Goal: Task Accomplishment & Management: Manage account settings

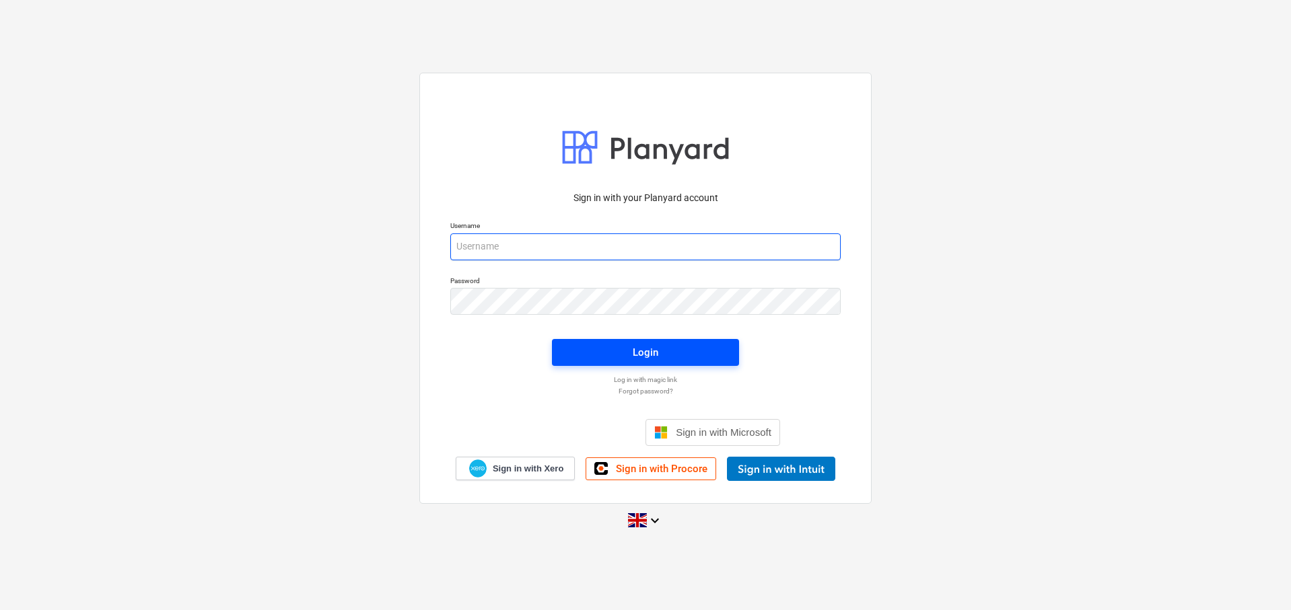
type input "[EMAIL_ADDRESS][DOMAIN_NAME]"
click at [611, 359] on span "Login" at bounding box center [645, 352] width 155 height 17
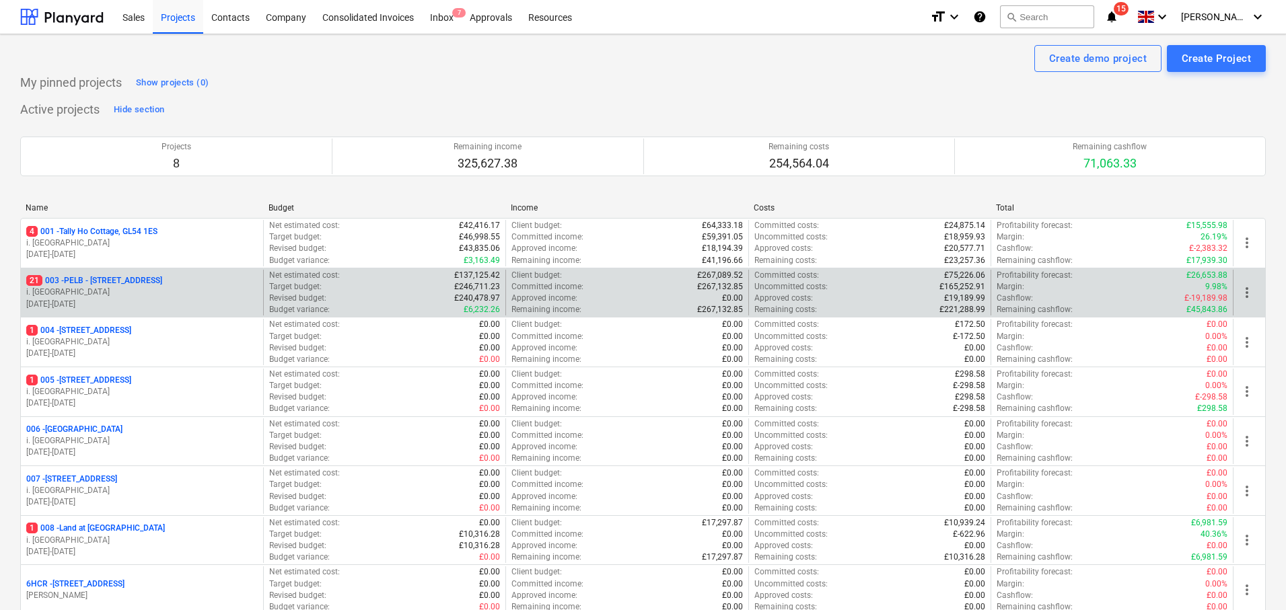
click at [162, 281] on p "21 003 - PELB - Castle lane, Moreton Valence, GL2 7NE" at bounding box center [94, 280] width 136 height 11
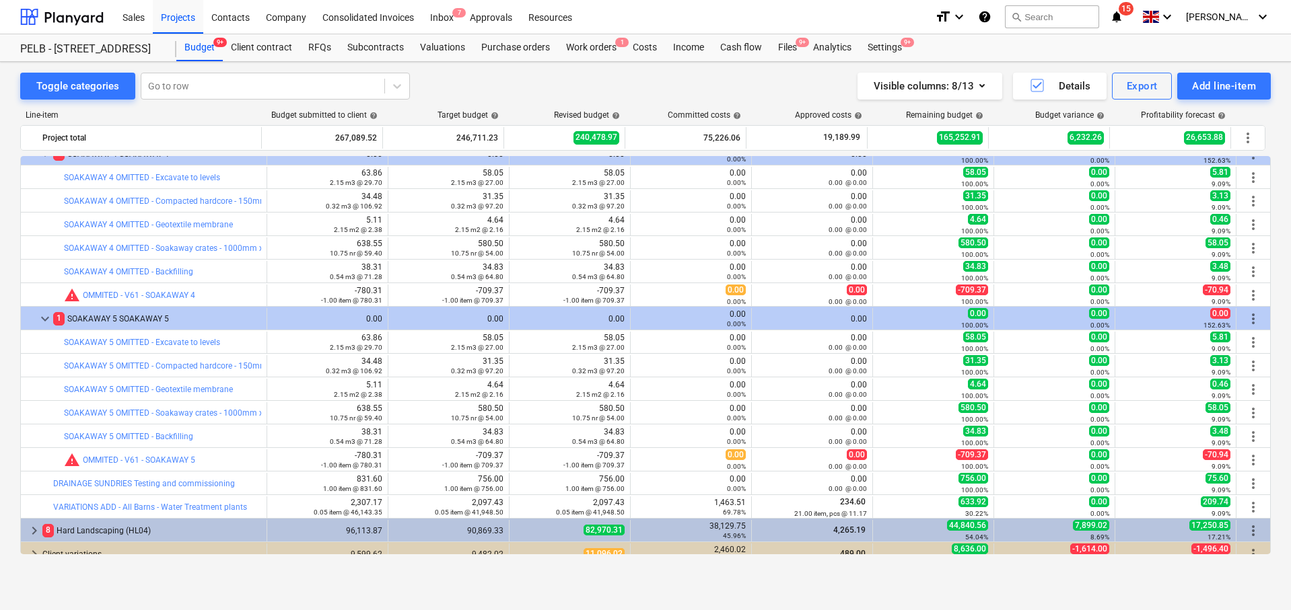
scroll to position [1462, 0]
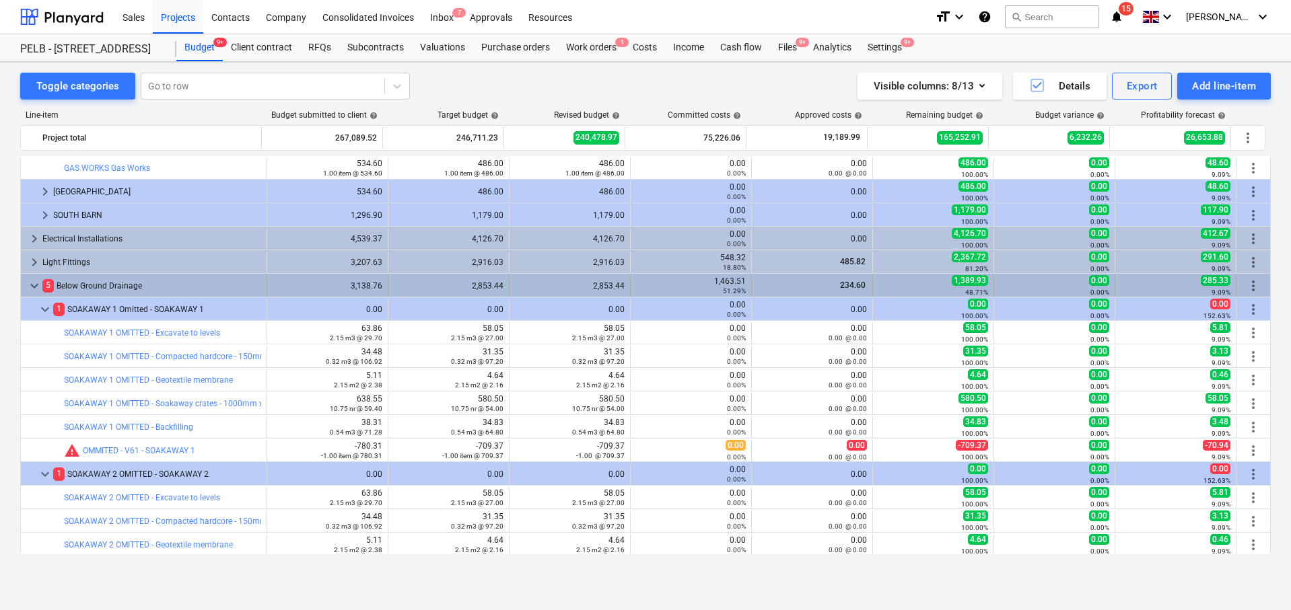
click at [34, 281] on span "keyboard_arrow_down" at bounding box center [34, 286] width 16 height 16
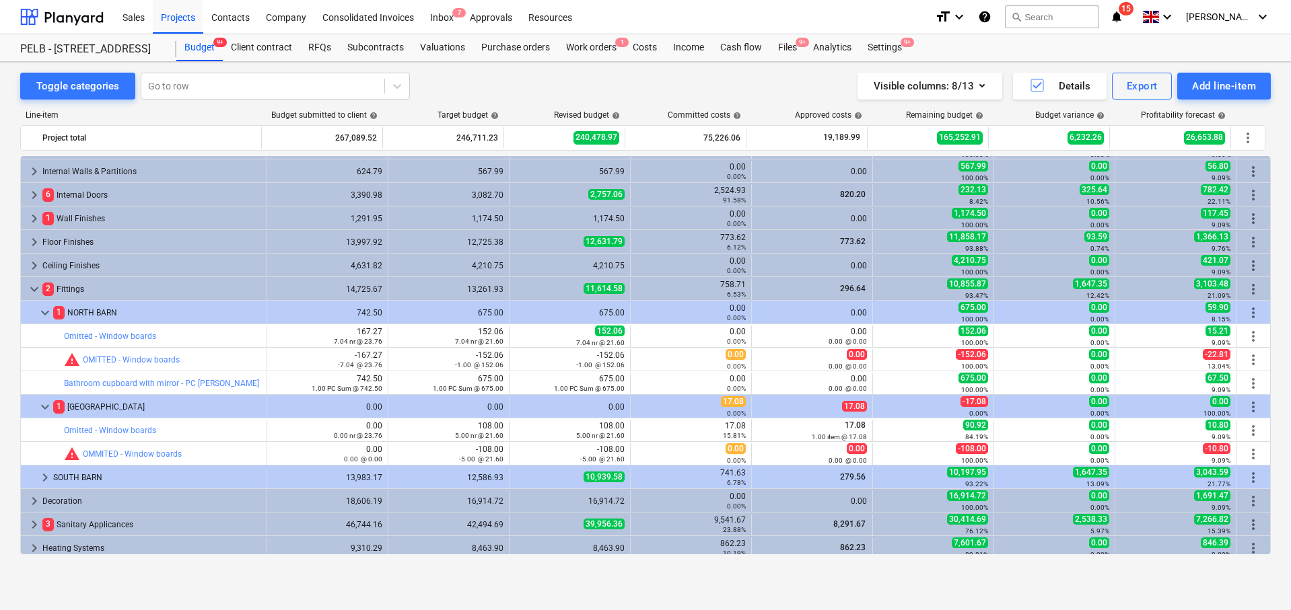
scroll to position [174, 0]
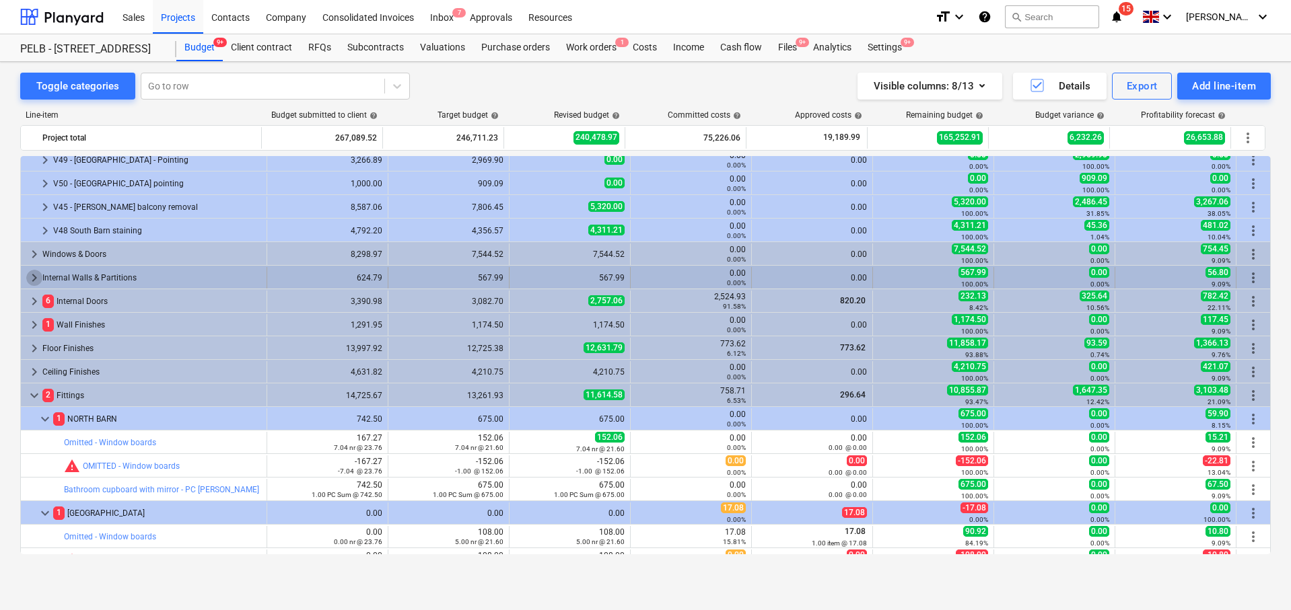
click at [30, 276] on span "keyboard_arrow_right" at bounding box center [34, 278] width 16 height 16
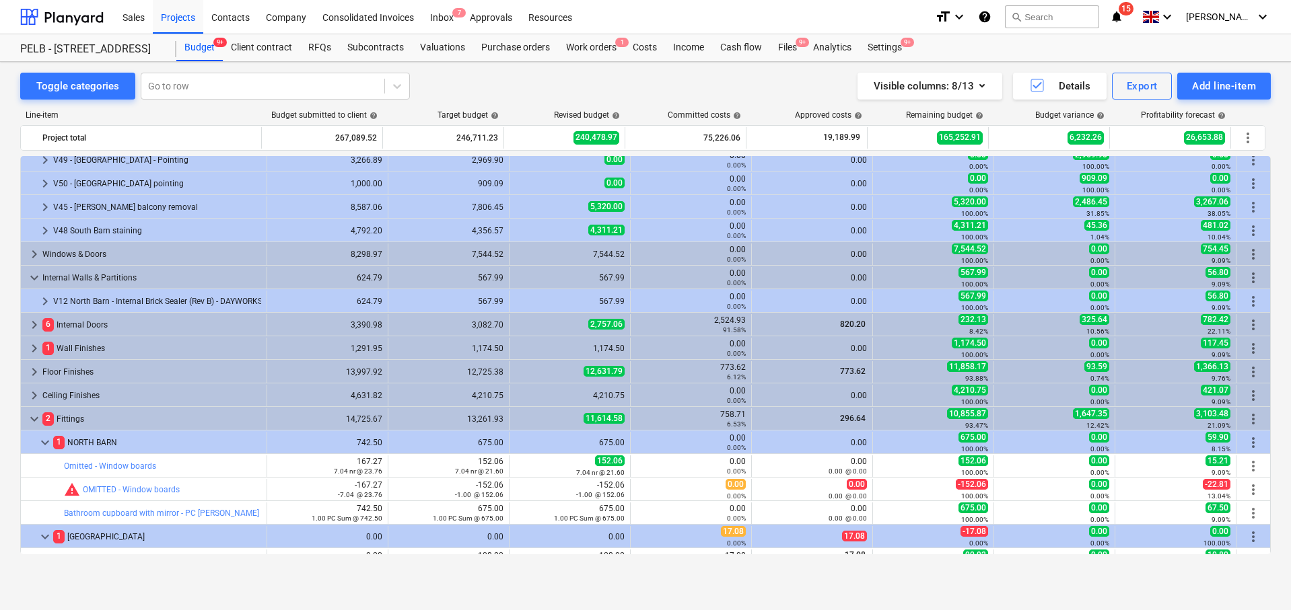
click at [30, 276] on span "keyboard_arrow_down" at bounding box center [34, 278] width 16 height 16
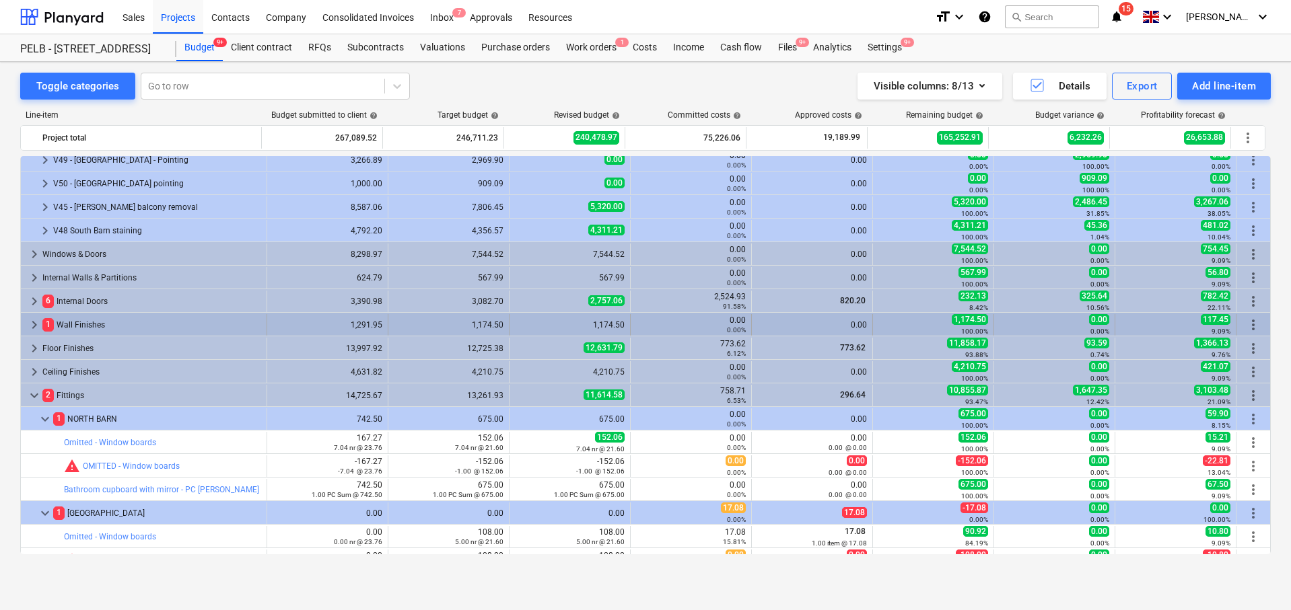
click at [38, 322] on span "keyboard_arrow_right" at bounding box center [34, 325] width 16 height 16
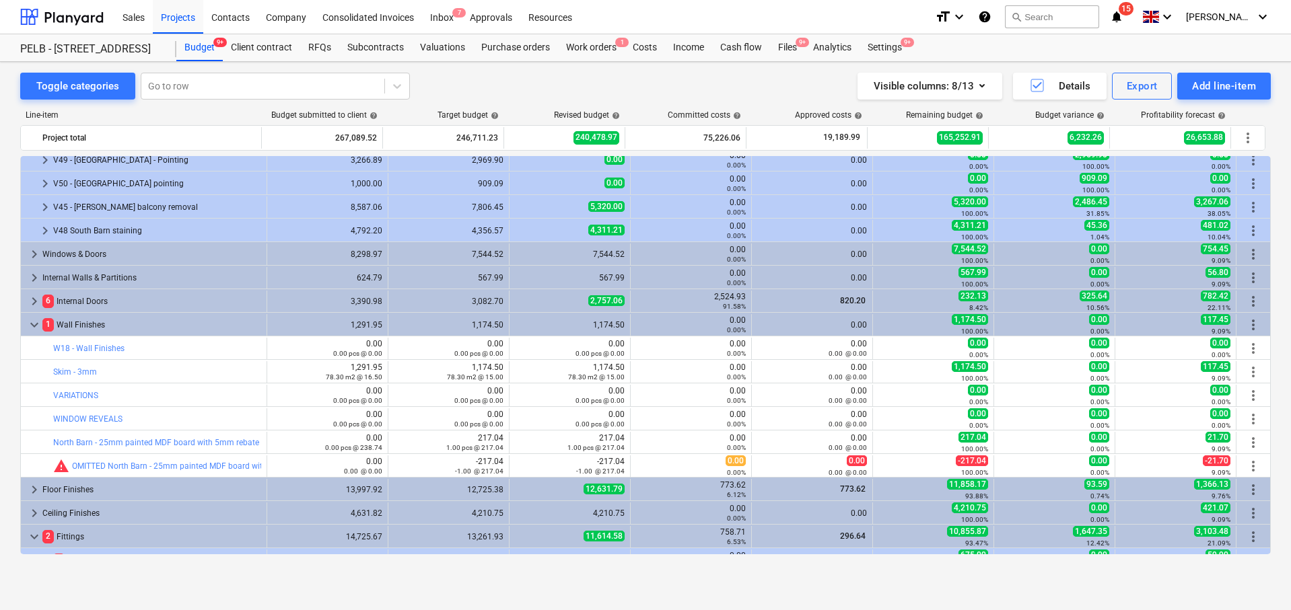
click at [38, 322] on span "keyboard_arrow_down" at bounding box center [34, 325] width 16 height 16
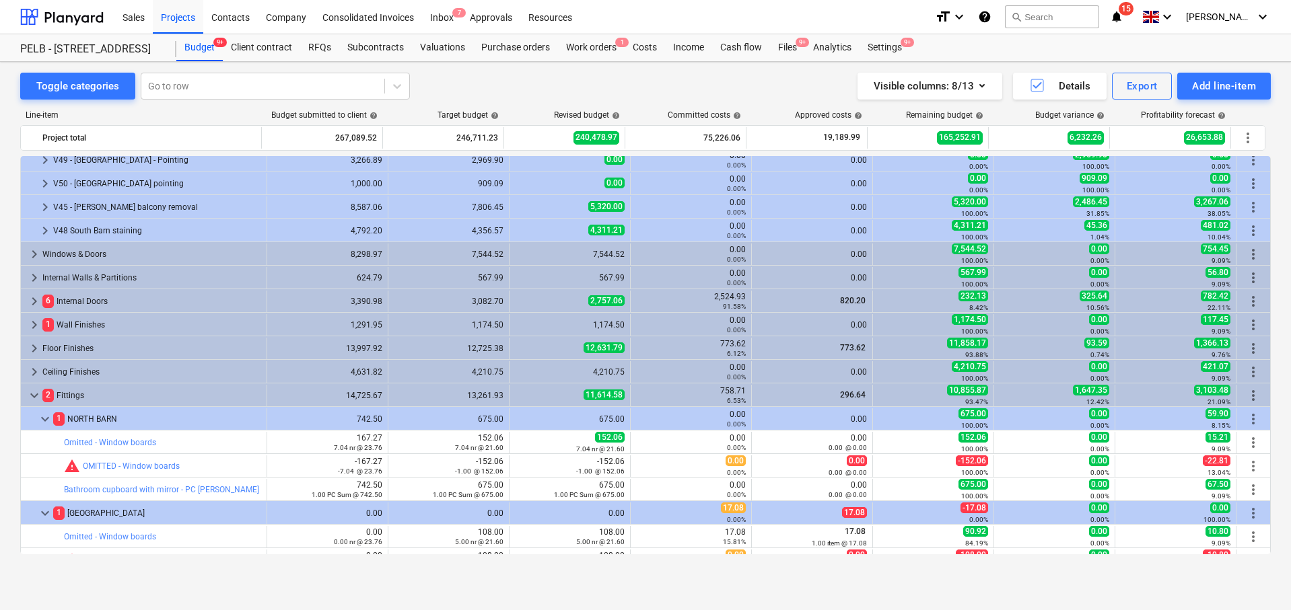
scroll to position [0, 0]
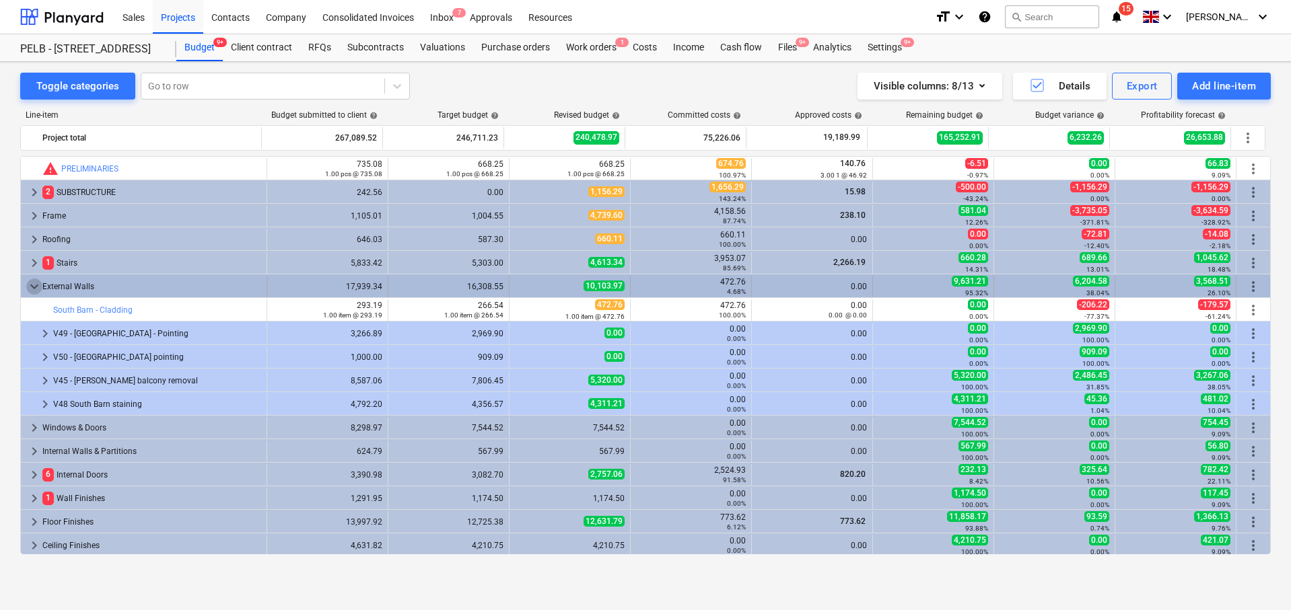
click at [33, 284] on span "keyboard_arrow_down" at bounding box center [34, 287] width 16 height 16
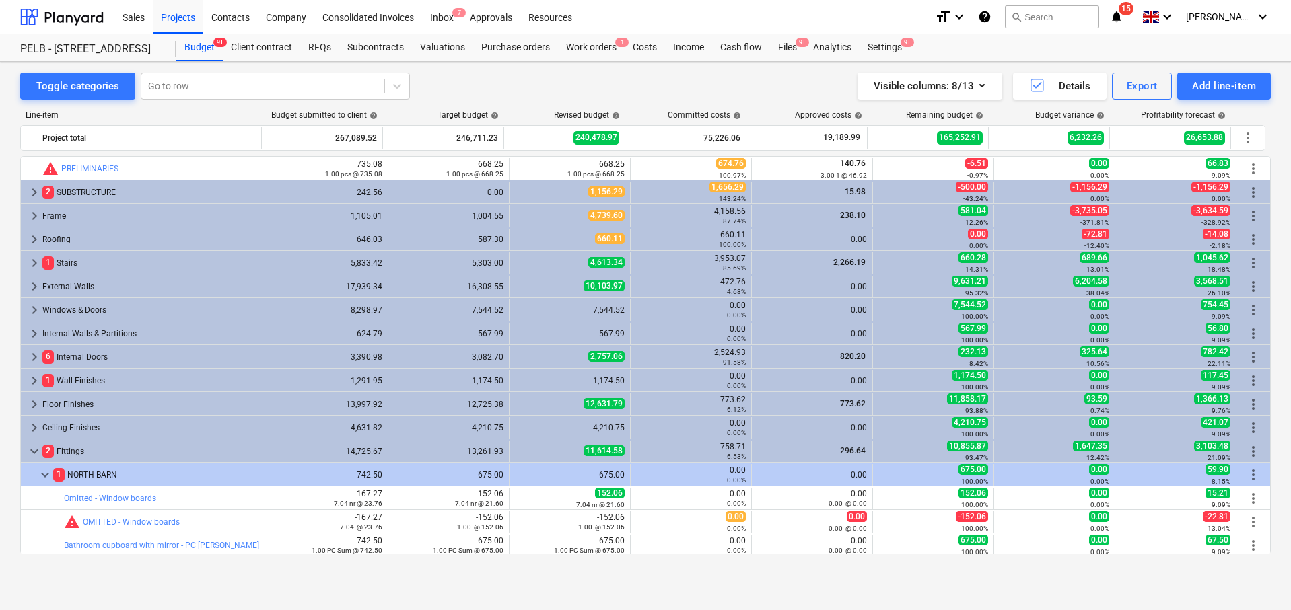
click at [33, 284] on span "keyboard_arrow_right" at bounding box center [34, 287] width 16 height 16
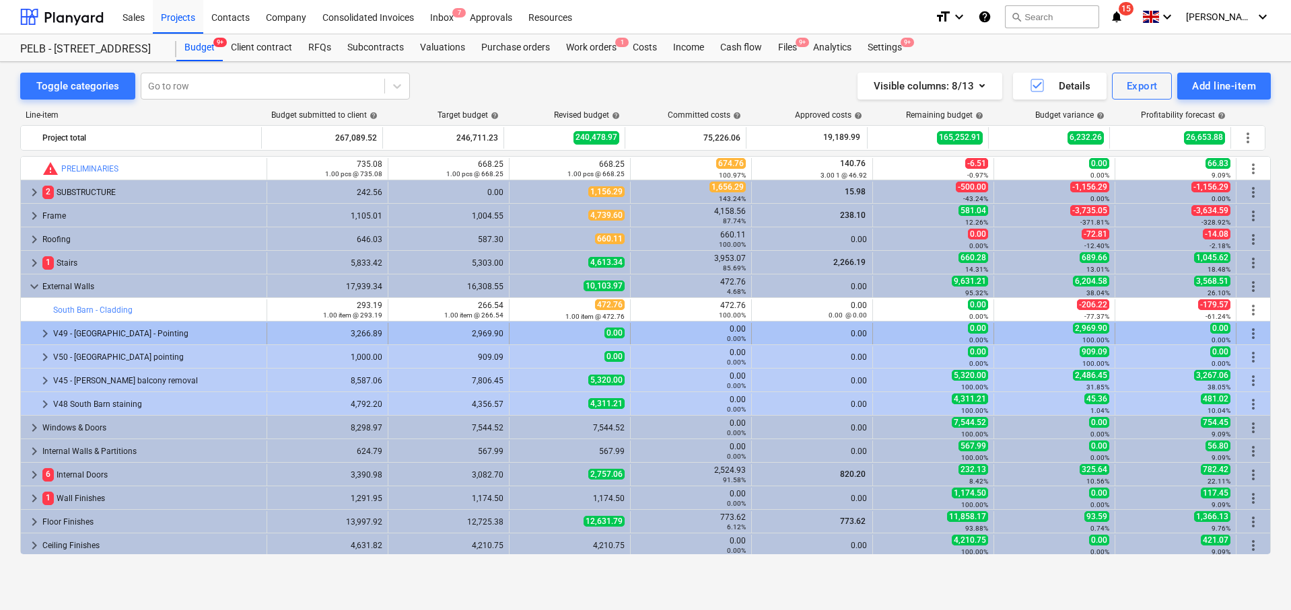
click at [39, 330] on span "keyboard_arrow_right" at bounding box center [45, 334] width 16 height 16
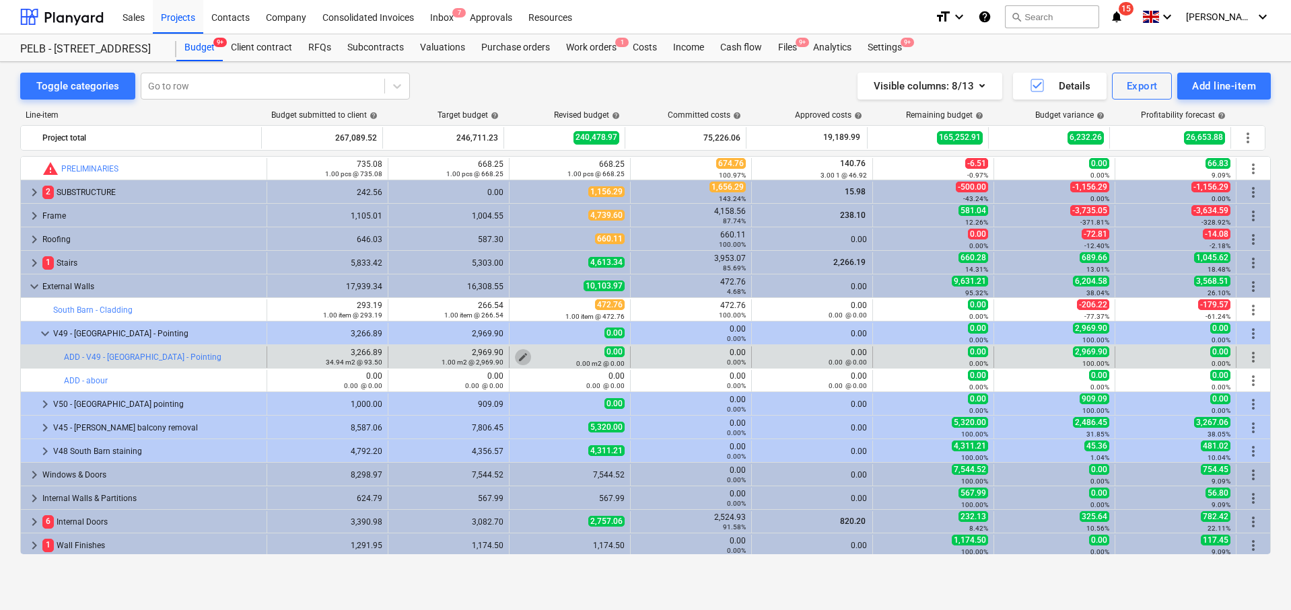
click at [517, 355] on span "edit" at bounding box center [522, 357] width 11 height 11
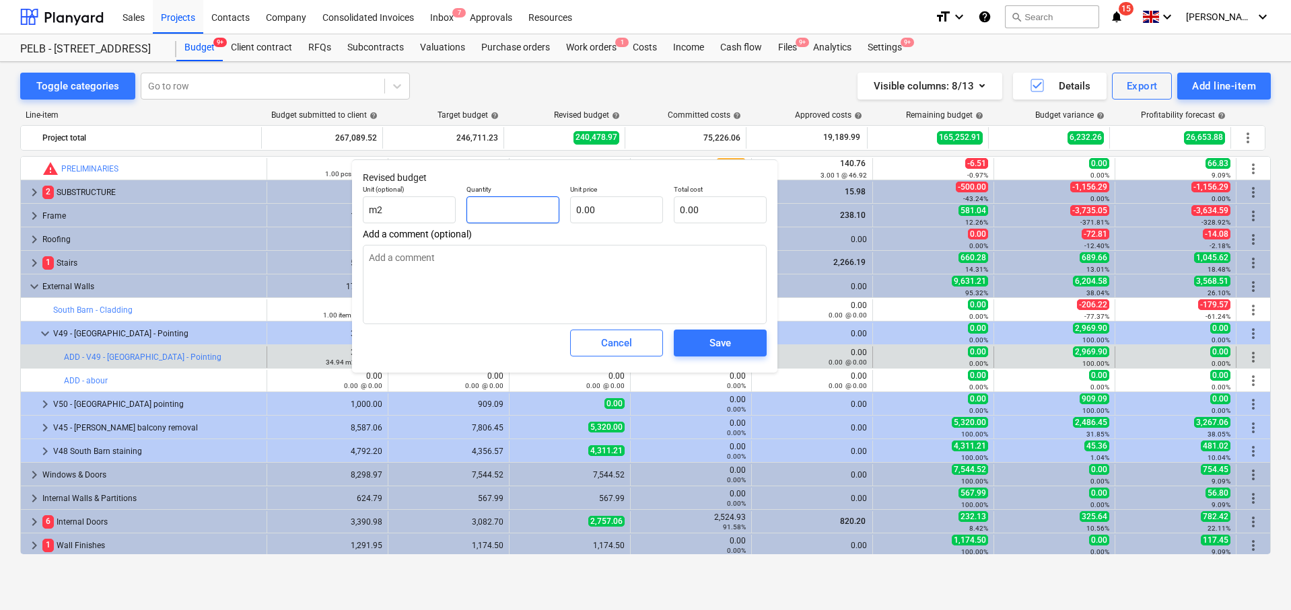
click at [512, 214] on input "text" at bounding box center [512, 209] width 93 height 27
type input "1"
type textarea "x"
type input "1.00"
click at [609, 349] on div "Cancel" at bounding box center [616, 342] width 31 height 17
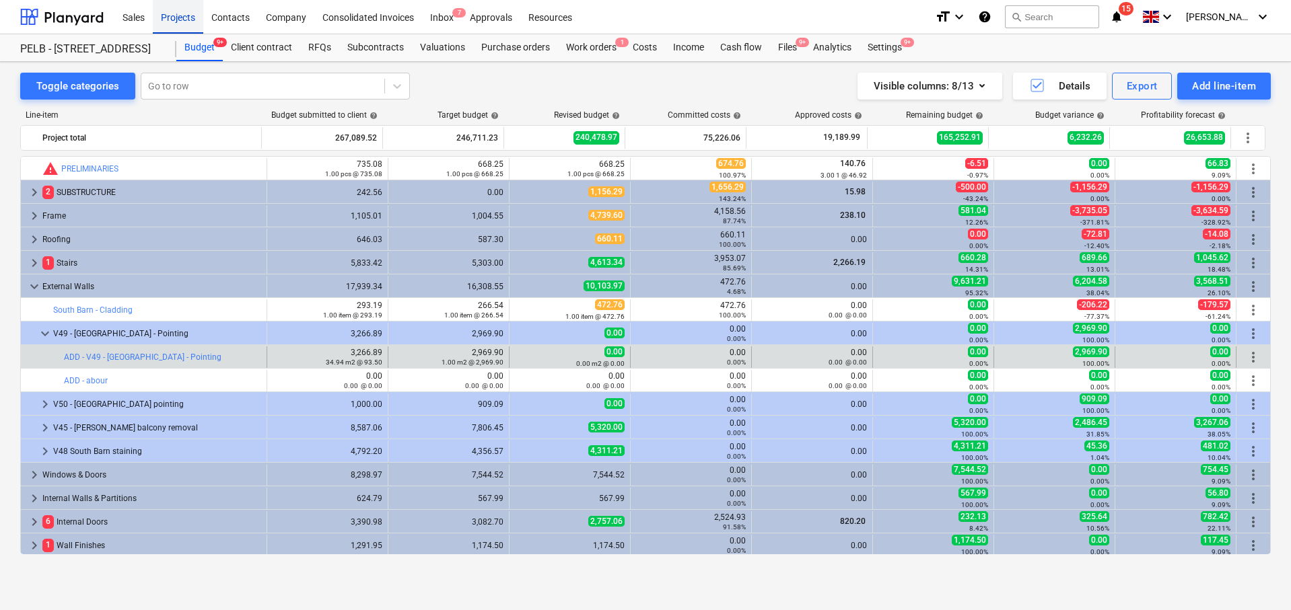
click at [172, 28] on div "Projects" at bounding box center [178, 16] width 50 height 34
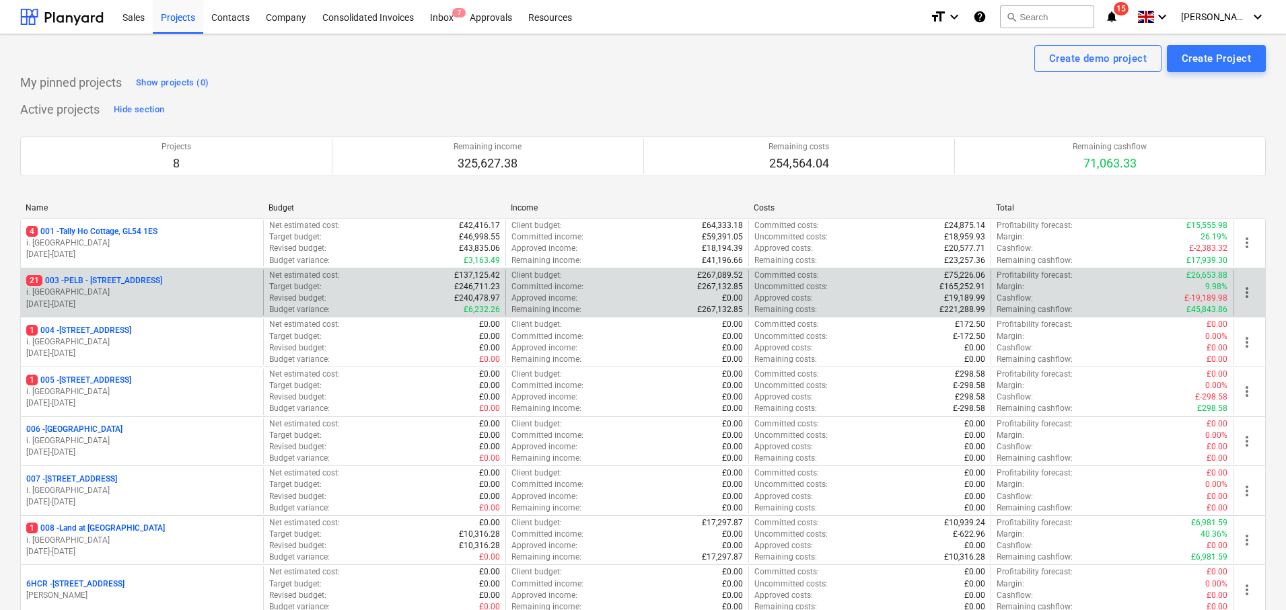
click at [155, 279] on p "21 003 - PELB - Castle lane, Moreton Valence, GL2 7NE" at bounding box center [94, 280] width 136 height 11
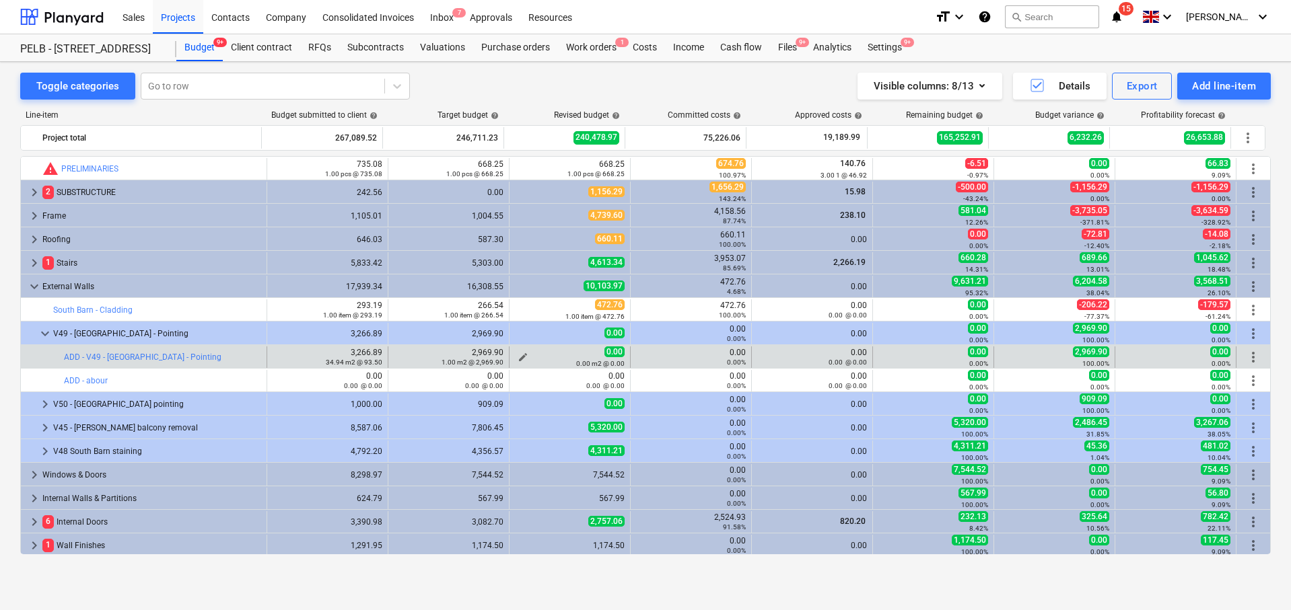
click at [519, 353] on span "edit" at bounding box center [522, 357] width 11 height 11
type textarea "x"
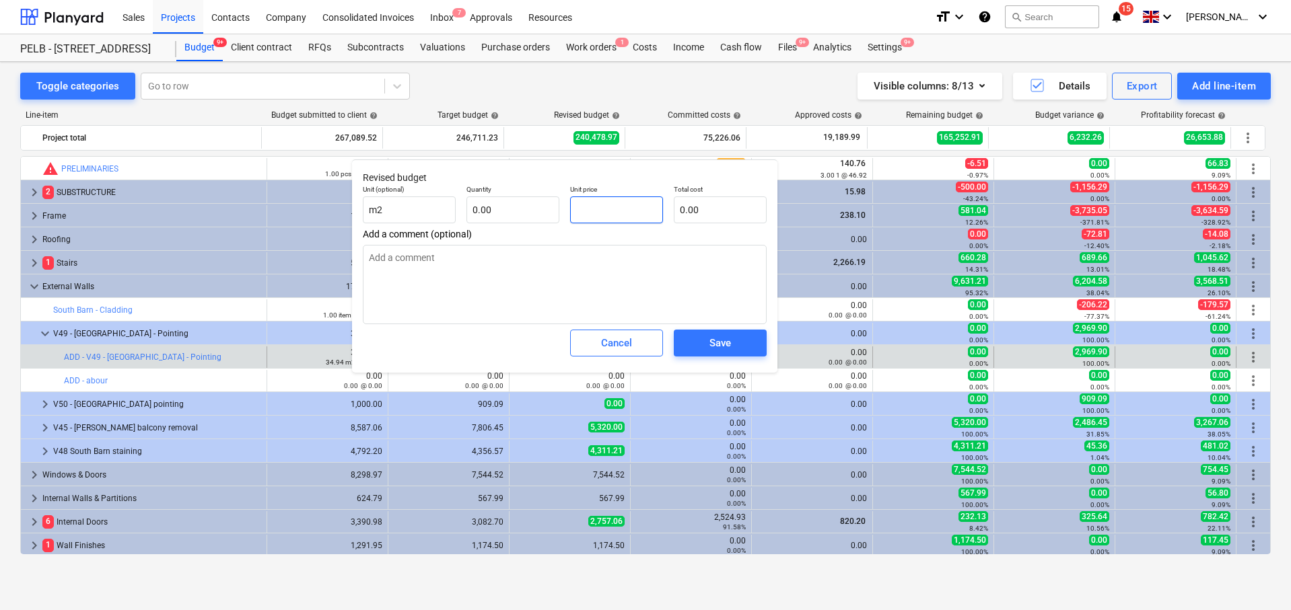
click at [602, 209] on input "text" at bounding box center [616, 209] width 93 height 27
type input "3"
type textarea "x"
type input "30"
type textarea "x"
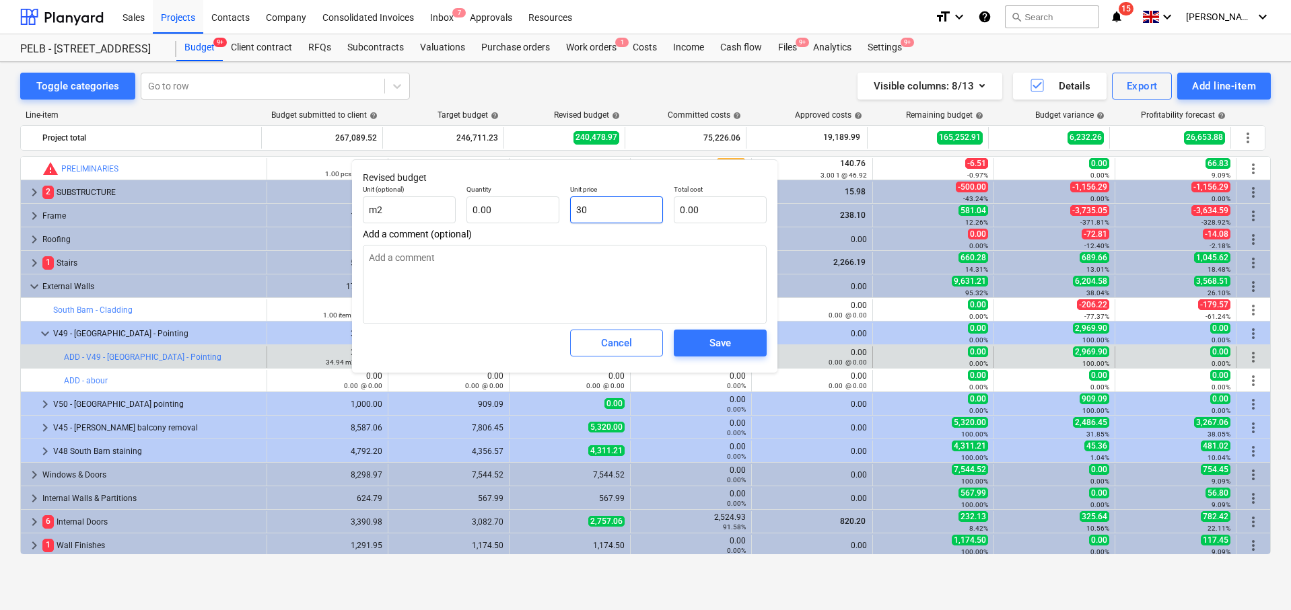
type input "300"
type textarea "x"
type input "3000"
type textarea "x"
type input "3,000.00"
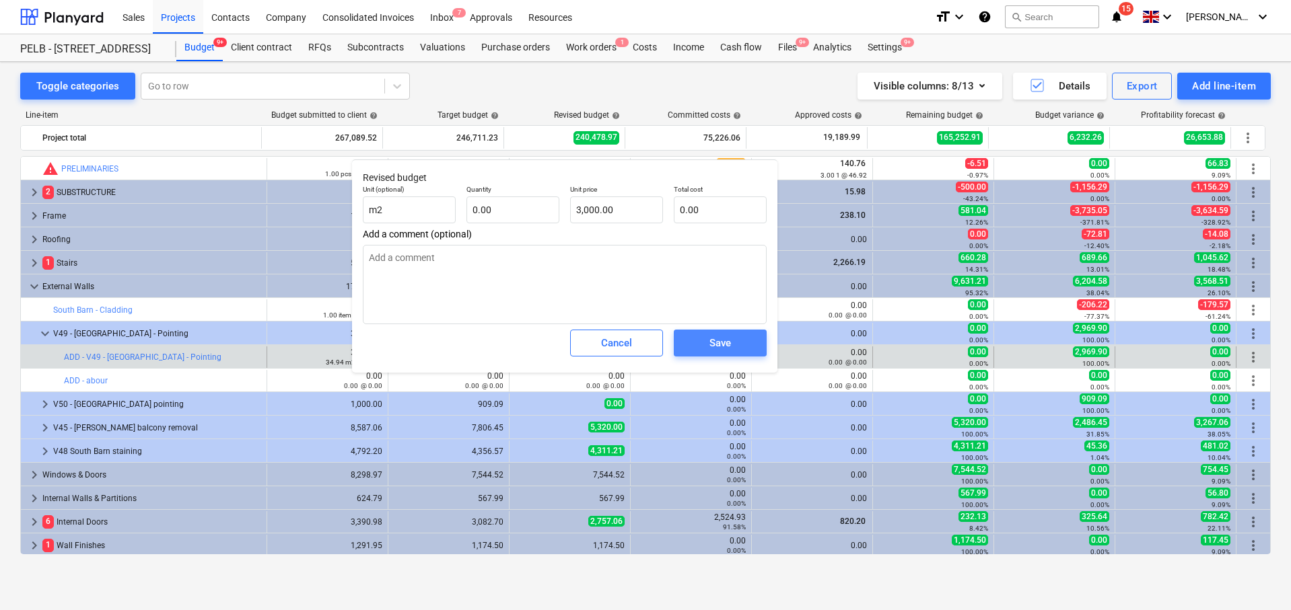
click at [725, 340] on div "Save" at bounding box center [720, 342] width 22 height 17
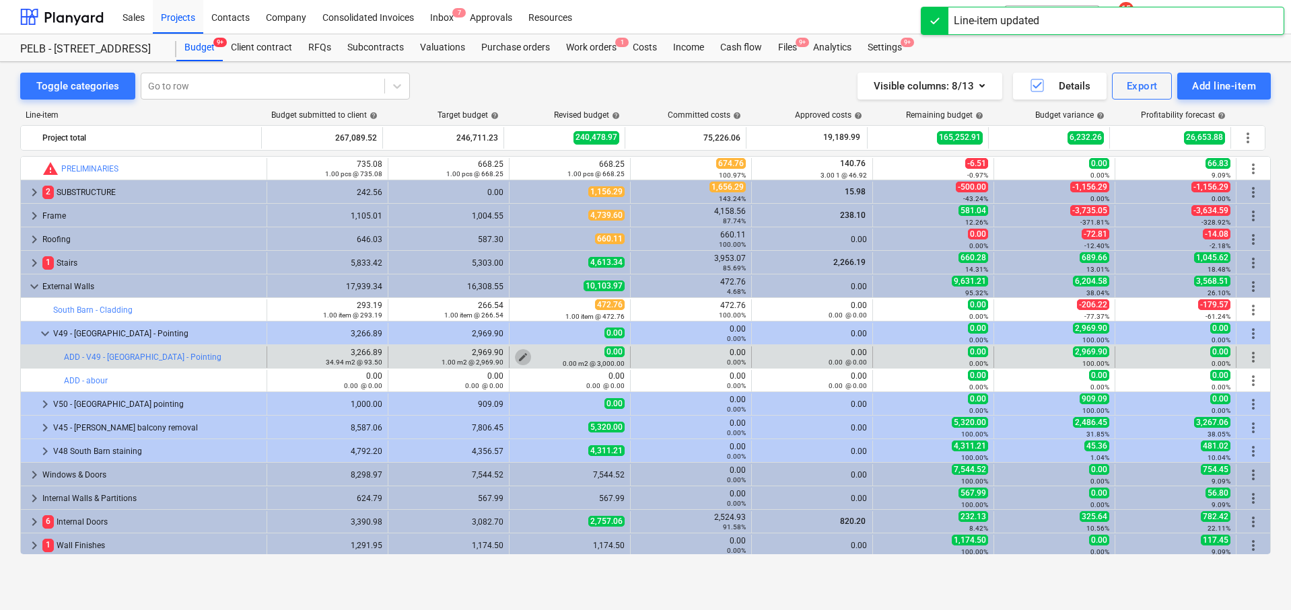
click at [517, 355] on span "edit" at bounding box center [522, 357] width 11 height 11
type textarea "x"
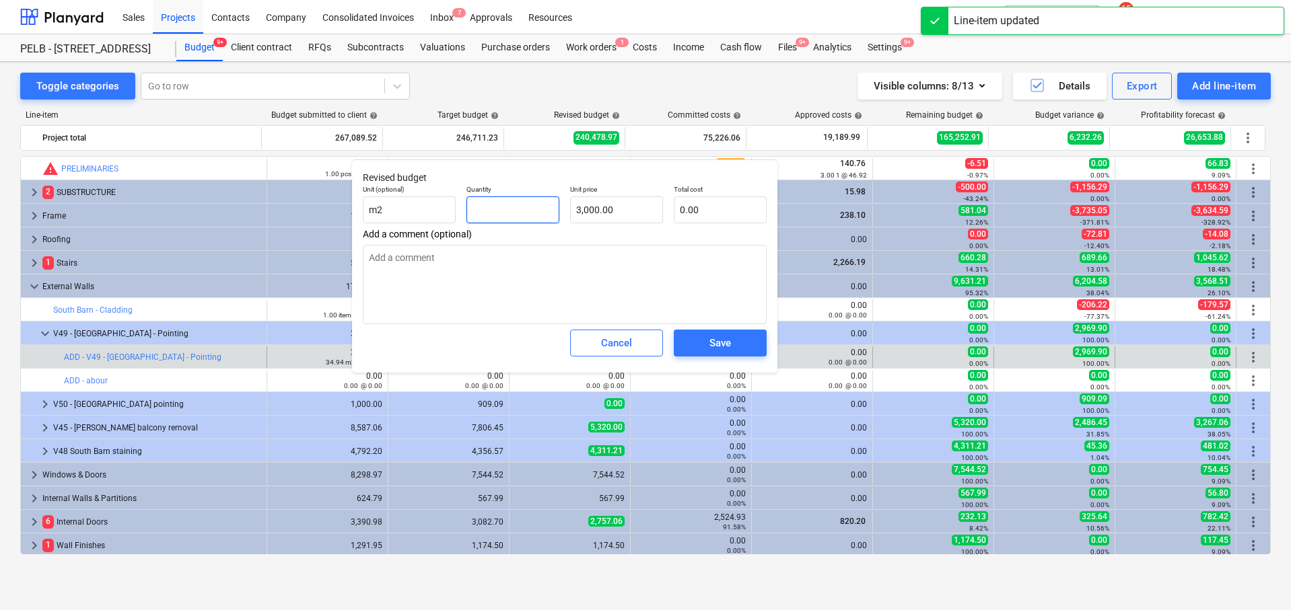
click at [524, 211] on input "text" at bounding box center [512, 209] width 93 height 27
type textarea "x"
type input "1"
type input "3,000.00"
type input "1"
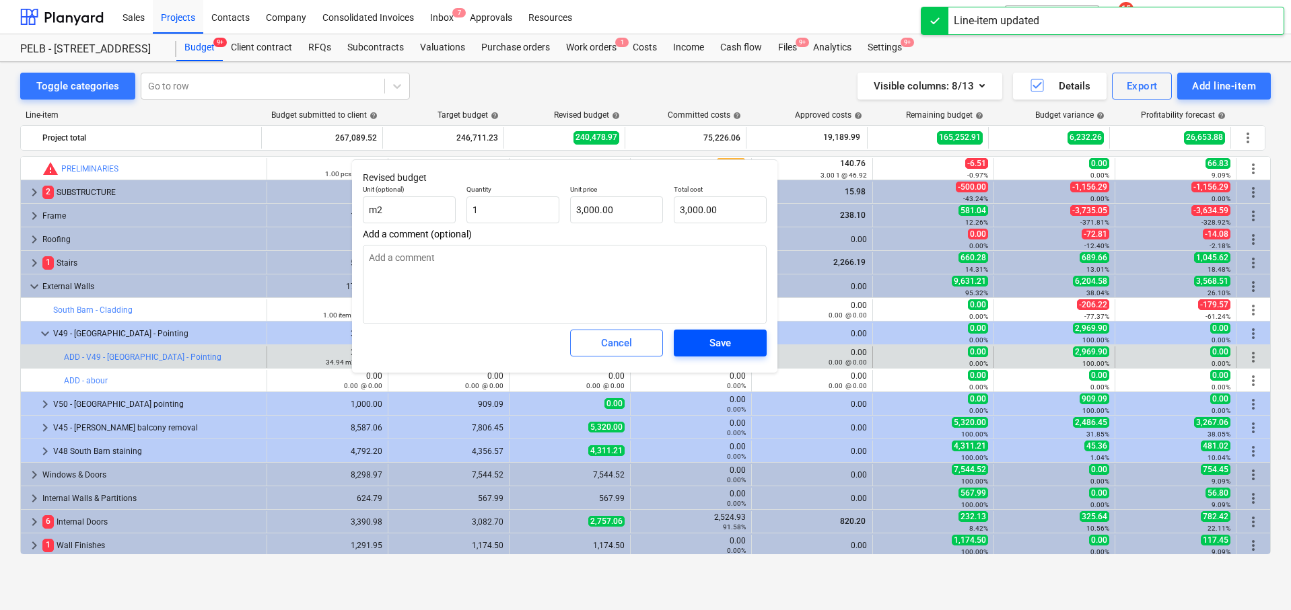
type textarea "x"
type input "1.00"
click at [718, 351] on div "Save" at bounding box center [720, 342] width 22 height 17
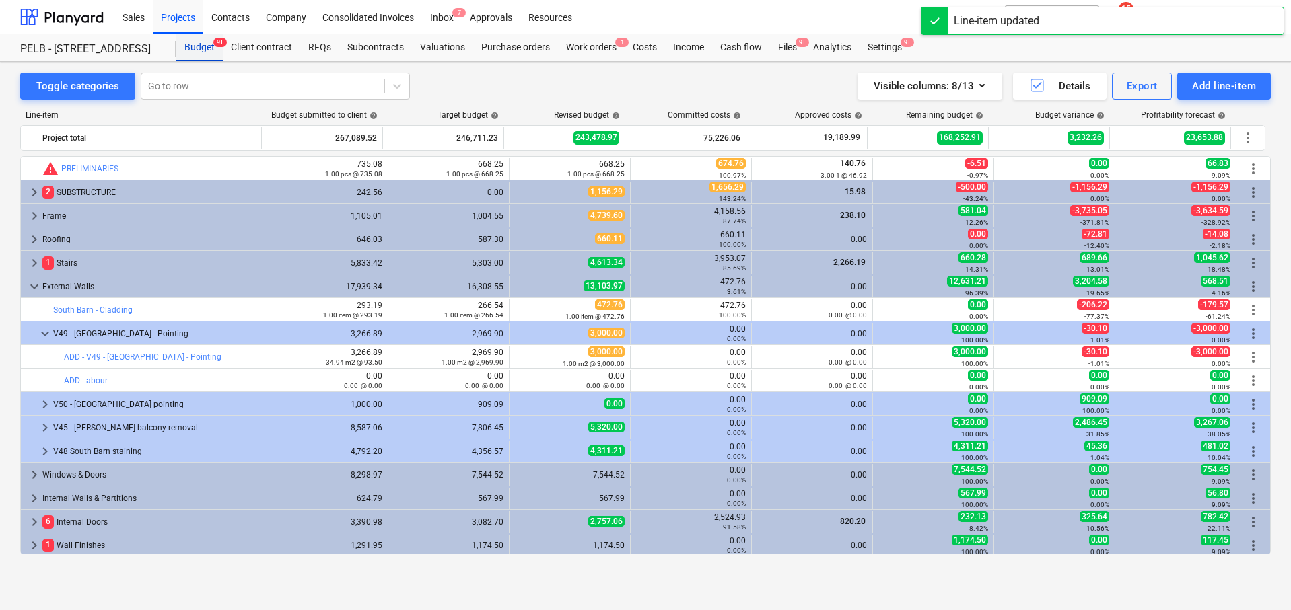
click at [195, 50] on div "Budget 9+" at bounding box center [199, 47] width 46 height 27
click at [127, 45] on div "PELB - [STREET_ADDRESS]" at bounding box center [90, 49] width 140 height 14
click at [170, 19] on div "Projects" at bounding box center [178, 16] width 50 height 34
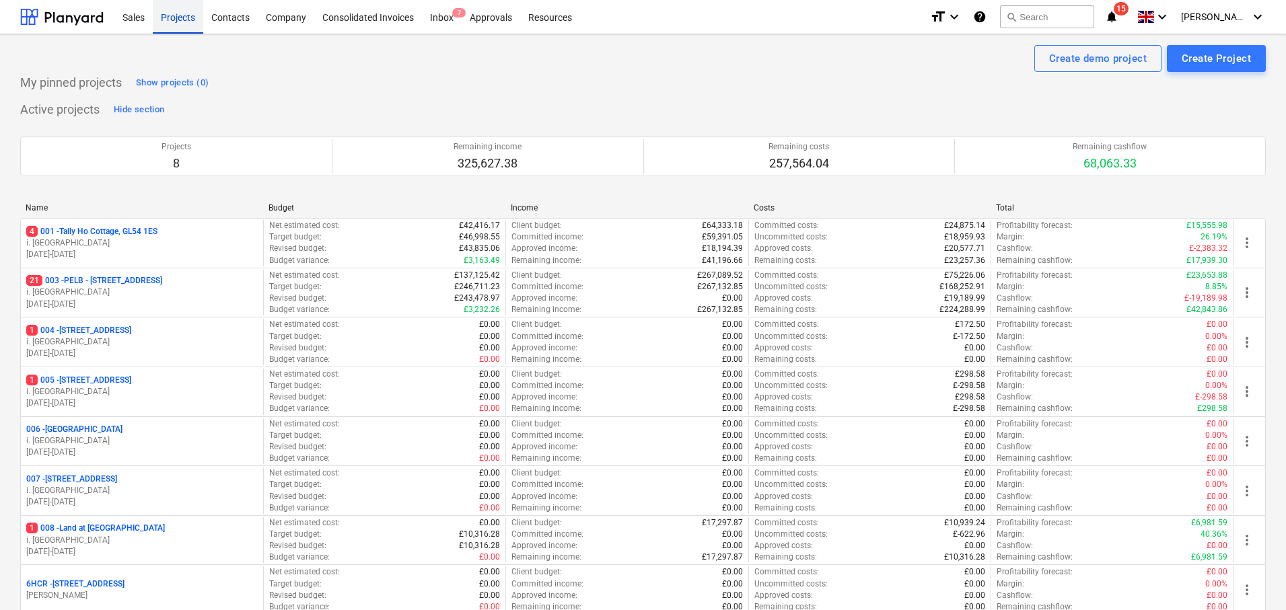
click at [178, 11] on div "Projects" at bounding box center [178, 16] width 50 height 34
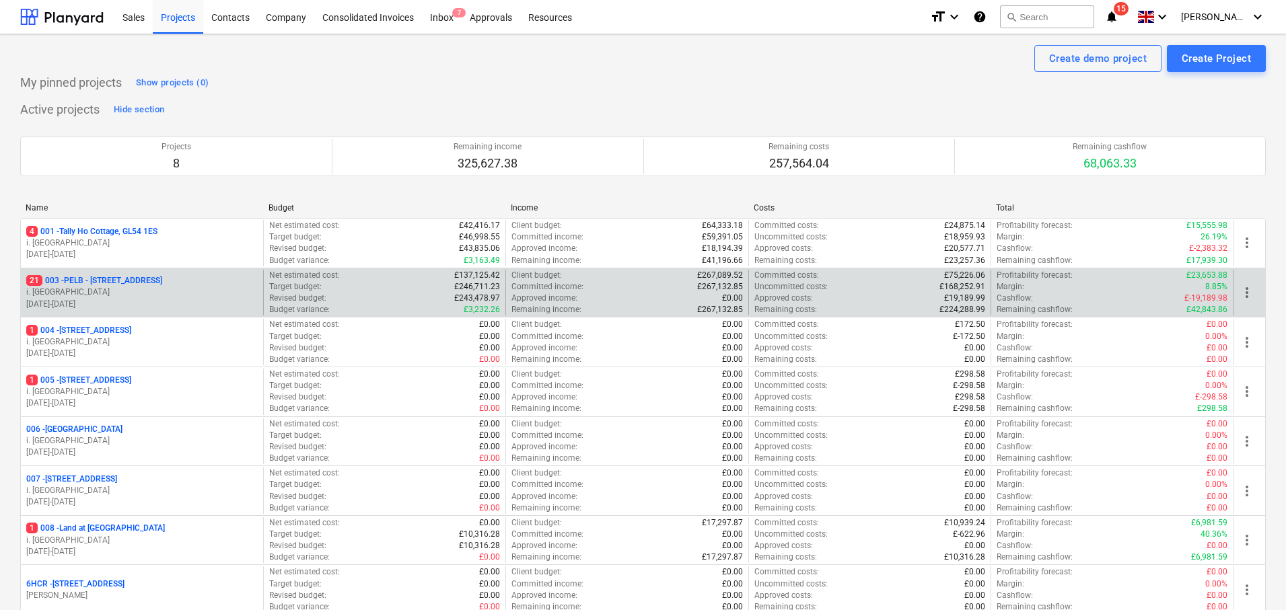
click at [162, 278] on p "21 003 - PELB - Castle lane, Moreton Valence, GL2 7NE" at bounding box center [94, 280] width 136 height 11
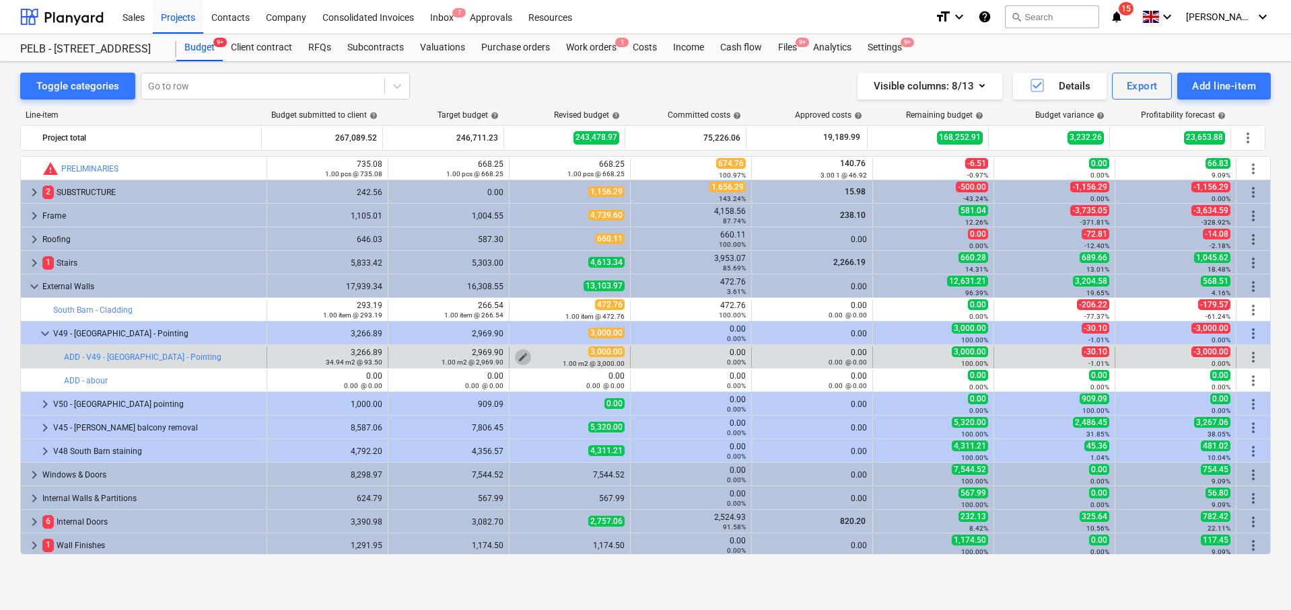
click at [517, 353] on span "edit" at bounding box center [522, 357] width 11 height 11
type textarea "x"
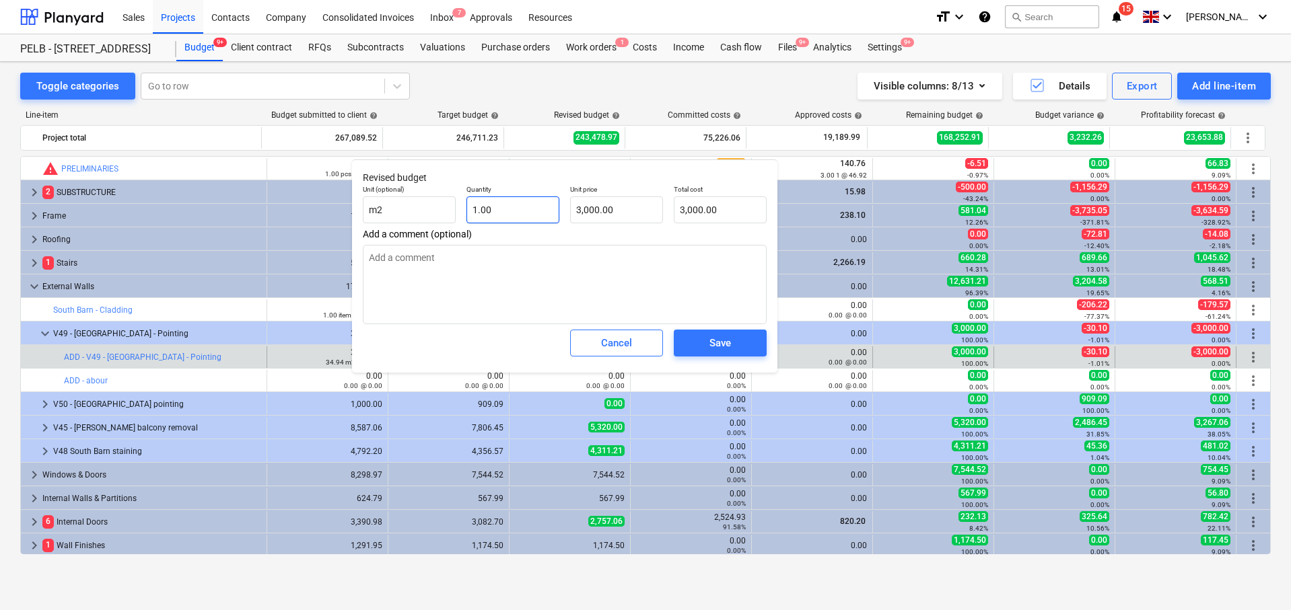
type input "1"
drag, startPoint x: 522, startPoint y: 203, endPoint x: 476, endPoint y: 203, distance: 45.8
click at [476, 203] on input "1" at bounding box center [512, 209] width 93 height 27
drag, startPoint x: 522, startPoint y: 208, endPoint x: 445, endPoint y: 203, distance: 76.9
click at [445, 203] on div "Unit (optional) m2 Quantity 1 Unit price 3,000.00 Total cost 3,000.00" at bounding box center [564, 204] width 415 height 49
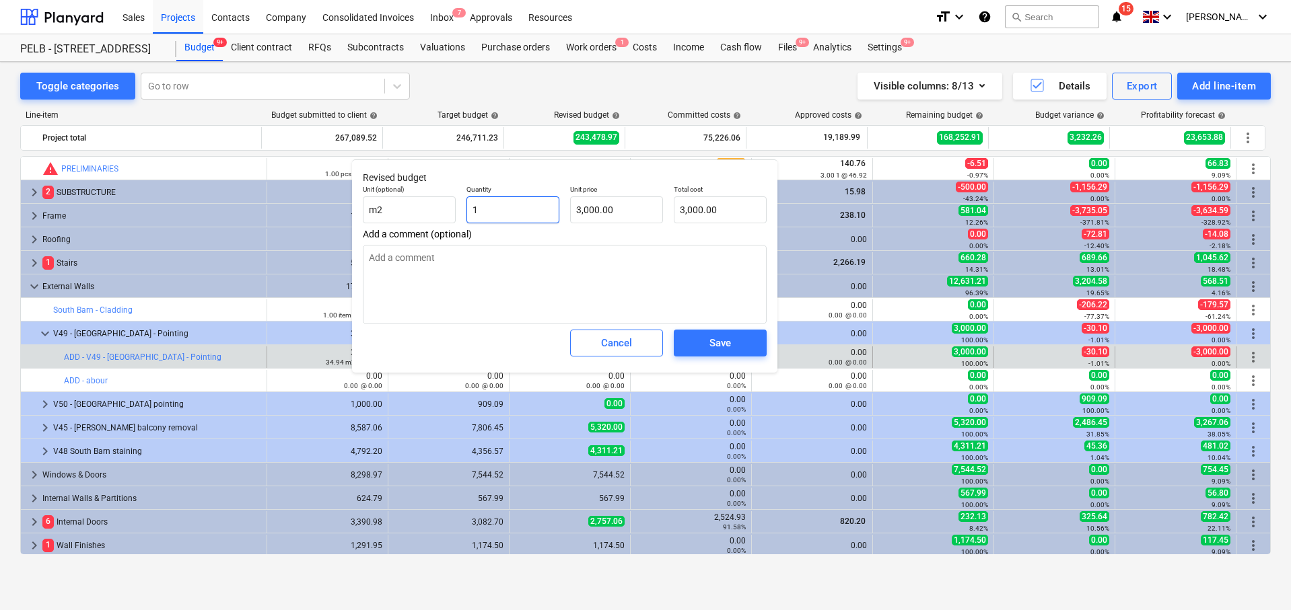
type textarea "x"
type input "0"
type input "0.00"
type input "0"
type textarea "x"
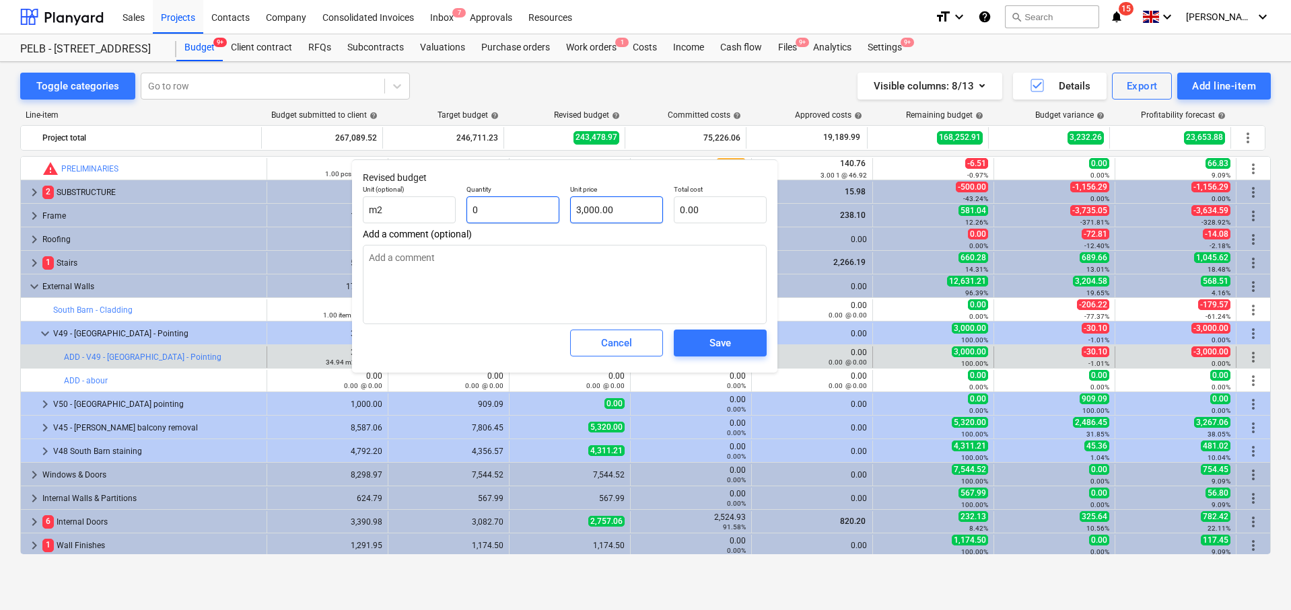
type input "0.00"
type input "3000"
drag, startPoint x: 529, startPoint y: 203, endPoint x: 515, endPoint y: 203, distance: 14.1
click at [515, 203] on div "Unit (optional) m2 Quantity 0.00 Unit price 3000 Total cost 0.00" at bounding box center [564, 204] width 415 height 49
type textarea "x"
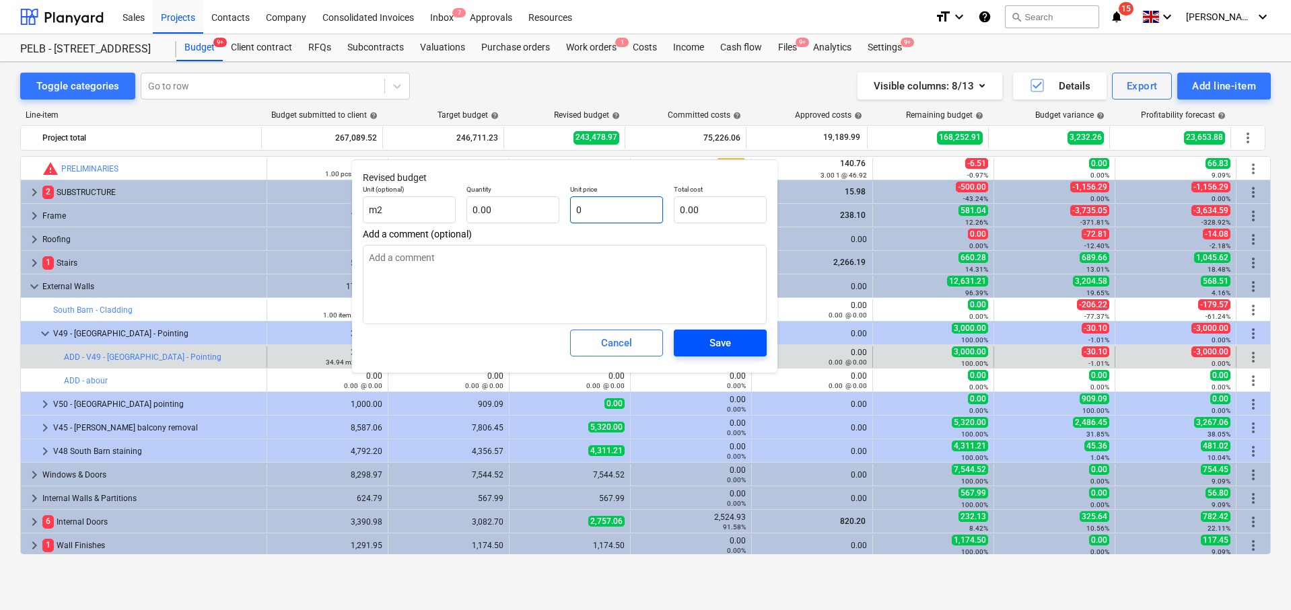
type input "0"
type textarea "x"
type input "0.00"
click at [705, 353] on button "Save" at bounding box center [720, 343] width 93 height 27
type textarea "x"
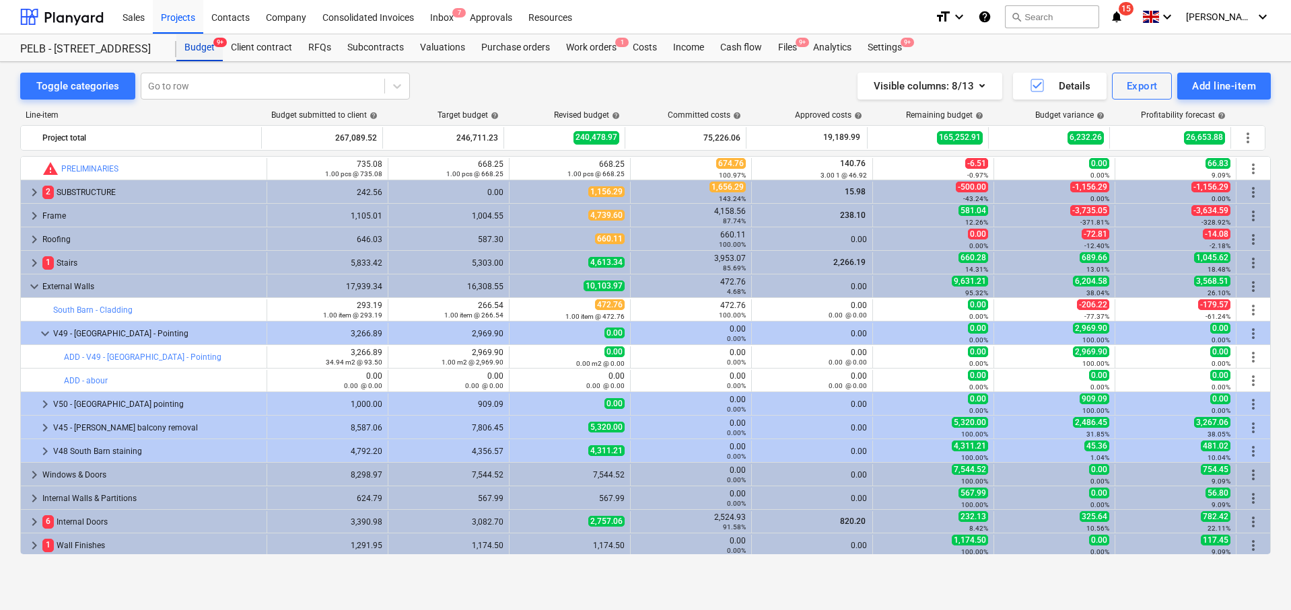
click at [200, 51] on div "Budget 9+" at bounding box center [199, 47] width 46 height 27
click at [182, 17] on div "Projects" at bounding box center [178, 16] width 50 height 34
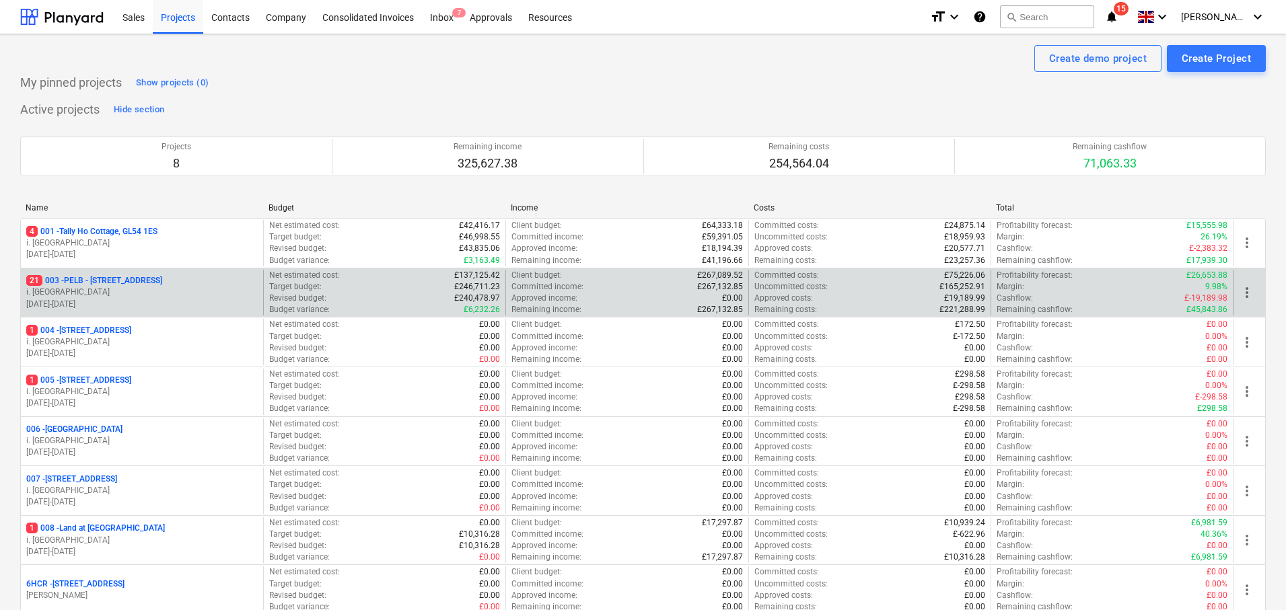
click at [162, 279] on p "21 003 - PELB - Castle lane, Moreton Valence, GL2 7NE" at bounding box center [94, 280] width 136 height 11
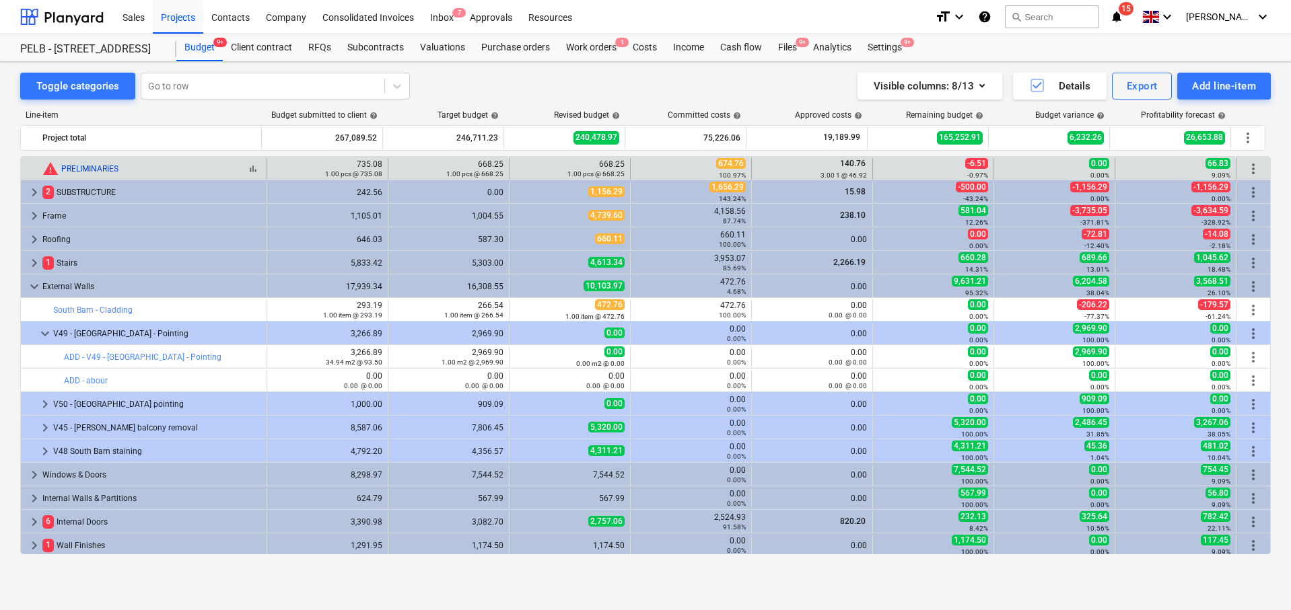
click at [107, 168] on link "PRELIMINARIES" at bounding box center [89, 168] width 57 height 9
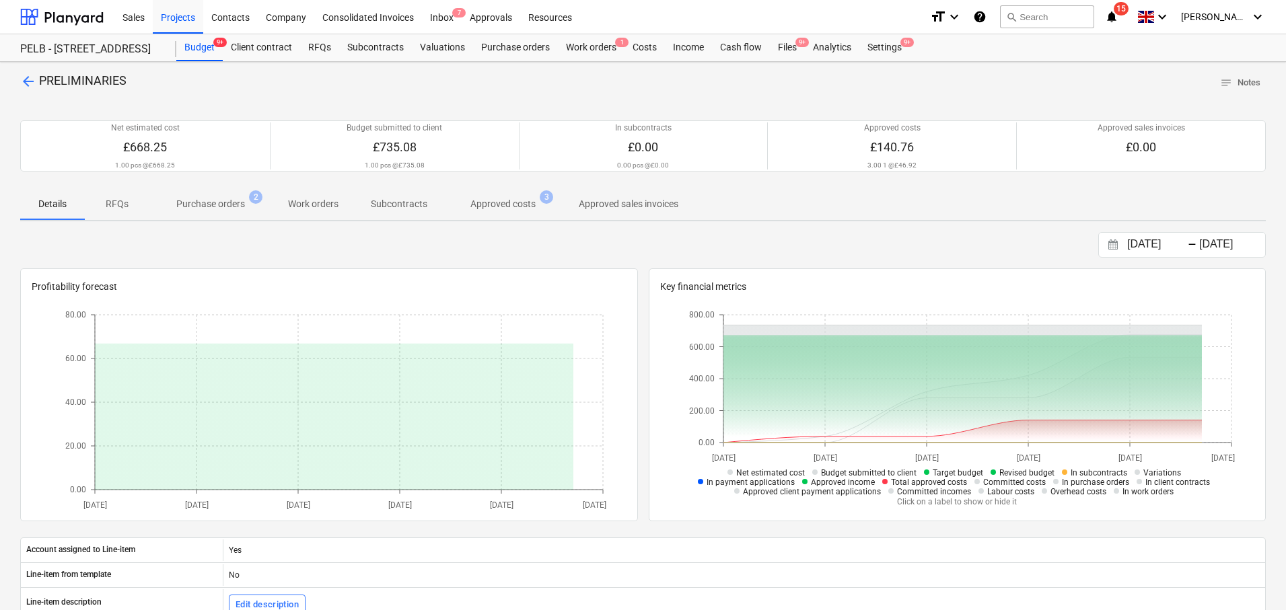
click at [29, 79] on span "arrow_back" at bounding box center [28, 81] width 16 height 16
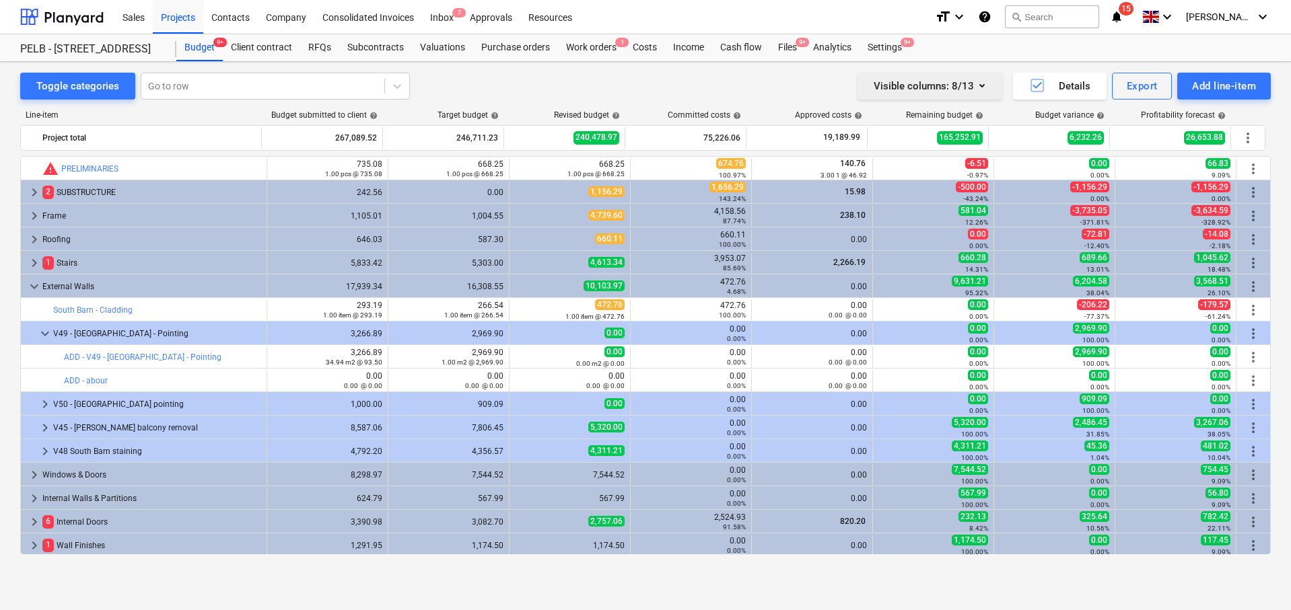
click at [993, 85] on button "Visible columns : 8/13" at bounding box center [929, 86] width 145 height 27
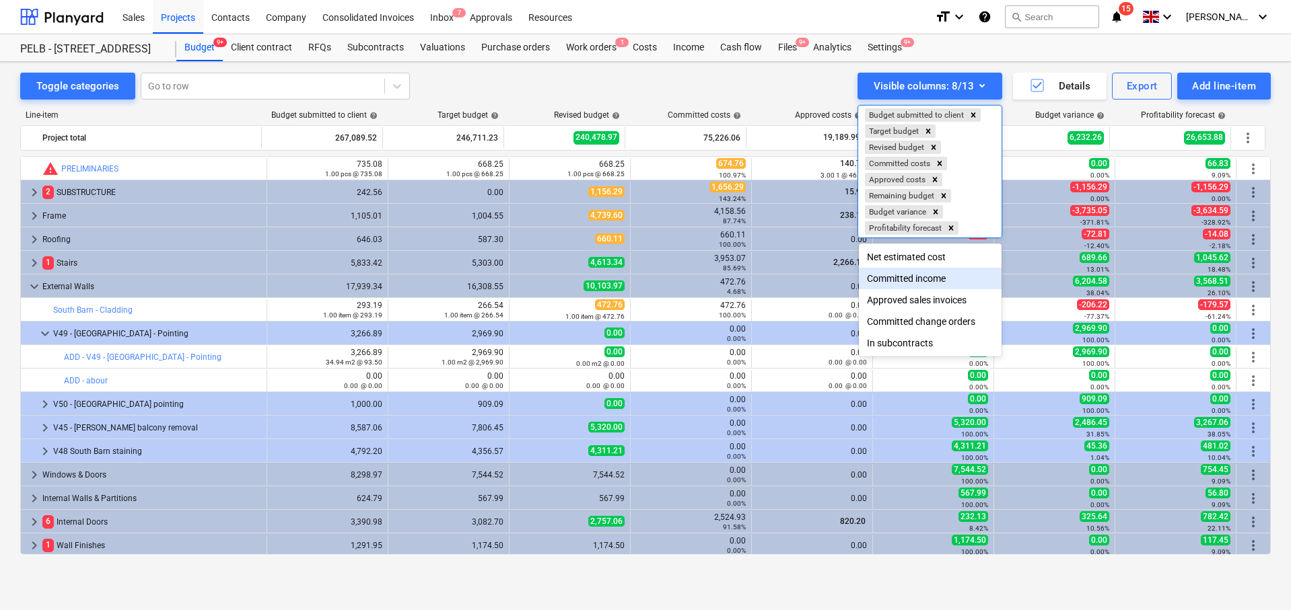
click at [980, 277] on div "Committed income" at bounding box center [930, 279] width 143 height 22
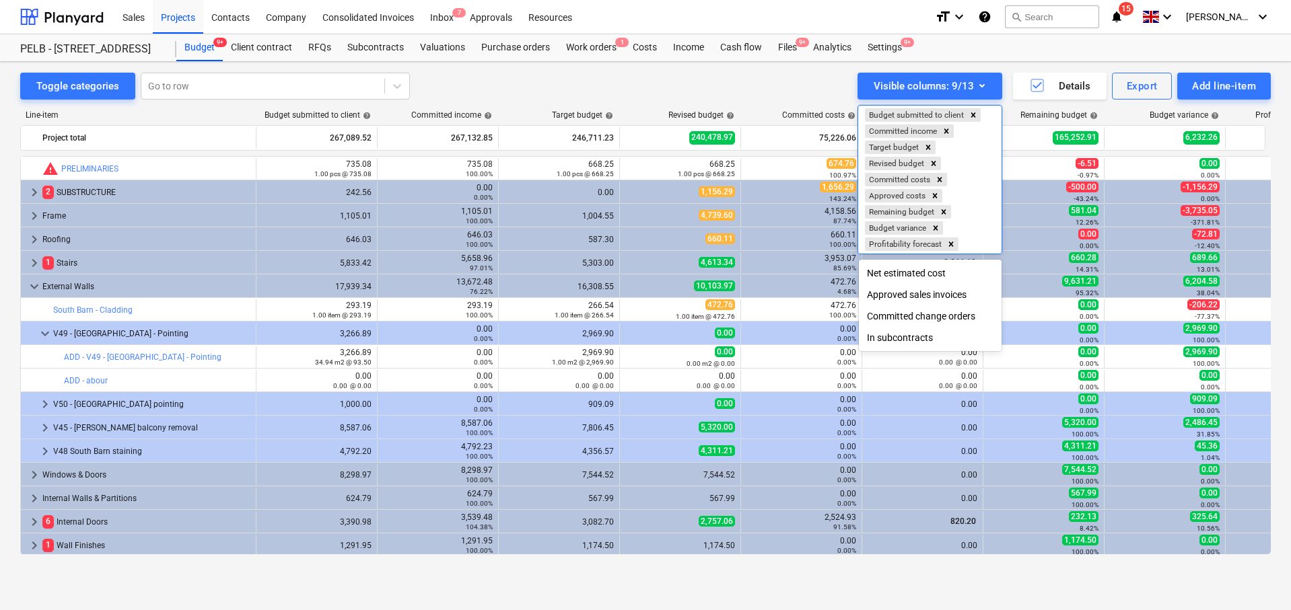
click at [464, 565] on div at bounding box center [645, 305] width 1291 height 610
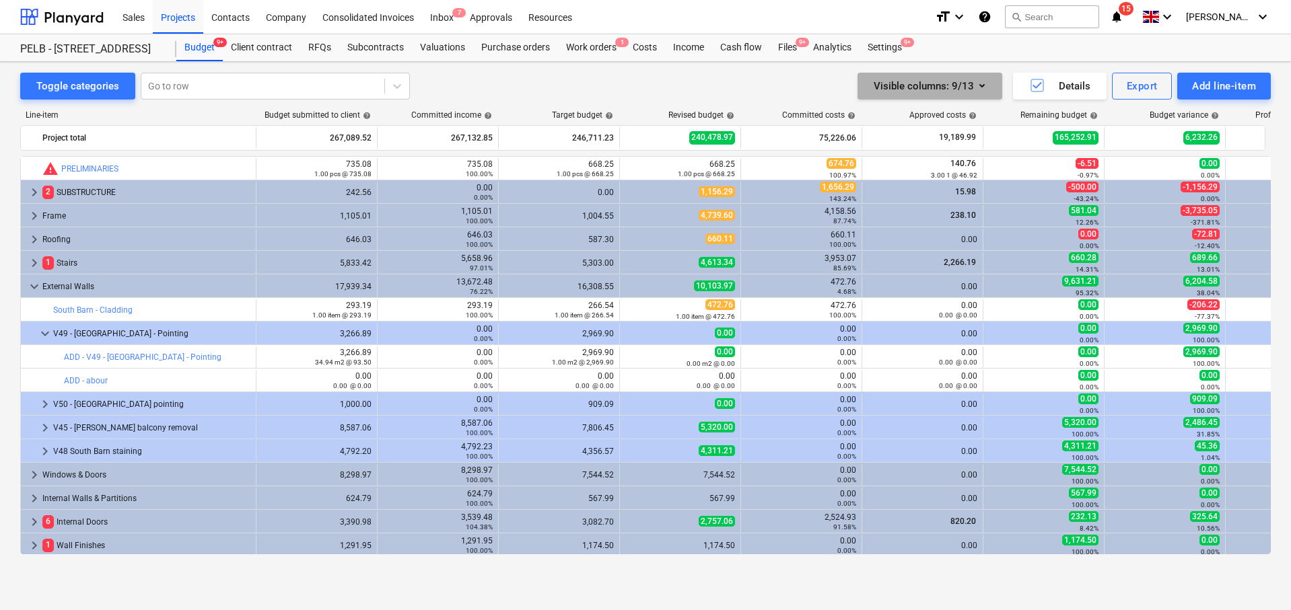
click at [983, 88] on icon "button" at bounding box center [982, 85] width 16 height 16
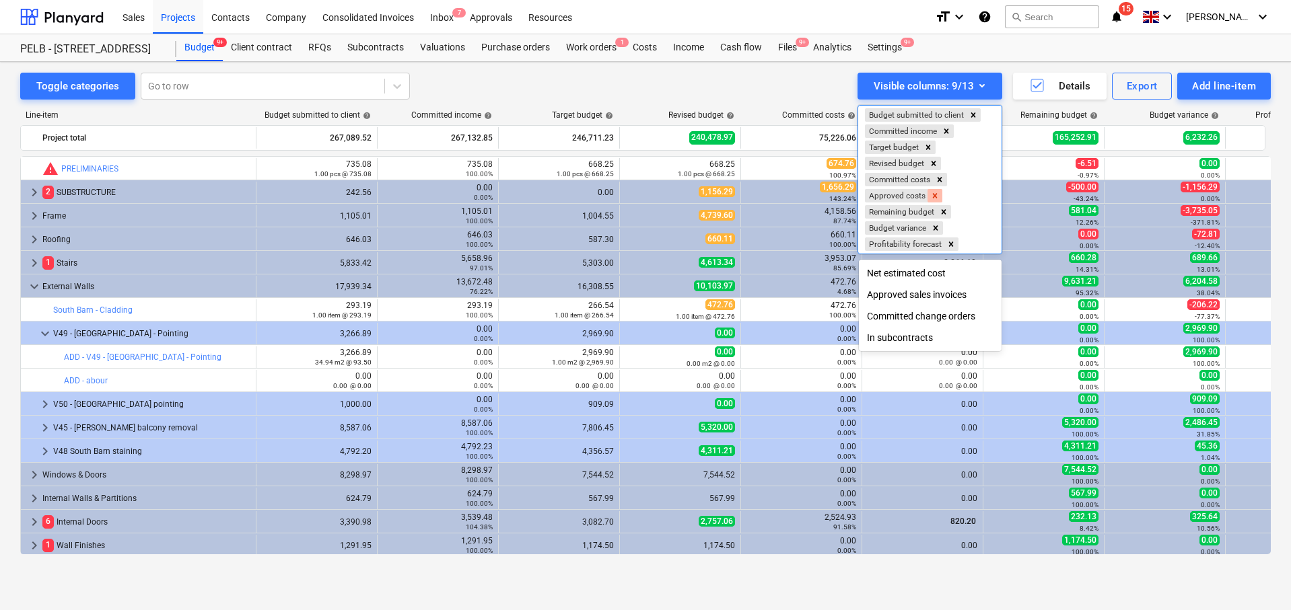
click at [939, 194] on icon "Remove Approved costs" at bounding box center [934, 195] width 9 height 9
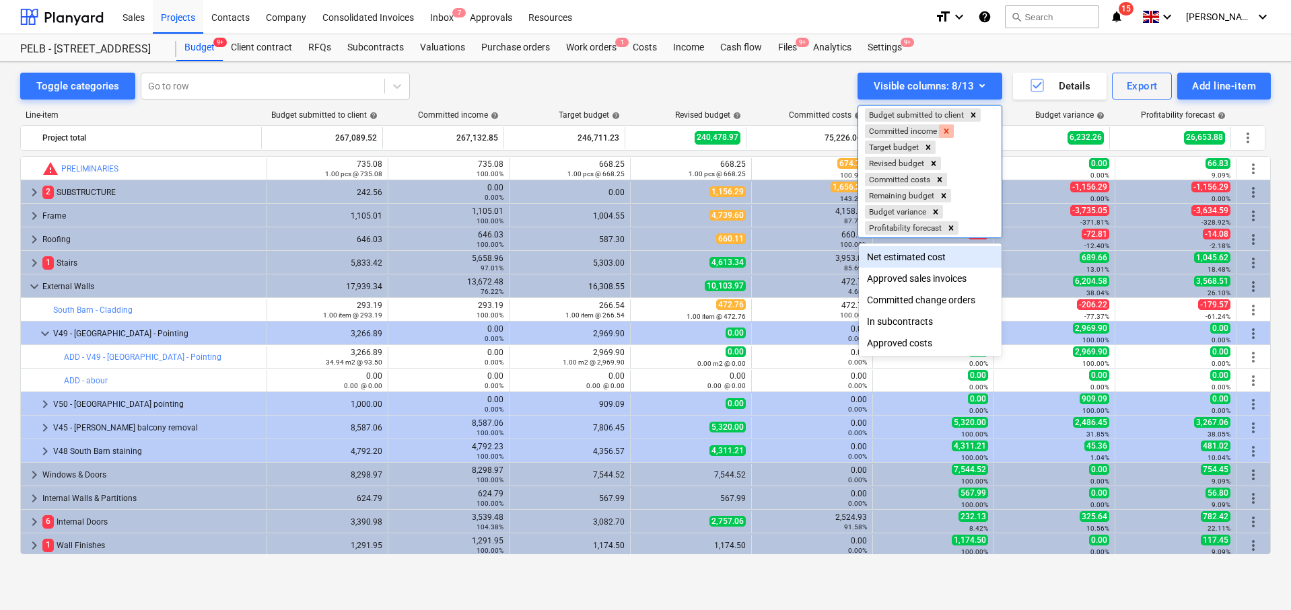
click at [944, 132] on icon "Remove Committed income" at bounding box center [945, 131] width 9 height 9
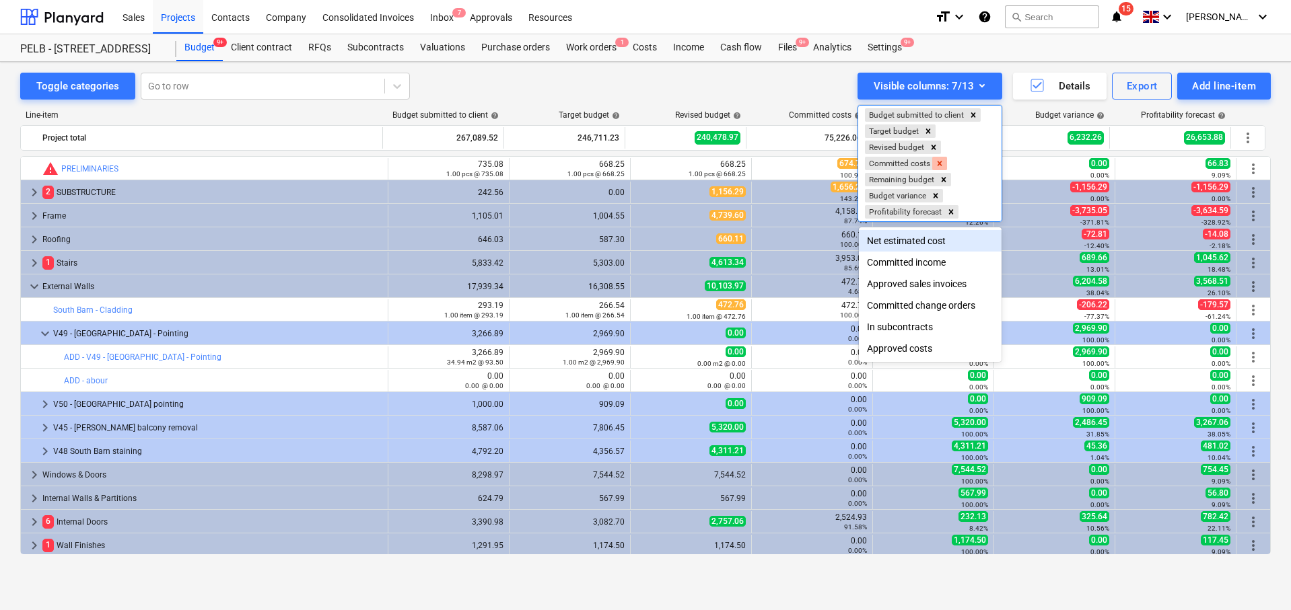
click at [939, 165] on icon "Remove Committed costs" at bounding box center [939, 163] width 5 height 5
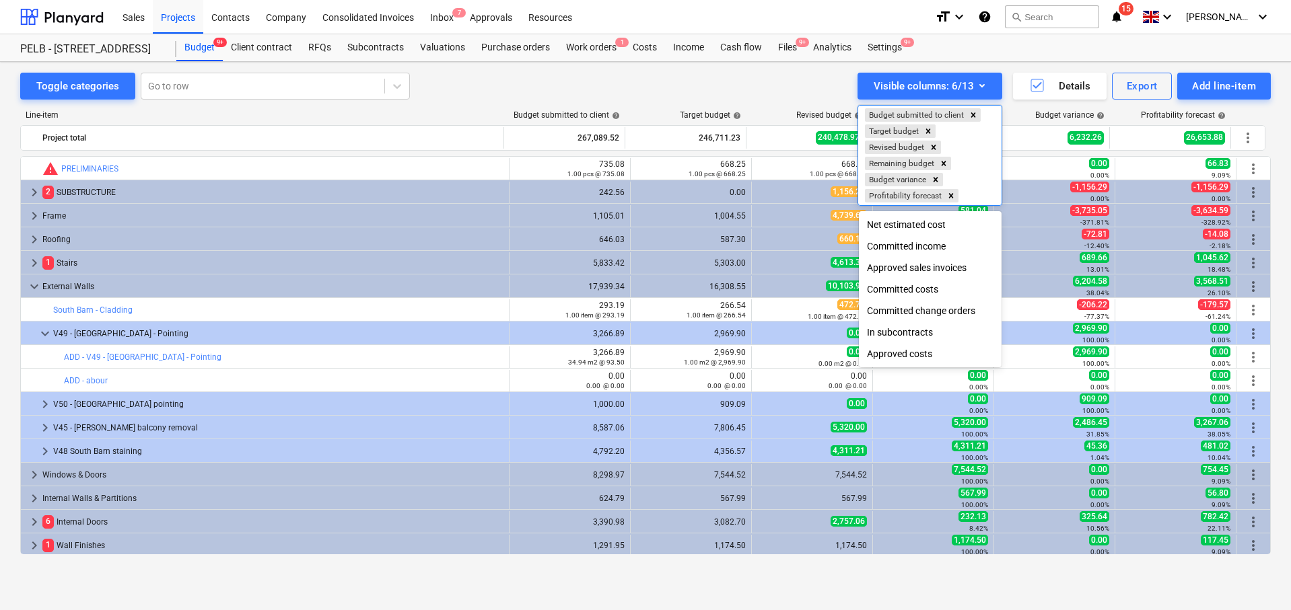
click at [930, 250] on div "Committed income" at bounding box center [930, 247] width 143 height 22
click at [918, 242] on div "Committed income" at bounding box center [930, 247] width 143 height 22
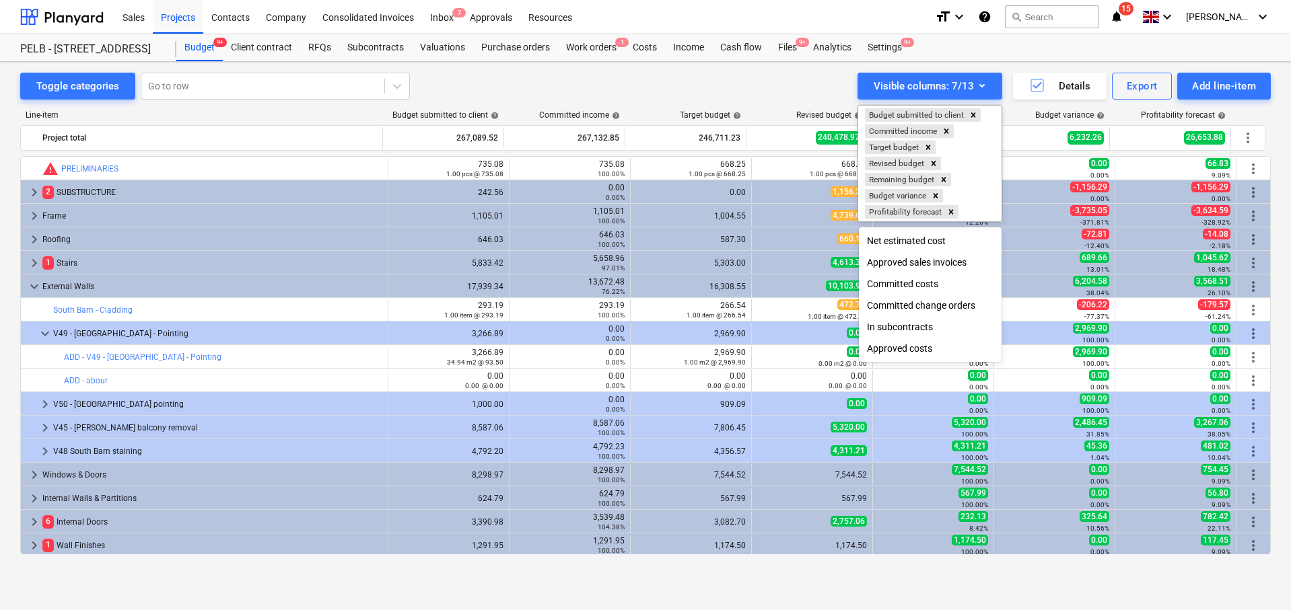
click at [643, 82] on div at bounding box center [645, 305] width 1291 height 610
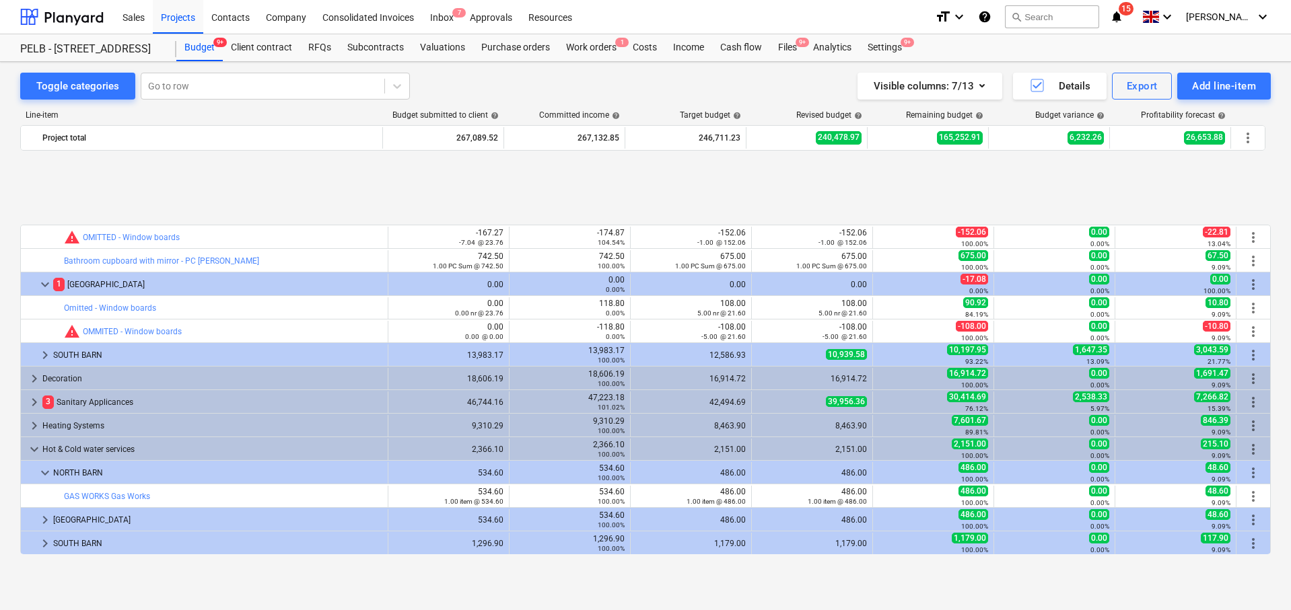
scroll to position [638, 0]
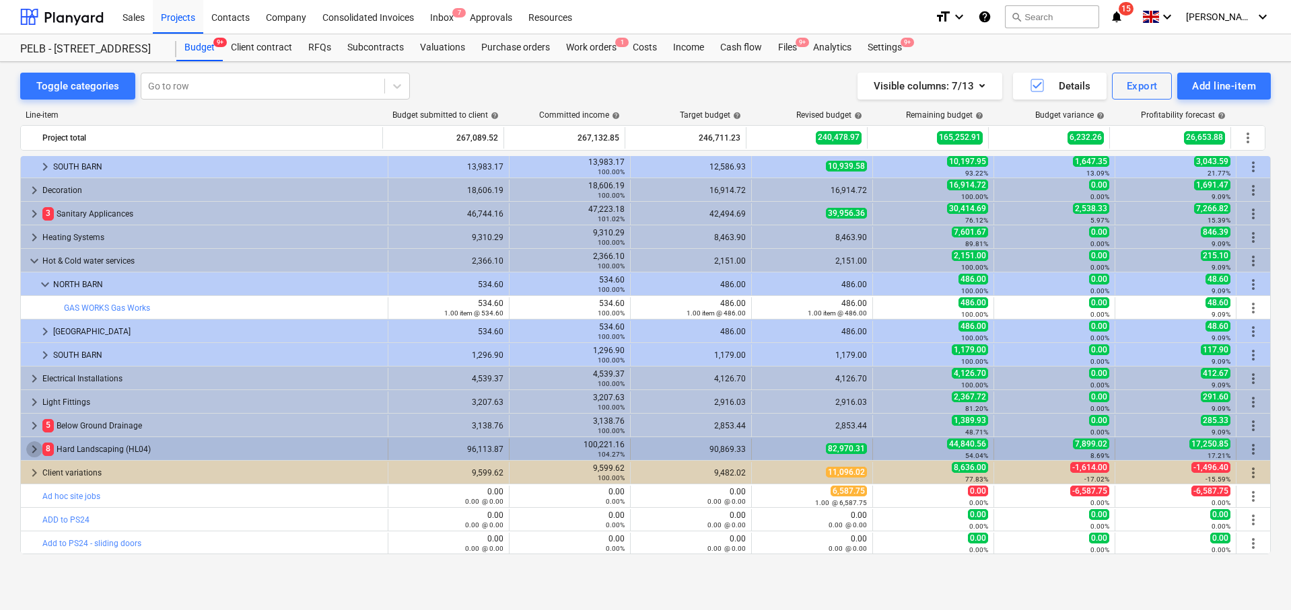
click at [37, 453] on span "keyboard_arrow_right" at bounding box center [34, 449] width 16 height 16
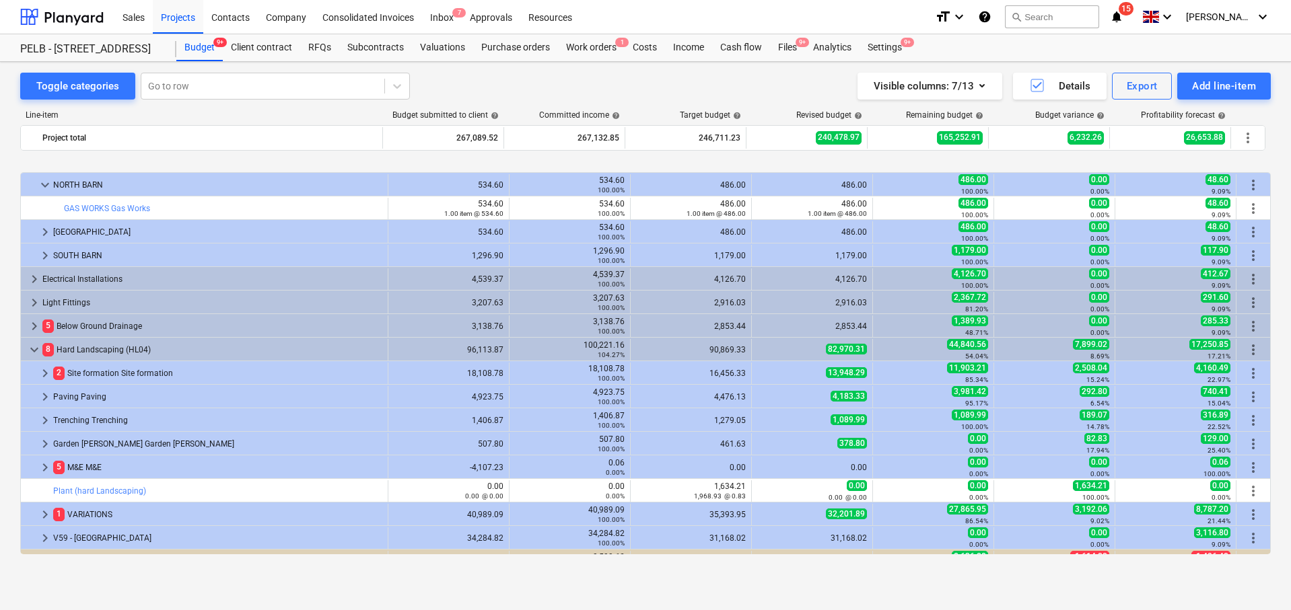
scroll to position [826, 0]
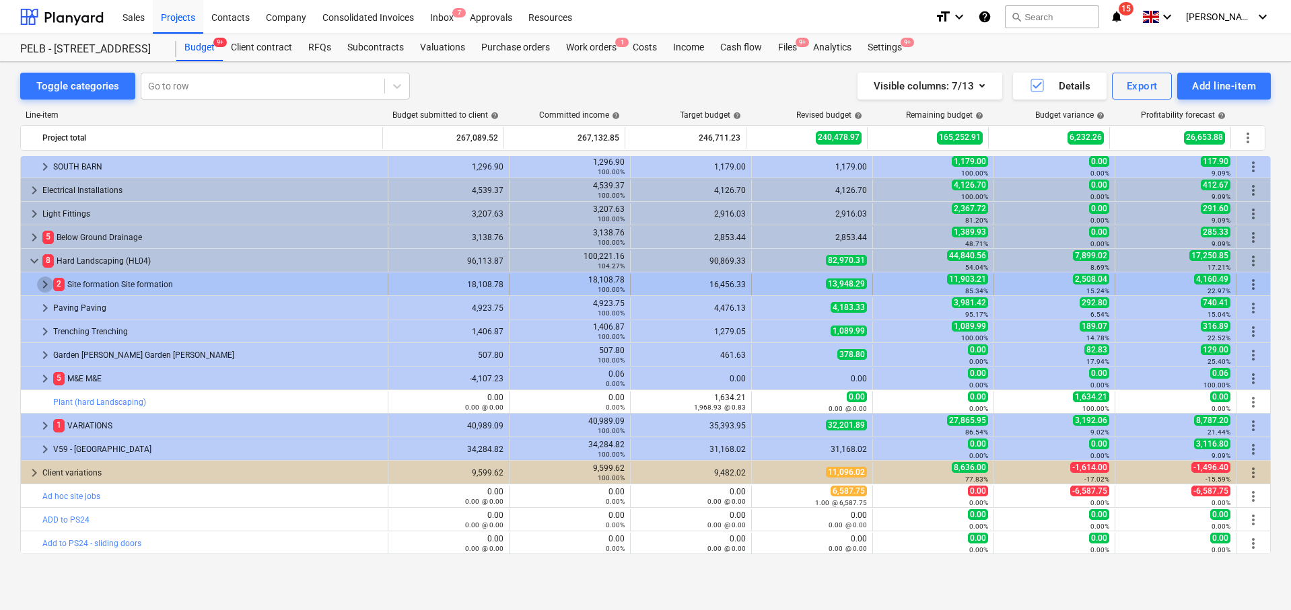
click at [41, 287] on span "keyboard_arrow_right" at bounding box center [45, 285] width 16 height 16
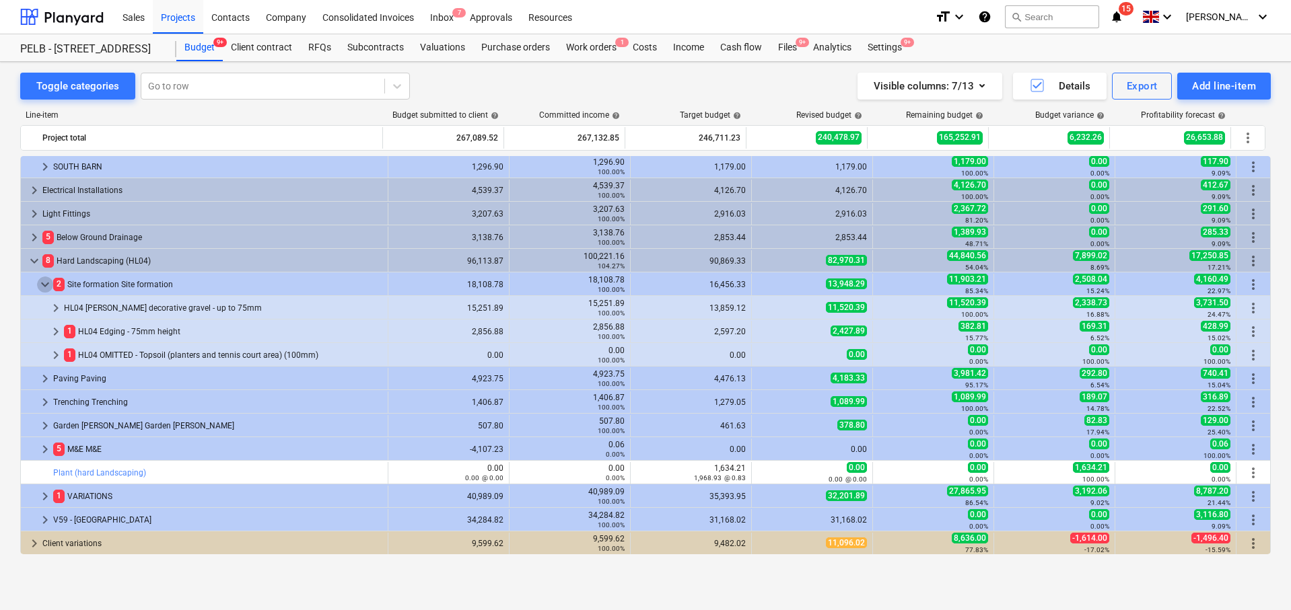
click at [41, 287] on span "keyboard_arrow_down" at bounding box center [45, 285] width 16 height 16
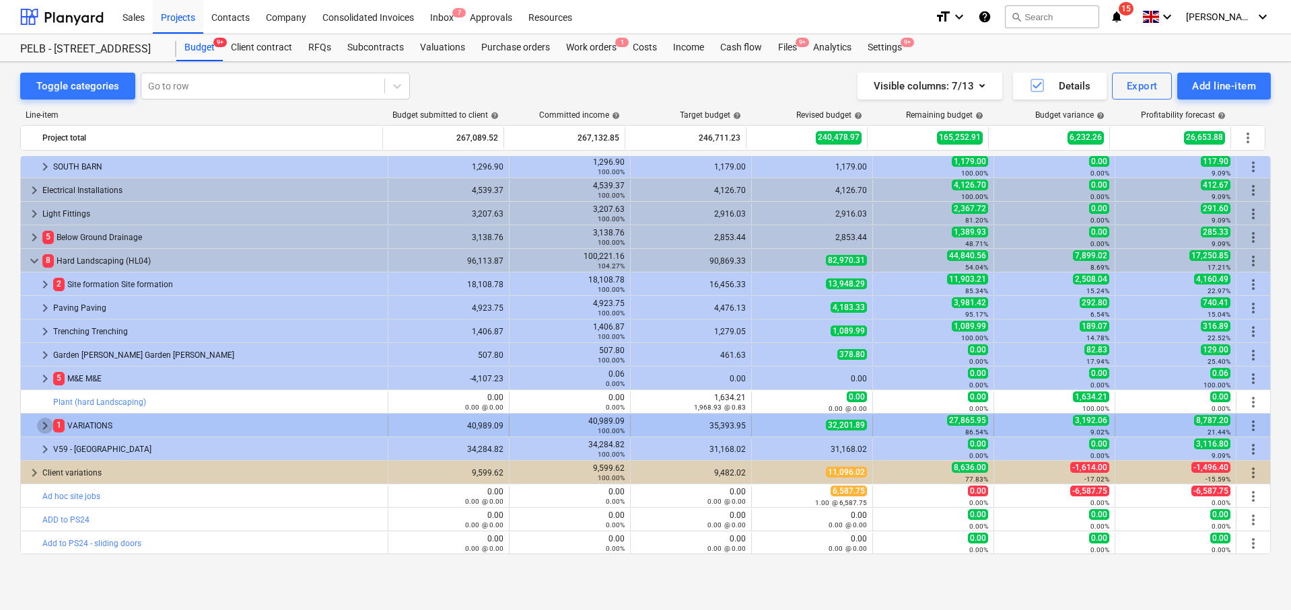
click at [40, 424] on span "keyboard_arrow_right" at bounding box center [45, 426] width 16 height 16
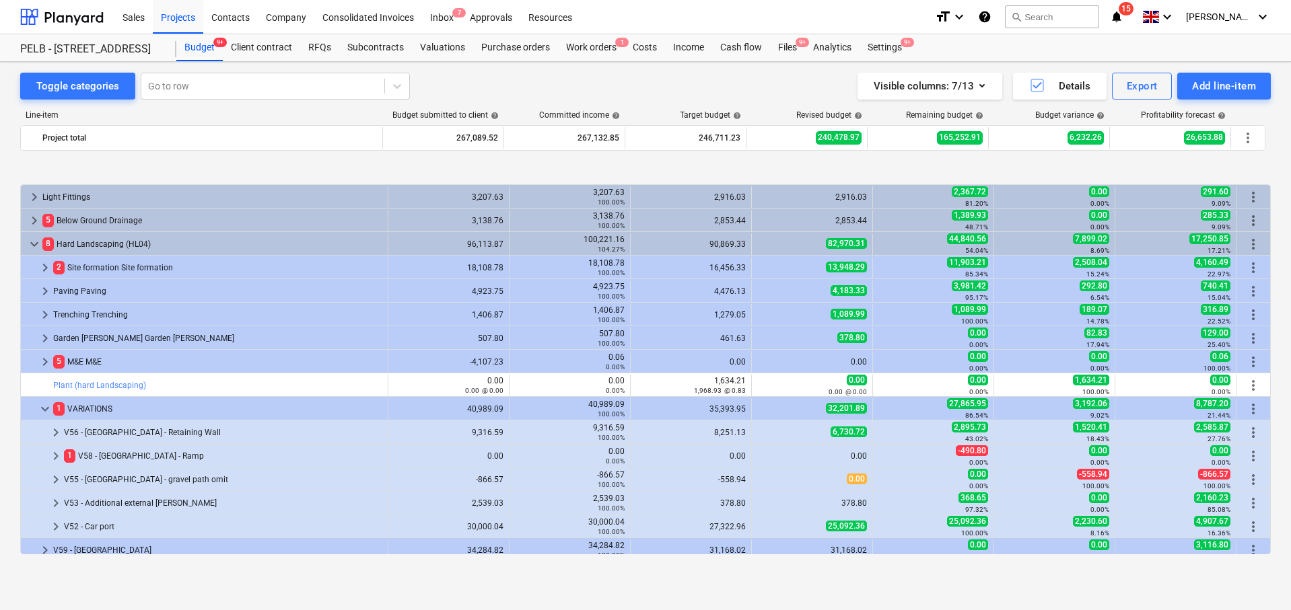
scroll to position [913, 0]
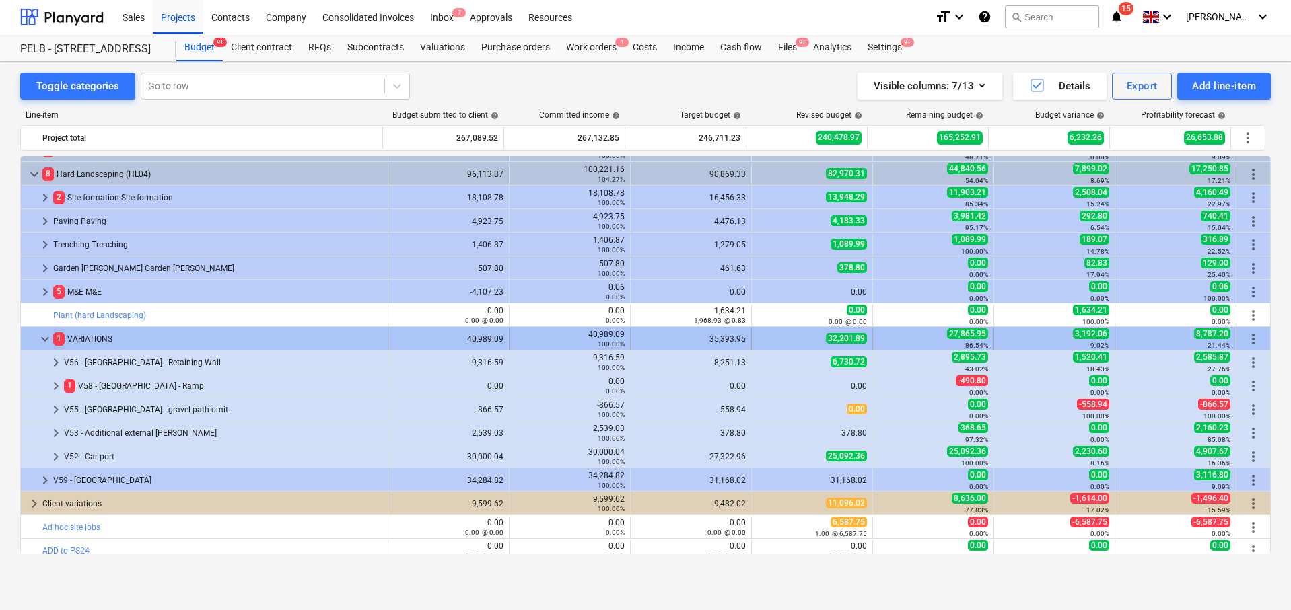
click at [50, 341] on span "keyboard_arrow_down" at bounding box center [45, 339] width 16 height 16
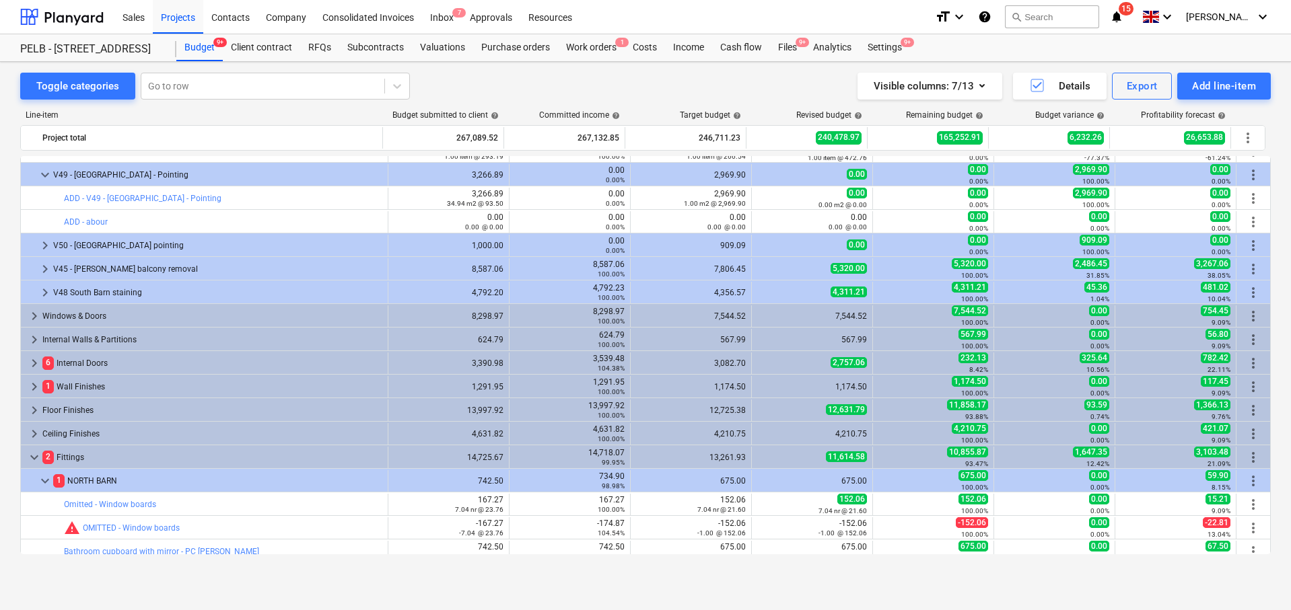
scroll to position [0, 0]
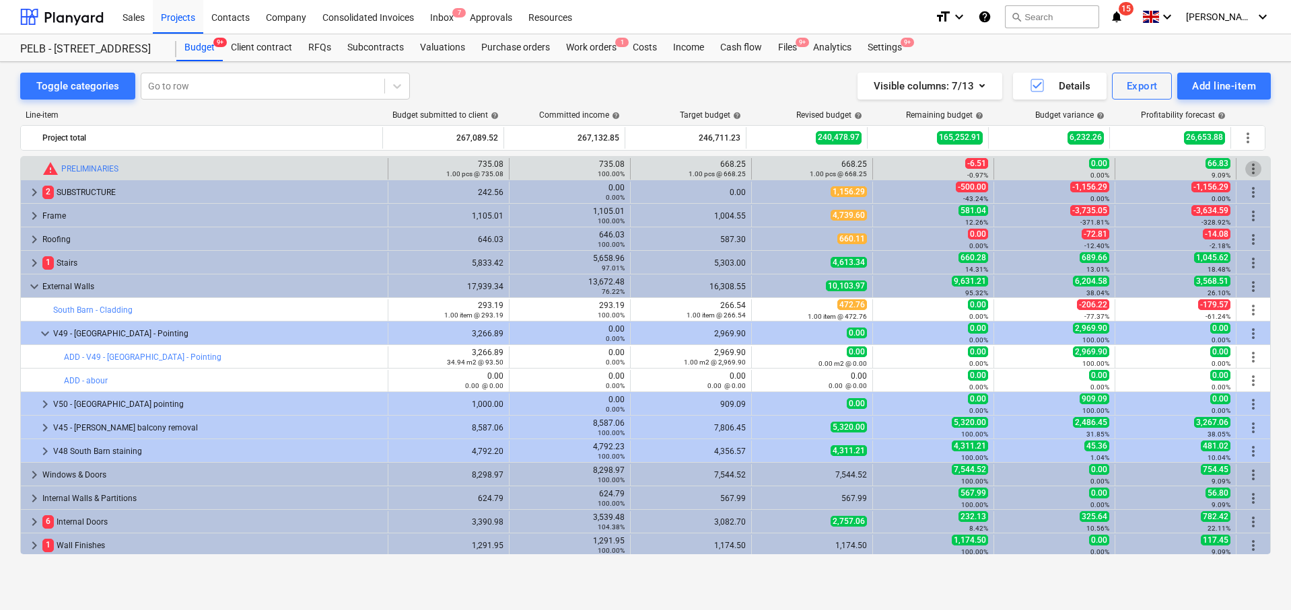
click at [1248, 168] on span "more_vert" at bounding box center [1253, 169] width 16 height 16
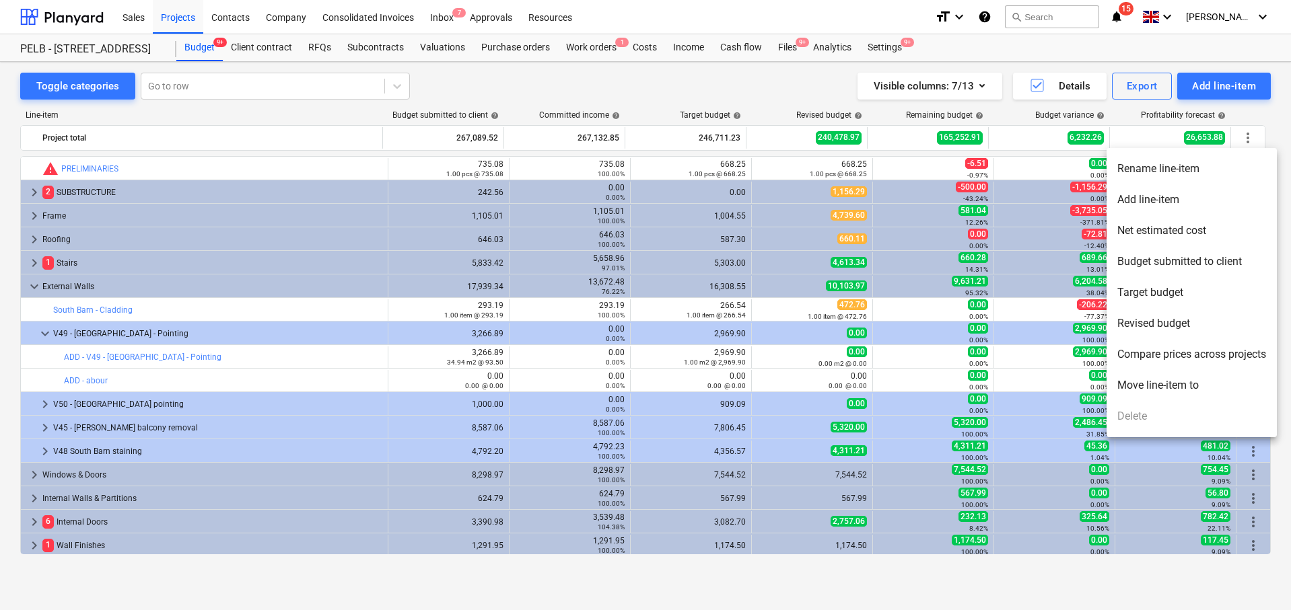
click at [1206, 201] on li "Add line-item" at bounding box center [1191, 199] width 170 height 31
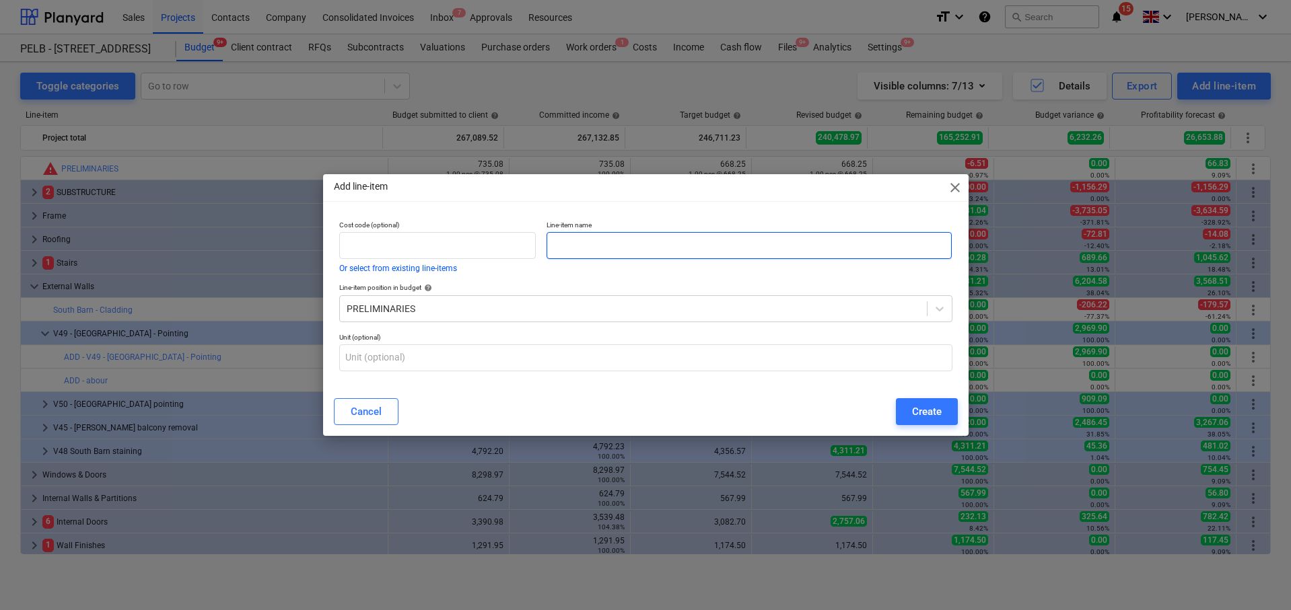
click at [725, 244] on input "text" at bounding box center [748, 245] width 405 height 27
type input "HL04 - Prelims"
click at [913, 409] on div "Create" at bounding box center [927, 411] width 30 height 17
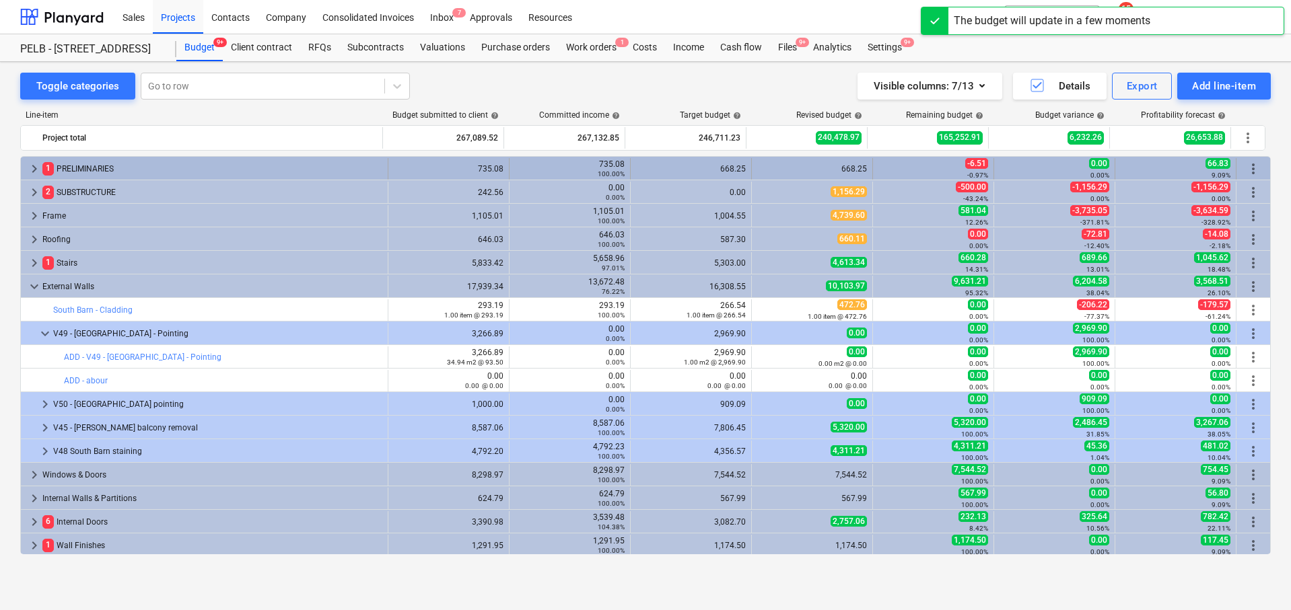
click at [29, 164] on span "keyboard_arrow_right" at bounding box center [34, 169] width 16 height 16
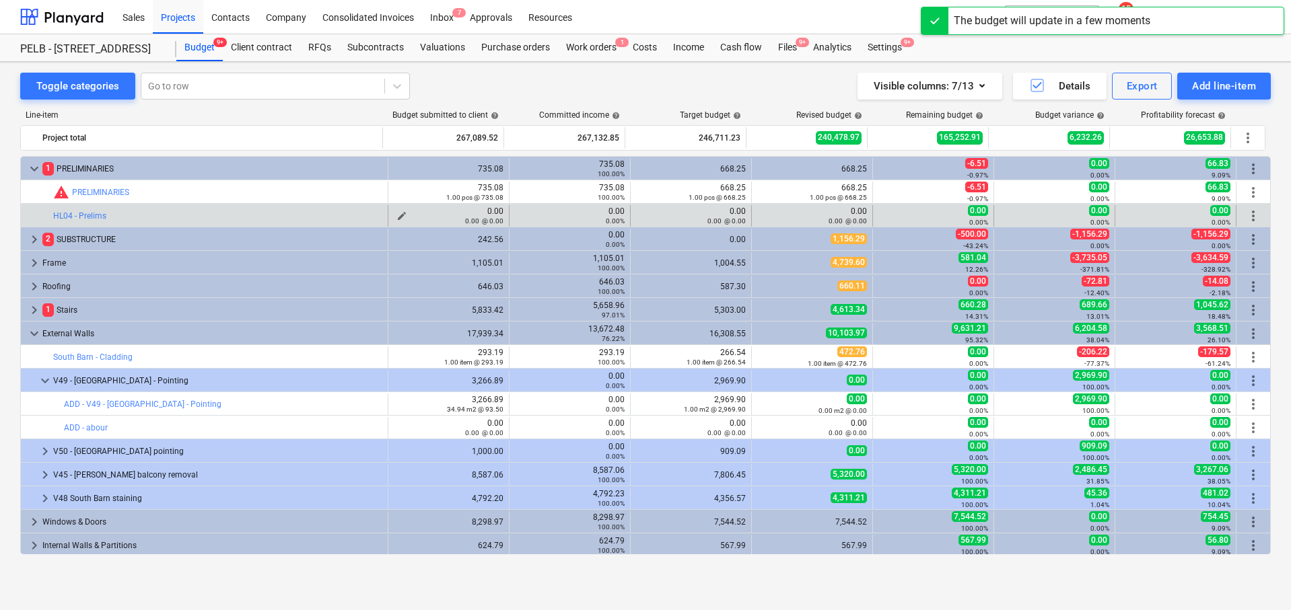
click at [396, 213] on span "edit" at bounding box center [401, 216] width 11 height 11
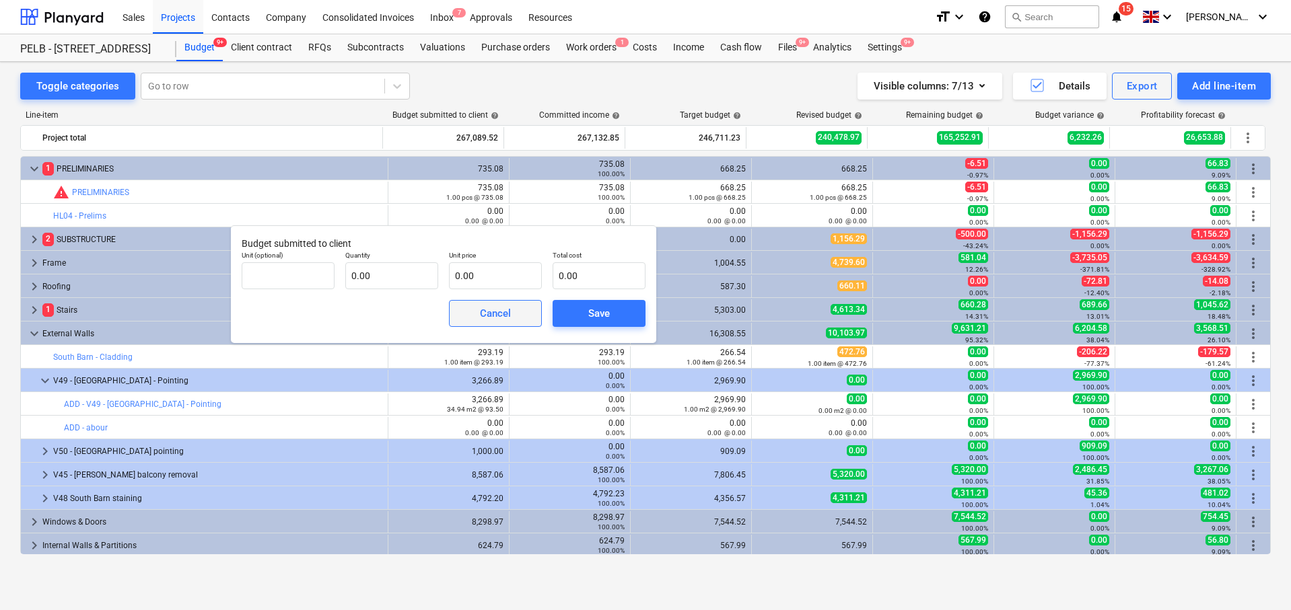
click at [476, 320] on span "Cancel" at bounding box center [495, 313] width 59 height 17
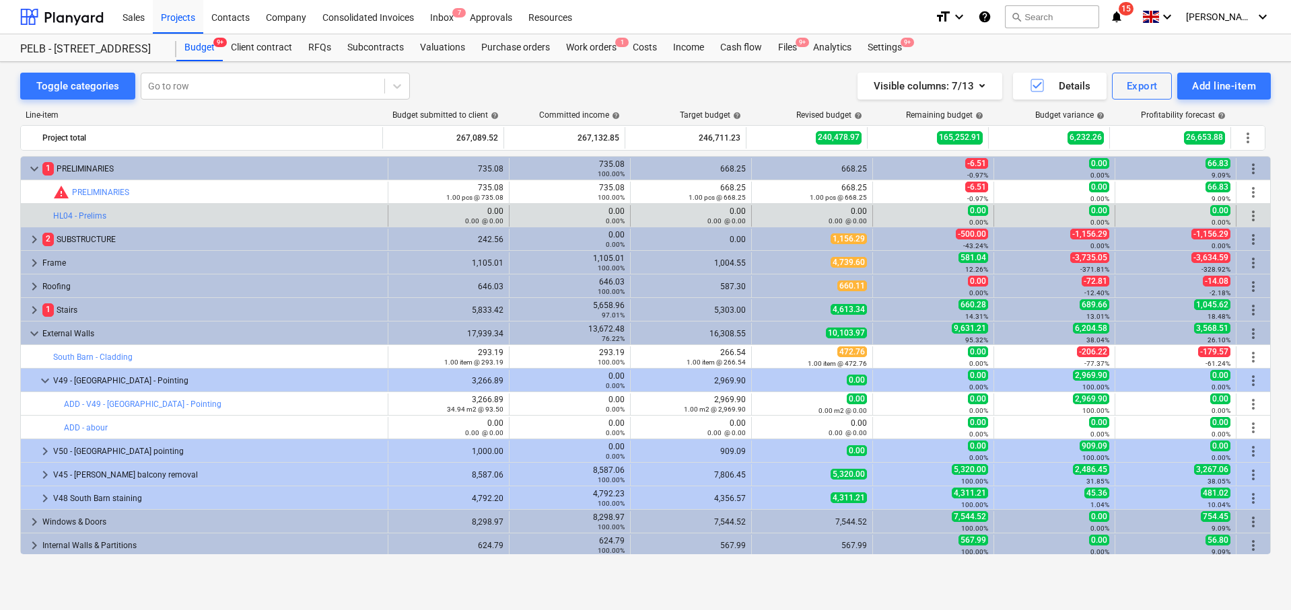
click at [1256, 213] on span "more_vert" at bounding box center [1253, 216] width 16 height 16
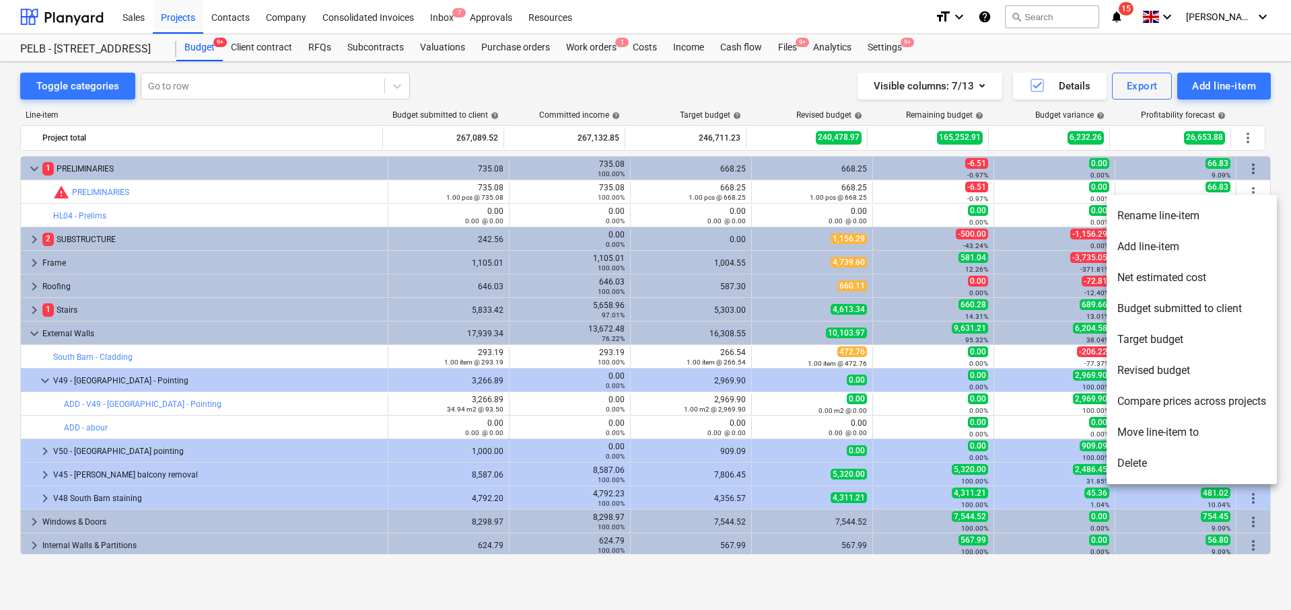
click at [1199, 246] on li "Add line-item" at bounding box center [1191, 246] width 170 height 31
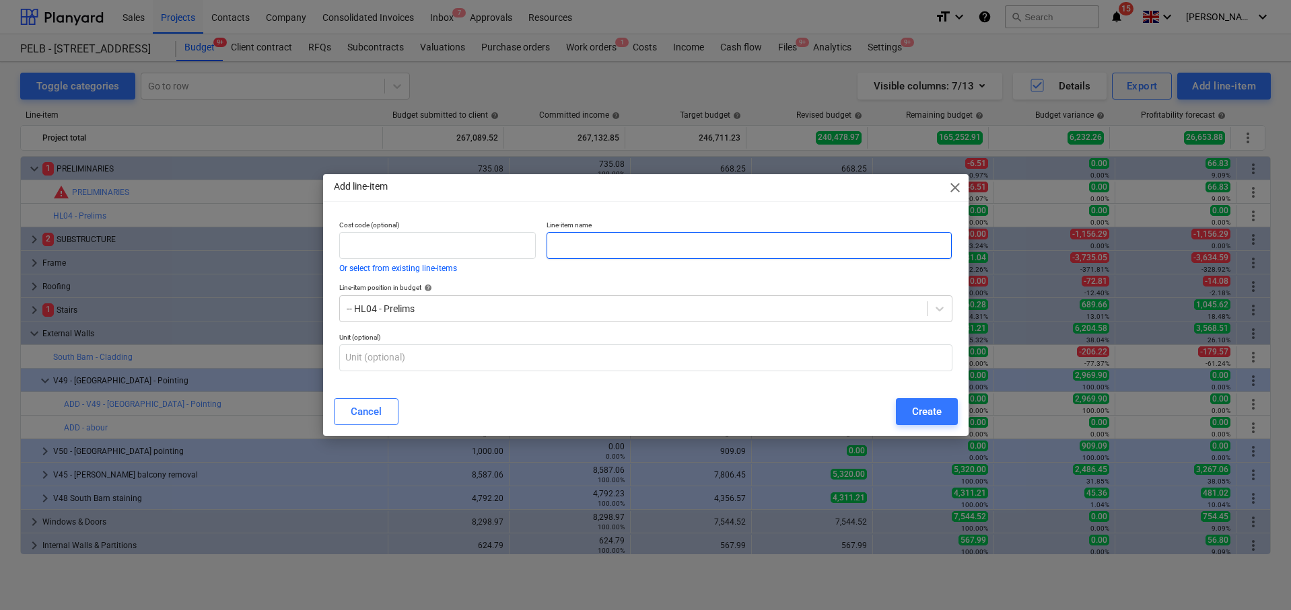
click at [678, 242] on input "text" at bounding box center [748, 245] width 405 height 27
type input "L"
type input "HL04 - Skips"
click at [923, 417] on div "Create" at bounding box center [927, 411] width 30 height 17
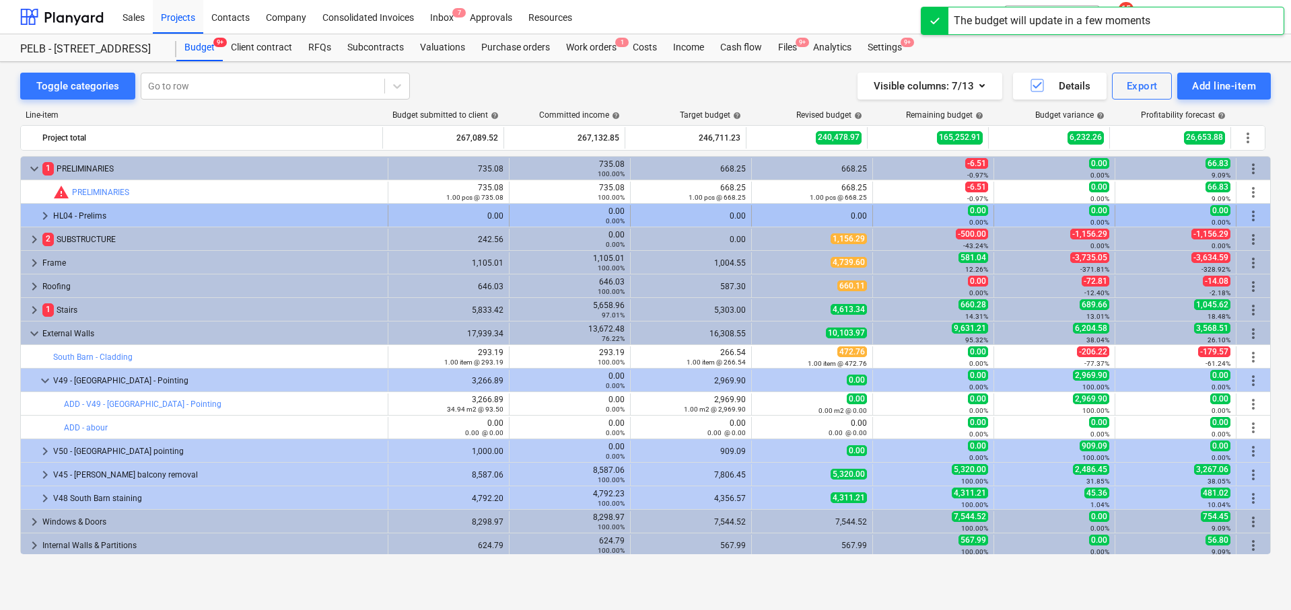
click at [44, 212] on span "keyboard_arrow_right" at bounding box center [45, 216] width 16 height 16
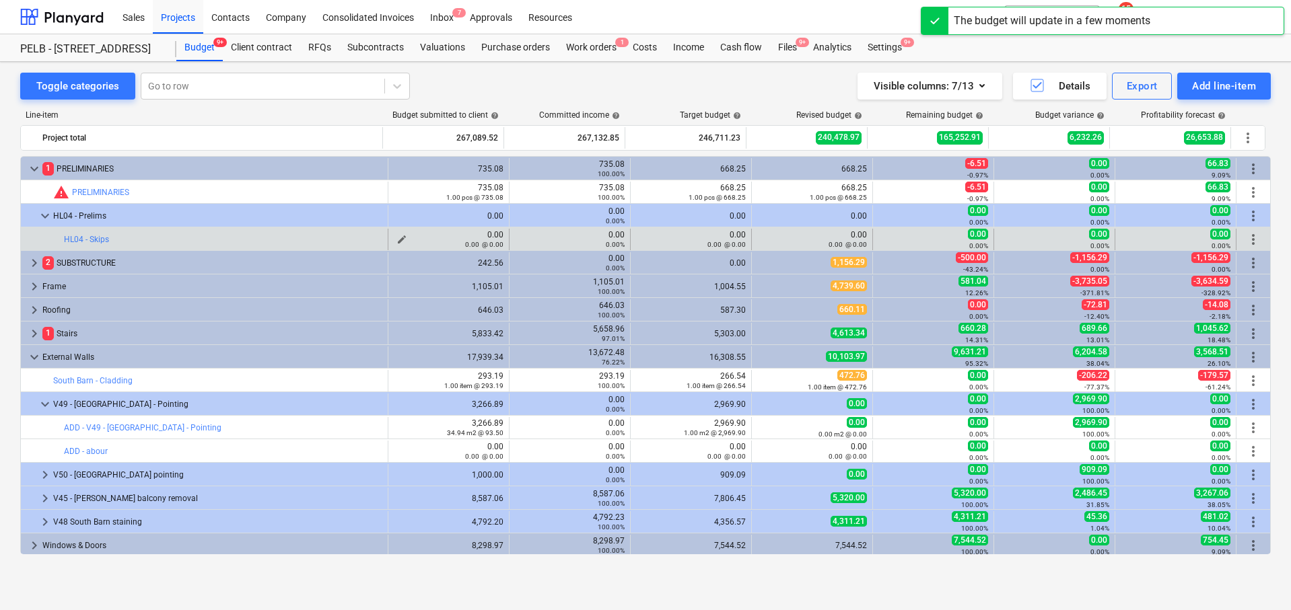
click at [394, 240] on div "0.00 @ 0.00" at bounding box center [449, 244] width 110 height 9
click at [396, 236] on span "edit" at bounding box center [401, 239] width 11 height 11
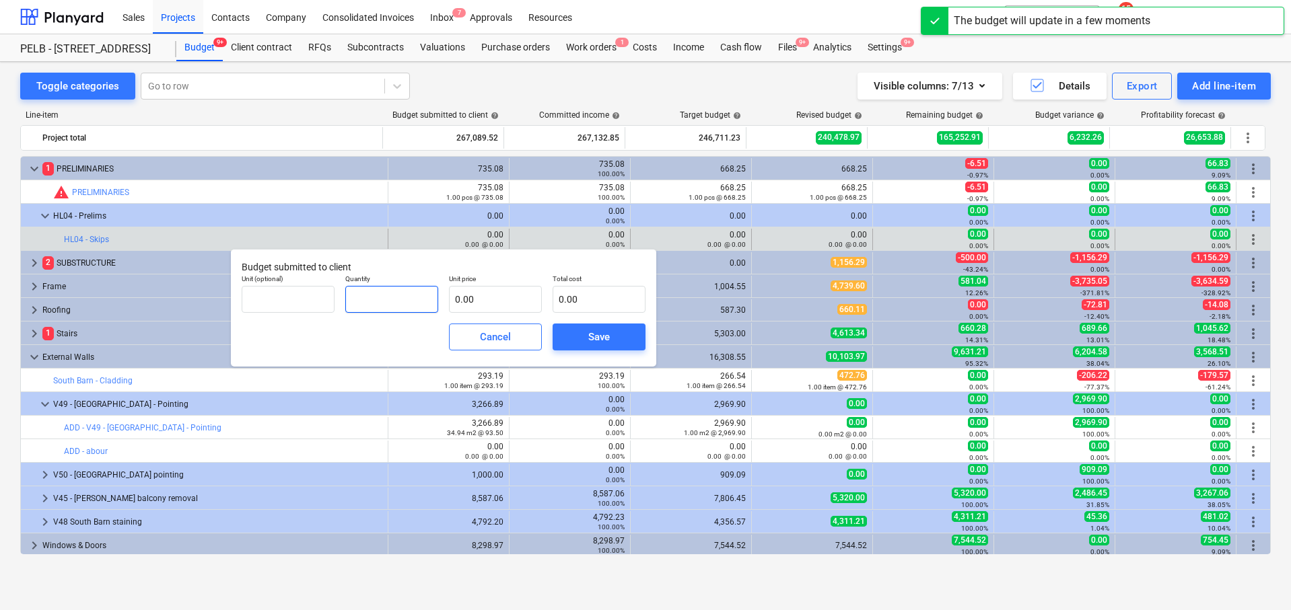
click at [380, 299] on input "text" at bounding box center [391, 299] width 93 height 27
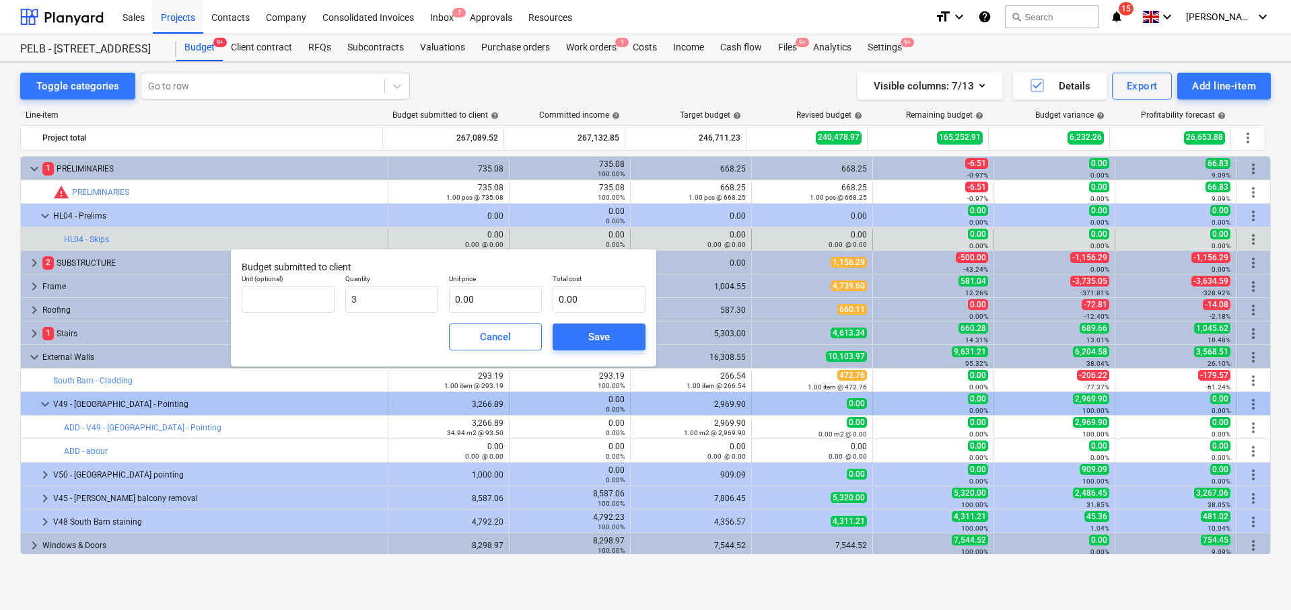
type input "3.00"
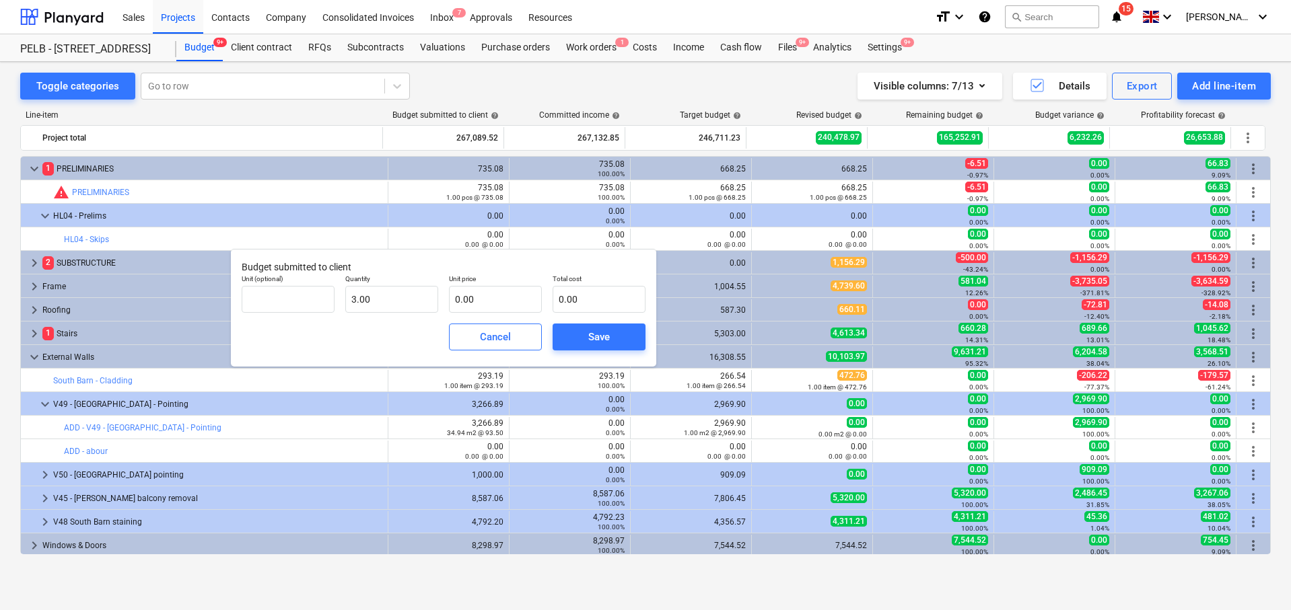
click at [474, 296] on body "Sales Projects Contacts Company Consolidated Invoices Inbox 7 Approvals Resourc…" at bounding box center [645, 305] width 1291 height 610
click at [476, 297] on input "text" at bounding box center [495, 299] width 93 height 27
type input "4"
type input "12.00"
type input "40"
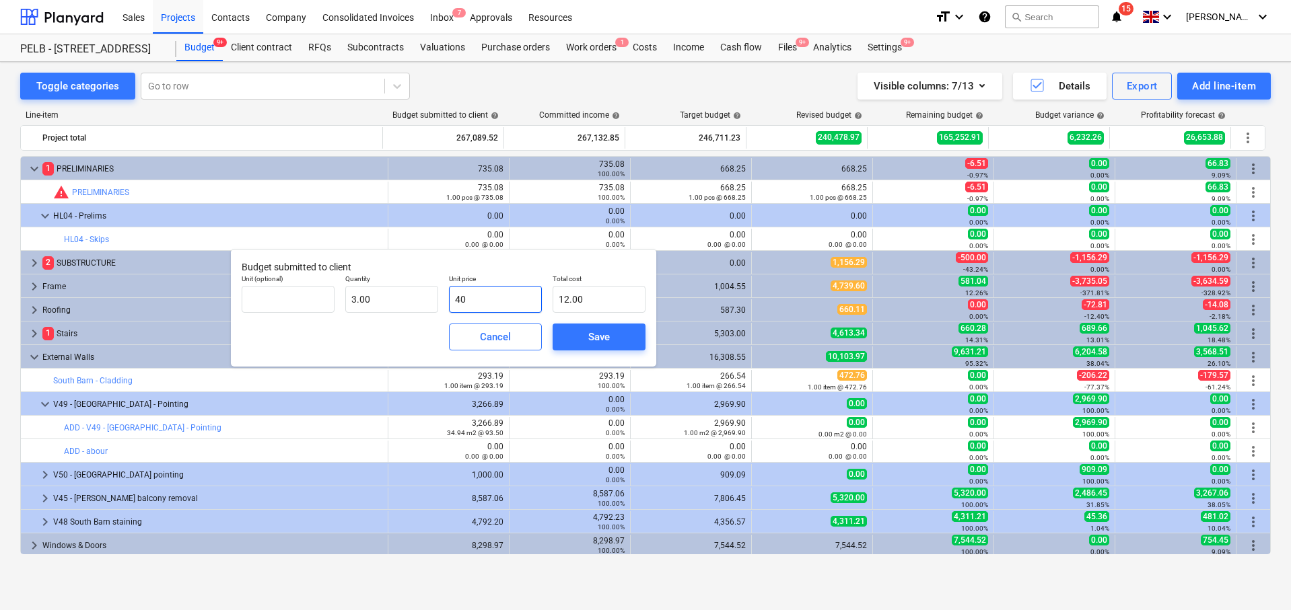
type input "120.00"
type input "407"
type input "1,221.00"
type input "407.00"
click at [606, 340] on div "Save" at bounding box center [599, 336] width 22 height 17
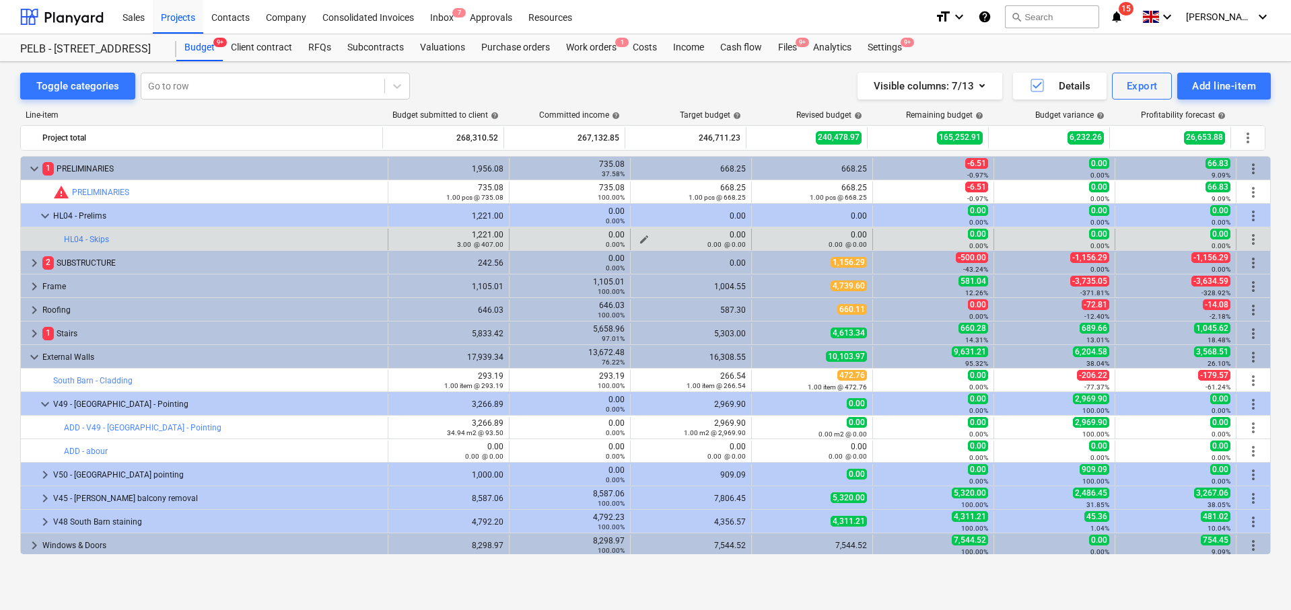
click at [641, 240] on div "0.00 @ 0.00" at bounding box center [691, 244] width 110 height 9
click at [639, 234] on span "edit" at bounding box center [644, 239] width 11 height 11
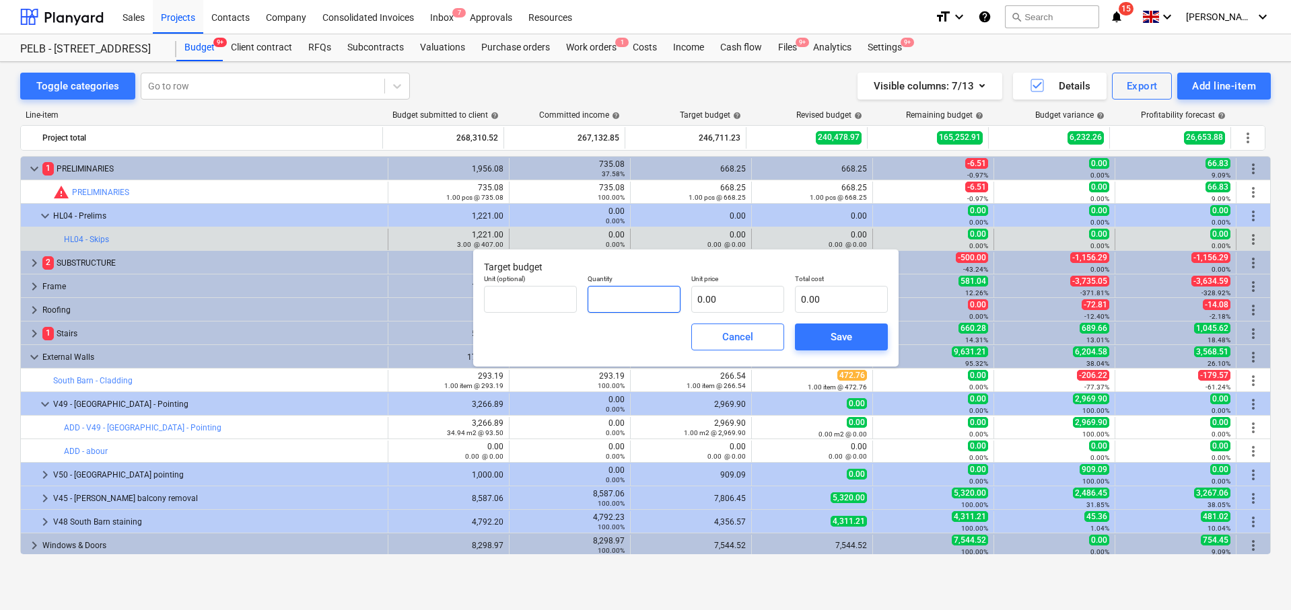
click at [626, 306] on input "text" at bounding box center [633, 299] width 93 height 27
type input "3.00"
click at [714, 313] on div "0.00" at bounding box center [737, 299] width 93 height 27
type input "3"
type input "9.00"
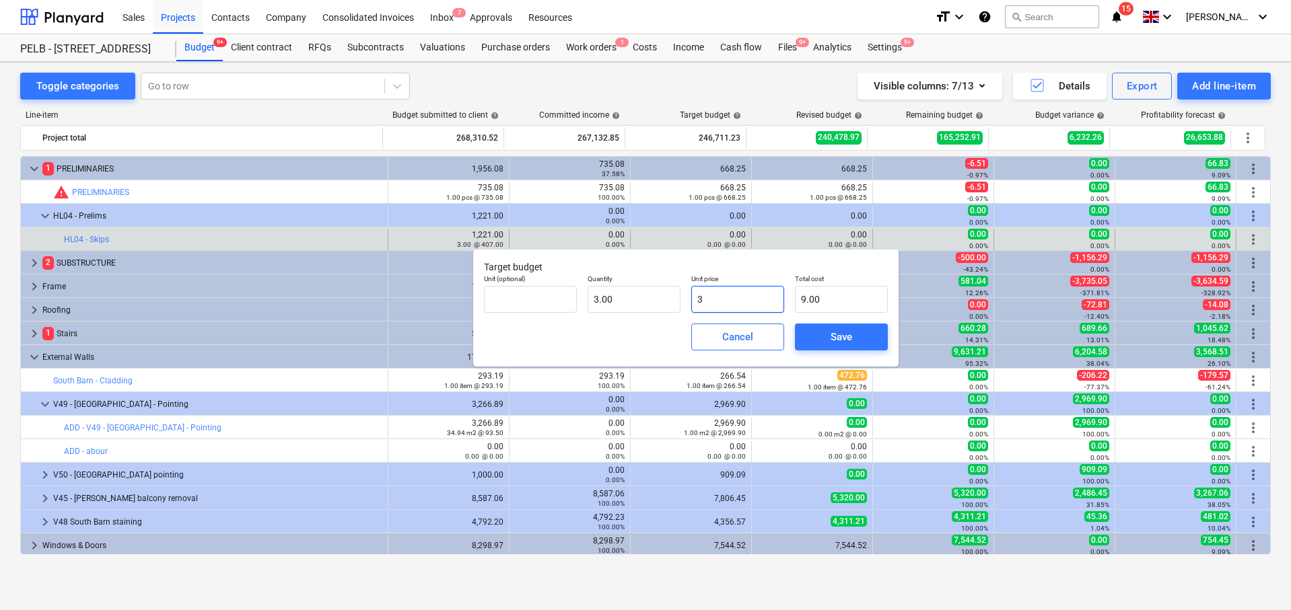
type input "37"
type input "111.00"
type input "370"
type input "1,110.00"
type input "370.00"
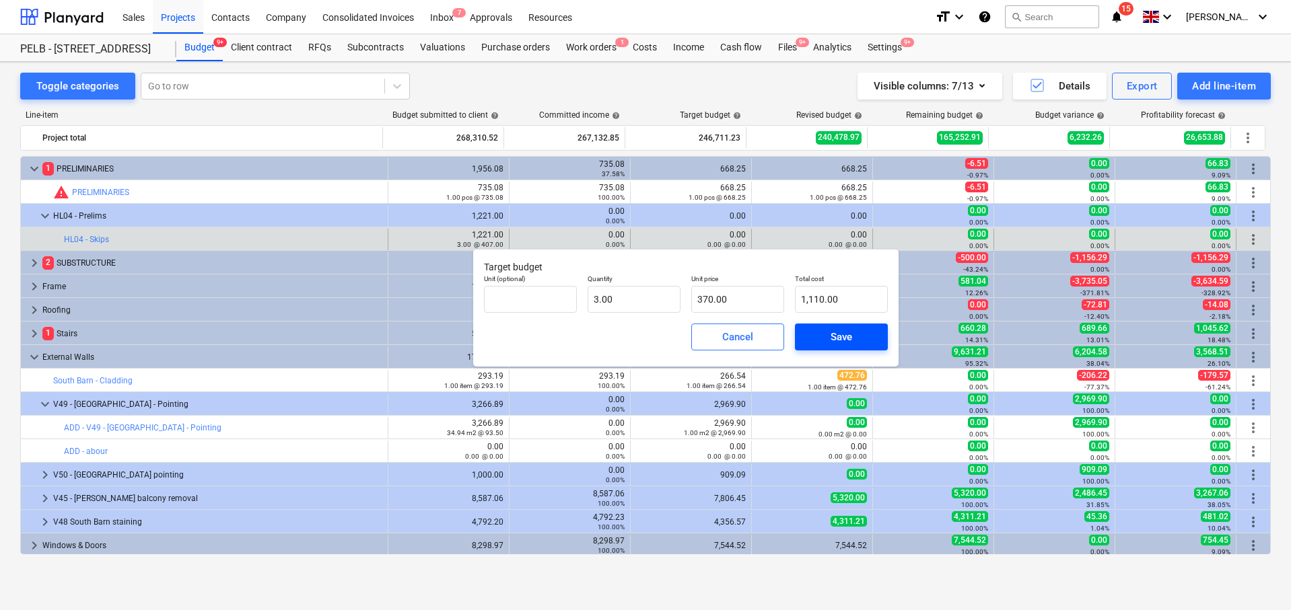
click at [842, 339] on div "Save" at bounding box center [841, 336] width 22 height 17
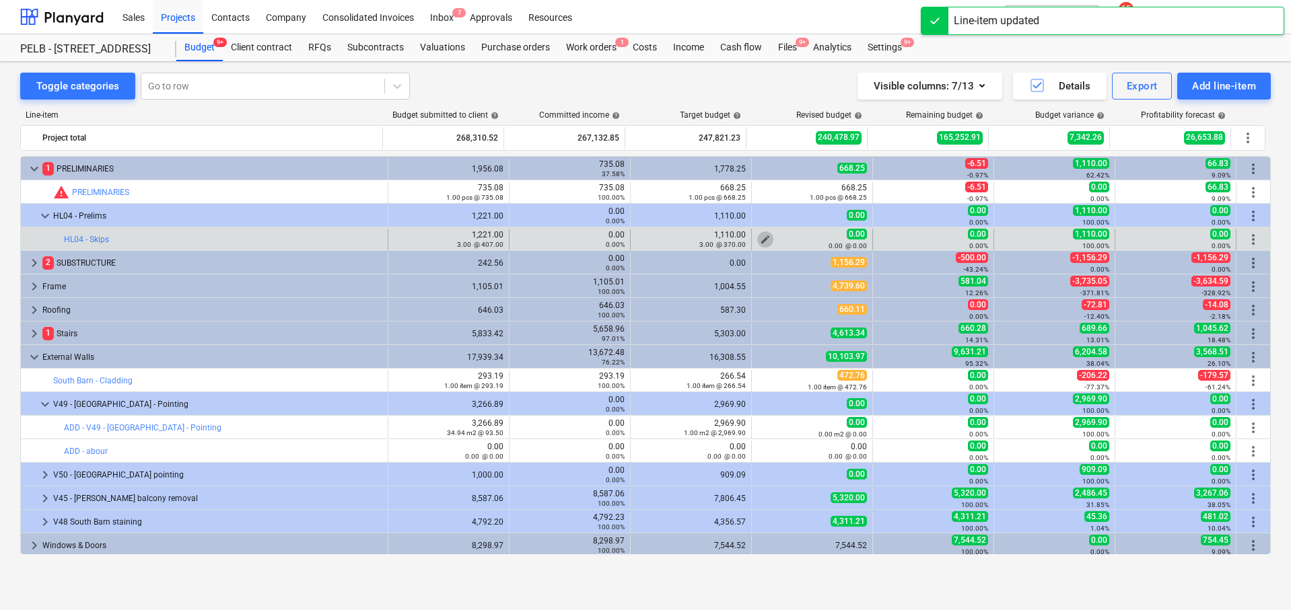
click at [765, 238] on span "edit" at bounding box center [765, 239] width 11 height 11
type textarea "x"
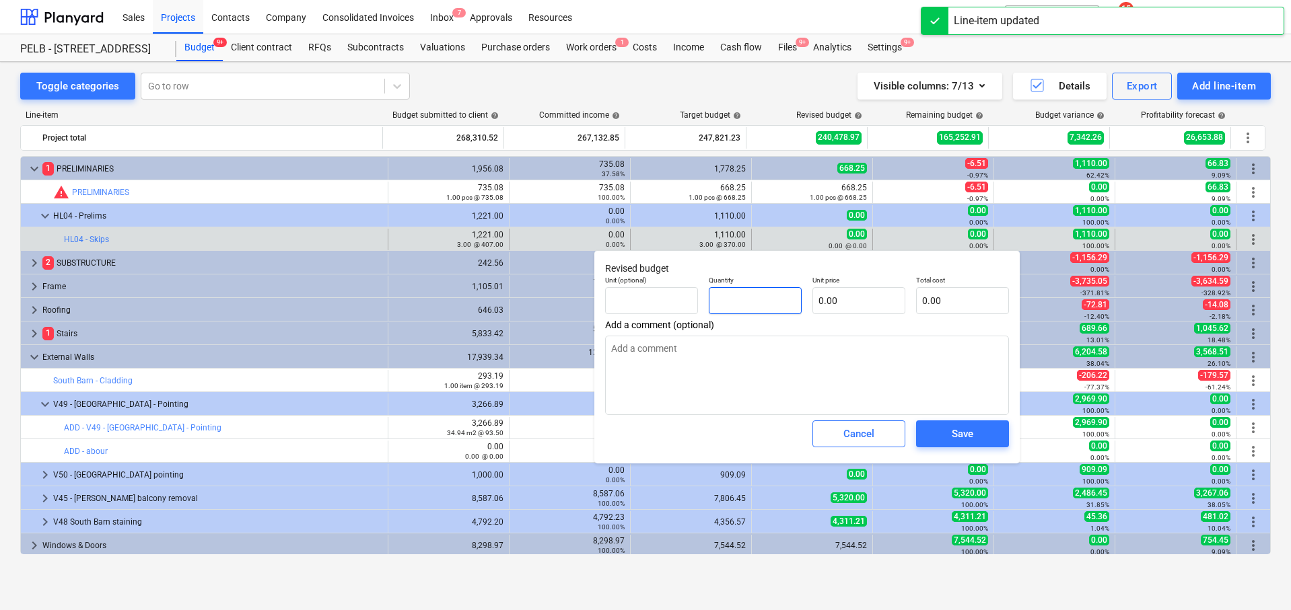
click at [755, 294] on input "text" at bounding box center [755, 300] width 93 height 27
type textarea "x"
type input "3"
type textarea "x"
type input "3.00"
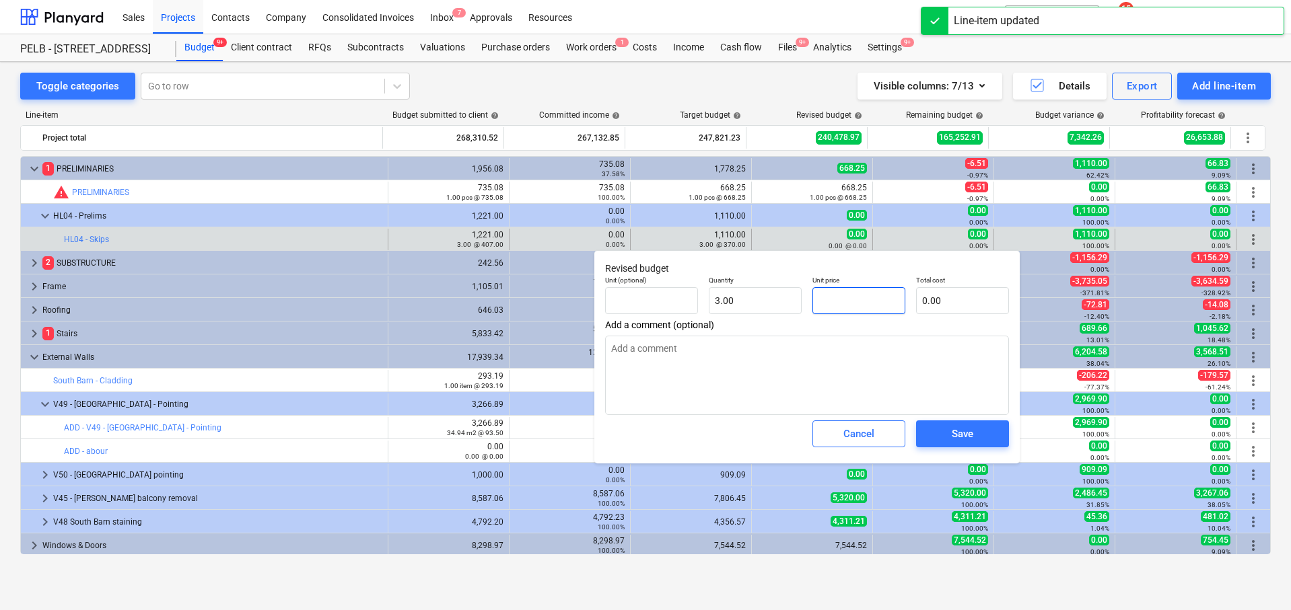
click at [835, 295] on input "text" at bounding box center [858, 300] width 93 height 27
type textarea "x"
type input "3"
type input "9.00"
type textarea "x"
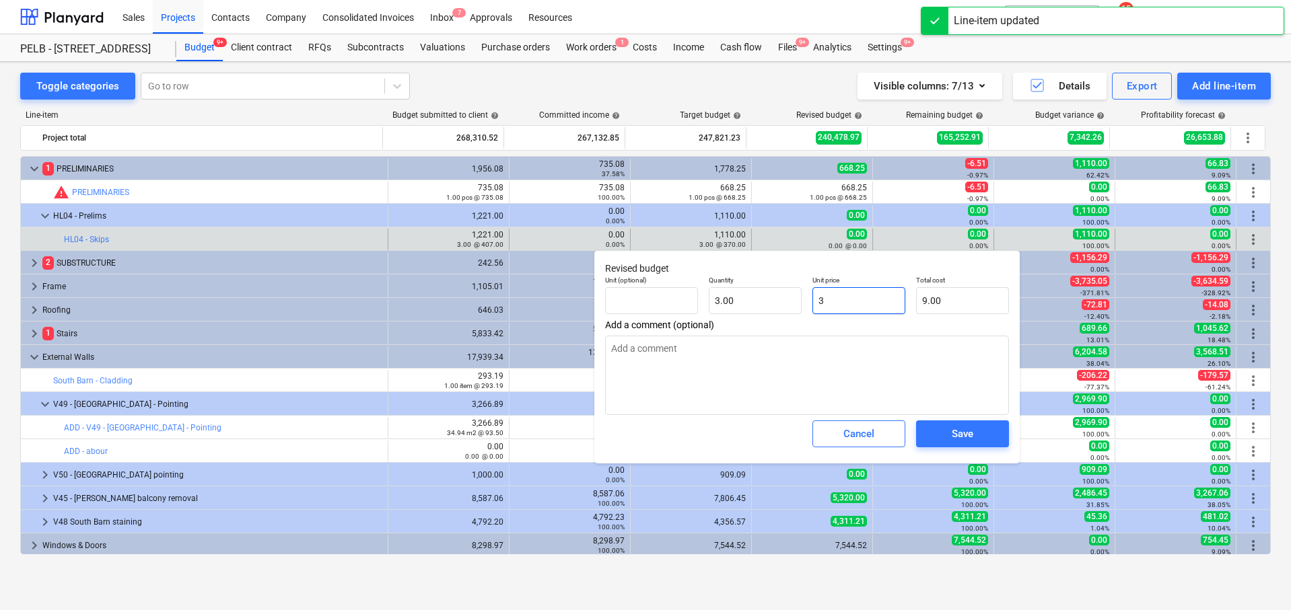
type input "37"
type input "111.00"
type textarea "x"
type input "370"
type input "1,110.00"
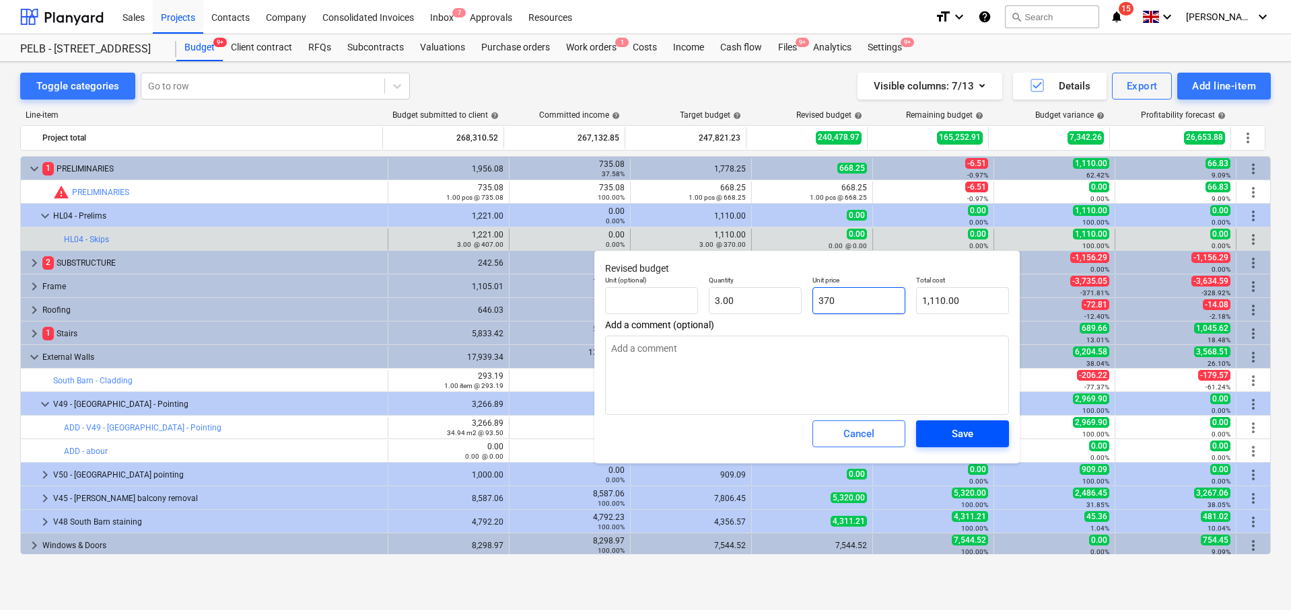
type input "370"
type textarea "x"
type input "370.00"
click at [964, 429] on div "Save" at bounding box center [963, 433] width 22 height 17
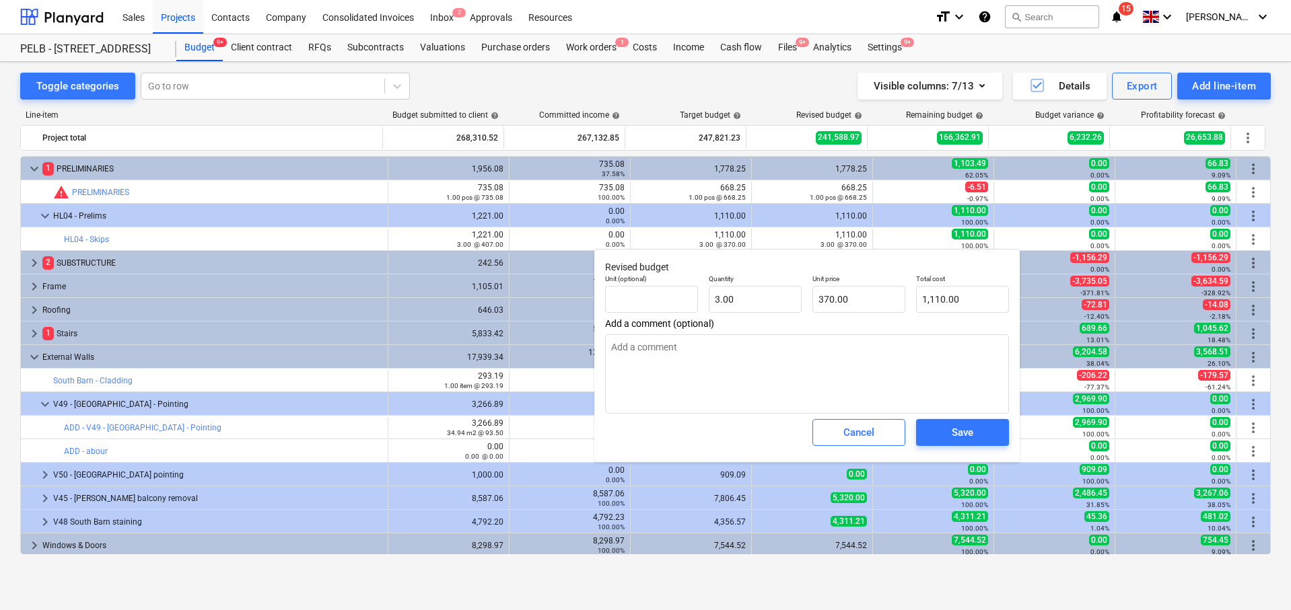
type textarea "x"
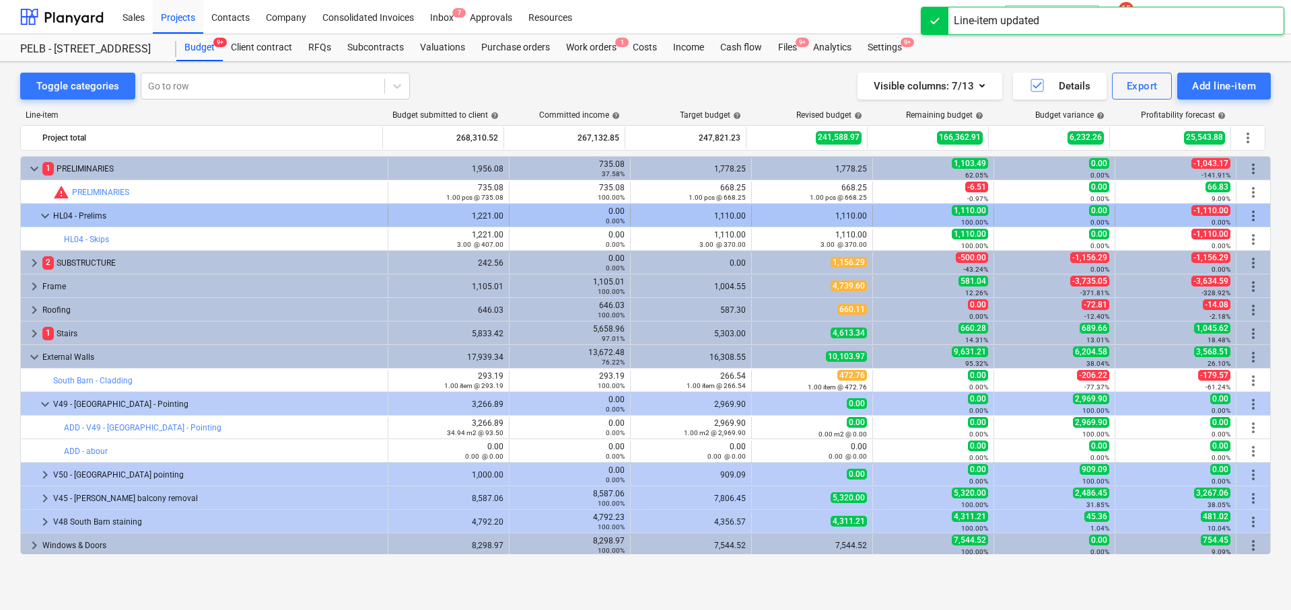
click at [1250, 214] on span "more_vert" at bounding box center [1253, 216] width 16 height 16
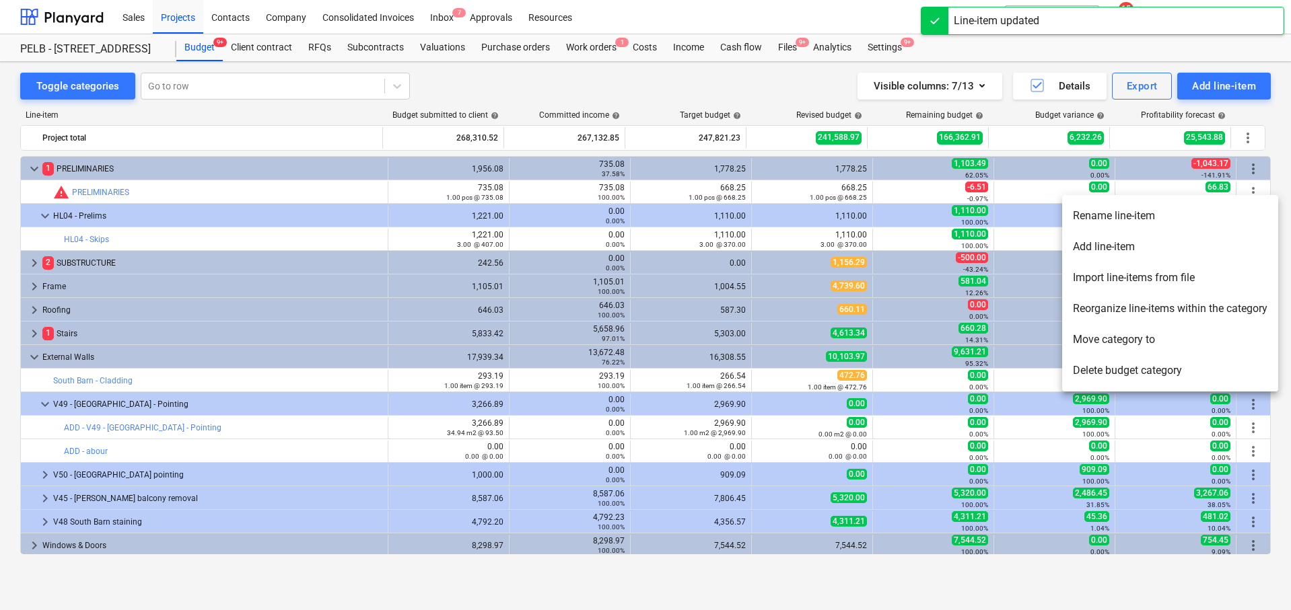
click at [1229, 243] on li "Add line-item" at bounding box center [1170, 246] width 216 height 31
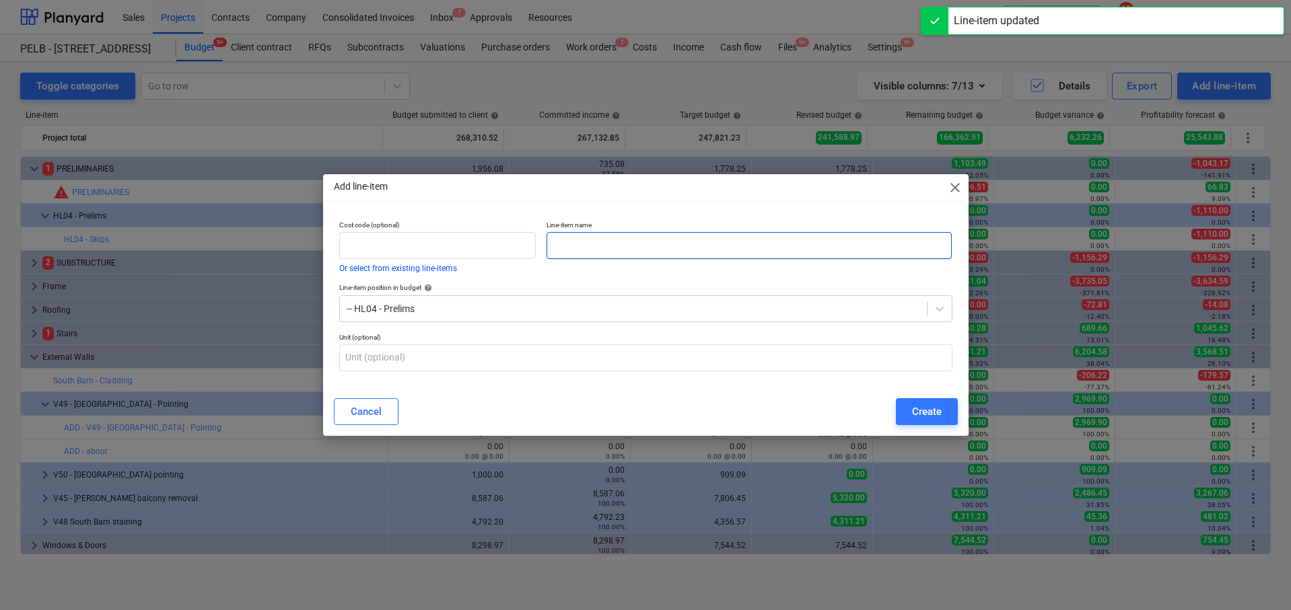
click at [701, 238] on input "text" at bounding box center [748, 245] width 405 height 27
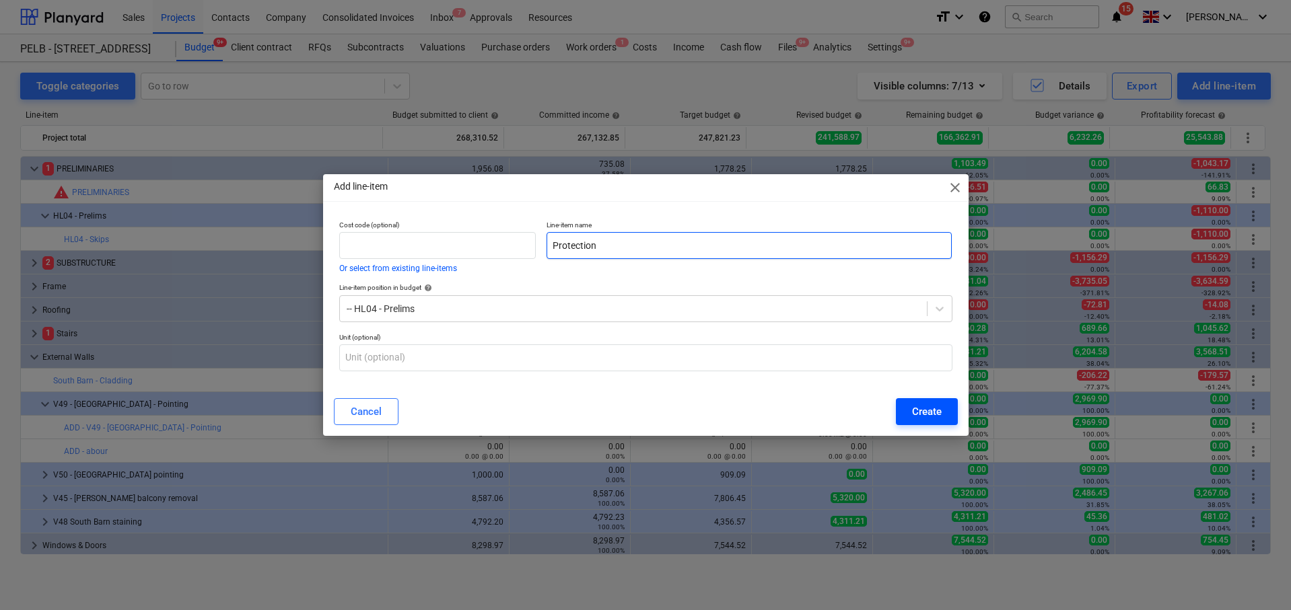
type input "Protection"
click at [914, 416] on div "Create" at bounding box center [927, 411] width 30 height 17
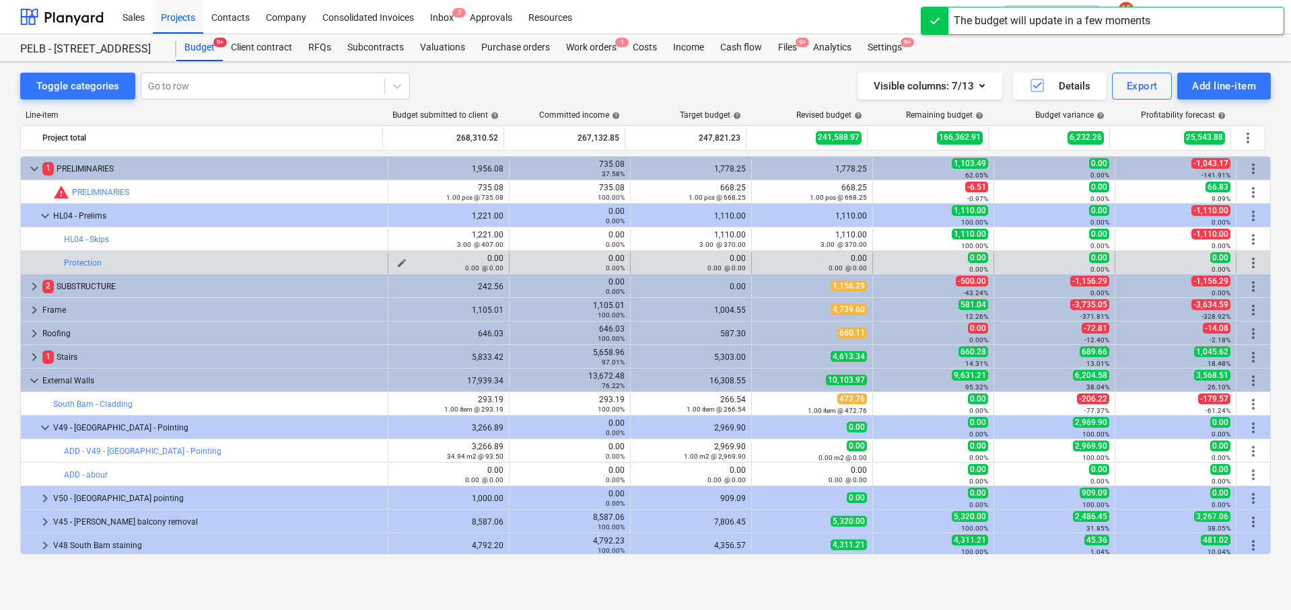
click at [396, 260] on span "edit" at bounding box center [401, 263] width 11 height 11
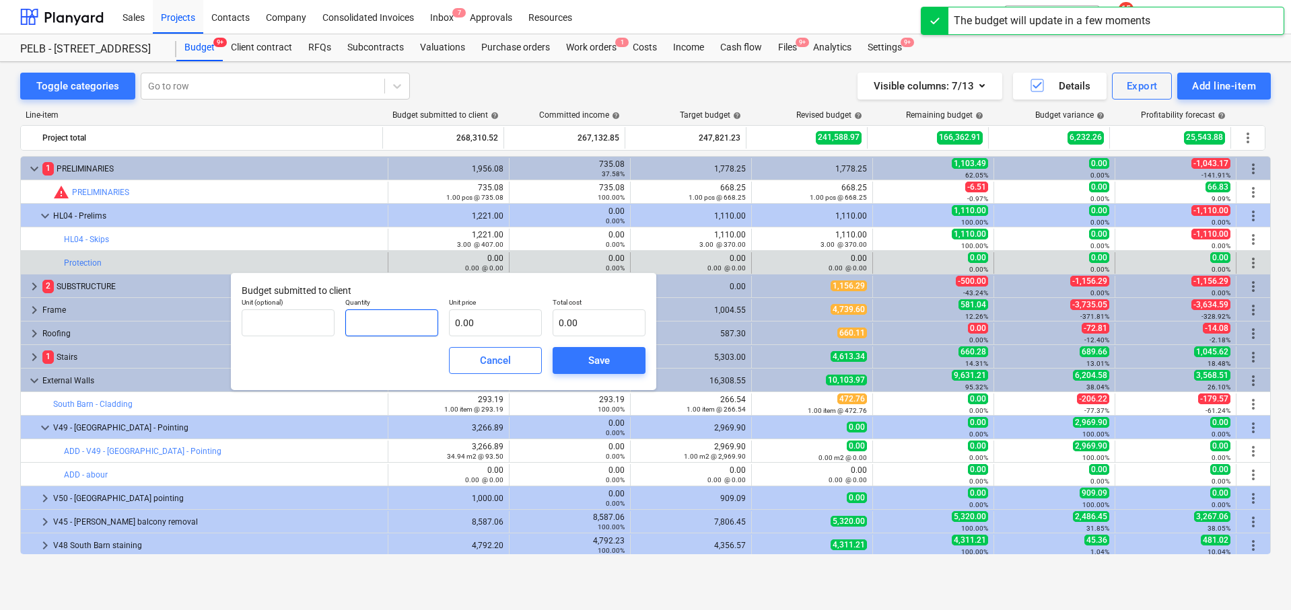
click at [377, 335] on input "text" at bounding box center [391, 323] width 93 height 27
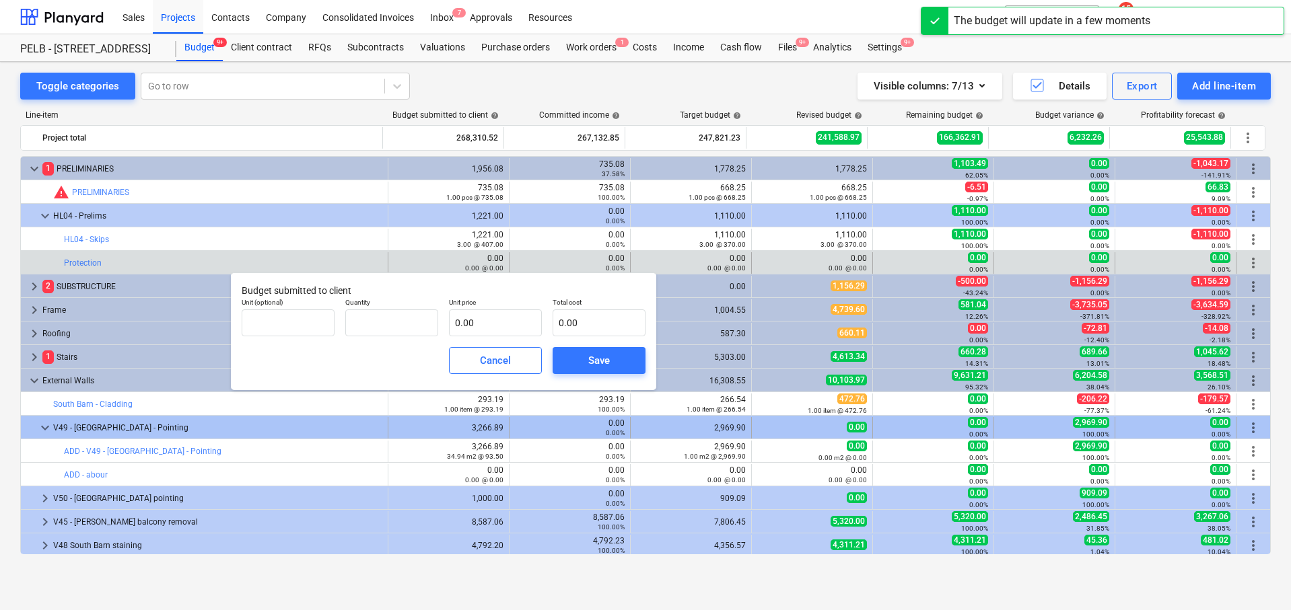
type input "0.00"
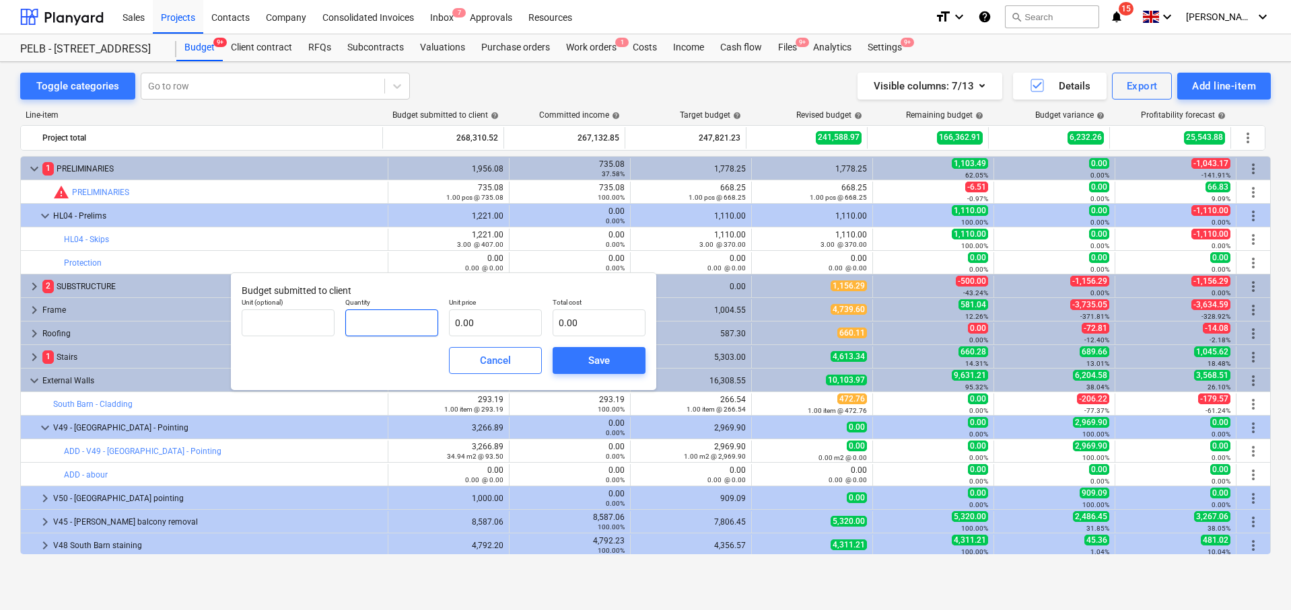
click at [387, 322] on input "text" at bounding box center [391, 323] width 93 height 27
type input "1.00"
click at [536, 334] on input "text" at bounding box center [495, 323] width 93 height 27
type input "7"
type input "7.00"
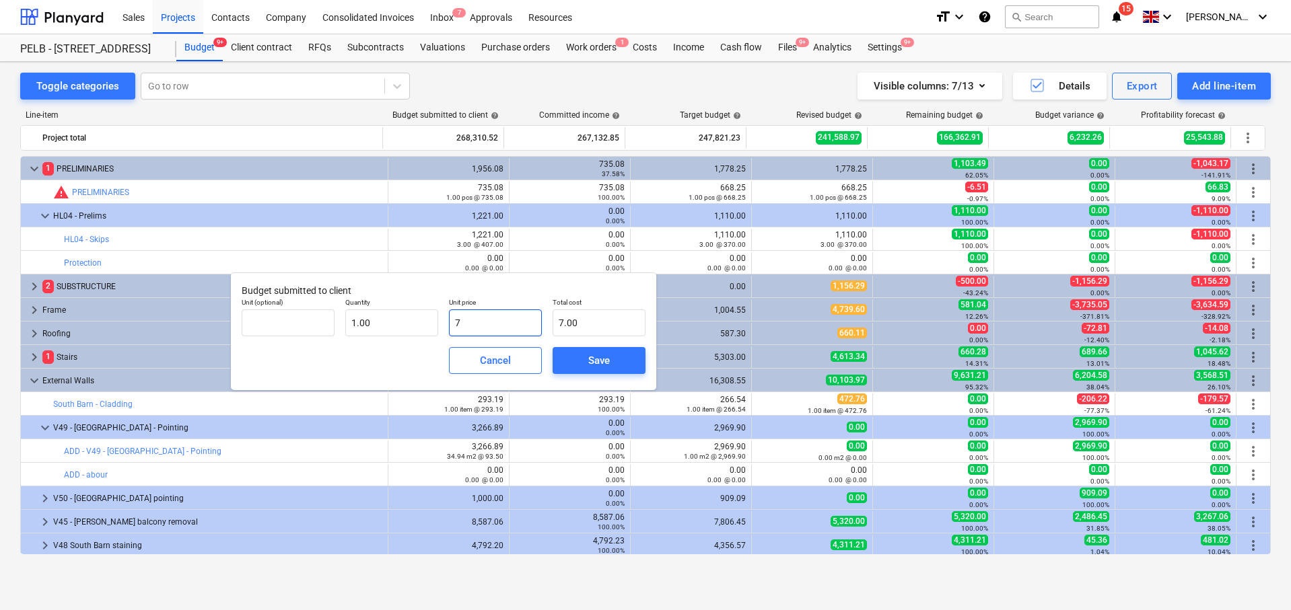
type input "71"
type input "71.00"
type input "715"
type input "715.00"
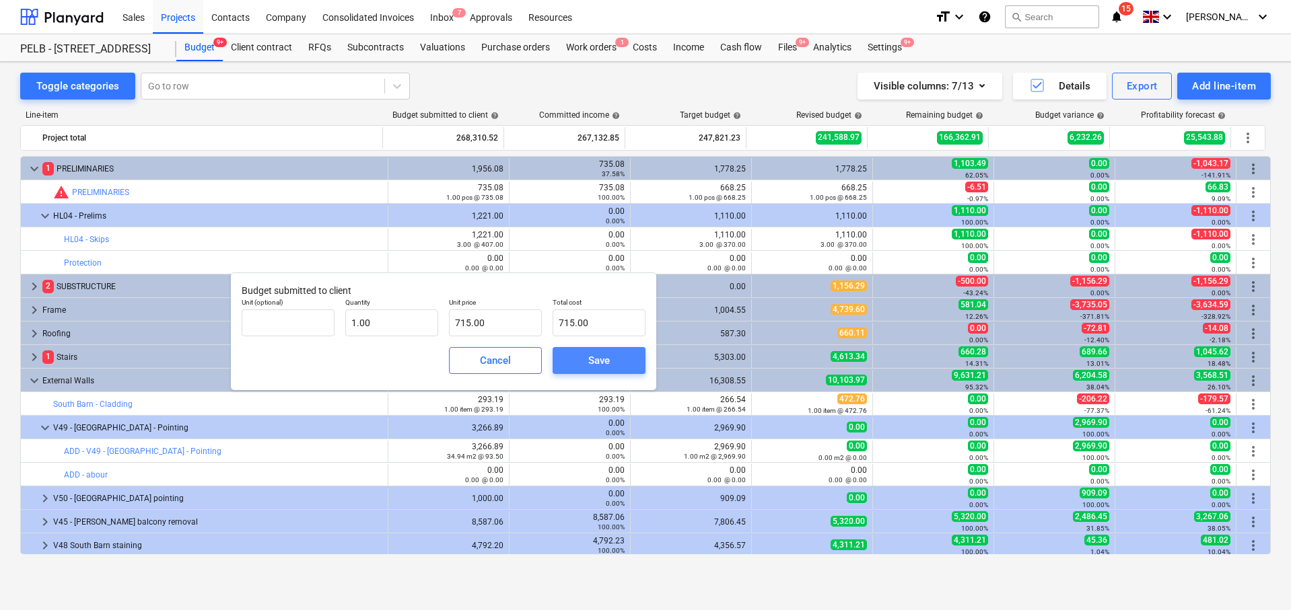
click at [618, 352] on span "Save" at bounding box center [599, 360] width 61 height 17
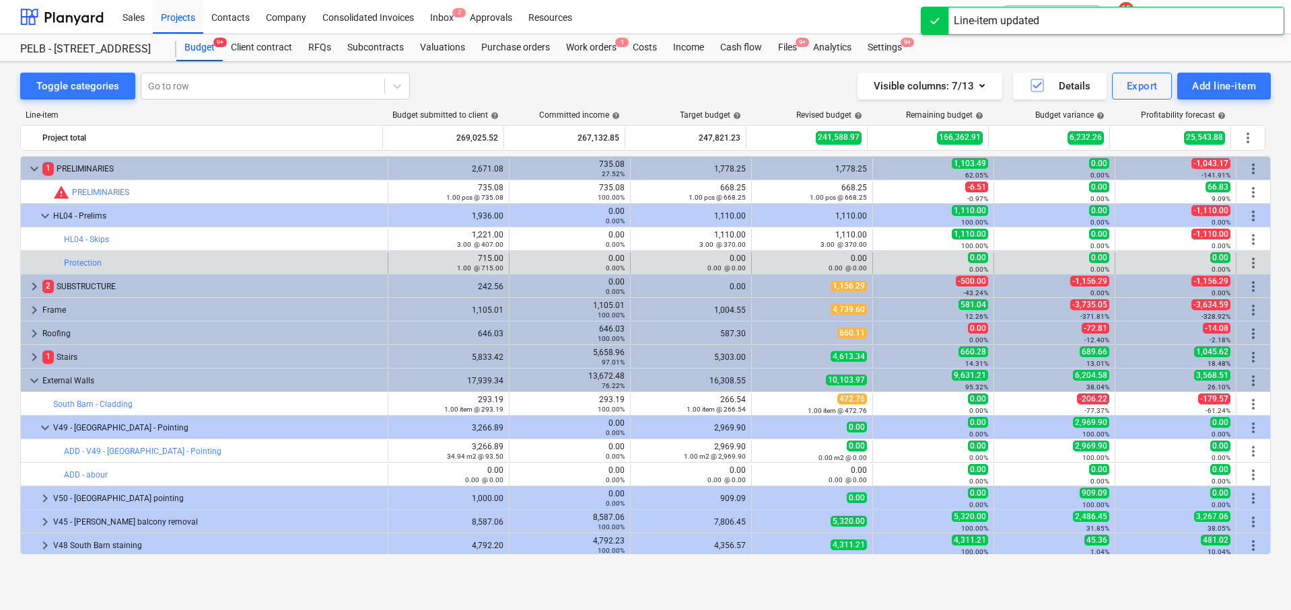
click at [515, 255] on div "0.00 0.00%" at bounding box center [570, 263] width 110 height 19
click at [631, 258] on div "edit 0.00 0.00 @ 0.00" at bounding box center [691, 263] width 121 height 22
click at [639, 262] on span "edit" at bounding box center [644, 263] width 11 height 11
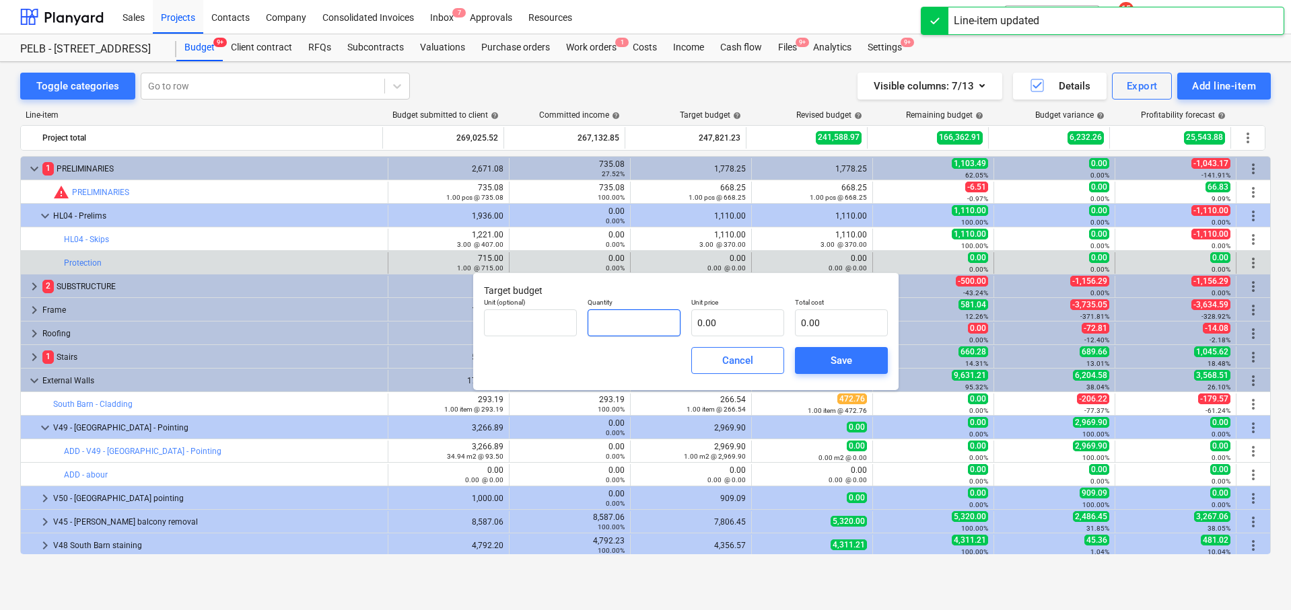
click at [621, 320] on input "text" at bounding box center [633, 323] width 93 height 27
type input "1.00"
click at [692, 319] on input "text" at bounding box center [737, 323] width 93 height 27
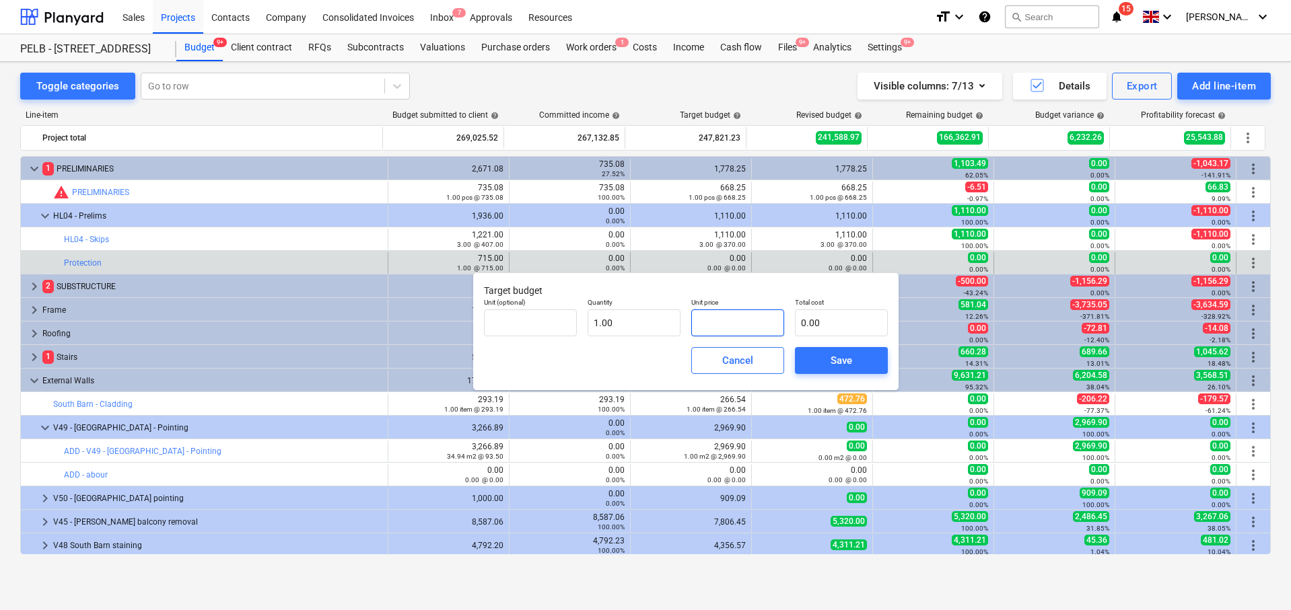
type input "6"
type input "6.00"
type input "65"
type input "65.00"
type input "650"
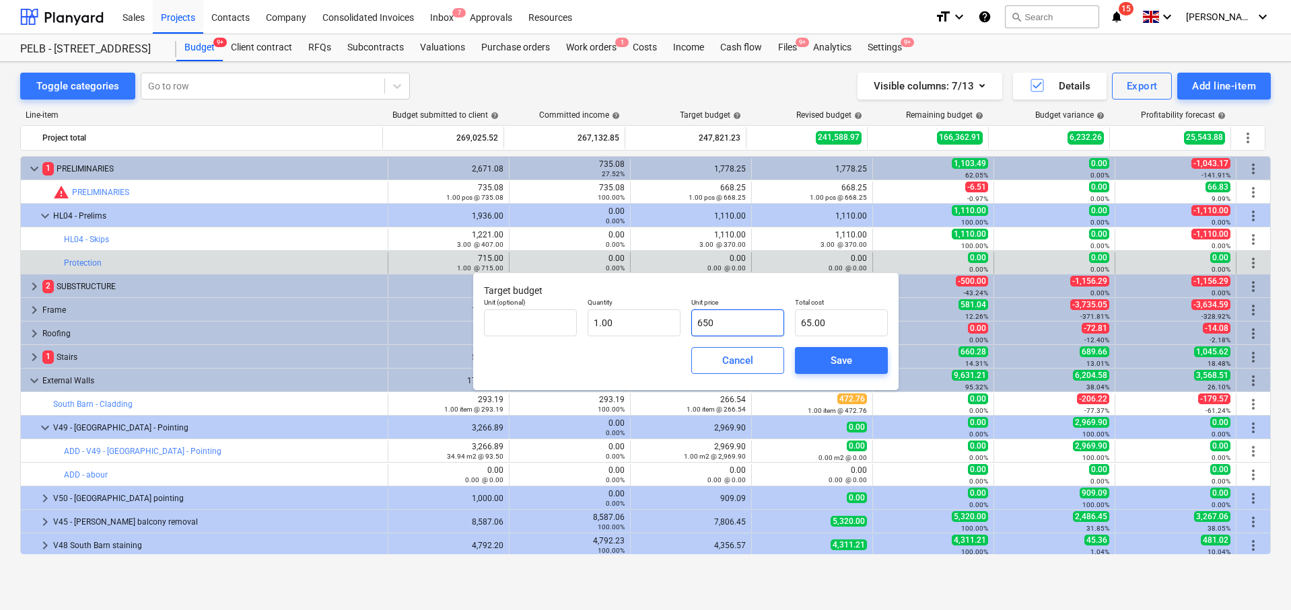
type input "650.00"
click at [827, 357] on span "Save" at bounding box center [841, 360] width 61 height 17
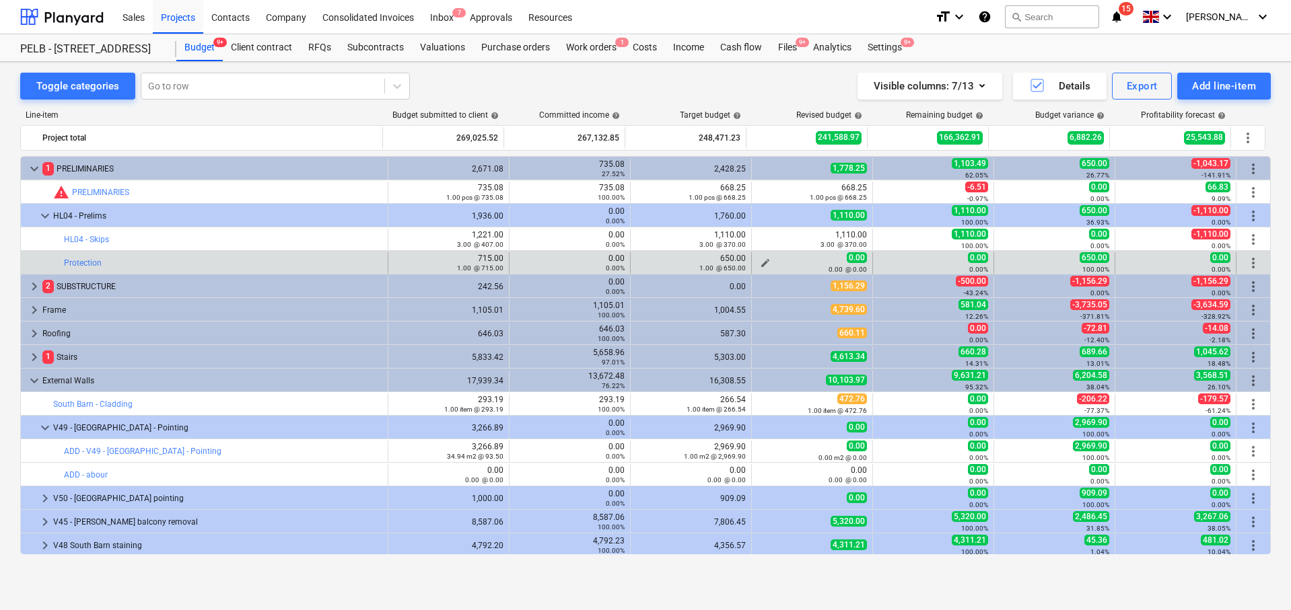
click at [760, 260] on span "edit" at bounding box center [765, 263] width 11 height 11
type textarea "x"
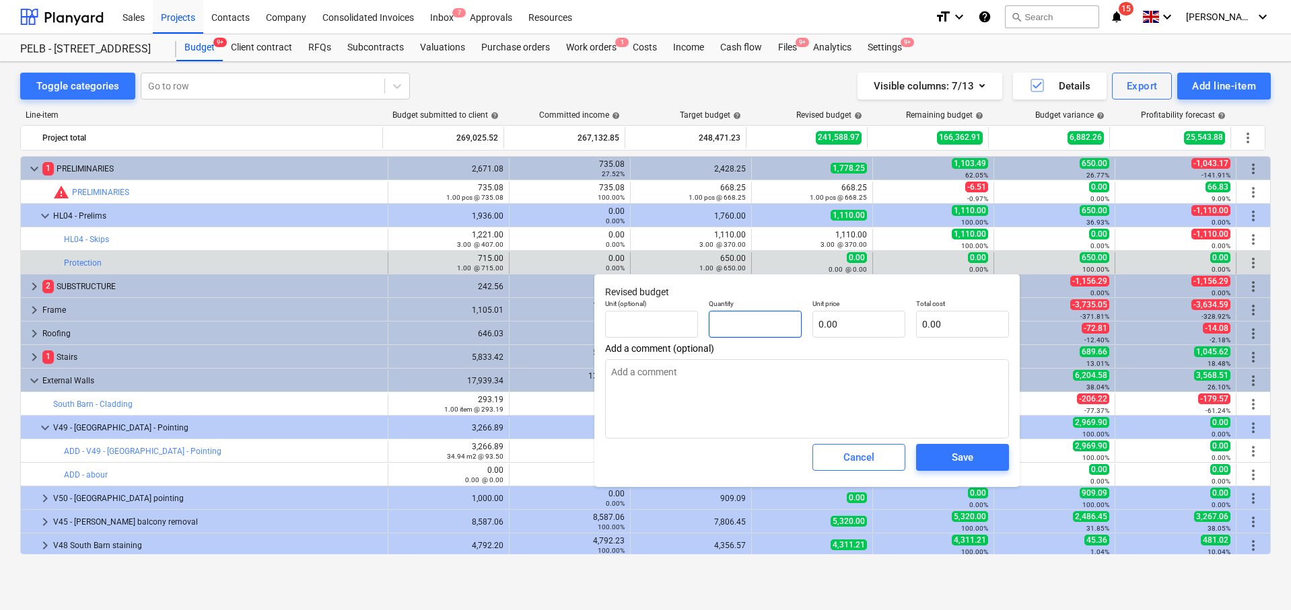
click at [770, 314] on input "text" at bounding box center [755, 324] width 93 height 27
type textarea "x"
type input "1"
type textarea "x"
type input "1.00"
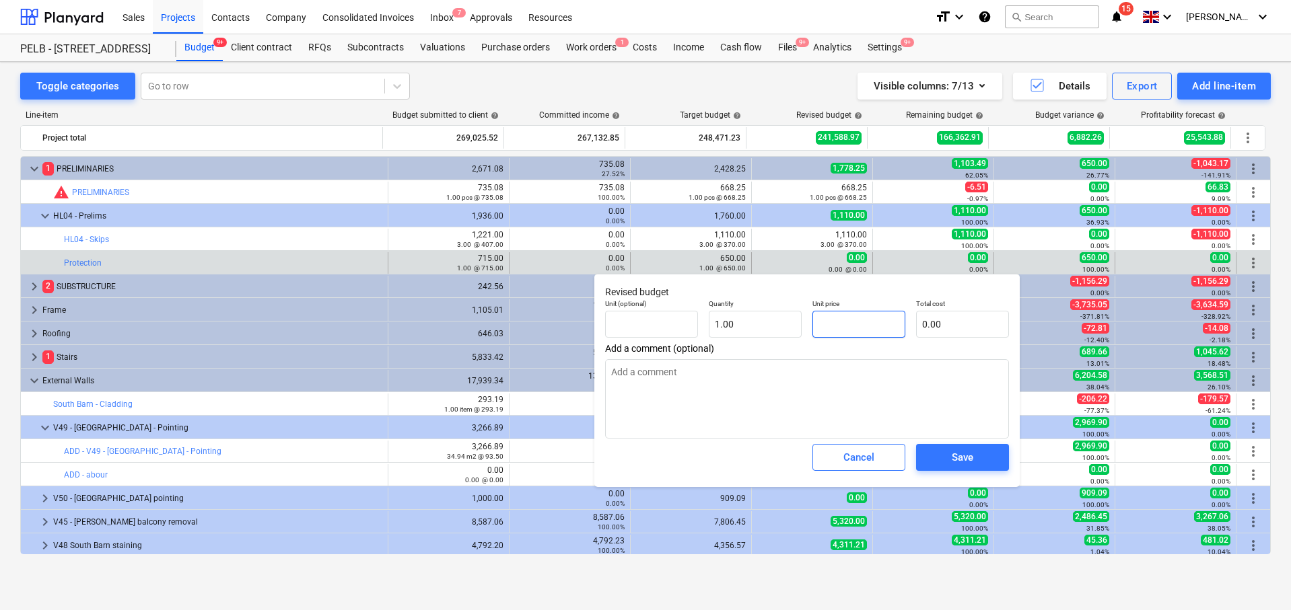
click at [871, 326] on input "text" at bounding box center [858, 324] width 93 height 27
type textarea "x"
type input "6"
type input "6.00"
type textarea "x"
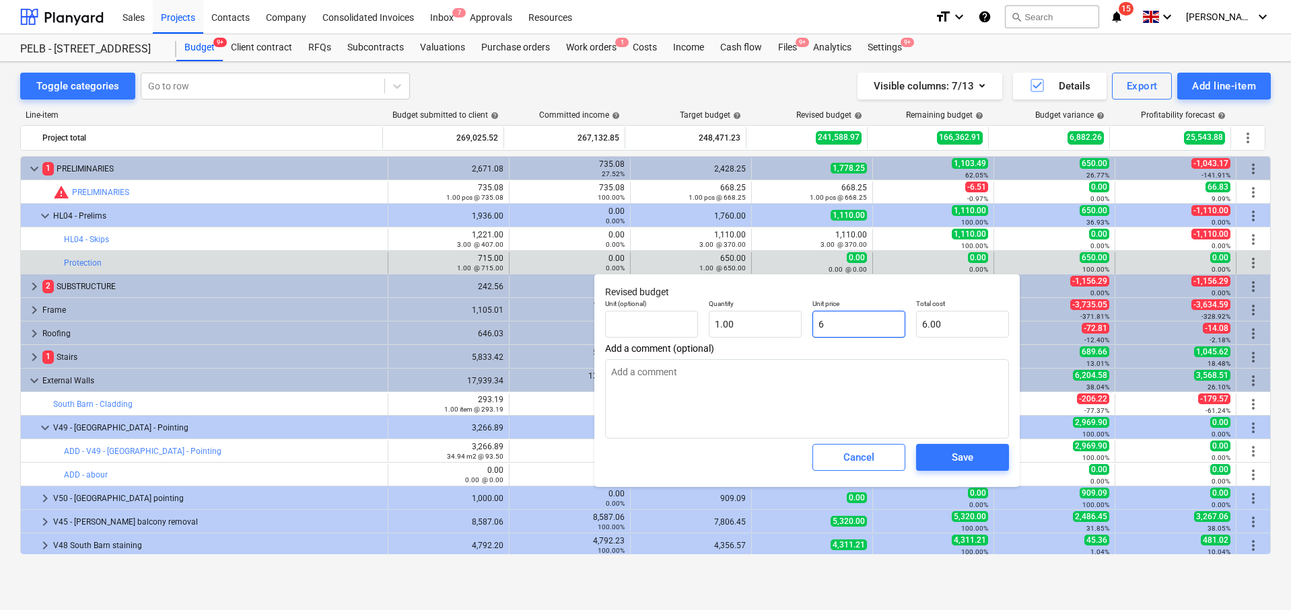
type input "65"
type input "65.00"
type textarea "x"
type input "650"
type input "650.00"
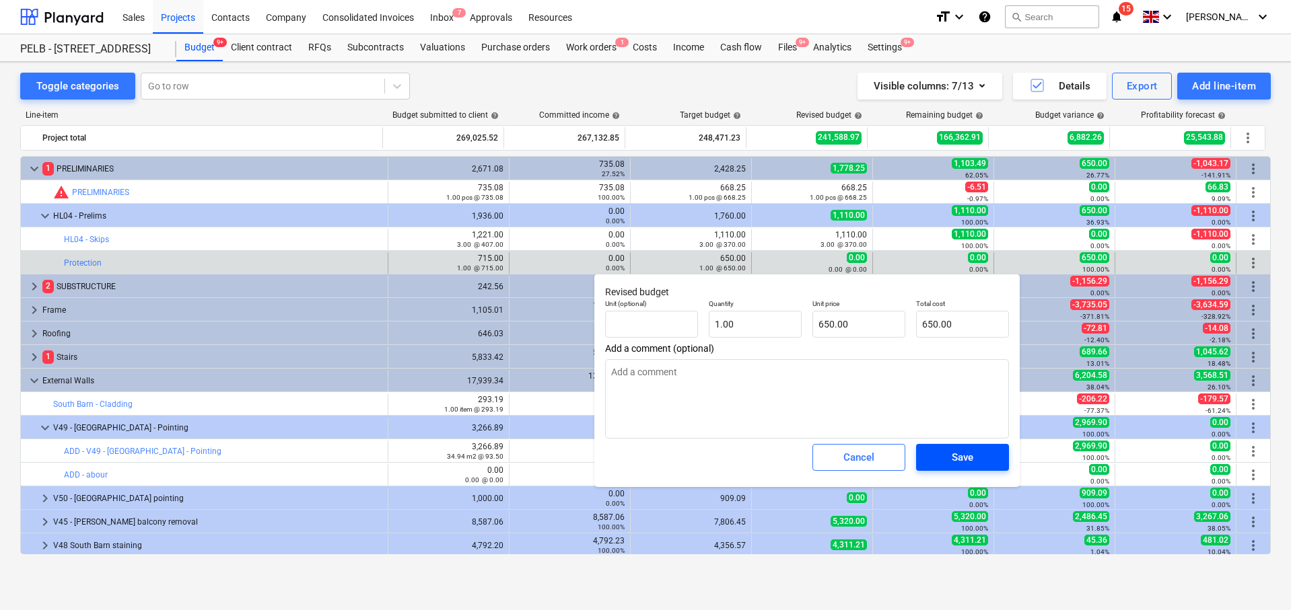
click at [979, 454] on span "Save" at bounding box center [962, 457] width 61 height 17
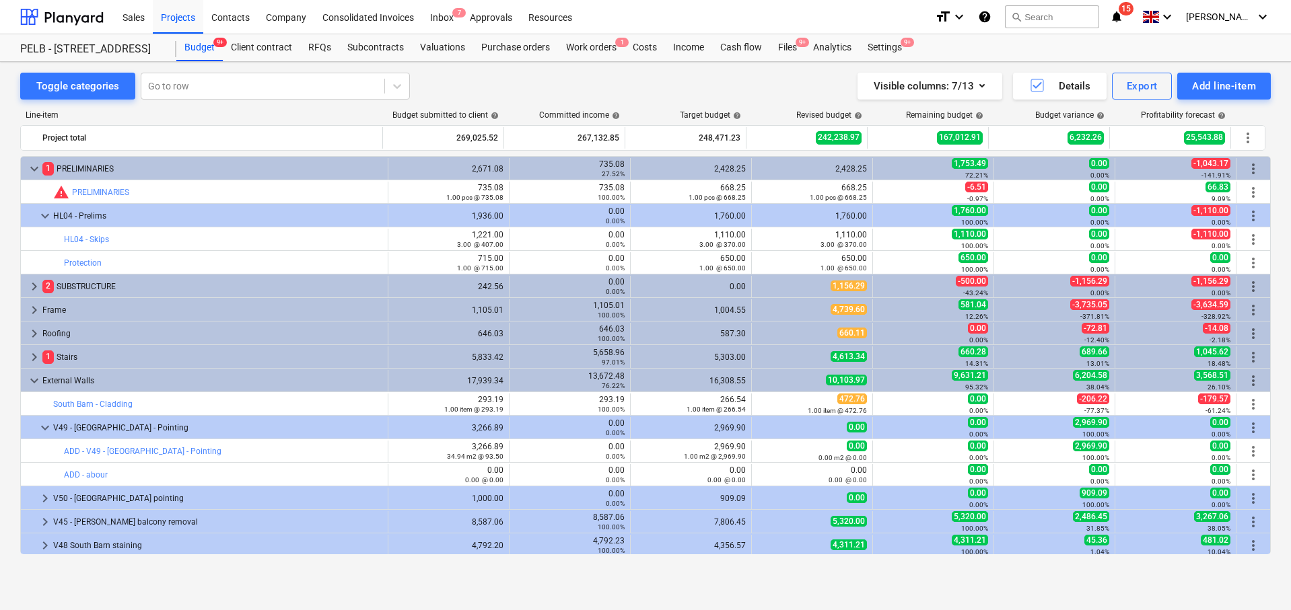
type textarea "x"
type input "1.00"
type input "650.00"
type textarea "x"
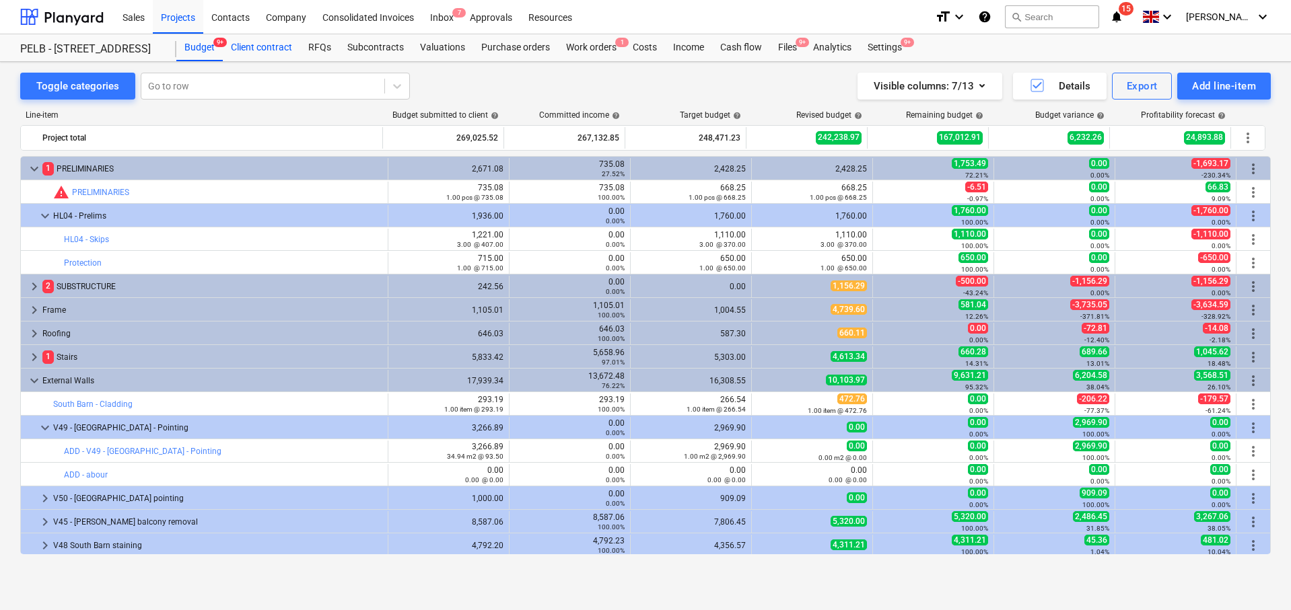
click at [250, 47] on div "Client contract" at bounding box center [261, 47] width 77 height 27
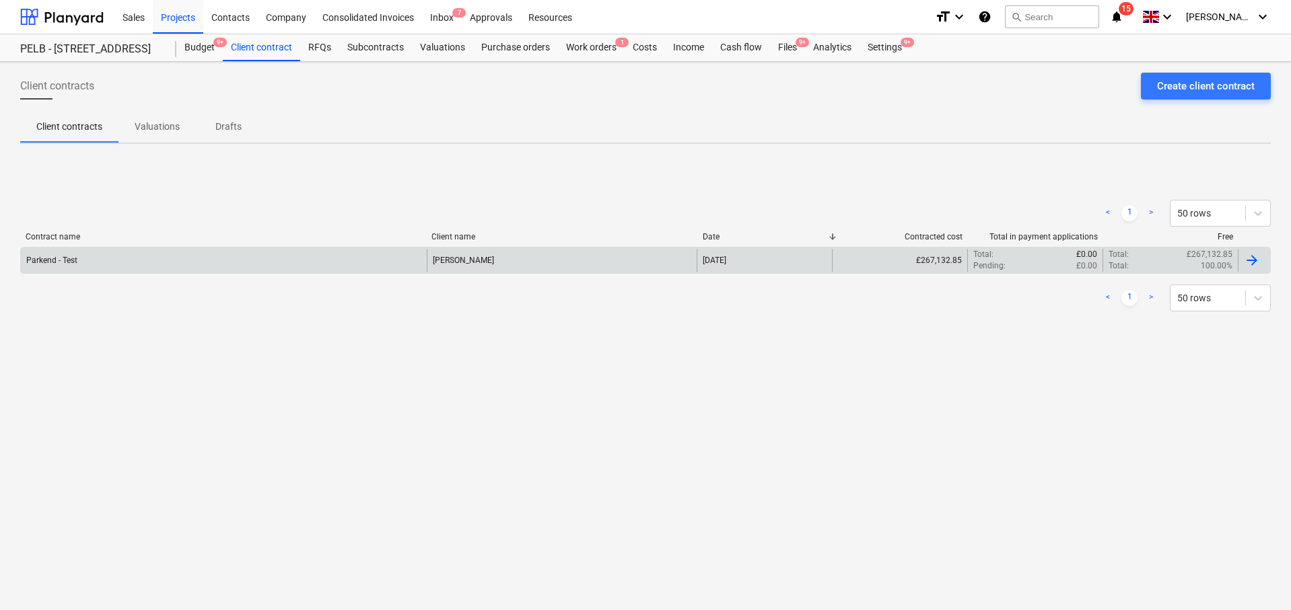
click at [298, 256] on div "Parkend - Test" at bounding box center [224, 260] width 406 height 23
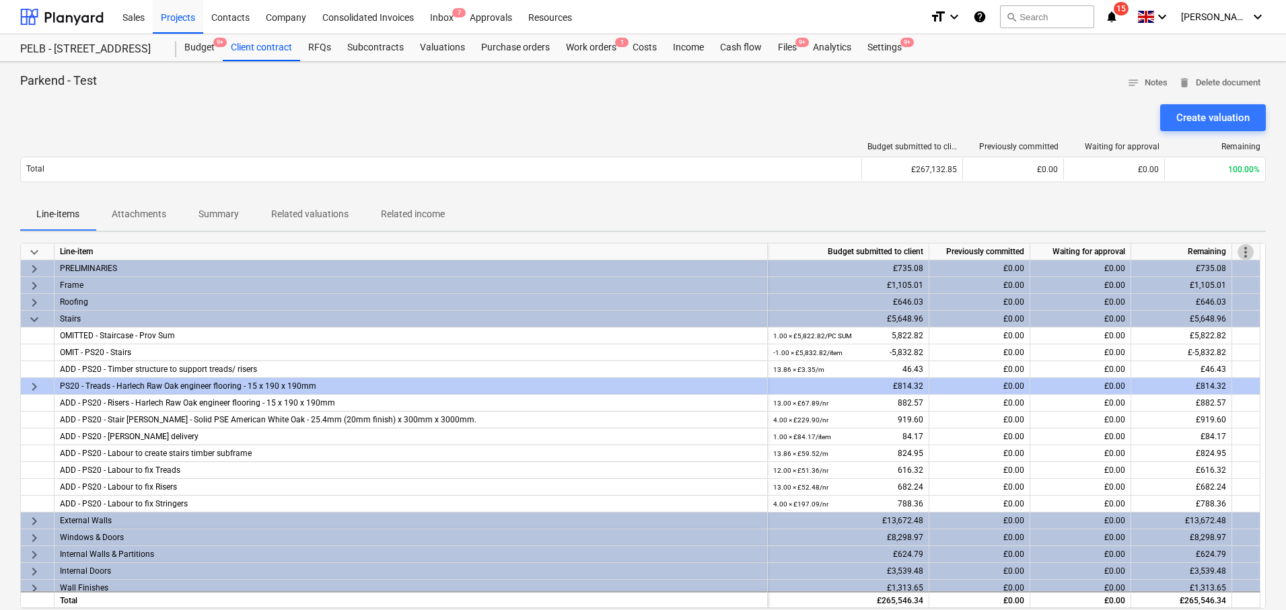
click at [1246, 248] on span "more_vert" at bounding box center [1245, 252] width 16 height 16
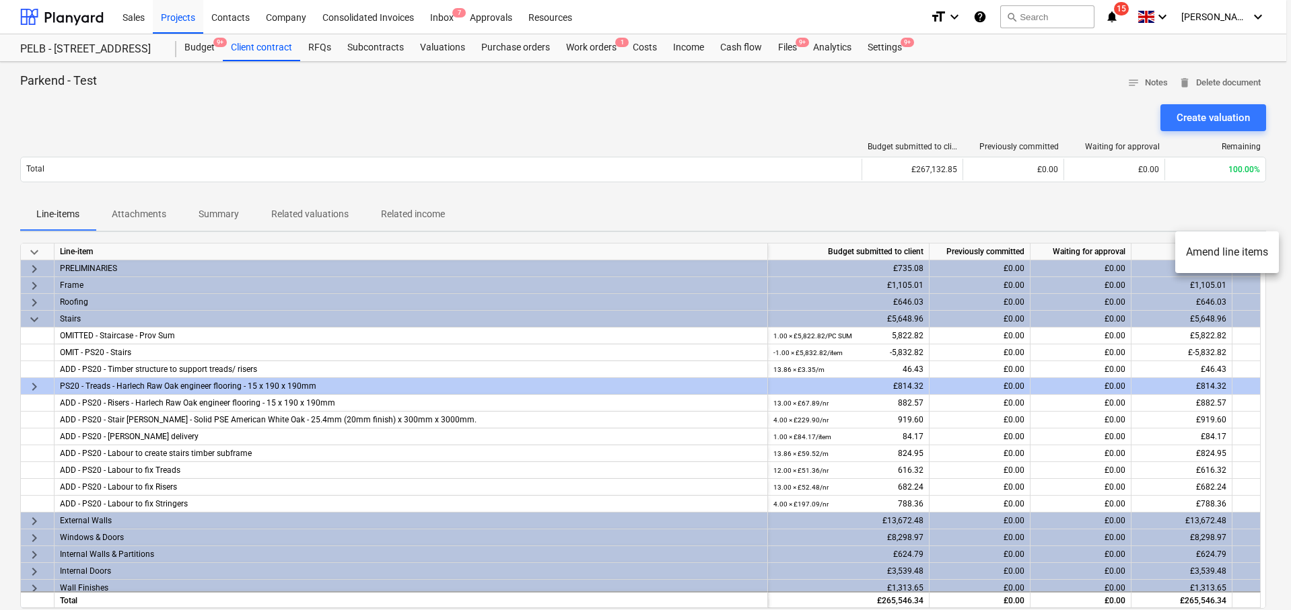
click at [1219, 260] on li "Amend line items" at bounding box center [1227, 252] width 104 height 31
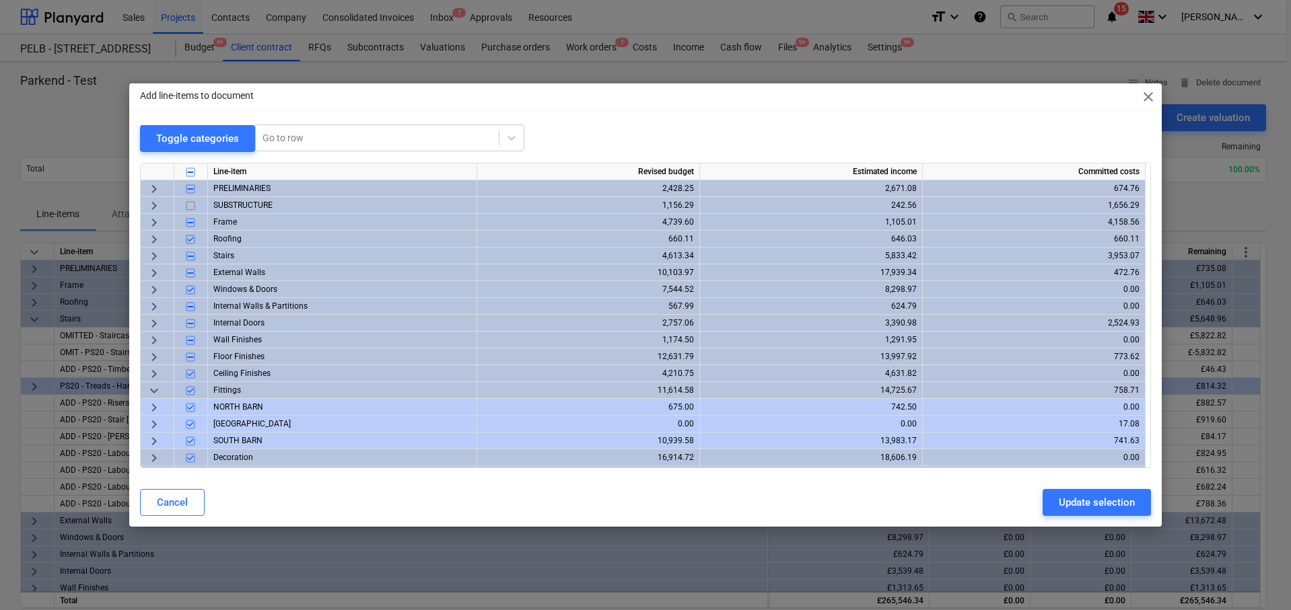
click at [151, 190] on span "keyboard_arrow_right" at bounding box center [154, 188] width 16 height 16
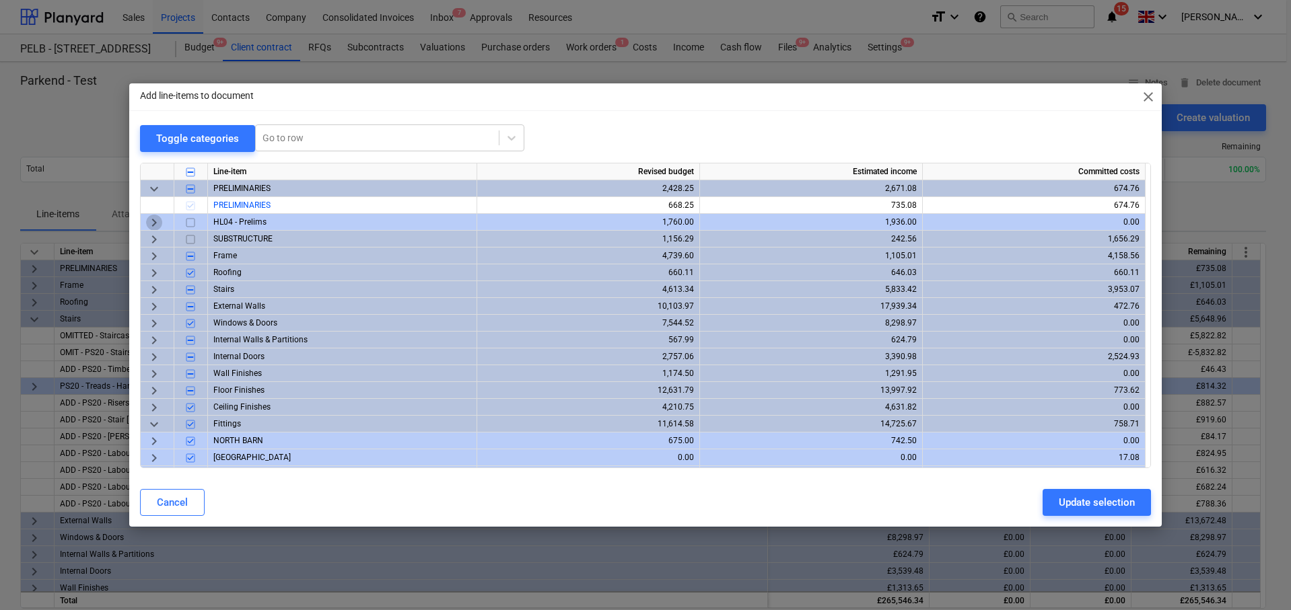
click at [155, 221] on span "keyboard_arrow_right" at bounding box center [154, 222] width 16 height 16
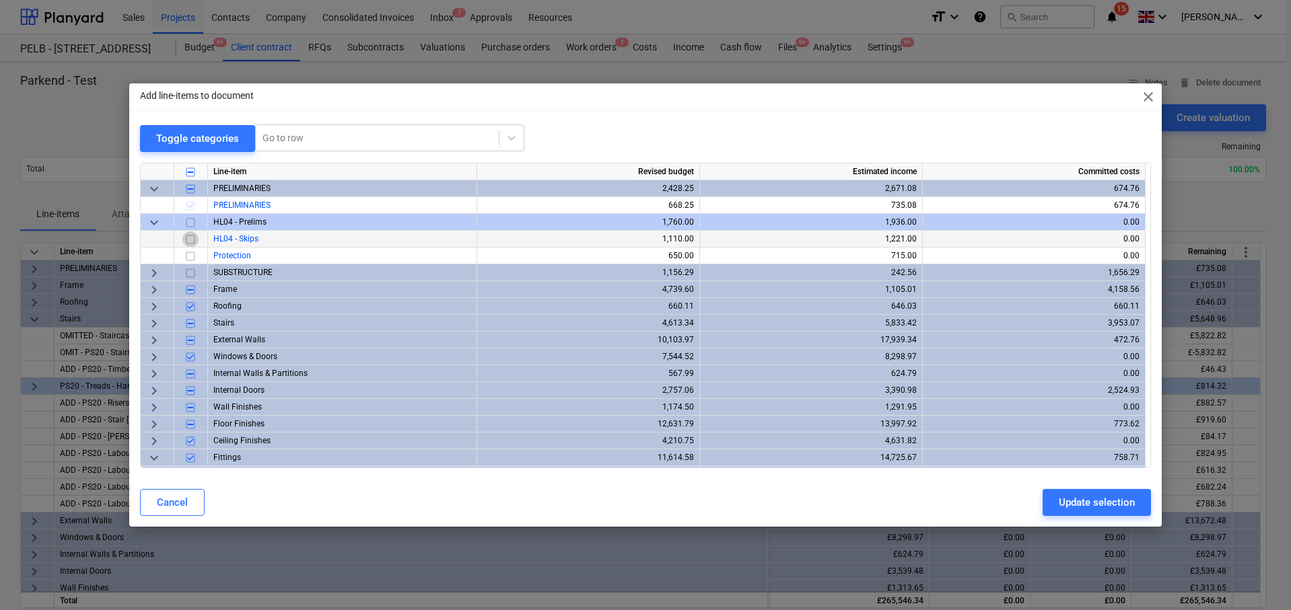
click at [190, 238] on input "checkbox" at bounding box center [190, 239] width 16 height 16
click at [190, 252] on input "checkbox" at bounding box center [190, 256] width 16 height 16
click at [1056, 501] on button "Update selection" at bounding box center [1096, 502] width 108 height 27
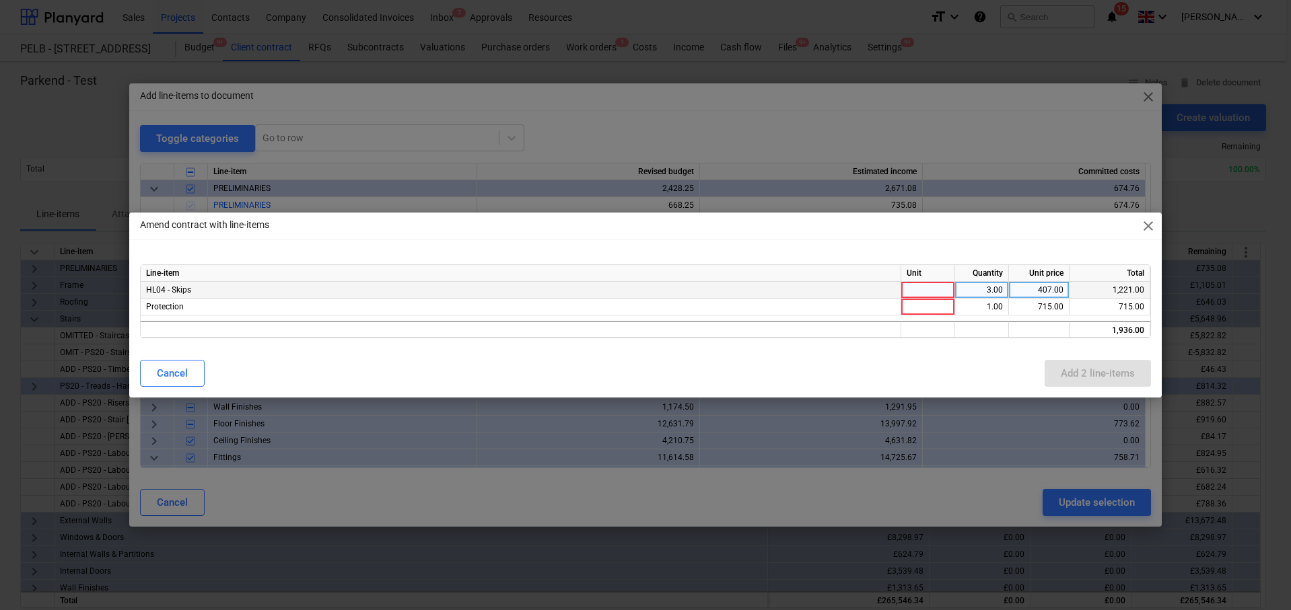
click at [931, 287] on div at bounding box center [928, 290] width 54 height 17
type input "item"
click at [945, 314] on div at bounding box center [928, 307] width 54 height 17
type input "t"
type input "item"
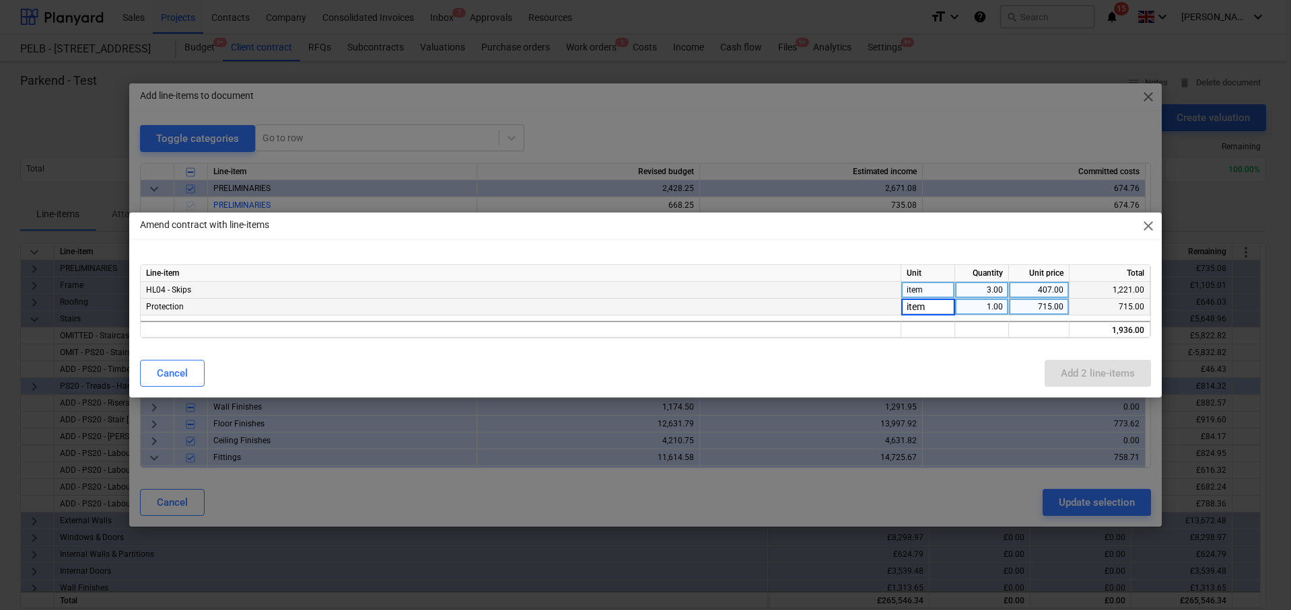
click at [940, 295] on div "item" at bounding box center [928, 290] width 54 height 17
type input "nr"
click at [1091, 361] on button "Add 2 line-items" at bounding box center [1097, 373] width 106 height 27
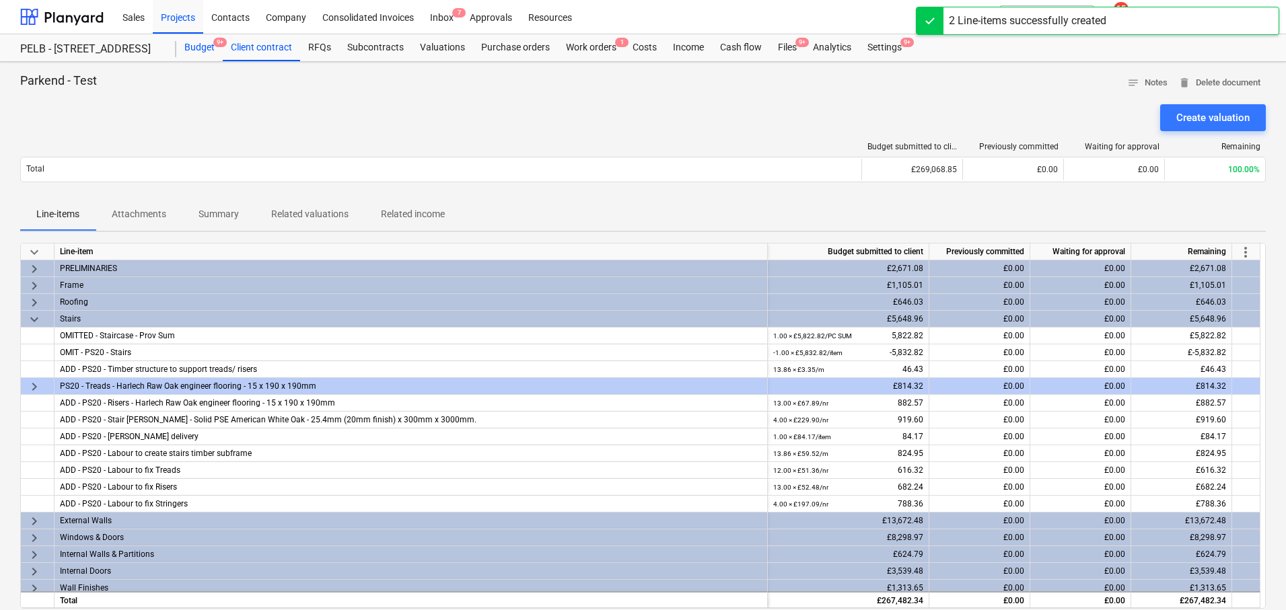
click at [191, 51] on div "Budget 9+" at bounding box center [199, 47] width 46 height 27
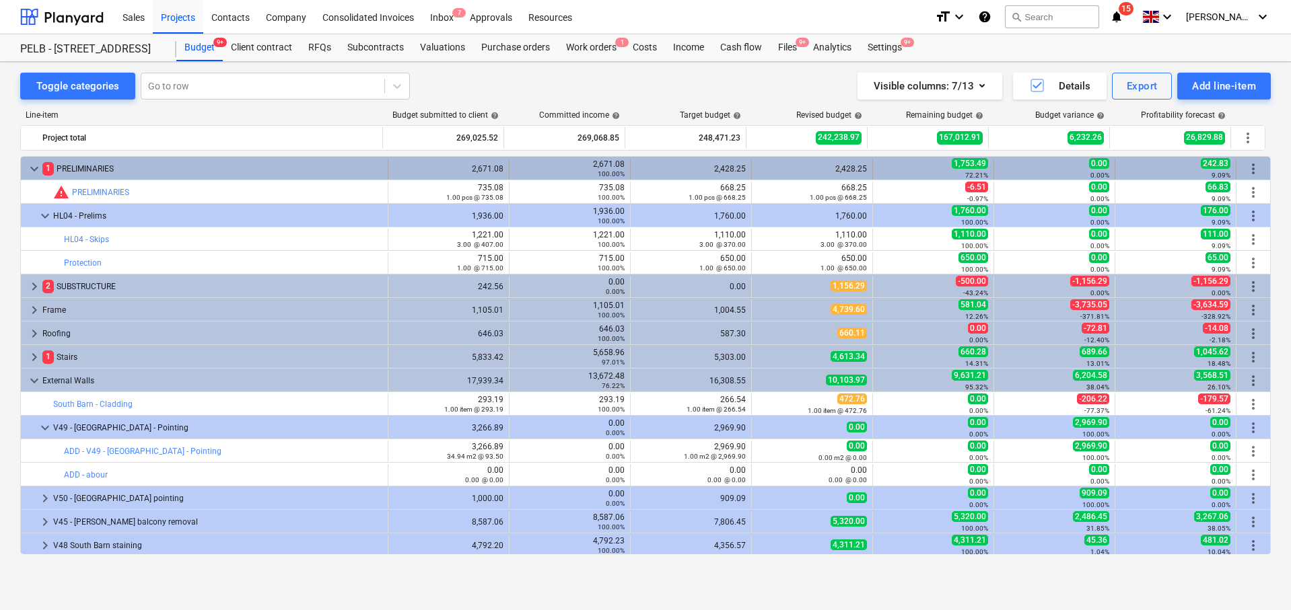
click at [21, 165] on div "keyboard_arrow_down 1 PRELIMINARIES" at bounding box center [204, 169] width 367 height 22
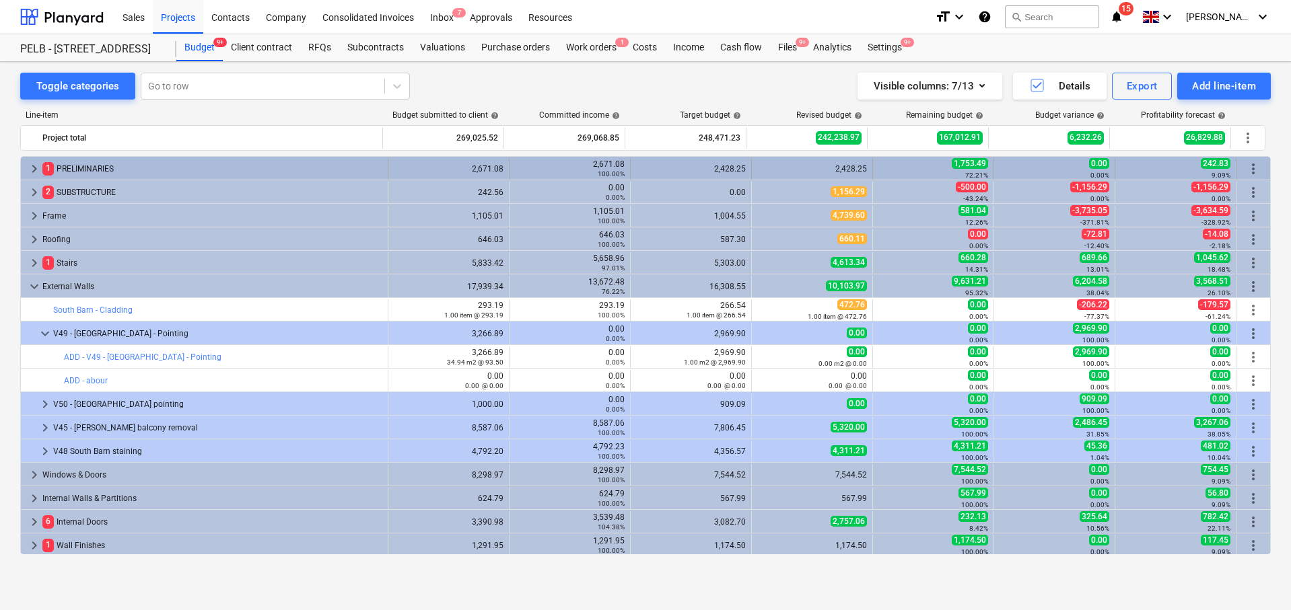
click at [37, 166] on span "keyboard_arrow_right" at bounding box center [34, 169] width 16 height 16
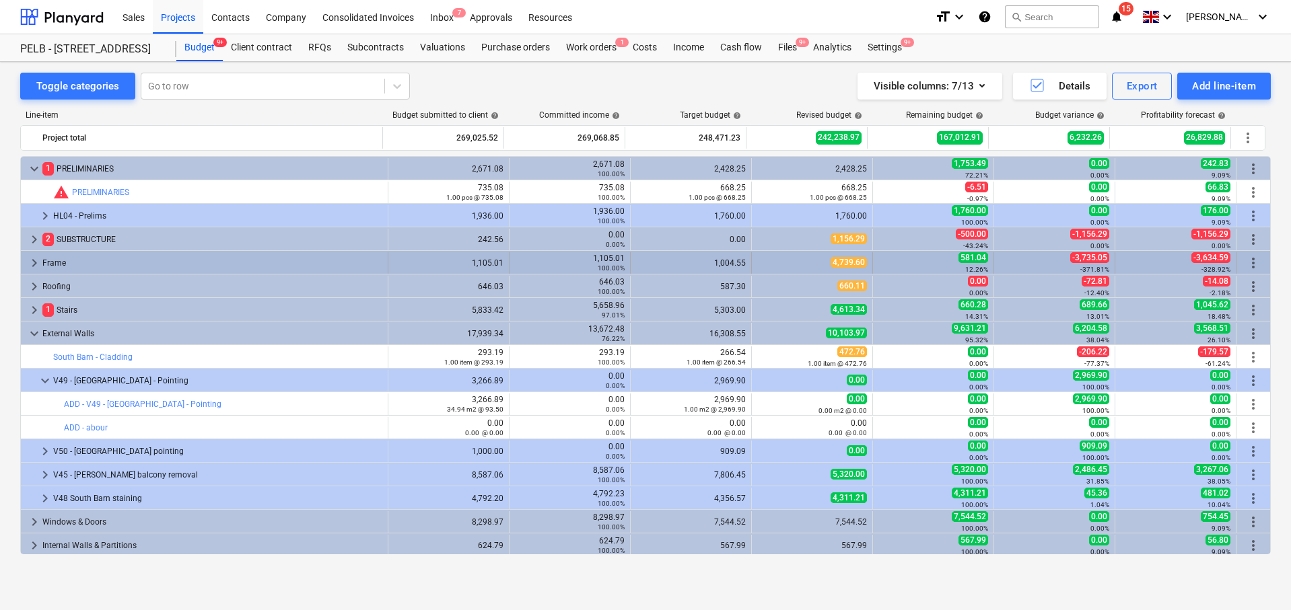
click at [23, 260] on div "keyboard_arrow_right Frame" at bounding box center [204, 263] width 367 height 22
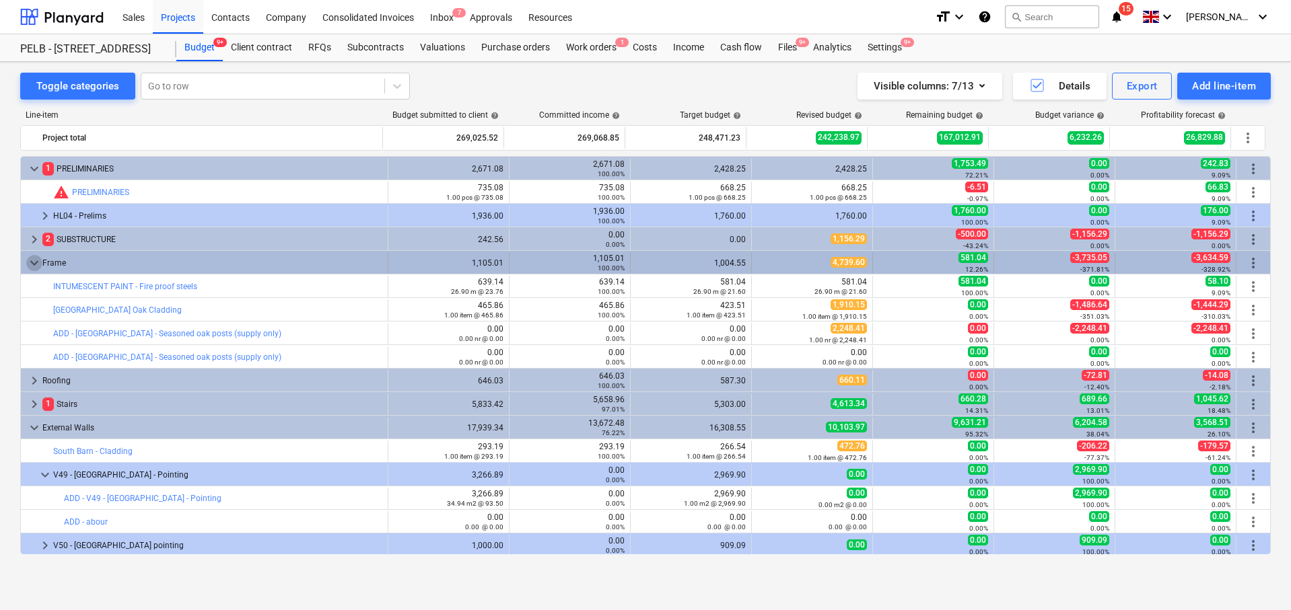
click at [37, 258] on span "keyboard_arrow_down" at bounding box center [34, 263] width 16 height 16
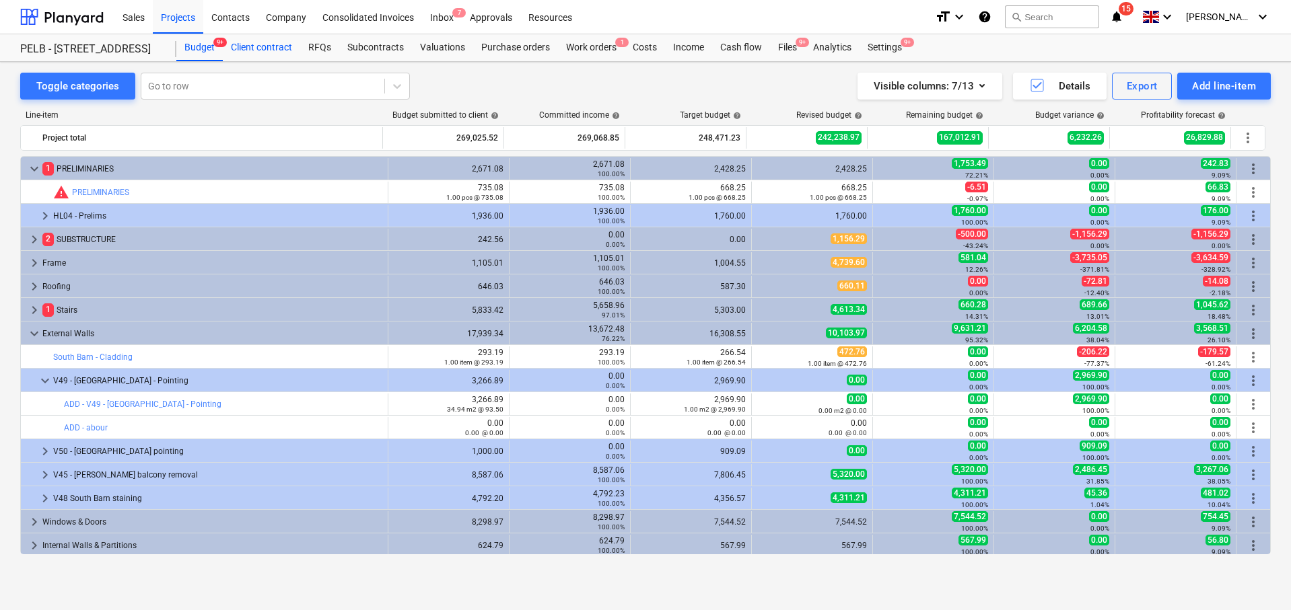
click at [229, 45] on div "Client contract" at bounding box center [261, 47] width 77 height 27
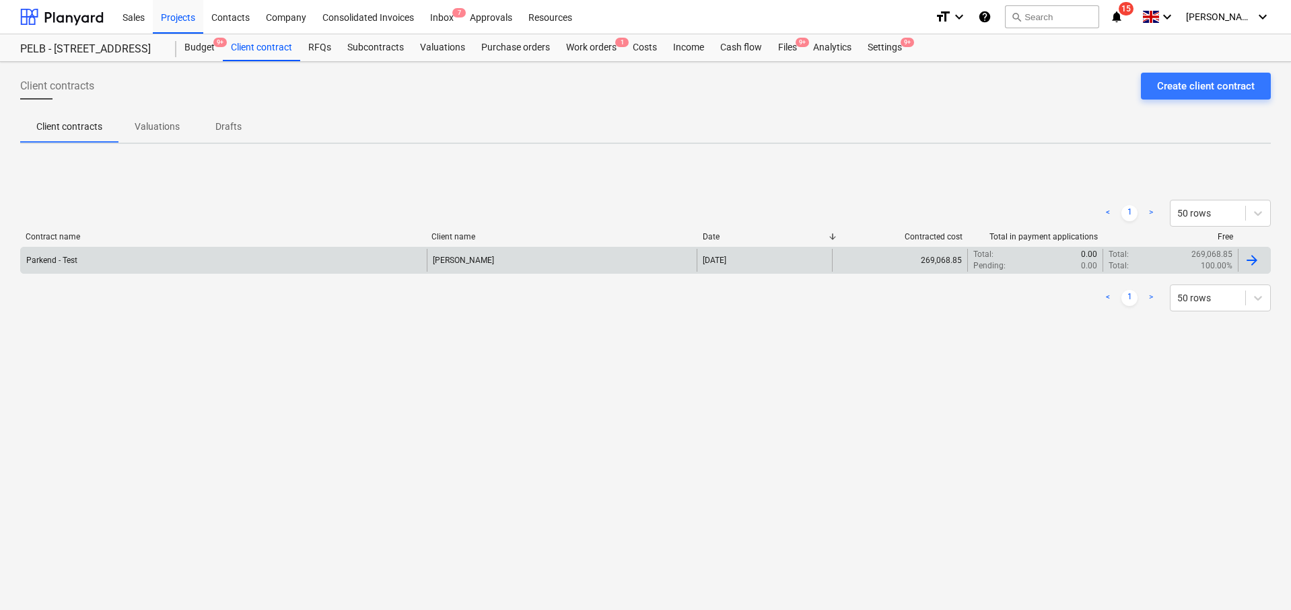
click at [308, 261] on div "Parkend - Test" at bounding box center [224, 260] width 406 height 23
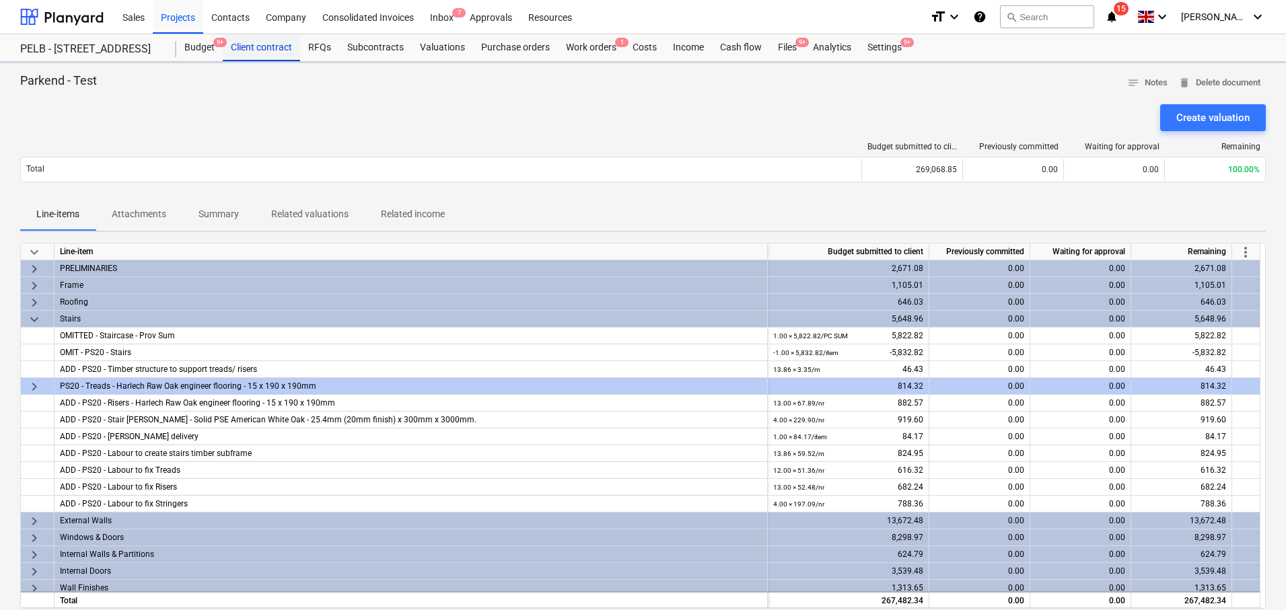
click at [250, 52] on div "Client contract" at bounding box center [261, 47] width 77 height 27
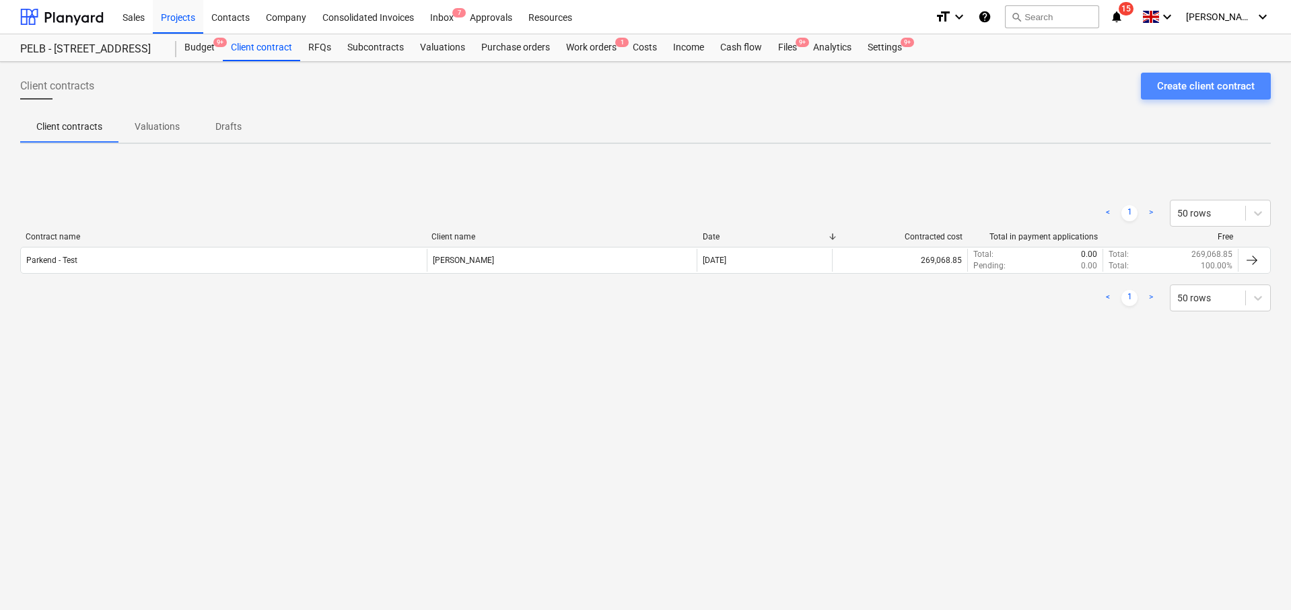
click at [1188, 88] on div "Create client contract" at bounding box center [1206, 85] width 98 height 17
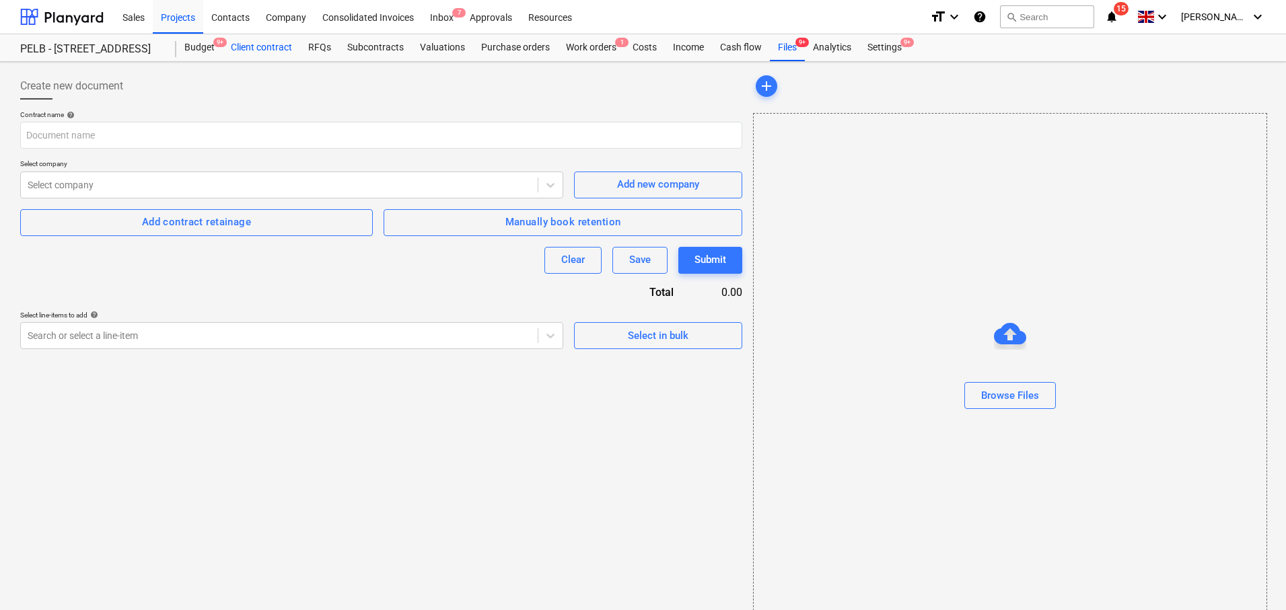
click at [228, 48] on div "Client contract" at bounding box center [261, 47] width 77 height 27
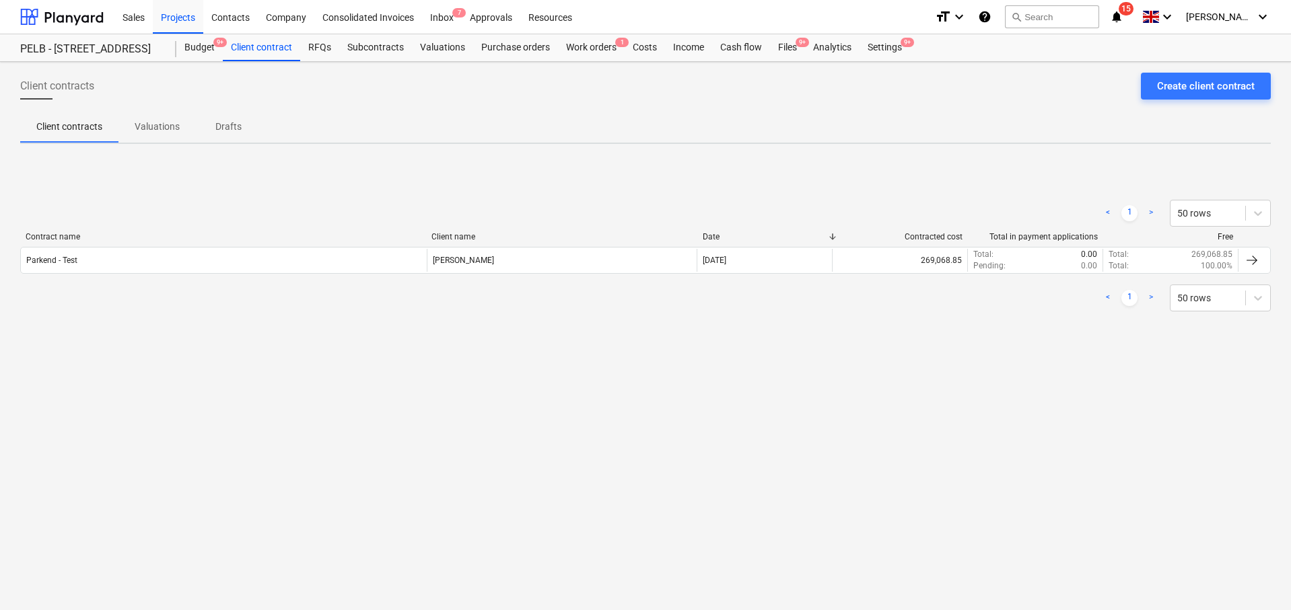
click at [149, 135] on span "Valuations" at bounding box center [156, 127] width 77 height 22
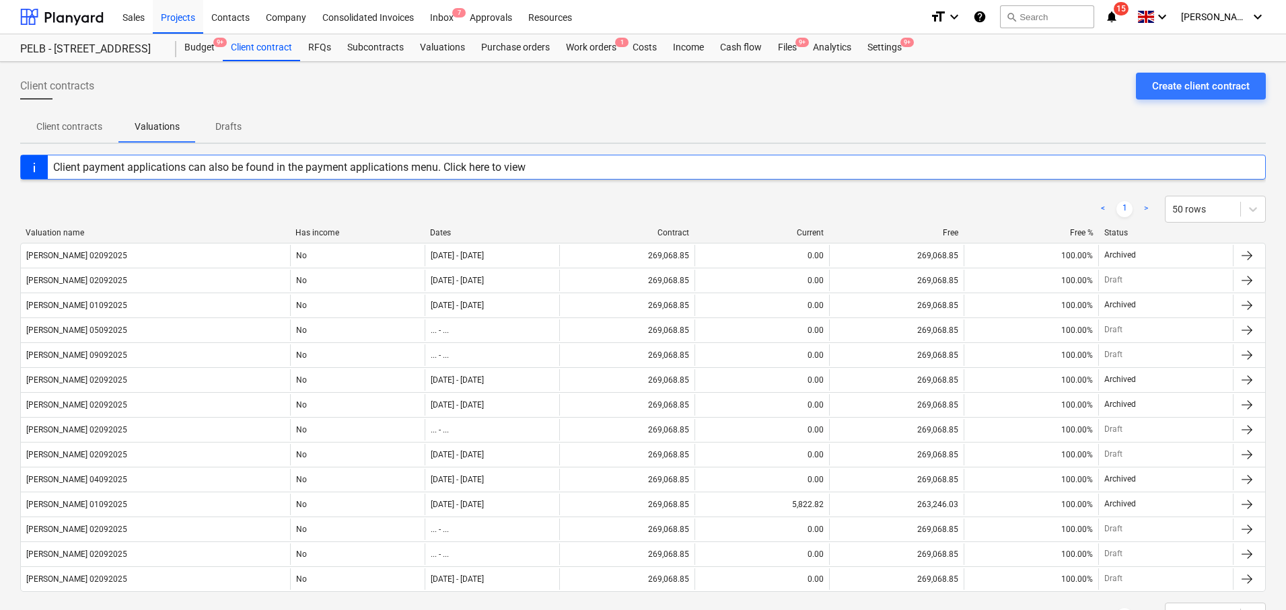
click at [96, 131] on p "Client contracts" at bounding box center [69, 127] width 66 height 14
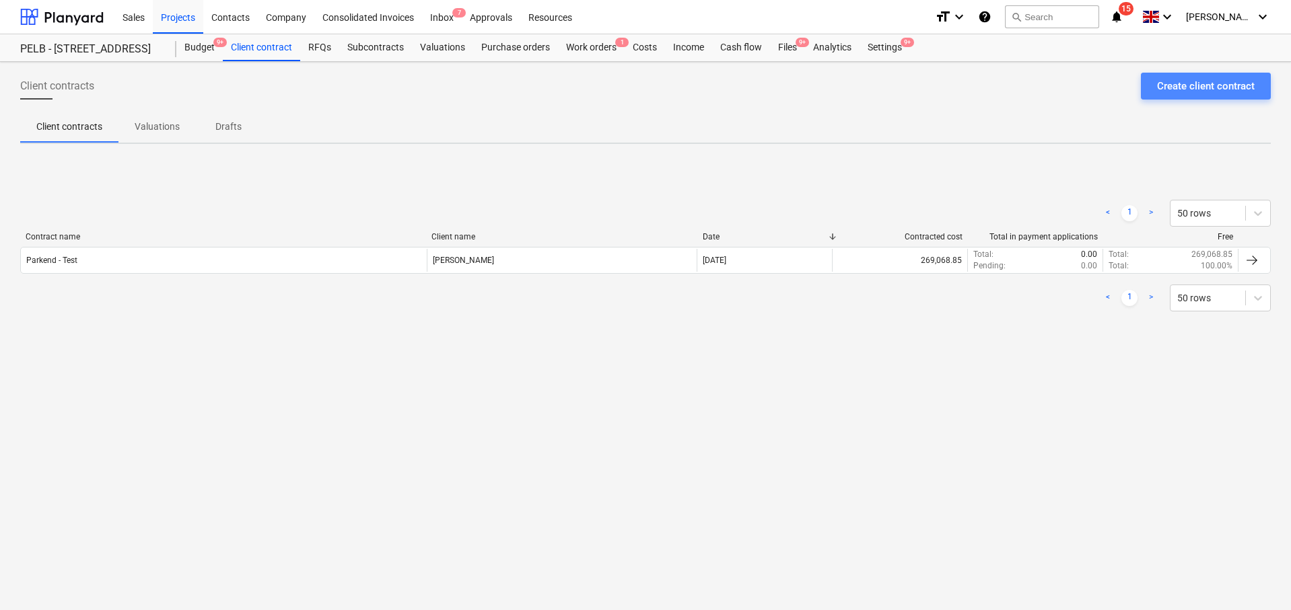
click at [1208, 83] on div "Create client contract" at bounding box center [1206, 85] width 98 height 17
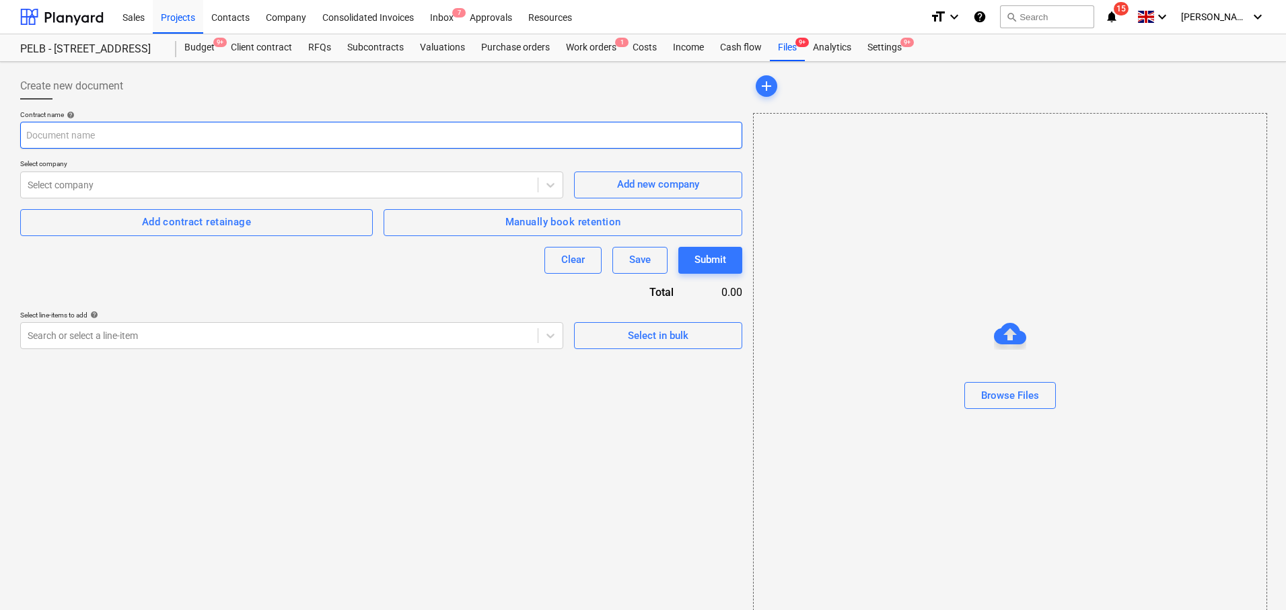
click at [426, 135] on input "text" at bounding box center [381, 135] width 722 height 27
click at [255, 45] on div "Client contract" at bounding box center [261, 47] width 77 height 27
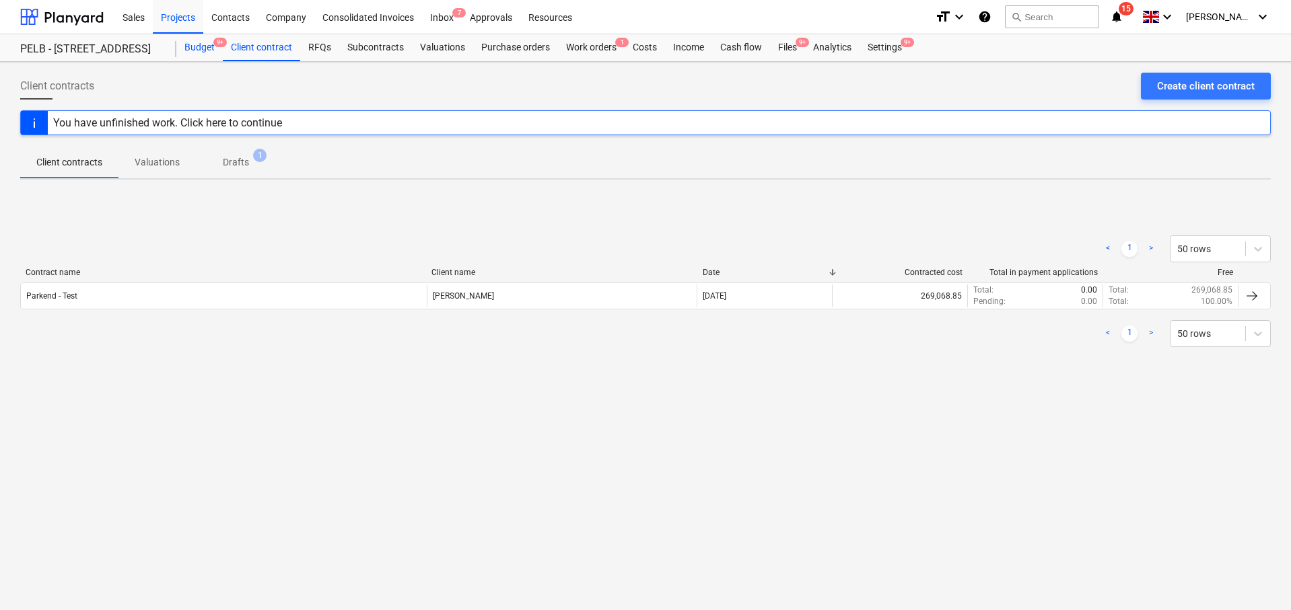
click at [190, 46] on div "Budget 9+" at bounding box center [199, 47] width 46 height 27
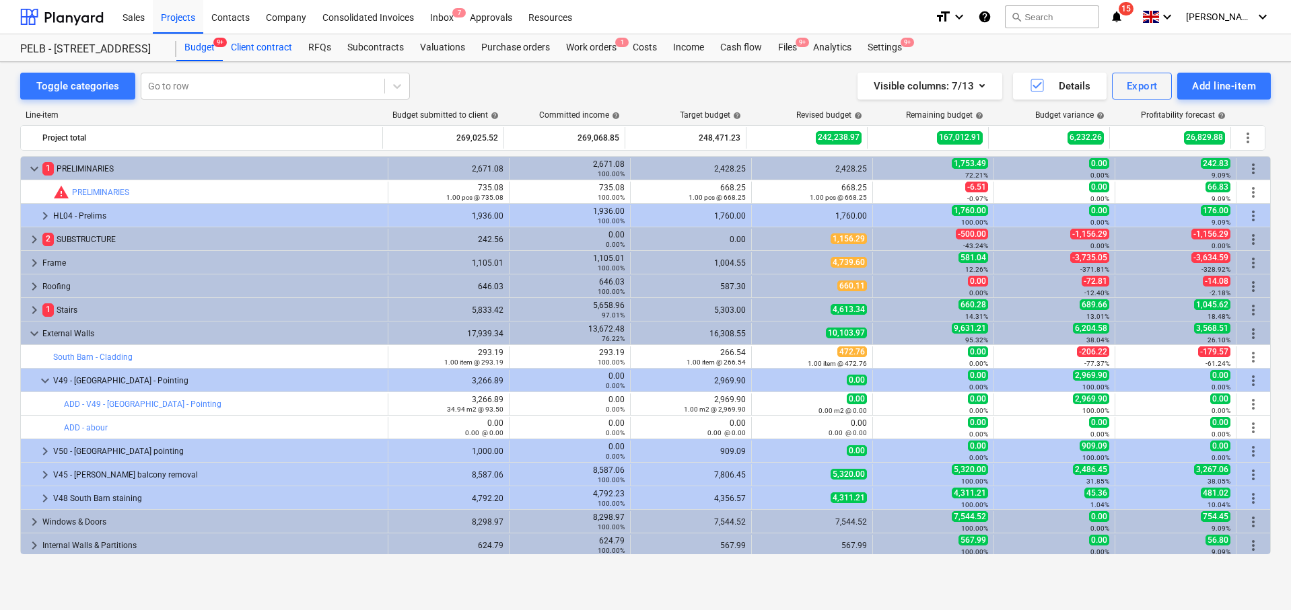
click at [247, 40] on div "Client contract" at bounding box center [261, 47] width 77 height 27
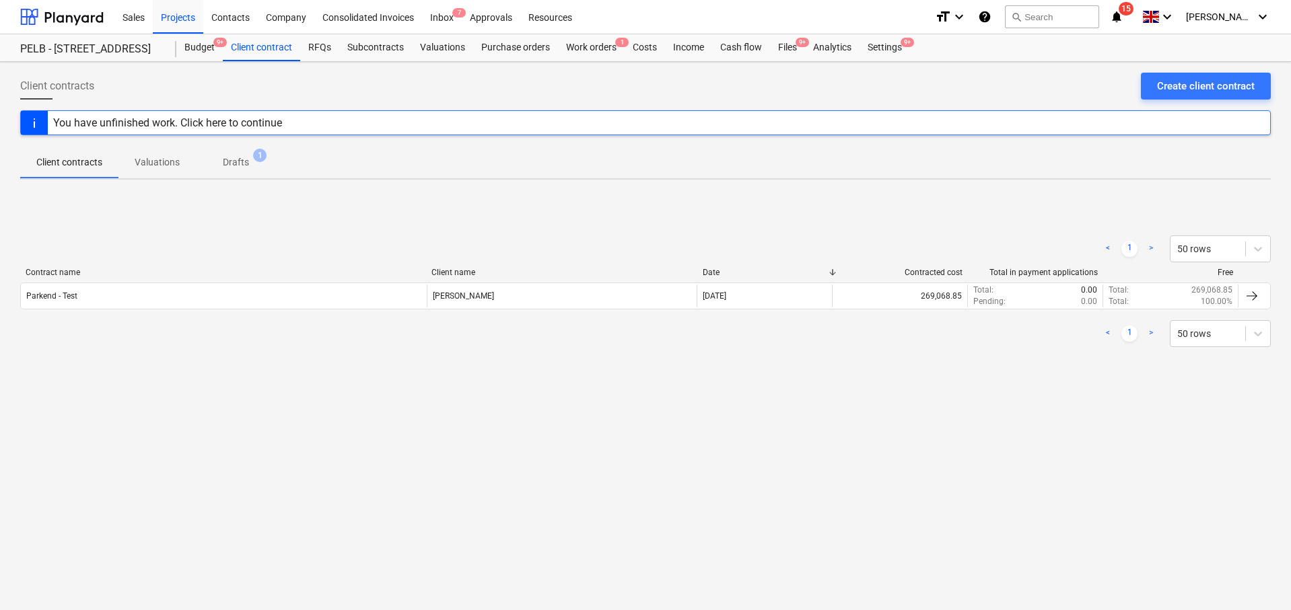
click at [175, 167] on p "Valuations" at bounding box center [157, 162] width 45 height 14
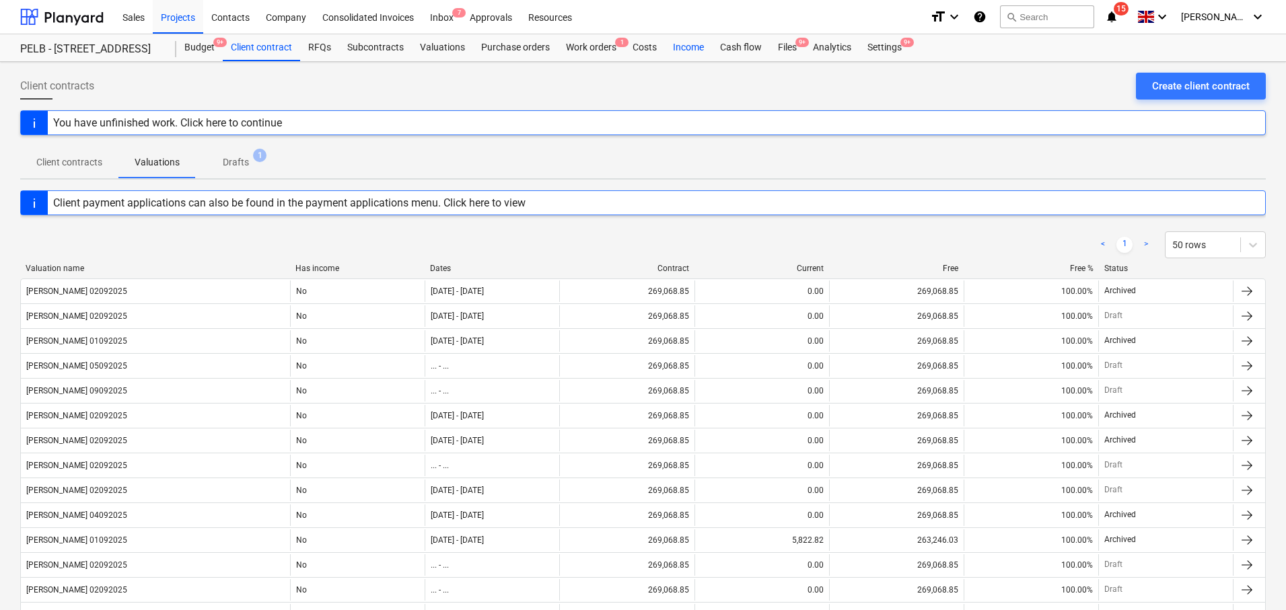
click at [692, 43] on div "Income" at bounding box center [688, 47] width 47 height 27
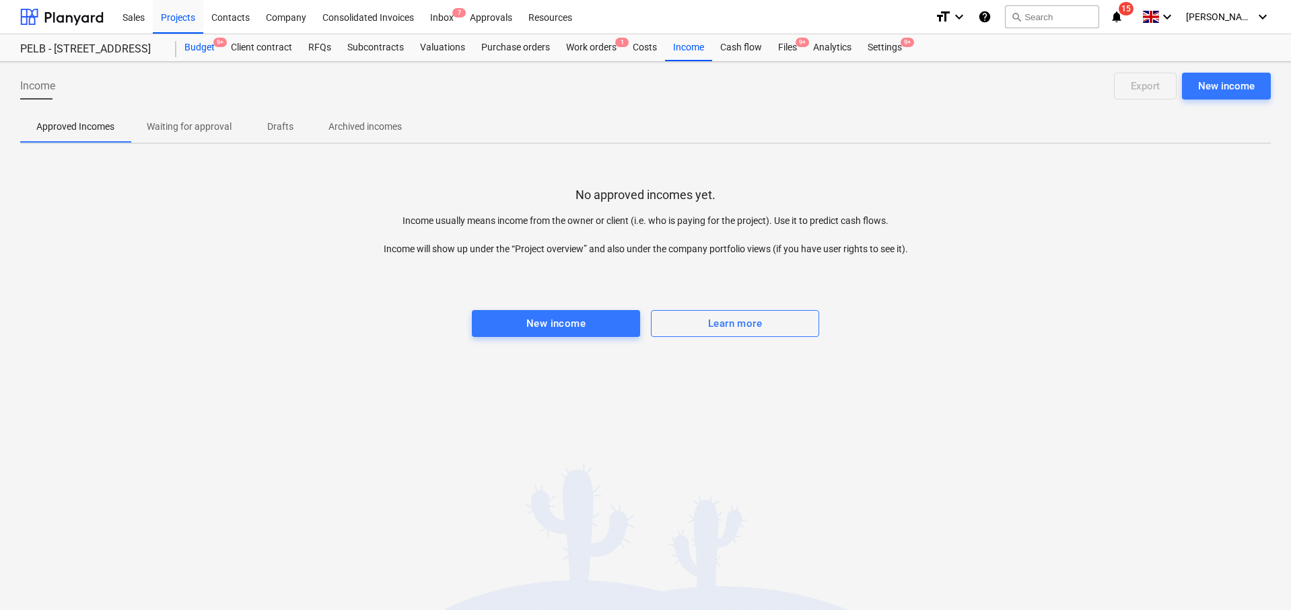
click at [188, 42] on div "Budget 9+" at bounding box center [199, 47] width 46 height 27
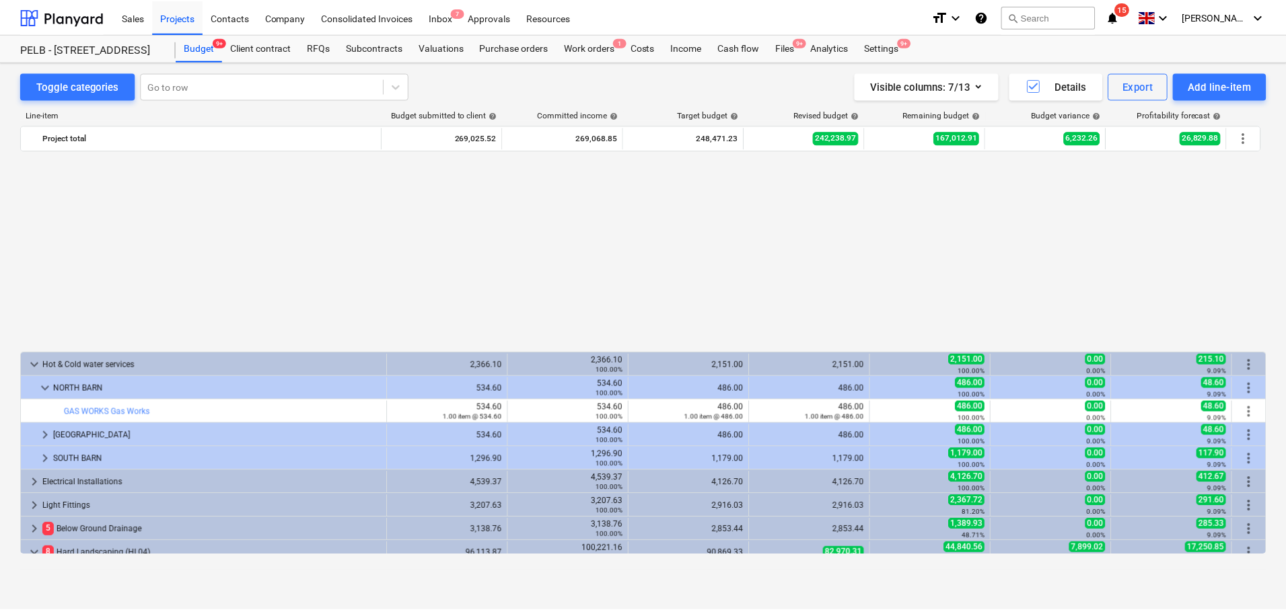
scroll to position [873, 0]
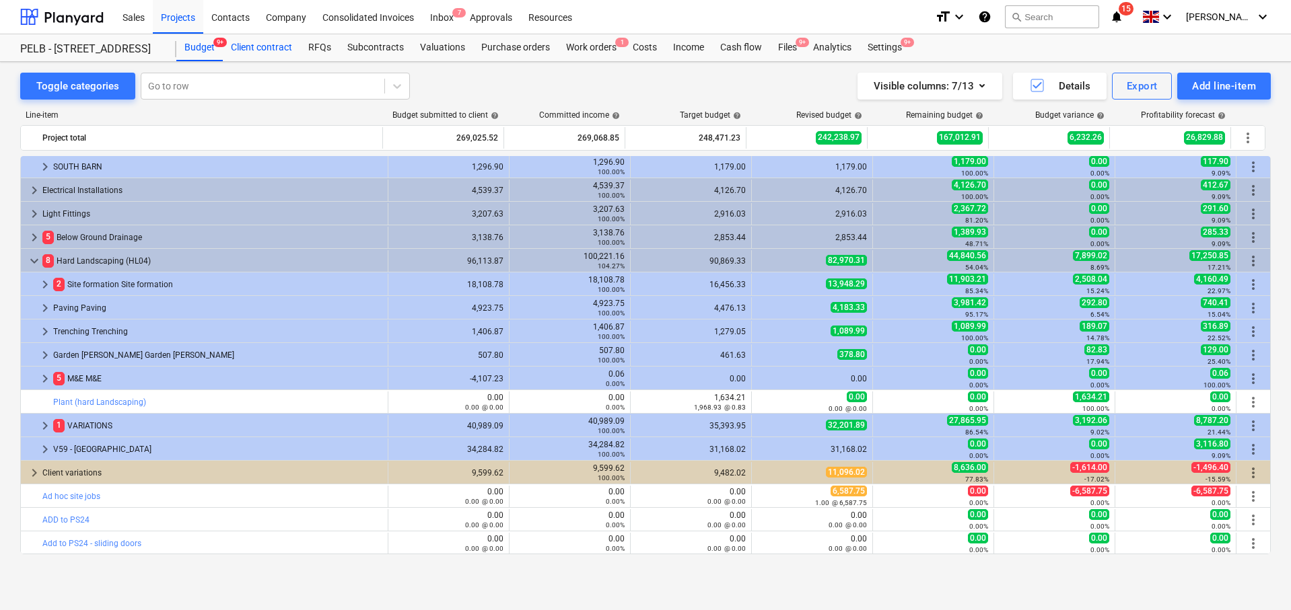
click at [267, 37] on div "Client contract" at bounding box center [261, 47] width 77 height 27
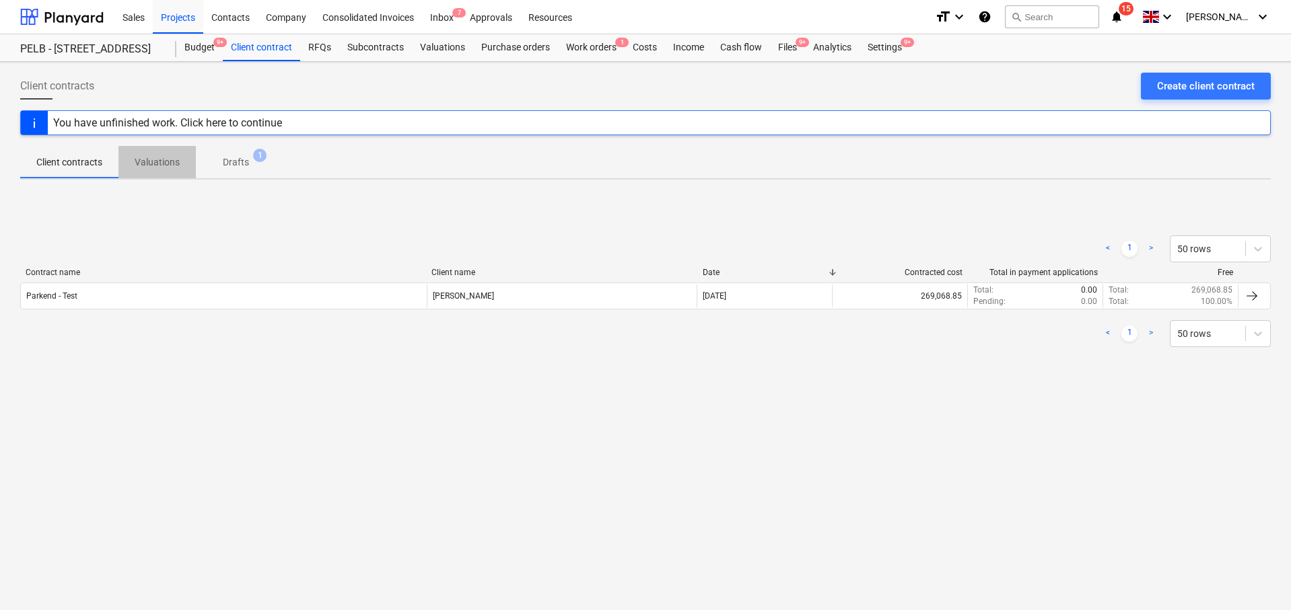
click at [157, 170] on span "Valuations" at bounding box center [156, 162] width 77 height 22
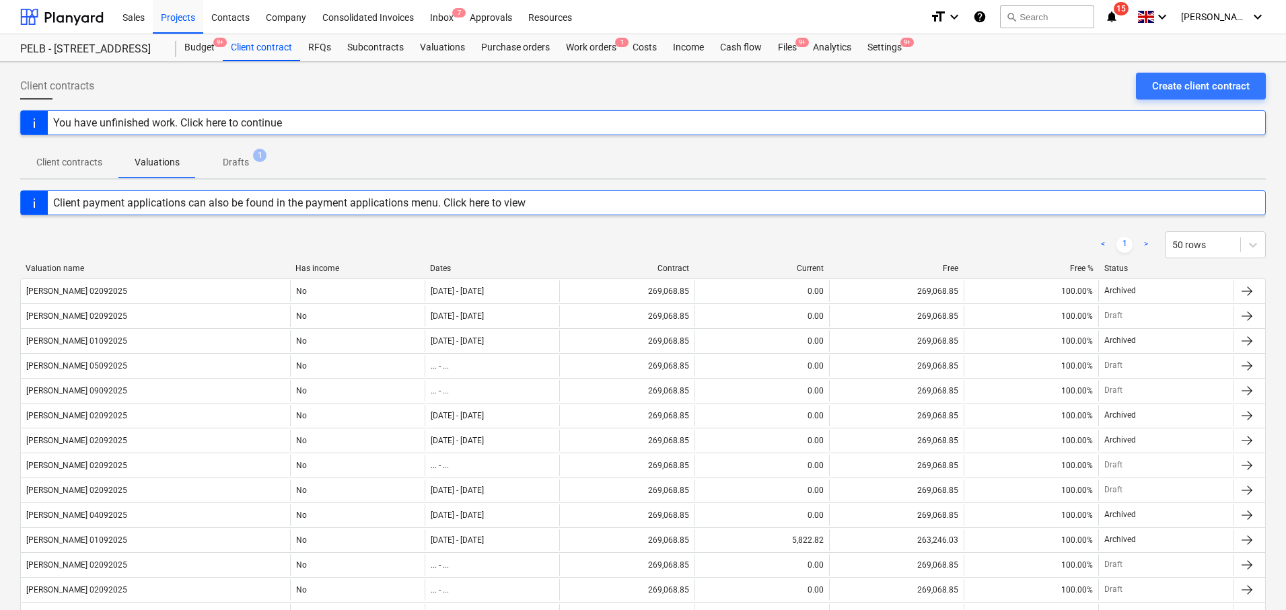
click at [238, 166] on p "Drafts" at bounding box center [236, 162] width 26 height 14
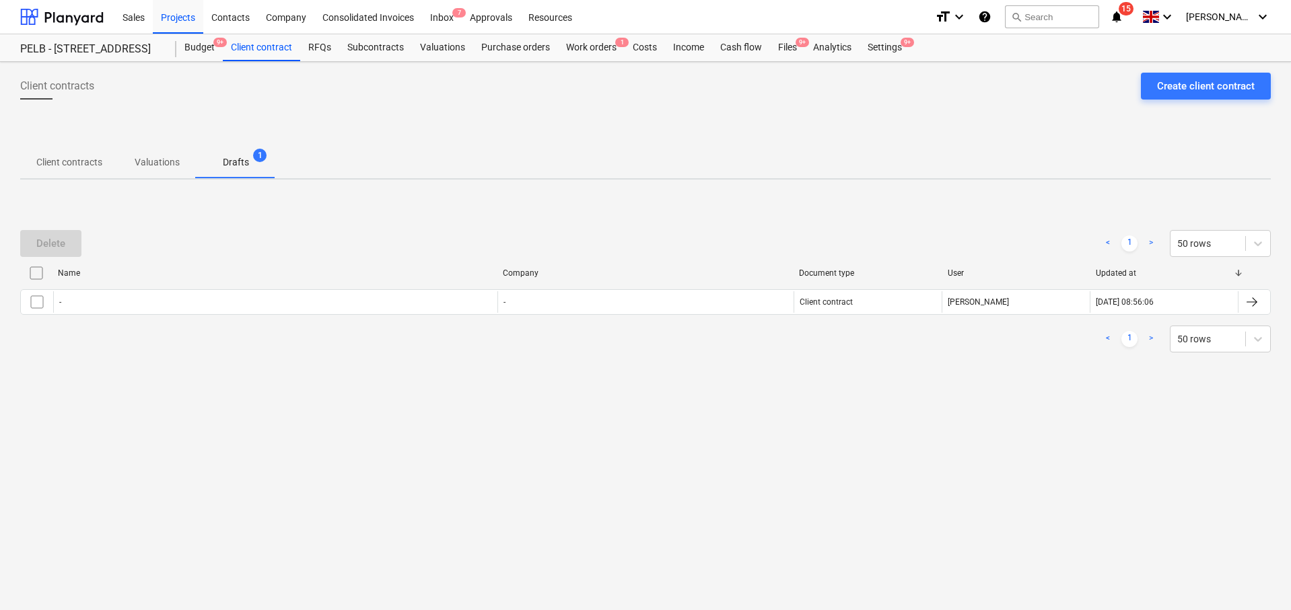
click at [83, 165] on p "Client contracts" at bounding box center [69, 162] width 66 height 14
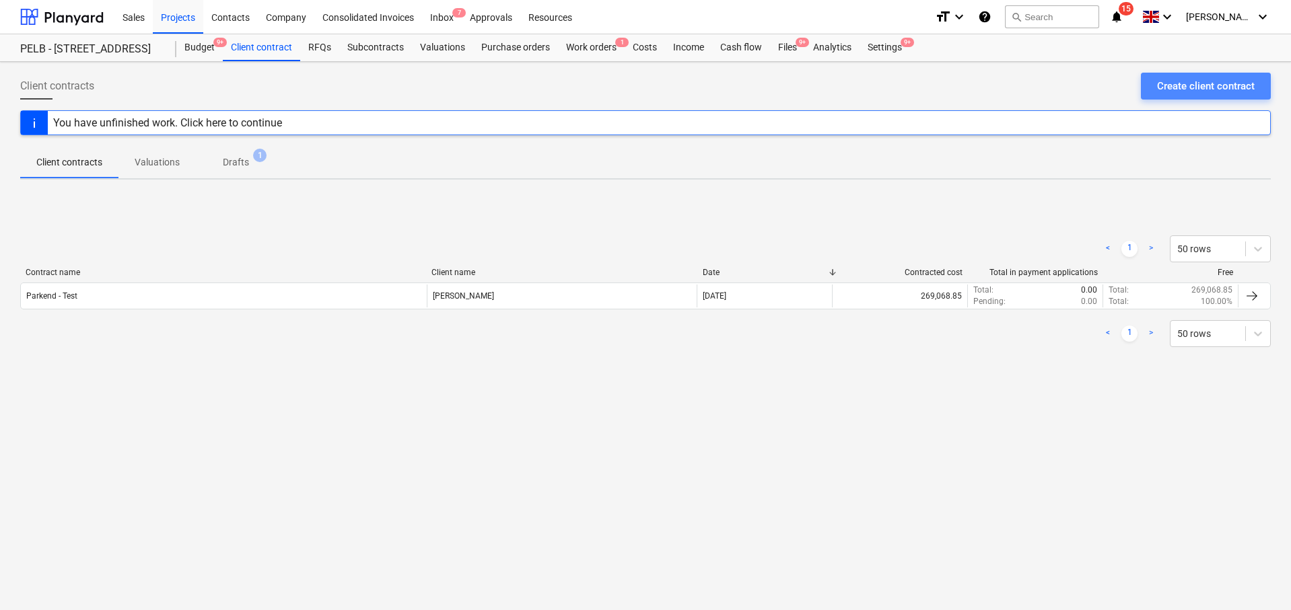
click at [1185, 83] on div "Create client contract" at bounding box center [1206, 85] width 98 height 17
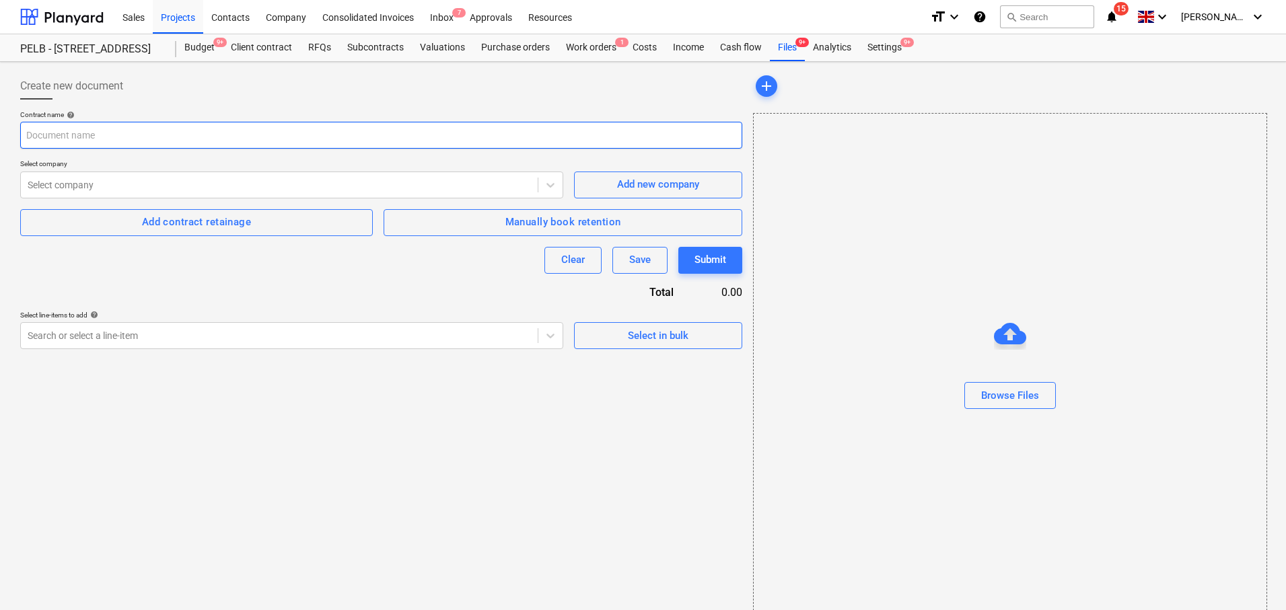
click at [309, 127] on input "text" at bounding box center [381, 135] width 722 height 27
type input "Parkend - Val 19"
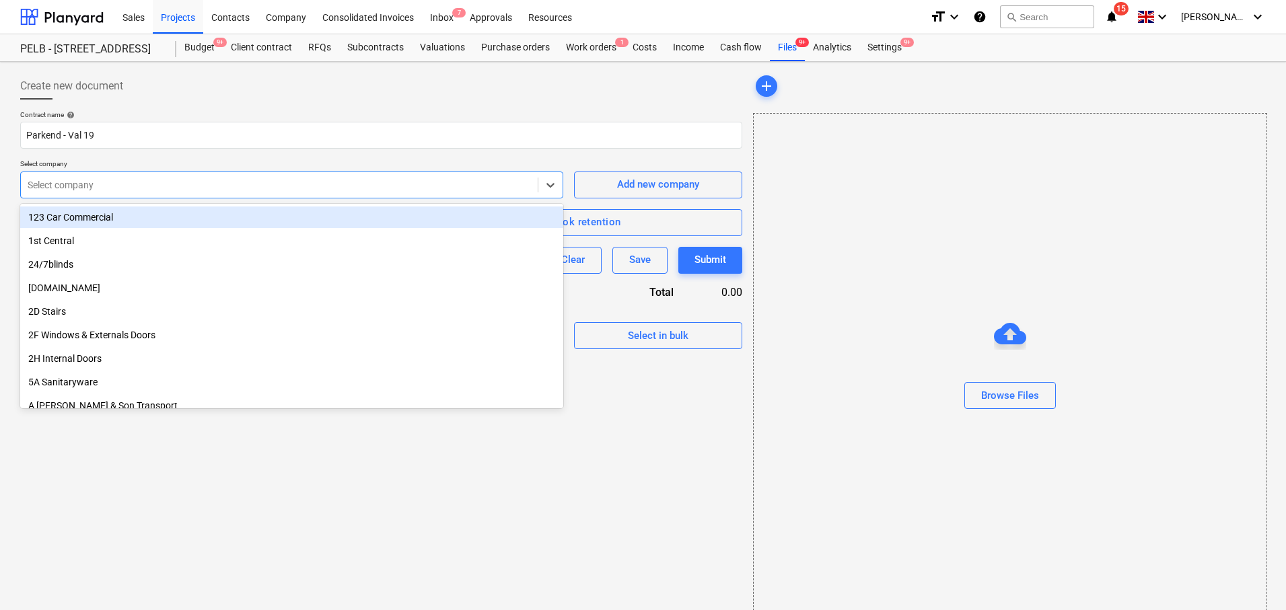
click at [209, 183] on div at bounding box center [279, 184] width 503 height 13
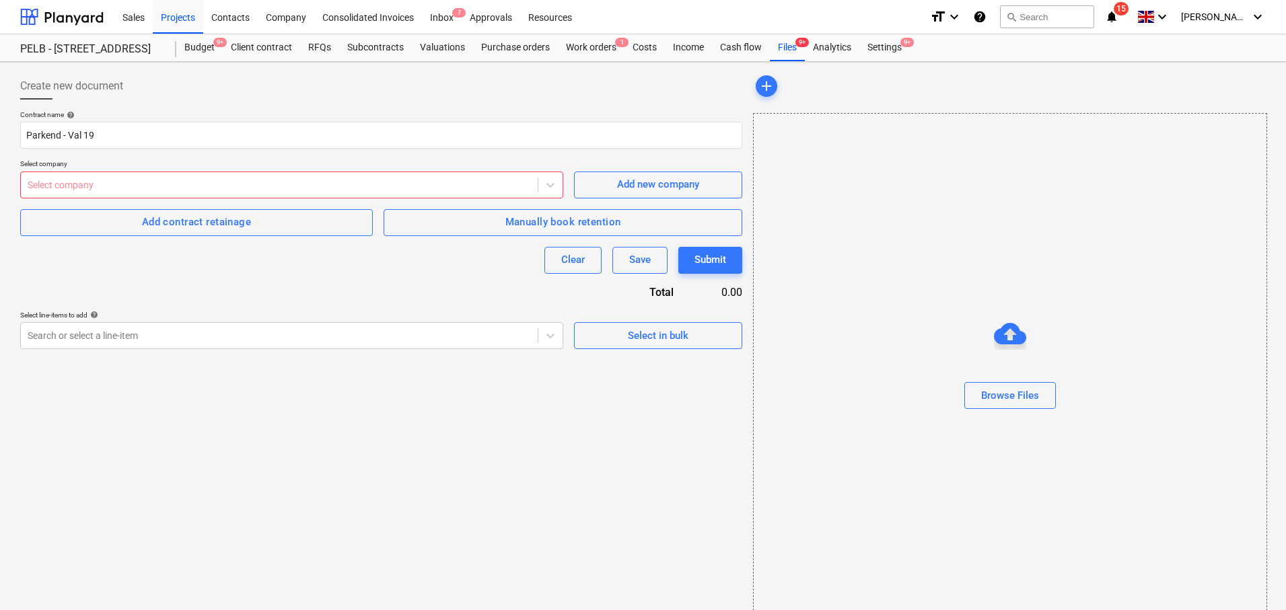
click at [320, 158] on div "Contract name help Parkend - Val 19 Select company Select company Add new compa…" at bounding box center [381, 229] width 722 height 239
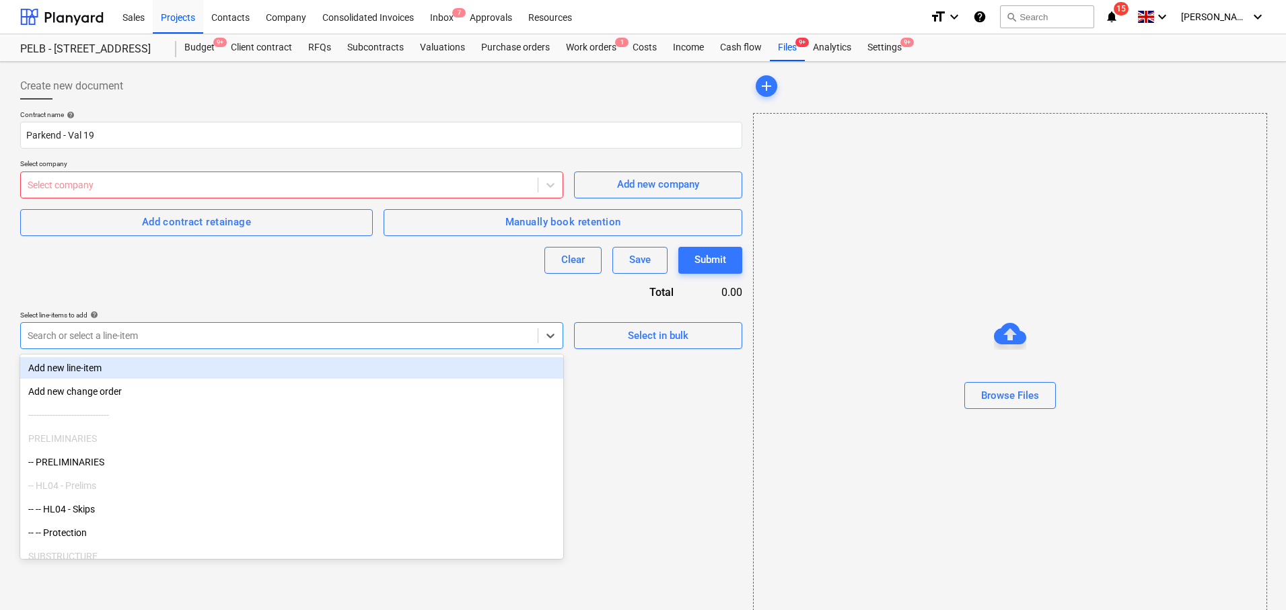
click at [367, 338] on div at bounding box center [279, 335] width 503 height 13
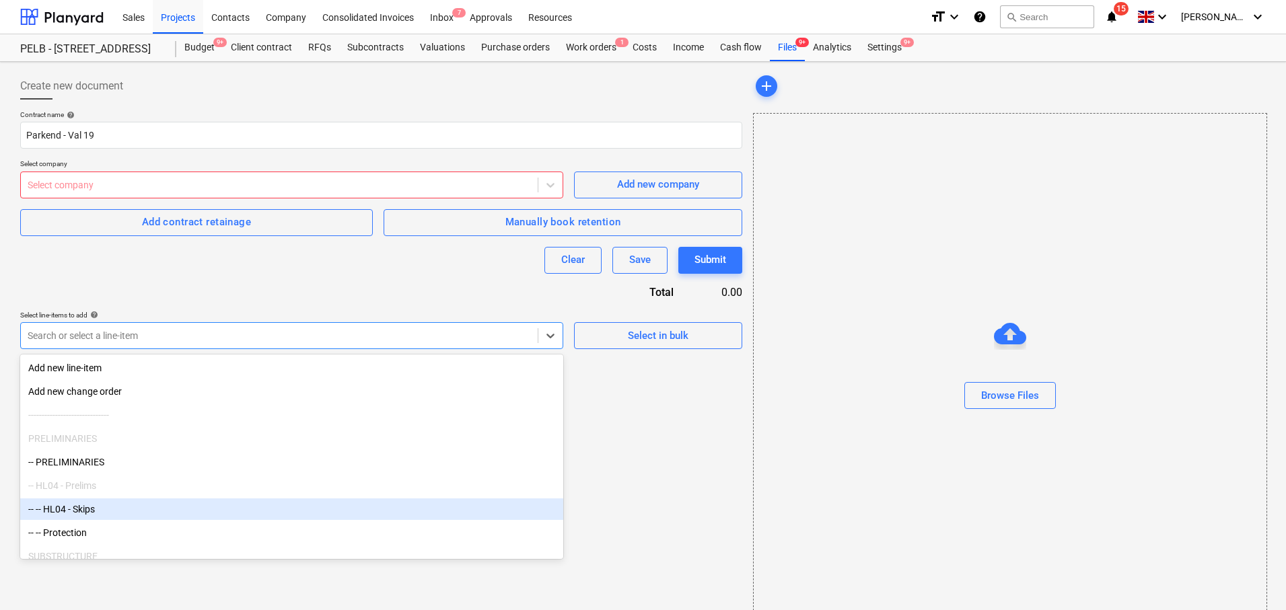
click at [382, 512] on div "-- -- HL04 - Skips" at bounding box center [291, 510] width 543 height 22
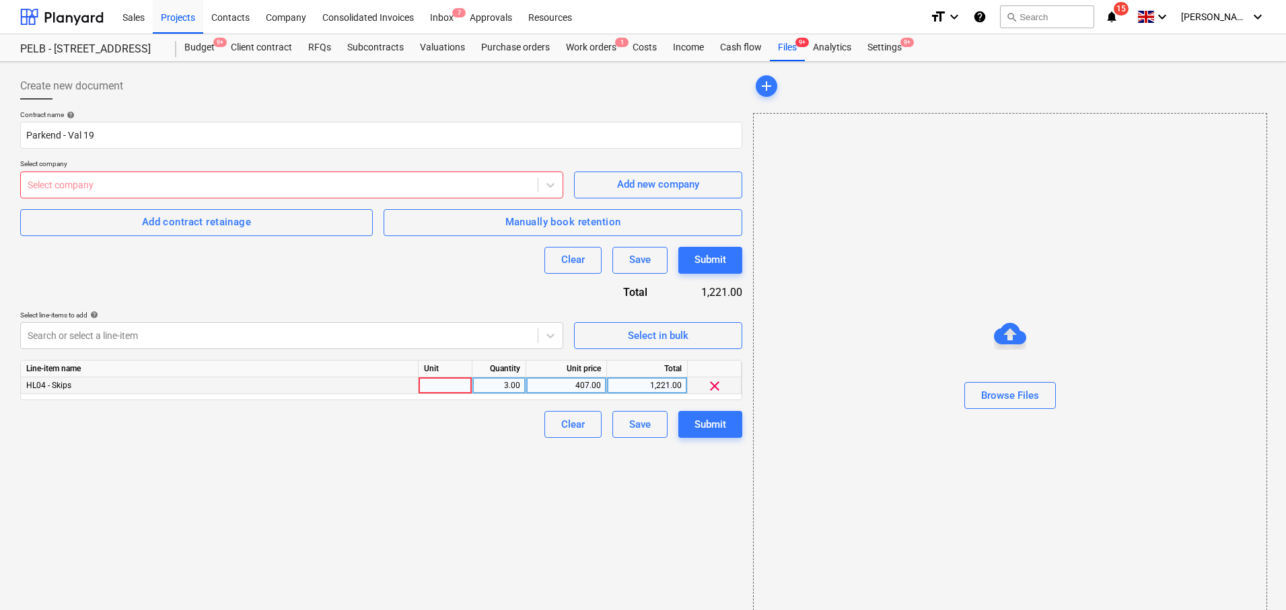
click at [450, 384] on div at bounding box center [446, 386] width 54 height 17
drag, startPoint x: 371, startPoint y: 500, endPoint x: 260, endPoint y: 200, distance: 320.2
click at [369, 474] on div "Create new document Contract name help Parkend - Val 19 Select company Select c…" at bounding box center [381, 348] width 733 height 563
click at [242, 47] on div "Client contract" at bounding box center [261, 47] width 77 height 27
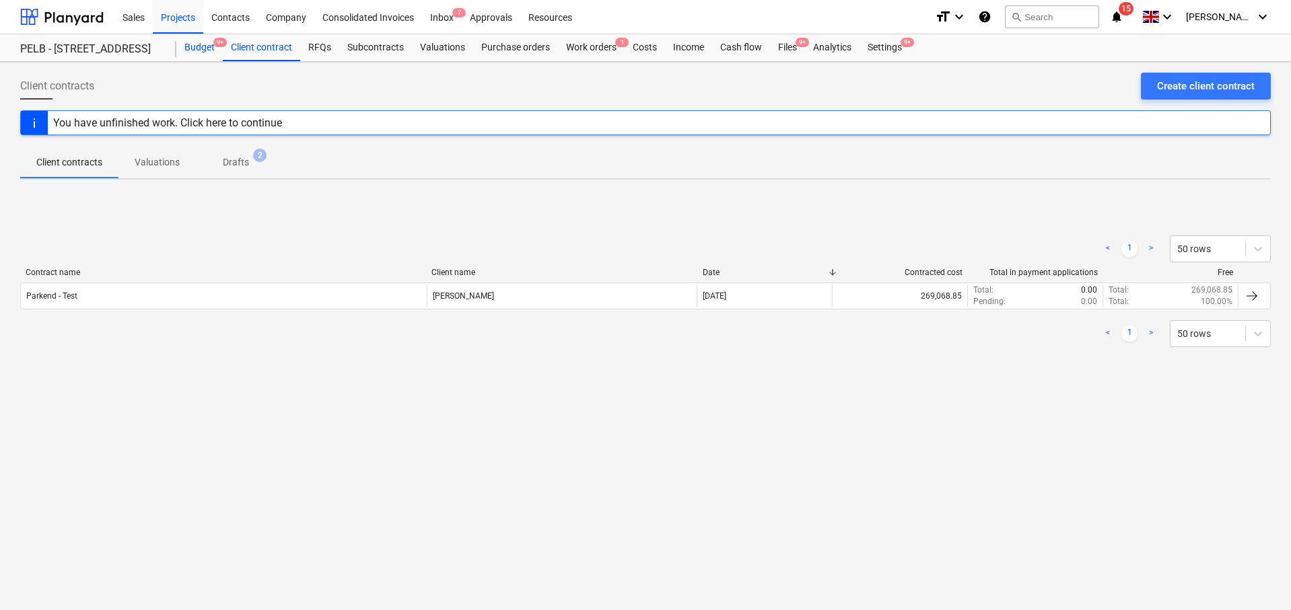
click at [202, 45] on div "Budget 9+" at bounding box center [199, 47] width 46 height 27
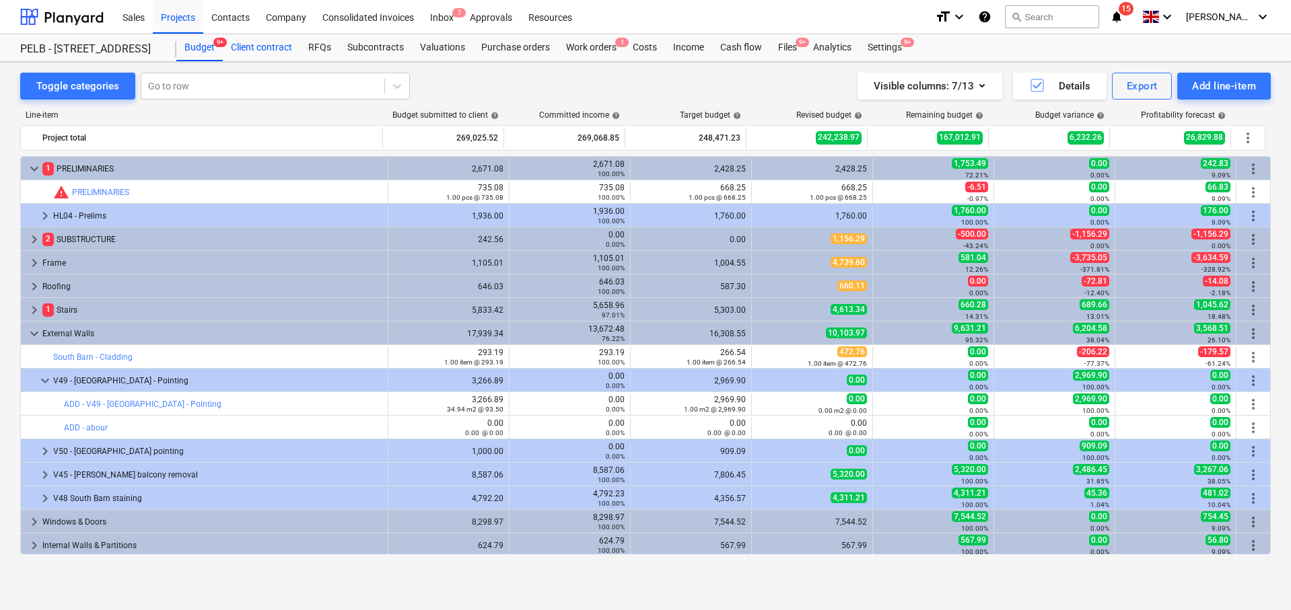
click at [267, 46] on div "Client contract" at bounding box center [261, 47] width 77 height 27
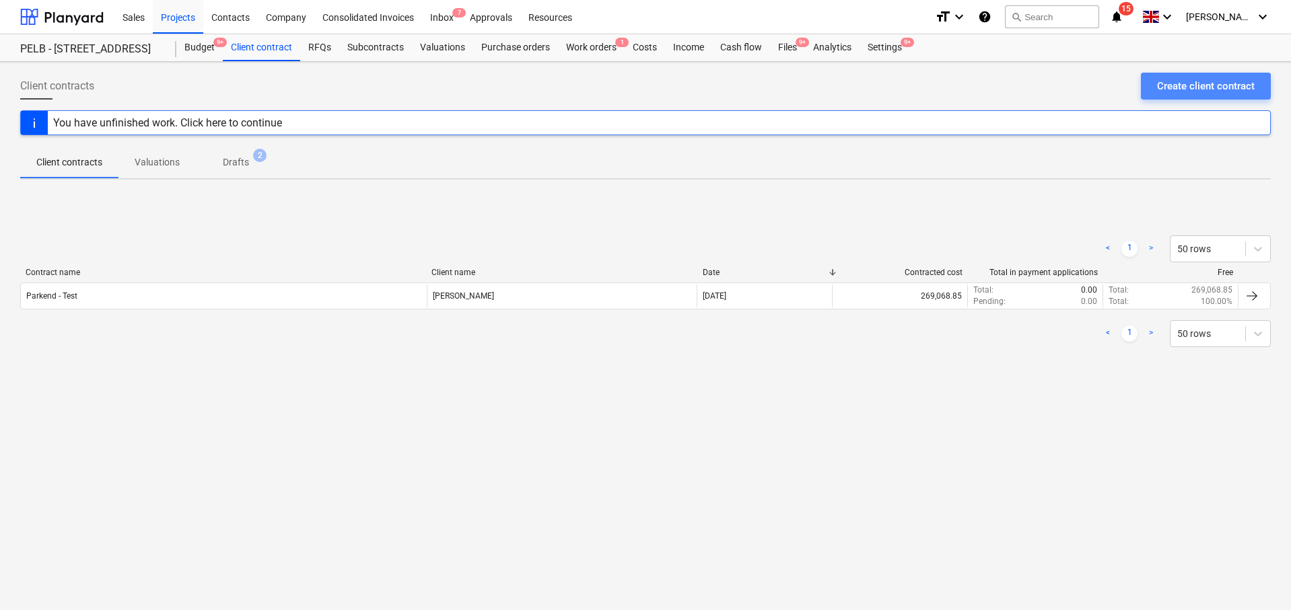
click at [1184, 87] on div "Create client contract" at bounding box center [1206, 85] width 98 height 17
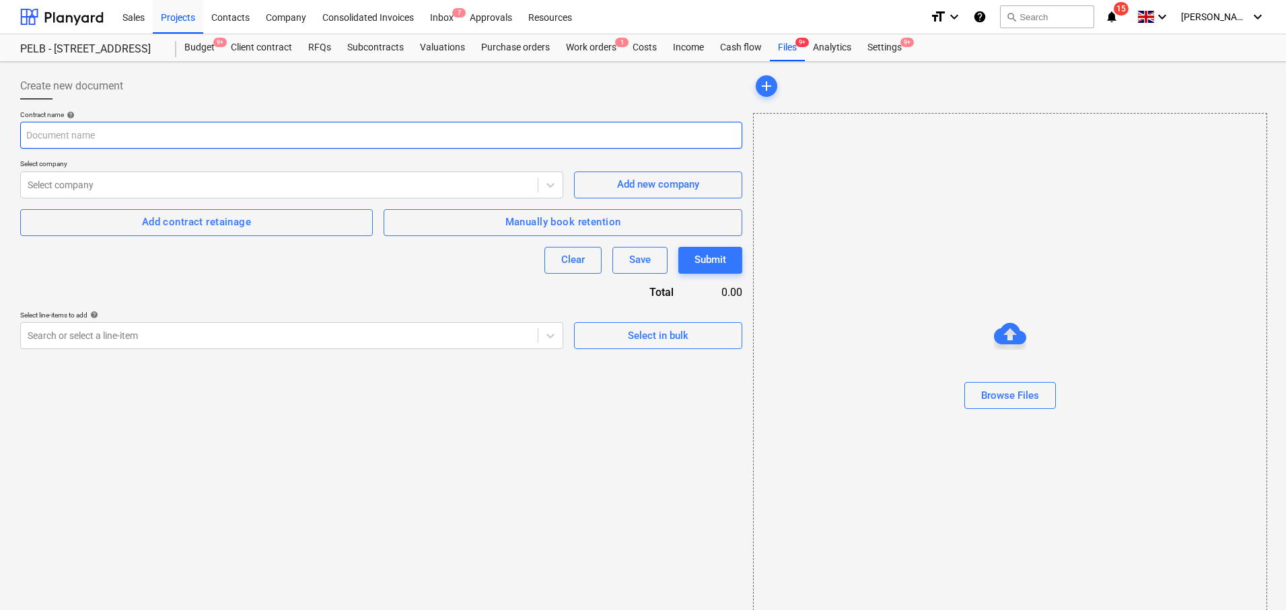
click at [318, 132] on input "text" at bounding box center [381, 135] width 722 height 27
type input "Parkend - Val 19"
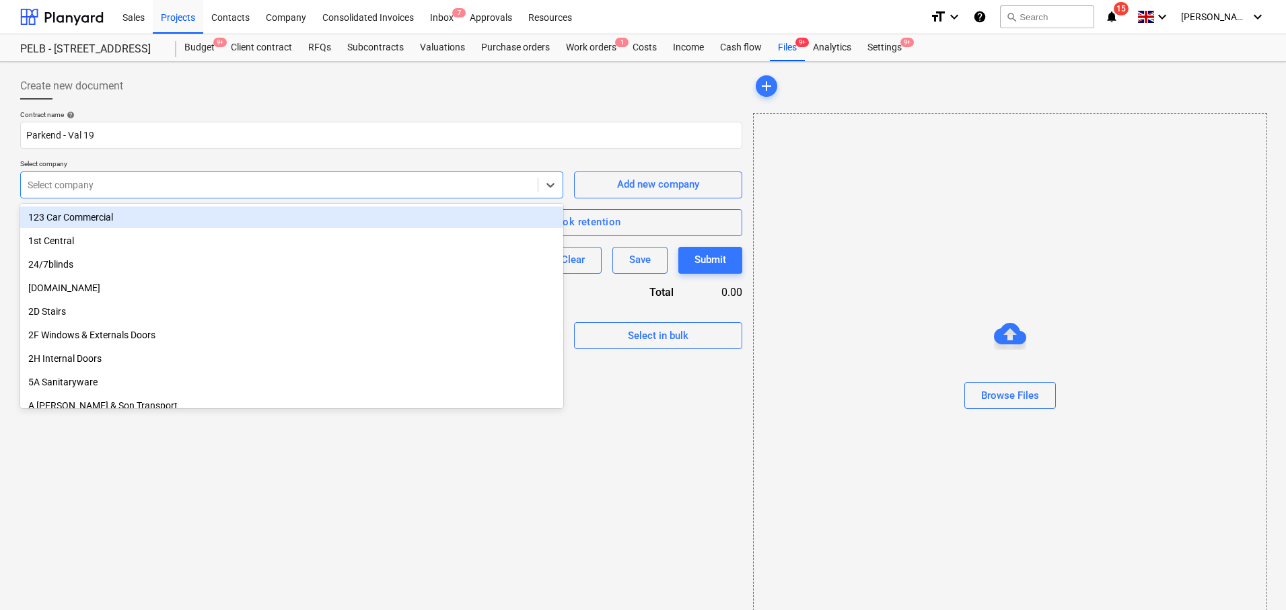
click at [301, 185] on div at bounding box center [279, 184] width 503 height 13
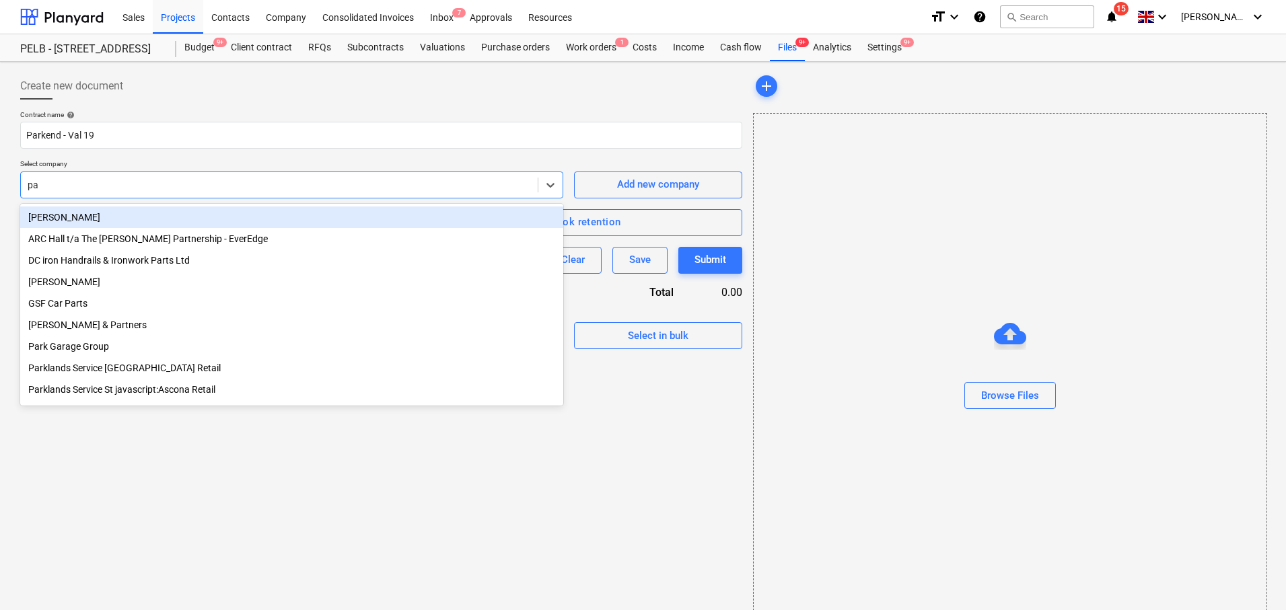
type input "p"
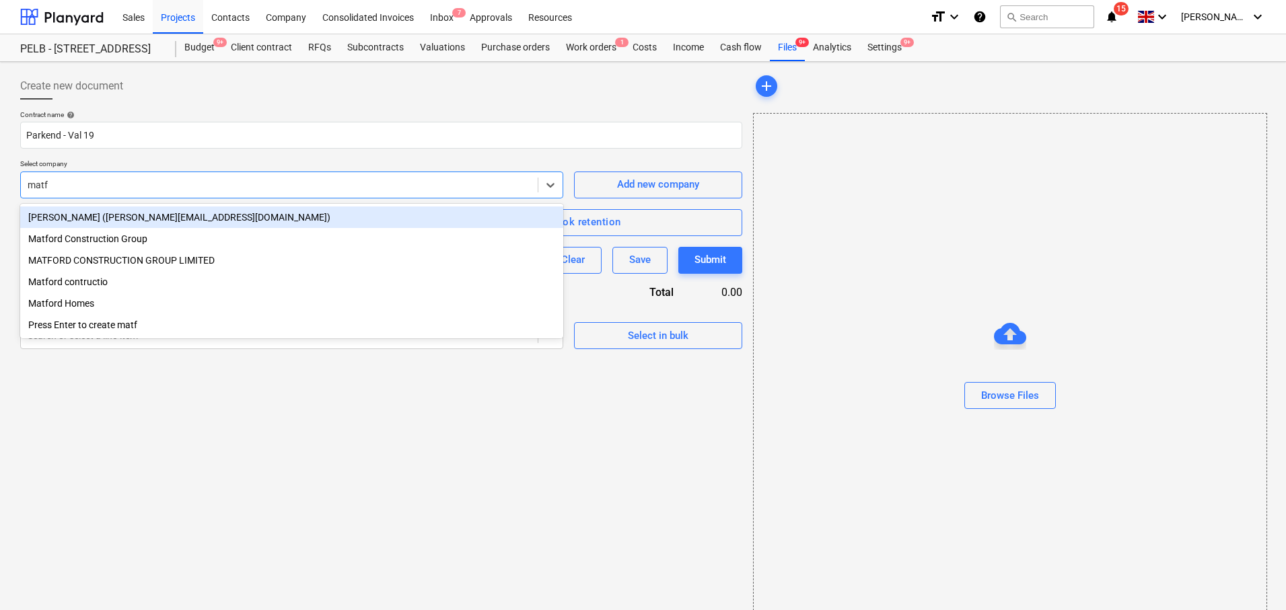
type input "matfo"
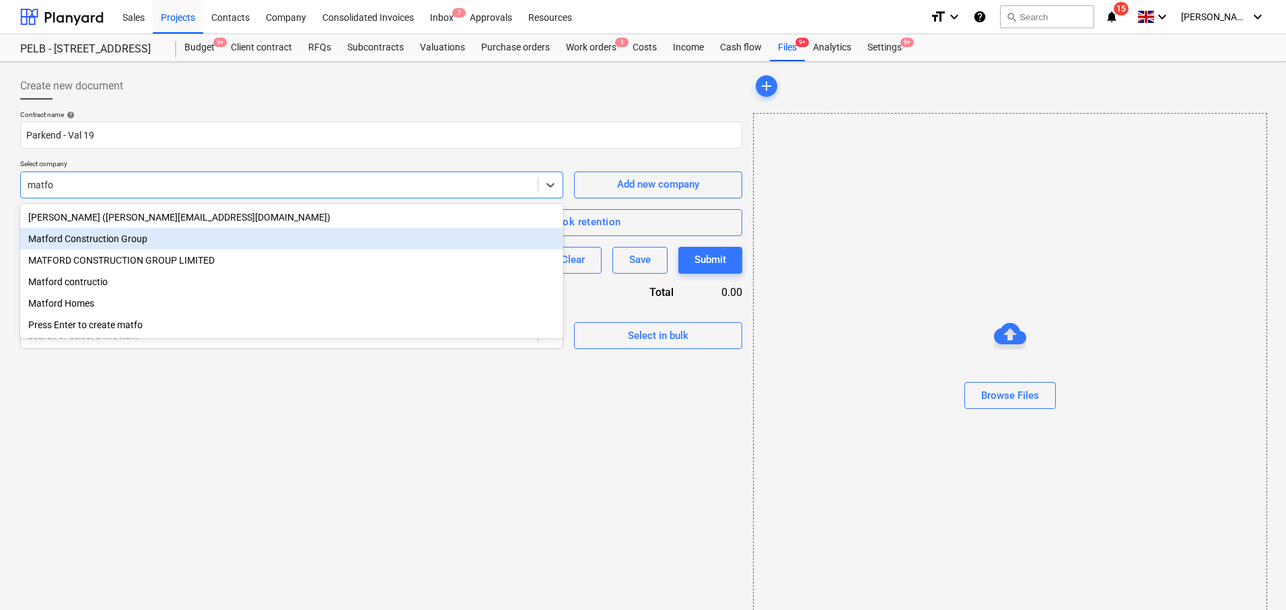
click at [229, 234] on div "Matford Construction Group" at bounding box center [291, 239] width 543 height 22
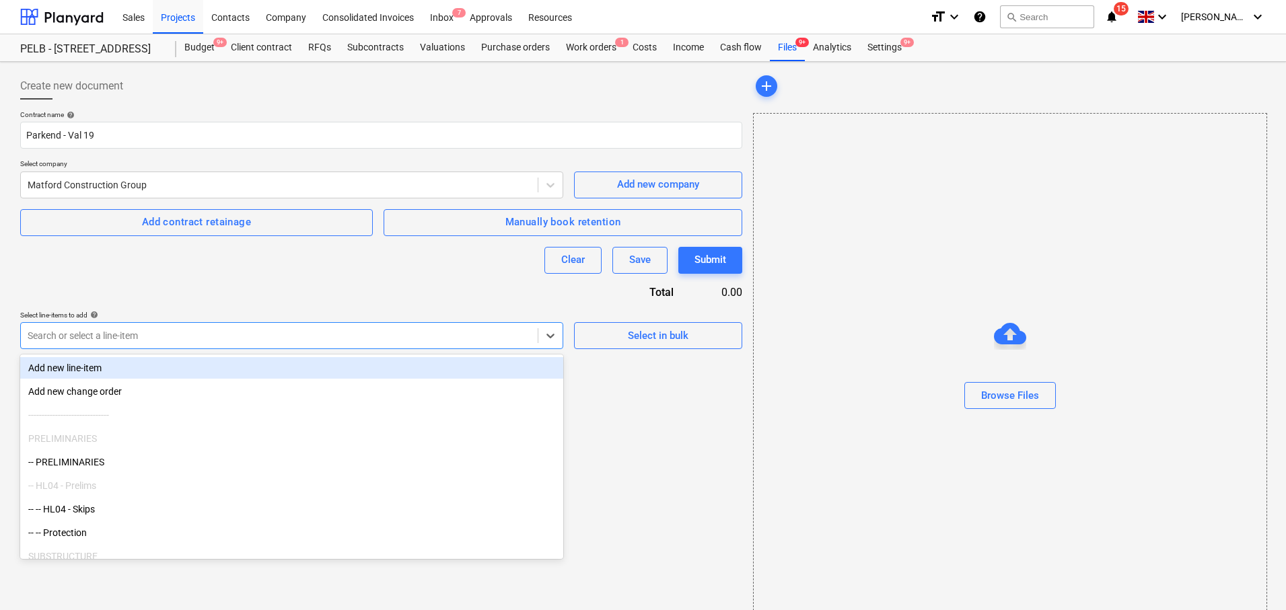
click at [285, 330] on div at bounding box center [279, 335] width 503 height 13
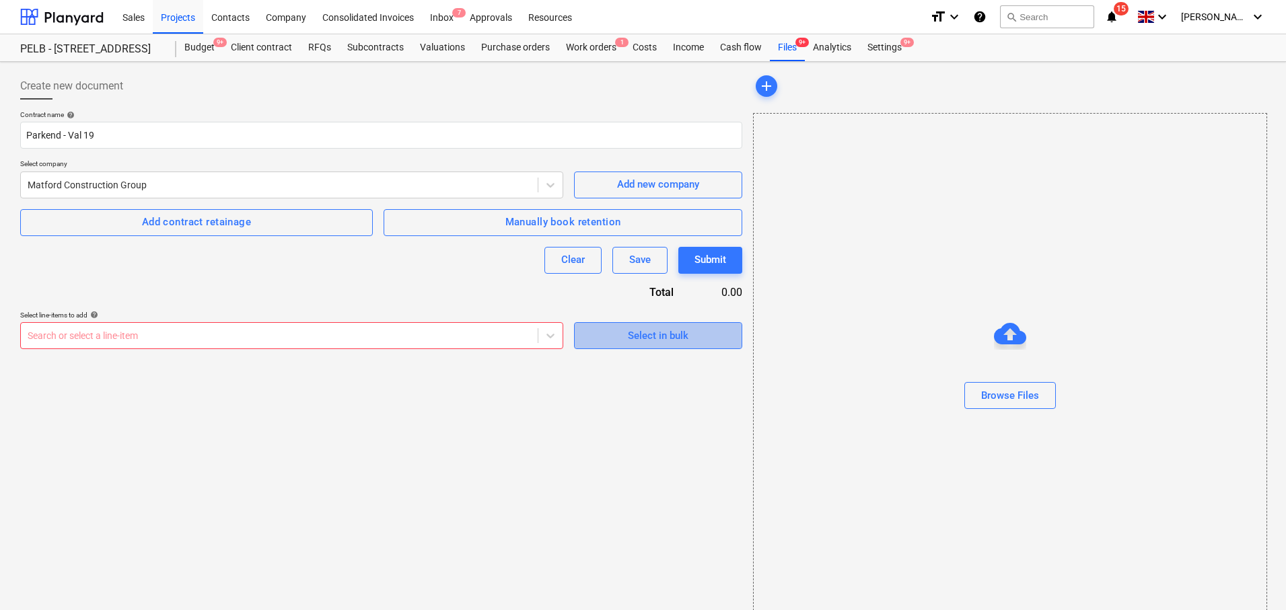
click at [600, 347] on button "Select in bulk" at bounding box center [658, 335] width 168 height 27
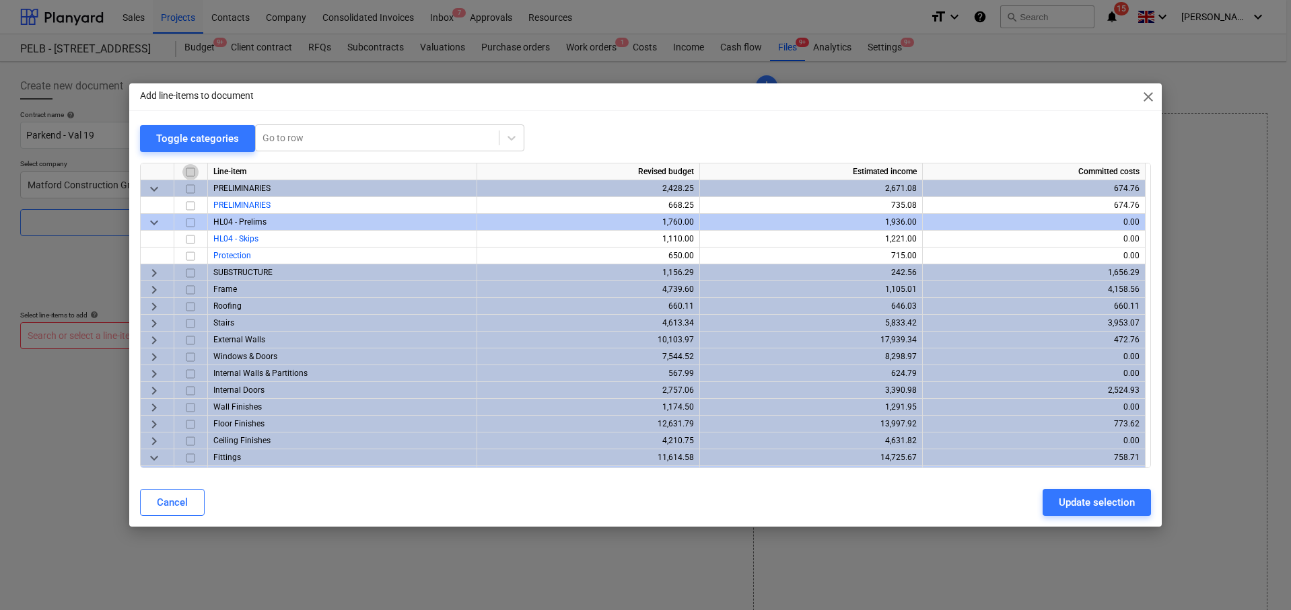
click at [190, 172] on input "checkbox" at bounding box center [190, 172] width 16 height 16
checkbox input "true"
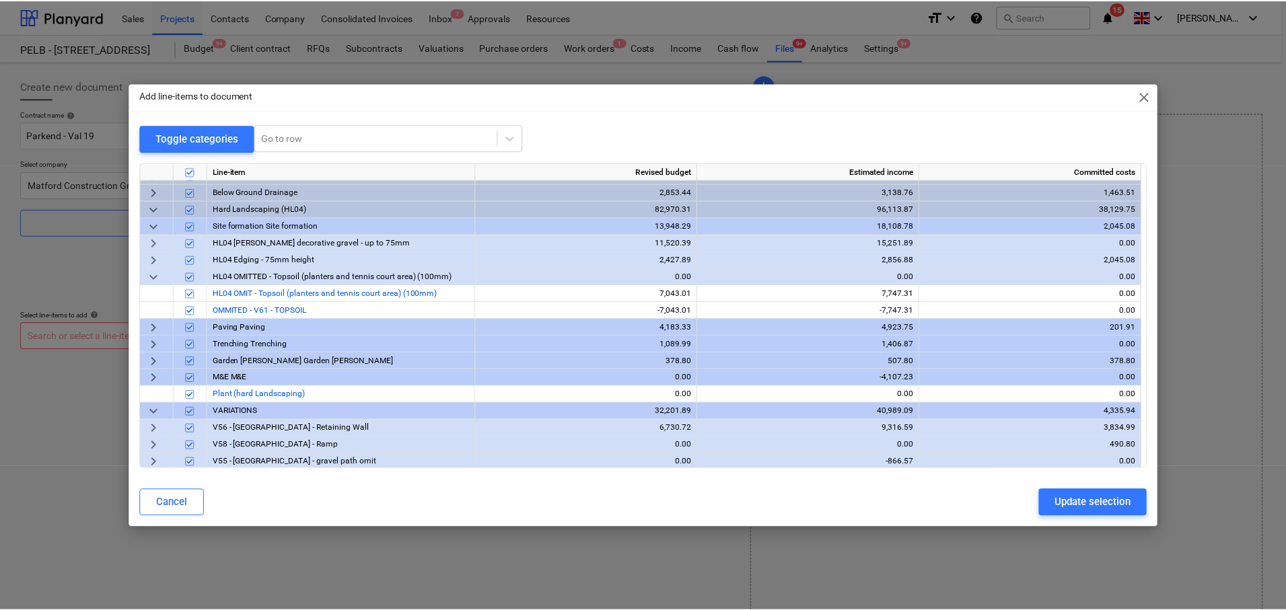
scroll to position [554, 0]
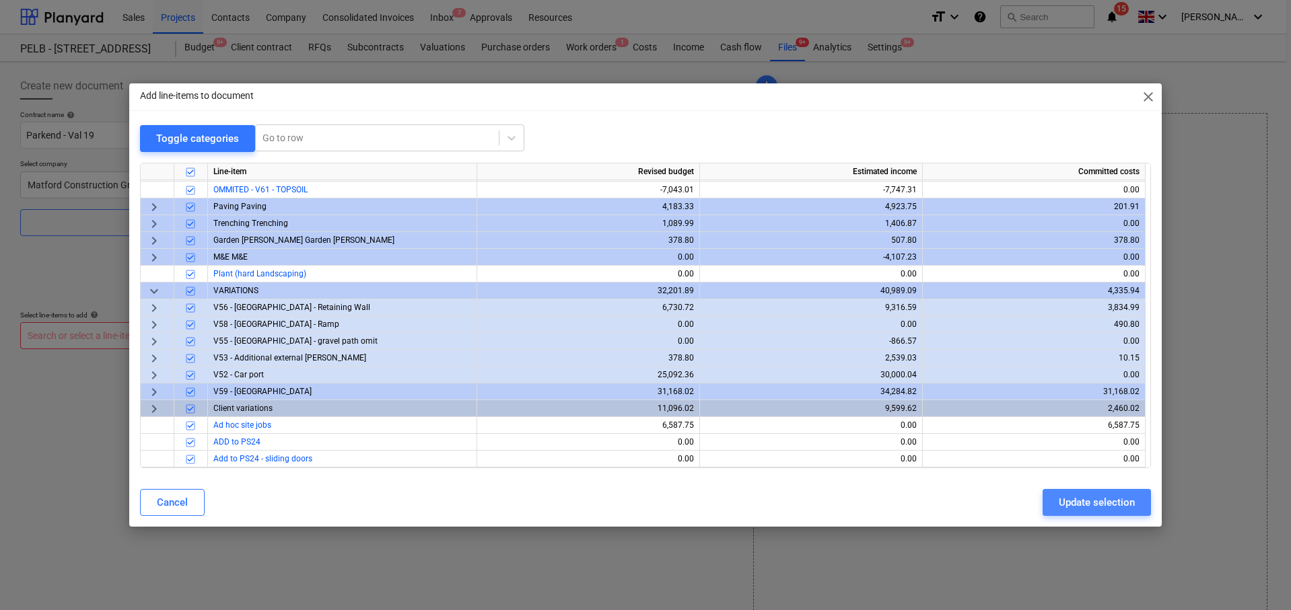
click at [1106, 501] on div "Update selection" at bounding box center [1096, 502] width 76 height 17
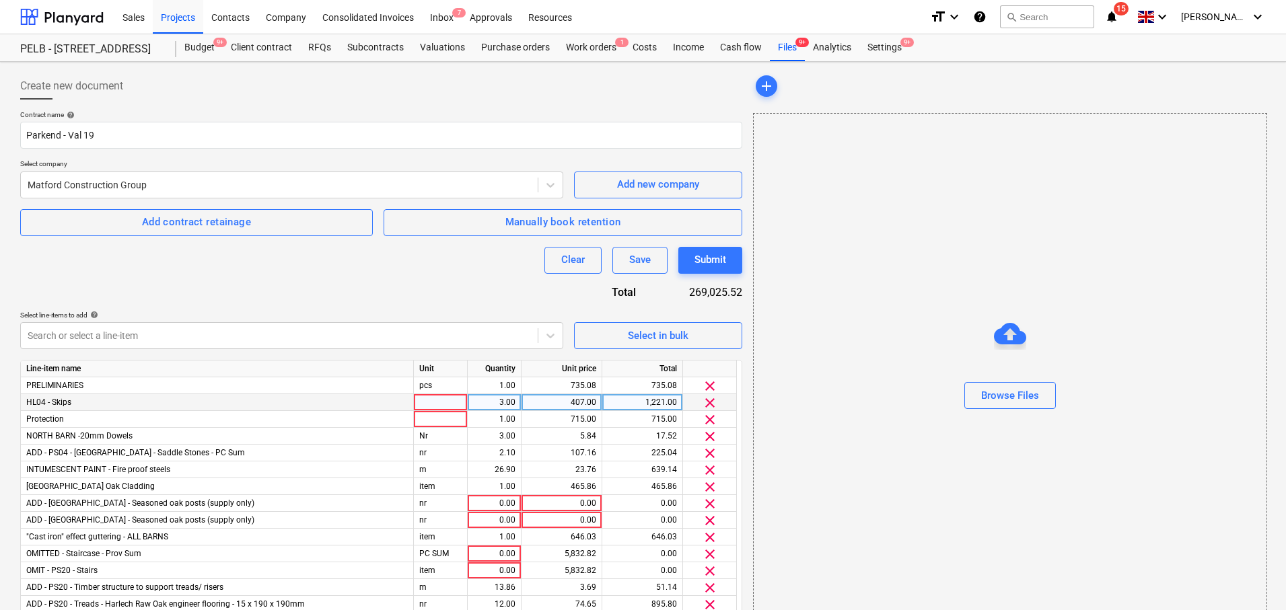
click at [438, 402] on div at bounding box center [441, 402] width 54 height 17
type input "item"
click at [441, 417] on div at bounding box center [441, 419] width 54 height 17
type input "item"
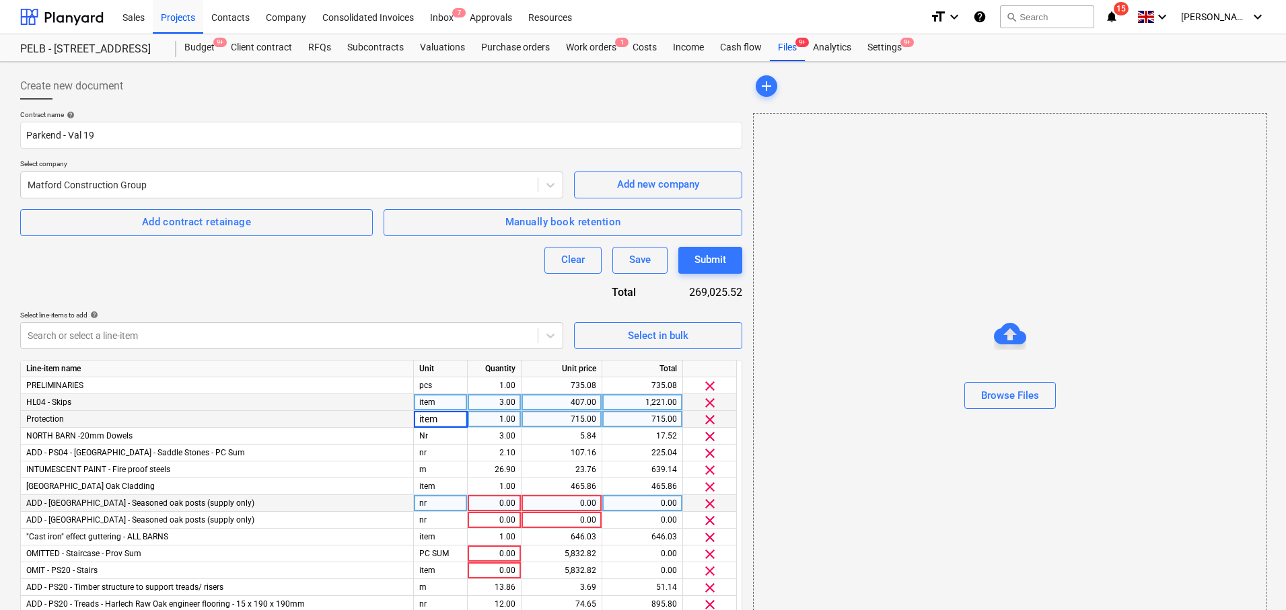
click at [501, 503] on div "0.00" at bounding box center [494, 503] width 42 height 17
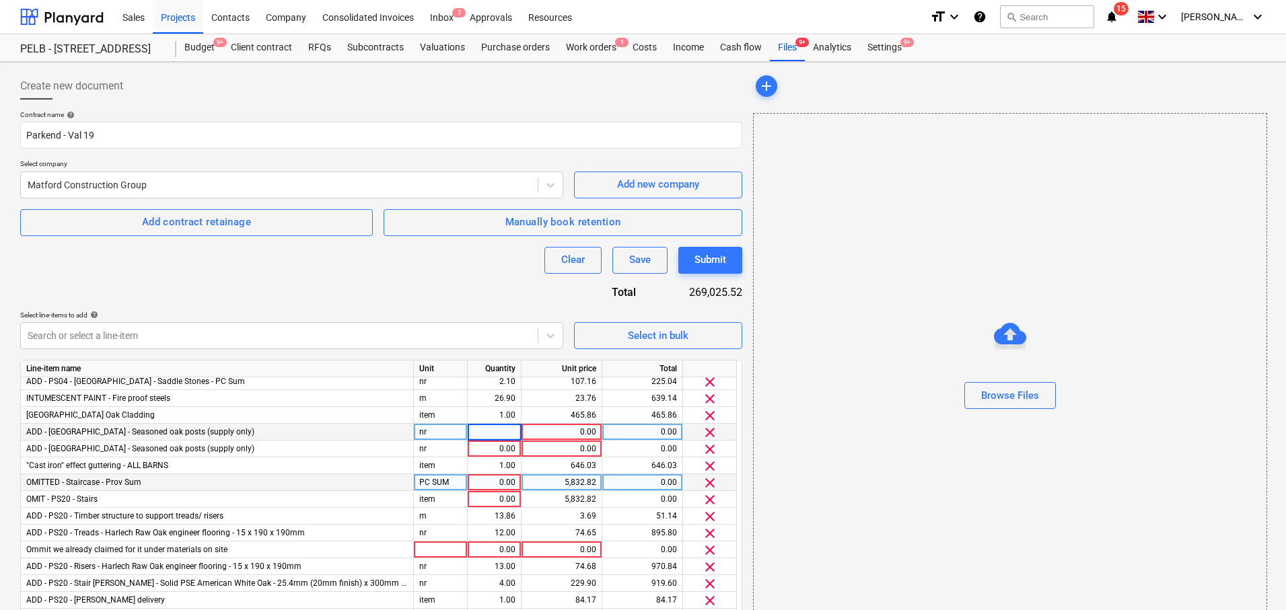
scroll to position [72, 0]
click at [500, 433] on div "0.00" at bounding box center [494, 431] width 42 height 17
type input "1"
click at [500, 447] on div "0.00" at bounding box center [494, 448] width 42 height 17
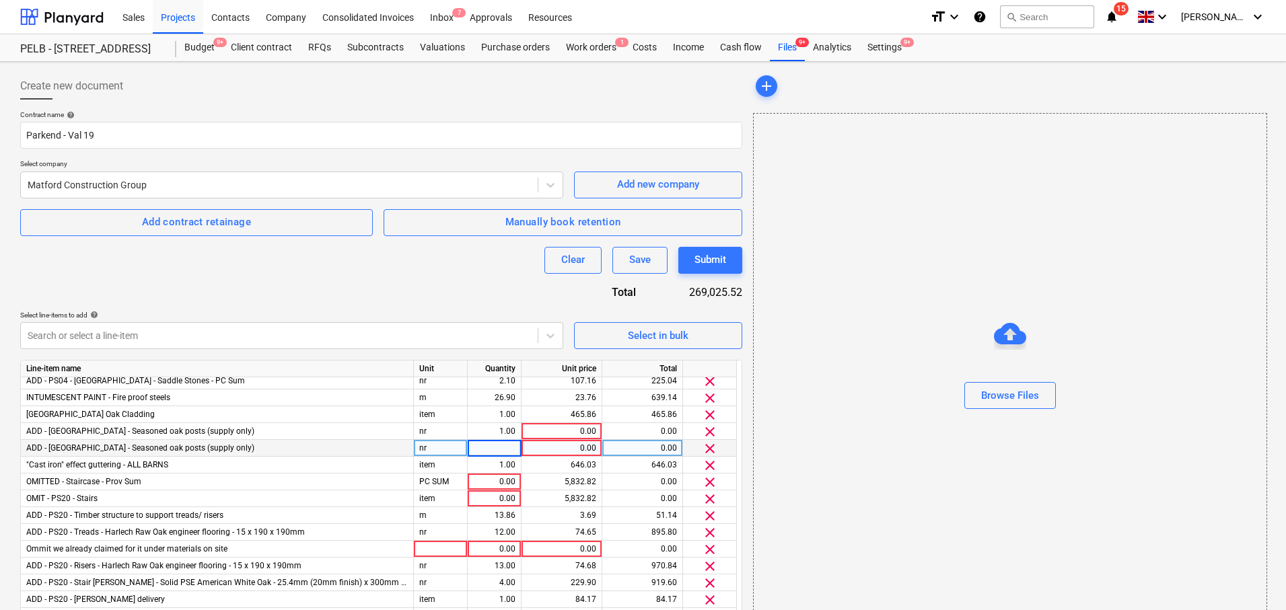
type input "1"
click at [515, 431] on div "1.00" at bounding box center [495, 431] width 54 height 17
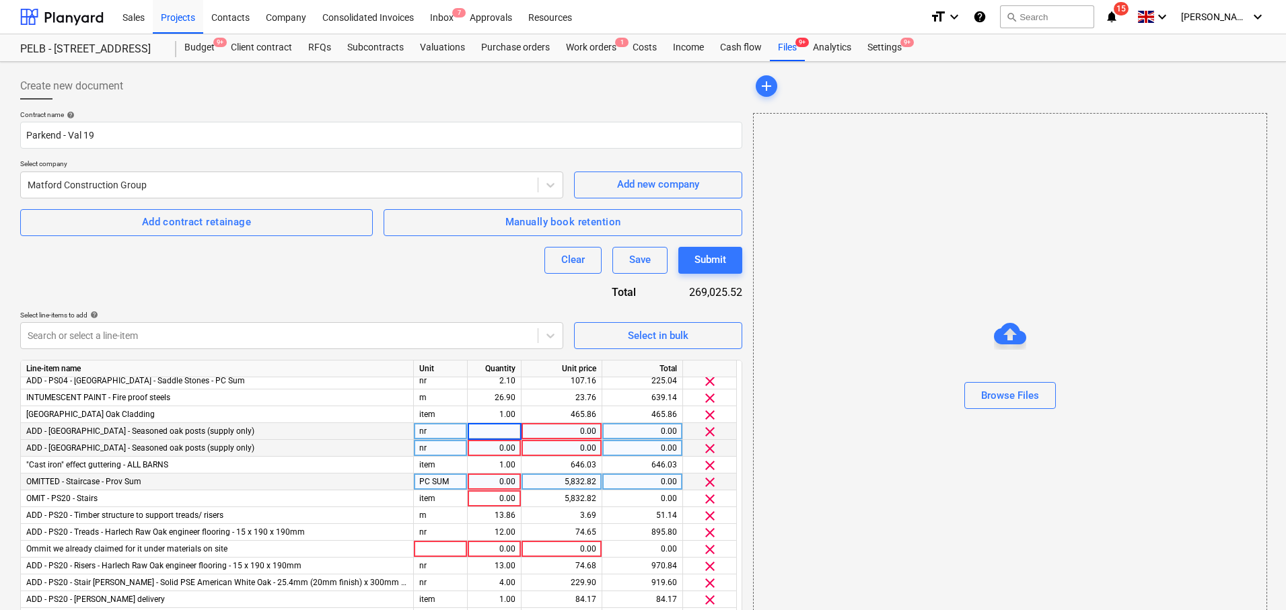
click at [504, 481] on div "0.00" at bounding box center [494, 482] width 42 height 17
type input "1"
click at [509, 501] on div "0.00" at bounding box center [494, 499] width 42 height 17
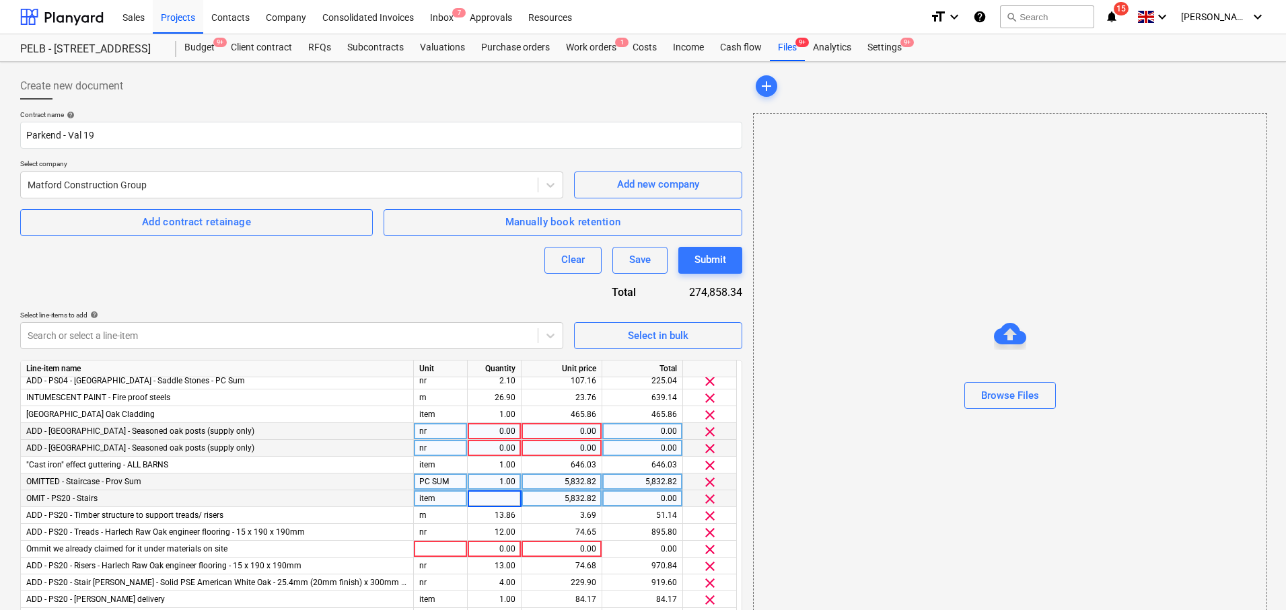
type input "1"
type input "-1"
click at [445, 299] on div "Contract name help Parkend - Val 19 Select company Matford Construction Group A…" at bounding box center [381, 497] width 722 height 775
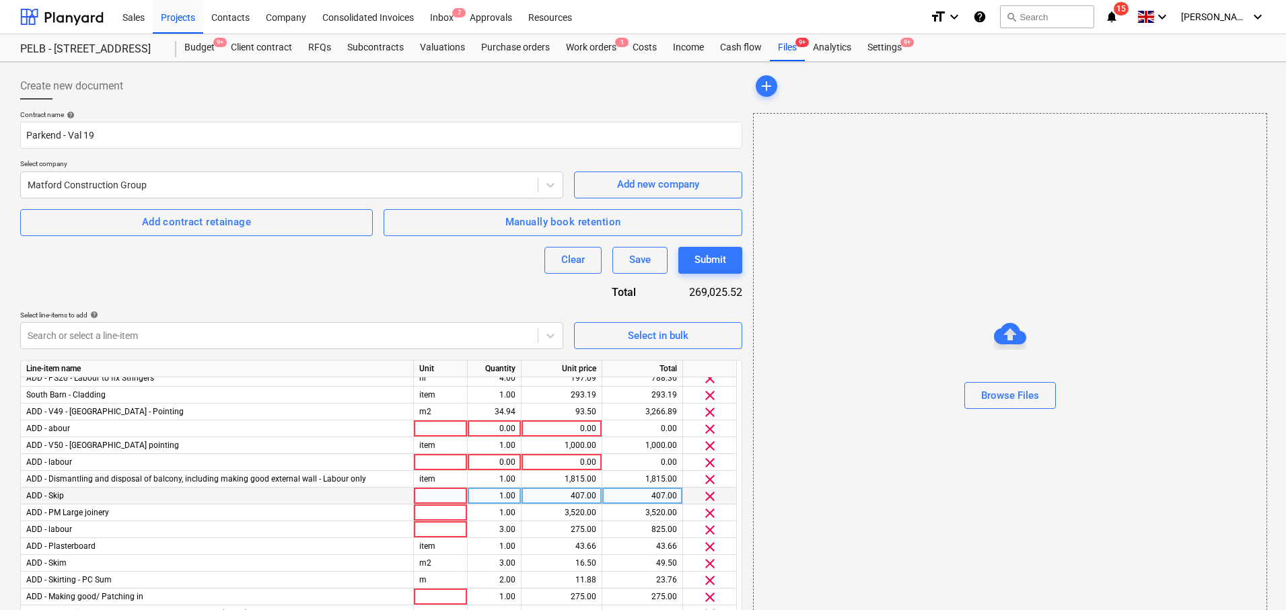
scroll to position [363, 0]
click at [439, 492] on div at bounding box center [441, 493] width 54 height 17
type input "item"
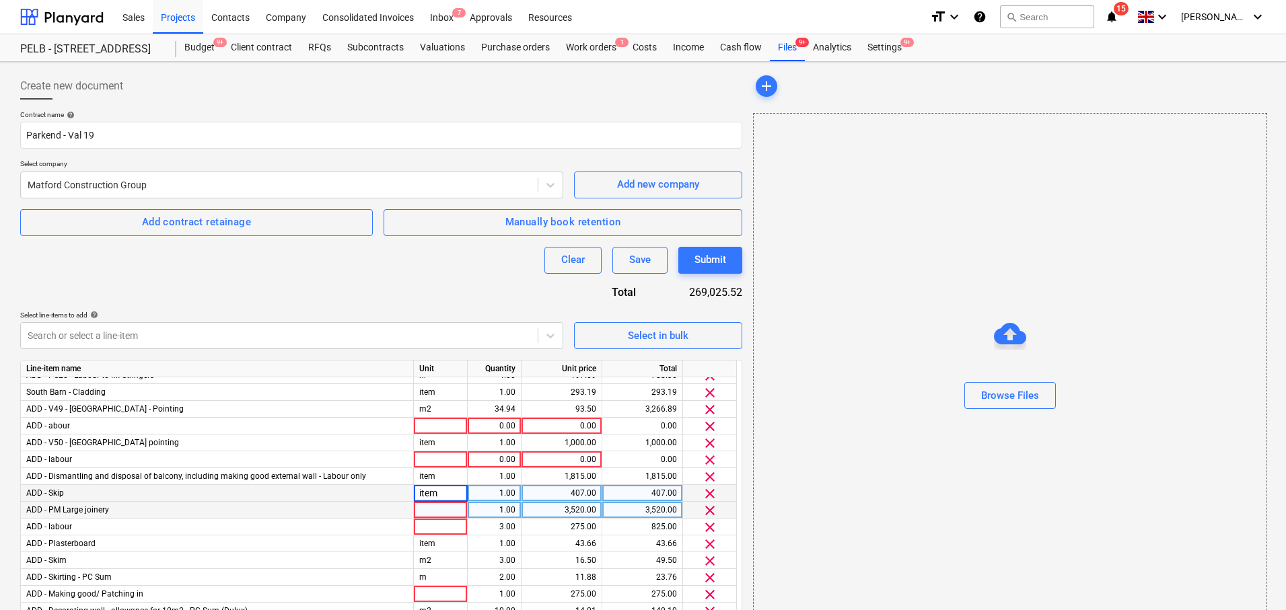
click at [436, 506] on div at bounding box center [441, 510] width 54 height 17
type input "item"
click at [441, 522] on div at bounding box center [441, 527] width 54 height 17
type input "item"
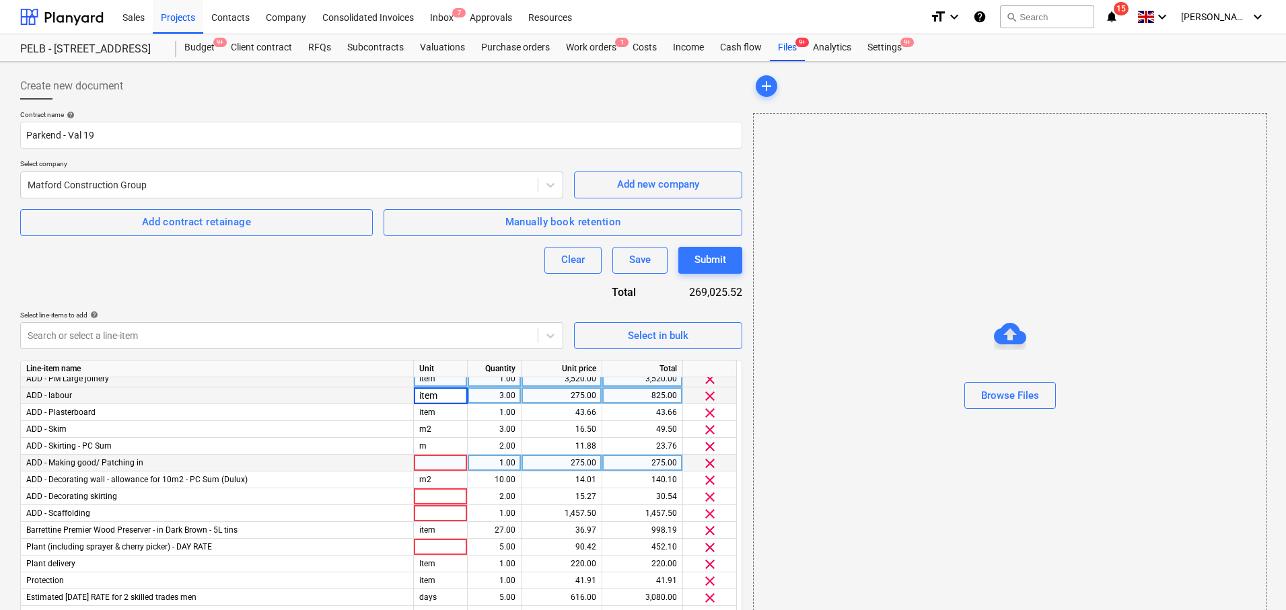
scroll to position [501, 0]
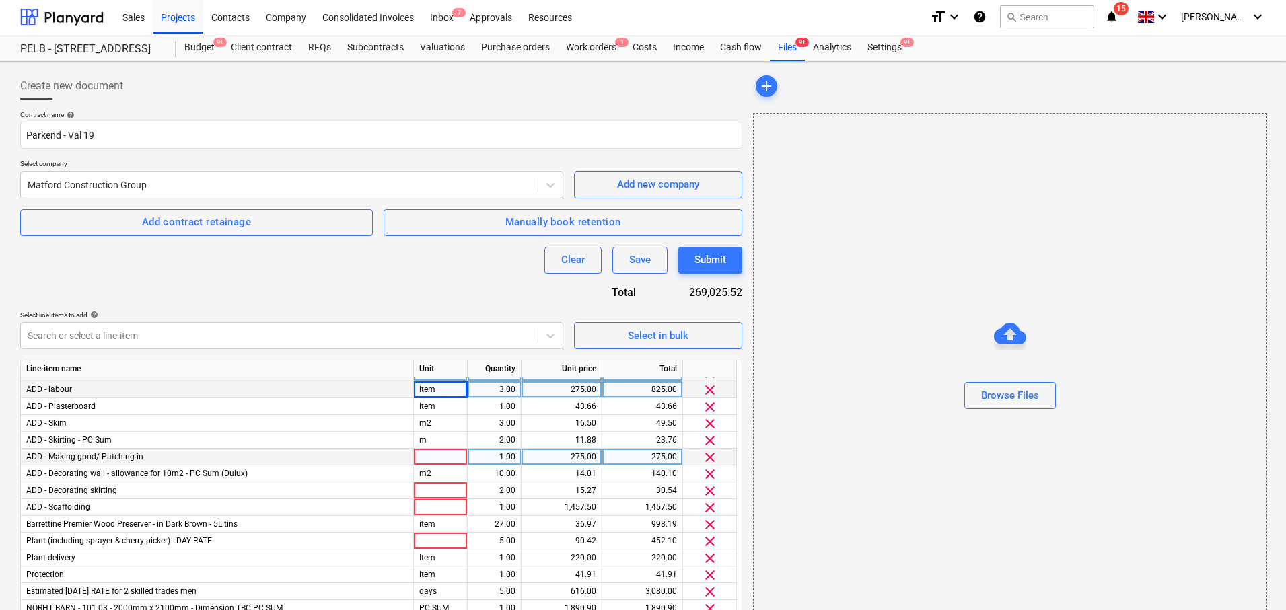
click at [454, 461] on div at bounding box center [441, 457] width 54 height 17
type input "item"
click at [444, 477] on div "m2" at bounding box center [441, 474] width 54 height 17
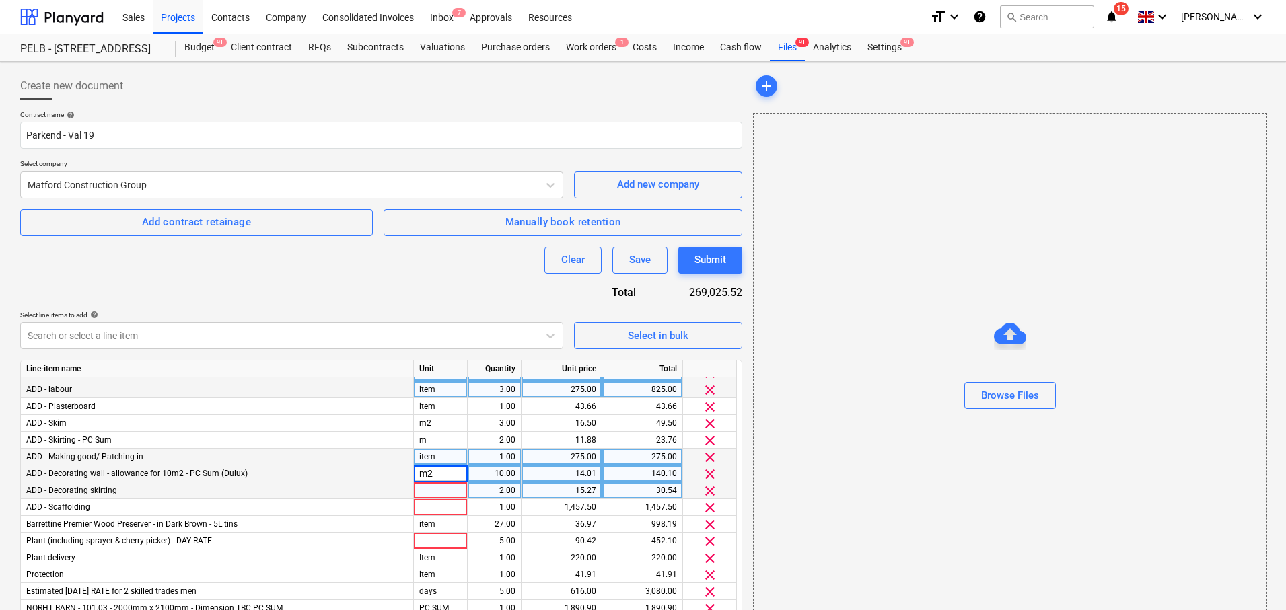
click at [445, 487] on div at bounding box center [441, 490] width 54 height 17
type input "item"
click at [452, 507] on div at bounding box center [441, 507] width 54 height 17
type input "item"
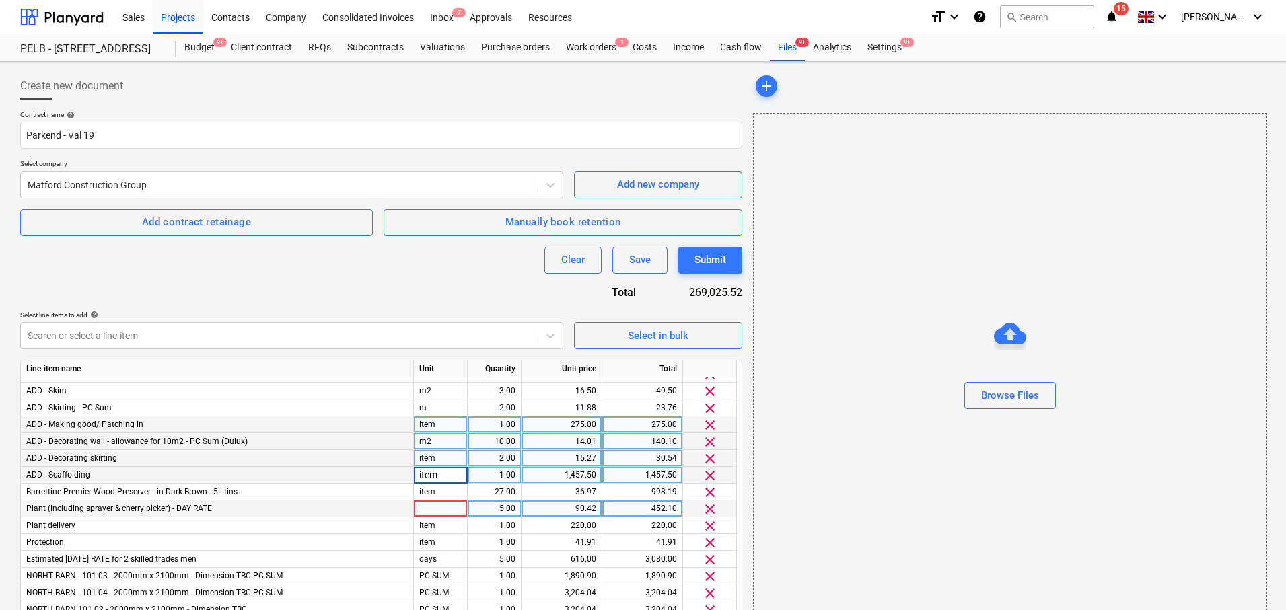
scroll to position [536, 0]
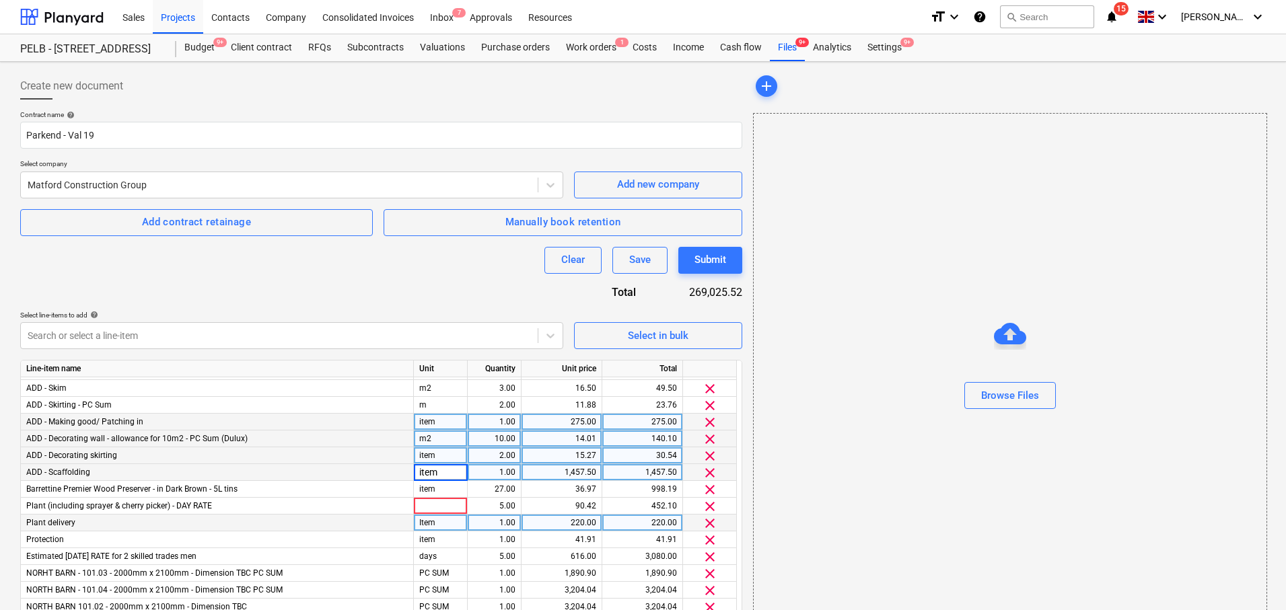
click at [450, 515] on div "Item" at bounding box center [441, 523] width 54 height 17
click at [448, 507] on div at bounding box center [441, 506] width 54 height 17
type input "day"
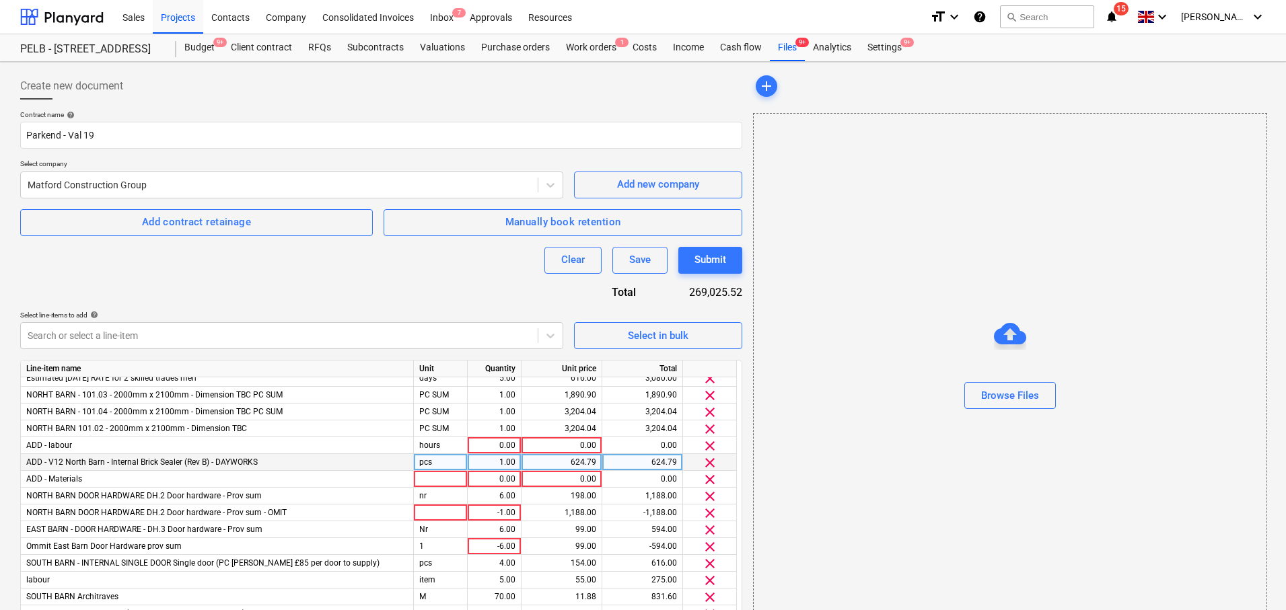
scroll to position [742, 0]
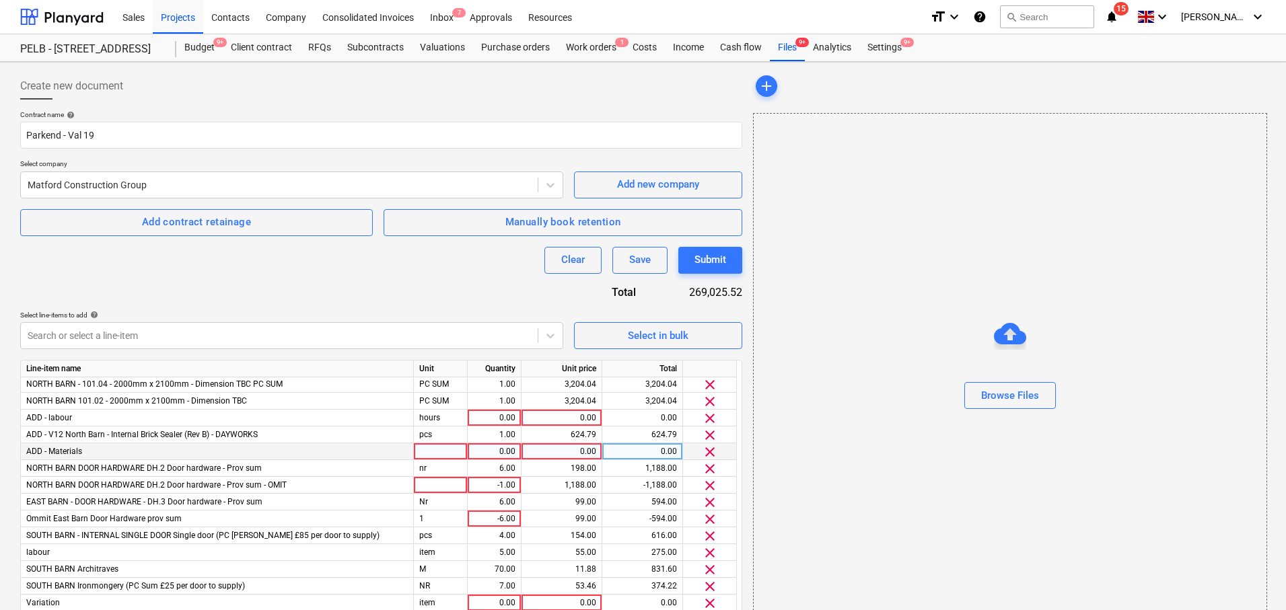
click at [444, 451] on div at bounding box center [441, 451] width 54 height 17
click at [450, 483] on div at bounding box center [441, 485] width 54 height 17
type input "item"
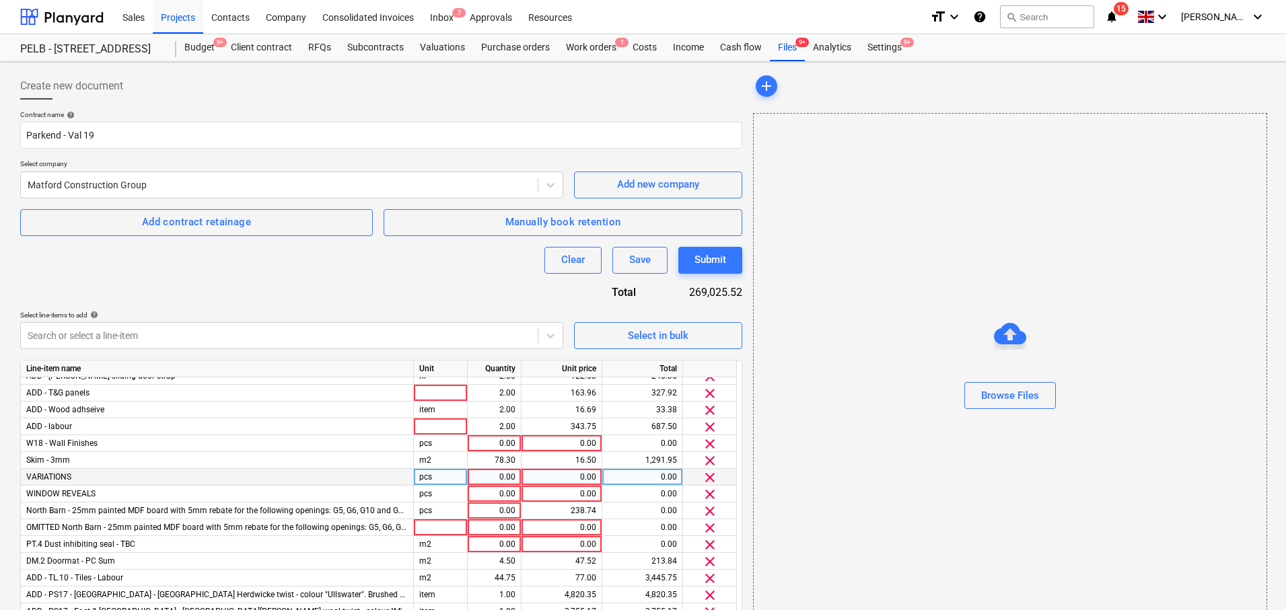
scroll to position [1021, 0]
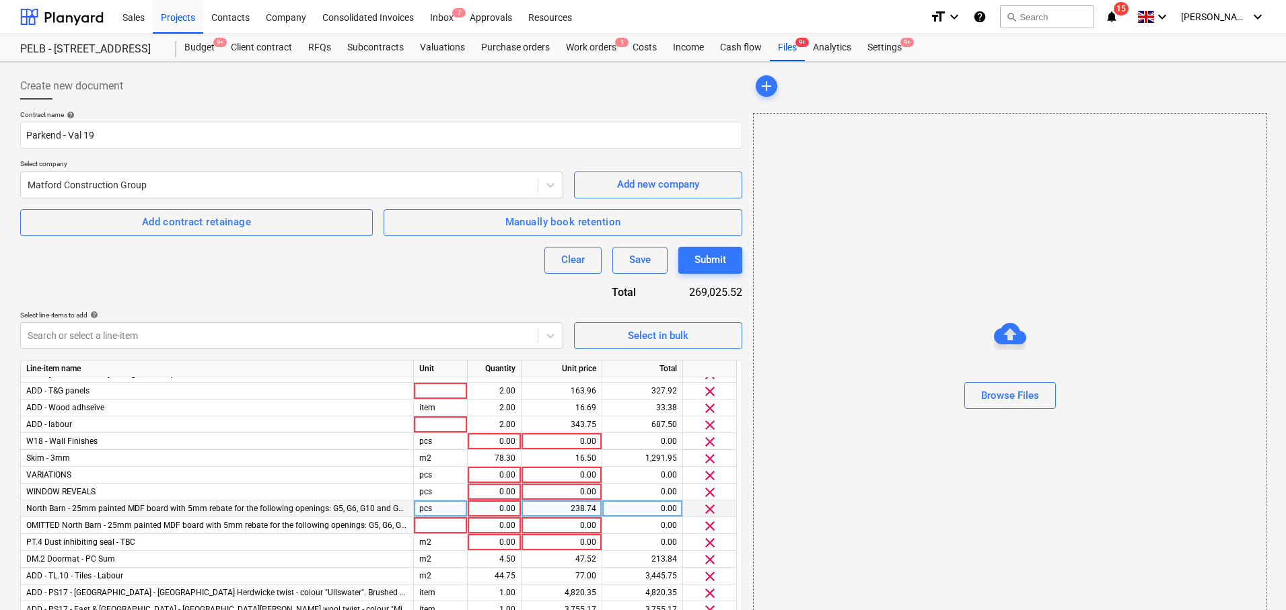
click at [500, 509] on div "0.00" at bounding box center [494, 509] width 42 height 17
type input "1"
click at [511, 522] on div "0.00" at bounding box center [494, 525] width 42 height 17
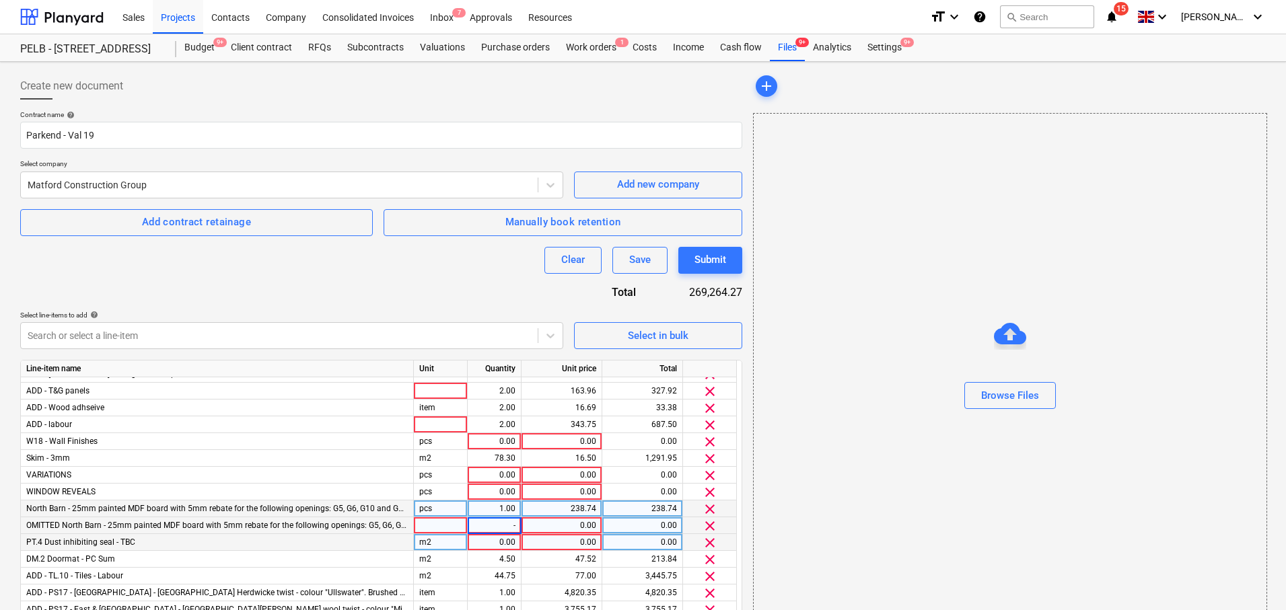
type input "-1"
click at [595, 529] on div "0.00" at bounding box center [561, 525] width 69 height 17
type input "238.74"
click at [425, 292] on div "Contract name help Parkend - Val 19 Select company Matford Construction Group A…" at bounding box center [381, 497] width 722 height 775
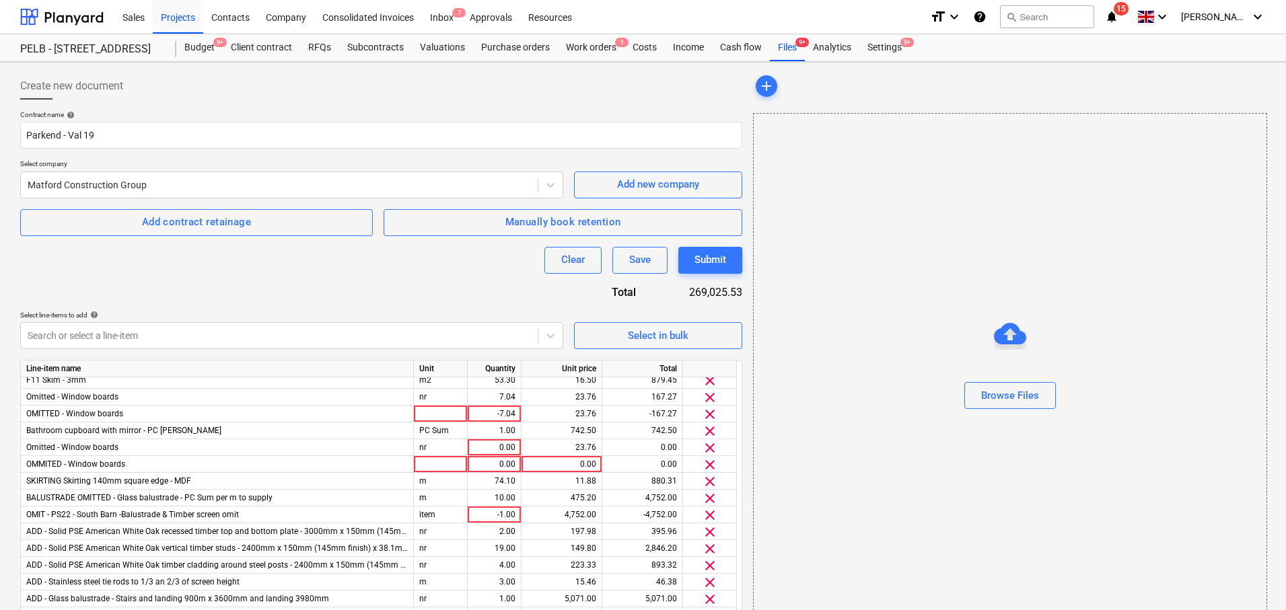
scroll to position [1437, 0]
click at [456, 411] on div at bounding box center [441, 412] width 54 height 17
type input "nr"
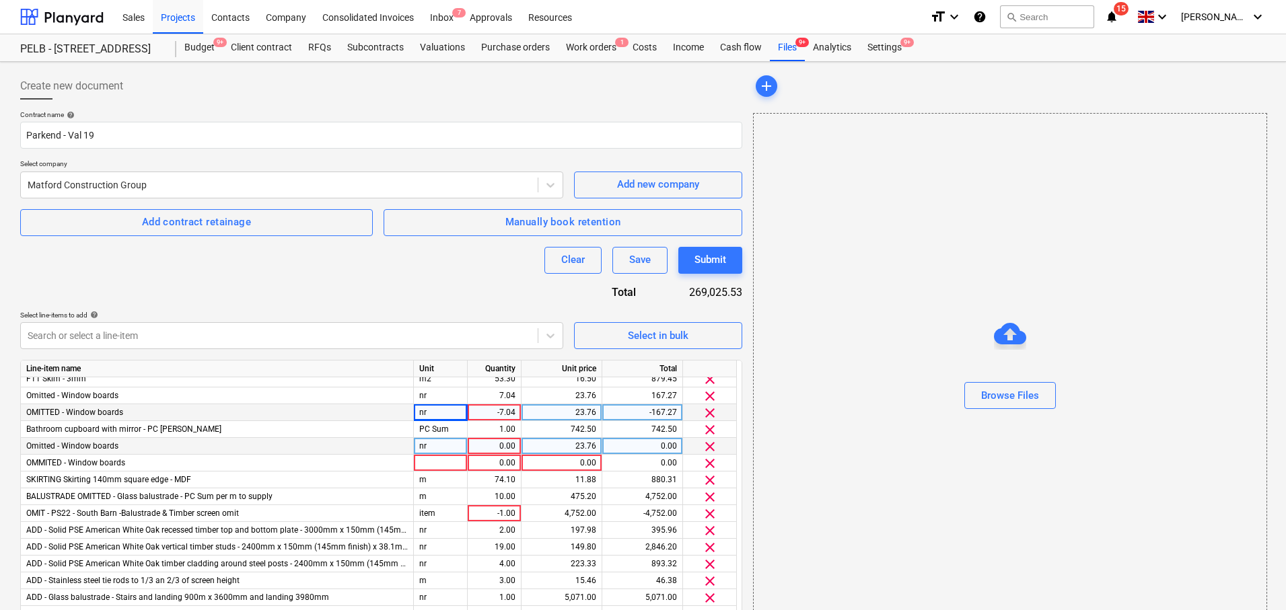
click at [503, 447] on div "0.00" at bounding box center [494, 446] width 42 height 17
type input "-1"
click at [513, 451] on div "-1.00" at bounding box center [494, 449] width 42 height 17
type input "-5"
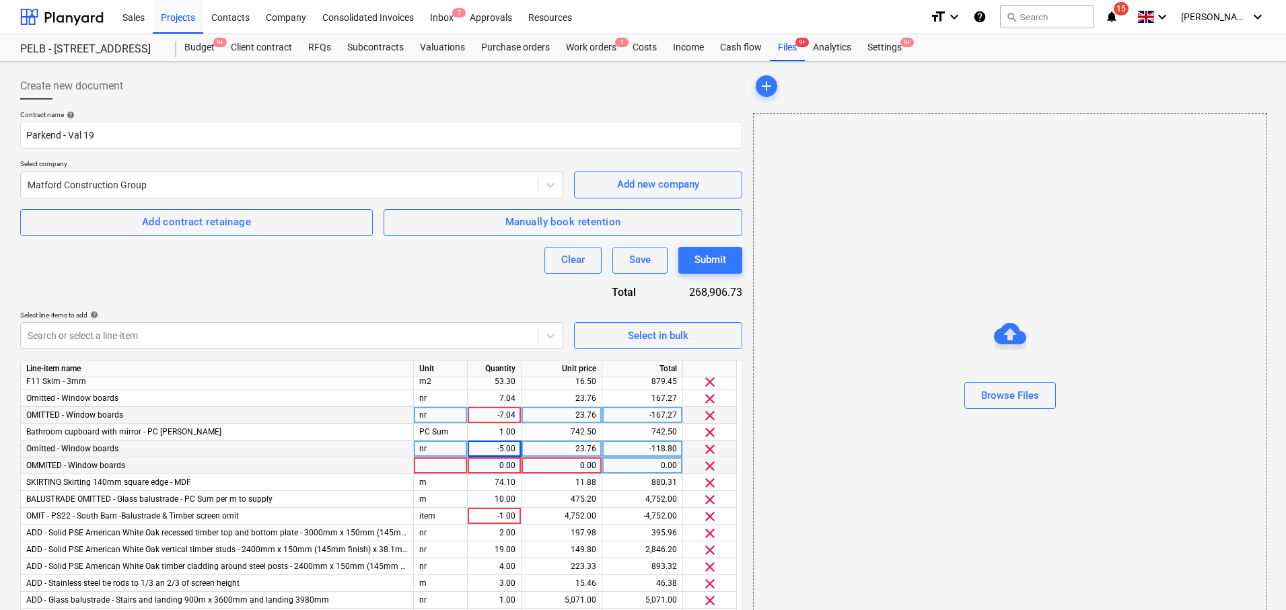
click at [507, 467] on div "0.00" at bounding box center [494, 466] width 42 height 17
click at [503, 449] on div "-5.00" at bounding box center [494, 449] width 42 height 17
type input "5"
click at [489, 464] on div "0.00" at bounding box center [494, 466] width 42 height 17
type input "-5"
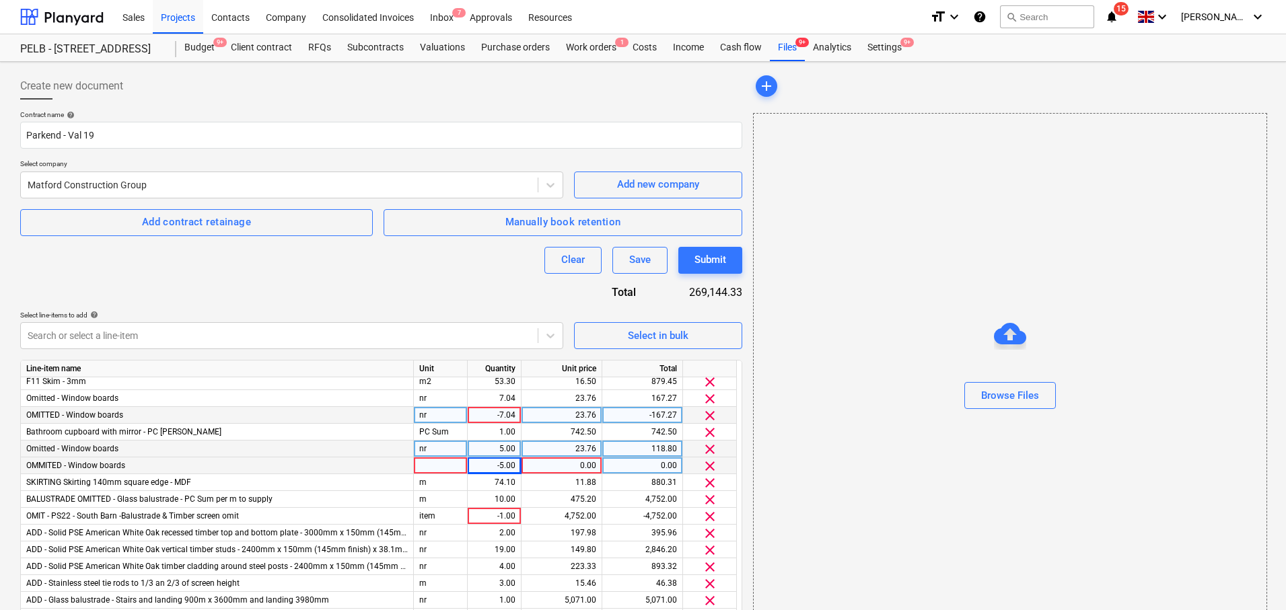
click at [462, 465] on div at bounding box center [441, 466] width 54 height 17
type input "nr"
click at [586, 462] on div "0.00" at bounding box center [561, 466] width 69 height 17
type input "23.76"
click at [468, 264] on div "Clear Save Submit" at bounding box center [381, 260] width 722 height 27
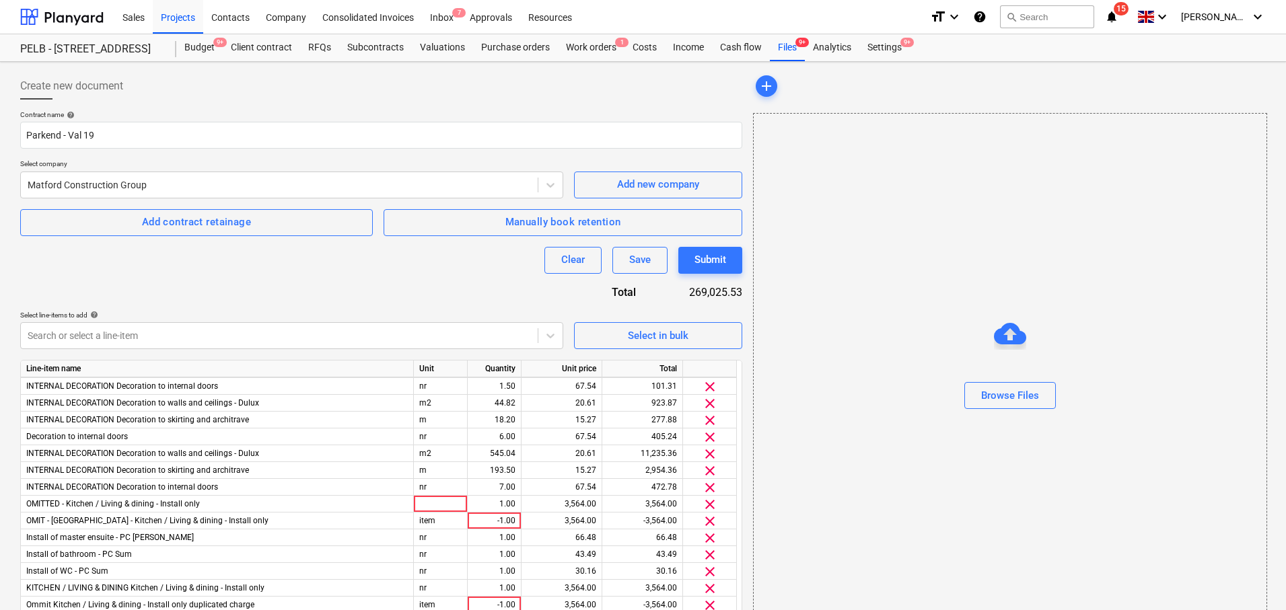
scroll to position [1737, 0]
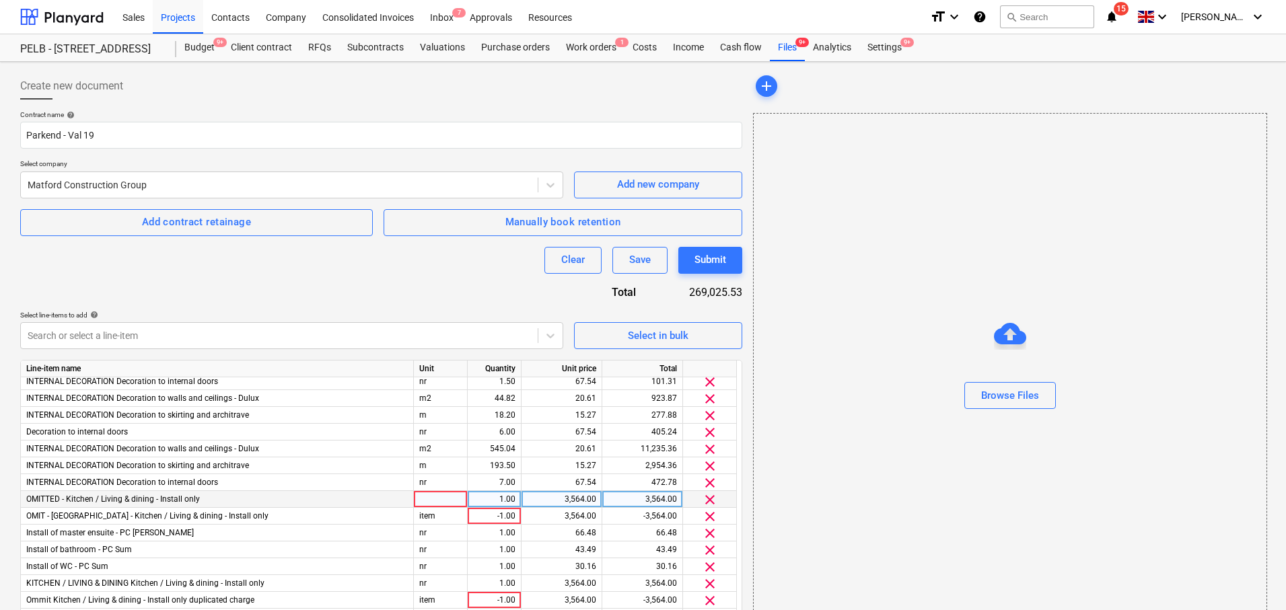
click at [448, 495] on div at bounding box center [441, 499] width 54 height 17
type input "nr"
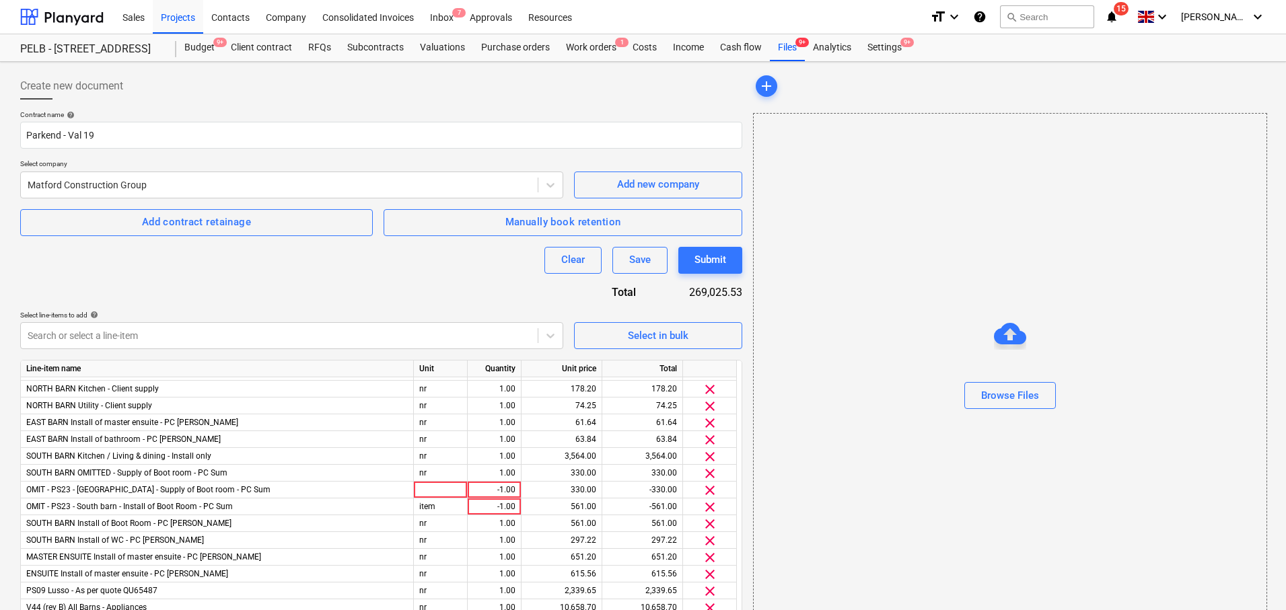
scroll to position [1984, 0]
click at [454, 483] on div at bounding box center [441, 487] width 54 height 17
type input "nr"
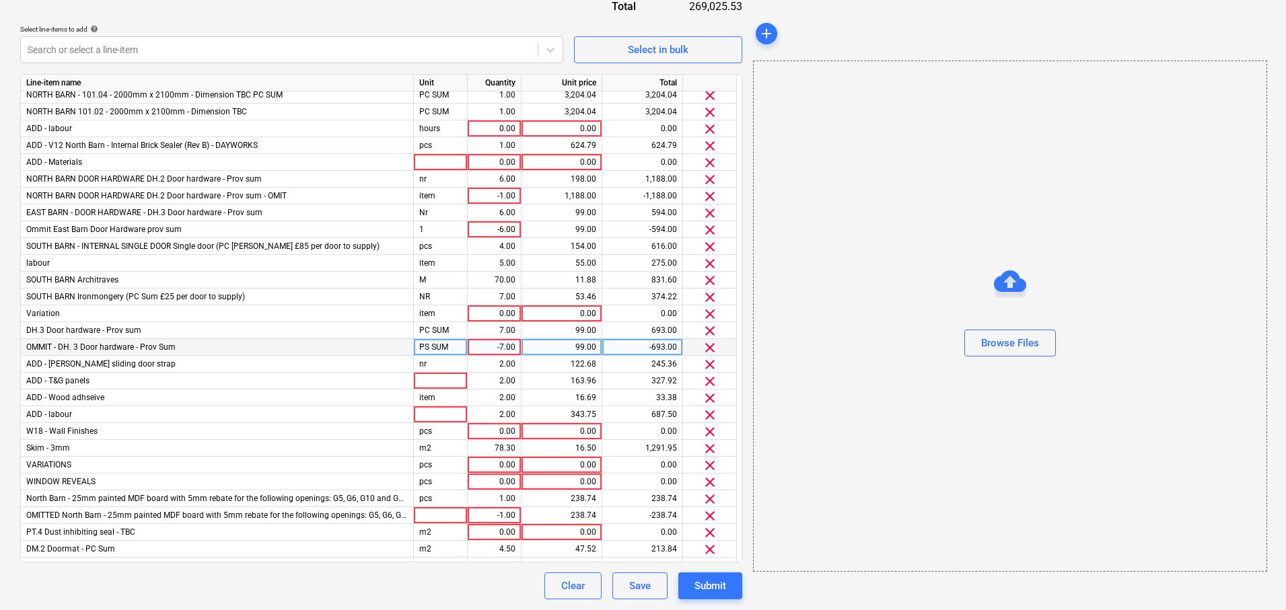
scroll to position [749, 0]
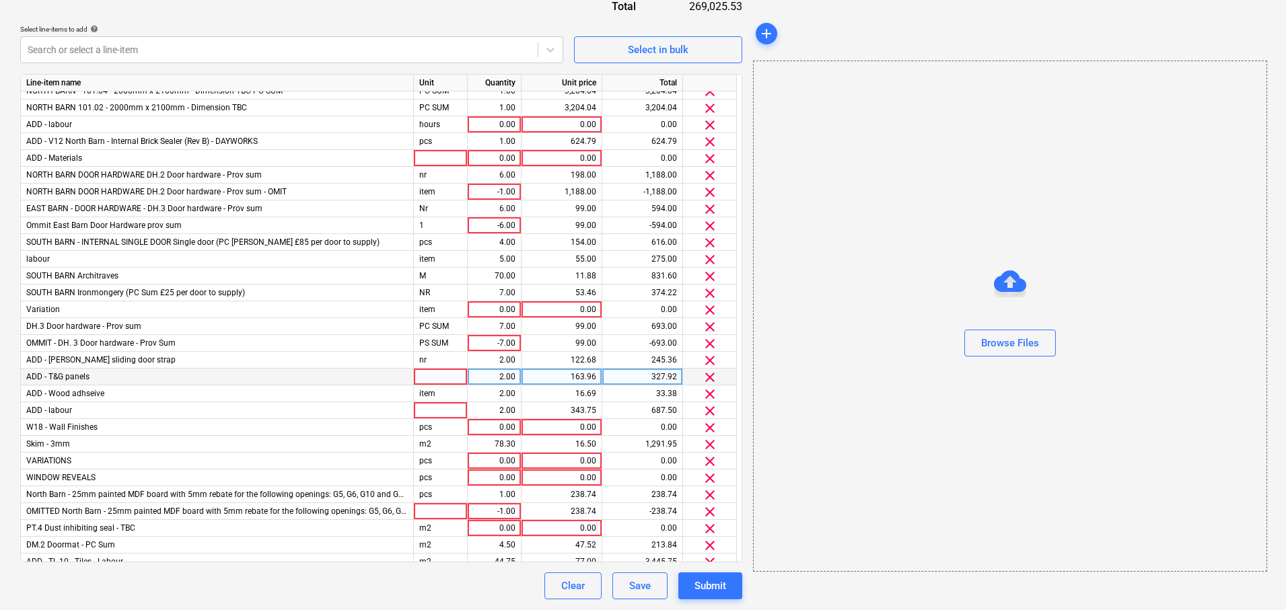
click at [458, 373] on div at bounding box center [441, 377] width 54 height 17
type input "nr"
click at [458, 412] on div at bounding box center [441, 410] width 54 height 17
type input "item"
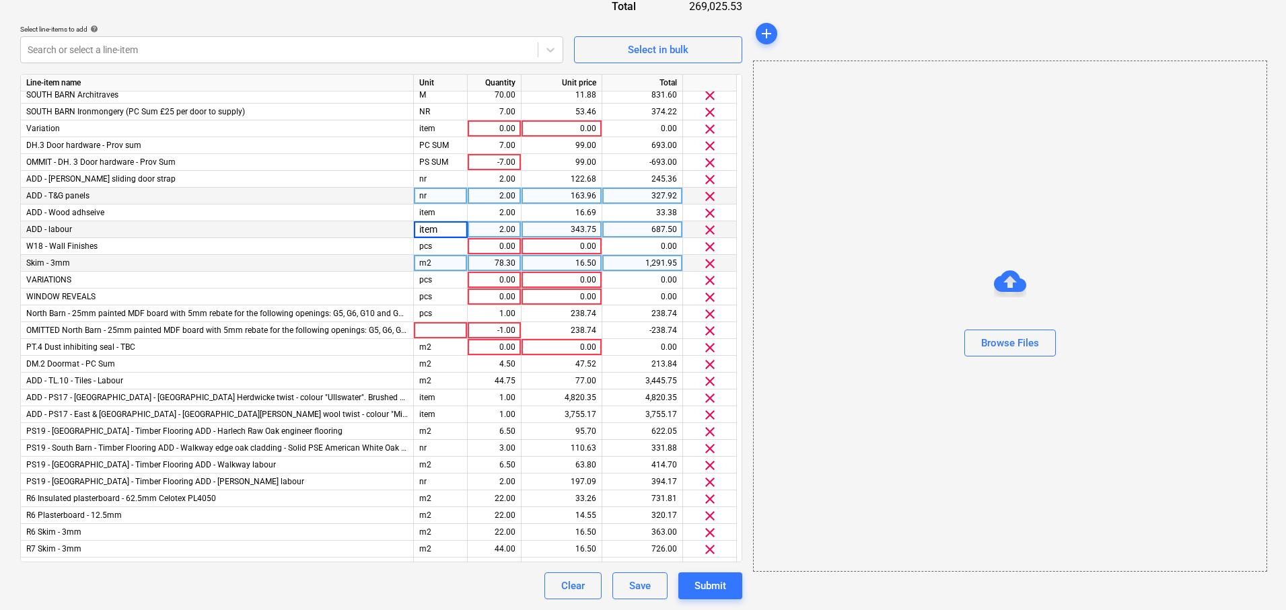
scroll to position [947, 0]
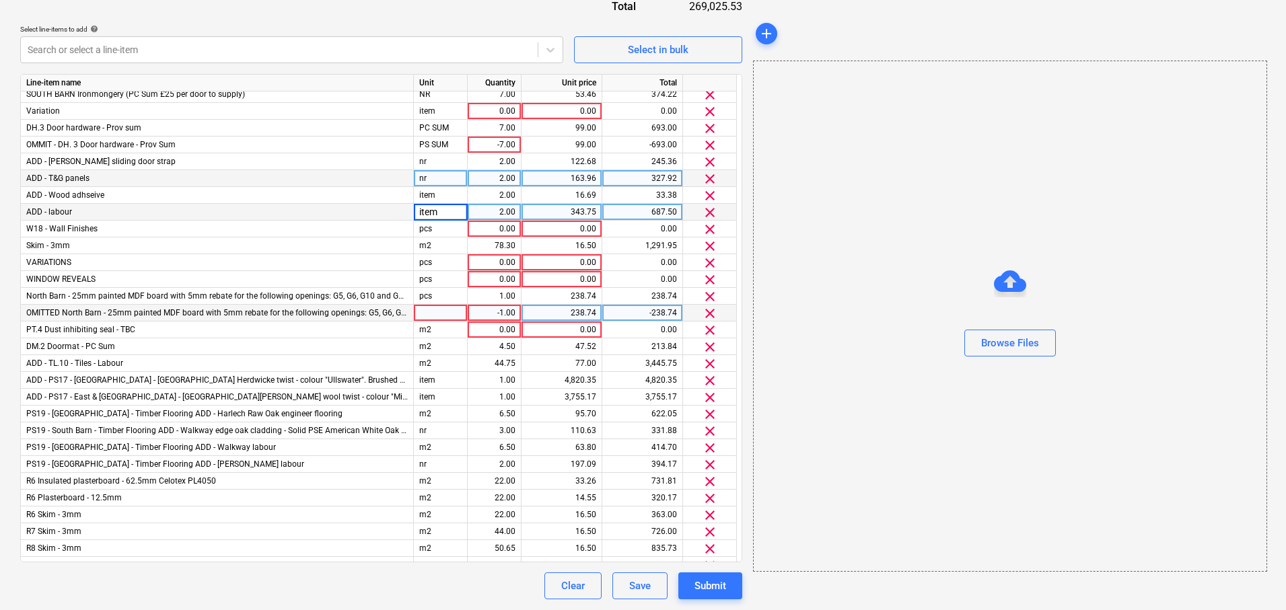
click at [452, 308] on div at bounding box center [441, 313] width 54 height 17
type input "item"
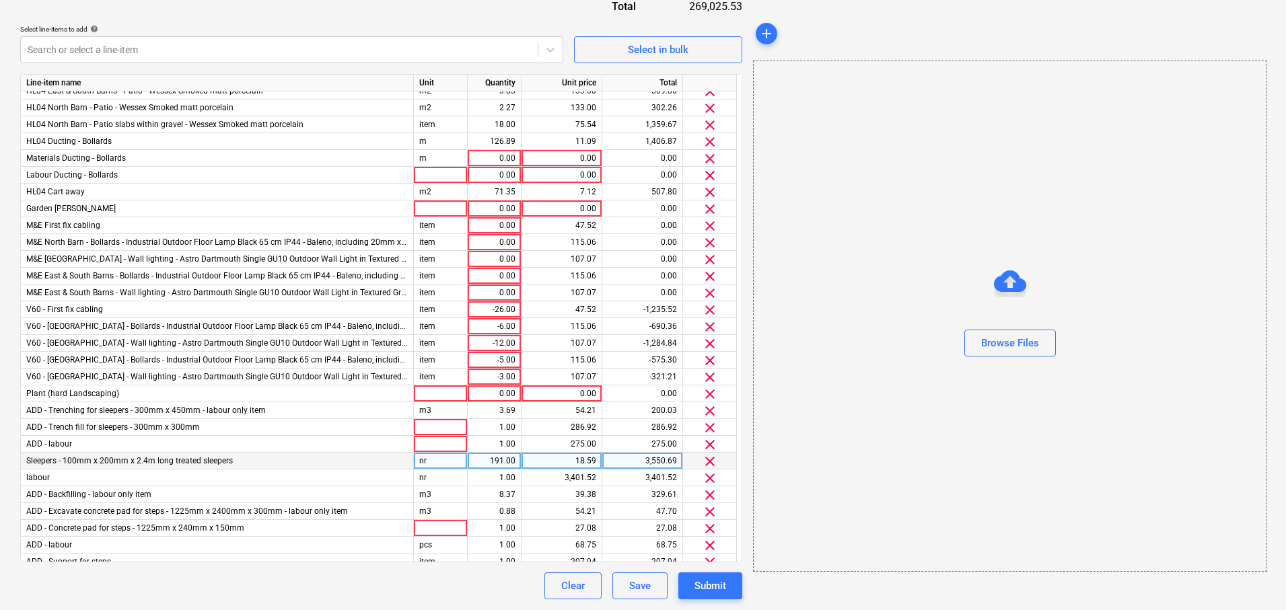
scroll to position [3459, 0]
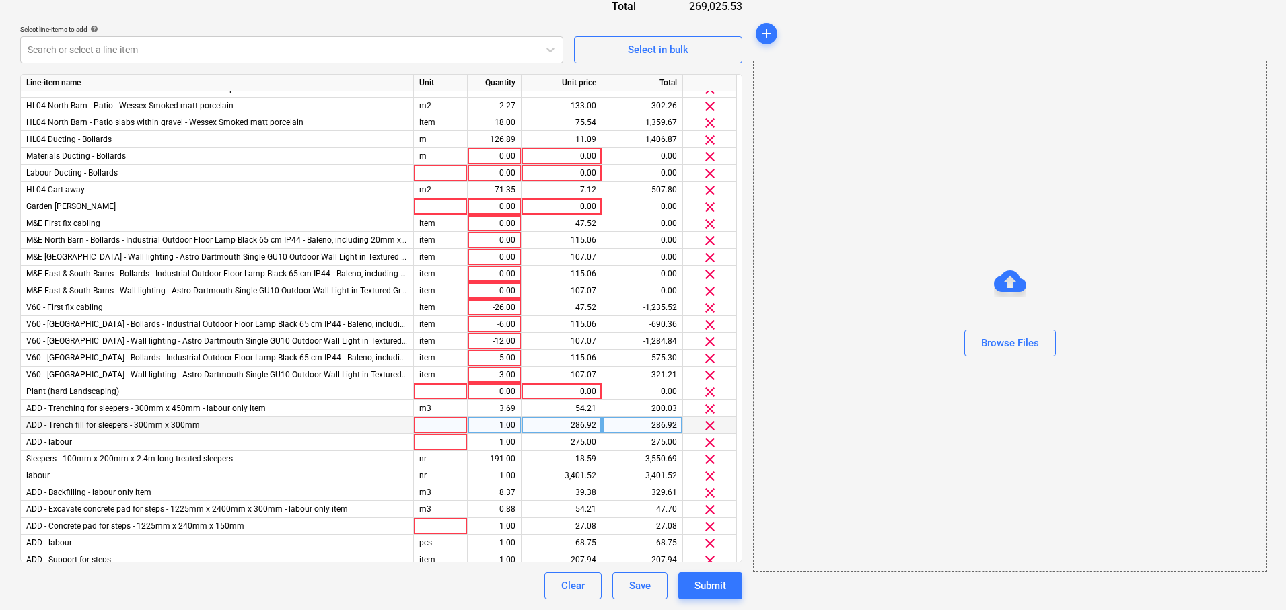
click at [455, 425] on div at bounding box center [441, 425] width 54 height 17
type input "item"
click at [443, 441] on div at bounding box center [441, 442] width 54 height 17
type input "item"
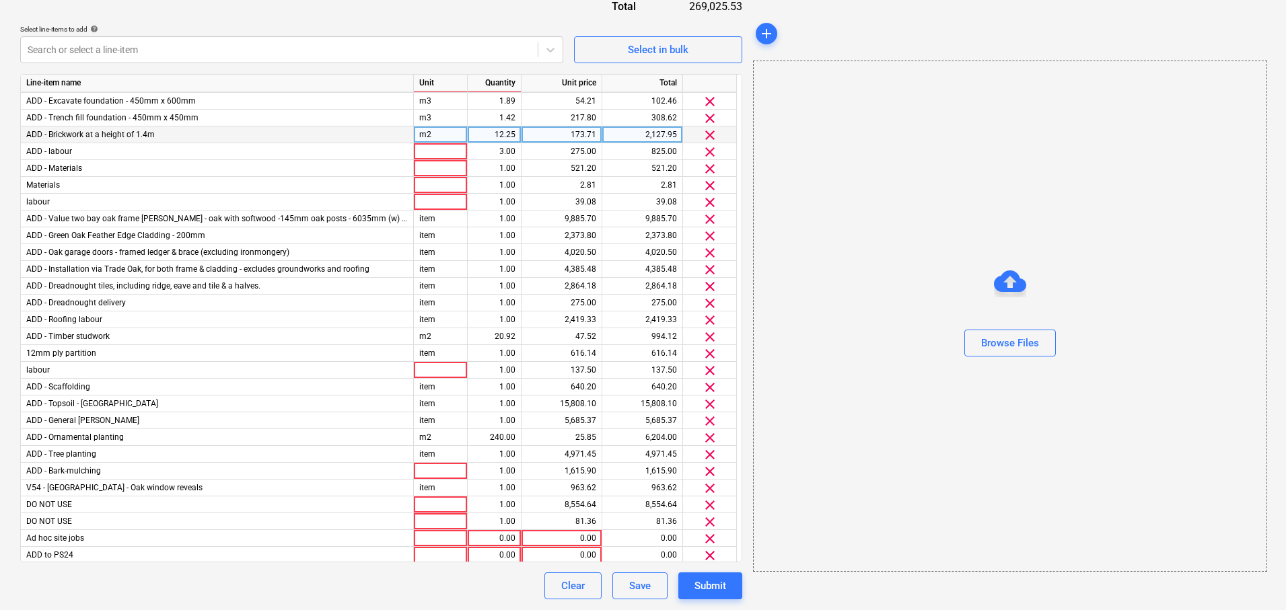
scroll to position [4072, 0]
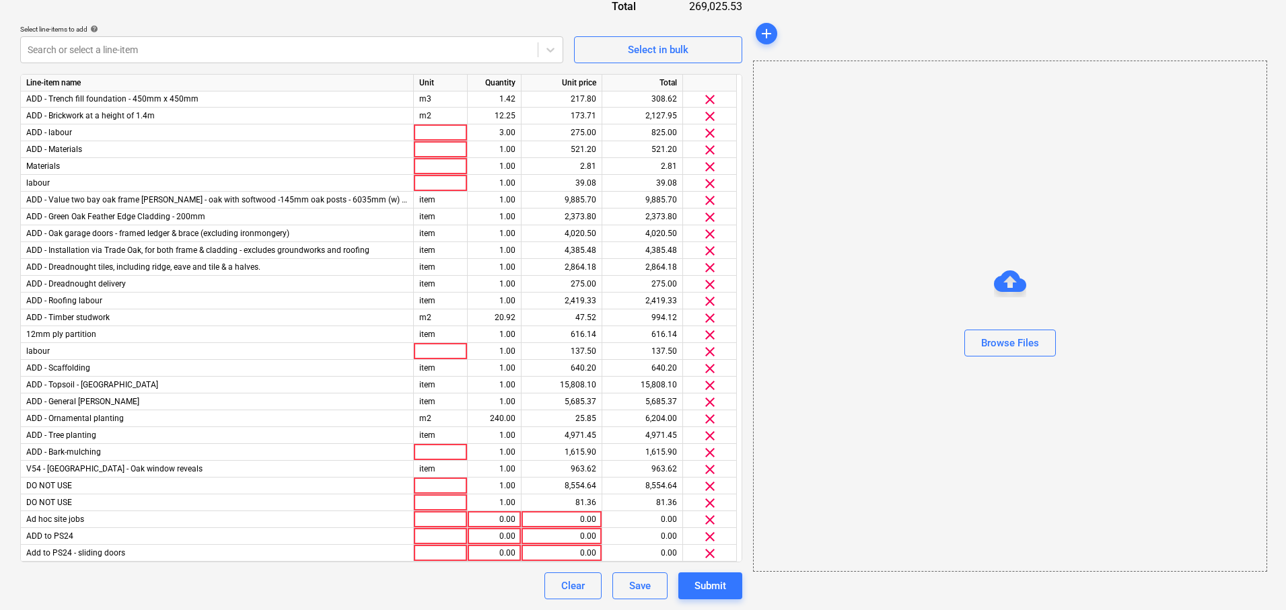
click at [720, 591] on div "Submit" at bounding box center [710, 585] width 32 height 17
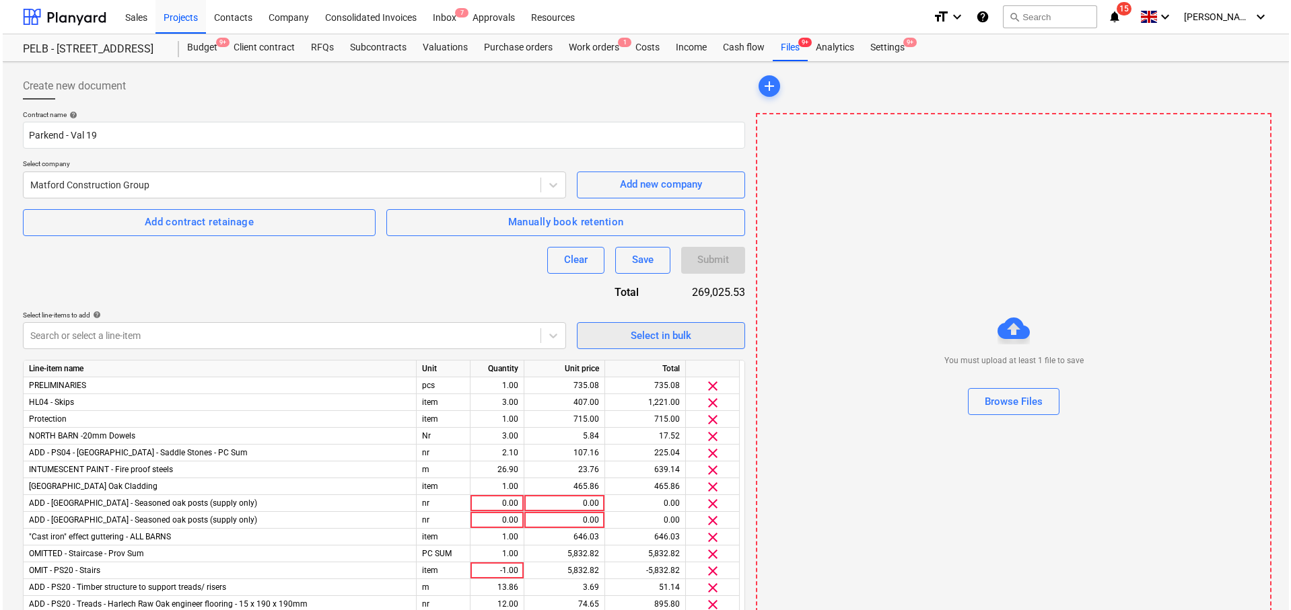
scroll to position [286, 0]
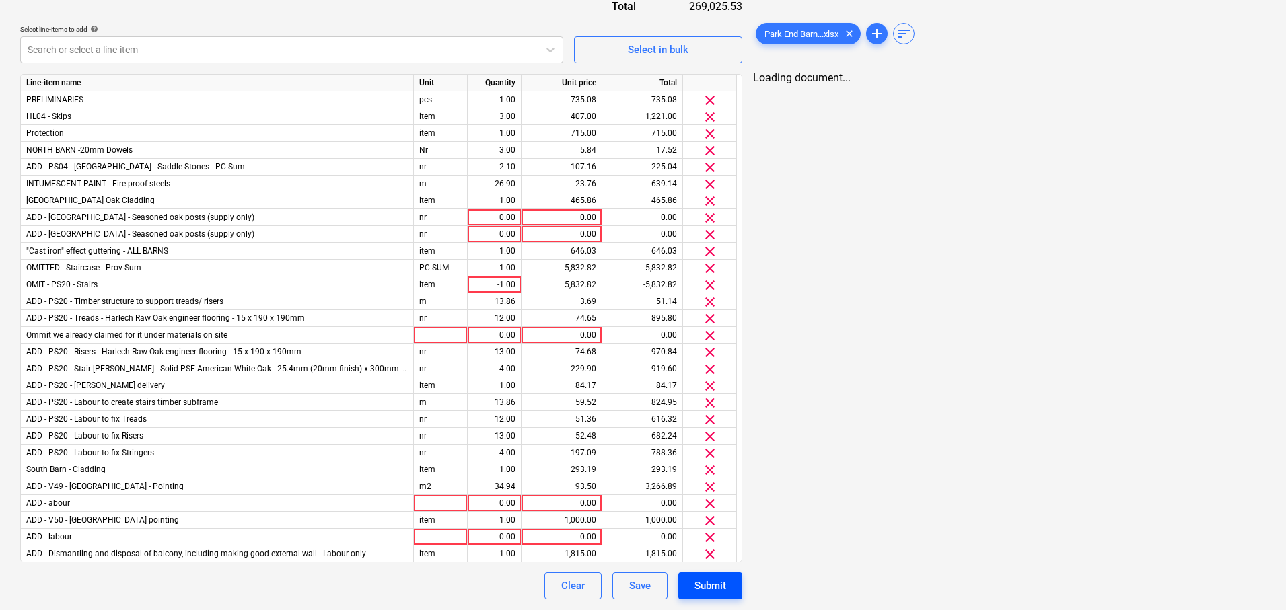
click at [706, 585] on div "Submit" at bounding box center [710, 585] width 32 height 17
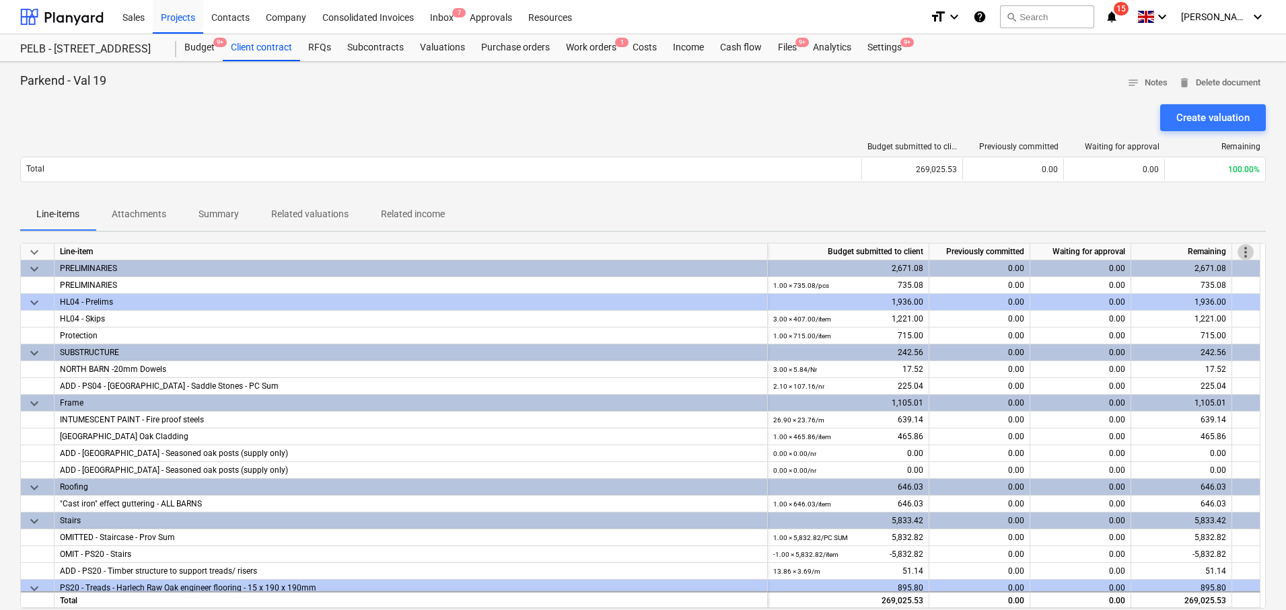
click at [1251, 250] on span "more_vert" at bounding box center [1245, 252] width 16 height 16
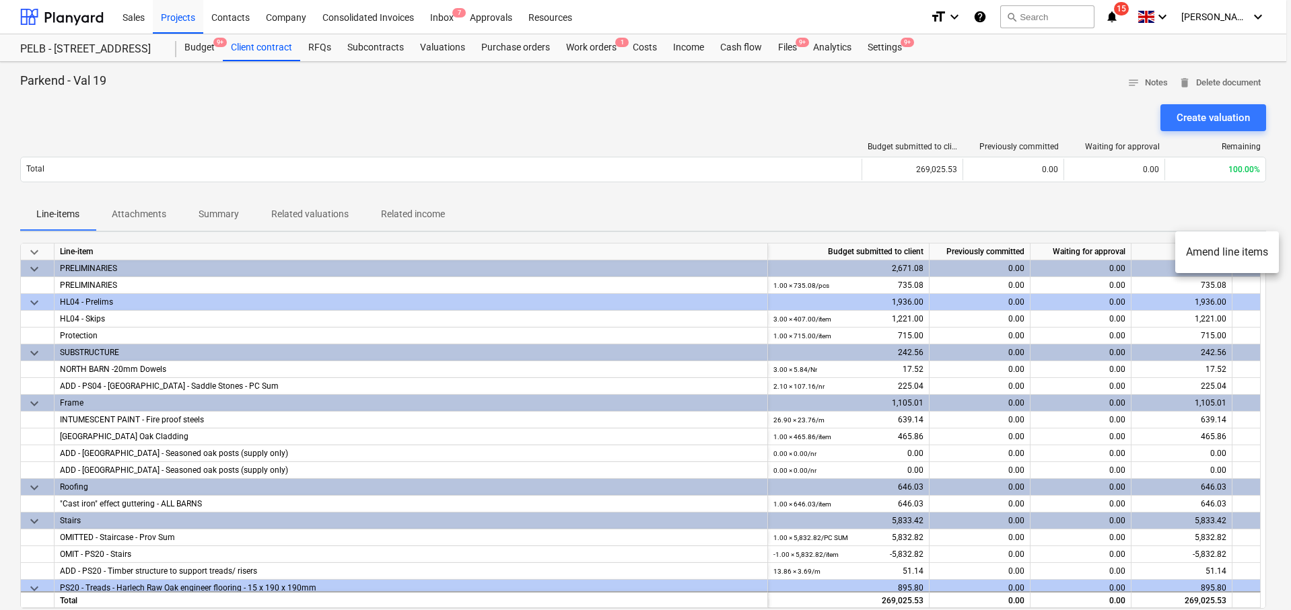
click at [1083, 203] on div at bounding box center [645, 305] width 1291 height 610
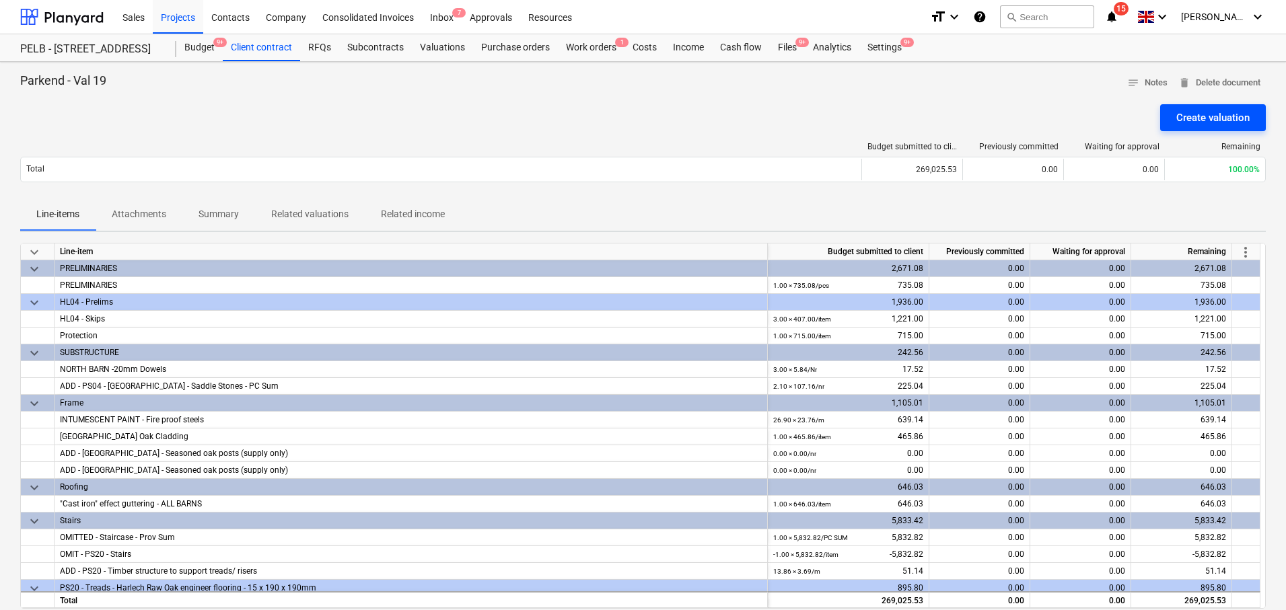
click at [1198, 125] on div "Create valuation" at bounding box center [1212, 117] width 73 height 17
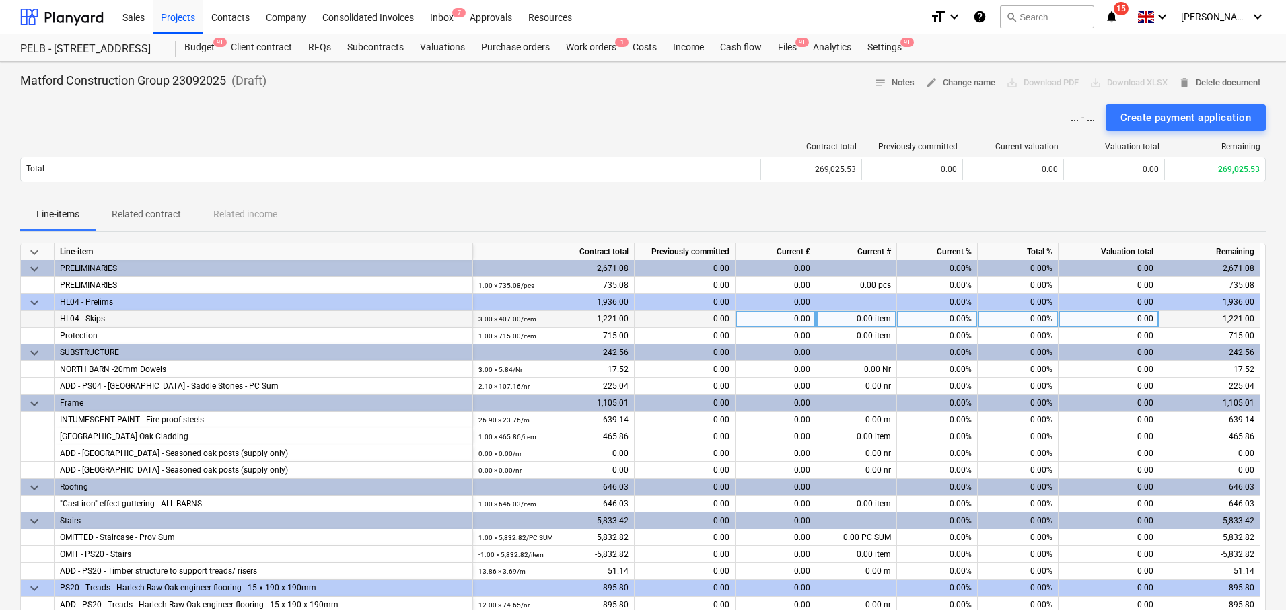
click at [781, 322] on div "0.00" at bounding box center [775, 319] width 81 height 17
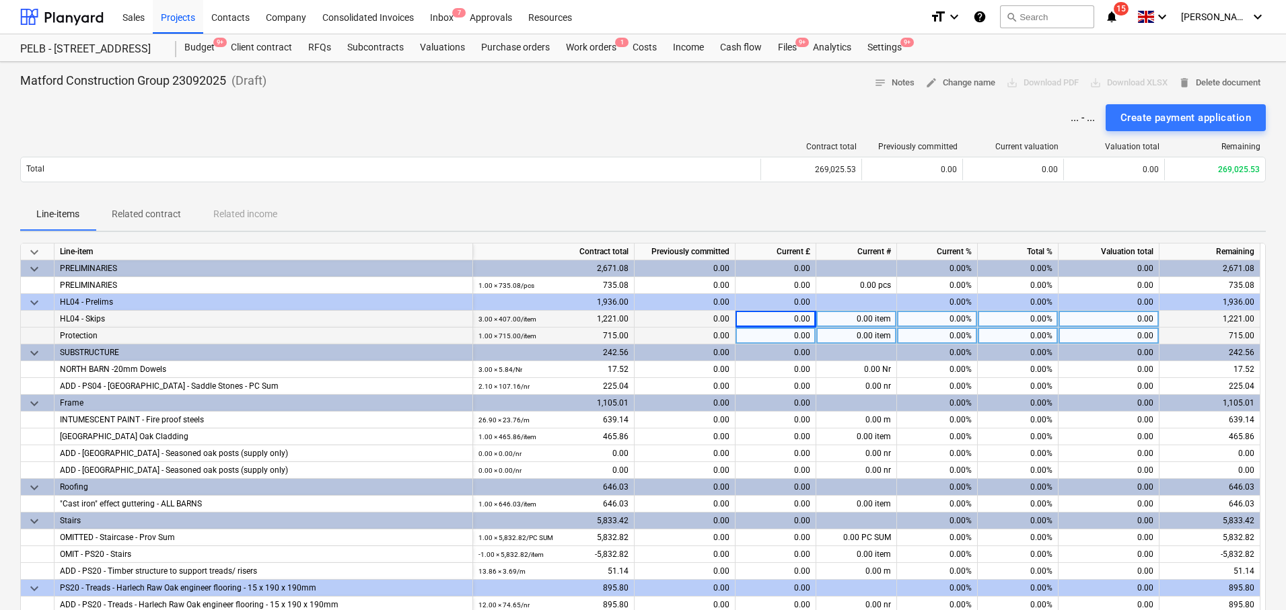
click at [961, 328] on div "0.00%" at bounding box center [937, 336] width 81 height 17
click at [960, 319] on div "0.00%" at bounding box center [937, 319] width 81 height 17
type input "66.6"
click at [981, 210] on div "Line-items Related contract Related income" at bounding box center [643, 215] width 1246 height 32
click at [941, 329] on div "0.00%" at bounding box center [937, 336] width 81 height 17
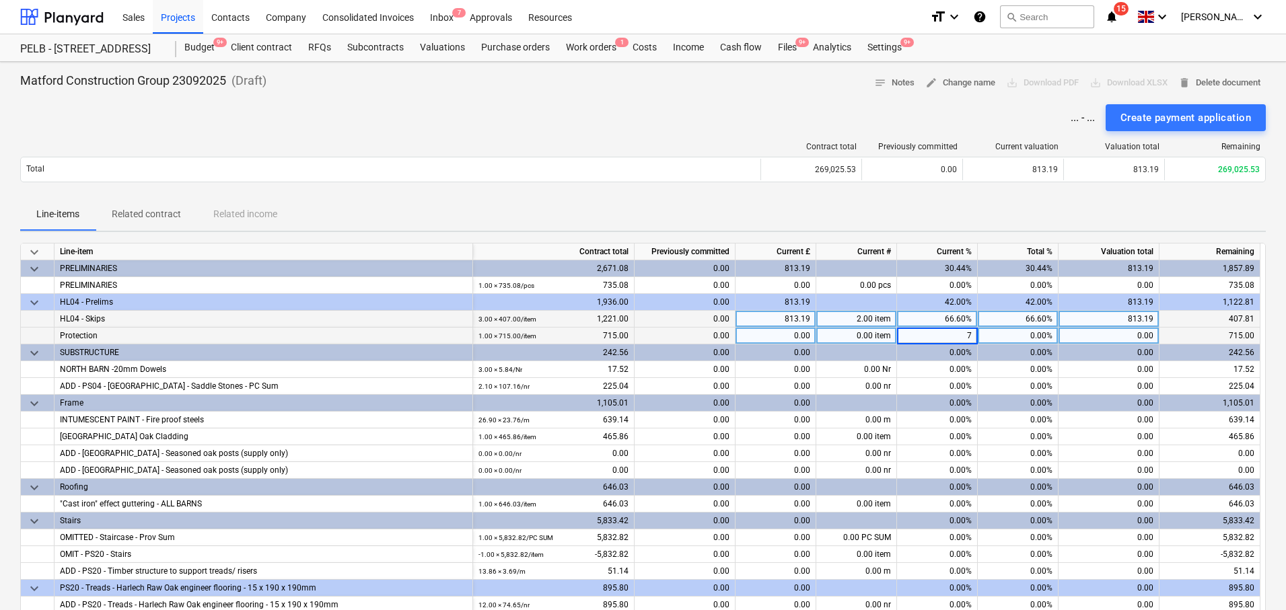
type input "75"
click at [999, 209] on div "Line-items Related contract Related income" at bounding box center [643, 215] width 1246 height 32
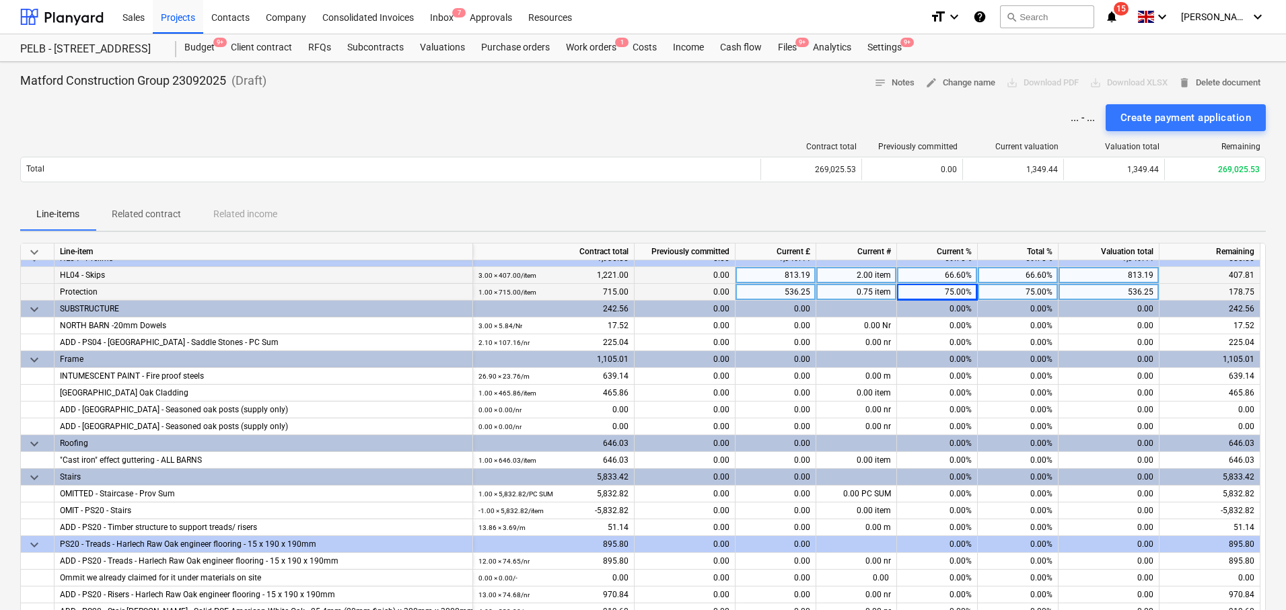
scroll to position [44, 0]
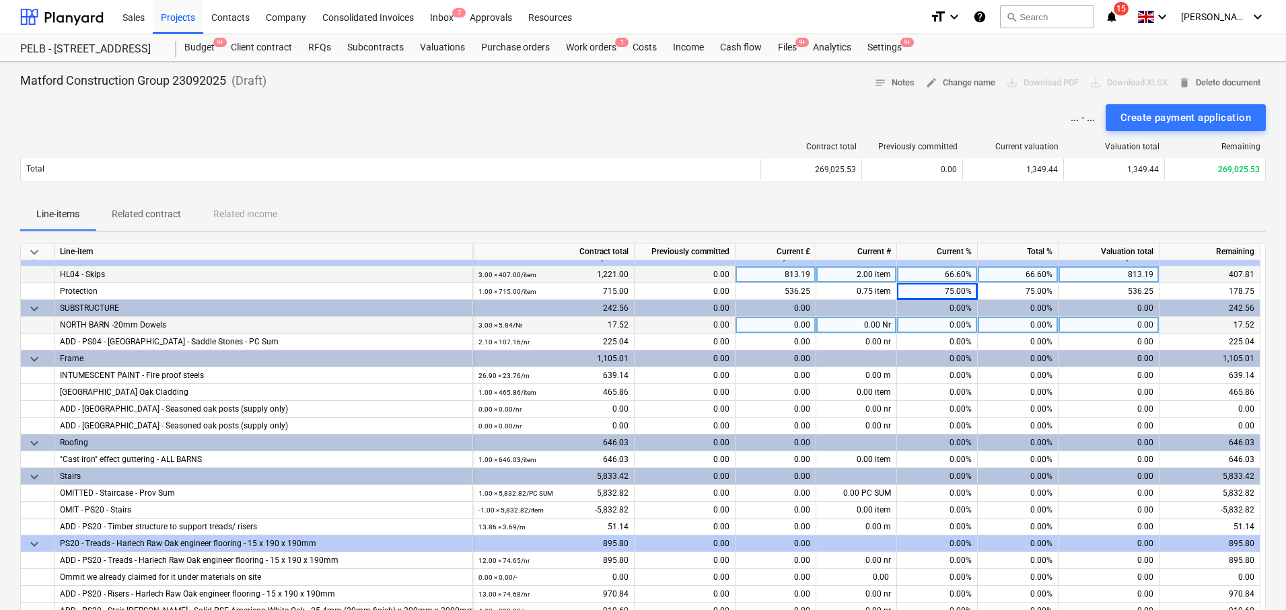
click at [947, 327] on div "0.00%" at bounding box center [937, 325] width 81 height 17
type input "100"
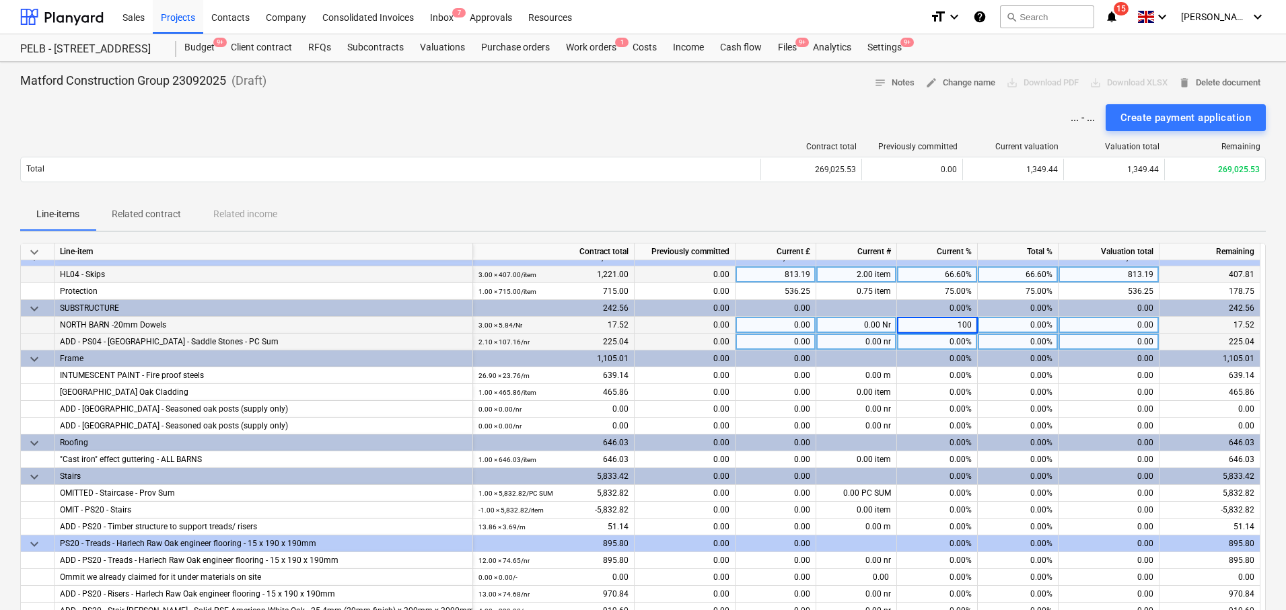
click at [952, 341] on div "0.00%" at bounding box center [937, 342] width 81 height 17
type input "100"
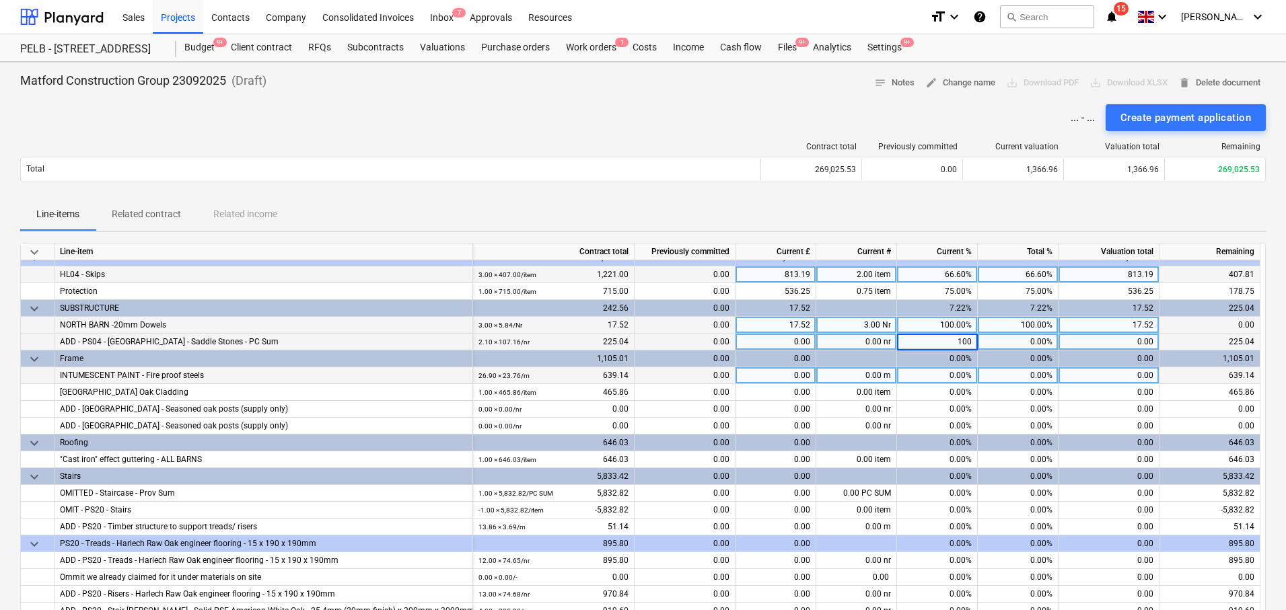
click at [945, 373] on div "0.00%" at bounding box center [937, 375] width 81 height 17
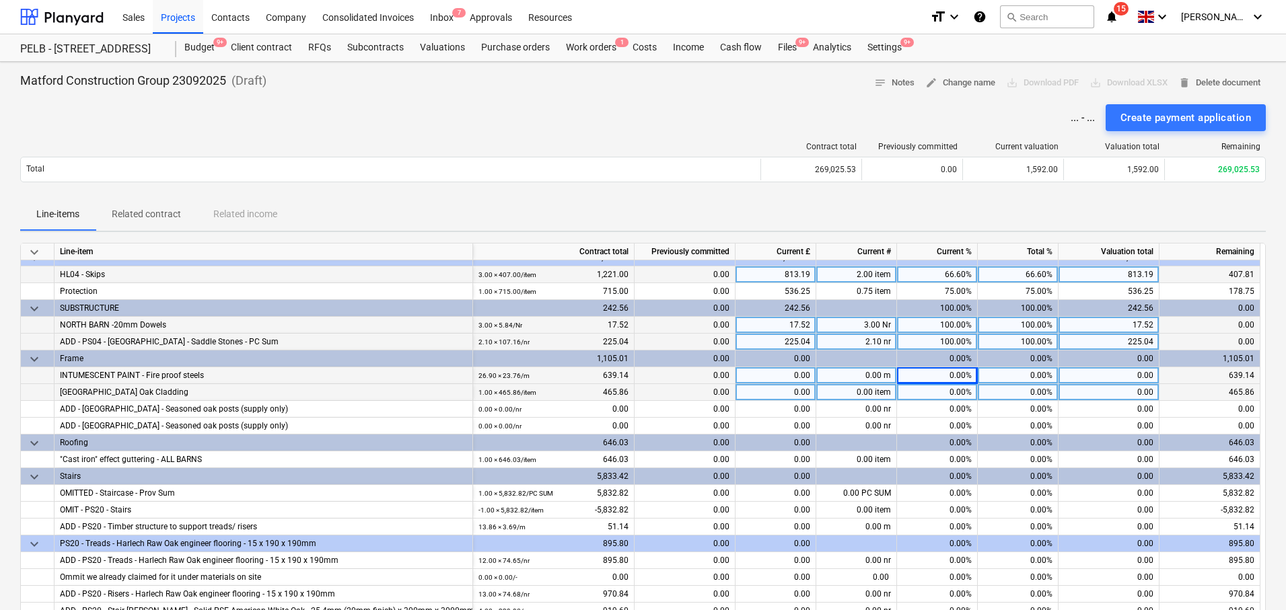
click at [958, 392] on div "0.00%" at bounding box center [937, 392] width 81 height 17
type input "100"
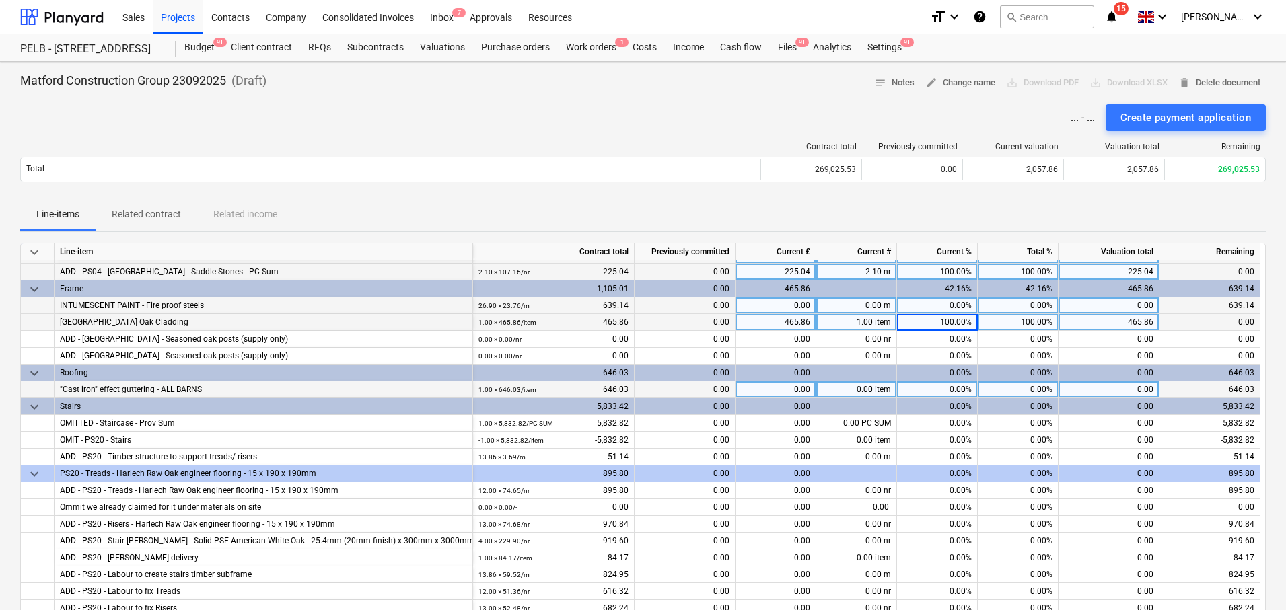
scroll to position [116, 0]
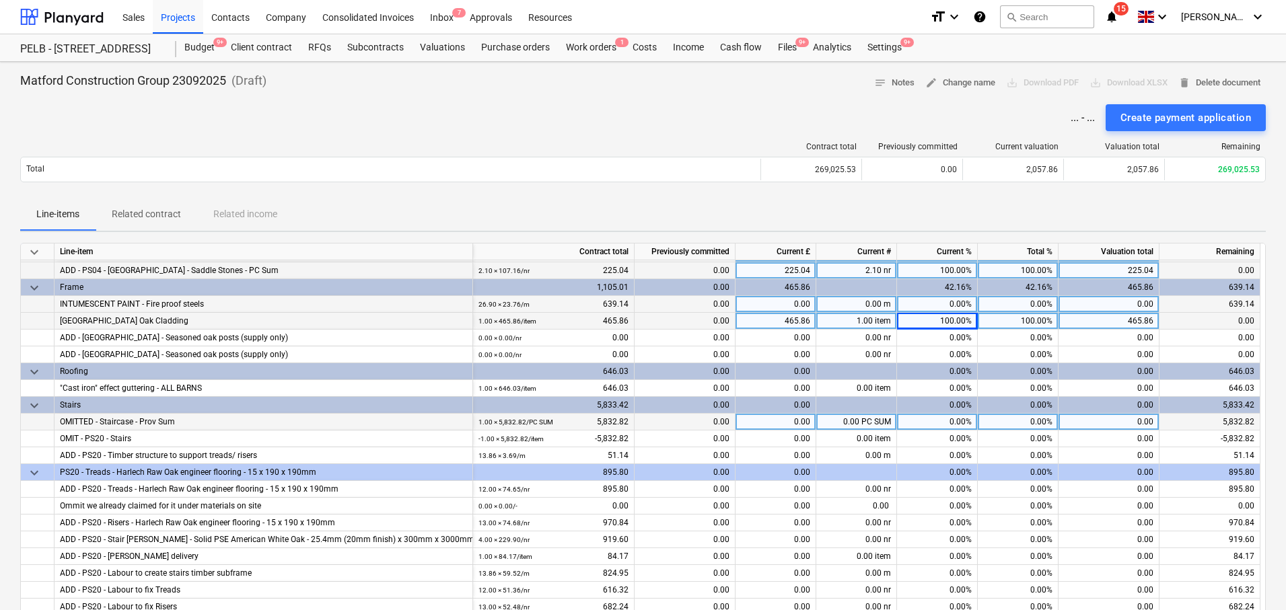
click at [955, 425] on div "0.00%" at bounding box center [937, 422] width 81 height 17
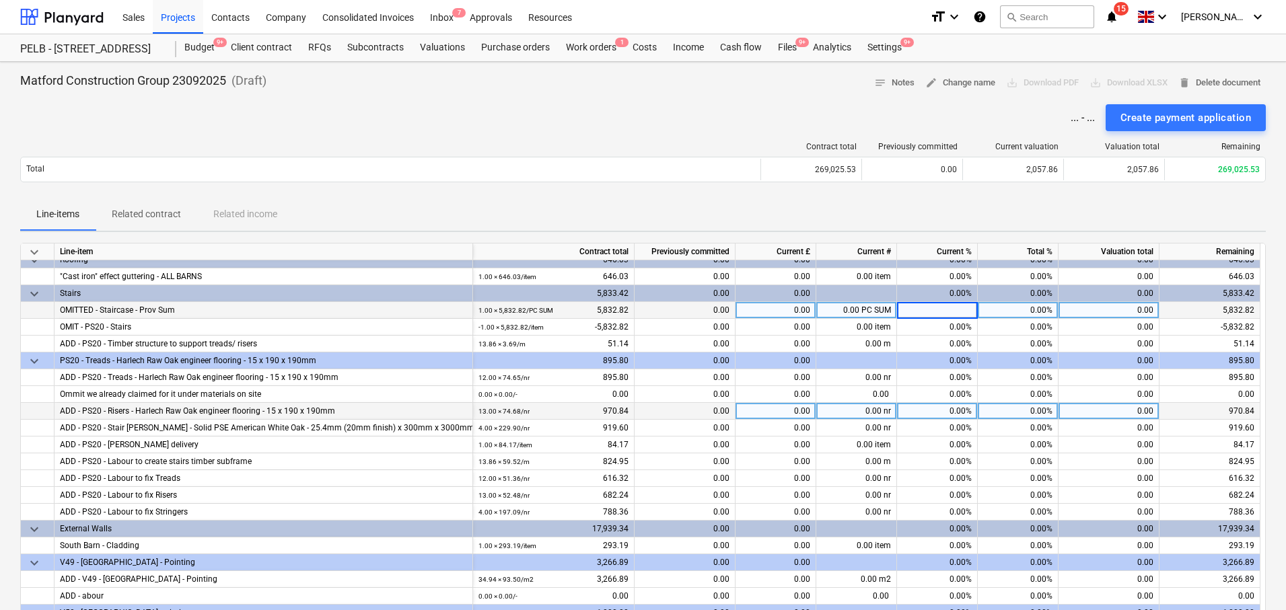
scroll to position [229, 0]
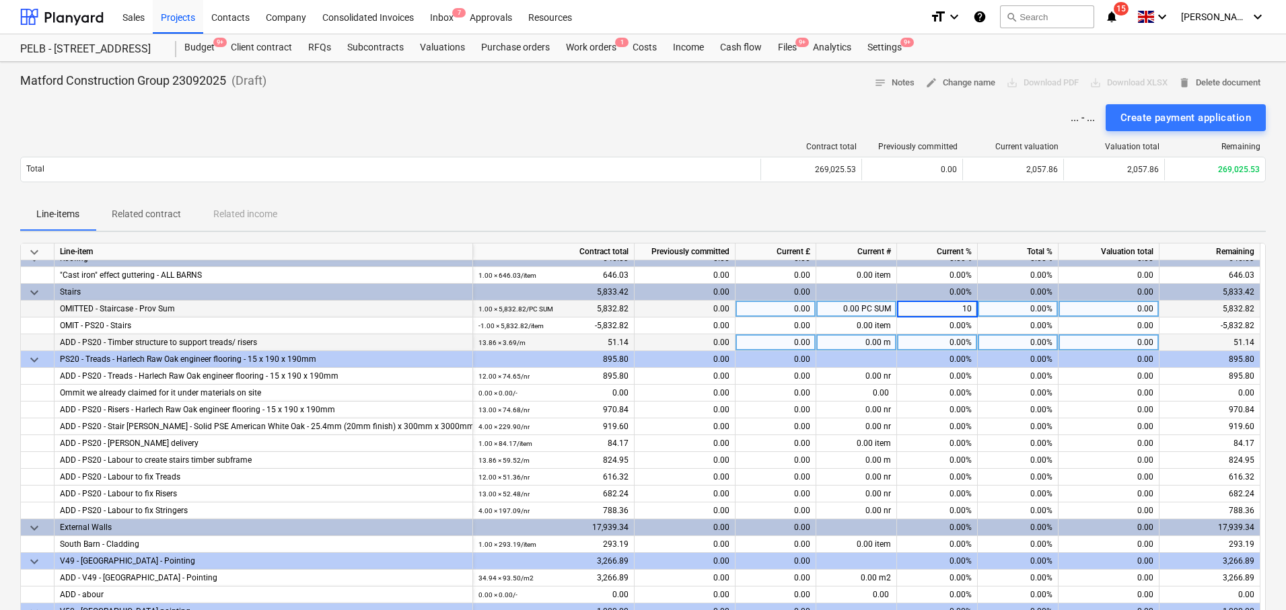
type input "100"
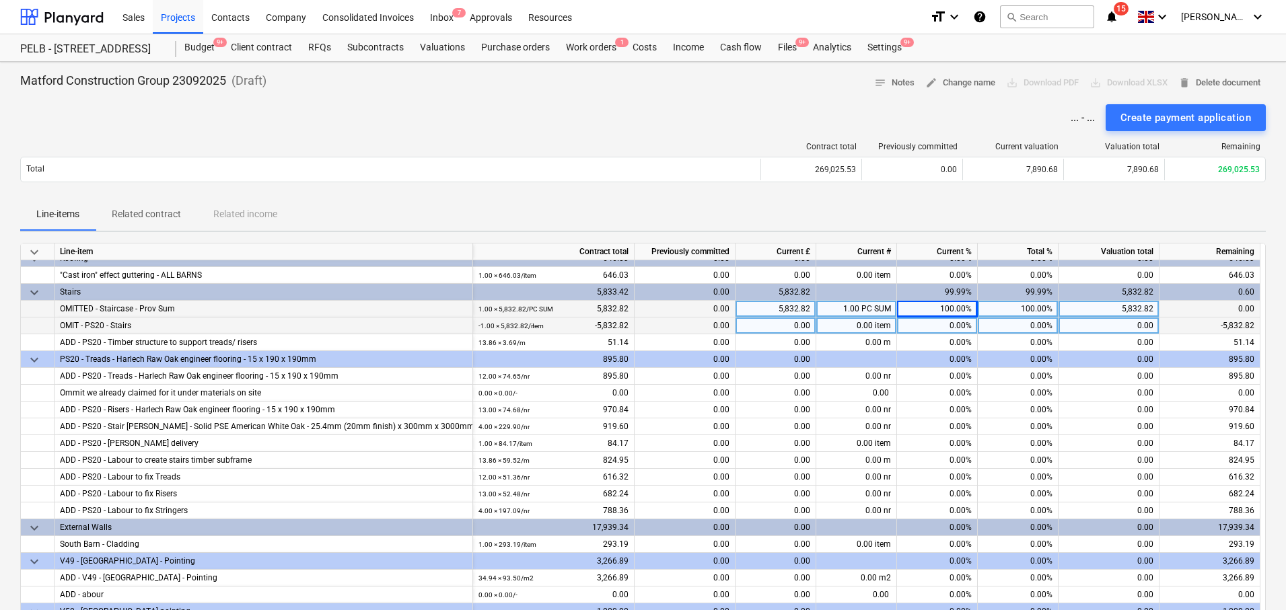
click at [956, 326] on div "0.00%" at bounding box center [937, 326] width 81 height 17
type input "100"
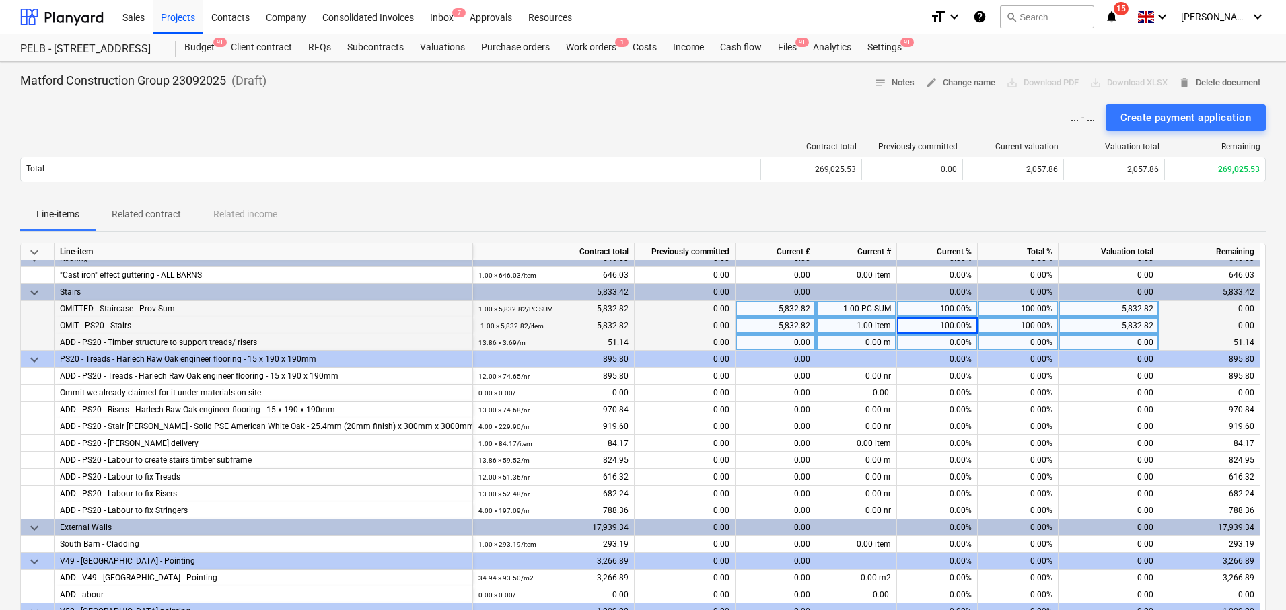
click at [956, 342] on div "0.00%" at bounding box center [937, 342] width 81 height 17
click at [949, 340] on div "0.00%" at bounding box center [937, 342] width 81 height 17
type input "70"
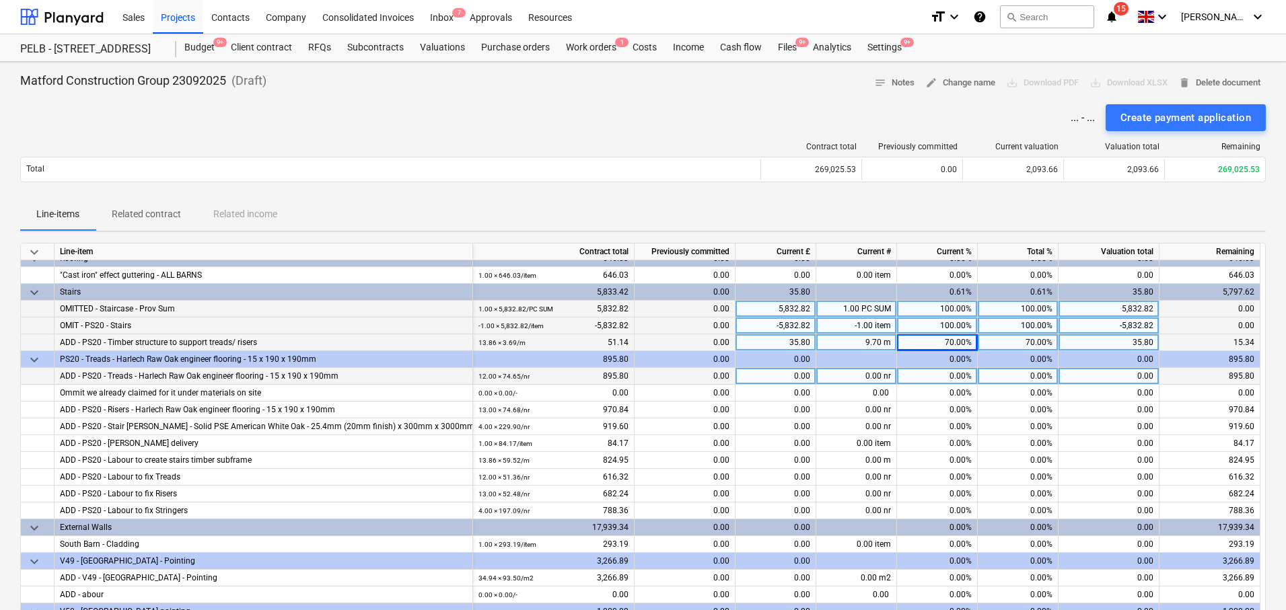
click at [939, 368] on div "0.00%" at bounding box center [937, 376] width 81 height 17
click at [944, 343] on div "70.00%" at bounding box center [937, 342] width 81 height 17
click at [947, 354] on div "0.00%" at bounding box center [937, 359] width 81 height 17
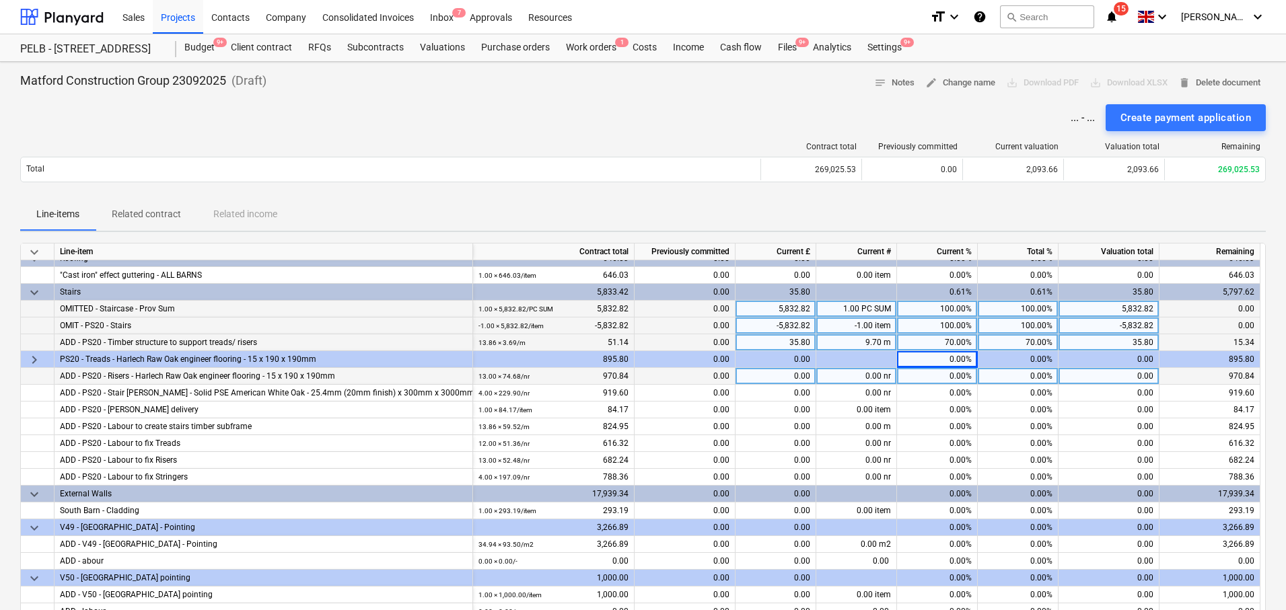
click at [950, 359] on div "0.00%" at bounding box center [937, 359] width 81 height 17
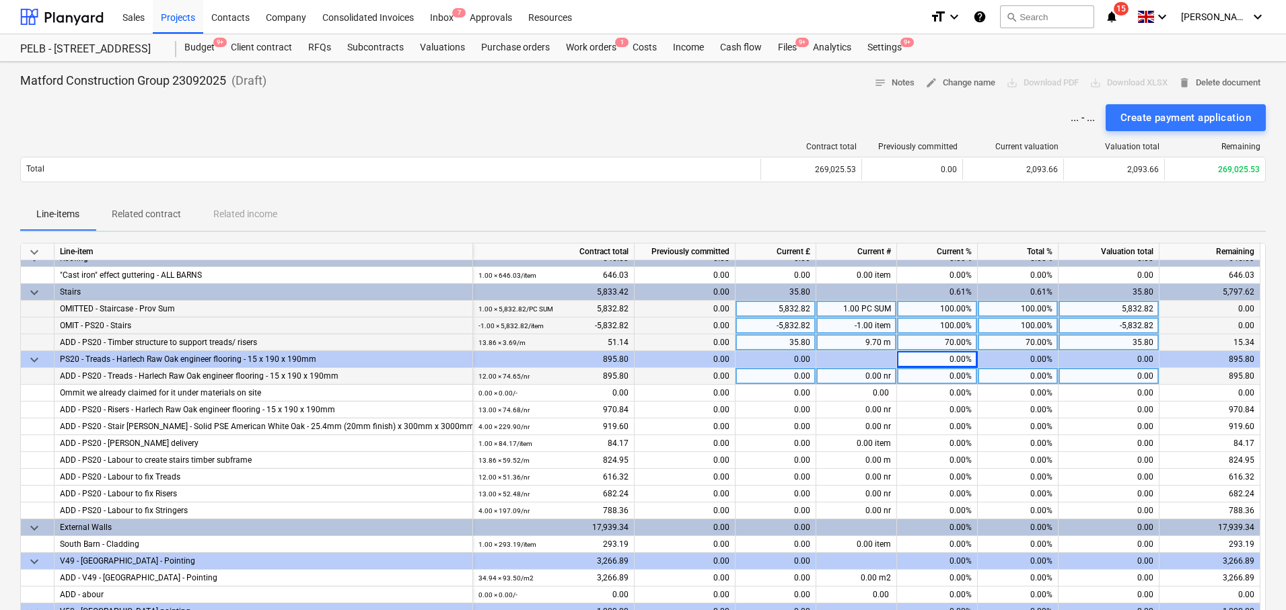
click at [958, 360] on div "0.00%" at bounding box center [937, 359] width 81 height 17
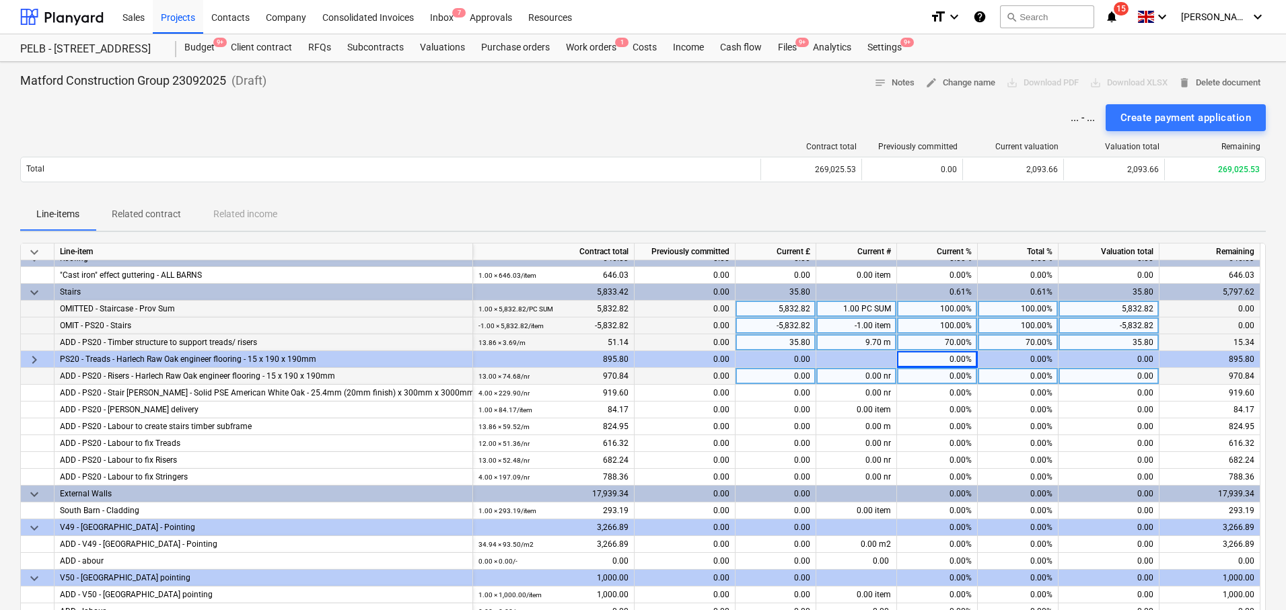
click at [966, 361] on div "0.00%" at bounding box center [937, 359] width 81 height 17
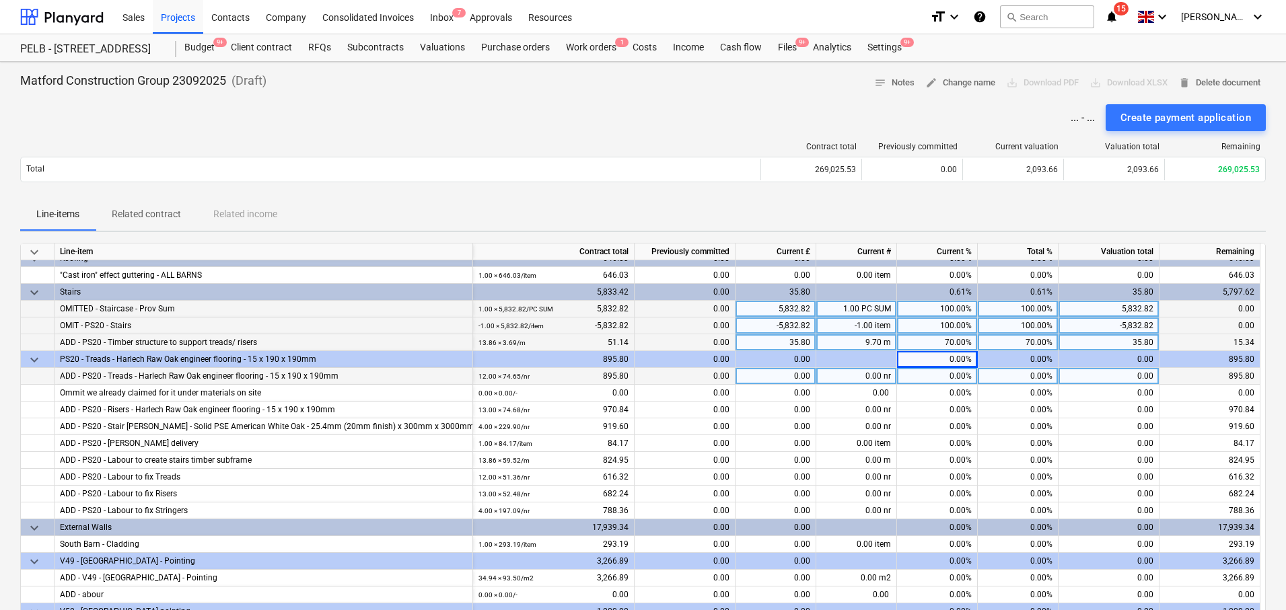
click at [958, 370] on div "0.00%" at bounding box center [937, 376] width 81 height 17
type input "70"
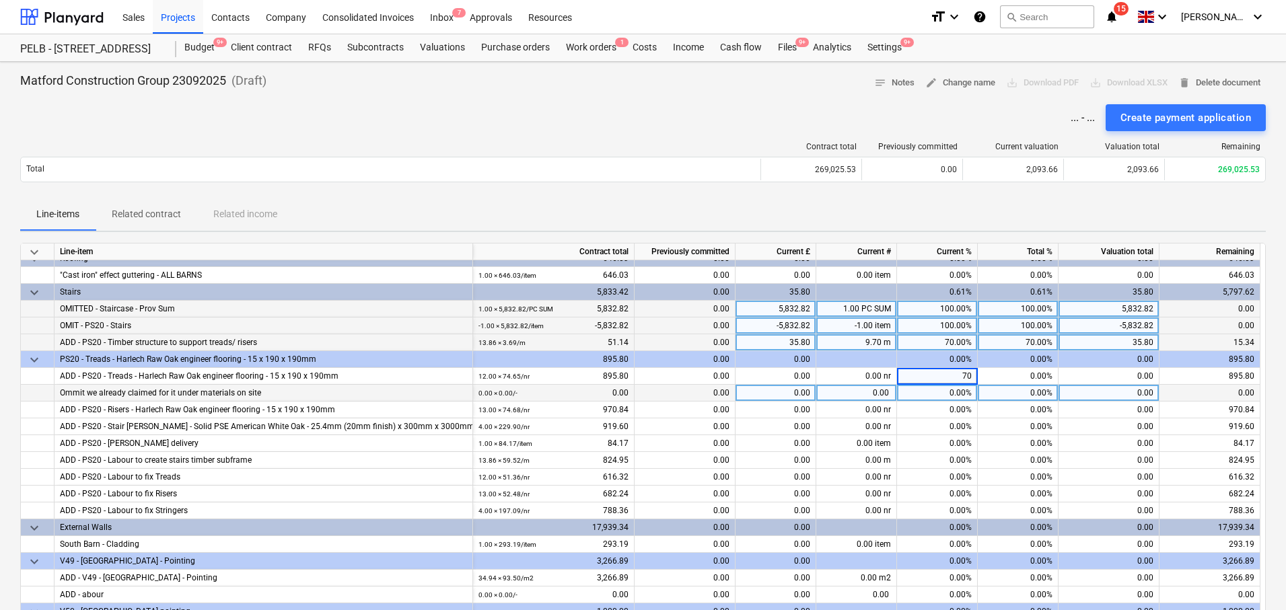
click at [949, 390] on div "0.00%" at bounding box center [937, 393] width 81 height 17
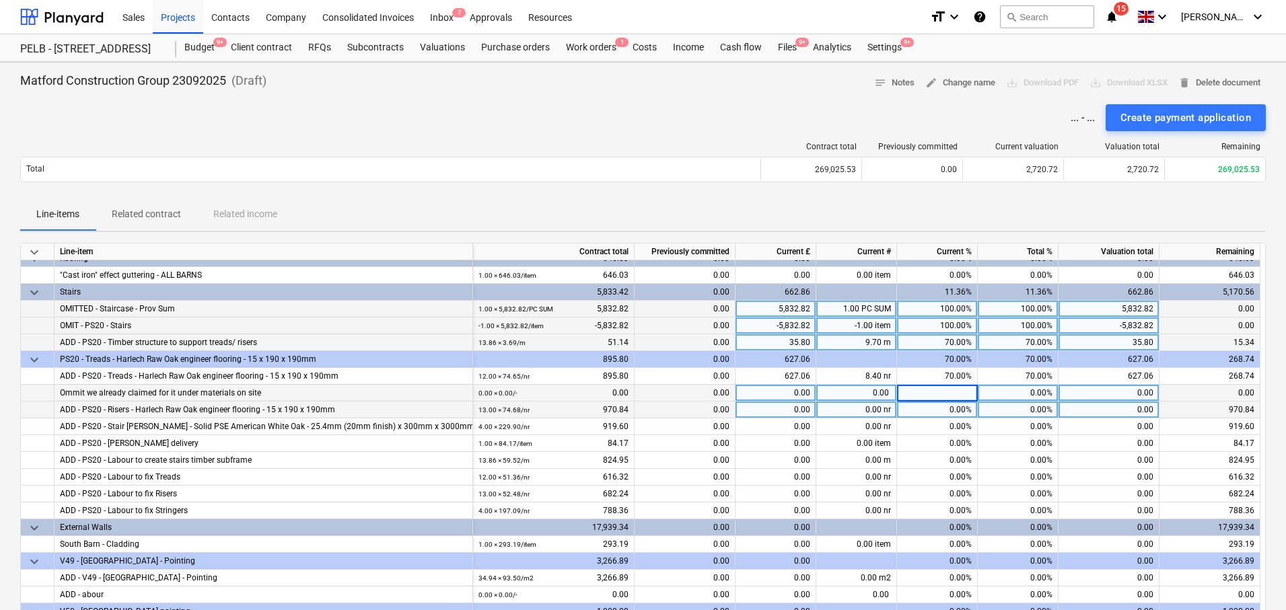
click at [951, 408] on div "0.00%" at bounding box center [937, 410] width 81 height 17
type input "70"
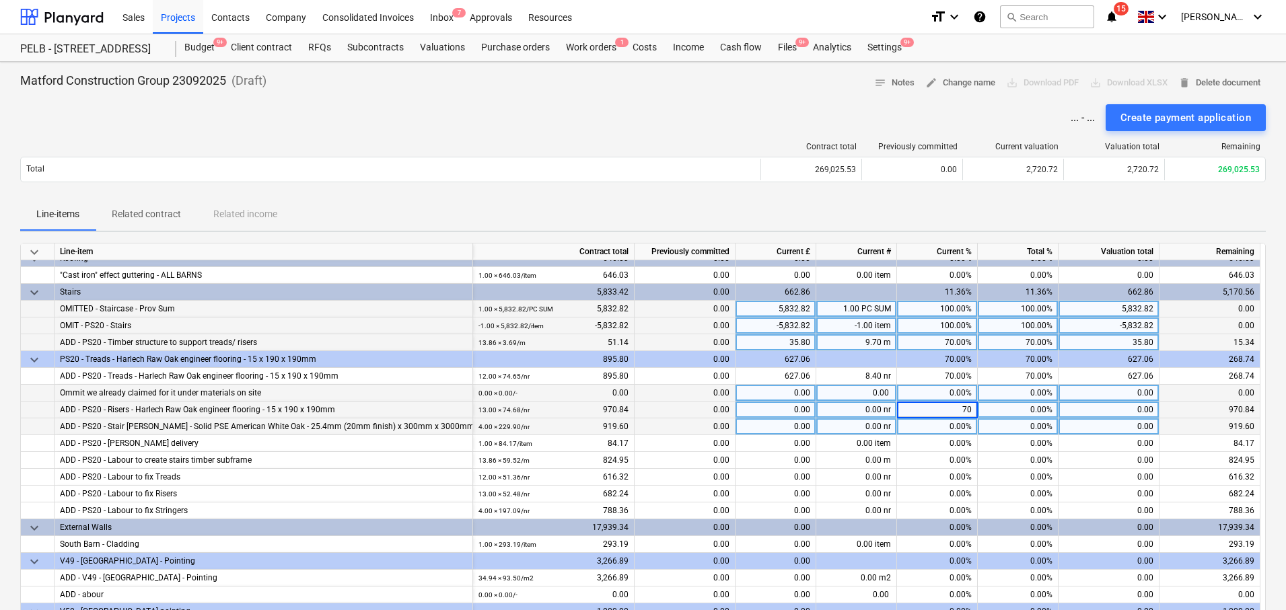
click at [952, 419] on div "0.00%" at bounding box center [937, 427] width 81 height 17
type input "70"
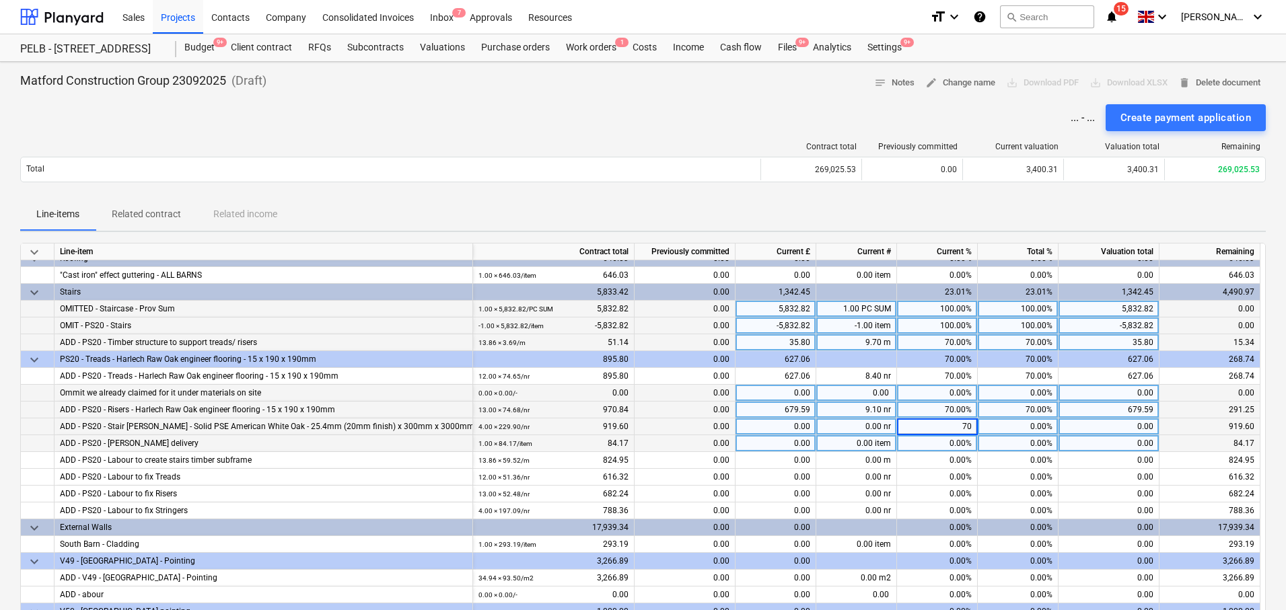
click at [956, 441] on div "0.00%" at bounding box center [937, 443] width 81 height 17
type input "70"
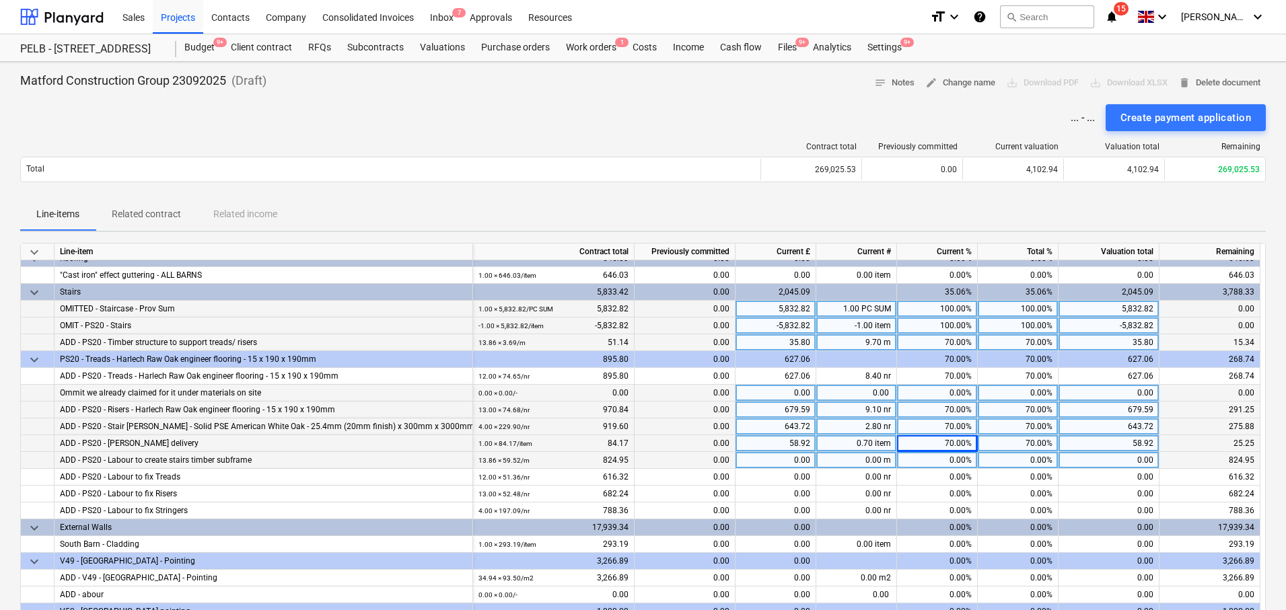
click at [962, 459] on div "0.00%" at bounding box center [937, 460] width 81 height 17
type input "70"
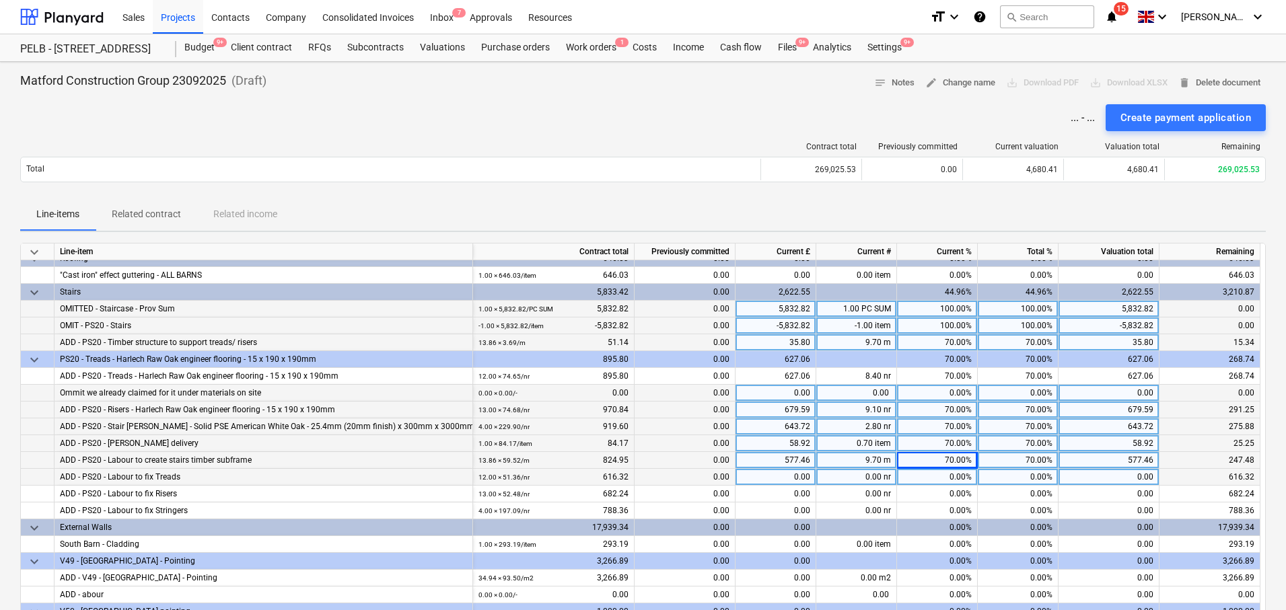
click at [963, 476] on div "0.00%" at bounding box center [937, 477] width 81 height 17
type input "70"
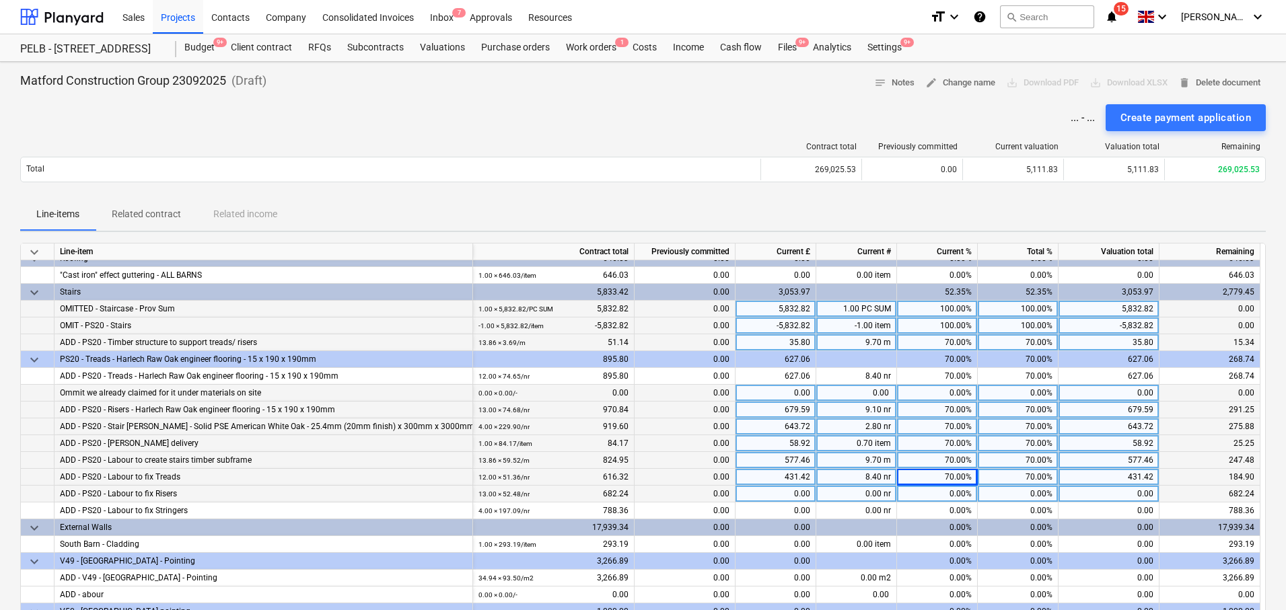
click at [956, 497] on div "0.00%" at bounding box center [937, 494] width 81 height 17
type input "70"
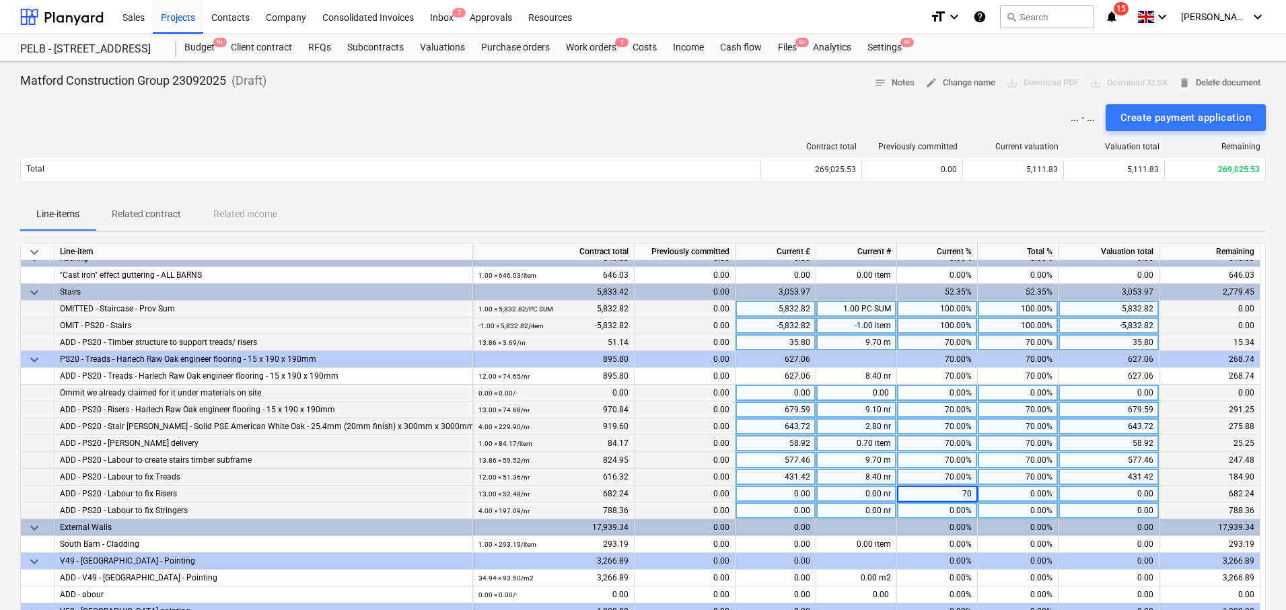
click at [958, 512] on div "0.00%" at bounding box center [937, 511] width 81 height 17
type input "70"
click at [967, 213] on div "Line-items Related contract Related income" at bounding box center [643, 215] width 1246 height 32
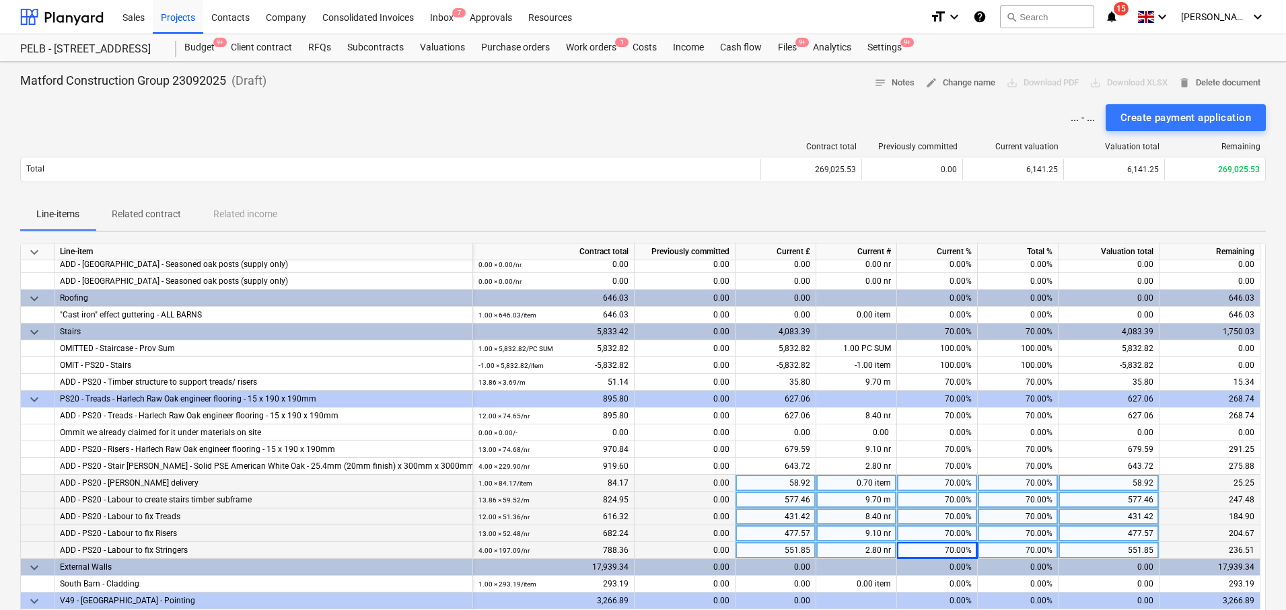
scroll to position [178, 0]
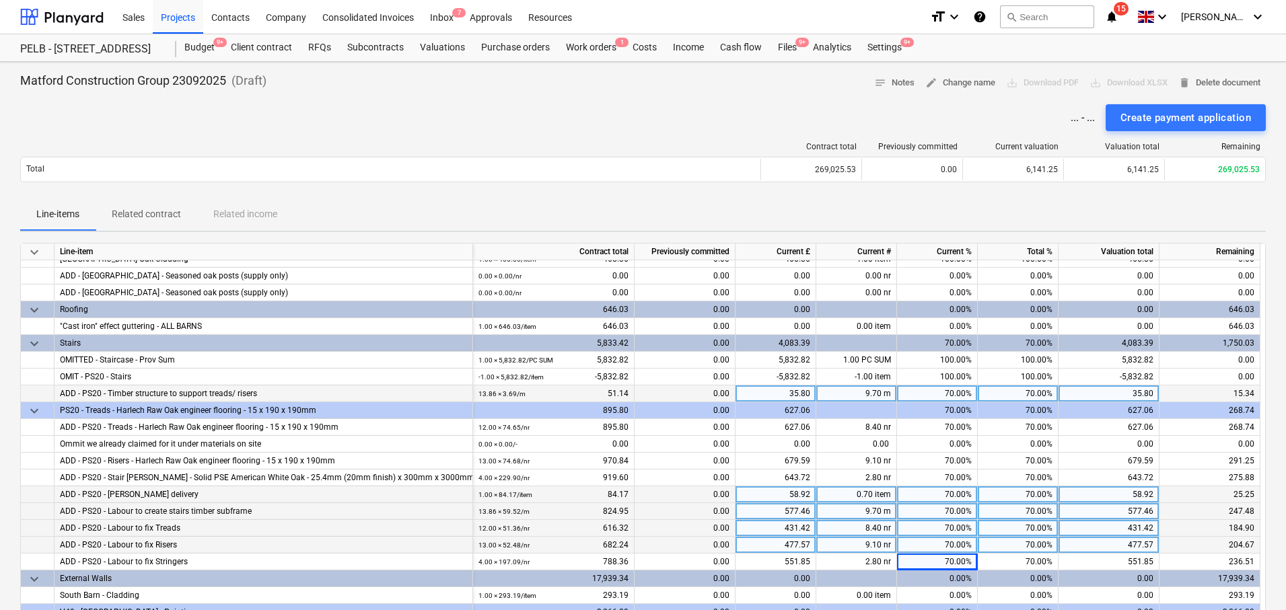
click at [950, 392] on div "70.00%" at bounding box center [937, 394] width 81 height 17
type input "35"
click at [944, 415] on div "70.00%" at bounding box center [937, 410] width 81 height 17
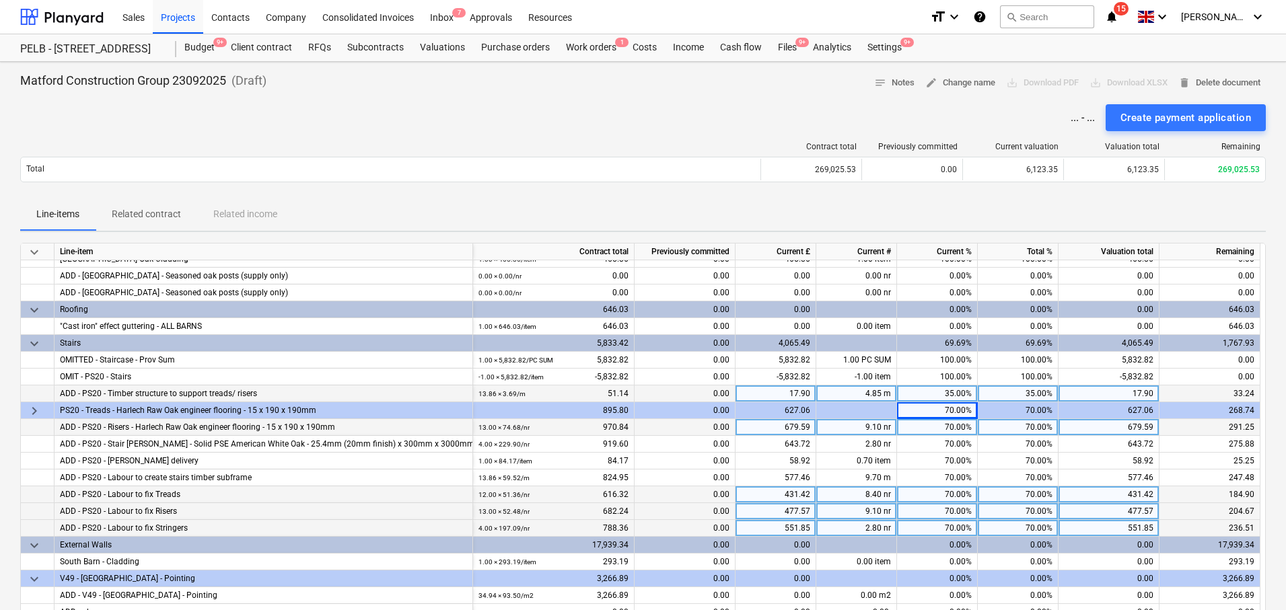
click at [947, 420] on div "70.00%" at bounding box center [937, 427] width 81 height 17
type input "35"
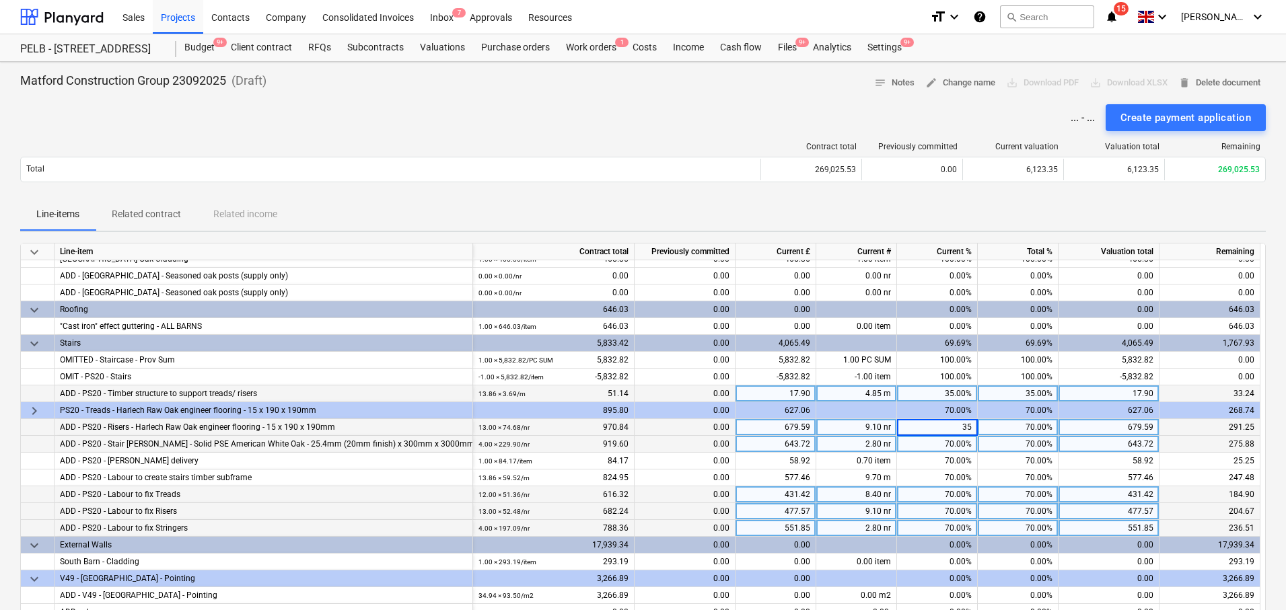
click at [947, 438] on div "70.00%" at bounding box center [937, 444] width 81 height 17
type input "35"
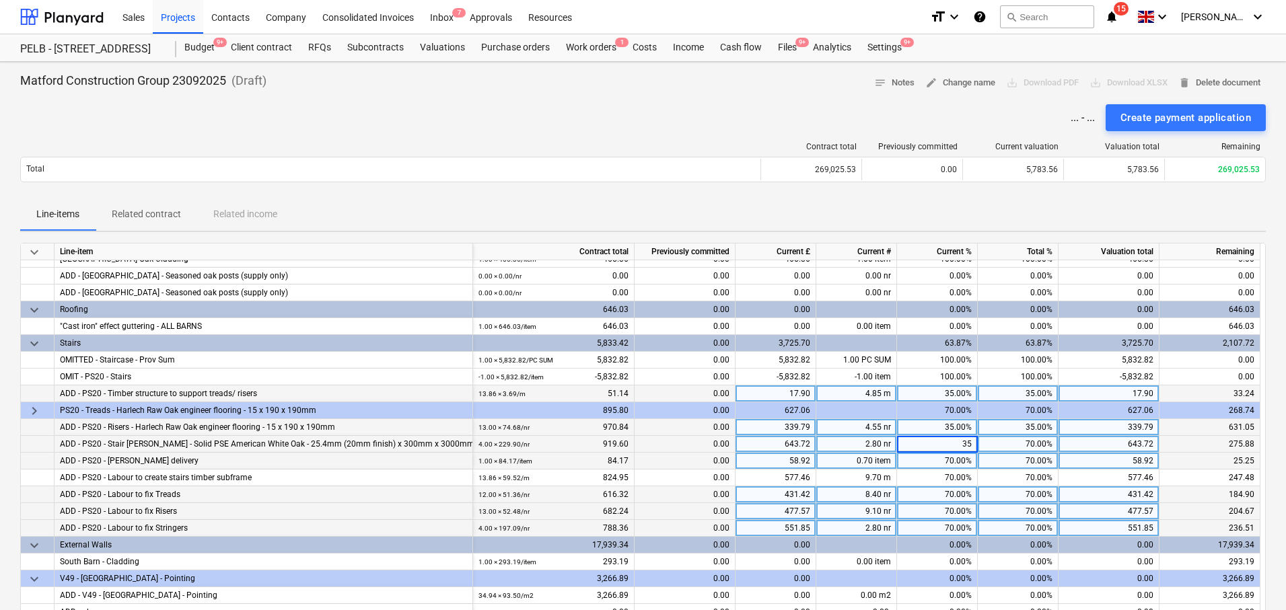
click at [956, 454] on div "70.00%" at bounding box center [937, 461] width 81 height 17
type input "35"
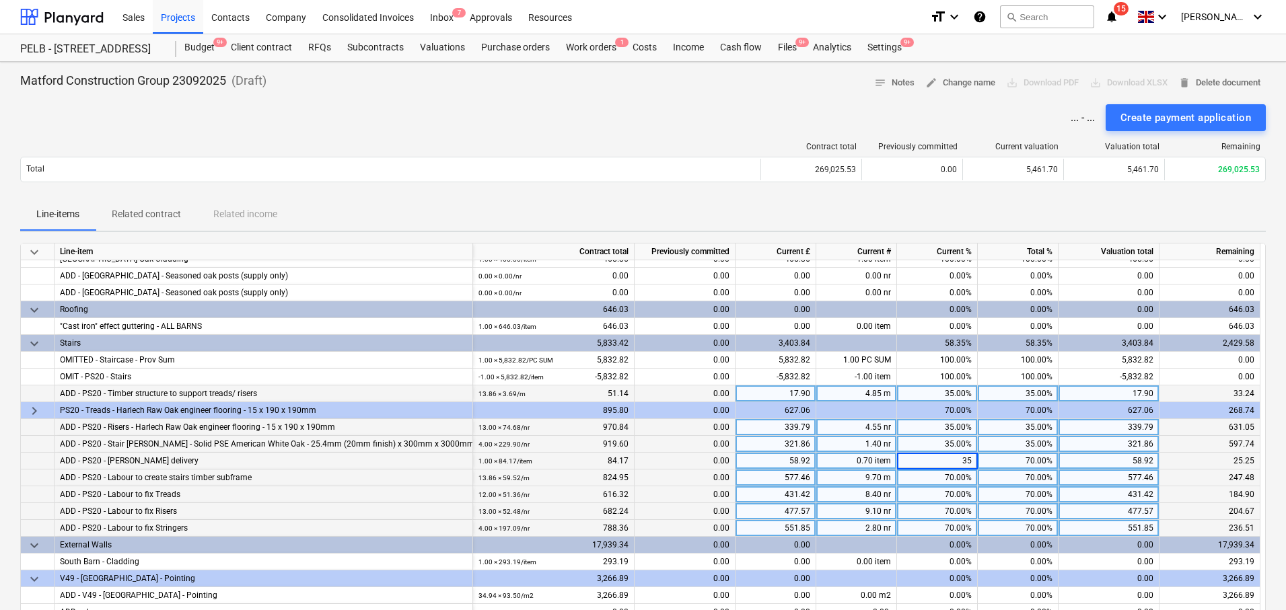
click at [958, 480] on div "70.00%" at bounding box center [937, 478] width 81 height 17
type input "35"
click at [972, 495] on div "70.00%" at bounding box center [937, 495] width 81 height 17
type input "35"
click at [963, 514] on div "70.00%" at bounding box center [937, 511] width 81 height 17
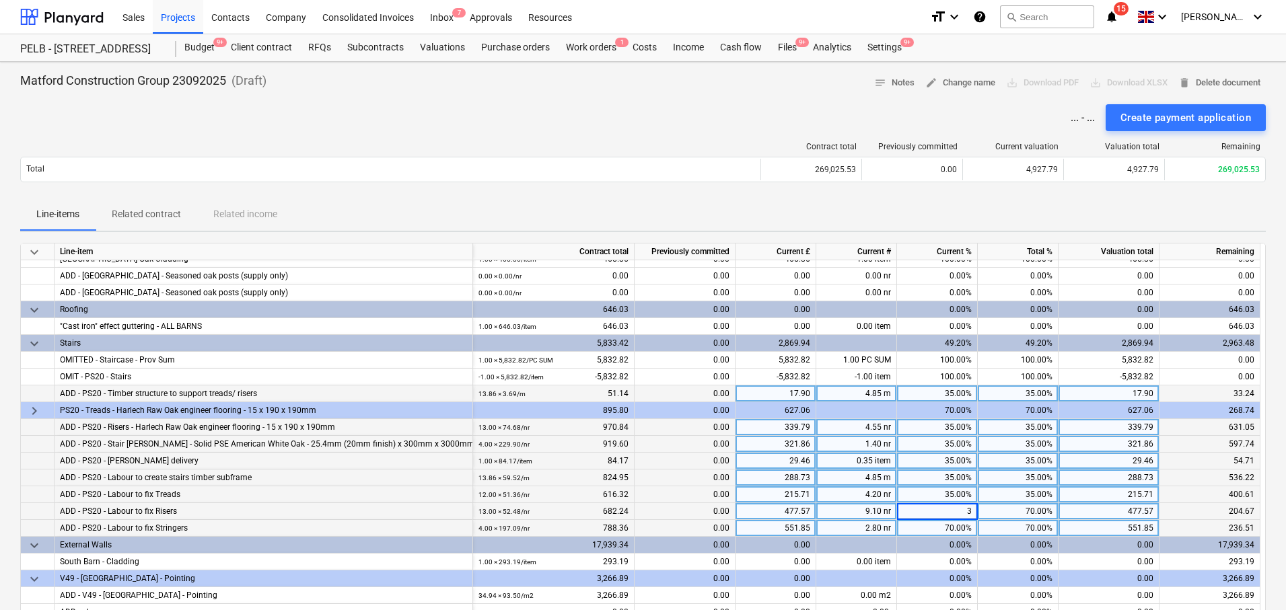
type input "35"
click at [964, 532] on div "70.00%" at bounding box center [937, 528] width 81 height 17
type input "35"
click at [1028, 210] on div "Line-items Related contract Related income" at bounding box center [643, 215] width 1246 height 32
click at [964, 392] on div "35.00%" at bounding box center [937, 394] width 81 height 17
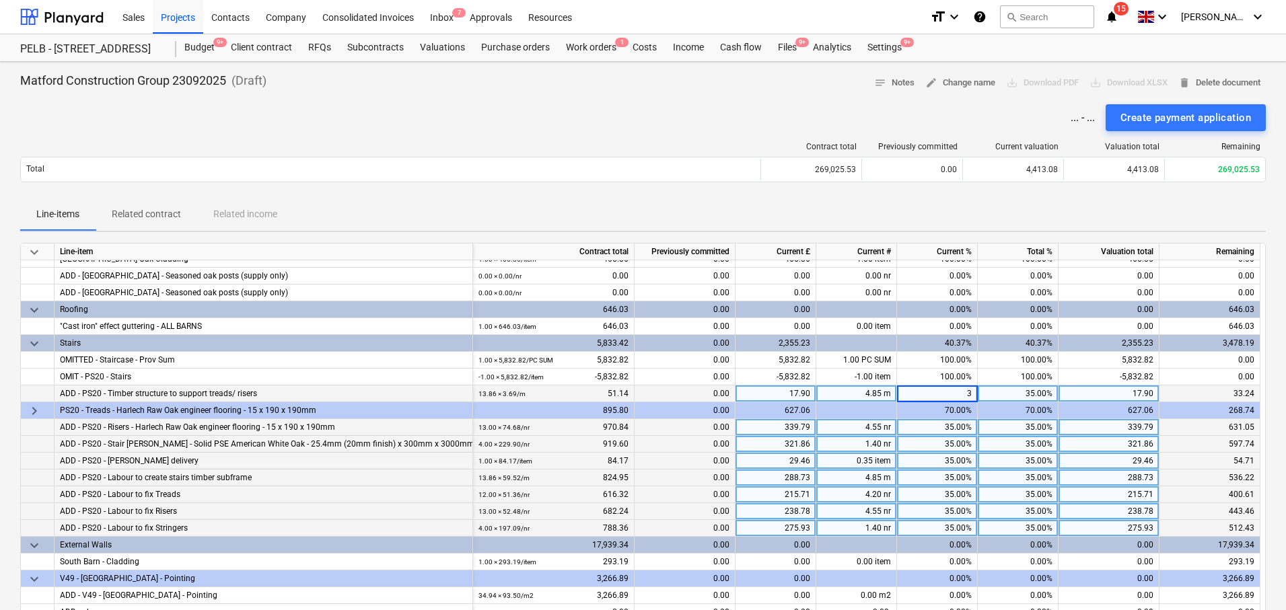
type input "30"
click at [963, 423] on div "35.00%" at bounding box center [937, 427] width 81 height 17
type input "30"
click at [962, 417] on div "70.00%" at bounding box center [937, 410] width 81 height 17
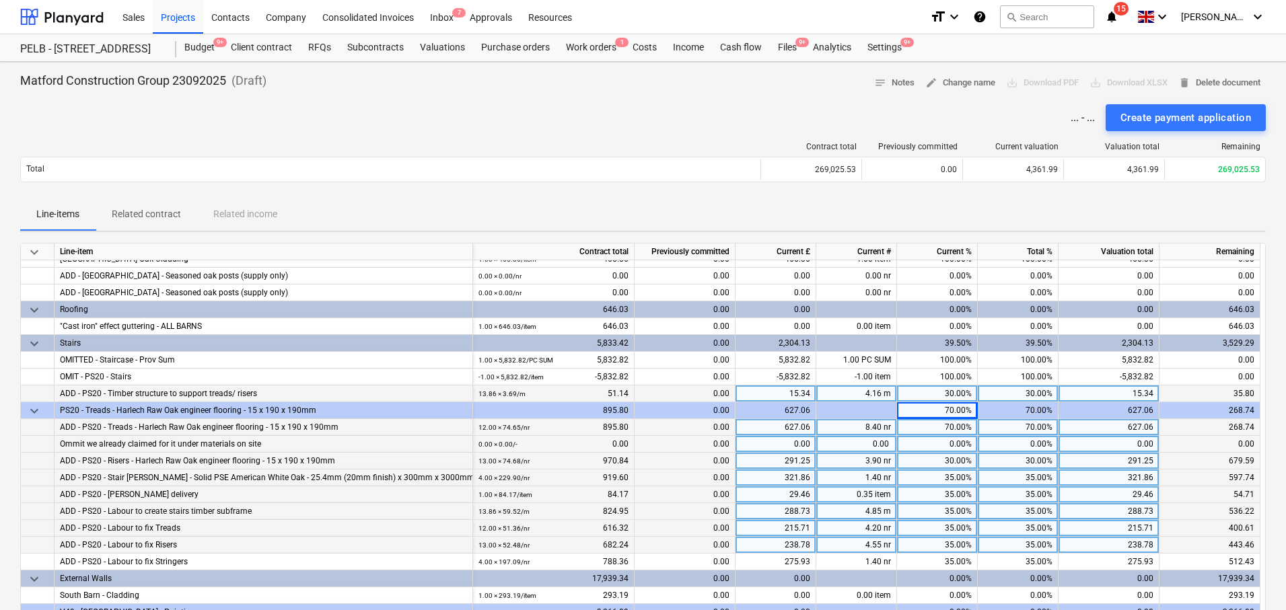
click at [964, 409] on div "70.00%" at bounding box center [937, 410] width 81 height 17
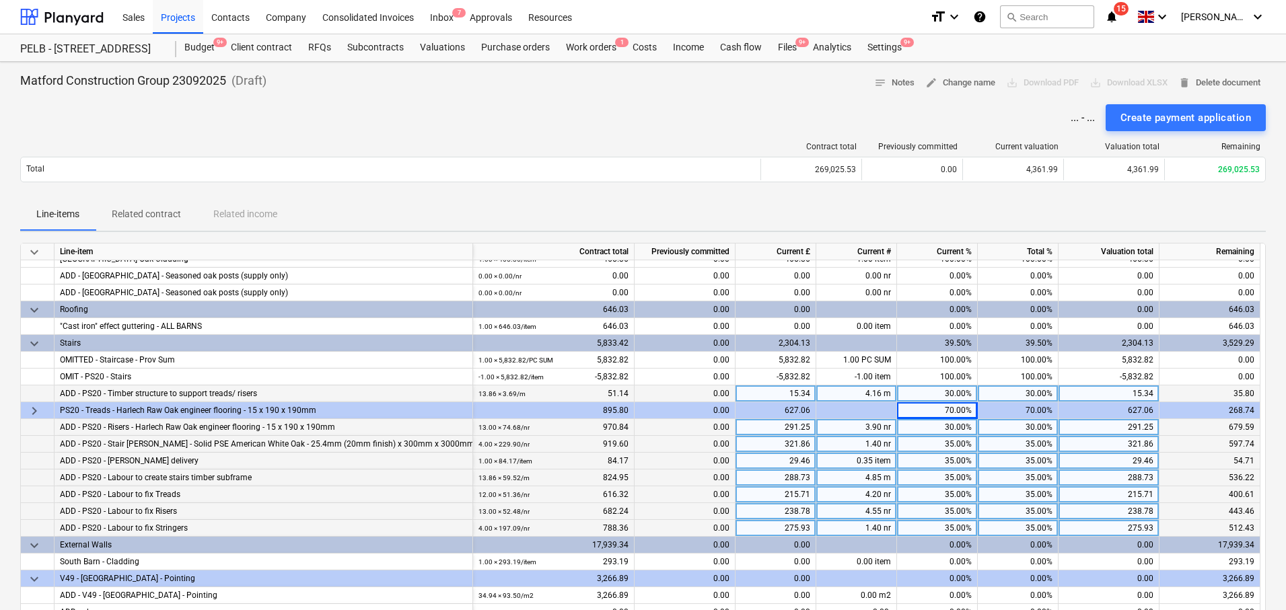
click at [964, 409] on div "70.00%" at bounding box center [937, 410] width 81 height 17
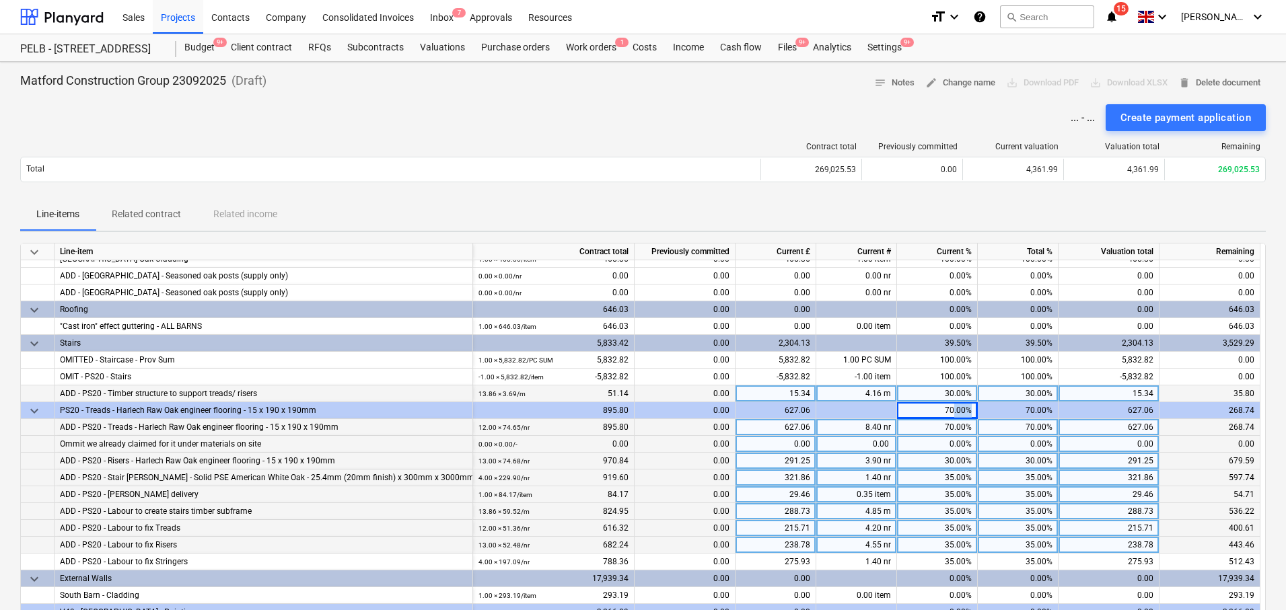
drag, startPoint x: 953, startPoint y: 410, endPoint x: 989, endPoint y: 412, distance: 36.4
click at [0, 0] on div "keyboard_arrow_down PS20 - Treads - Harlech Raw Oak engineer flooring - 15 x 19…" at bounding box center [0, 0] width 0 height 0
click at [937, 421] on div "70.00%" at bounding box center [937, 427] width 81 height 17
type input "30"
click at [953, 476] on div "35.00%" at bounding box center [937, 478] width 81 height 17
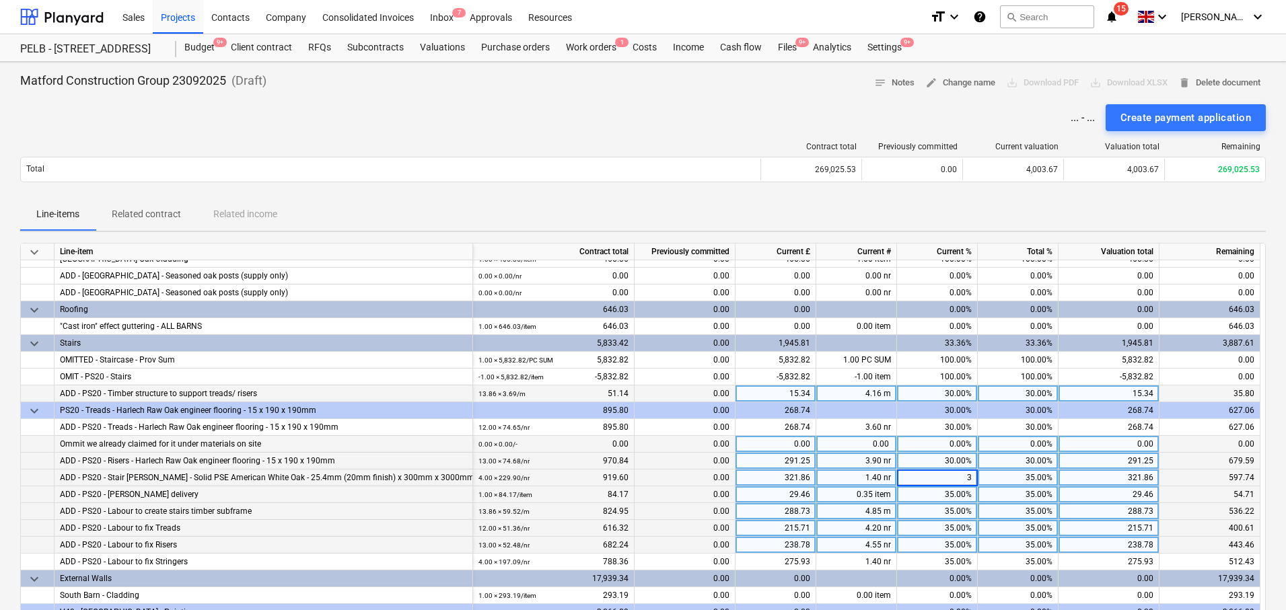
type input "30"
click at [960, 485] on input "30" at bounding box center [937, 478] width 80 height 16
click at [966, 489] on div "35.00%" at bounding box center [937, 495] width 81 height 17
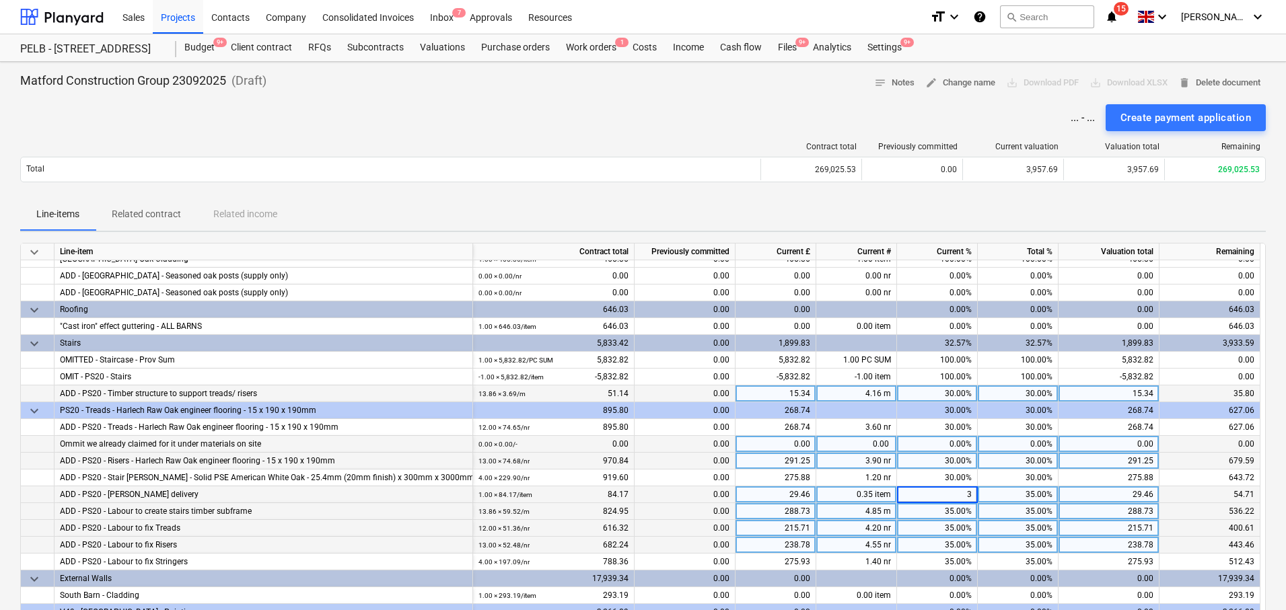
type input "30"
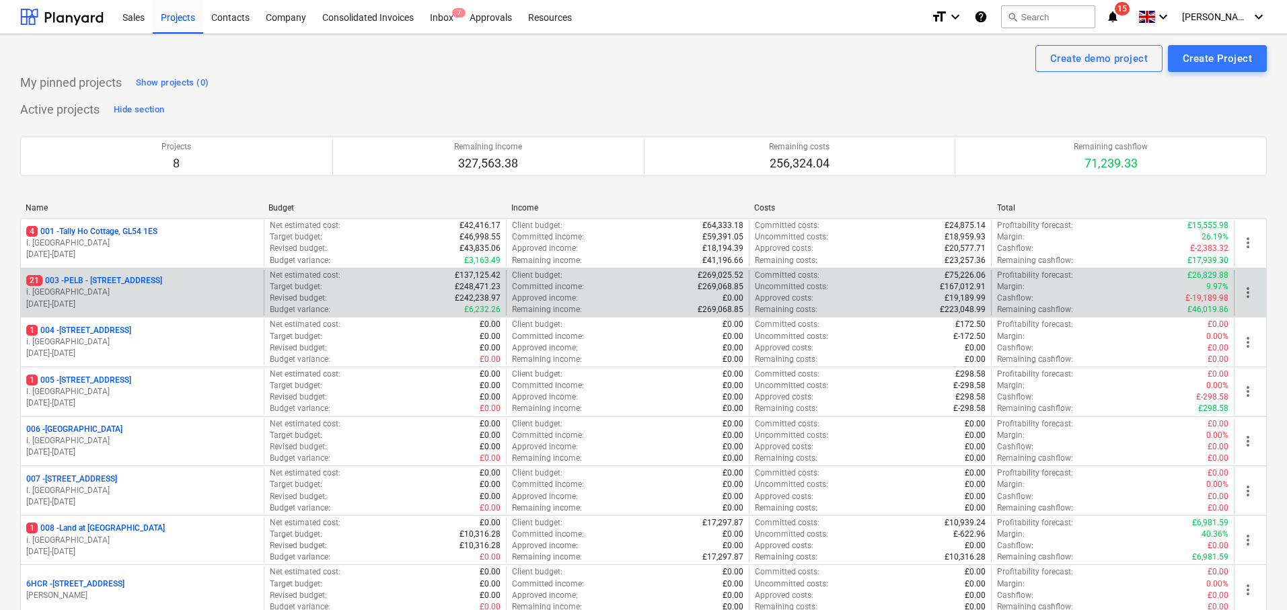
click at [162, 281] on p "21 003 - PELB - Castle lane, Moreton Valence, GL2 7NE" at bounding box center [94, 280] width 136 height 11
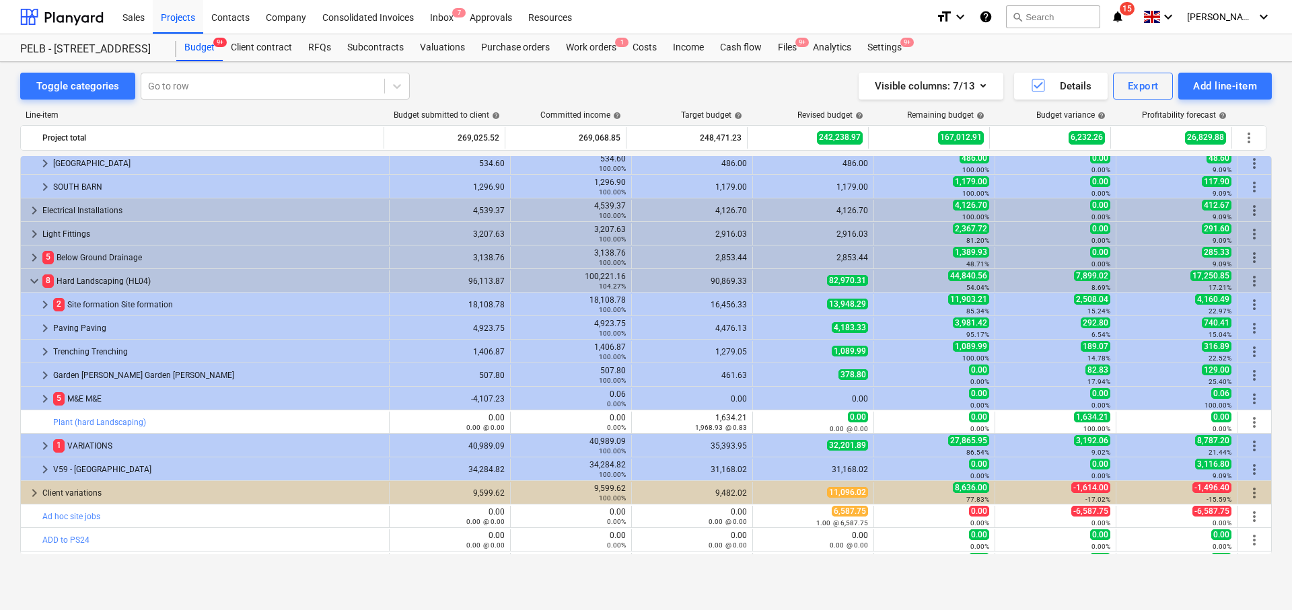
scroll to position [873, 0]
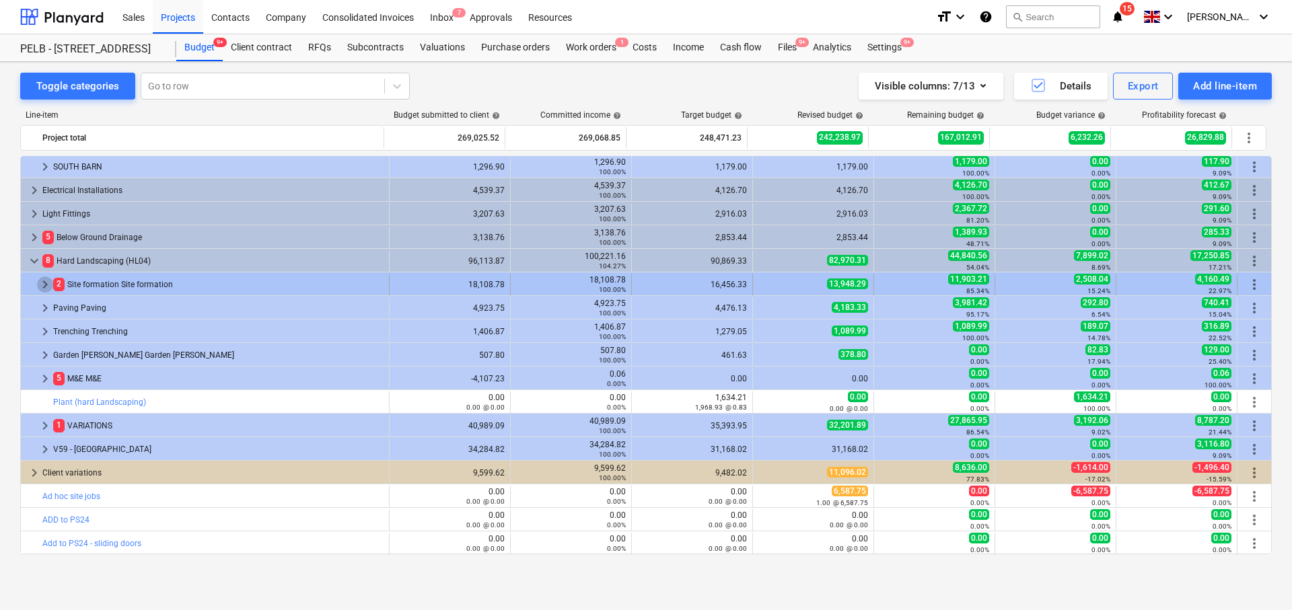
click at [45, 285] on span "keyboard_arrow_right" at bounding box center [45, 285] width 16 height 16
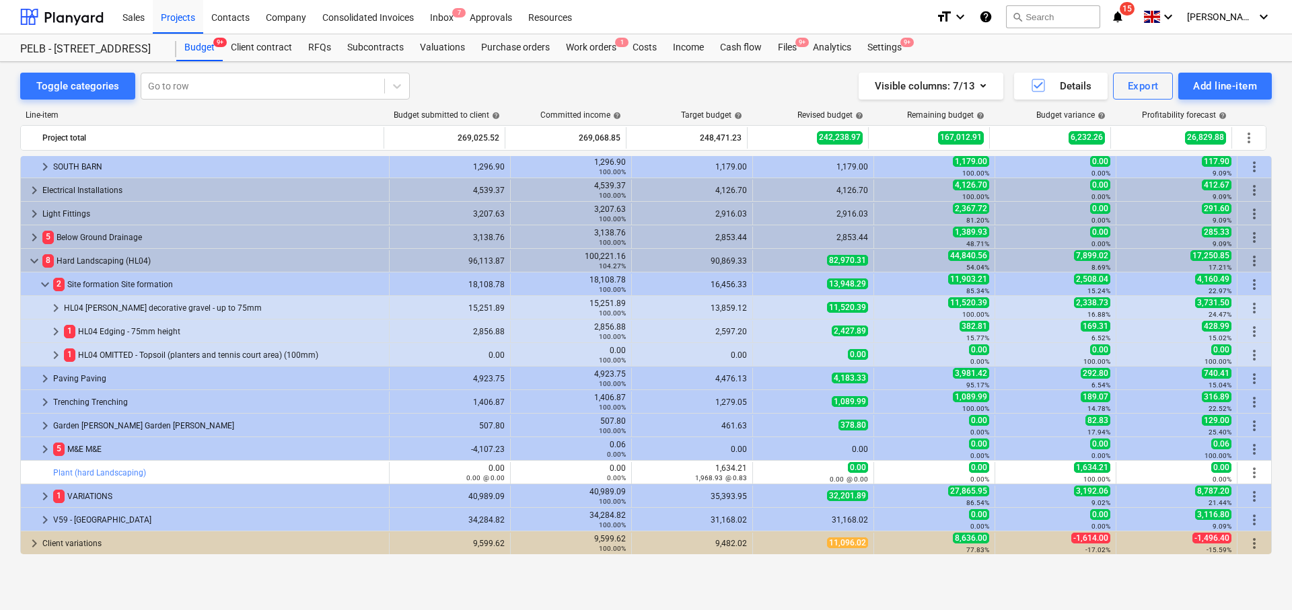
click at [45, 285] on span "keyboard_arrow_down" at bounding box center [45, 285] width 16 height 16
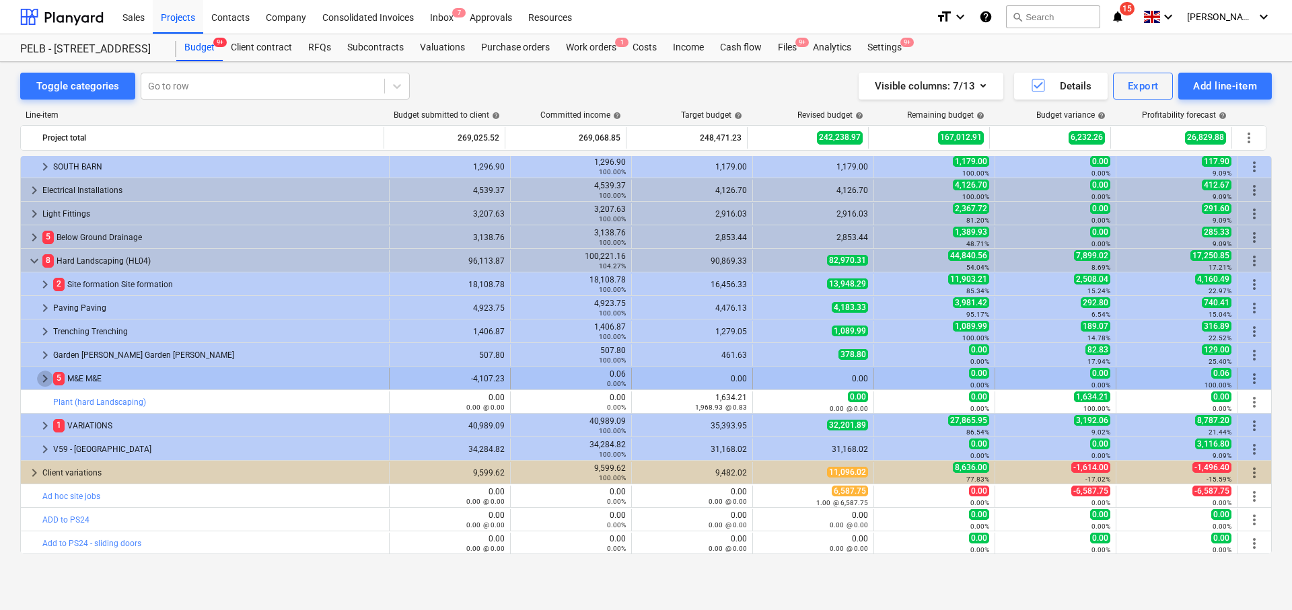
click at [42, 377] on span "keyboard_arrow_right" at bounding box center [45, 379] width 16 height 16
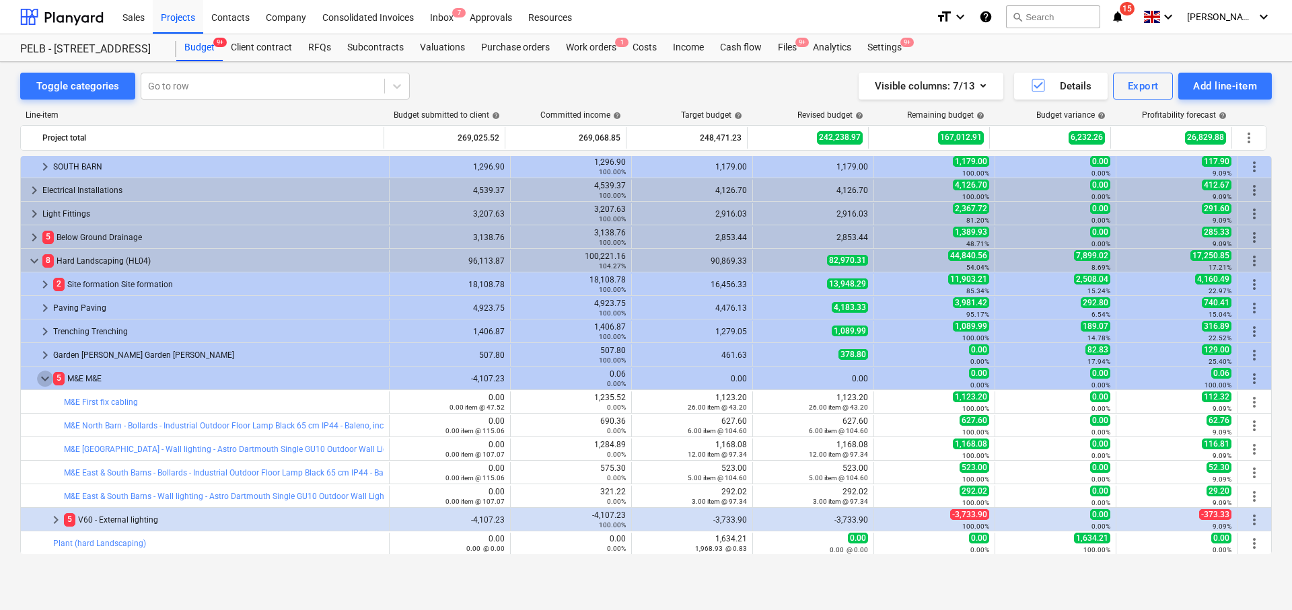
click at [42, 377] on span "keyboard_arrow_down" at bounding box center [45, 379] width 16 height 16
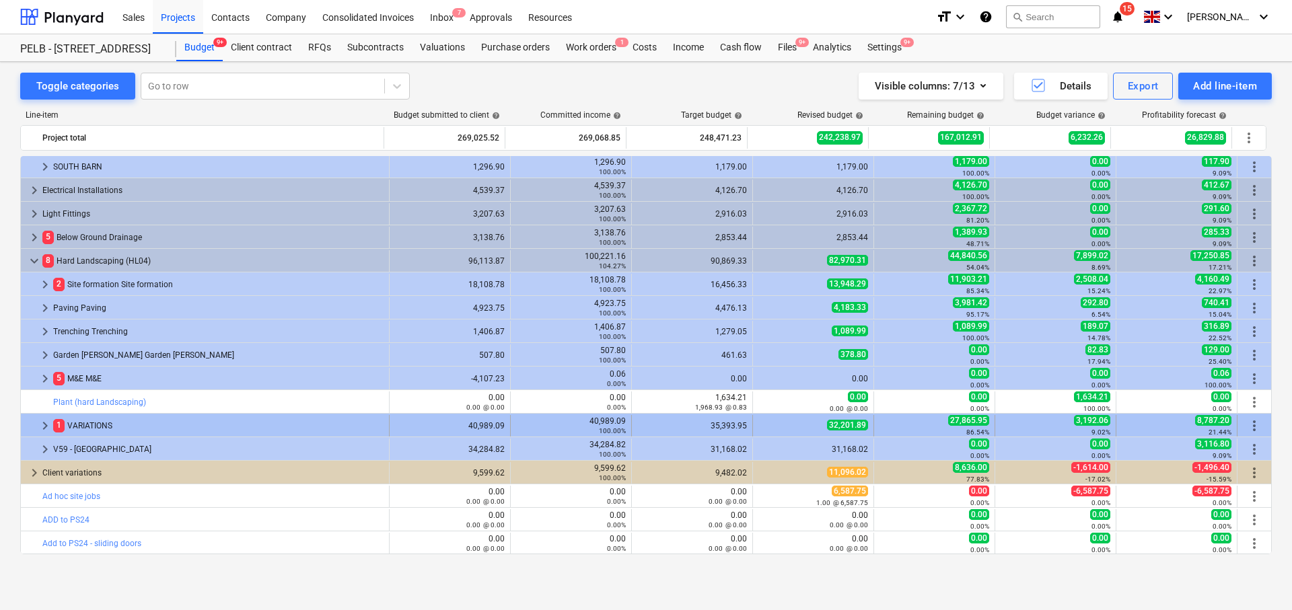
click at [46, 423] on span "keyboard_arrow_right" at bounding box center [45, 426] width 16 height 16
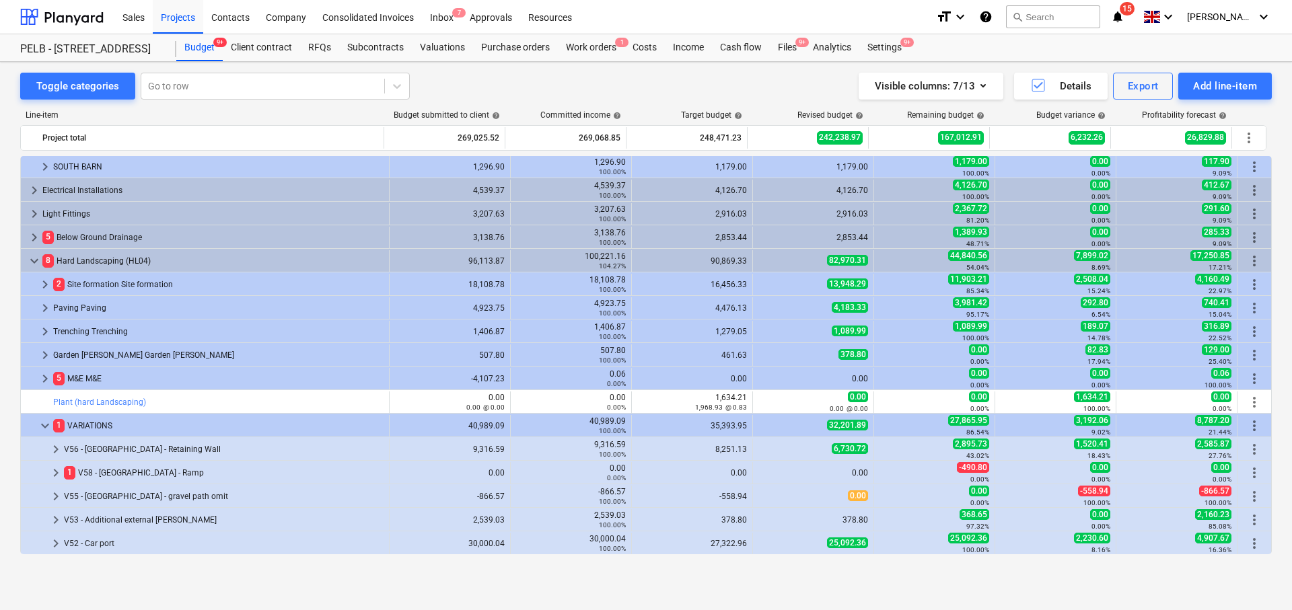
click at [46, 423] on span "keyboard_arrow_down" at bounding box center [45, 426] width 16 height 16
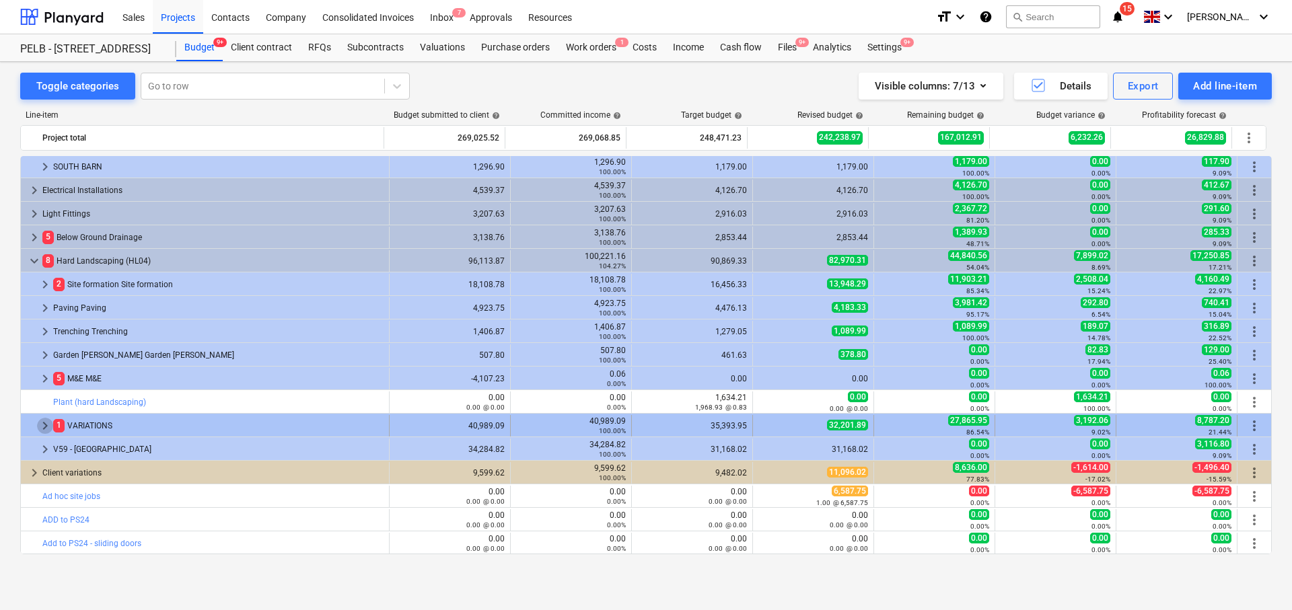
click at [49, 428] on span "keyboard_arrow_right" at bounding box center [45, 426] width 16 height 16
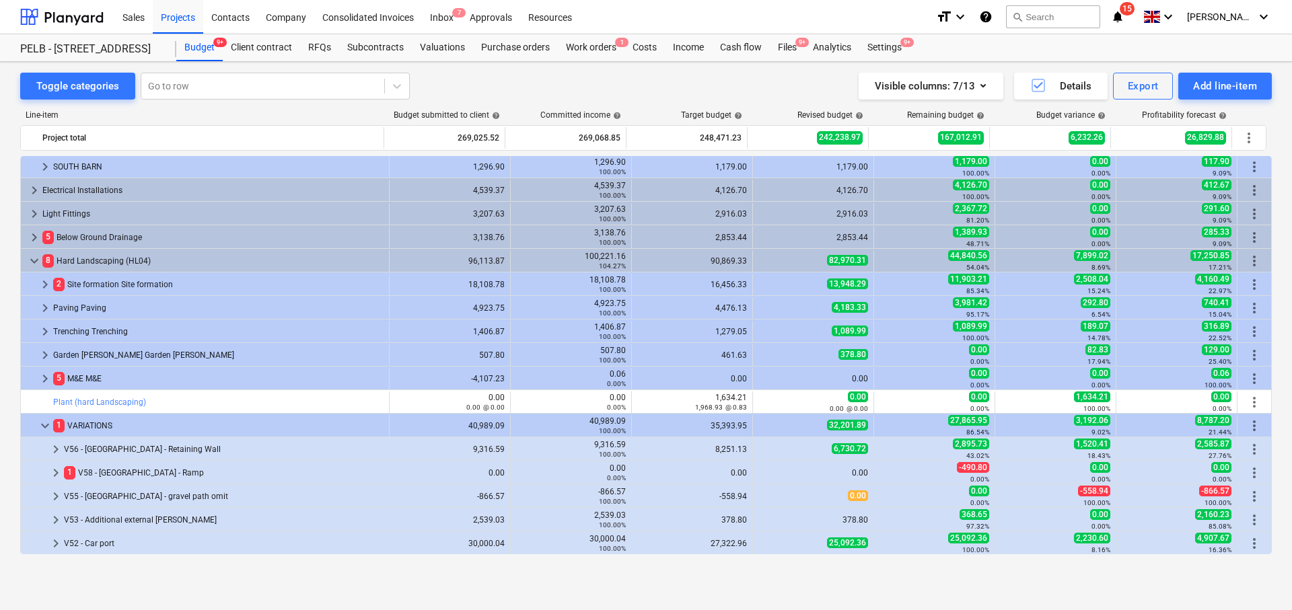
click at [49, 428] on span "keyboard_arrow_down" at bounding box center [45, 426] width 16 height 16
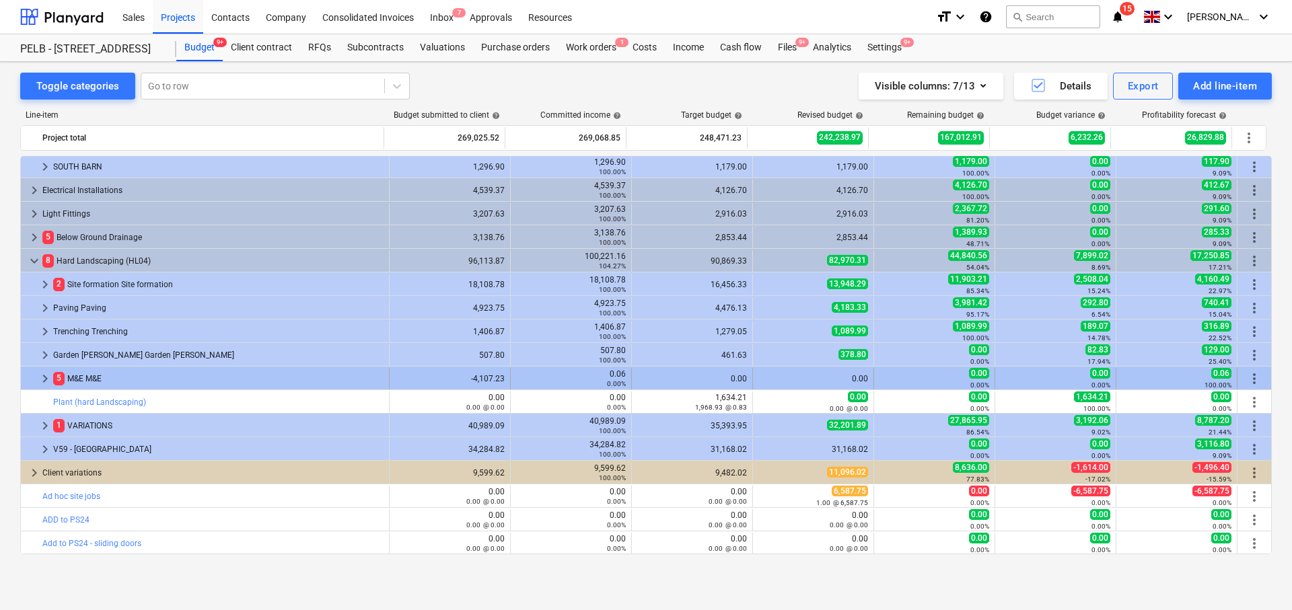
click at [46, 374] on span "keyboard_arrow_right" at bounding box center [45, 379] width 16 height 16
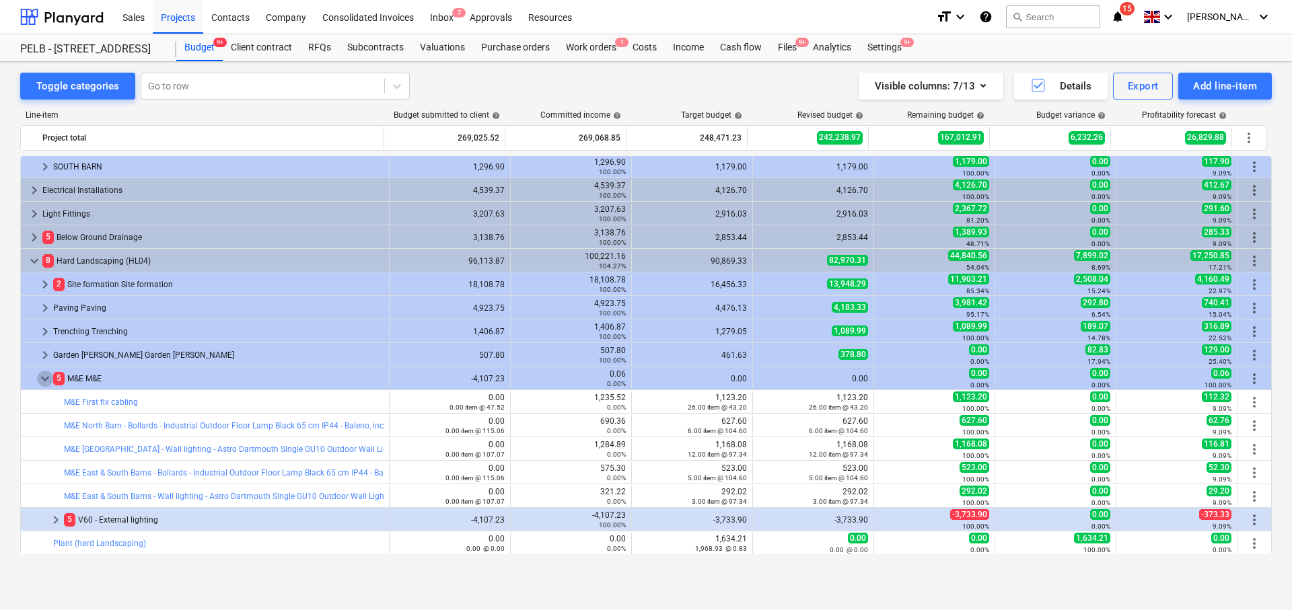
click at [46, 375] on span "keyboard_arrow_down" at bounding box center [45, 379] width 16 height 16
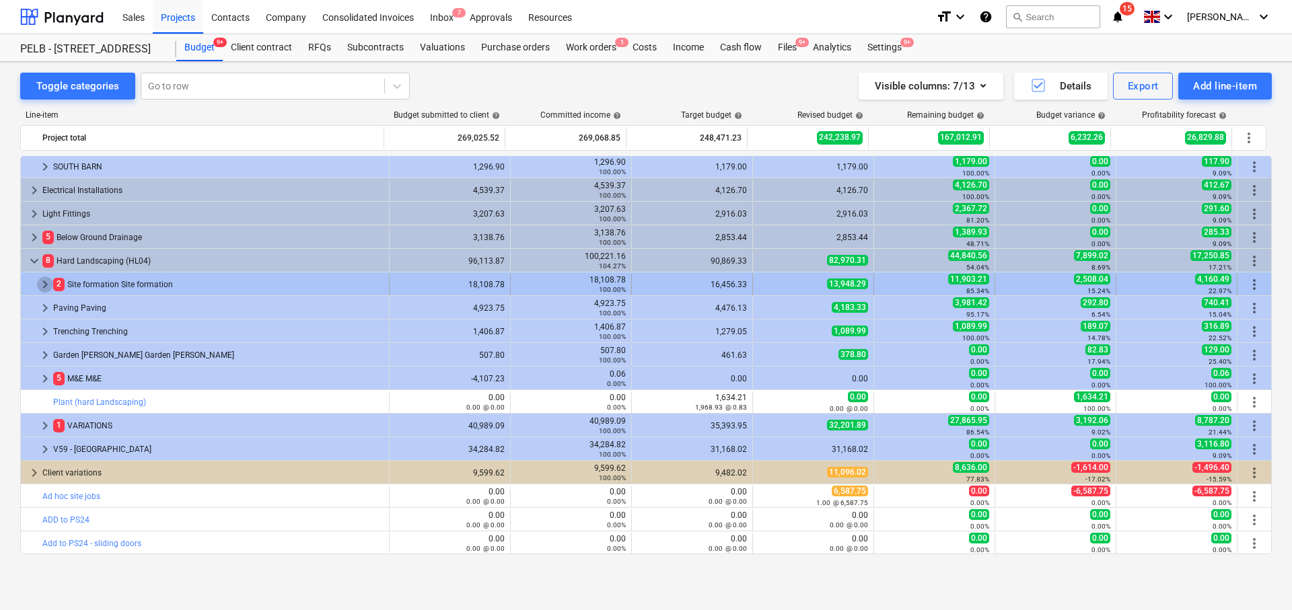
click at [46, 282] on span "keyboard_arrow_right" at bounding box center [45, 285] width 16 height 16
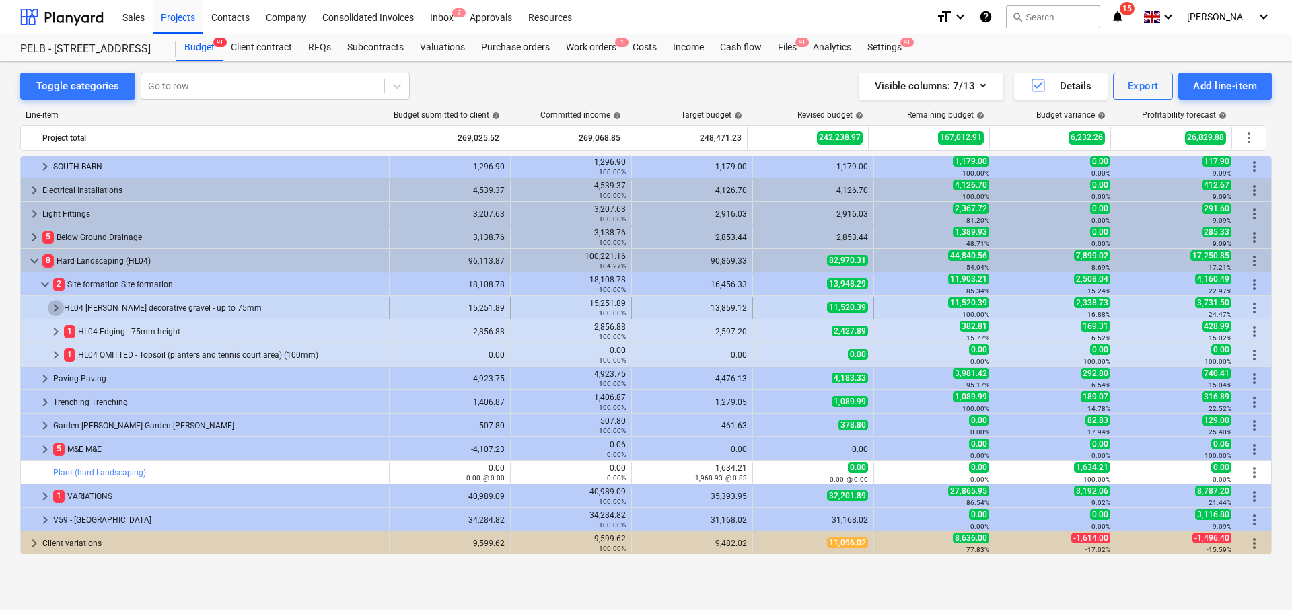
click at [55, 313] on span "keyboard_arrow_right" at bounding box center [56, 308] width 16 height 16
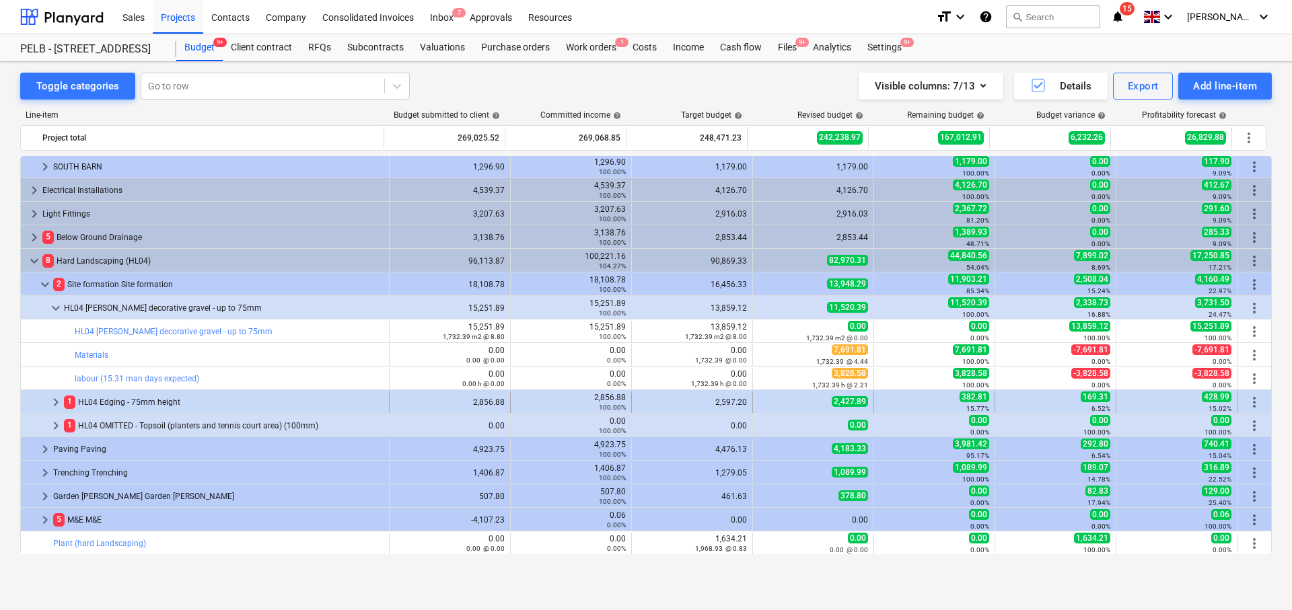
click at [57, 402] on span "keyboard_arrow_right" at bounding box center [56, 402] width 16 height 16
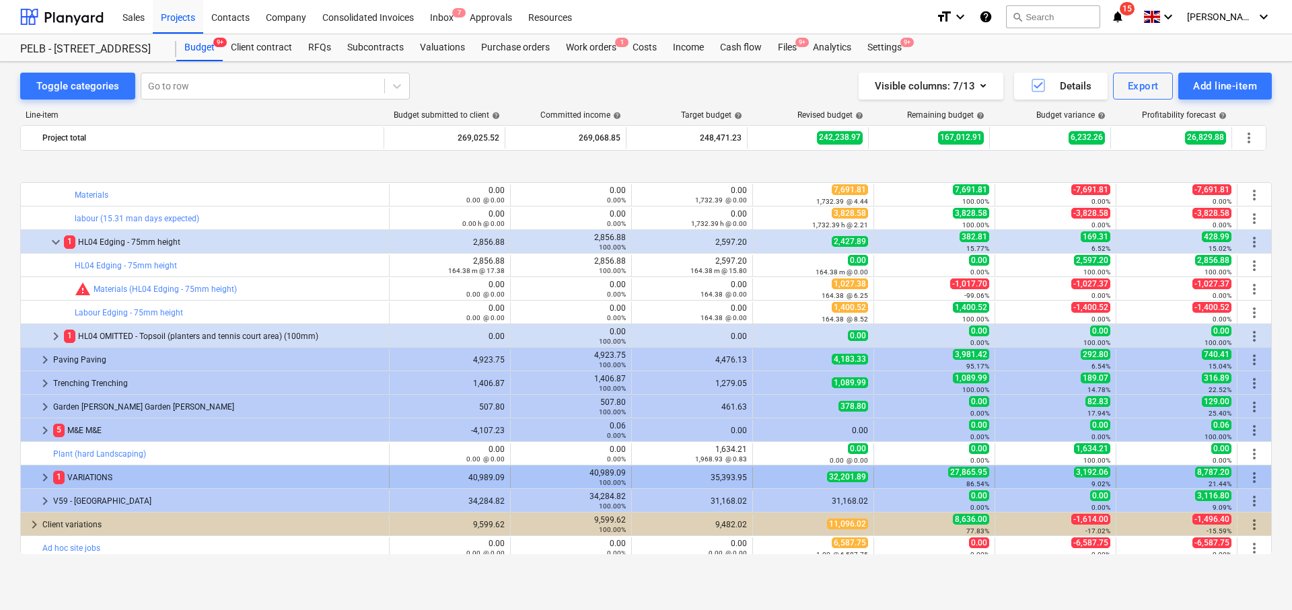
scroll to position [1085, 0]
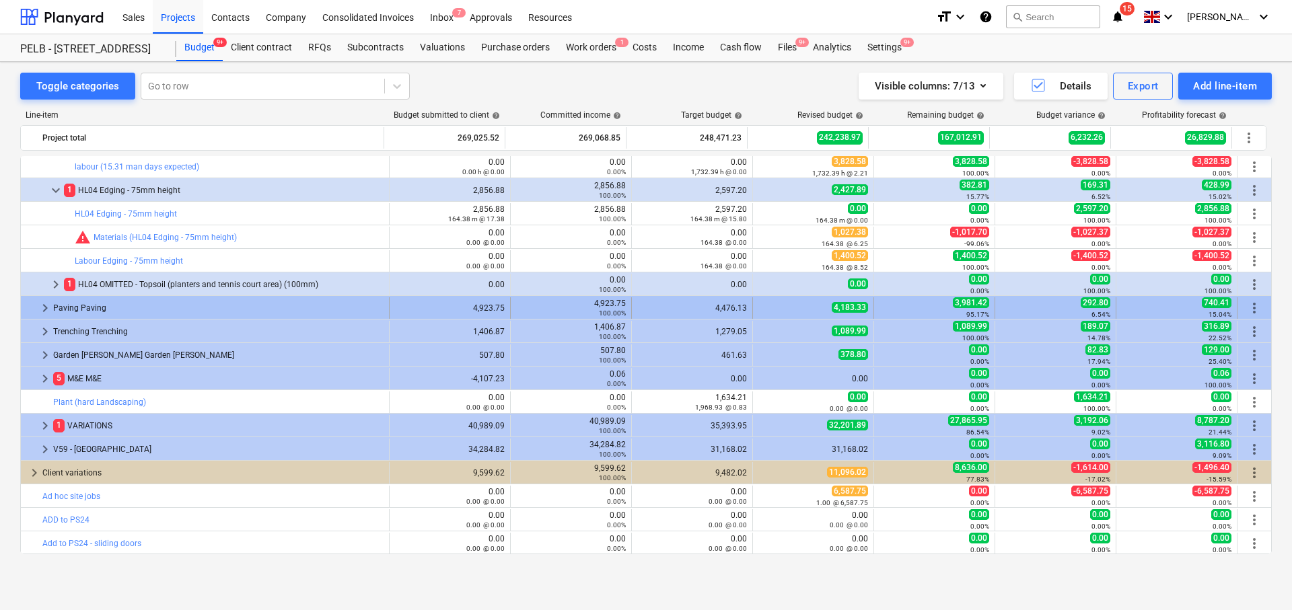
click at [37, 308] on span "keyboard_arrow_right" at bounding box center [45, 308] width 16 height 16
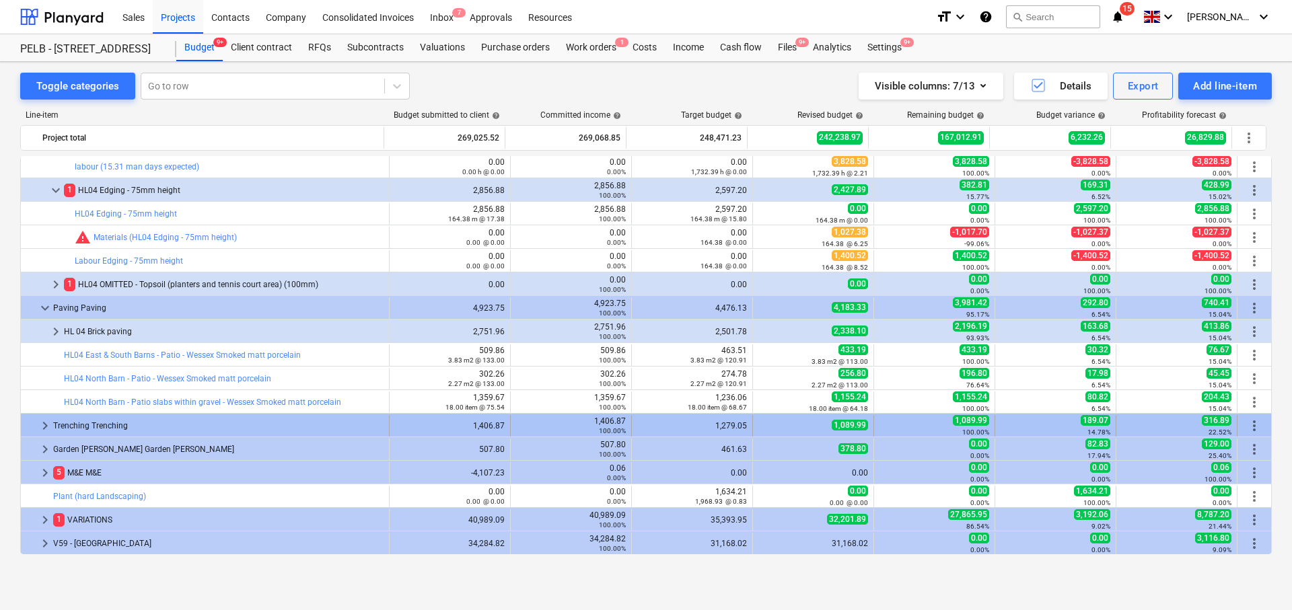
click at [44, 429] on span "keyboard_arrow_right" at bounding box center [45, 426] width 16 height 16
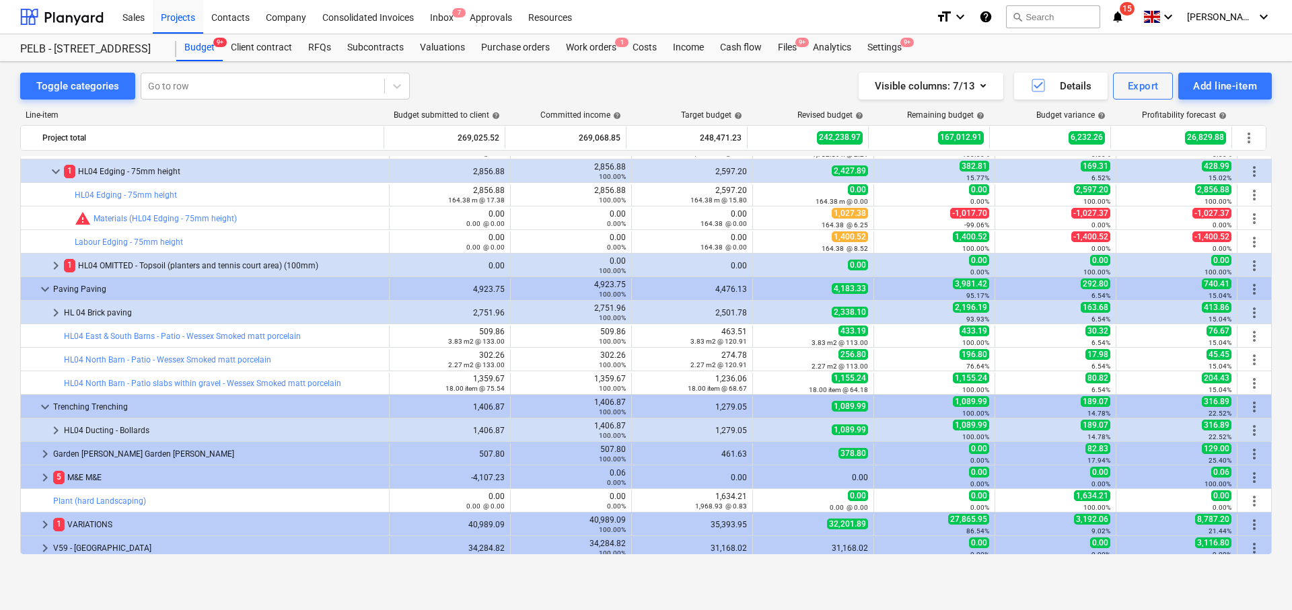
scroll to position [1121, 0]
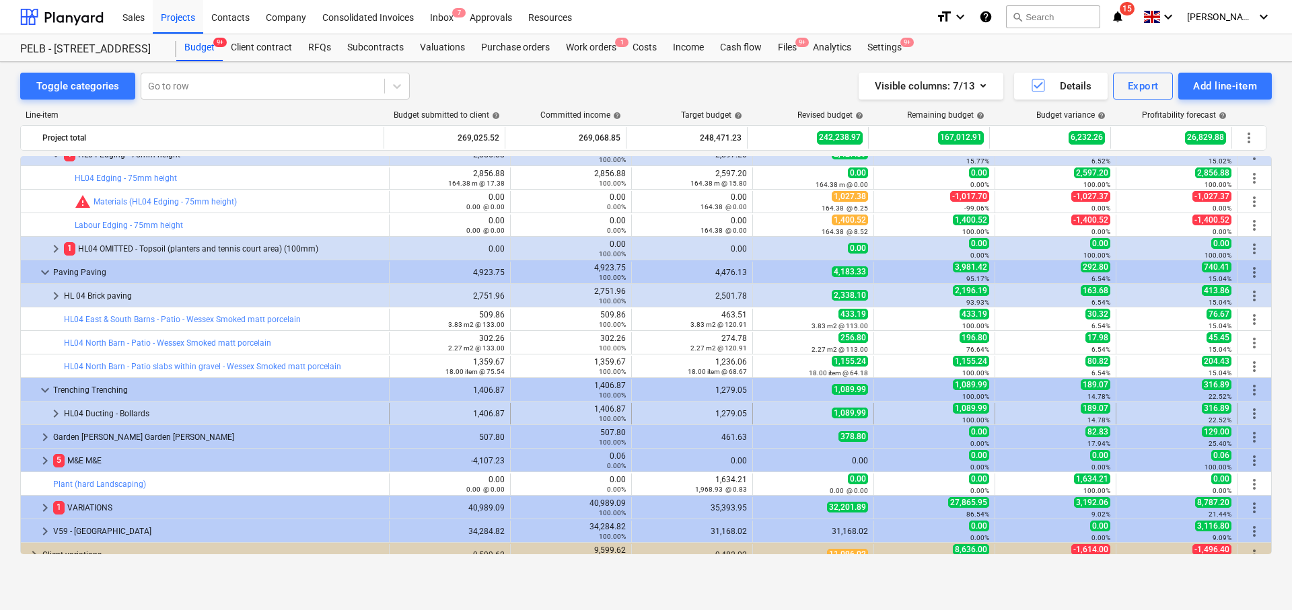
click at [53, 415] on span "keyboard_arrow_right" at bounding box center [56, 414] width 16 height 16
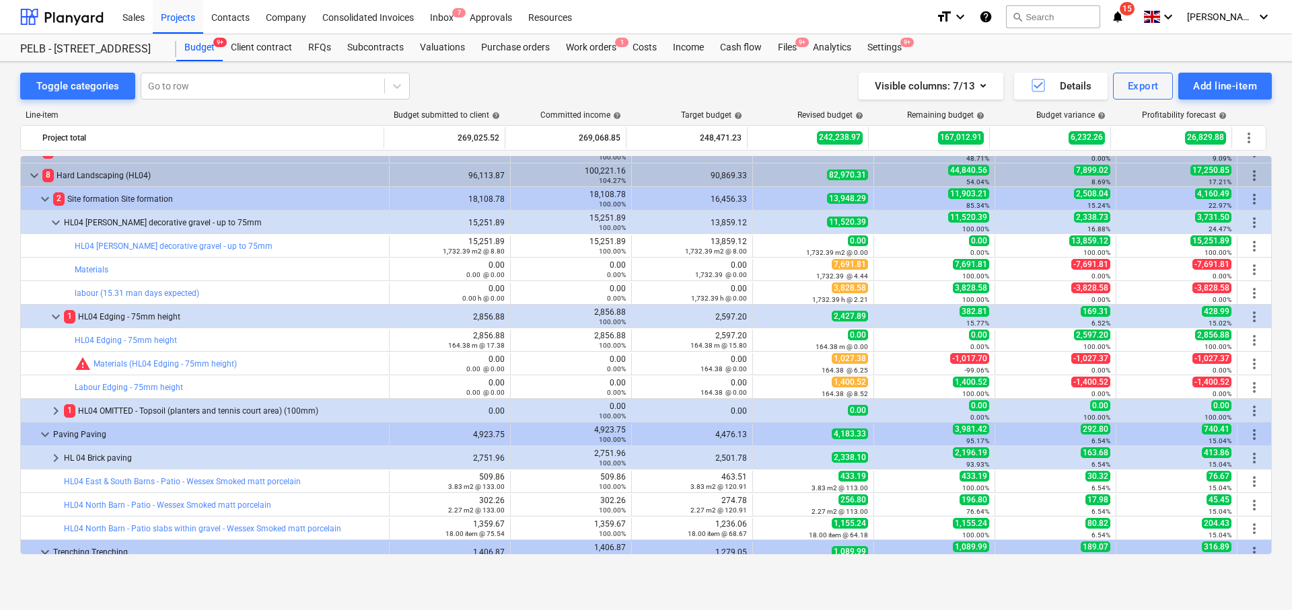
scroll to position [956, 0]
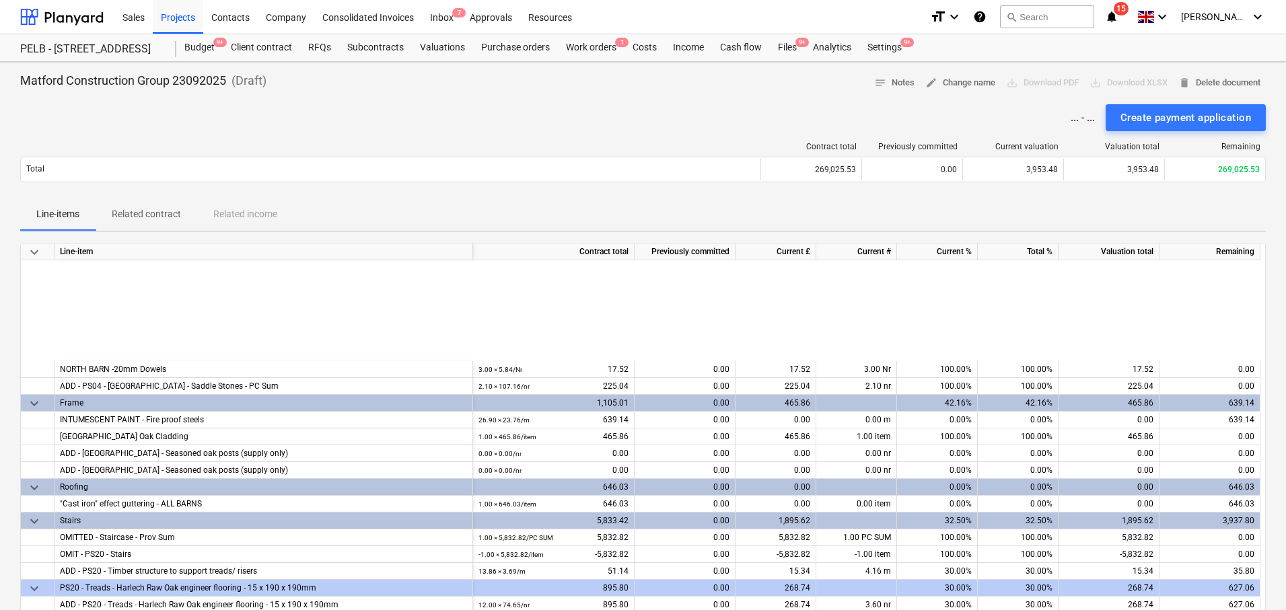
scroll to position [178, 0]
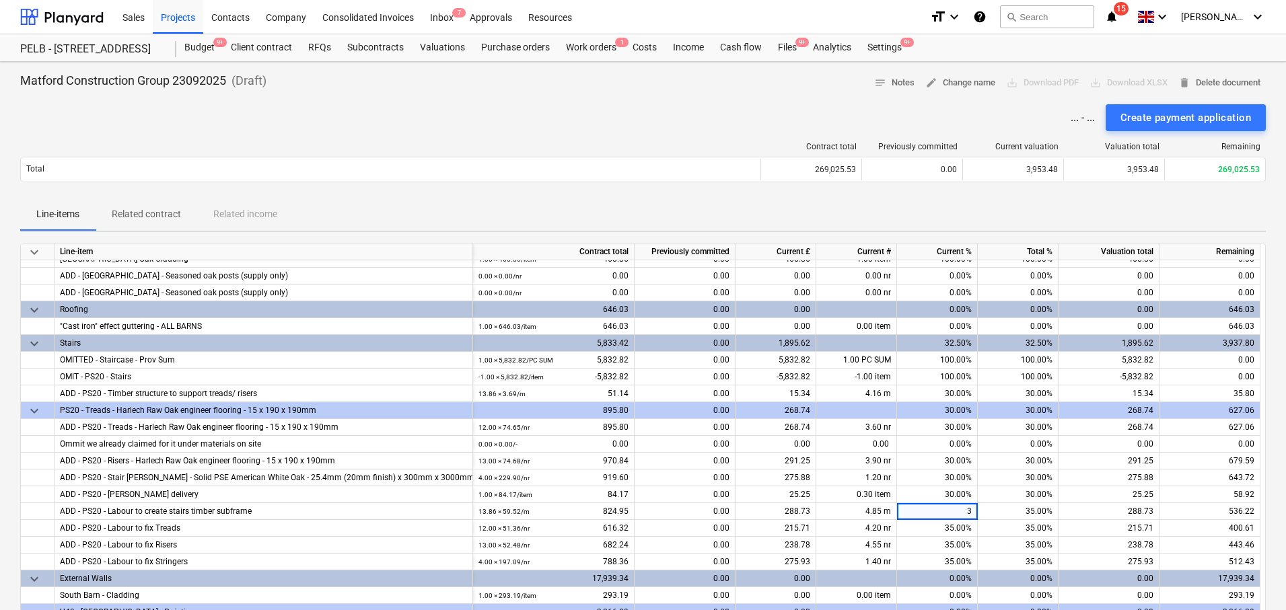
type input "30"
click at [949, 534] on div "35.00%" at bounding box center [937, 528] width 81 height 17
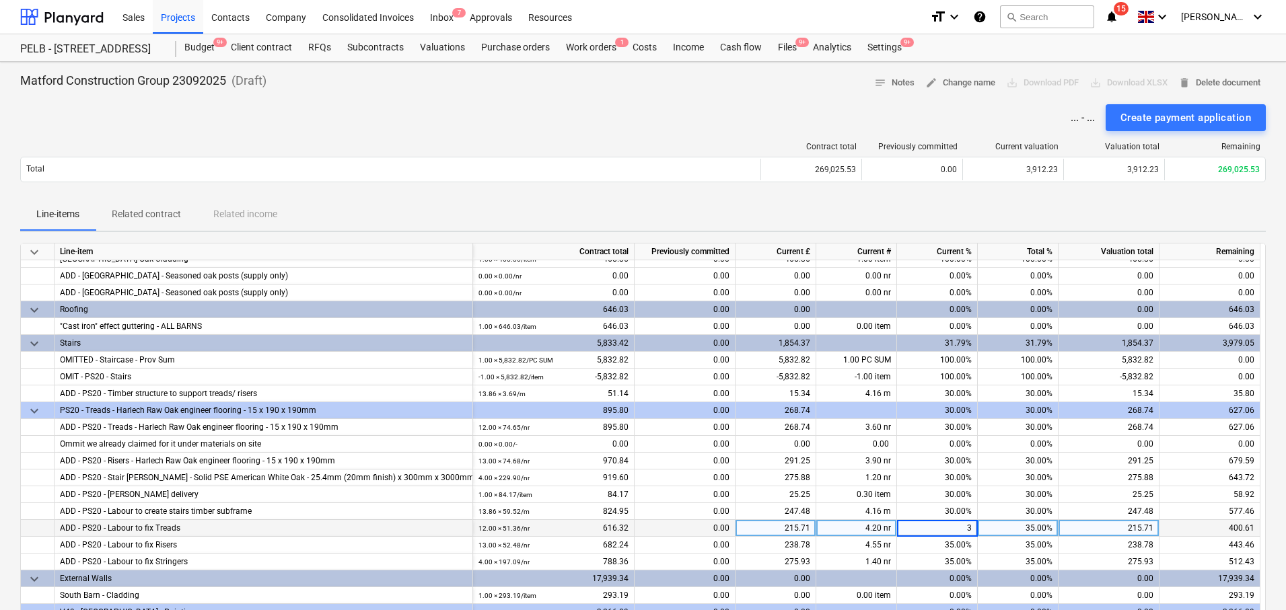
type input "30"
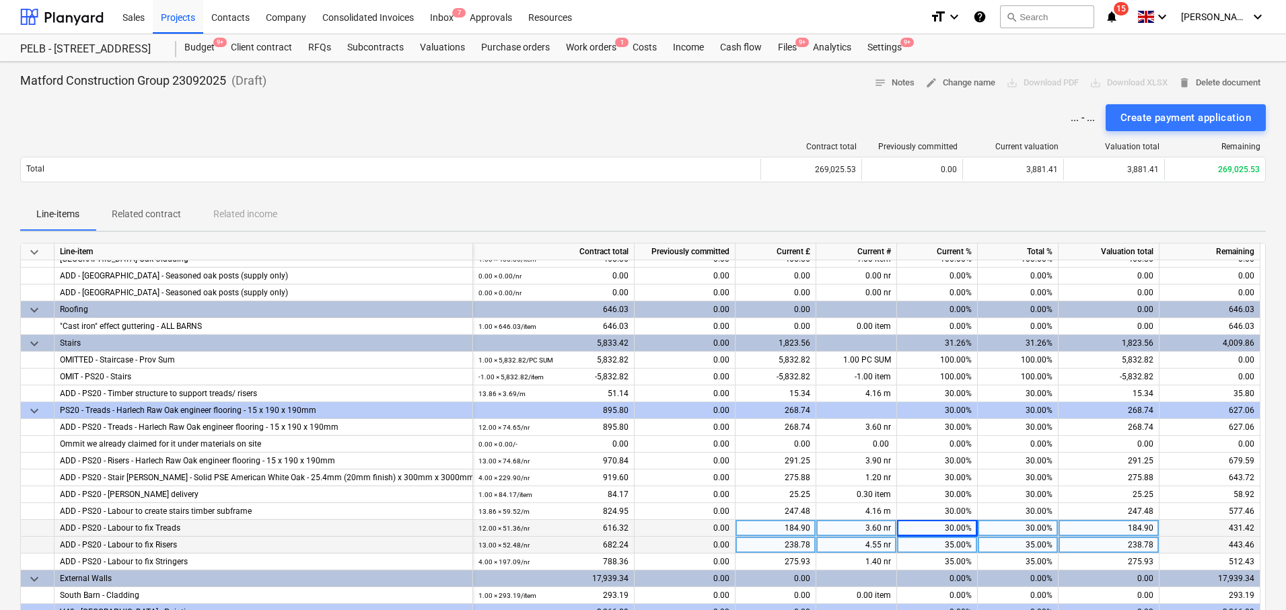
click at [947, 542] on div "35.00%" at bounding box center [937, 545] width 81 height 17
type input "30"
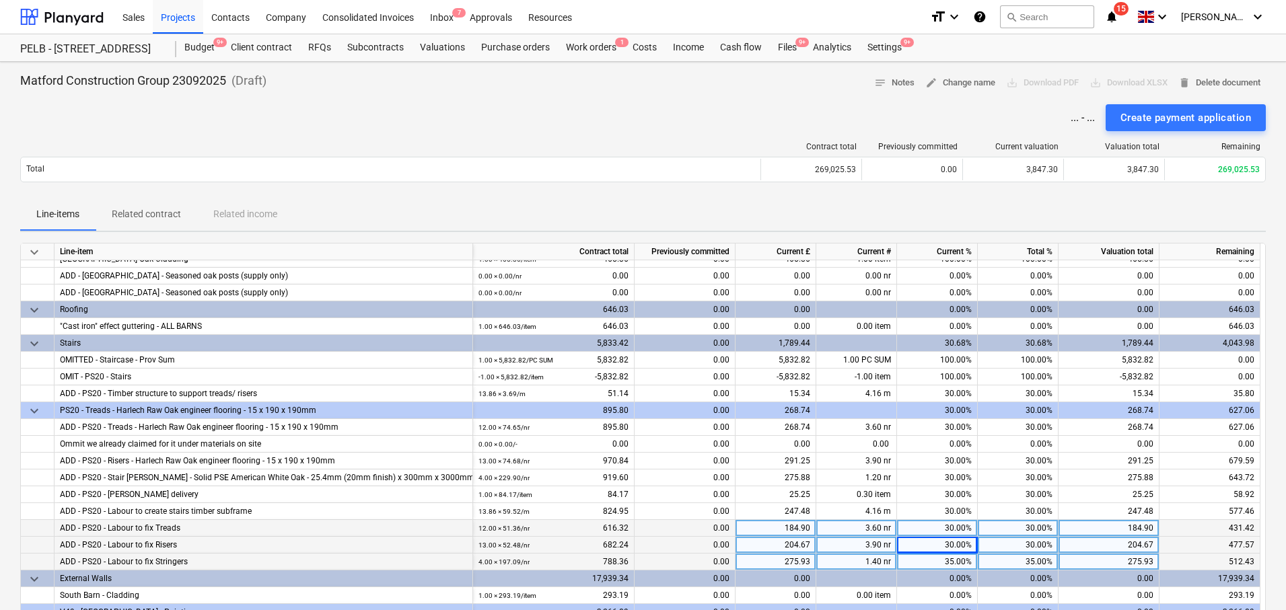
click at [947, 561] on div "35.00%" at bounding box center [937, 562] width 81 height 17
type input "30"
click at [981, 210] on div "Line-items Related contract Related income" at bounding box center [643, 215] width 1246 height 32
click at [954, 345] on div "30.00%" at bounding box center [937, 343] width 81 height 17
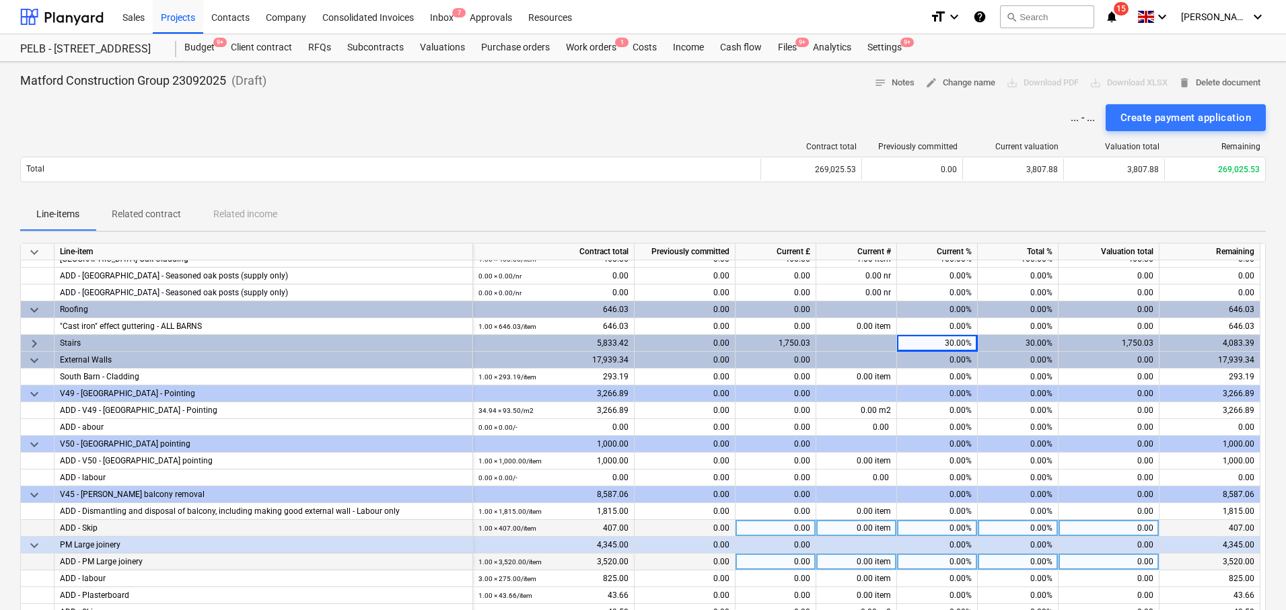
click at [952, 343] on div "30.00%" at bounding box center [937, 343] width 81 height 17
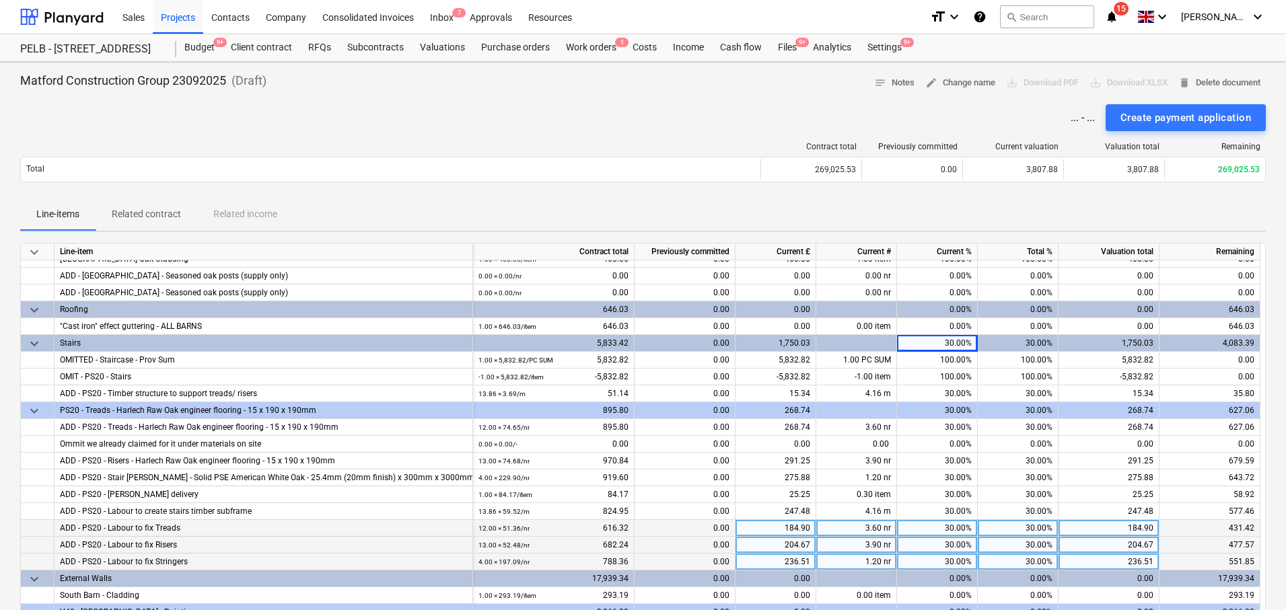
click at [960, 343] on div "30.00%" at bounding box center [937, 343] width 81 height 17
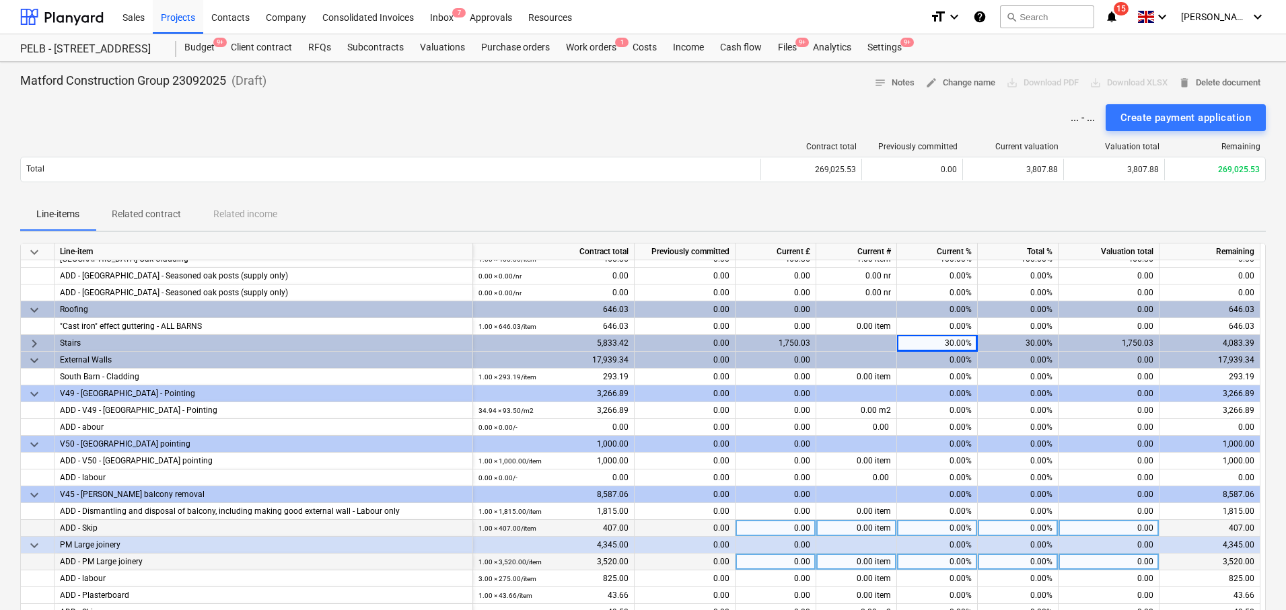
click at [954, 344] on div "30.00%" at bounding box center [937, 343] width 81 height 17
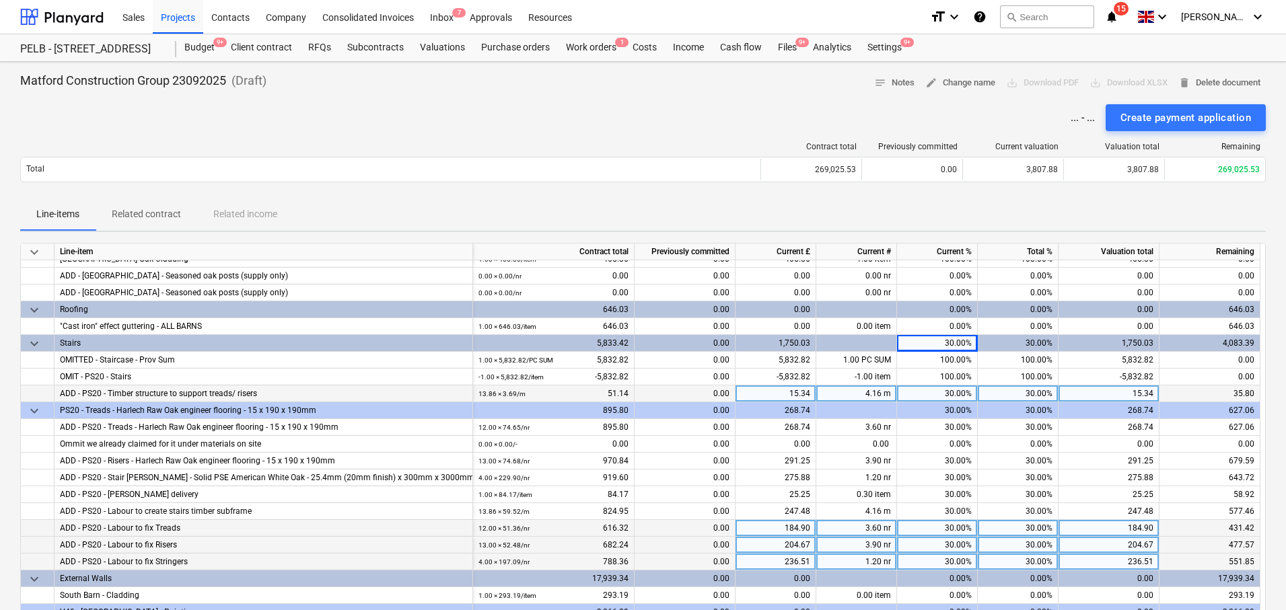
click at [957, 388] on div "30.00%" at bounding box center [937, 394] width 81 height 17
type input "33"
click at [947, 417] on div "30.00%" at bounding box center [937, 410] width 81 height 17
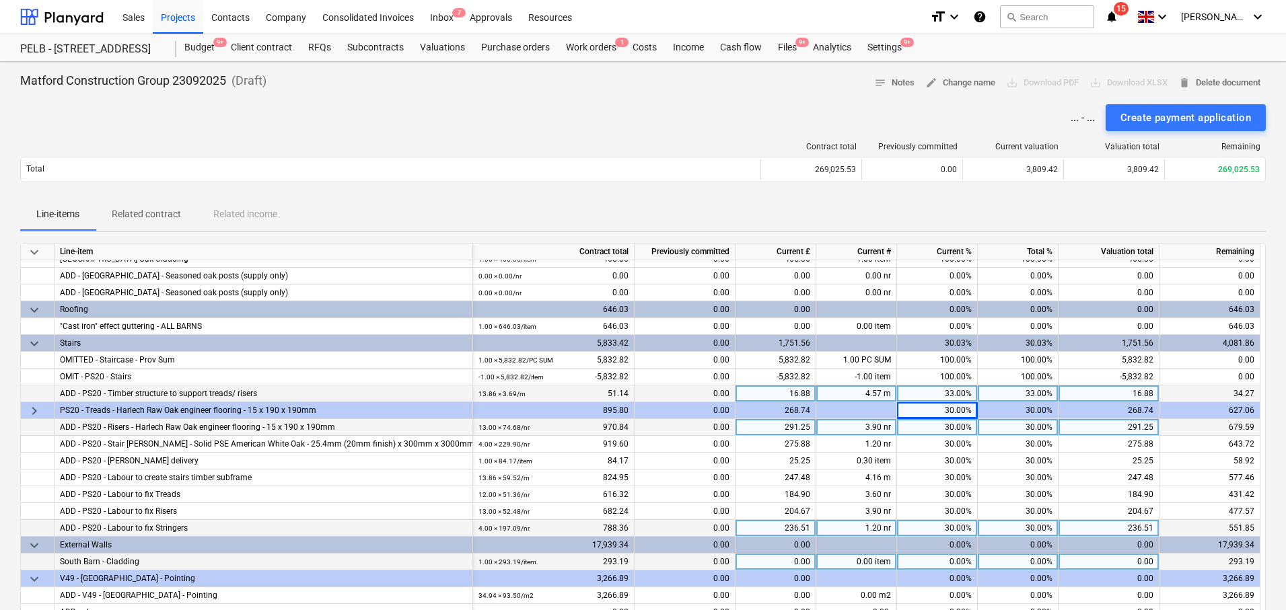
click at [956, 427] on div "30.00%" at bounding box center [937, 427] width 81 height 17
click at [955, 412] on div "30.00%" at bounding box center [937, 410] width 81 height 17
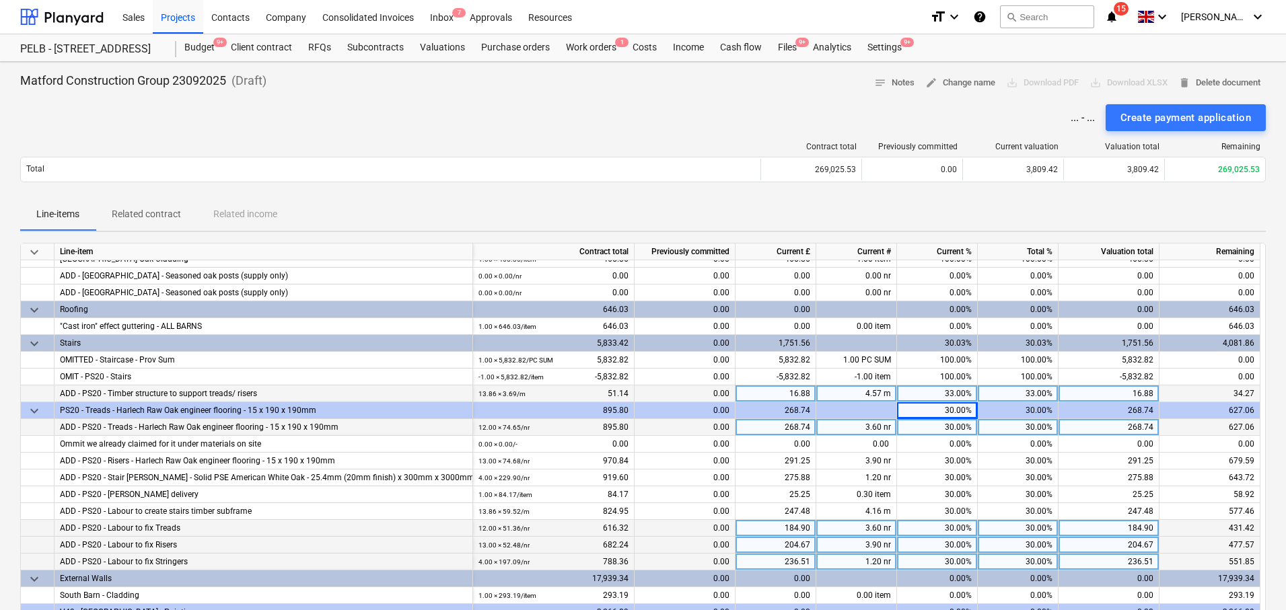
click at [958, 421] on div "30.00%" at bounding box center [937, 427] width 81 height 17
type input "33"
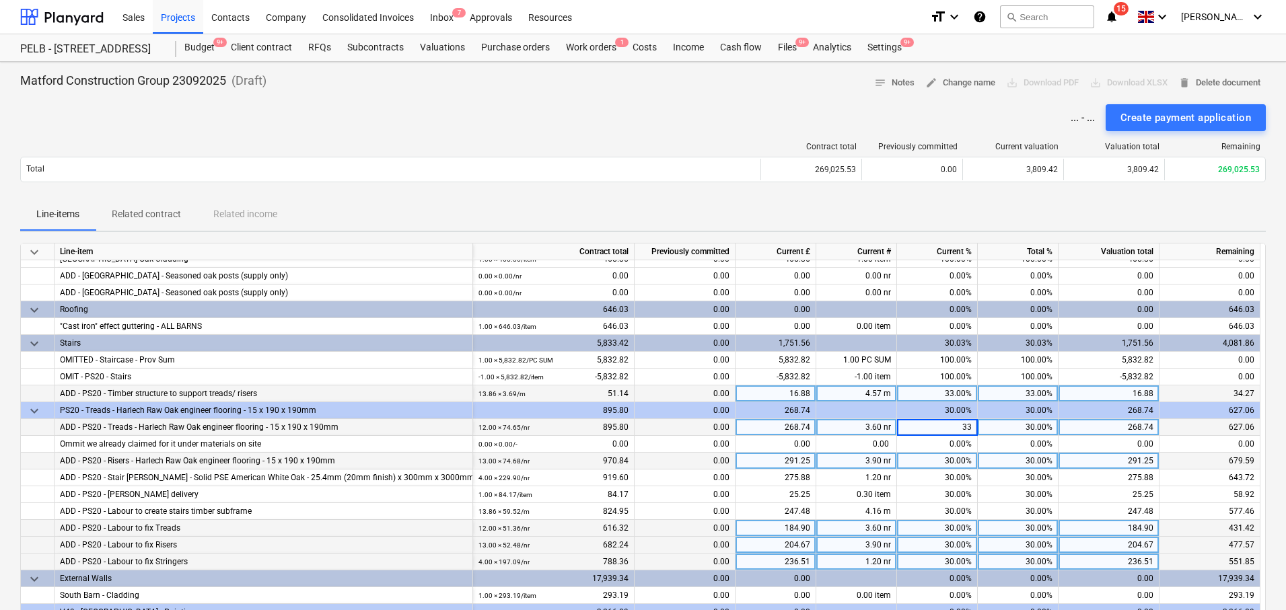
click at [960, 460] on div "30.00%" at bounding box center [937, 461] width 81 height 17
type input "33"
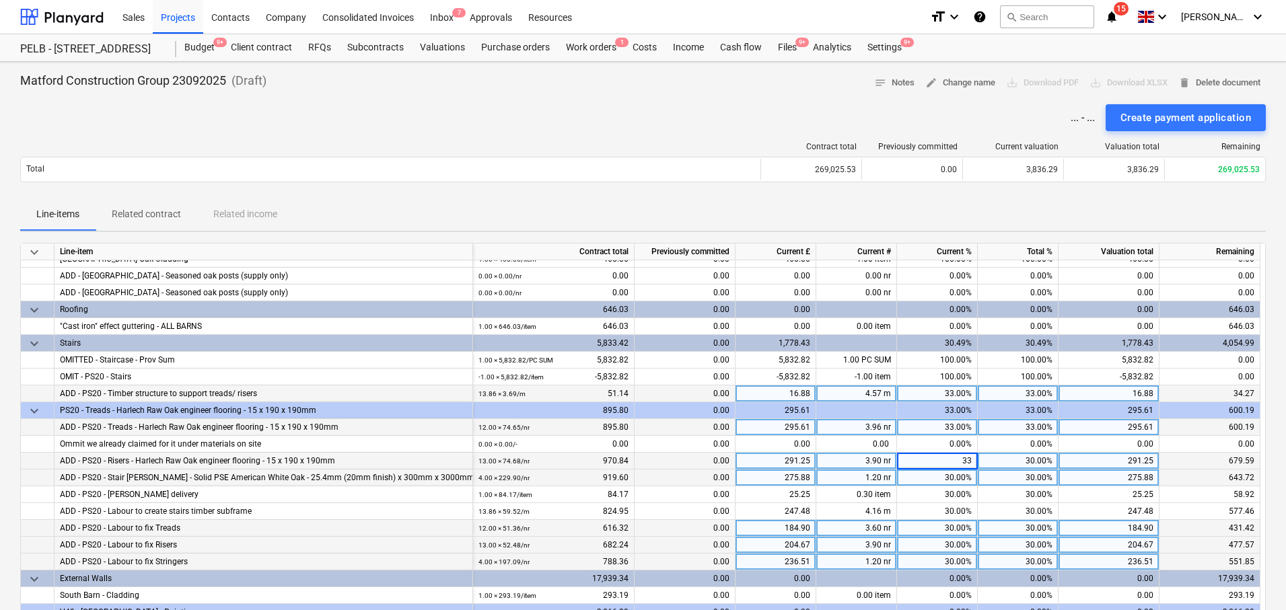
click at [950, 478] on div "30.00%" at bounding box center [937, 478] width 81 height 17
type input "33"
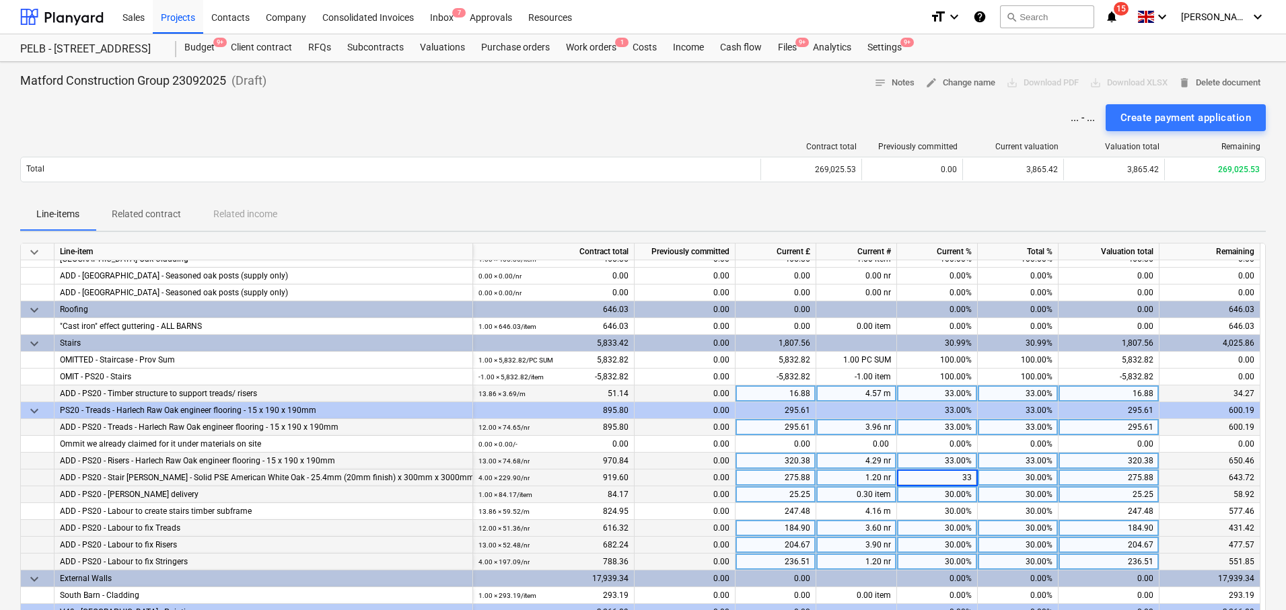
click at [953, 489] on div "30.00%" at bounding box center [937, 495] width 81 height 17
type input "33"
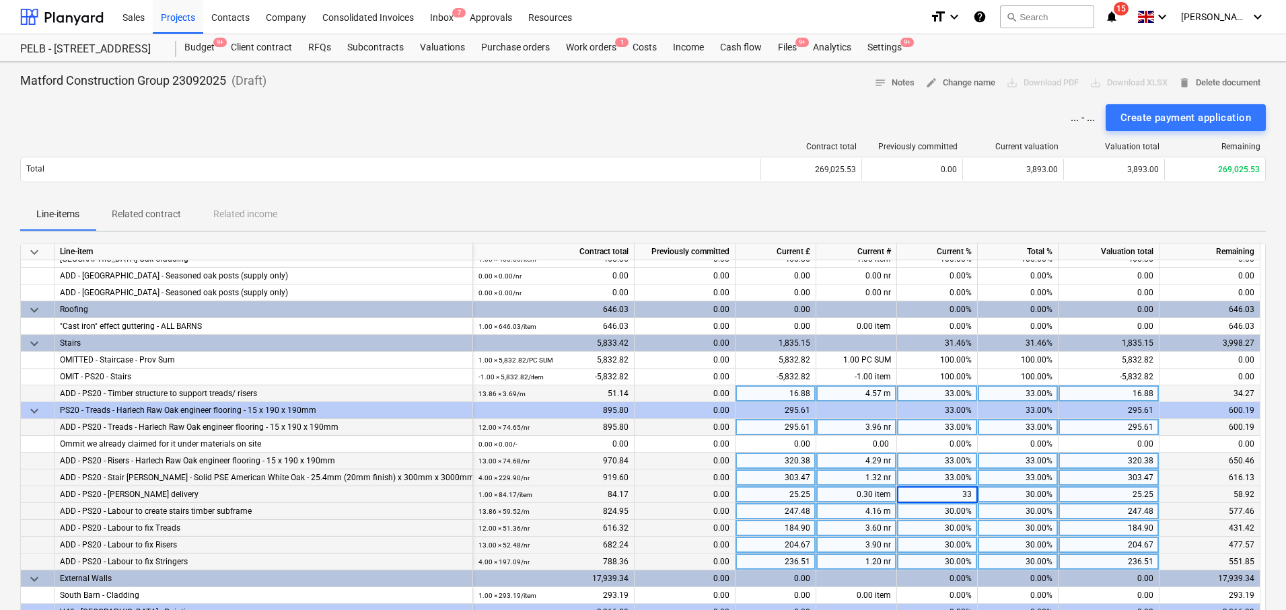
click at [970, 515] on div "30.00%" at bounding box center [937, 511] width 81 height 17
type input "33"
click at [964, 526] on div "30.00%" at bounding box center [937, 528] width 81 height 17
type input "33"
click at [960, 531] on input "33" at bounding box center [937, 528] width 80 height 16
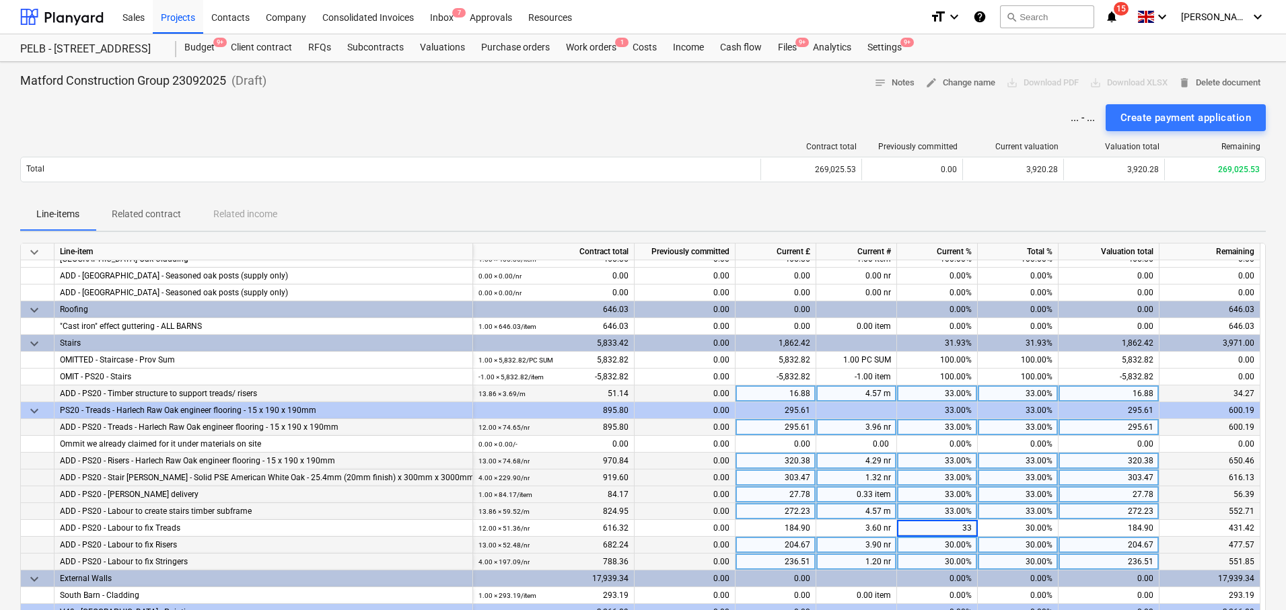
click at [965, 544] on div "30.00%" at bounding box center [937, 545] width 81 height 17
type input "33"
click at [958, 559] on div "30.00%" at bounding box center [937, 562] width 81 height 17
type input "33"
click at [1038, 212] on div "Line-items Related contract Related income" at bounding box center [643, 215] width 1246 height 32
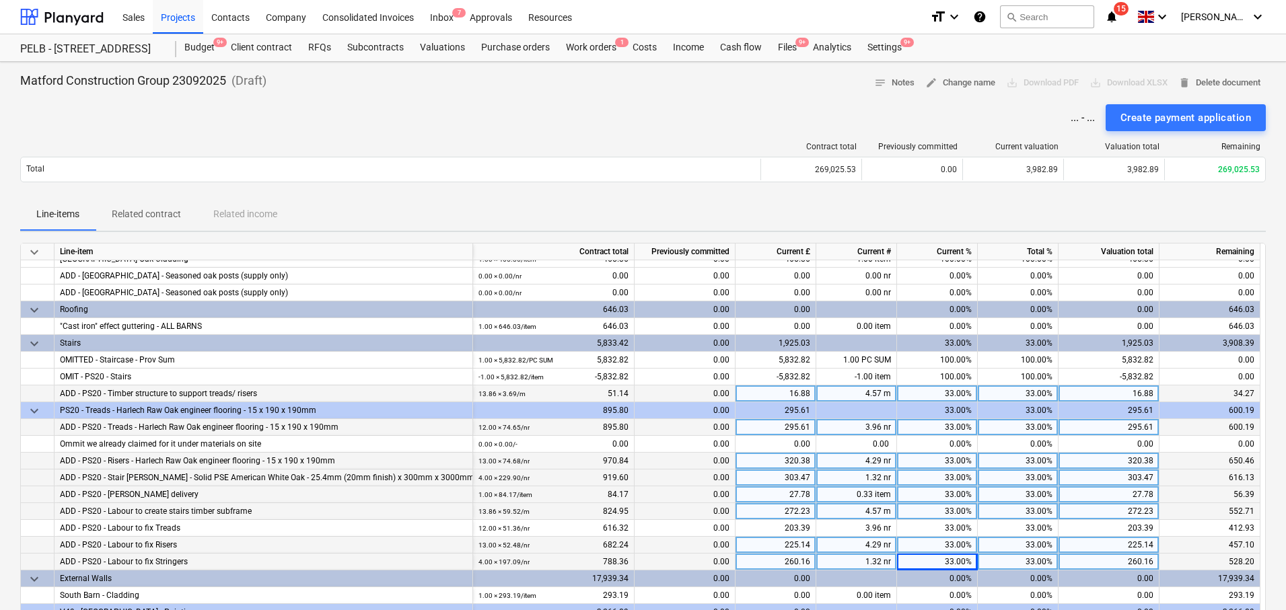
click at [962, 392] on div "33.00%" at bounding box center [937, 394] width 81 height 17
type input "34"
click at [963, 433] on div "33.00%" at bounding box center [937, 427] width 81 height 17
type input "34"
click at [961, 459] on div "33.00%" at bounding box center [937, 461] width 81 height 17
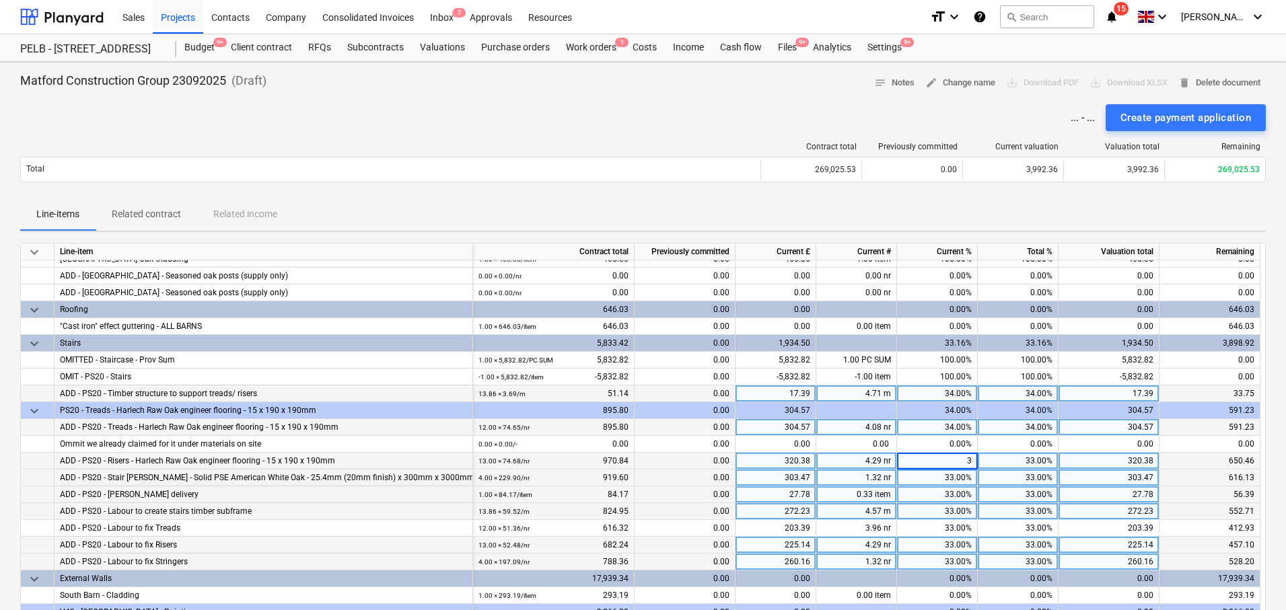
type input "34"
click at [958, 480] on div "33.00%" at bounding box center [937, 478] width 81 height 17
type input "34"
click at [960, 507] on div "33.00%" at bounding box center [937, 511] width 81 height 17
click at [958, 495] on div "33.00%" at bounding box center [937, 495] width 81 height 17
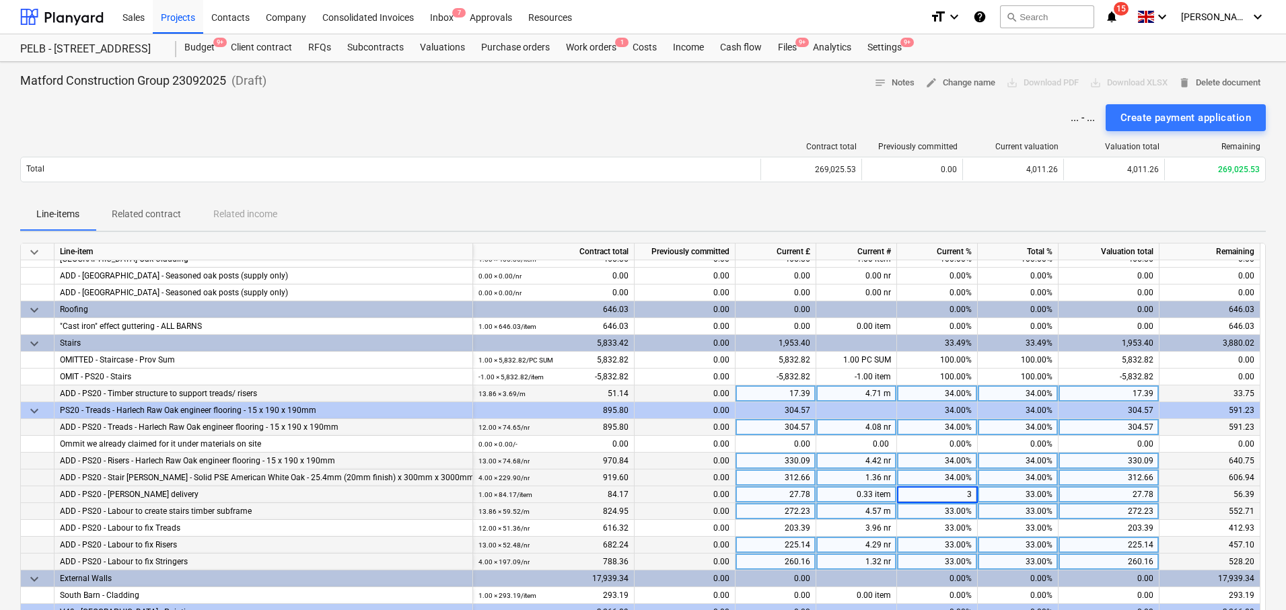
type input "34"
click at [957, 509] on div "33.00%" at bounding box center [937, 511] width 81 height 17
type input "34"
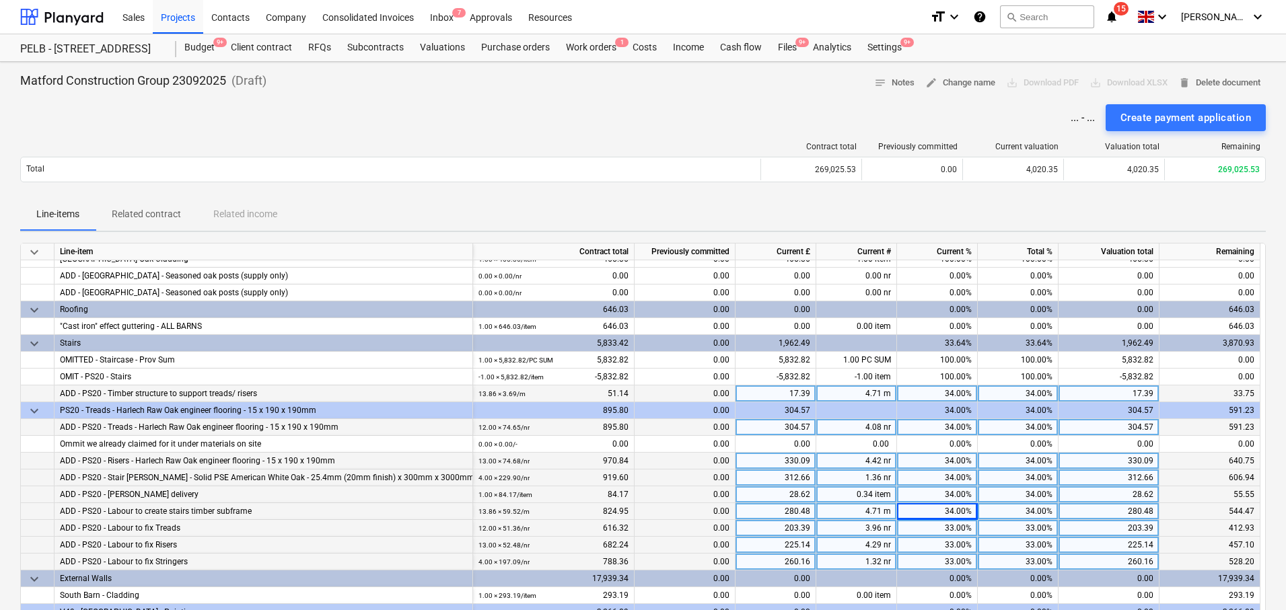
click at [960, 528] on div "33.00%" at bounding box center [937, 528] width 81 height 17
type input "34"
click at [957, 550] on div "33.00%" at bounding box center [937, 545] width 81 height 17
type input "34"
click at [956, 563] on div "33.00%" at bounding box center [937, 562] width 81 height 17
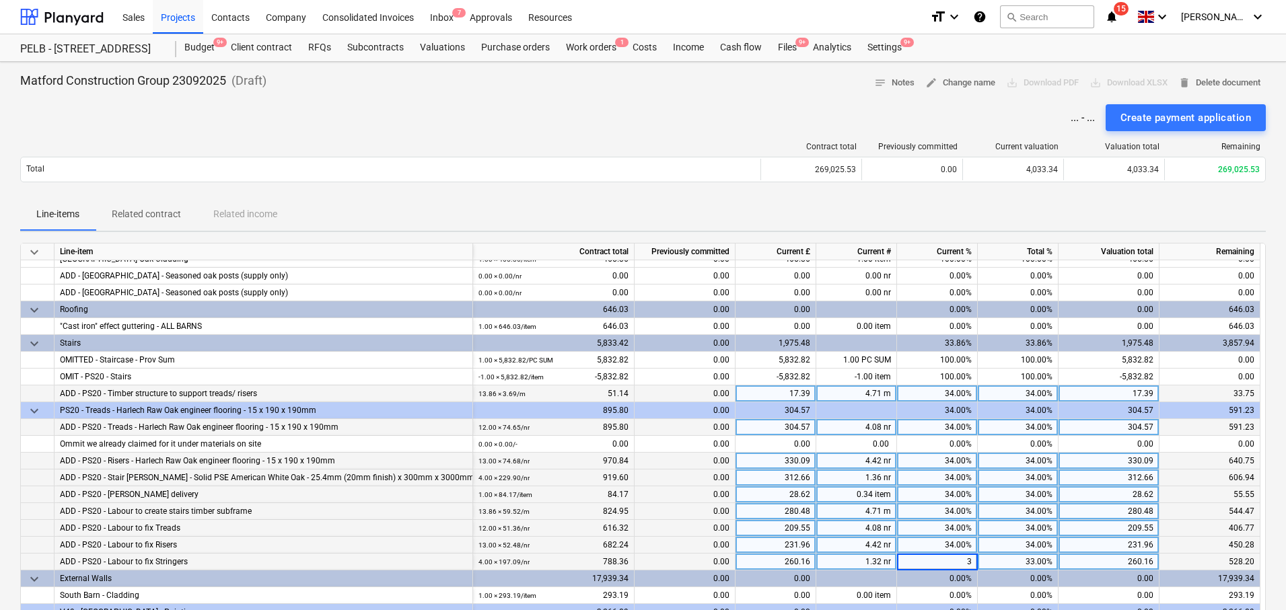
type input "34"
click at [960, 392] on div "34.00%" at bounding box center [937, 394] width 81 height 17
type input "35"
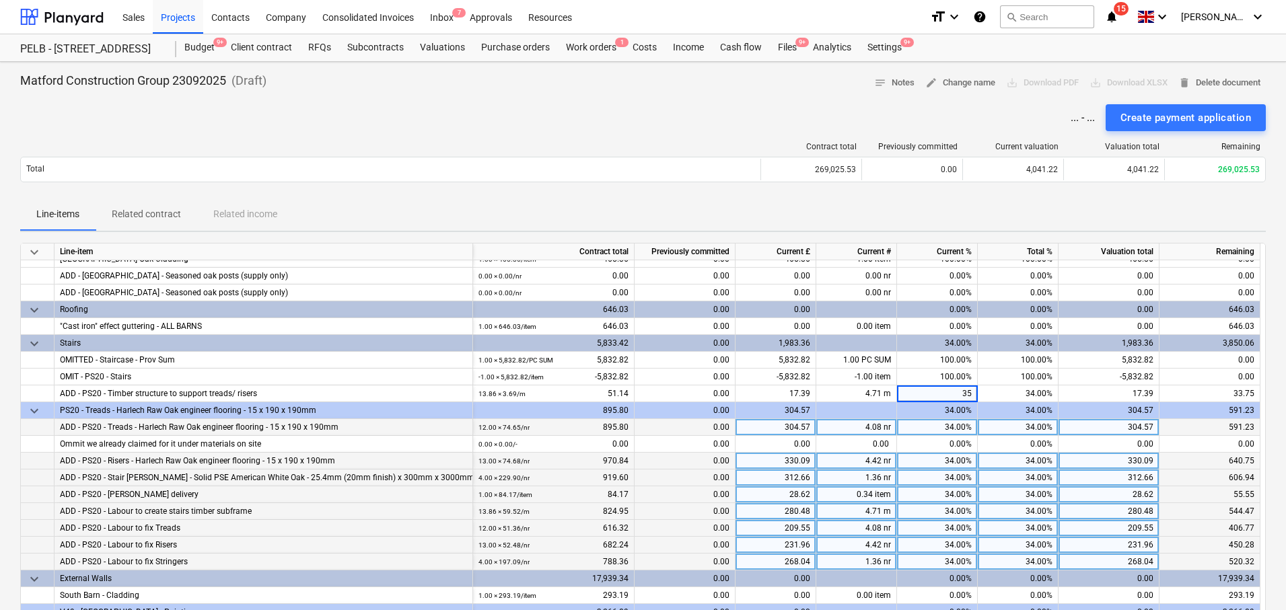
click at [964, 420] on div "34.00%" at bounding box center [937, 427] width 81 height 17
type input "35"
click at [957, 454] on div "34.00%" at bounding box center [937, 461] width 81 height 17
type input "35"
click at [959, 477] on div "34.00%" at bounding box center [937, 478] width 81 height 17
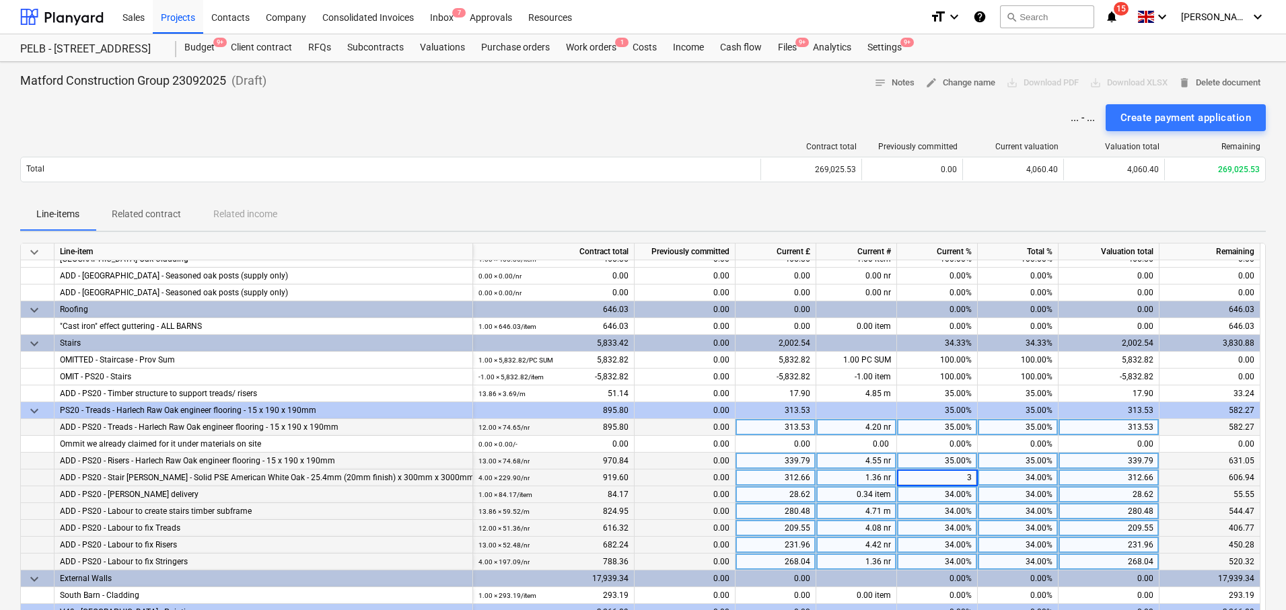
type input "35"
click at [941, 495] on div "34.00%" at bounding box center [937, 495] width 81 height 17
type input "35"
click at [947, 507] on div "34.00%" at bounding box center [937, 511] width 81 height 17
type input "35"
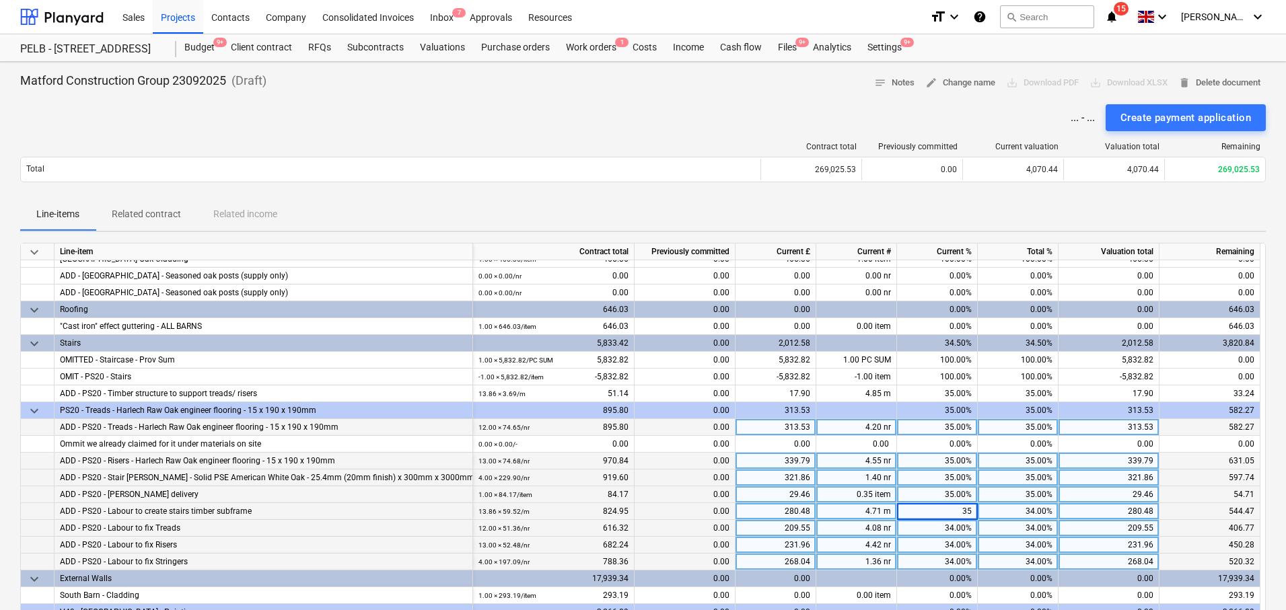
click at [954, 532] on div "34.00%" at bounding box center [937, 528] width 81 height 17
type input "35"
click at [959, 544] on div "34.00%" at bounding box center [937, 545] width 81 height 17
type input "35"
click at [966, 558] on div "34.00%" at bounding box center [937, 562] width 81 height 17
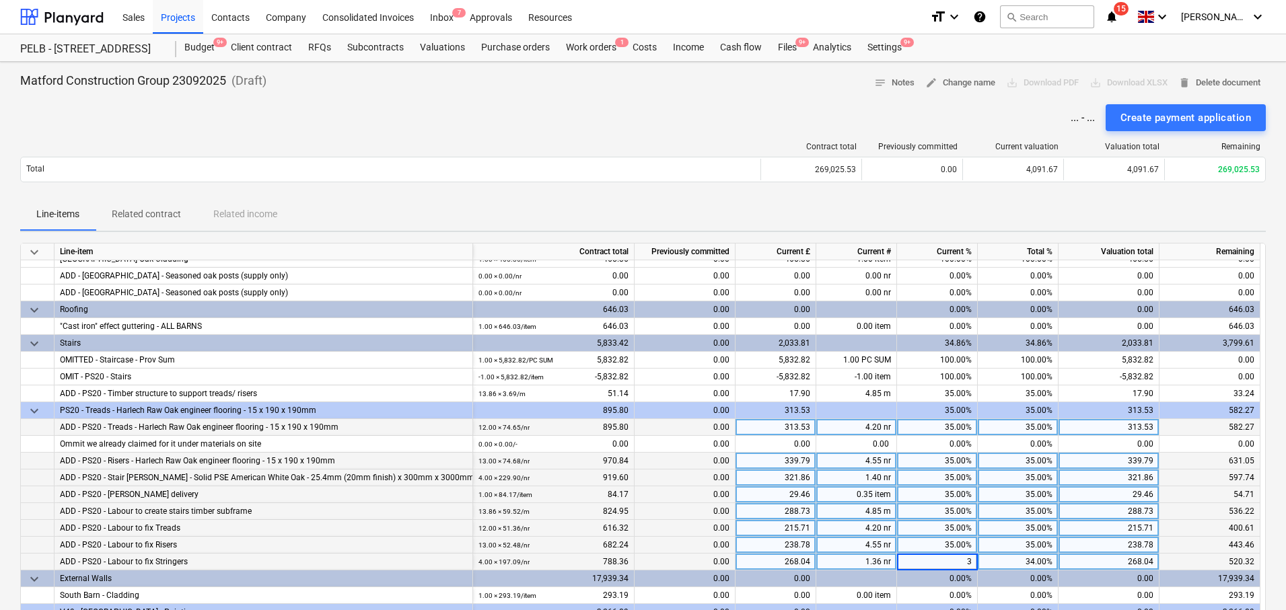
type input "35"
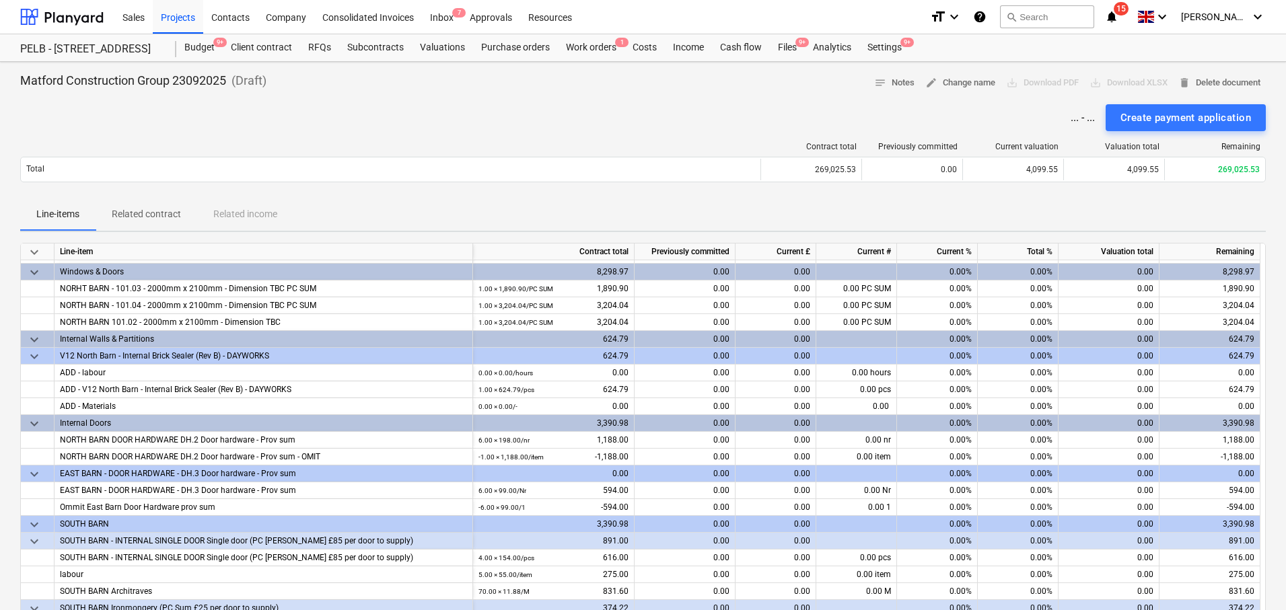
scroll to position [941, 0]
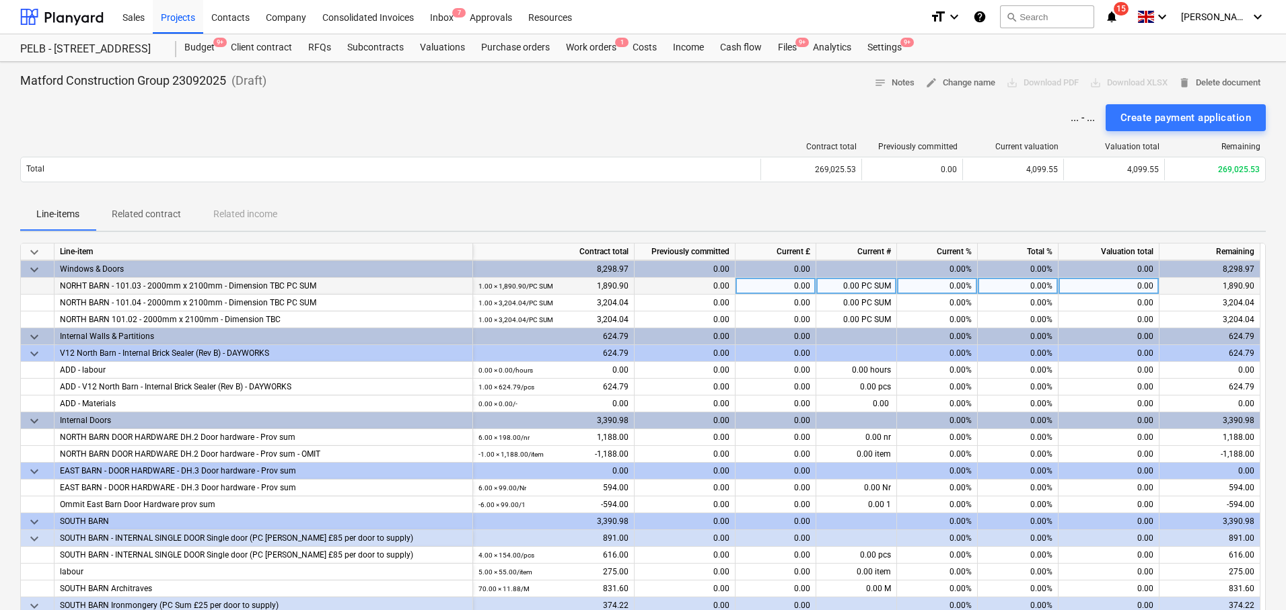
click at [808, 284] on div "0.00" at bounding box center [775, 286] width 81 height 17
click at [801, 286] on div "0.00" at bounding box center [775, 286] width 81 height 17
type input "1650"
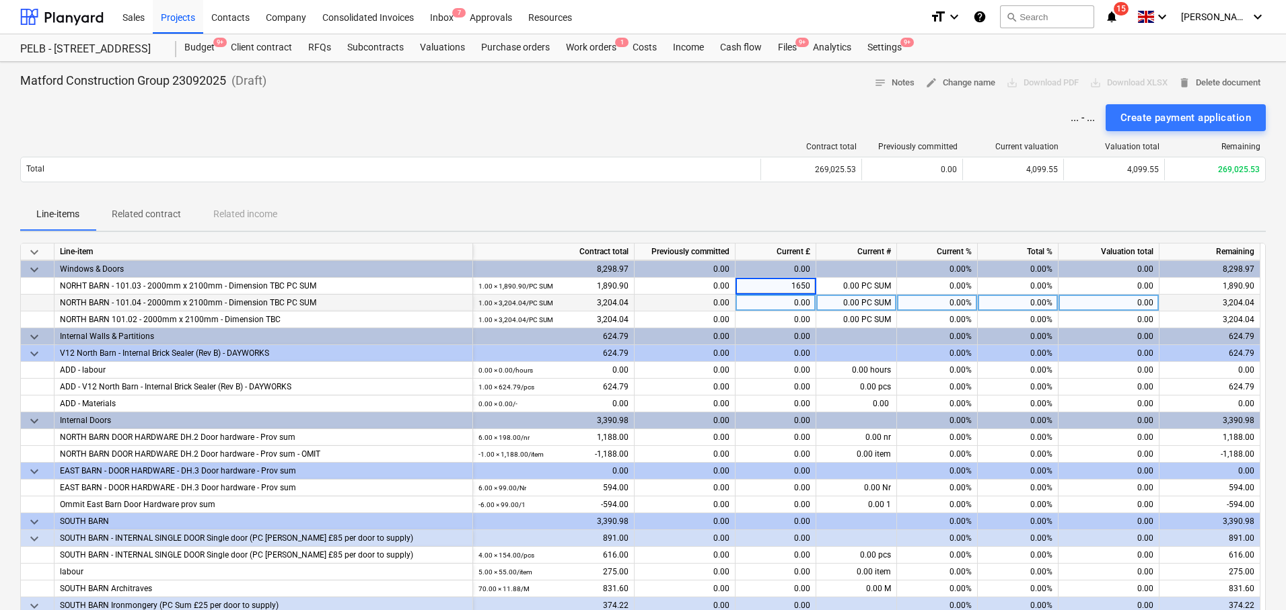
click at [800, 298] on div "0.00" at bounding box center [775, 303] width 81 height 17
click at [798, 298] on input at bounding box center [775, 303] width 80 height 16
type input "1430"
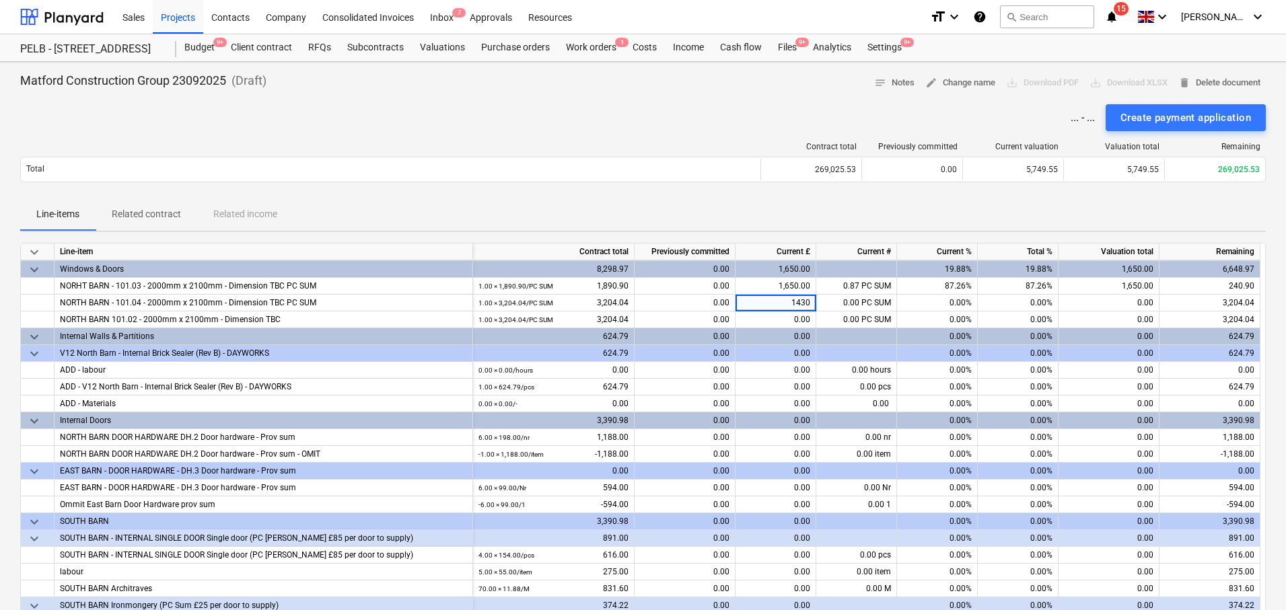
click at [851, 215] on div "Line-items Related contract Related income" at bounding box center [643, 215] width 1246 height 32
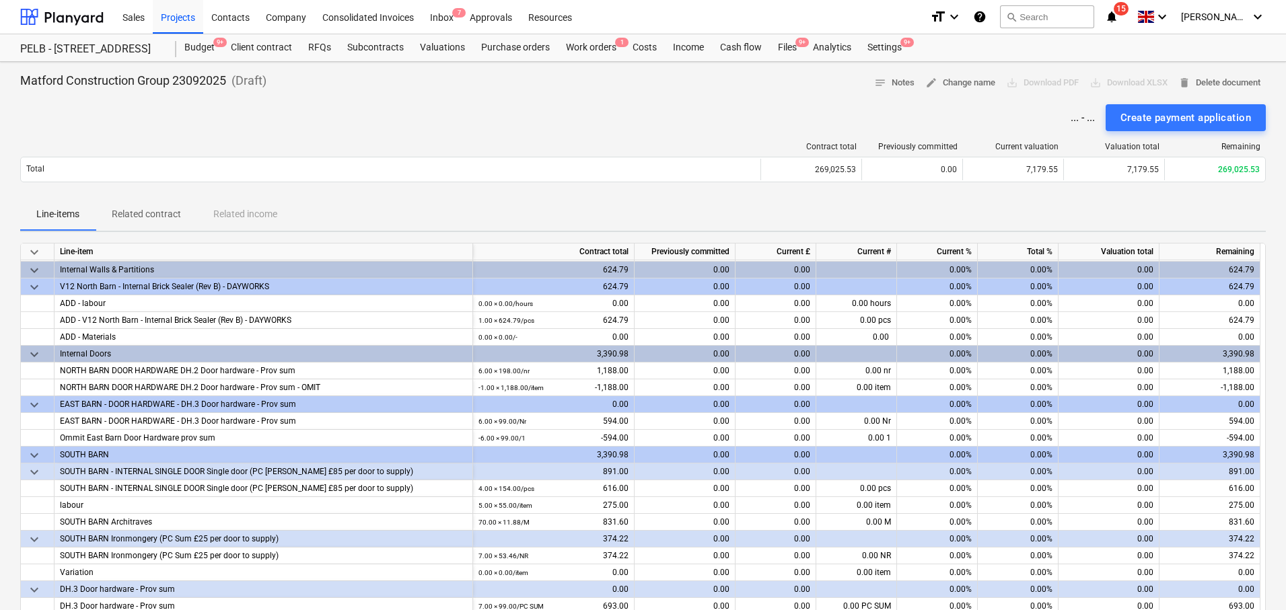
scroll to position [1009, 0]
click at [34, 269] on span "keyboard_arrow_down" at bounding box center [34, 269] width 16 height 16
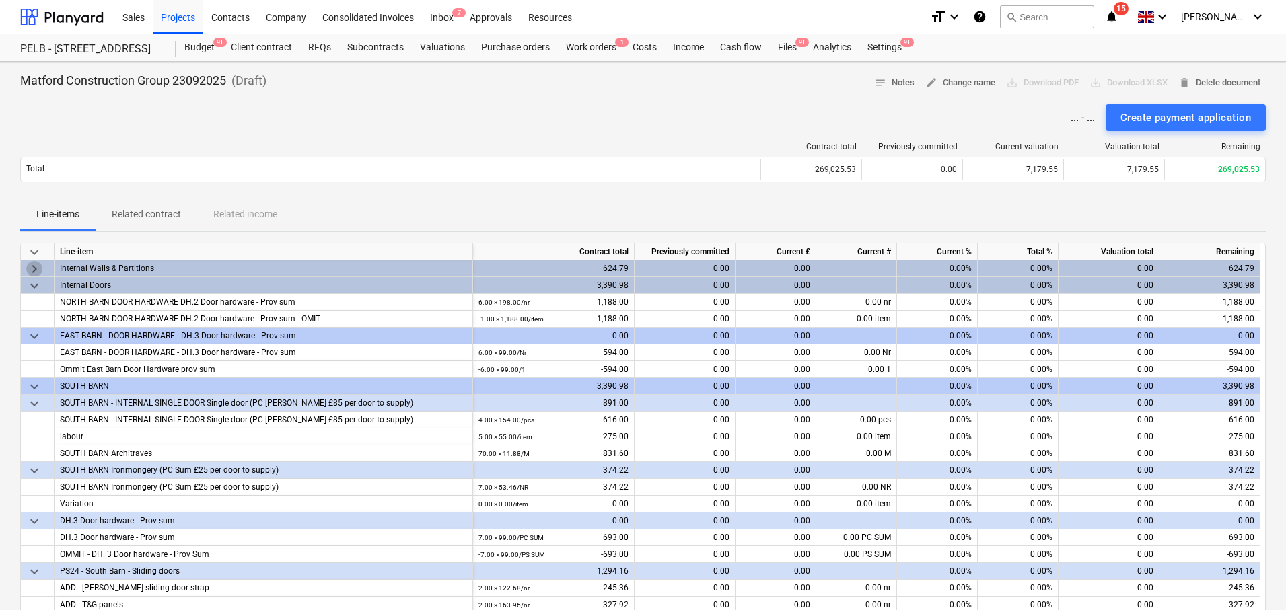
click at [34, 269] on span "keyboard_arrow_right" at bounding box center [34, 269] width 16 height 16
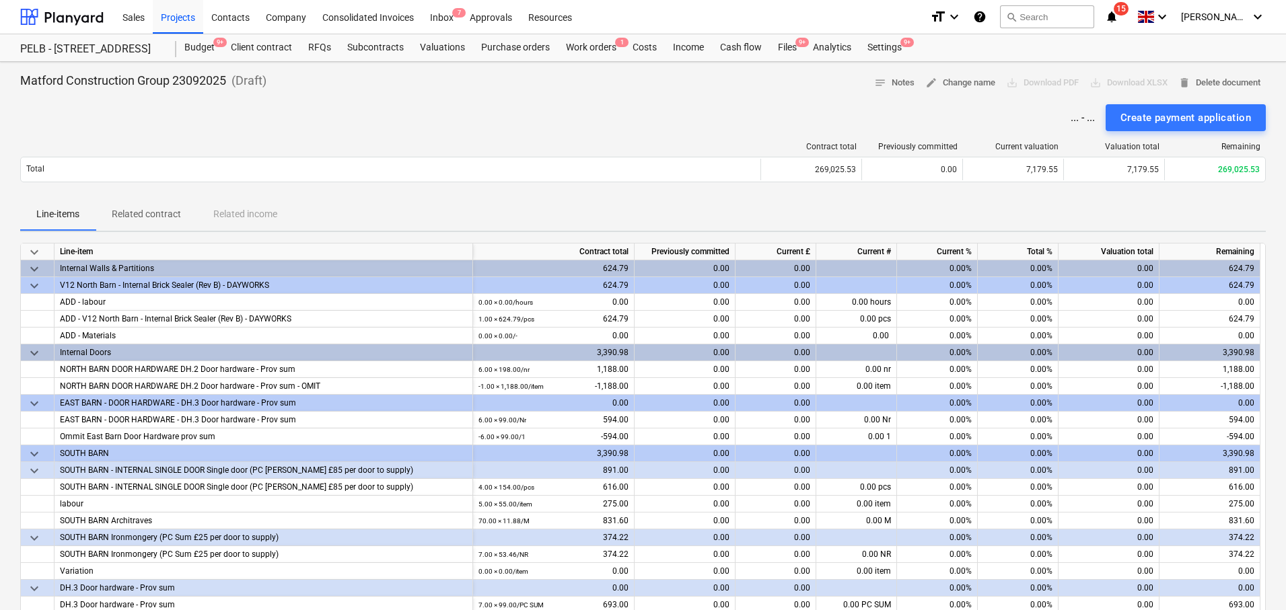
click at [38, 271] on span "keyboard_arrow_down" at bounding box center [34, 269] width 16 height 16
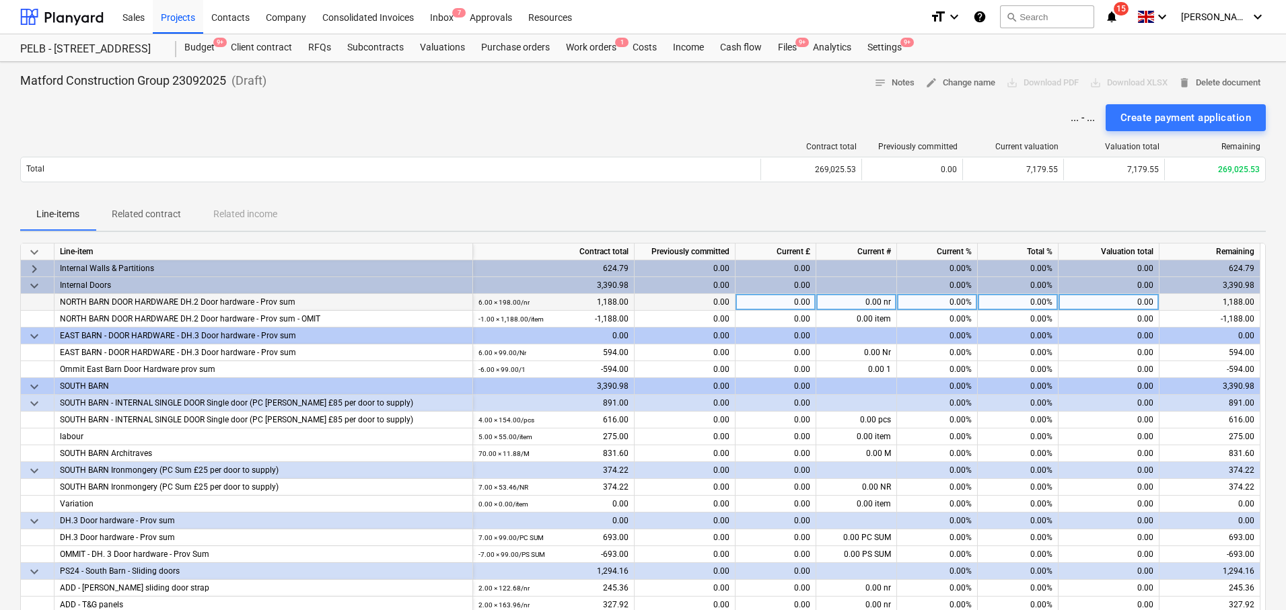
click at [1013, 303] on div "0.00%" at bounding box center [1018, 302] width 81 height 17
type input "100"
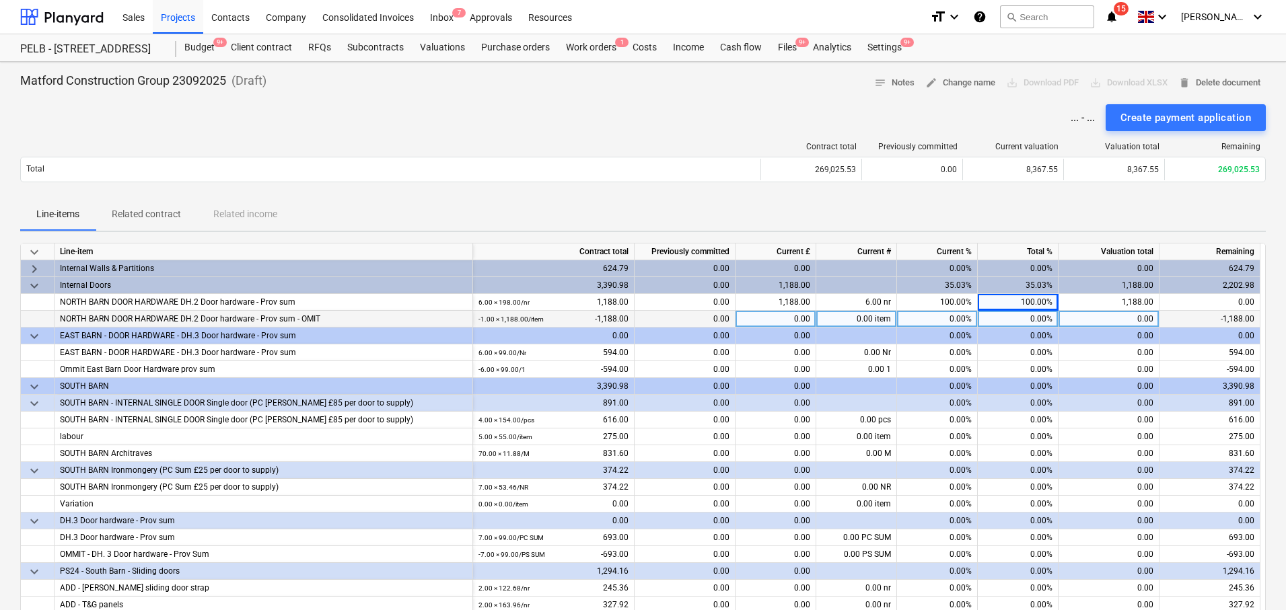
click at [1017, 311] on div "0.00%" at bounding box center [1018, 319] width 81 height 17
type input "100"
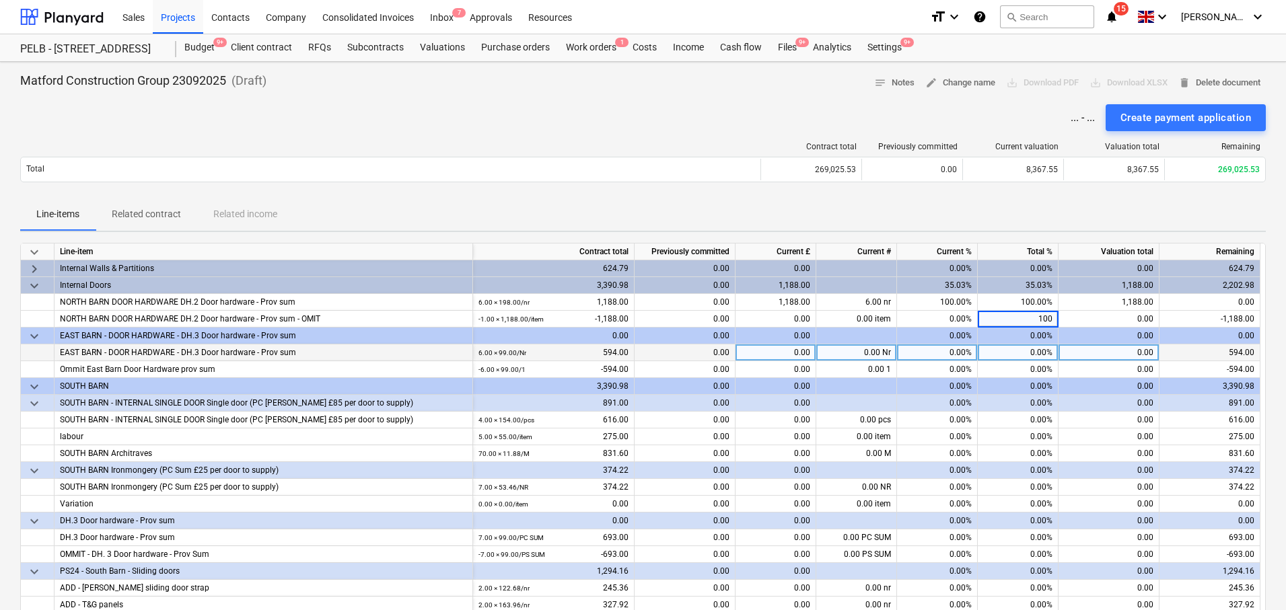
click at [1023, 349] on div "0.00%" at bounding box center [1018, 353] width 81 height 17
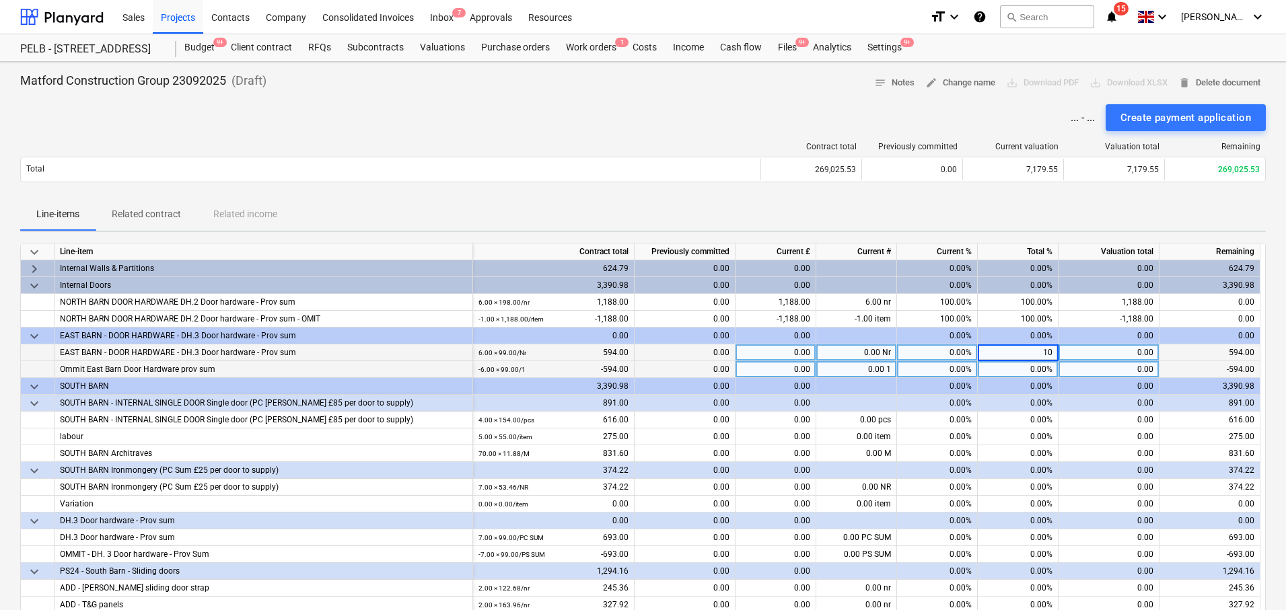
type input "100"
click at [1031, 364] on div "0.00%" at bounding box center [1018, 369] width 81 height 17
type input "100"
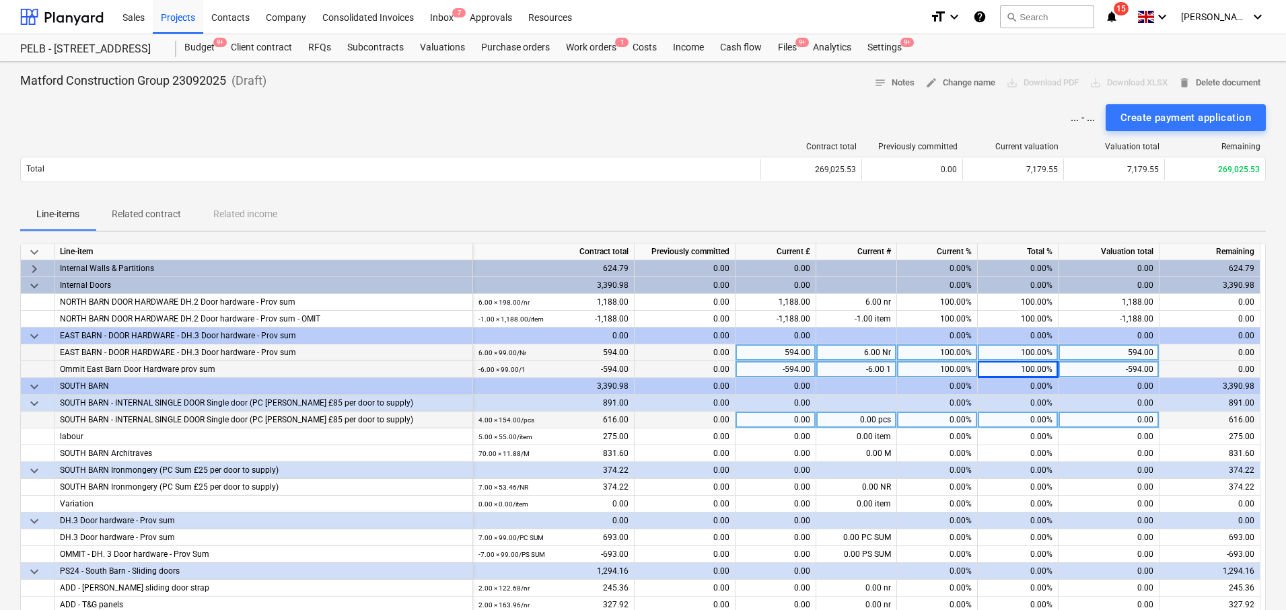
click at [1020, 421] on div "0.00%" at bounding box center [1018, 420] width 81 height 17
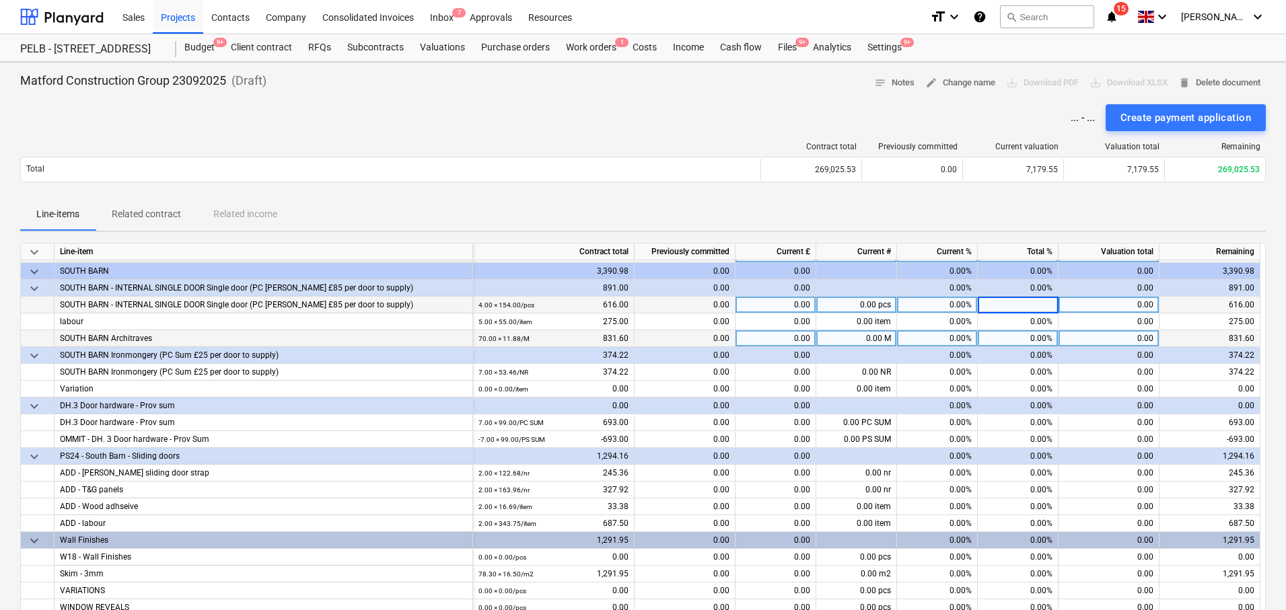
scroll to position [1125, 0]
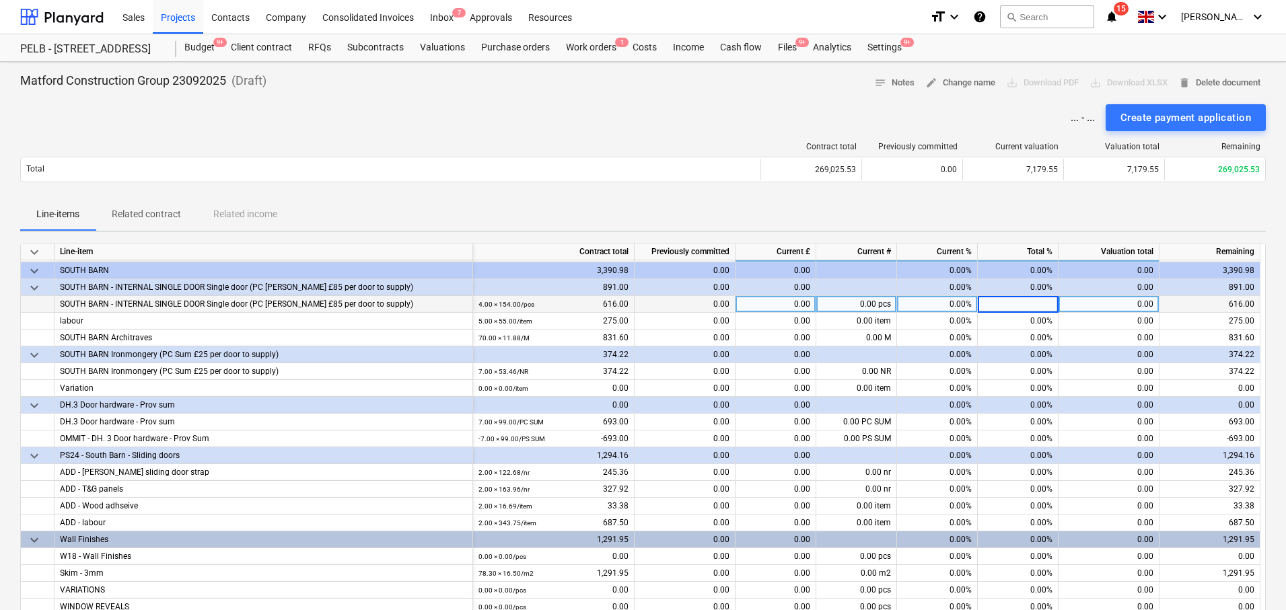
click at [1038, 307] on input at bounding box center [1018, 304] width 80 height 16
type input "100"
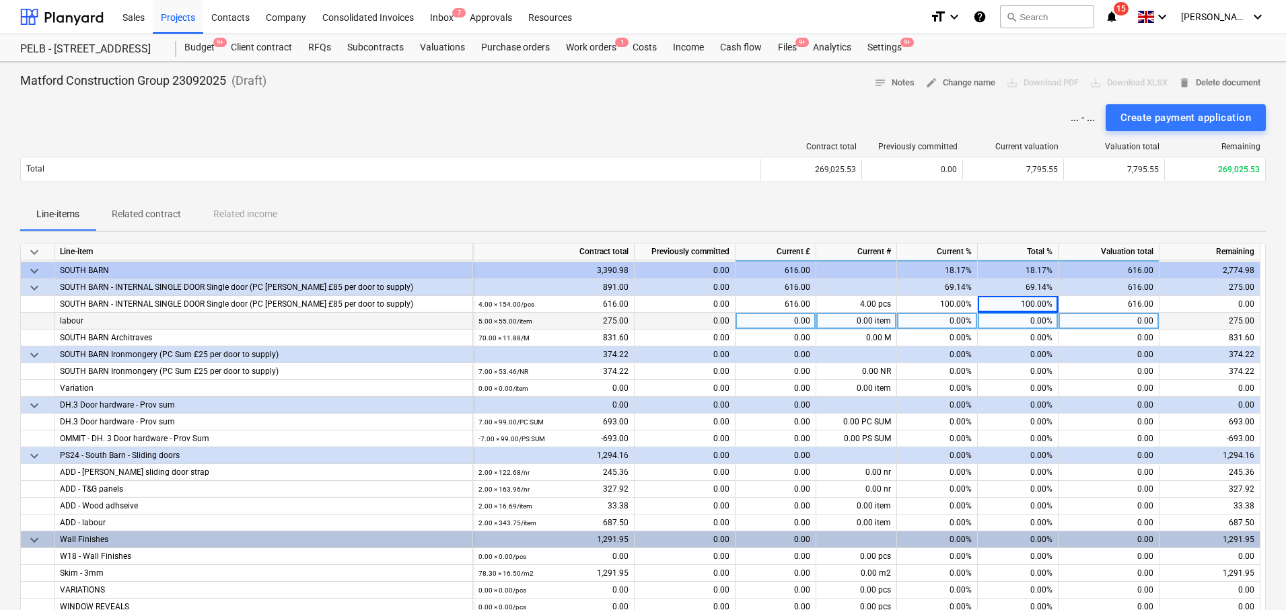
click at [1034, 322] on div "0.00%" at bounding box center [1018, 321] width 81 height 17
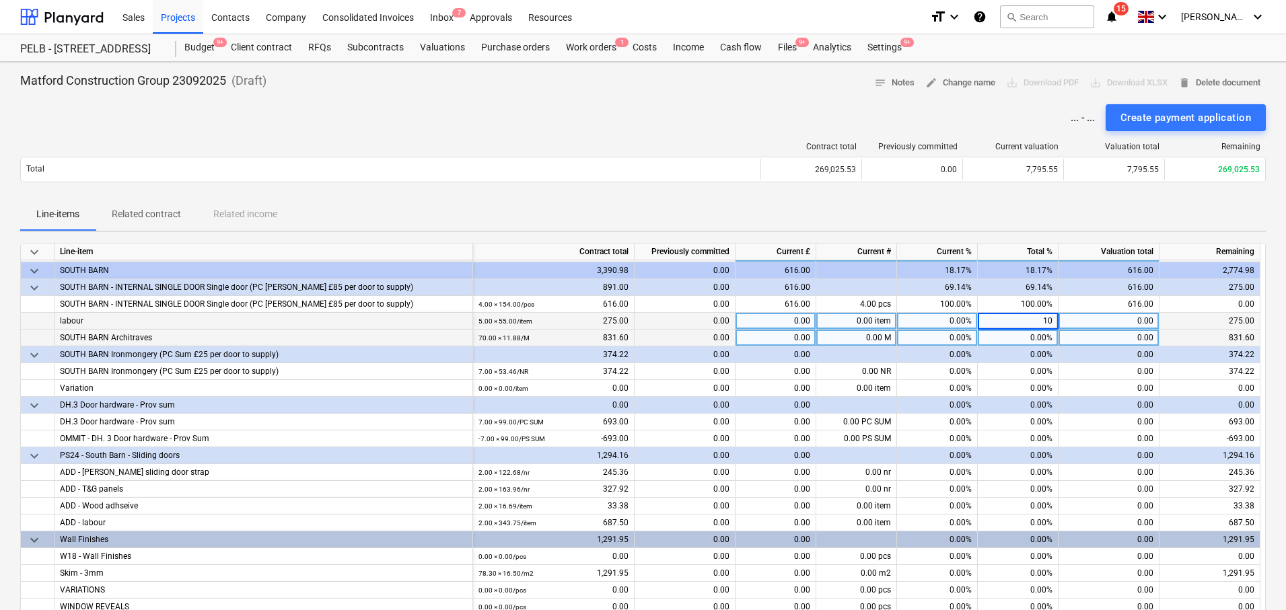
type input "100"
click at [1036, 335] on div "0.00%" at bounding box center [1018, 338] width 81 height 17
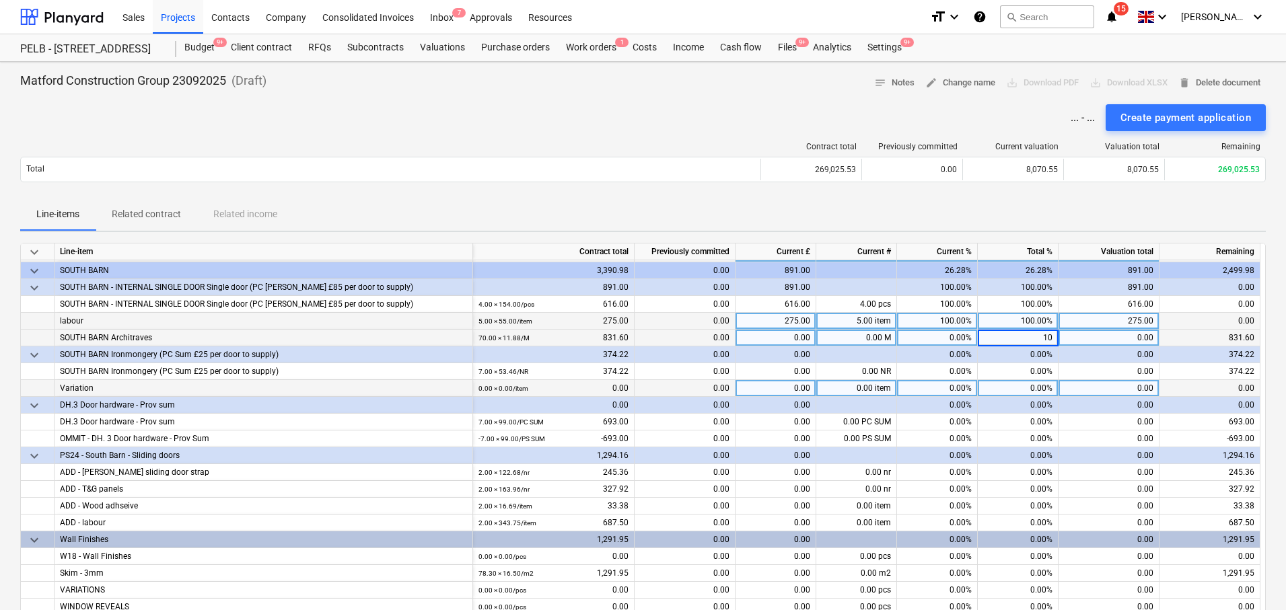
type input "100"
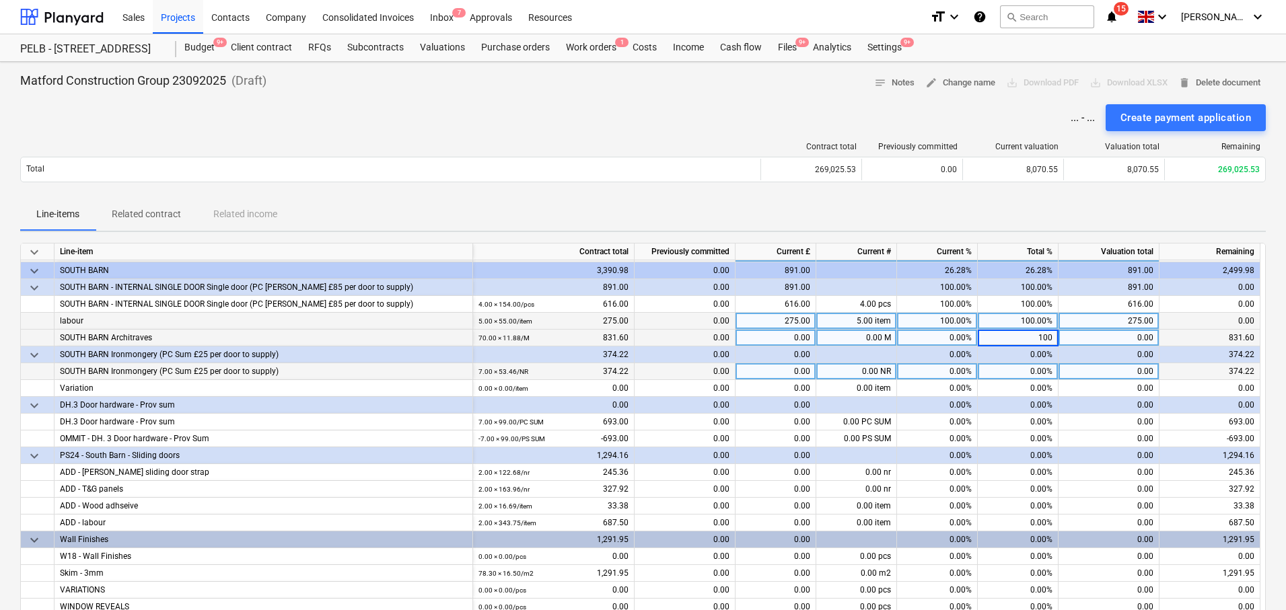
click at [1013, 367] on div "0.00%" at bounding box center [1018, 371] width 81 height 17
click at [1047, 370] on input at bounding box center [1018, 371] width 80 height 16
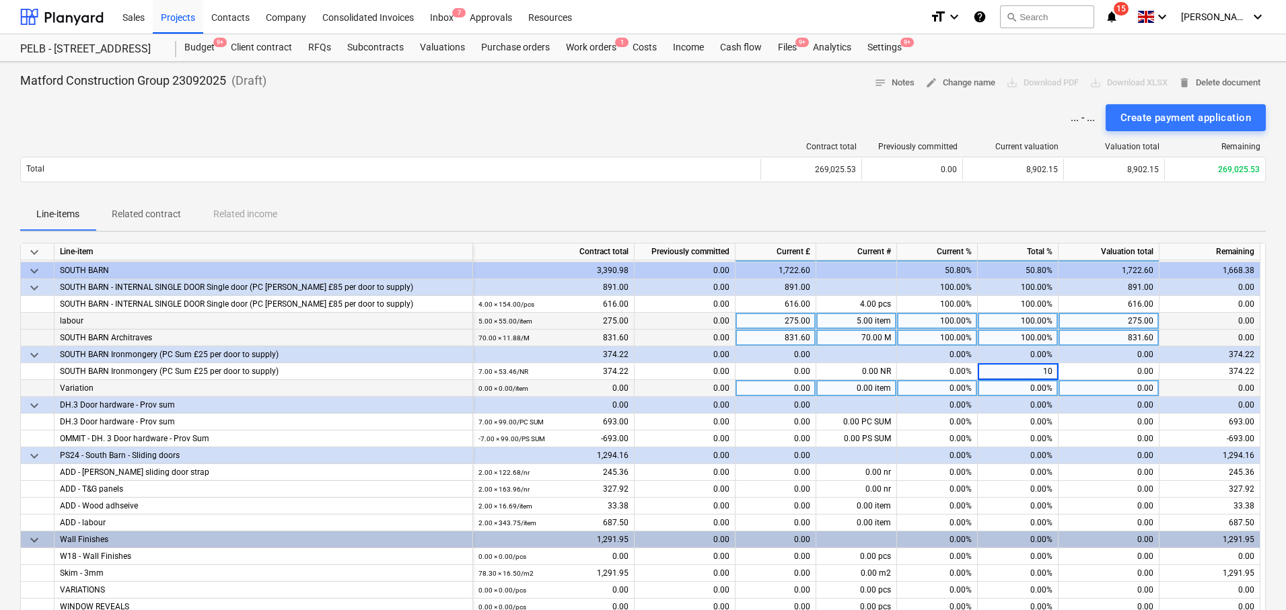
type input "100"
click at [1049, 385] on div "0.00%" at bounding box center [1018, 388] width 81 height 17
type input "100"
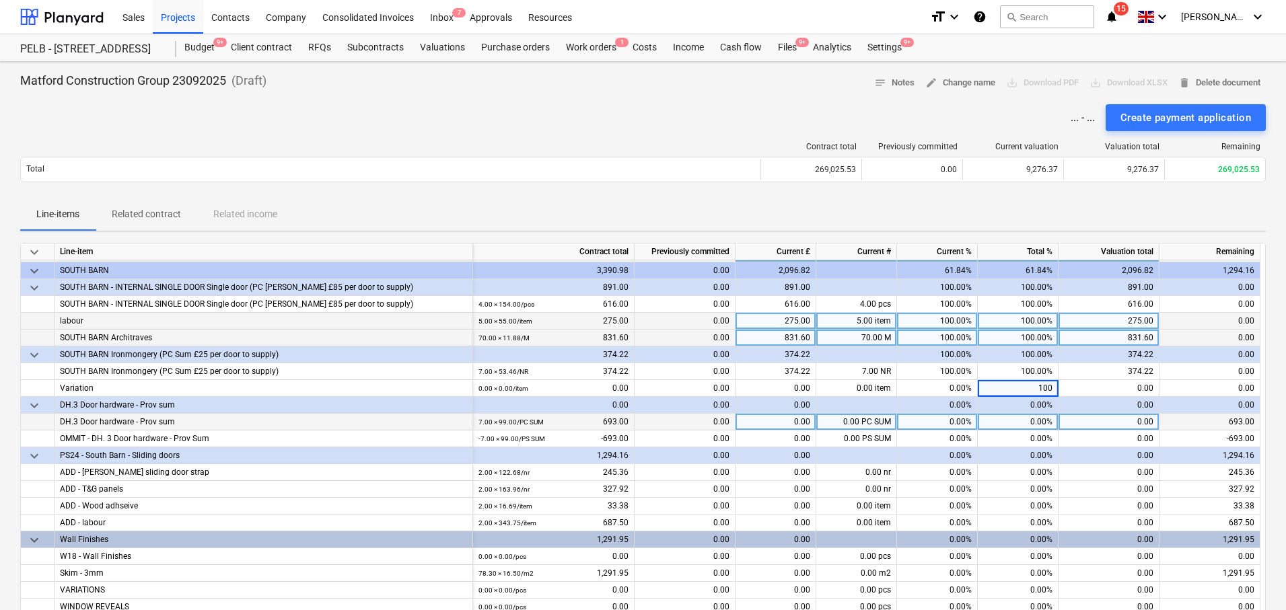
click at [1030, 417] on div "0.00%" at bounding box center [1018, 422] width 81 height 17
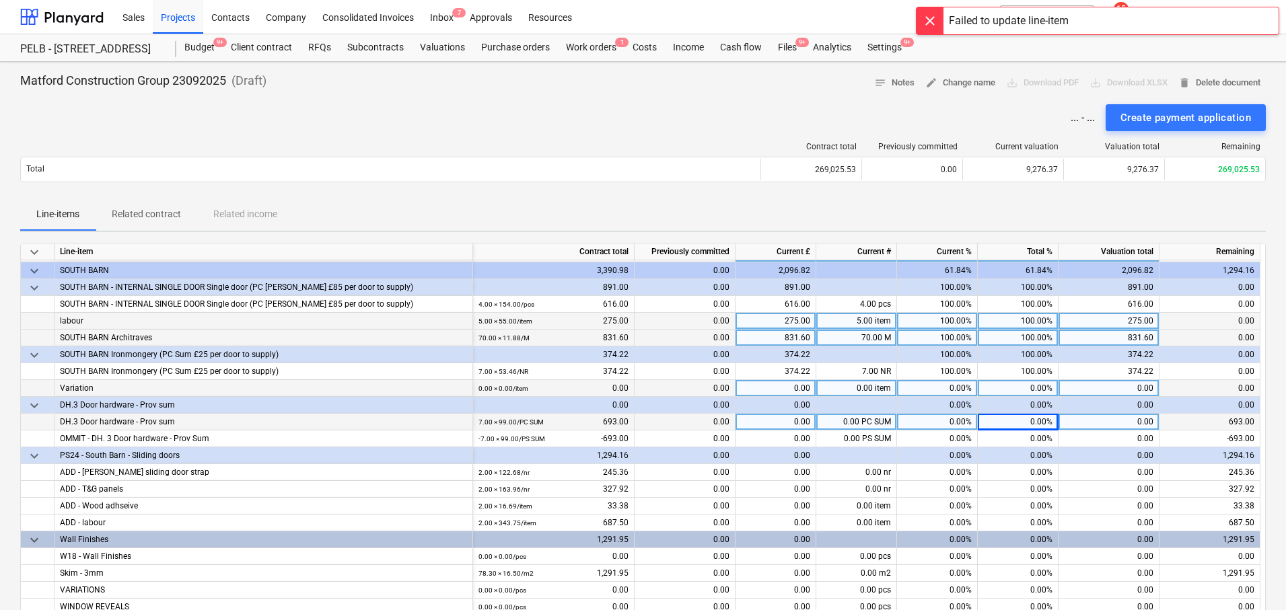
click at [1041, 386] on div "0.00%" at bounding box center [1018, 388] width 81 height 17
type input "100"
click at [1036, 419] on div "0.00%" at bounding box center [1018, 422] width 81 height 17
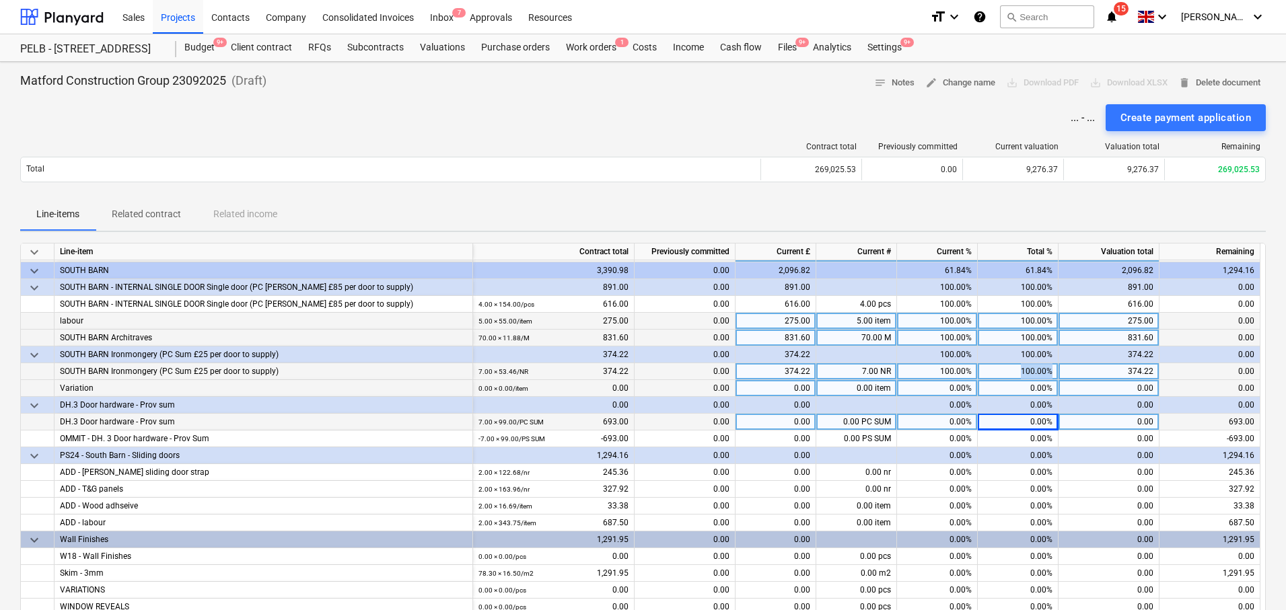
drag, startPoint x: 1010, startPoint y: 370, endPoint x: 1051, endPoint y: 370, distance: 41.0
click at [1051, 370] on div "100.00%" at bounding box center [1018, 371] width 81 height 17
type input "0"
click at [791, 371] on div "0.00" at bounding box center [775, 371] width 81 height 17
type input "118"
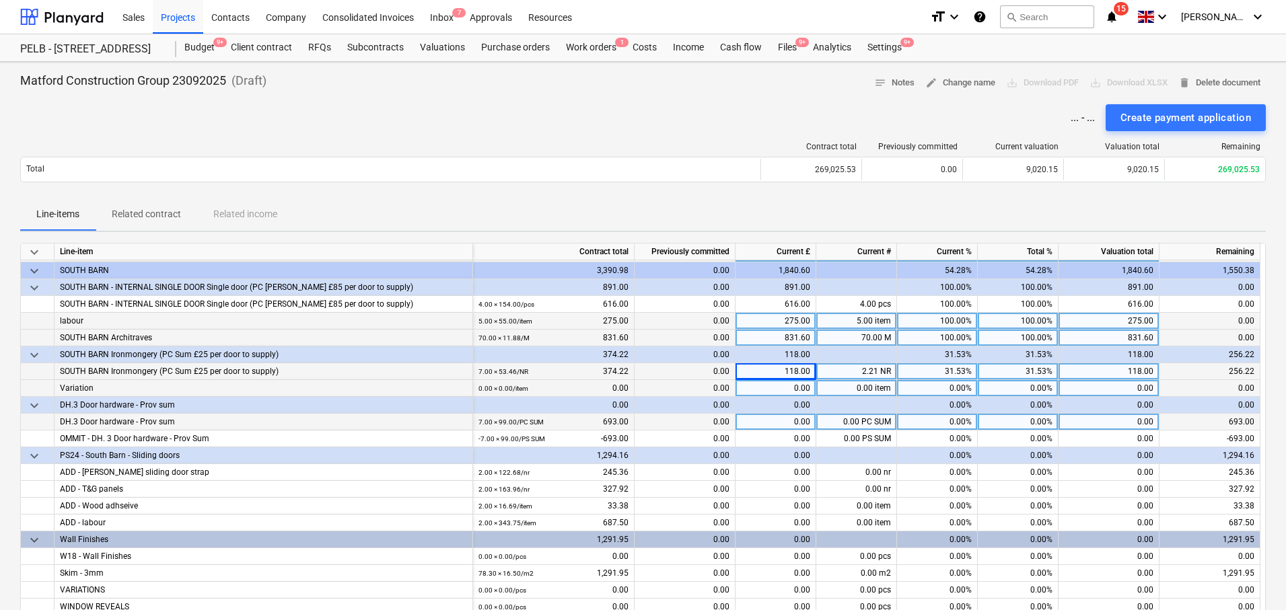
click at [949, 400] on div "0.00%" at bounding box center [937, 405] width 81 height 17
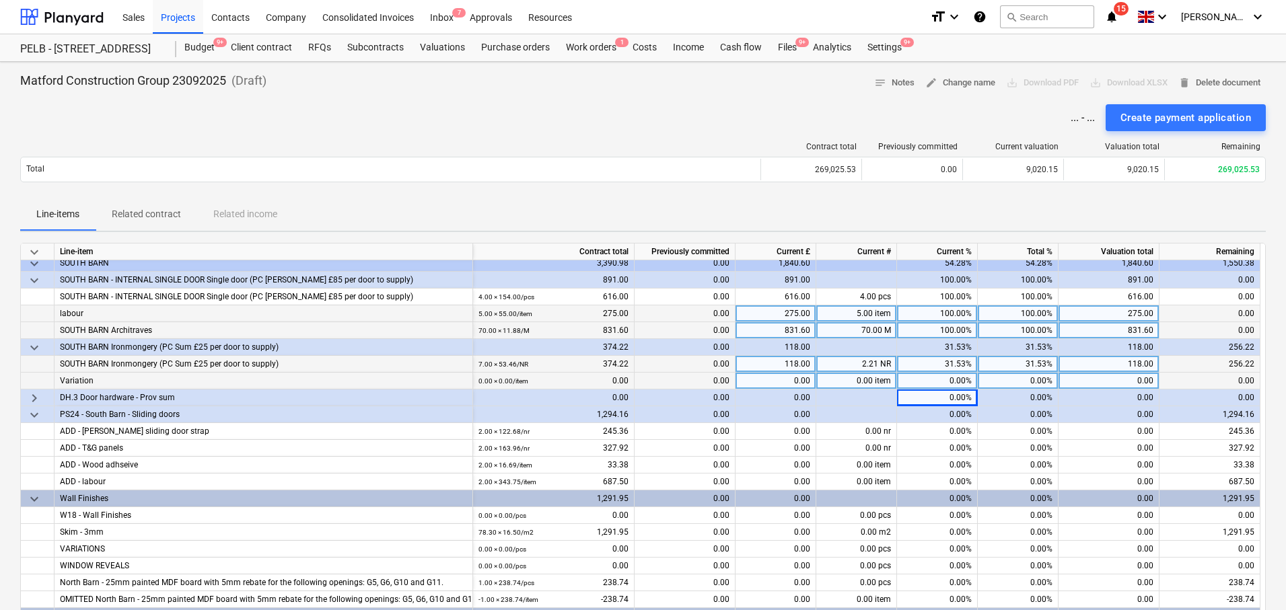
scroll to position [1133, 0]
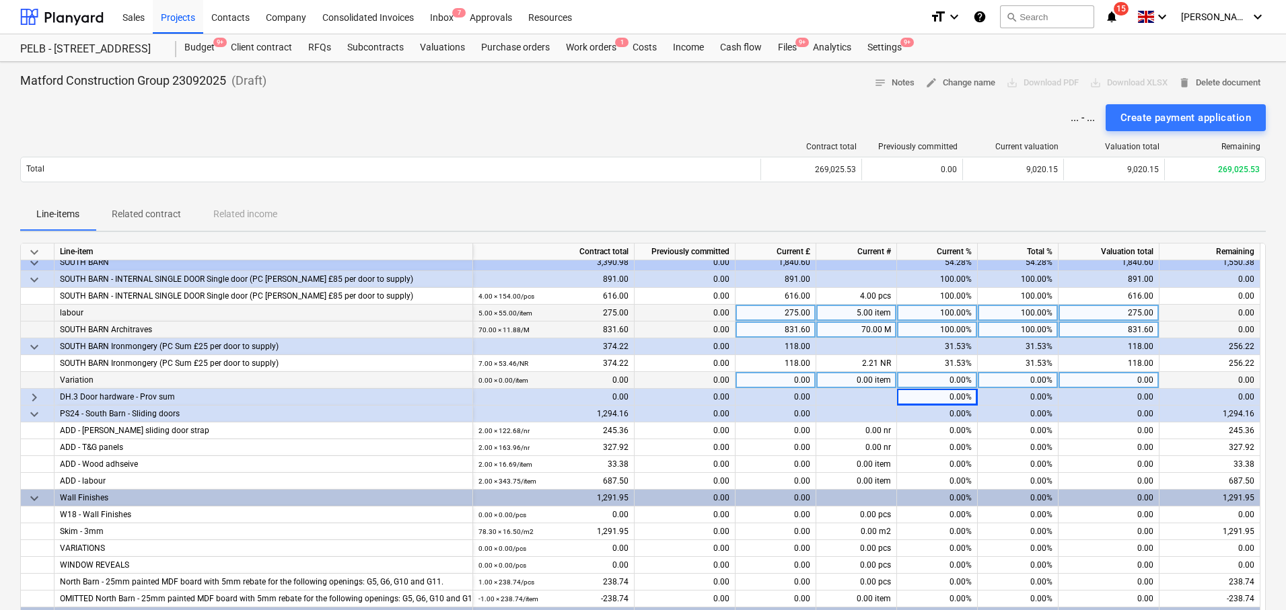
click at [36, 395] on span "keyboard_arrow_right" at bounding box center [34, 398] width 16 height 16
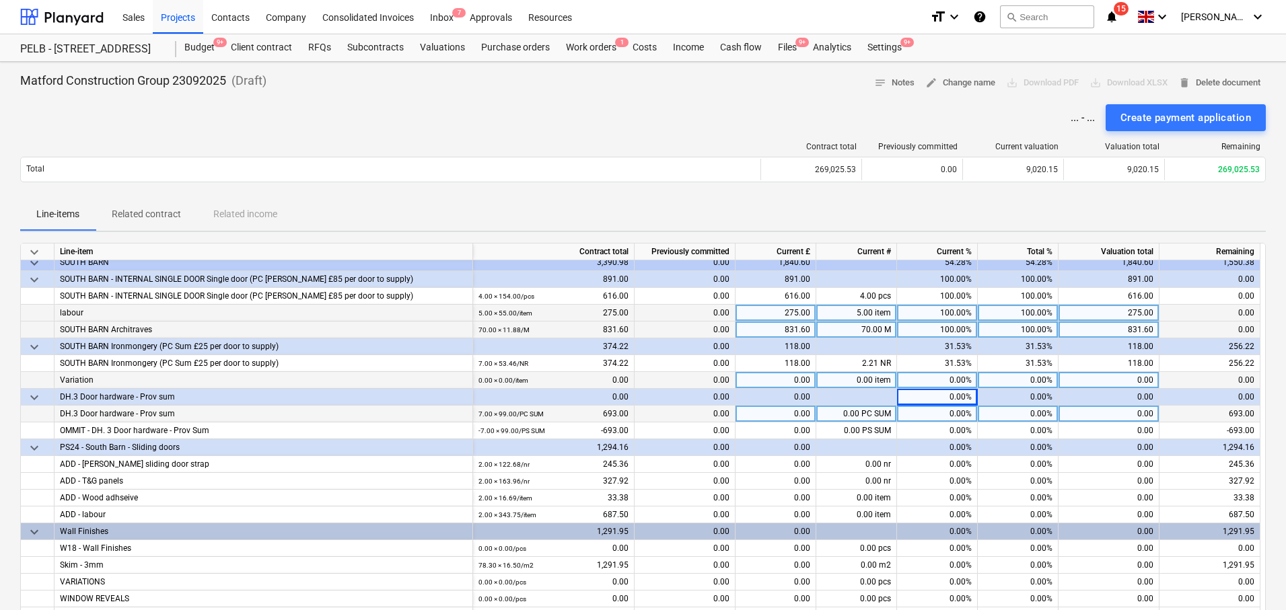
click at [952, 412] on div "0.00%" at bounding box center [937, 414] width 81 height 17
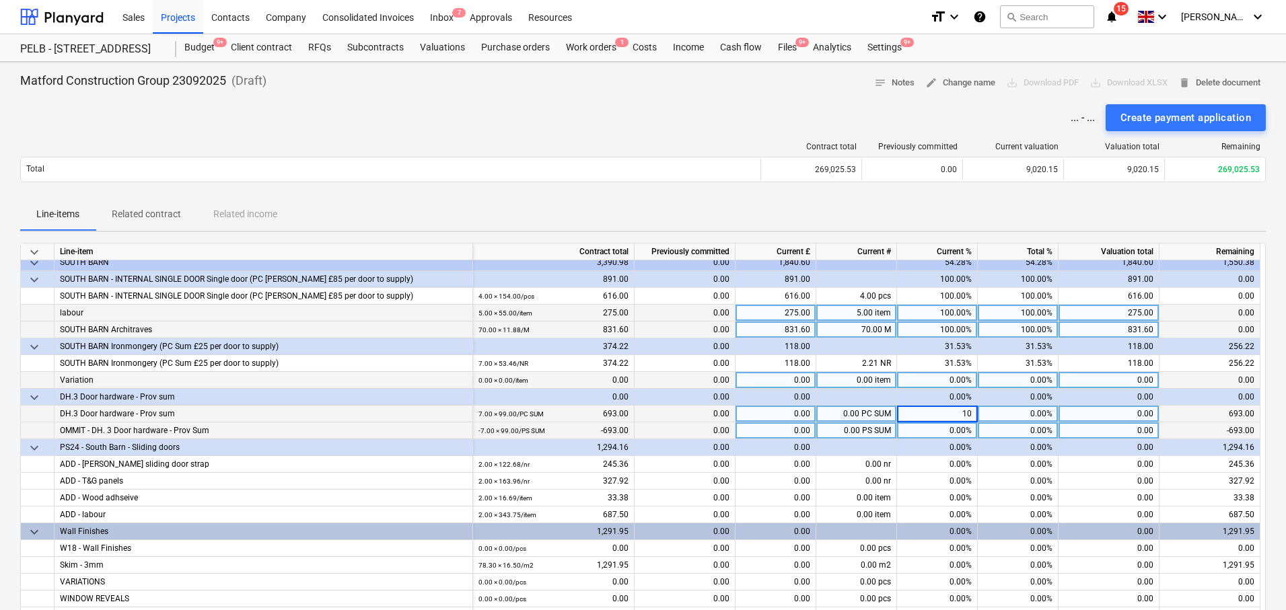
type input "100"
click at [940, 427] on div "0.00%" at bounding box center [937, 431] width 81 height 17
type input "100"
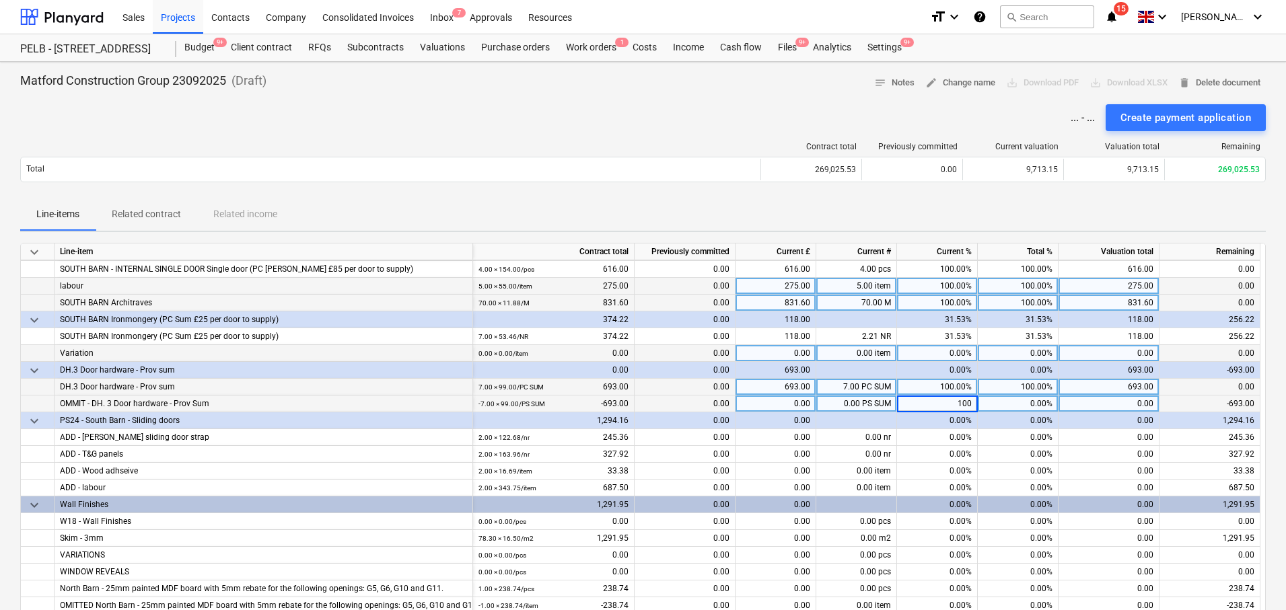
scroll to position [1161, 0]
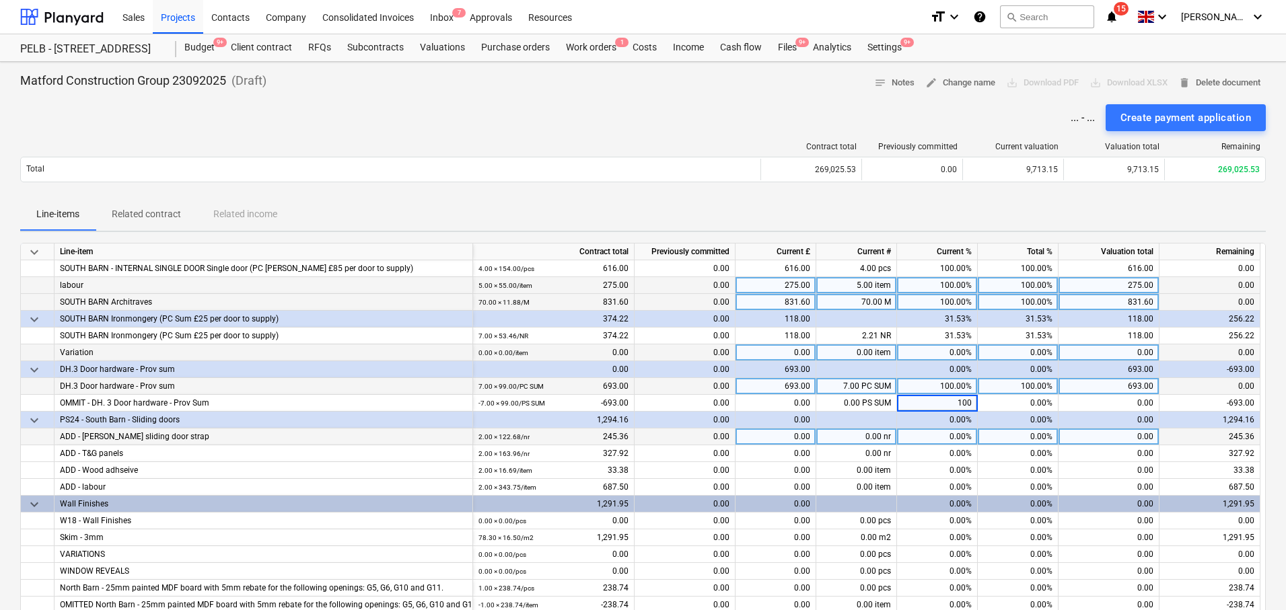
click at [957, 435] on div "0.00%" at bounding box center [937, 437] width 81 height 17
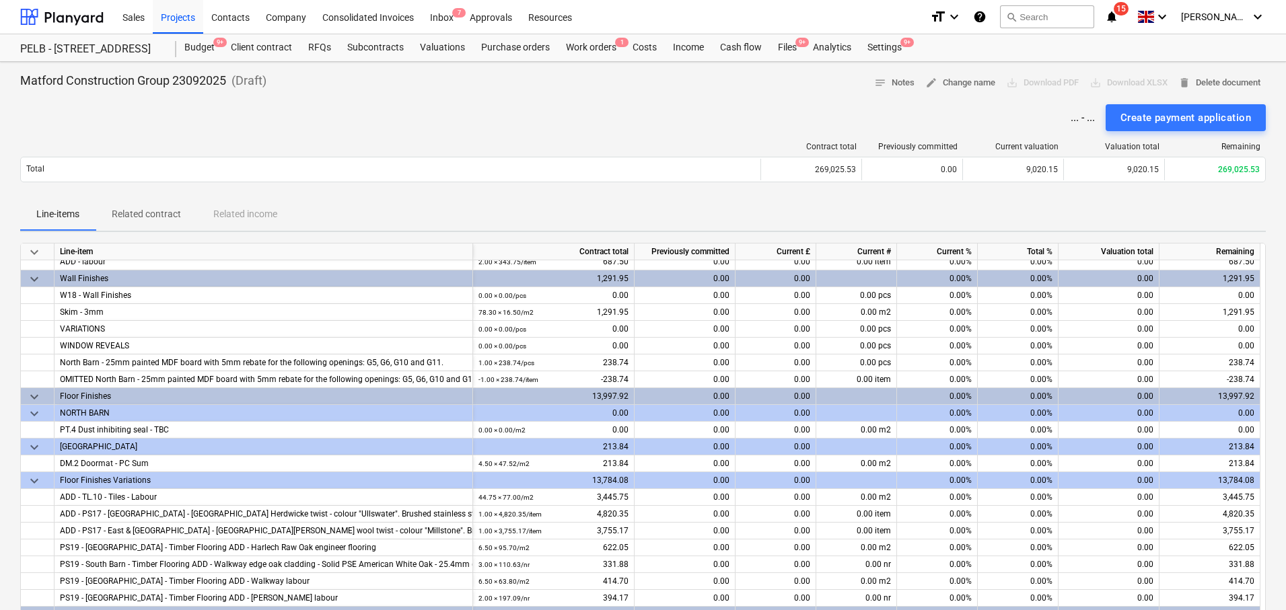
scroll to position [1394, 0]
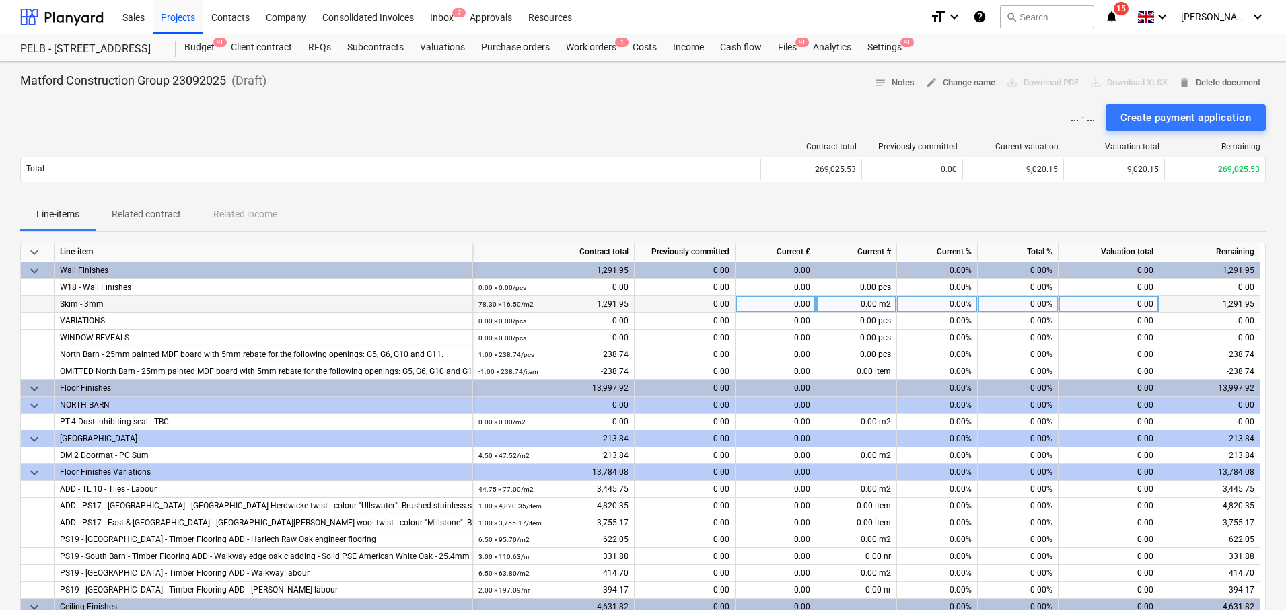
click at [1023, 307] on div "0.00%" at bounding box center [1018, 304] width 81 height 17
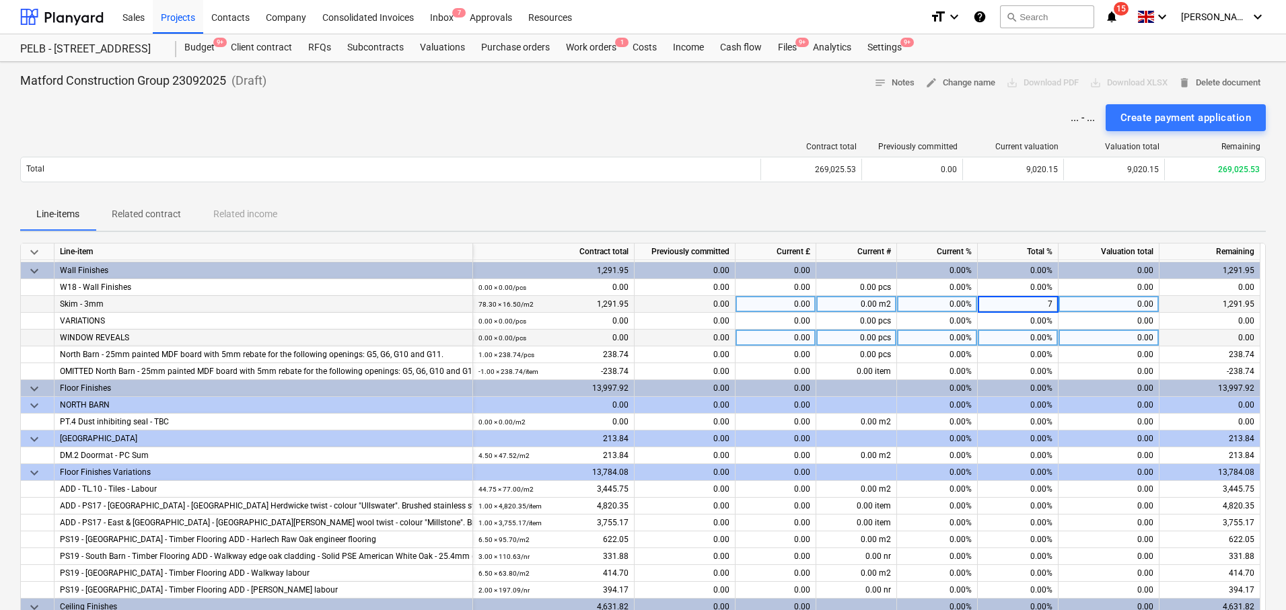
type input "75"
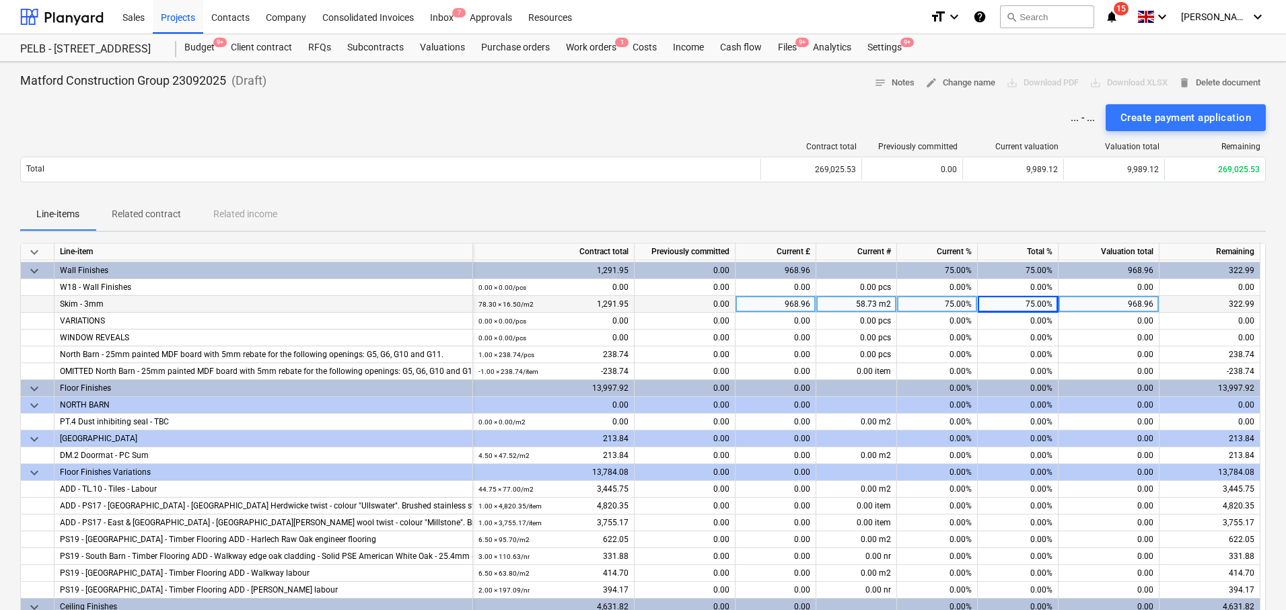
click at [1053, 215] on div "Line-items Related contract Related income" at bounding box center [643, 215] width 1246 height 32
click at [789, 304] on div "968.96" at bounding box center [775, 304] width 81 height 17
type input "381.71"
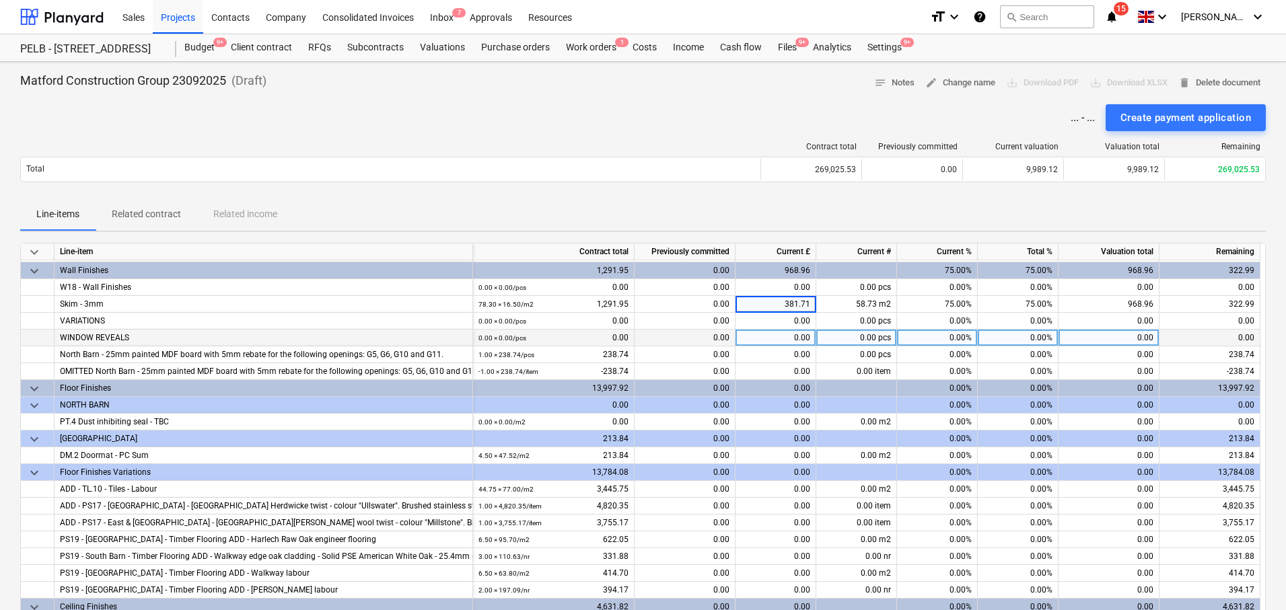
click at [830, 338] on div "0.00 pcs" at bounding box center [856, 338] width 81 height 17
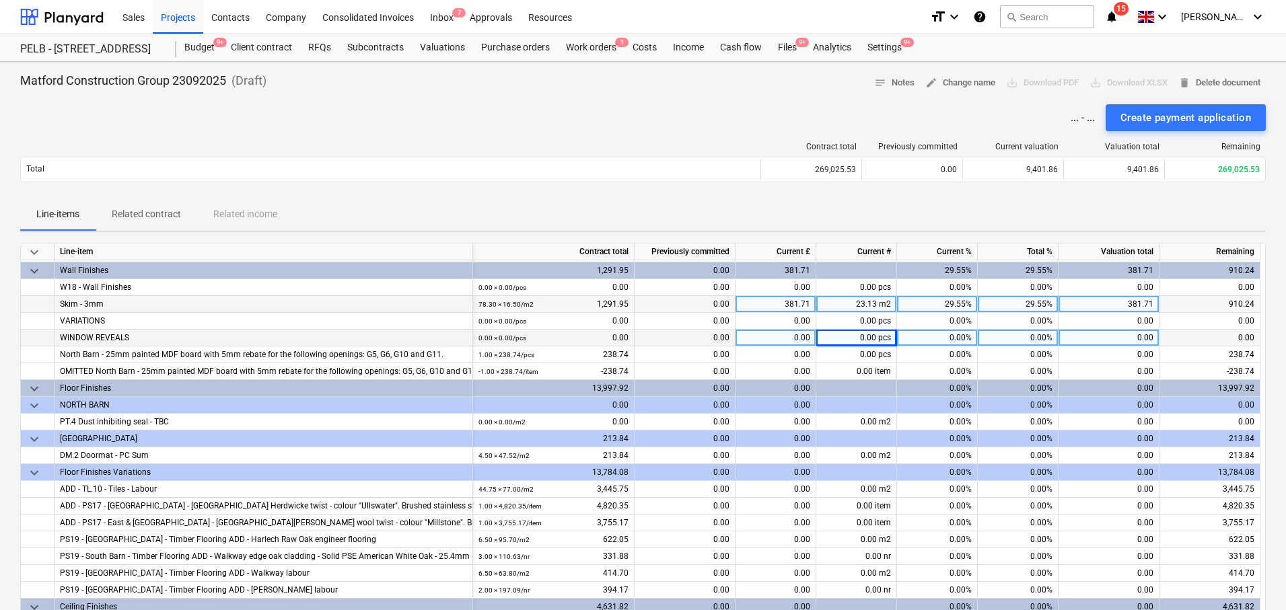
click at [791, 309] on div "381.71" at bounding box center [775, 304] width 81 height 17
type input "419.88"
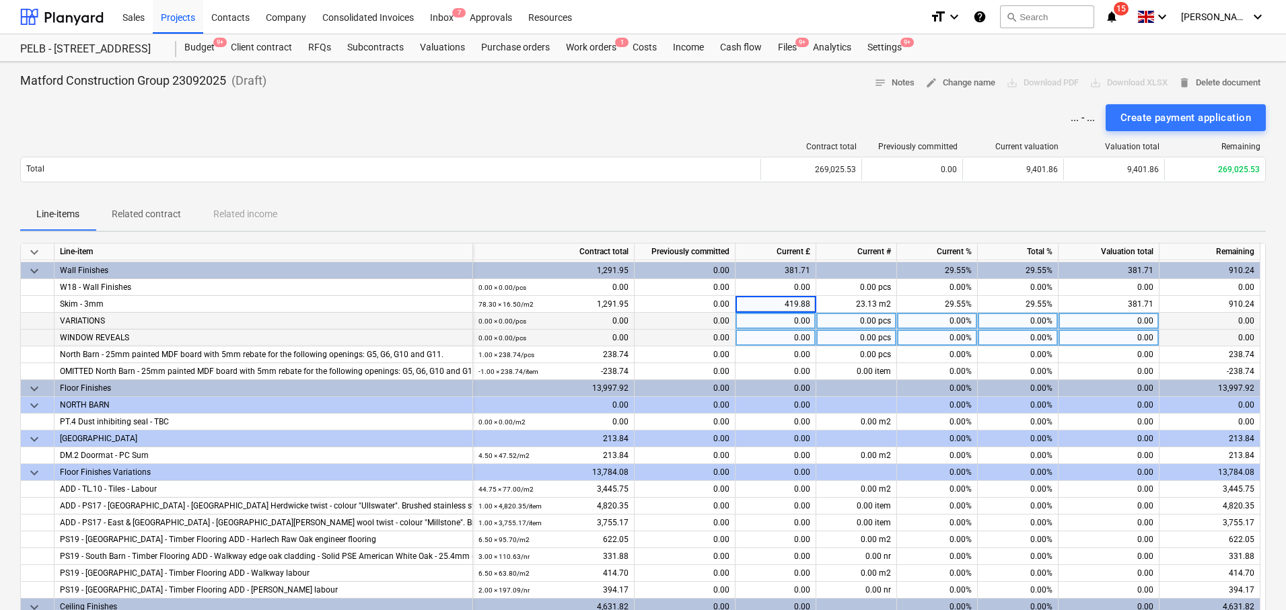
click at [803, 318] on div "0.00" at bounding box center [775, 321] width 81 height 17
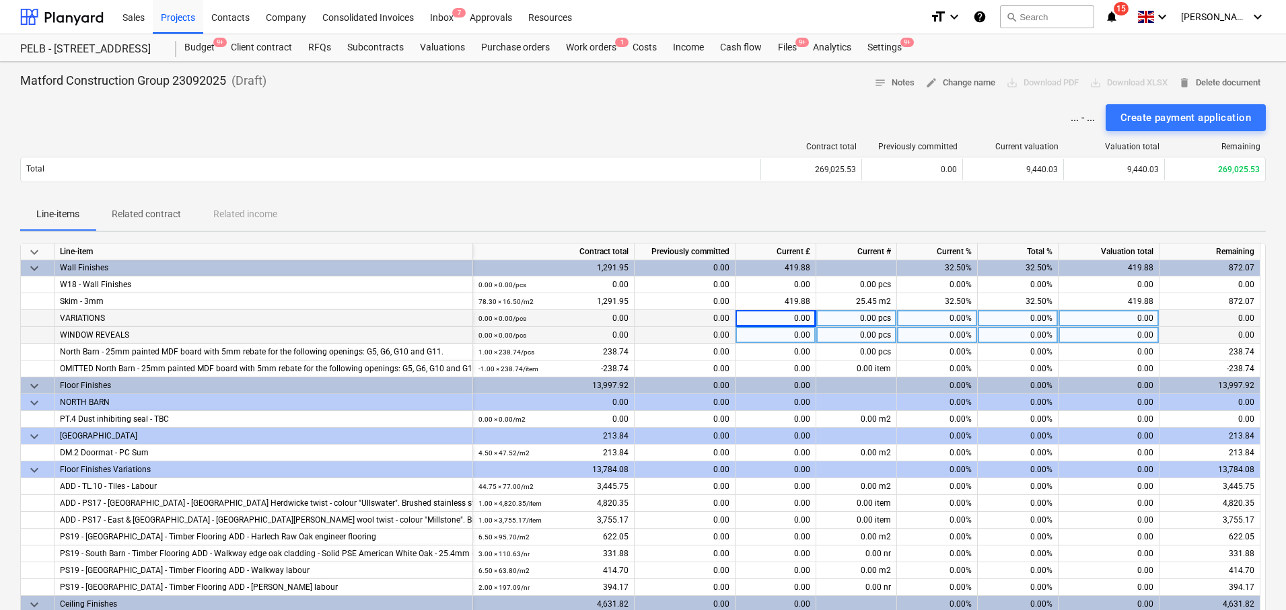
scroll to position [1400, 0]
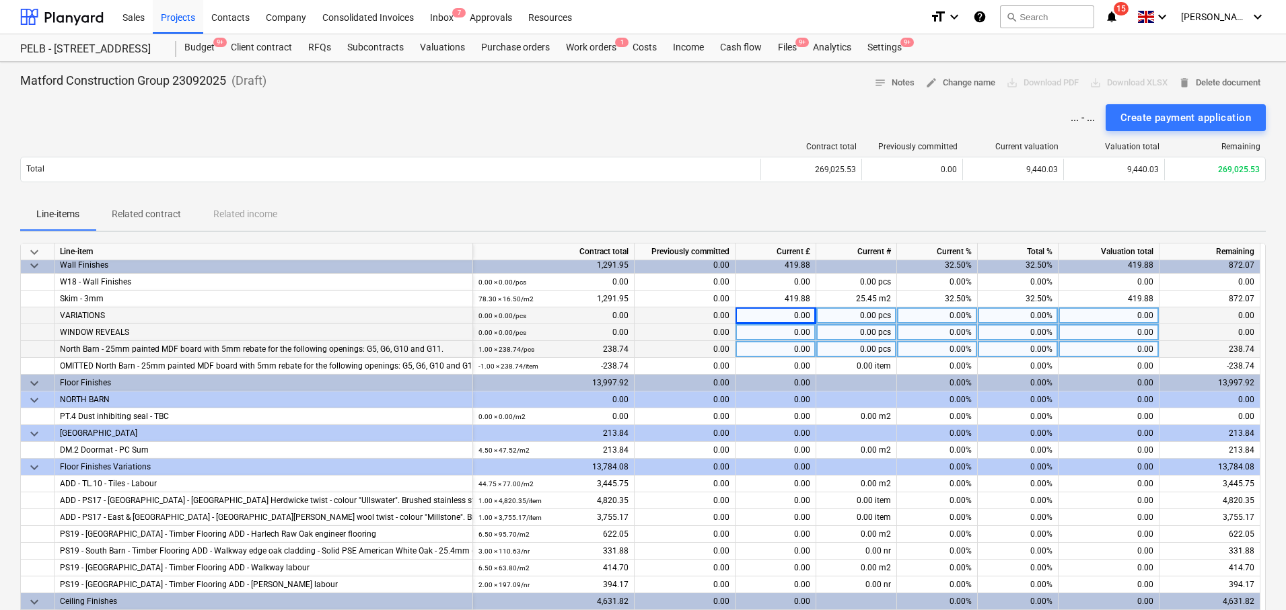
click at [962, 347] on div "0.00%" at bounding box center [937, 349] width 81 height 17
click at [956, 345] on input at bounding box center [937, 349] width 80 height 16
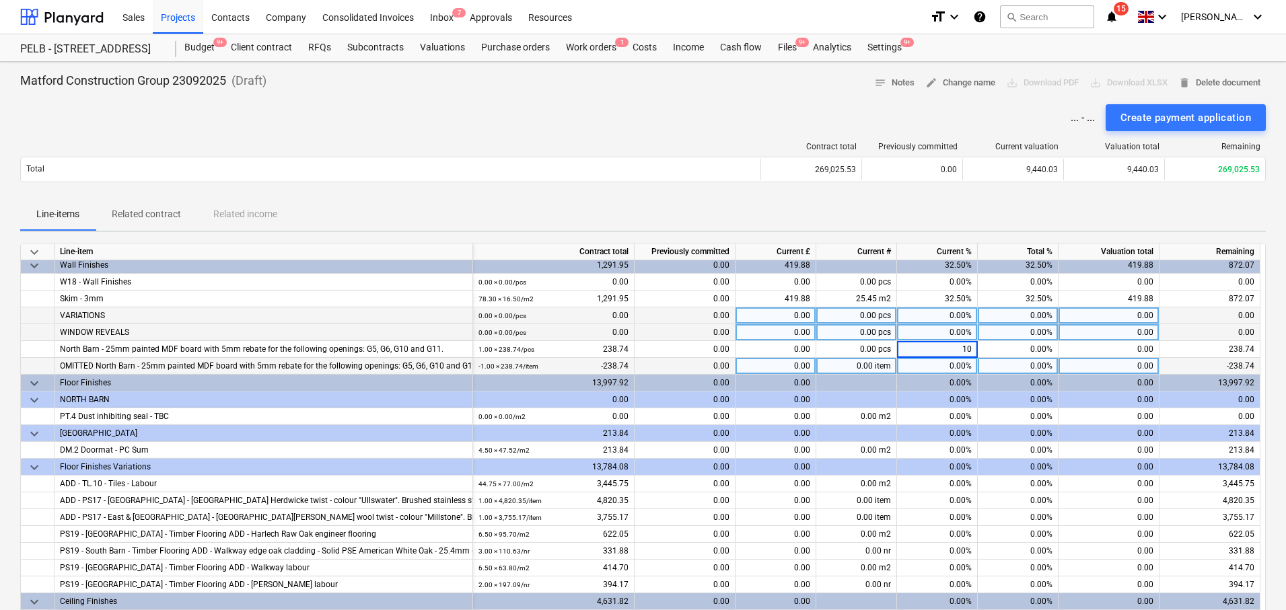
type input "100"
click at [971, 361] on div "0.00%" at bounding box center [937, 366] width 81 height 17
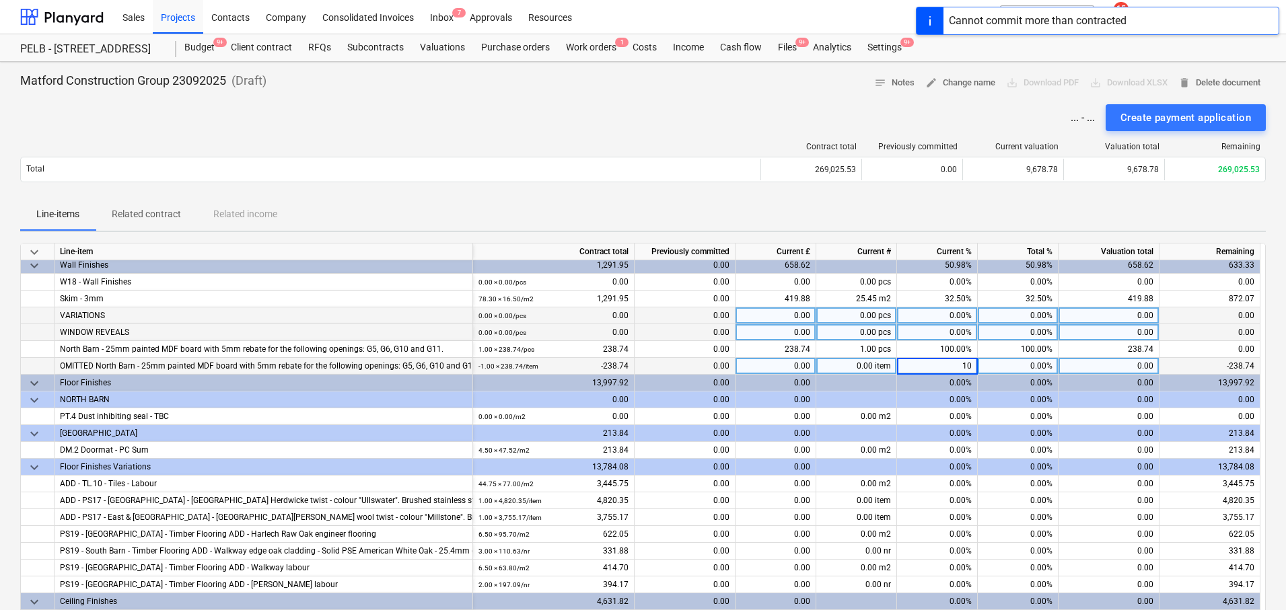
type input "100"
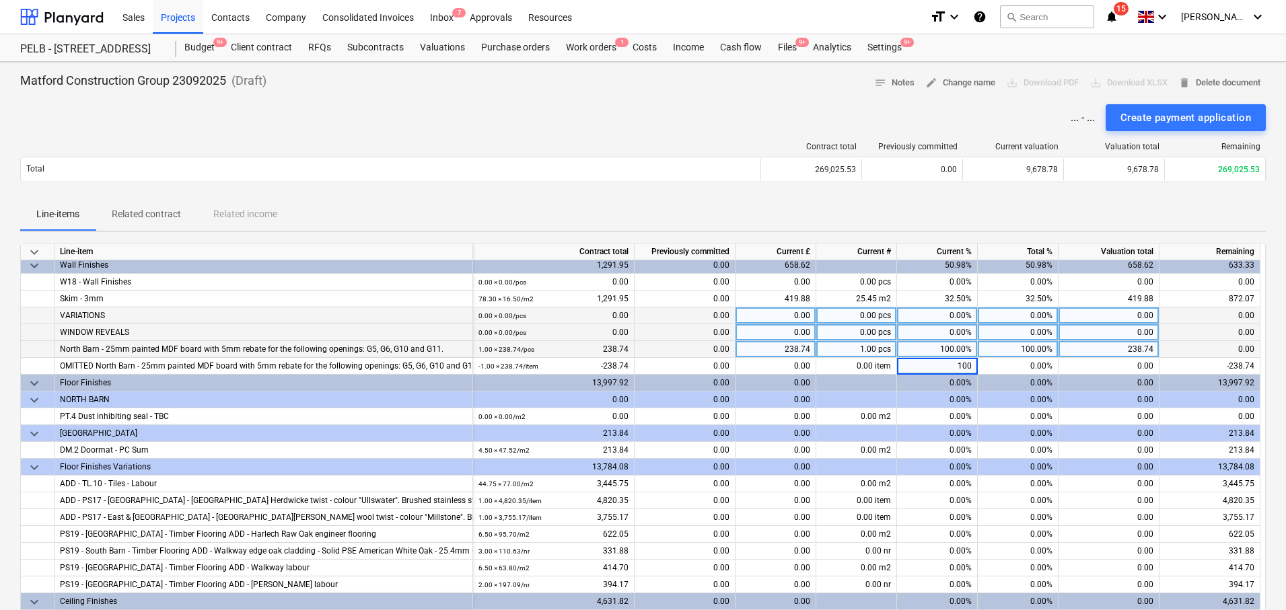
click at [941, 351] on div "100.00%" at bounding box center [937, 349] width 81 height 17
click at [1028, 352] on div "100.00%" at bounding box center [1018, 349] width 81 height 17
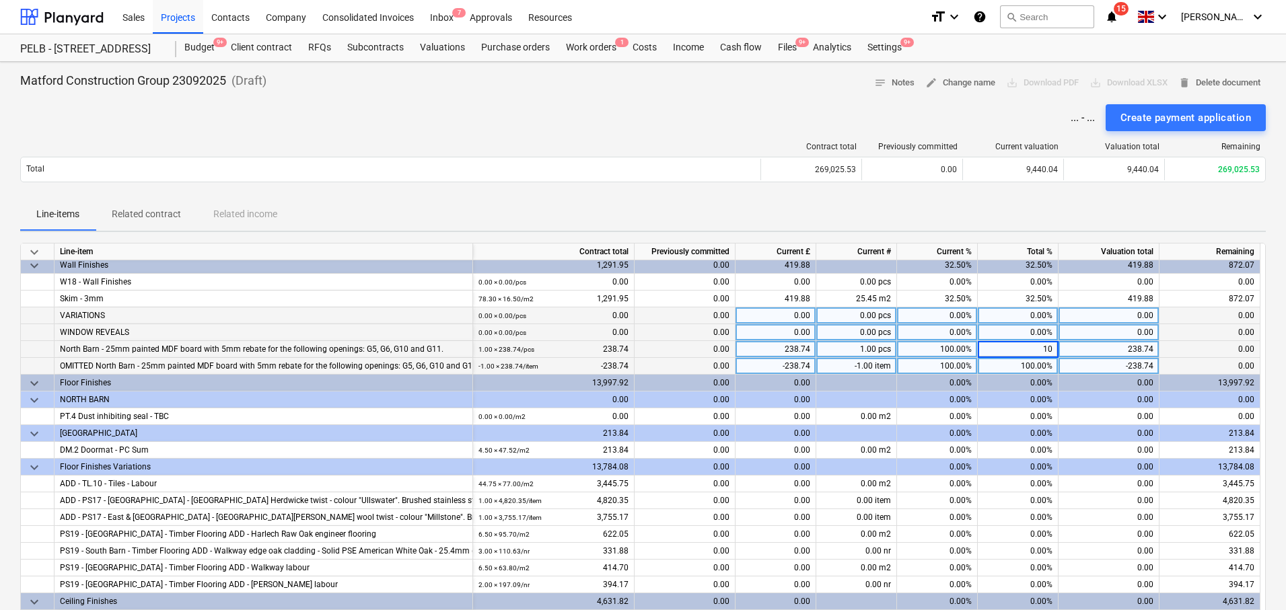
type input "100"
click at [1034, 365] on div "100.00%" at bounding box center [1018, 366] width 81 height 17
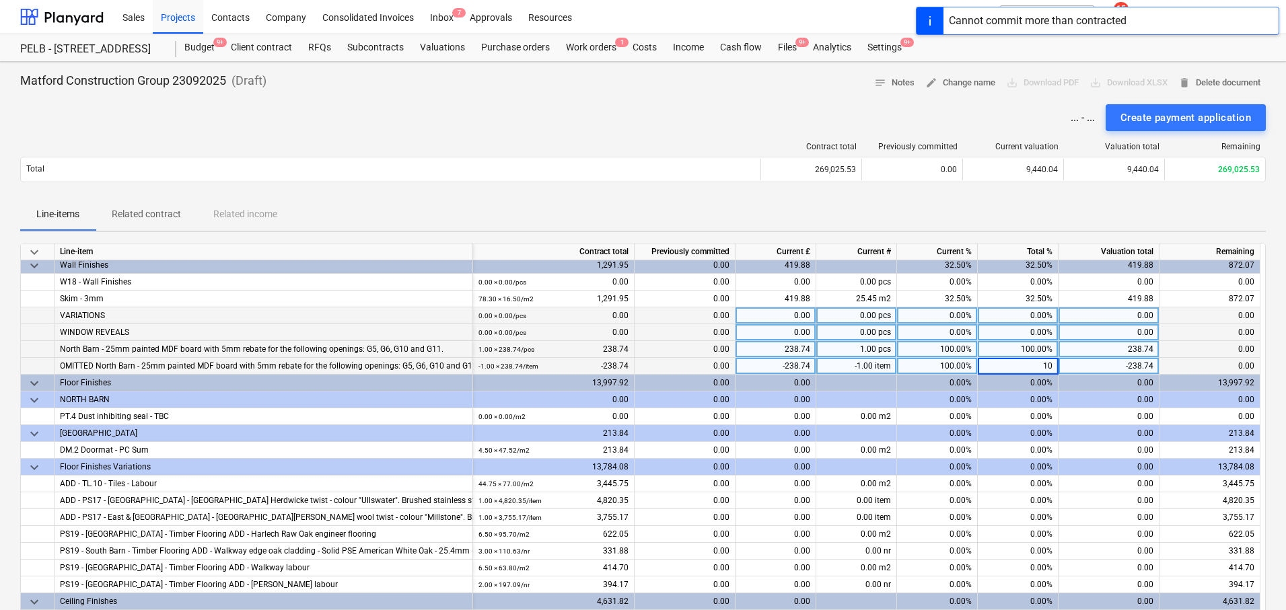
type input "100"
click at [1050, 213] on div "Line-items Related contract Related income" at bounding box center [643, 215] width 1246 height 32
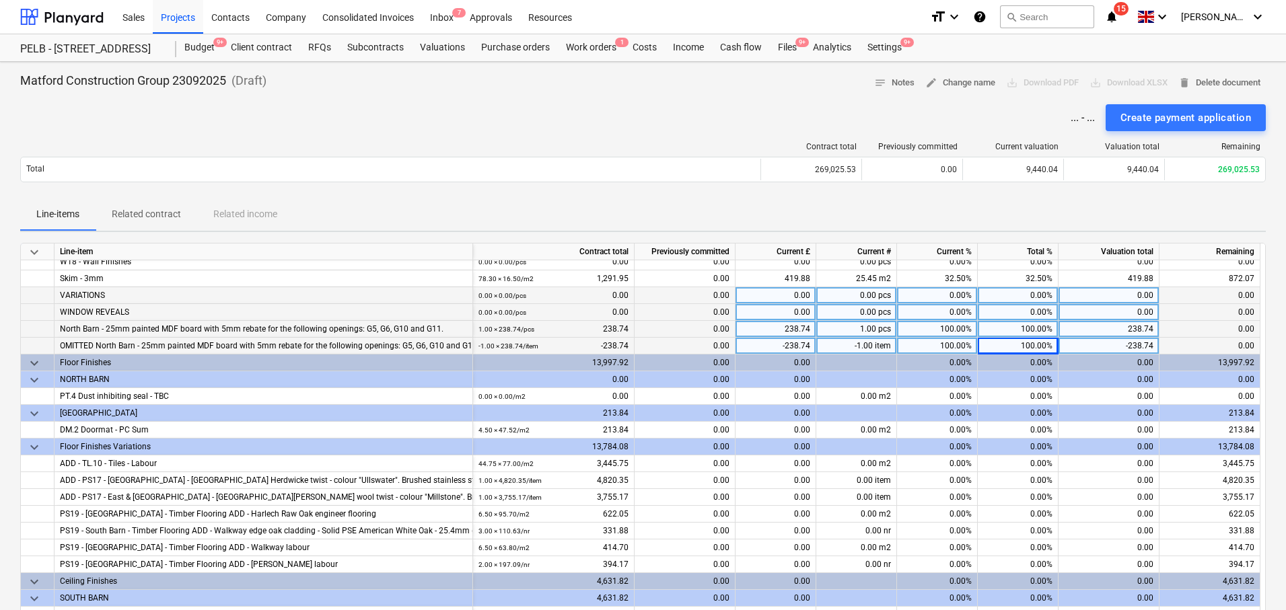
scroll to position [1422, 0]
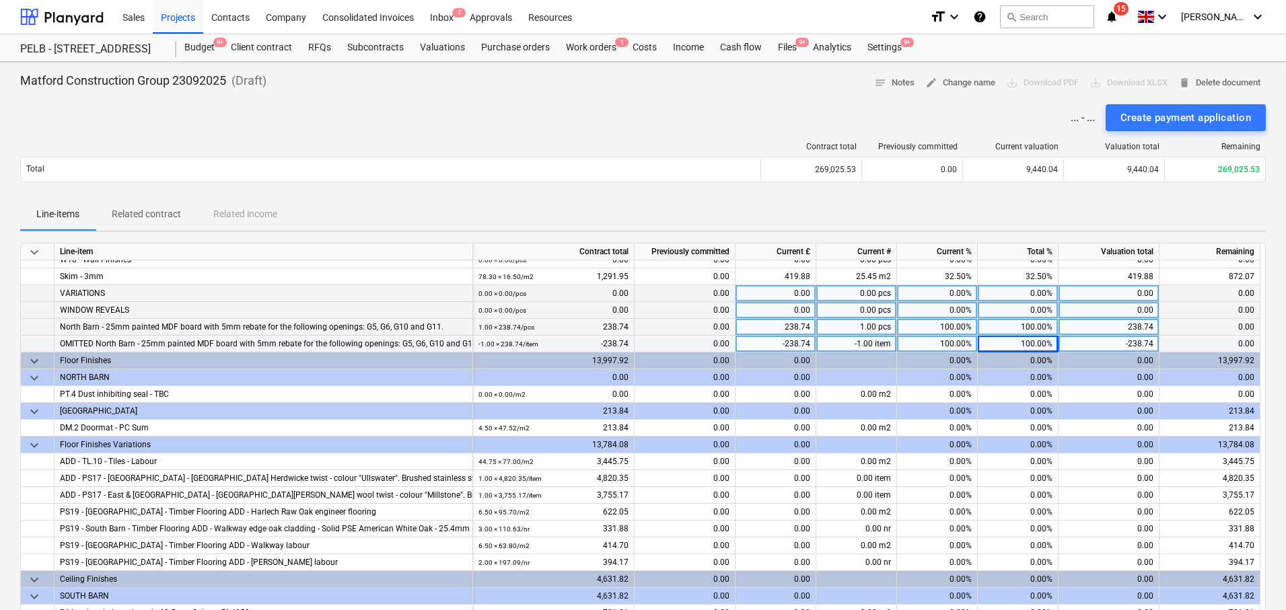
click at [38, 357] on span "keyboard_arrow_down" at bounding box center [34, 361] width 16 height 16
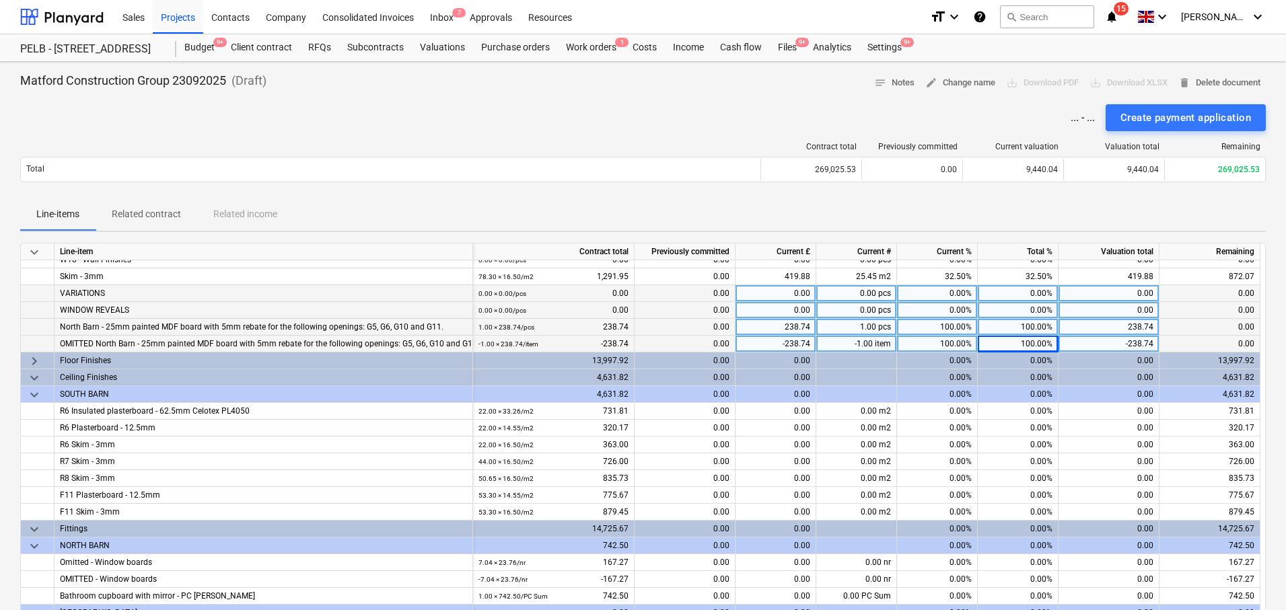
click at [38, 357] on span "keyboard_arrow_right" at bounding box center [34, 361] width 16 height 16
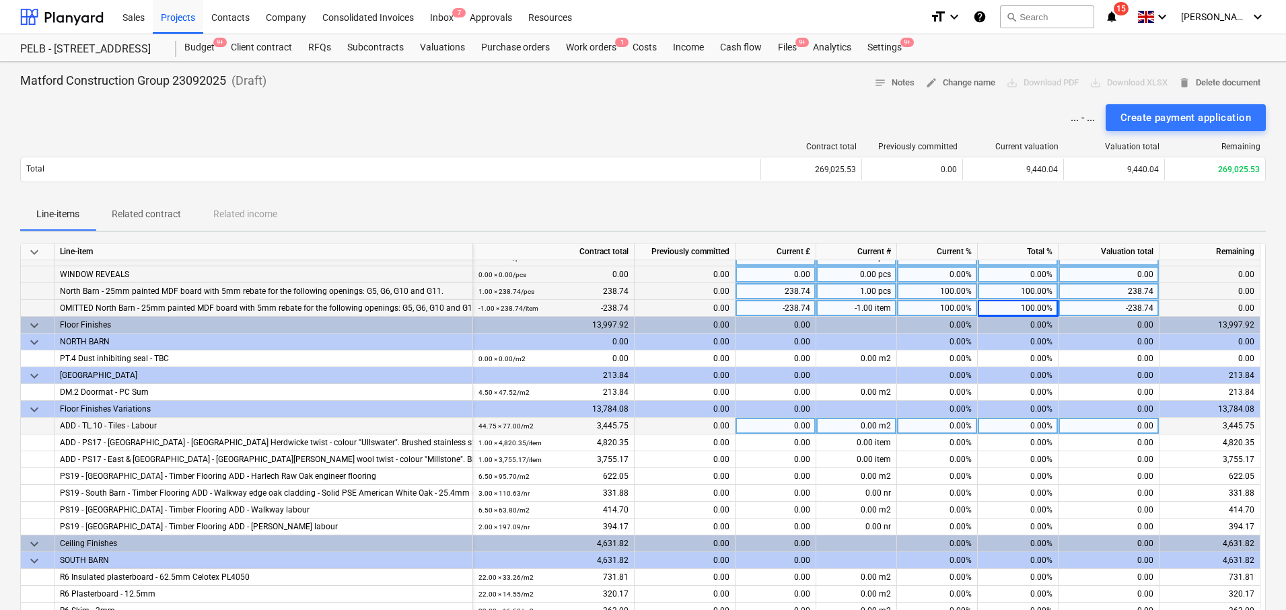
scroll to position [1460, 0]
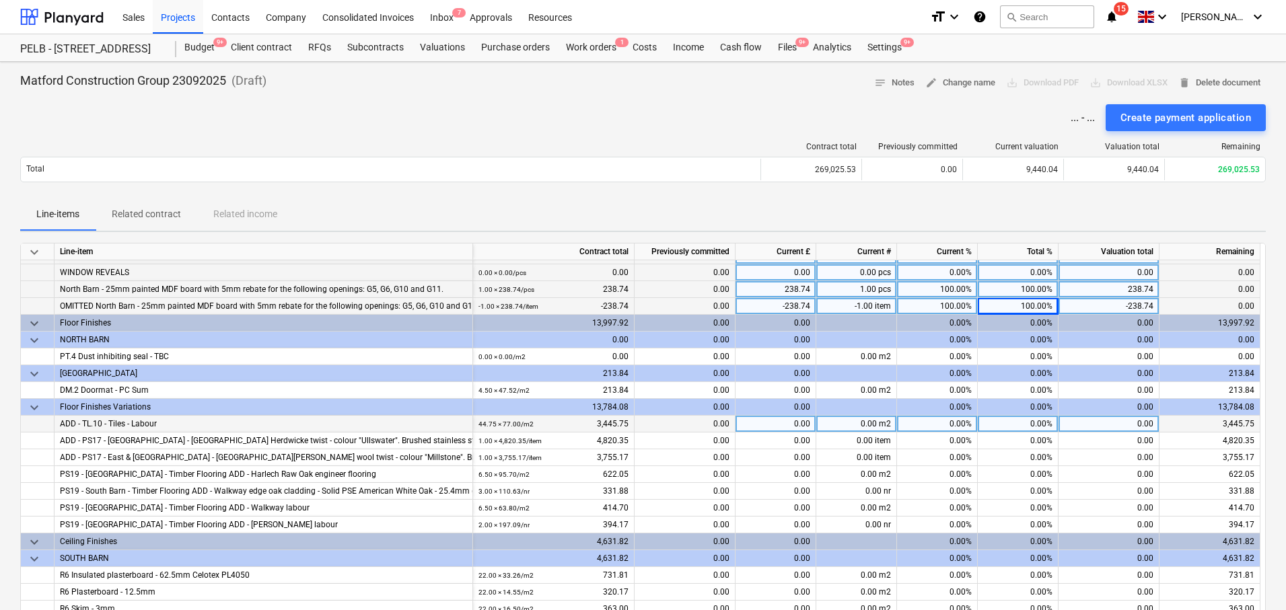
click at [1021, 423] on div "0.00%" at bounding box center [1018, 424] width 81 height 17
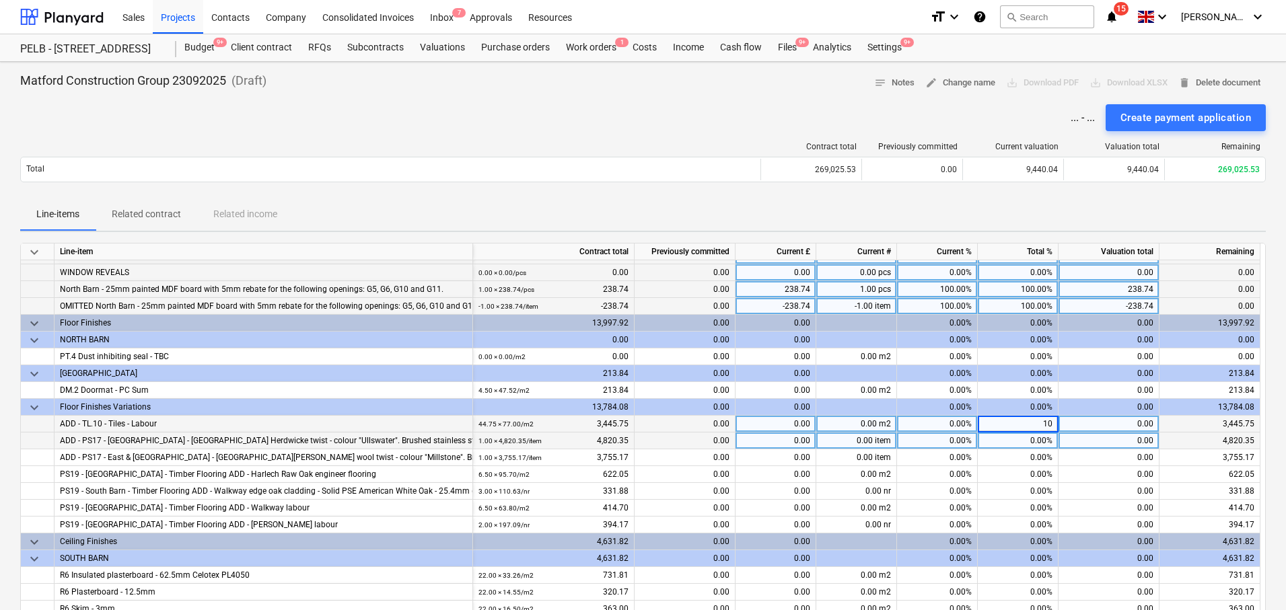
type input "100"
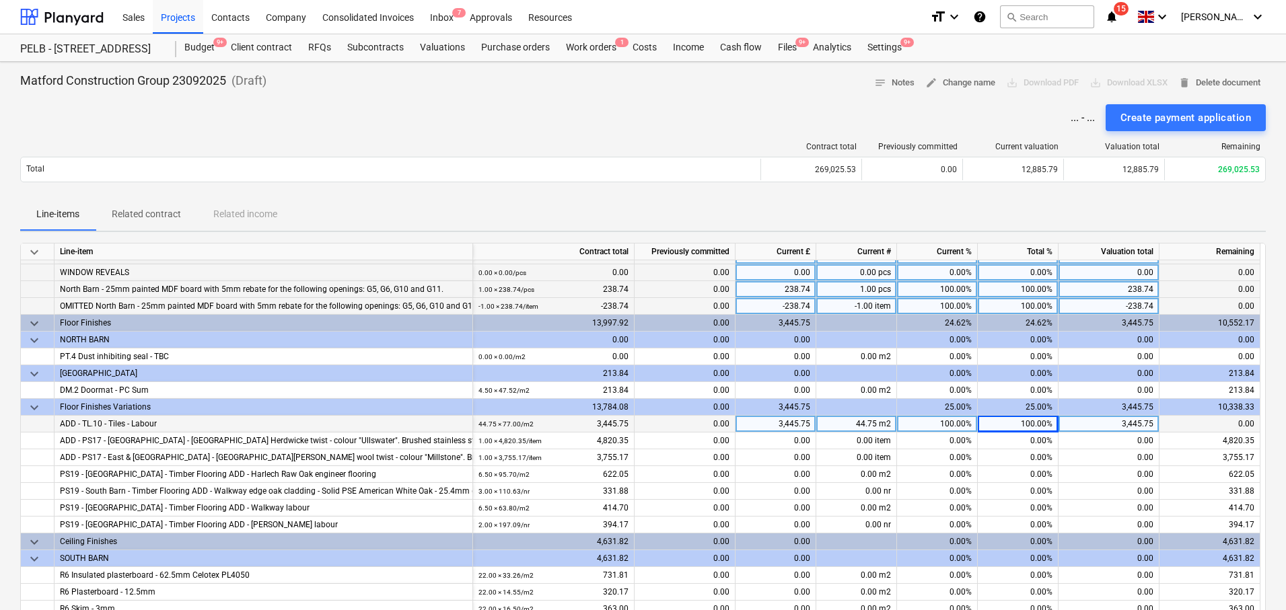
click at [1061, 213] on div "Line-items Related contract Related income" at bounding box center [643, 215] width 1246 height 32
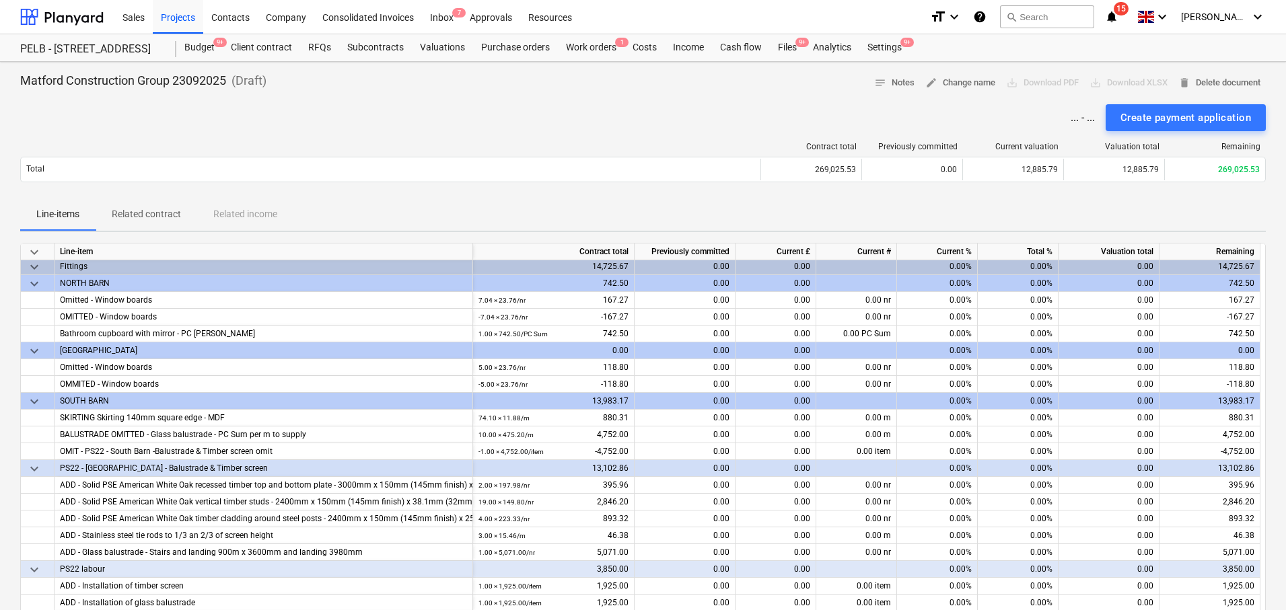
scroll to position [1883, 0]
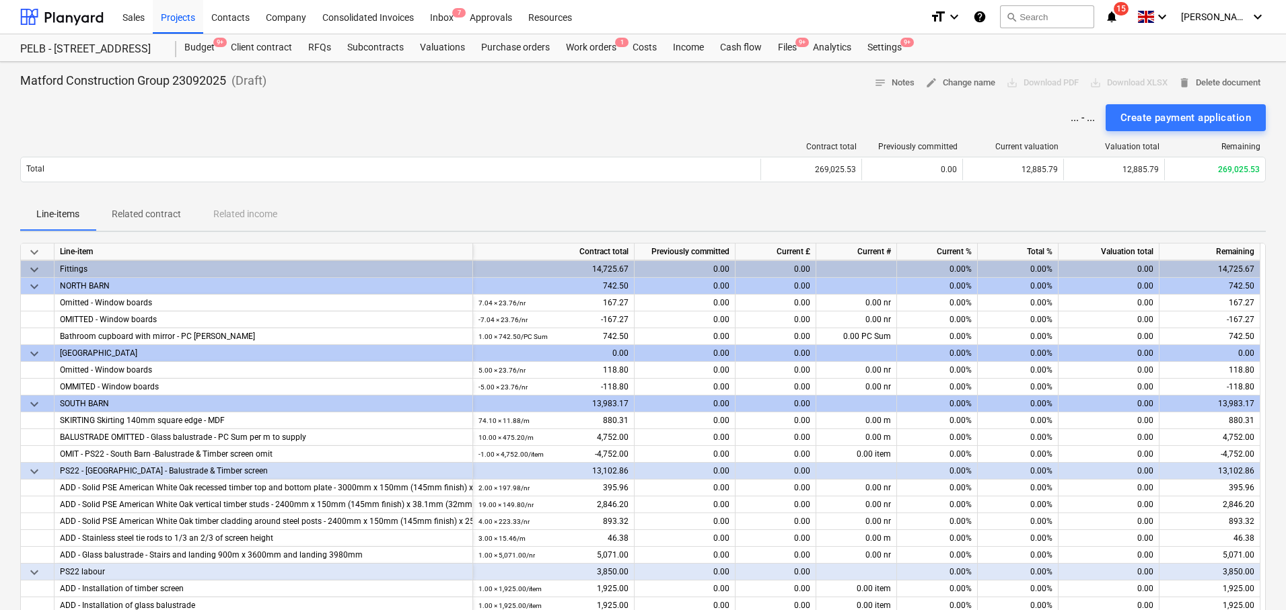
click at [34, 271] on span "keyboard_arrow_down" at bounding box center [34, 270] width 16 height 16
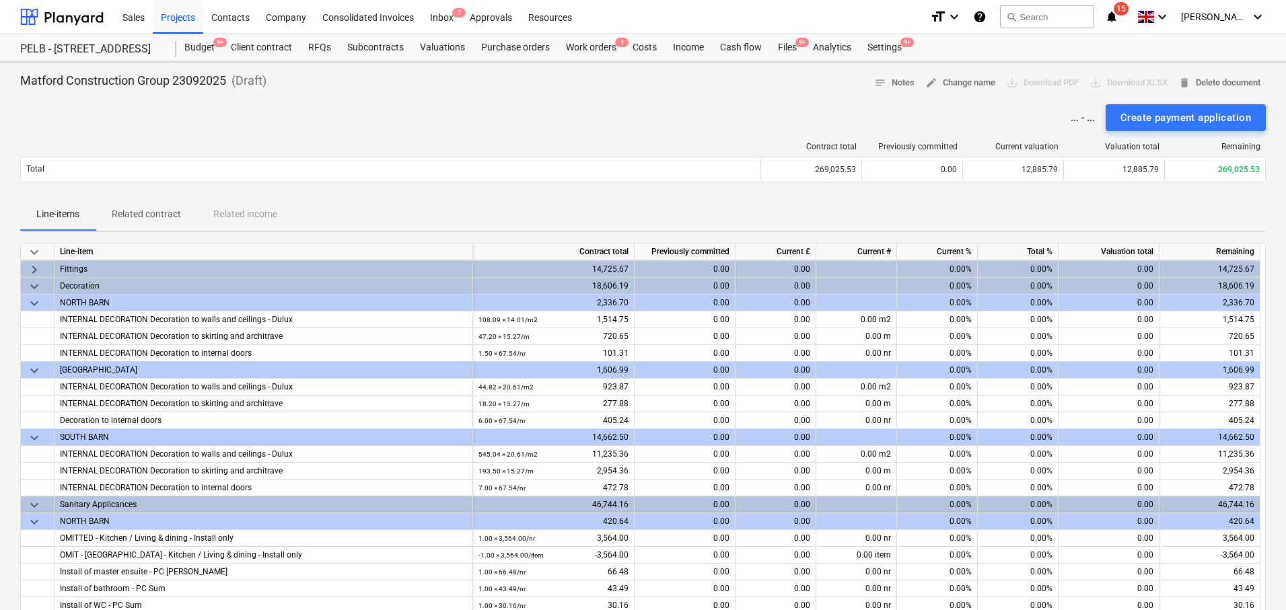
click at [34, 271] on span "keyboard_arrow_right" at bounding box center [34, 270] width 16 height 16
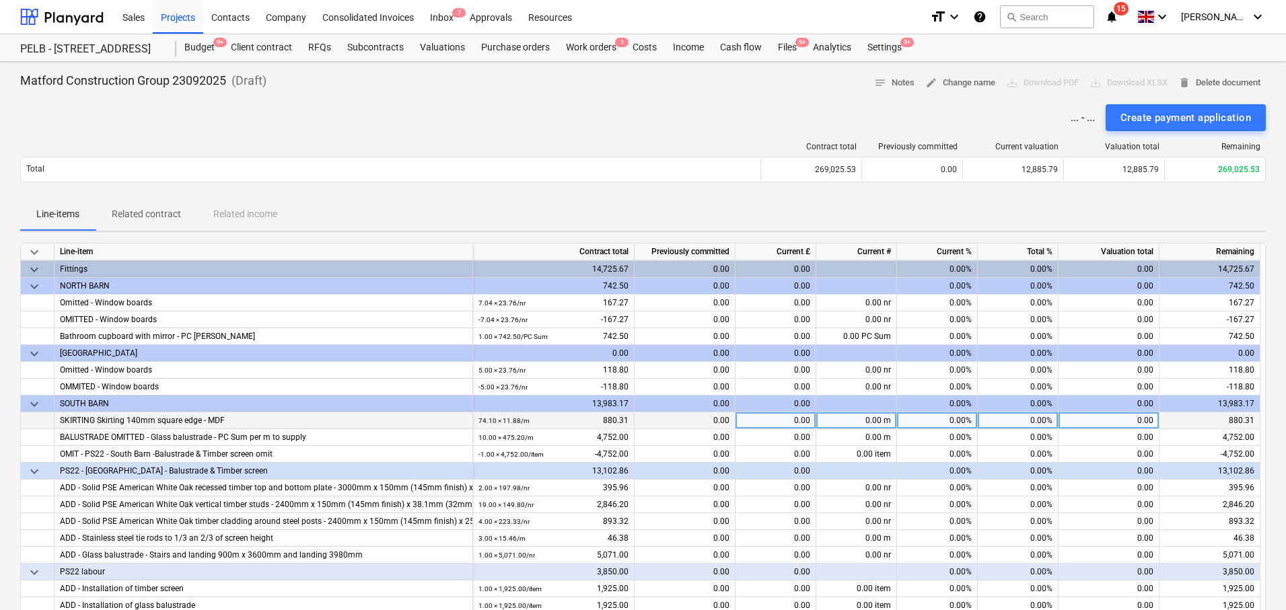
click at [1015, 419] on div "0.00%" at bounding box center [1018, 420] width 81 height 17
type input "100"
click at [890, 190] on div "Contract total Previously committed Current valuation Valuation total Remaining…" at bounding box center [643, 164] width 1246 height 67
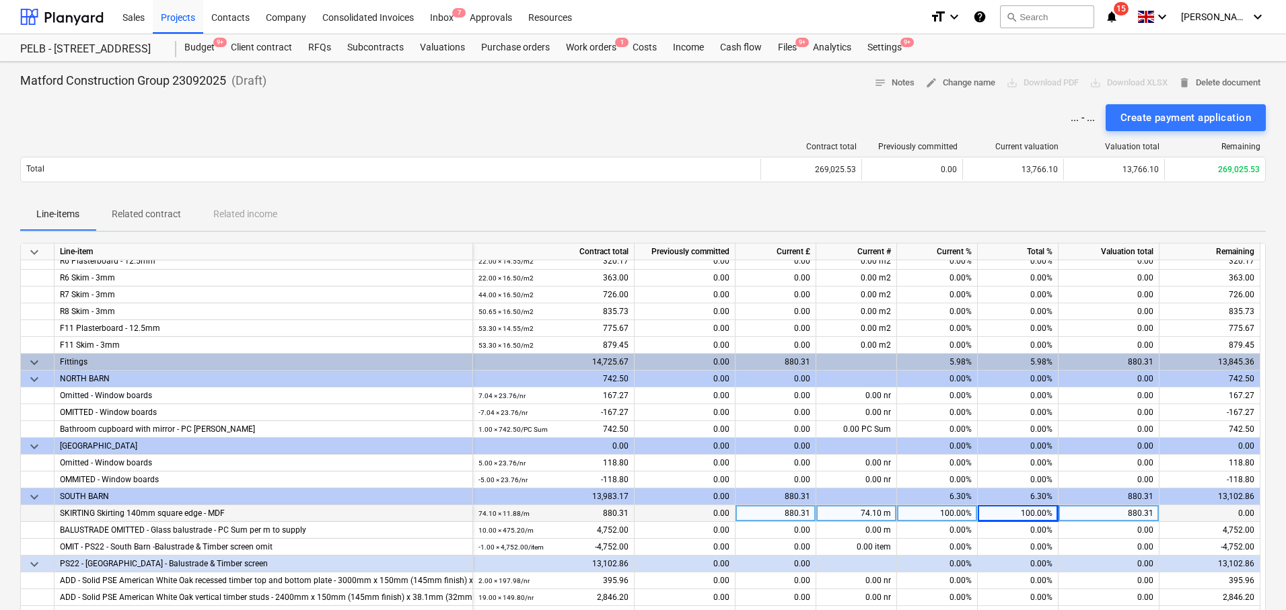
scroll to position [1801, 0]
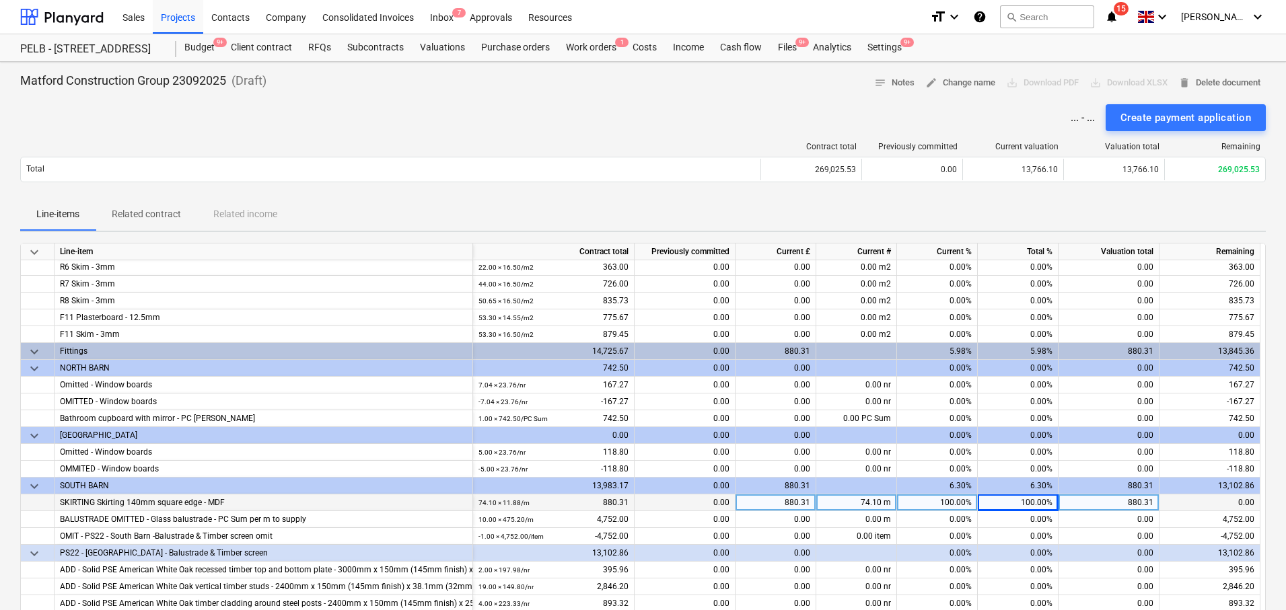
click at [36, 369] on span "keyboard_arrow_down" at bounding box center [34, 369] width 16 height 16
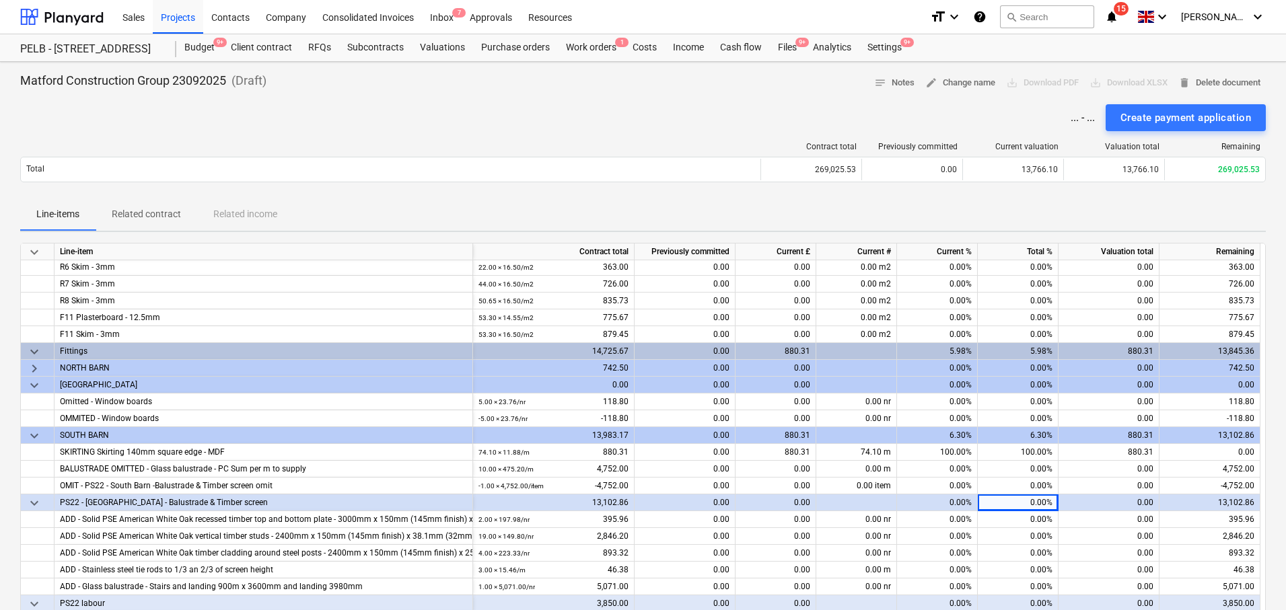
click at [32, 353] on span "keyboard_arrow_down" at bounding box center [34, 352] width 16 height 16
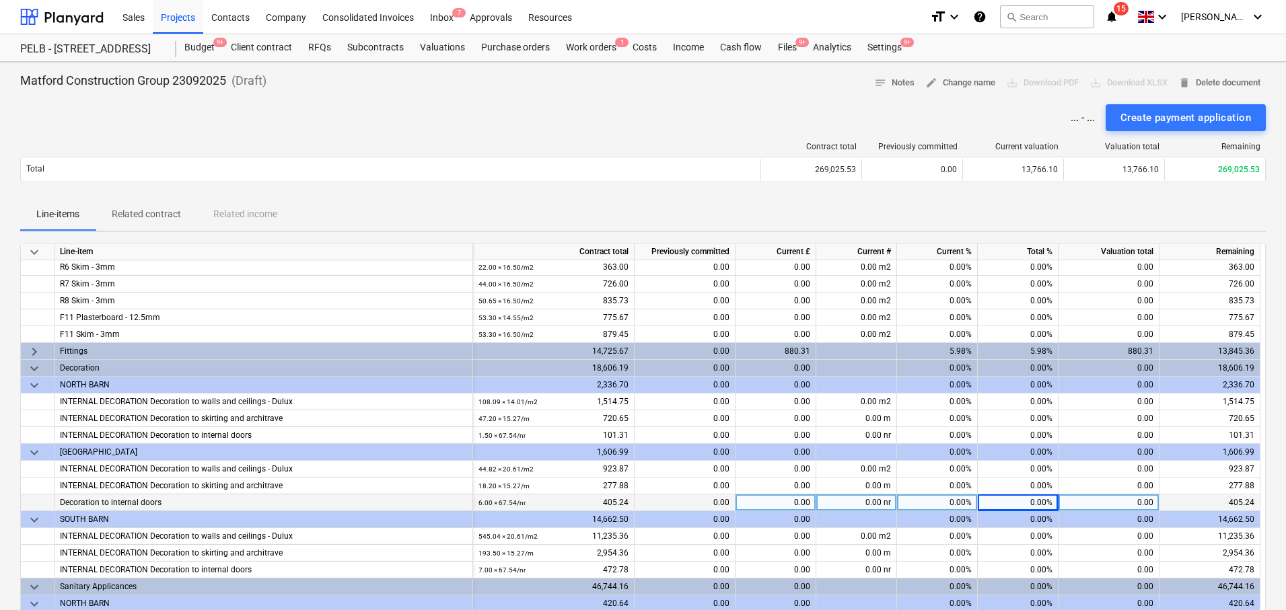
click at [31, 382] on span "keyboard_arrow_down" at bounding box center [34, 386] width 16 height 16
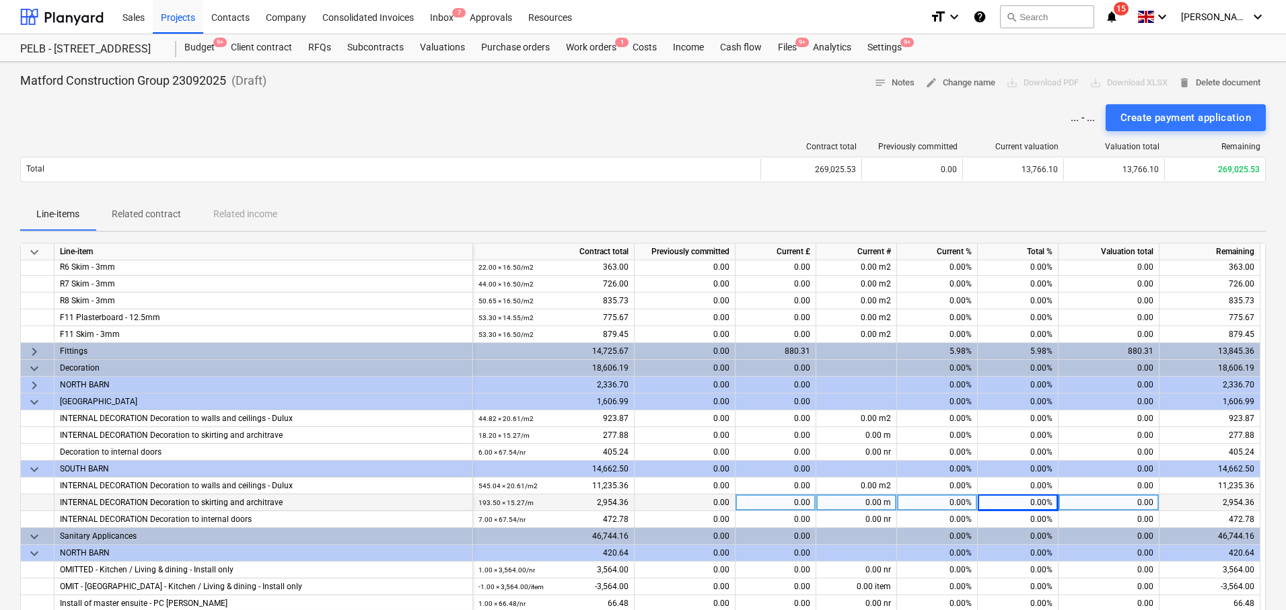
click at [33, 403] on span "keyboard_arrow_down" at bounding box center [34, 402] width 16 height 16
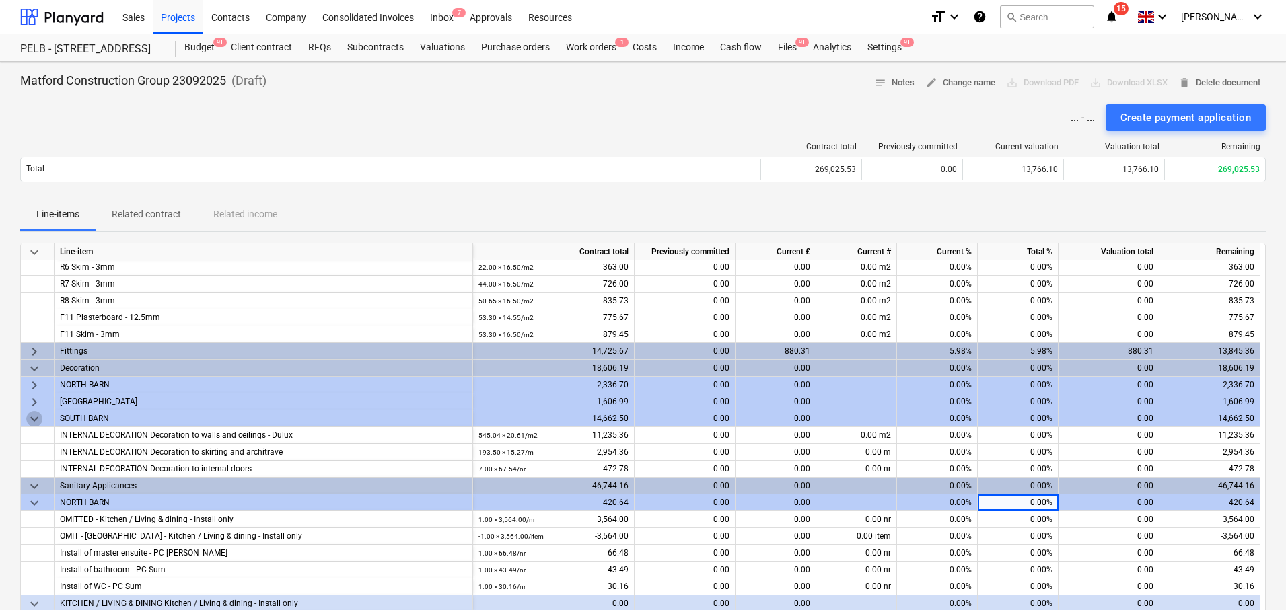
click at [34, 422] on span "keyboard_arrow_down" at bounding box center [34, 419] width 16 height 16
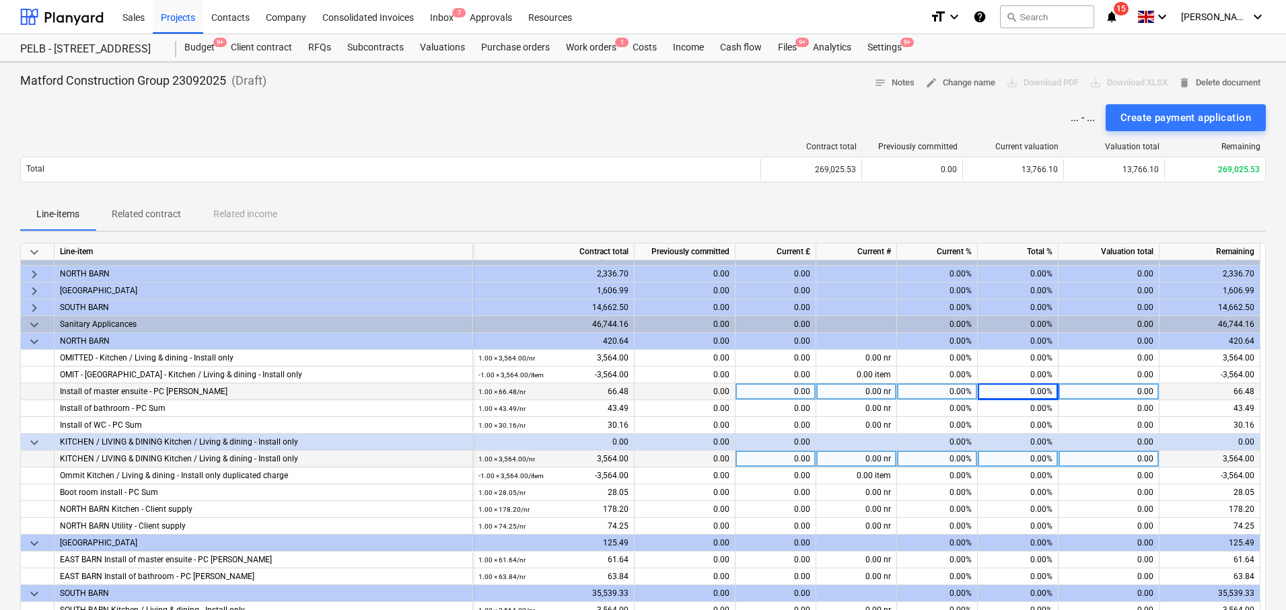
scroll to position [1913, 0]
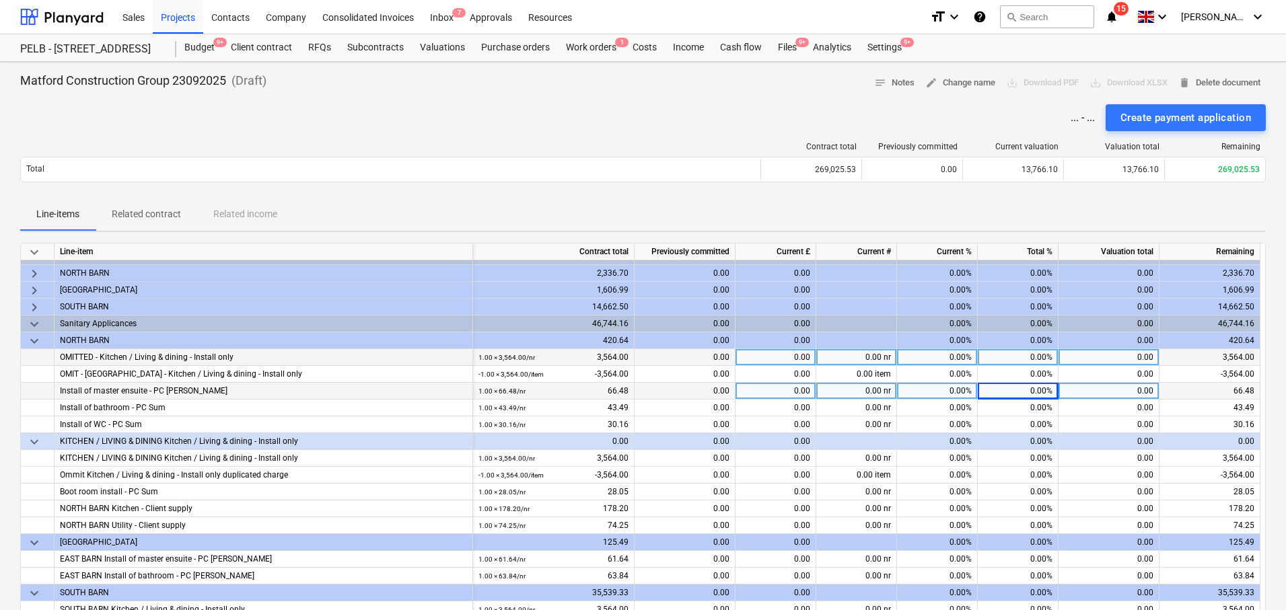
click at [1017, 355] on div "0.00%" at bounding box center [1018, 357] width 81 height 17
type input "100"
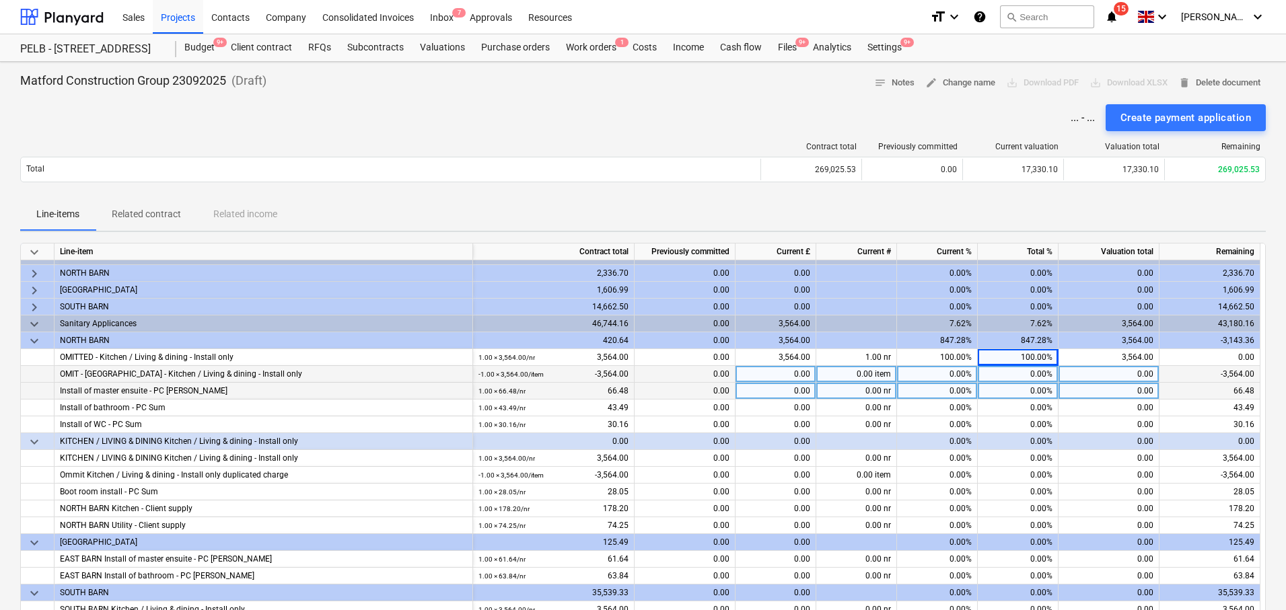
click at [1024, 368] on div "0.00%" at bounding box center [1018, 374] width 81 height 17
type input "100"
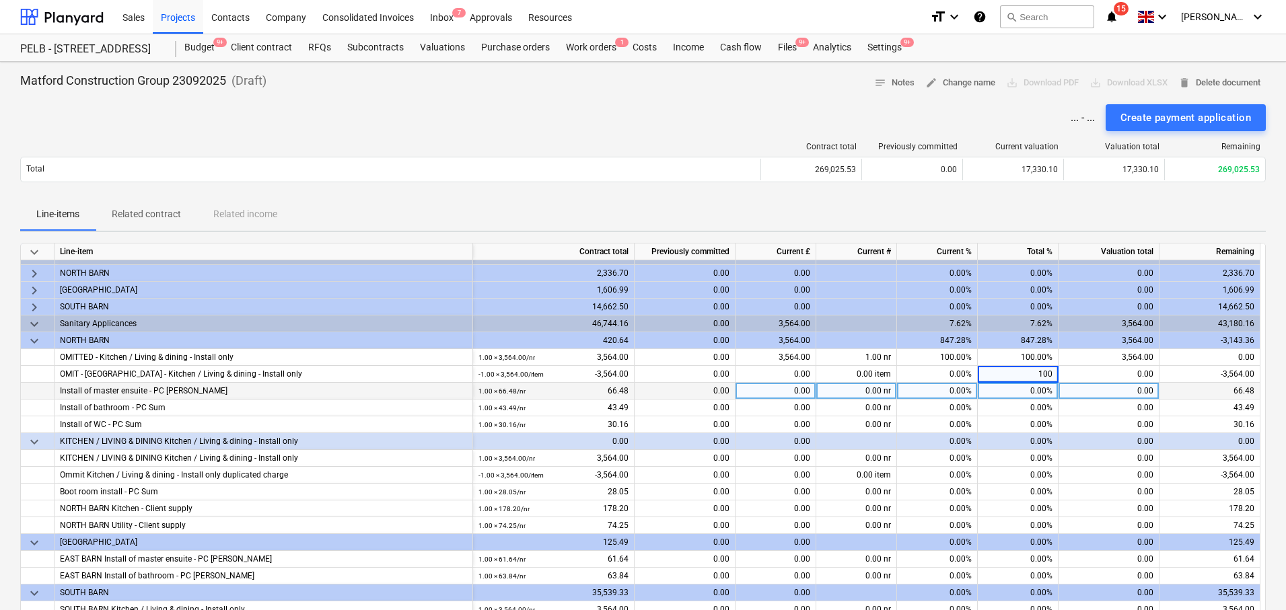
click at [1017, 386] on div "0.00%" at bounding box center [1018, 391] width 81 height 17
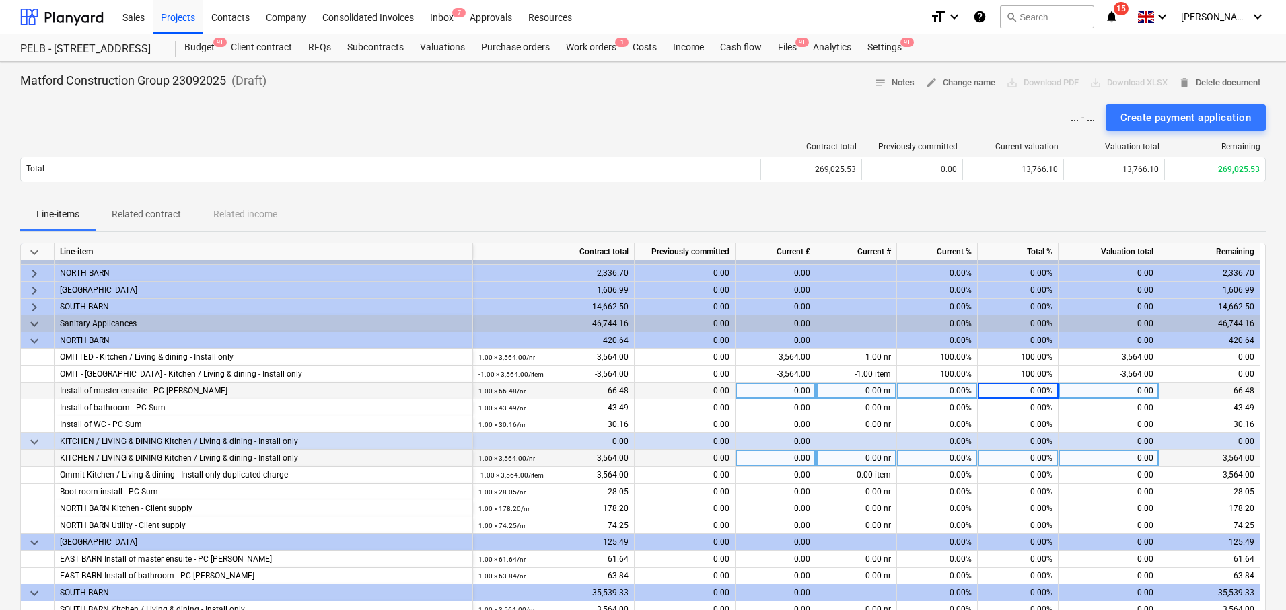
click at [1033, 456] on div "0.00%" at bounding box center [1018, 458] width 81 height 17
type input "1"
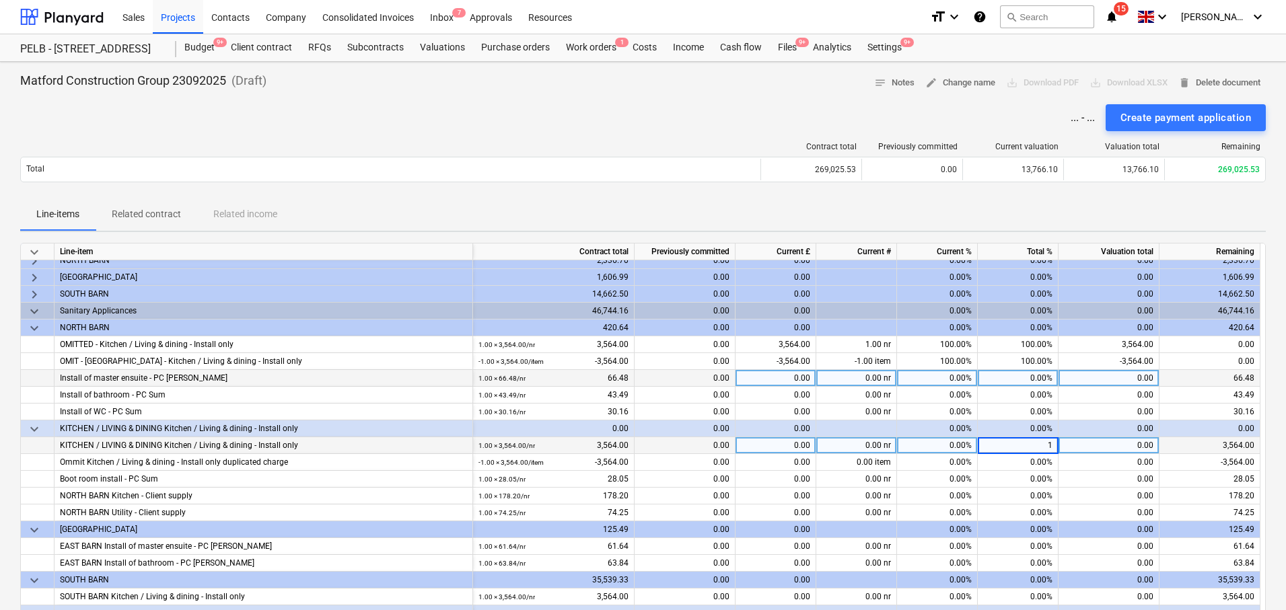
scroll to position [1927, 0]
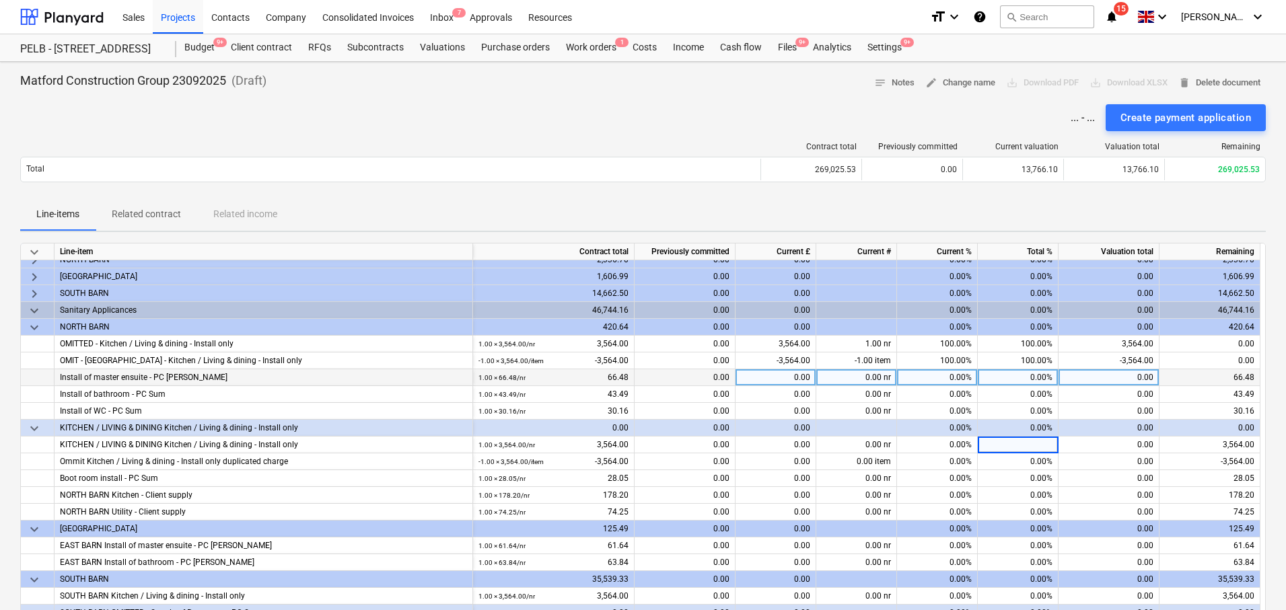
click at [954, 209] on div "Line-items Related contract Related income" at bounding box center [643, 215] width 1246 height 32
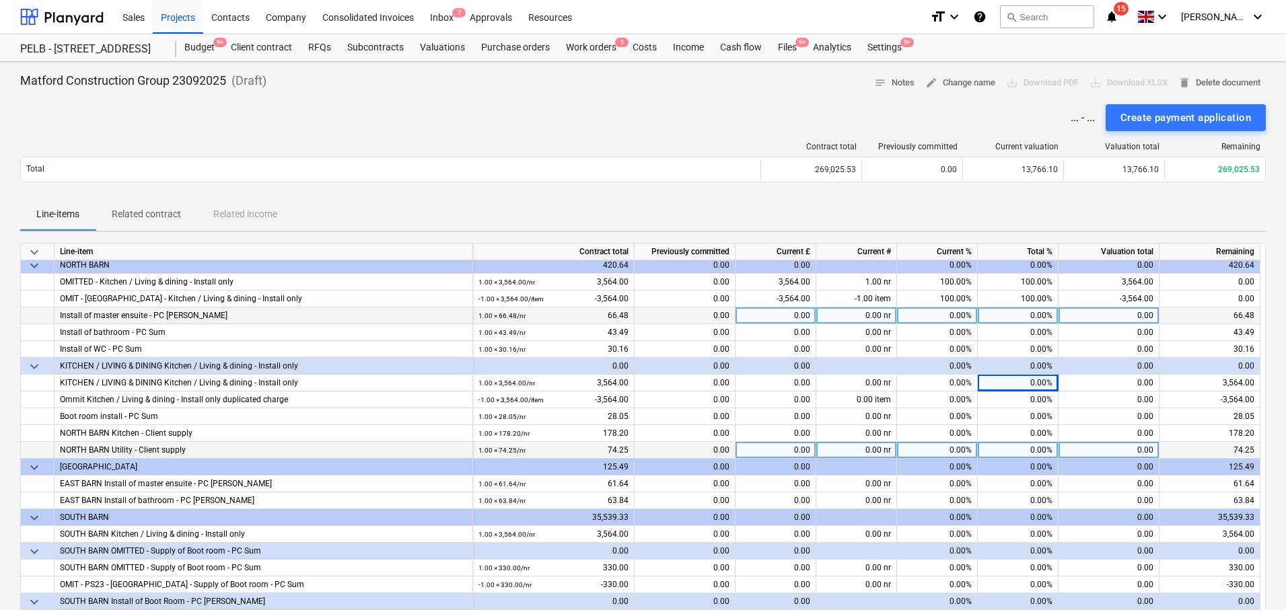
scroll to position [1986, 0]
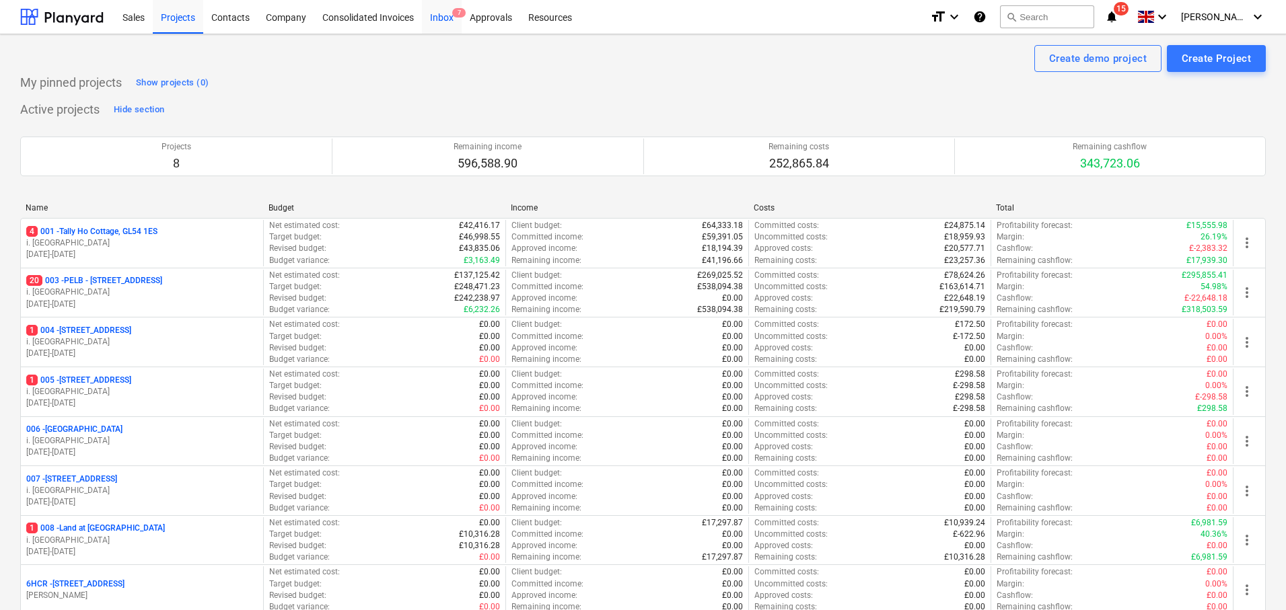
click at [447, 16] on div "Inbox 7" at bounding box center [442, 16] width 40 height 34
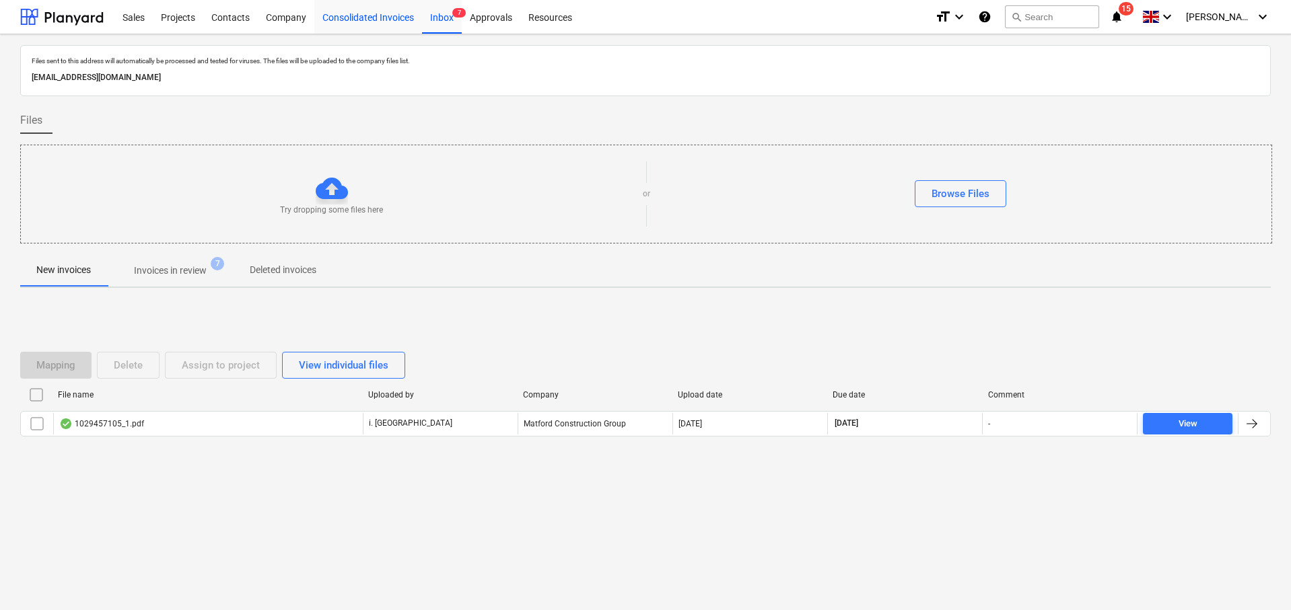
click at [373, 20] on div "Consolidated Invoices" at bounding box center [368, 16] width 108 height 34
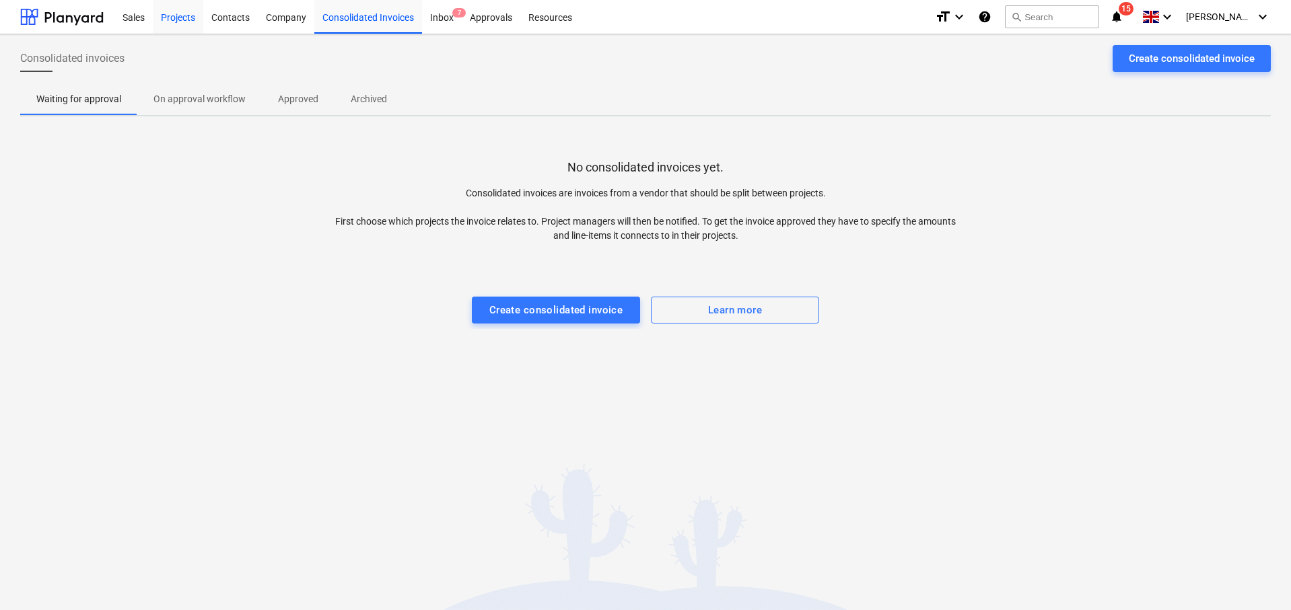
click at [164, 16] on div "Projects" at bounding box center [178, 16] width 50 height 34
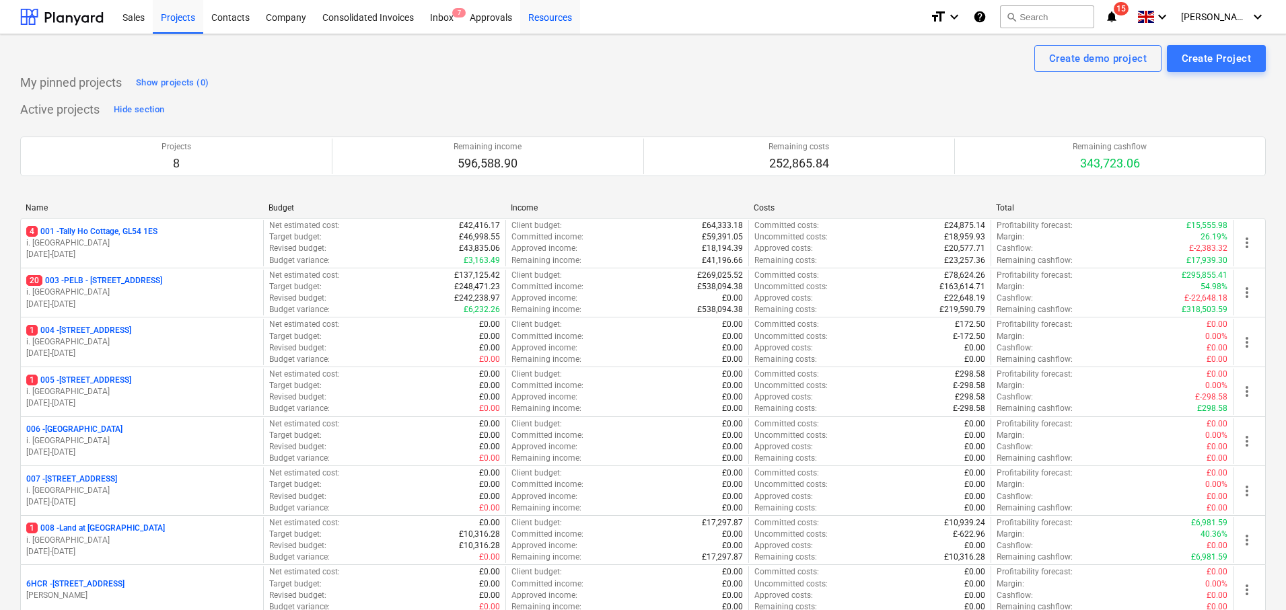
click at [527, 15] on div "Resources" at bounding box center [550, 16] width 60 height 34
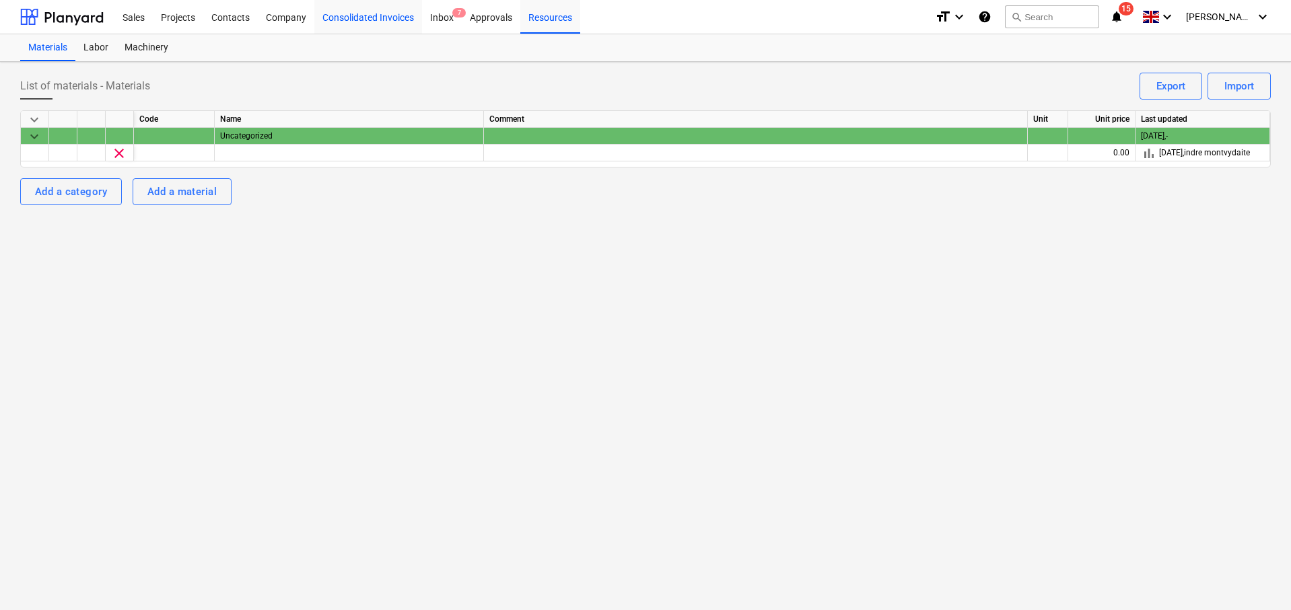
click at [356, 15] on div "Consolidated Invoices" at bounding box center [368, 16] width 108 height 34
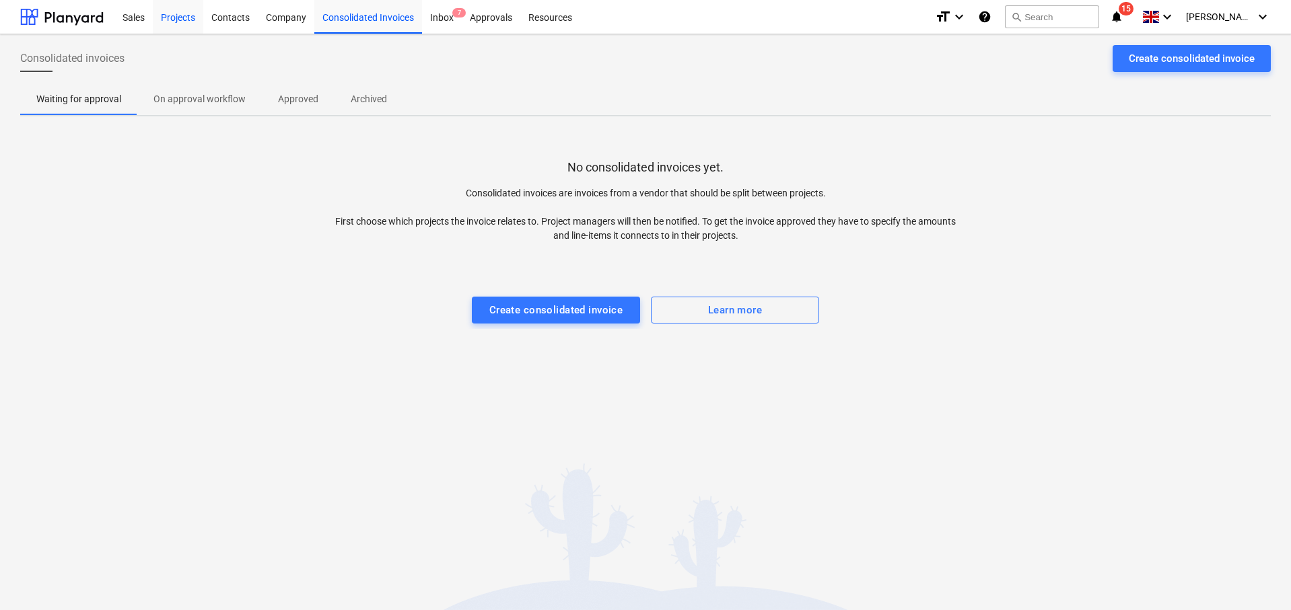
click at [170, 22] on div "Projects" at bounding box center [178, 16] width 50 height 34
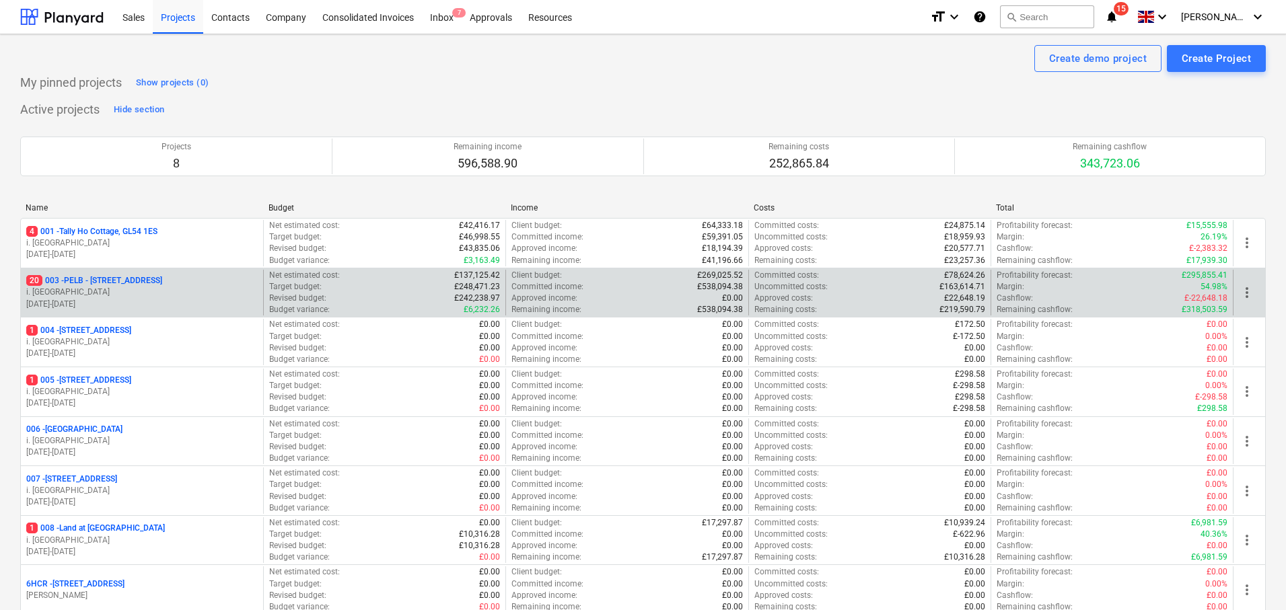
click at [162, 286] on p "20 003 - PELB - [GEOGRAPHIC_DATA], [GEOGRAPHIC_DATA], GL2 7NE" at bounding box center [94, 280] width 136 height 11
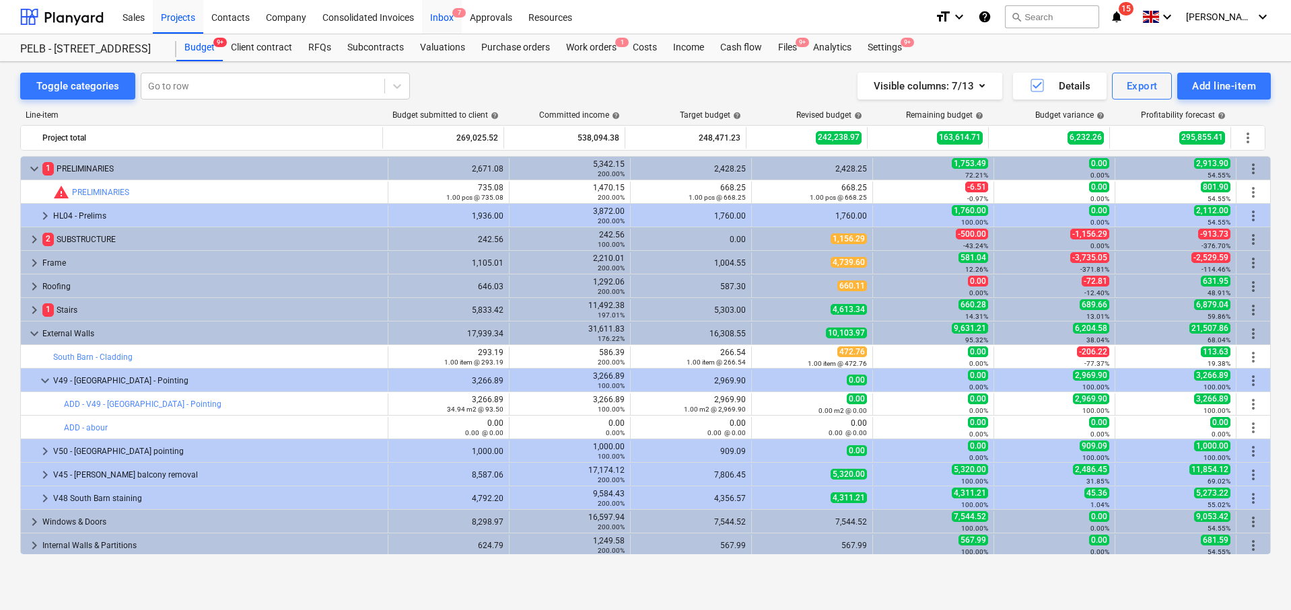
click at [447, 23] on div "Inbox 7" at bounding box center [442, 16] width 40 height 34
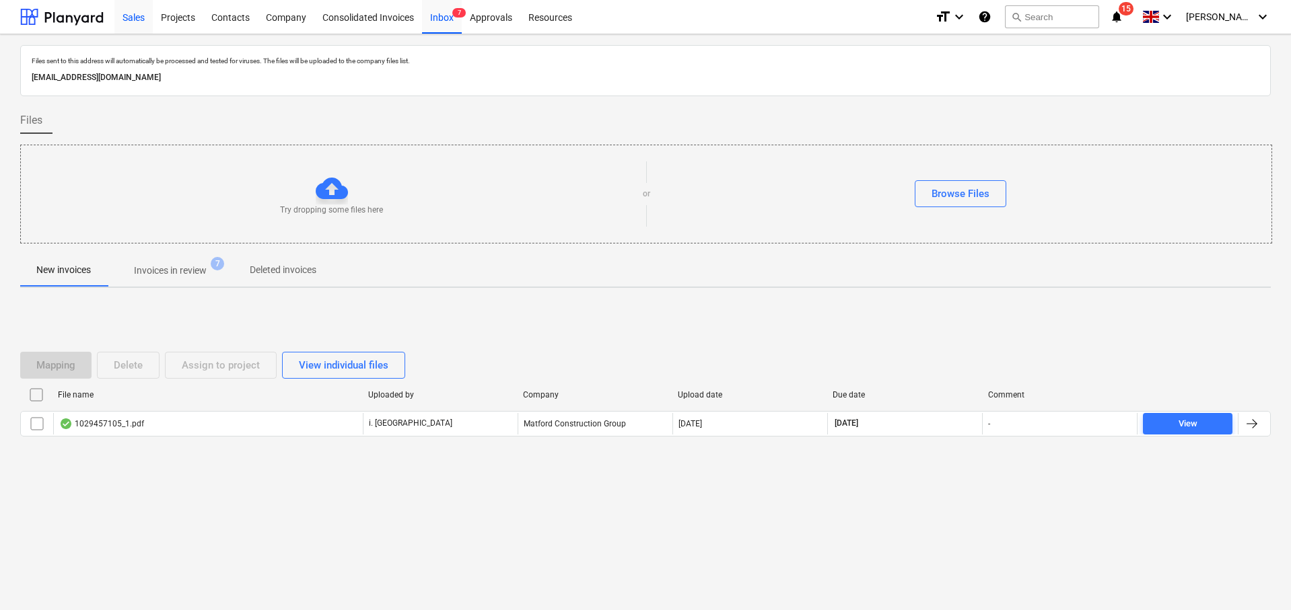
click at [135, 9] on div "Sales" at bounding box center [133, 16] width 38 height 34
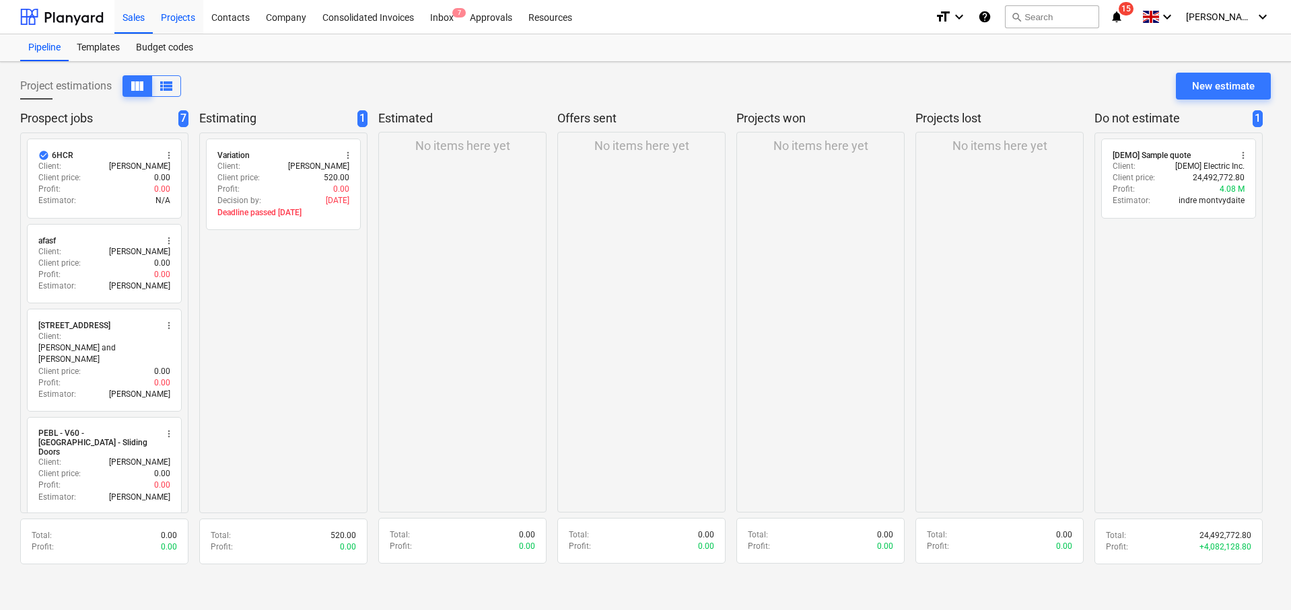
click at [182, 17] on div "Projects" at bounding box center [178, 16] width 50 height 34
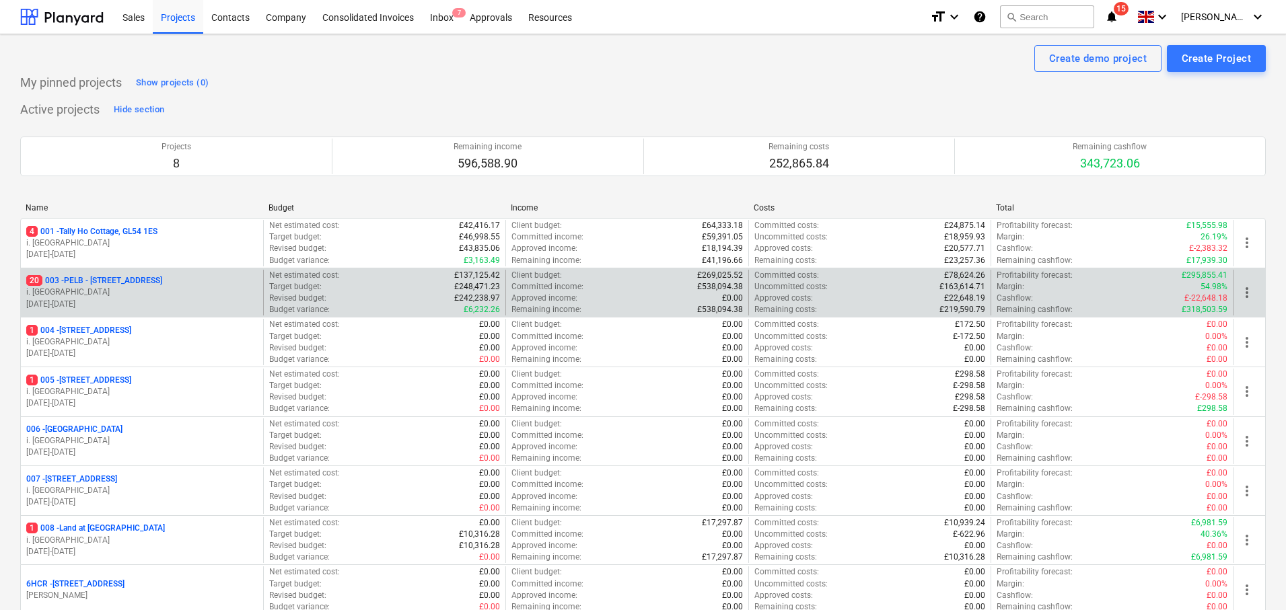
click at [162, 279] on p "20 003 - PELB - [GEOGRAPHIC_DATA], [GEOGRAPHIC_DATA], GL2 7NE" at bounding box center [94, 280] width 136 height 11
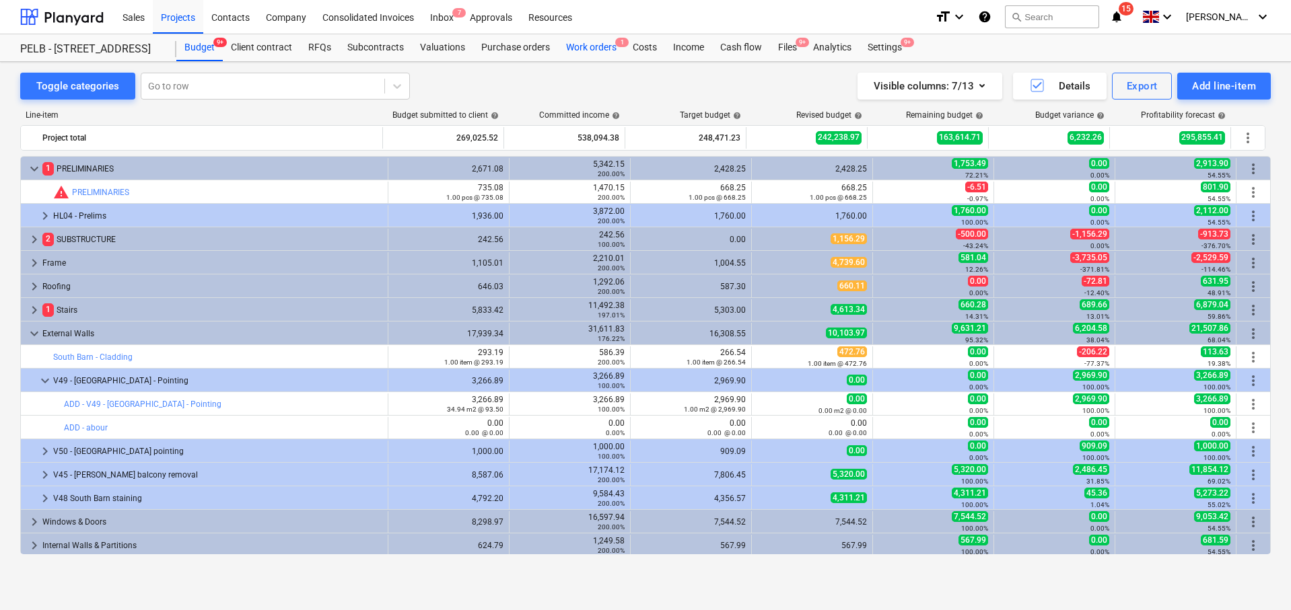
click at [606, 59] on div "Work orders 1" at bounding box center [591, 47] width 67 height 27
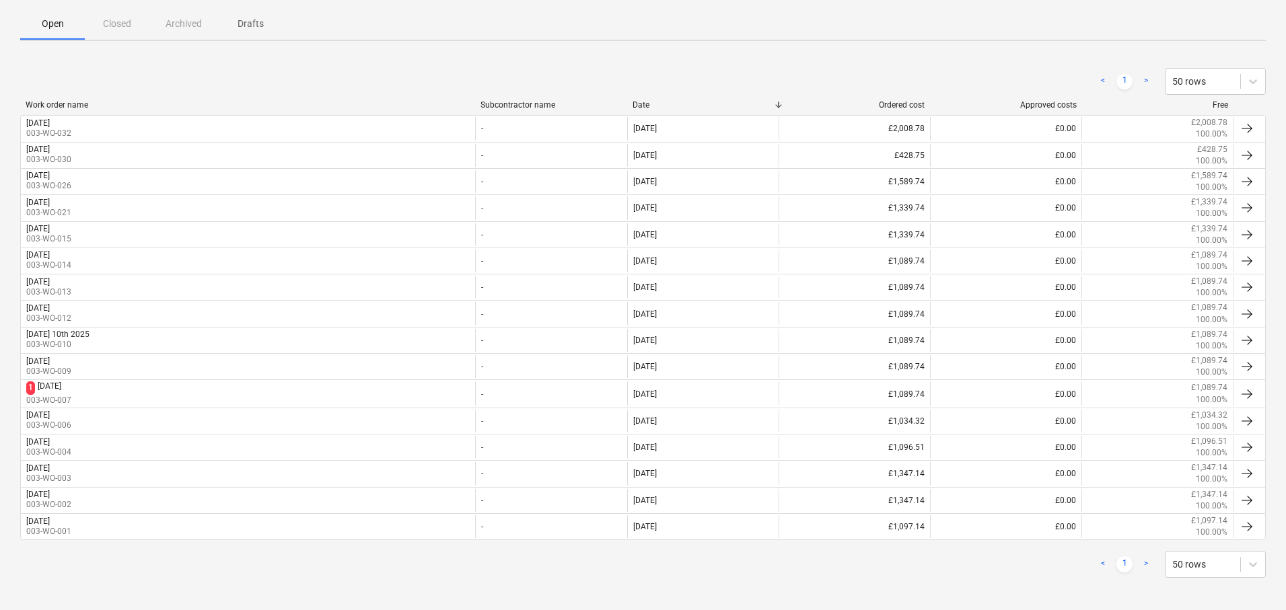
scroll to position [194, 0]
click at [1147, 560] on link ">" at bounding box center [1146, 559] width 16 height 16
click at [1146, 557] on link ">" at bounding box center [1146, 559] width 16 height 16
click at [1106, 559] on link "<" at bounding box center [1103, 559] width 16 height 16
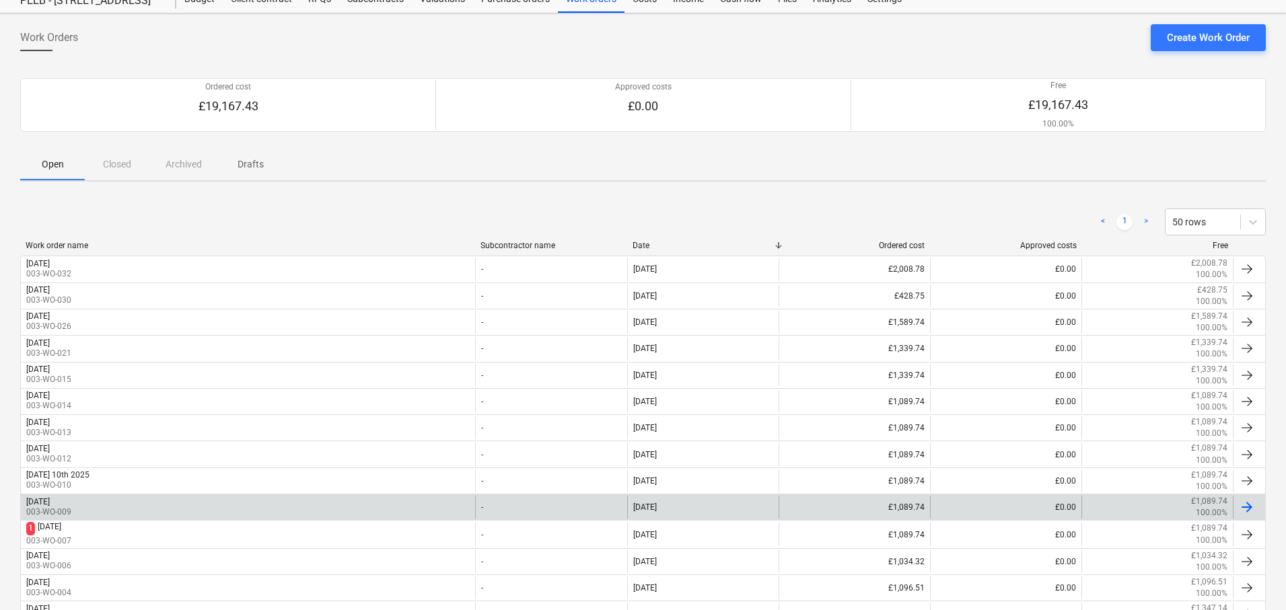
scroll to position [46, 0]
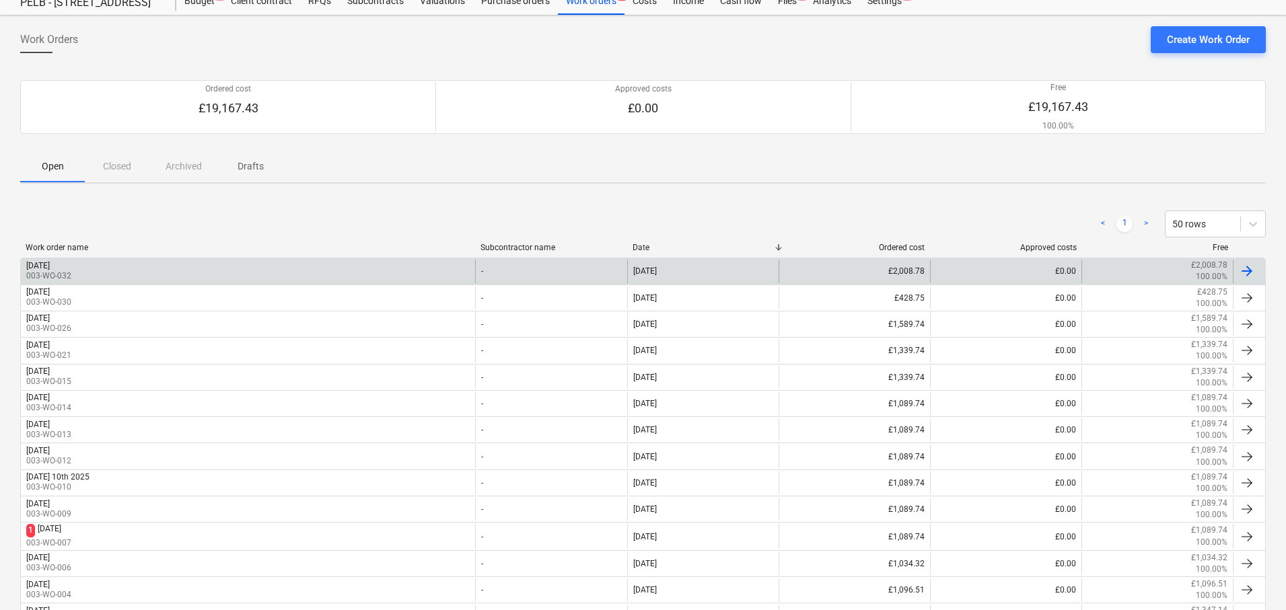
click at [455, 266] on div "[DATE] 003-WO-032" at bounding box center [248, 271] width 454 height 23
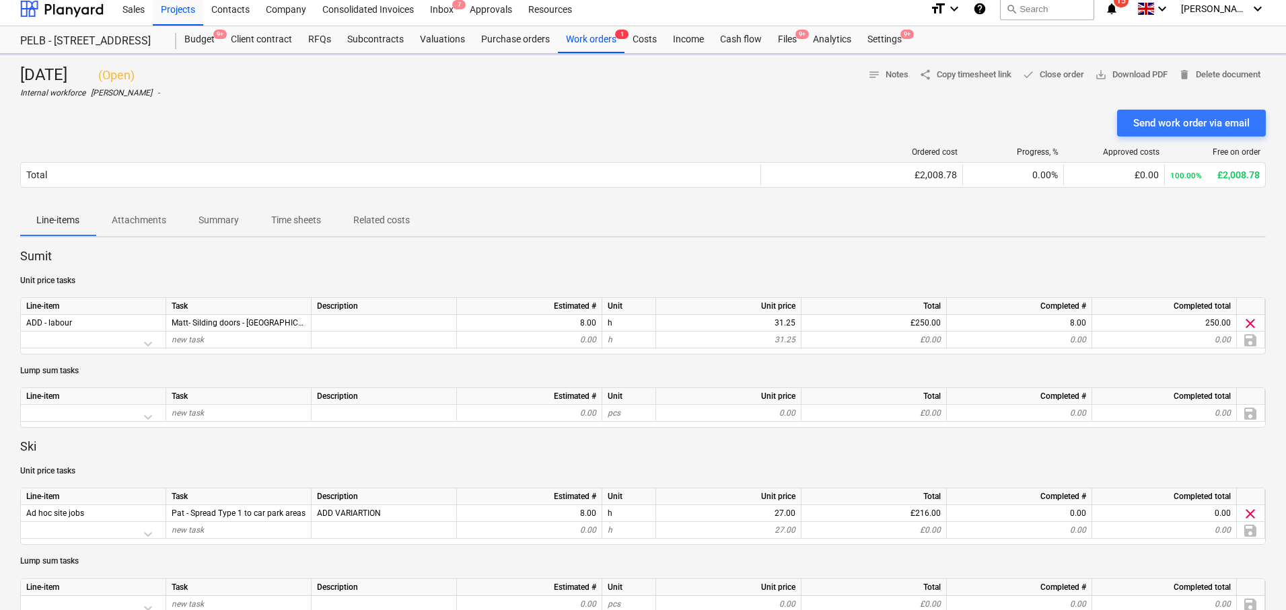
scroll to position [9, 0]
click at [731, 41] on div "Cash flow" at bounding box center [741, 39] width 58 height 27
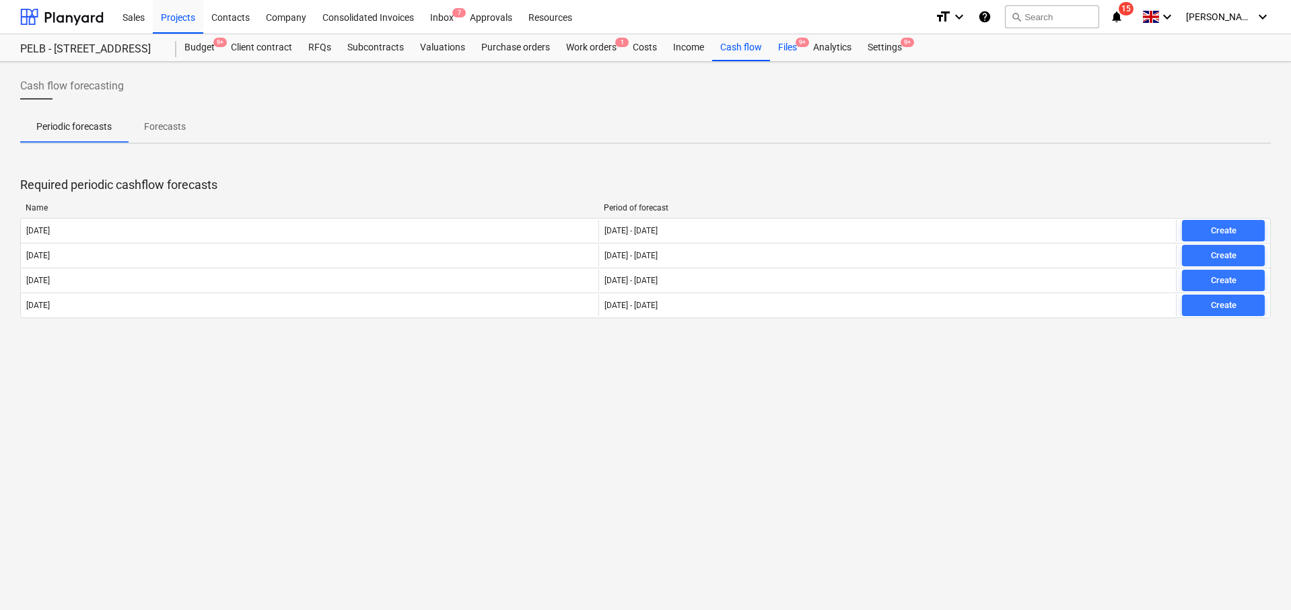
click at [780, 50] on div "Files 9+" at bounding box center [787, 47] width 35 height 27
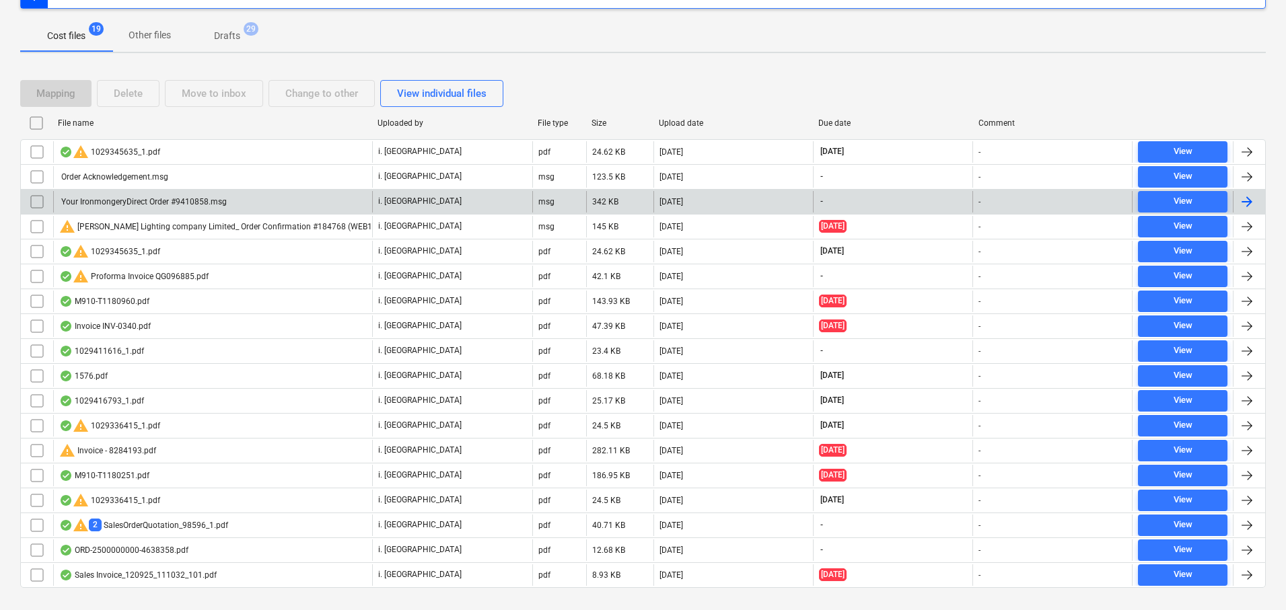
scroll to position [215, 0]
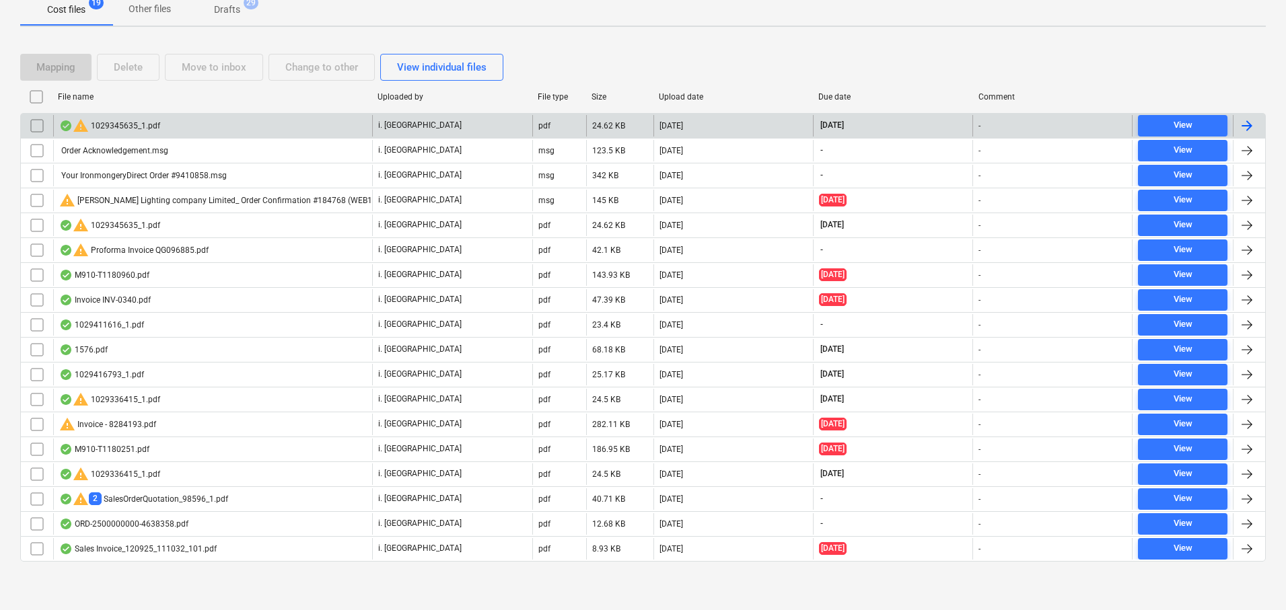
click at [1252, 129] on div at bounding box center [1247, 126] width 16 height 16
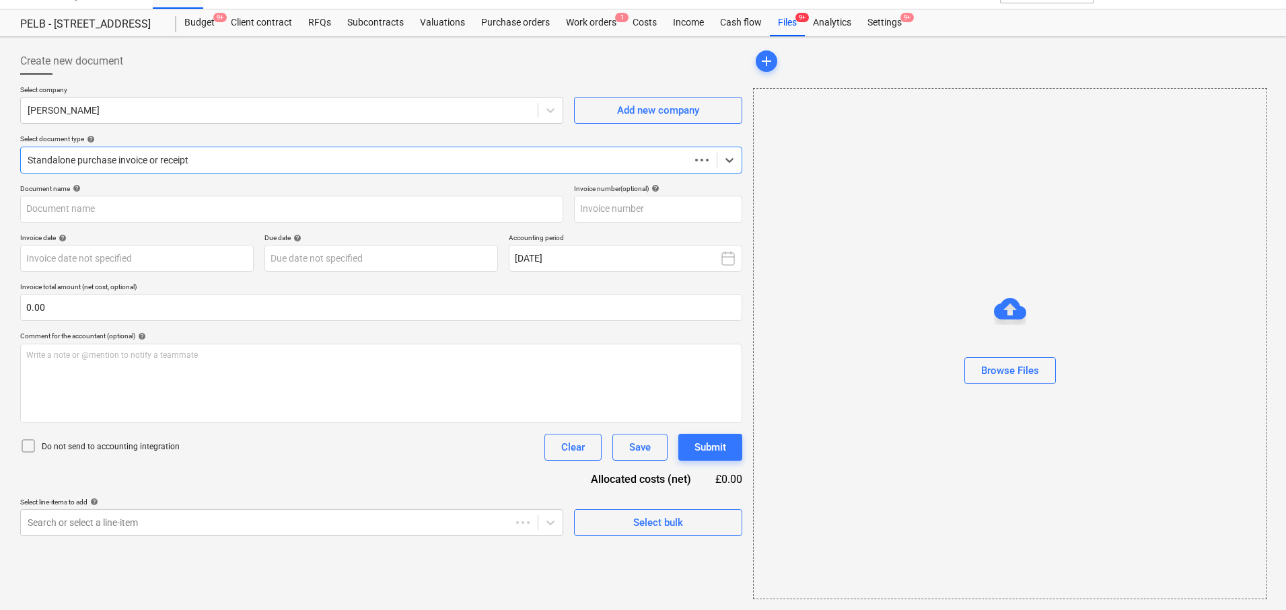
scroll to position [25, 0]
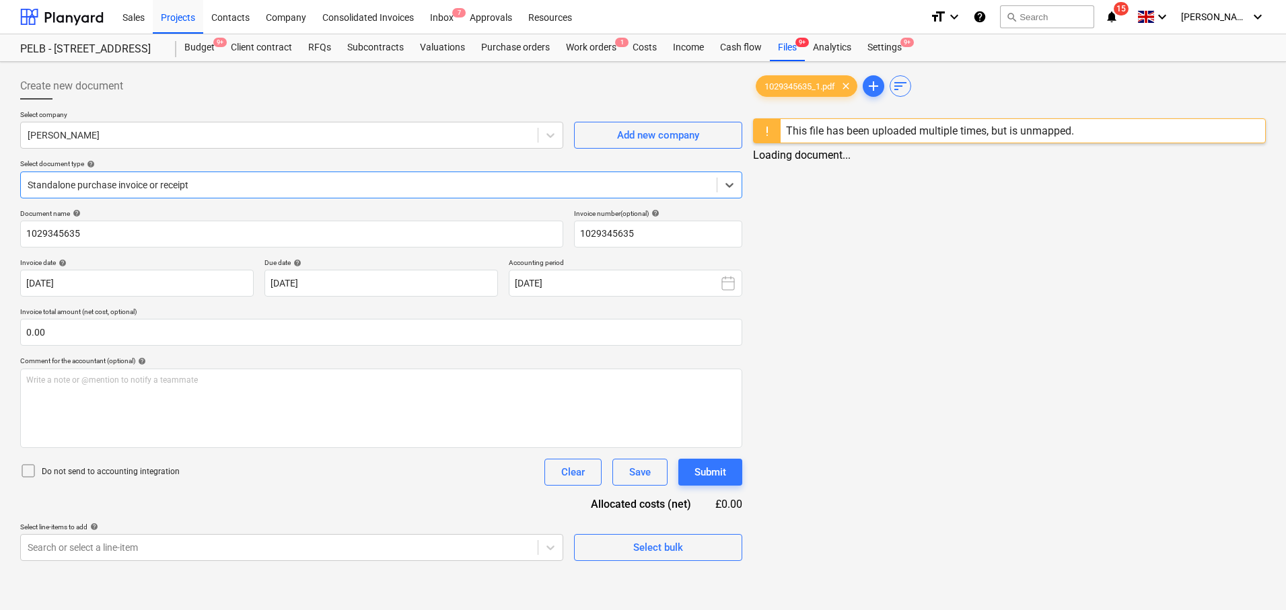
type input "1029345635"
type input "[DATE]"
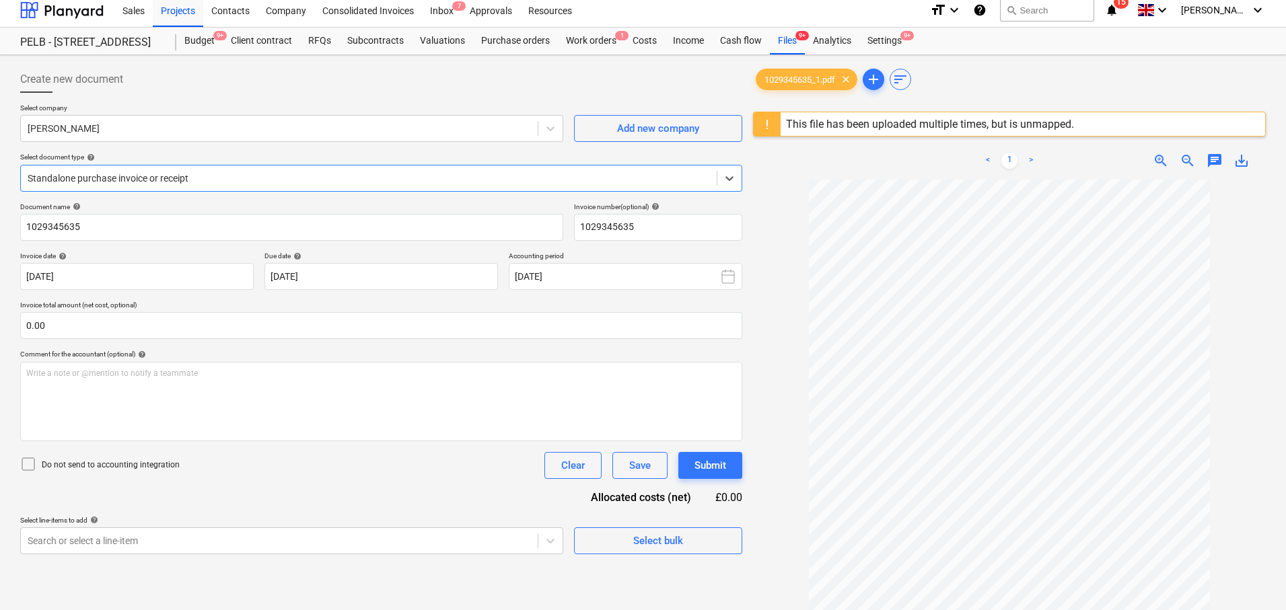
scroll to position [11, 0]
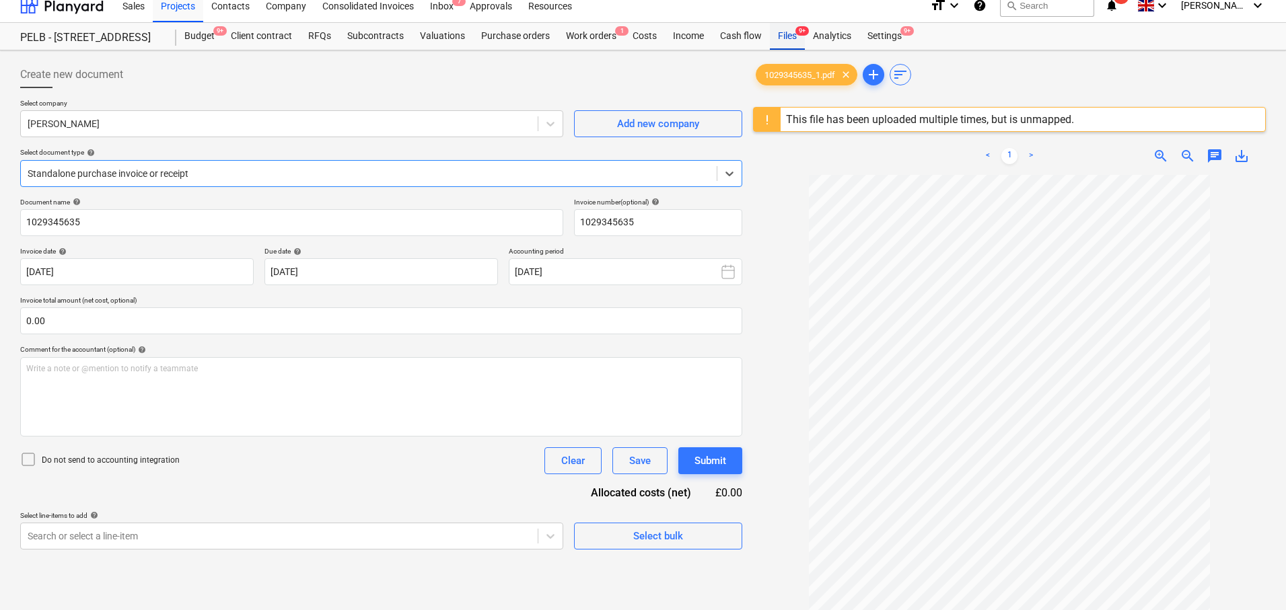
click at [775, 35] on div "Files 9+" at bounding box center [787, 36] width 35 height 27
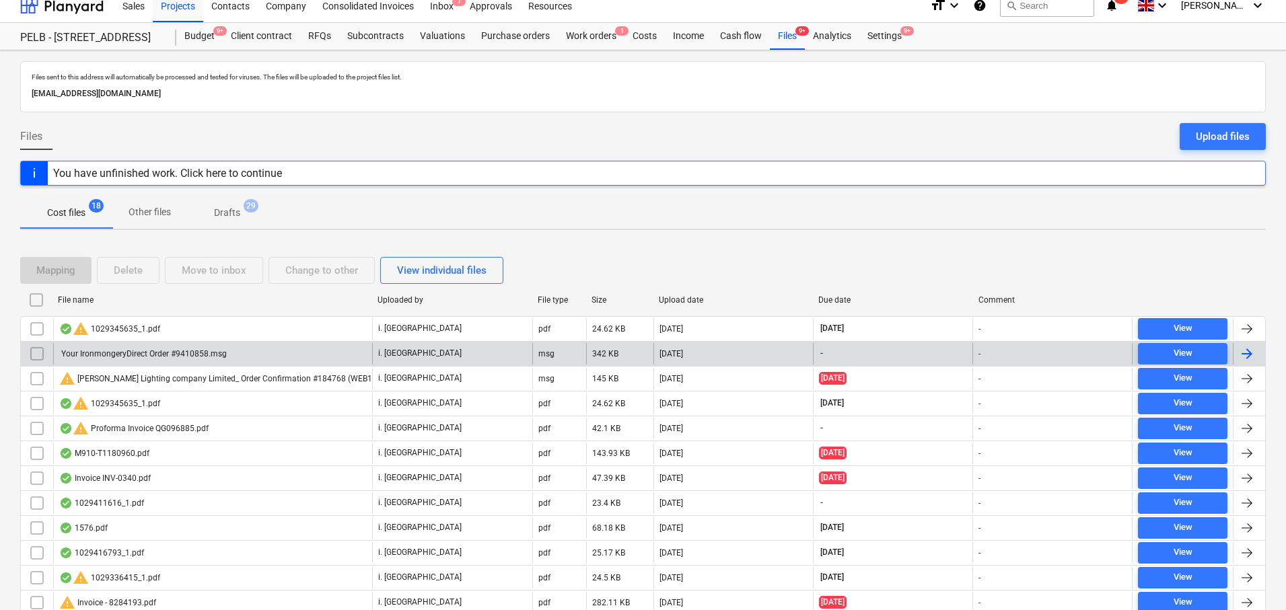
click at [1257, 357] on div at bounding box center [1249, 354] width 32 height 22
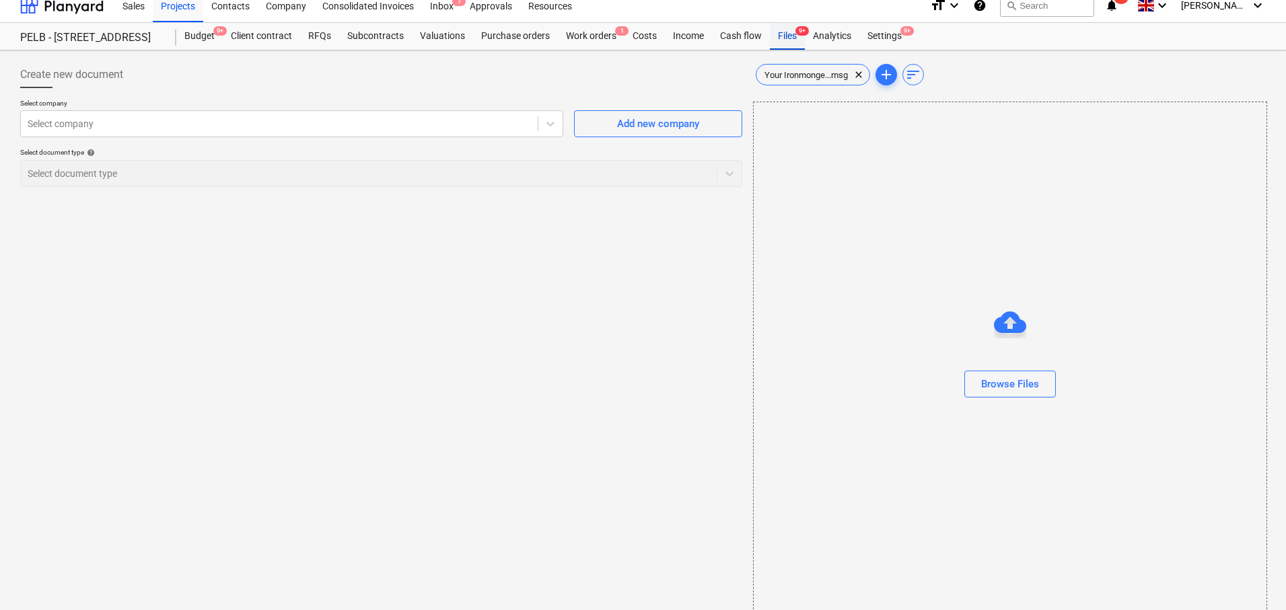
click at [779, 28] on div "Files 9+" at bounding box center [787, 36] width 35 height 27
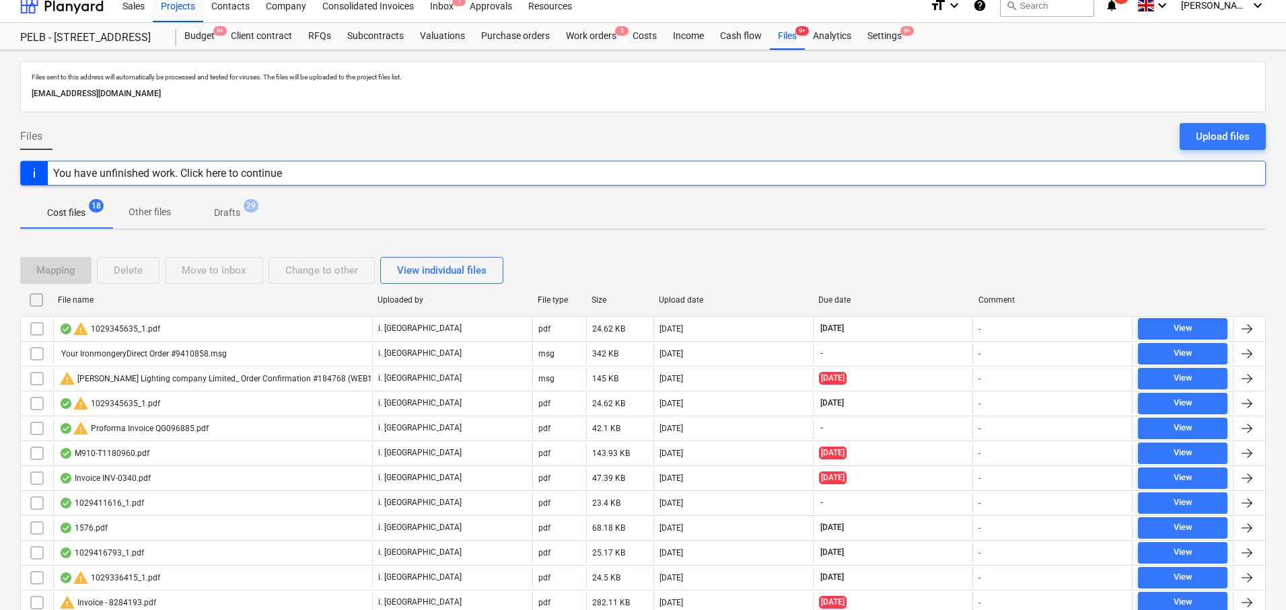
click at [1200, 355] on span "View" at bounding box center [1182, 353] width 79 height 15
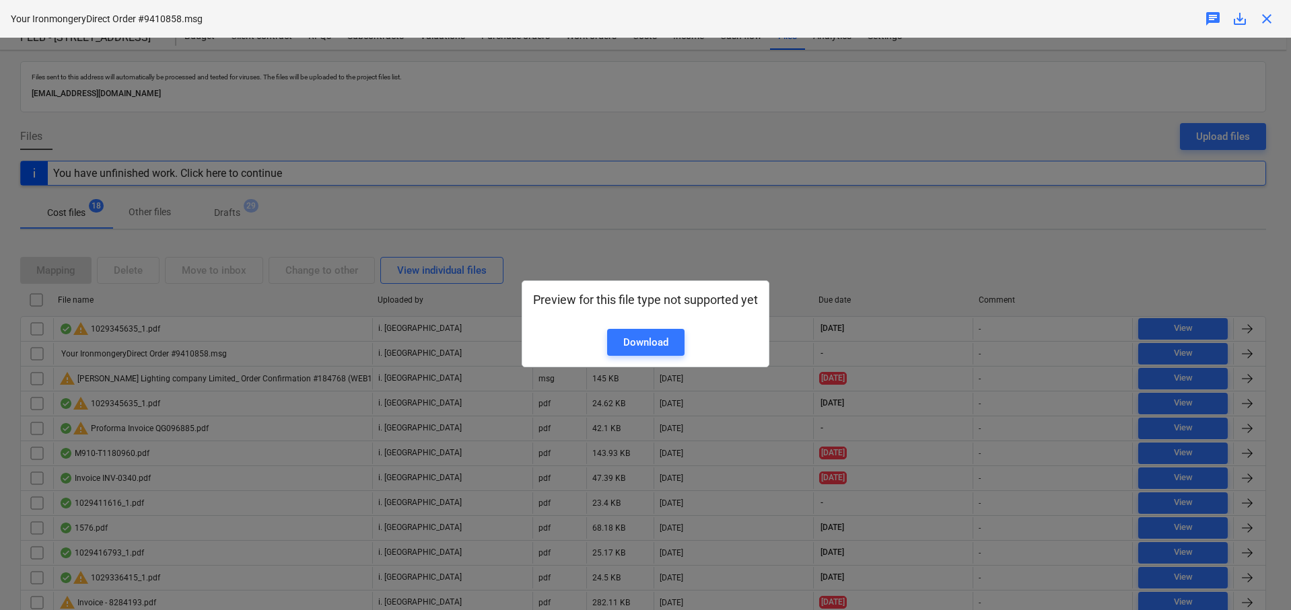
click at [989, 250] on div "Preview for this file type not supported yet Download" at bounding box center [645, 324] width 1291 height 573
click at [586, 205] on div "Preview for this file type not supported yet Download" at bounding box center [645, 324] width 1291 height 573
click at [653, 353] on link "Download" at bounding box center [645, 342] width 77 height 27
drag, startPoint x: 871, startPoint y: 241, endPoint x: 821, endPoint y: 240, distance: 49.8
click at [871, 240] on div "Preview for this file type not supported yet Download" at bounding box center [645, 324] width 1291 height 573
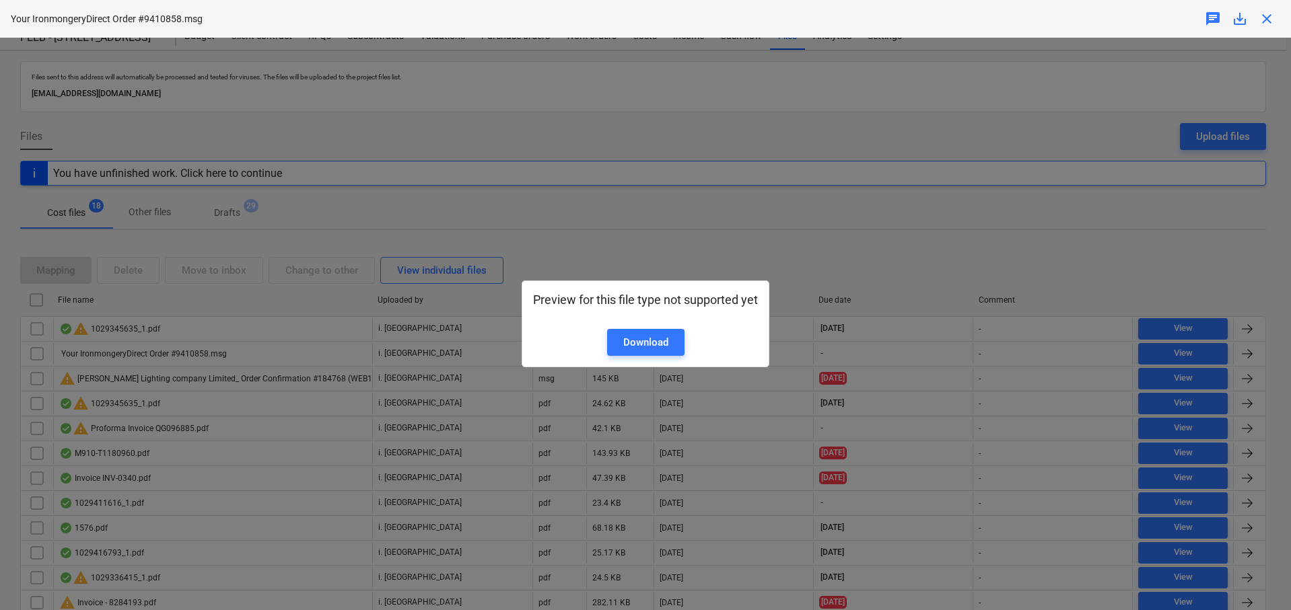
click at [1073, 265] on div "Preview for this file type not supported yet Download" at bounding box center [645, 324] width 1291 height 573
click at [1266, 12] on span "close" at bounding box center [1266, 19] width 16 height 16
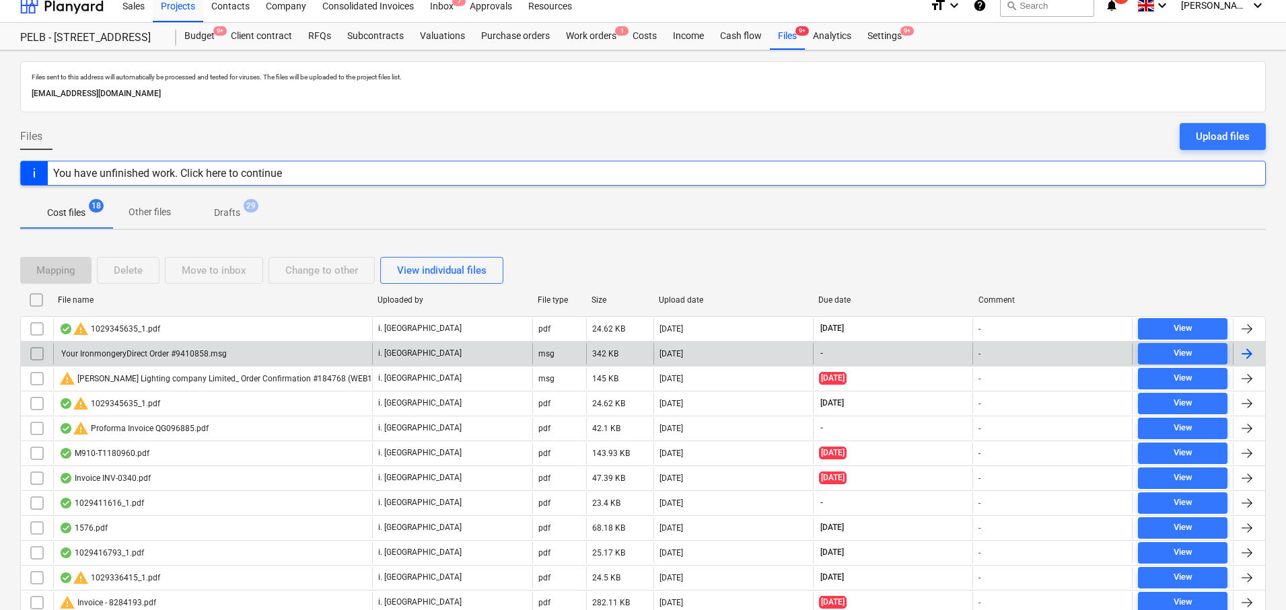
click at [1248, 356] on div at bounding box center [1247, 354] width 16 height 16
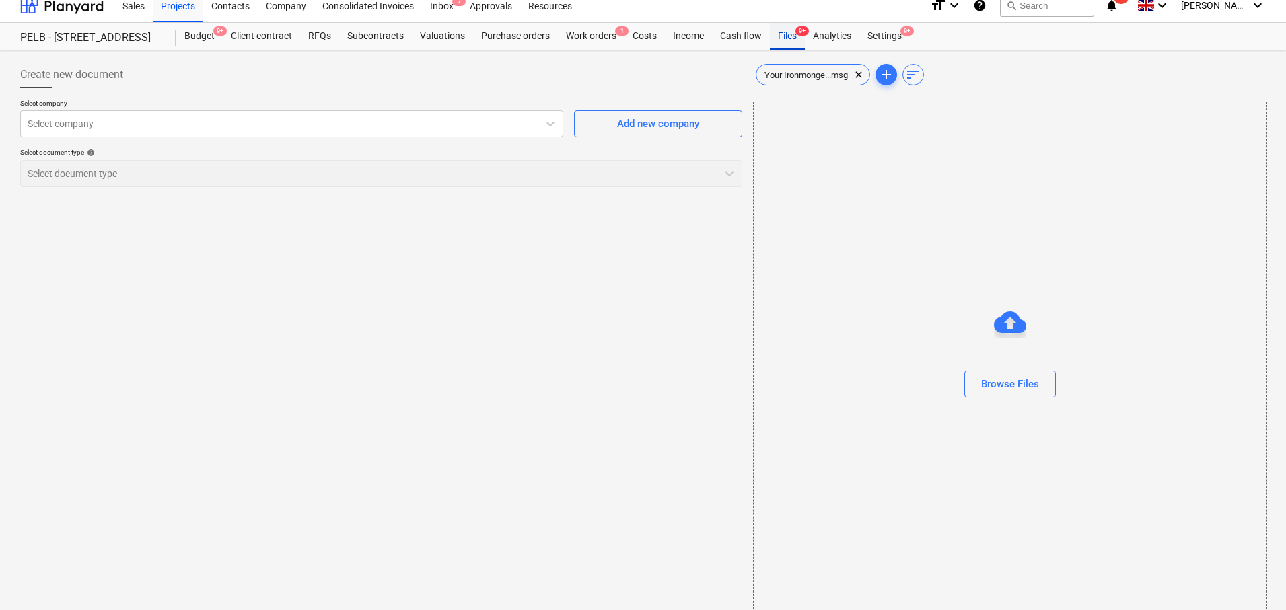
click at [799, 36] on span "9+" at bounding box center [801, 30] width 13 height 9
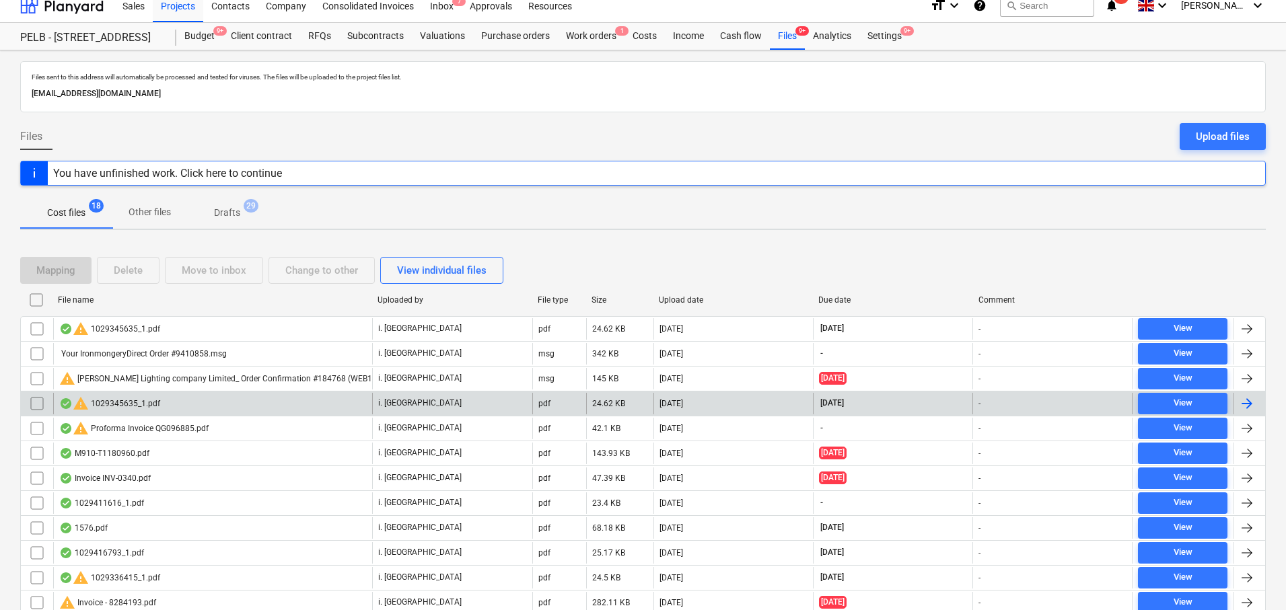
click at [1244, 406] on div at bounding box center [1247, 404] width 16 height 16
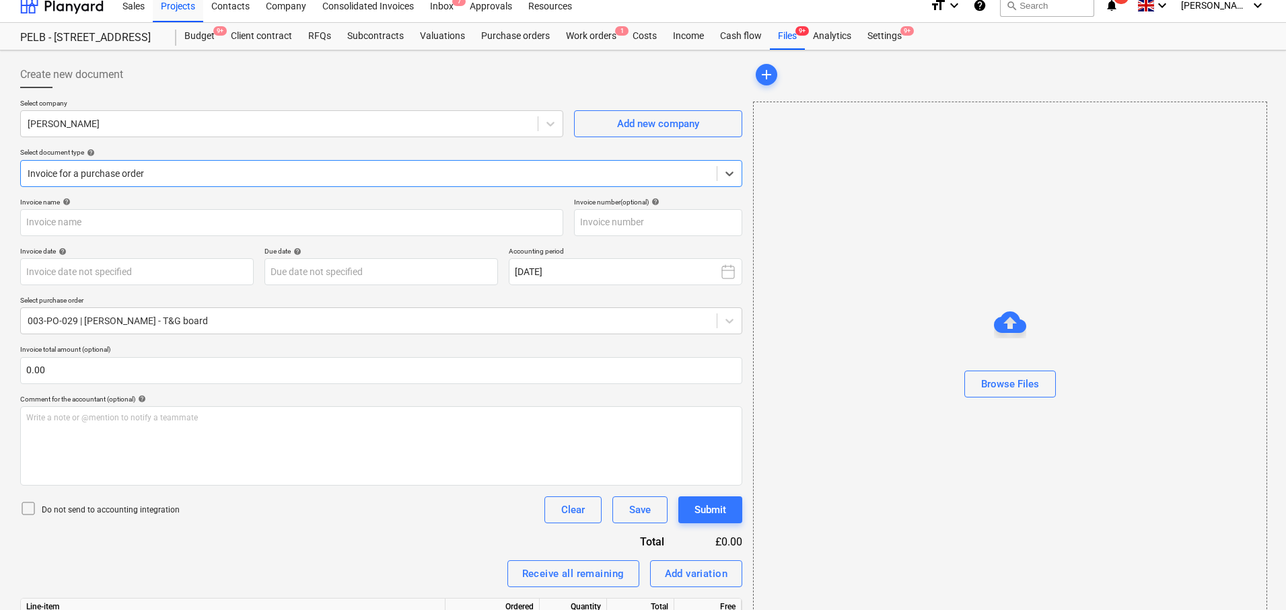
type input "1029345635"
type input "16 Sep 2025"
type input "15 Nov 2025"
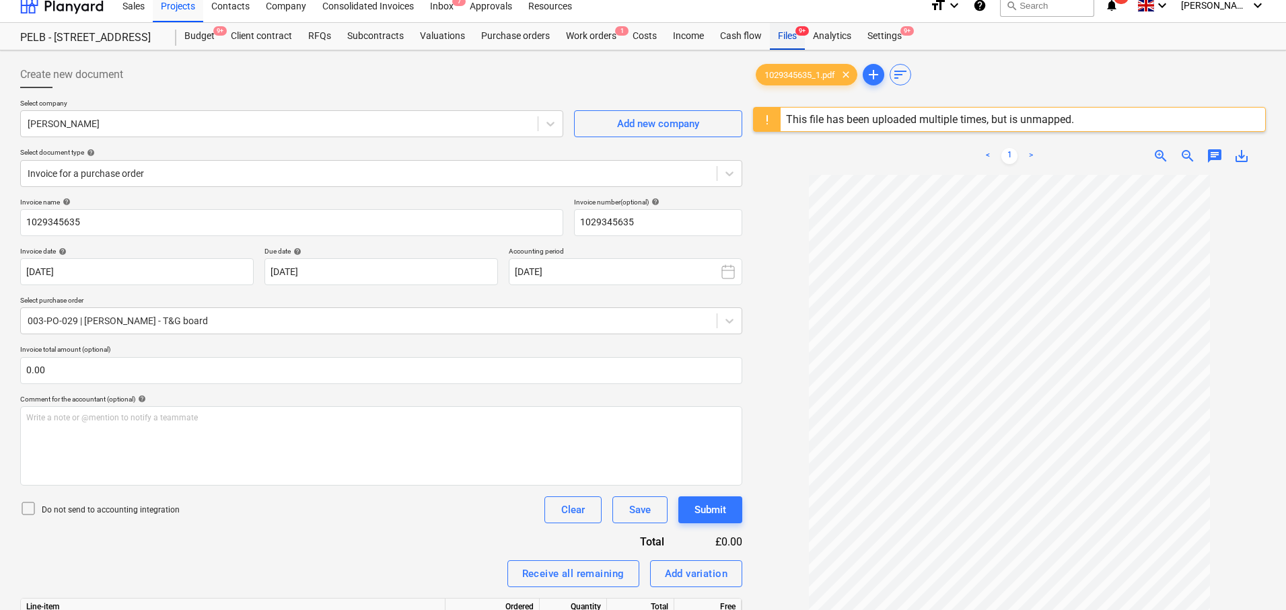
click at [775, 38] on div "Files 9+" at bounding box center [787, 36] width 35 height 27
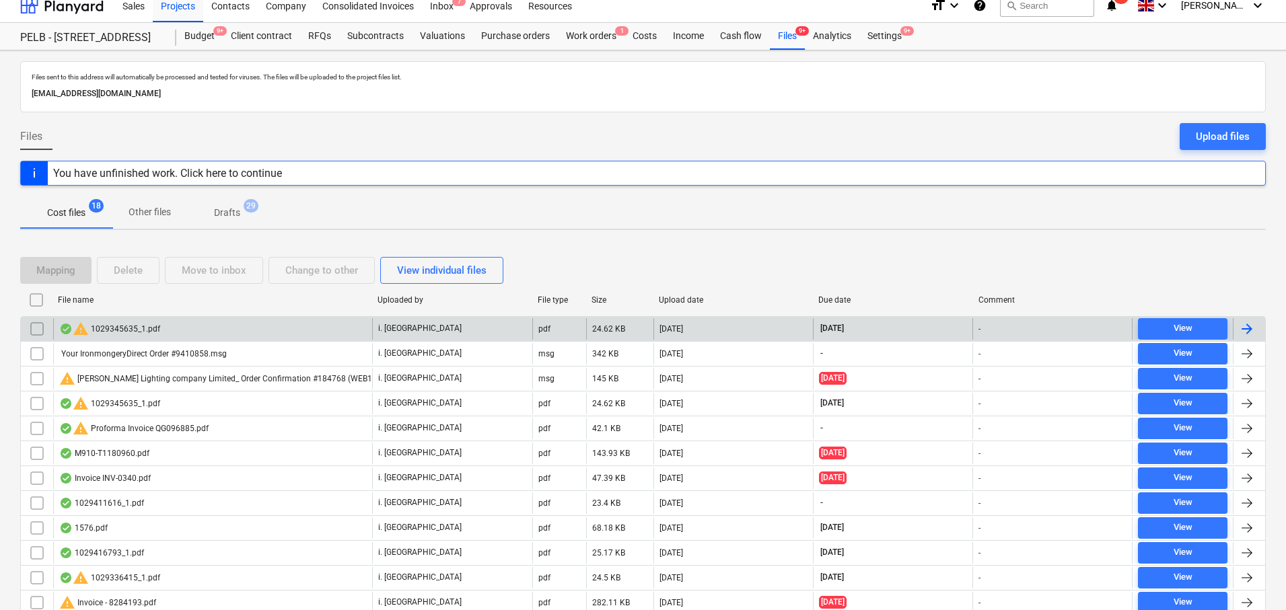
click at [1244, 328] on div at bounding box center [1247, 329] width 16 height 16
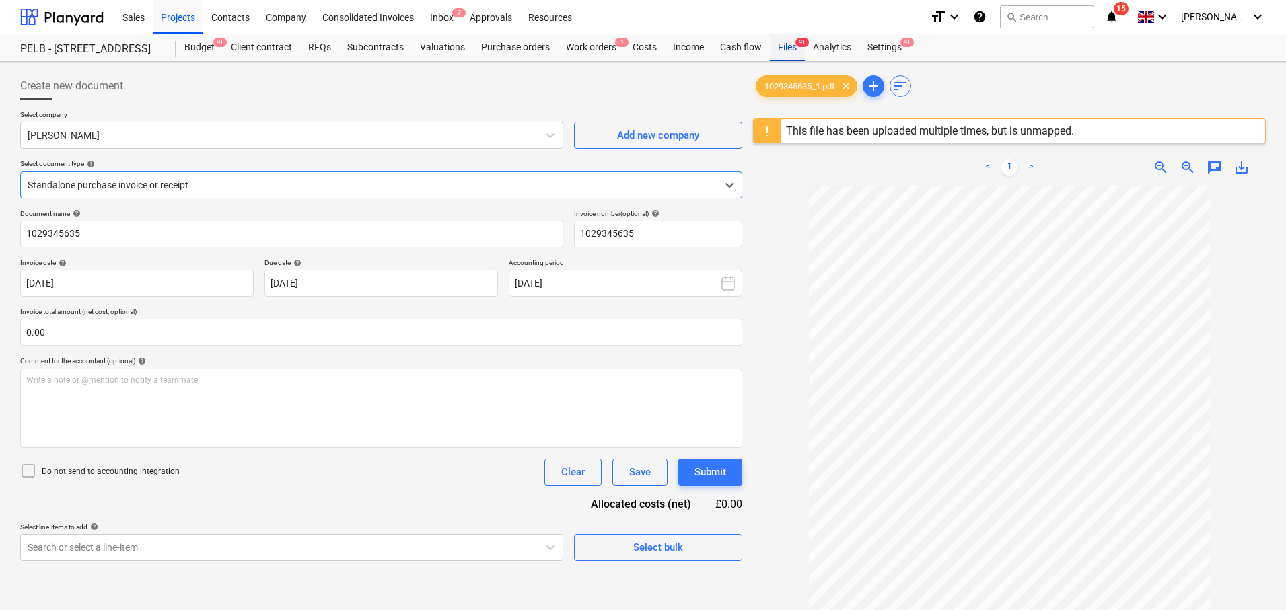
click at [790, 46] on div "Files 9+" at bounding box center [787, 47] width 35 height 27
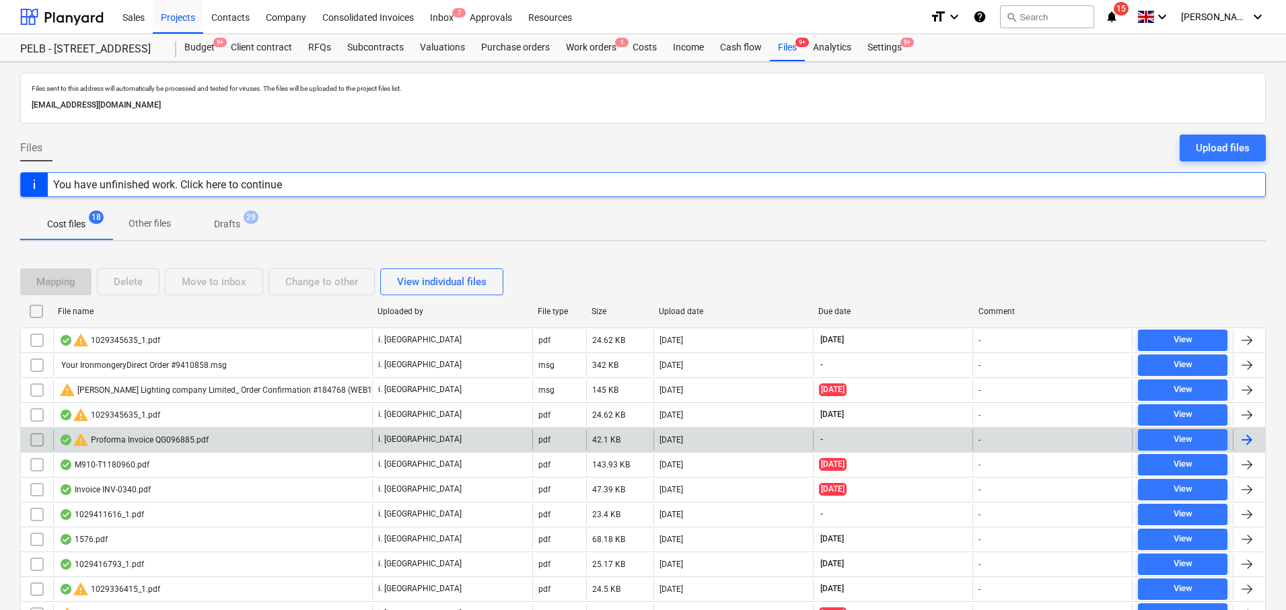
click at [1246, 441] on div at bounding box center [1247, 440] width 16 height 16
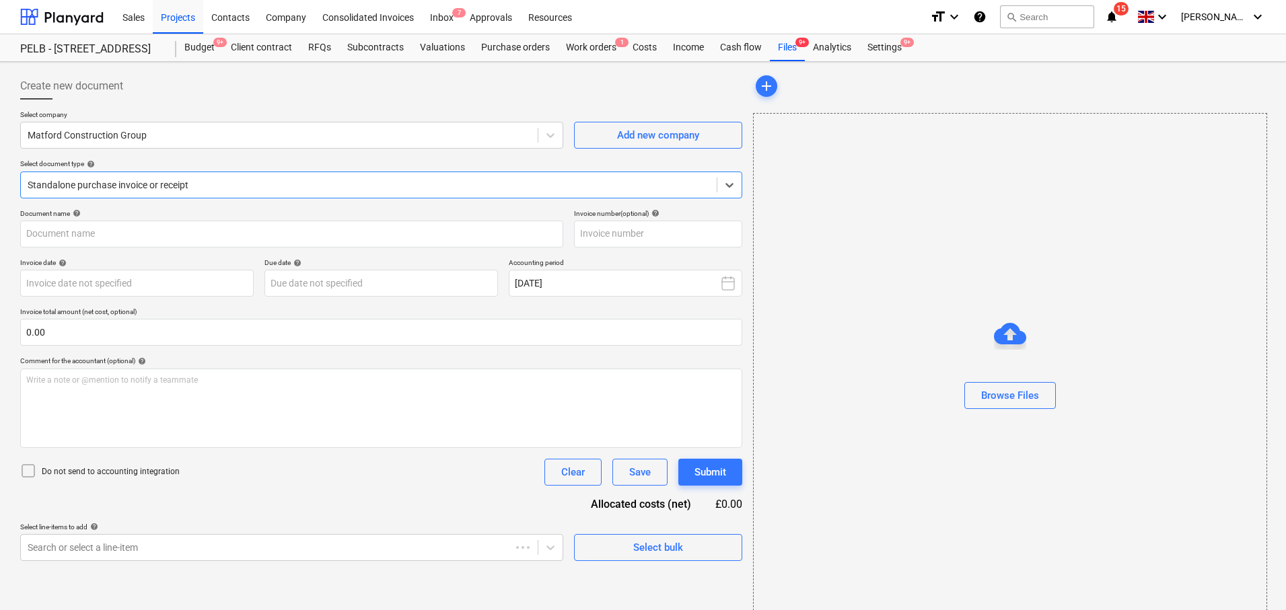
type input "QG096885"
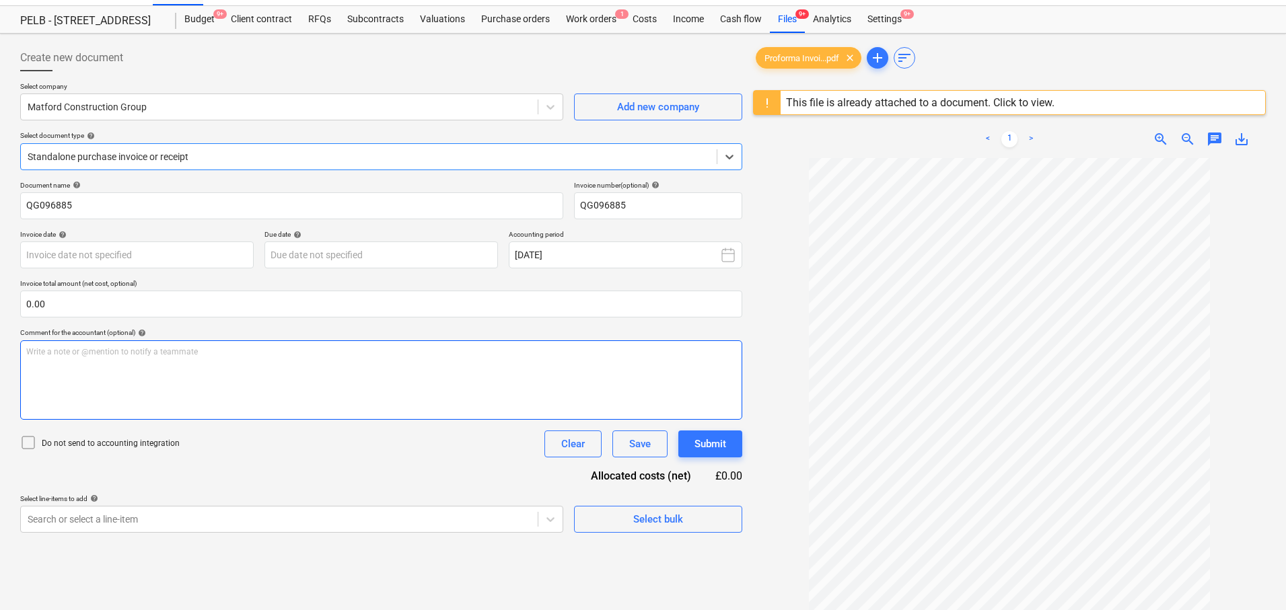
scroll to position [30, 0]
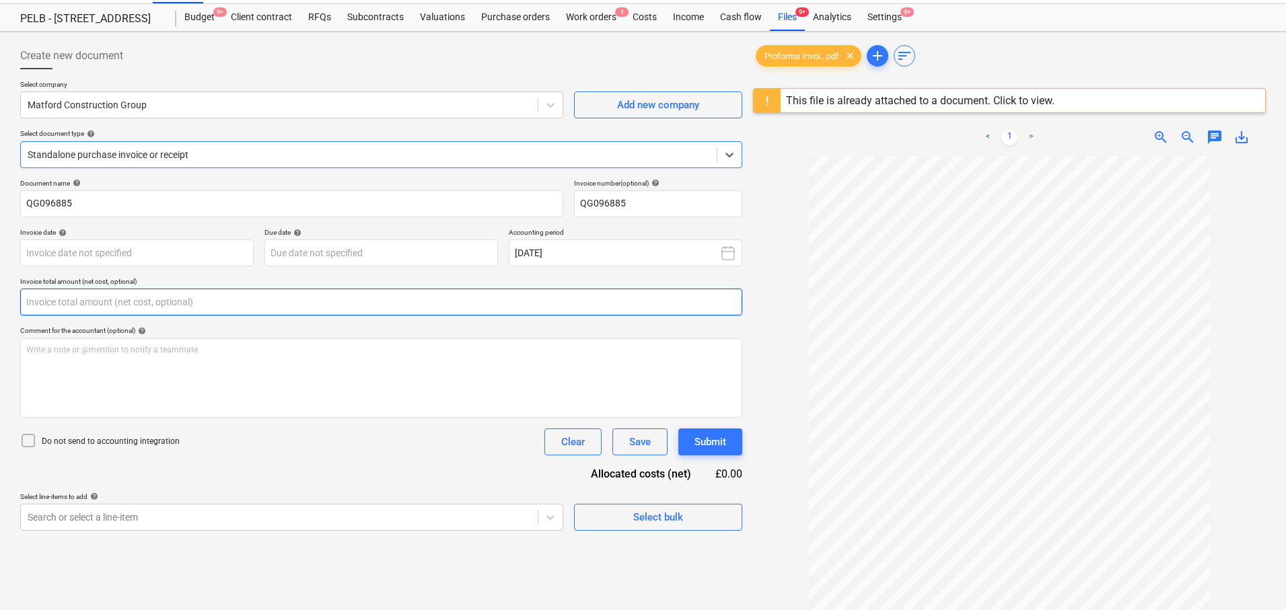
click at [223, 295] on input "text" at bounding box center [381, 302] width 722 height 27
type input "0.00"
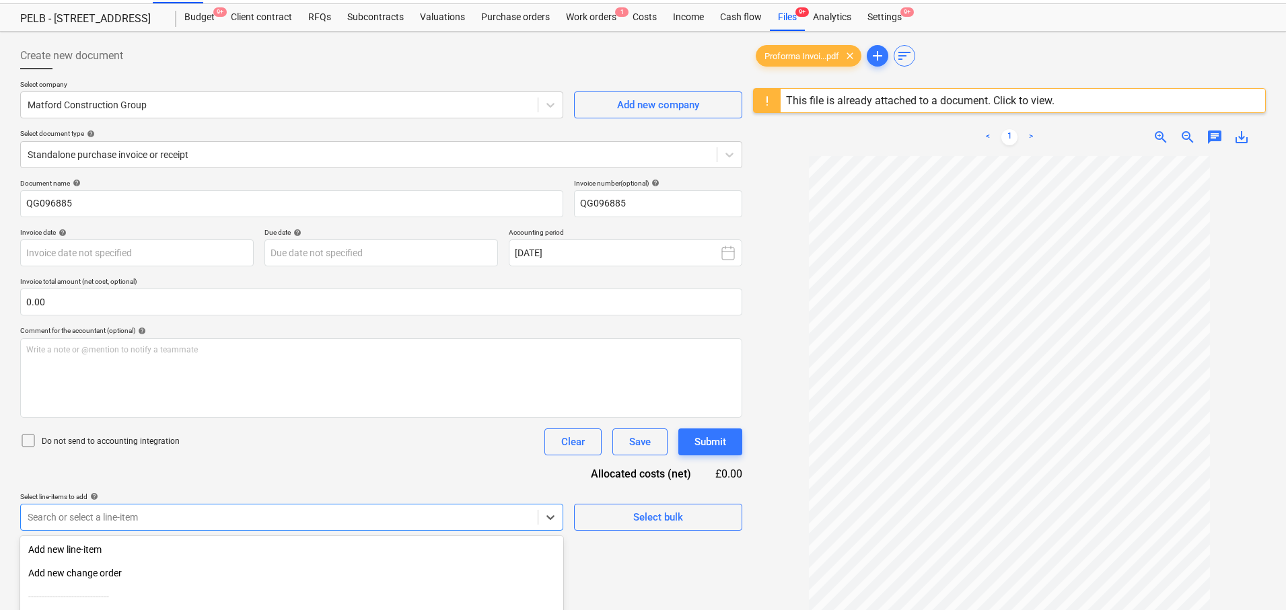
click at [454, 512] on body "Sales Projects Contacts Company Consolidated Invoices Inbox 7 Approvals Resourc…" at bounding box center [643, 275] width 1286 height 610
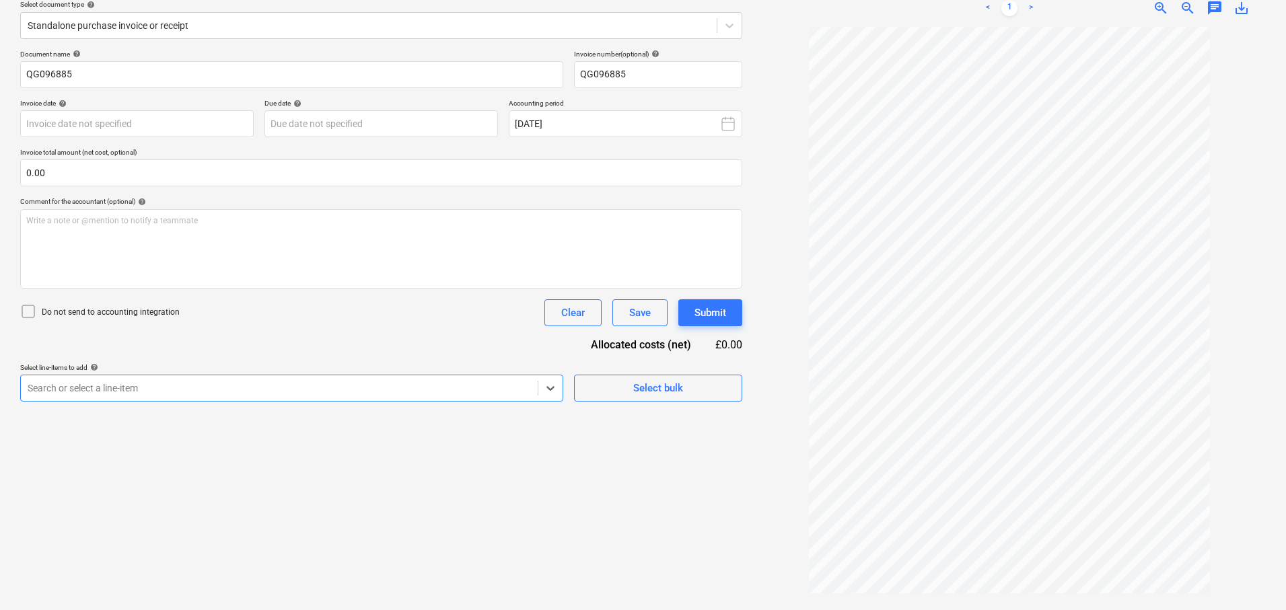
scroll to position [159, 0]
click at [351, 389] on div at bounding box center [279, 388] width 503 height 13
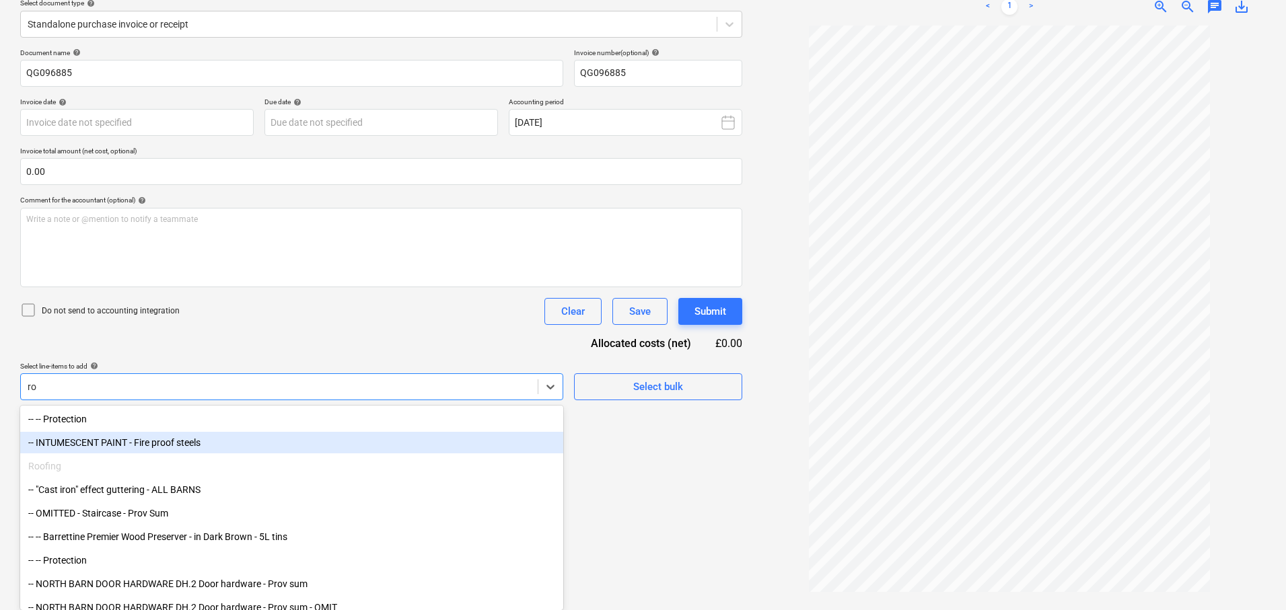
type input "r"
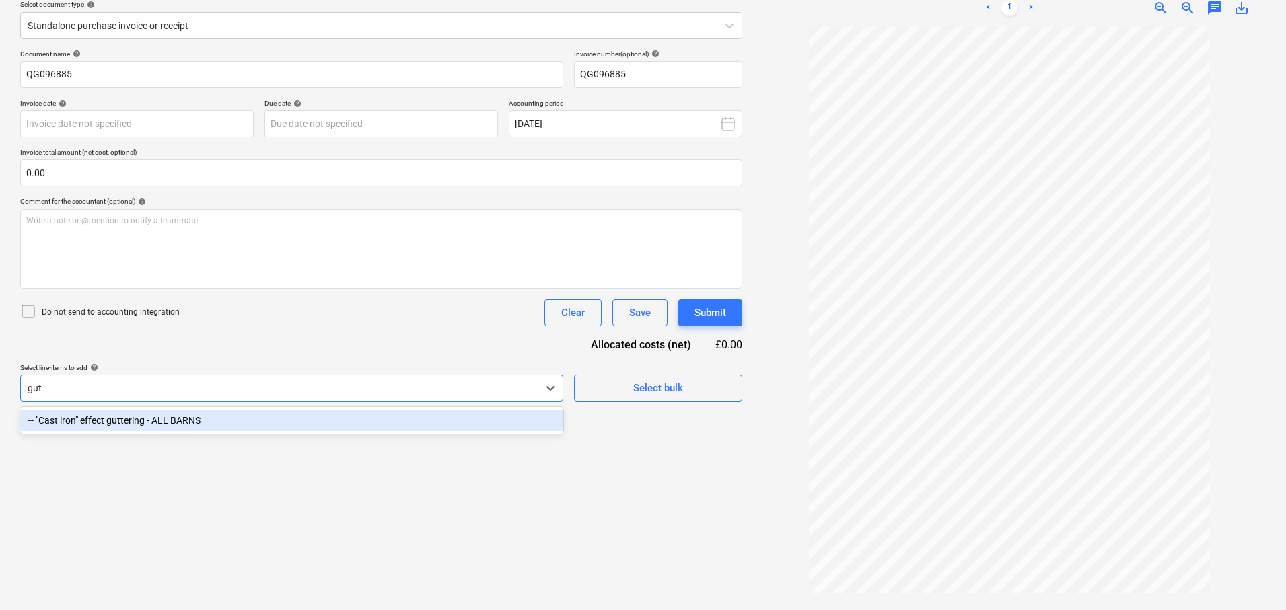
type input "gutt"
click at [353, 418] on div "-- "Cast iron" effect guttering - ALL BARNS" at bounding box center [291, 421] width 543 height 22
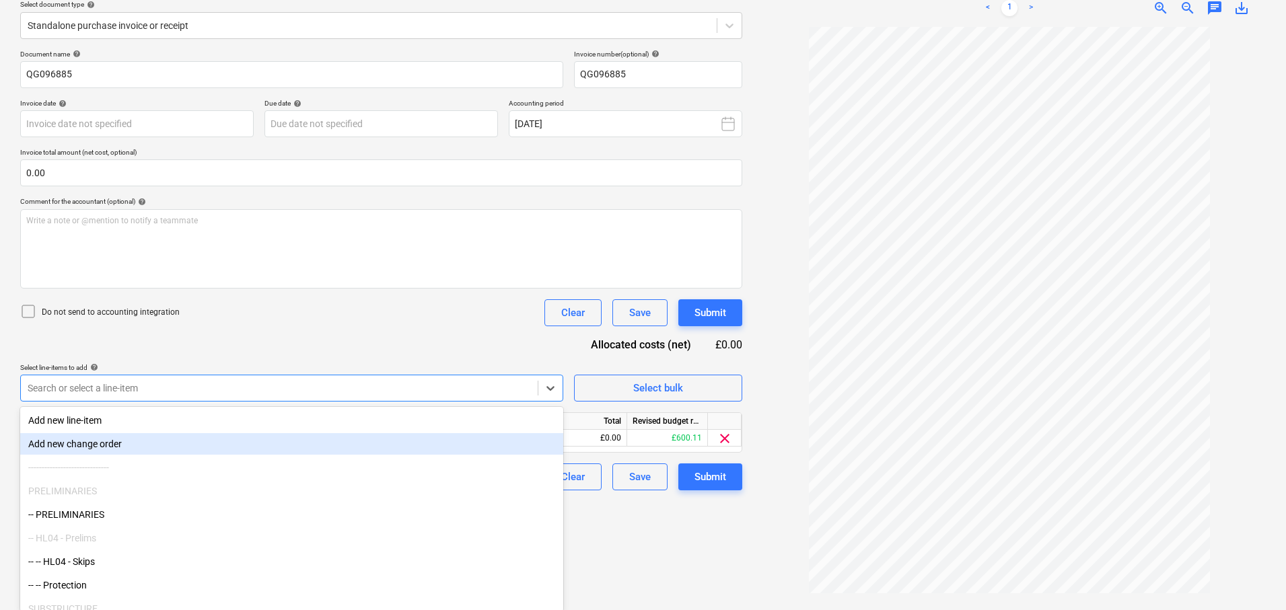
click at [759, 560] on div at bounding box center [1009, 313] width 513 height 573
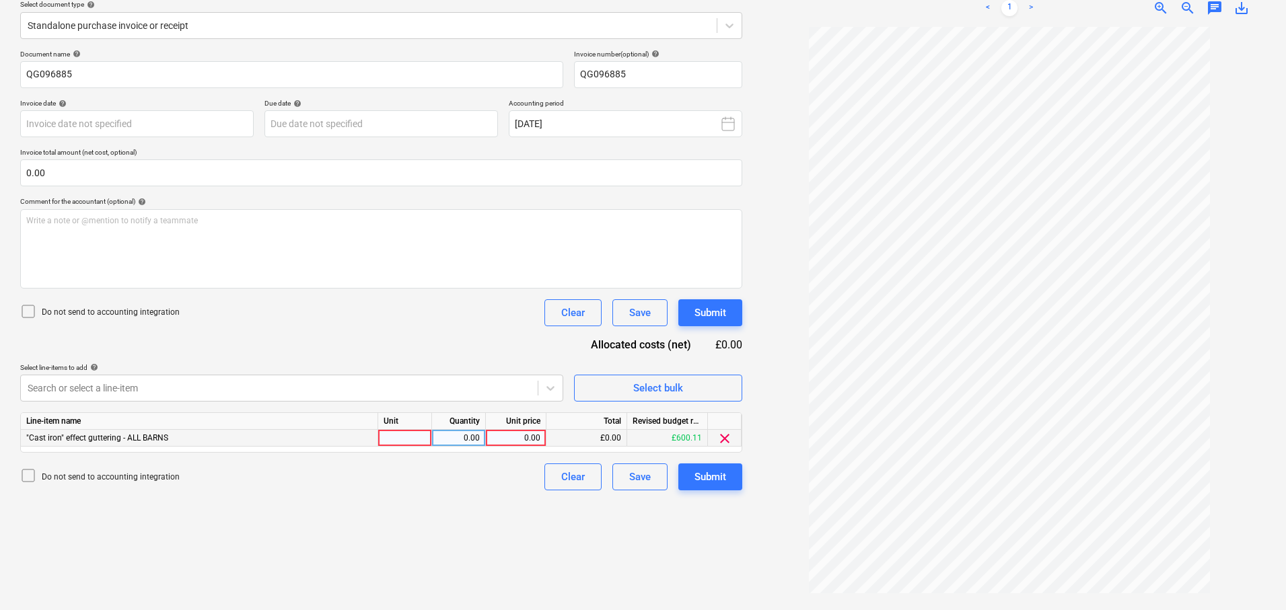
click at [403, 435] on div at bounding box center [405, 438] width 54 height 17
type input "6"
click at [497, 433] on div "0.00" at bounding box center [515, 438] width 49 height 17
click at [415, 436] on div "6" at bounding box center [405, 438] width 54 height 17
type input "item"
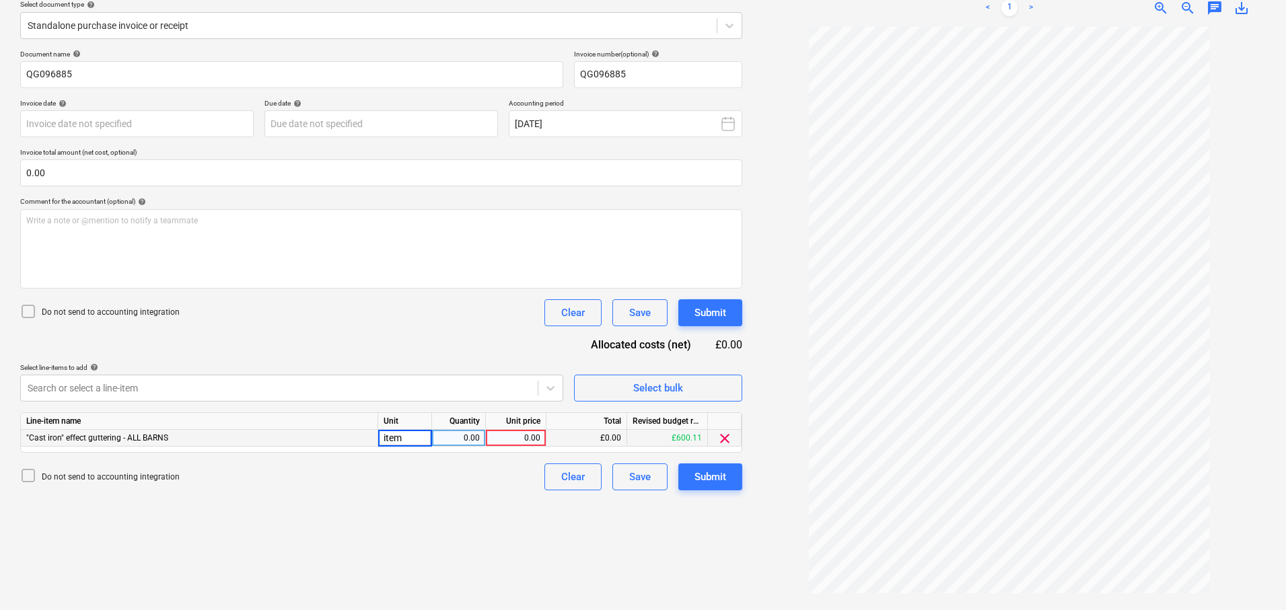
click at [446, 439] on div "0.00" at bounding box center [458, 438] width 42 height 17
type input "1"
click at [519, 439] on div "0.00" at bounding box center [515, 438] width 49 height 17
type input "60"
drag, startPoint x: 759, startPoint y: 578, endPoint x: 733, endPoint y: 567, distance: 28.0
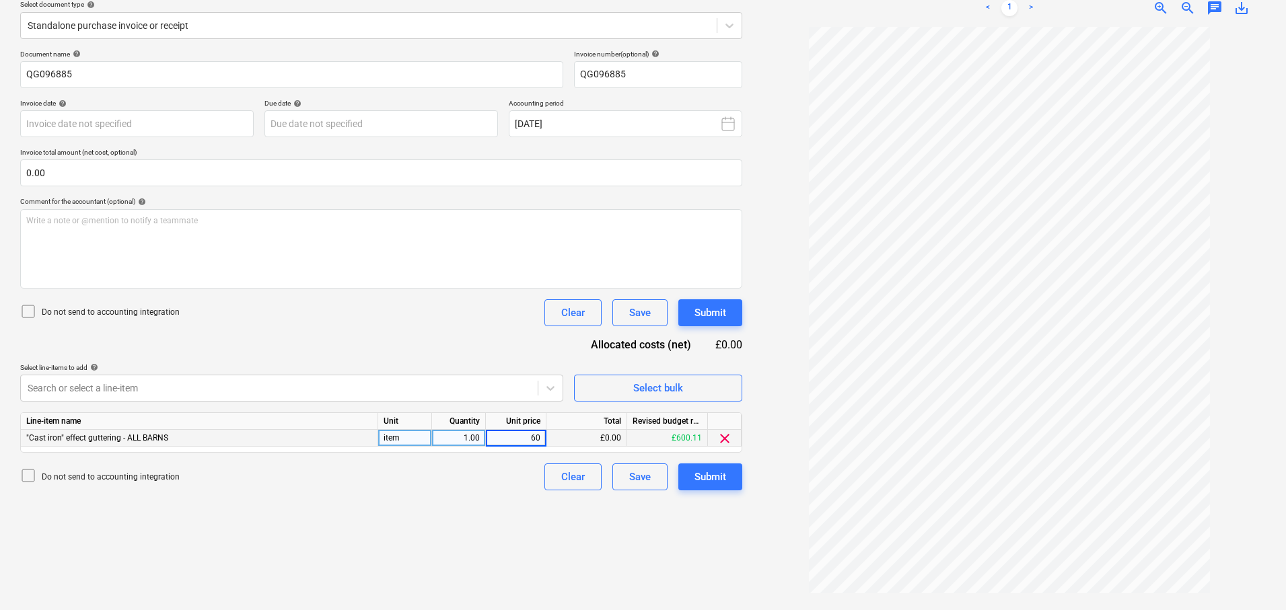
click at [758, 577] on div at bounding box center [1009, 313] width 513 height 573
click at [718, 477] on div "Submit" at bounding box center [710, 476] width 32 height 17
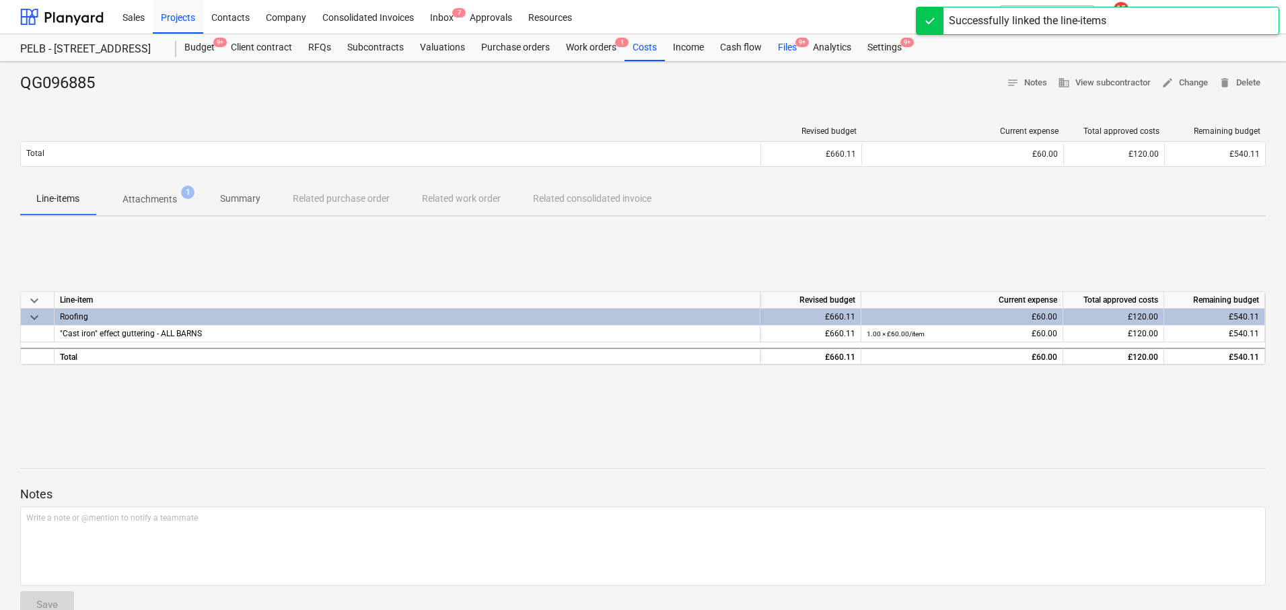
click at [781, 46] on div "Files 9+" at bounding box center [787, 47] width 35 height 27
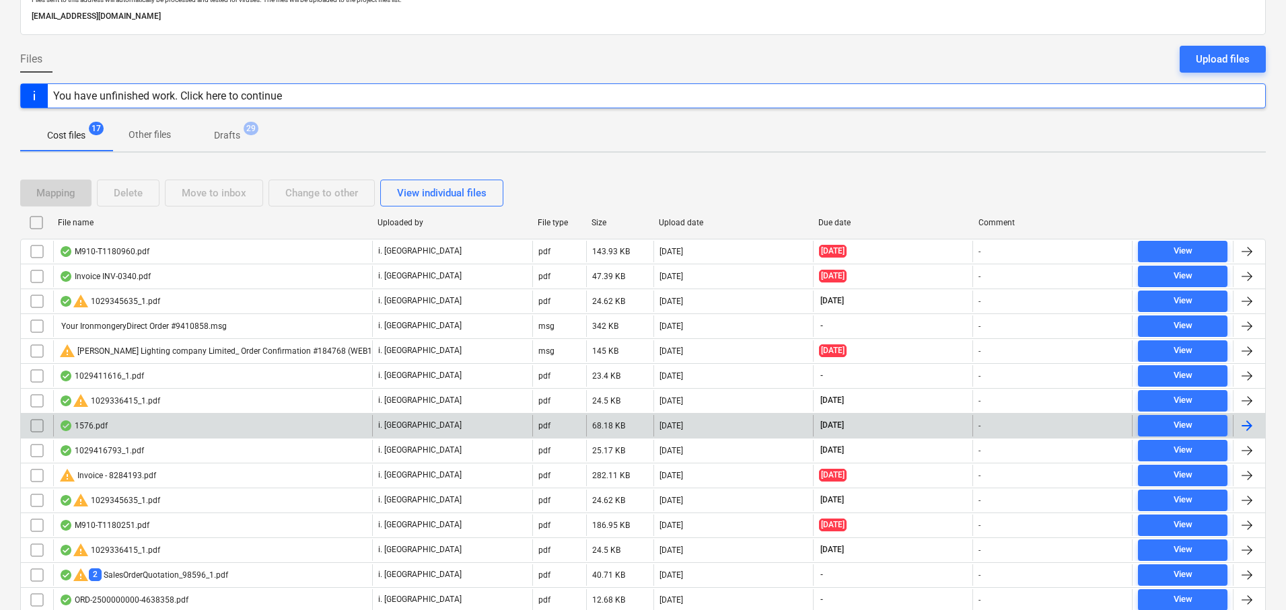
scroll to position [98, 0]
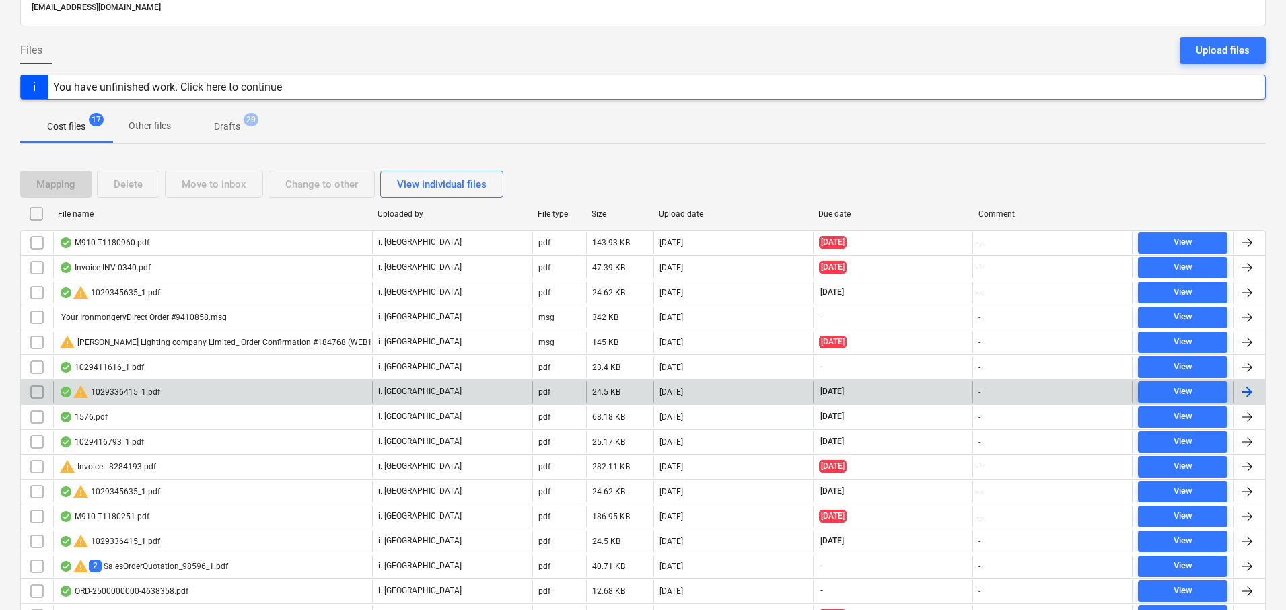
click at [1251, 393] on div at bounding box center [1247, 392] width 16 height 16
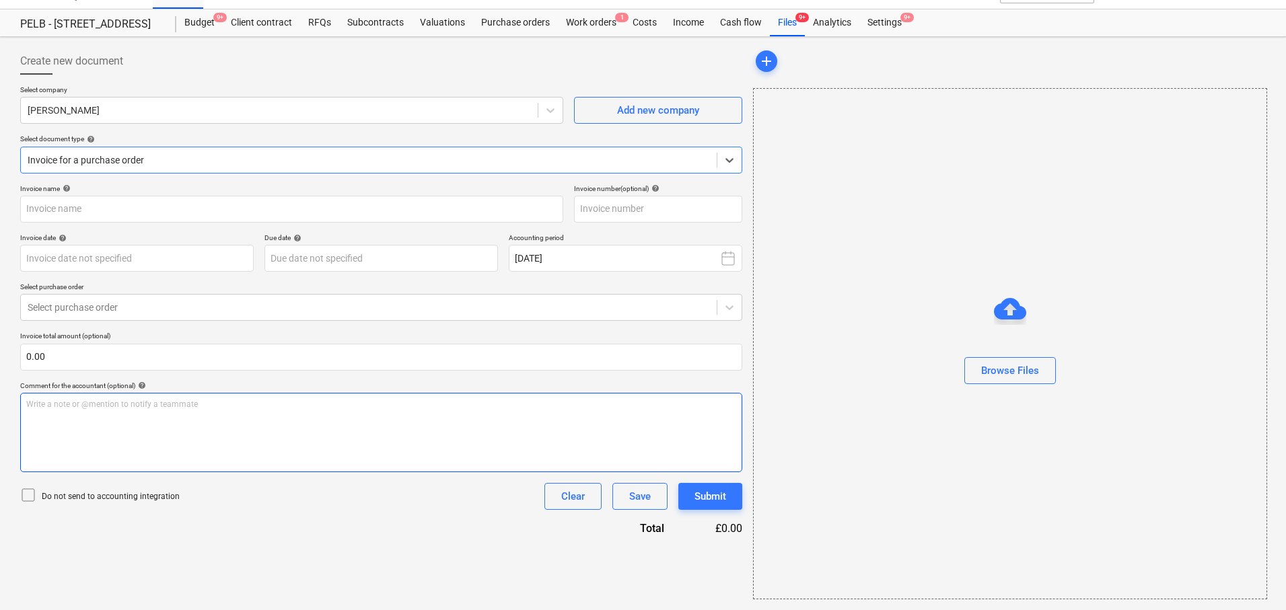
type input "1029336415"
type input "16 Sep 2025"
type input "15 Nov 2025"
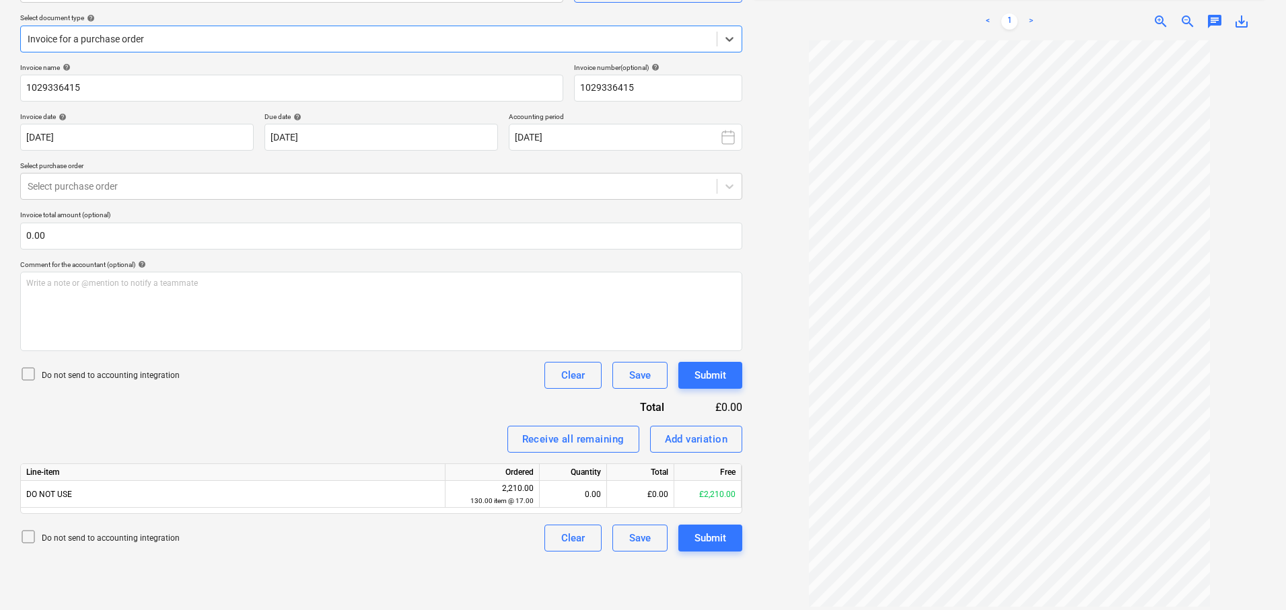
scroll to position [159, 0]
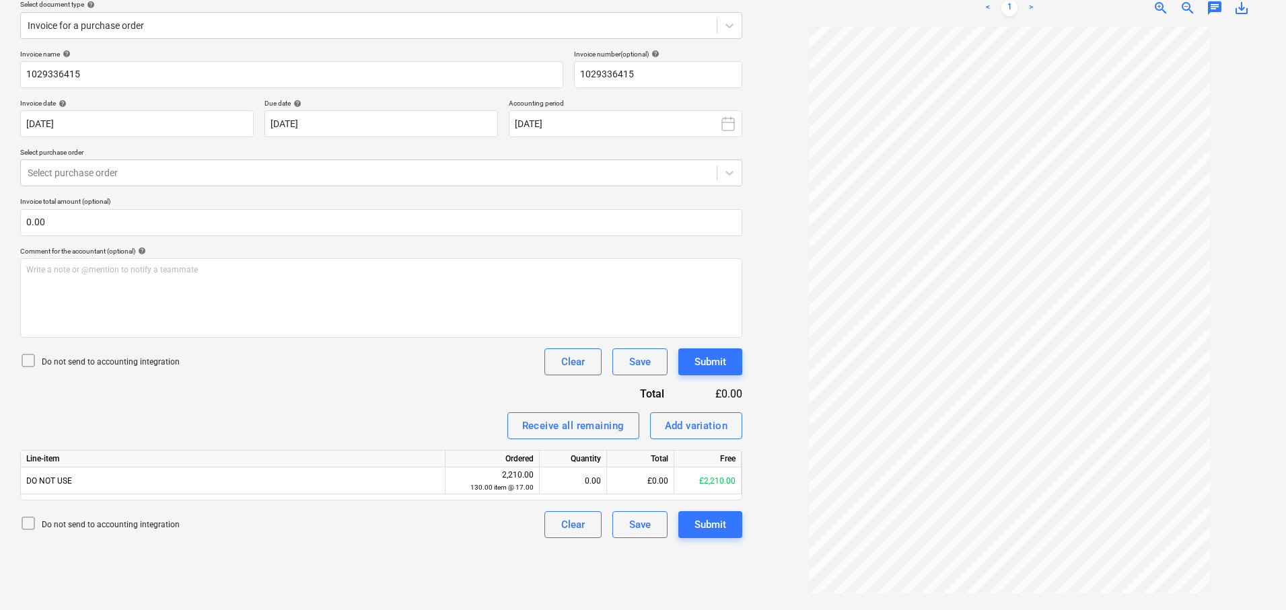
click at [386, 437] on div "Receive all remaining Add variation" at bounding box center [381, 425] width 722 height 27
drag, startPoint x: 422, startPoint y: 394, endPoint x: 438, endPoint y: 393, distance: 16.2
click at [427, 393] on div "Invoice name help 1029336415 Invoice number (optional) help 1029336415 Invoice …" at bounding box center [381, 294] width 722 height 489
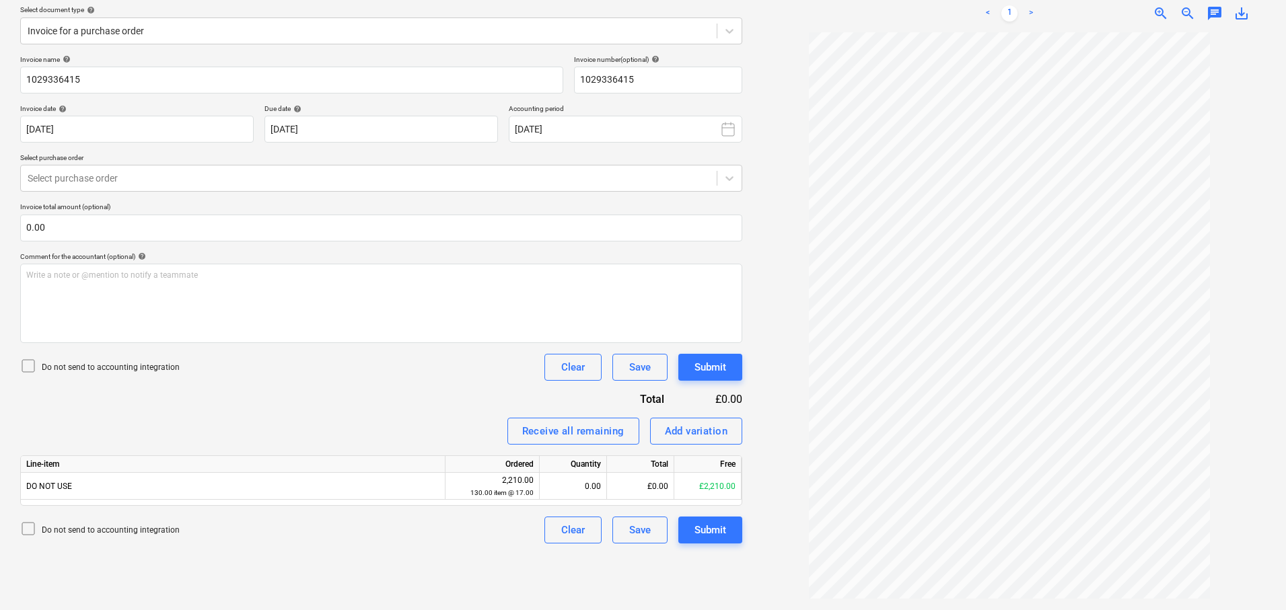
scroll to position [151, 0]
click at [351, 442] on div "Receive all remaining Add variation" at bounding box center [381, 434] width 722 height 27
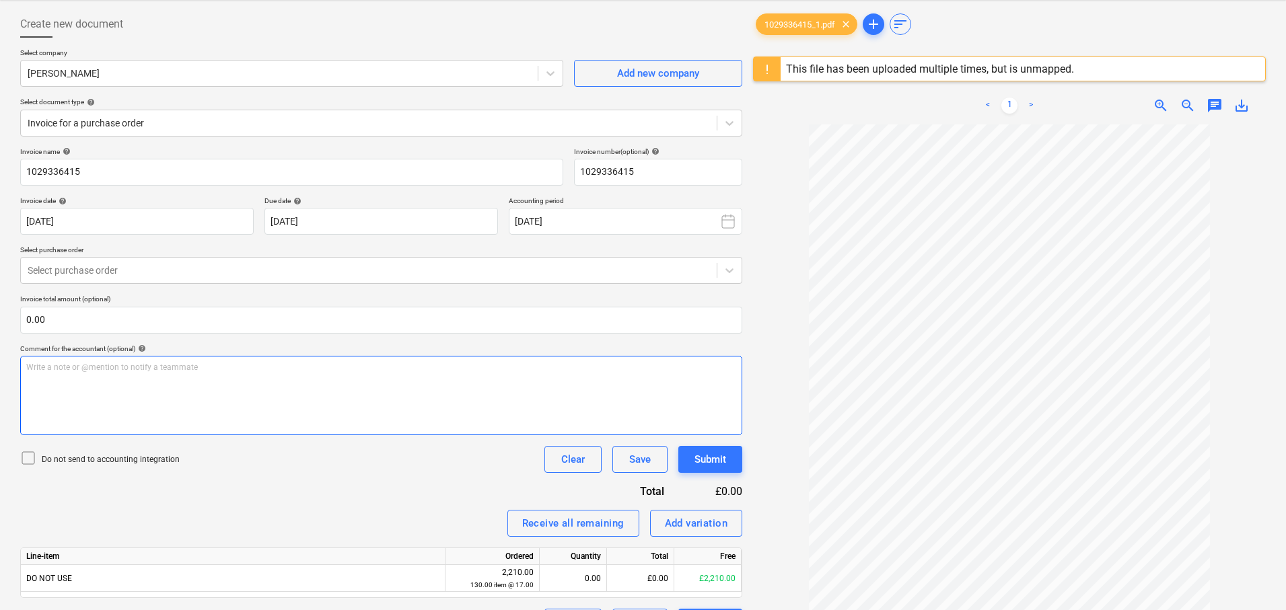
scroll to position [0, 0]
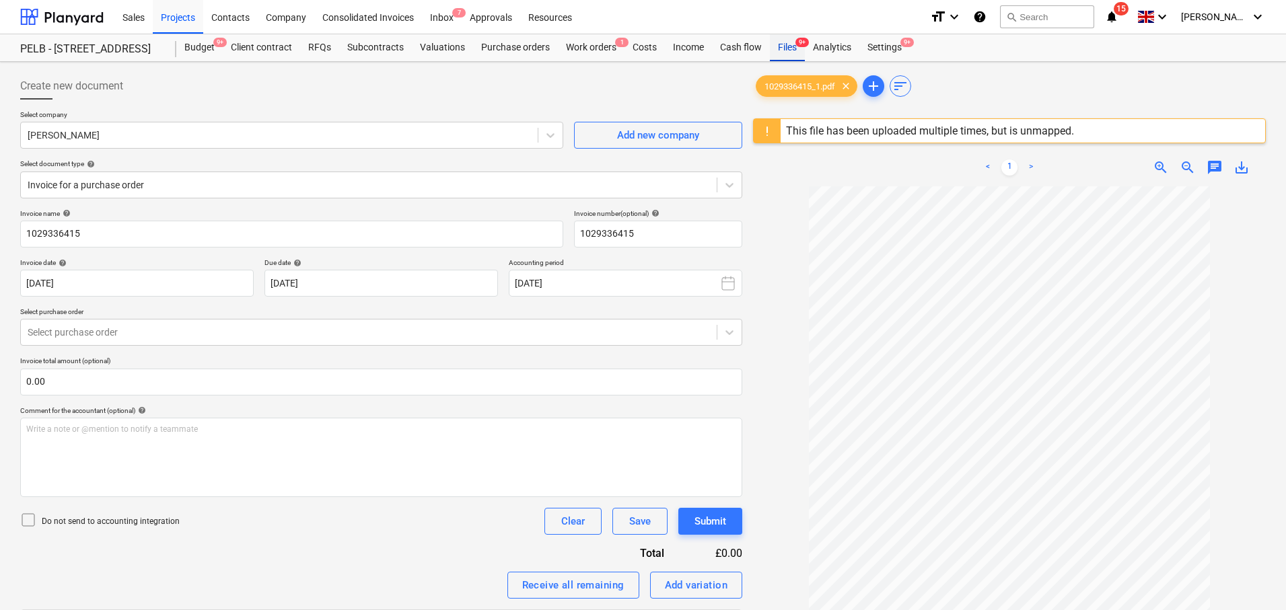
click at [795, 51] on div "Files 9+" at bounding box center [787, 47] width 35 height 27
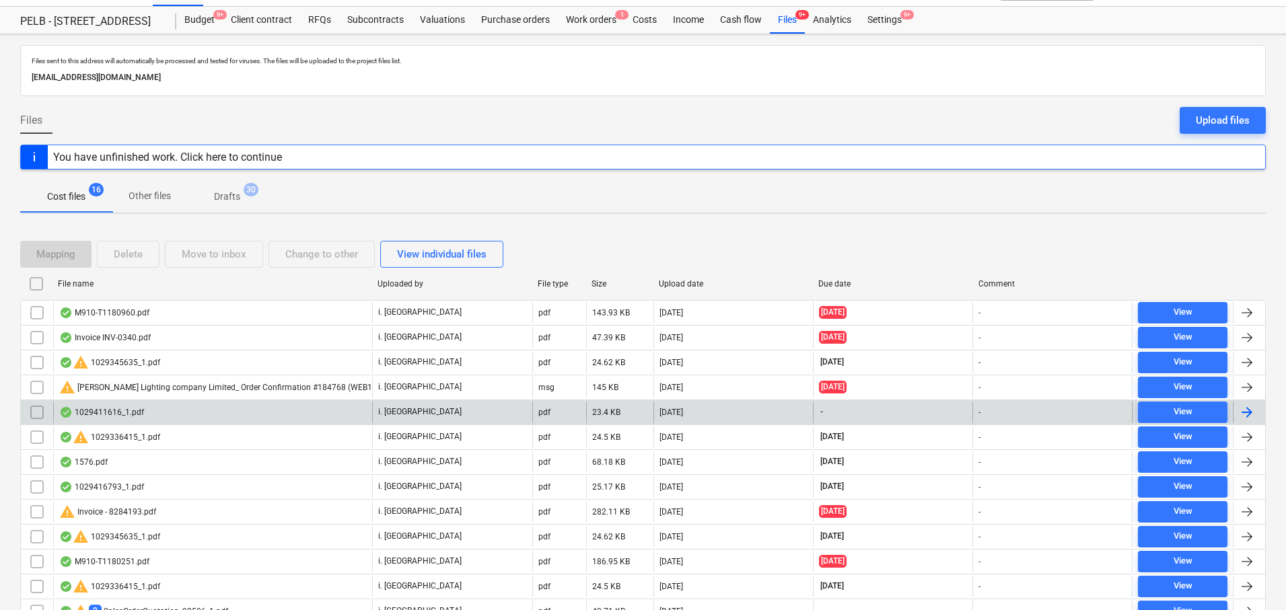
scroll to position [49, 0]
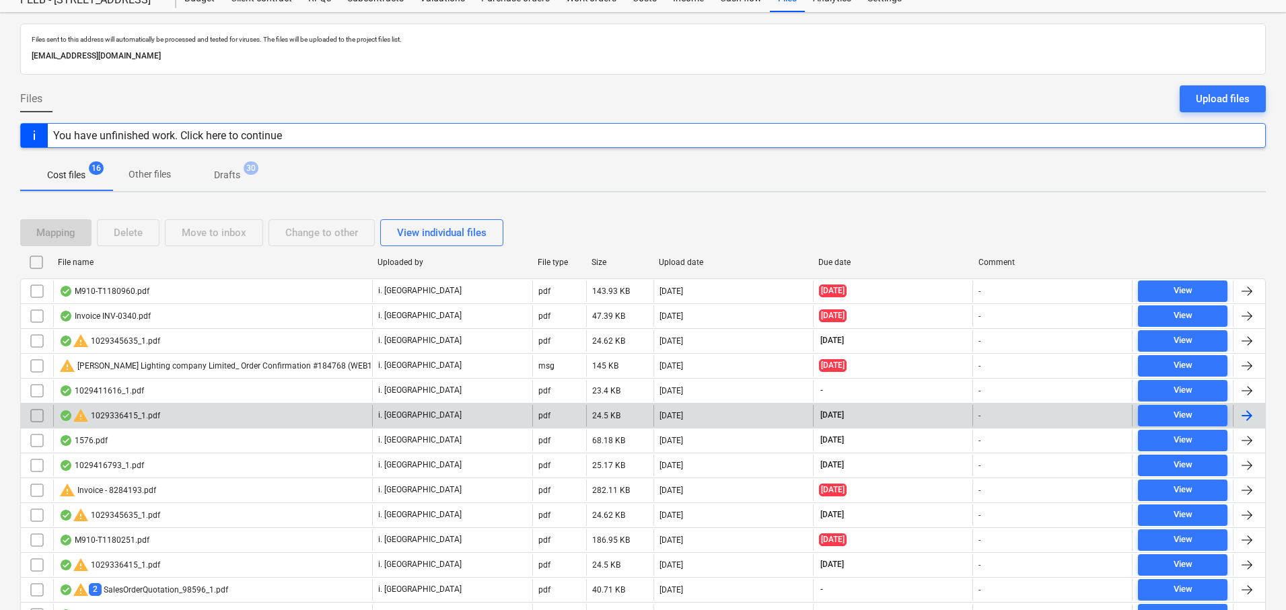
click at [1246, 418] on div at bounding box center [1247, 416] width 16 height 16
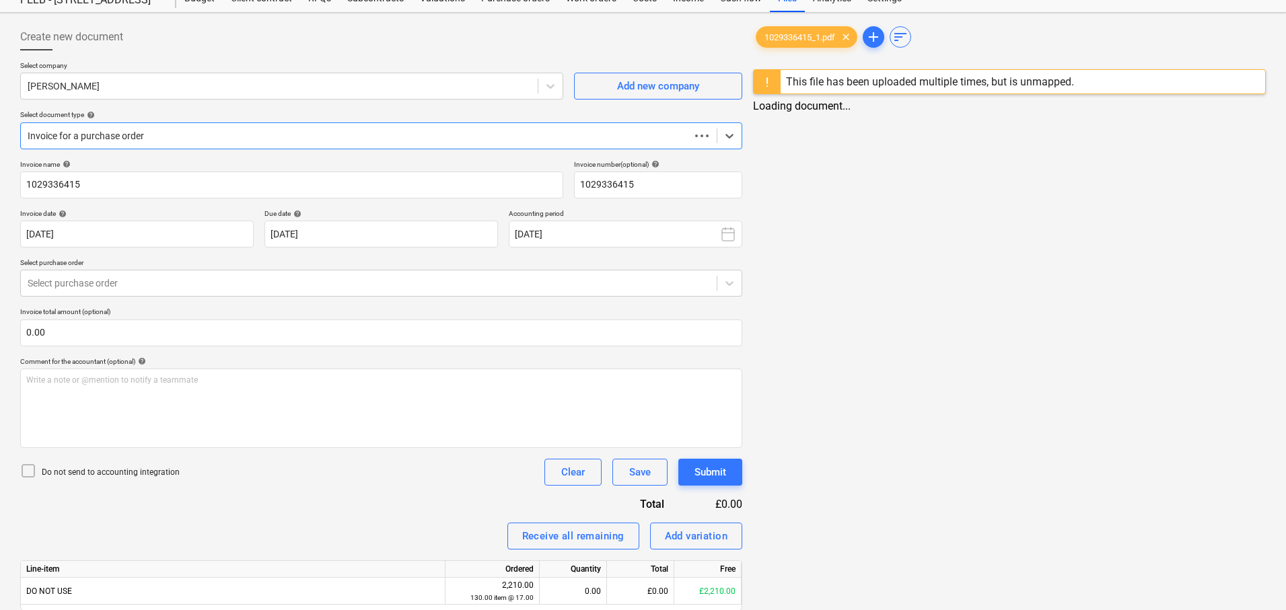
scroll to position [25, 0]
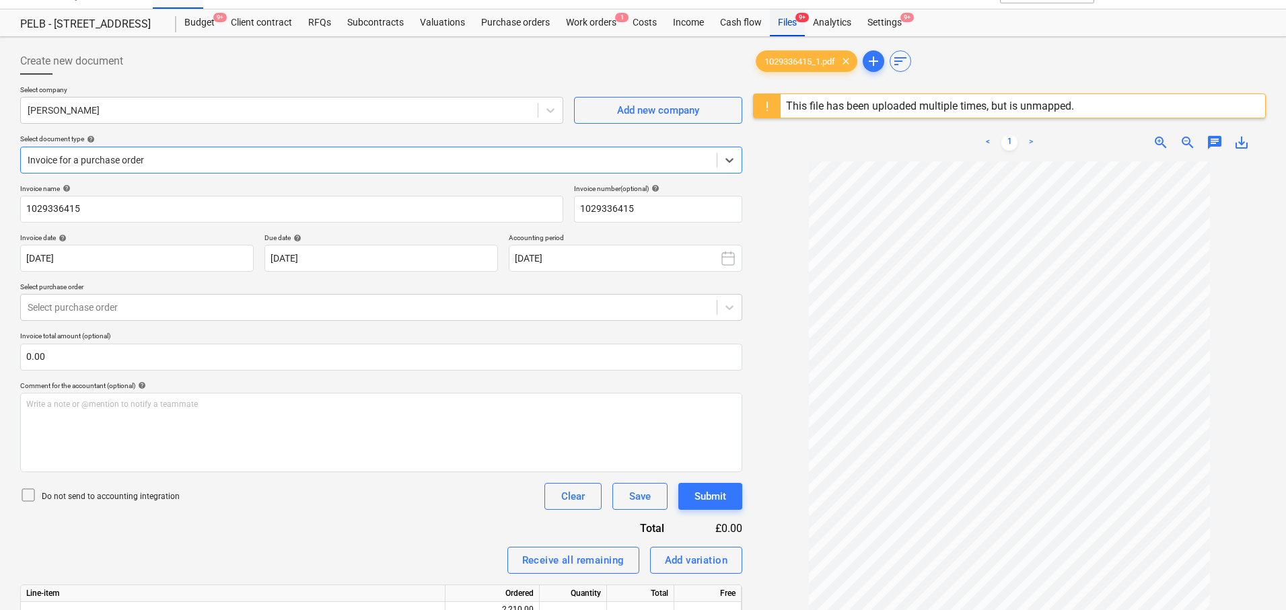
click at [777, 24] on div "Files 9+" at bounding box center [787, 22] width 35 height 27
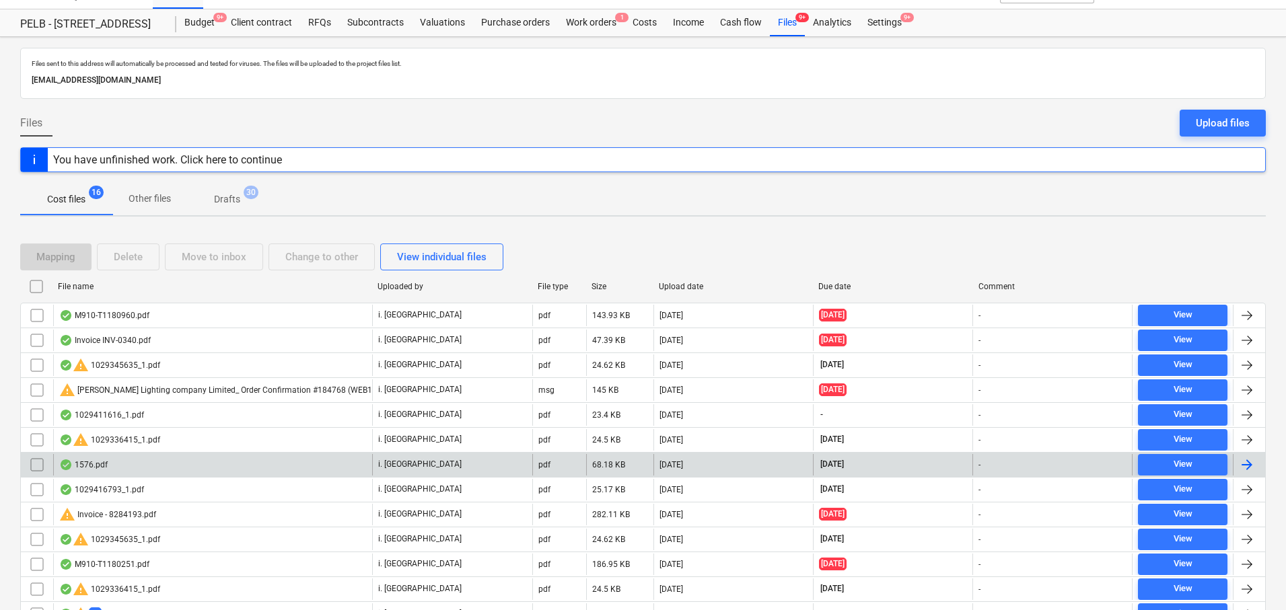
click at [1245, 467] on div at bounding box center [1247, 465] width 16 height 16
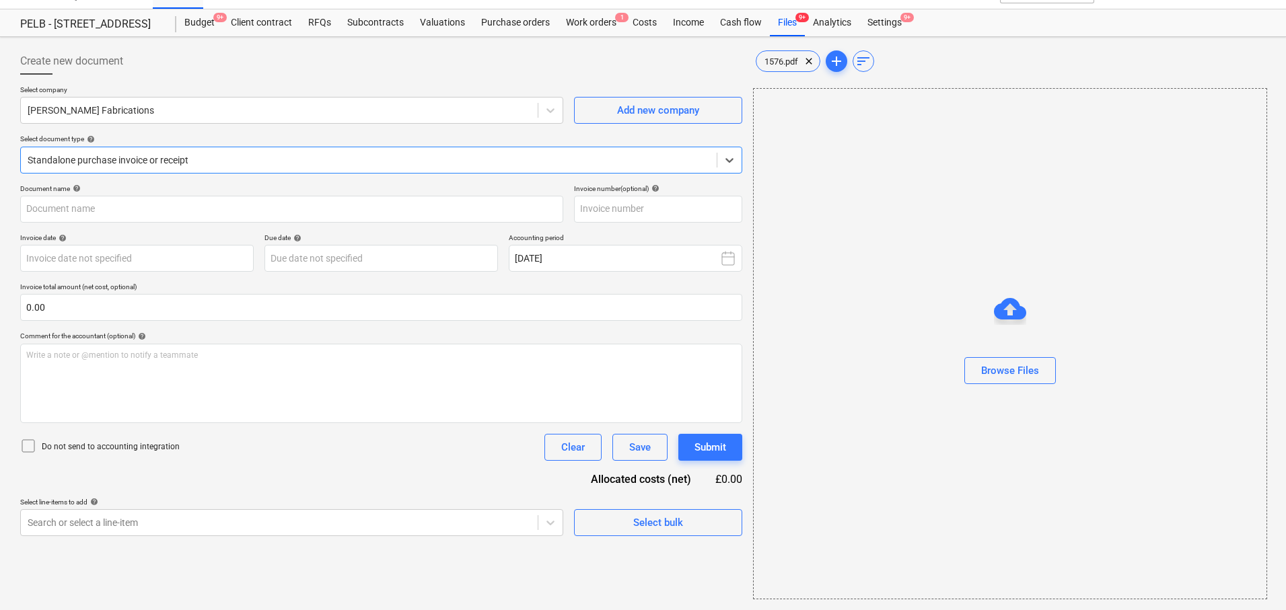
type input "1576"
type input "19 Sep 2025"
type input "19 Oct 2025"
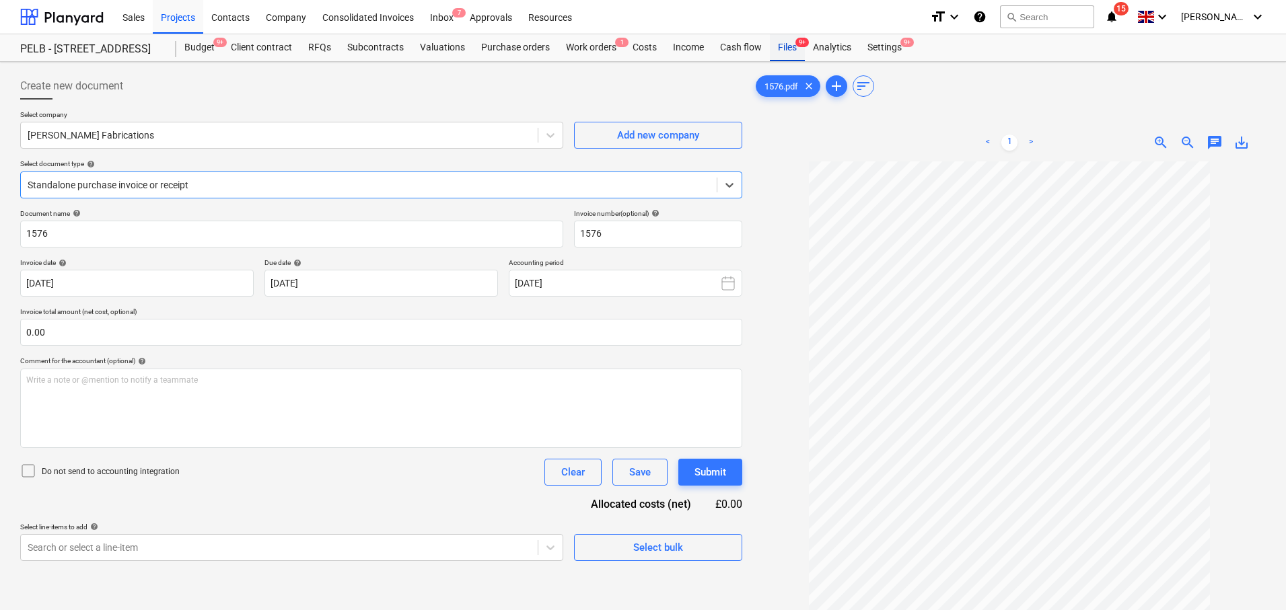
click at [791, 50] on div "Files 9+" at bounding box center [787, 47] width 35 height 27
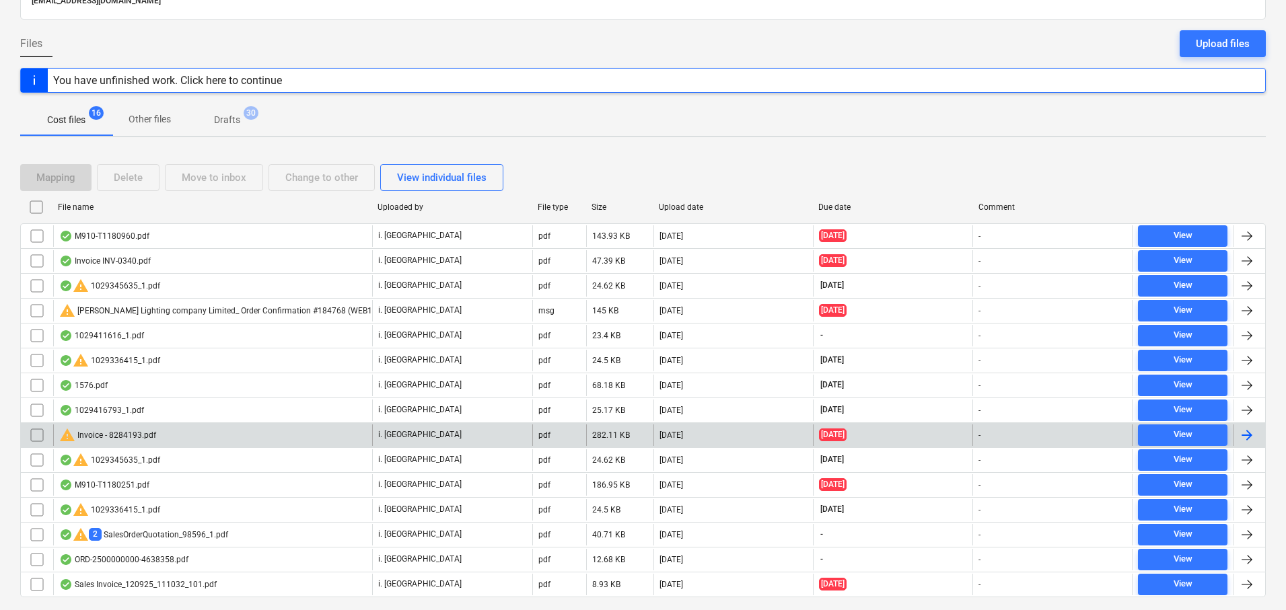
scroll to position [105, 0]
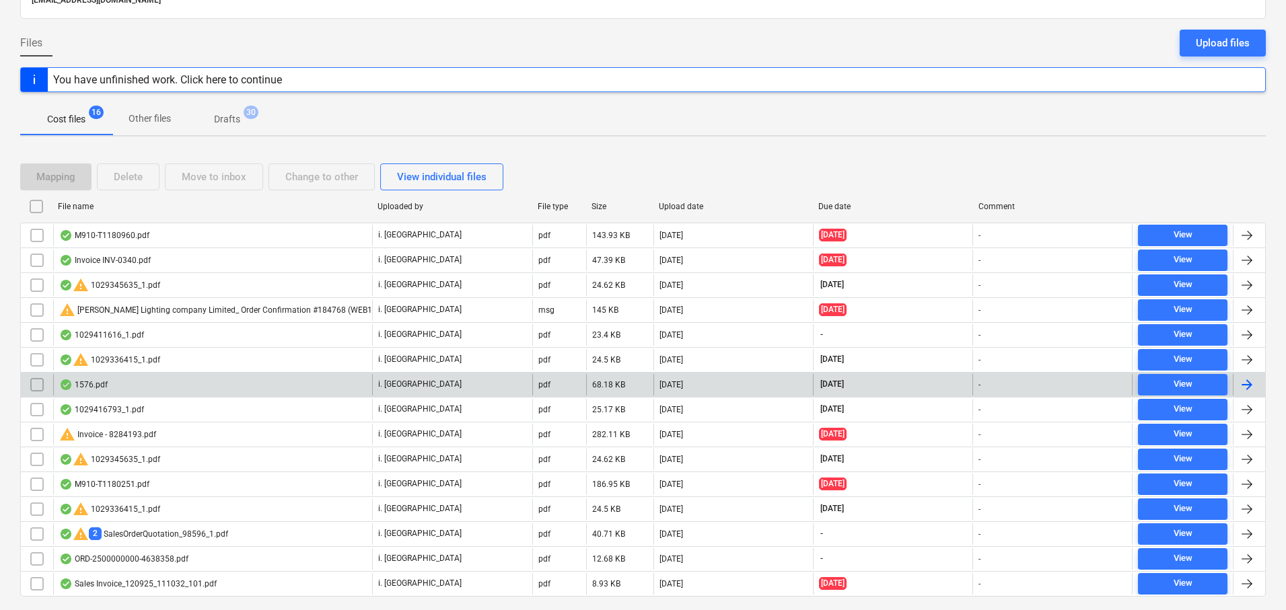
click at [1247, 385] on div at bounding box center [1247, 385] width 16 height 16
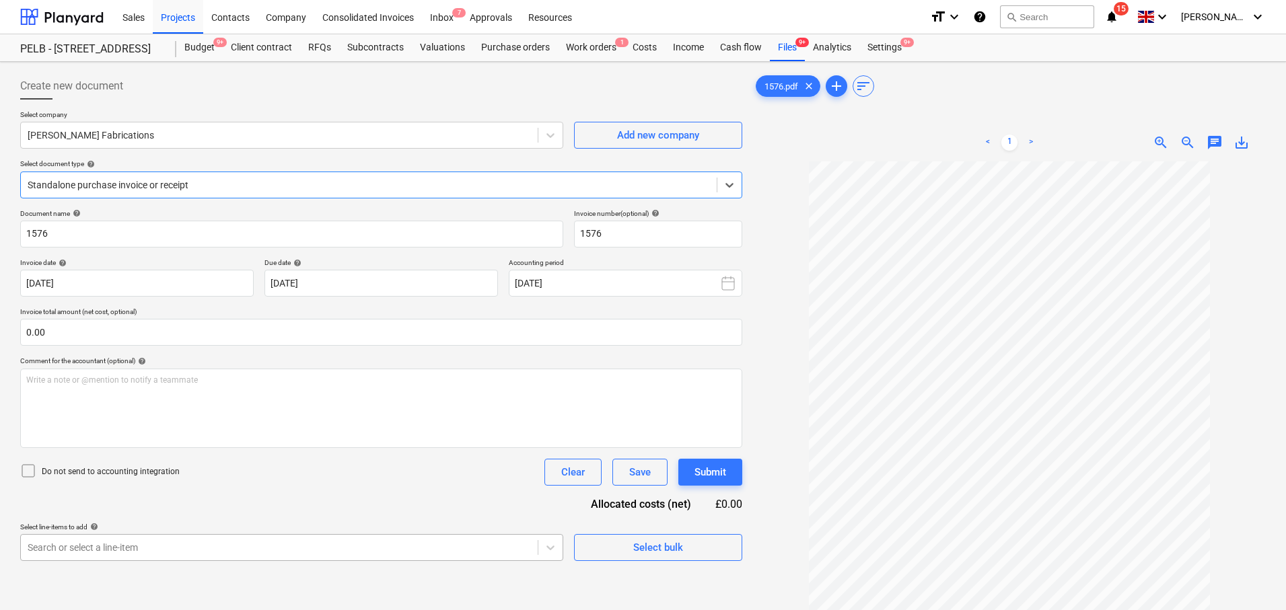
click at [269, 546] on body "Sales Projects Contacts Company Consolidated Invoices Inbox 7 Approvals Resourc…" at bounding box center [643, 305] width 1286 height 610
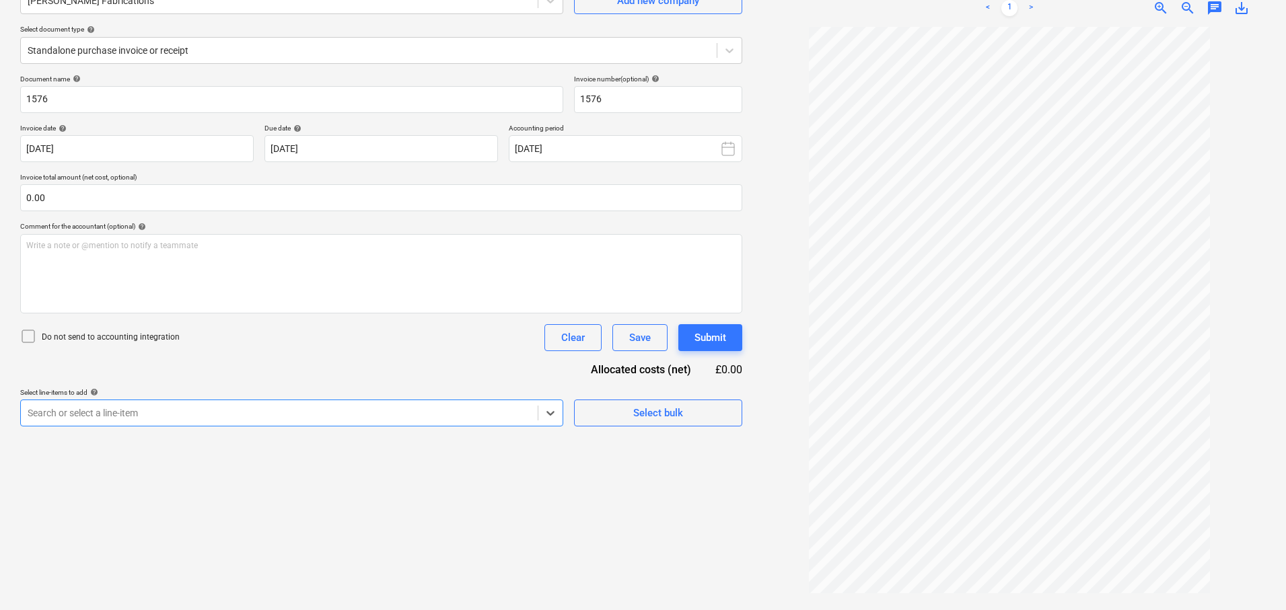
scroll to position [135, 0]
click at [349, 380] on div "Document name help 1576 Invoice number (optional) help 1576 Invoice date help 1…" at bounding box center [381, 251] width 722 height 352
click at [337, 419] on body "Sales Projects Contacts Company Consolidated Invoices Inbox 7 Approvals Resourc…" at bounding box center [643, 170] width 1286 height 610
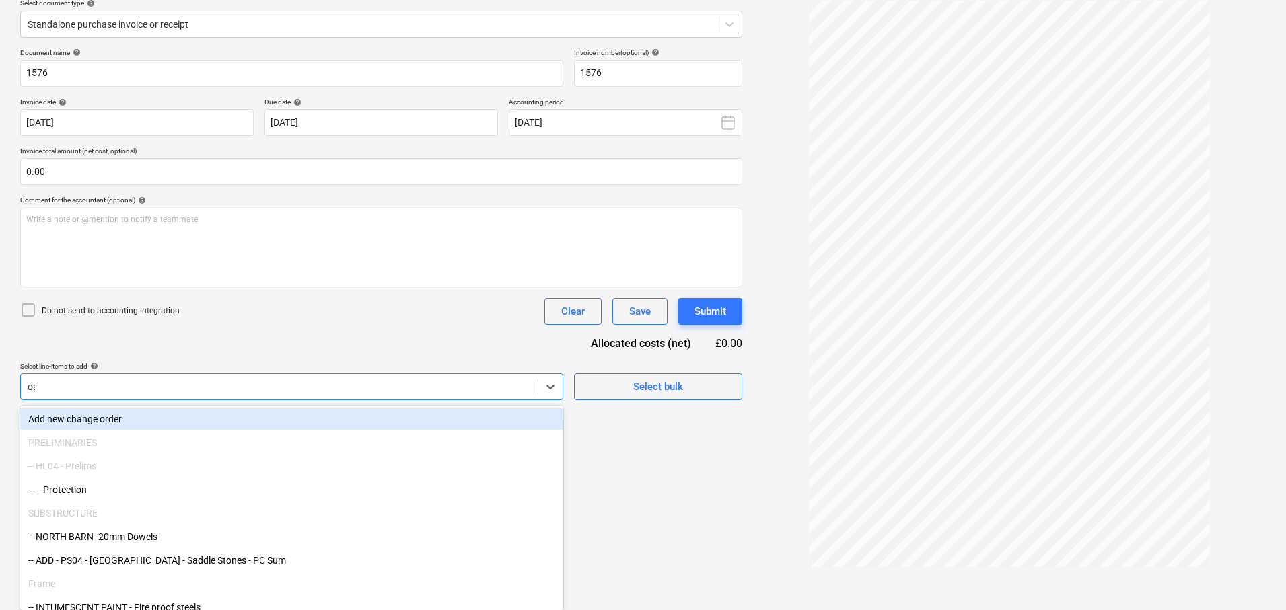
type input "oak"
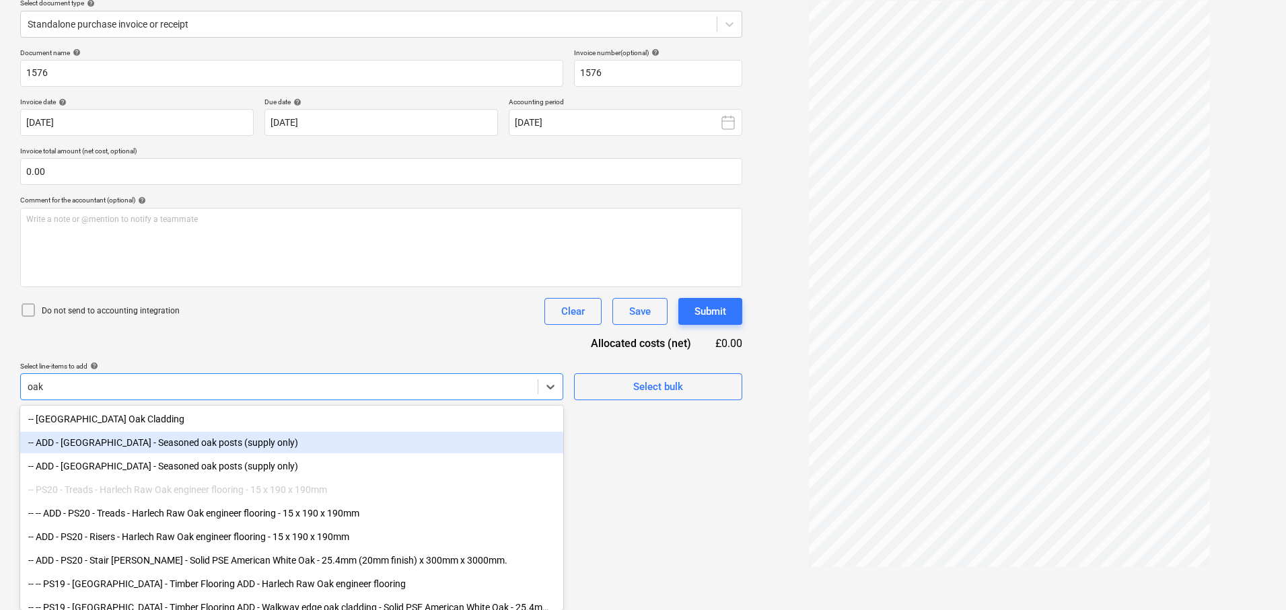
click at [241, 450] on div "-- ADD - [GEOGRAPHIC_DATA] - Seasoned oak posts (supply only)" at bounding box center [291, 443] width 543 height 22
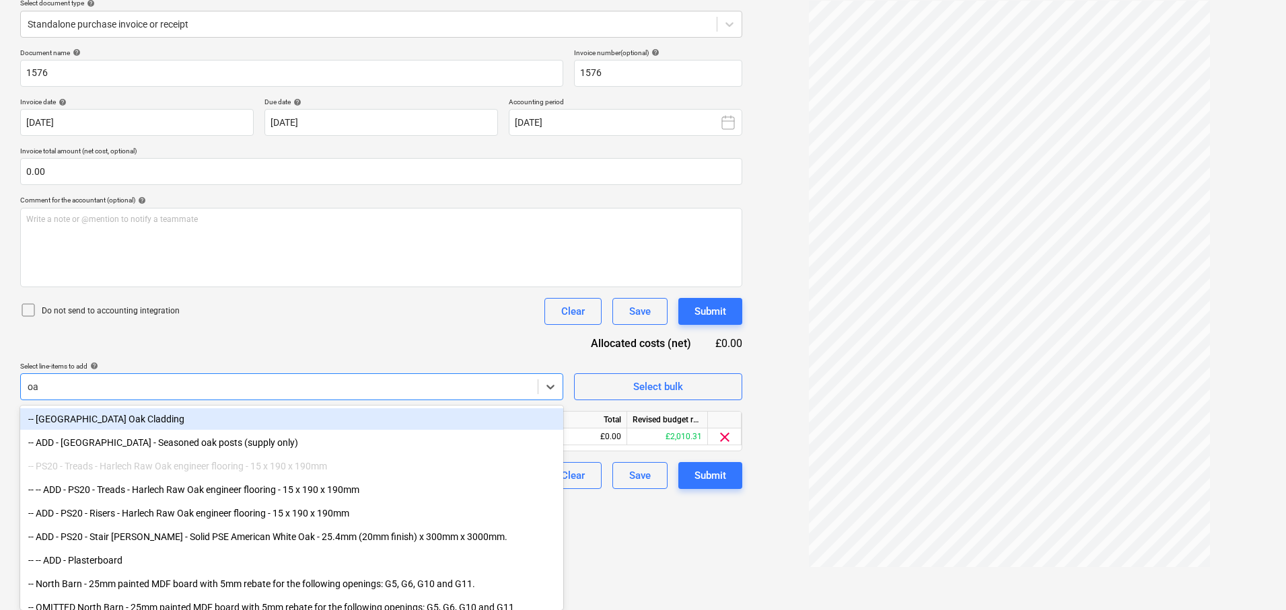
type input "oak"
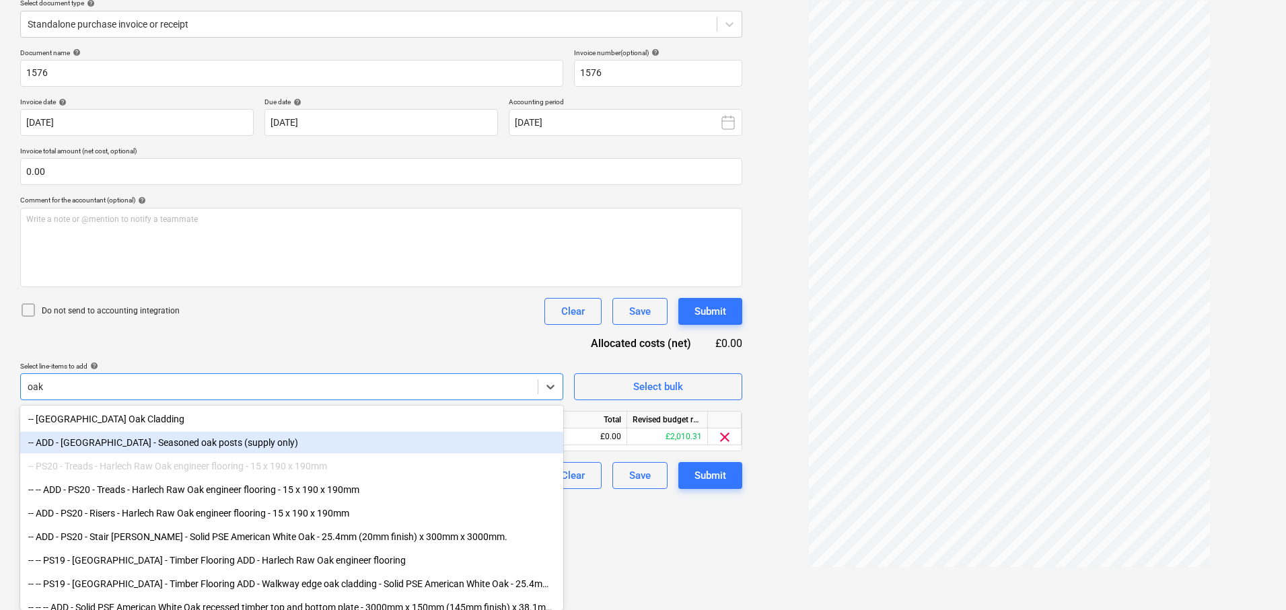
click at [258, 440] on div "-- ADD - [GEOGRAPHIC_DATA] - Seasoned oak posts (supply only)" at bounding box center [291, 443] width 543 height 22
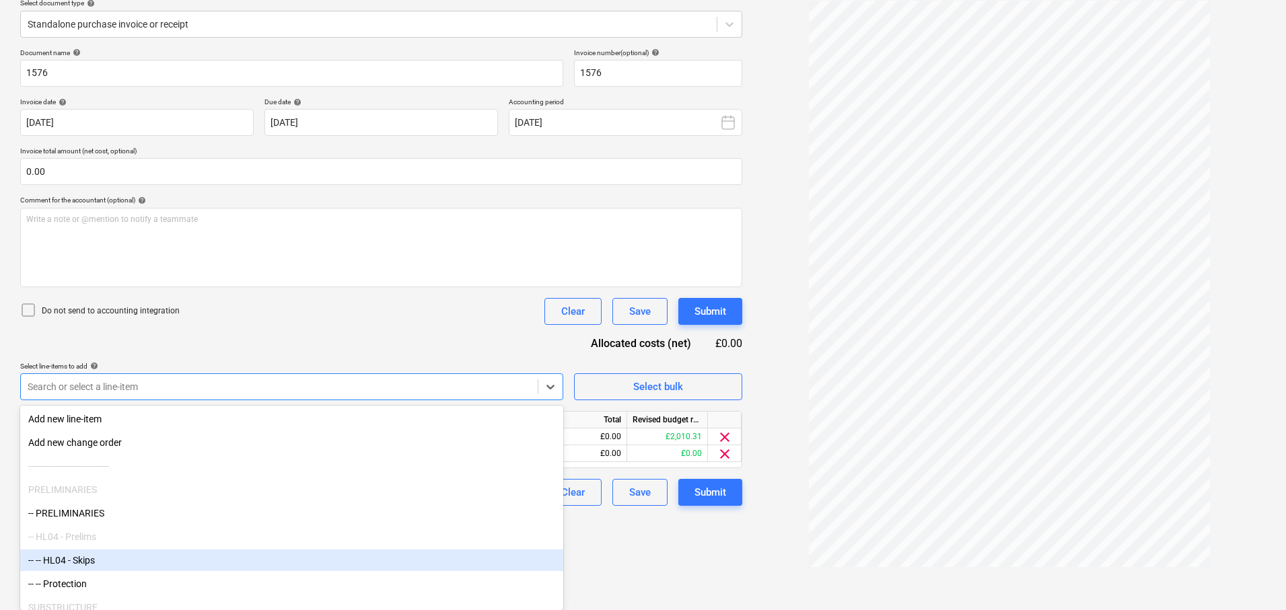
click at [696, 559] on div "Create new document Select company Clive Lewis Fabrications Add new company Sel…" at bounding box center [381, 242] width 733 height 672
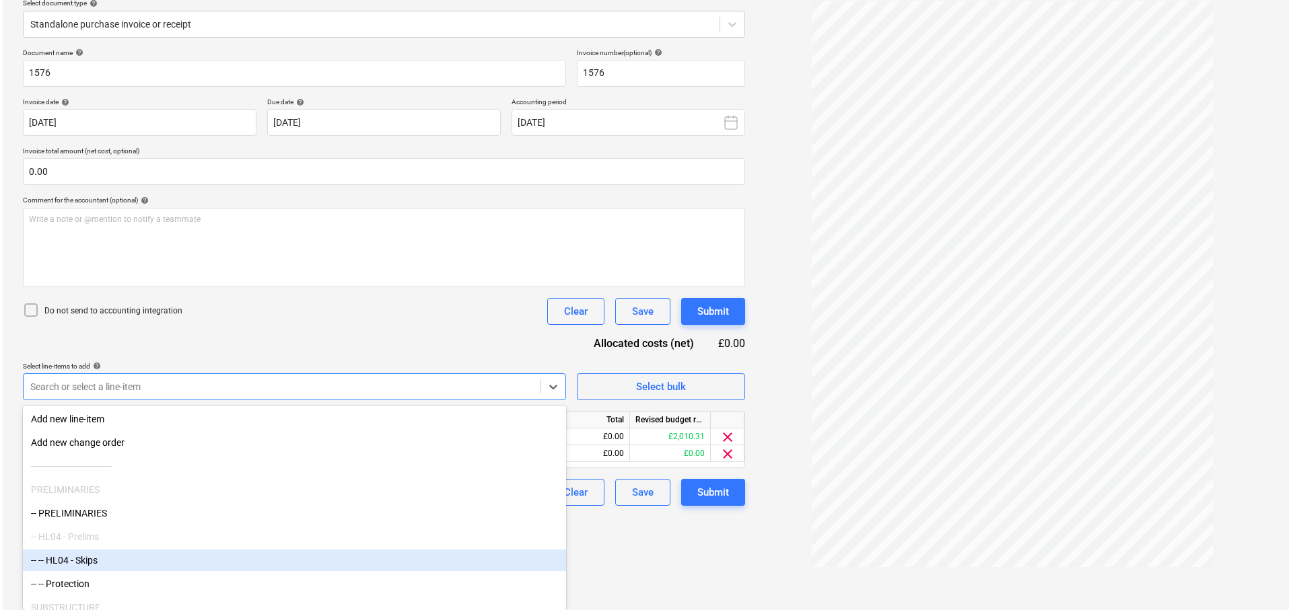
scroll to position [135, 0]
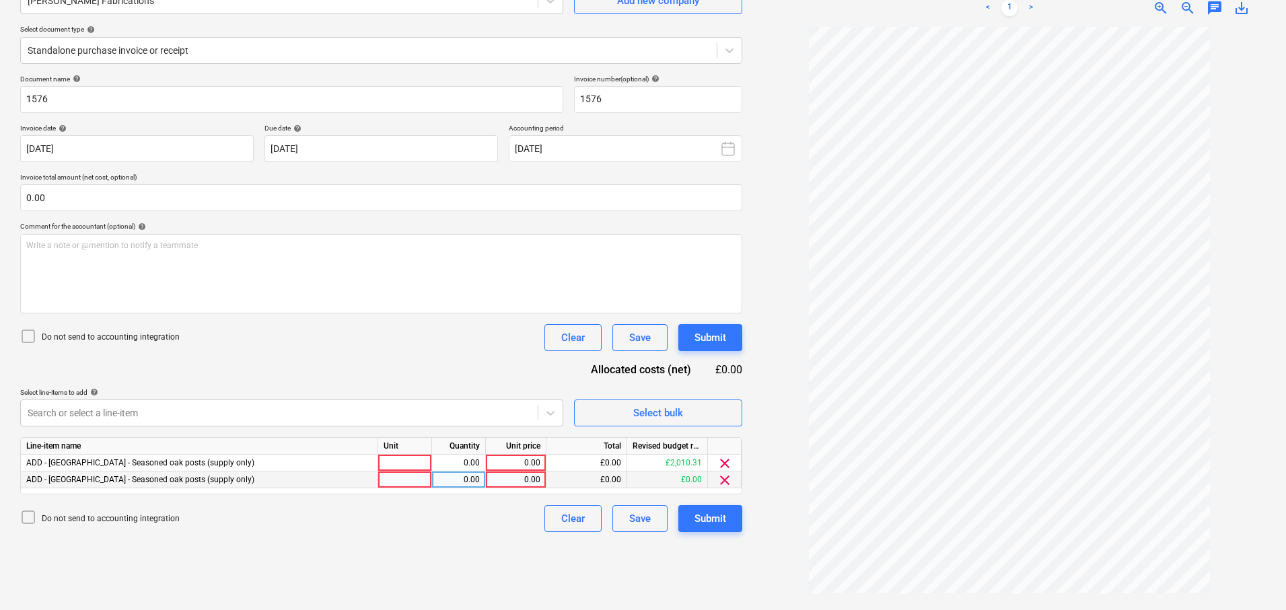
click at [534, 476] on div "0.00" at bounding box center [515, 480] width 49 height 17
type input "125"
click at [404, 475] on div at bounding box center [405, 480] width 54 height 17
type input "item"
click at [470, 464] on div "0.00" at bounding box center [458, 463] width 42 height 17
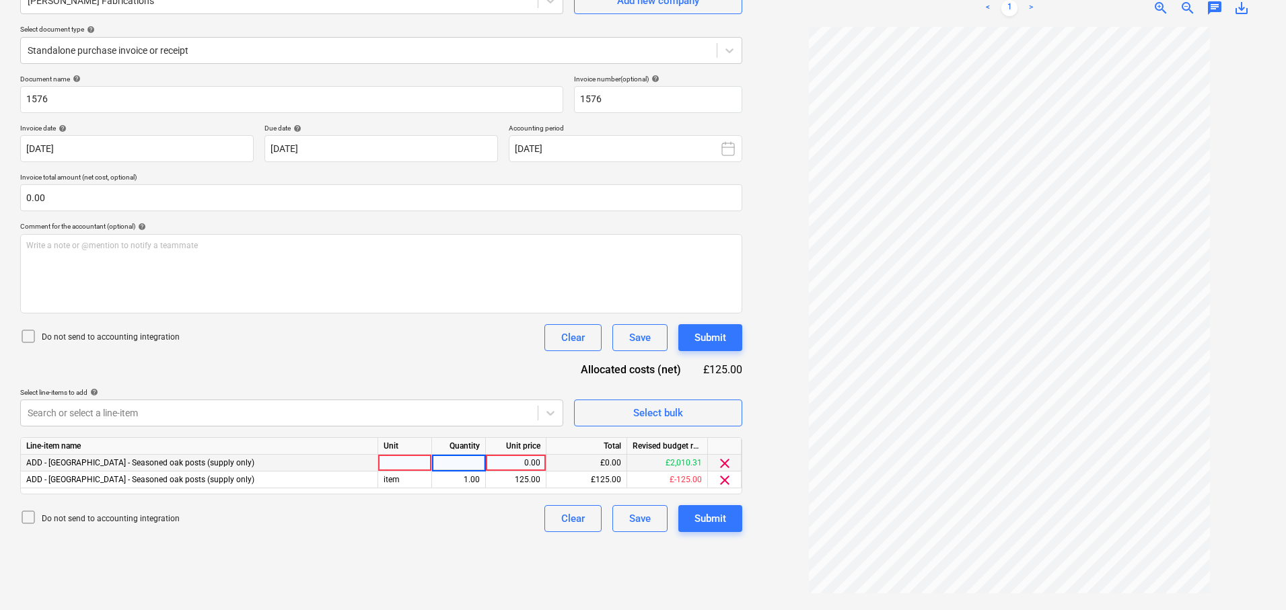
type input "1"
click at [419, 458] on div at bounding box center [405, 463] width 54 height 17
type input "item"
click at [530, 462] on div "0.00" at bounding box center [515, 463] width 49 height 17
type input "350"
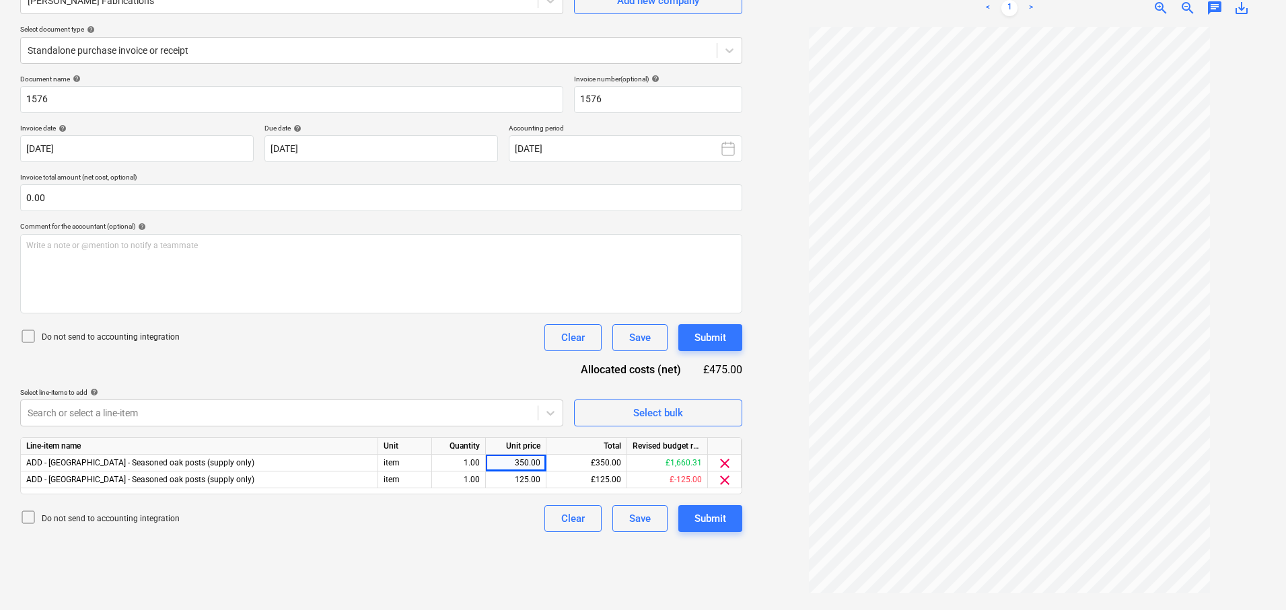
click at [569, 560] on div "Create new document Select company Clive Lewis Fabrications Add new company Sel…" at bounding box center [381, 269] width 733 height 672
click at [706, 515] on div "Submit" at bounding box center [710, 518] width 32 height 17
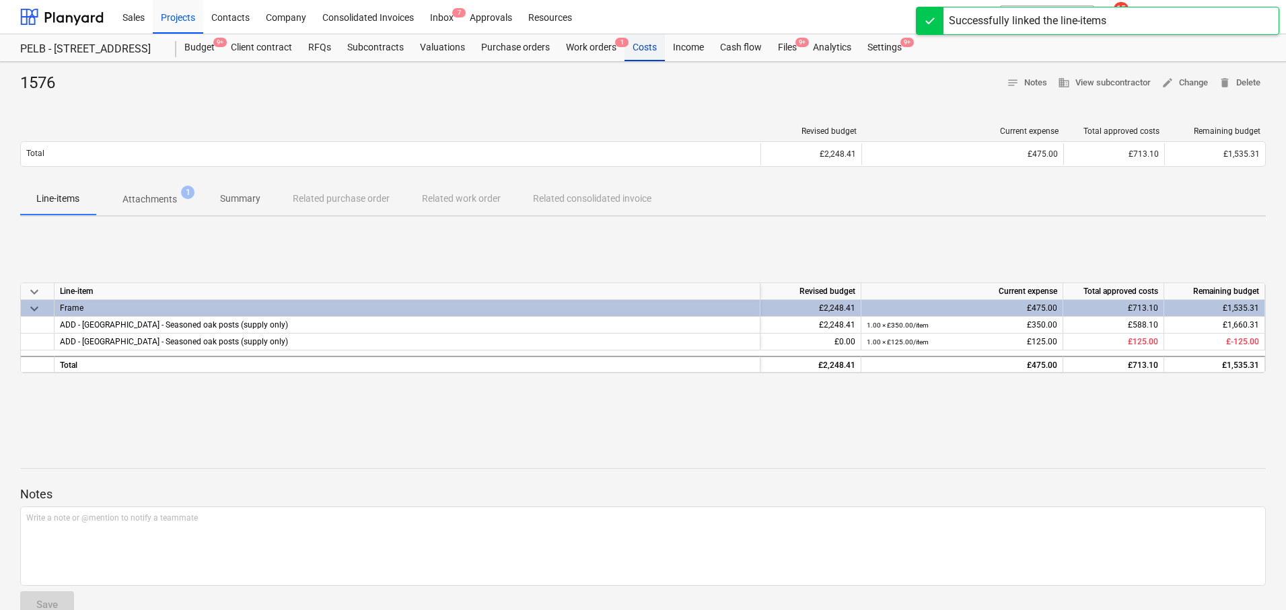
click at [641, 47] on div "Costs" at bounding box center [644, 47] width 40 height 27
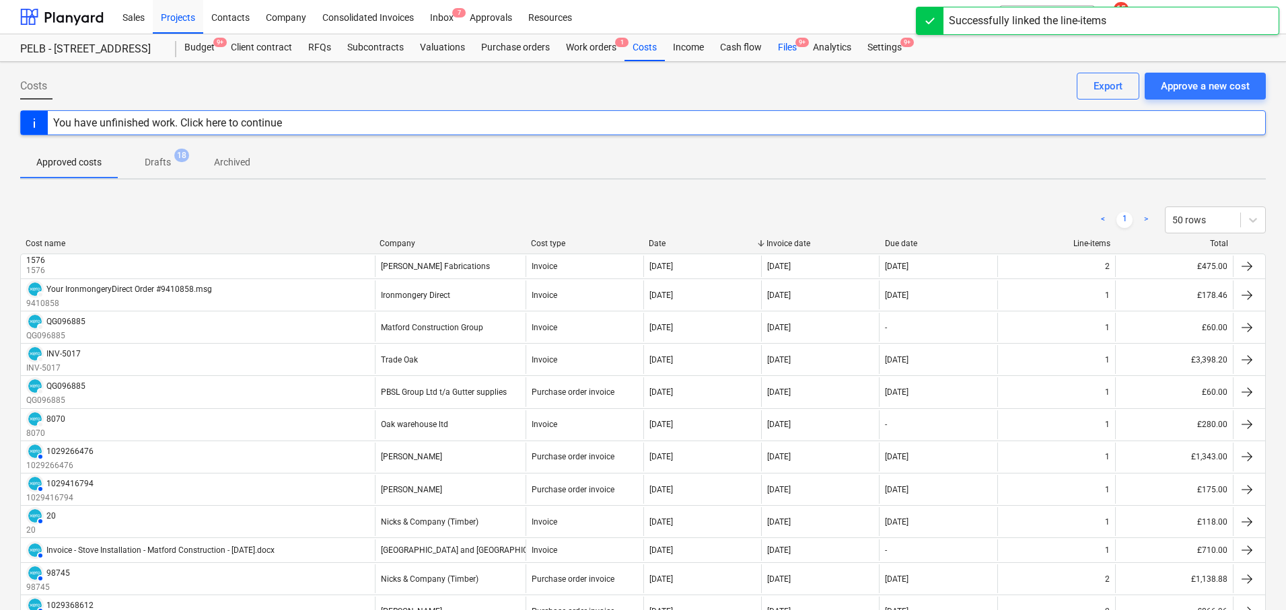
click at [777, 46] on div "Files 9+" at bounding box center [787, 47] width 35 height 27
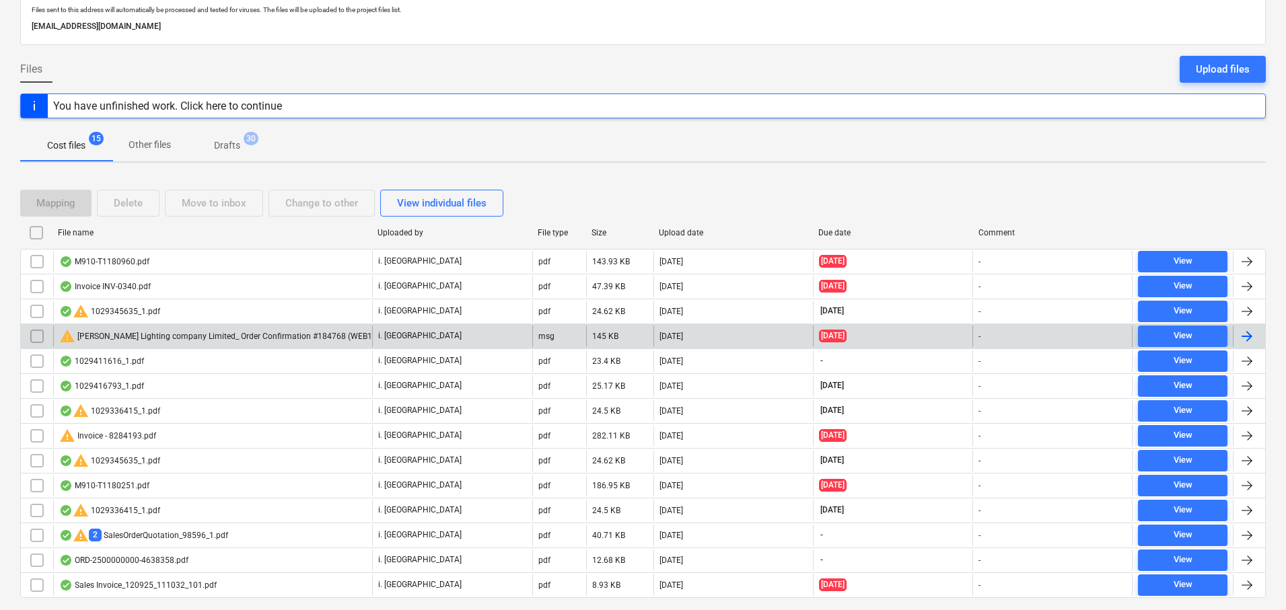
scroll to position [115, 0]
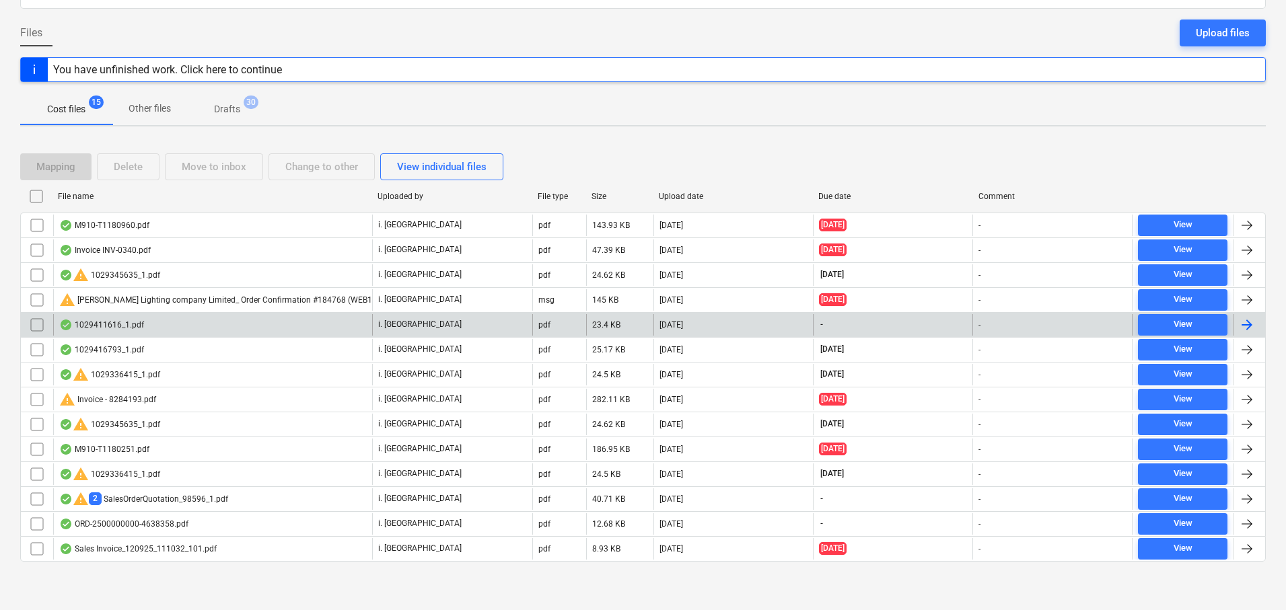
click at [1250, 326] on div at bounding box center [1247, 325] width 16 height 16
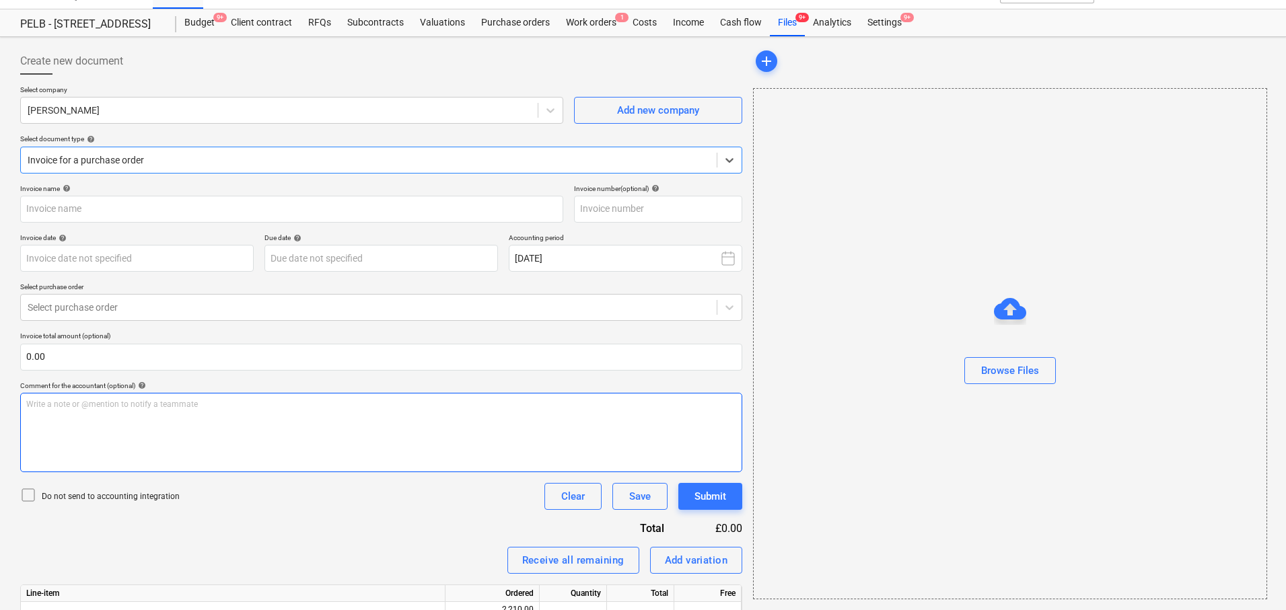
type input "1029266476"
type input "17 Sep 2025"
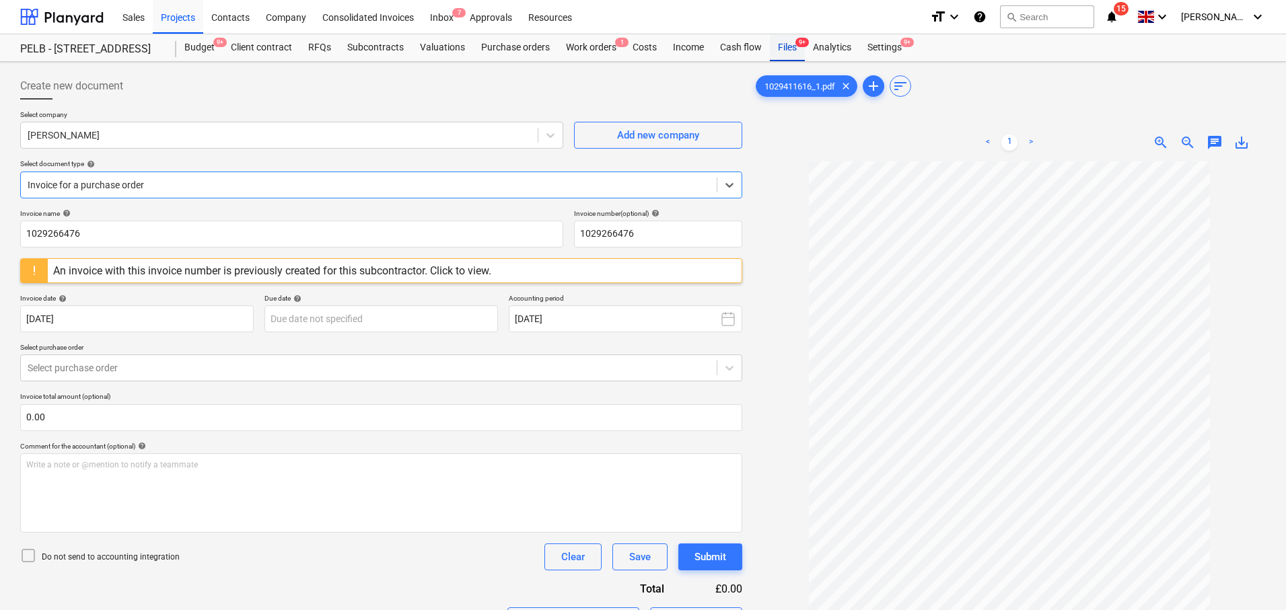
click at [779, 48] on div "Files 9+" at bounding box center [787, 47] width 35 height 27
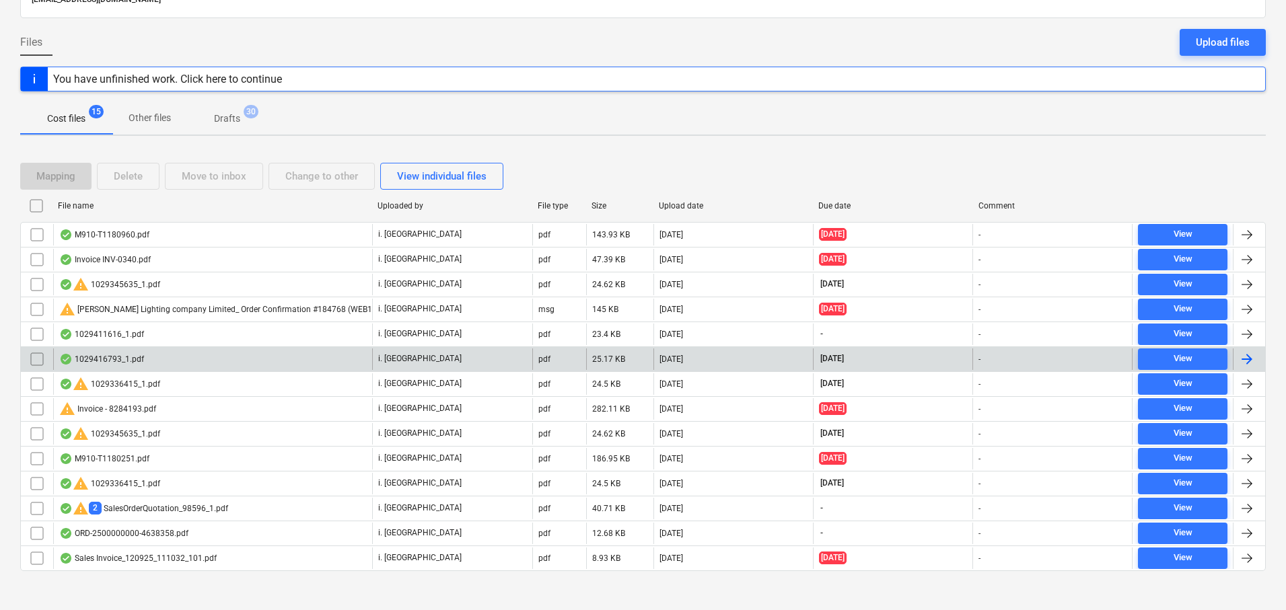
scroll to position [115, 0]
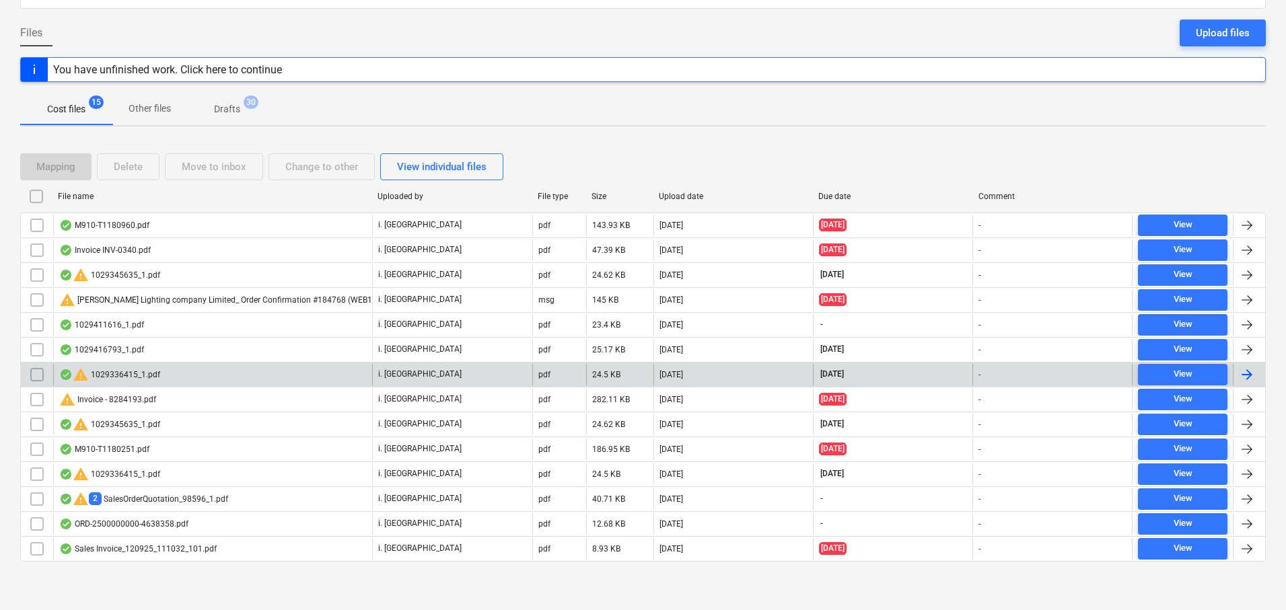
click at [1250, 374] on div at bounding box center [1247, 375] width 16 height 16
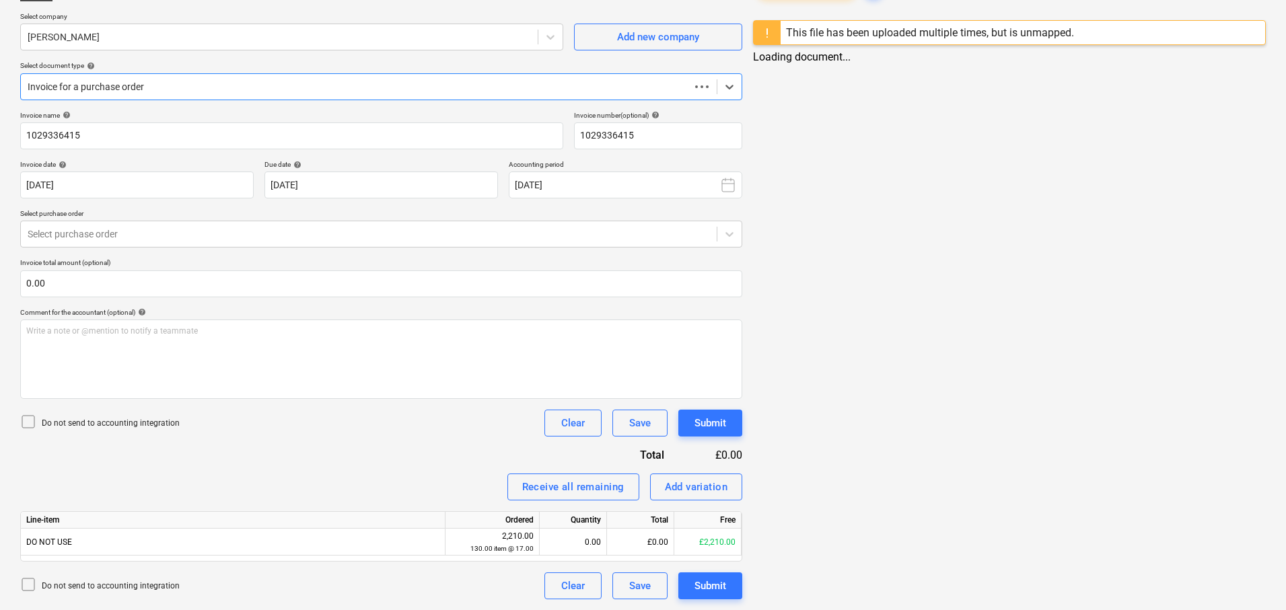
scroll to position [25, 0]
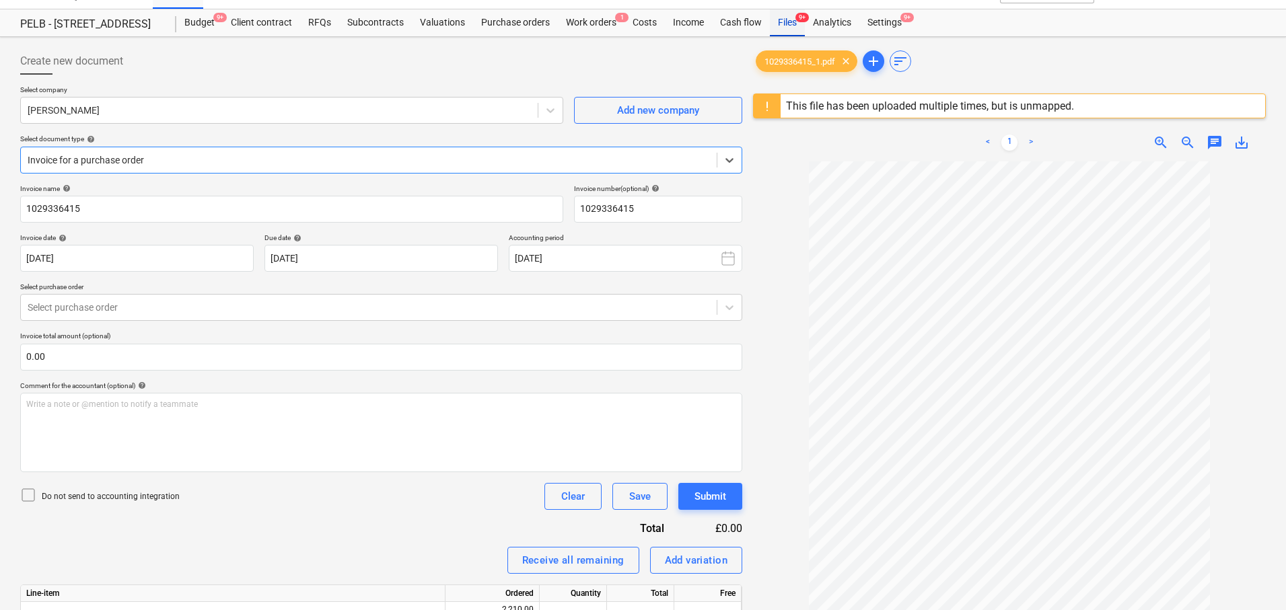
click at [781, 19] on div "Files 9+" at bounding box center [787, 22] width 35 height 27
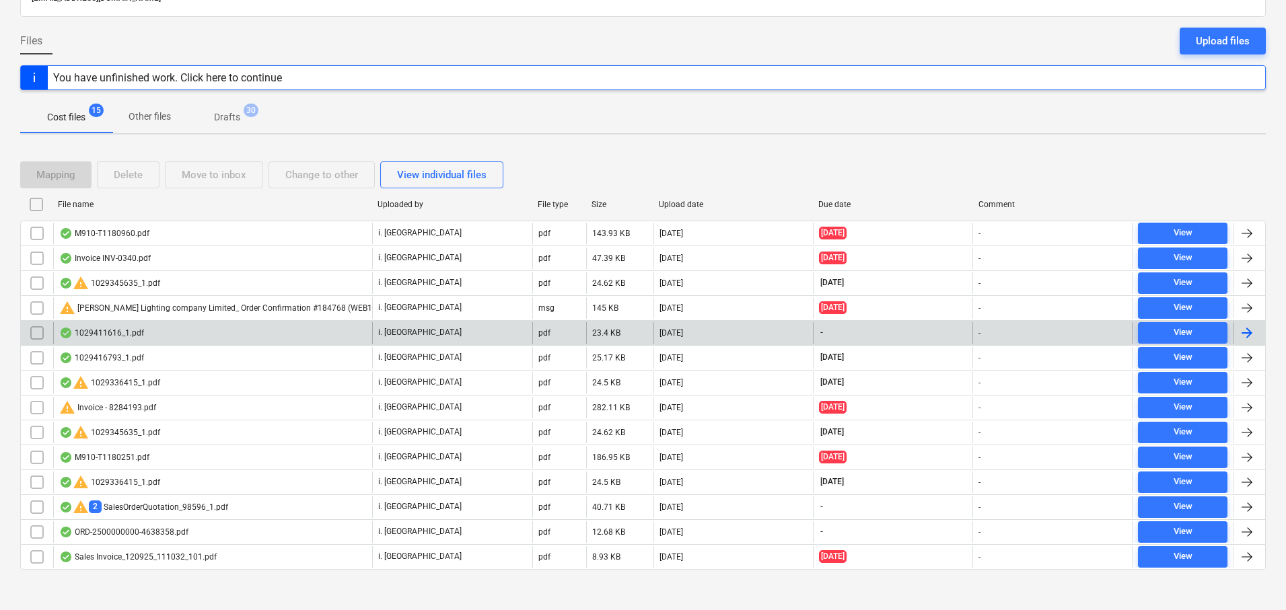
scroll to position [115, 0]
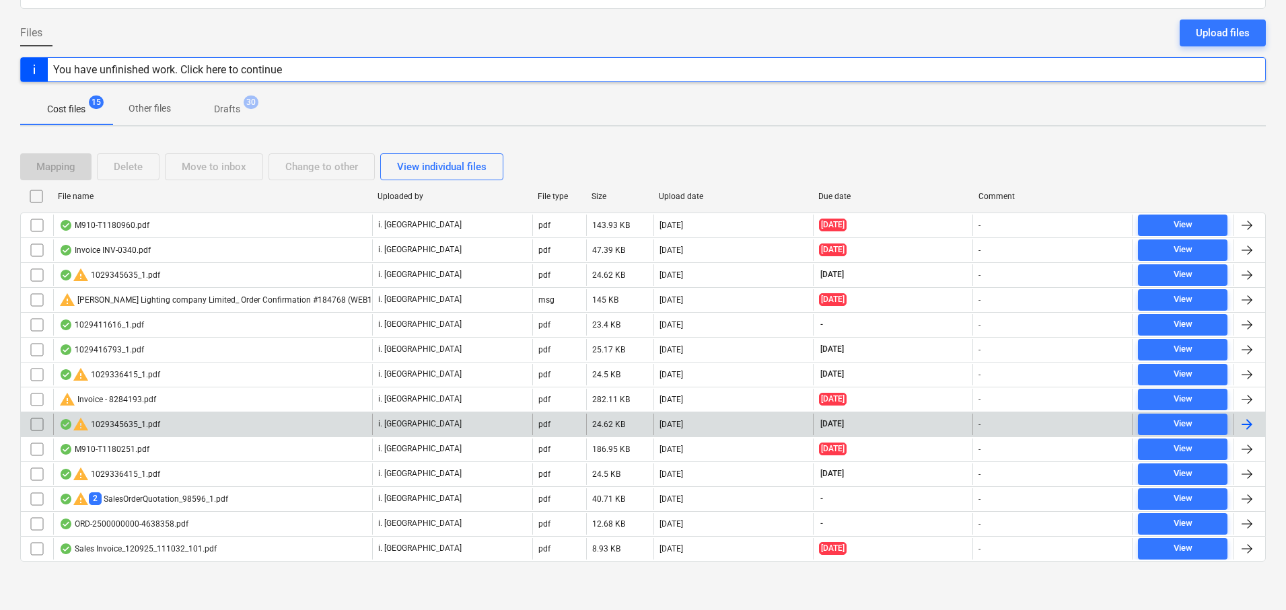
click at [1252, 422] on div at bounding box center [1247, 425] width 16 height 16
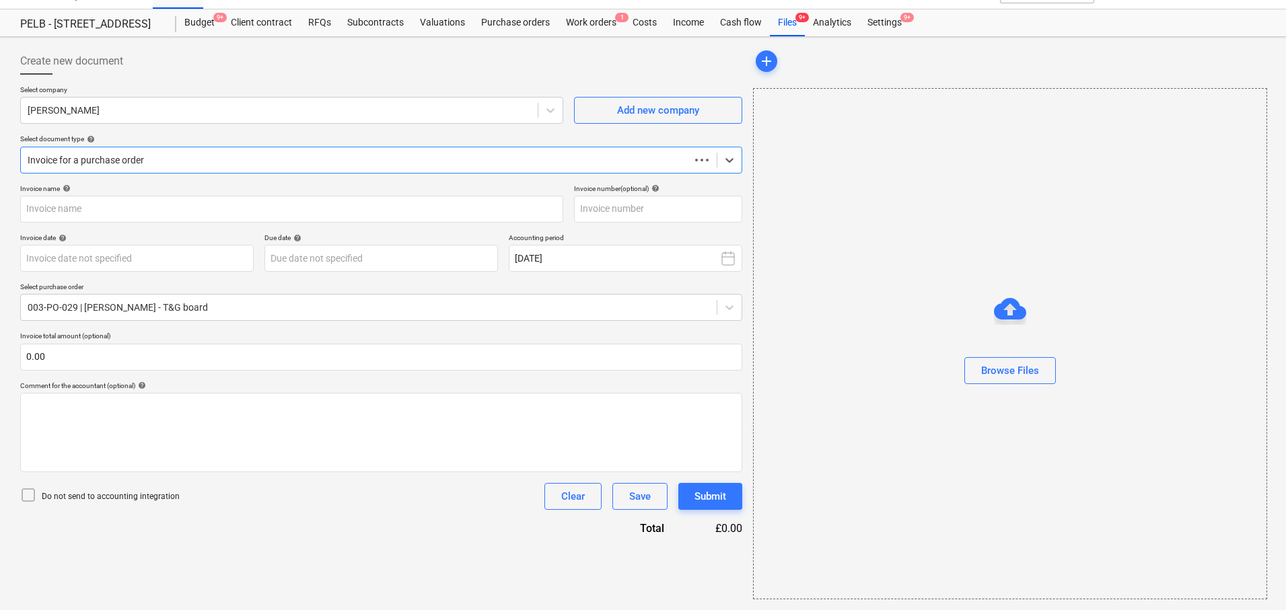
scroll to position [25, 0]
type input "1029345635"
type input "16 Sep 2025"
type input "15 Nov 2025"
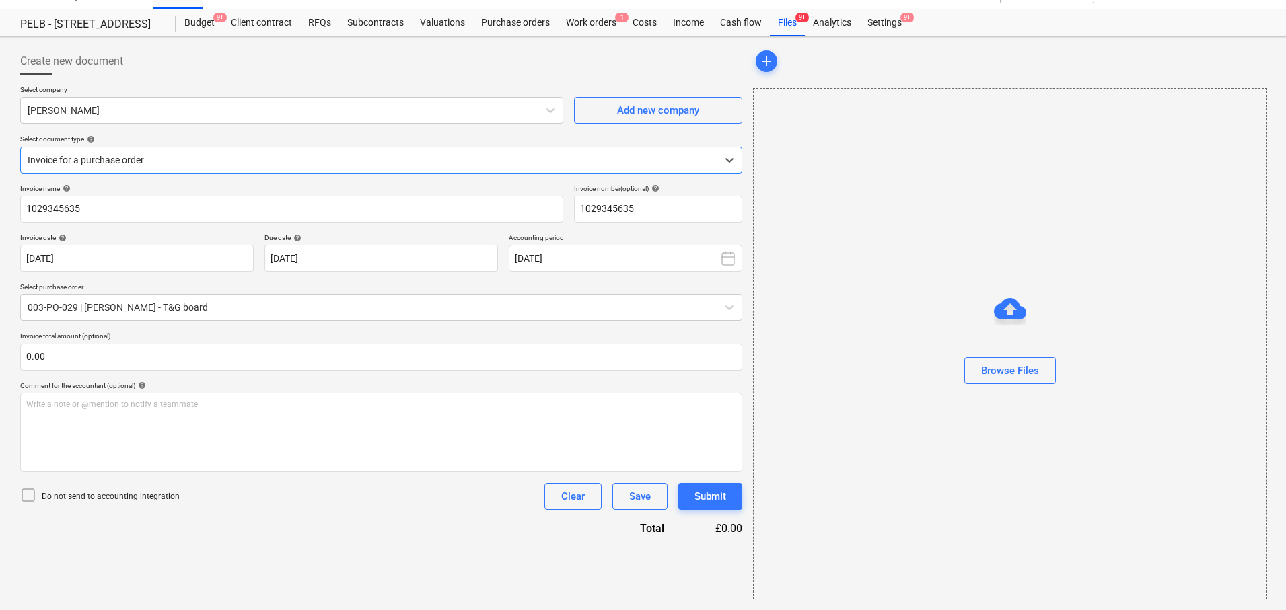
scroll to position [0, 0]
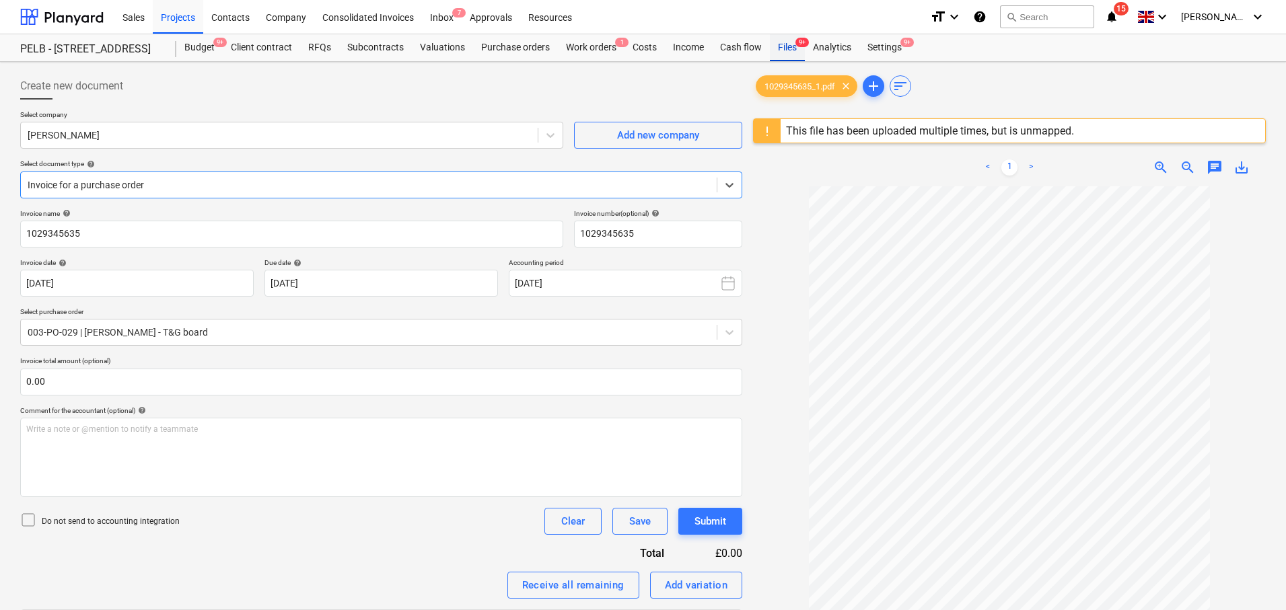
click at [784, 42] on div "Files 9+" at bounding box center [787, 47] width 35 height 27
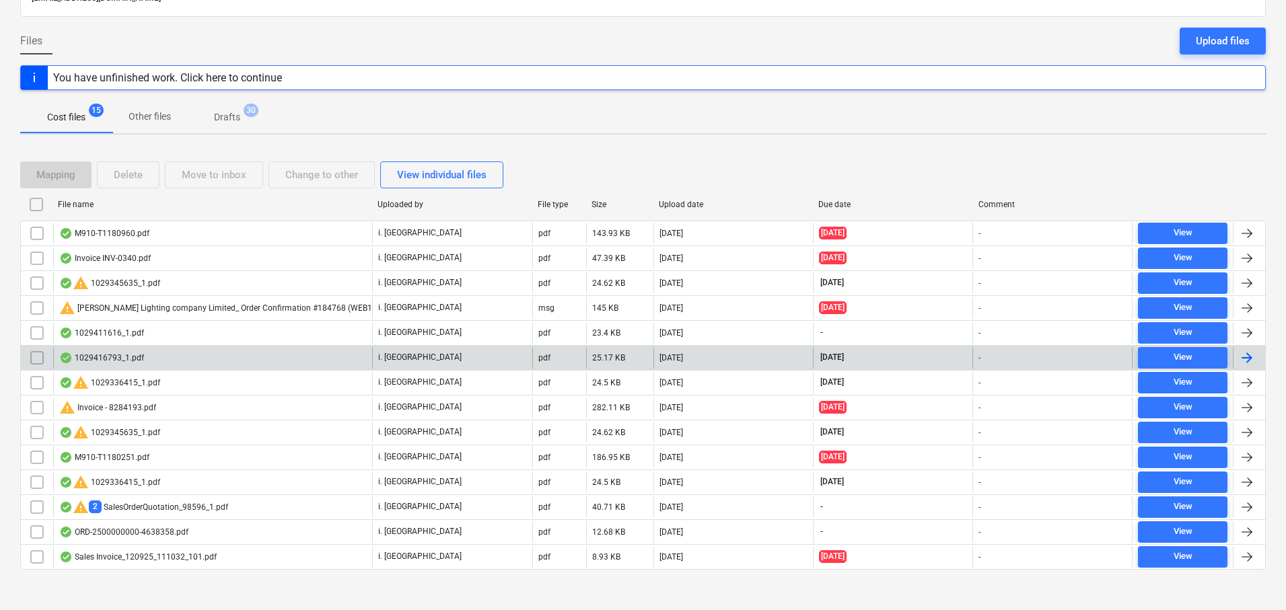
scroll to position [115, 0]
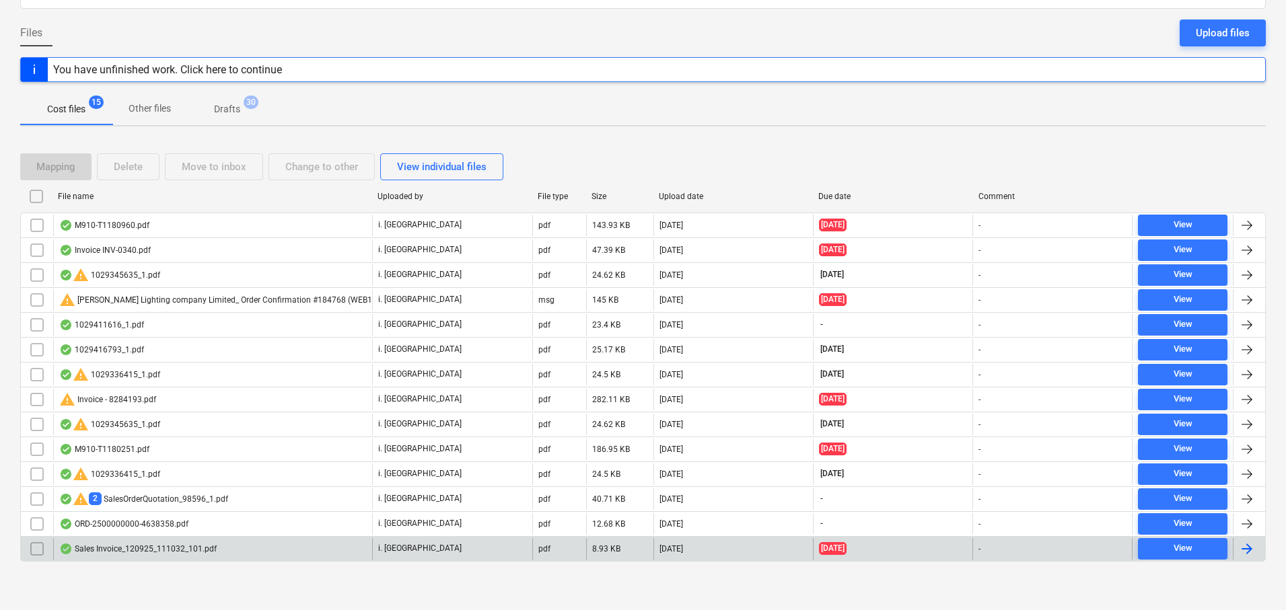
click at [1248, 546] on div at bounding box center [1247, 549] width 16 height 16
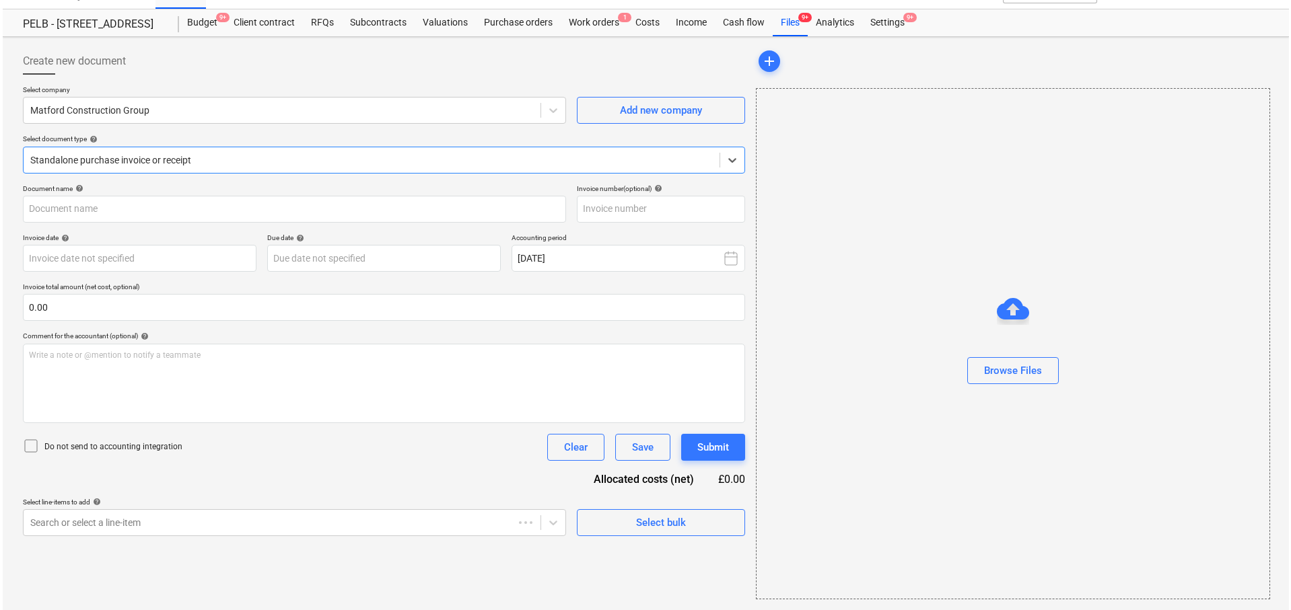
type input "43921557"
type input "31 Aug 2025"
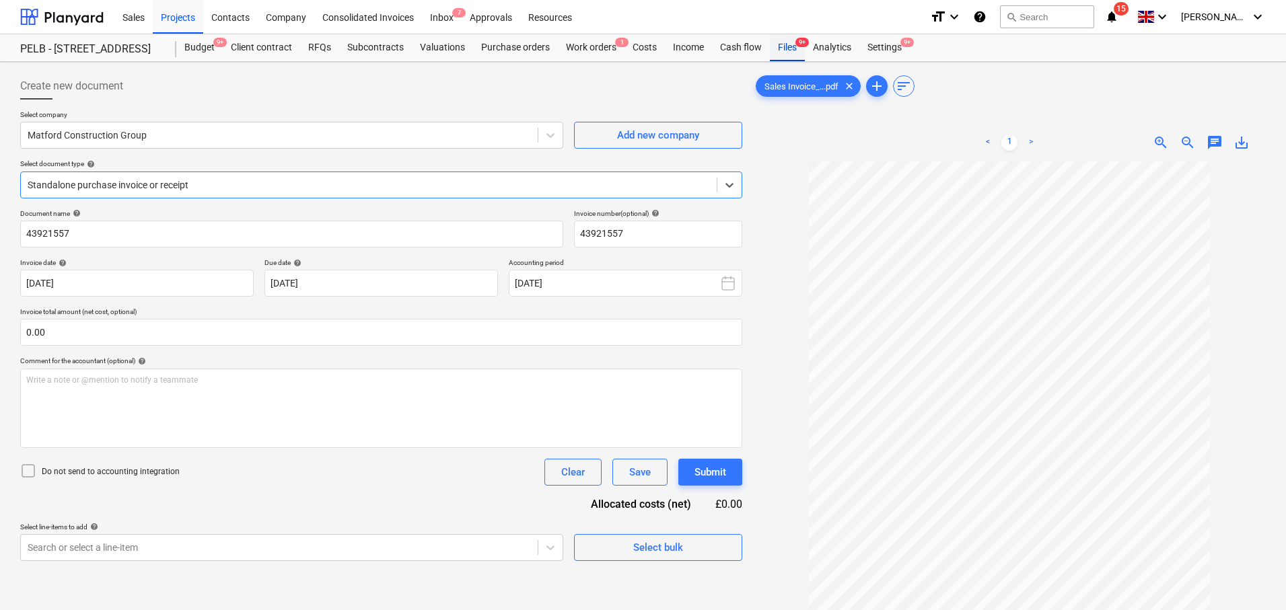
click at [789, 56] on div "Files 9+" at bounding box center [787, 47] width 35 height 27
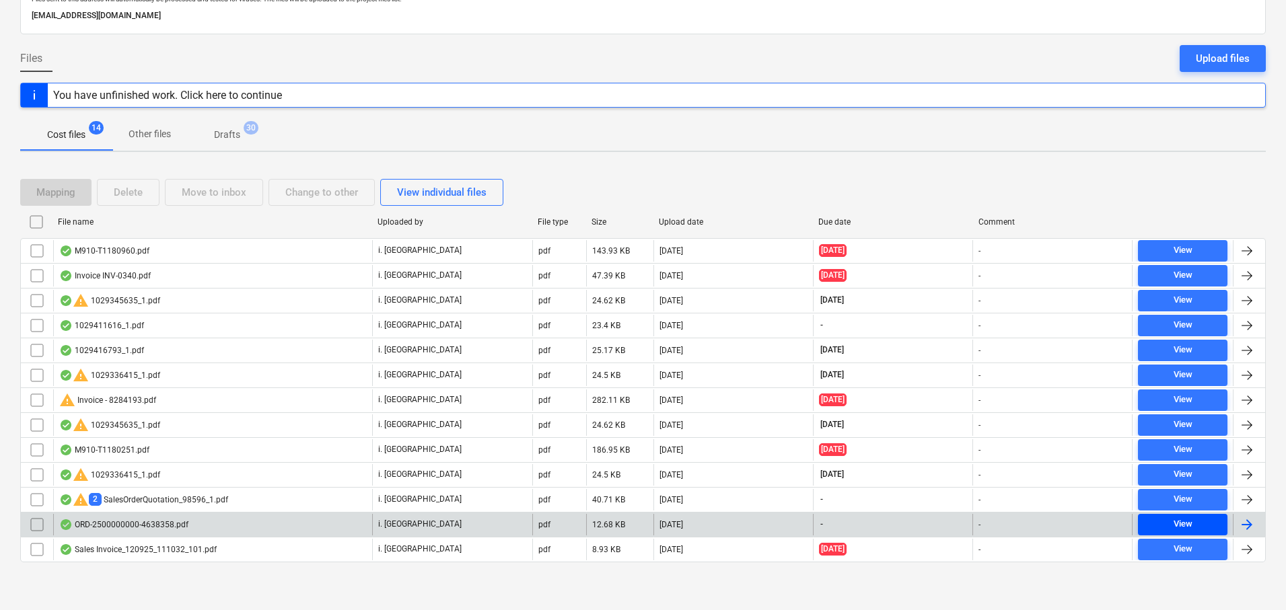
scroll to position [90, 0]
click at [1246, 526] on div at bounding box center [1247, 524] width 16 height 16
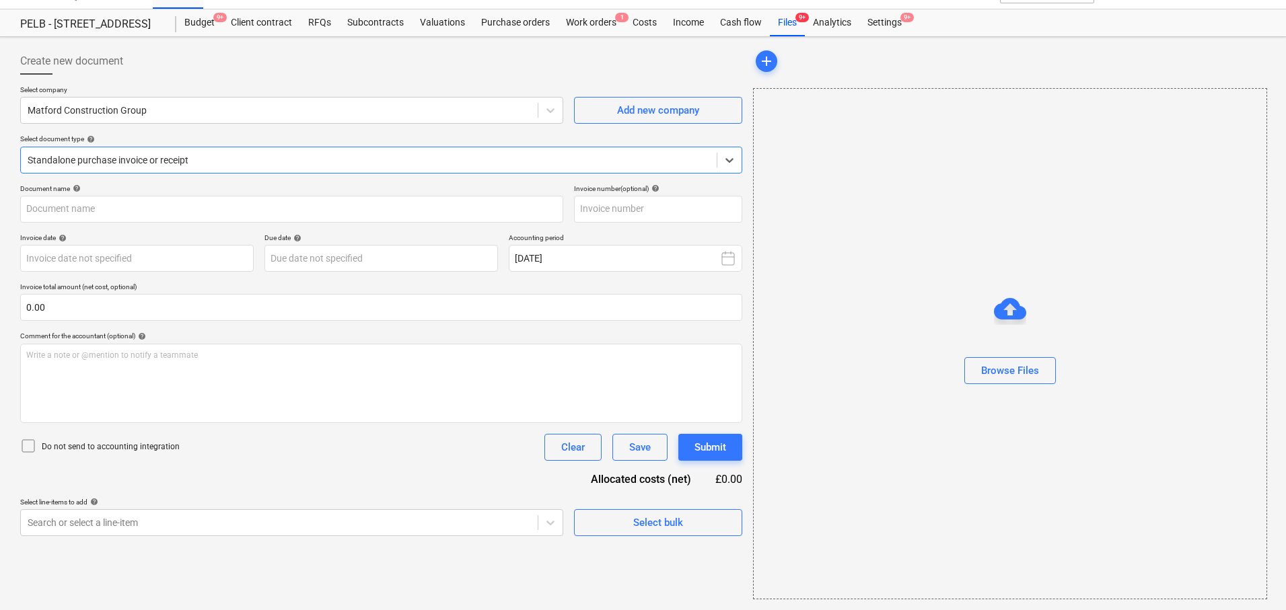
type input "3626093"
type input "[DATE]"
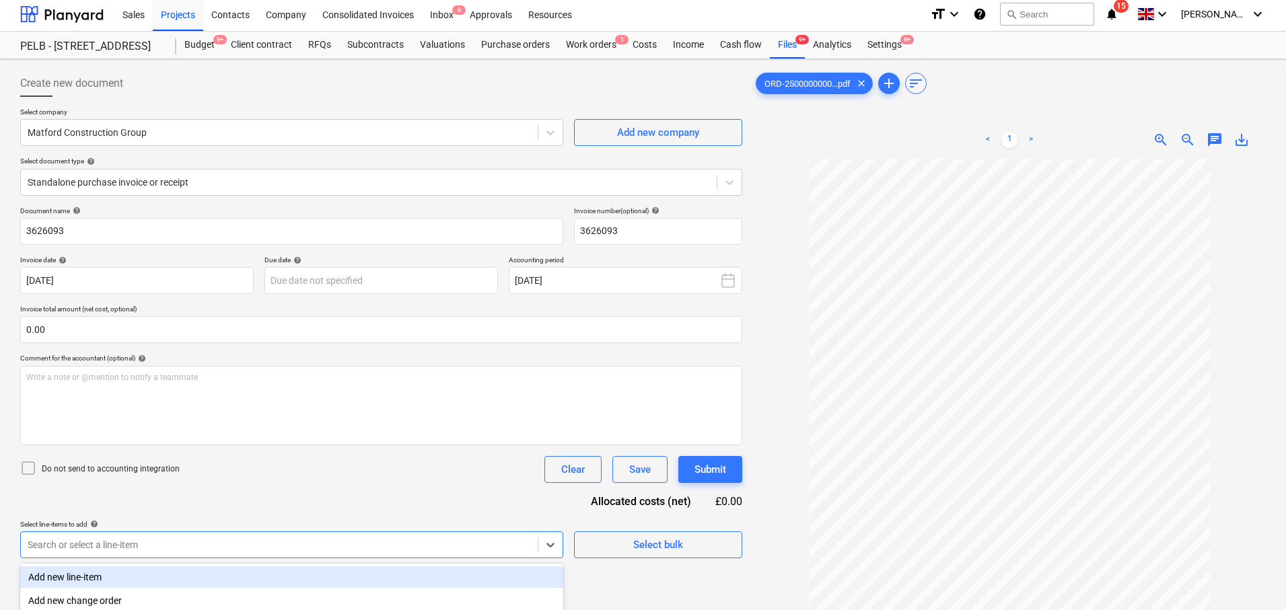
scroll to position [161, 0]
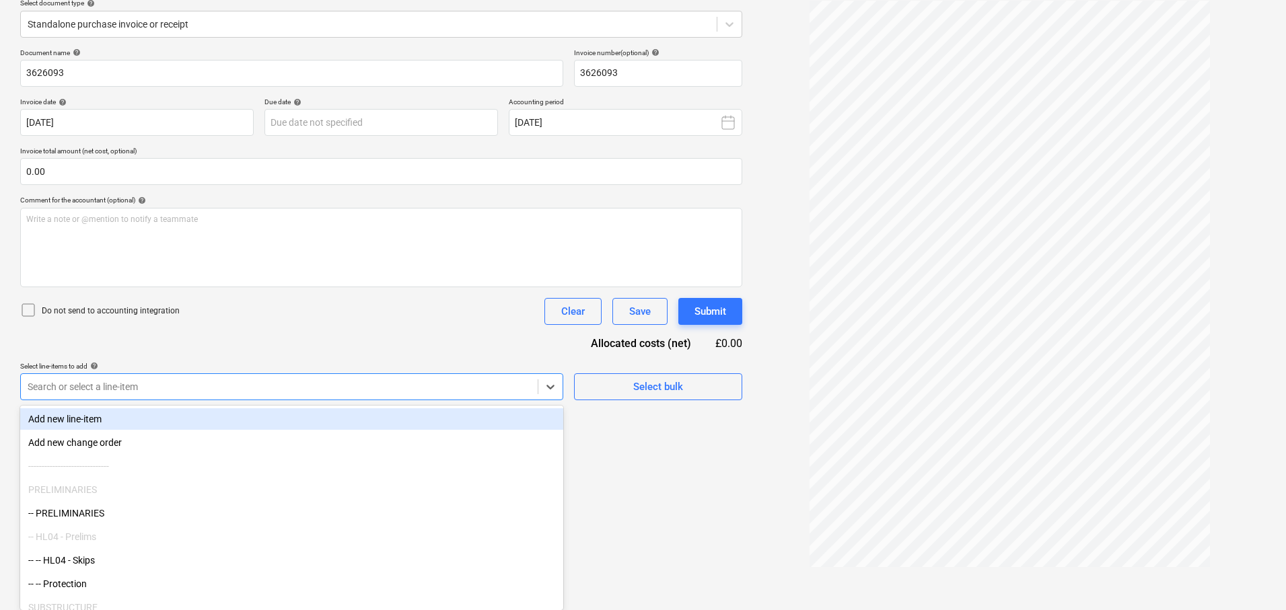
click at [349, 450] on body "Sales Projects Contacts Company Consolidated Invoices Inbox 6 Approvals Resourc…" at bounding box center [643, 144] width 1286 height 610
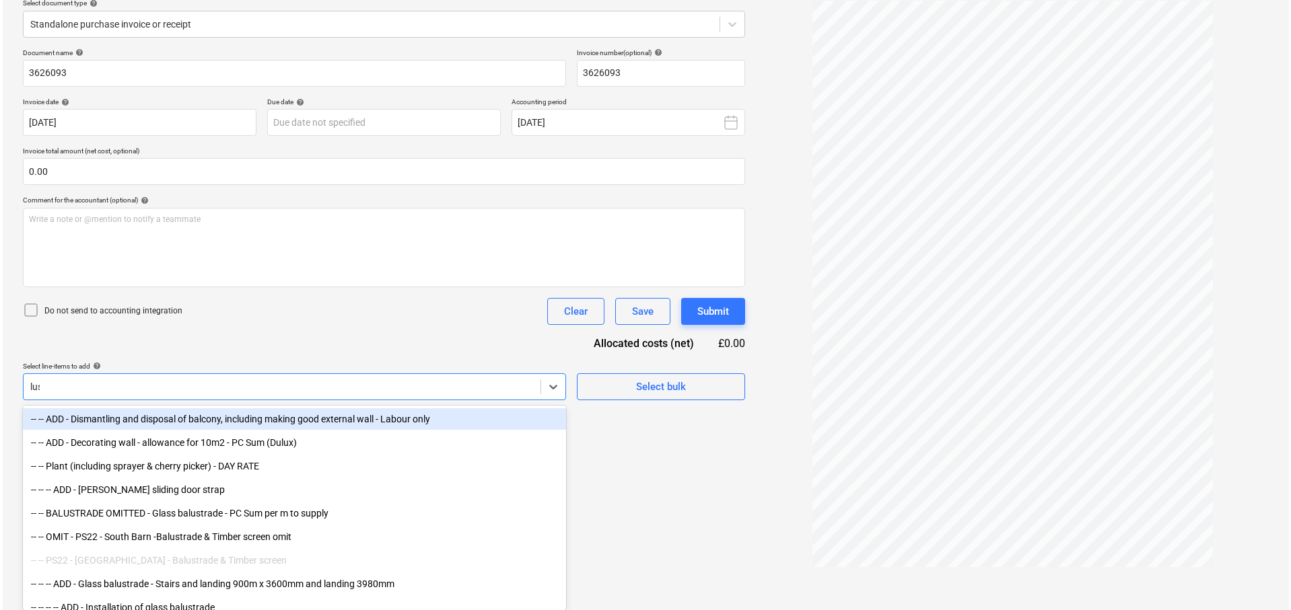
scroll to position [135, 0]
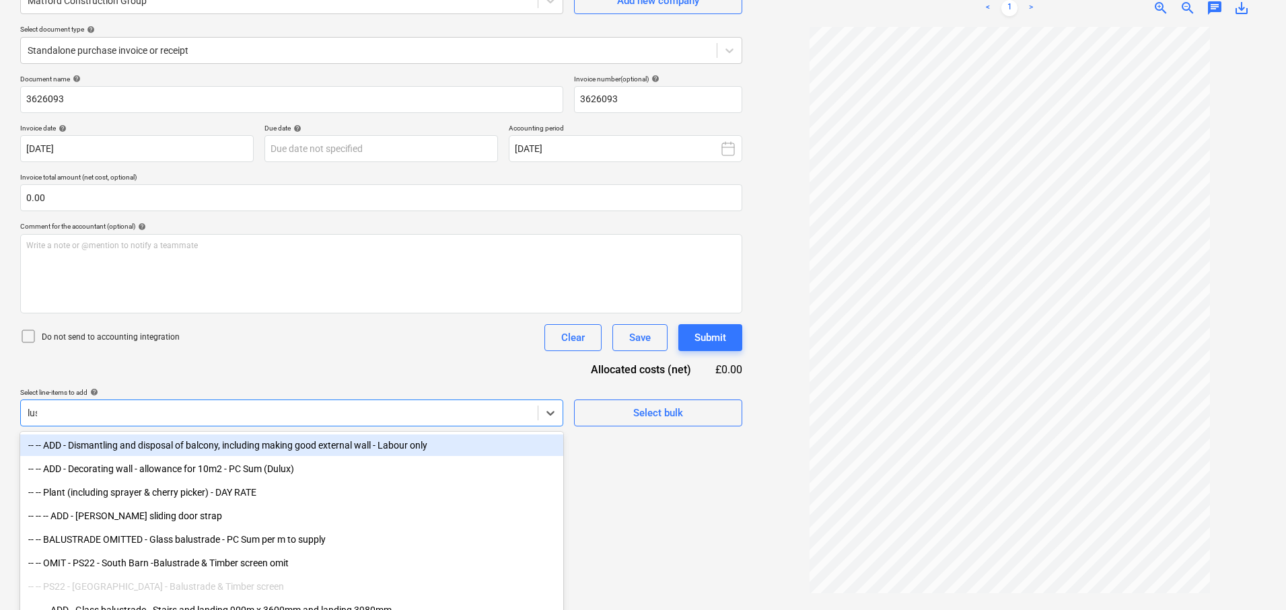
type input "luss"
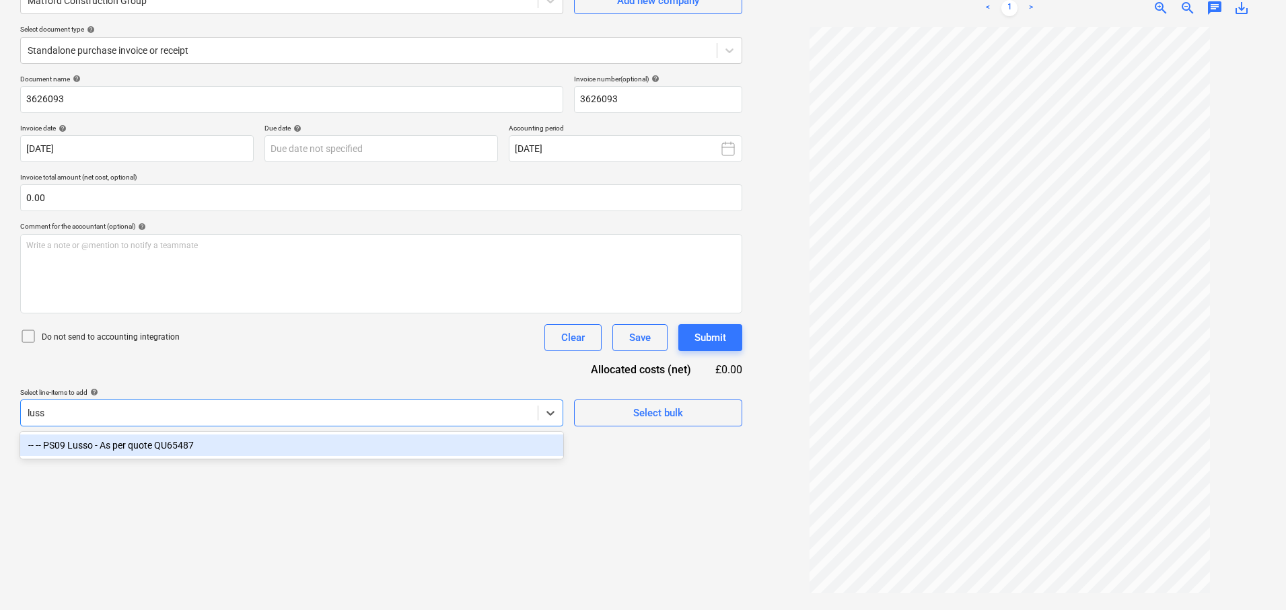
click at [489, 446] on div "-- -- PS09 Lusso - As per quote QU65487" at bounding box center [291, 446] width 543 height 22
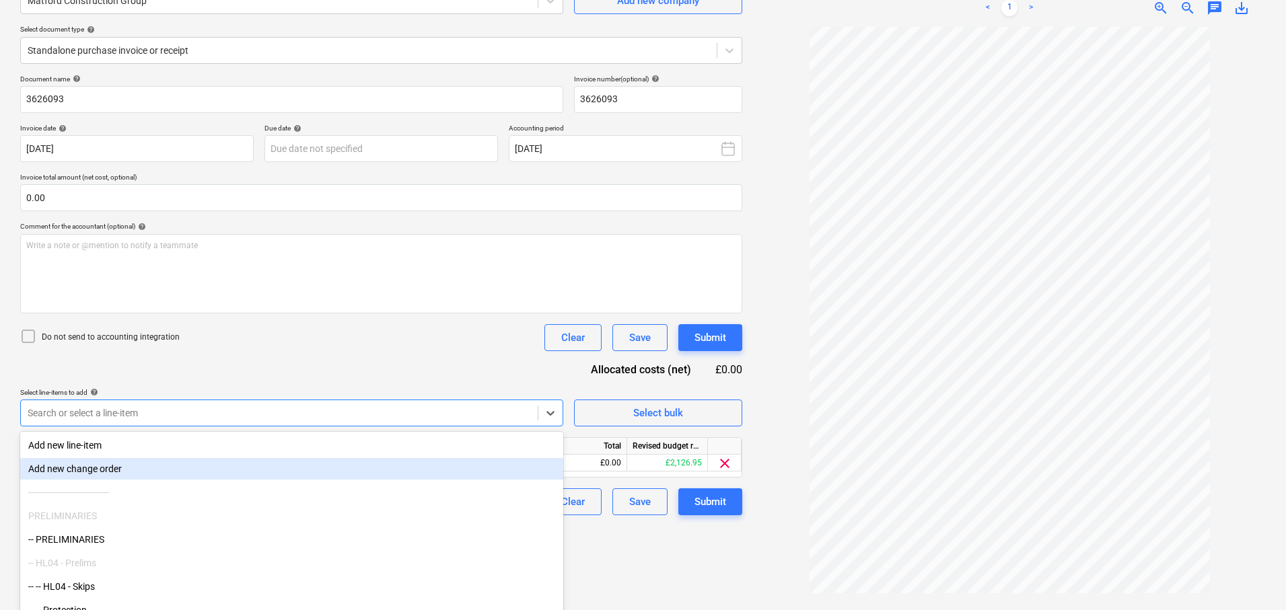
click at [688, 555] on div "Create new document Select company Matford Construction Group Add new company S…" at bounding box center [381, 269] width 733 height 672
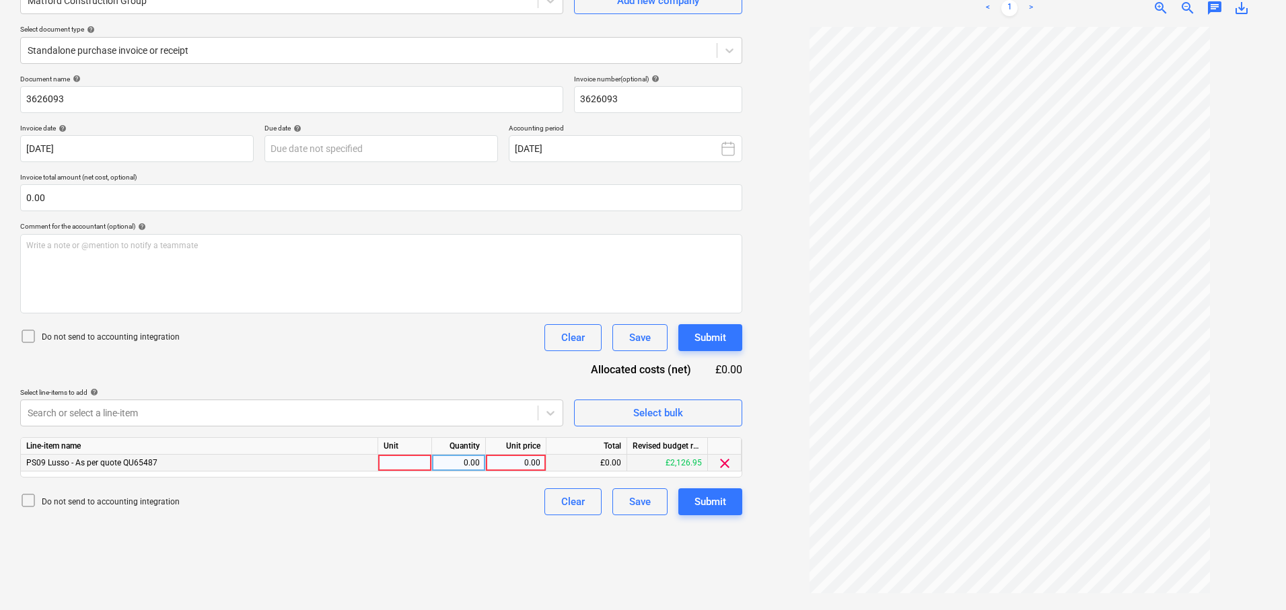
click at [400, 467] on div at bounding box center [405, 463] width 54 height 17
type input "1"
click at [531, 466] on div "0.00" at bounding box center [515, 463] width 49 height 17
type input "33.87"
click at [713, 575] on div "Create new document Select company Matford Construction Group Add new company S…" at bounding box center [381, 269] width 733 height 672
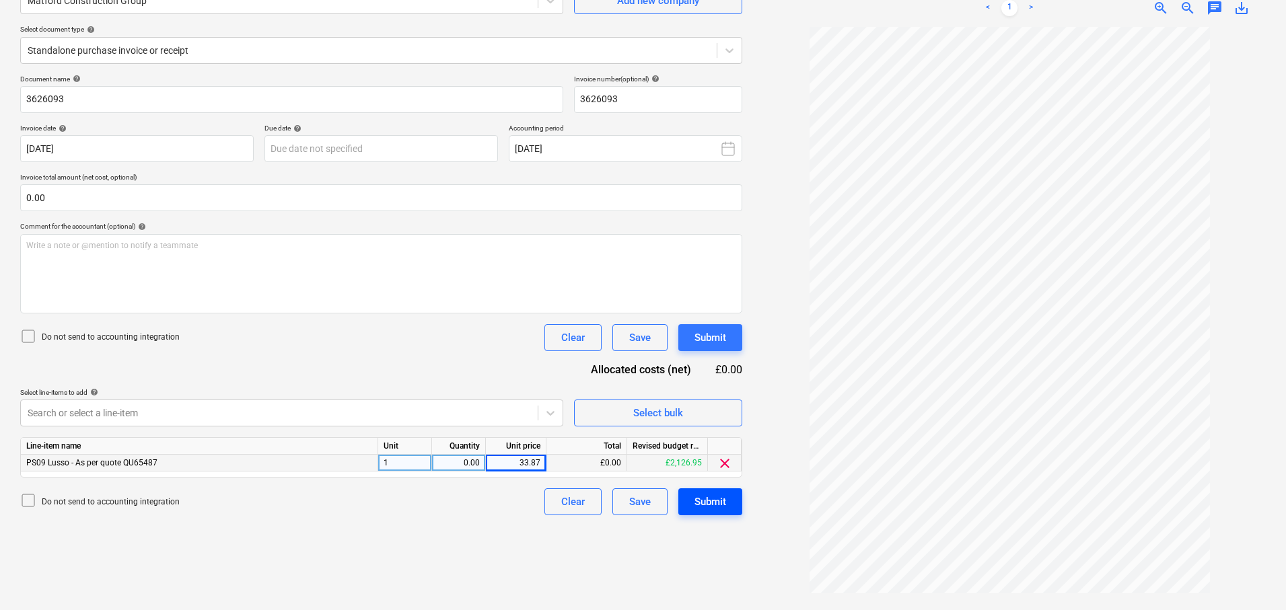
click at [715, 504] on div "Submit" at bounding box center [710, 501] width 32 height 17
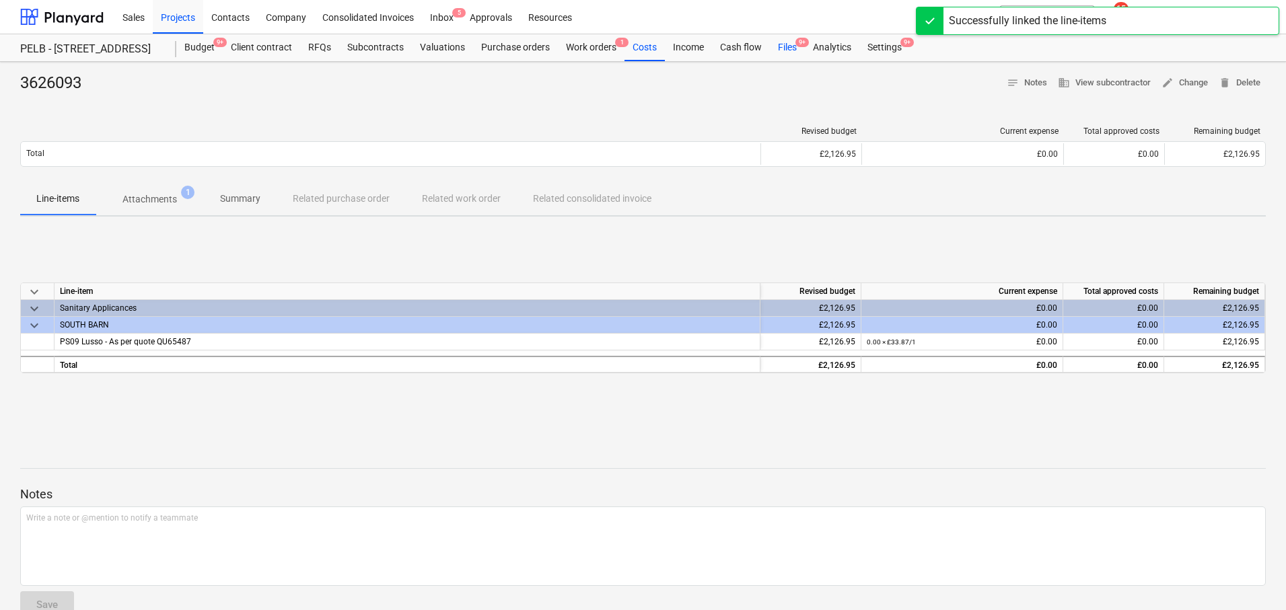
click at [788, 47] on div "Files 9+" at bounding box center [787, 47] width 35 height 27
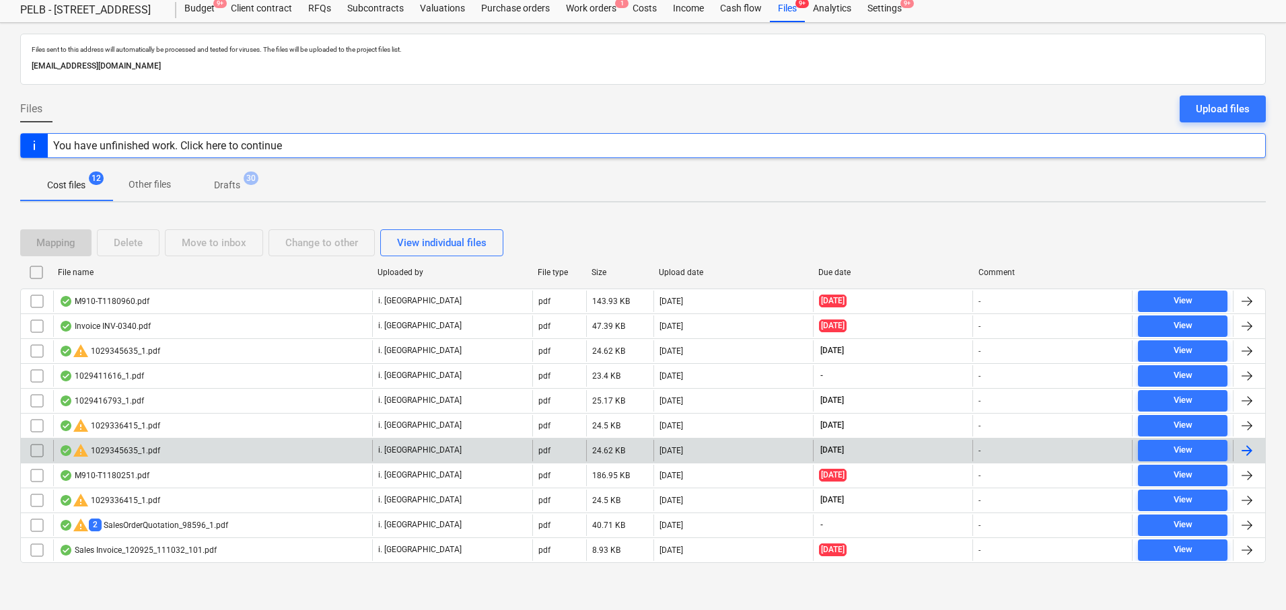
scroll to position [40, 0]
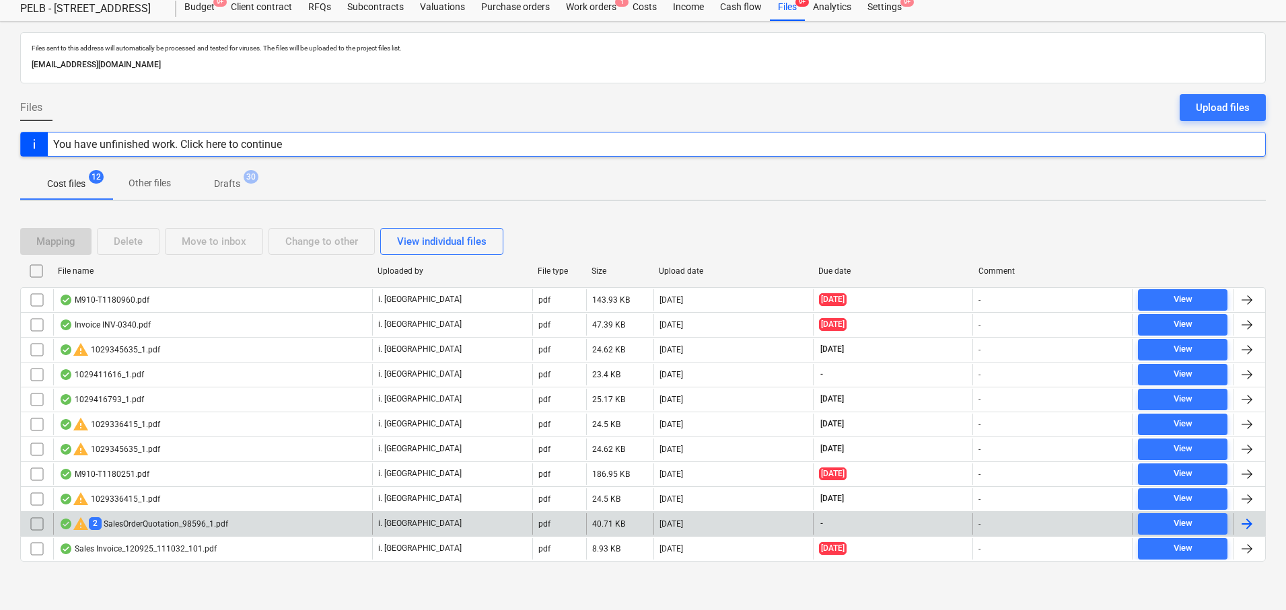
click at [1246, 524] on div at bounding box center [1247, 524] width 16 height 16
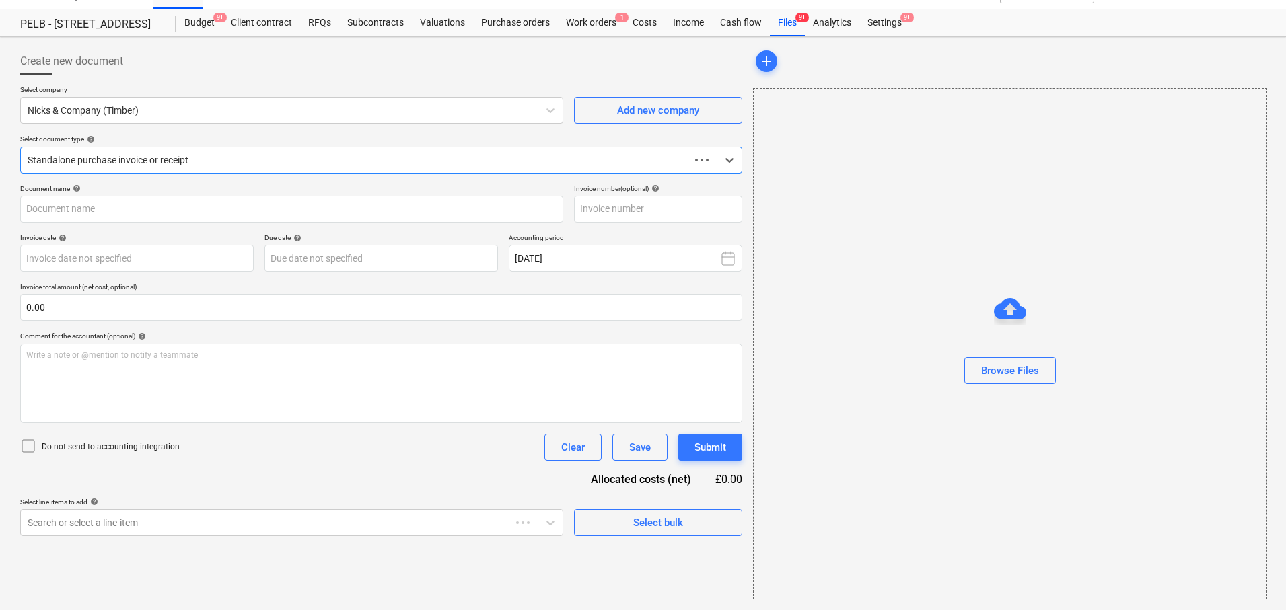
type input "98596"
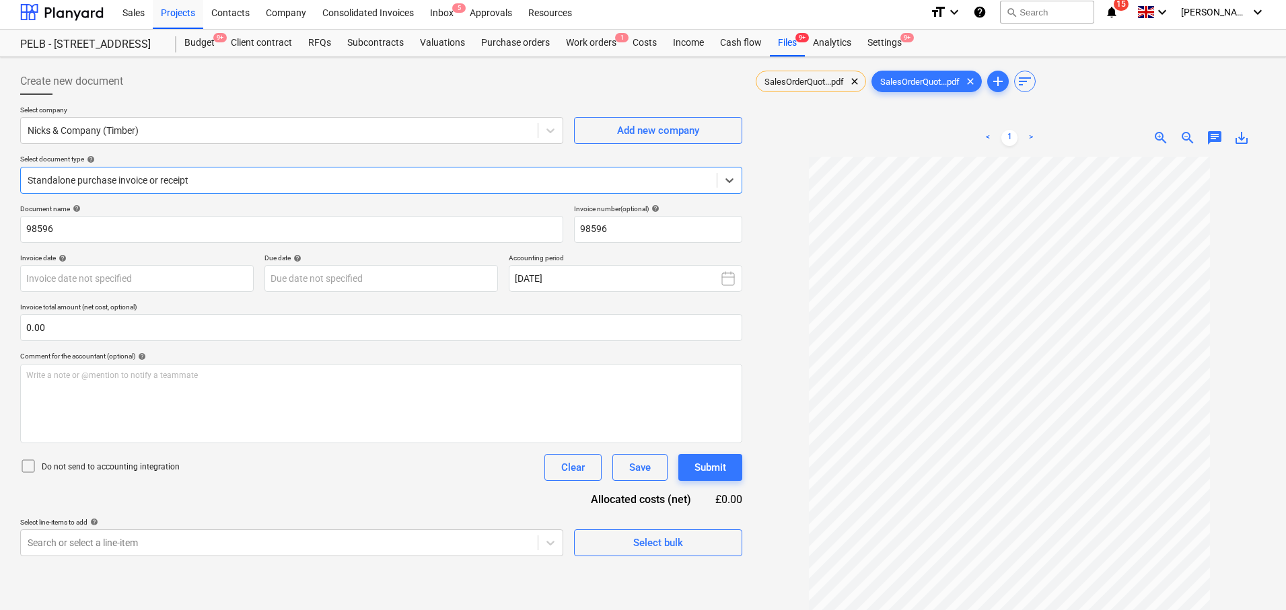
scroll to position [8, 0]
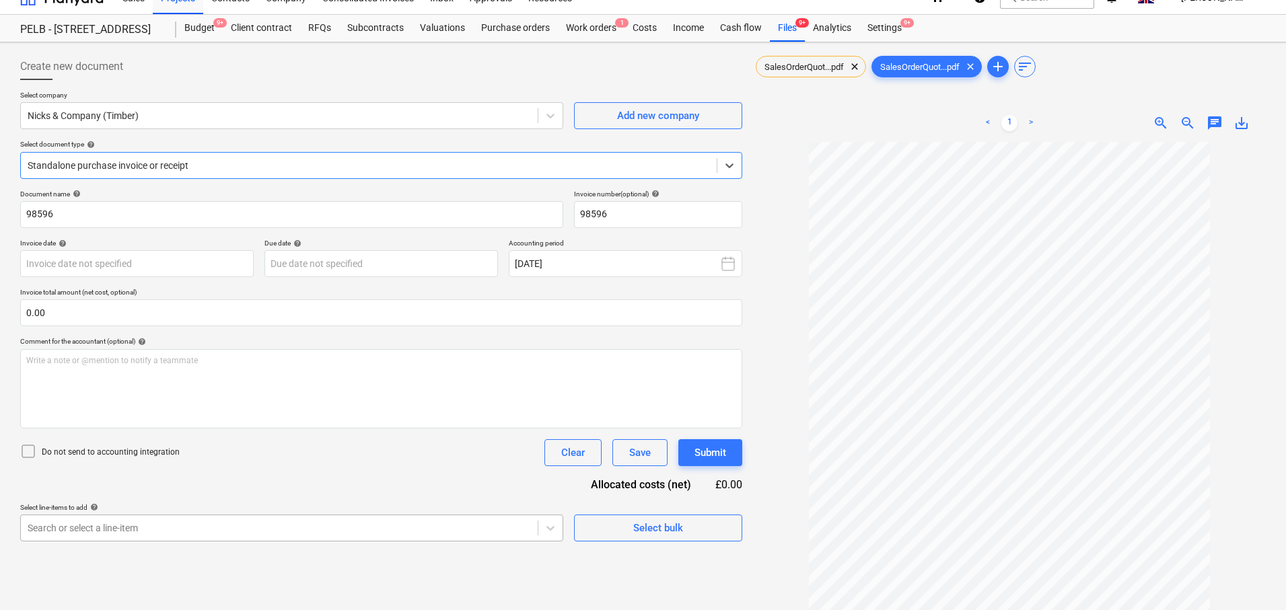
click at [384, 525] on body "Sales Projects Contacts Company Consolidated Invoices Inbox 5 Approvals Resourc…" at bounding box center [643, 285] width 1286 height 610
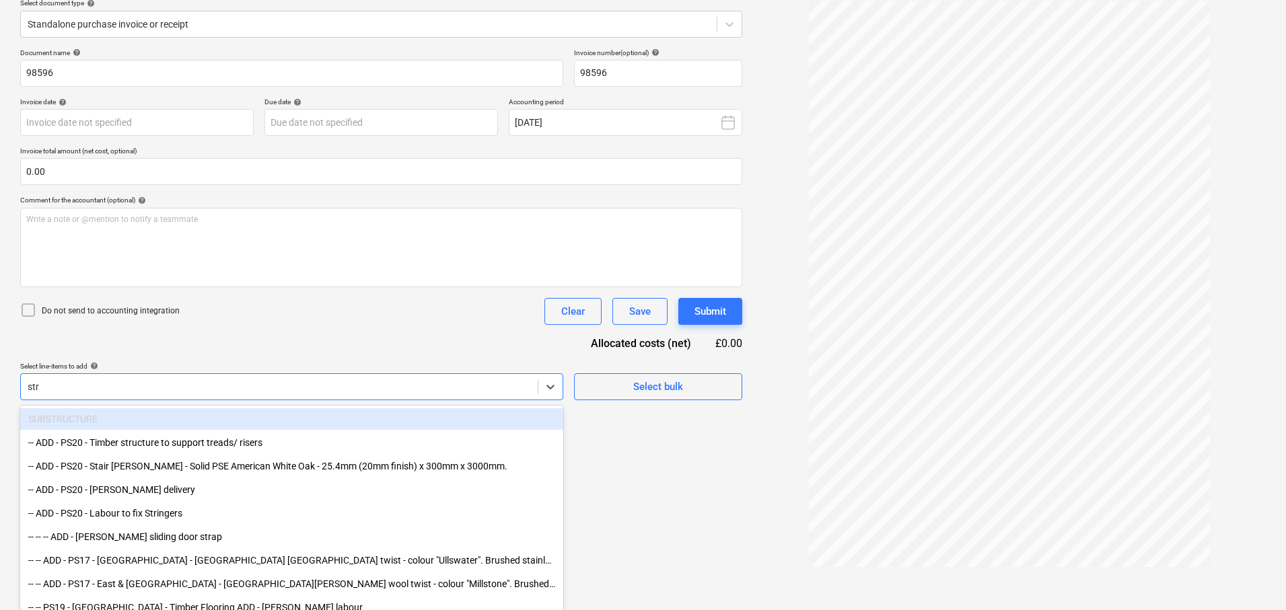
type input "stri"
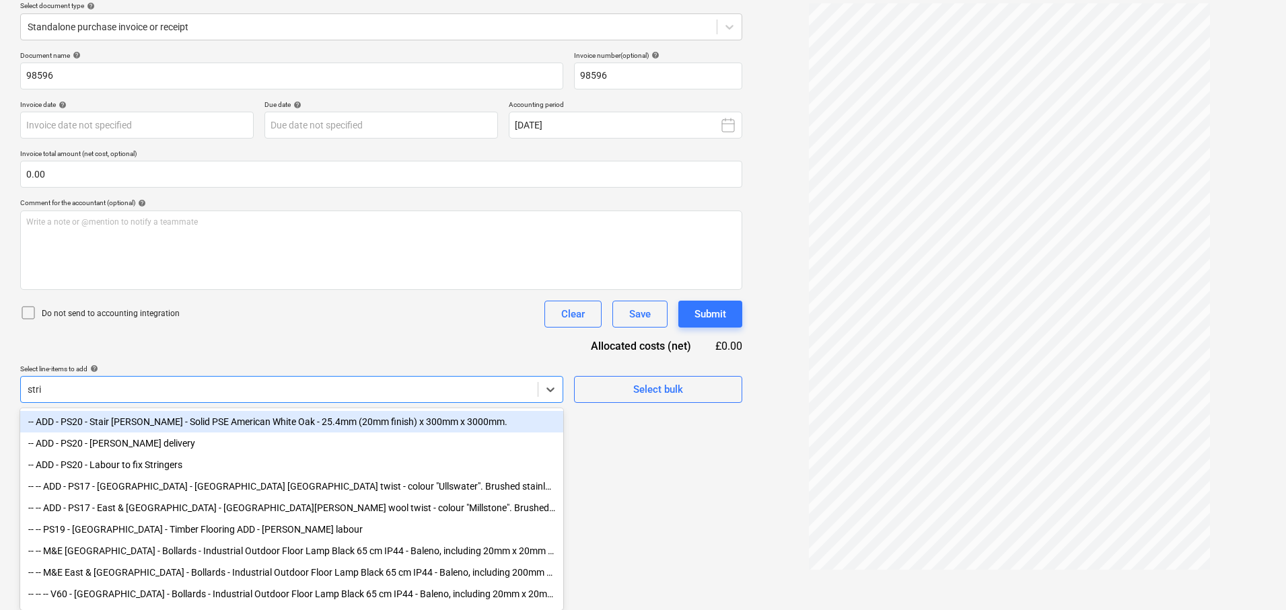
click at [407, 423] on div "-- ADD - PS20 - Stair [PERSON_NAME] - Solid PSE American White Oak - 25.4mm (20…" at bounding box center [291, 422] width 543 height 22
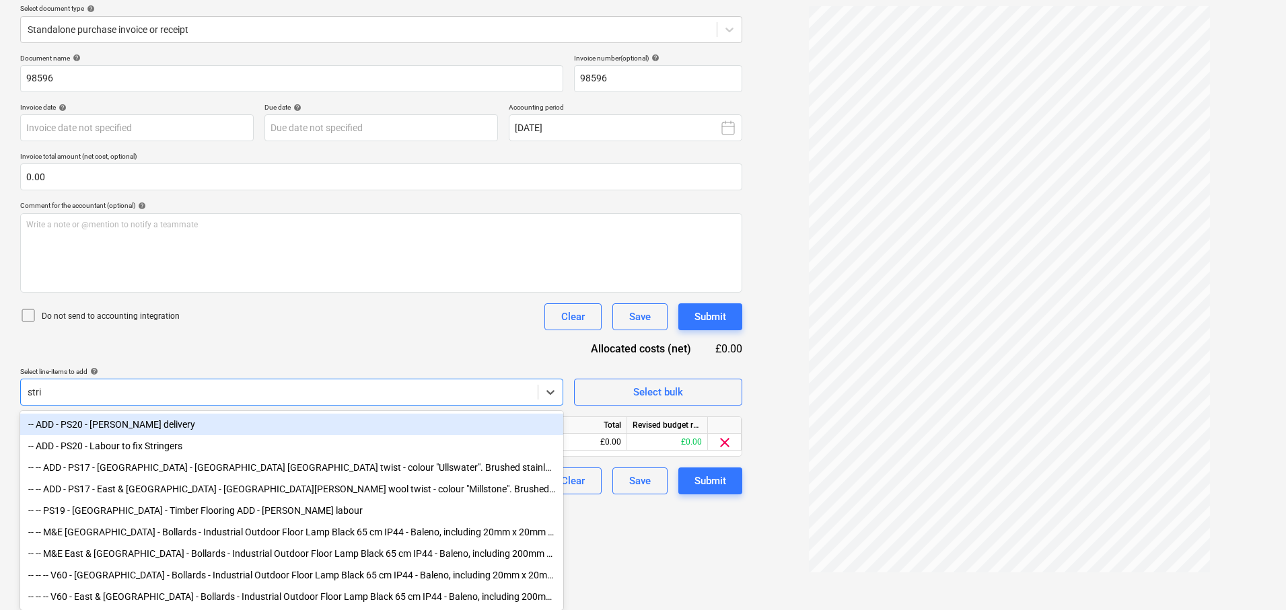
type input "strin"
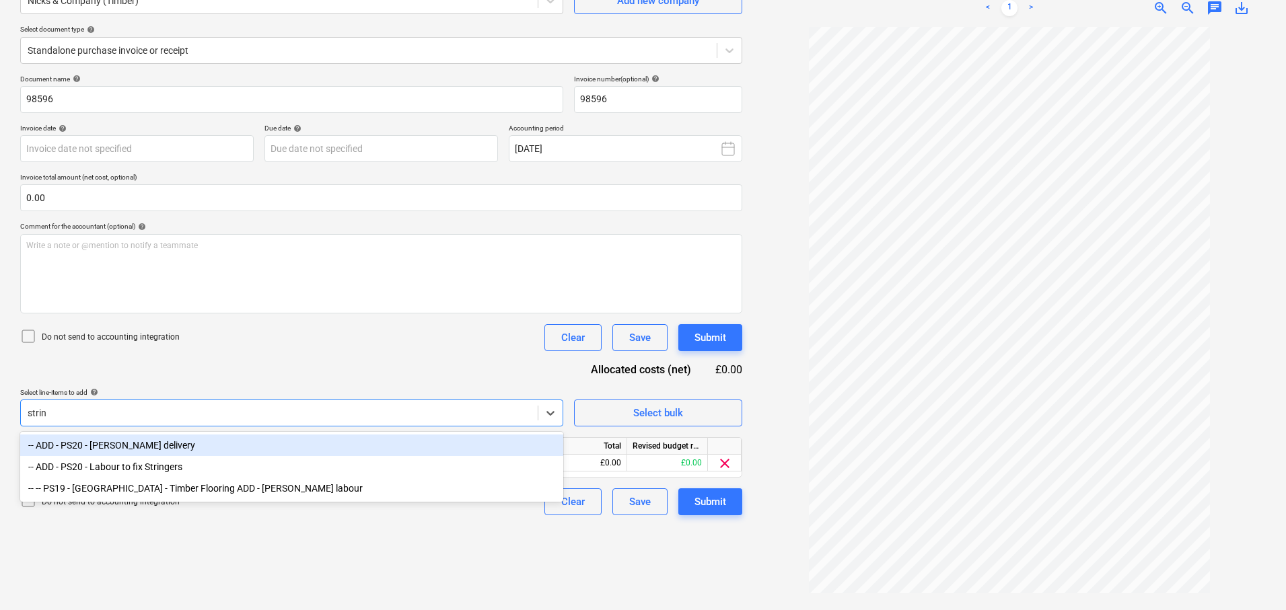
scroll to position [135, 0]
click at [290, 450] on div "-- ADD - PS20 - [PERSON_NAME] delivery" at bounding box center [291, 446] width 543 height 22
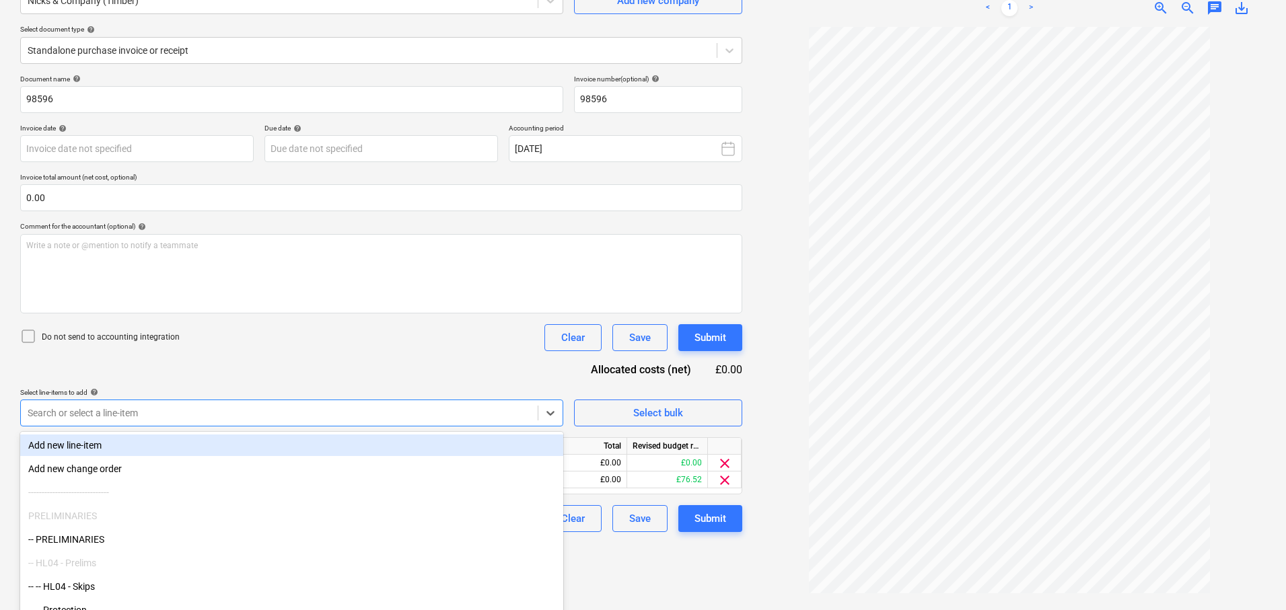
click at [273, 393] on div "Select line-items to add help option -- ADD - PS20 - Stringer delivery, selecte…" at bounding box center [291, 407] width 543 height 38
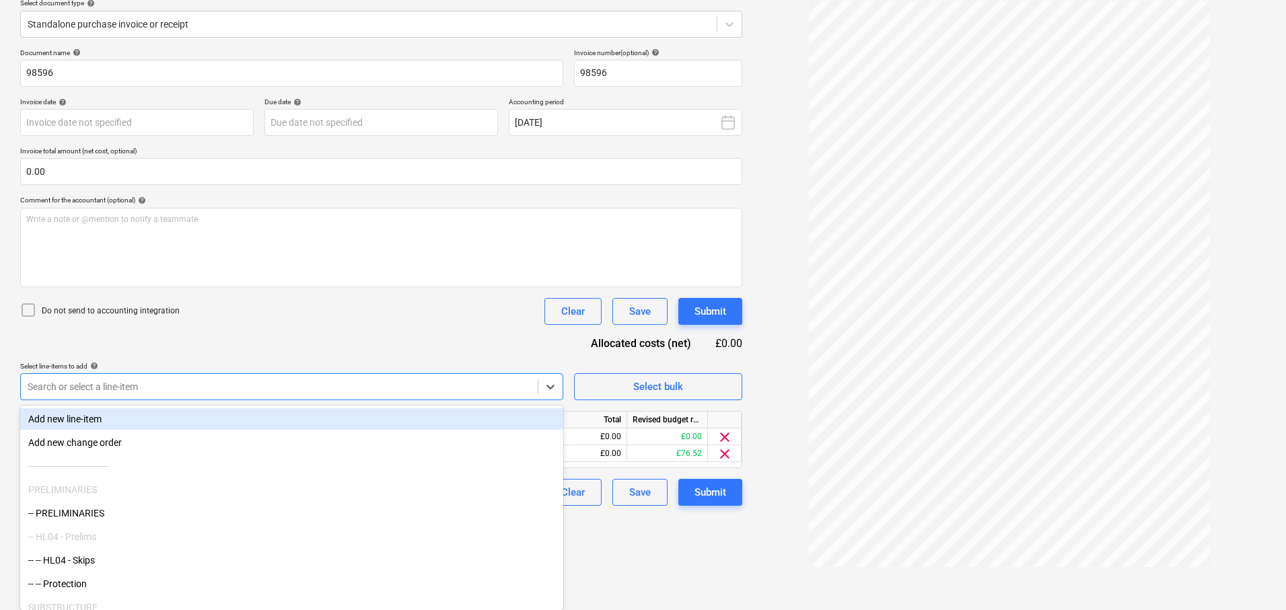
click at [275, 419] on body "Sales Projects Contacts Company Consolidated Invoices Inbox 5 Approvals Resourc…" at bounding box center [643, 144] width 1286 height 610
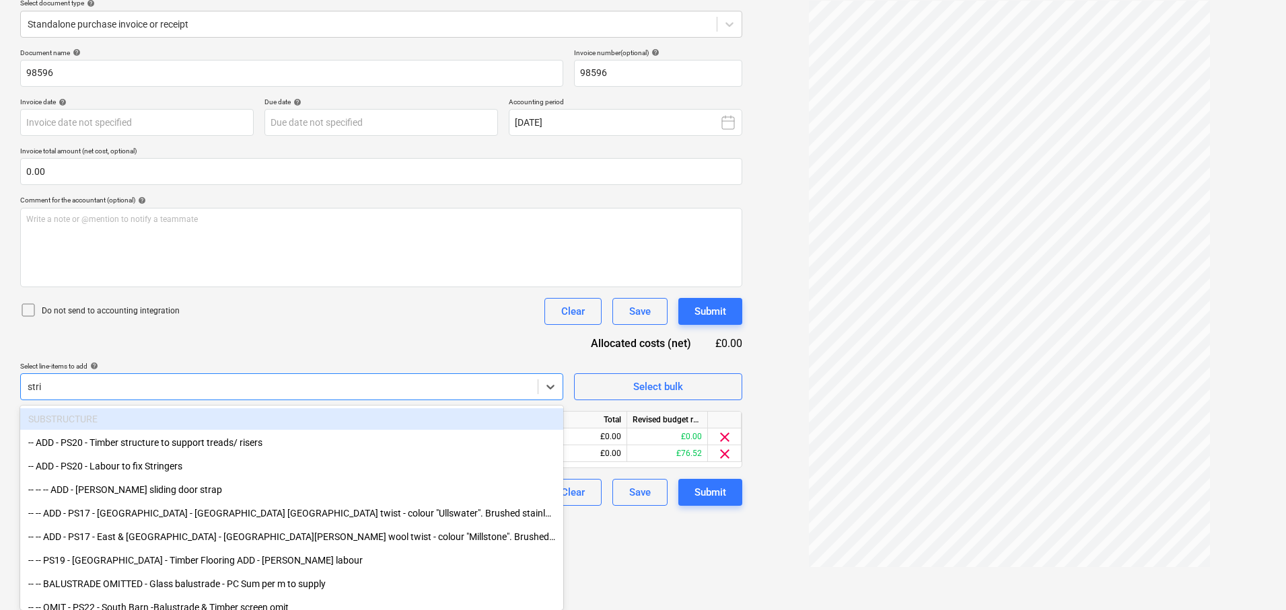
scroll to position [135, 0]
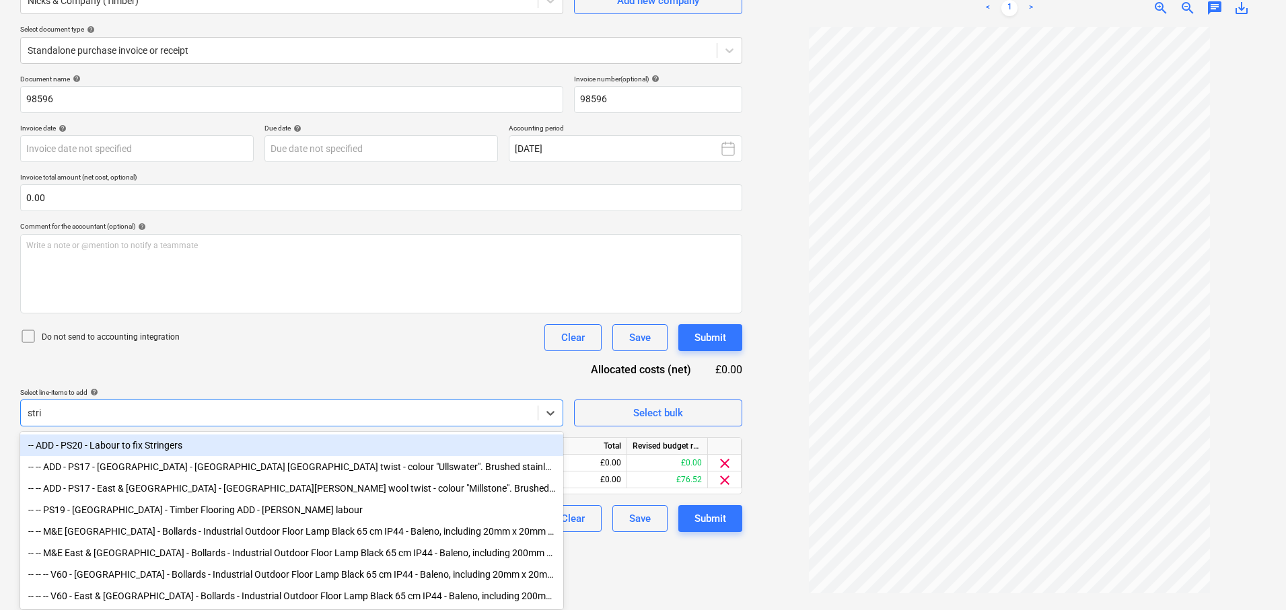
type input "strin"
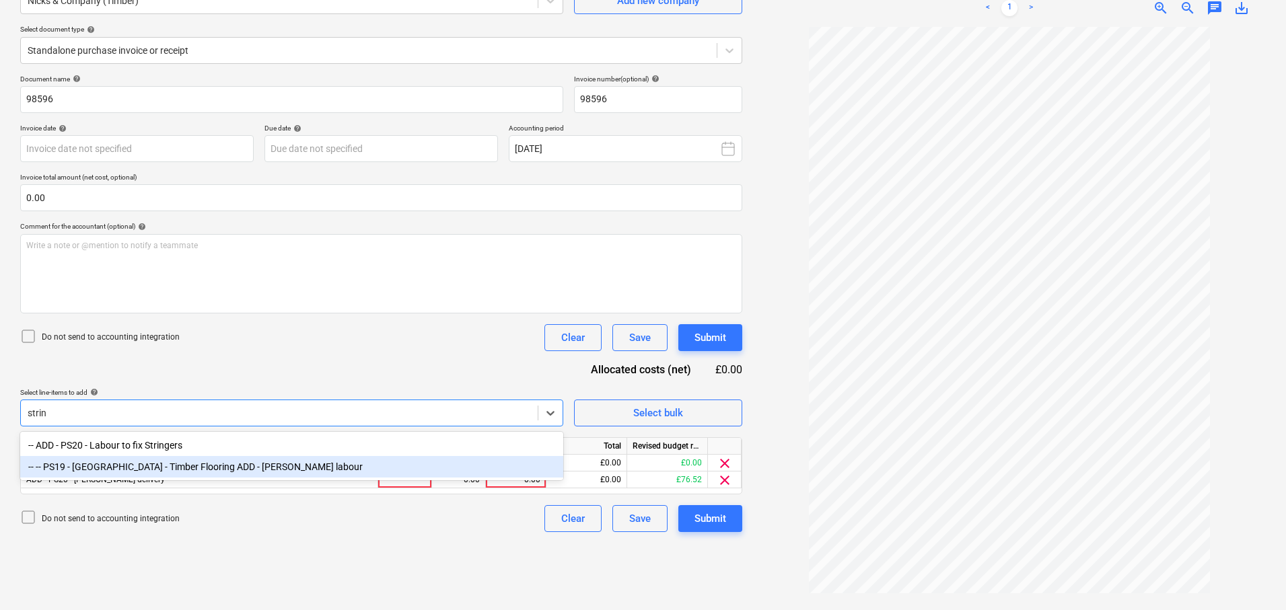
click at [260, 470] on div "-- -- PS19 - South Barn - Timber Flooring ADD - Stringer labour" at bounding box center [291, 467] width 543 height 22
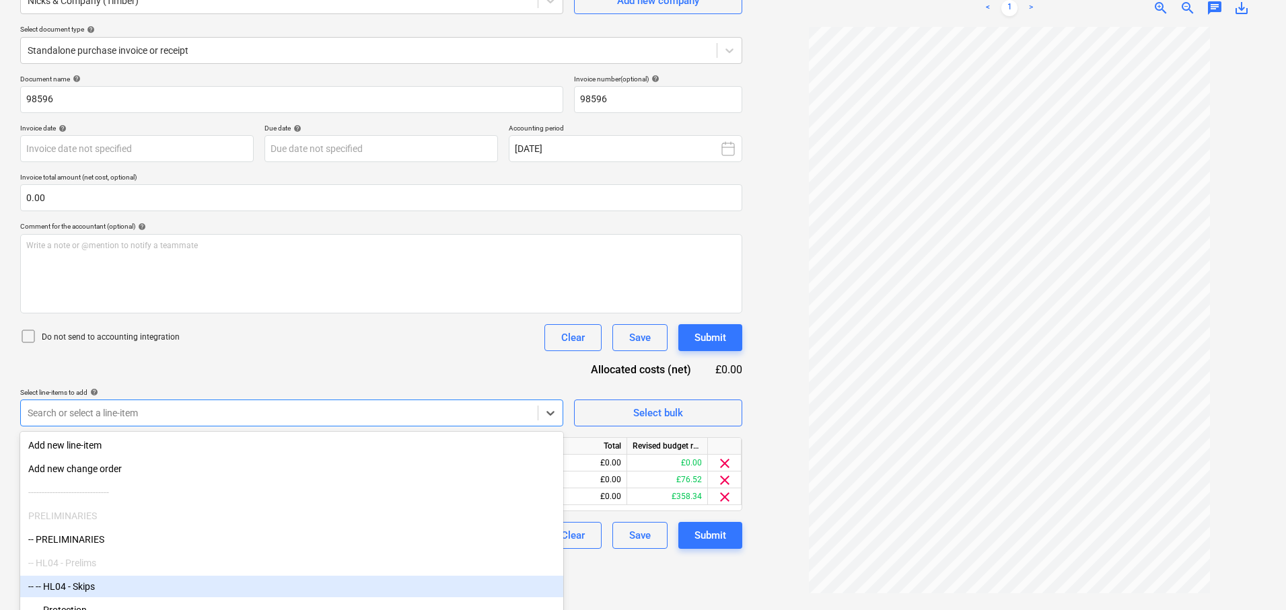
click at [657, 554] on div "Create new document Select company Nicks & Company (Timber) Add new company Sel…" at bounding box center [381, 269] width 733 height 672
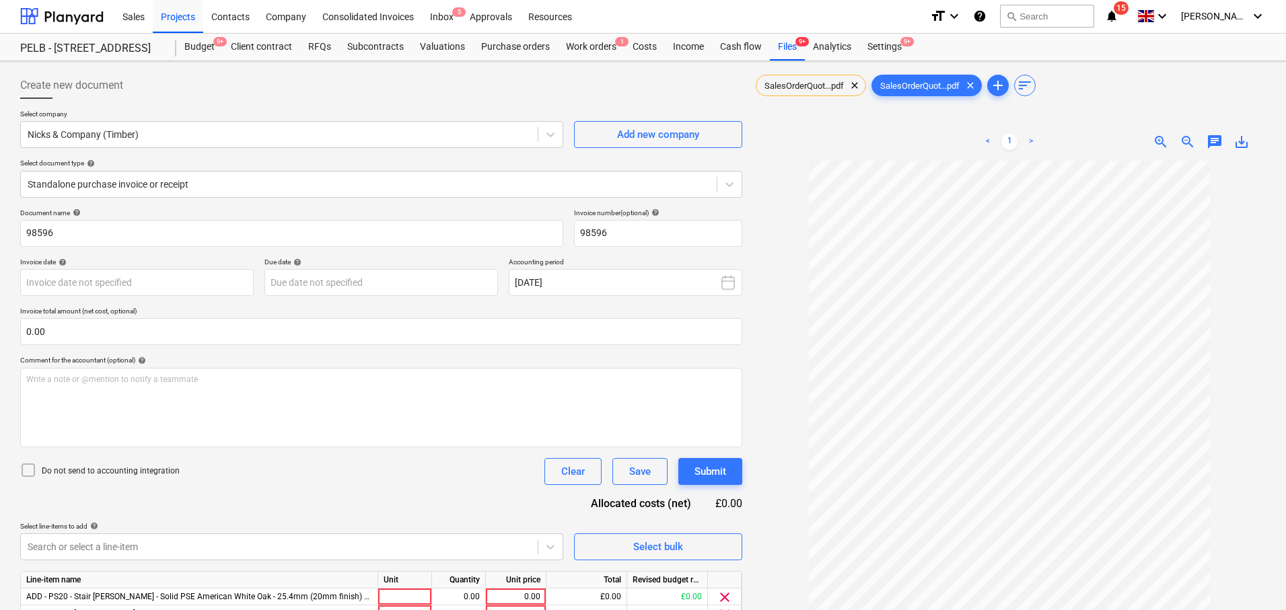
scroll to position [0, 0]
click at [791, 50] on div "Files 9+" at bounding box center [787, 47] width 35 height 27
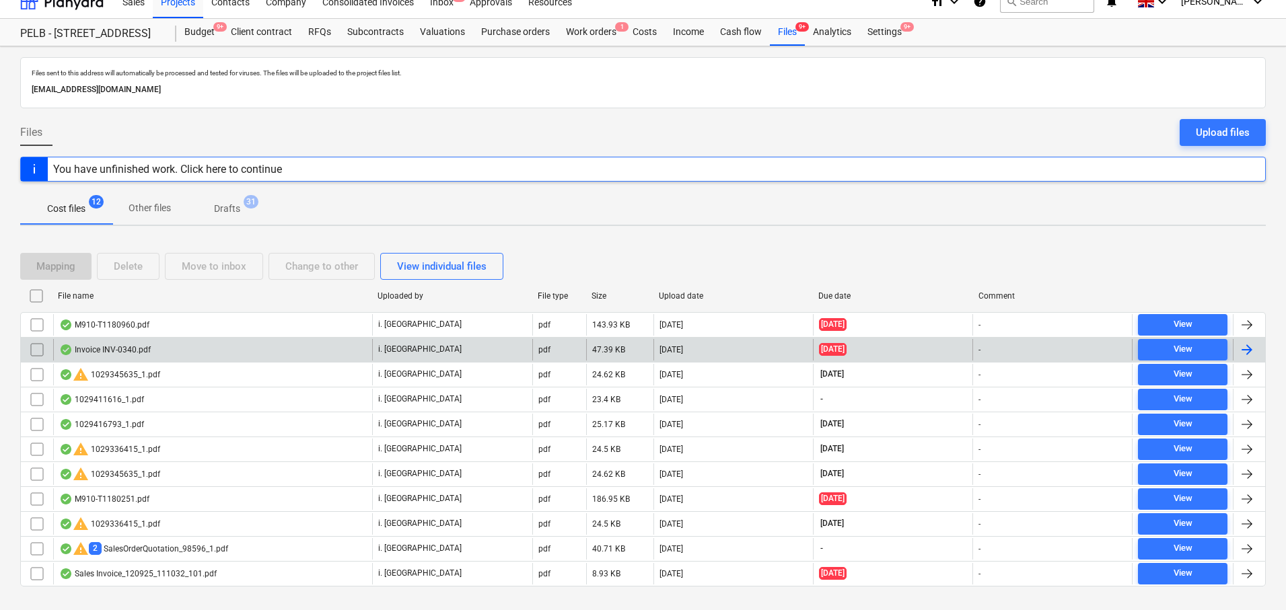
scroll to position [40, 0]
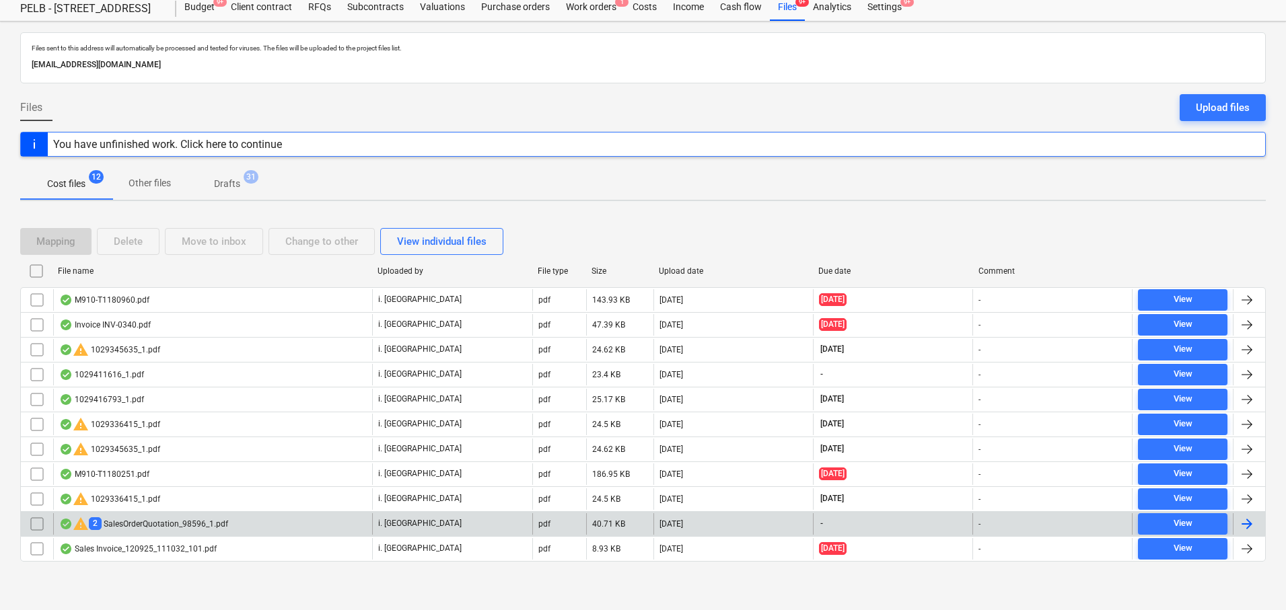
click at [1252, 526] on div at bounding box center [1247, 524] width 16 height 16
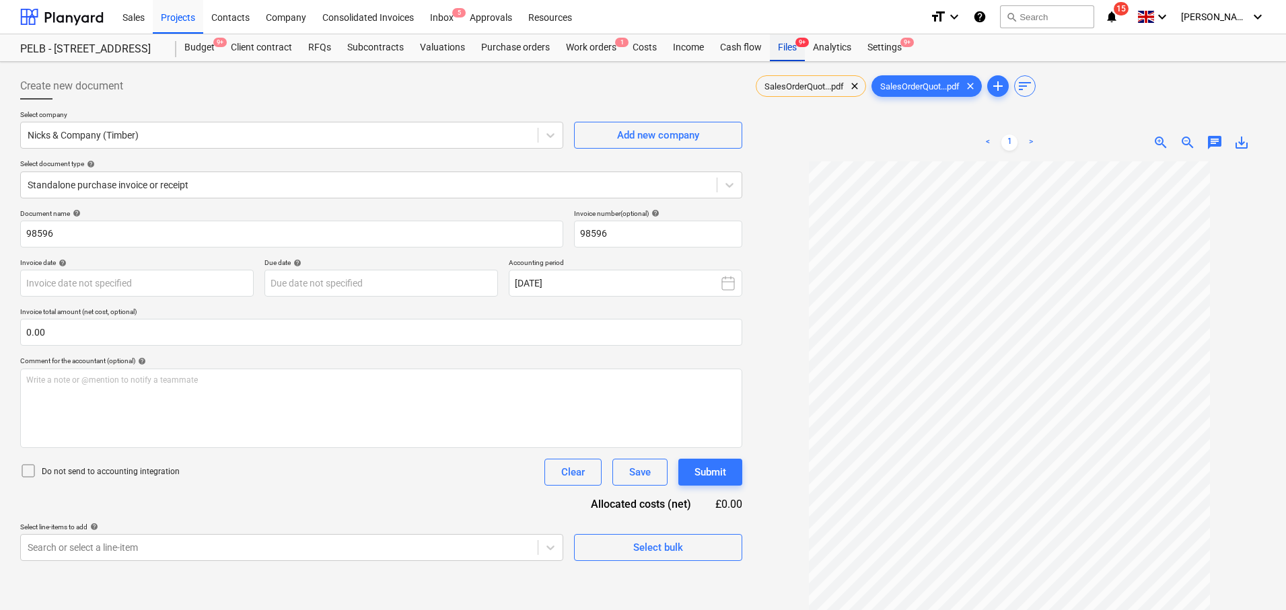
click at [794, 52] on div "Files 9+" at bounding box center [787, 47] width 35 height 27
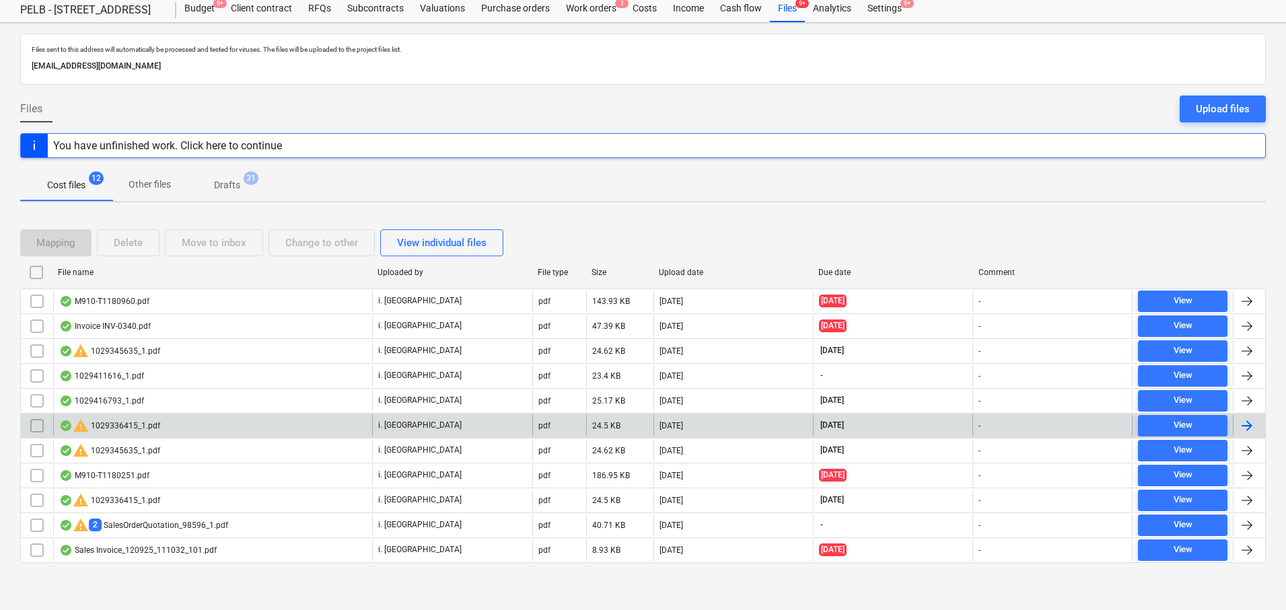
scroll to position [40, 0]
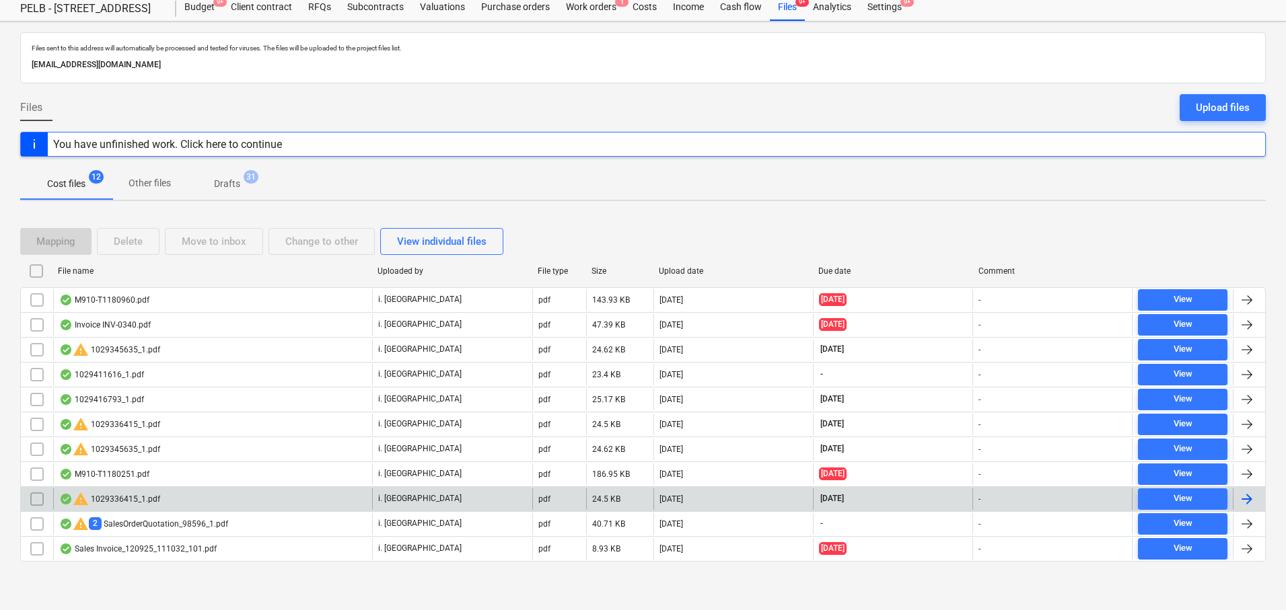
click at [1247, 497] on div at bounding box center [1247, 499] width 16 height 16
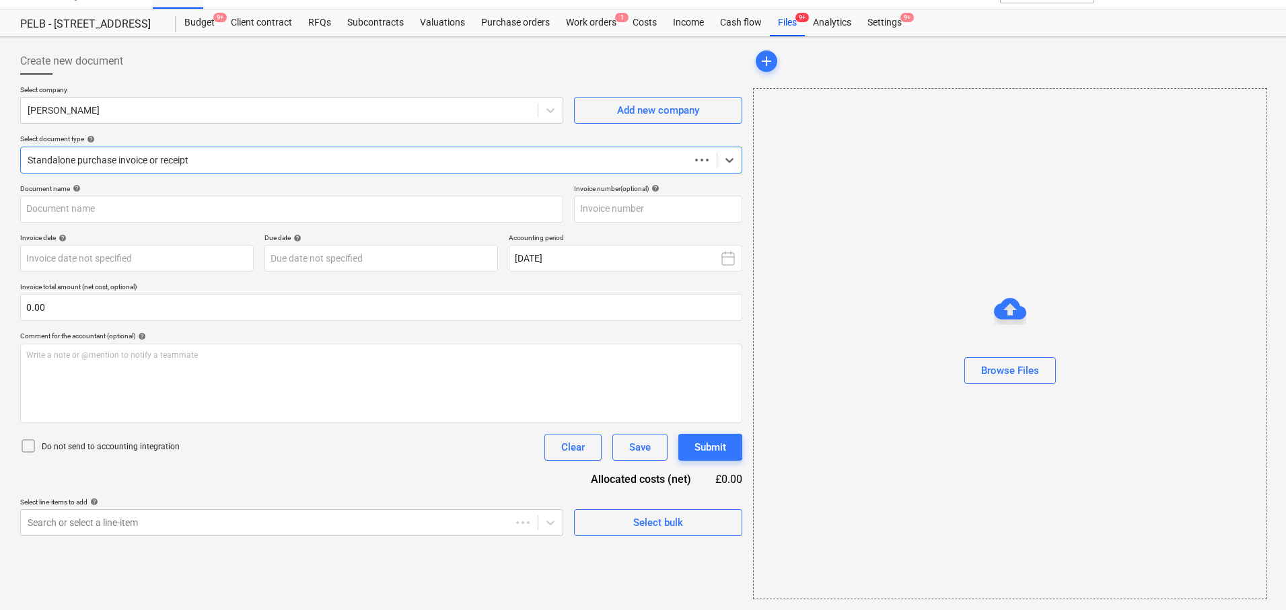
scroll to position [25, 0]
type input "1029336415"
type input "16 Sep 2025"
type input "15 Nov 2025"
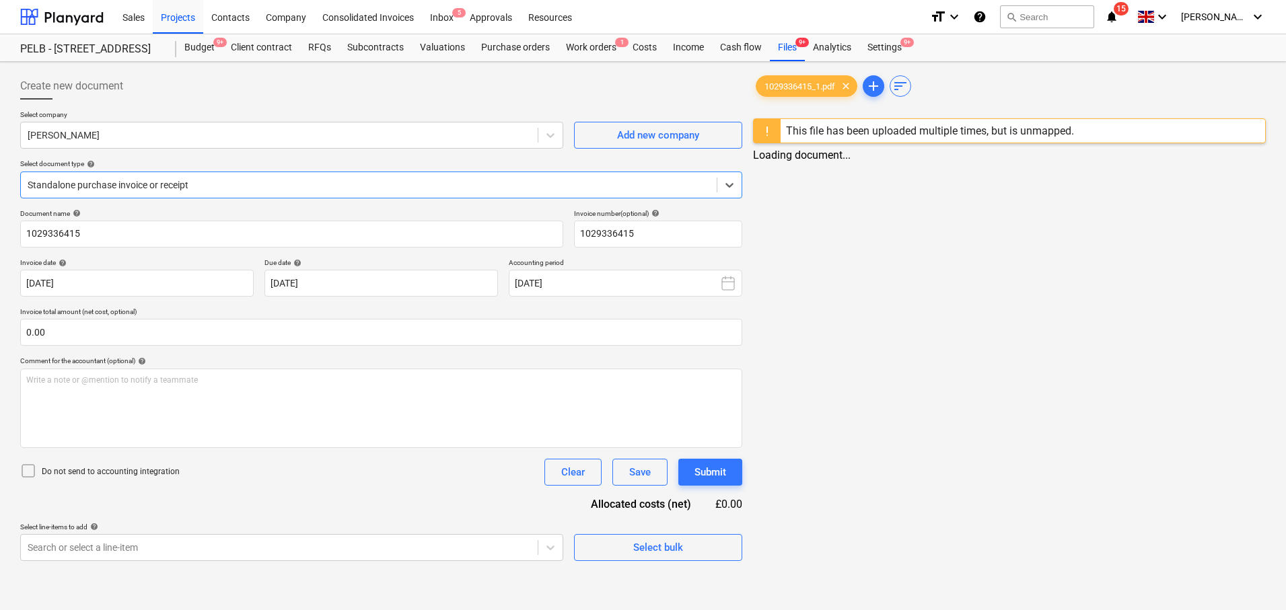
scroll to position [0, 0]
click at [791, 49] on div "Files 9+" at bounding box center [787, 47] width 35 height 27
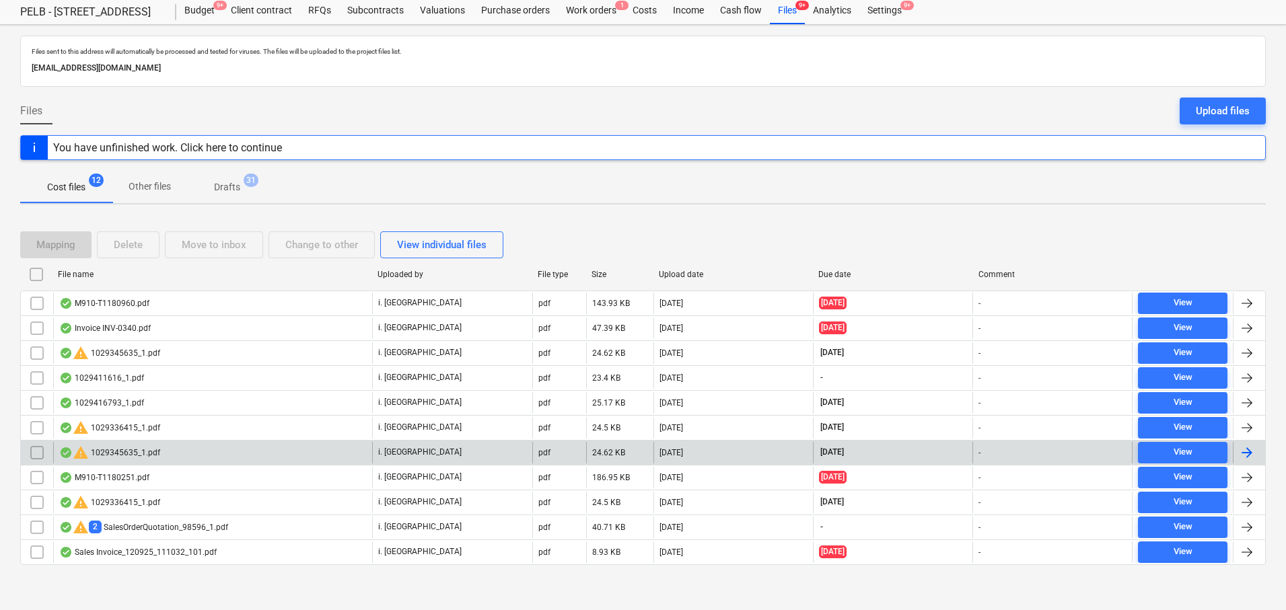
scroll to position [40, 0]
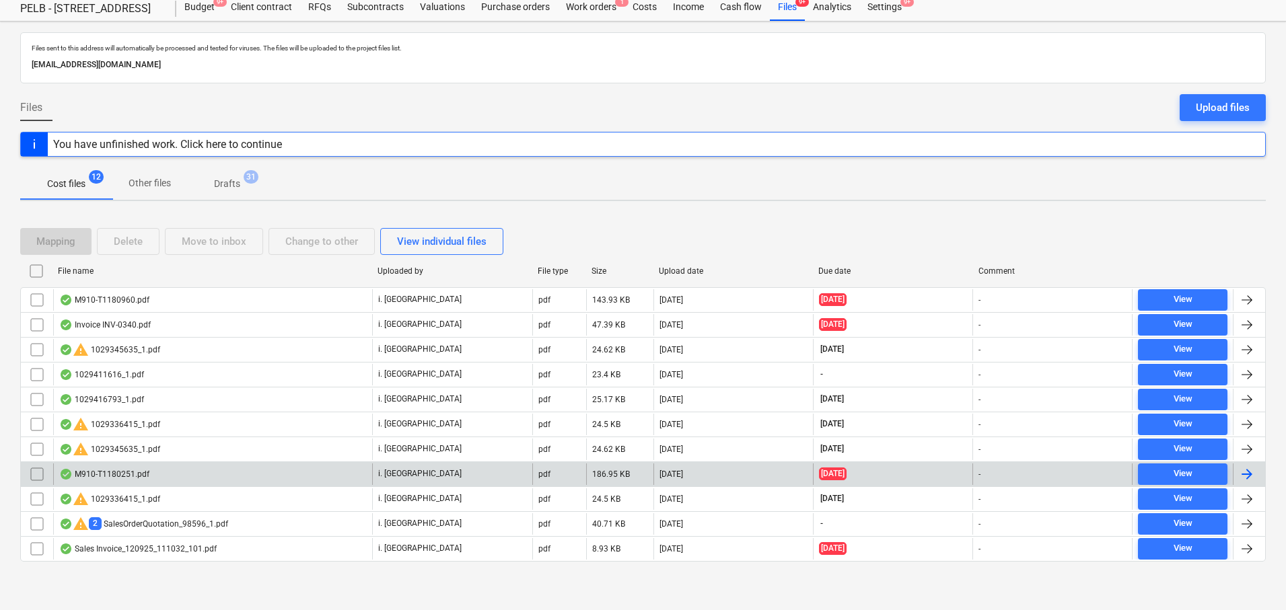
click at [1246, 474] on div at bounding box center [1247, 474] width 16 height 16
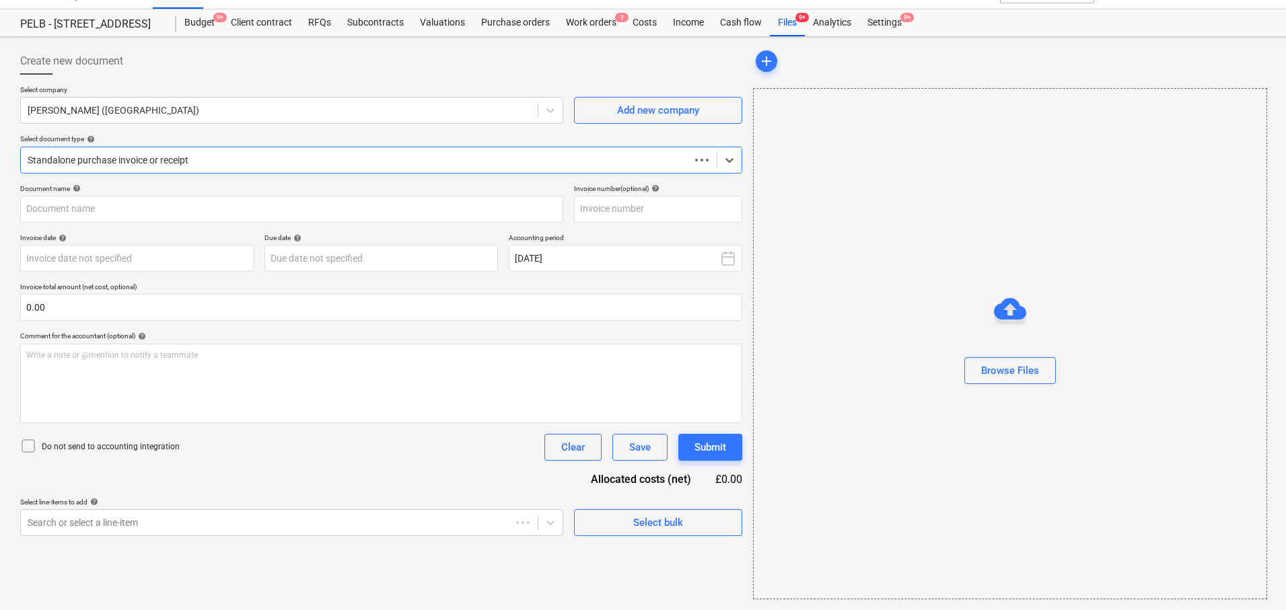
scroll to position [25, 0]
type input "T1180251"
type input "15 Sep 2025"
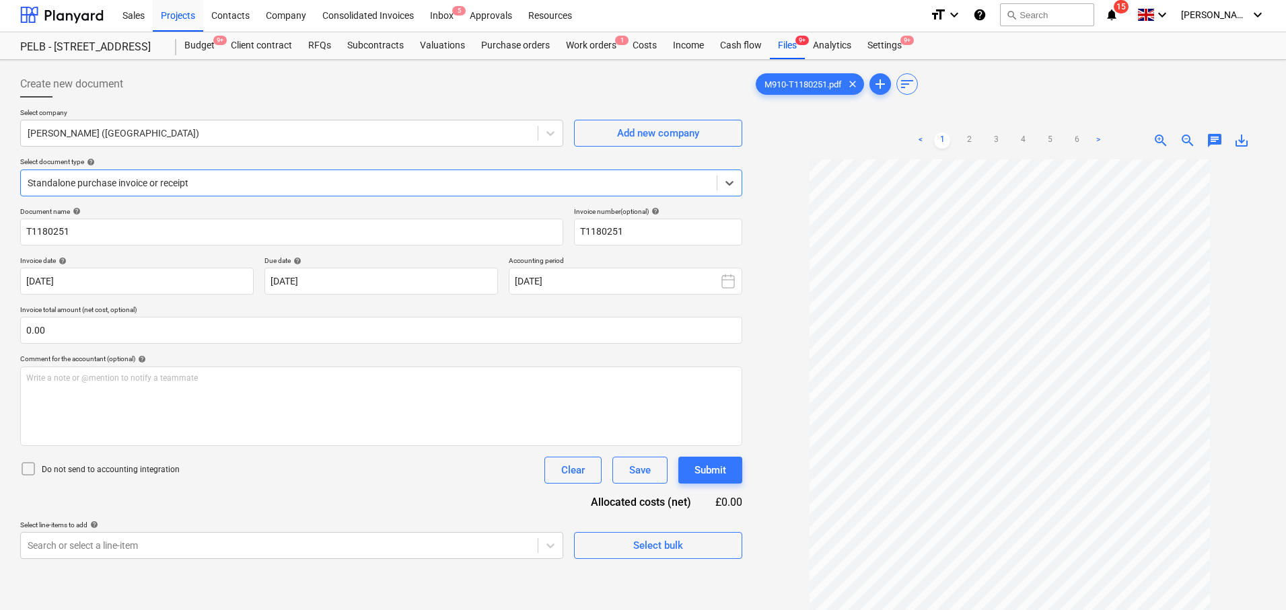
scroll to position [0, 0]
click at [782, 44] on div "Files 9+" at bounding box center [787, 47] width 35 height 27
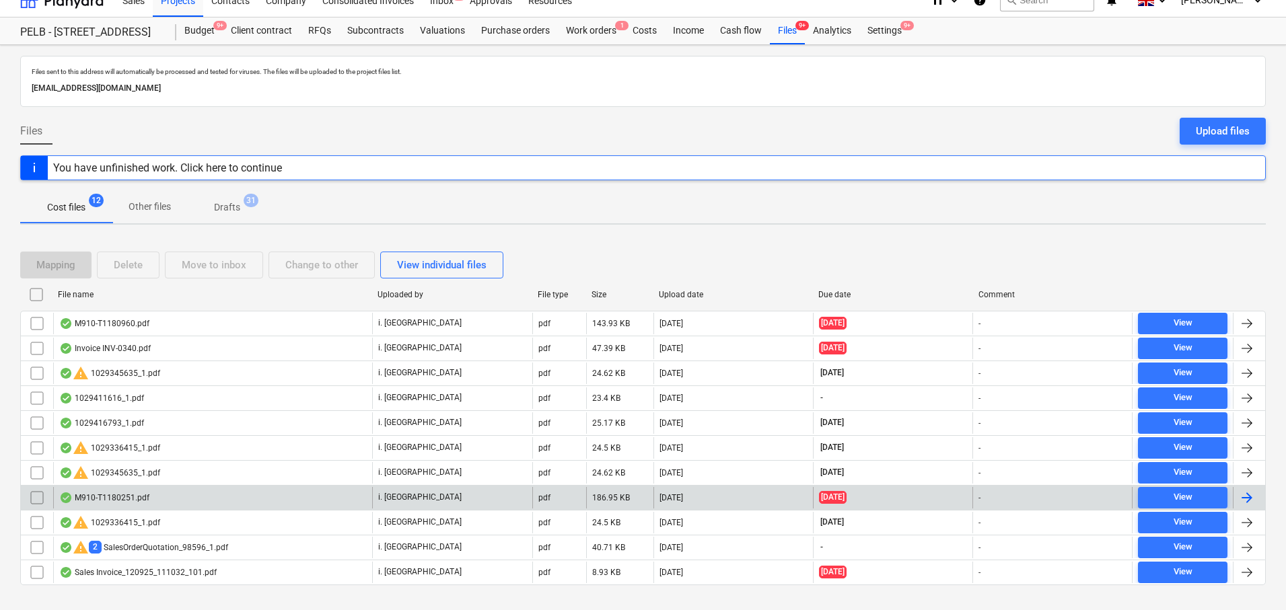
scroll to position [40, 0]
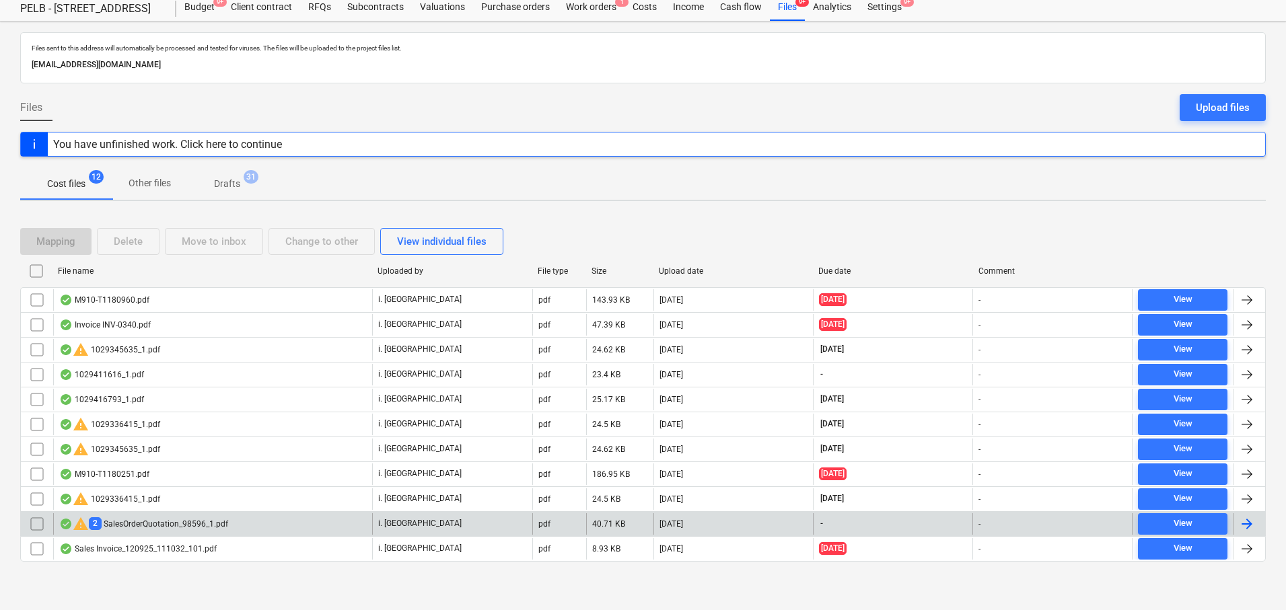
click at [217, 521] on div "warning 2 SalesOrderQuotation_98596_1.pdf" at bounding box center [143, 524] width 169 height 16
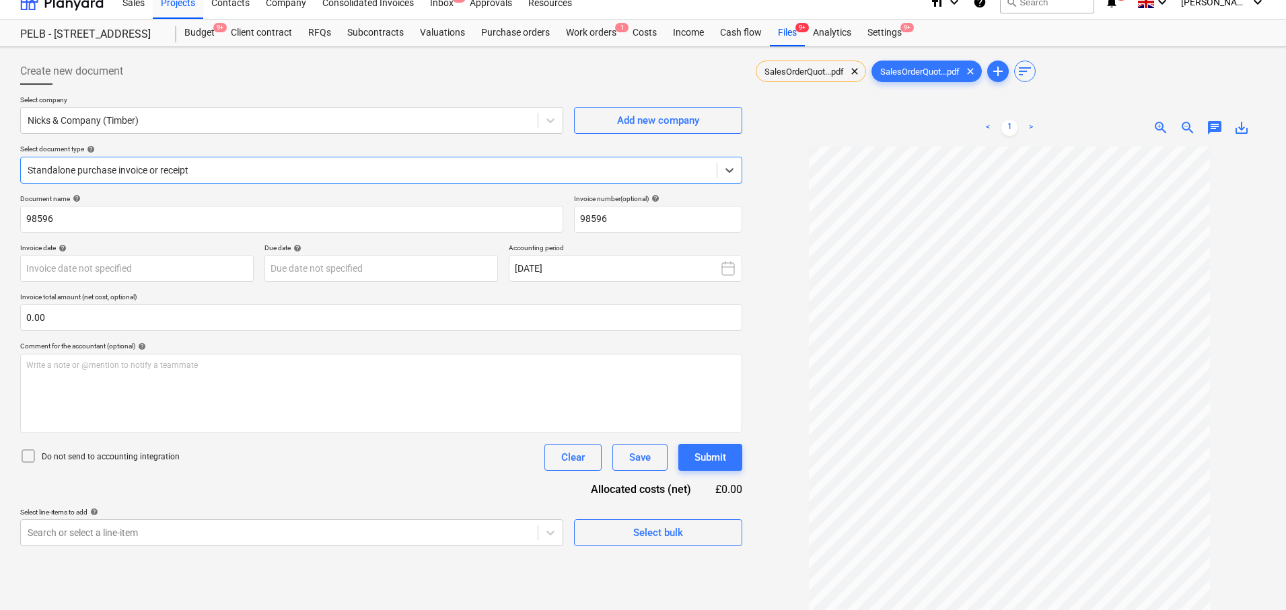
scroll to position [17, 0]
click at [790, 37] on div "Files 9+" at bounding box center [787, 30] width 35 height 27
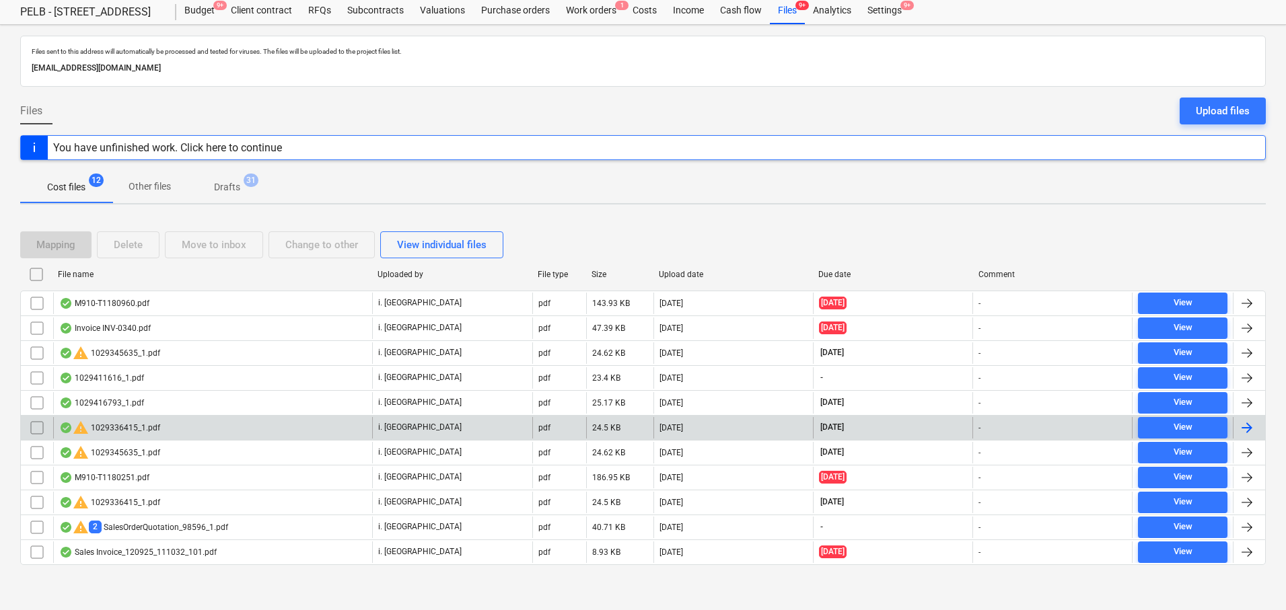
scroll to position [38, 0]
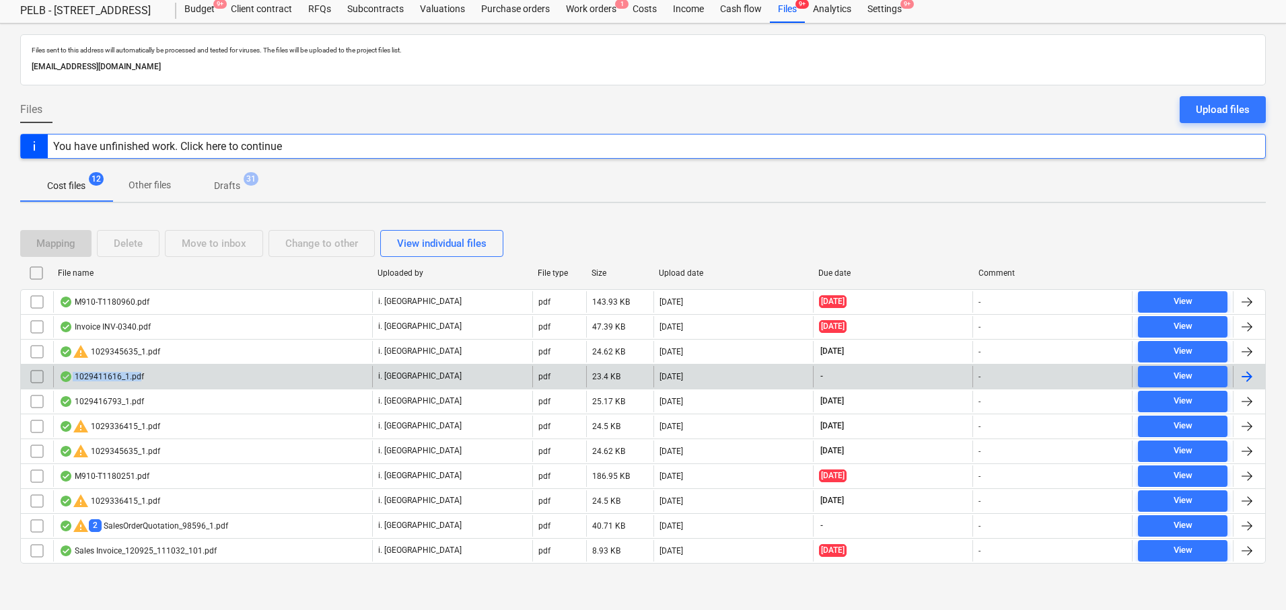
drag, startPoint x: 148, startPoint y: 378, endPoint x: 141, endPoint y: 374, distance: 8.4
click at [141, 374] on div "1029411616_1.pdf" at bounding box center [212, 377] width 319 height 22
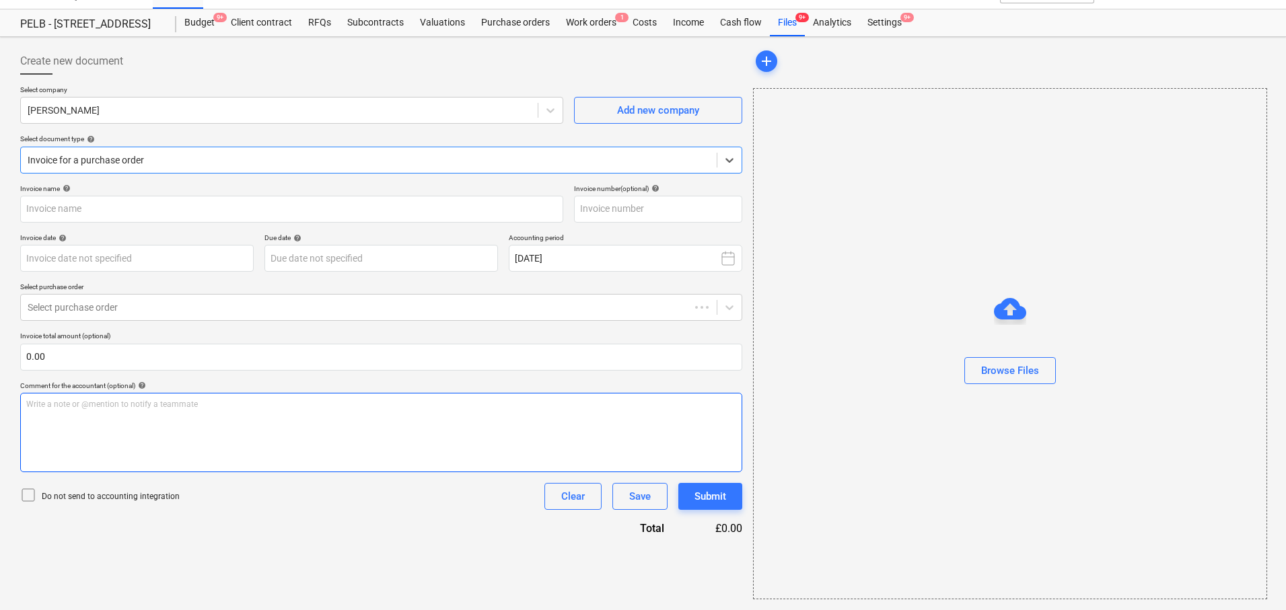
type input "1029266476"
type input "17 Sep 2025"
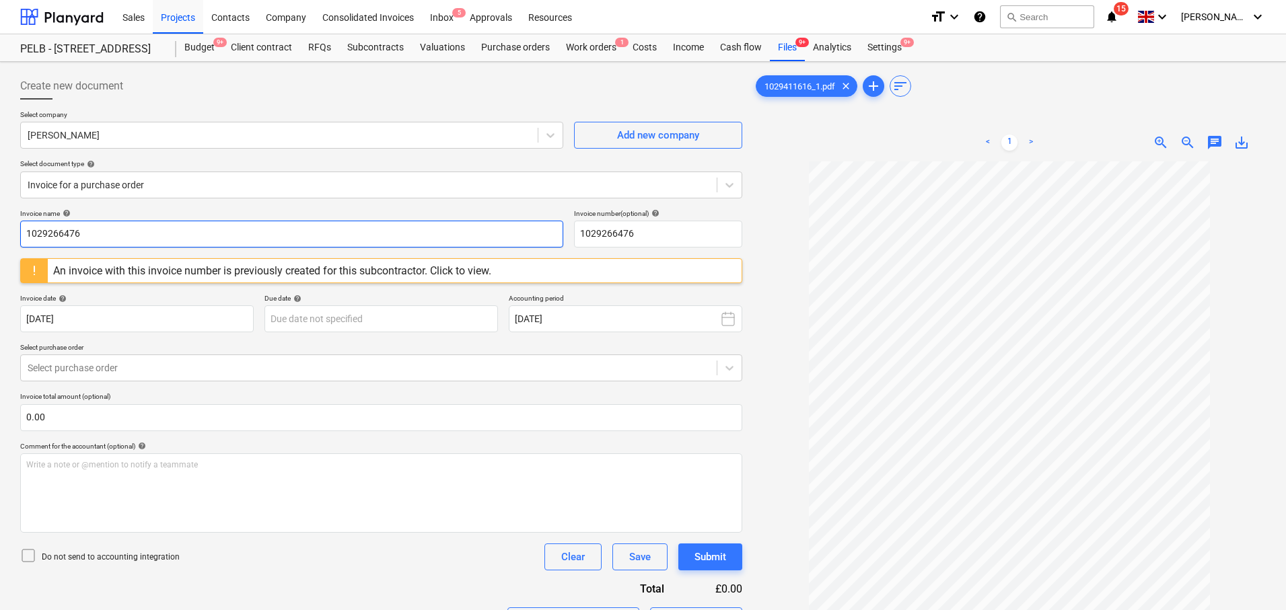
drag, startPoint x: 87, startPoint y: 234, endPoint x: 13, endPoint y: 222, distance: 75.7
click at [13, 222] on div "Create new document Select company Travis Perkins Add new company Select docume…" at bounding box center [643, 403] width 1286 height 683
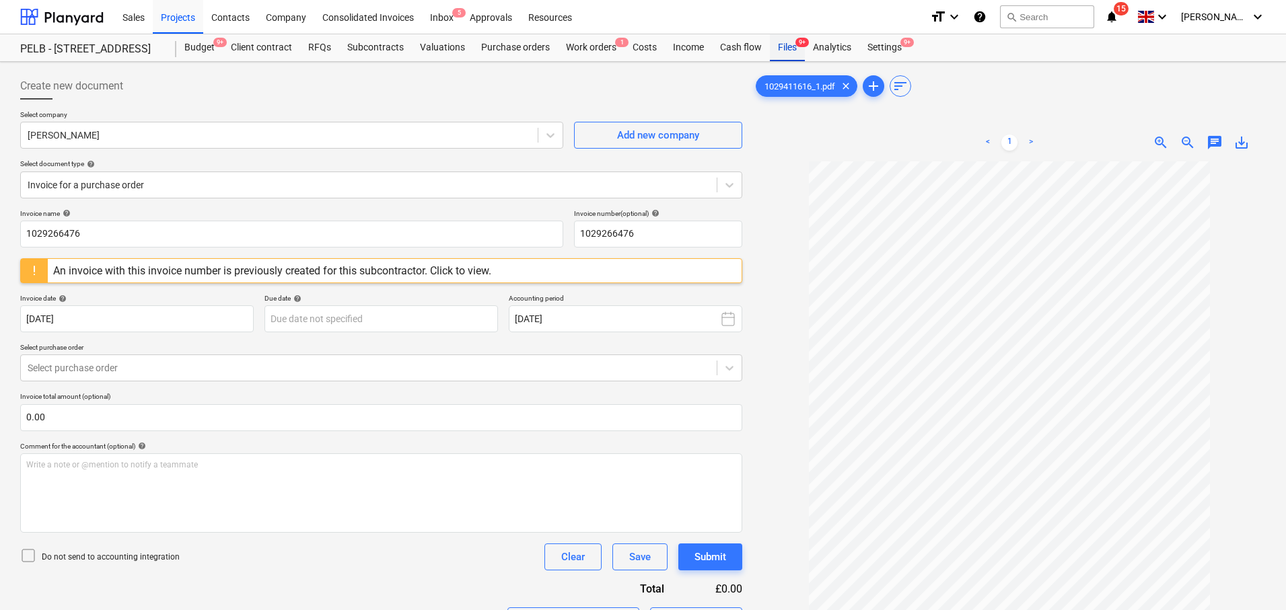
click at [785, 40] on div "Files 9+" at bounding box center [787, 47] width 35 height 27
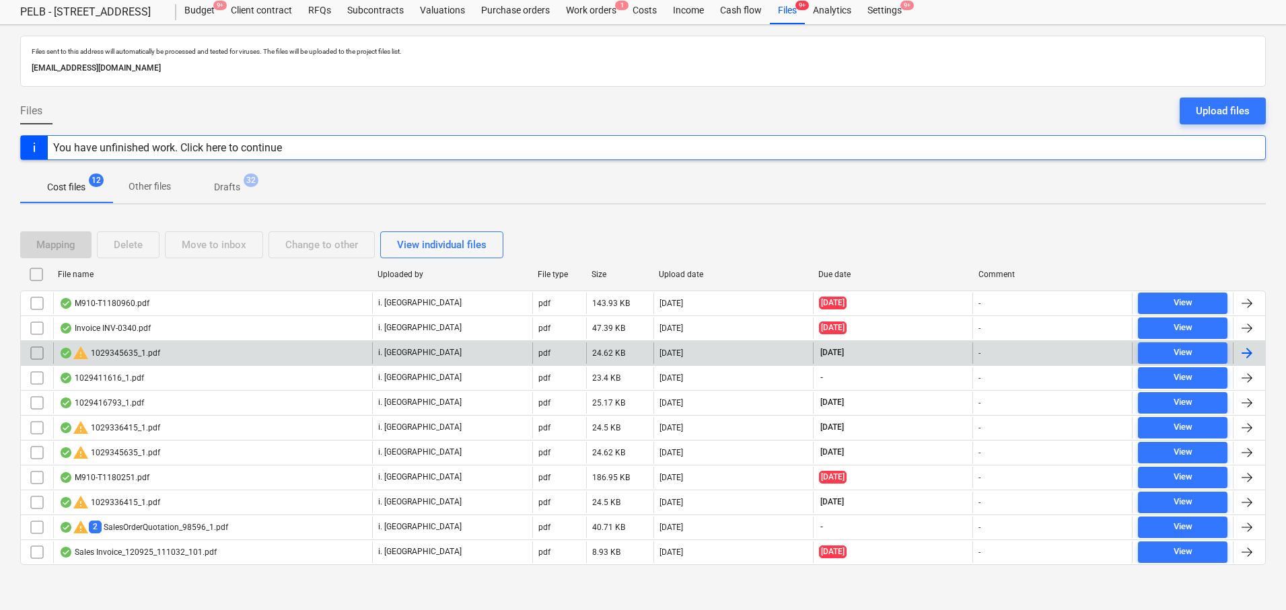
scroll to position [40, 0]
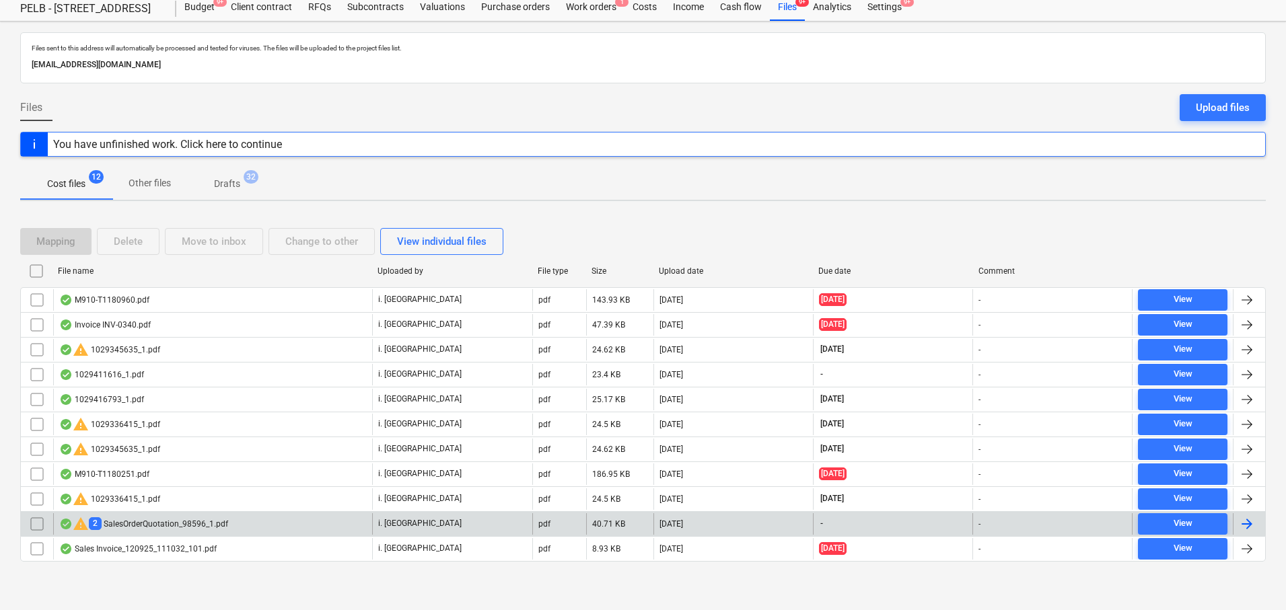
click at [178, 519] on div "warning 2 SalesOrderQuotation_98596_1.pdf" at bounding box center [143, 524] width 169 height 16
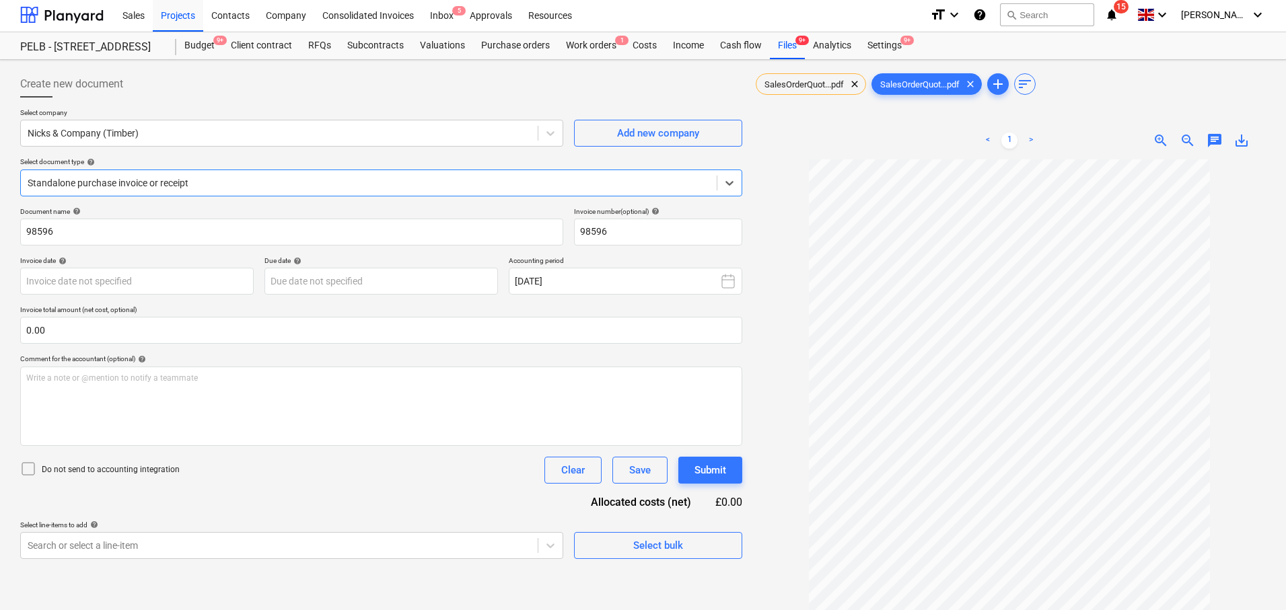
scroll to position [3, 0]
click at [794, 52] on div "Files 9+" at bounding box center [787, 45] width 35 height 27
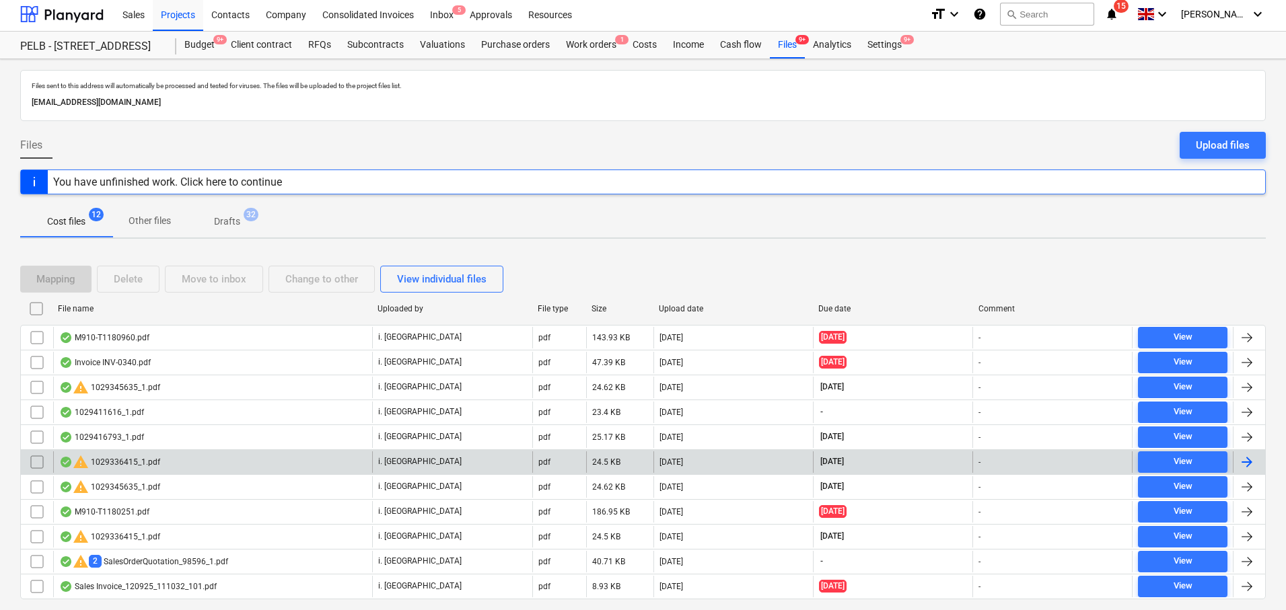
scroll to position [40, 0]
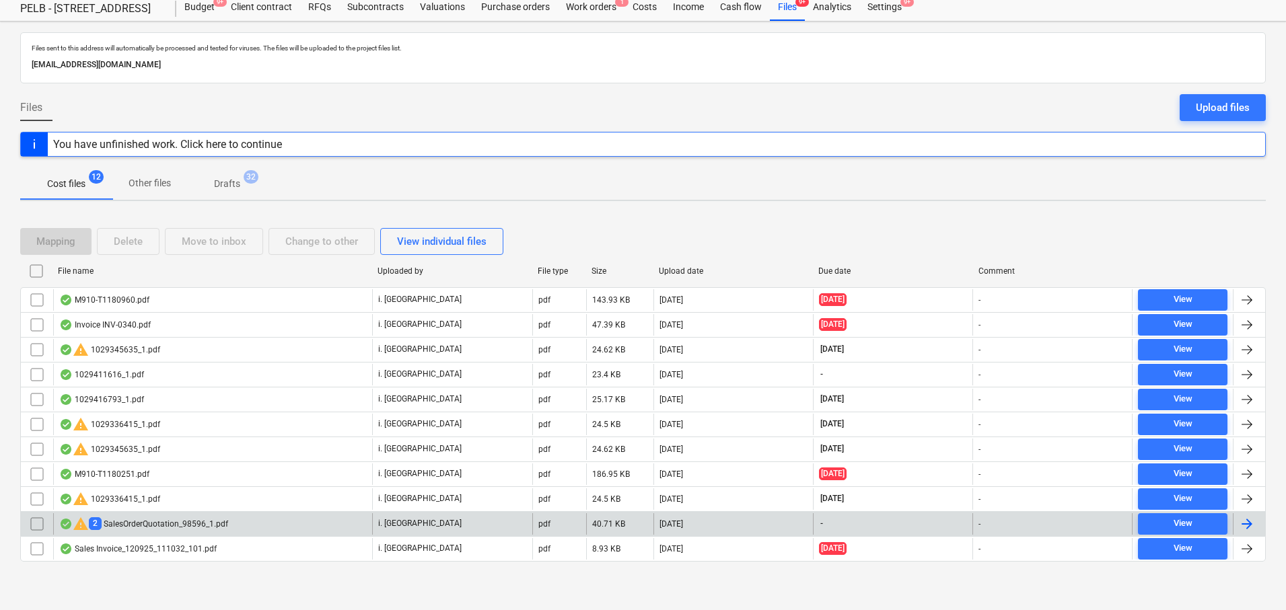
click at [1246, 524] on div at bounding box center [1247, 524] width 16 height 16
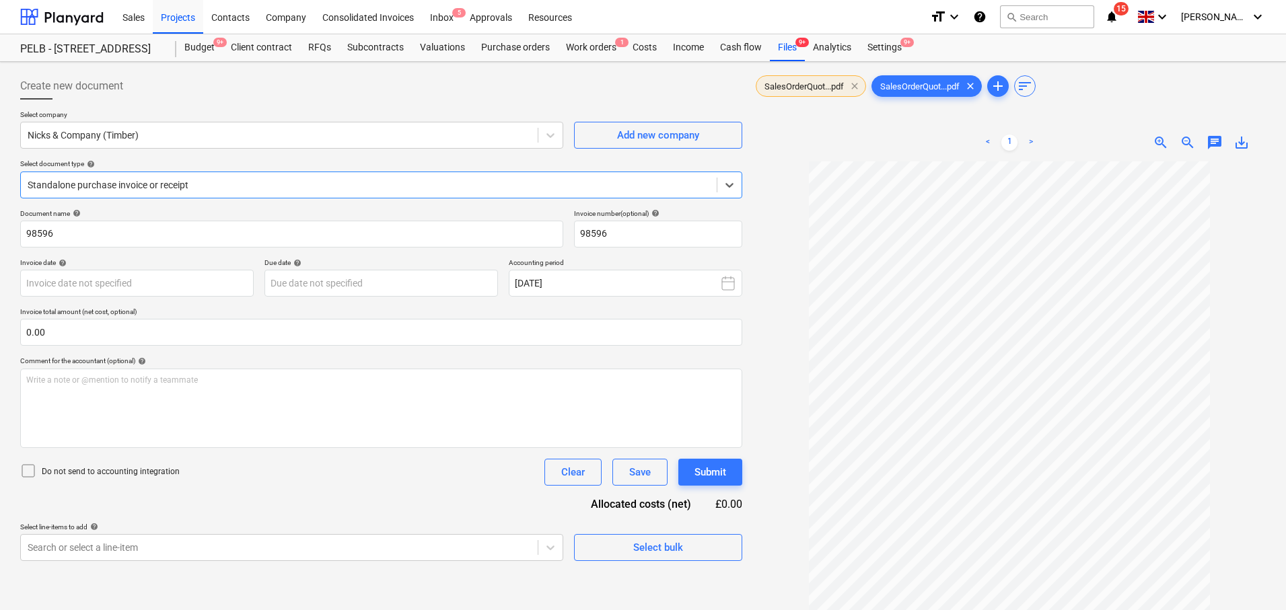
click at [857, 87] on span "clear" at bounding box center [855, 86] width 16 height 16
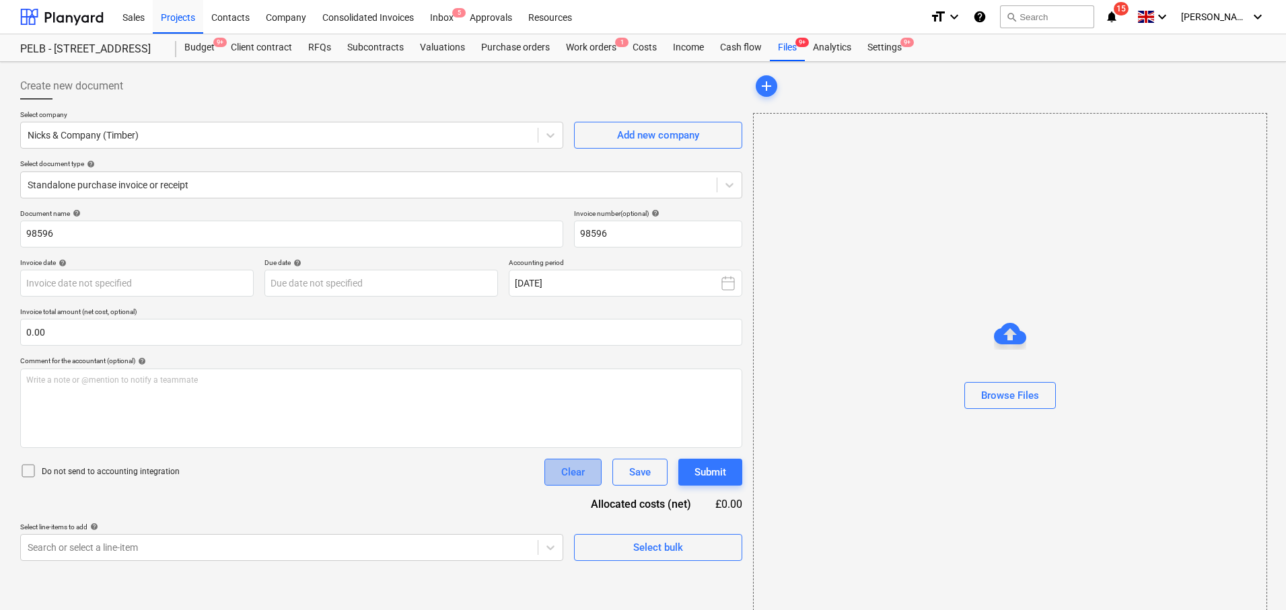
click at [583, 466] on div "Clear" at bounding box center [573, 472] width 24 height 17
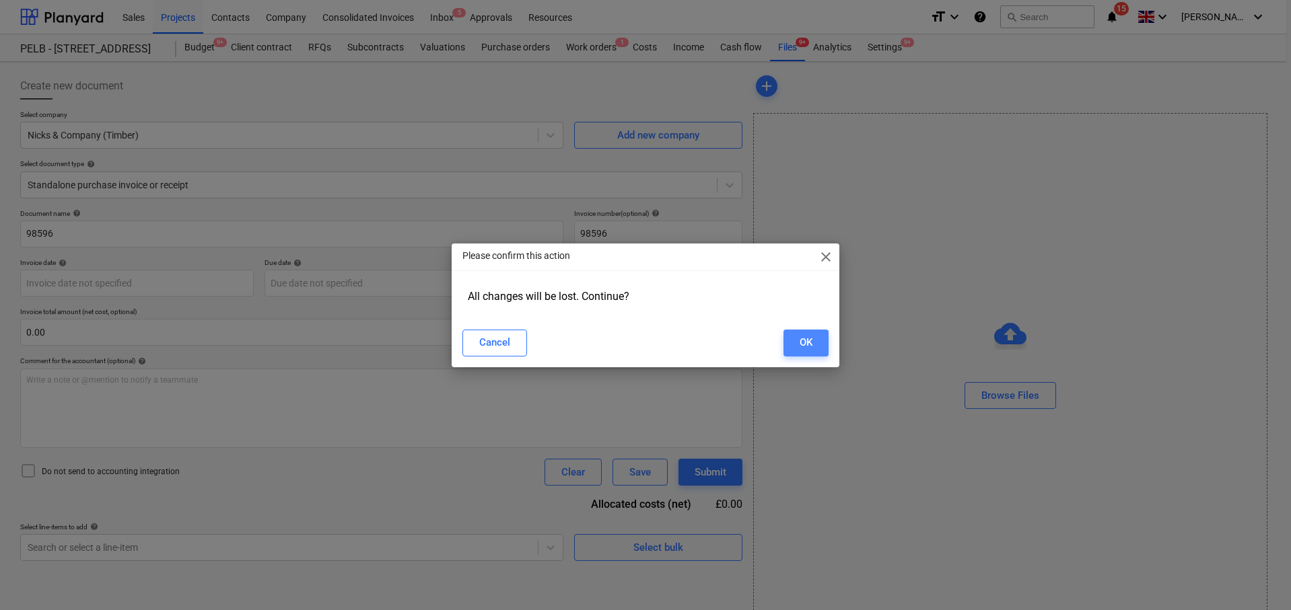
click at [805, 336] on div "OK" at bounding box center [805, 342] width 13 height 17
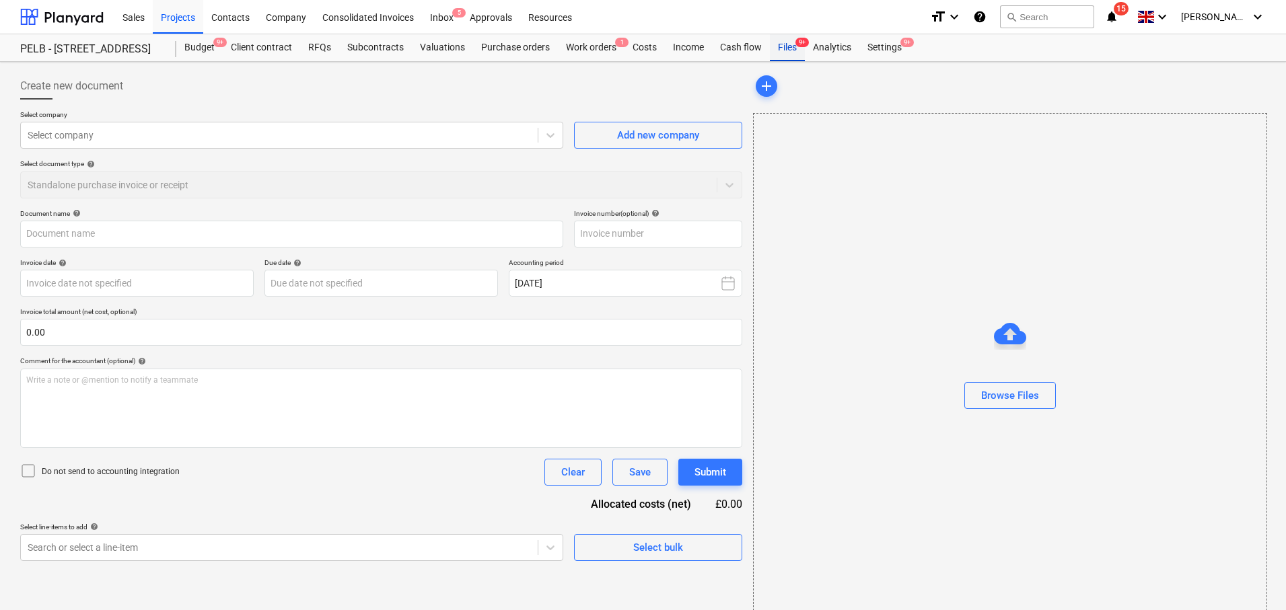
click at [785, 47] on div "Files 9+" at bounding box center [787, 47] width 35 height 27
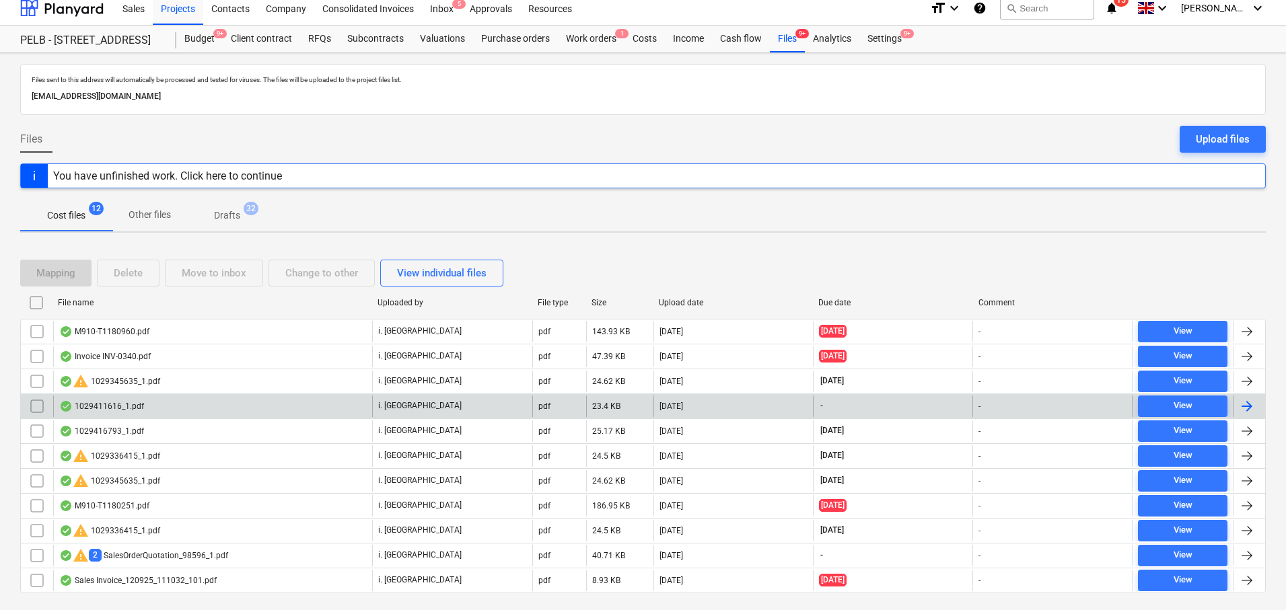
scroll to position [40, 0]
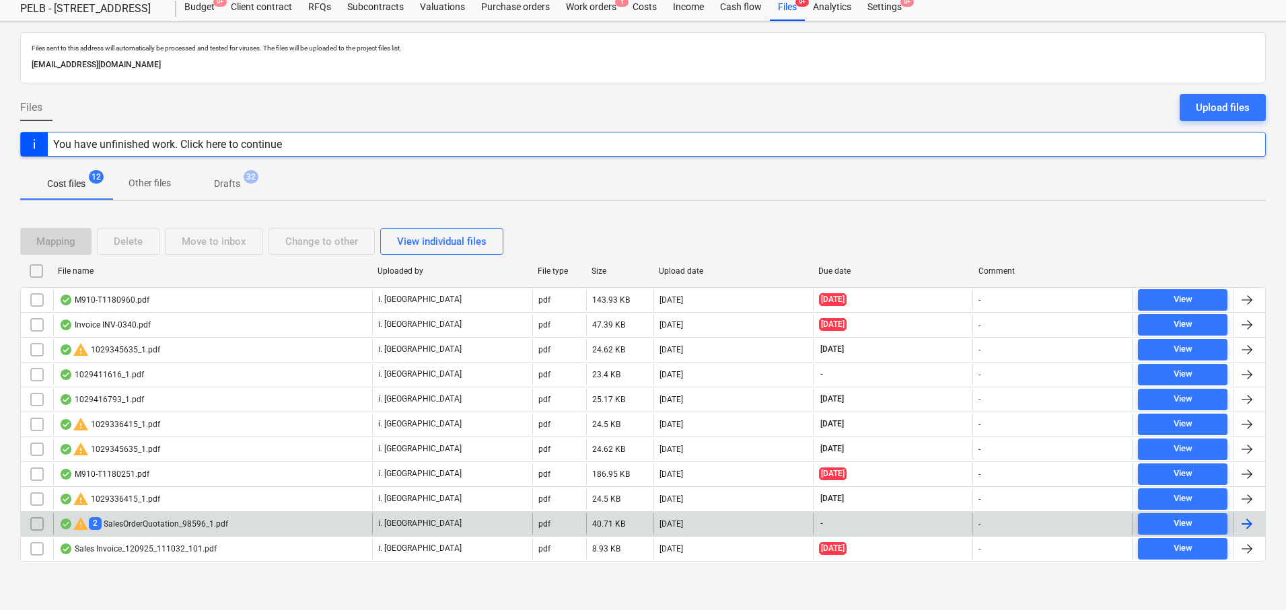
click at [1248, 522] on div at bounding box center [1247, 524] width 16 height 16
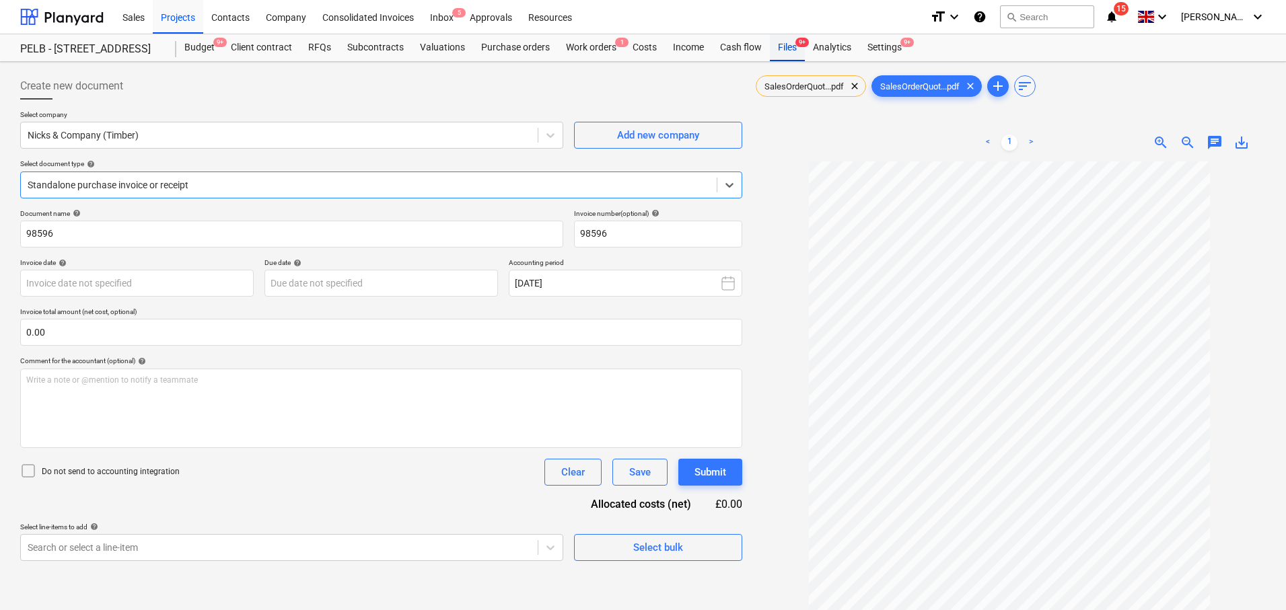
click at [792, 47] on div "Files 9+" at bounding box center [787, 47] width 35 height 27
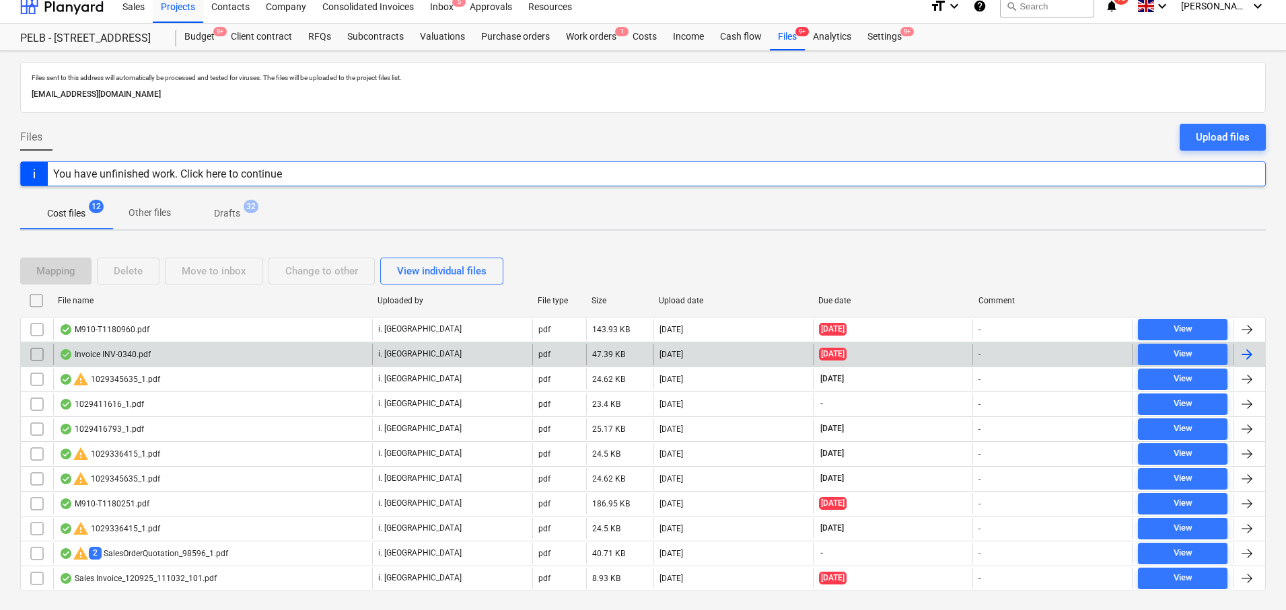
scroll to position [40, 0]
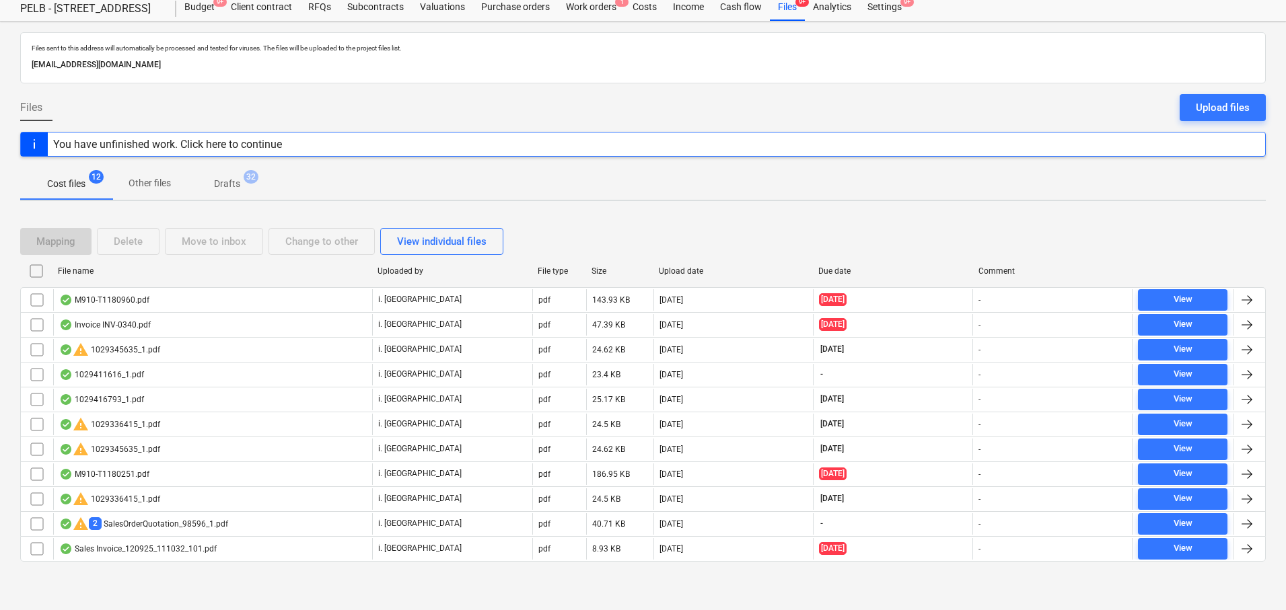
click at [705, 242] on div "Mapping Delete Move to inbox Change to other View individual files" at bounding box center [643, 241] width 1246 height 27
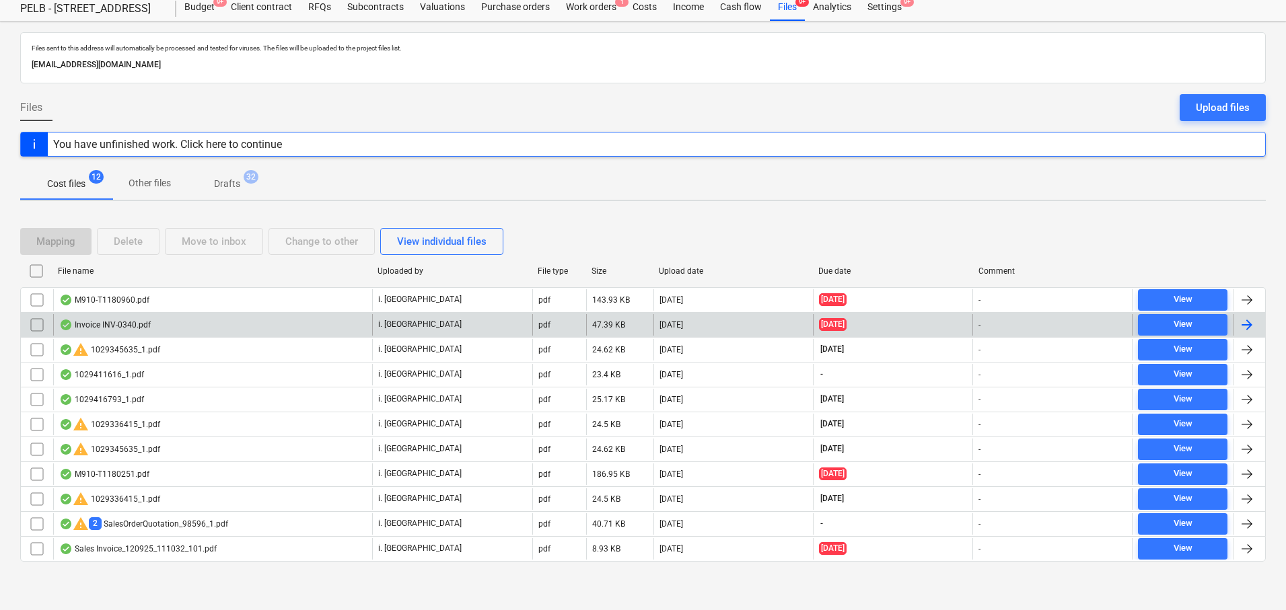
click at [36, 322] on input "checkbox" at bounding box center [37, 325] width 22 height 22
click at [35, 328] on input "checkbox" at bounding box center [37, 325] width 22 height 22
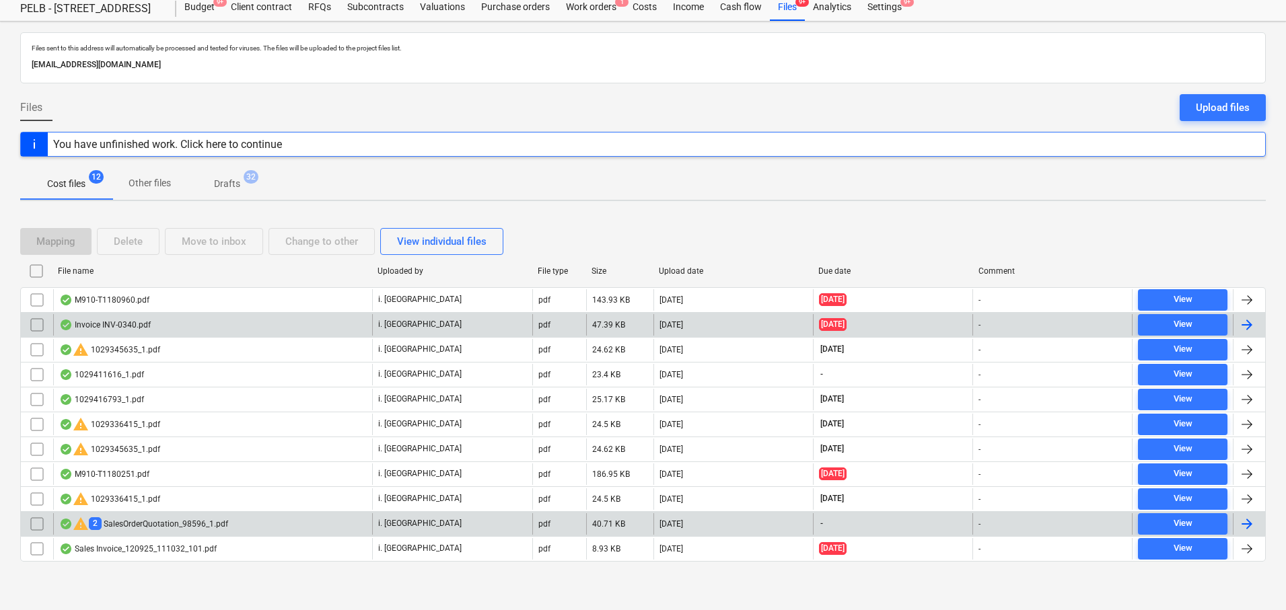
click at [40, 526] on input "checkbox" at bounding box center [37, 524] width 22 height 22
click at [1244, 528] on div at bounding box center [1247, 524] width 16 height 16
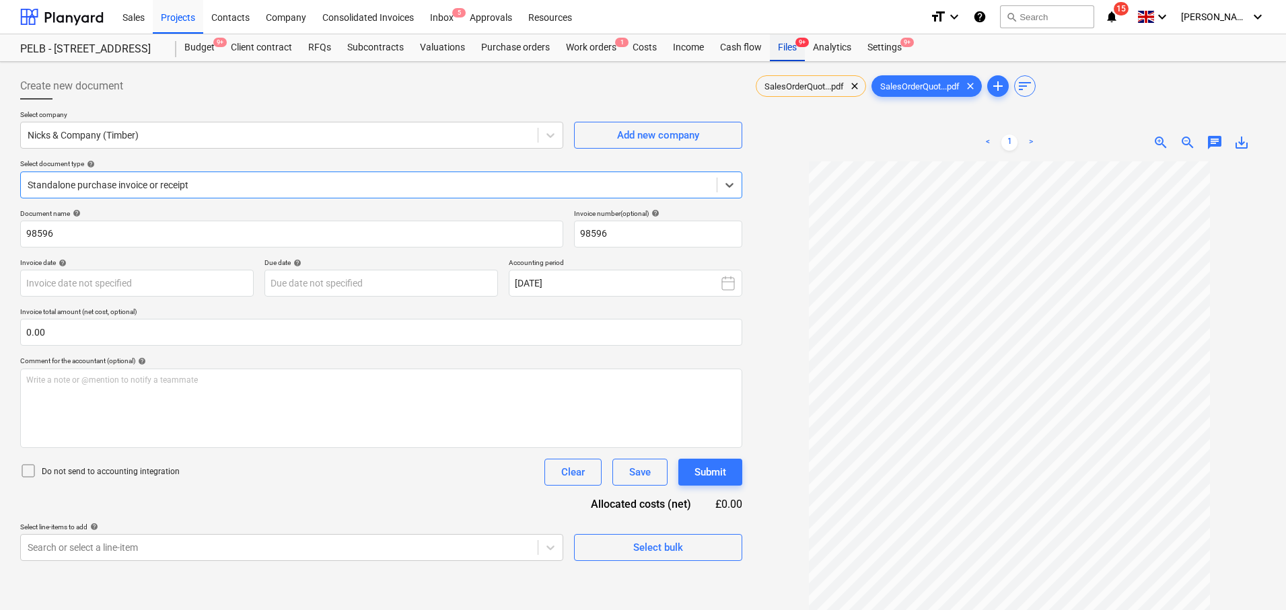
click at [785, 45] on div "Files 9+" at bounding box center [787, 47] width 35 height 27
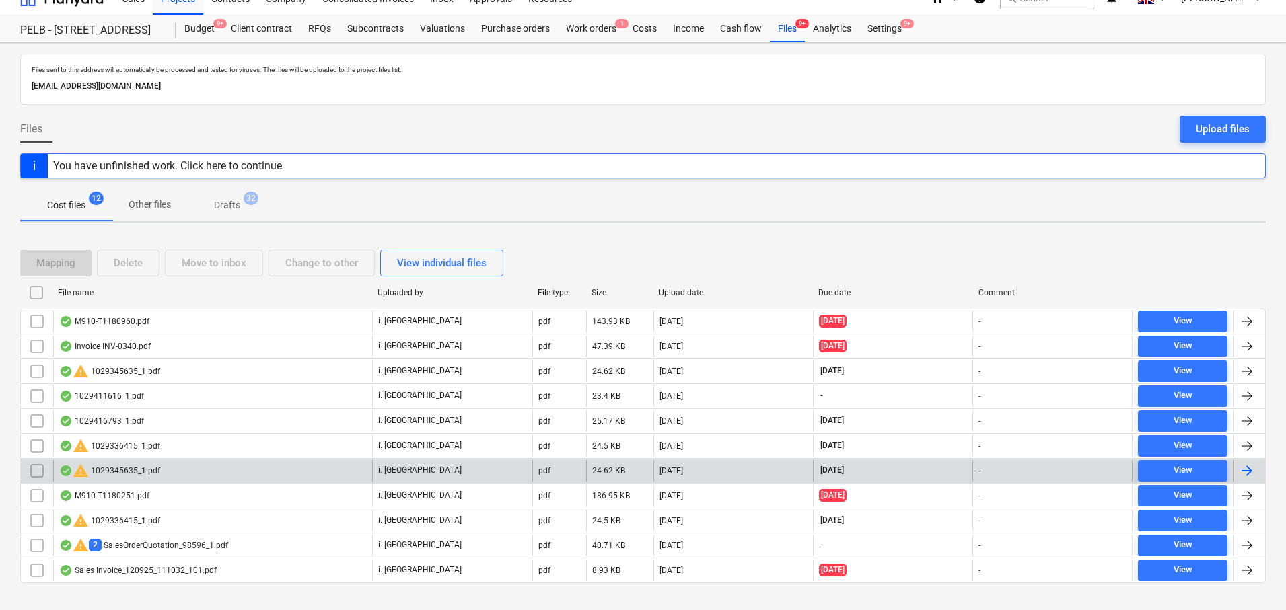
scroll to position [40, 0]
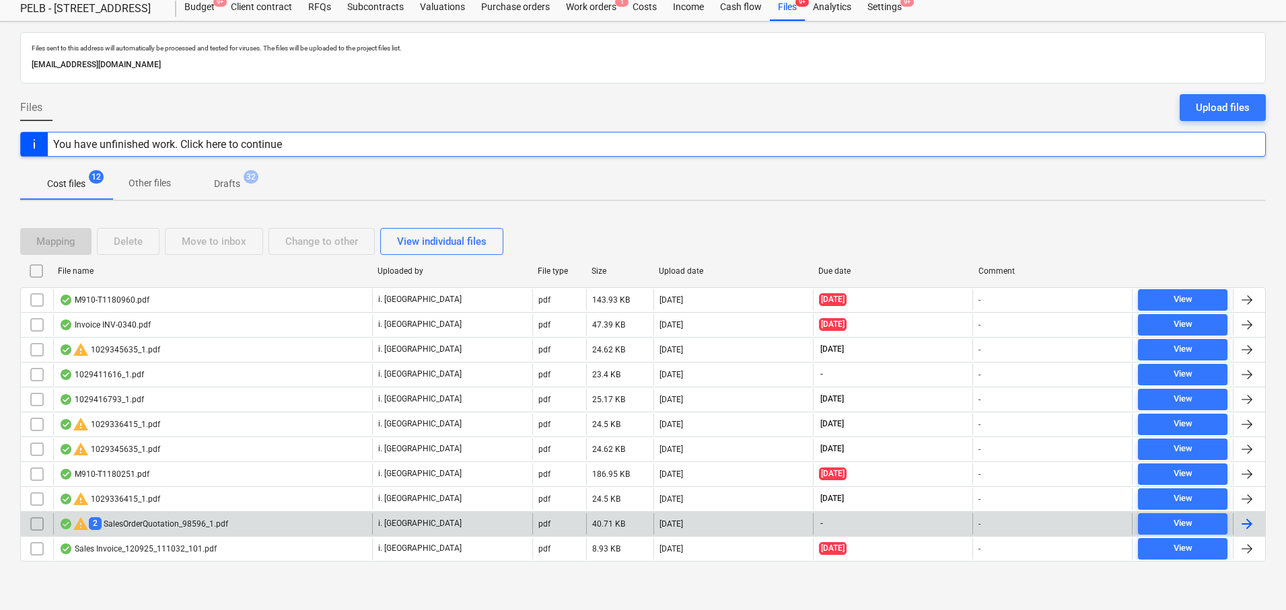
click at [41, 525] on input "checkbox" at bounding box center [37, 524] width 22 height 22
click at [114, 242] on div "Delete" at bounding box center [128, 241] width 29 height 17
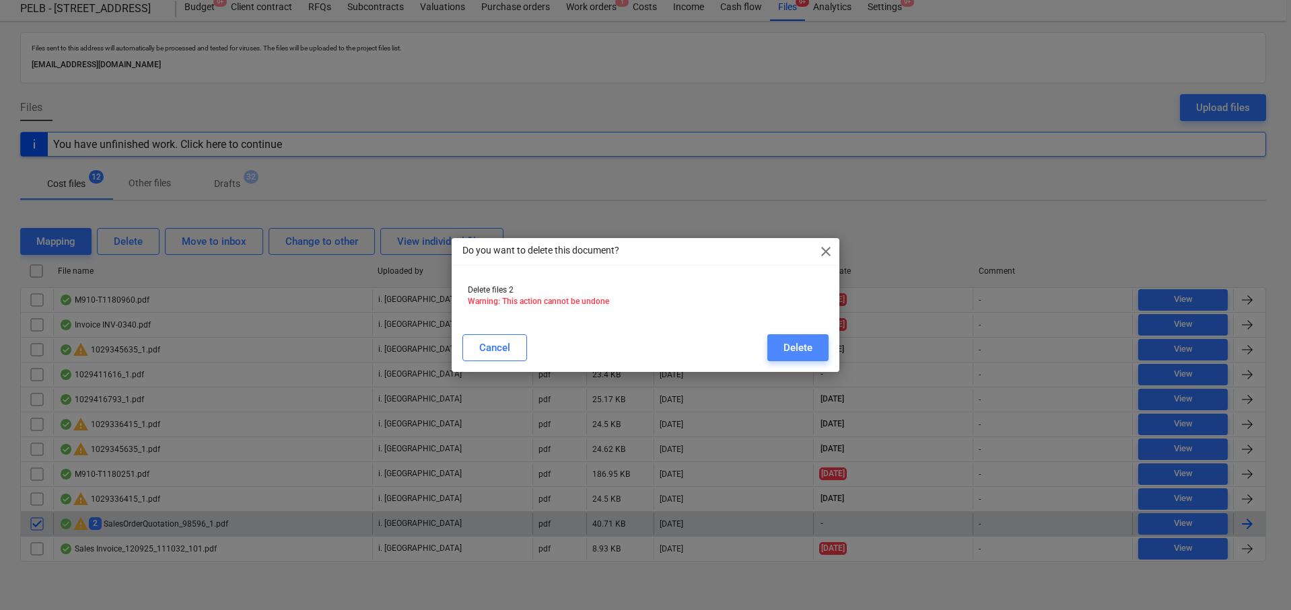
click at [799, 347] on div "Delete" at bounding box center [797, 347] width 29 height 17
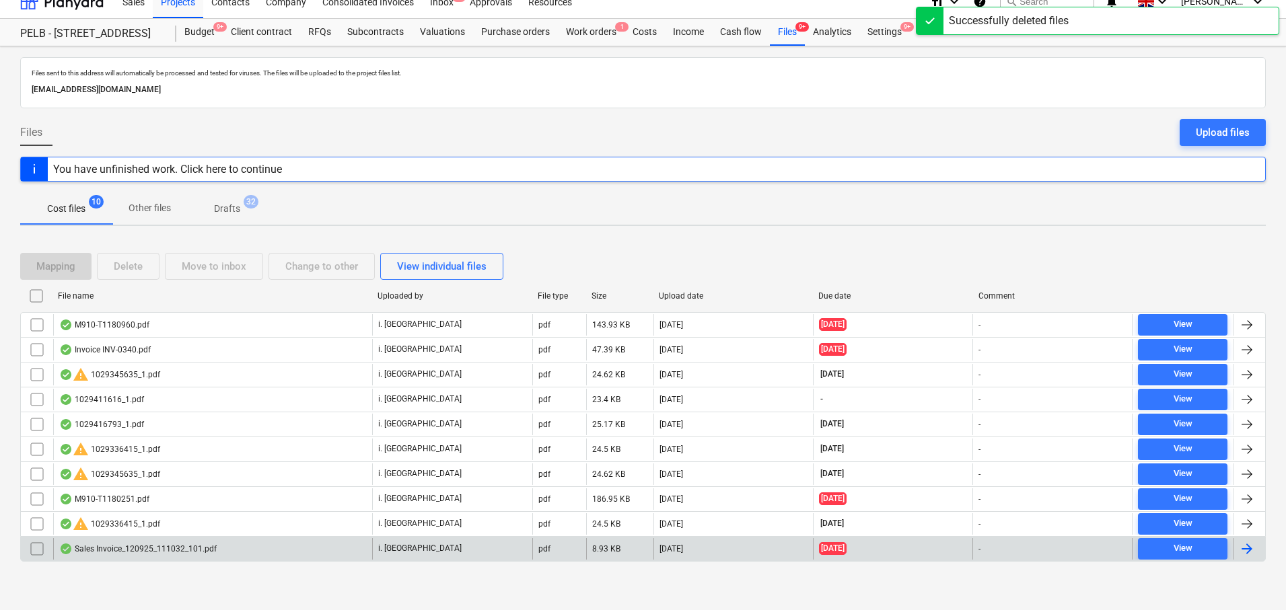
scroll to position [15, 0]
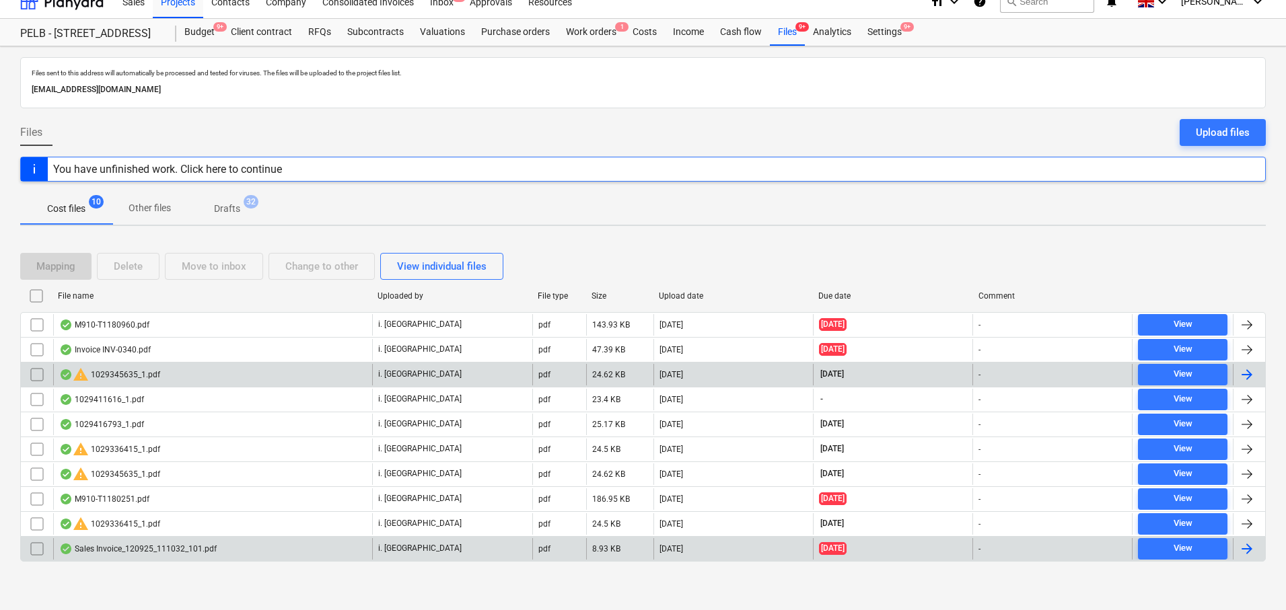
click at [131, 373] on div "warning 1029345635_1.pdf" at bounding box center [109, 375] width 101 height 16
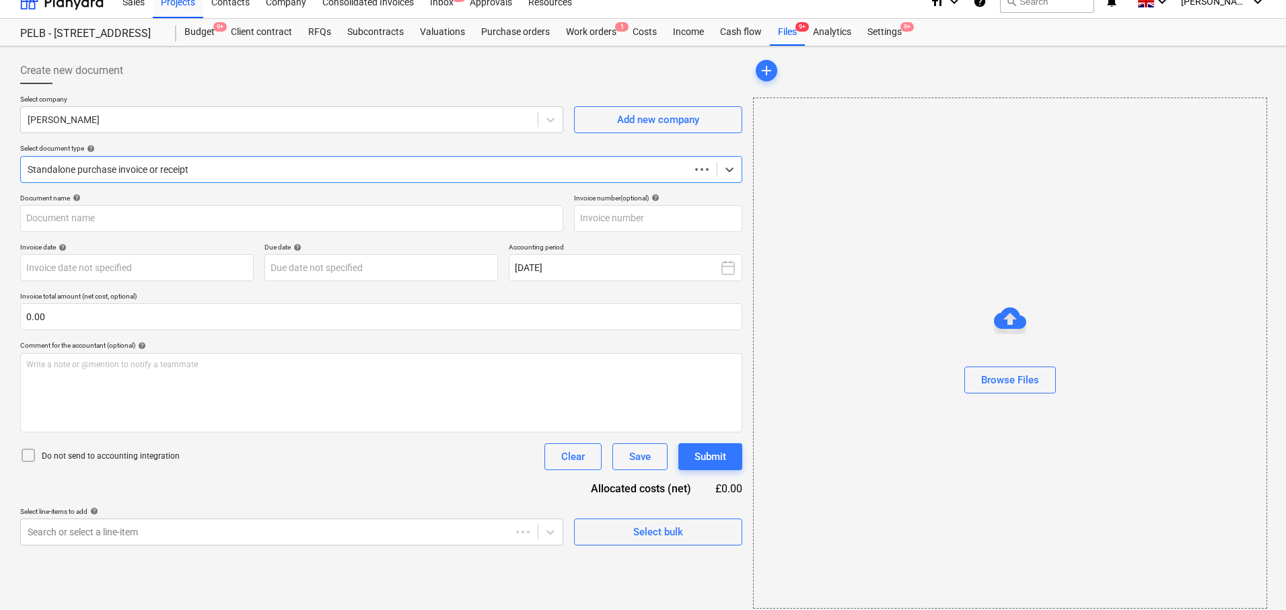
scroll to position [25, 0]
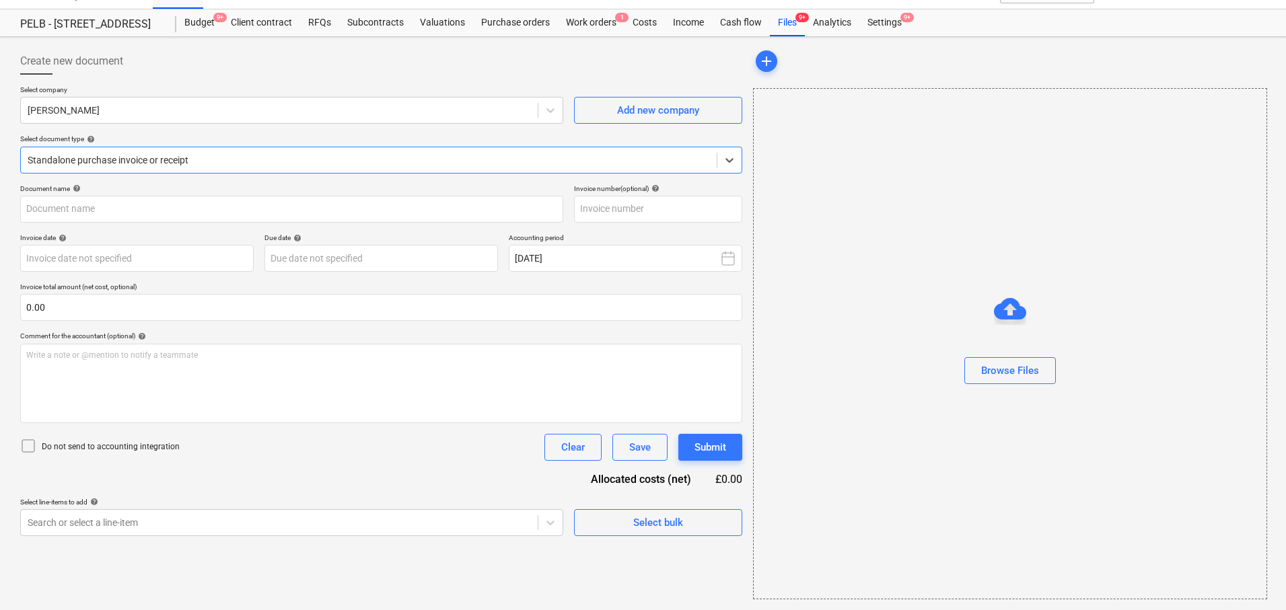
type input "1029345635"
type input "16 Sep 2025"
type input "15 Nov 2025"
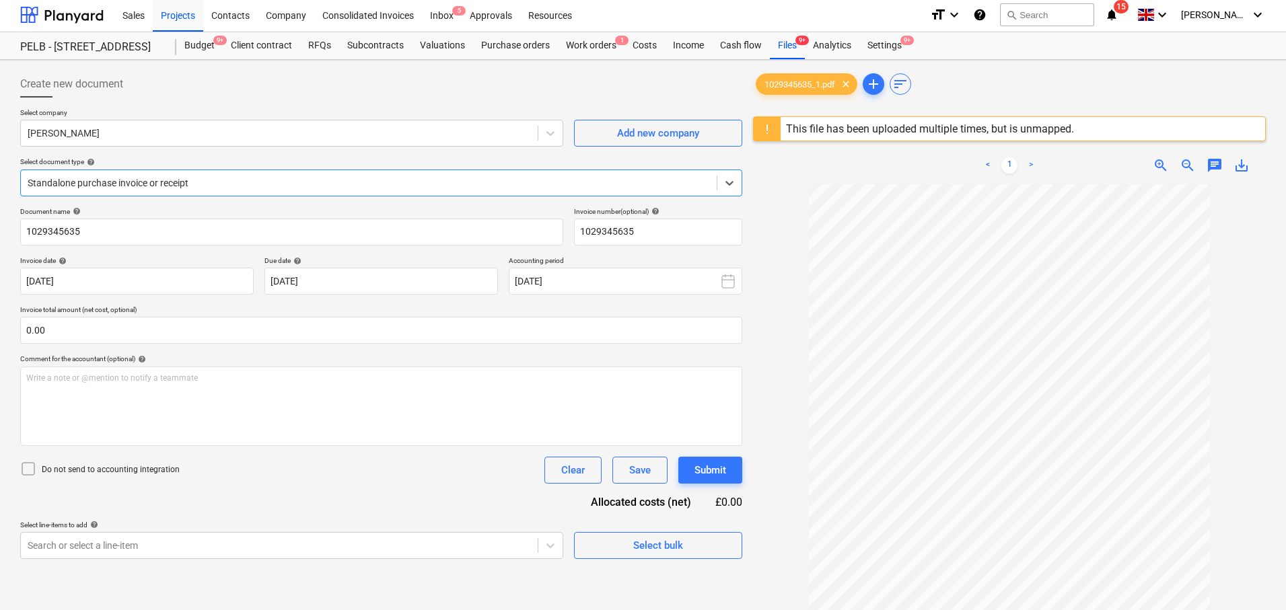
scroll to position [0, 0]
click at [780, 47] on div "Files 9+" at bounding box center [787, 47] width 35 height 27
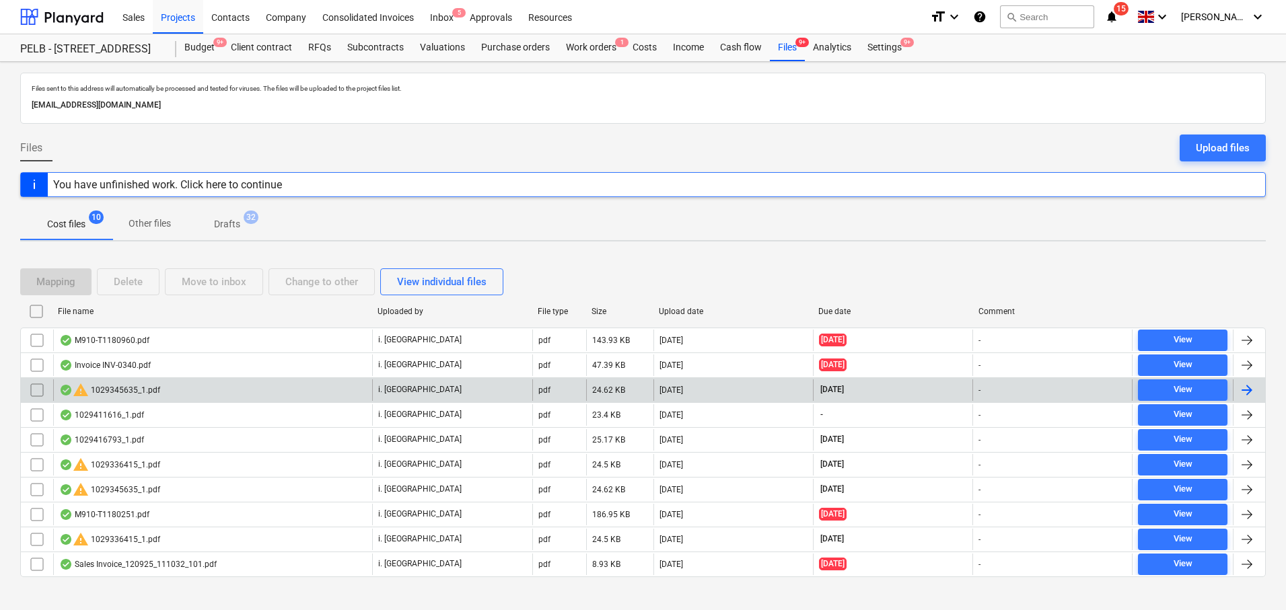
click at [122, 390] on div "warning 1029345635_1.pdf" at bounding box center [109, 390] width 101 height 16
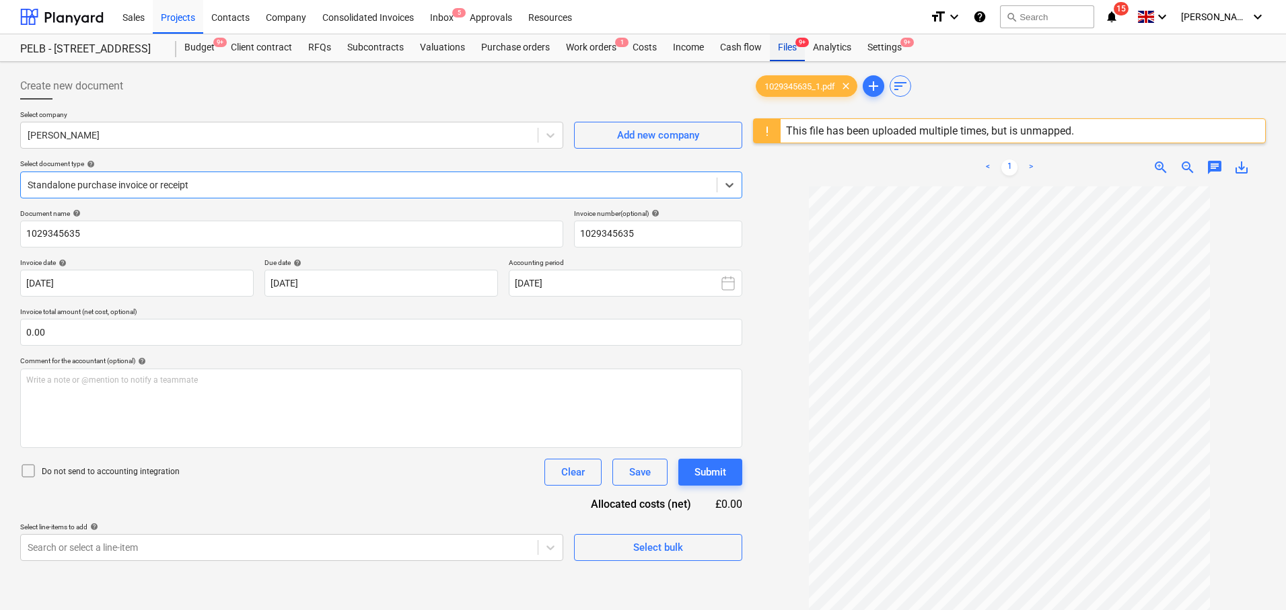
click at [786, 40] on div "Files 9+" at bounding box center [787, 47] width 35 height 27
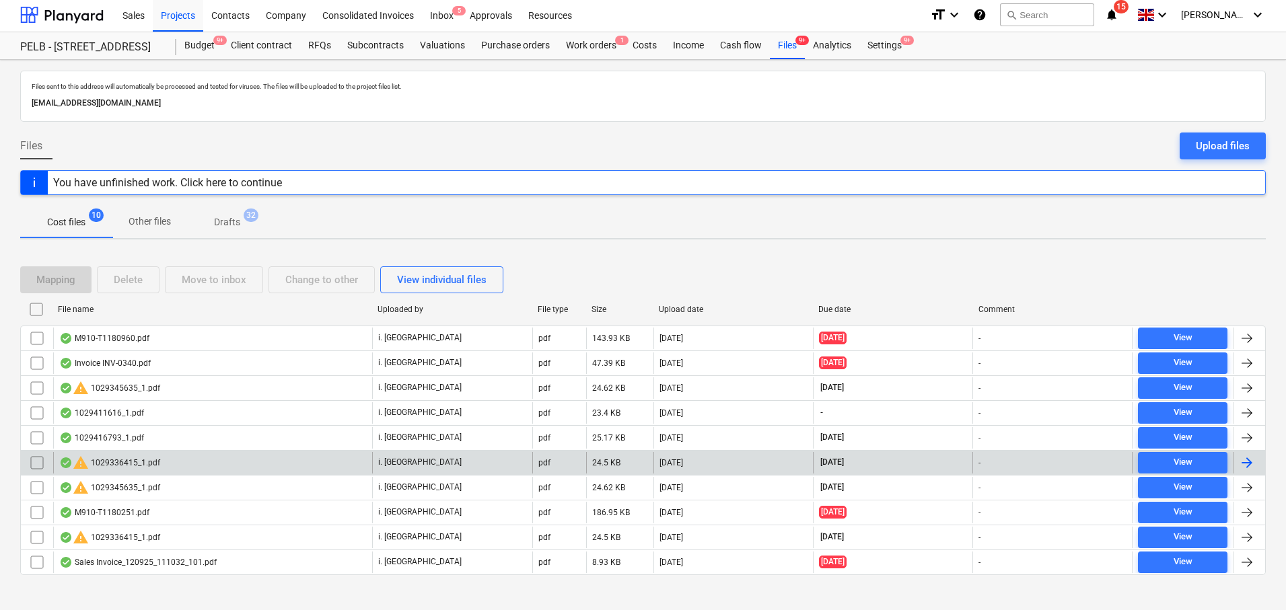
scroll to position [3, 0]
click at [127, 462] on div "warning 1029336415_1.pdf" at bounding box center [109, 462] width 101 height 16
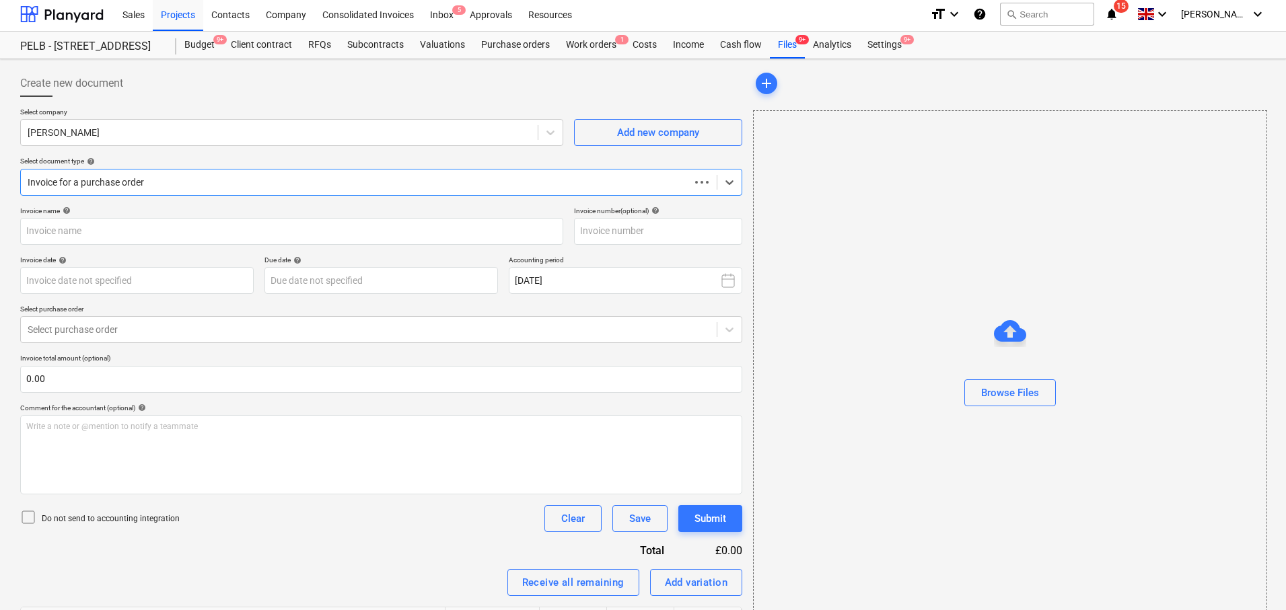
type input "1029336415"
type input "16 Sep 2025"
type input "15 Nov 2025"
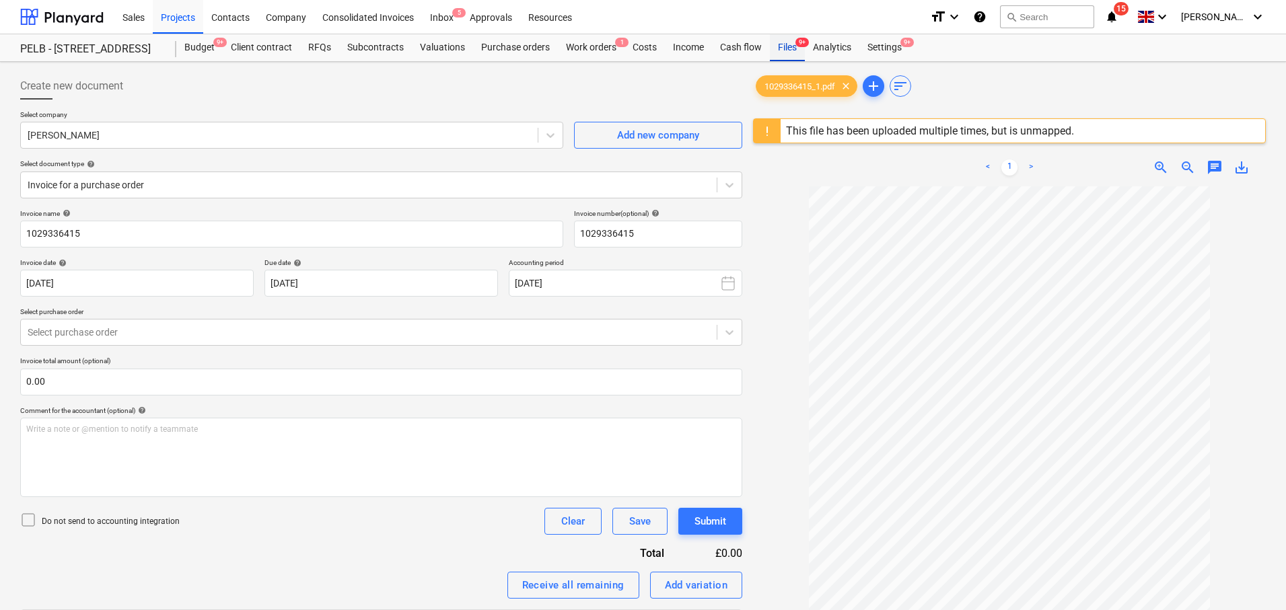
click at [772, 51] on div "Files 9+" at bounding box center [787, 47] width 35 height 27
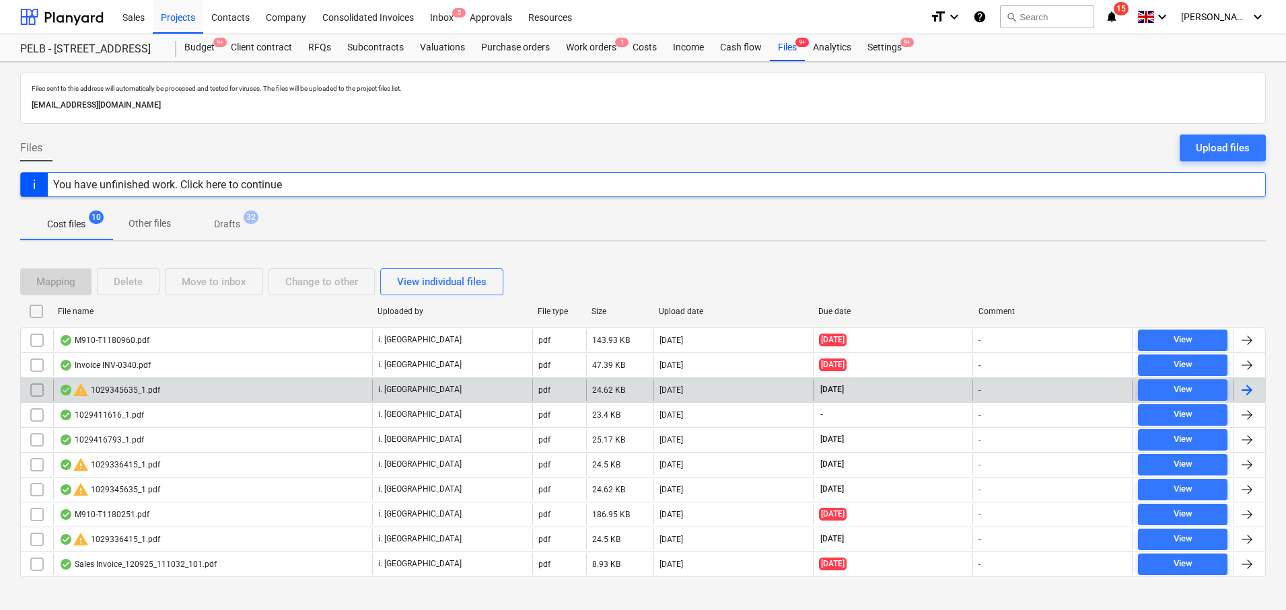
scroll to position [15, 0]
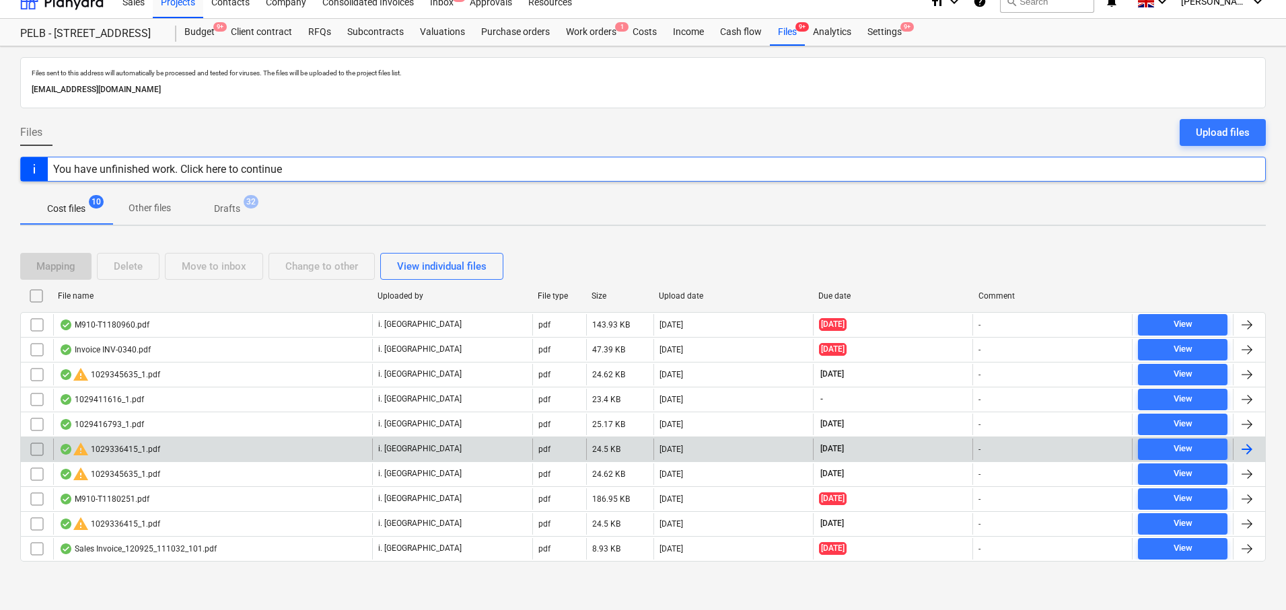
click at [1246, 449] on div at bounding box center [1247, 449] width 16 height 16
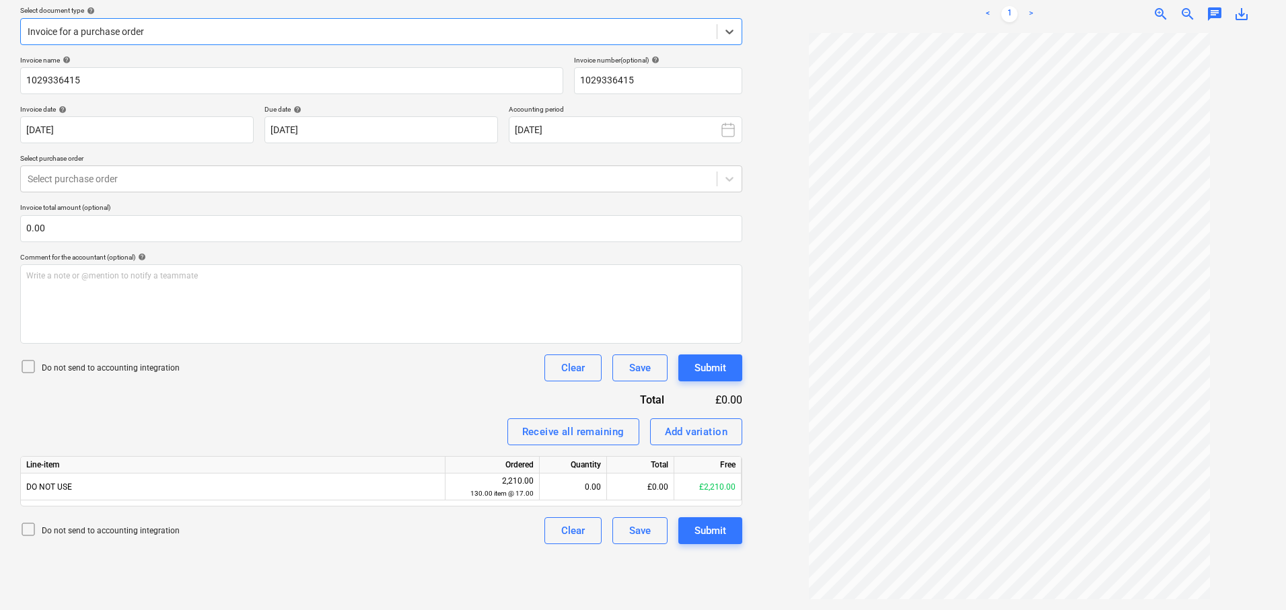
scroll to position [159, 0]
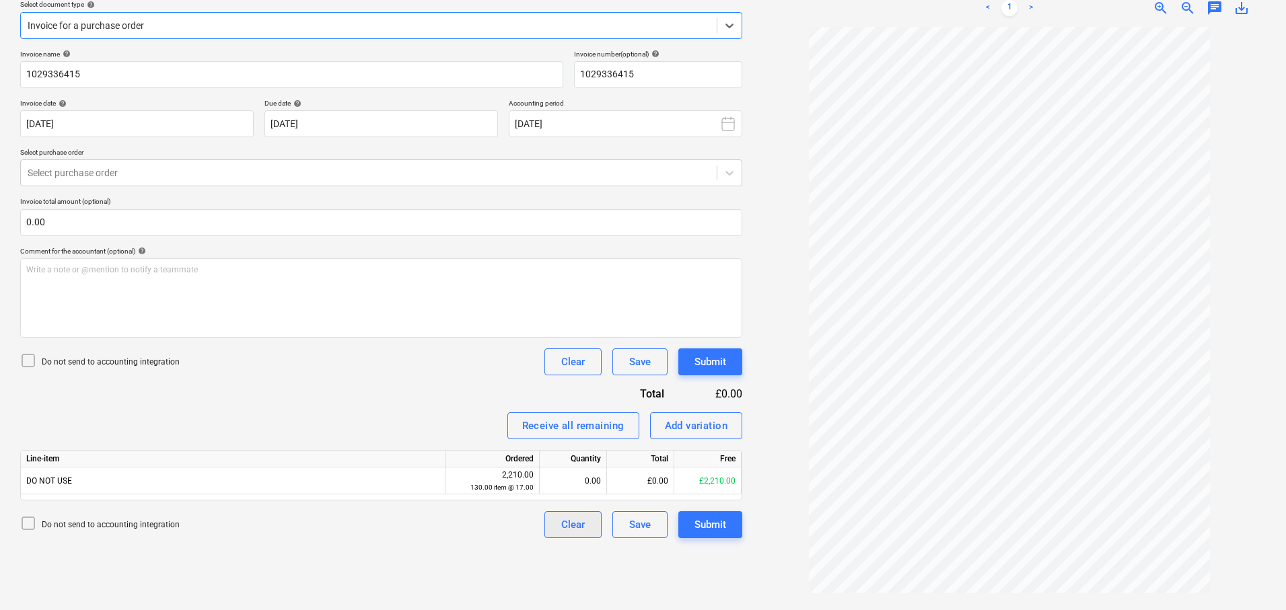
click at [580, 524] on div "Clear" at bounding box center [573, 524] width 24 height 17
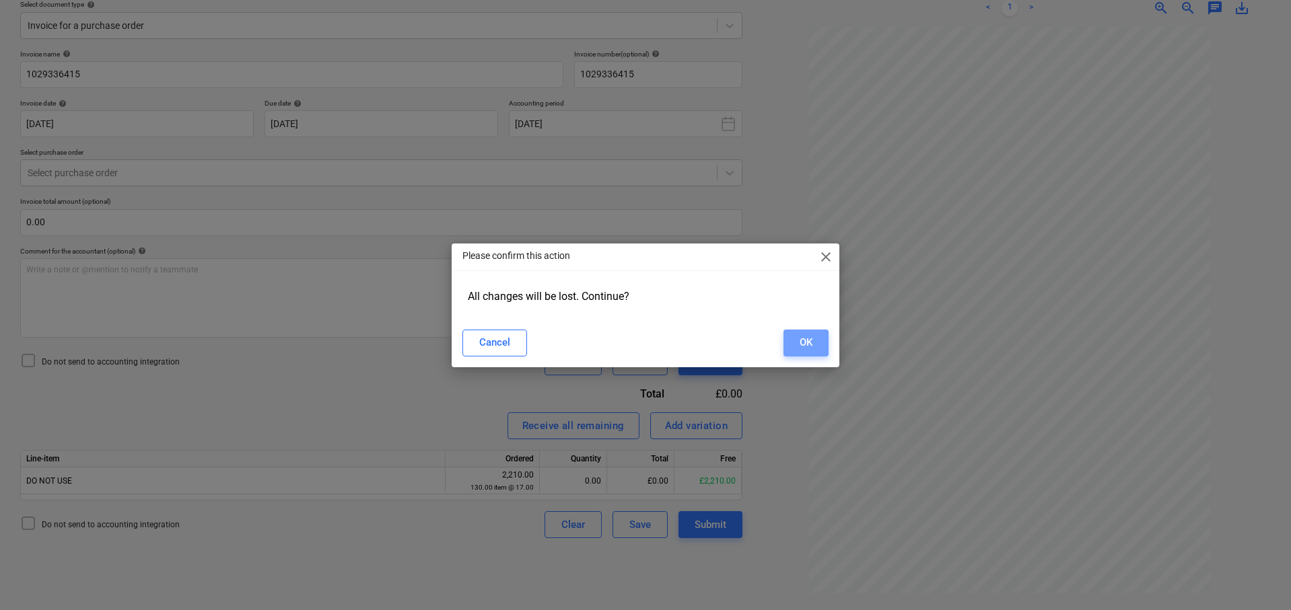
drag, startPoint x: 812, startPoint y: 339, endPoint x: 540, endPoint y: 364, distance: 273.7
click at [812, 339] on button "OK" at bounding box center [805, 343] width 45 height 27
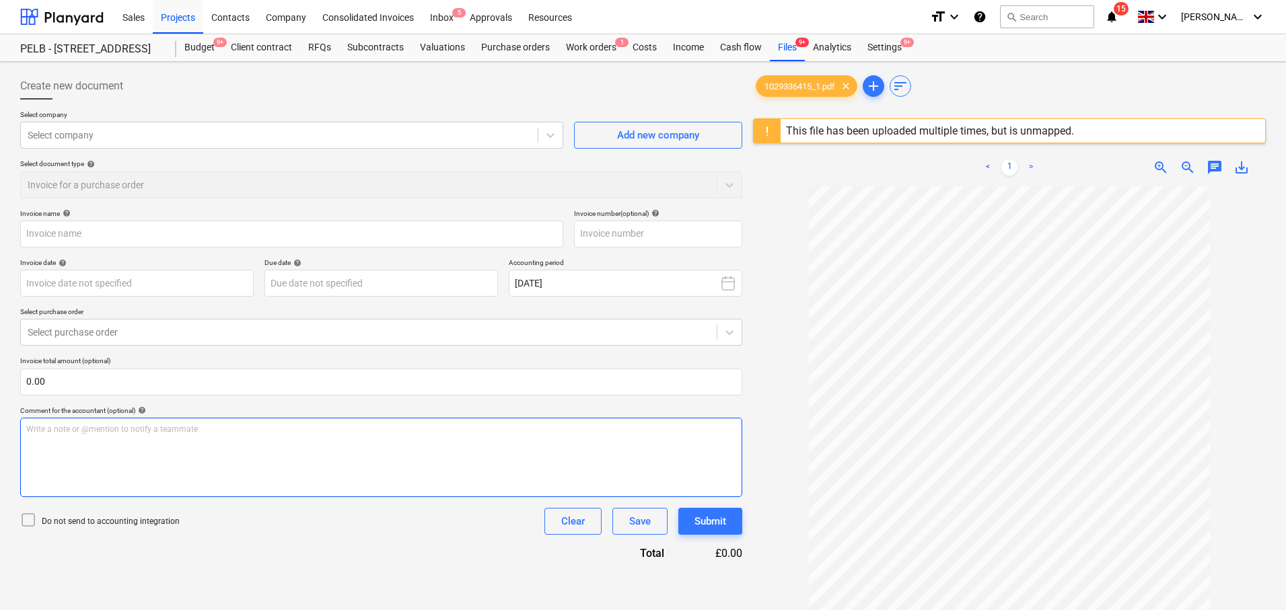
scroll to position [159, 0]
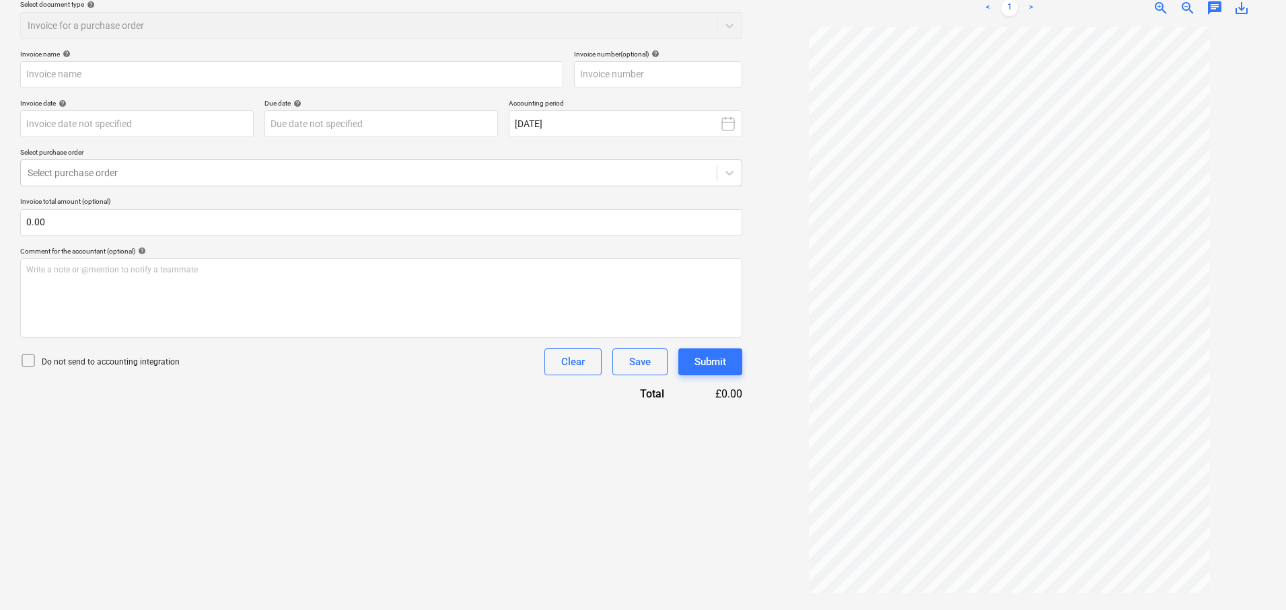
drag, startPoint x: 735, startPoint y: 505, endPoint x: 687, endPoint y: 505, distance: 47.8
click at [714, 505] on div "Create new document Select company Select company Add new company Select docume…" at bounding box center [381, 256] width 733 height 697
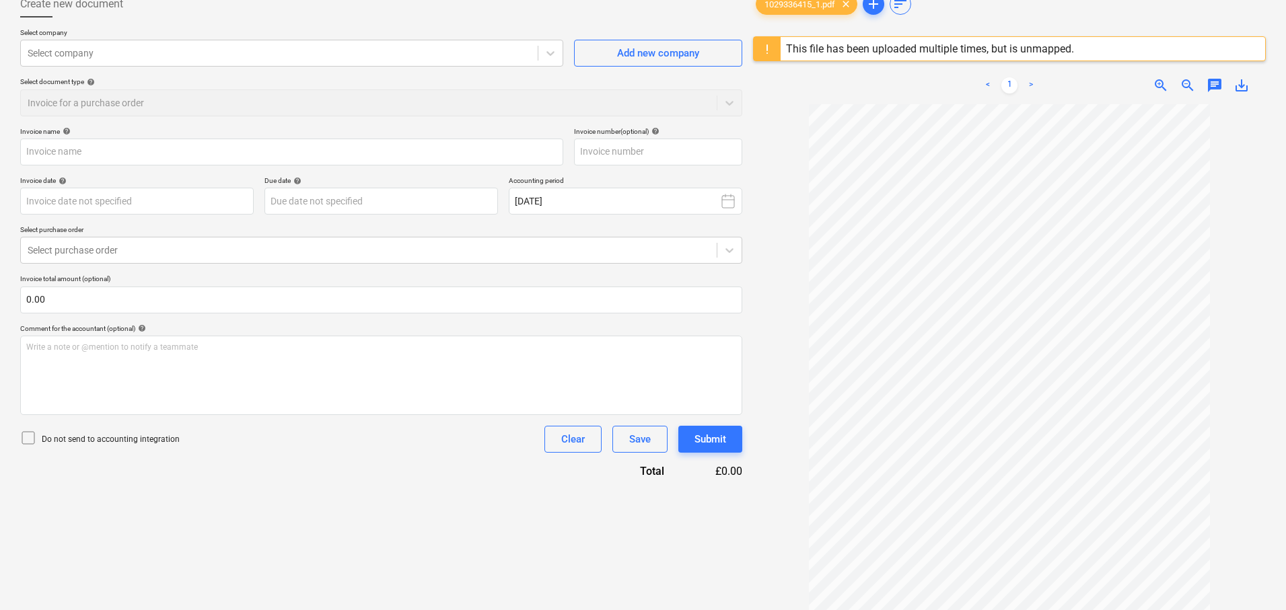
scroll to position [0, 0]
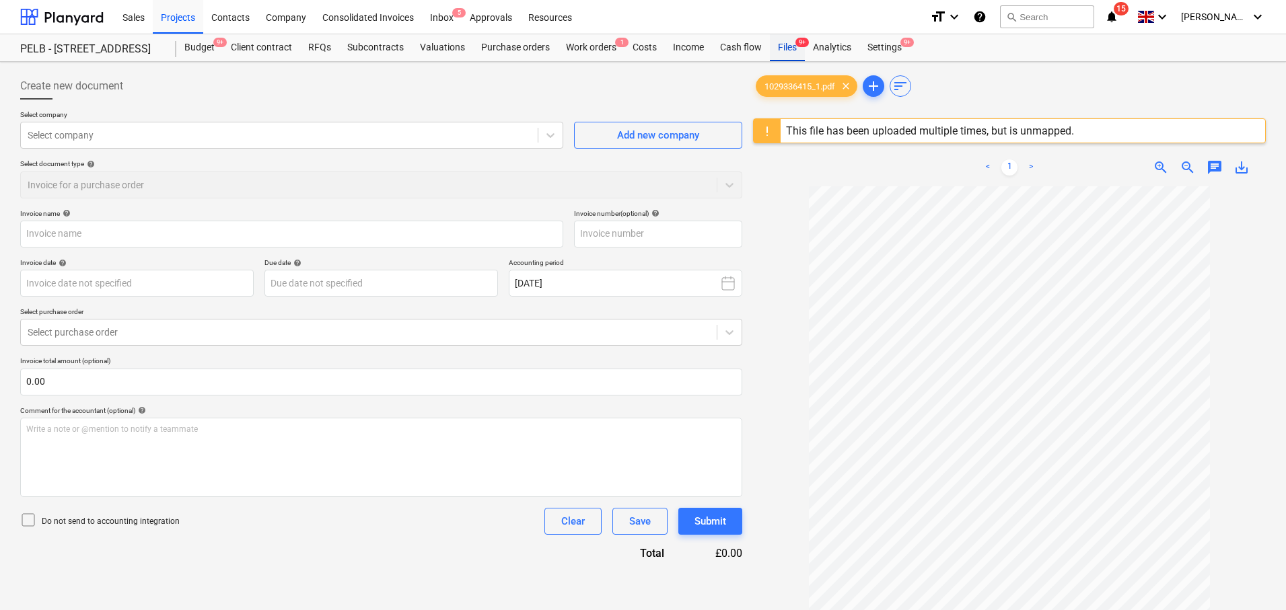
click at [779, 49] on div "Files 9+" at bounding box center [787, 47] width 35 height 27
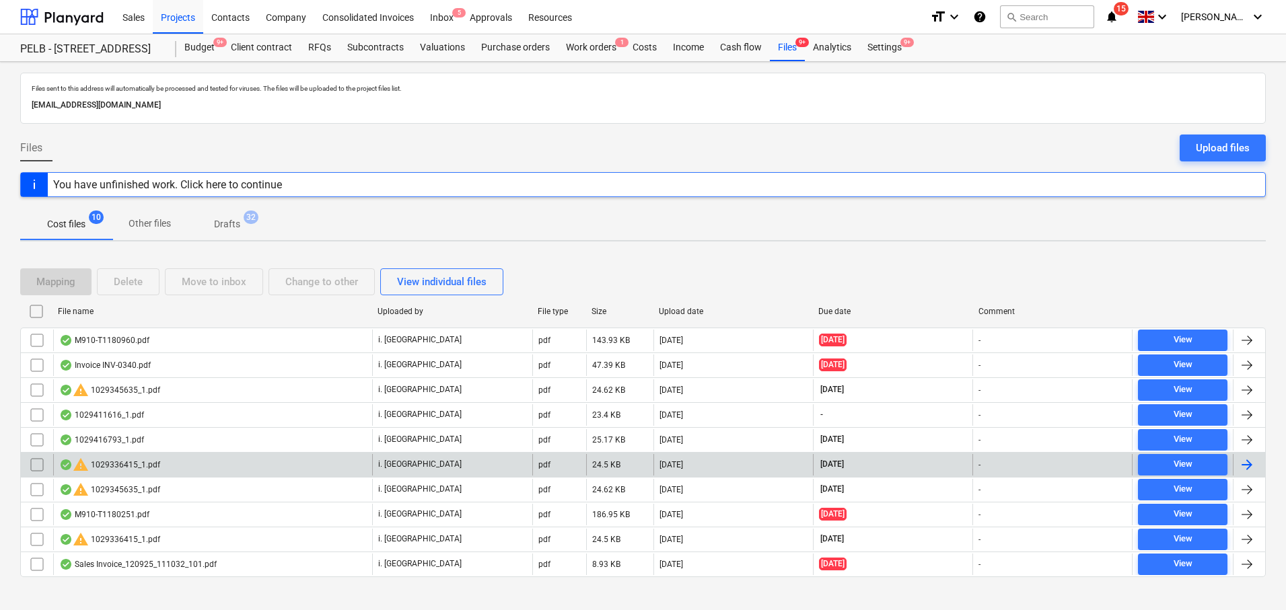
click at [1250, 460] on div at bounding box center [1247, 465] width 16 height 16
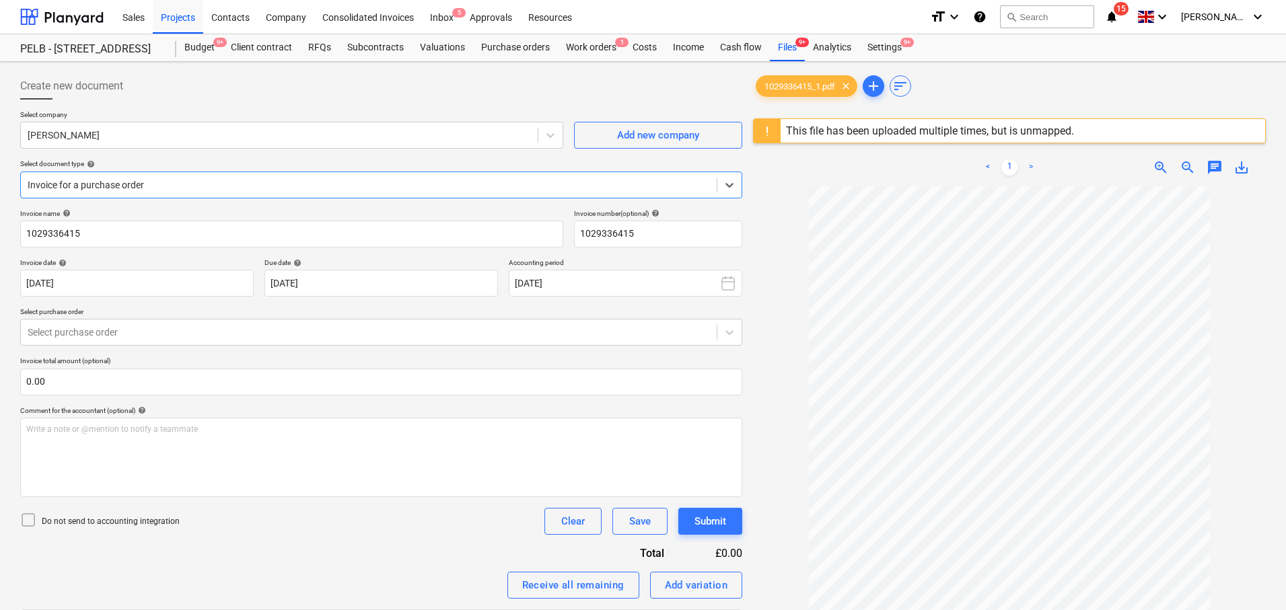
click at [441, 187] on div at bounding box center [369, 184] width 682 height 13
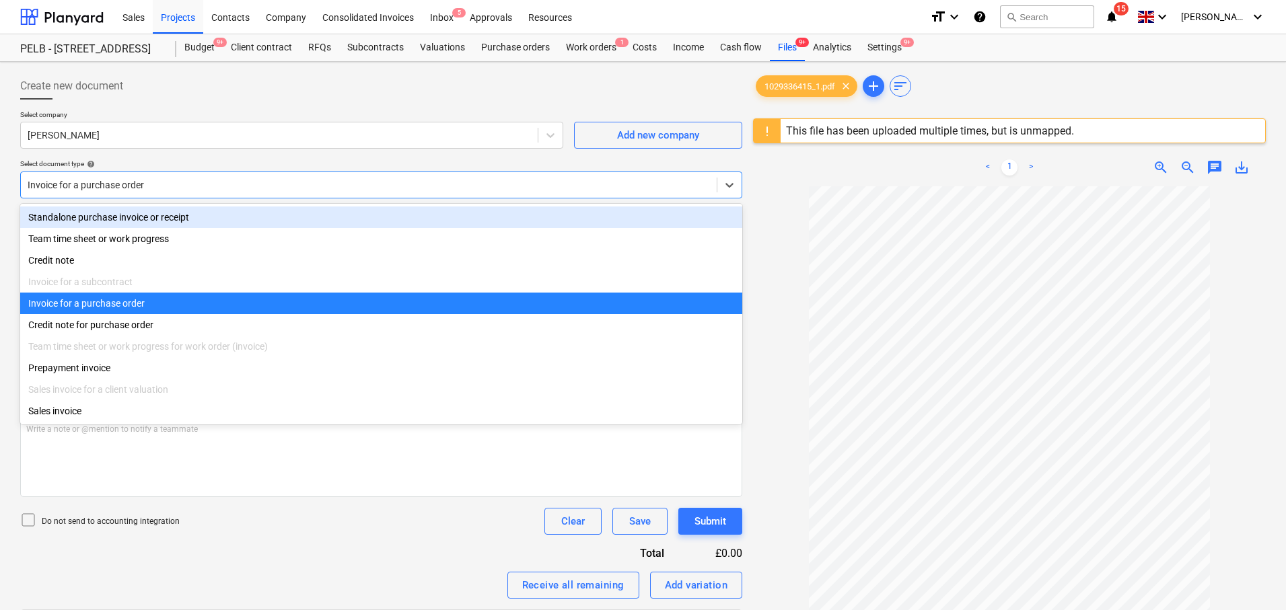
drag, startPoint x: 299, startPoint y: 159, endPoint x: 551, endPoint y: 209, distance: 256.5
click at [300, 159] on div "Select document type help" at bounding box center [381, 163] width 722 height 9
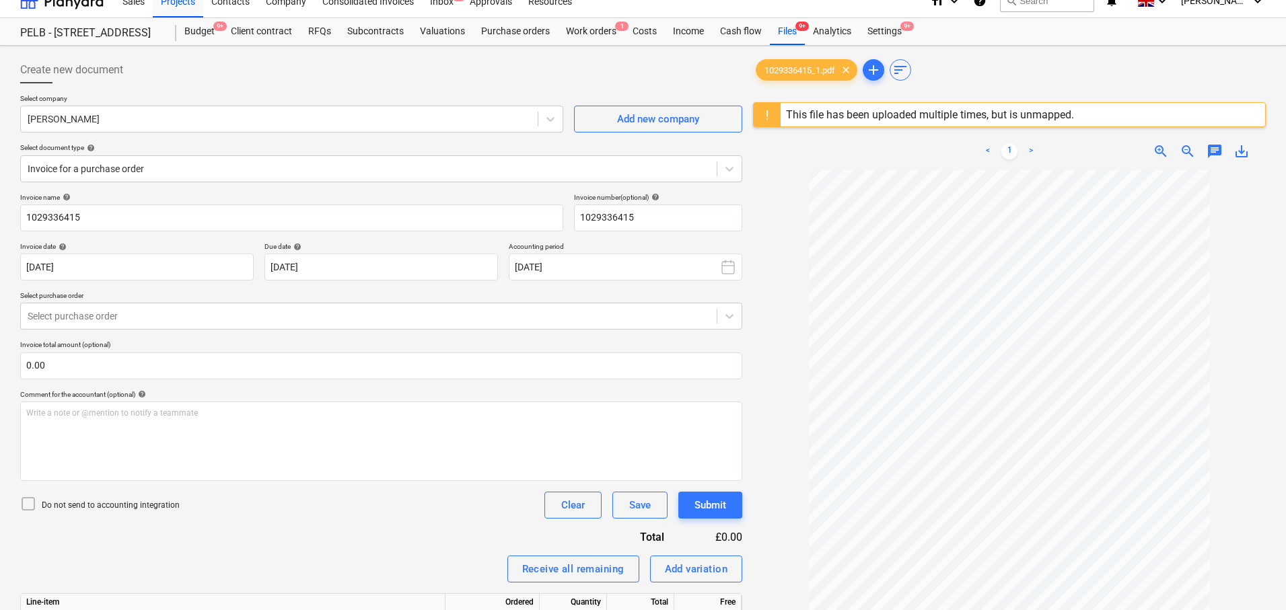
scroll to position [17, 0]
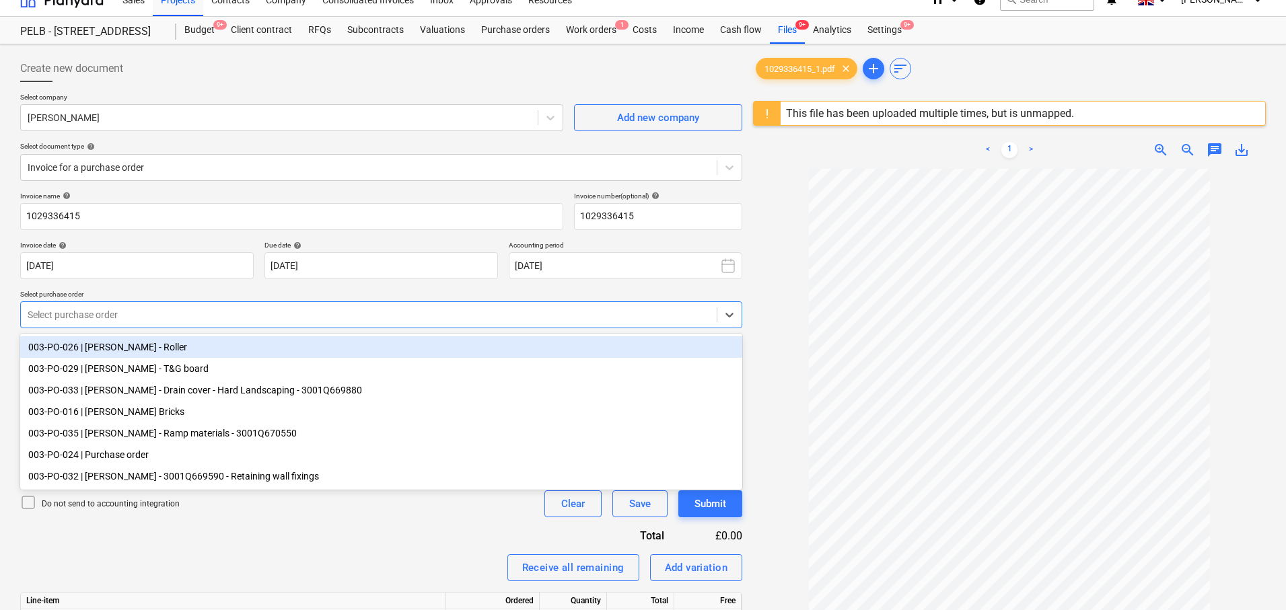
click at [273, 309] on div at bounding box center [369, 314] width 682 height 13
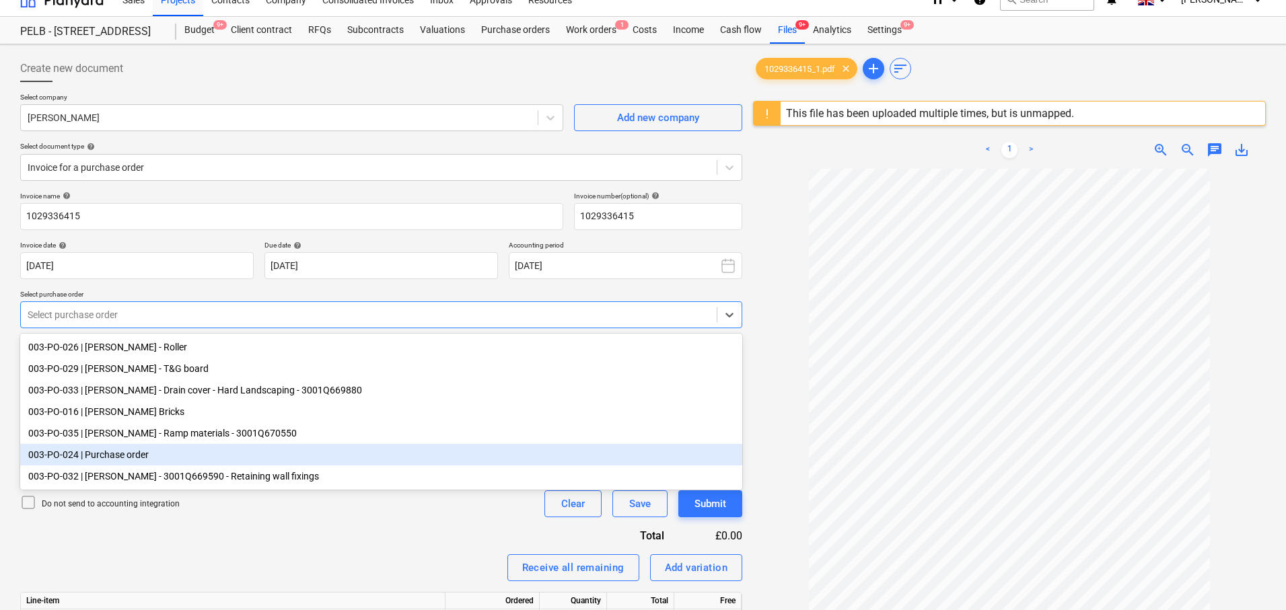
click at [402, 452] on div "003-PO-024 | Purchase order" at bounding box center [381, 455] width 722 height 22
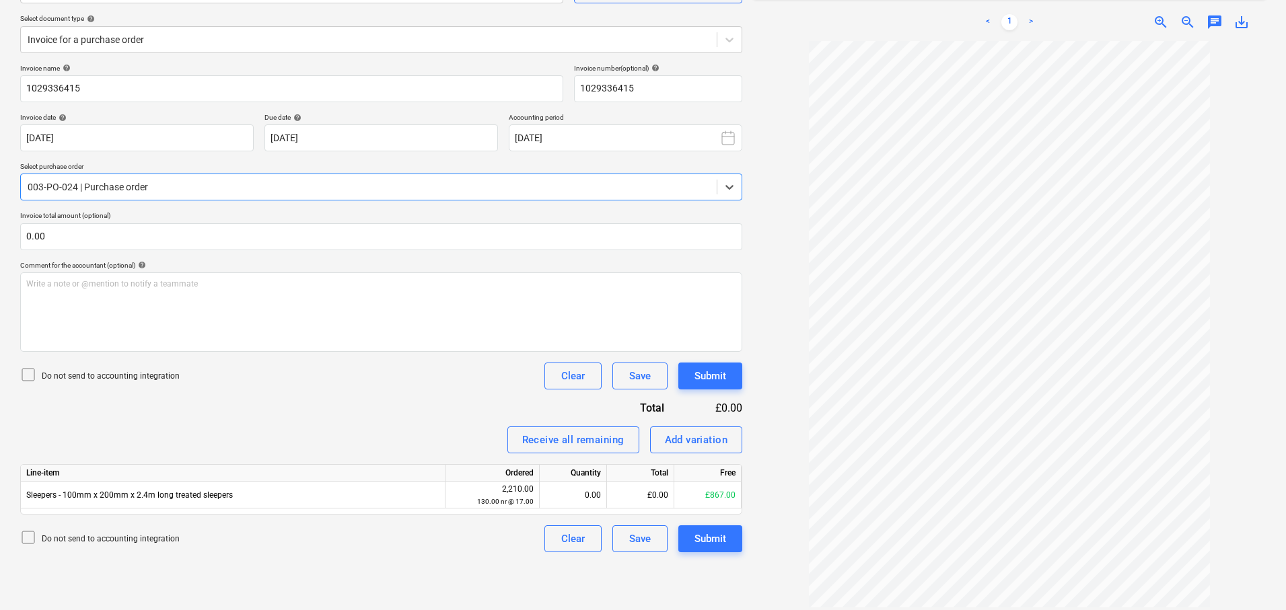
scroll to position [159, 0]
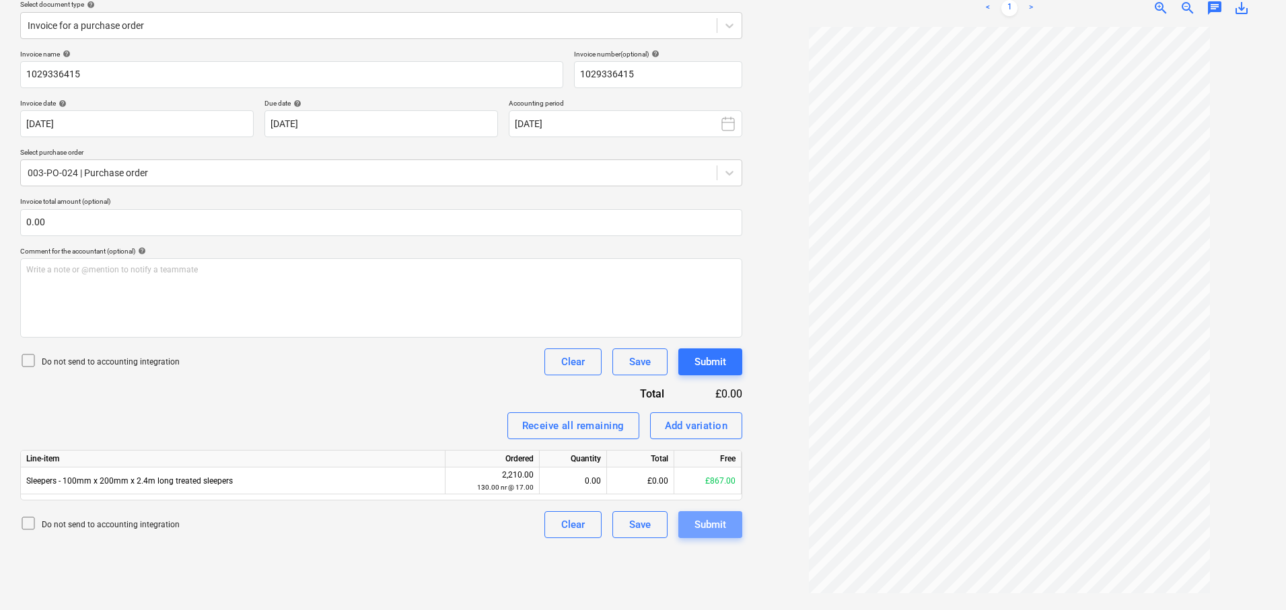
click at [703, 526] on div "Submit" at bounding box center [710, 524] width 32 height 17
click at [708, 522] on div "Submit" at bounding box center [710, 524] width 64 height 27
click at [724, 530] on div "Submit" at bounding box center [710, 524] width 64 height 27
click at [323, 543] on div "Create new document Select company Travis Perkins Add new company Select docume…" at bounding box center [381, 256] width 733 height 697
click at [640, 531] on div "Save" at bounding box center [640, 524] width 22 height 17
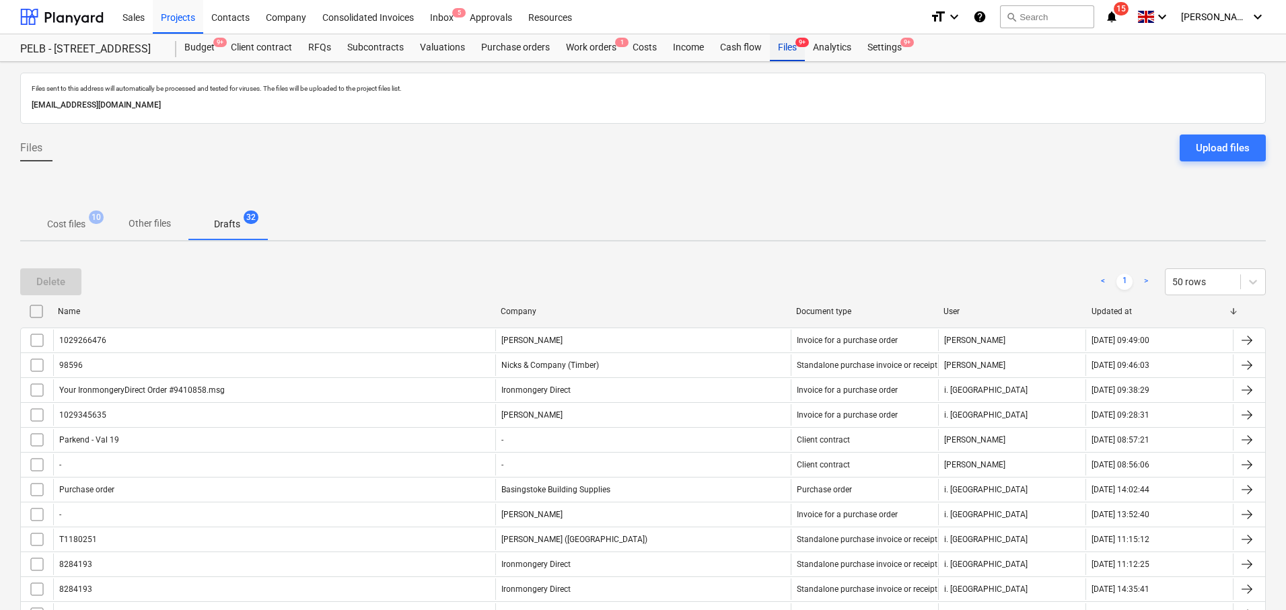
click at [780, 42] on div "Files 9+" at bounding box center [787, 47] width 35 height 27
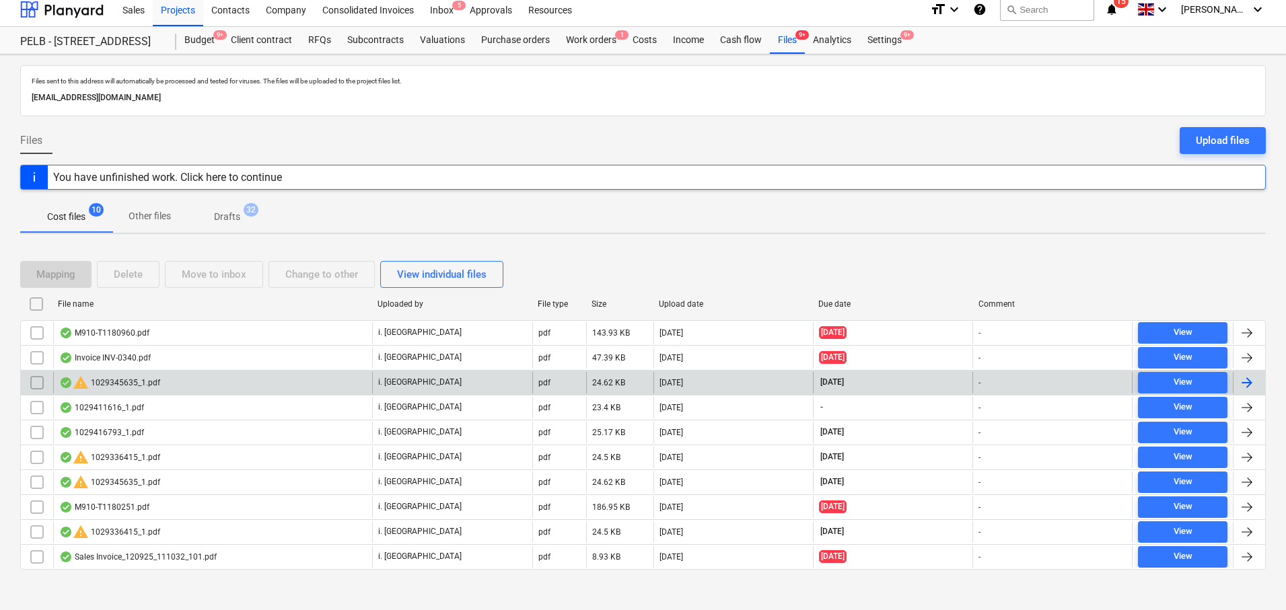
scroll to position [15, 0]
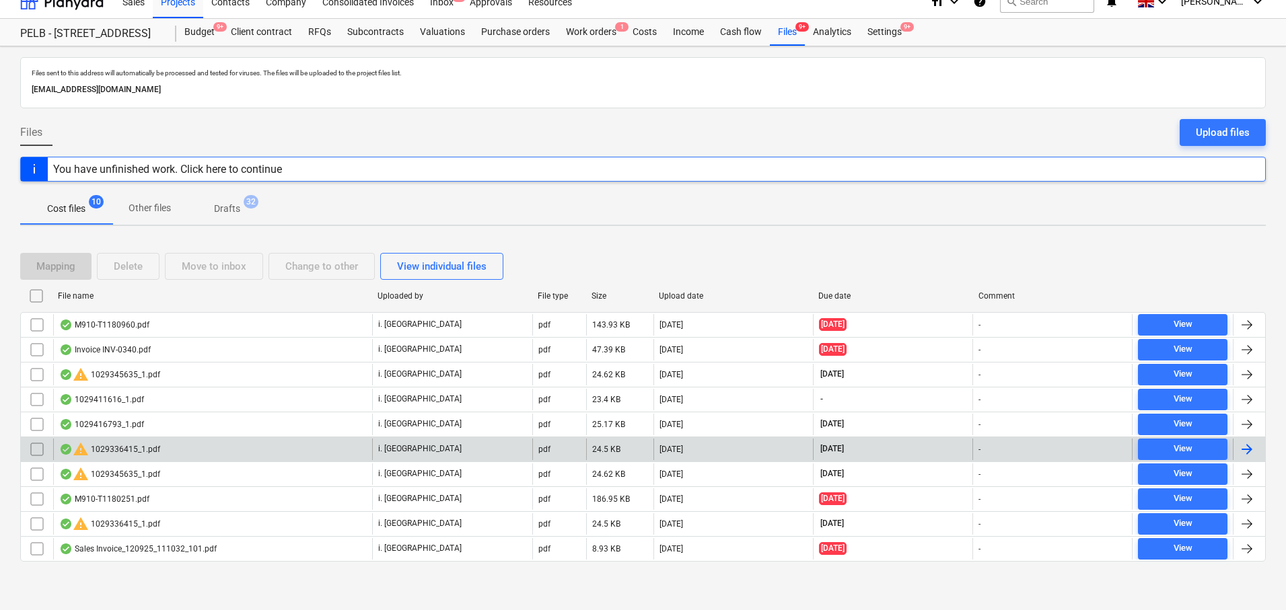
click at [1248, 454] on div at bounding box center [1247, 449] width 16 height 16
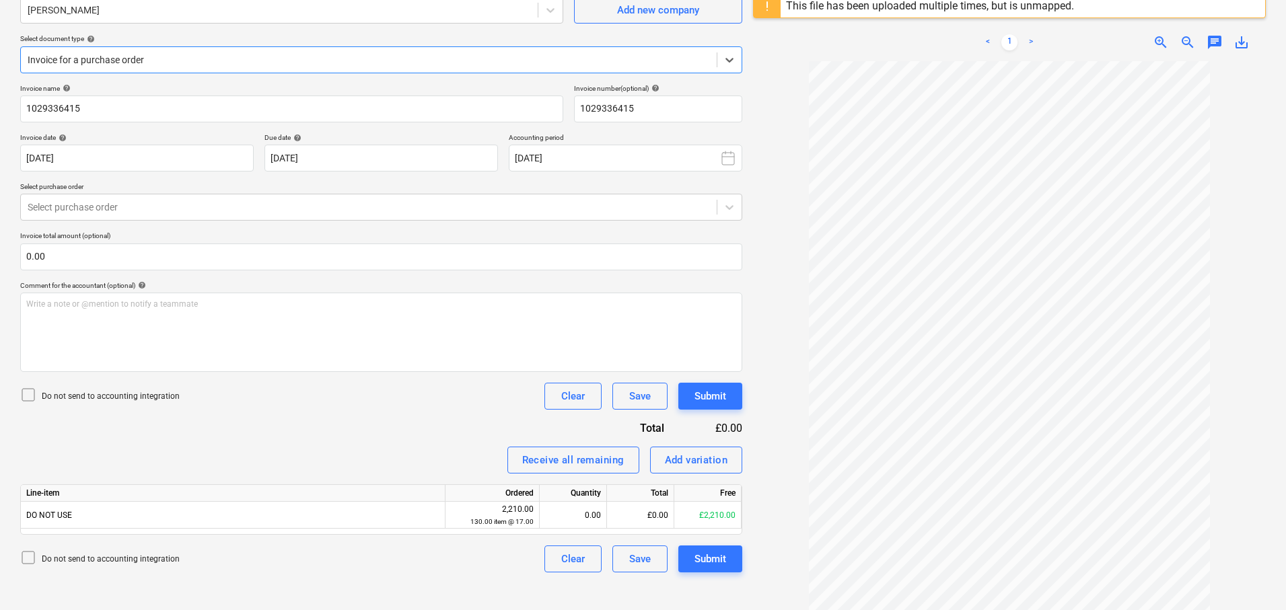
scroll to position [113, 0]
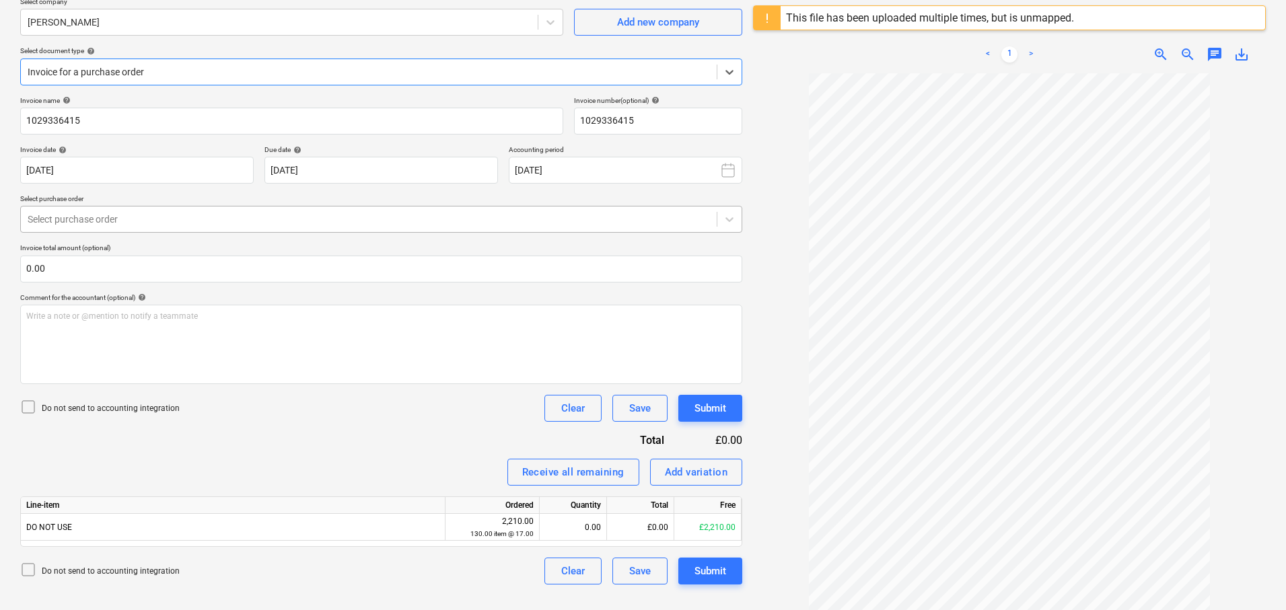
click at [208, 225] on div at bounding box center [369, 219] width 682 height 13
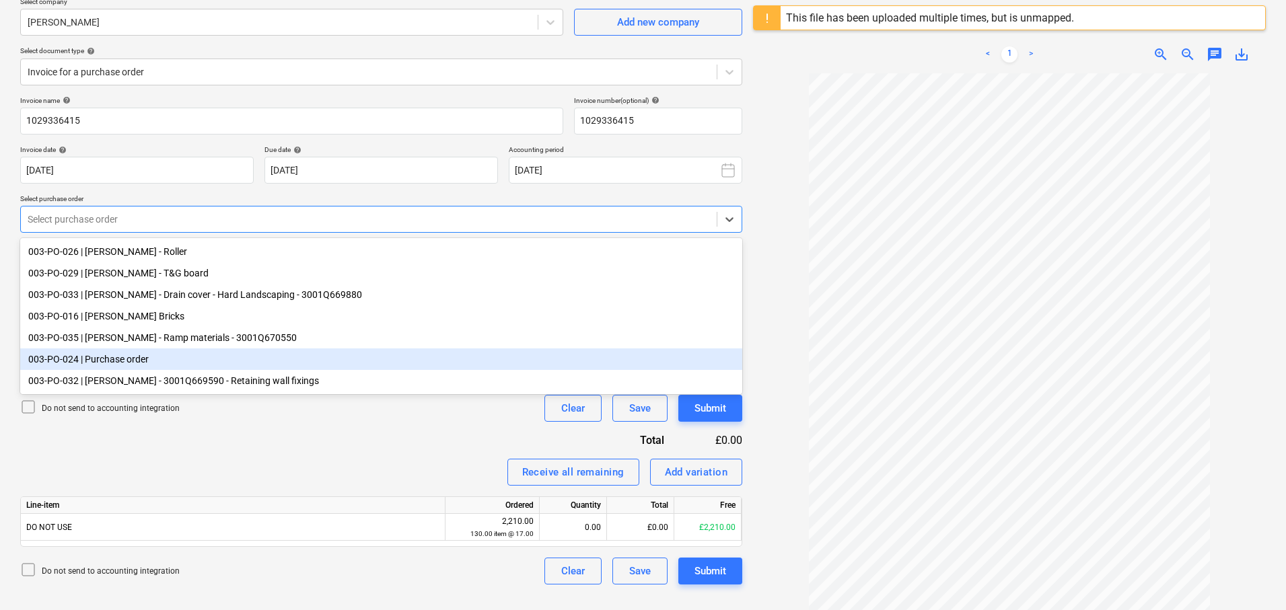
click at [220, 357] on div "003-PO-024 | Purchase order" at bounding box center [381, 360] width 722 height 22
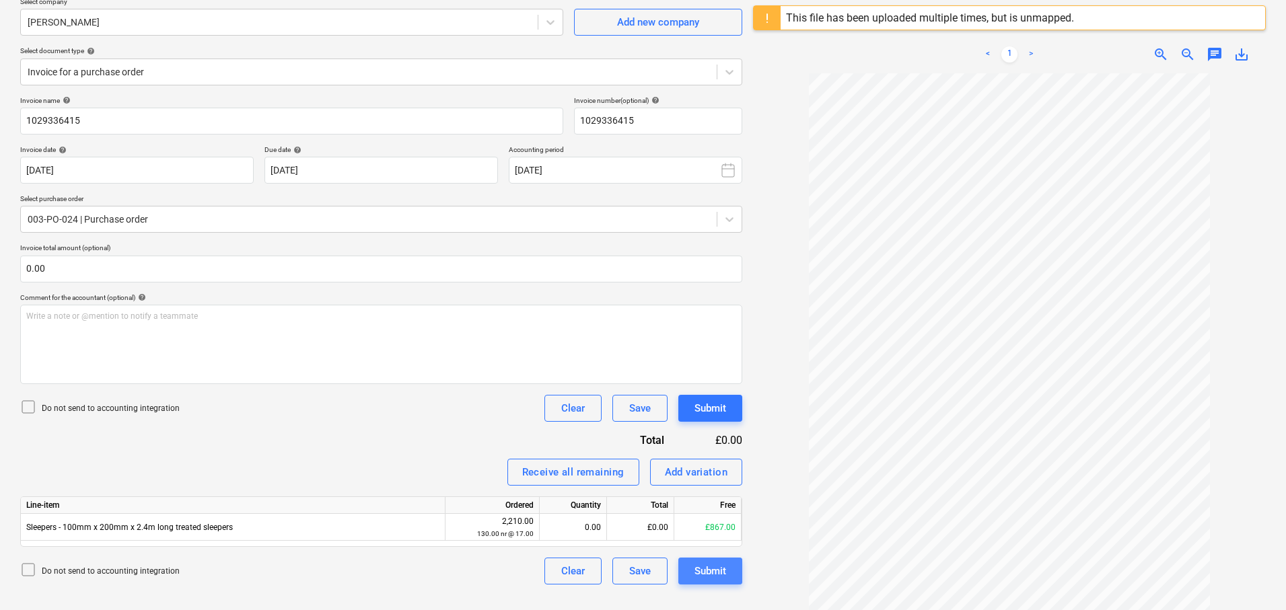
click at [712, 584] on button "Submit" at bounding box center [710, 571] width 64 height 27
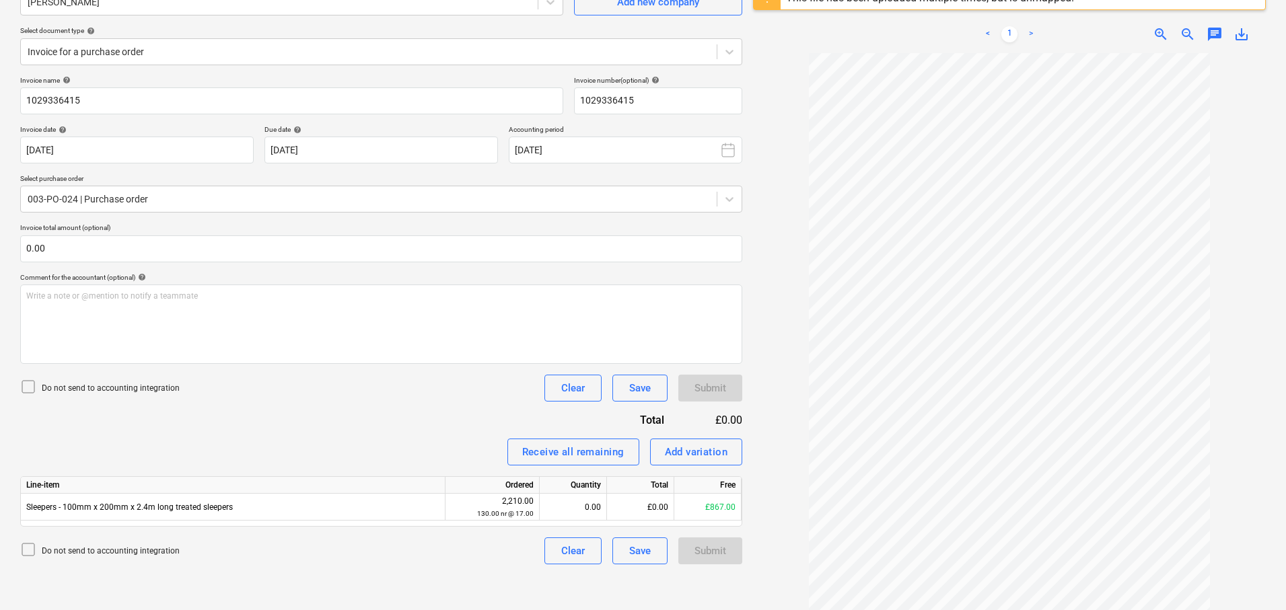
scroll to position [159, 0]
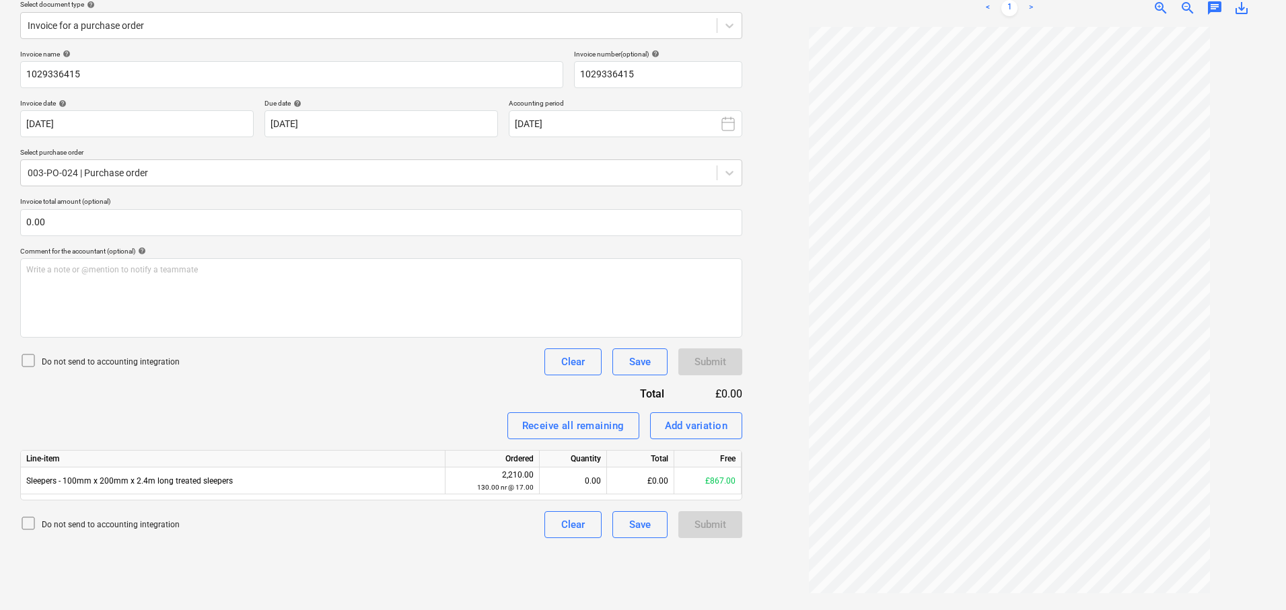
click at [718, 520] on div "Submit" at bounding box center [710, 524] width 64 height 27
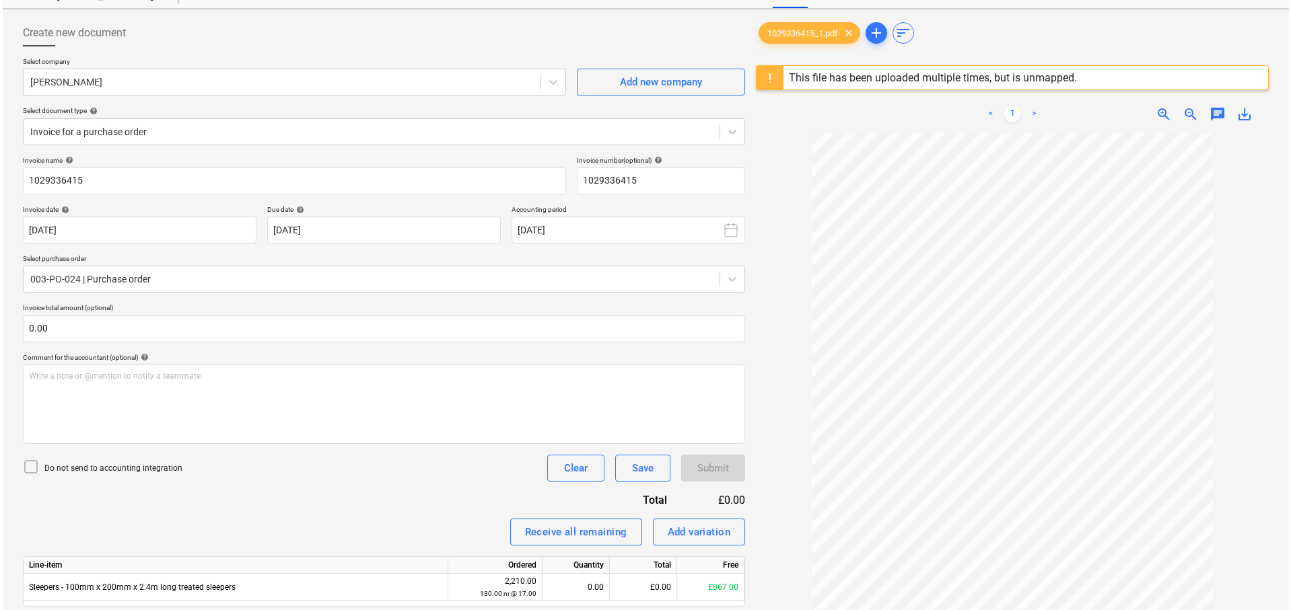
scroll to position [156, 0]
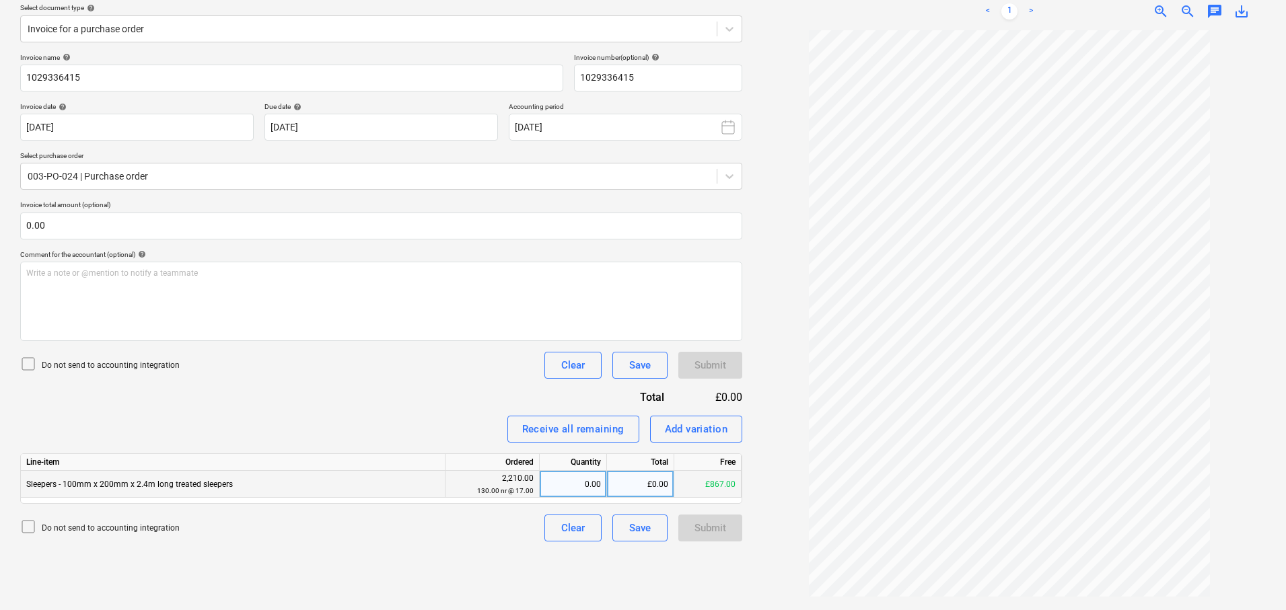
click at [330, 492] on div "Sleepers - 100mm x 200mm x 2.4m long treated sleepers" at bounding box center [233, 484] width 425 height 27
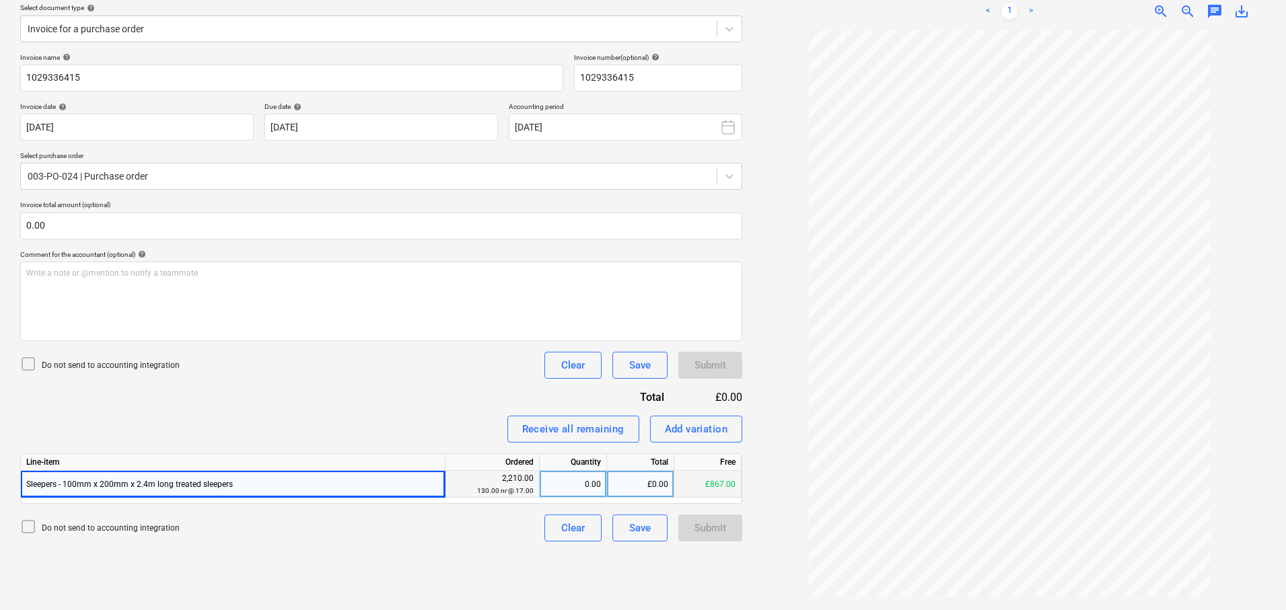
click at [599, 493] on div "0.00" at bounding box center [573, 484] width 56 height 27
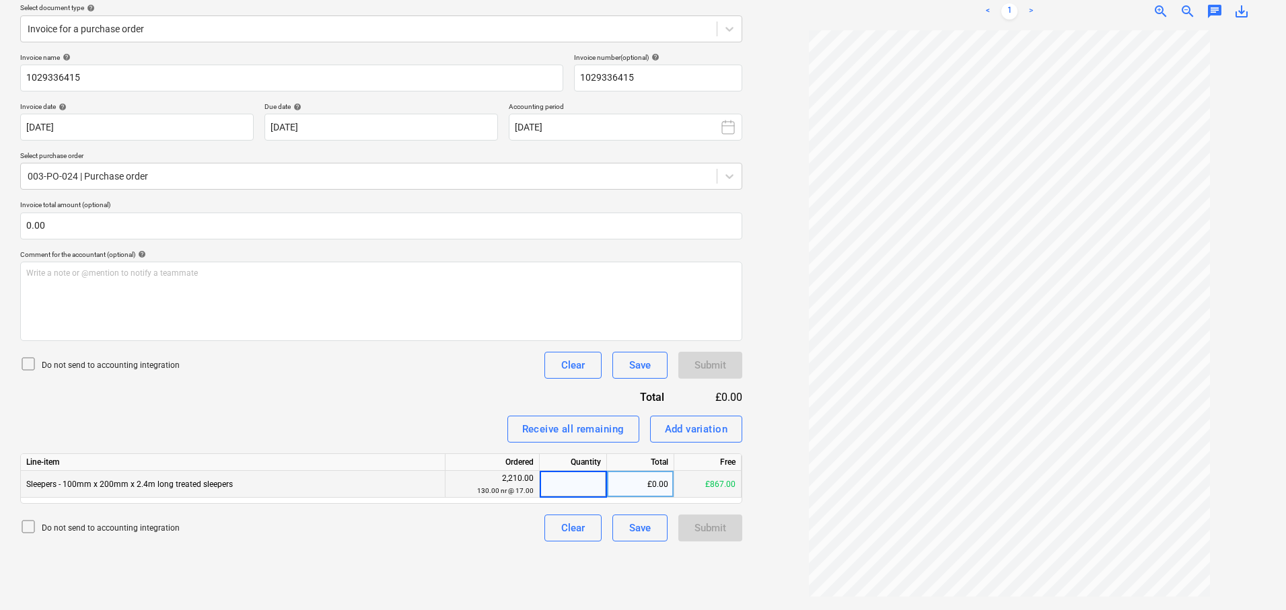
click at [580, 491] on input at bounding box center [573, 484] width 67 height 26
type input "52"
click at [668, 486] on div "£0.00" at bounding box center [640, 484] width 67 height 27
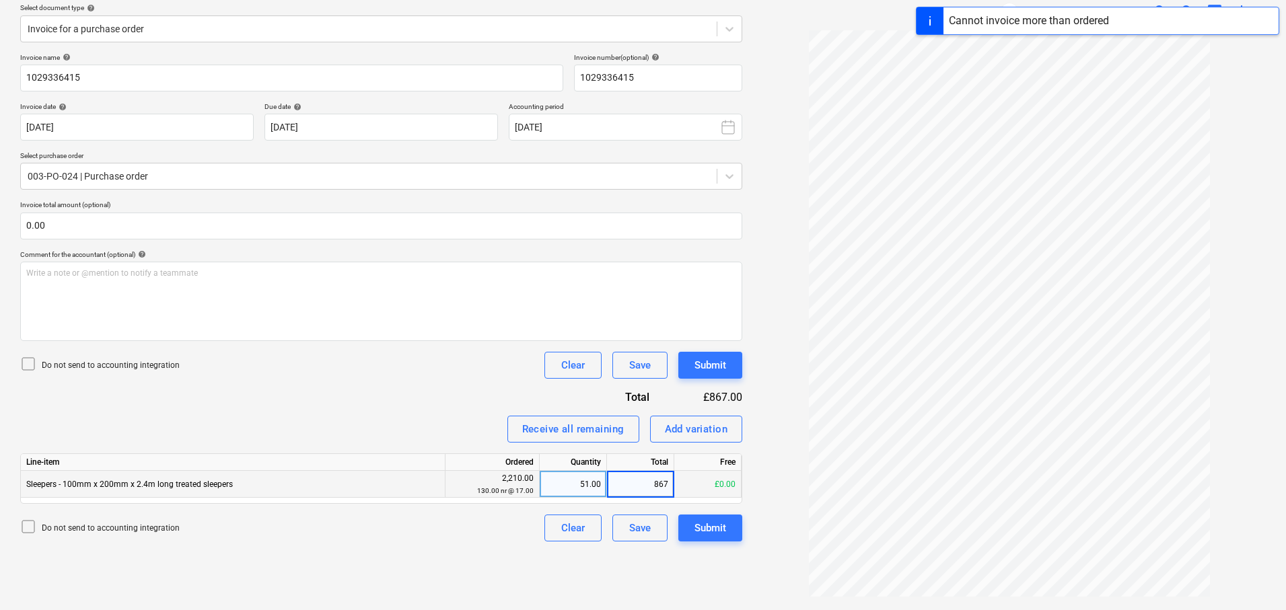
type input "7"
type input "17"
click at [392, 538] on div "Do not send to accounting integration Clear Save Submit" at bounding box center [381, 528] width 722 height 27
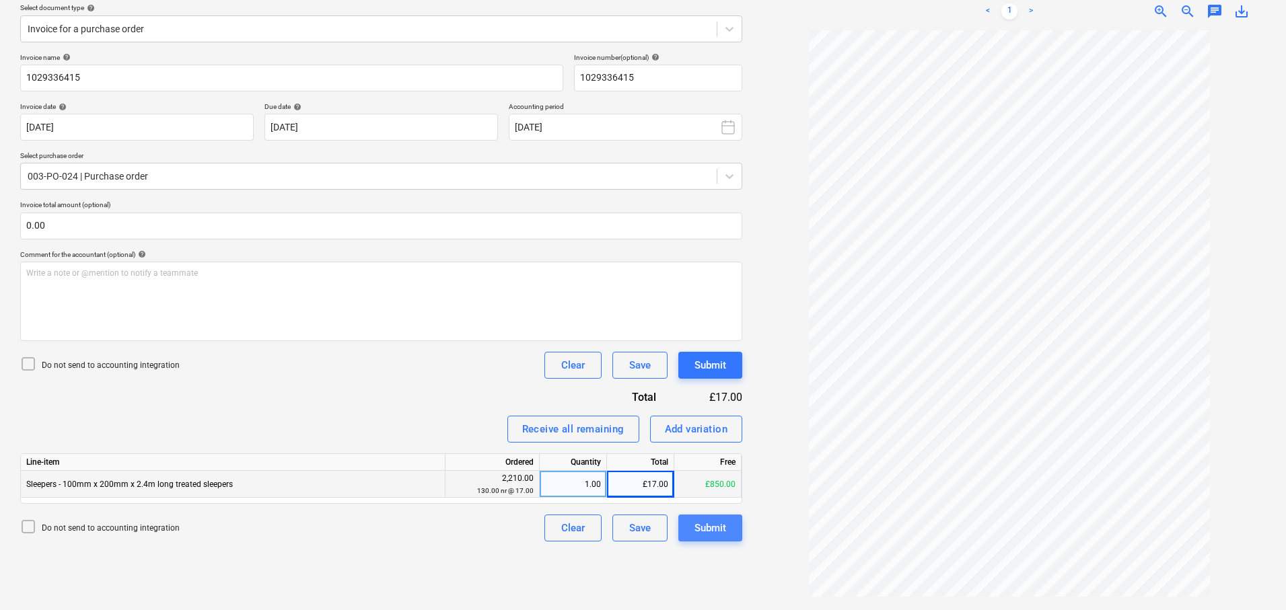
click at [713, 527] on div "Submit" at bounding box center [710, 527] width 32 height 17
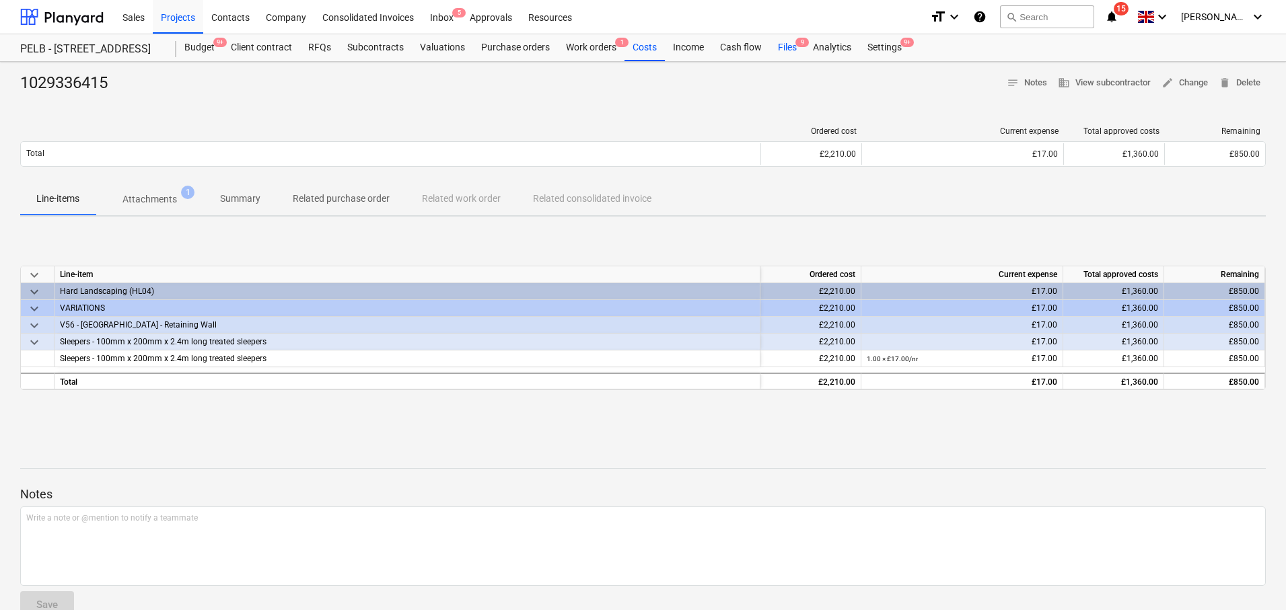
click at [790, 50] on div "Files 9" at bounding box center [787, 47] width 35 height 27
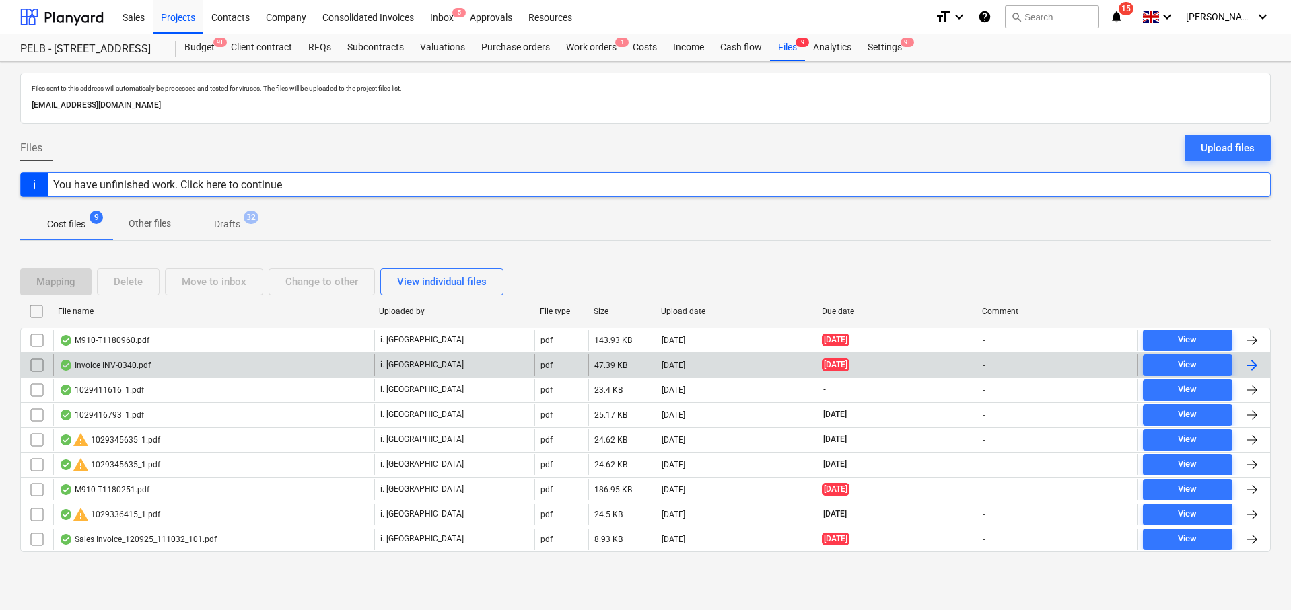
click at [131, 363] on div "Invoice INV-0340.pdf" at bounding box center [105, 365] width 92 height 11
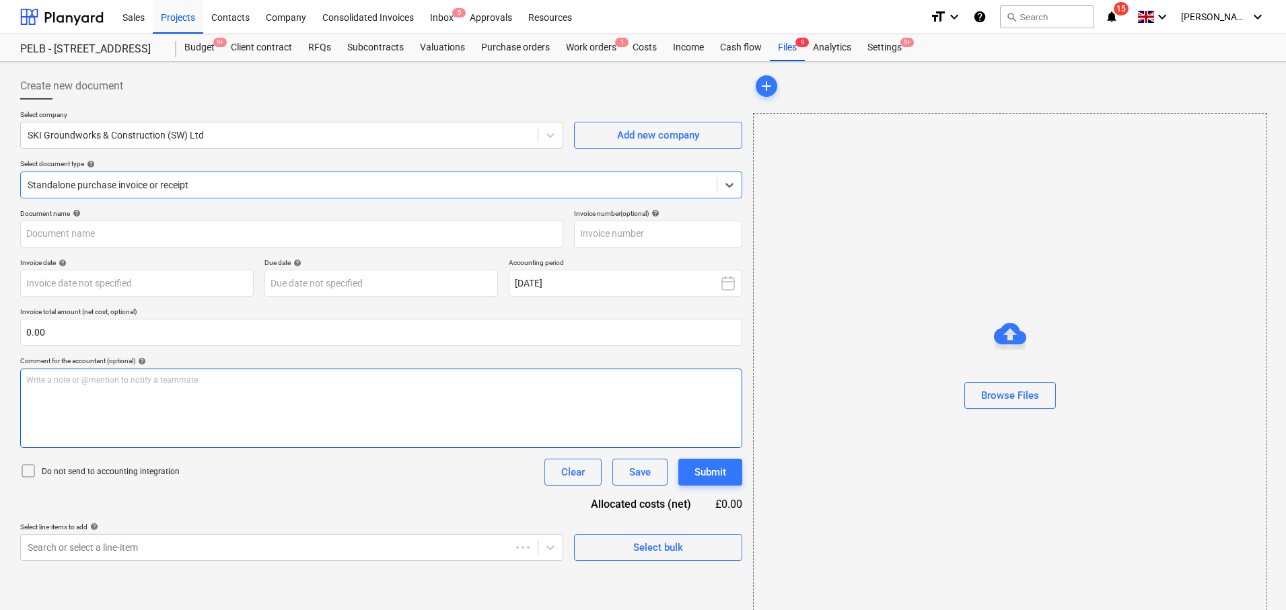
type input "INV-0340"
type input "22 Sep 2025"
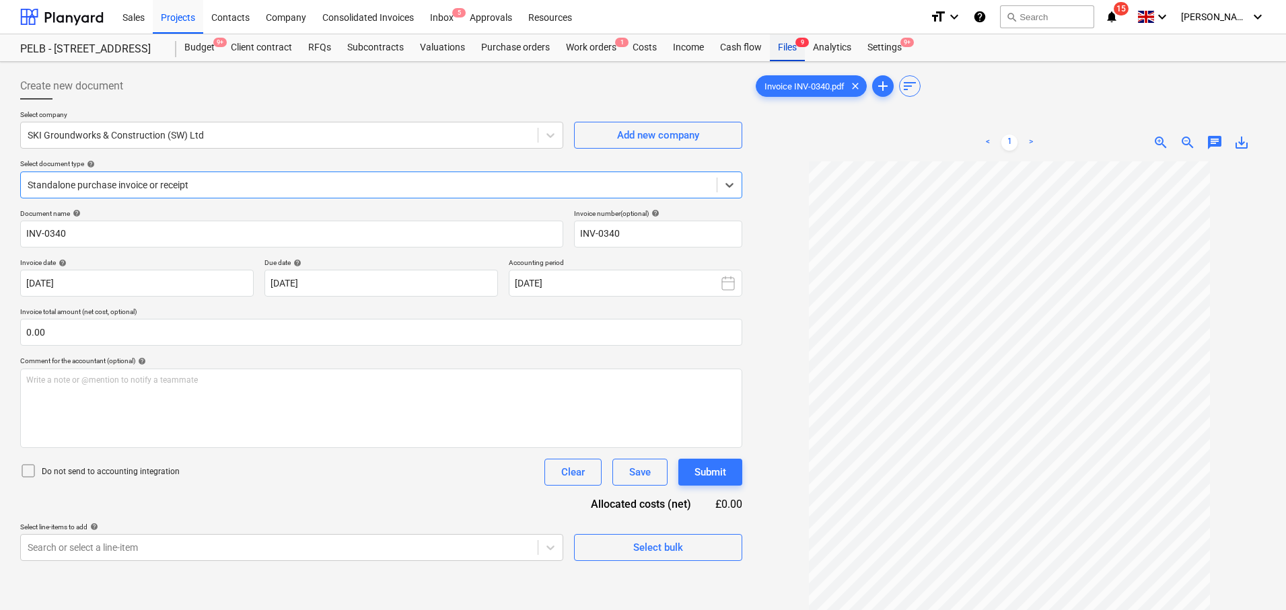
click at [788, 46] on div "Files 9" at bounding box center [787, 47] width 35 height 27
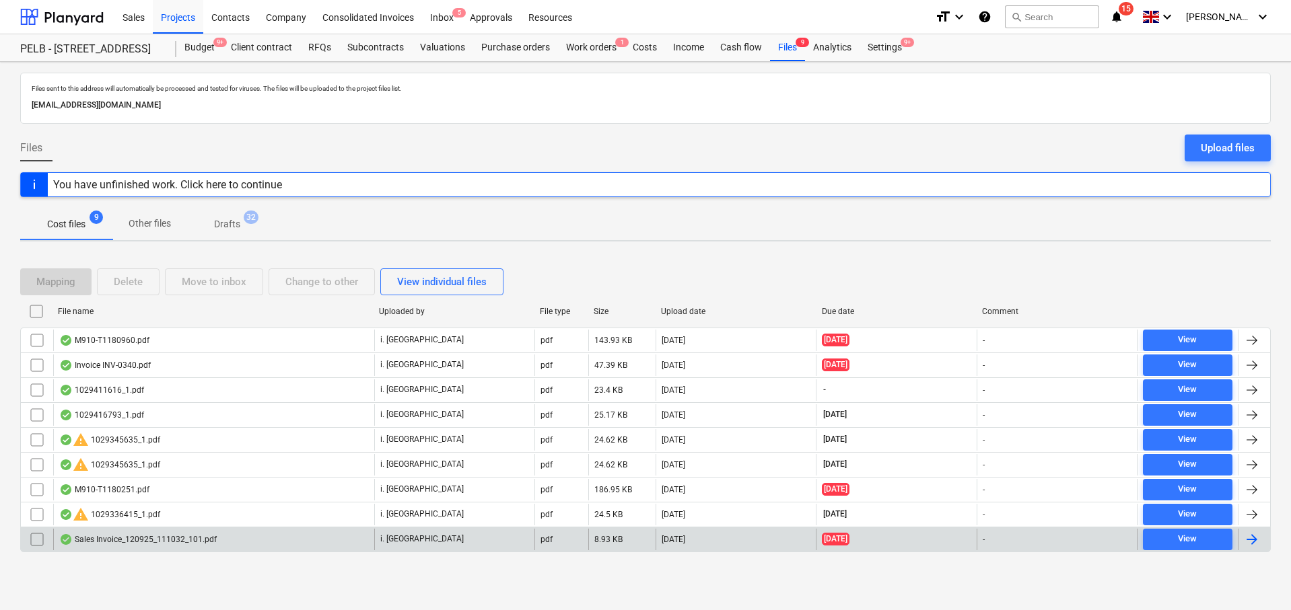
click at [231, 540] on div "Sales Invoice_120925_111032_101.pdf" at bounding box center [213, 540] width 321 height 22
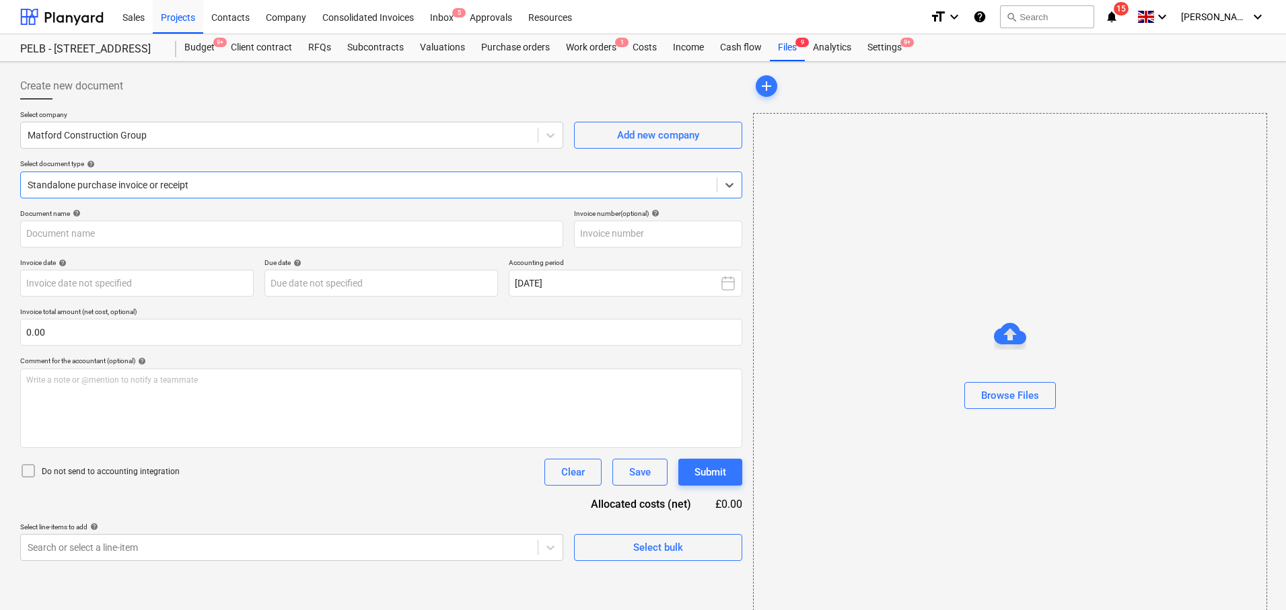
type input "43921557"
type input "31 Aug 2025"
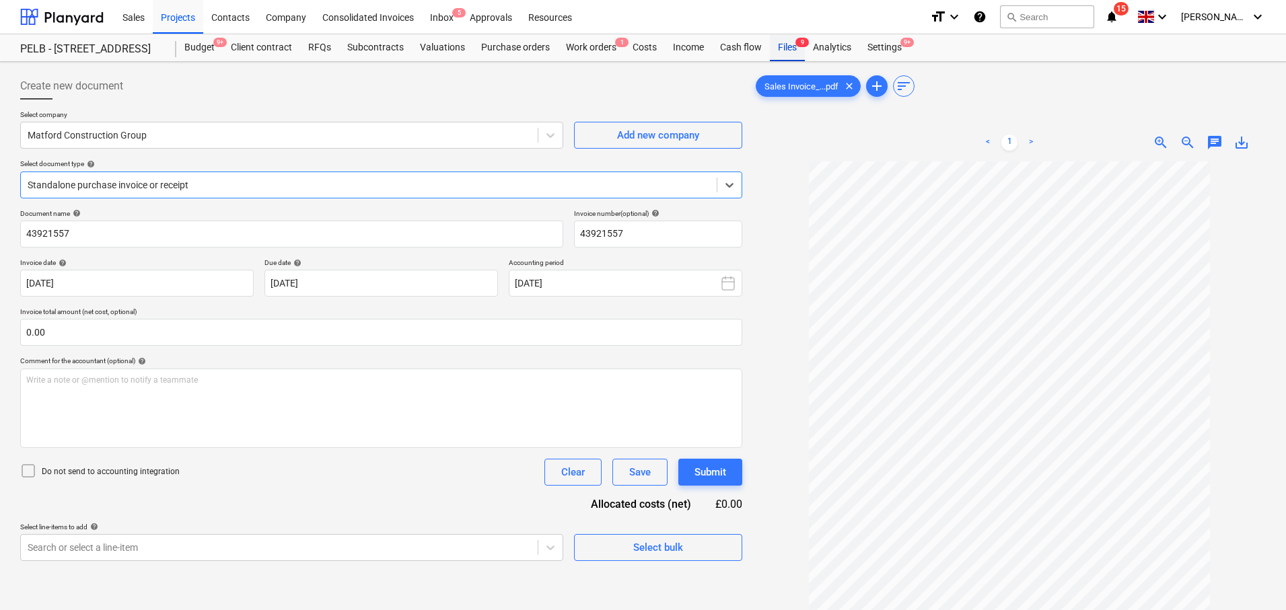
click at [789, 48] on div "Files 9" at bounding box center [787, 47] width 35 height 27
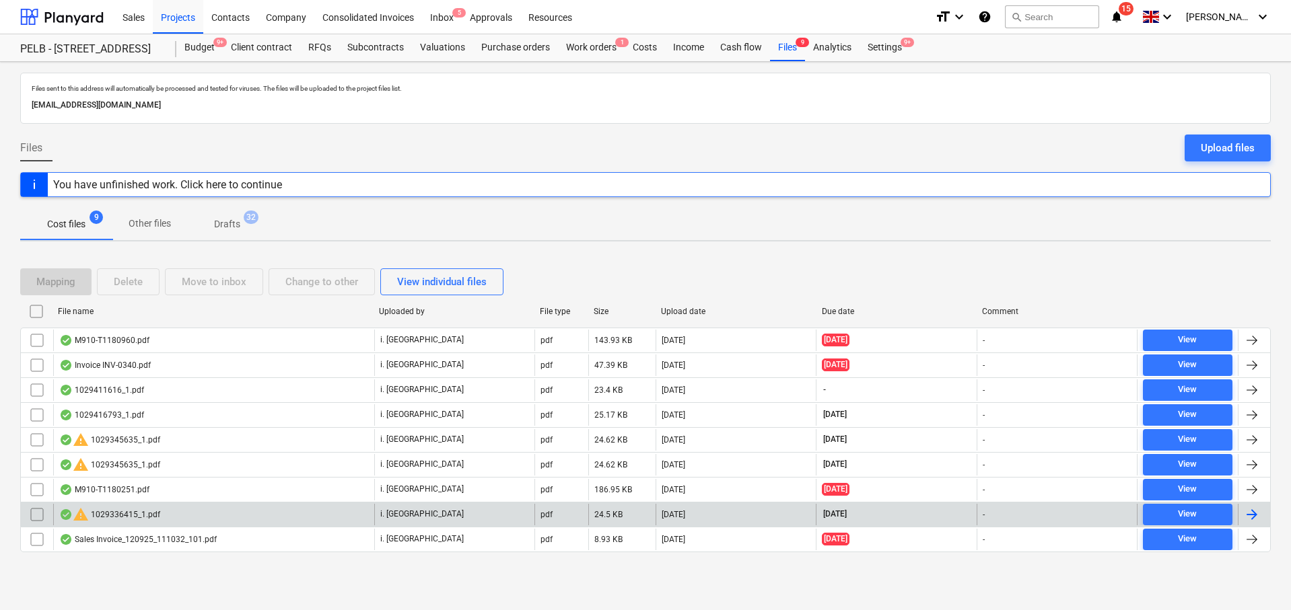
click at [244, 509] on div "warning 1029336415_1.pdf" at bounding box center [213, 515] width 321 height 22
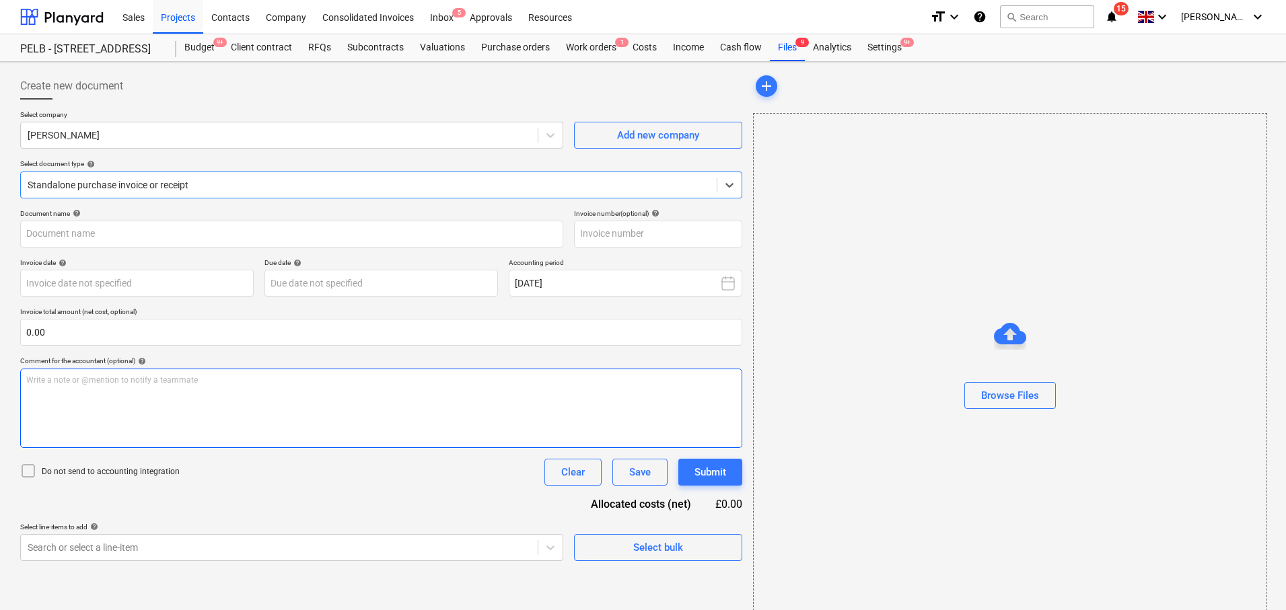
type input "1029336415"
type input "16 Sep 2025"
type input "15 Nov 2025"
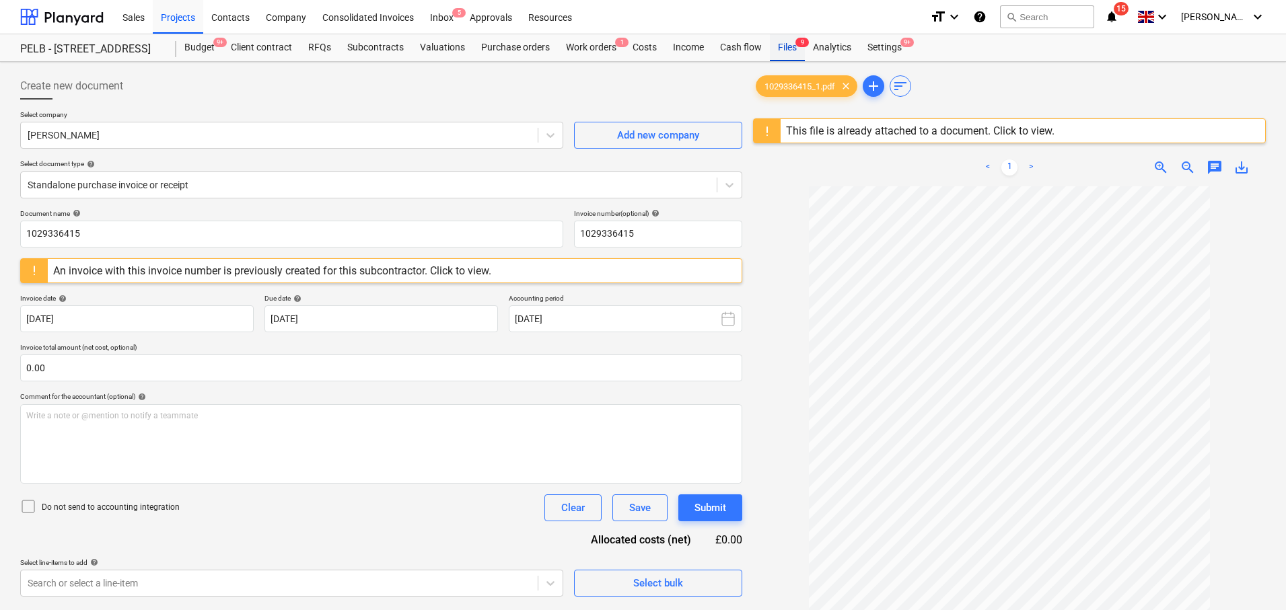
click at [787, 49] on div "Files 9" at bounding box center [787, 47] width 35 height 27
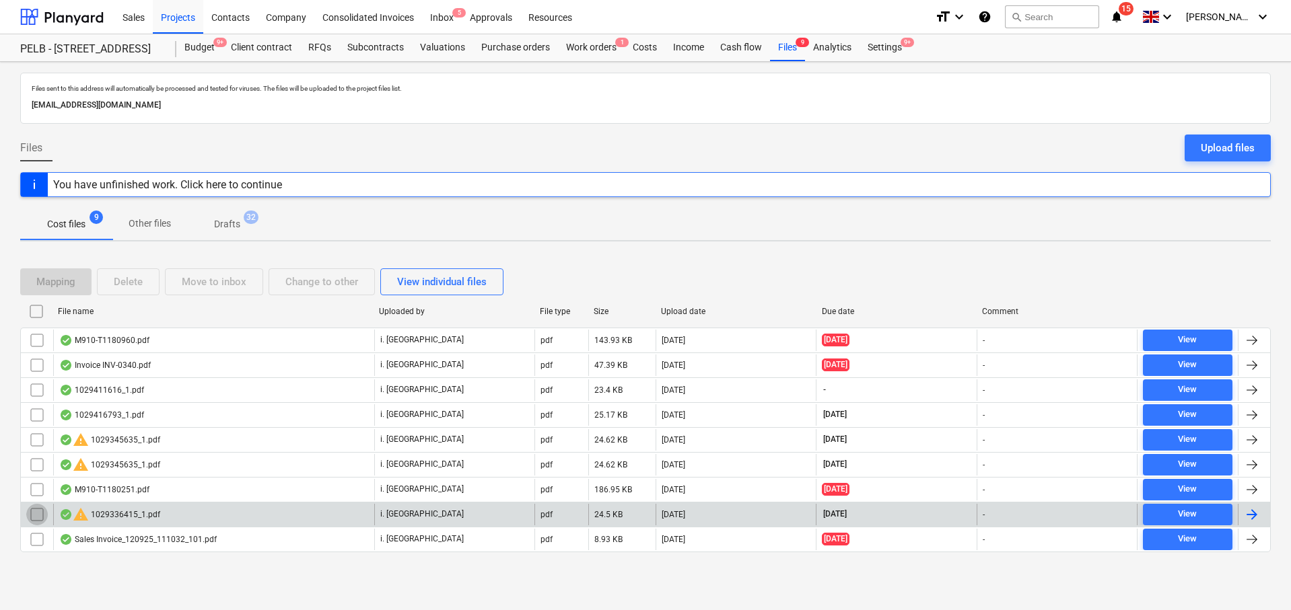
click at [34, 514] on input "checkbox" at bounding box center [37, 515] width 22 height 22
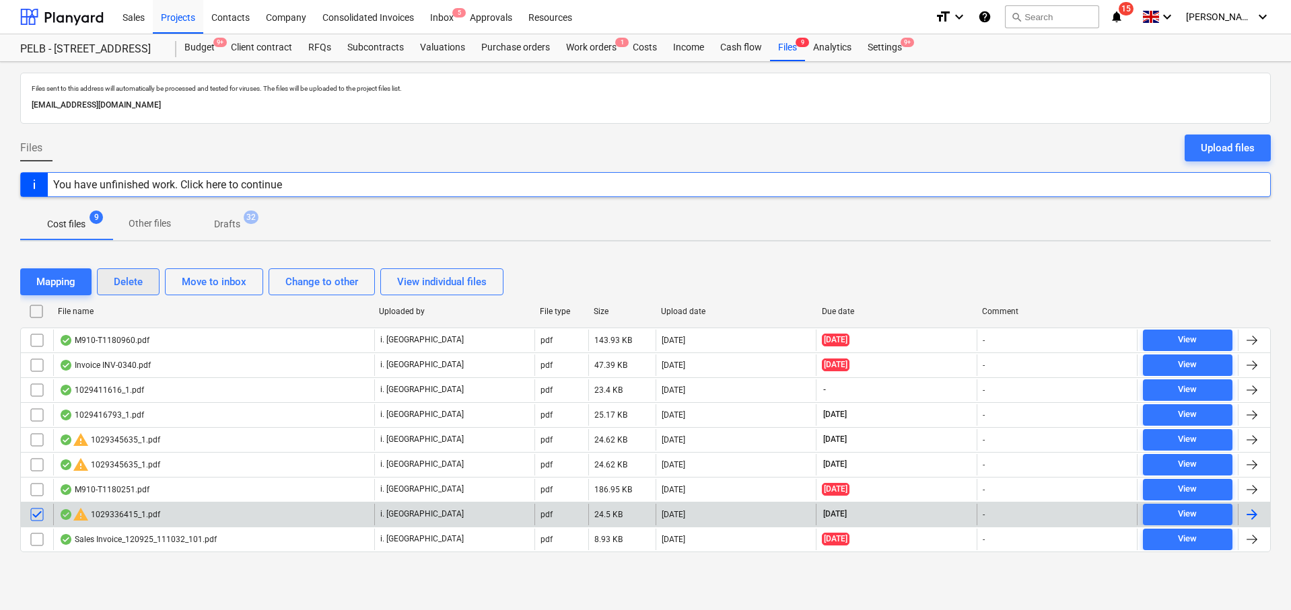
click at [151, 287] on button "Delete" at bounding box center [128, 281] width 63 height 27
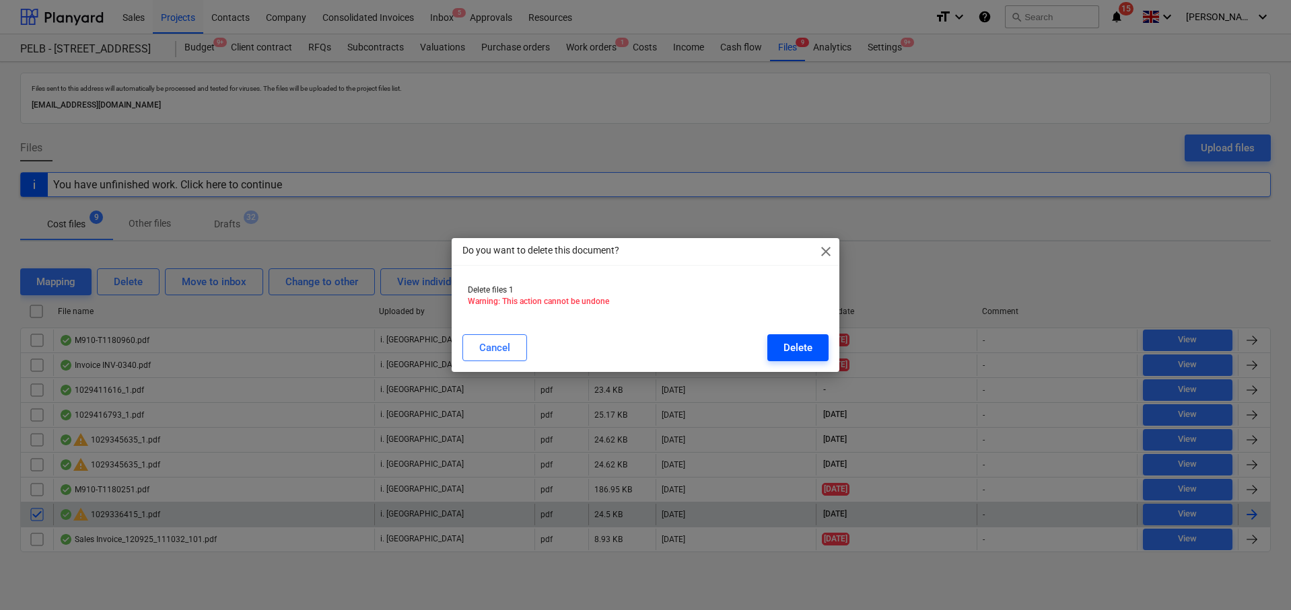
click at [794, 352] on div "Delete" at bounding box center [797, 347] width 29 height 17
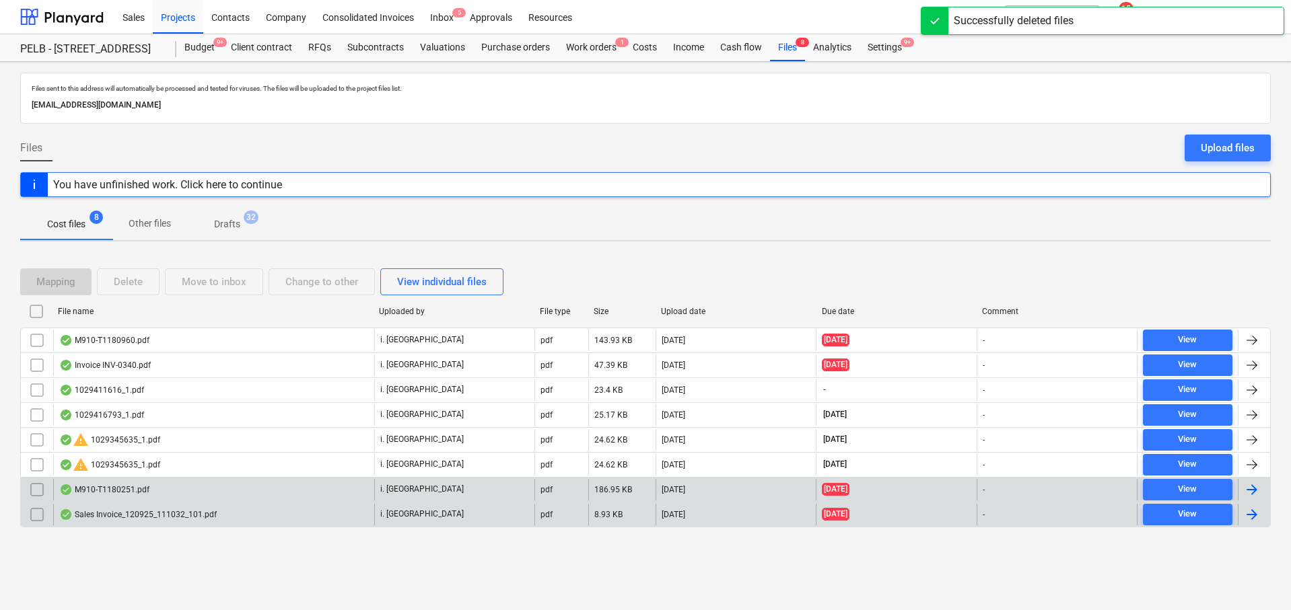
click at [149, 488] on div "M910-T1180251.pdf" at bounding box center [213, 490] width 321 height 22
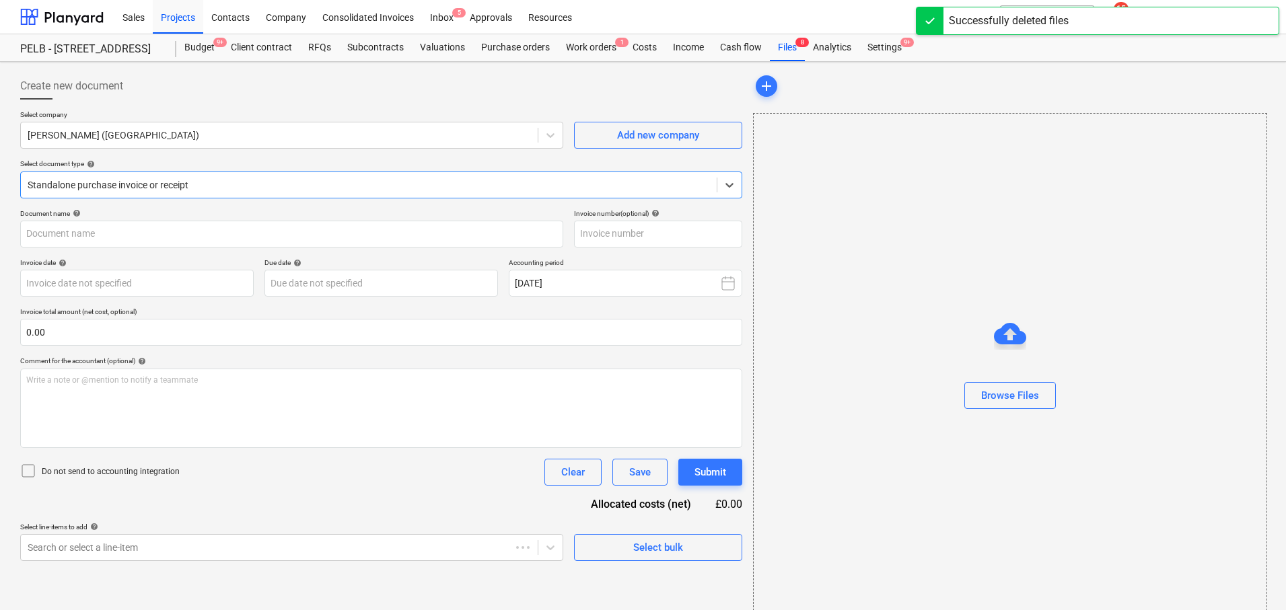
type input "T1180251"
type input "15 Sep 2025"
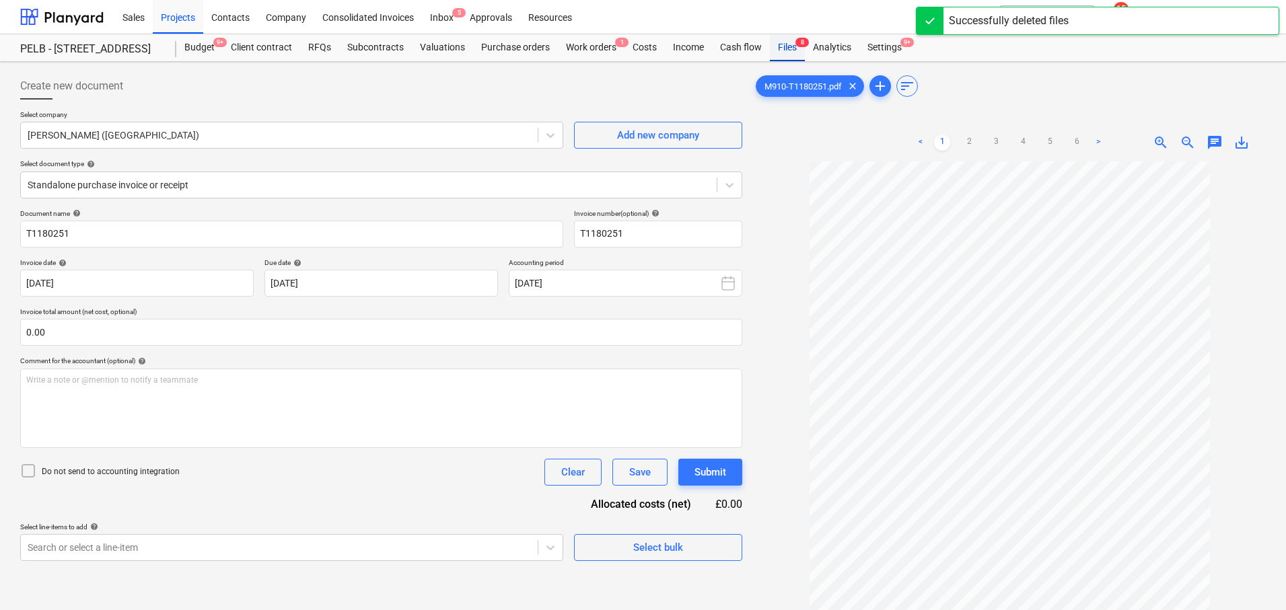
click at [789, 46] on div "Files 8" at bounding box center [787, 47] width 35 height 27
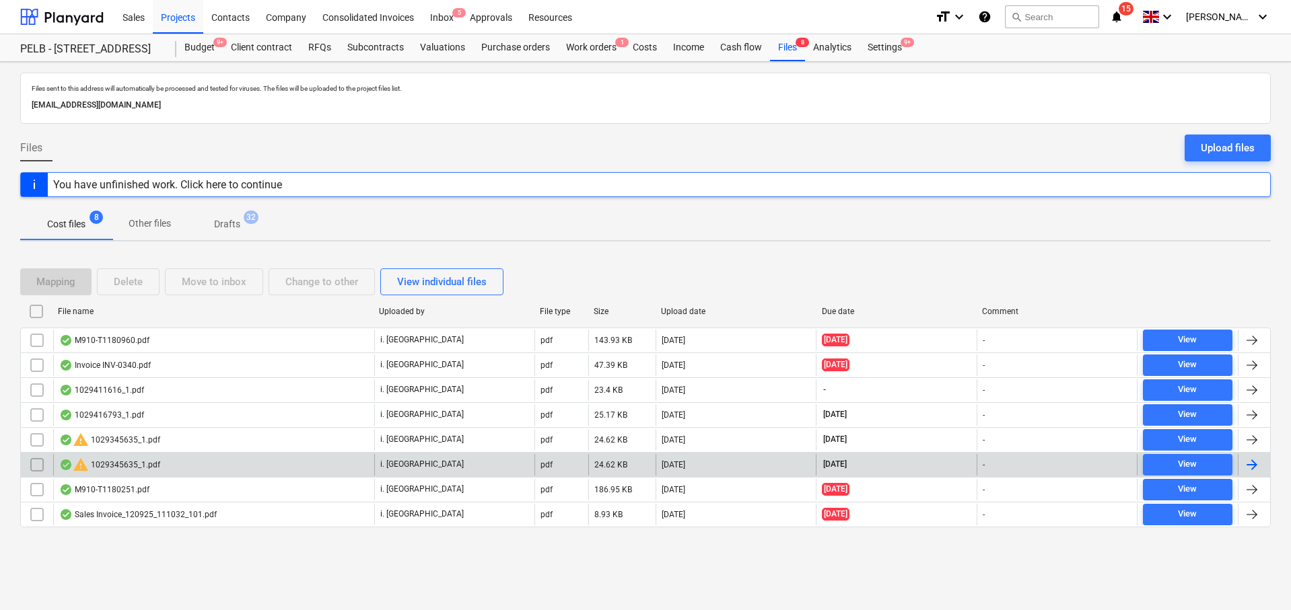
click at [203, 468] on div "warning 1029345635_1.pdf" at bounding box center [213, 465] width 321 height 22
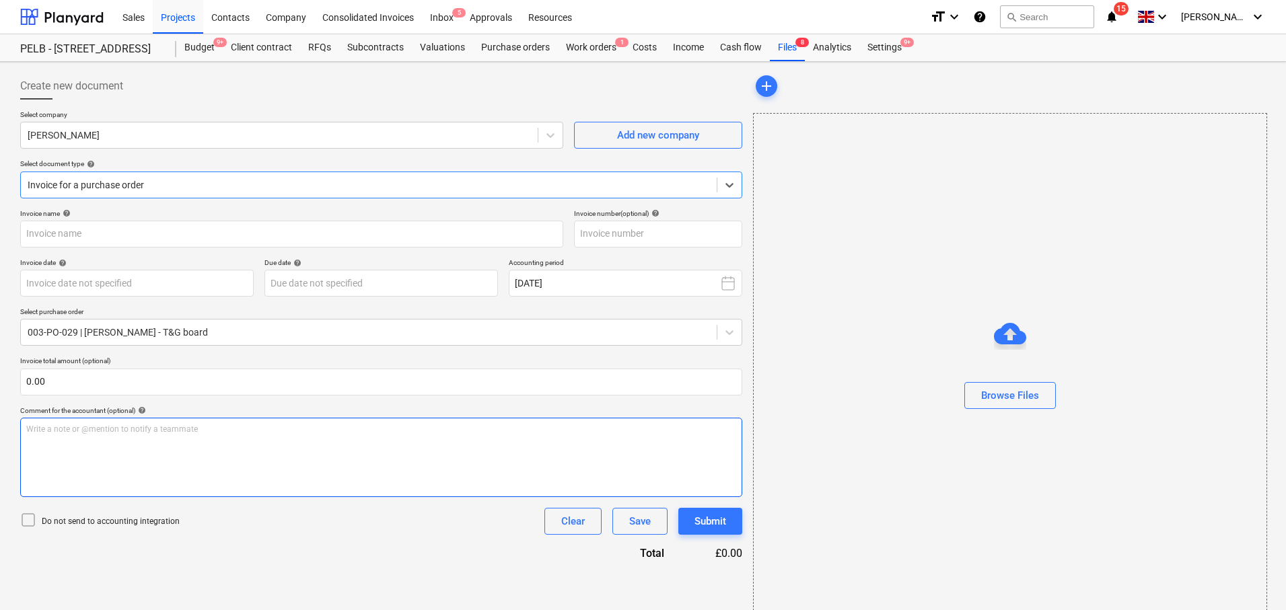
type input "1029345635"
type input "16 Sep 2025"
type input "15 Nov 2025"
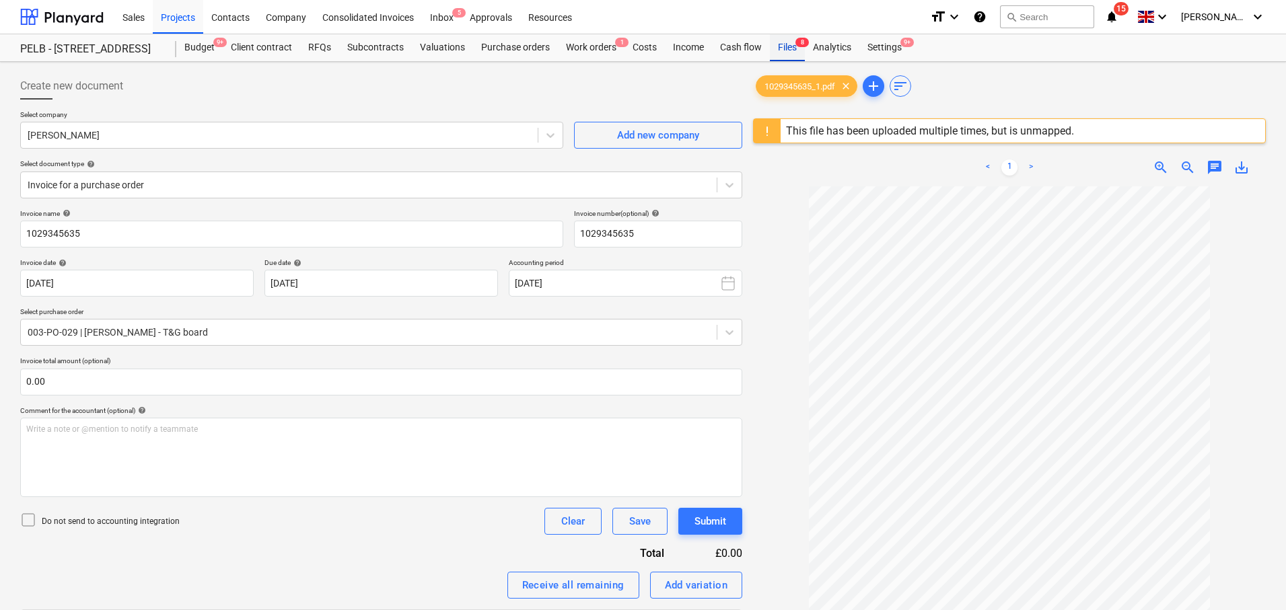
click at [785, 48] on div "Files 8" at bounding box center [787, 47] width 35 height 27
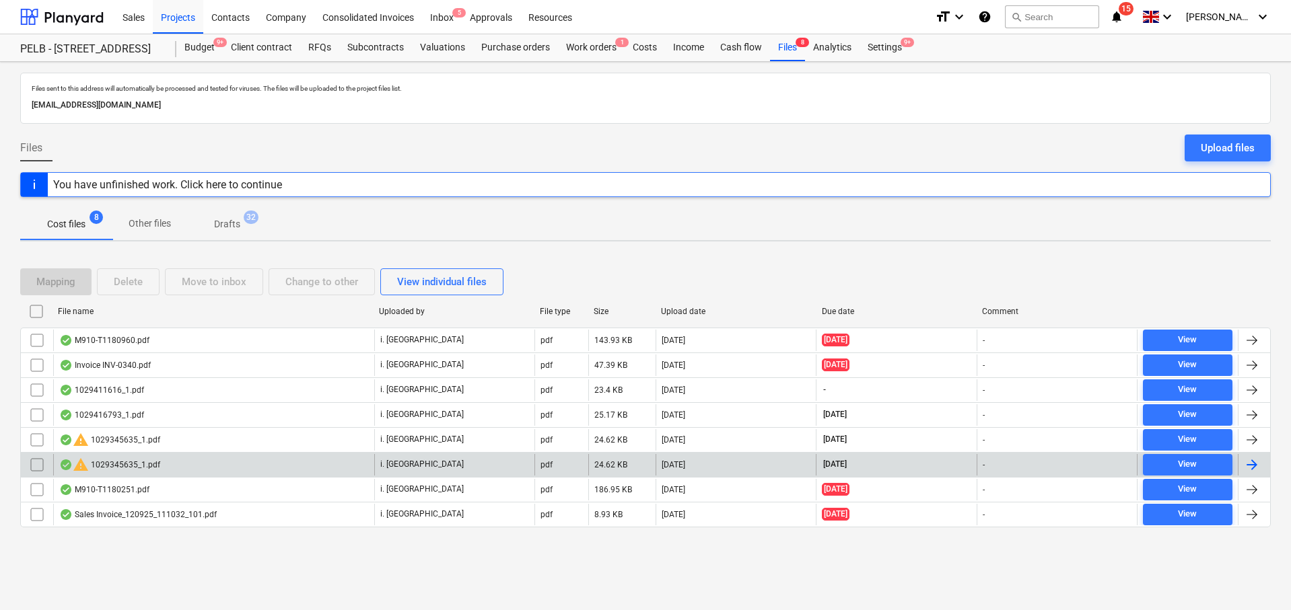
click at [35, 470] on input "checkbox" at bounding box center [37, 465] width 22 height 22
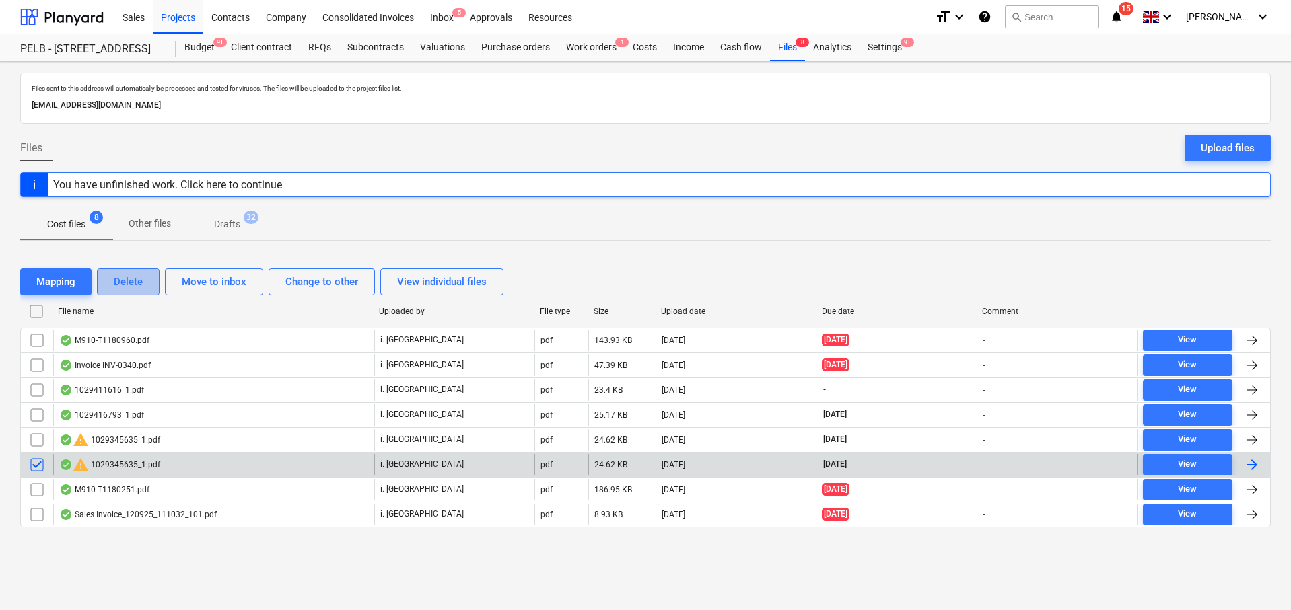
click at [110, 280] on button "Delete" at bounding box center [128, 281] width 63 height 27
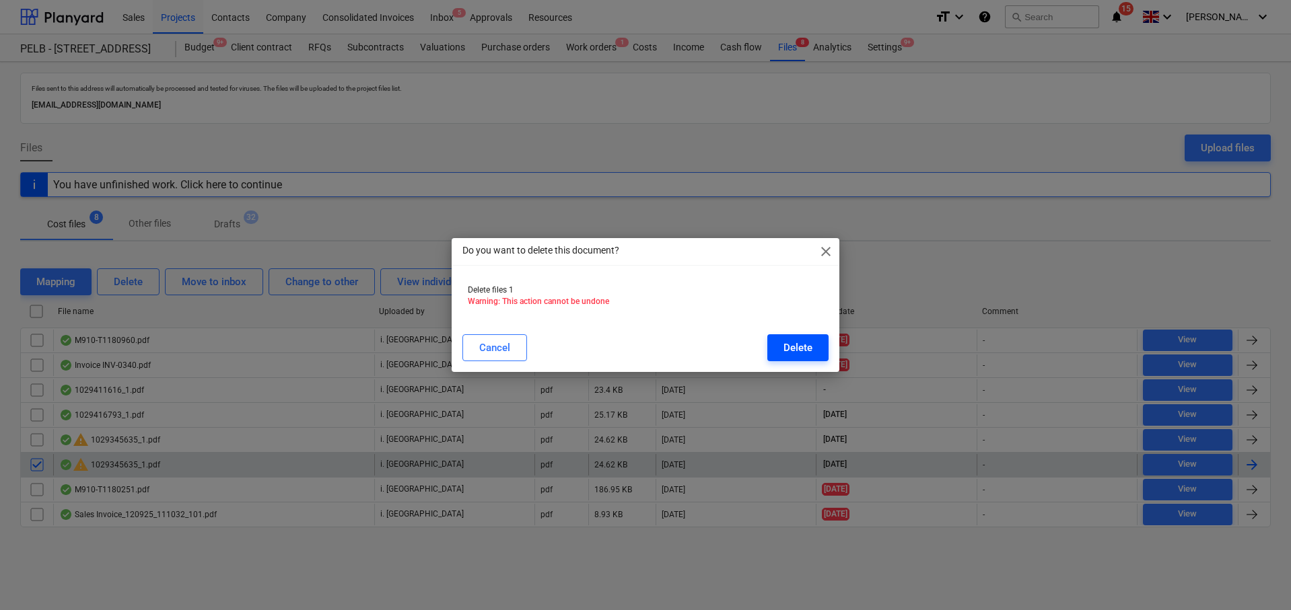
click at [808, 353] on div "Delete" at bounding box center [797, 347] width 29 height 17
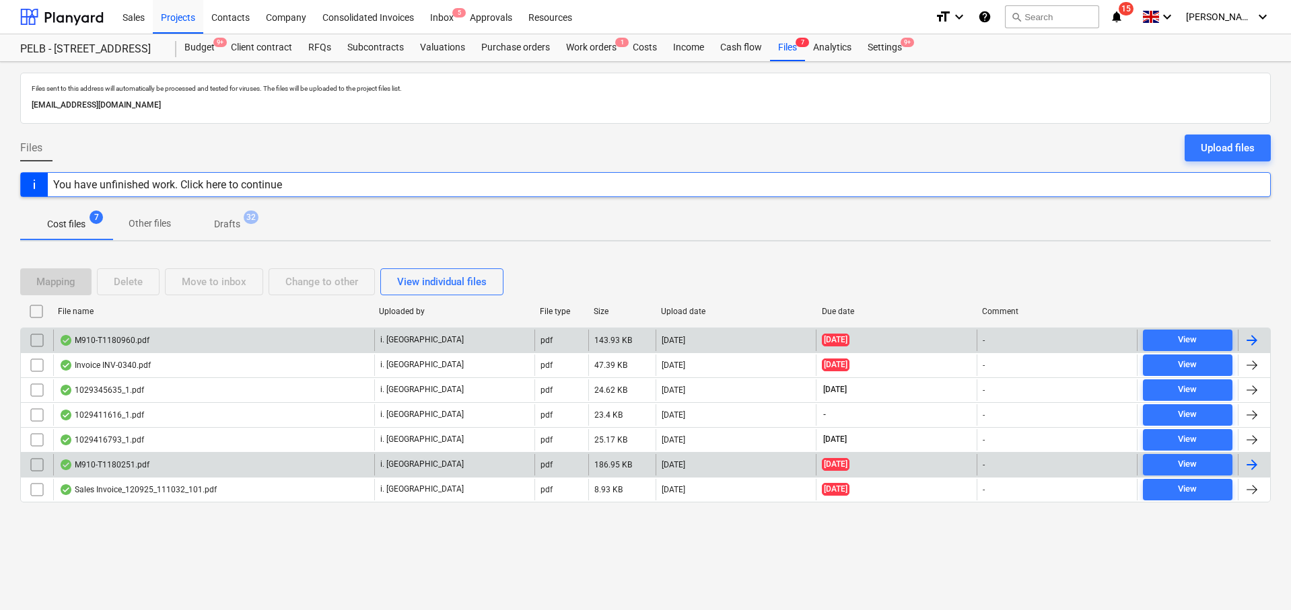
click at [194, 344] on div "M910-T1180960.pdf" at bounding box center [213, 341] width 321 height 22
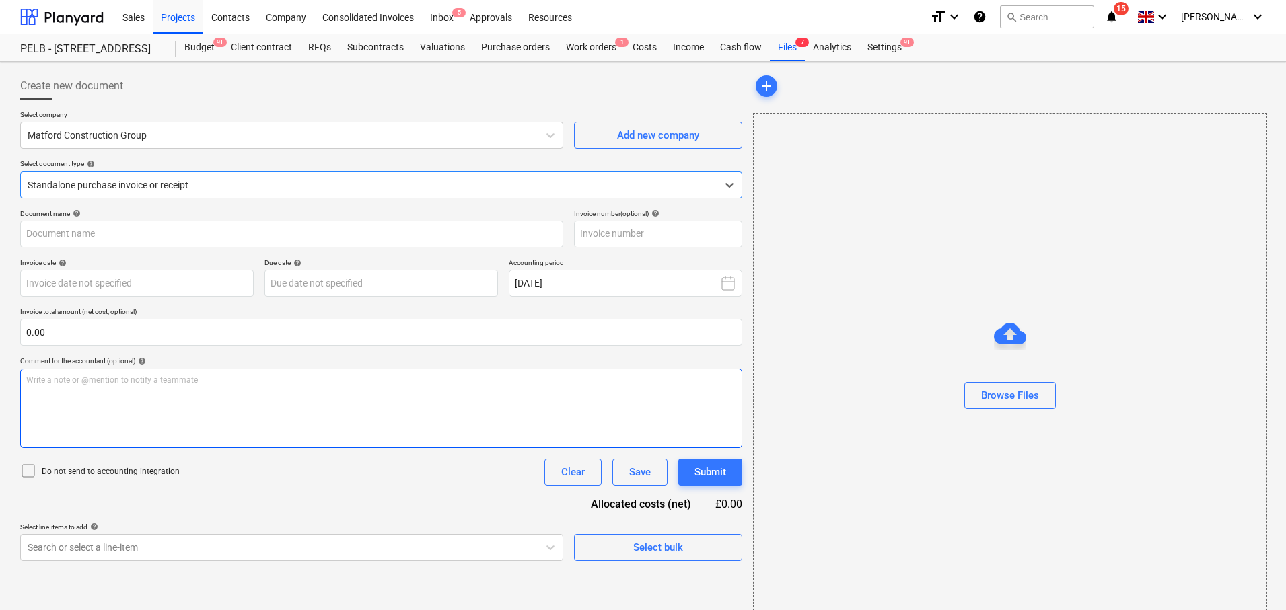
type input "T1180960"
type input "18 Sep 2025"
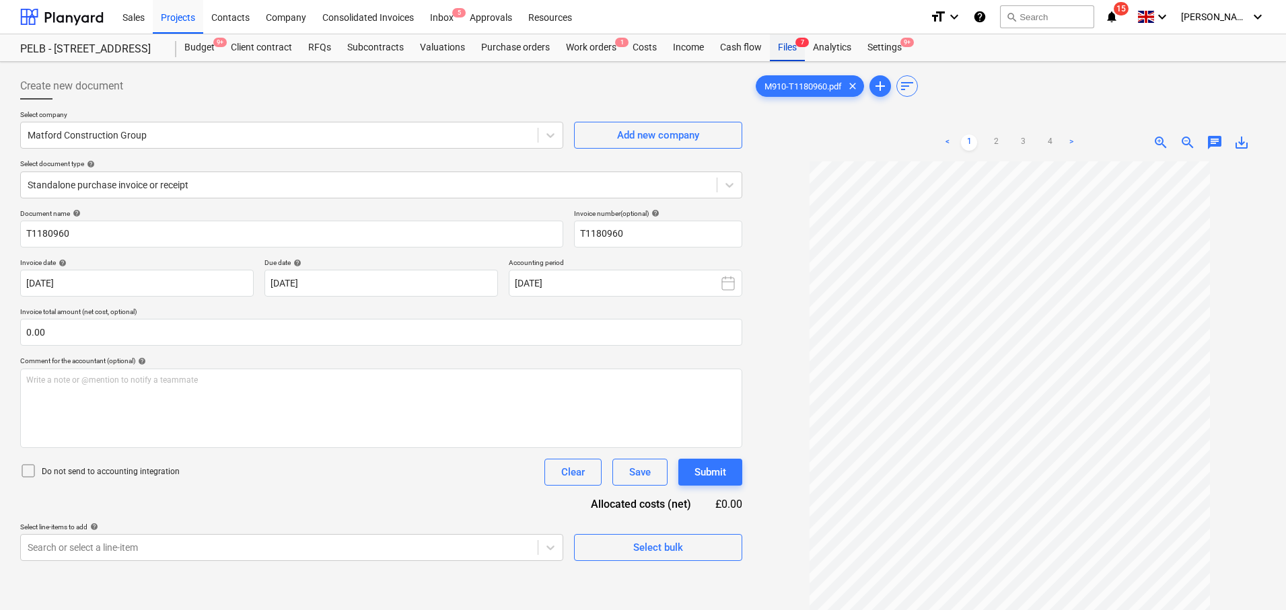
click at [785, 46] on div "Files 7" at bounding box center [787, 47] width 35 height 27
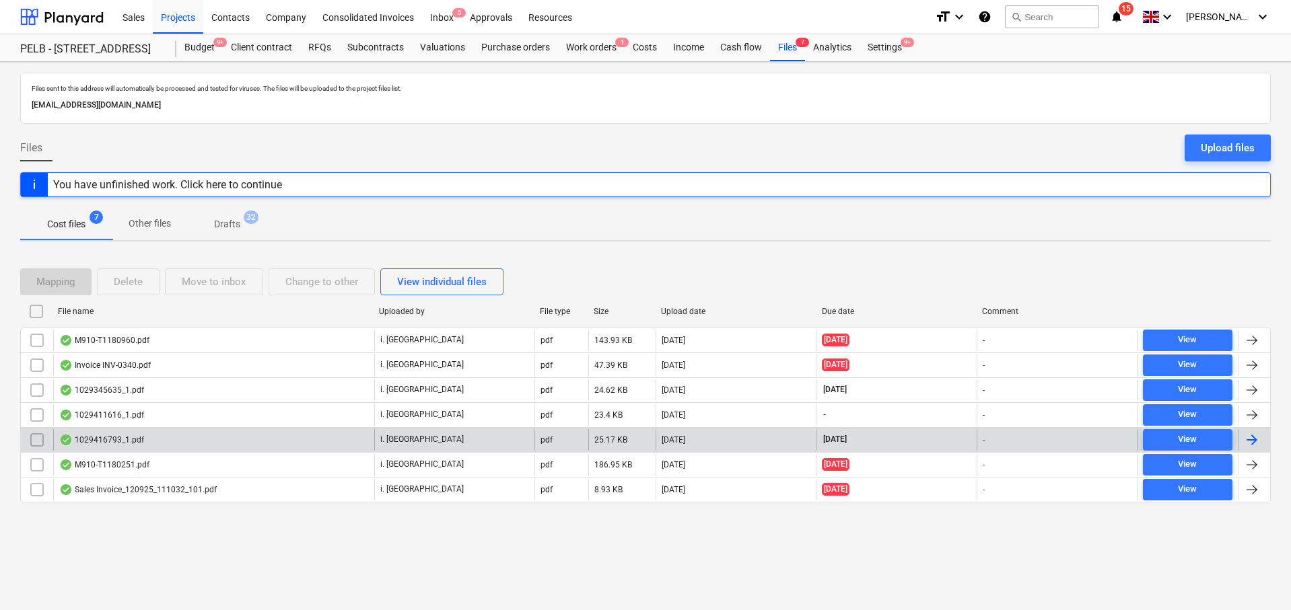
click at [1254, 439] on div at bounding box center [1252, 440] width 16 height 16
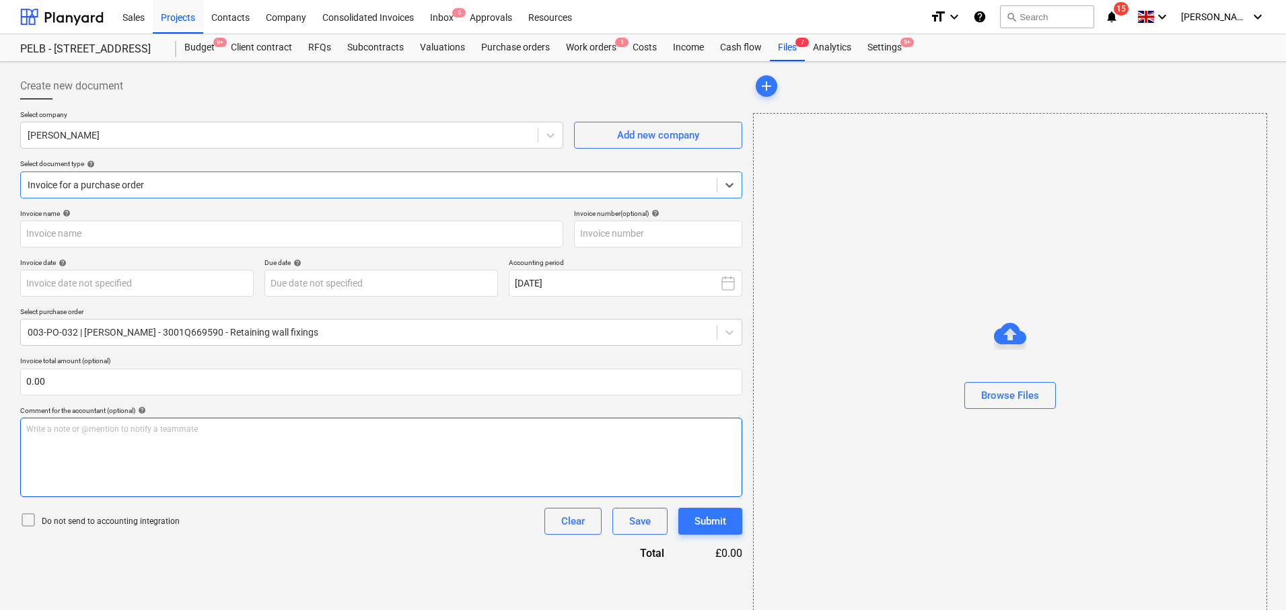
type input "1029416793"
type input "17 Sep 2025"
type input "15 Nov 2025"
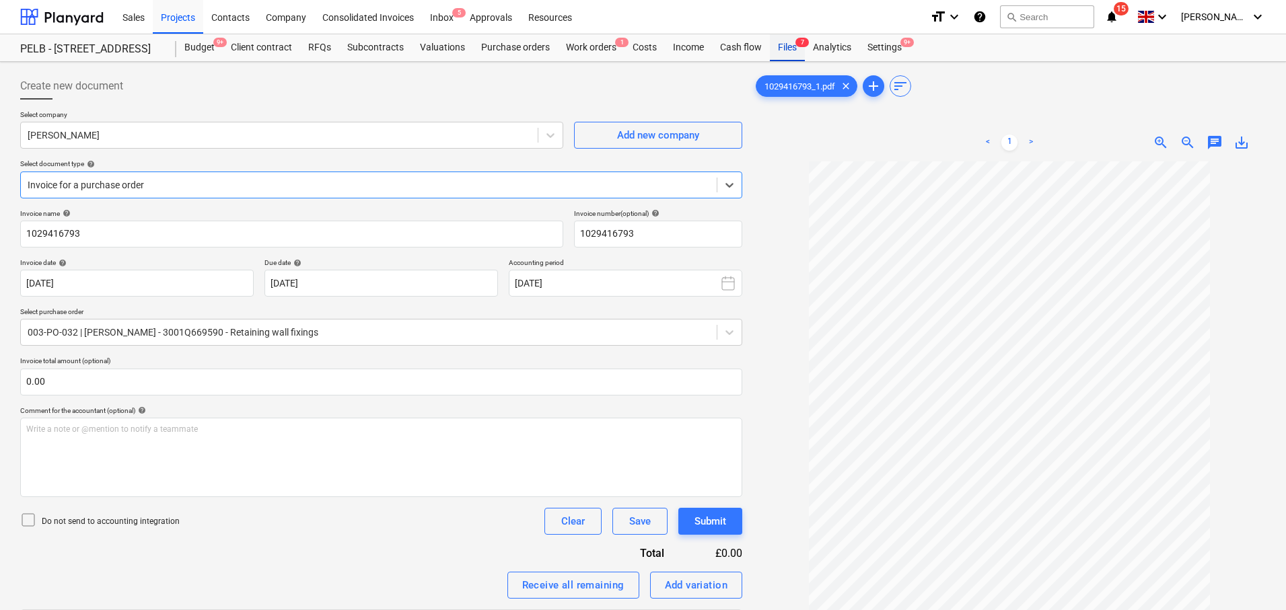
click at [787, 52] on div "Files 7" at bounding box center [787, 47] width 35 height 27
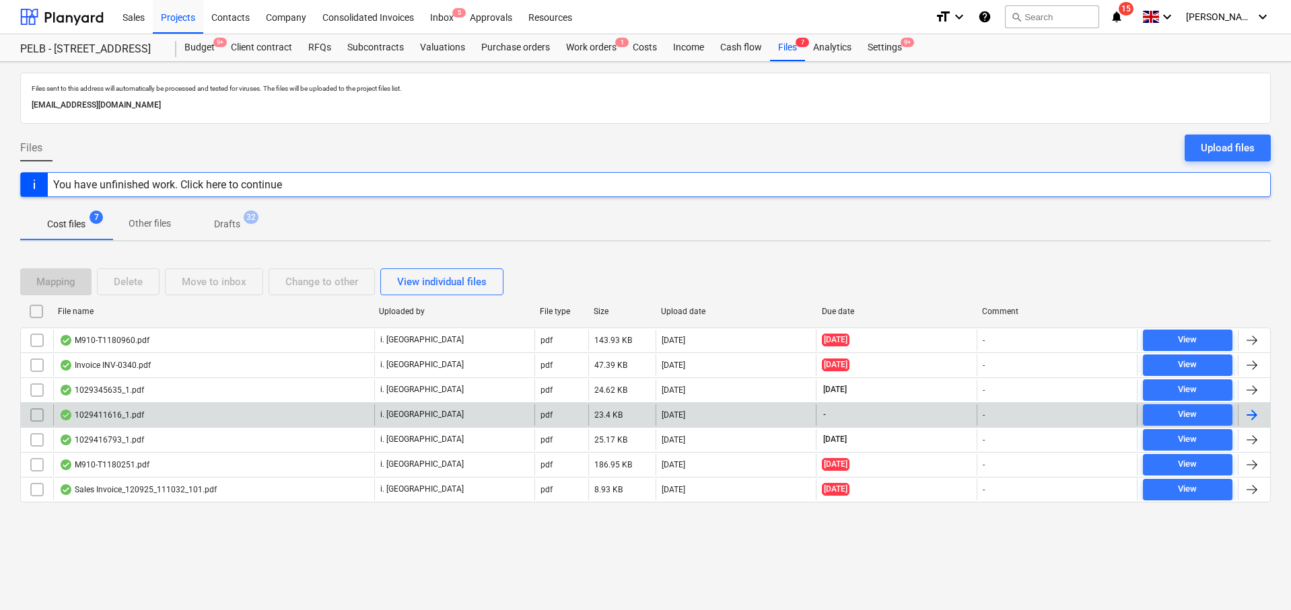
click at [1259, 415] on div at bounding box center [1252, 415] width 16 height 16
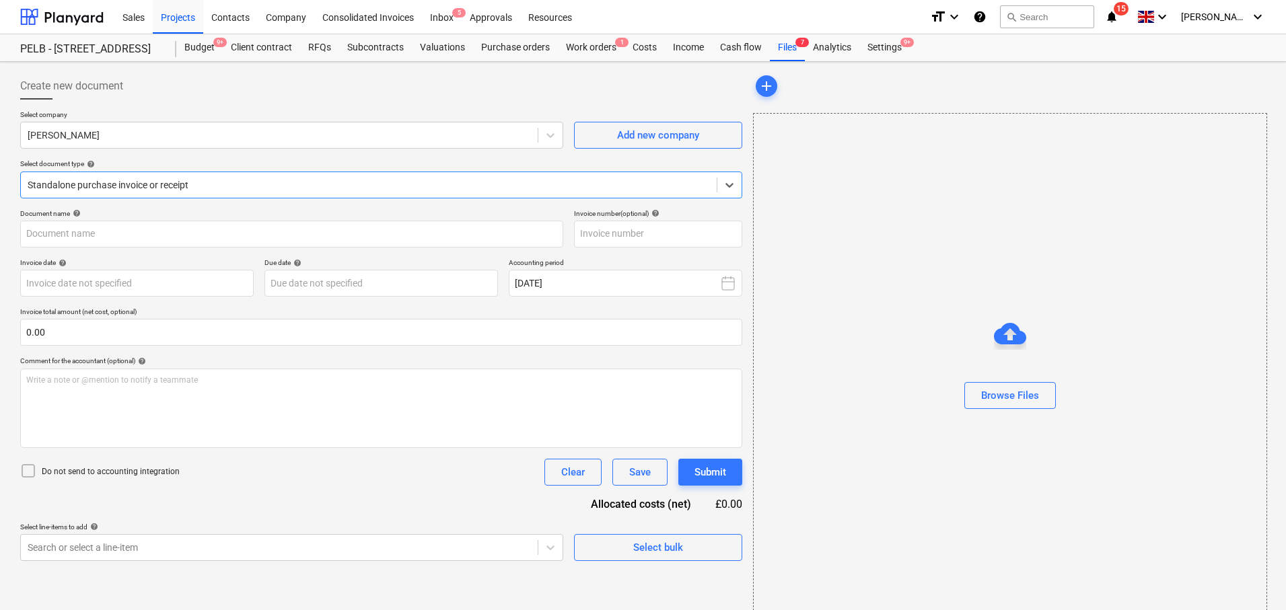
type input "1029266476"
type input "17 Sep 2025"
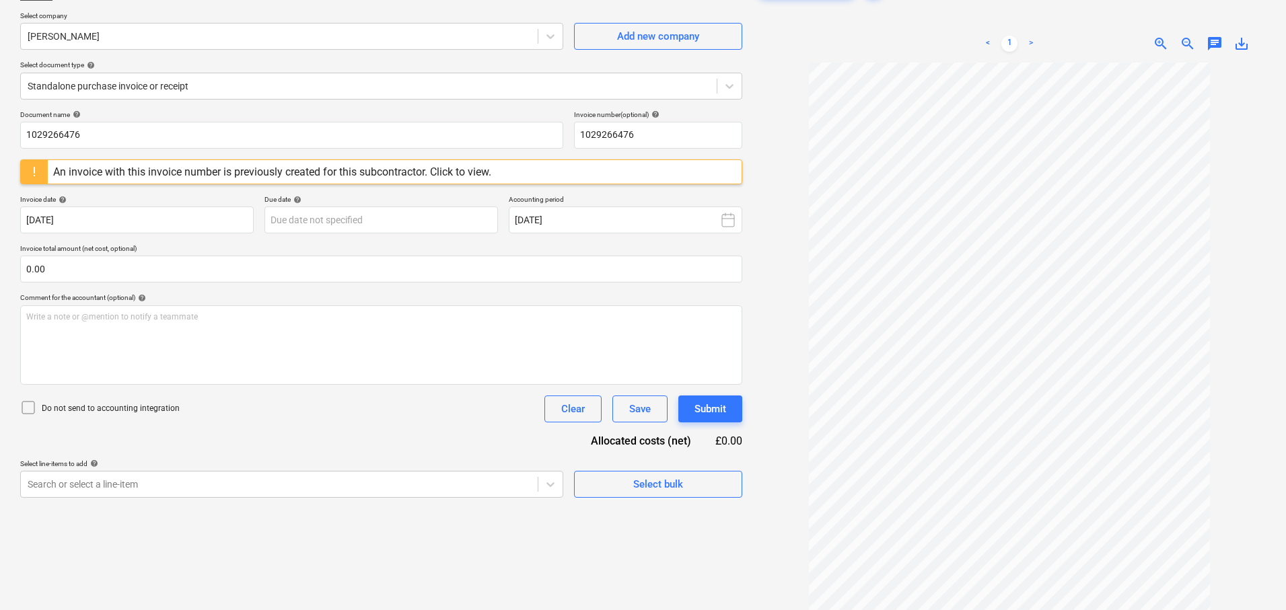
scroll to position [100, 0]
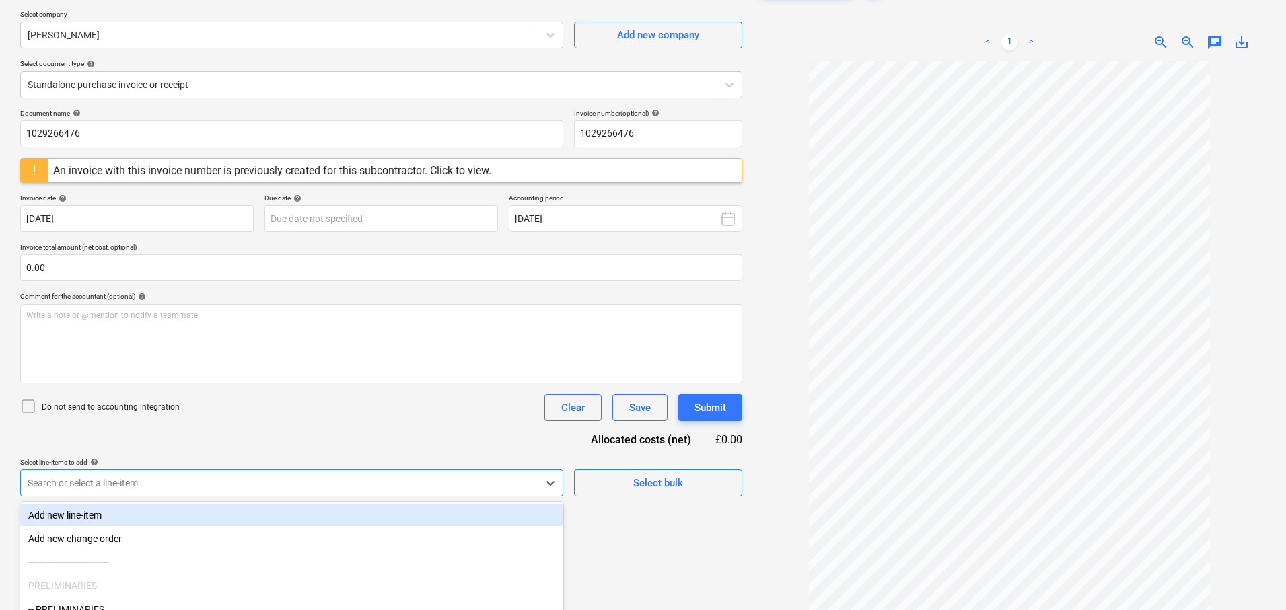
click at [347, 470] on body "Sales Projects Contacts Company Consolidated Invoices Inbox 5 Approvals Resourc…" at bounding box center [643, 205] width 1286 height 610
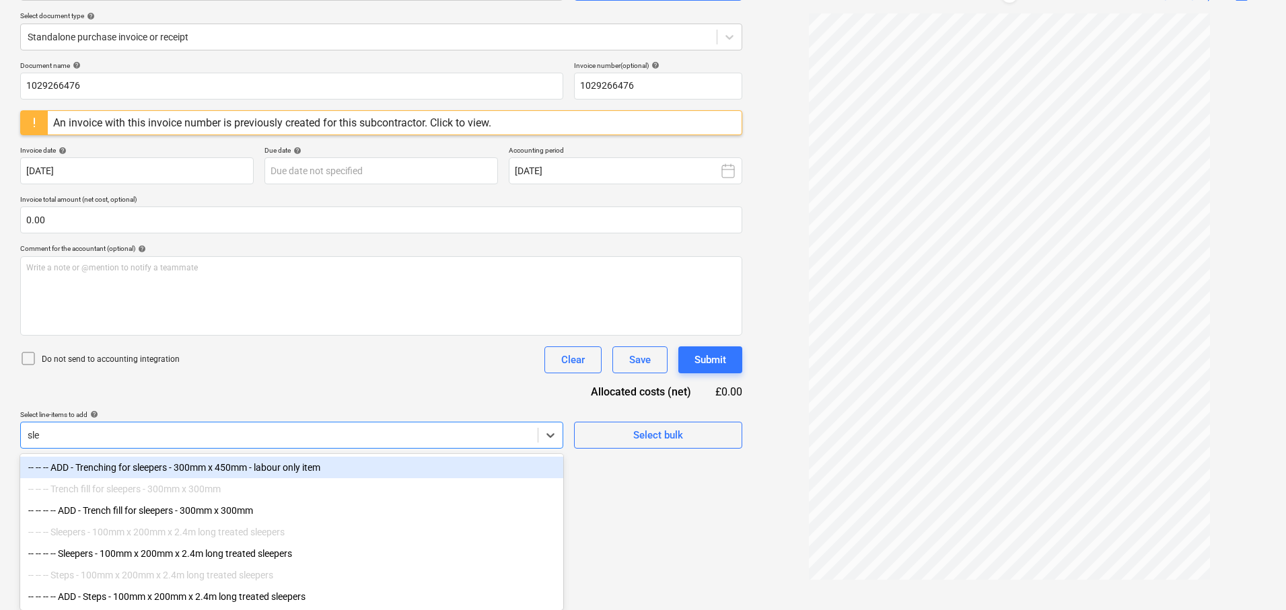
scroll to position [148, 0]
type input "sleep"
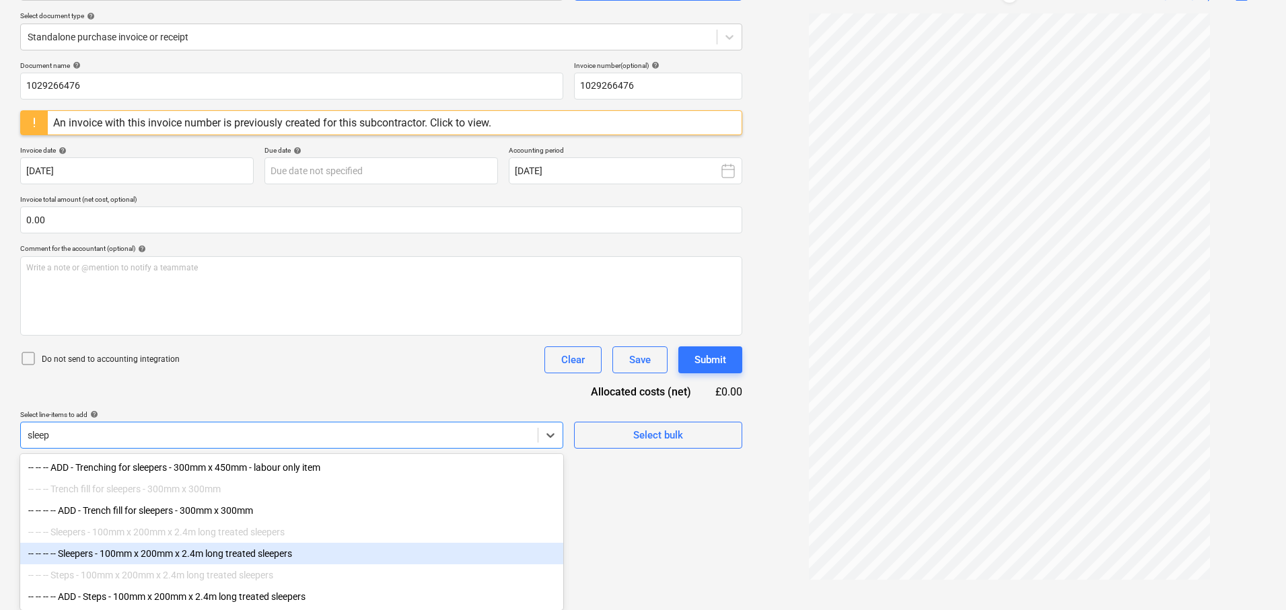
click at [307, 552] on div "-- -- -- -- Sleepers - 100mm x 200mm x 2.4m long treated sleepers" at bounding box center [291, 554] width 543 height 22
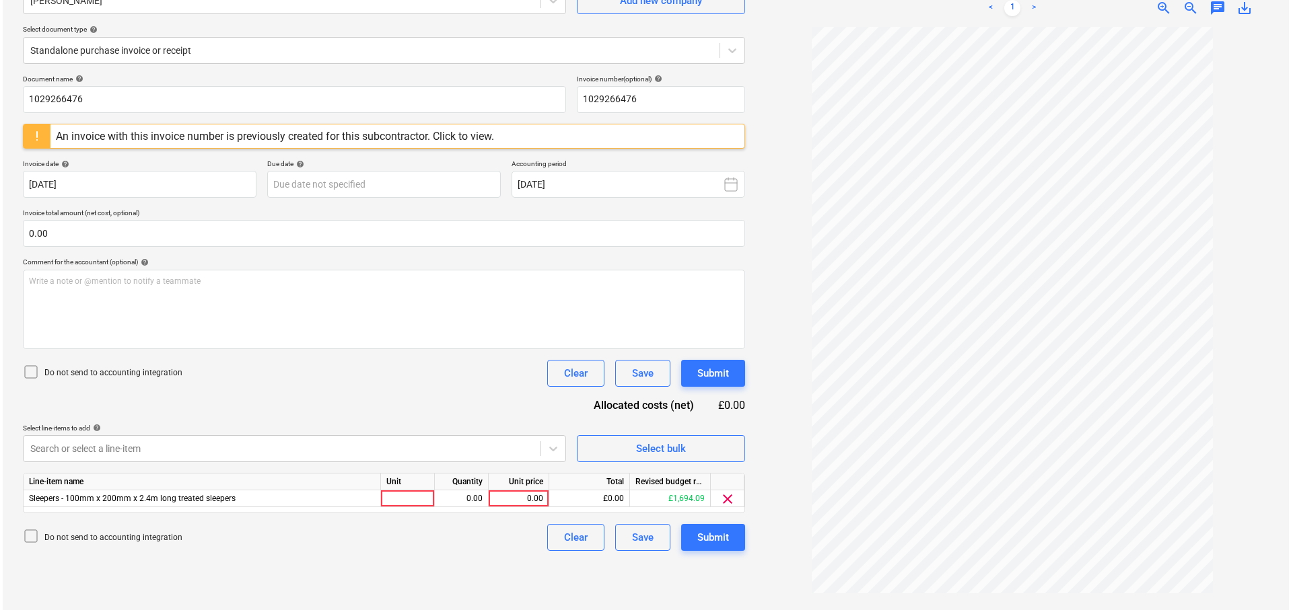
scroll to position [135, 0]
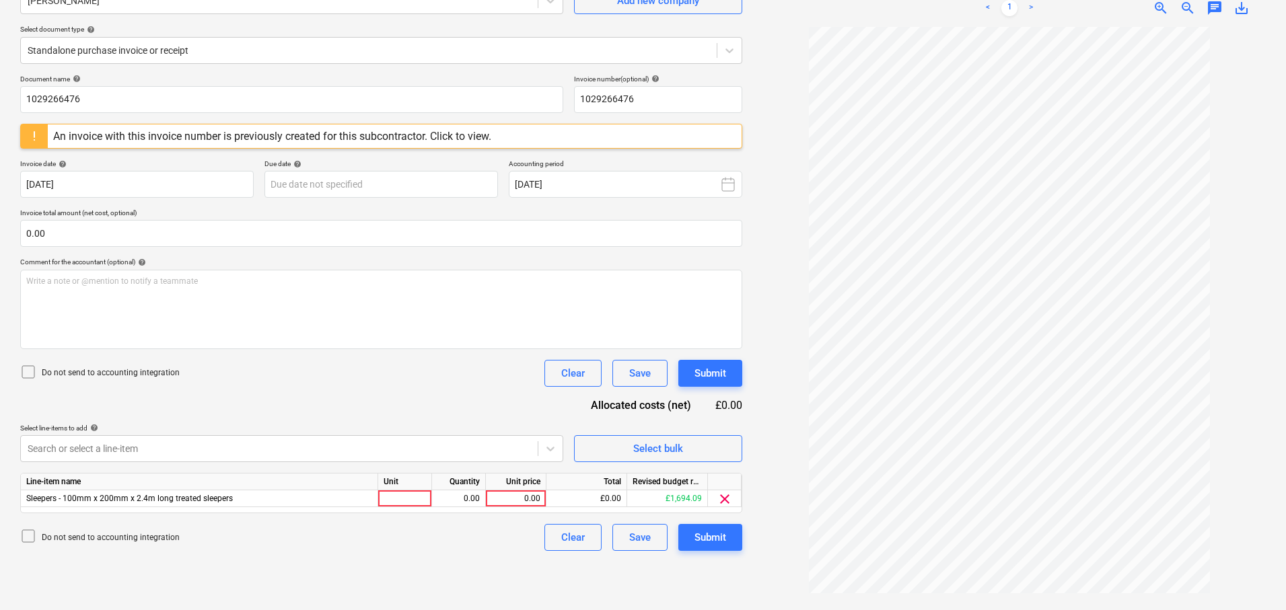
click at [712, 575] on div "Create new document Select company Travis Perkins Add new company Select docume…" at bounding box center [381, 269] width 733 height 672
click at [424, 499] on div at bounding box center [405, 499] width 54 height 17
type input "21"
click at [522, 496] on div "0.00" at bounding box center [515, 499] width 49 height 17
type input "17"
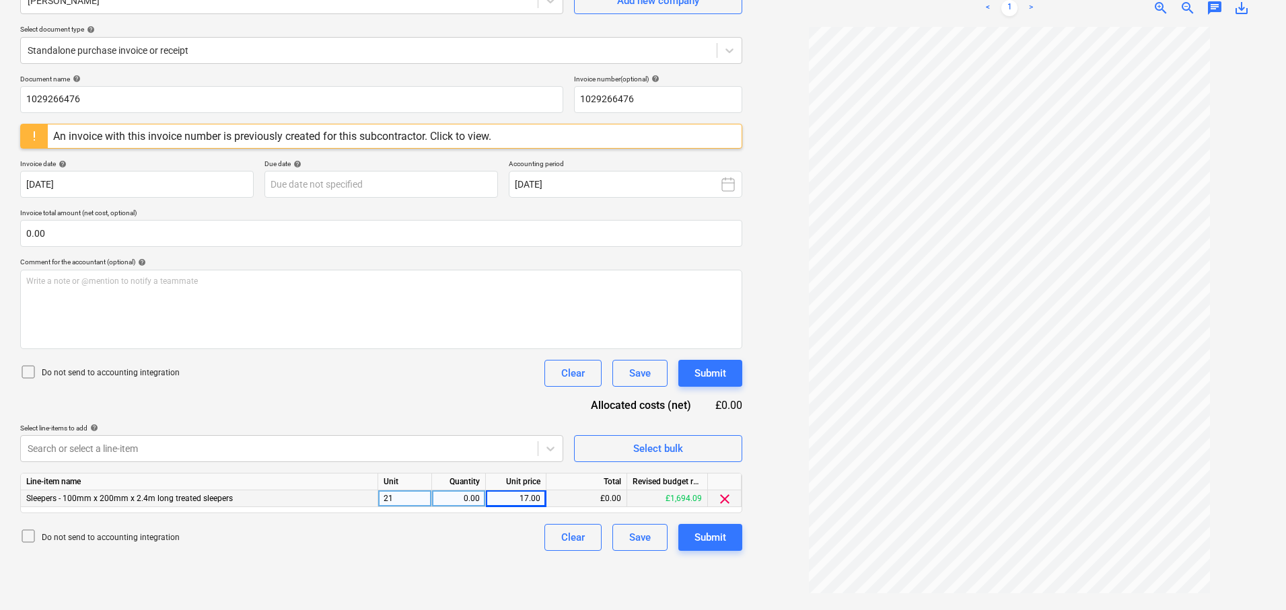
click at [746, 572] on div "Create new document Select company Travis Perkins Add new company Select docume…" at bounding box center [381, 269] width 733 height 672
click at [449, 550] on div "Do not send to accounting integration Clear Save Submit" at bounding box center [381, 537] width 722 height 27
click at [476, 497] on div "0.00" at bounding box center [458, 499] width 42 height 17
type input "21"
click at [406, 501] on div "21" at bounding box center [405, 499] width 54 height 17
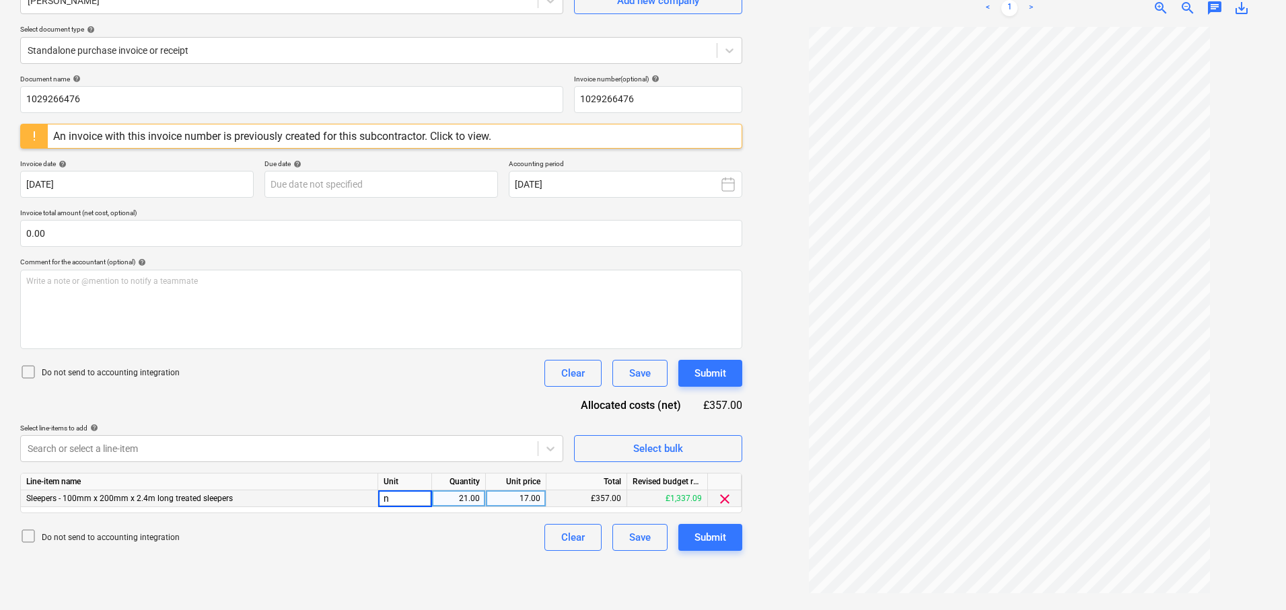
type input "nr"
click at [715, 563] on div "Create new document Select company Travis Perkins Add new company Select docume…" at bounding box center [381, 269] width 733 height 672
click at [692, 530] on button "Submit" at bounding box center [710, 537] width 64 height 27
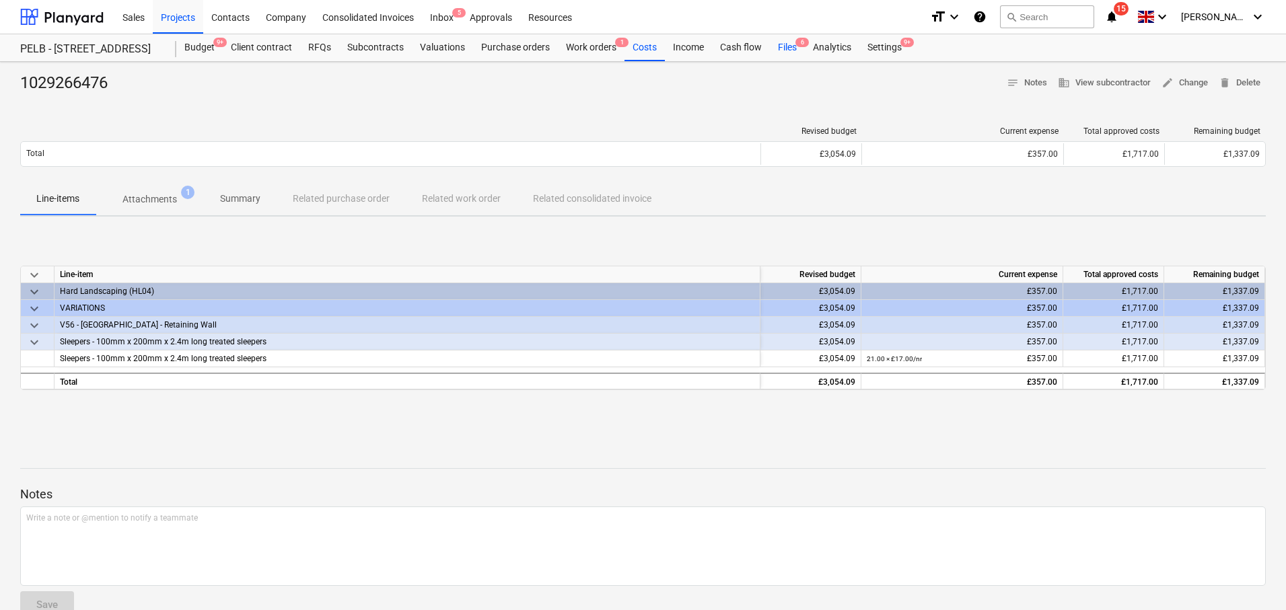
click at [789, 48] on div "Files 6" at bounding box center [787, 47] width 35 height 27
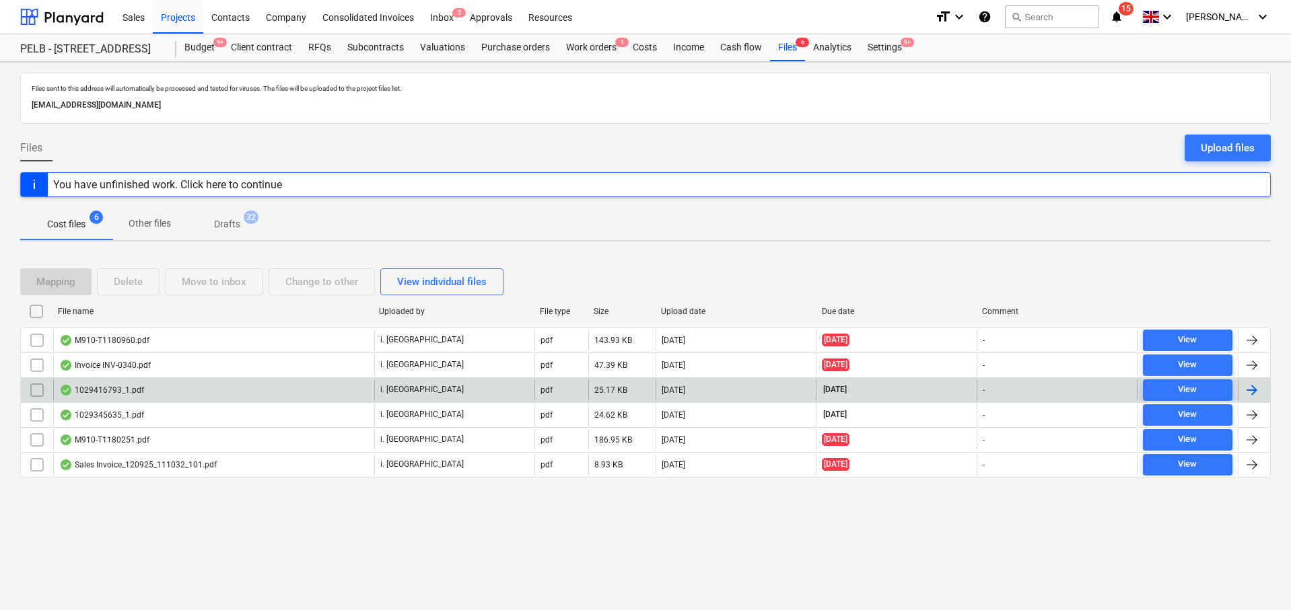
click at [123, 392] on div "1029416793_1.pdf" at bounding box center [101, 390] width 85 height 11
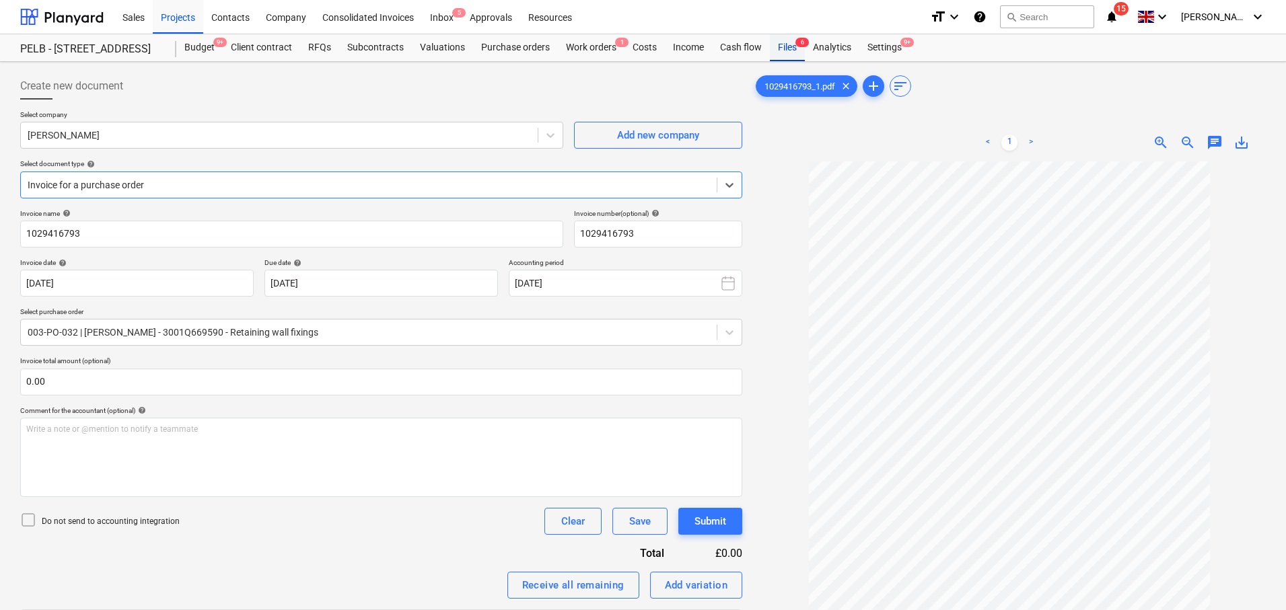
click at [777, 50] on div "Files 6" at bounding box center [787, 47] width 35 height 27
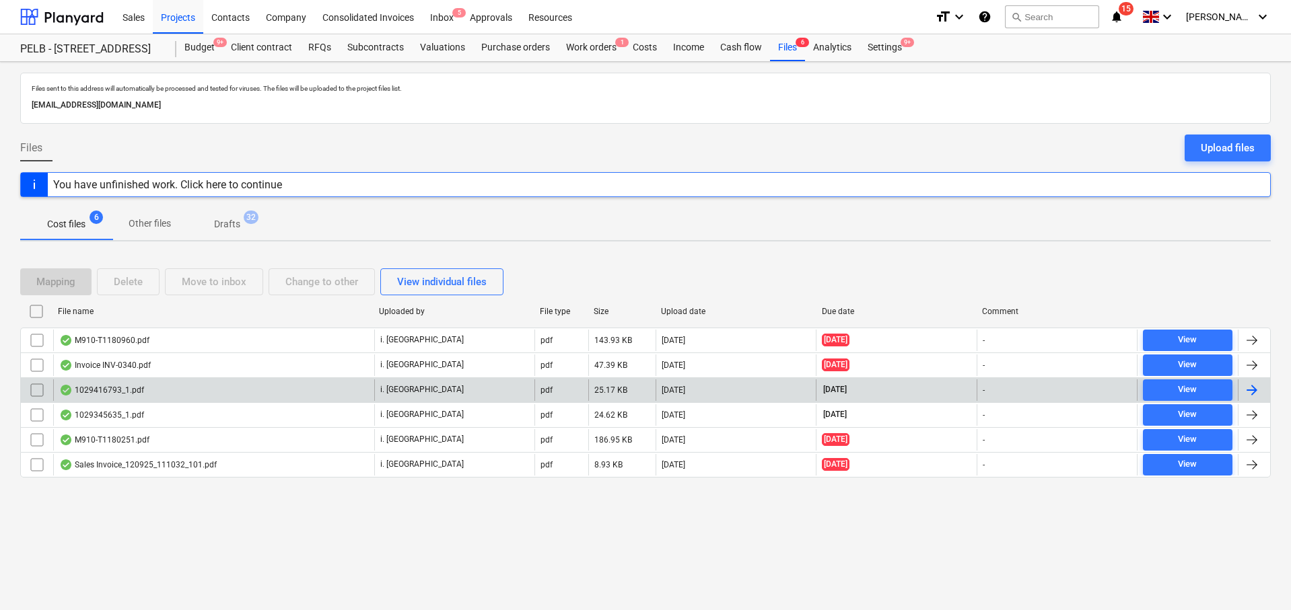
click at [1256, 394] on div at bounding box center [1252, 390] width 16 height 16
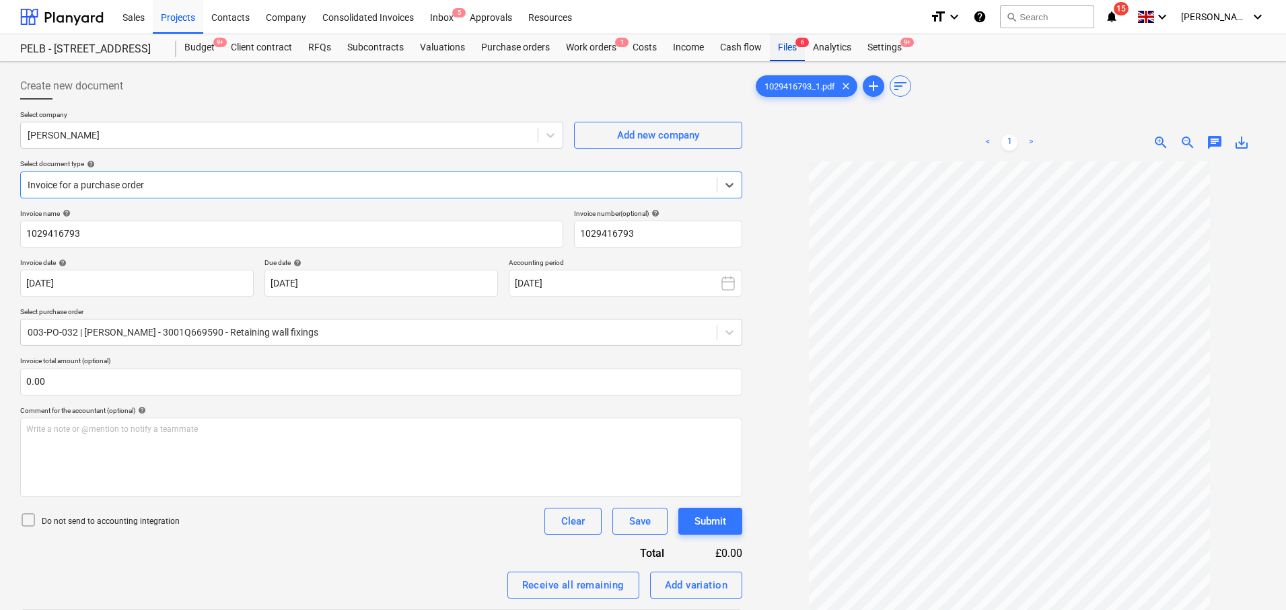
click at [785, 43] on div "Files 6" at bounding box center [787, 47] width 35 height 27
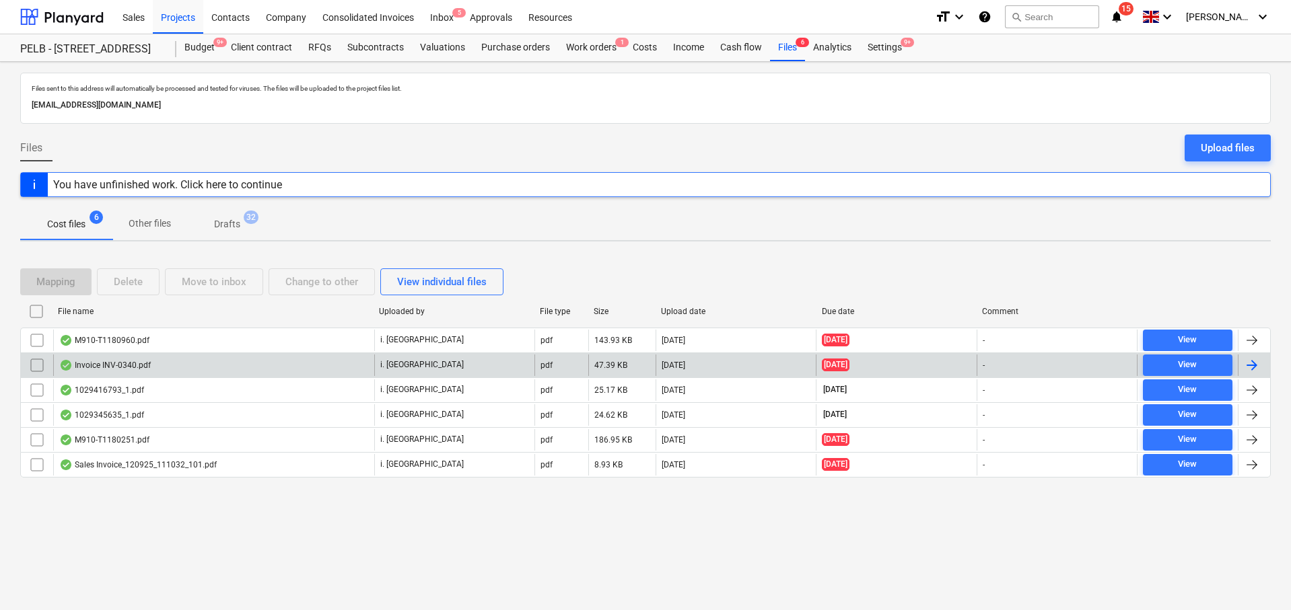
click at [1254, 364] on div at bounding box center [1252, 365] width 16 height 16
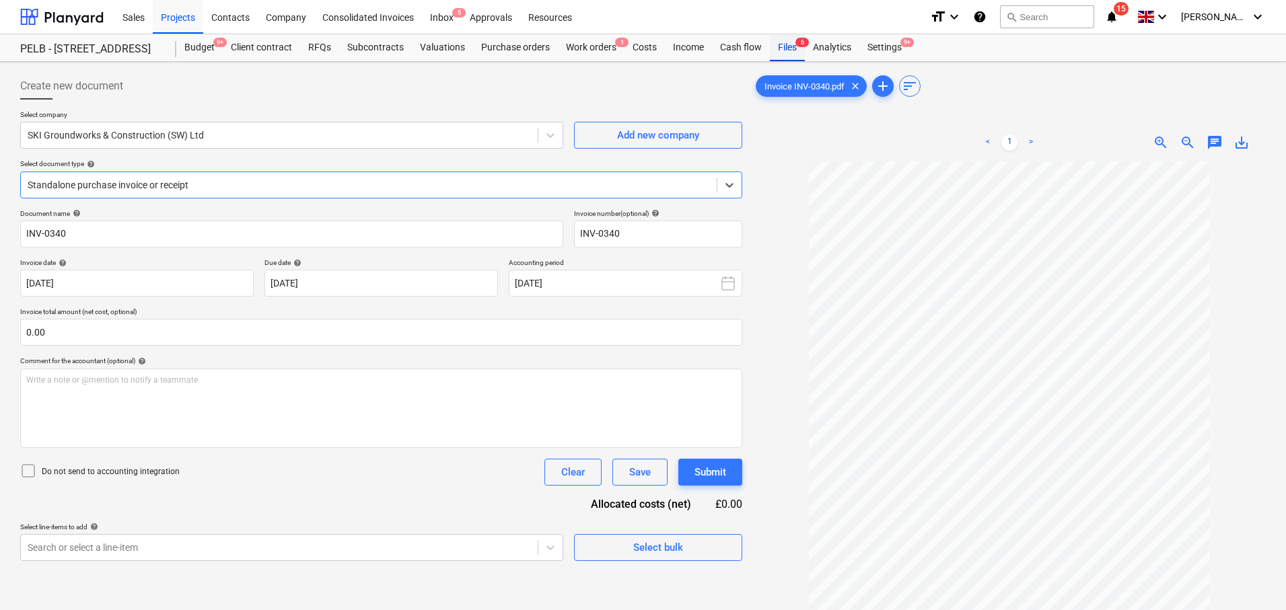
click at [777, 43] on div "Files 6" at bounding box center [787, 47] width 35 height 27
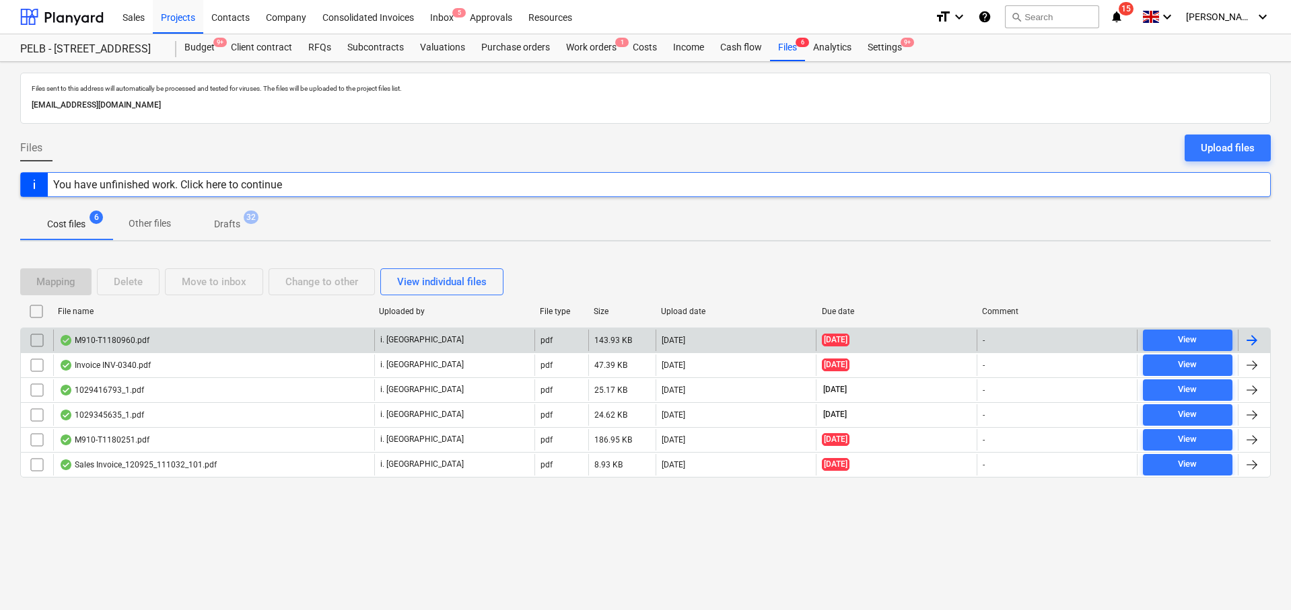
click at [1256, 343] on div at bounding box center [1252, 340] width 16 height 16
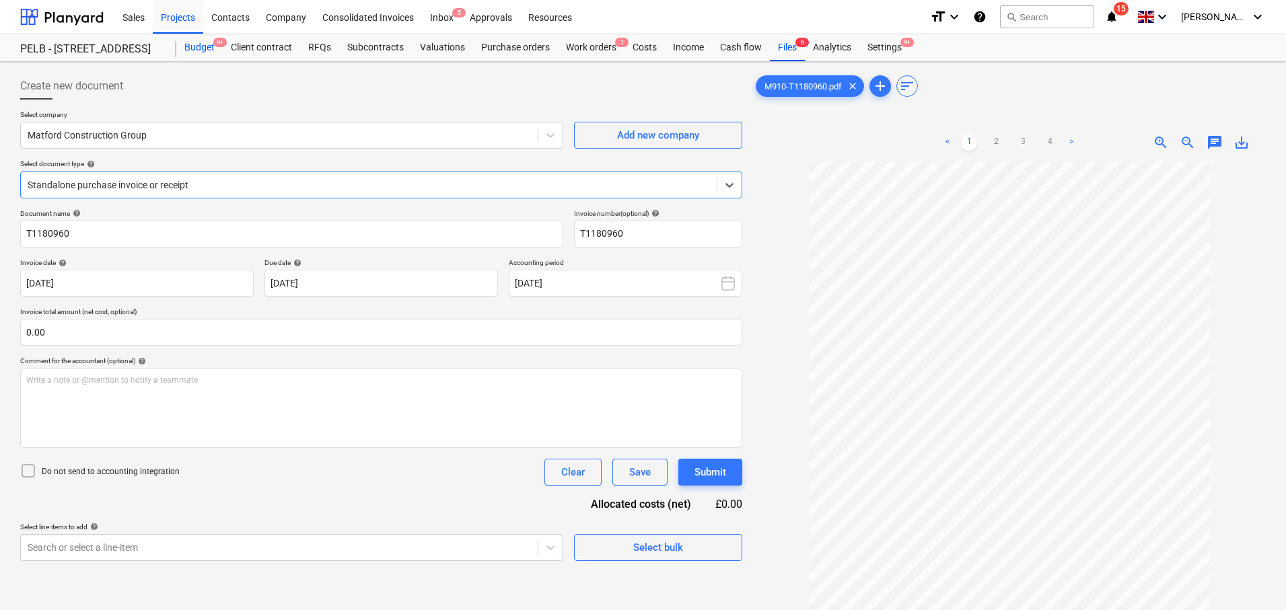
click at [209, 42] on div "Budget 9+" at bounding box center [199, 47] width 46 height 27
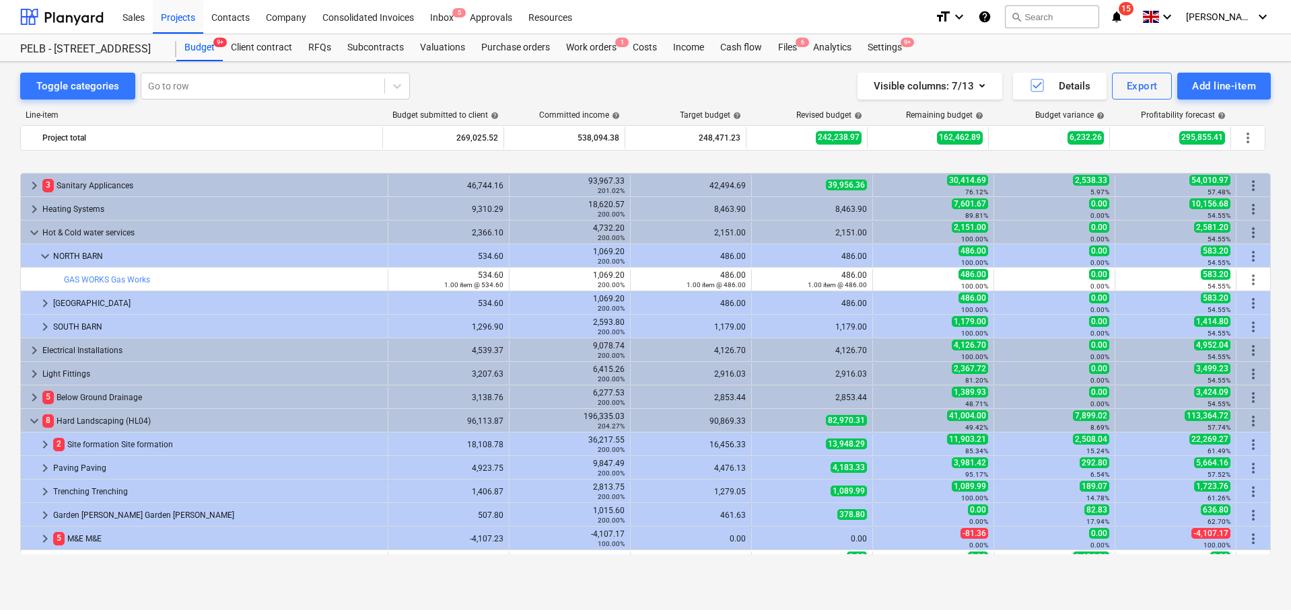
scroll to position [873, 0]
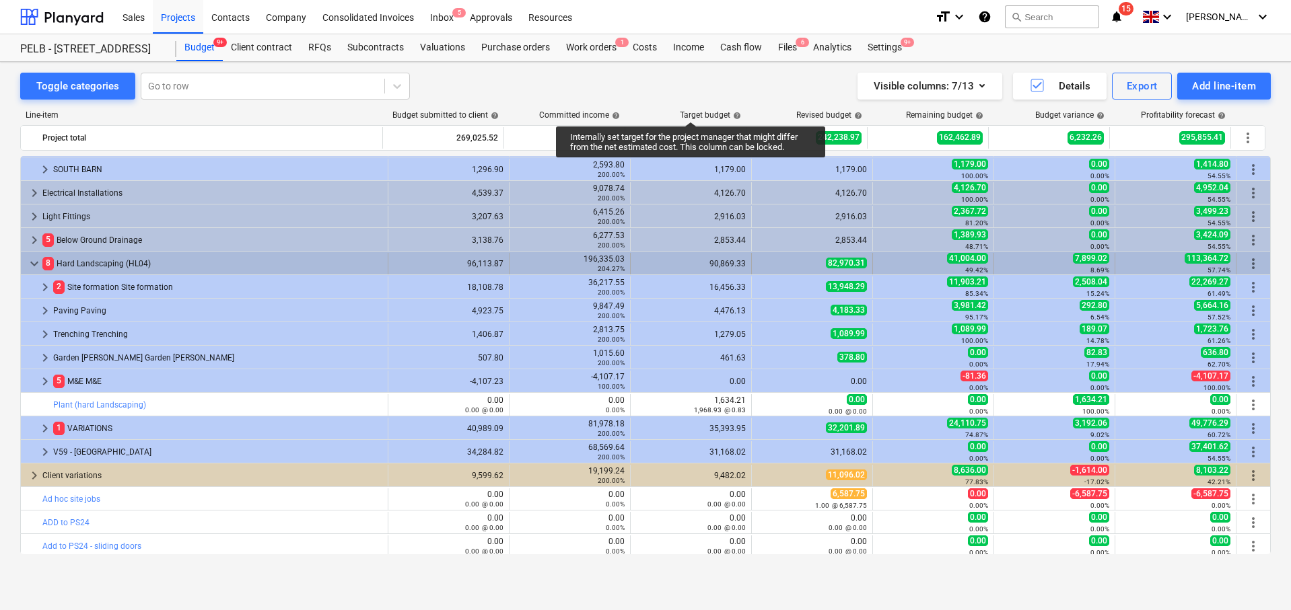
click at [33, 263] on span "keyboard_arrow_down" at bounding box center [34, 264] width 16 height 16
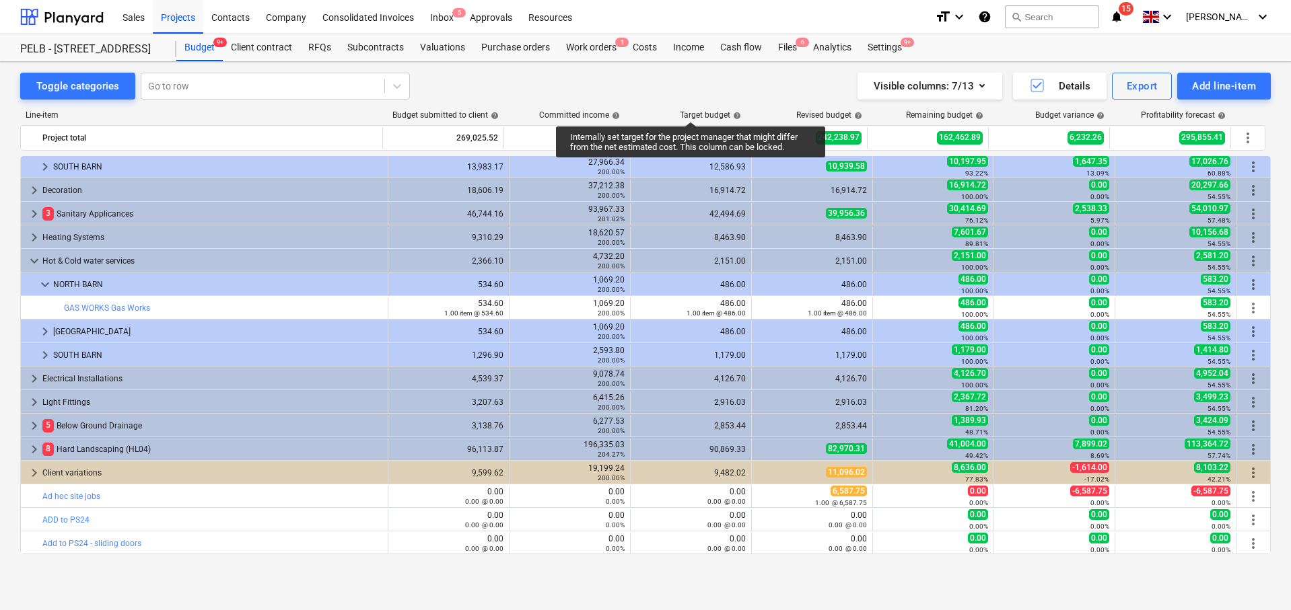
scroll to position [682, 0]
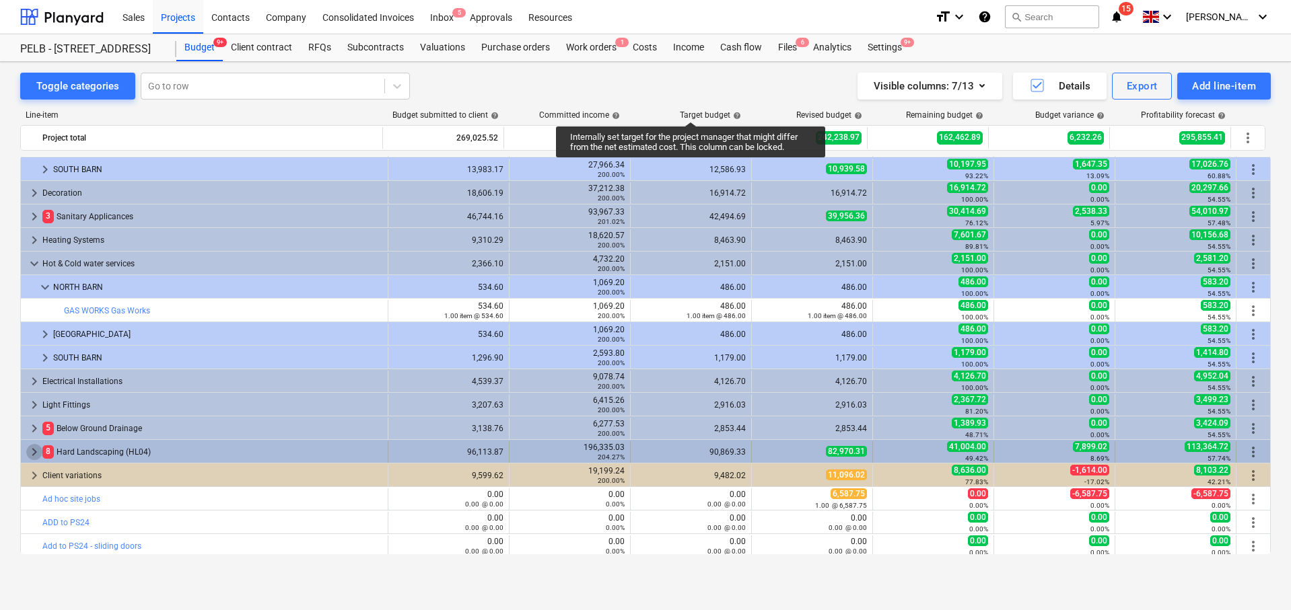
click at [37, 450] on span "keyboard_arrow_right" at bounding box center [34, 452] width 16 height 16
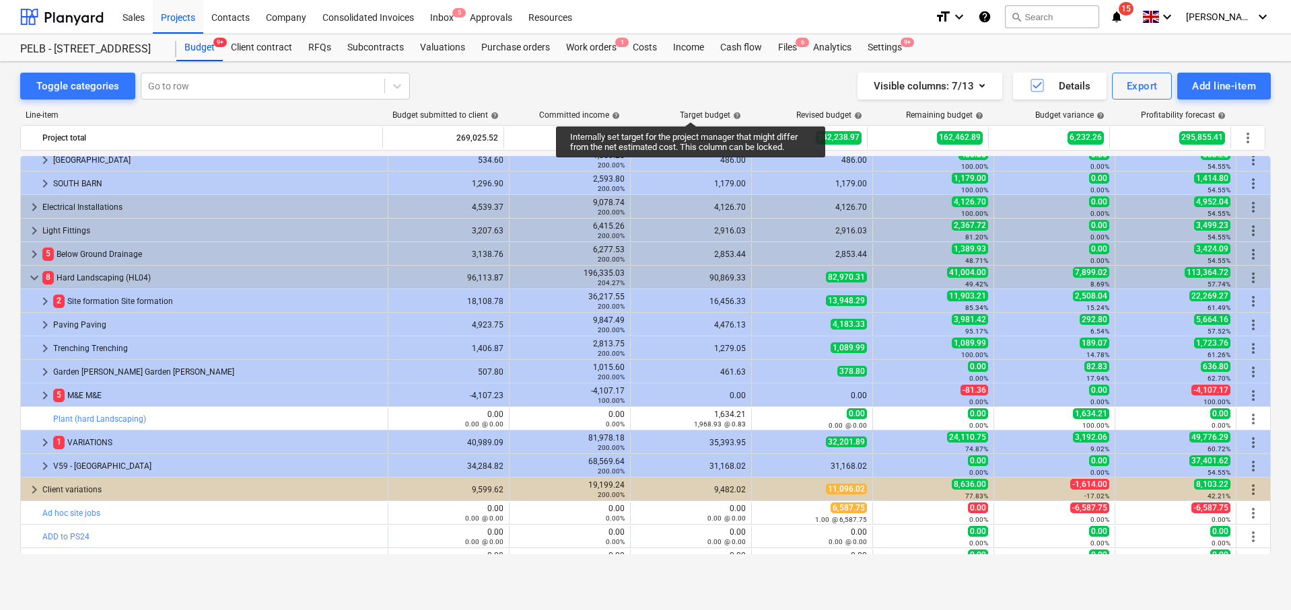
scroll to position [873, 0]
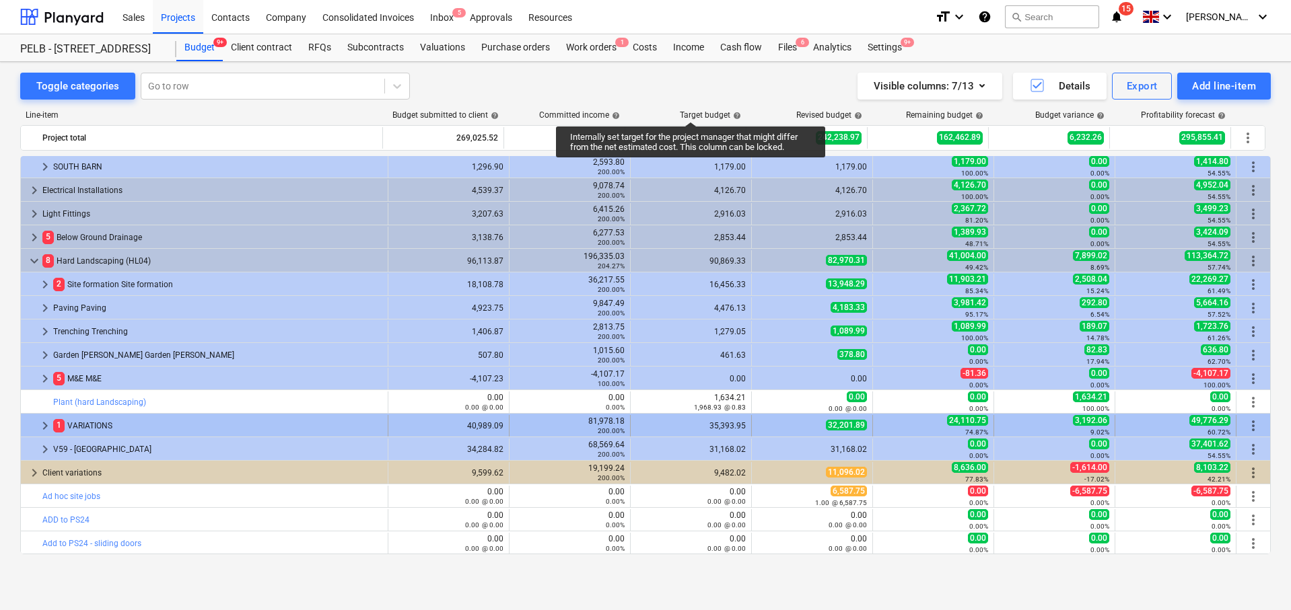
click at [57, 425] on span "1" at bounding box center [58, 425] width 11 height 13
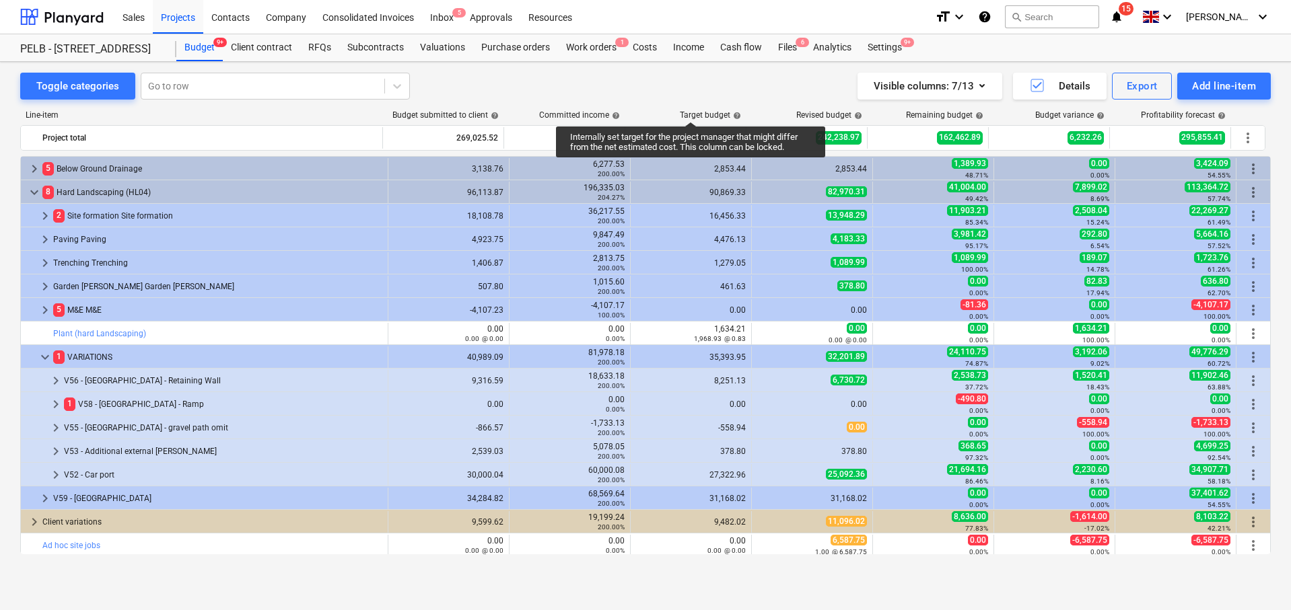
scroll to position [949, 0]
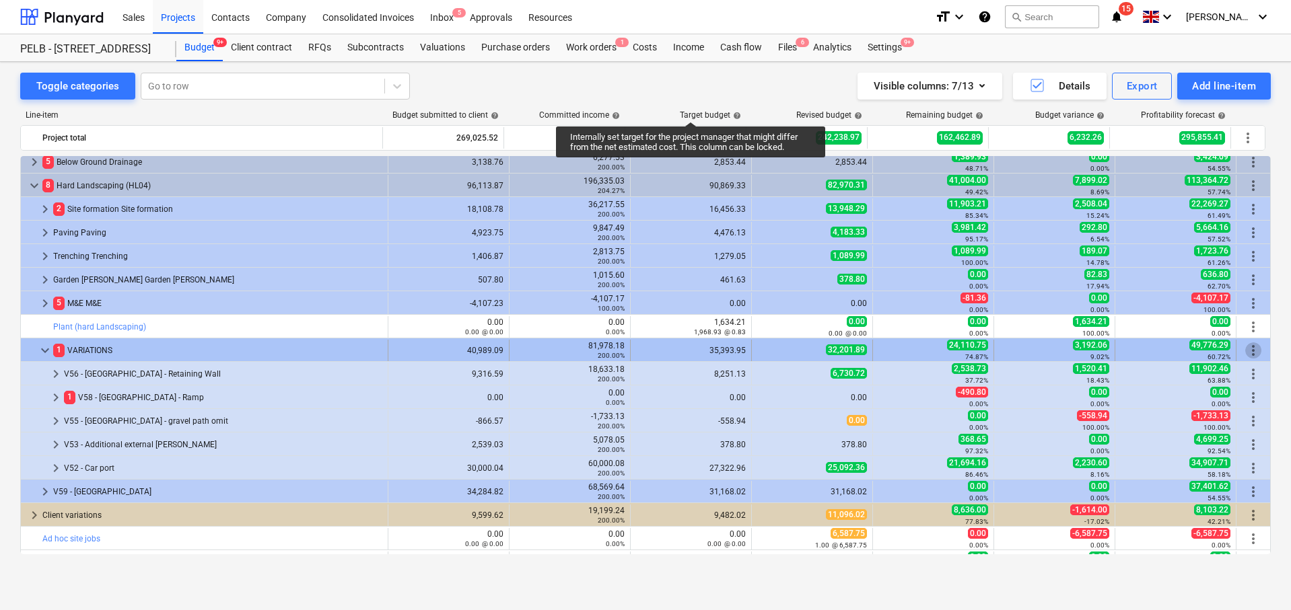
click at [1245, 352] on span "more_vert" at bounding box center [1253, 351] width 16 height 16
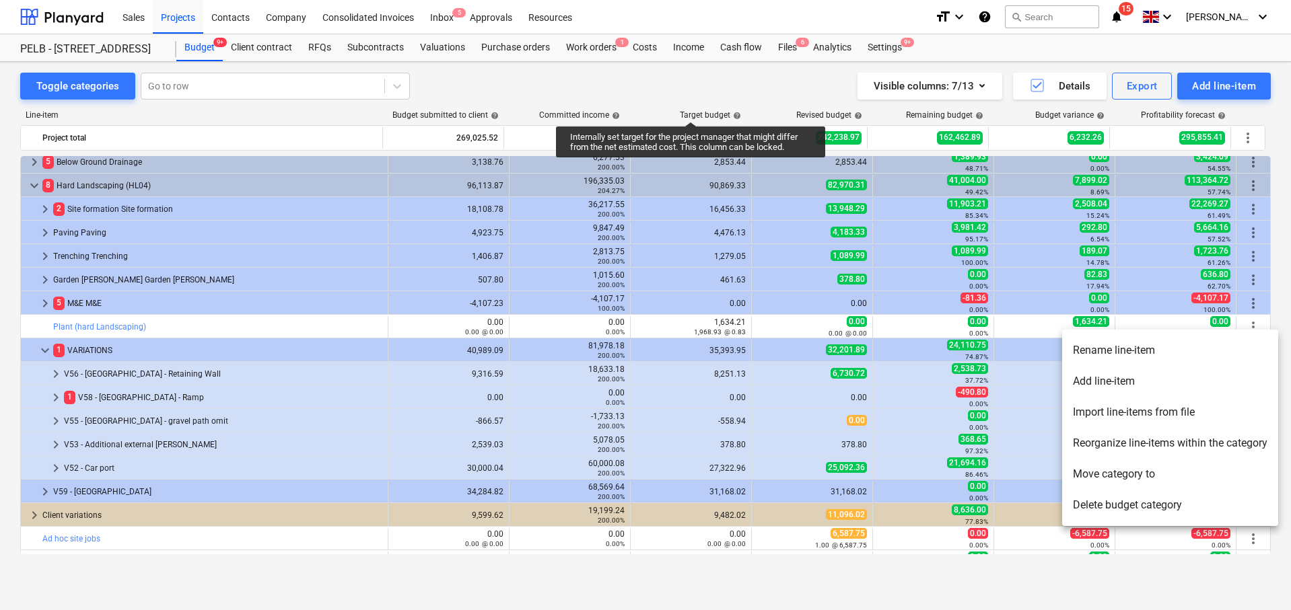
click at [1174, 380] on li "Add line-item" at bounding box center [1170, 381] width 216 height 31
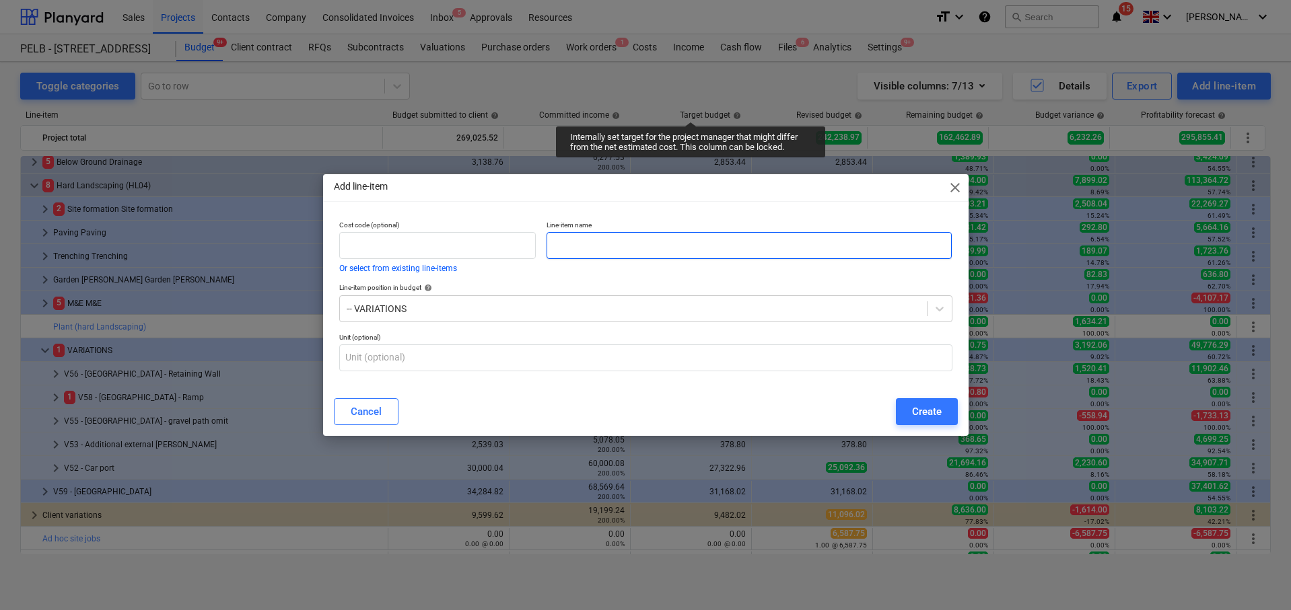
click at [727, 241] on input "text" at bounding box center [748, 245] width 405 height 27
type input "Type 1 - materials only"
click at [914, 410] on div "Create" at bounding box center [927, 411] width 30 height 17
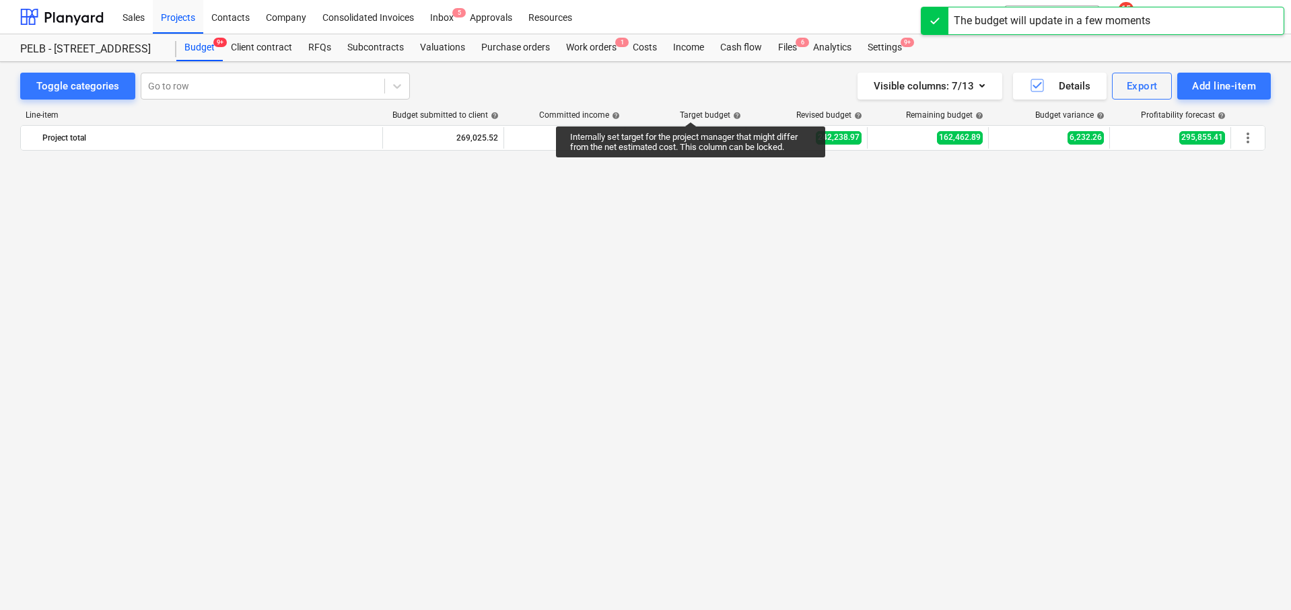
scroll to position [949, 0]
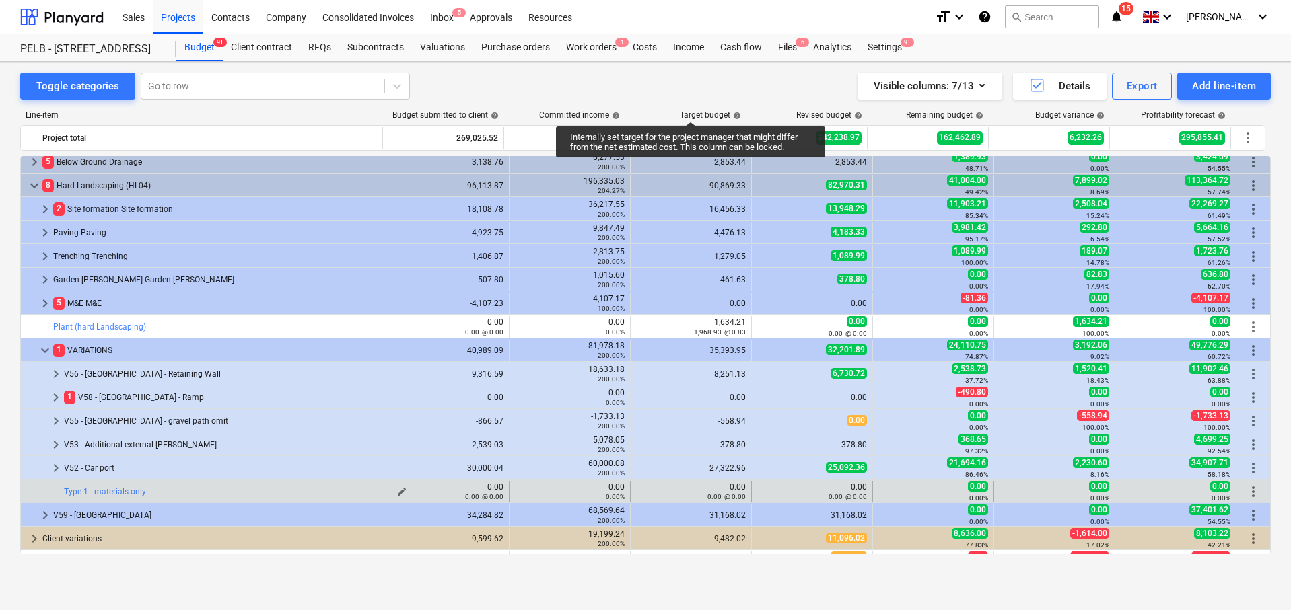
click at [396, 491] on span "edit" at bounding box center [401, 492] width 11 height 11
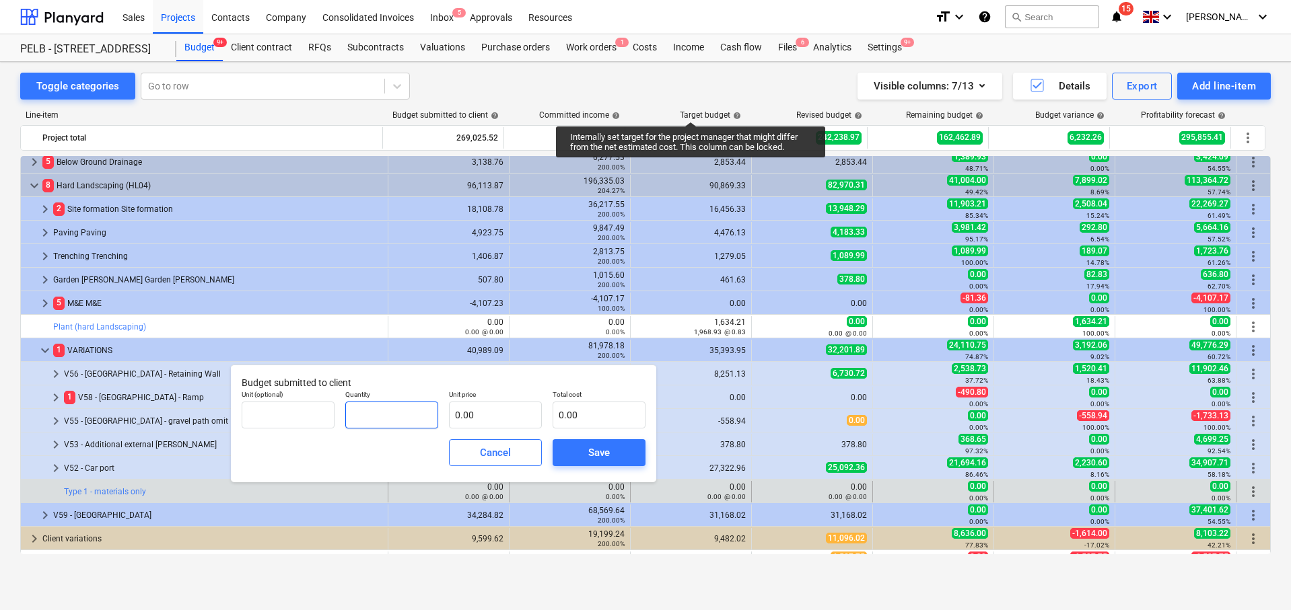
click at [375, 422] on input "text" at bounding box center [391, 415] width 93 height 27
type input "1.00"
click at [468, 416] on input "text" at bounding box center [495, 415] width 93 height 27
type input "3"
type input "3.00"
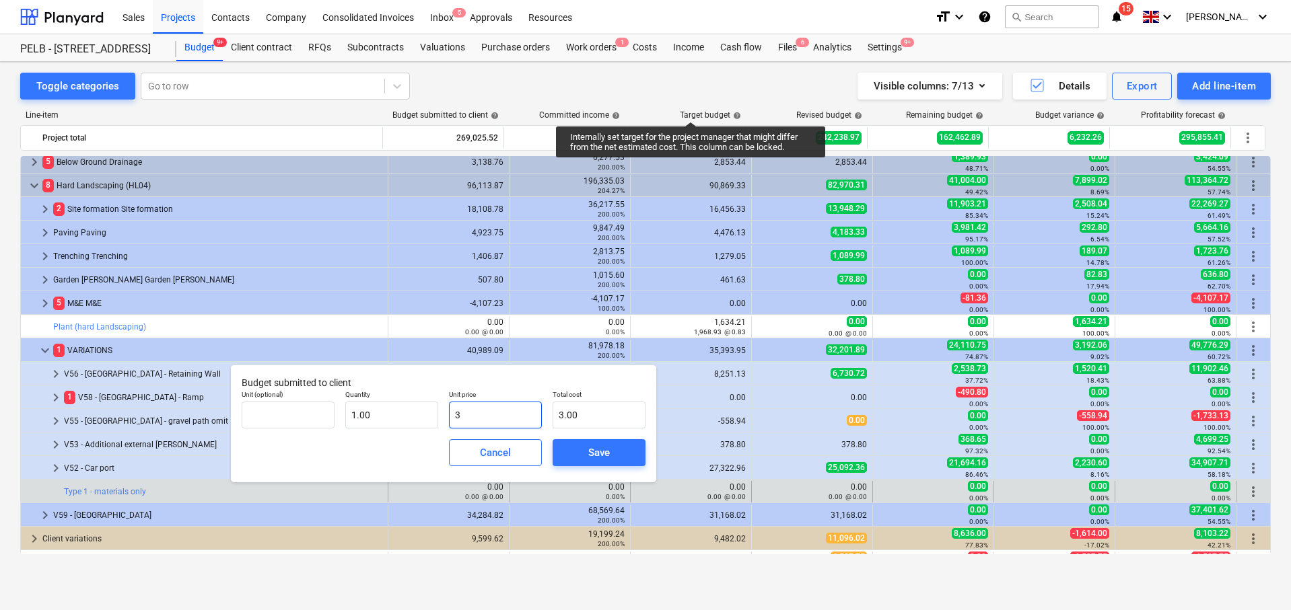
type input "38"
type input "38.00"
type input "380"
type input "380.00"
type input "3803"
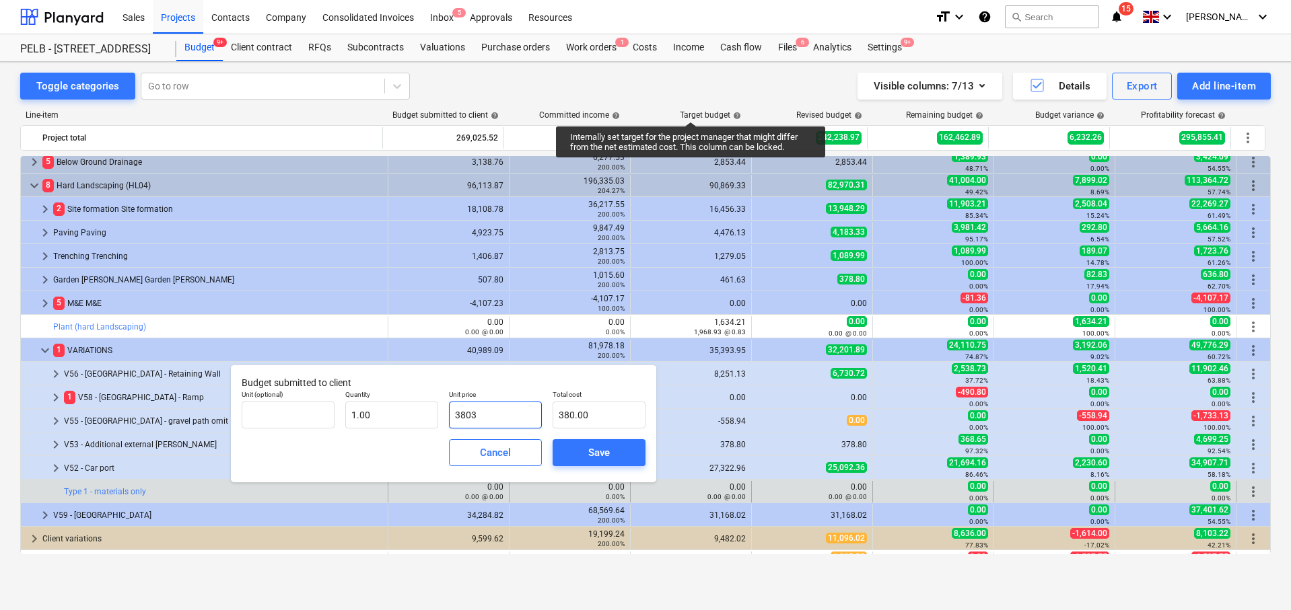
type input "3,803.00"
type input "3803.1"
type input "3,803.10"
click at [565, 447] on button "Save" at bounding box center [598, 452] width 93 height 27
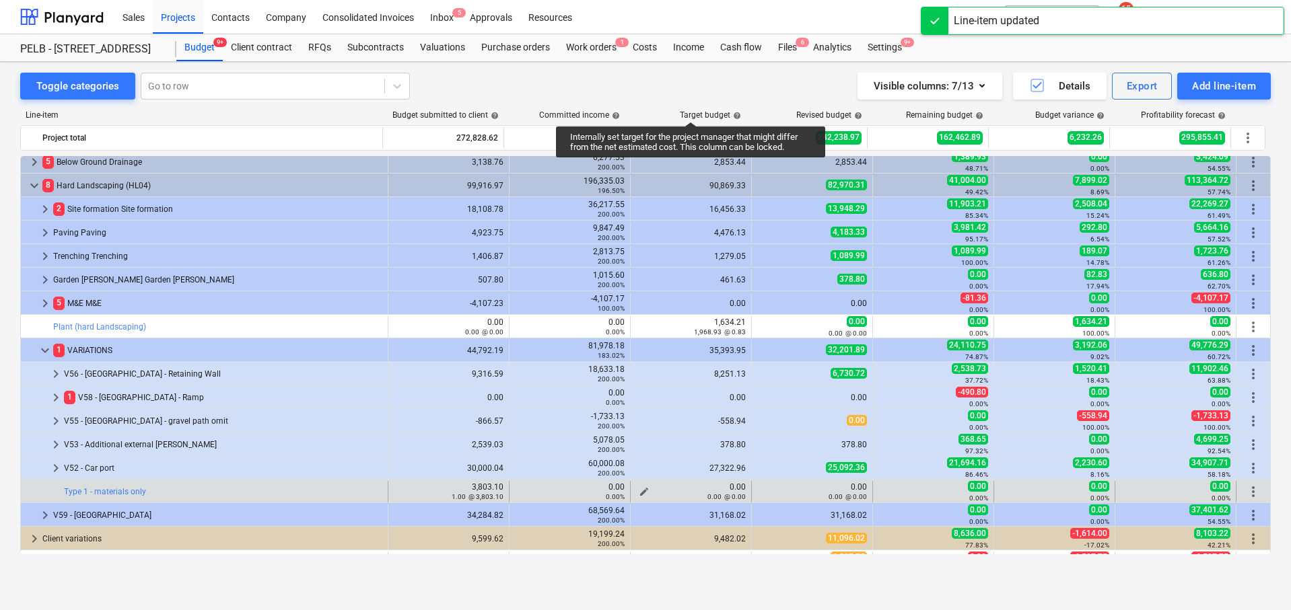
click at [636, 488] on button "edit" at bounding box center [644, 492] width 16 height 16
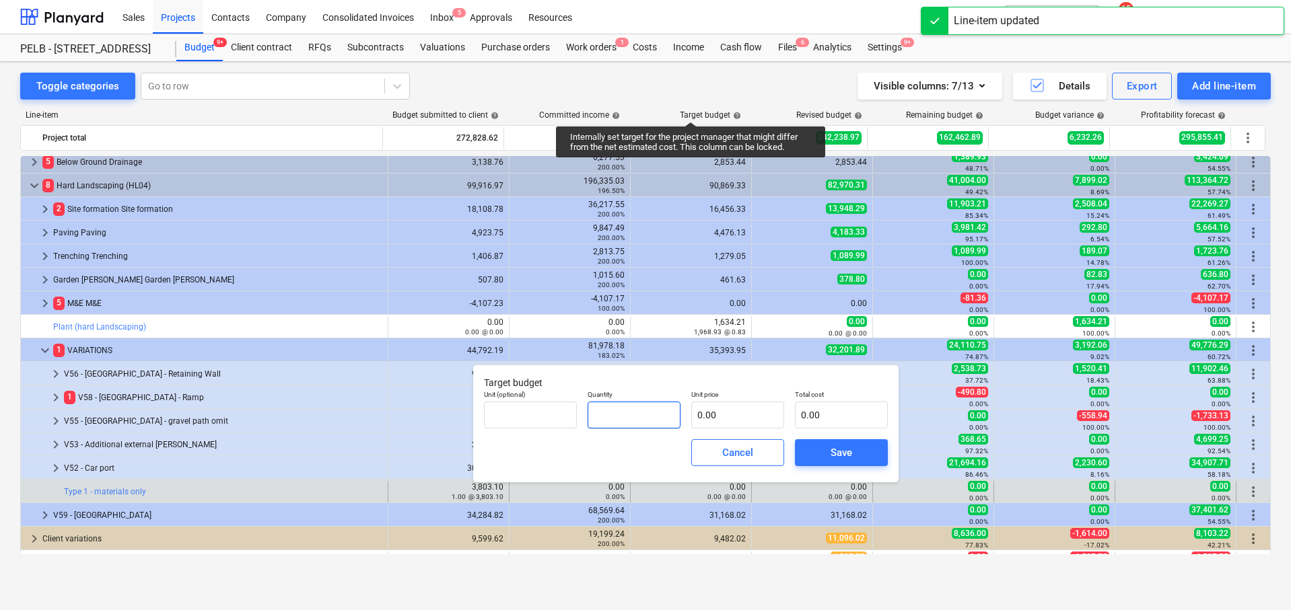
click at [624, 408] on input "text" at bounding box center [633, 415] width 93 height 27
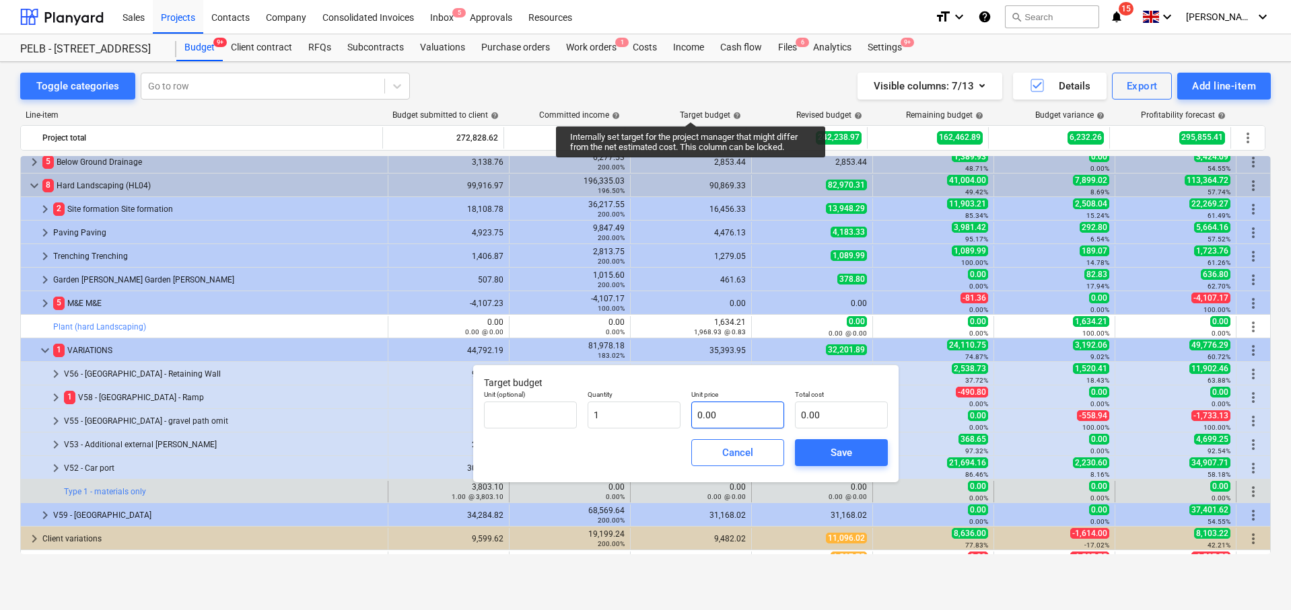
type input "1.00"
click at [716, 417] on input "text" at bounding box center [737, 415] width 93 height 27
type input "3"
type input "3.00"
type input "34"
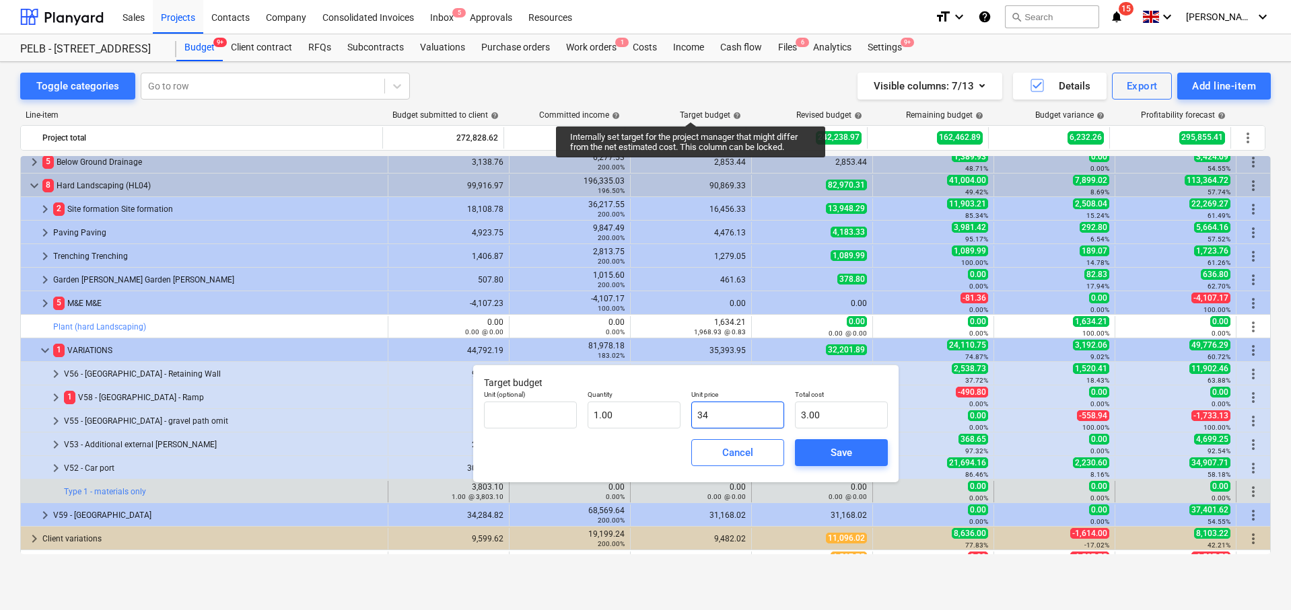
type input "34.00"
type input "345"
type input "345.00"
type input "3457"
type input "3,457.00"
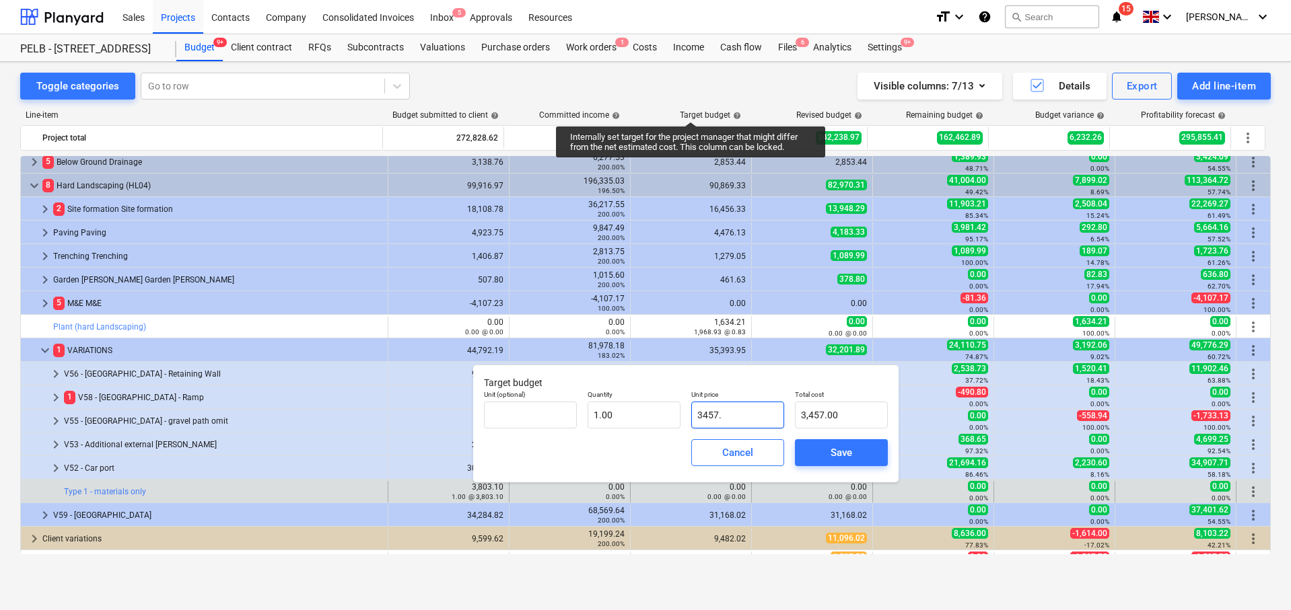
type input "3457.3"
type input "3,457.30"
type input "3457.36"
type input "3,457.36"
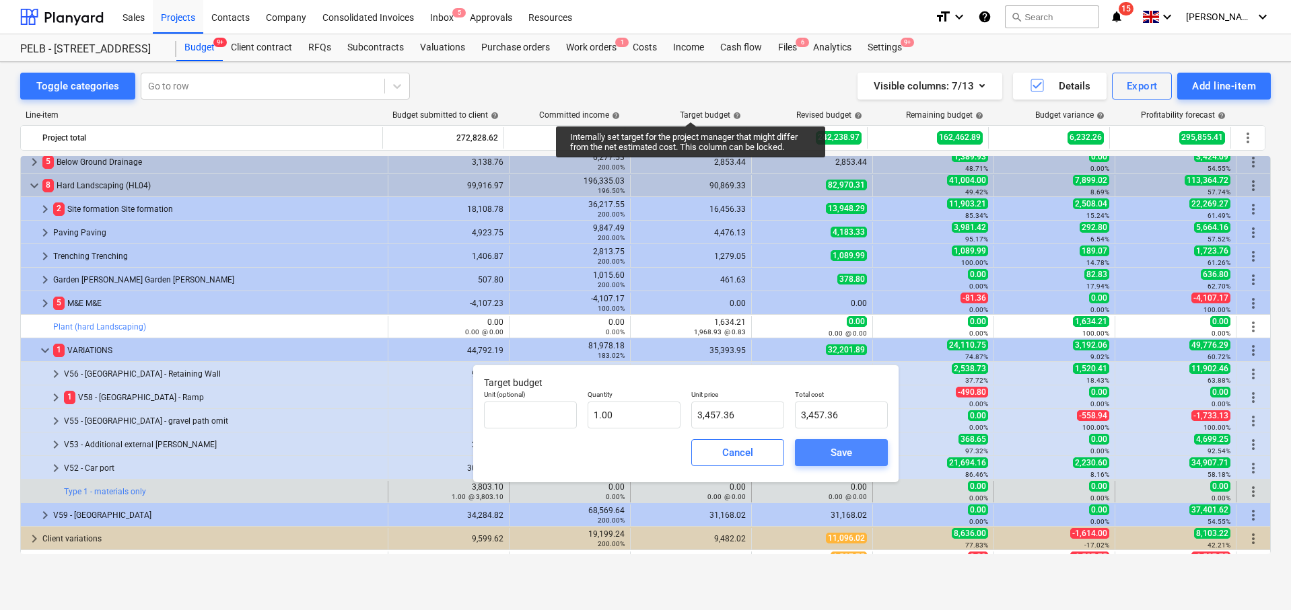
click at [835, 451] on div "Save" at bounding box center [841, 452] width 22 height 17
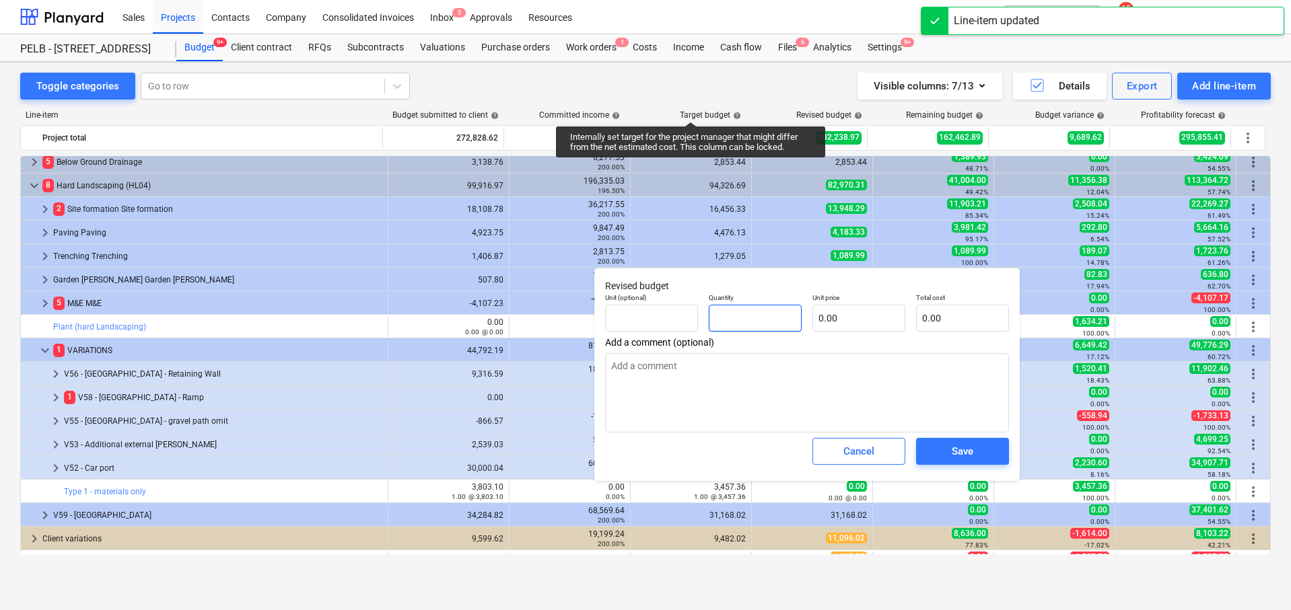
click at [781, 314] on input "text" at bounding box center [755, 318] width 93 height 27
type input "3"
type textarea "x"
type input "34"
type textarea "x"
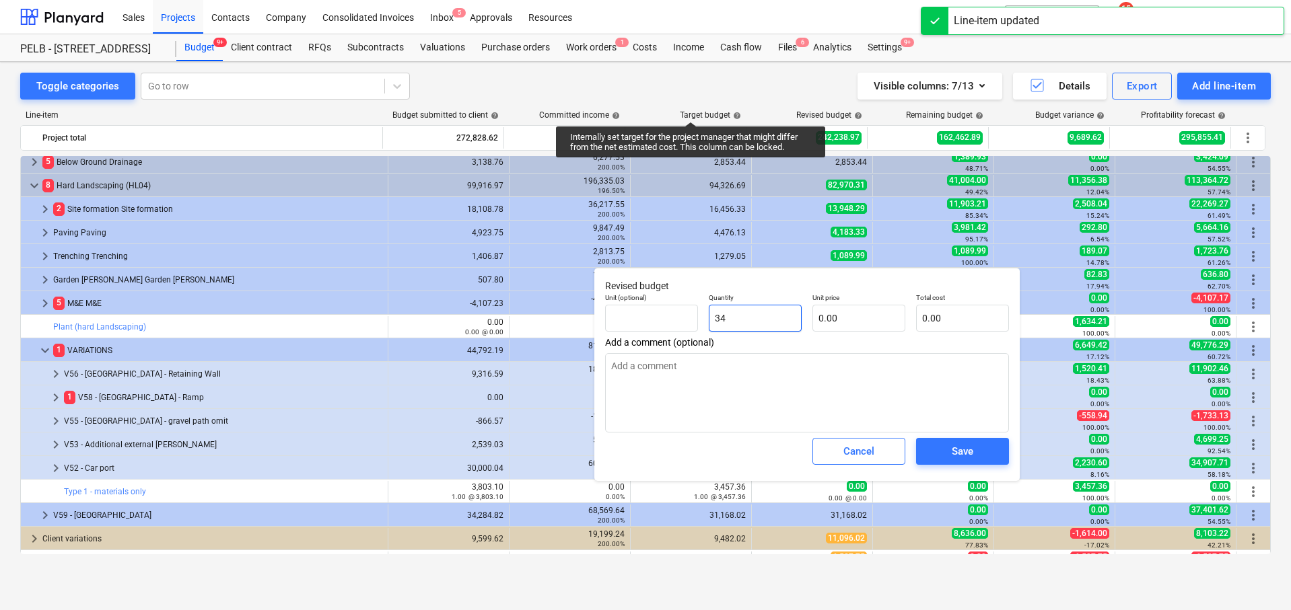
type input "345"
type textarea "x"
type input "3457"
type textarea "x"
type input "3457."
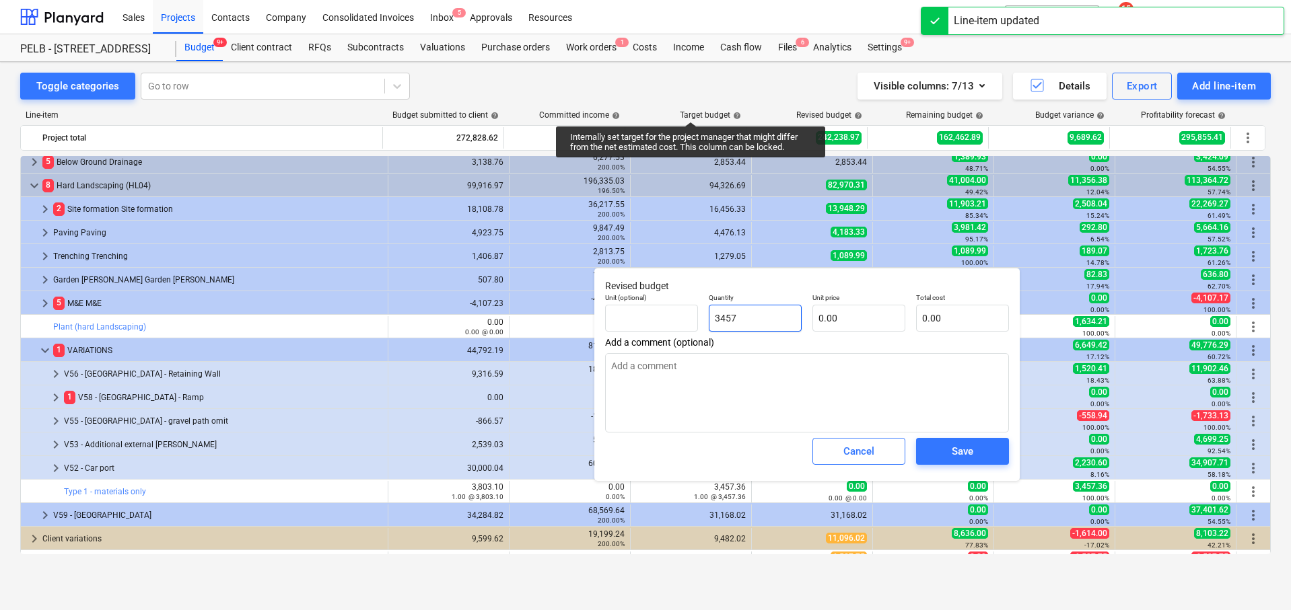
type textarea "x"
type input "3457.3"
type textarea "x"
type input "3457.36"
type textarea "x"
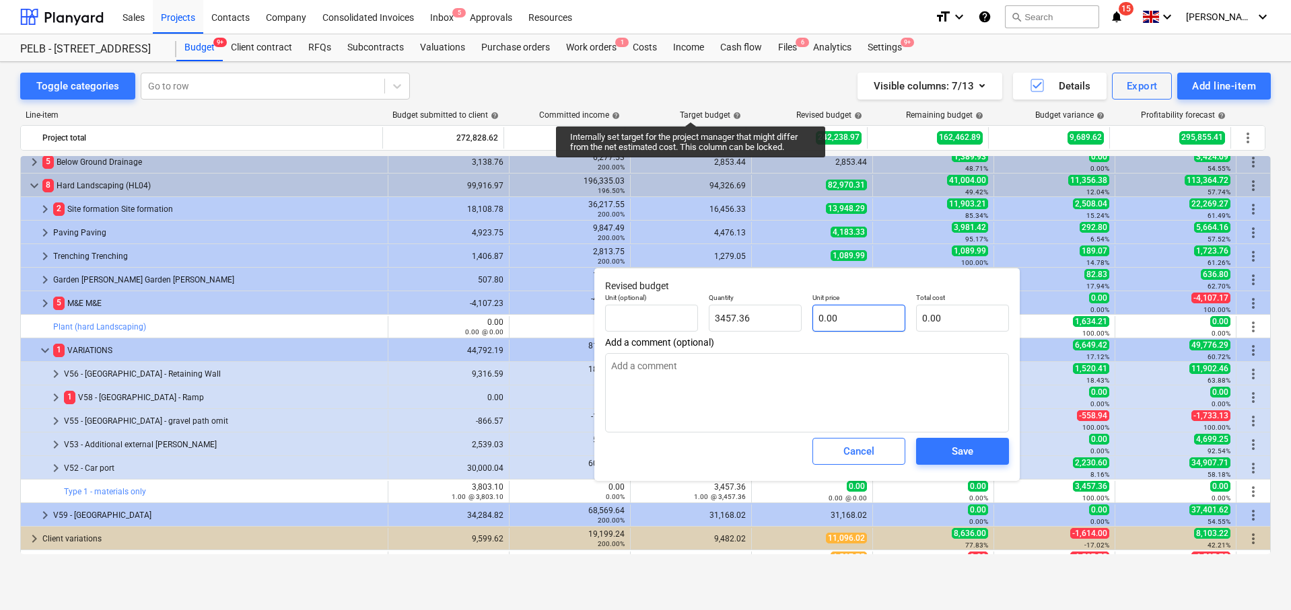
type input "3,457.36"
type textarea "x"
click at [855, 307] on input "text" at bounding box center [858, 318] width 93 height 27
type input "3457.36"
type input "0.00"
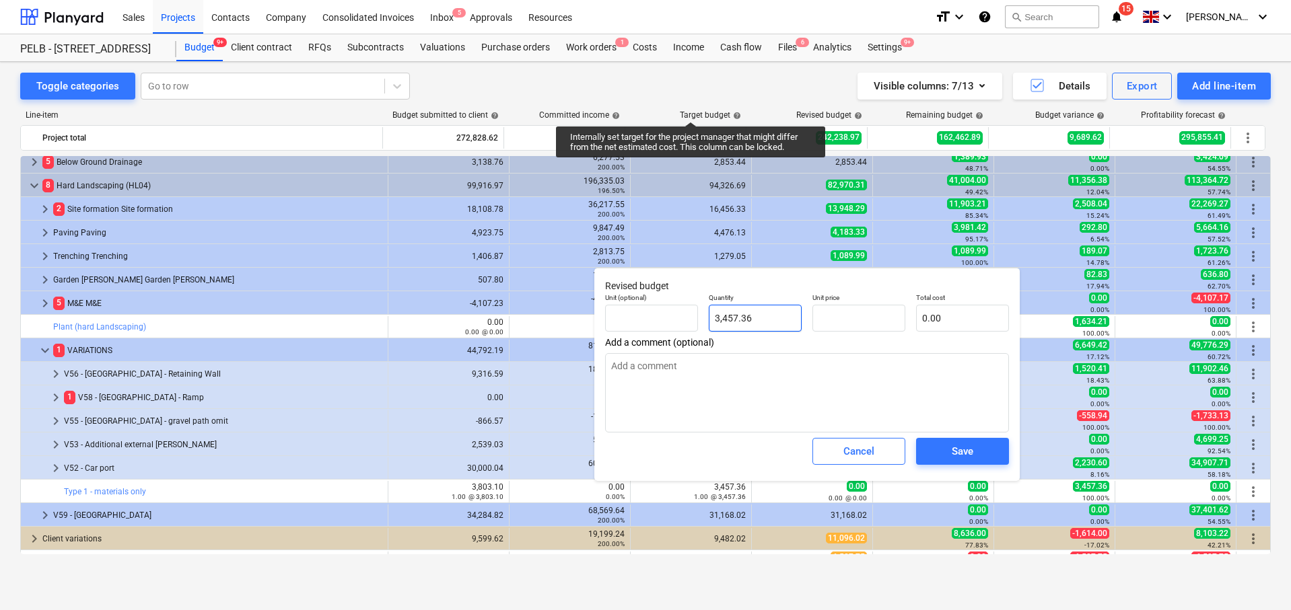
type textarea "x"
drag, startPoint x: 756, startPoint y: 320, endPoint x: 715, endPoint y: 320, distance: 41.1
click at [715, 320] on input "3457.36" at bounding box center [755, 318] width 93 height 27
type input "1"
type textarea "x"
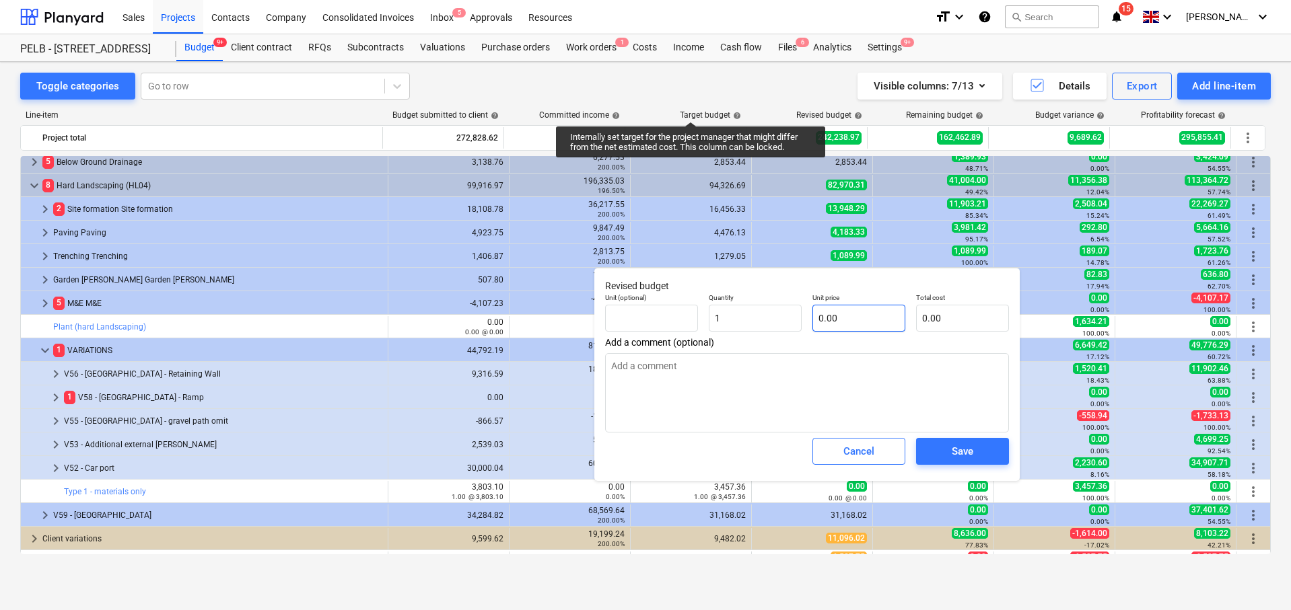
type input "1.00"
type textarea "x"
click at [852, 310] on input "text" at bounding box center [858, 318] width 93 height 27
type input "3"
type textarea "x"
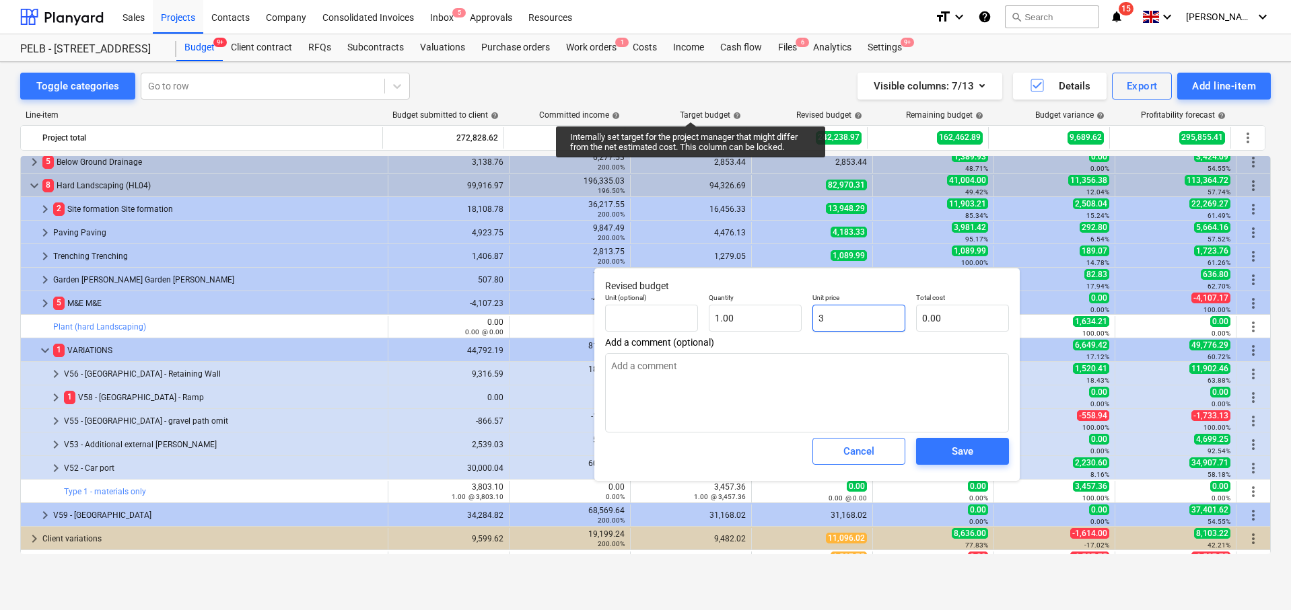
type input "3.00"
type input "34"
type textarea "x"
type input "34.00"
type input "345"
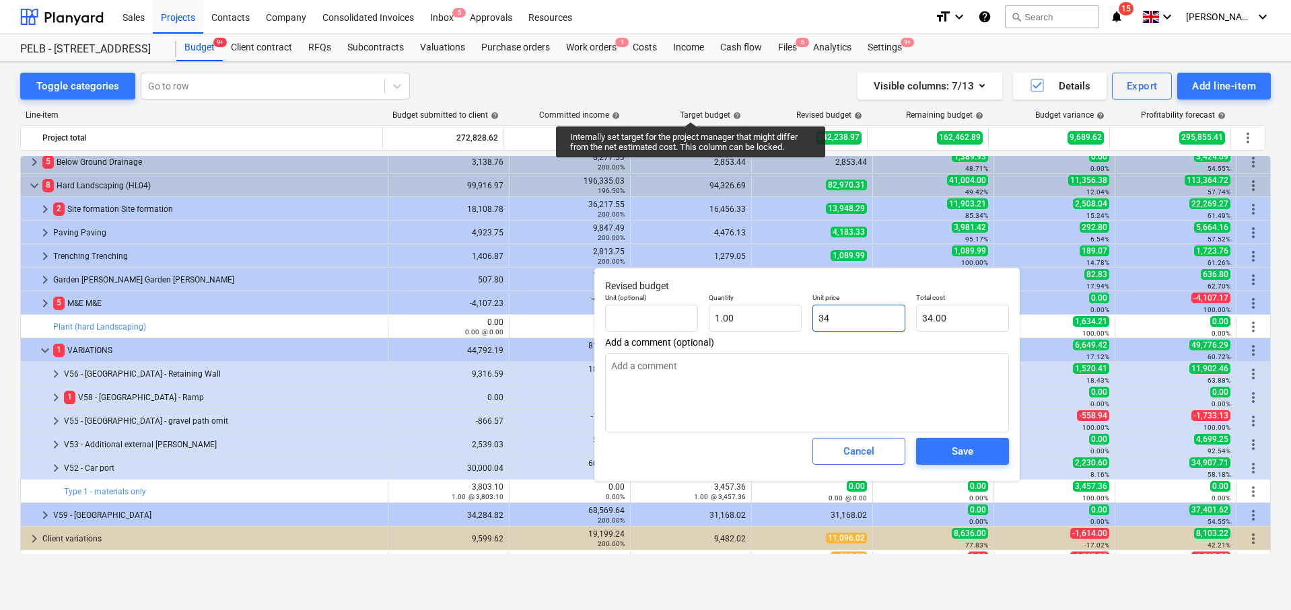
type textarea "x"
type input "345.00"
type input "3457"
type textarea "x"
type input "3,457.00"
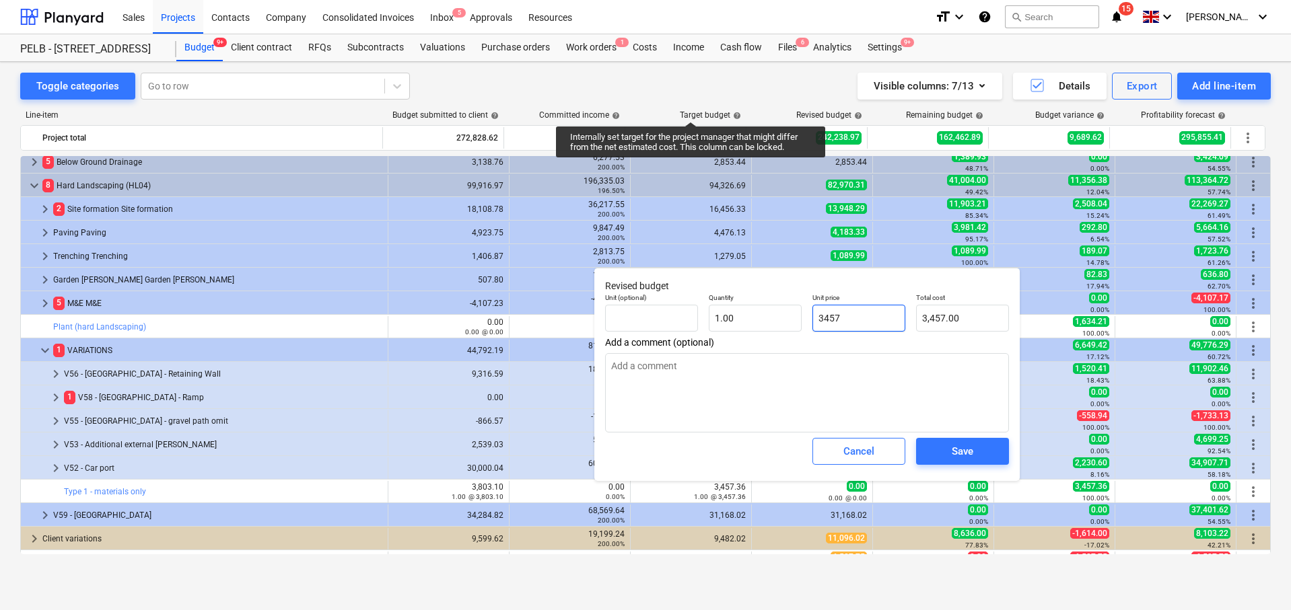
type input "3457."
type textarea "x"
type input "3457.3"
type textarea "x"
type input "3,457.30"
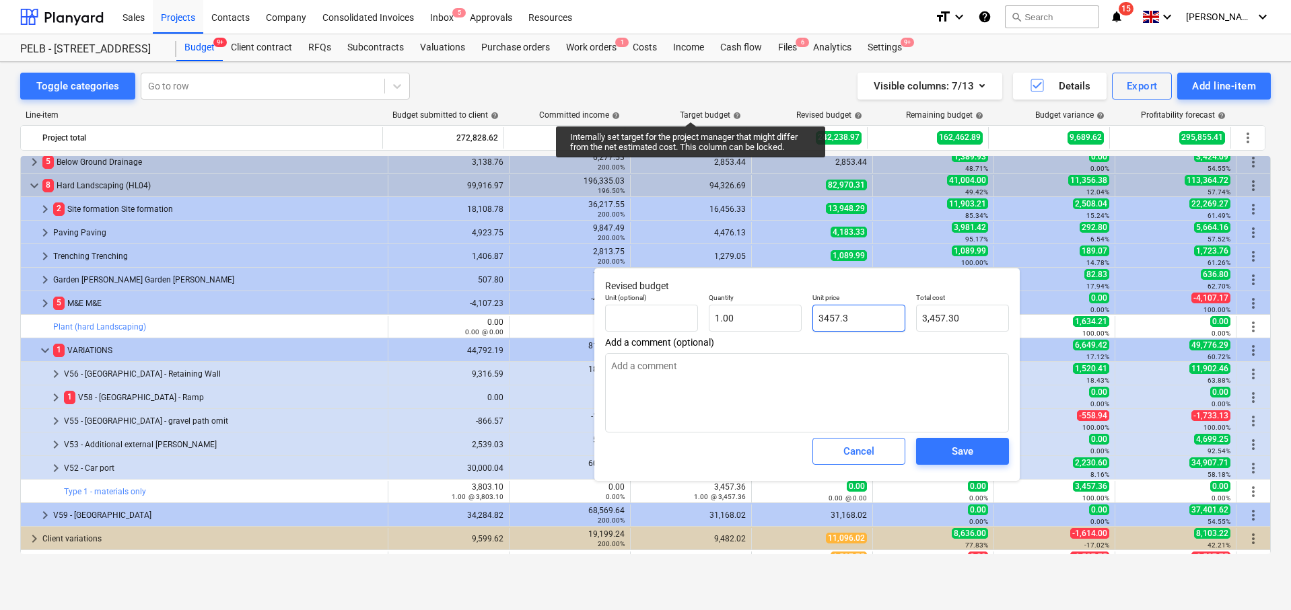
type input "3457.36"
type textarea "x"
type input "3,457.36"
type textarea "x"
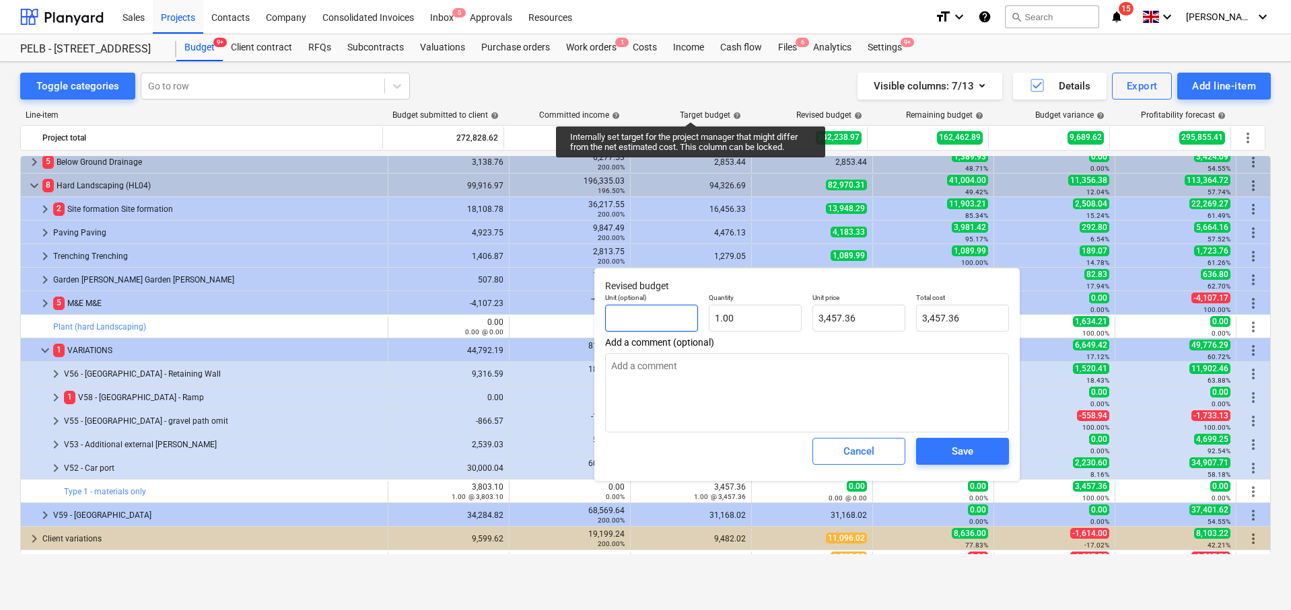
click at [661, 310] on input "text" at bounding box center [651, 318] width 93 height 27
type input "i"
type textarea "x"
type input "it"
type textarea "x"
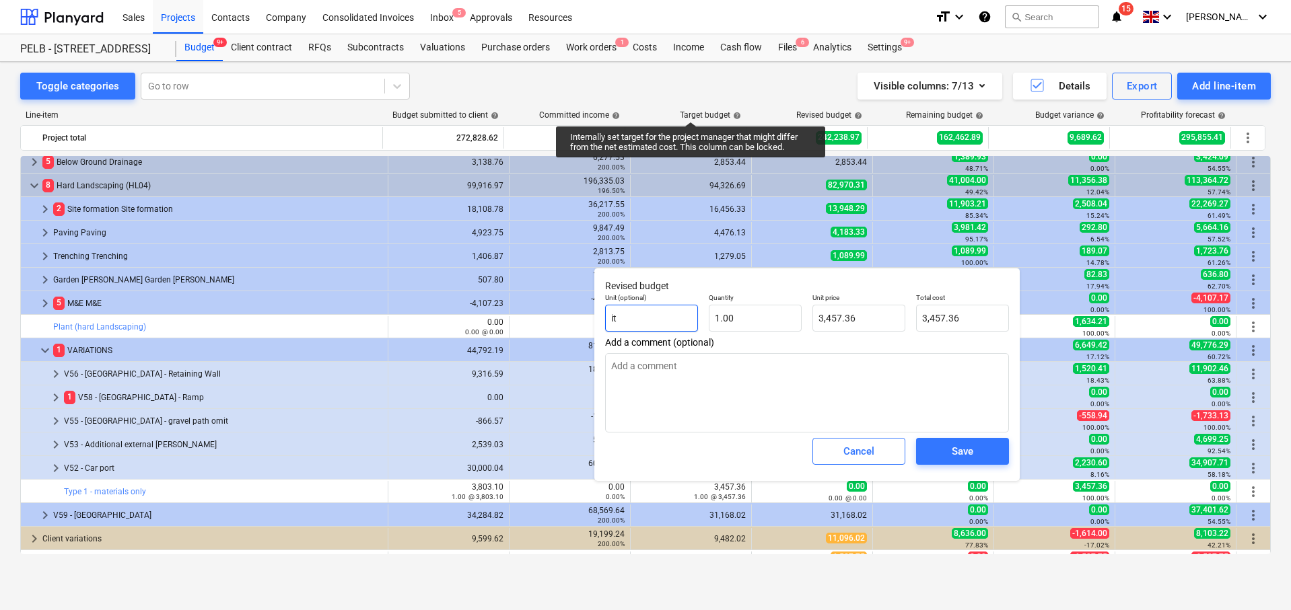
type input "itm"
click at [991, 457] on button "Save" at bounding box center [962, 451] width 93 height 27
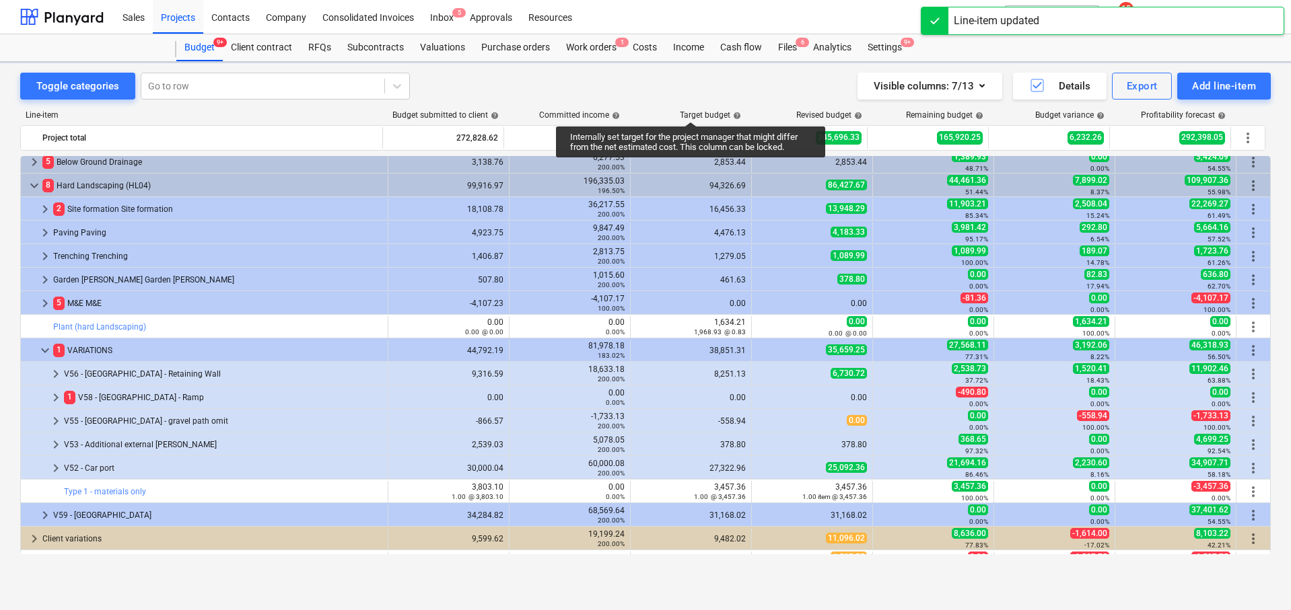
click at [382, 491] on div "bar_chart Type 1 - materials only" at bounding box center [204, 492] width 367 height 22
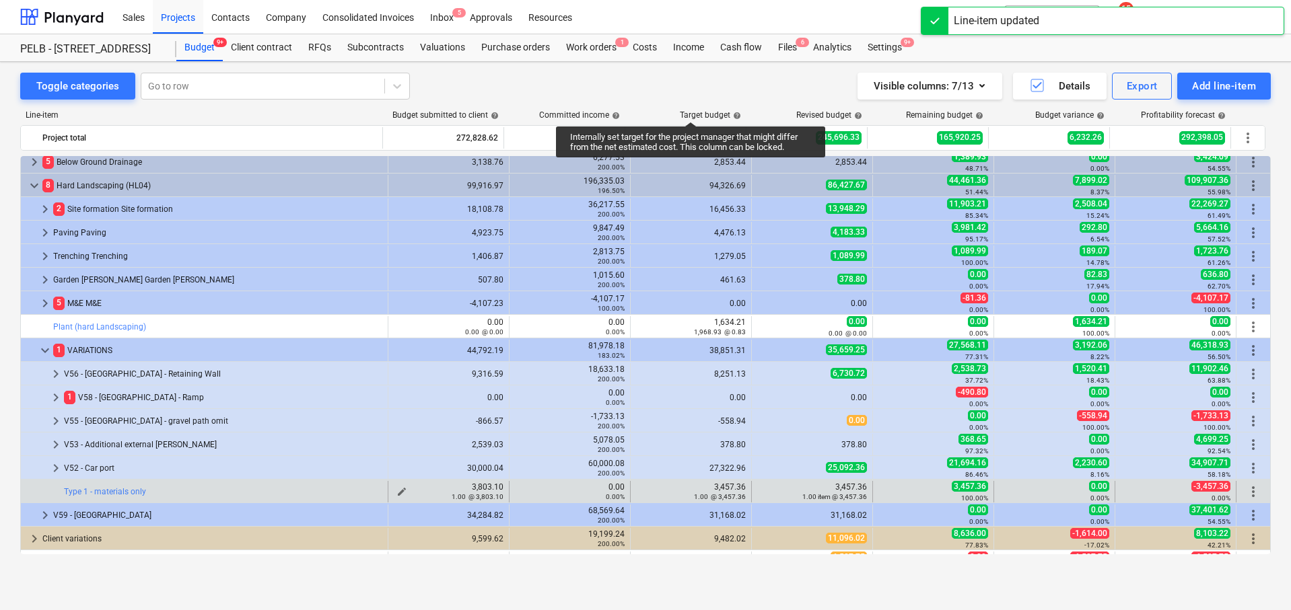
click at [396, 490] on span "edit" at bounding box center [401, 492] width 11 height 11
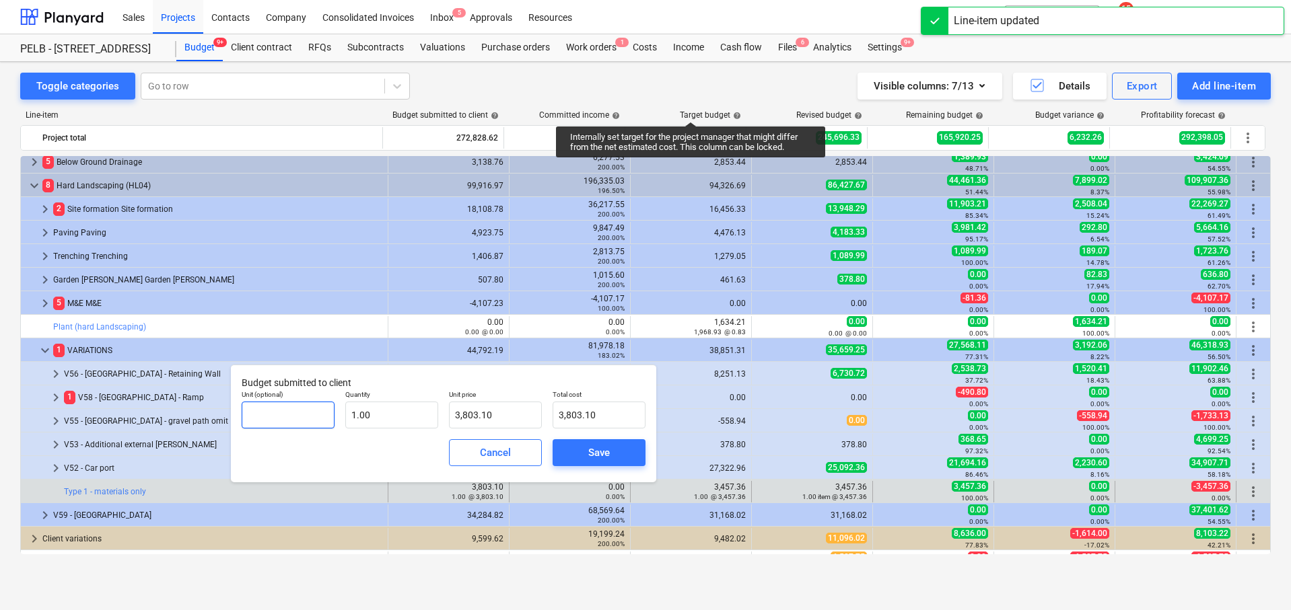
click at [332, 402] on input "text" at bounding box center [288, 415] width 93 height 27
click at [559, 444] on button "Save" at bounding box center [598, 452] width 93 height 27
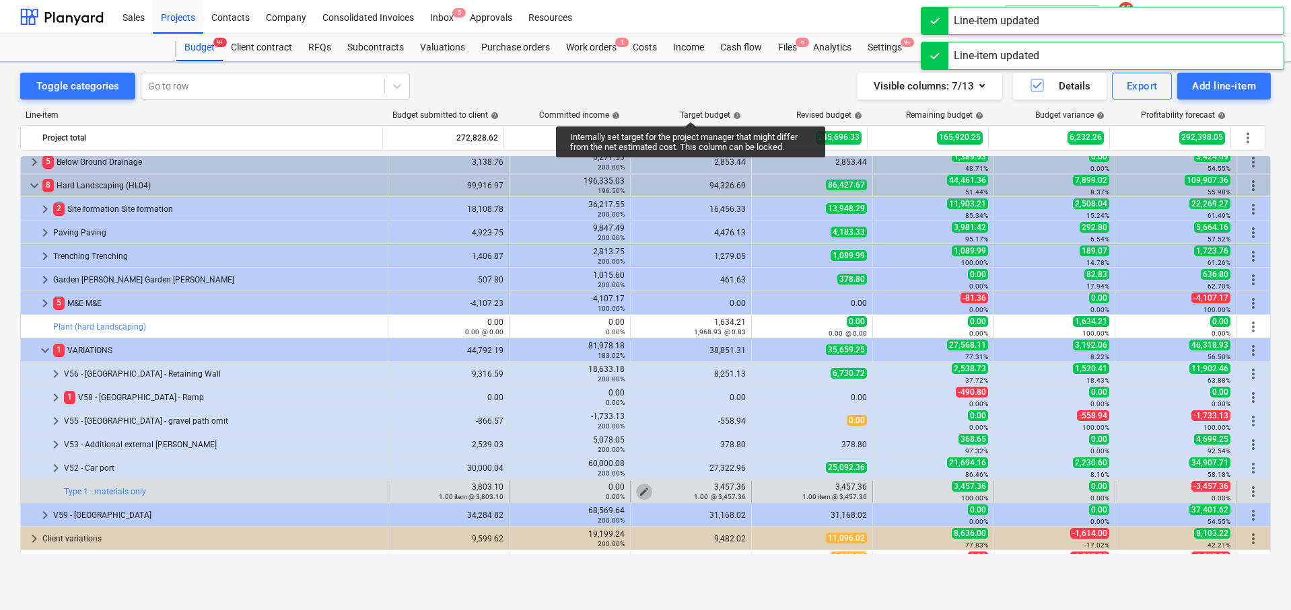
click at [639, 491] on span "edit" at bounding box center [644, 492] width 11 height 11
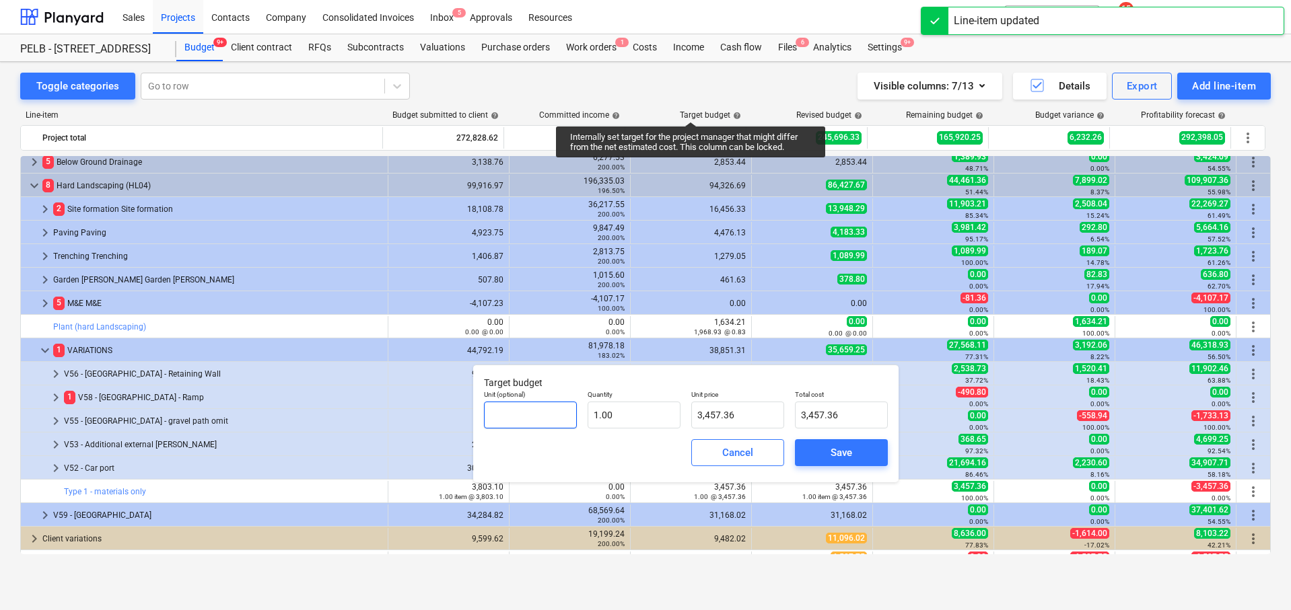
click at [550, 414] on input "text" at bounding box center [530, 415] width 93 height 27
click at [814, 454] on span "Save" at bounding box center [841, 452] width 61 height 17
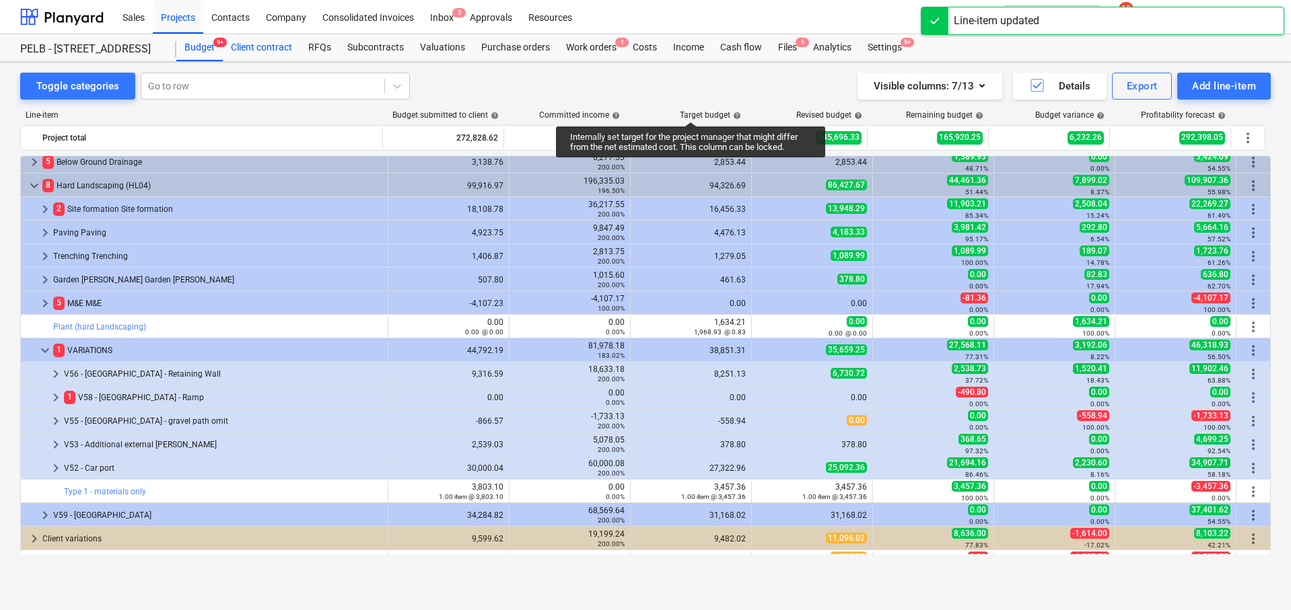
click at [249, 48] on div "Client contract" at bounding box center [261, 47] width 77 height 27
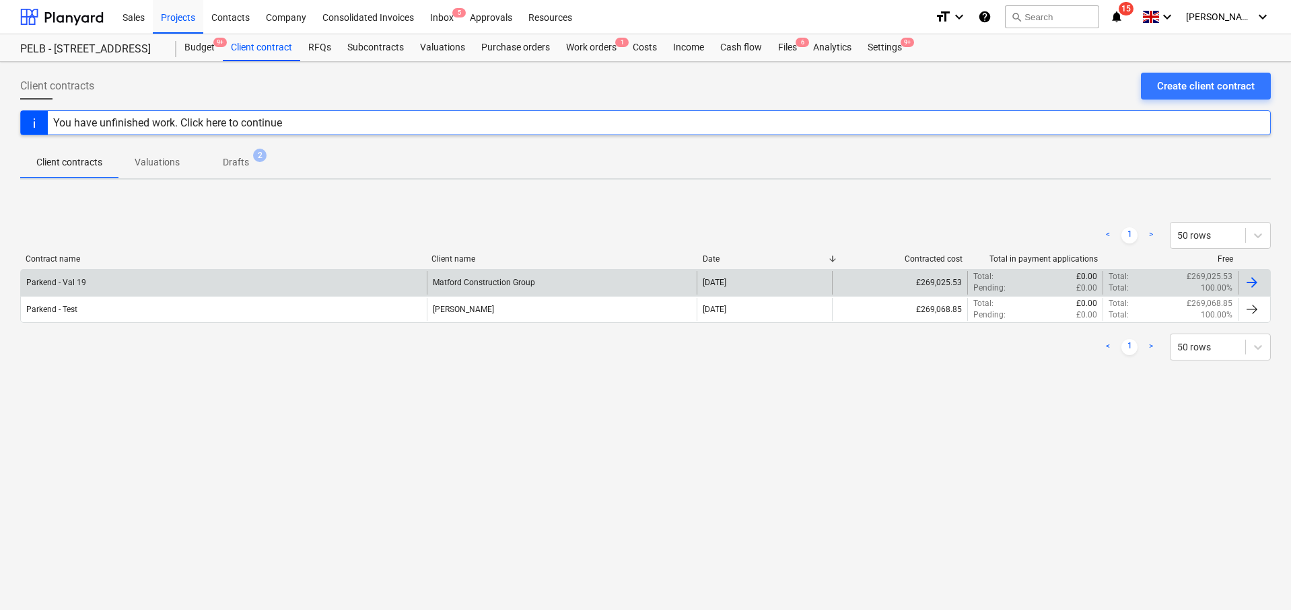
click at [1256, 277] on div at bounding box center [1252, 283] width 16 height 16
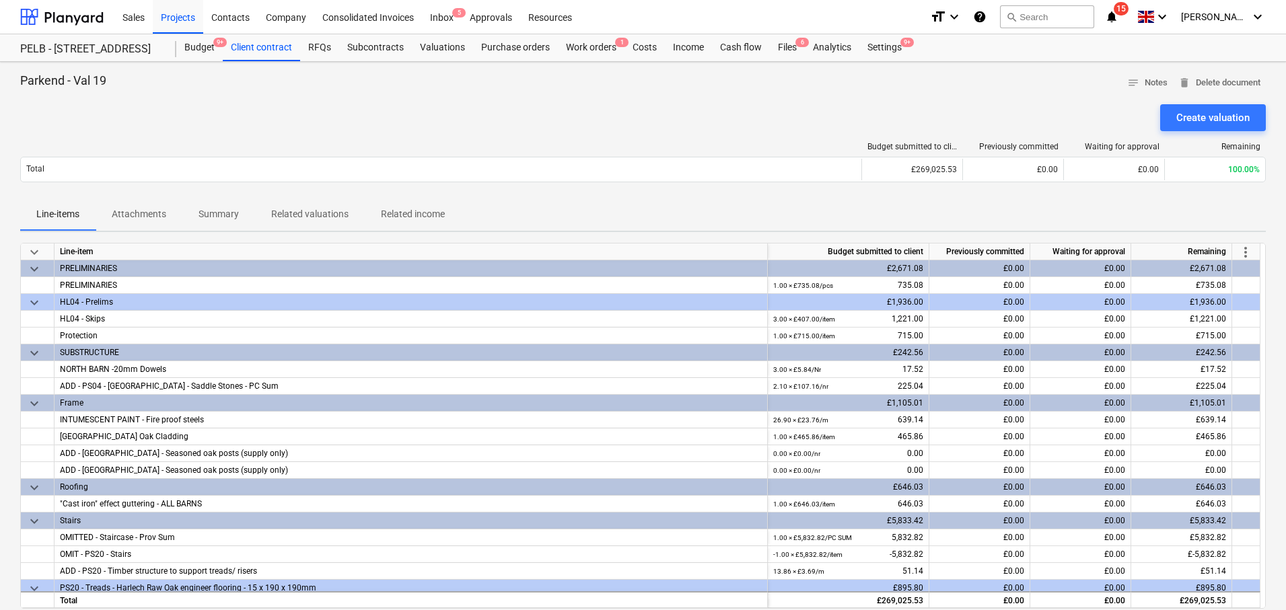
click at [1246, 252] on span "more_vert" at bounding box center [1245, 252] width 16 height 16
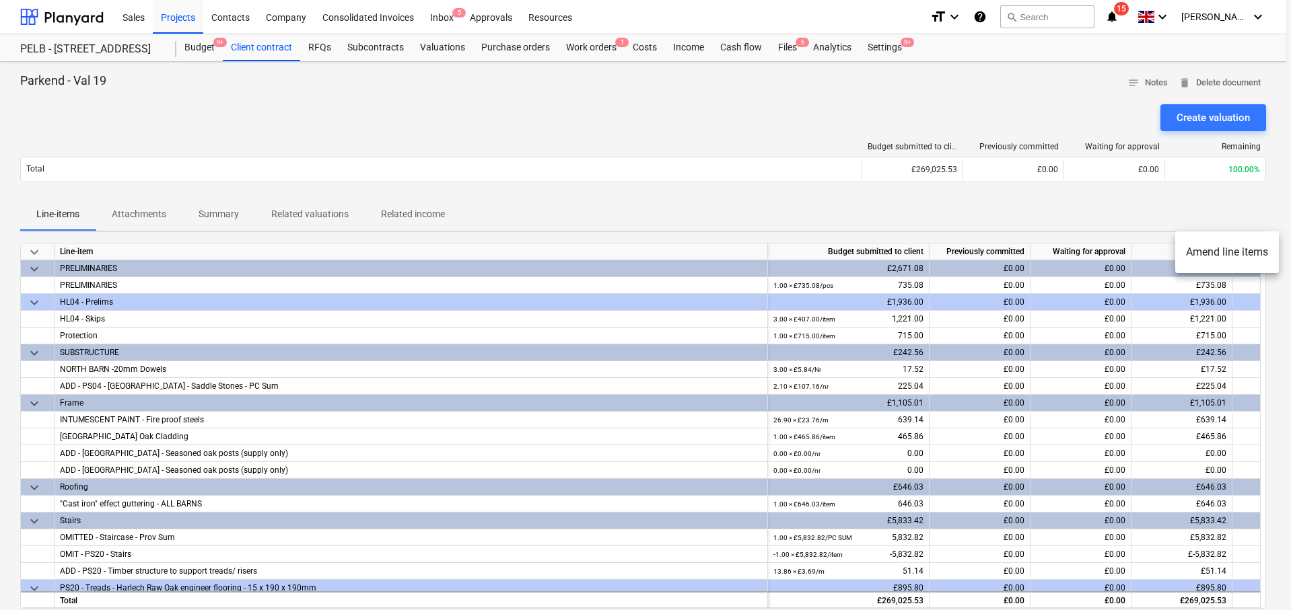
click at [1226, 253] on li "Amend line items" at bounding box center [1227, 252] width 104 height 31
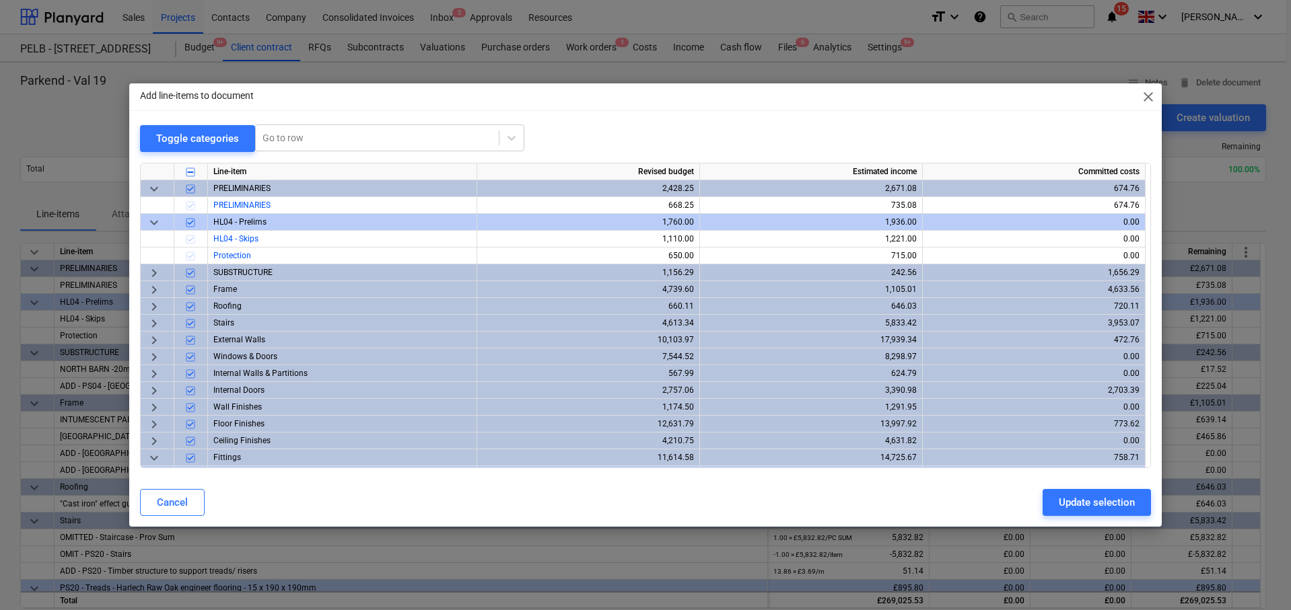
scroll to position [571, 0]
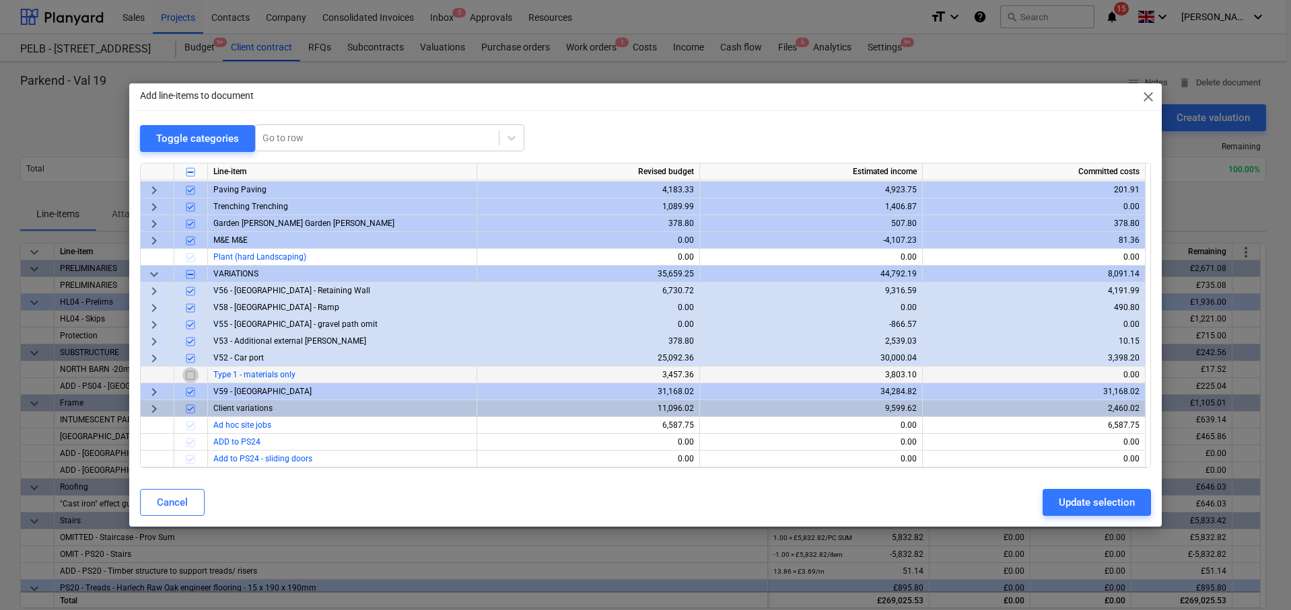
click at [188, 373] on input "checkbox" at bounding box center [190, 375] width 16 height 16
click at [1093, 494] on div "Update selection" at bounding box center [1096, 502] width 76 height 17
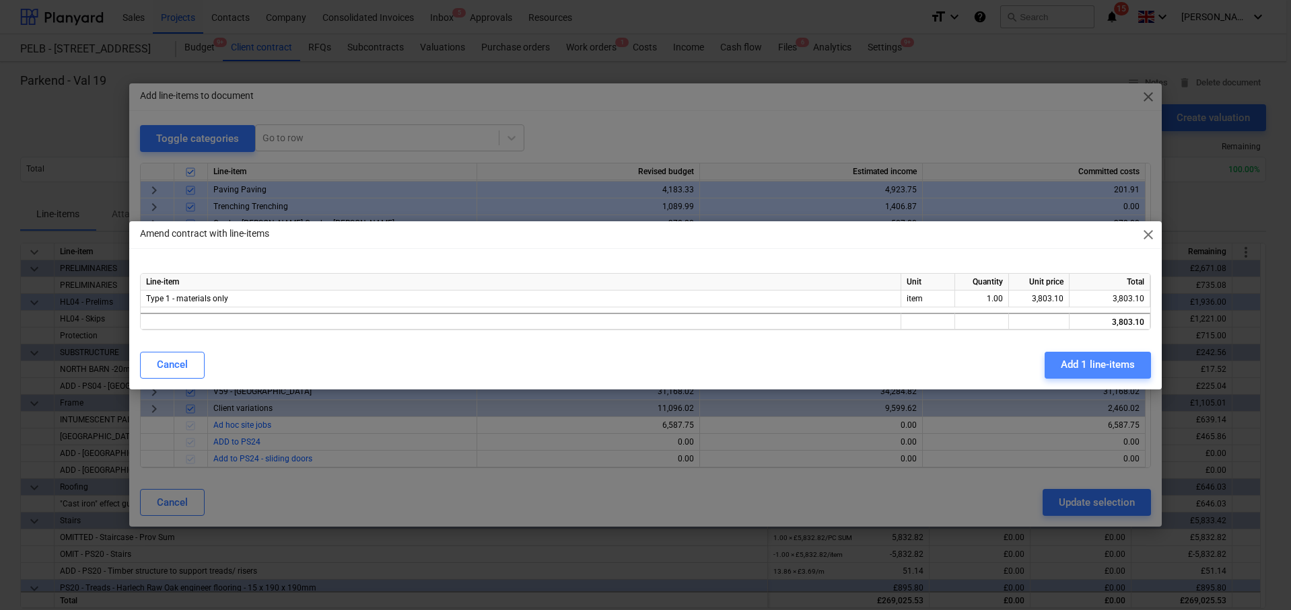
click at [1091, 367] on div "Add 1 line-items" at bounding box center [1098, 364] width 74 height 17
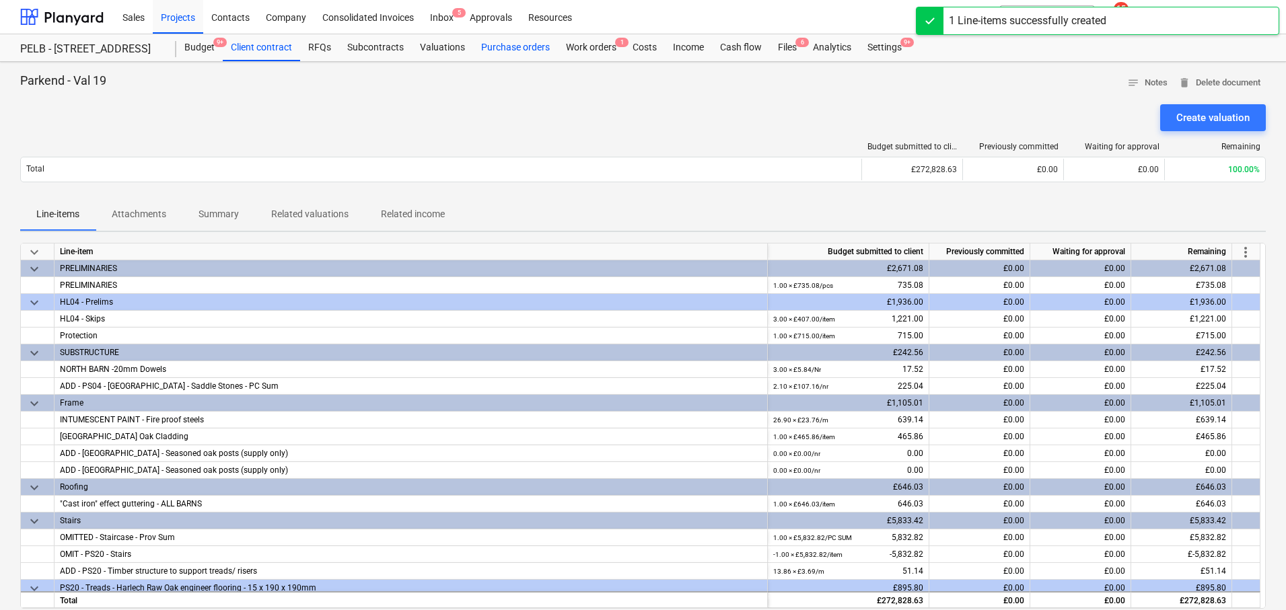
click at [521, 47] on div "Purchase orders" at bounding box center [515, 47] width 85 height 27
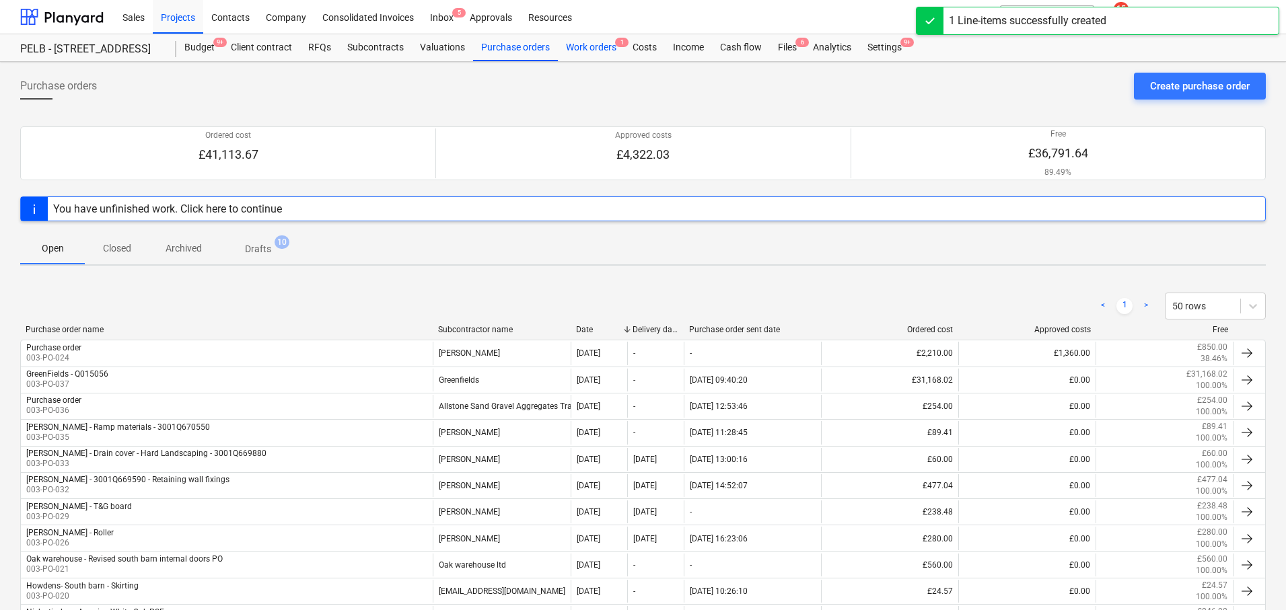
click at [605, 50] on div "Work orders 1" at bounding box center [591, 47] width 67 height 27
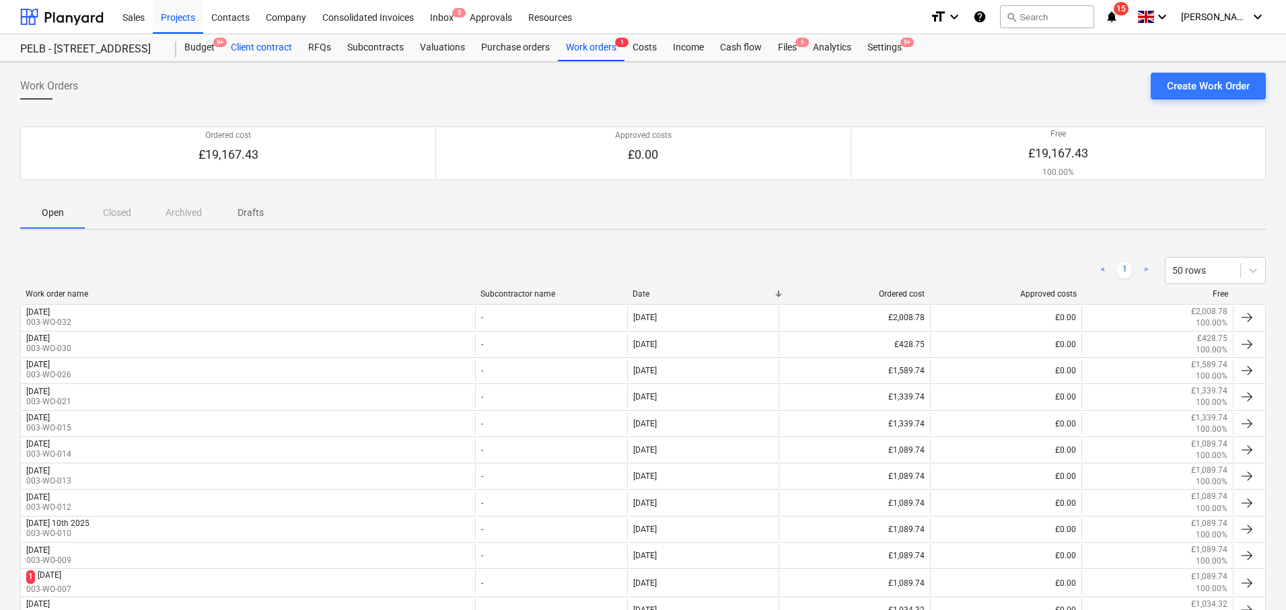
click at [252, 53] on div "Client contract" at bounding box center [261, 47] width 77 height 27
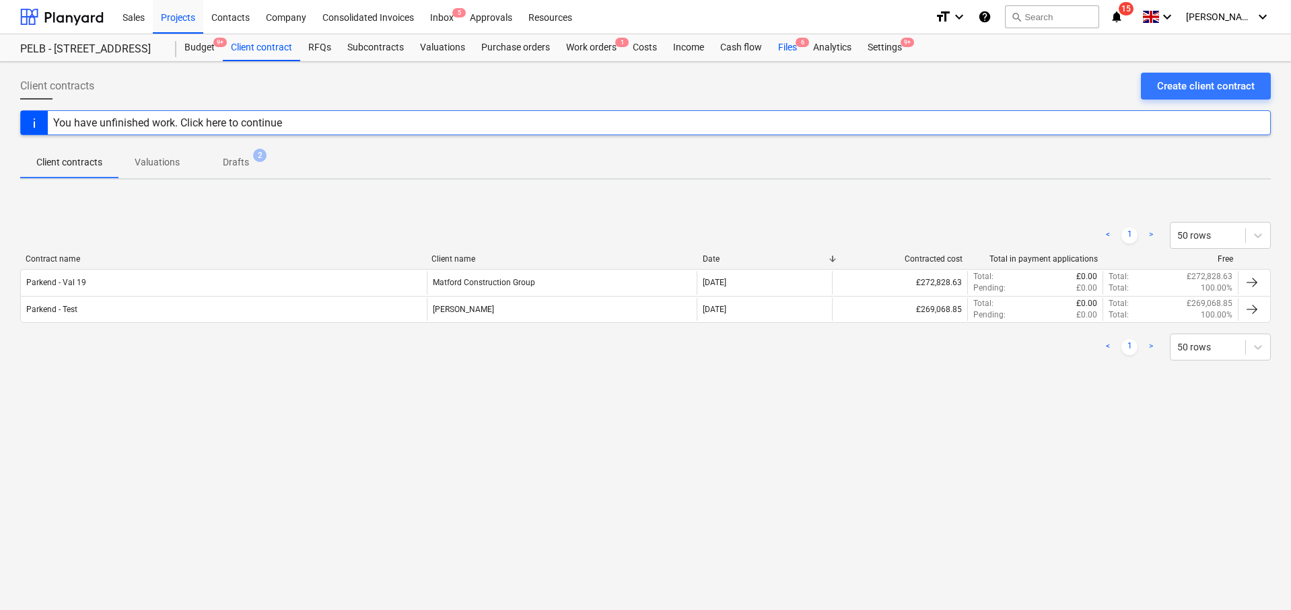
click at [784, 40] on div "Files 6" at bounding box center [787, 47] width 35 height 27
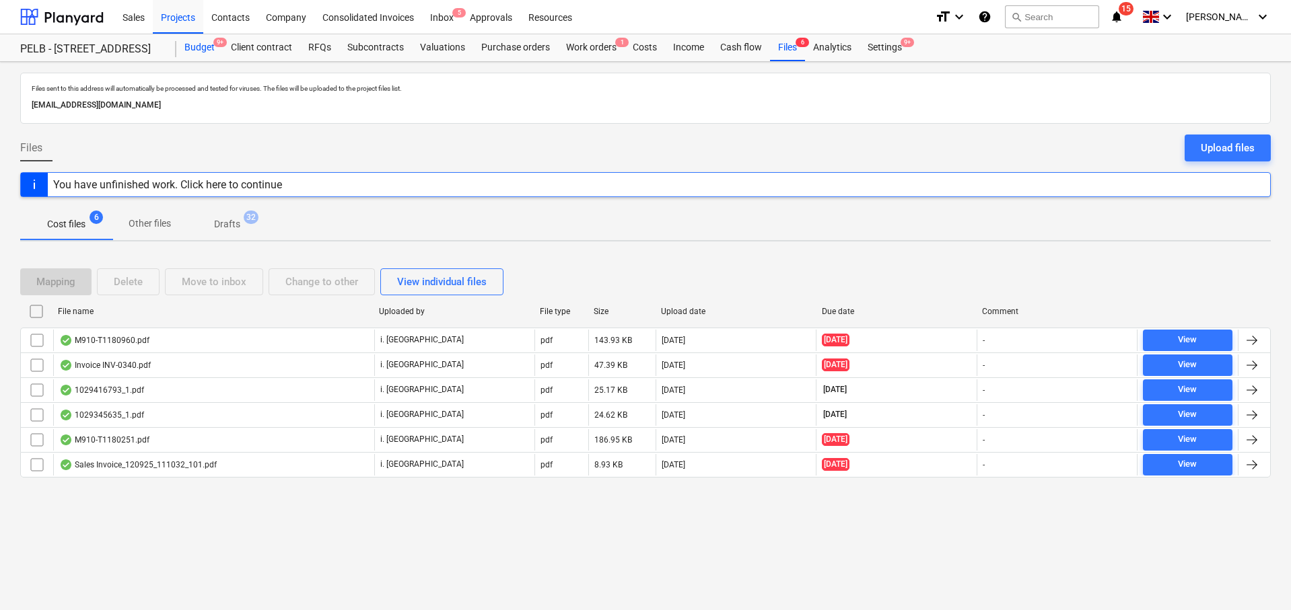
click at [197, 44] on div "Budget 9+" at bounding box center [199, 47] width 46 height 27
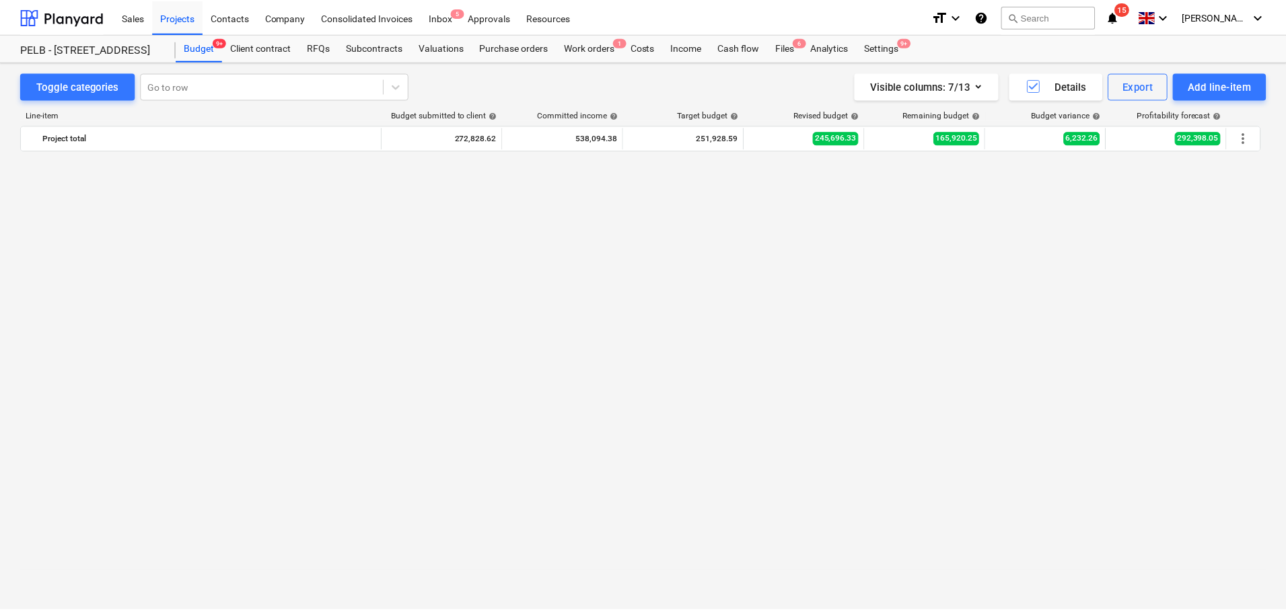
scroll to position [949, 0]
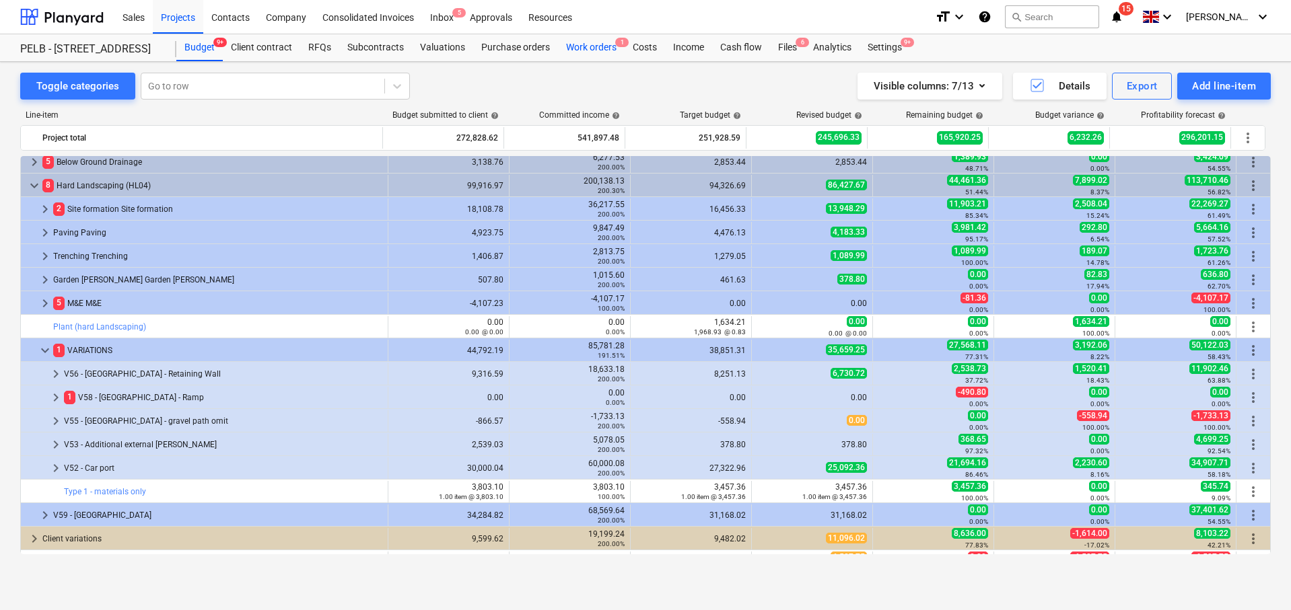
click at [578, 44] on div "Work orders 1" at bounding box center [591, 47] width 67 height 27
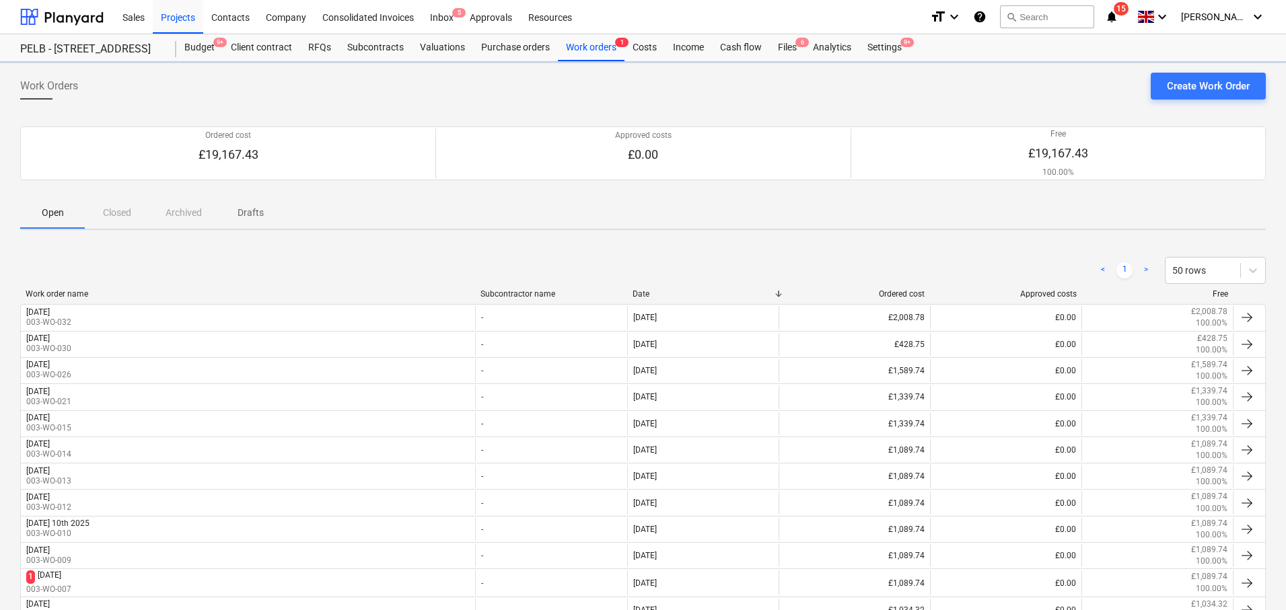
scroll to position [3, 0]
click at [786, 48] on div "Files 6" at bounding box center [787, 45] width 35 height 27
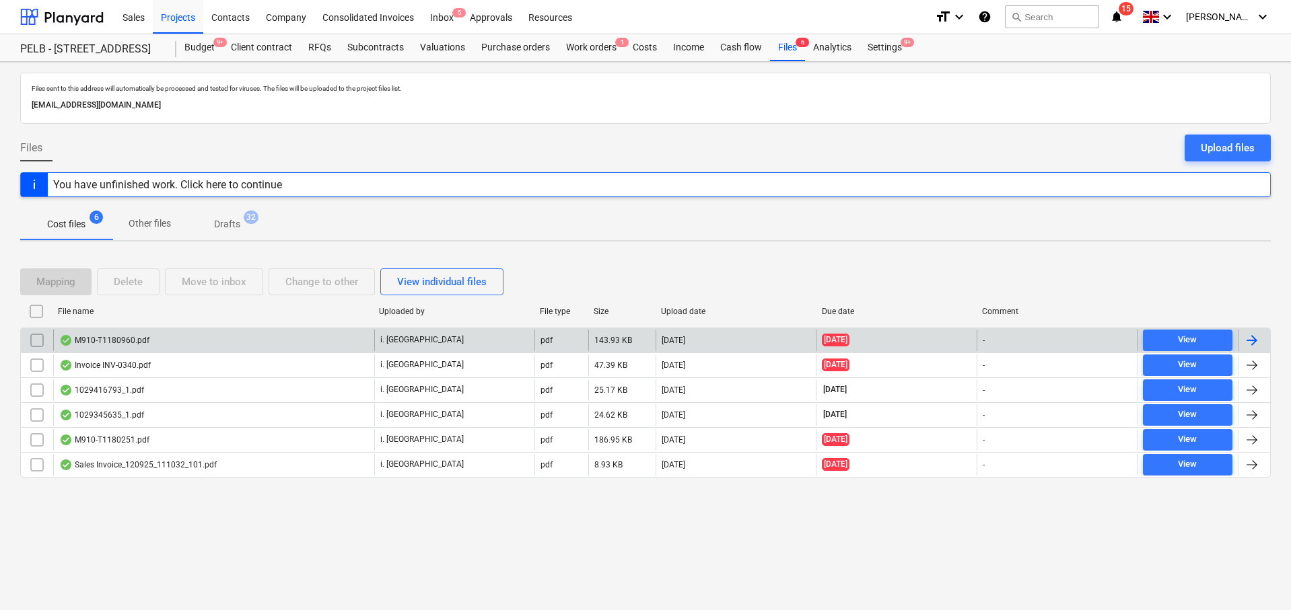
click at [1250, 336] on div at bounding box center [1252, 340] width 16 height 16
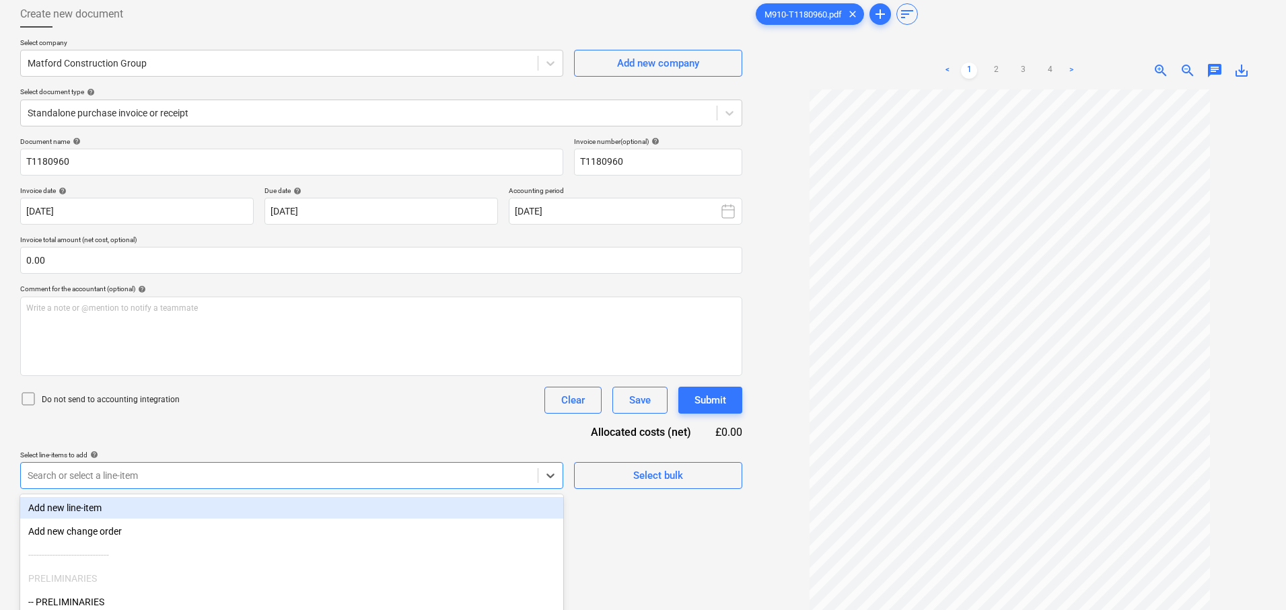
click at [279, 474] on body "Sales Projects Contacts Company Consolidated Invoices Inbox 5 Approvals Resourc…" at bounding box center [643, 233] width 1286 height 610
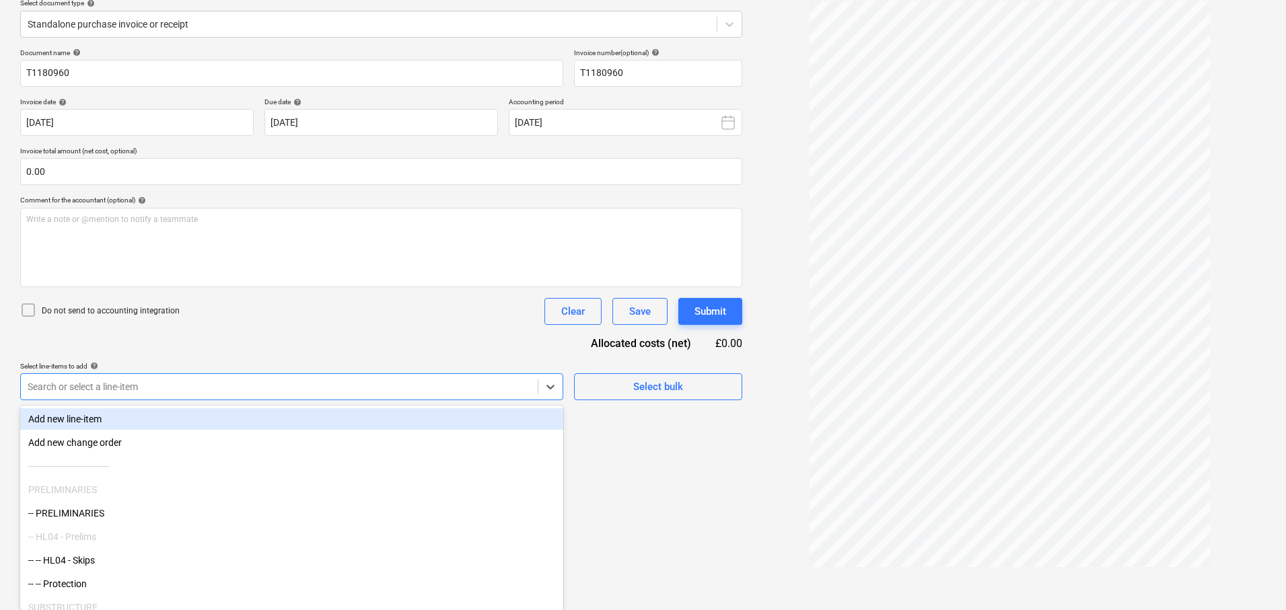
click at [323, 382] on div "Document name help T1180960 Invoice number (optional) help T1180960 Invoice dat…" at bounding box center [381, 224] width 722 height 352
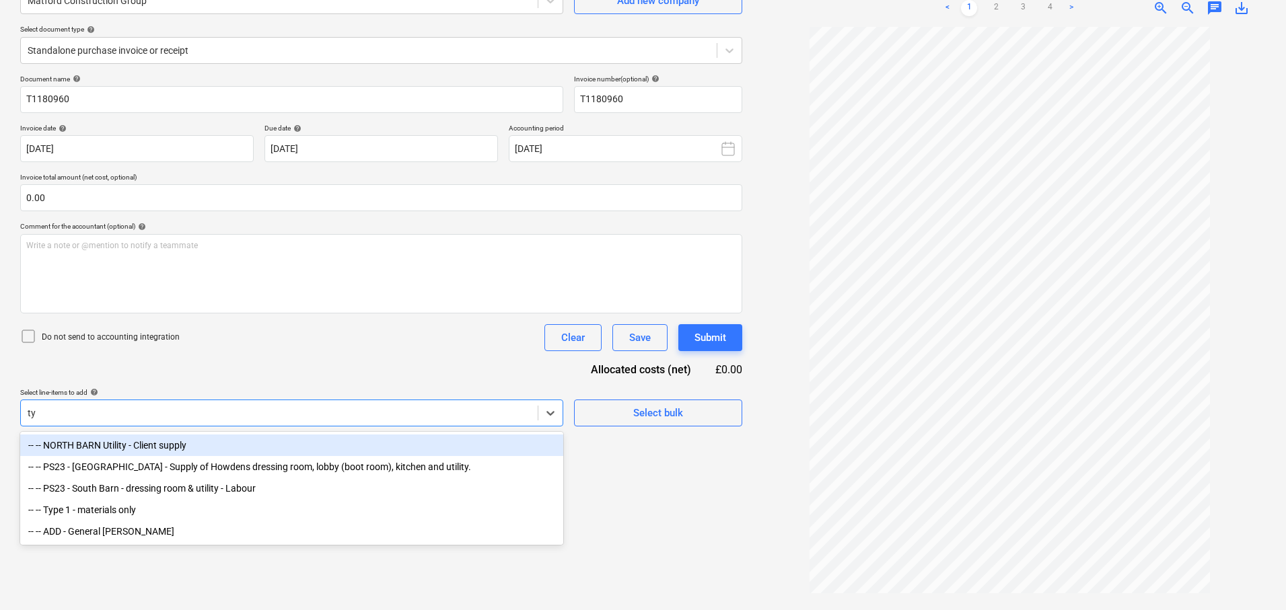
scroll to position [135, 0]
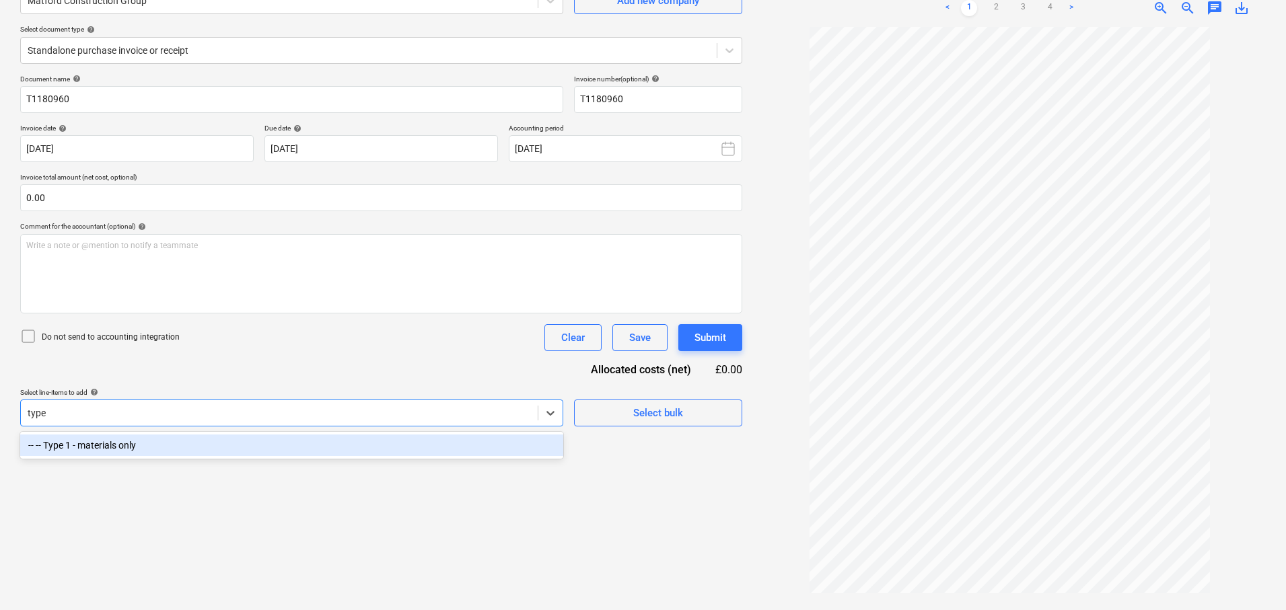
click at [336, 436] on div "-- -- Type 1 - materials only" at bounding box center [291, 446] width 543 height 22
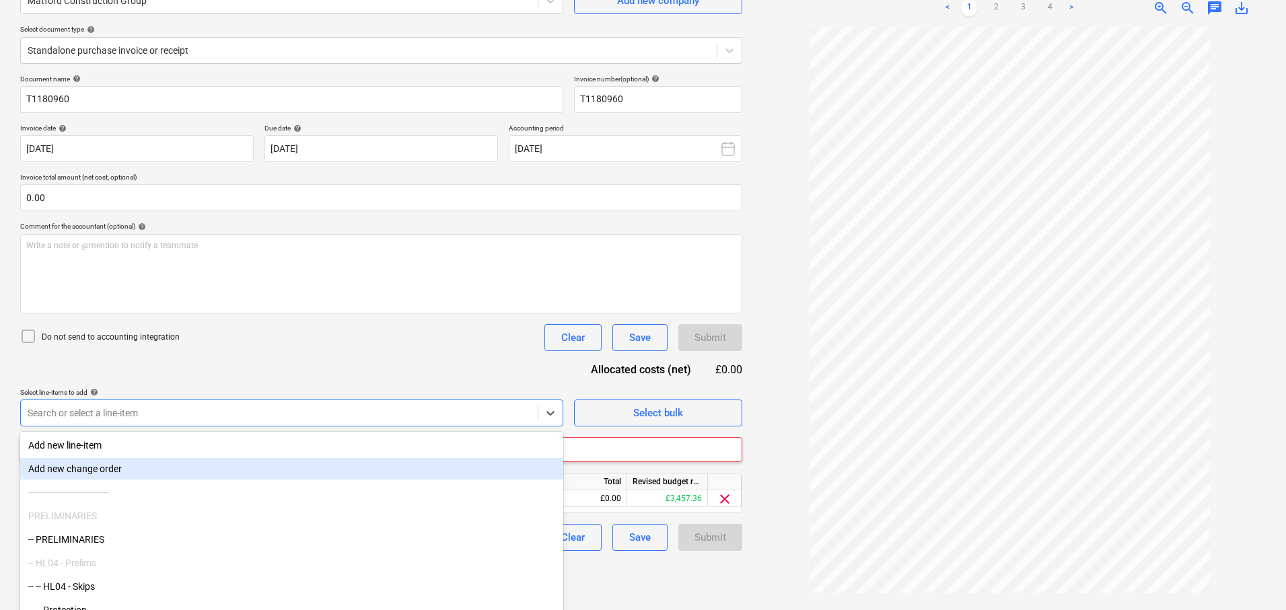
click at [497, 371] on div "Document name help T1180960 Invoice number (optional) help T1180960 Invoice dat…" at bounding box center [381, 313] width 722 height 476
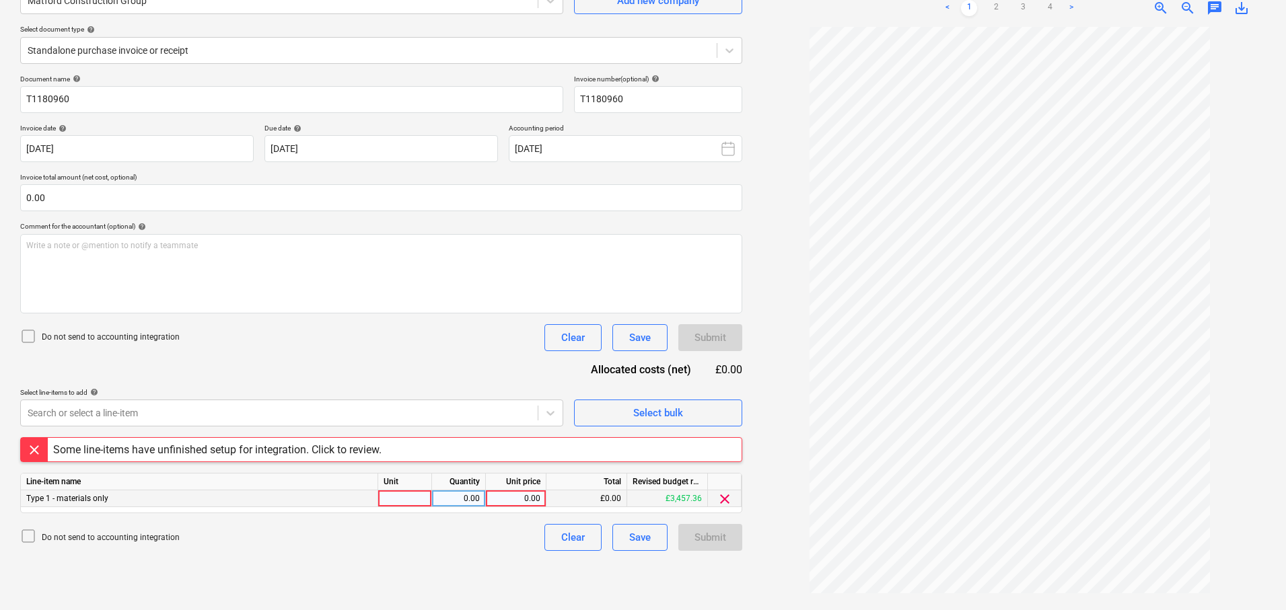
click at [404, 498] on div at bounding box center [405, 499] width 54 height 17
click at [454, 501] on div "0.00" at bounding box center [458, 499] width 42 height 17
click at [524, 499] on div "0.00" at bounding box center [515, 499] width 49 height 17
click at [469, 517] on div "Document name help T1180960 Invoice number (optional) help T1180960 Invoice dat…" at bounding box center [381, 313] width 722 height 476
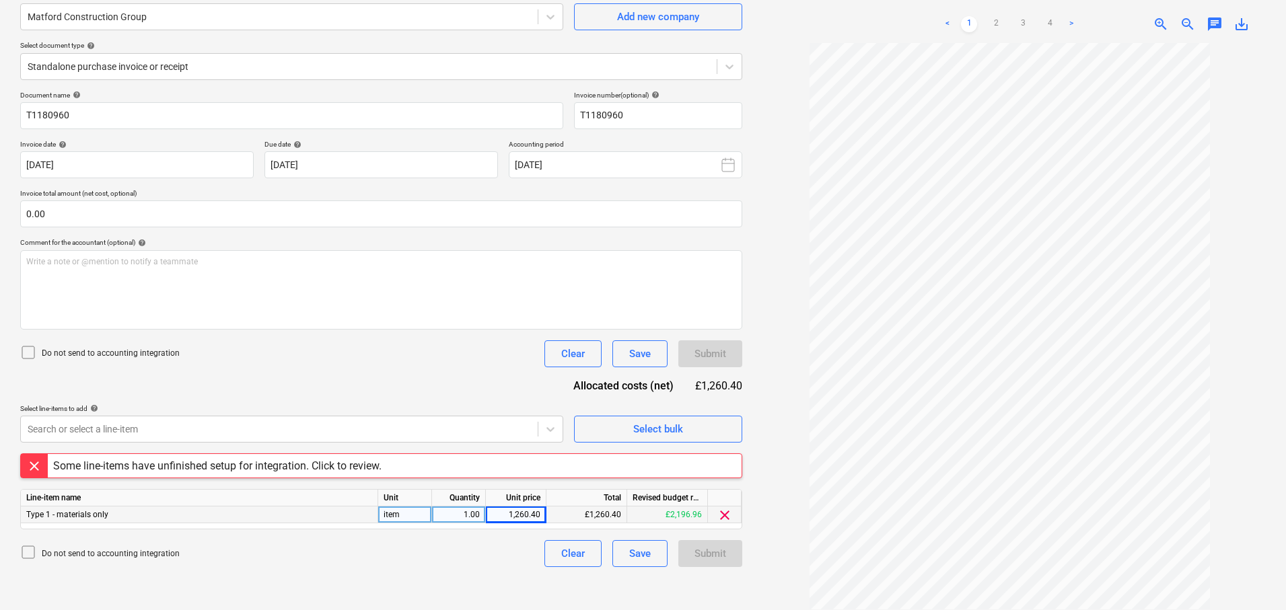
scroll to position [118, 0]
click at [346, 460] on div "Some line-items have unfinished setup for integration. Click to review." at bounding box center [217, 466] width 328 height 13
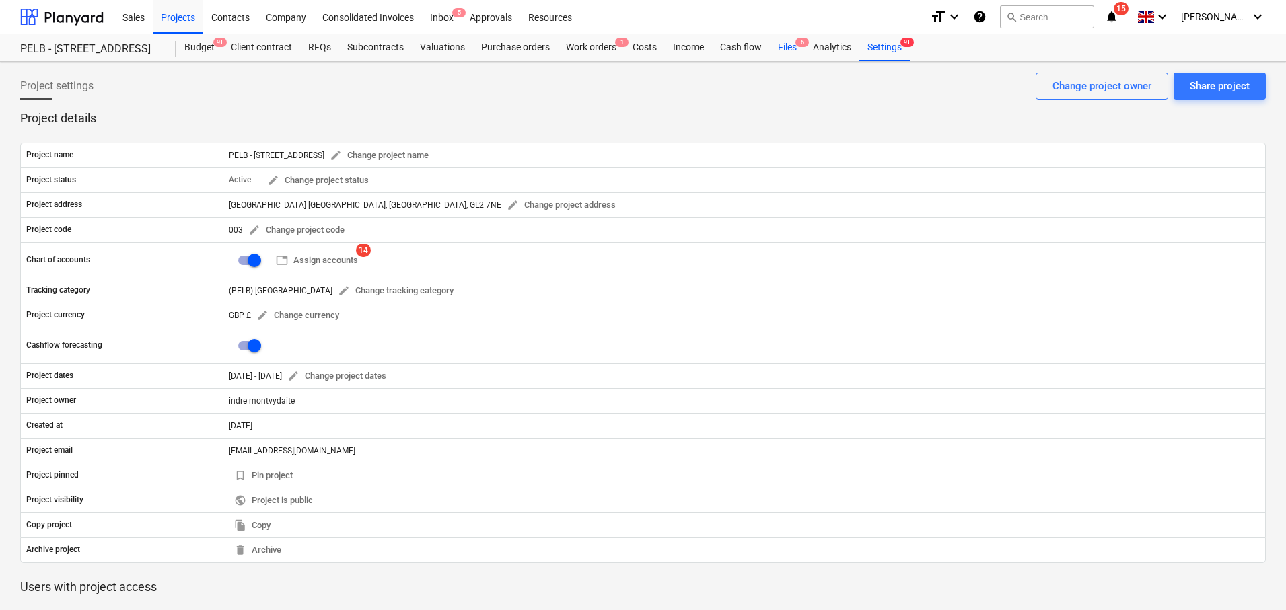
click at [784, 51] on div "Files 6" at bounding box center [787, 47] width 35 height 27
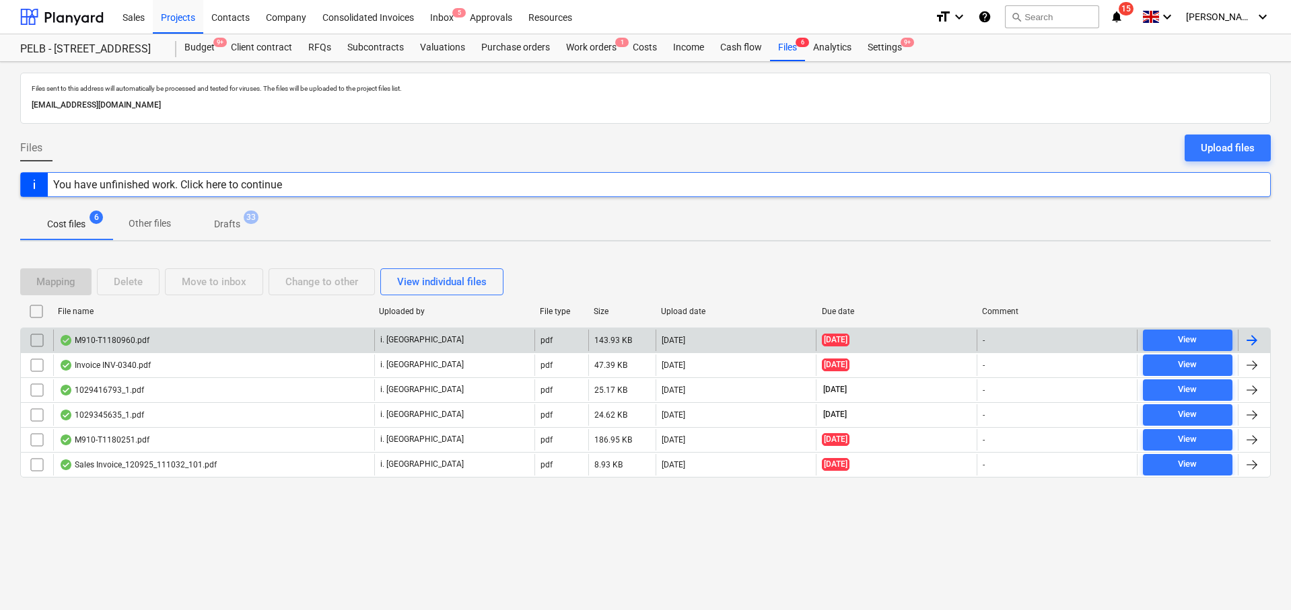
click at [215, 335] on div "M910-T1180960.pdf" at bounding box center [213, 341] width 321 height 22
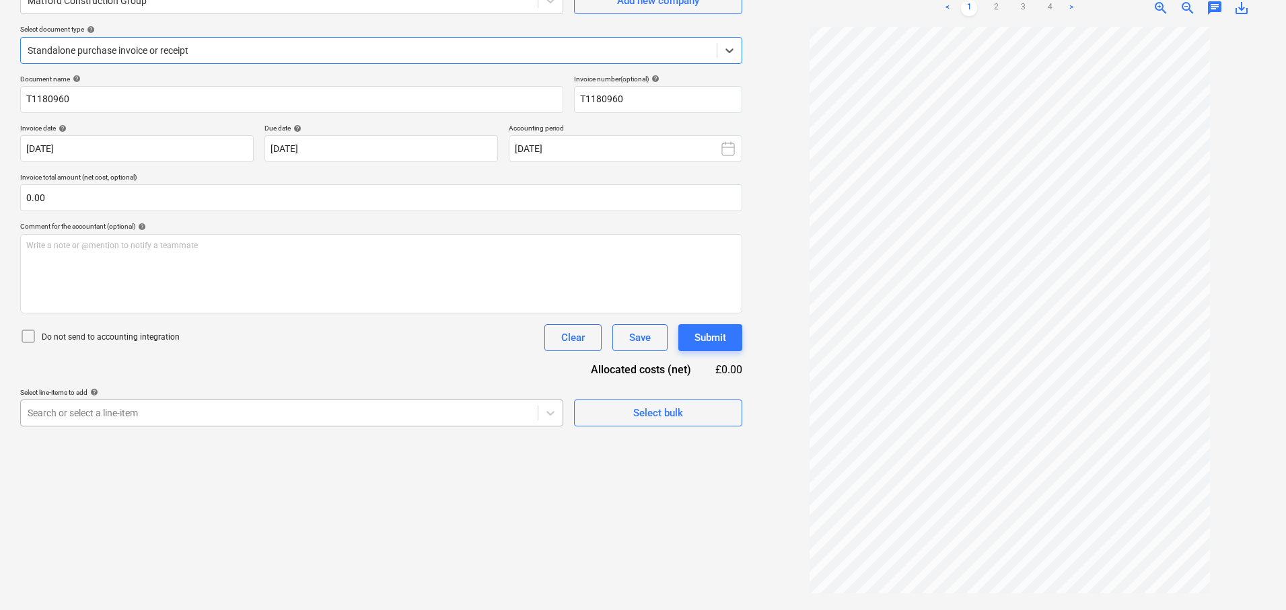
scroll to position [161, 0]
click at [389, 410] on body "Sales Projects Contacts Company Consolidated Invoices Inbox 5 Approvals Resourc…" at bounding box center [643, 170] width 1286 height 610
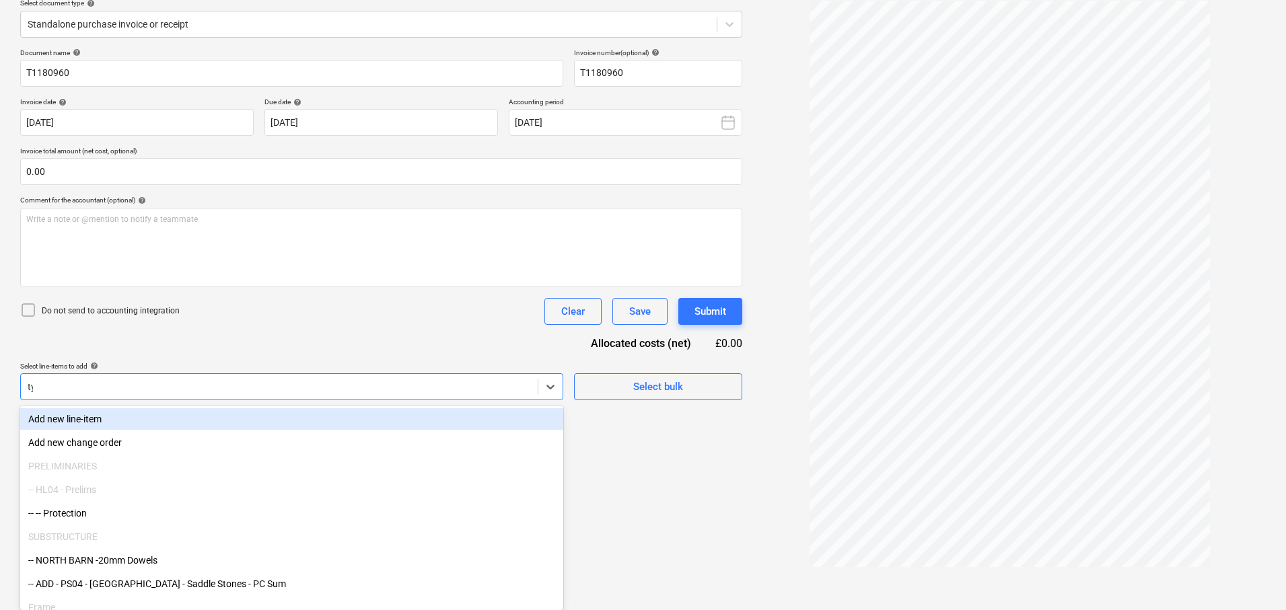
scroll to position [135, 0]
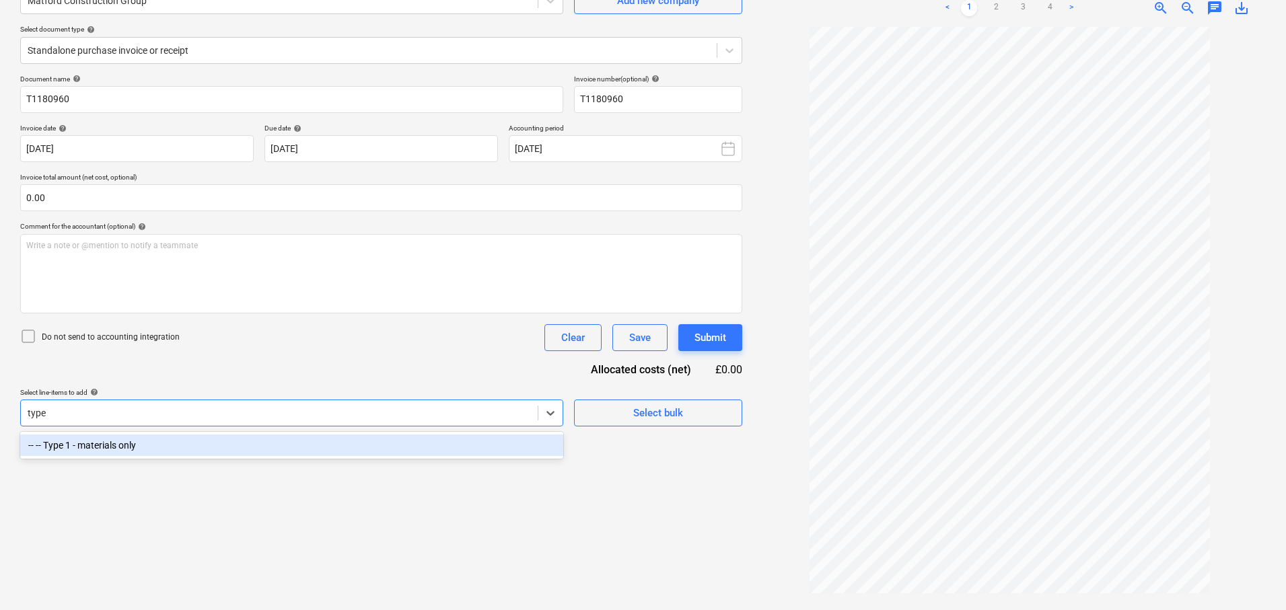
click at [434, 435] on div "-- -- Type 1 - materials only" at bounding box center [291, 446] width 543 height 22
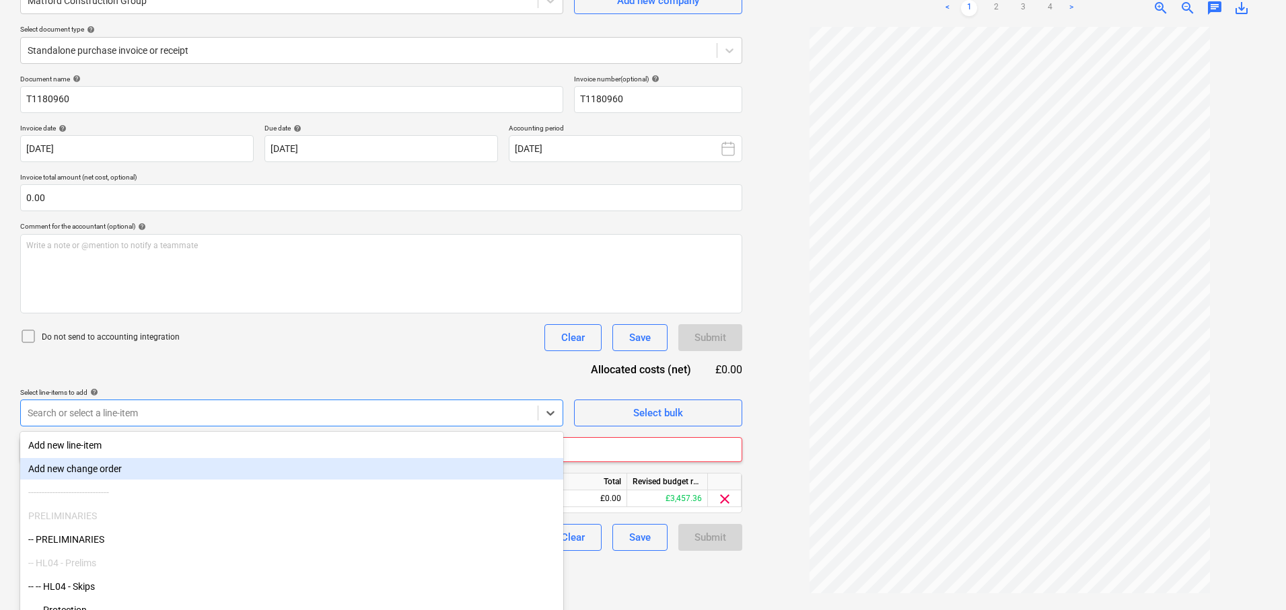
click at [464, 355] on div "Document name help T1180960 Invoice number (optional) help T1180960 Invoice dat…" at bounding box center [381, 313] width 722 height 476
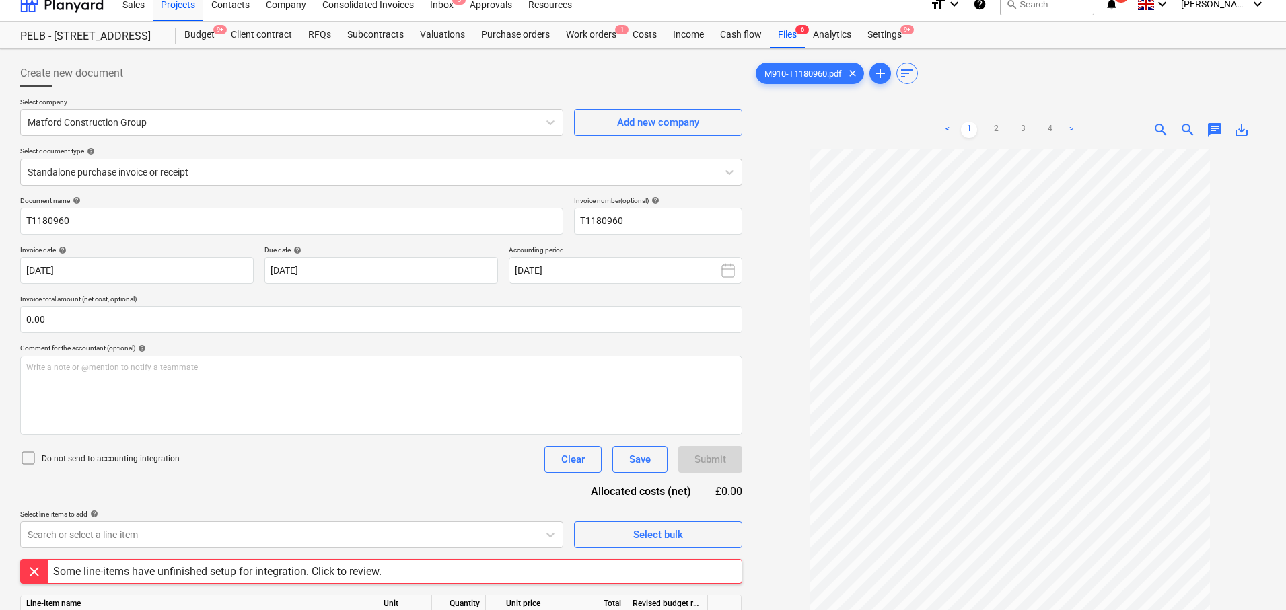
scroll to position [0, 0]
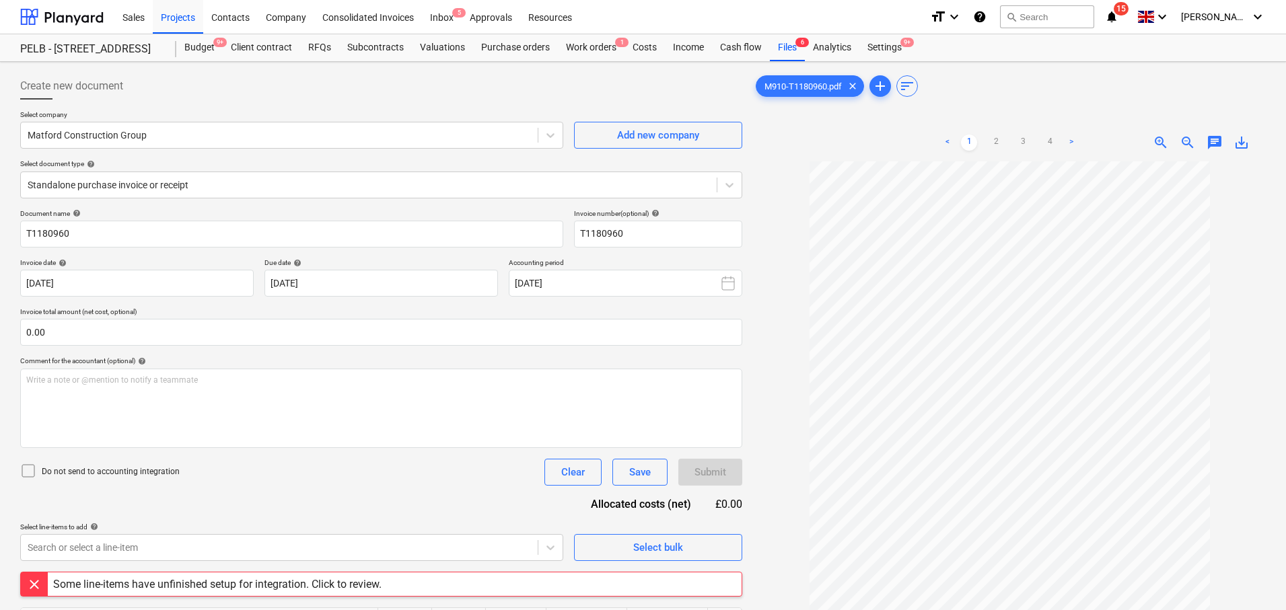
click at [378, 577] on div "Some line-items have unfinished setup for integration. Click to review." at bounding box center [217, 585] width 339 height 24
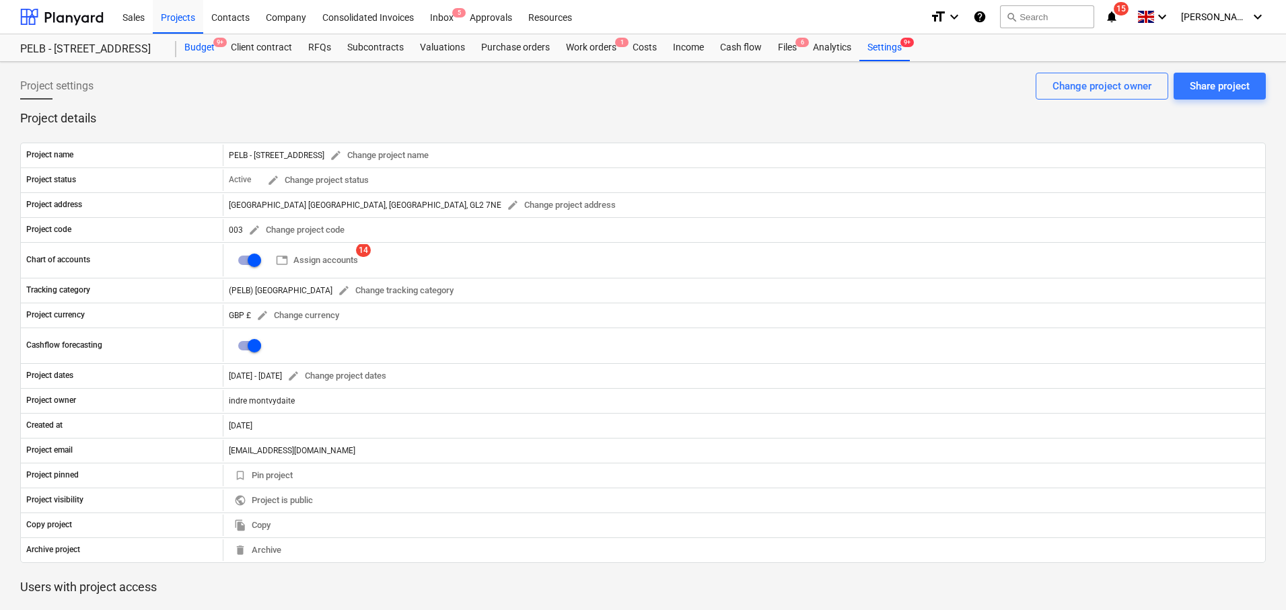
click at [197, 50] on div "Budget 9+" at bounding box center [199, 47] width 46 height 27
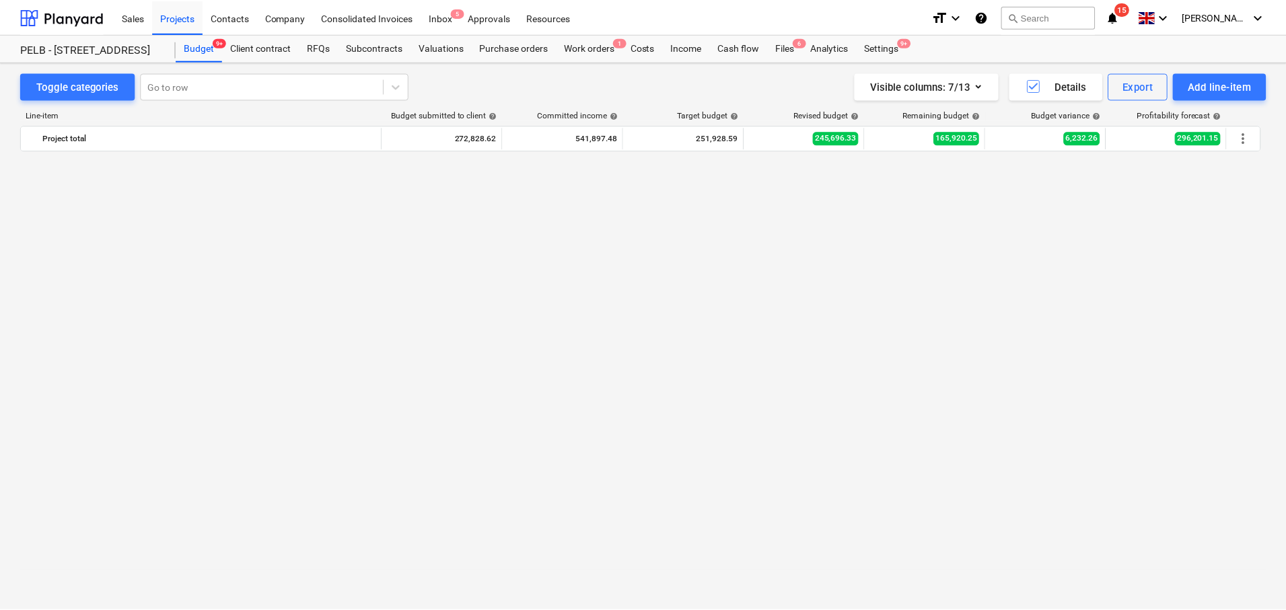
scroll to position [949, 0]
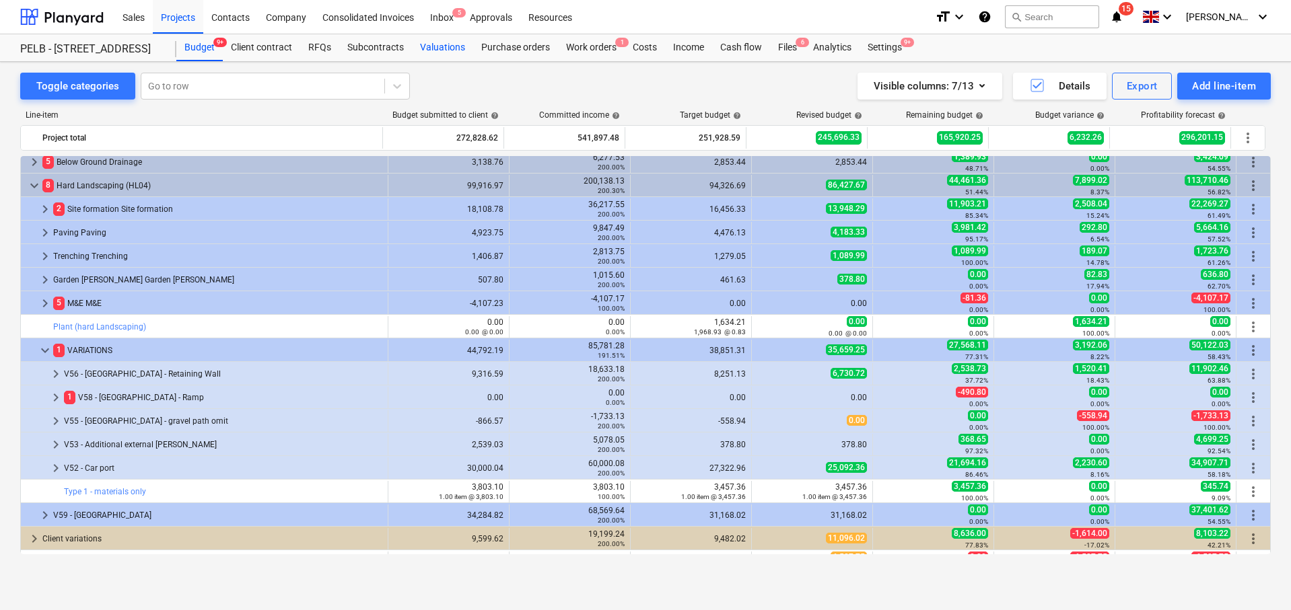
click at [442, 42] on div "Valuations" at bounding box center [442, 47] width 61 height 27
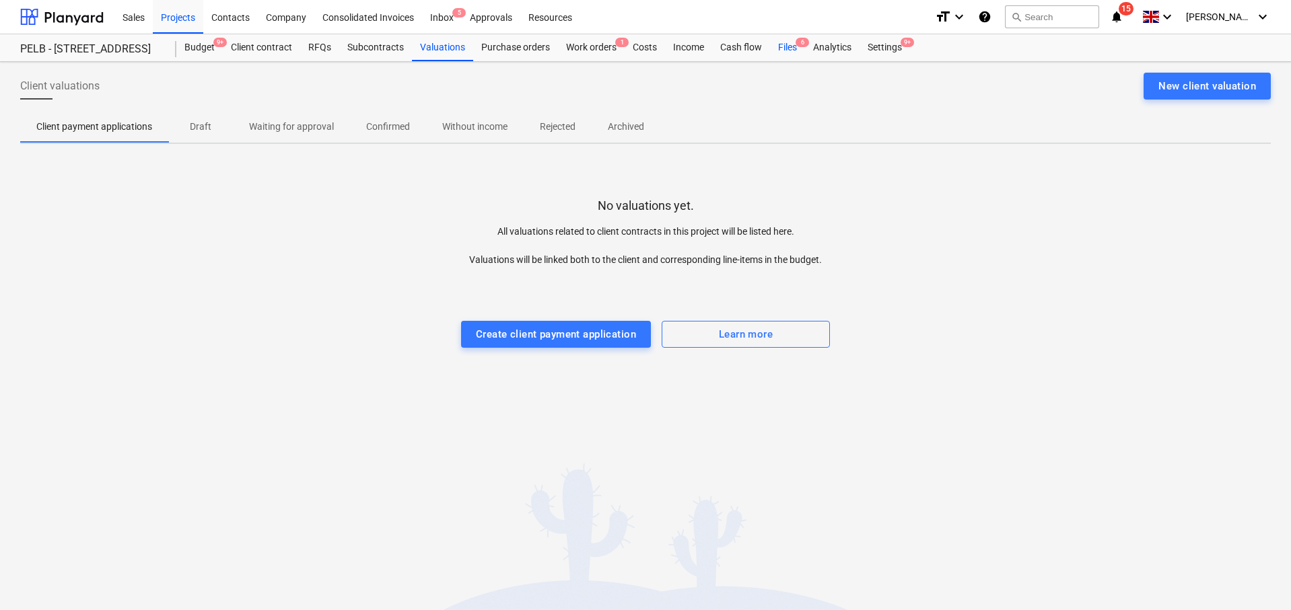
click at [785, 48] on div "Files 6" at bounding box center [787, 47] width 35 height 27
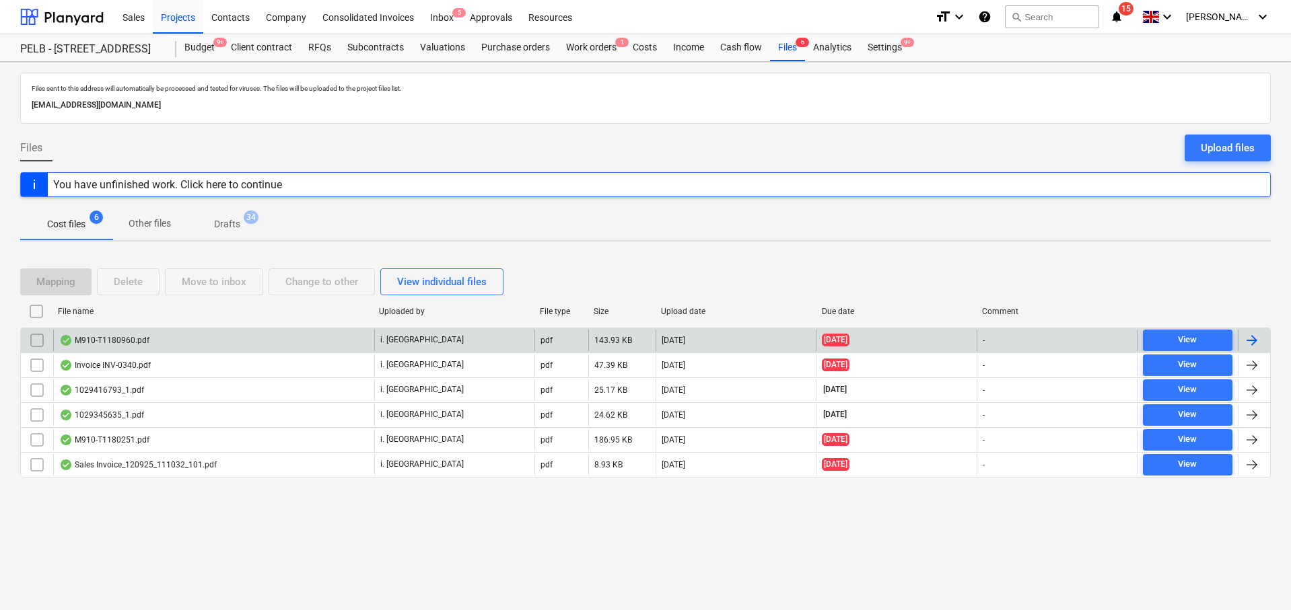
click at [1258, 339] on div at bounding box center [1252, 340] width 16 height 16
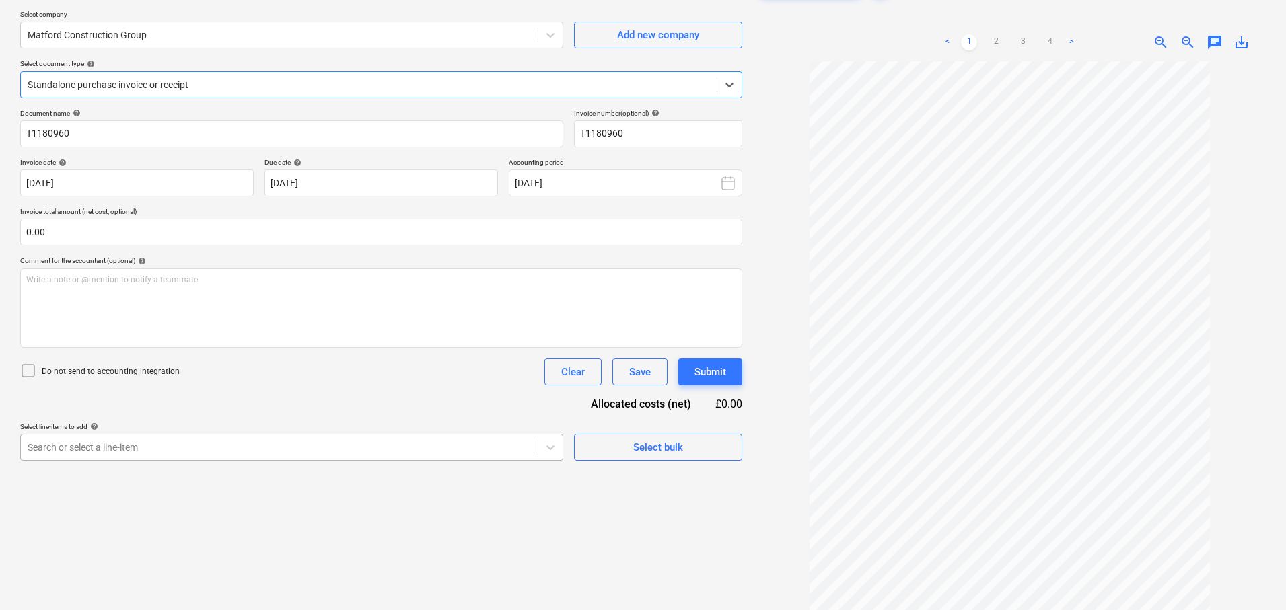
click at [444, 452] on body "Sales Projects Contacts Company Consolidated Invoices Inbox 5 Approvals Resourc…" at bounding box center [643, 205] width 1286 height 610
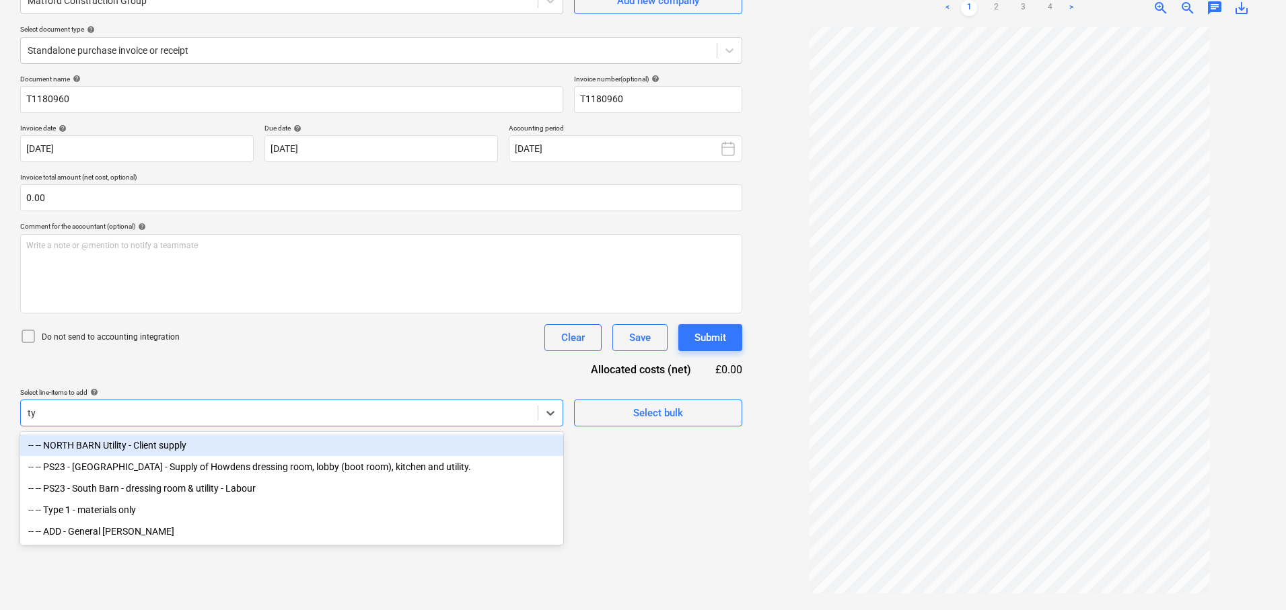
scroll to position [135, 0]
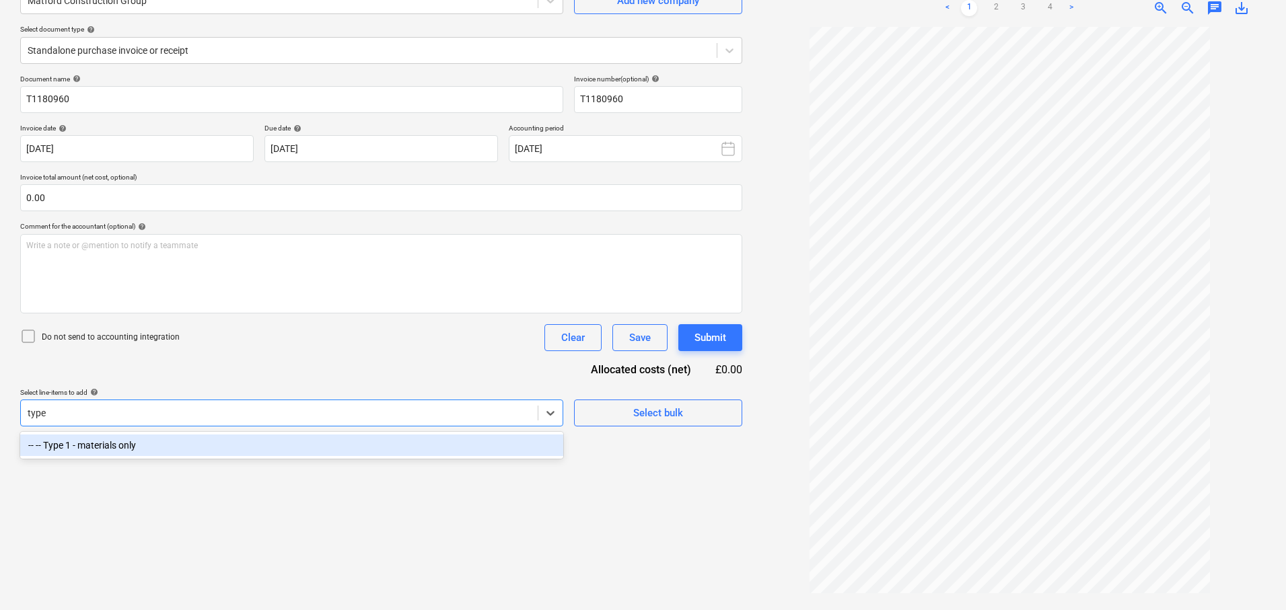
click at [491, 456] on div "-- -- Type 1 - materials only" at bounding box center [291, 445] width 543 height 27
click at [485, 442] on div "-- -- Type 1 - materials only" at bounding box center [291, 446] width 543 height 22
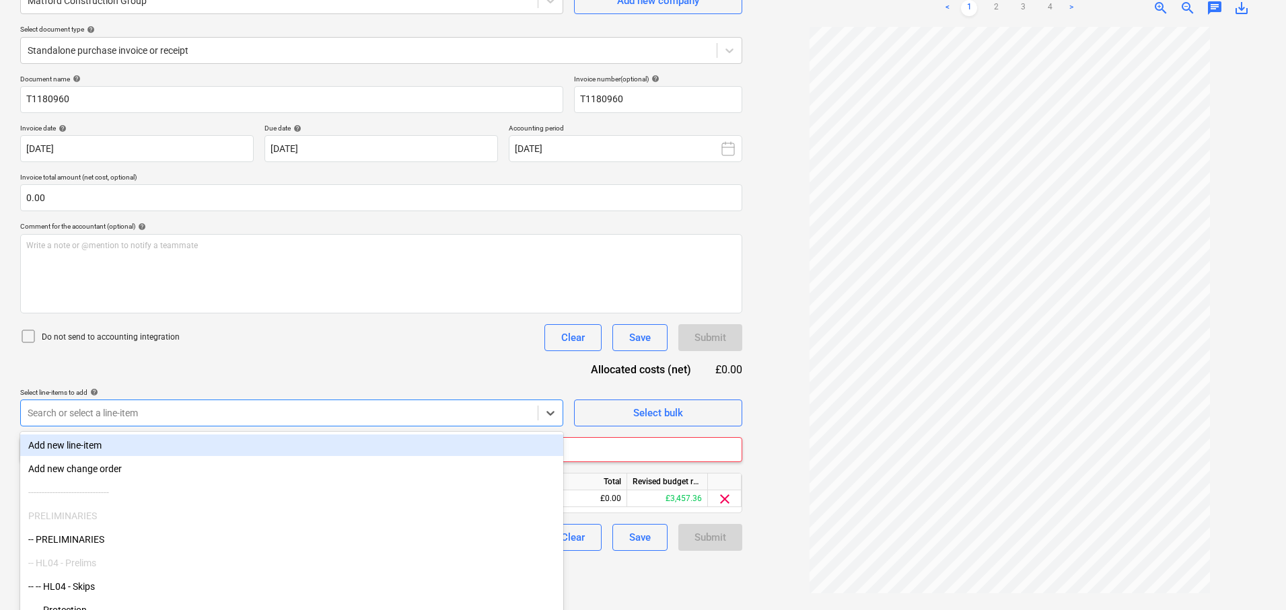
click at [332, 343] on div "Do not send to accounting integration Clear Save Submit" at bounding box center [381, 337] width 722 height 27
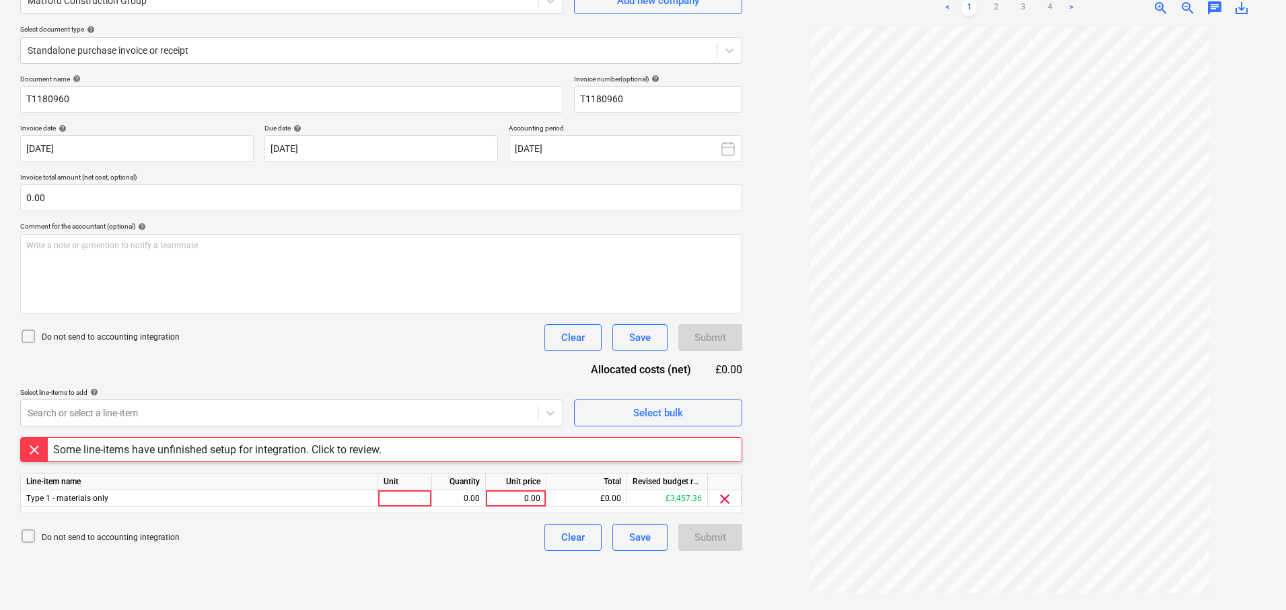
click at [165, 452] on div "Some line-items have unfinished setup for integration. Click to review." at bounding box center [217, 449] width 328 height 13
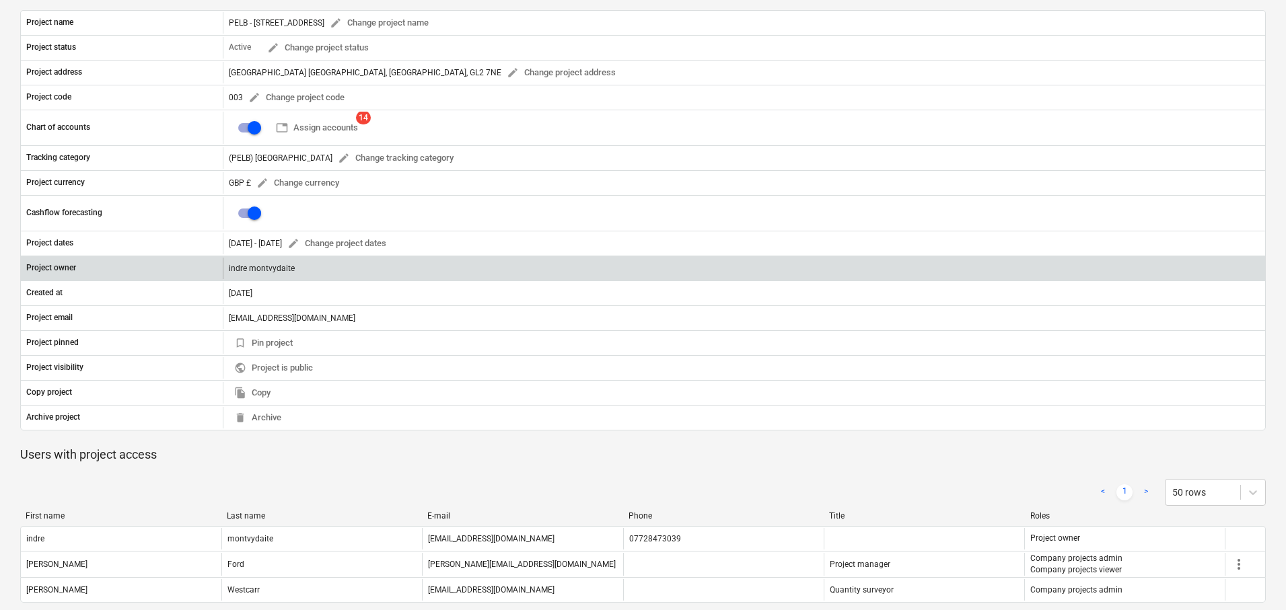
scroll to position [132, 0]
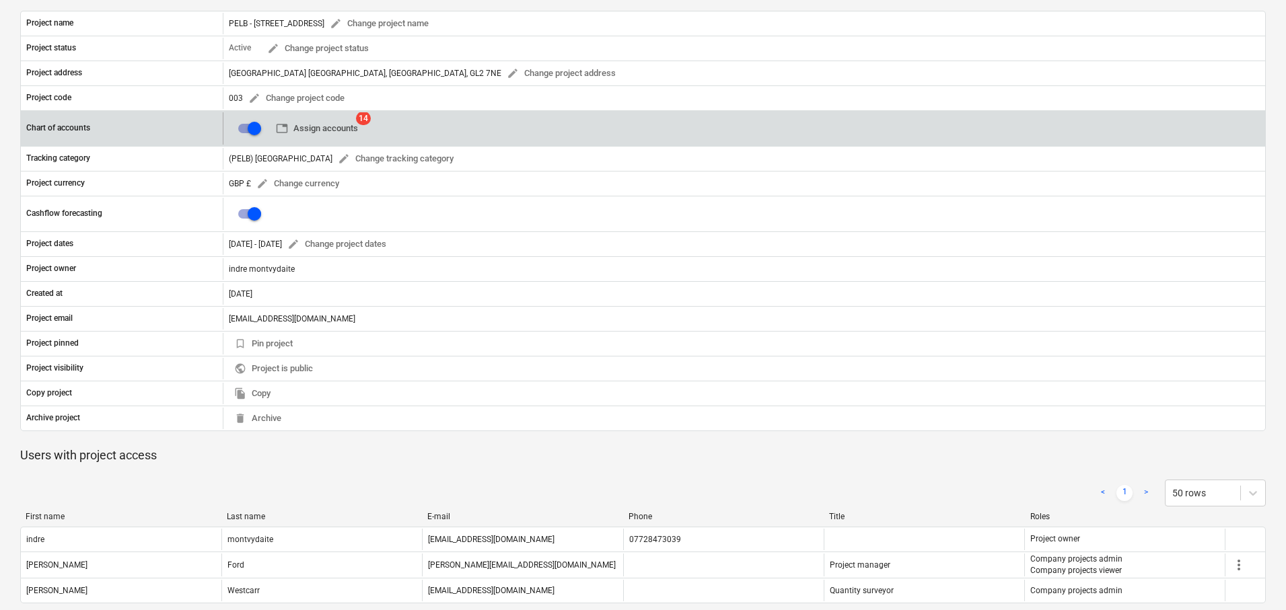
click at [337, 134] on span "table Assign accounts" at bounding box center [317, 128] width 82 height 15
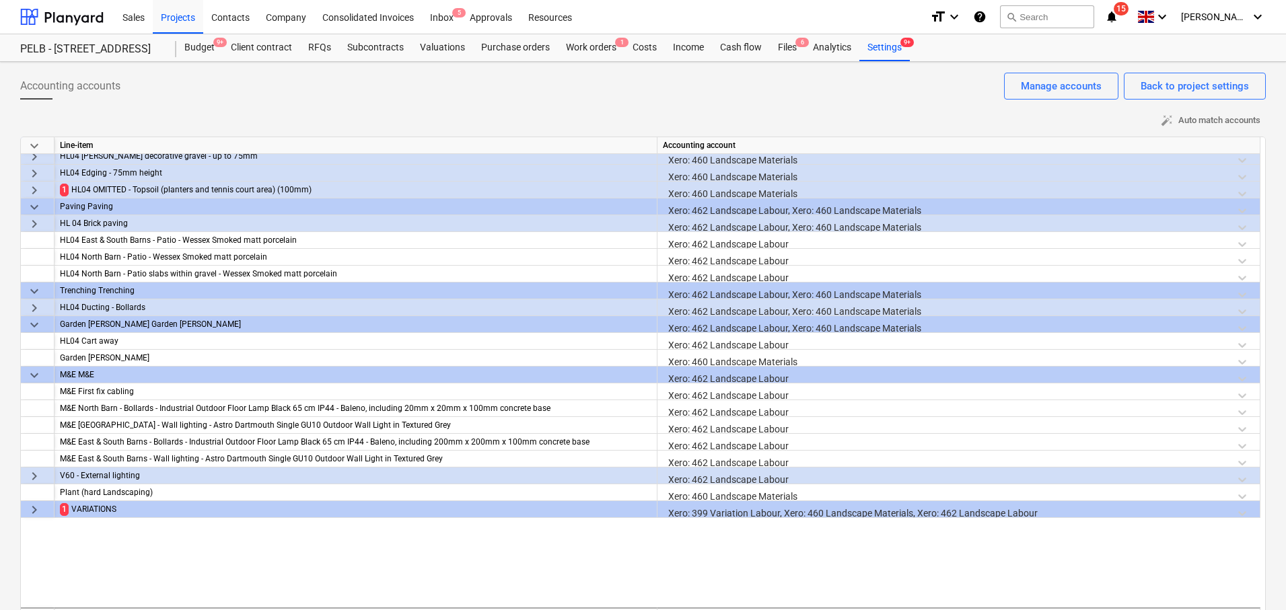
scroll to position [3433, 0]
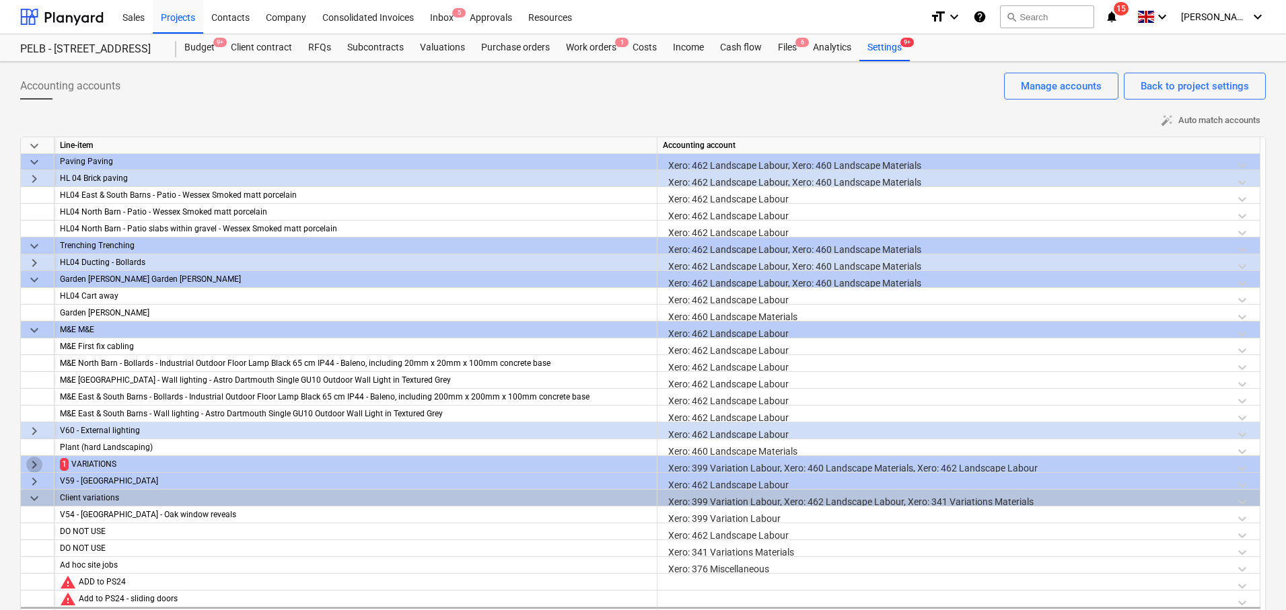
click at [30, 465] on span "keyboard_arrow_right" at bounding box center [34, 465] width 16 height 16
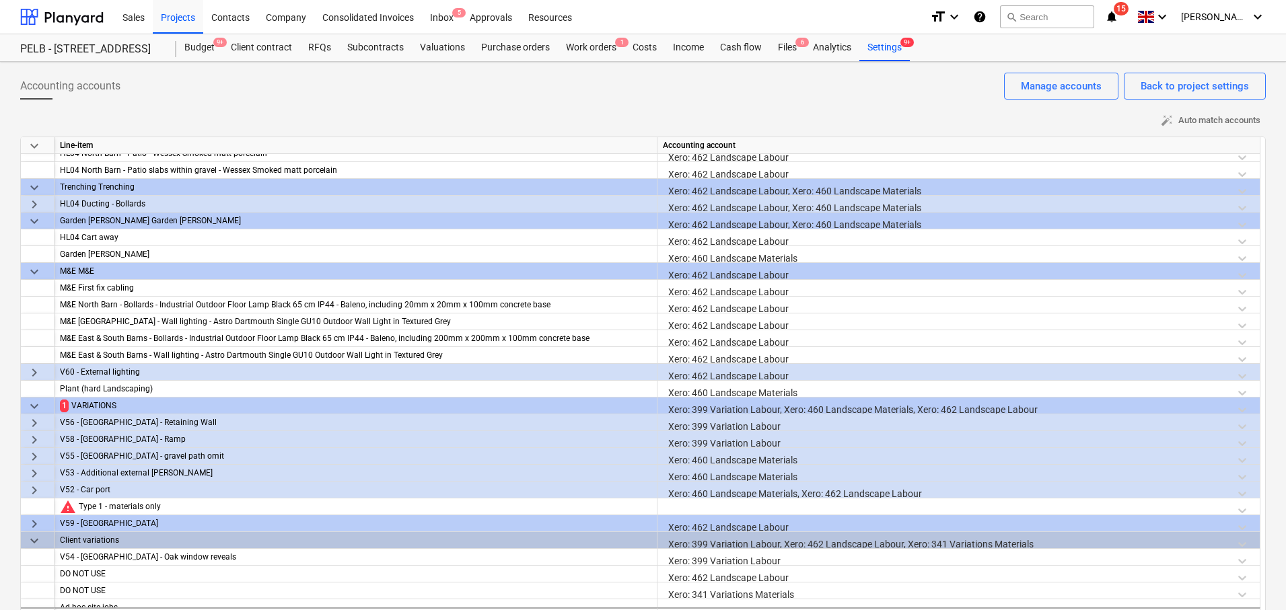
scroll to position [3533, 0]
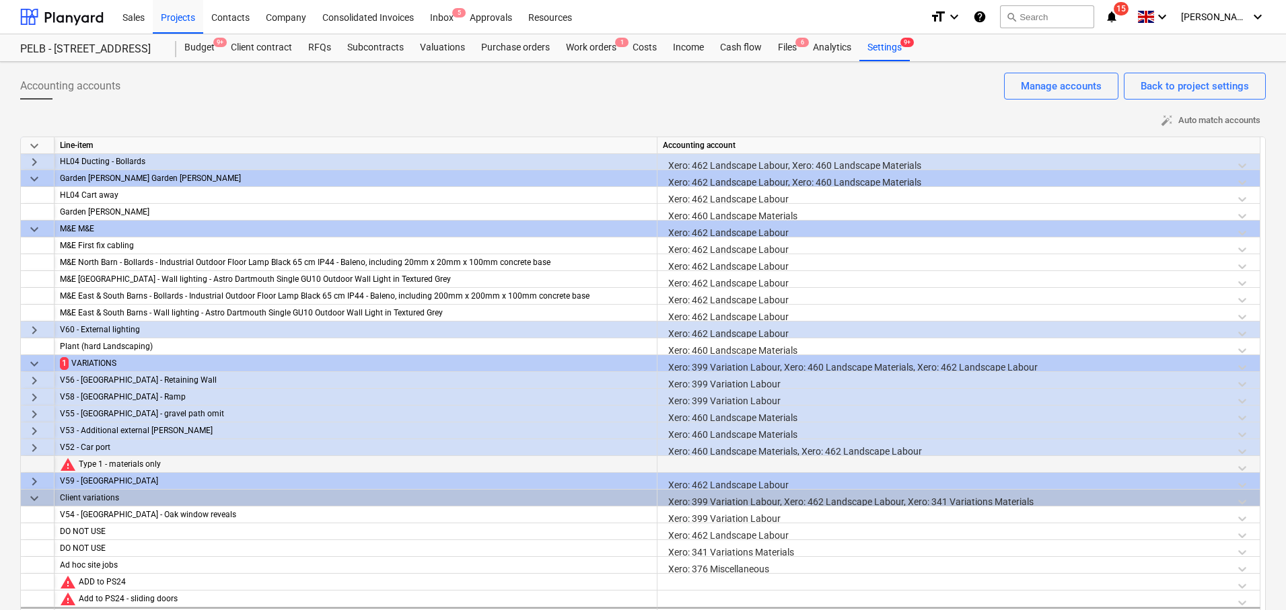
click at [155, 466] on div "Type 1 - materials only" at bounding box center [365, 464] width 573 height 17
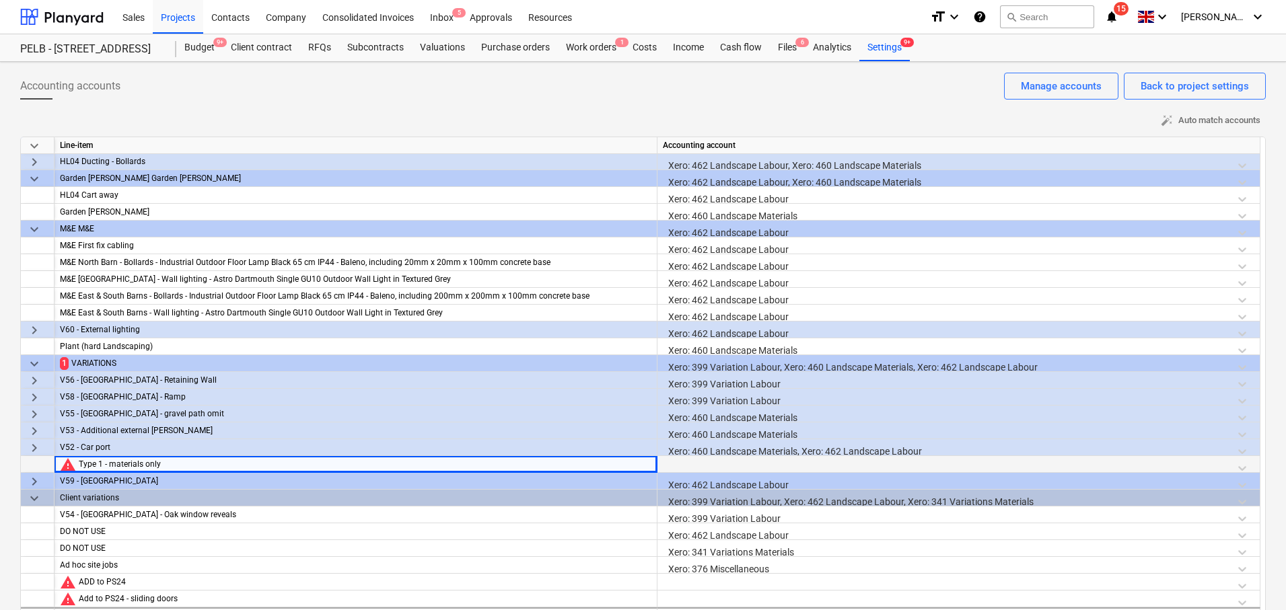
click at [744, 460] on div at bounding box center [958, 468] width 591 height 24
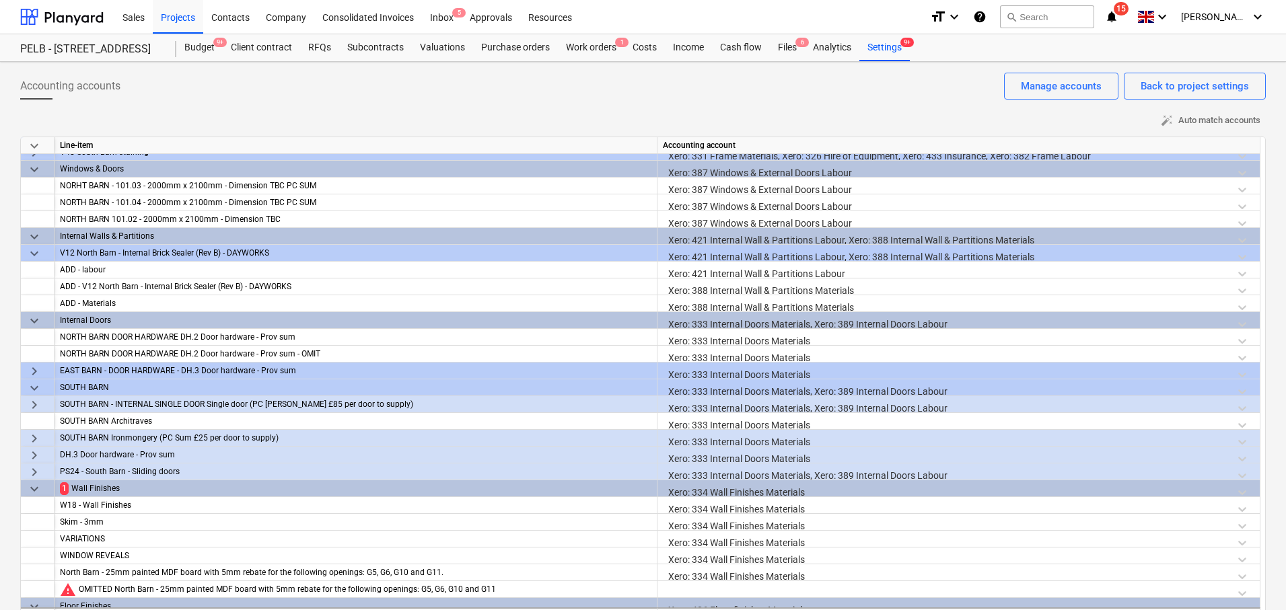
scroll to position [0, 0]
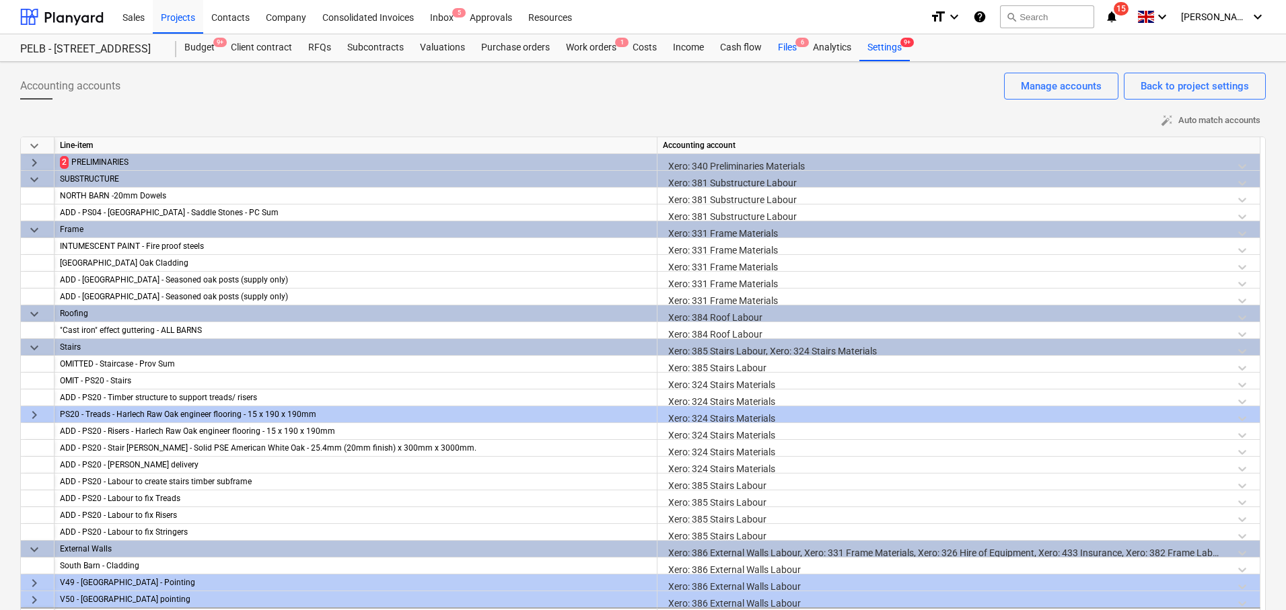
click at [773, 54] on div "Files 6" at bounding box center [787, 47] width 35 height 27
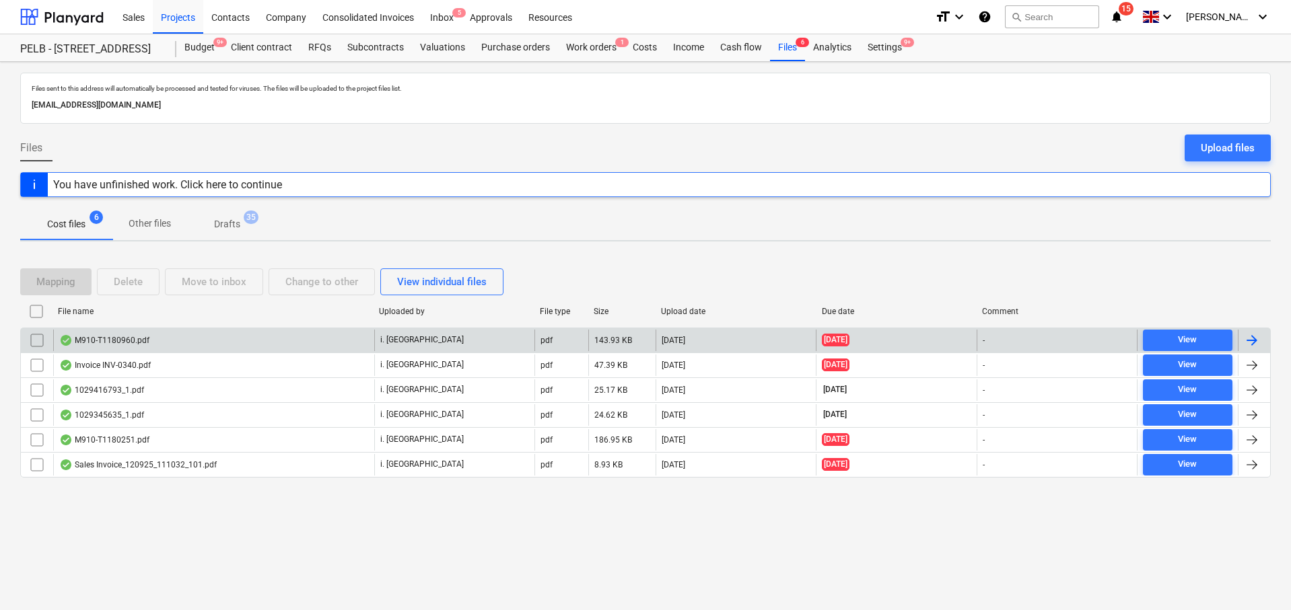
click at [299, 347] on div "M910-T1180960.pdf" at bounding box center [213, 341] width 321 height 22
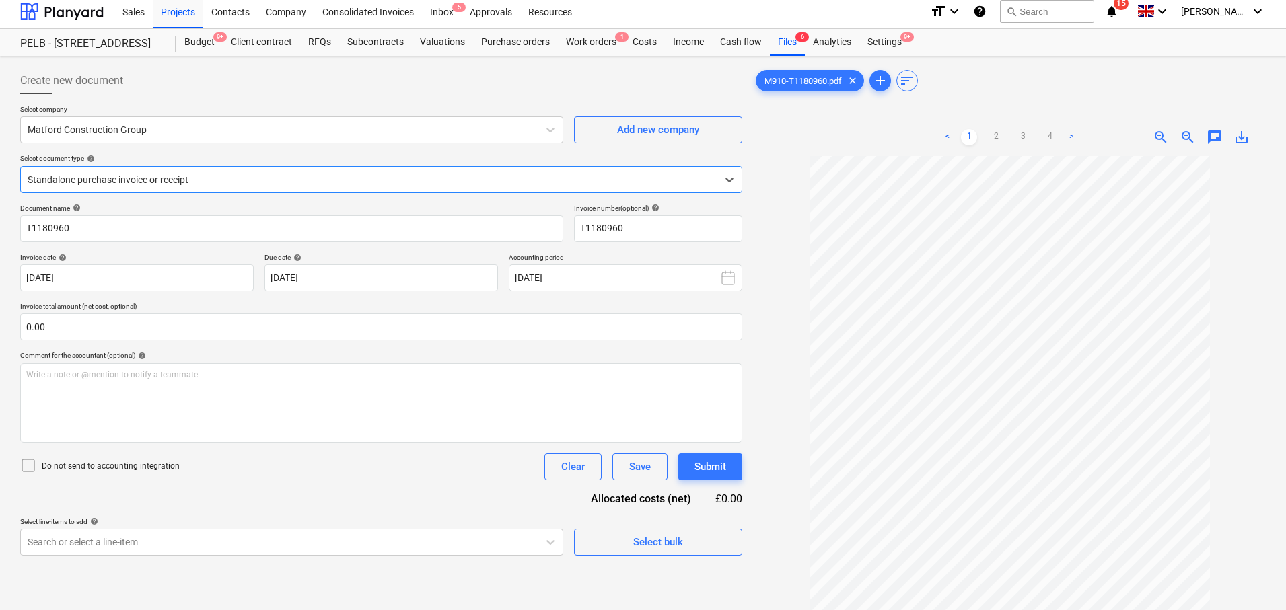
scroll to position [23, 0]
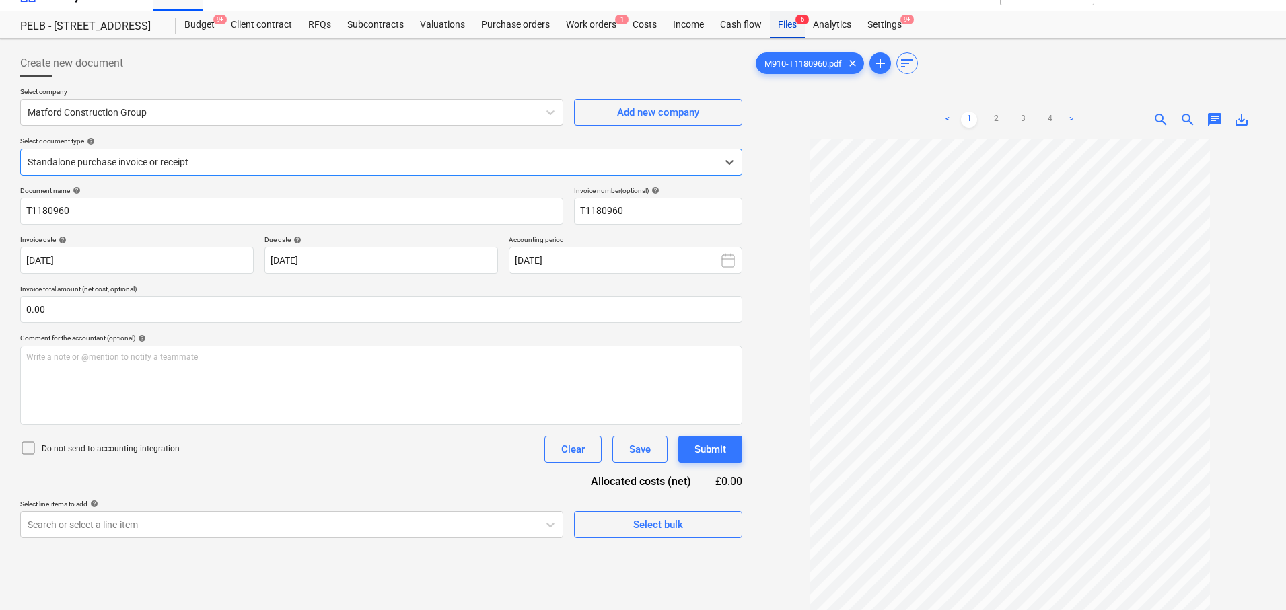
click at [803, 23] on span "6" at bounding box center [801, 19] width 13 height 9
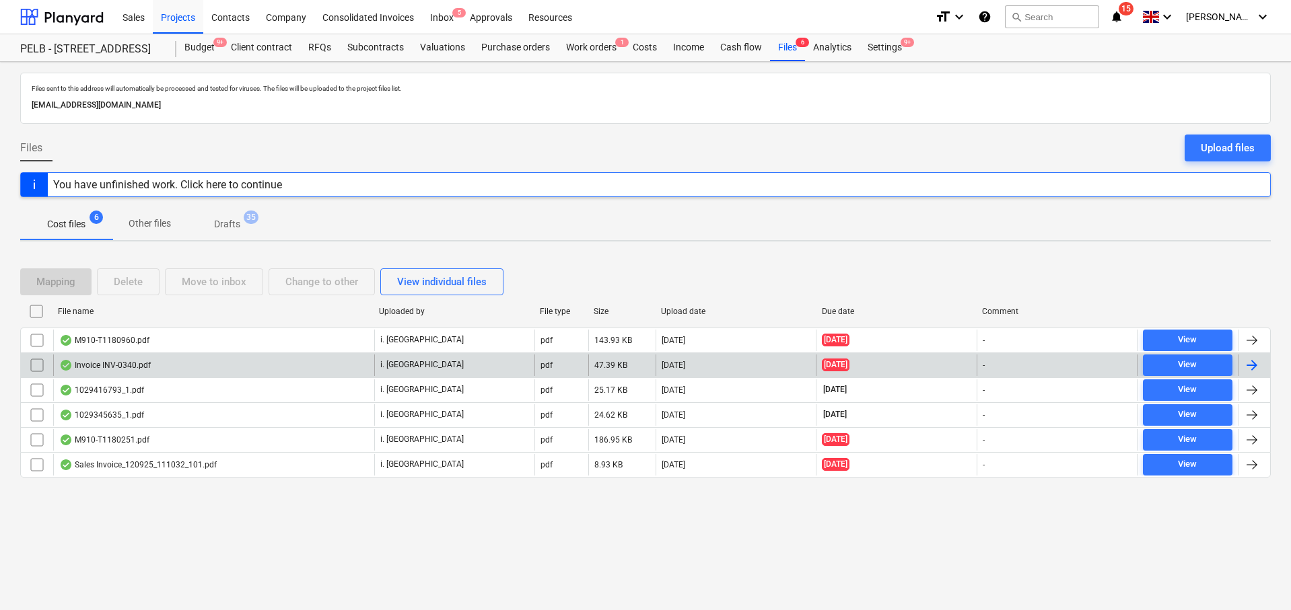
click at [1248, 369] on div at bounding box center [1252, 365] width 16 height 16
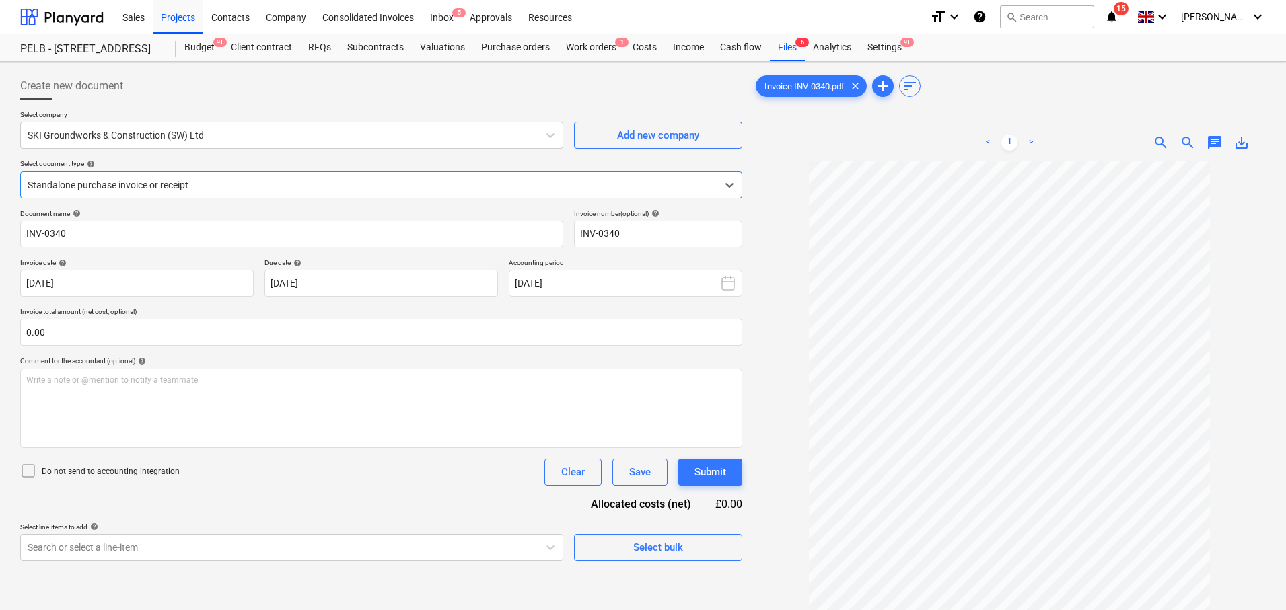
click at [777, 34] on div "Sales Projects Contacts Company Consolidated Invoices Inbox 5 Approvals Resourc…" at bounding box center [643, 17] width 1286 height 34
click at [778, 40] on div "Files 6" at bounding box center [787, 47] width 35 height 27
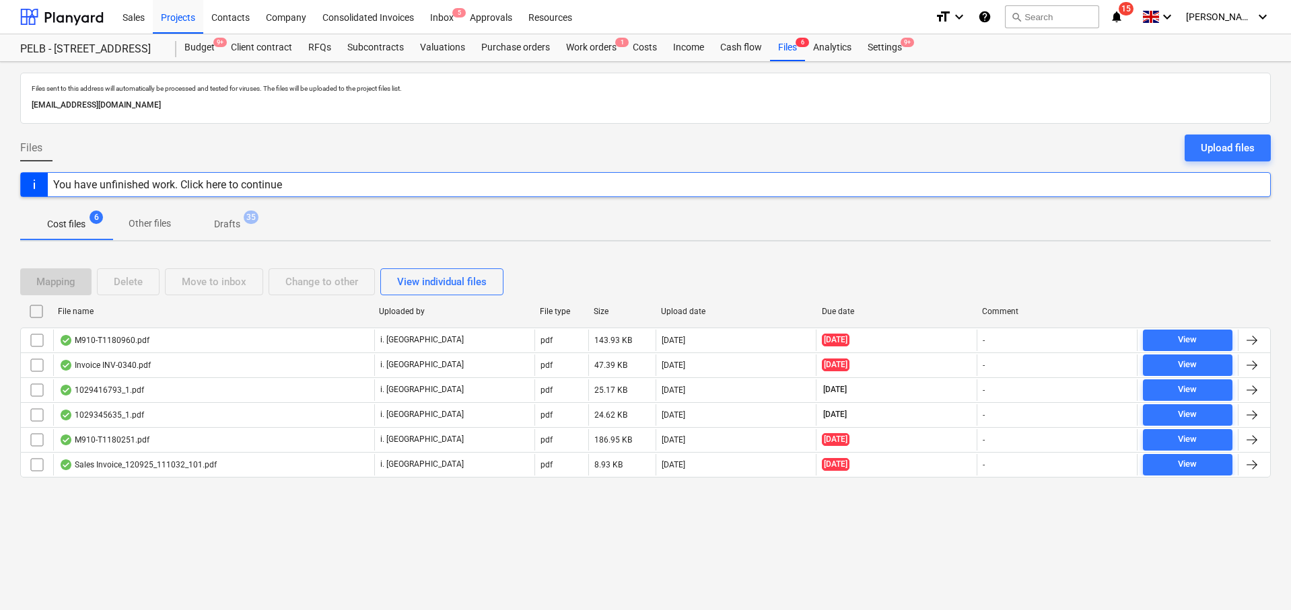
click at [1250, 412] on div at bounding box center [1252, 415] width 16 height 16
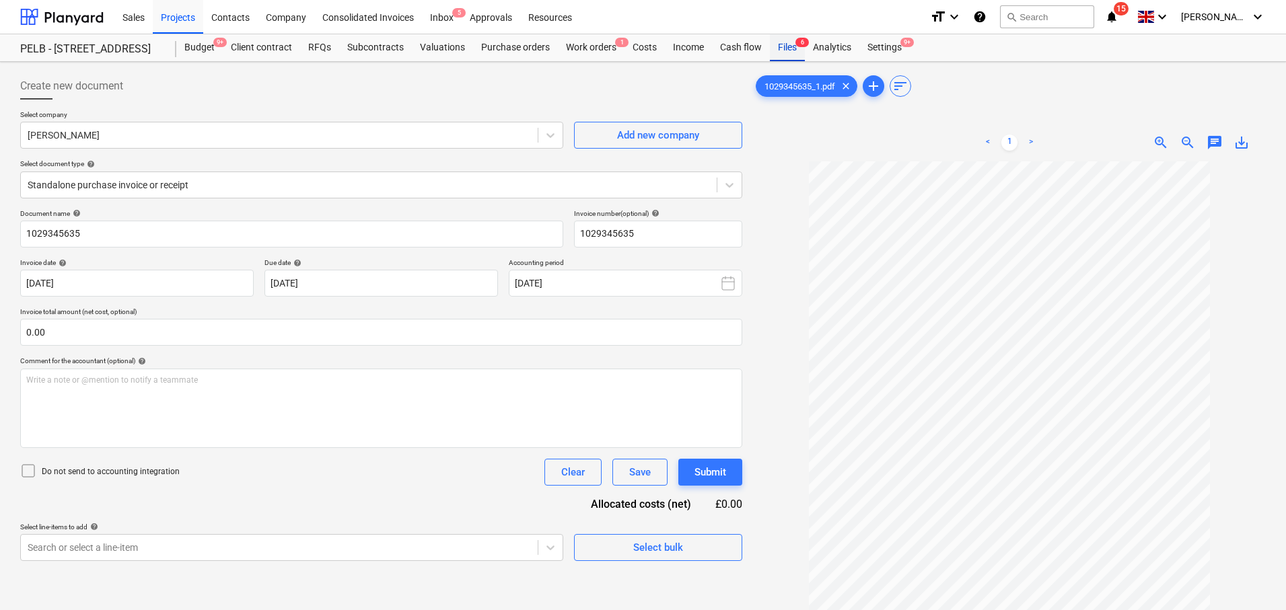
click at [782, 44] on div "Files 6" at bounding box center [787, 47] width 35 height 27
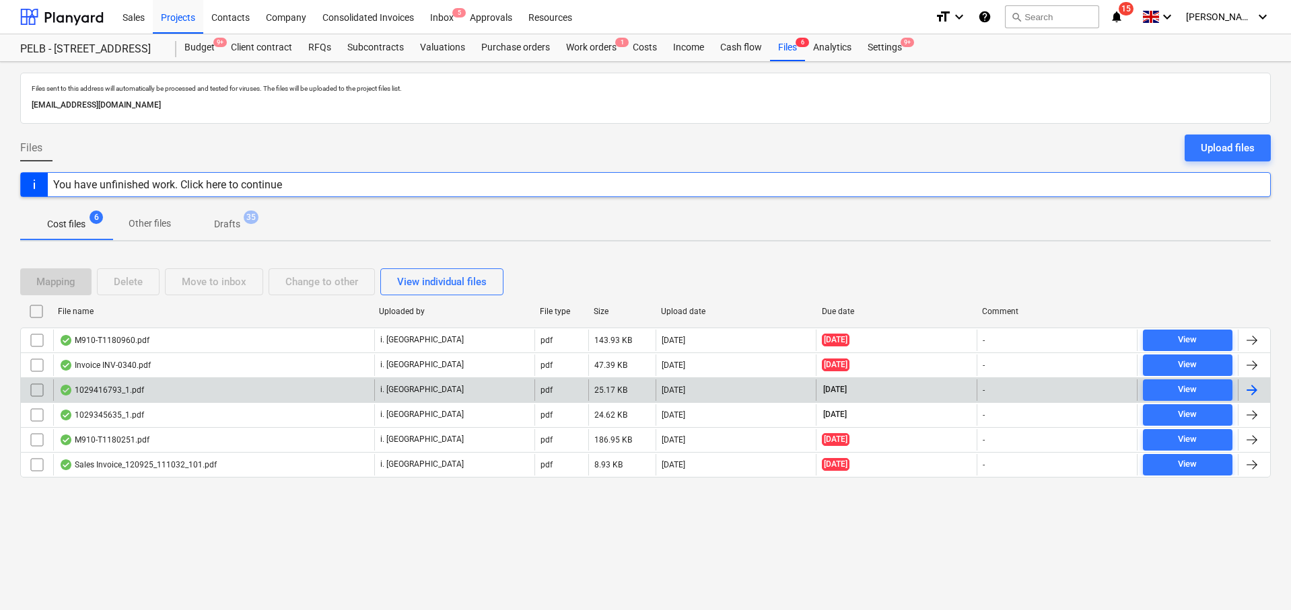
click at [1256, 391] on div at bounding box center [1252, 390] width 16 height 16
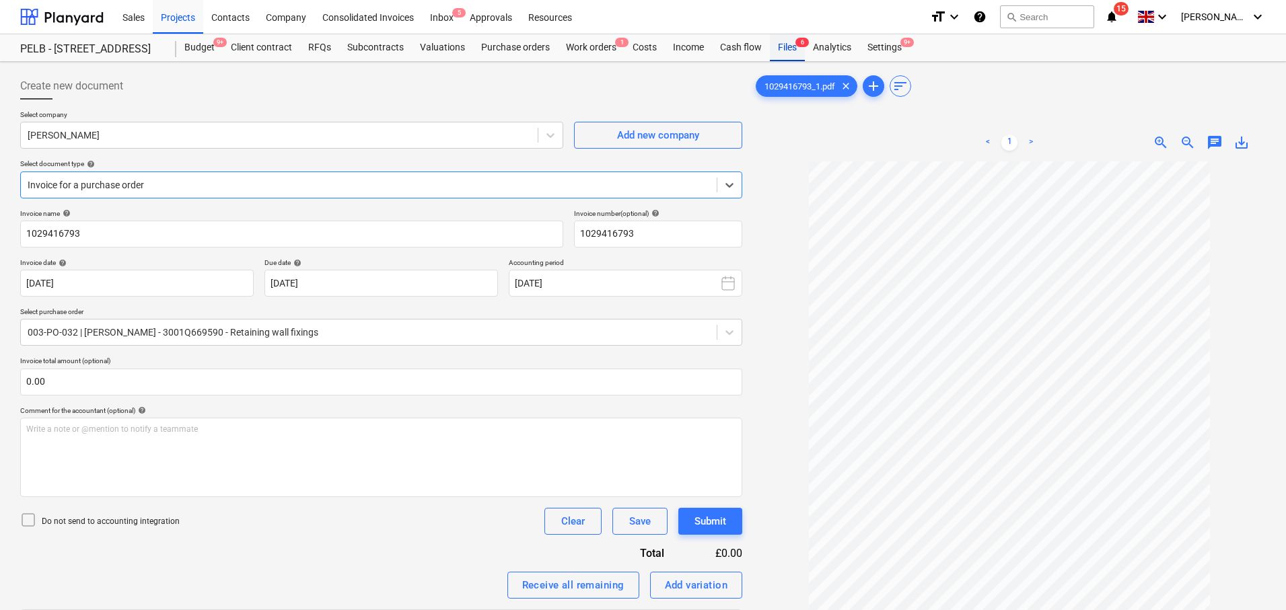
click at [775, 44] on div "Files 6" at bounding box center [787, 47] width 35 height 27
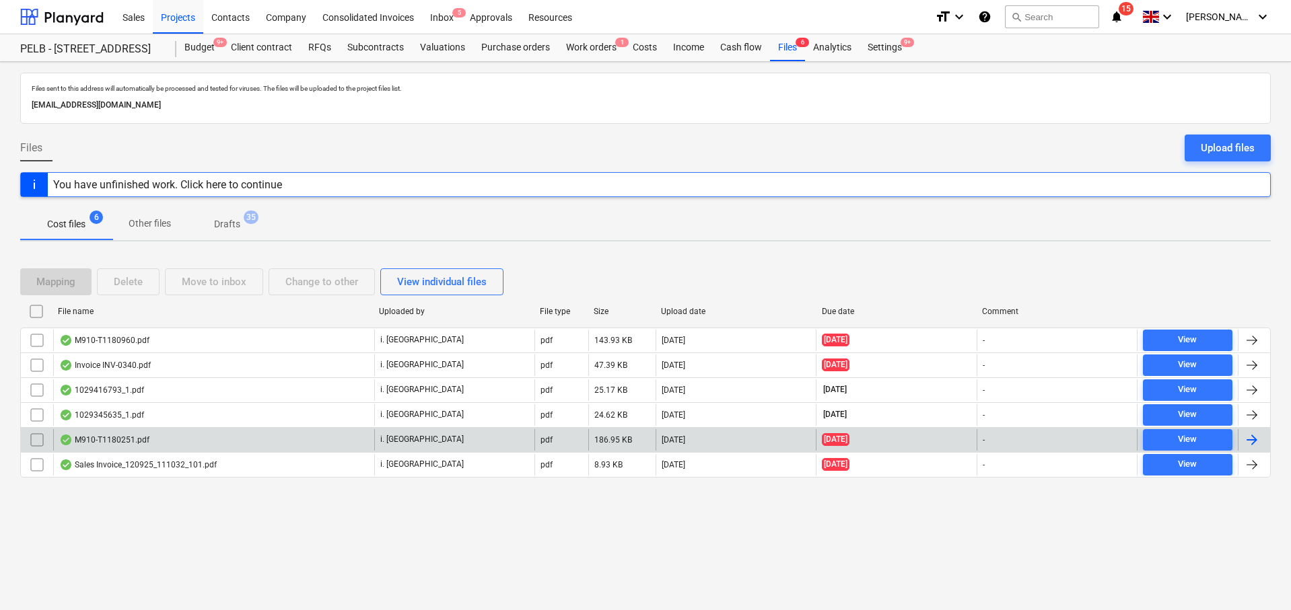
click at [1248, 437] on div at bounding box center [1252, 440] width 16 height 16
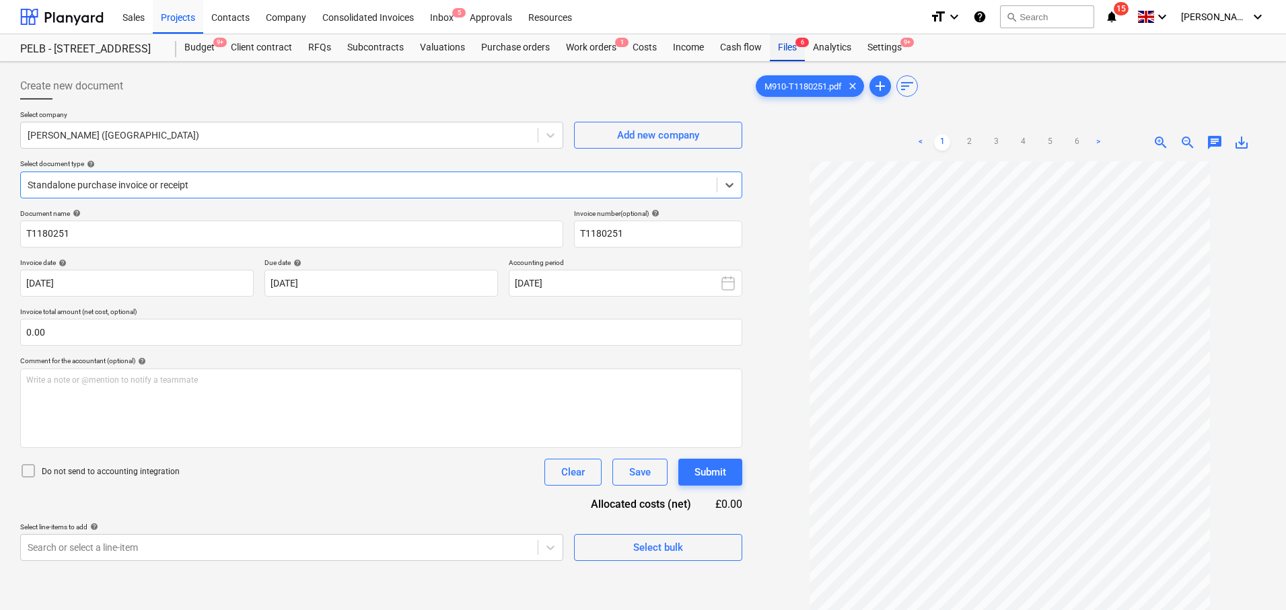
click at [782, 41] on div "Files 6" at bounding box center [787, 47] width 35 height 27
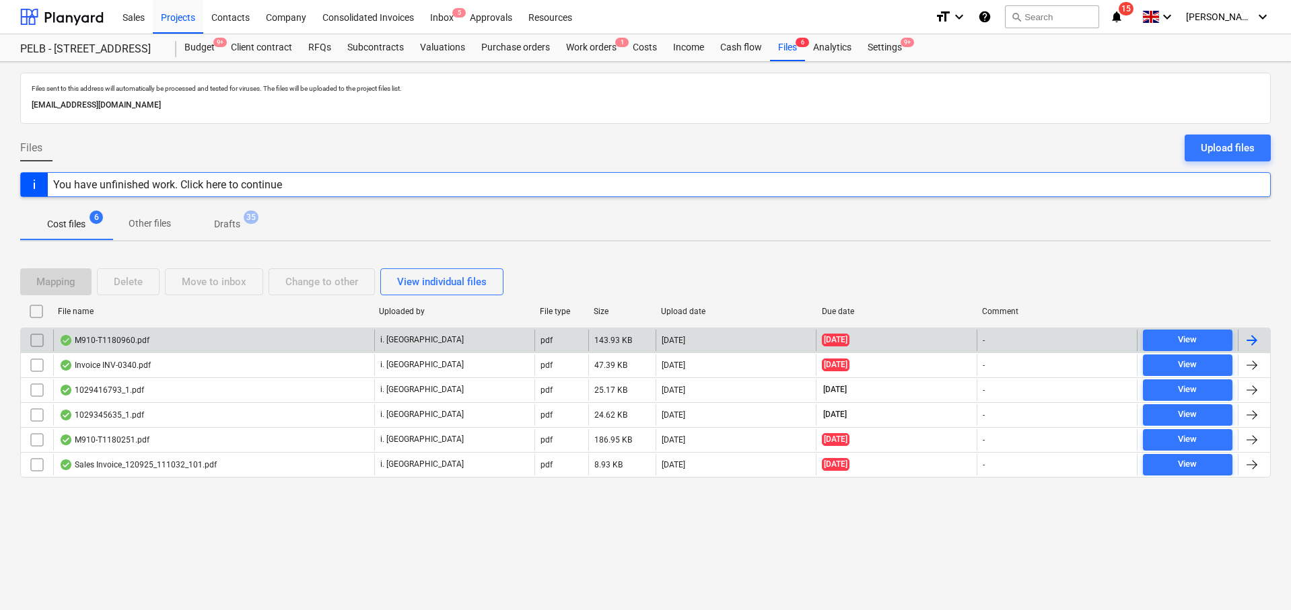
click at [1250, 342] on div at bounding box center [1252, 340] width 16 height 16
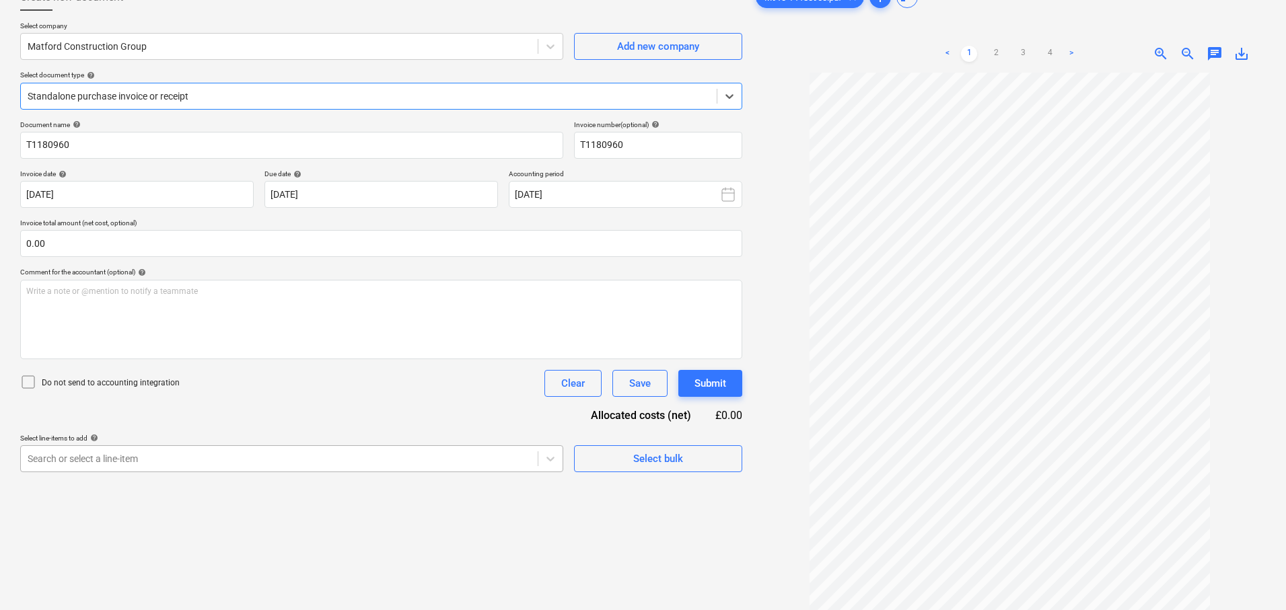
click at [409, 462] on body "Sales Projects Contacts Company Consolidated Invoices Inbox 5 Approvals Resourc…" at bounding box center [643, 216] width 1286 height 610
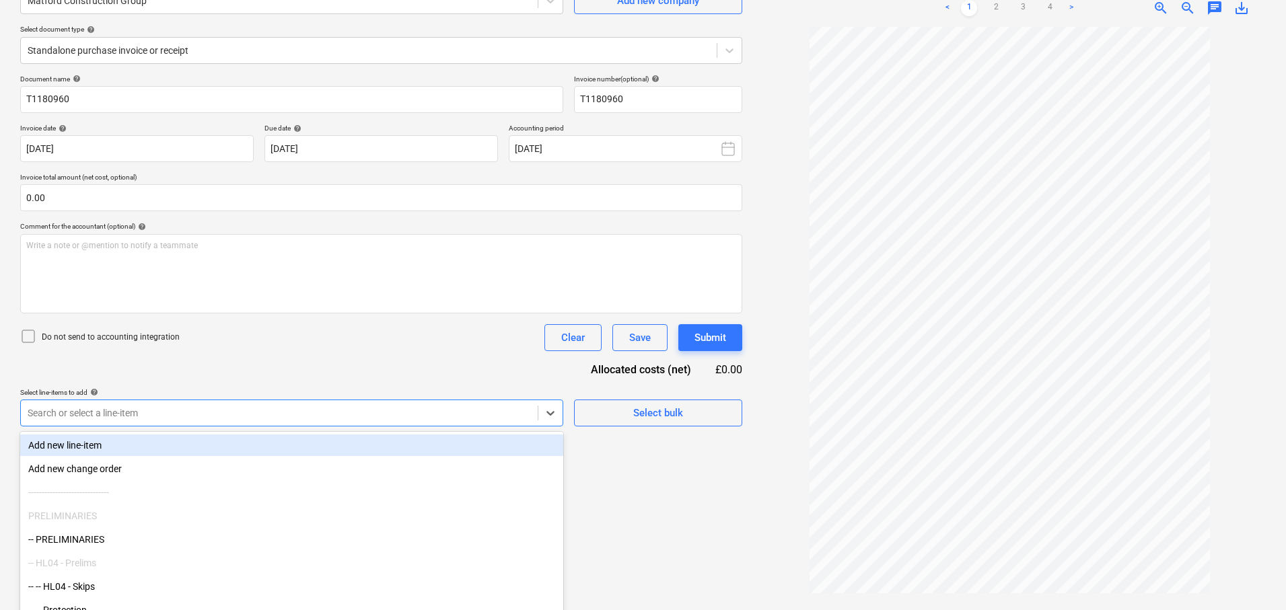
click at [337, 388] on div "Select line-items to add help option Add new line-item focused, 1 of 367. 367 r…" at bounding box center [291, 407] width 543 height 38
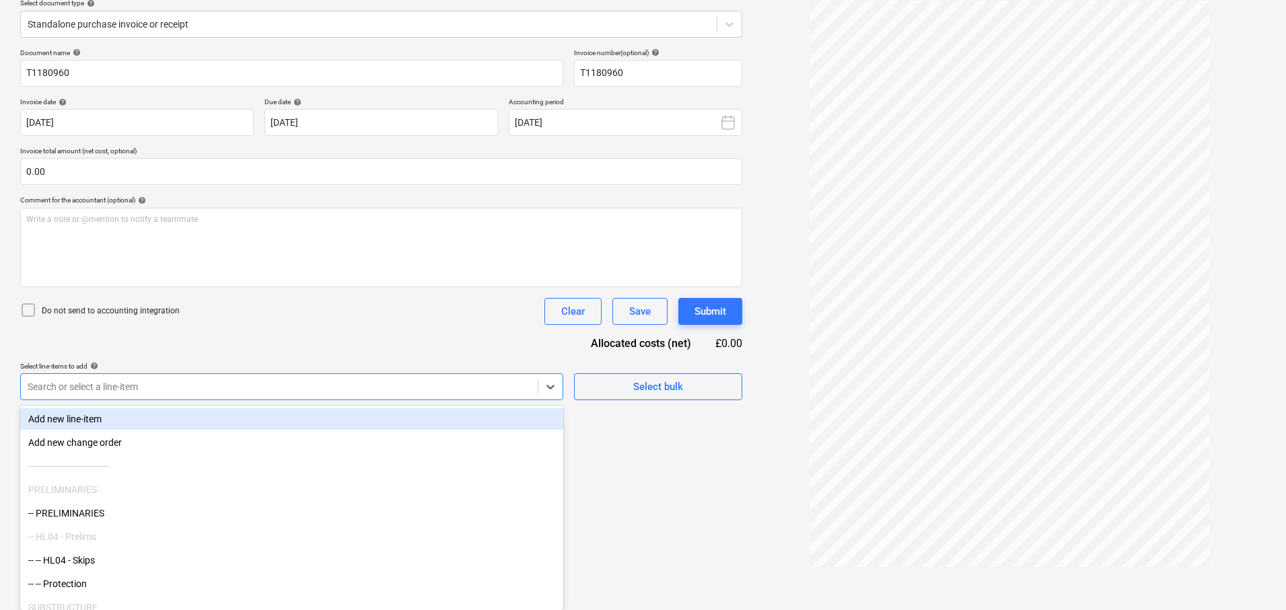
click at [343, 408] on body "Sales Projects Contacts Company Consolidated Invoices Inbox 5 Approvals Resourc…" at bounding box center [643, 144] width 1286 height 610
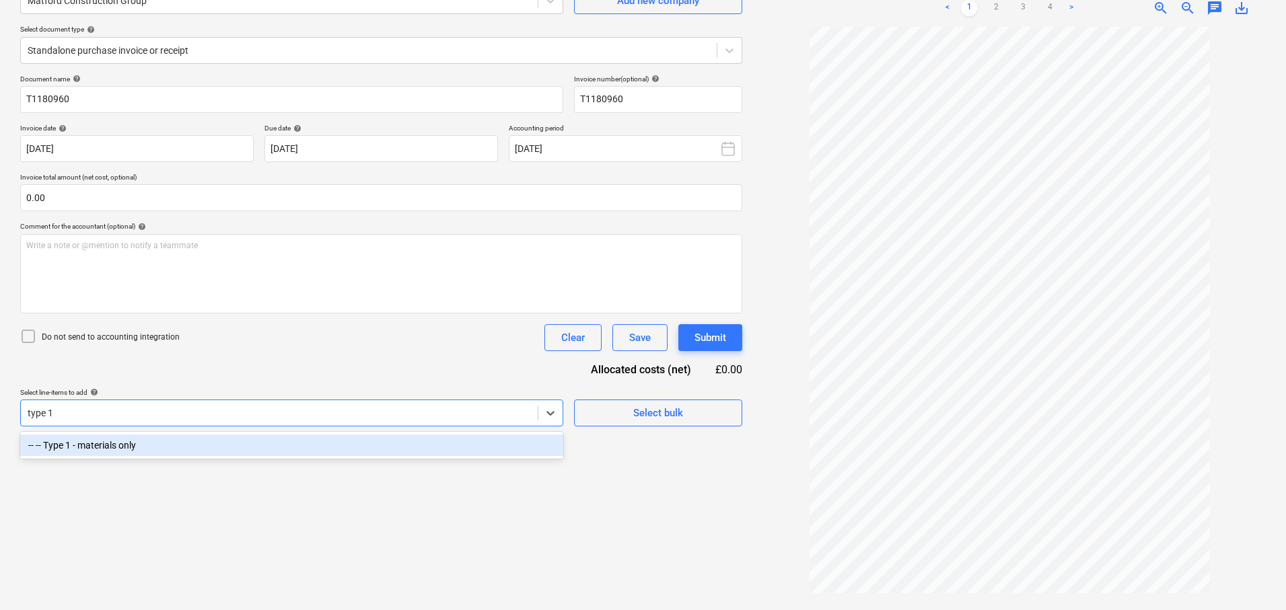
click at [281, 454] on div "-- -- Type 1 - materials only" at bounding box center [291, 446] width 543 height 22
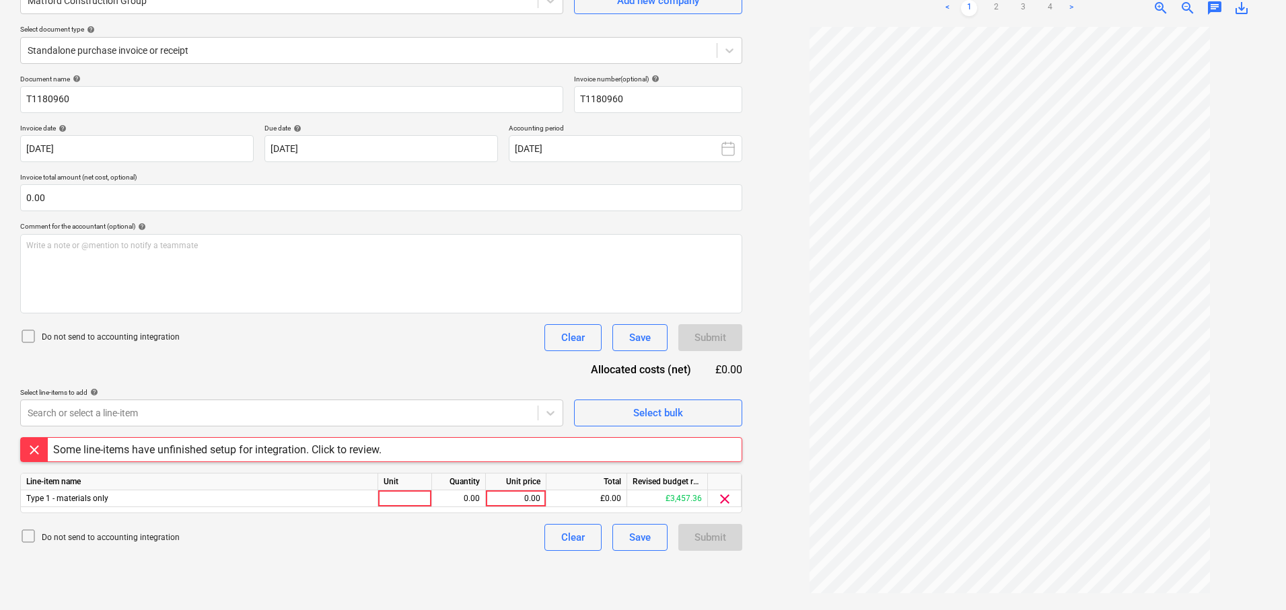
click at [450, 350] on div "Do not send to accounting integration Clear Save Submit" at bounding box center [381, 337] width 722 height 27
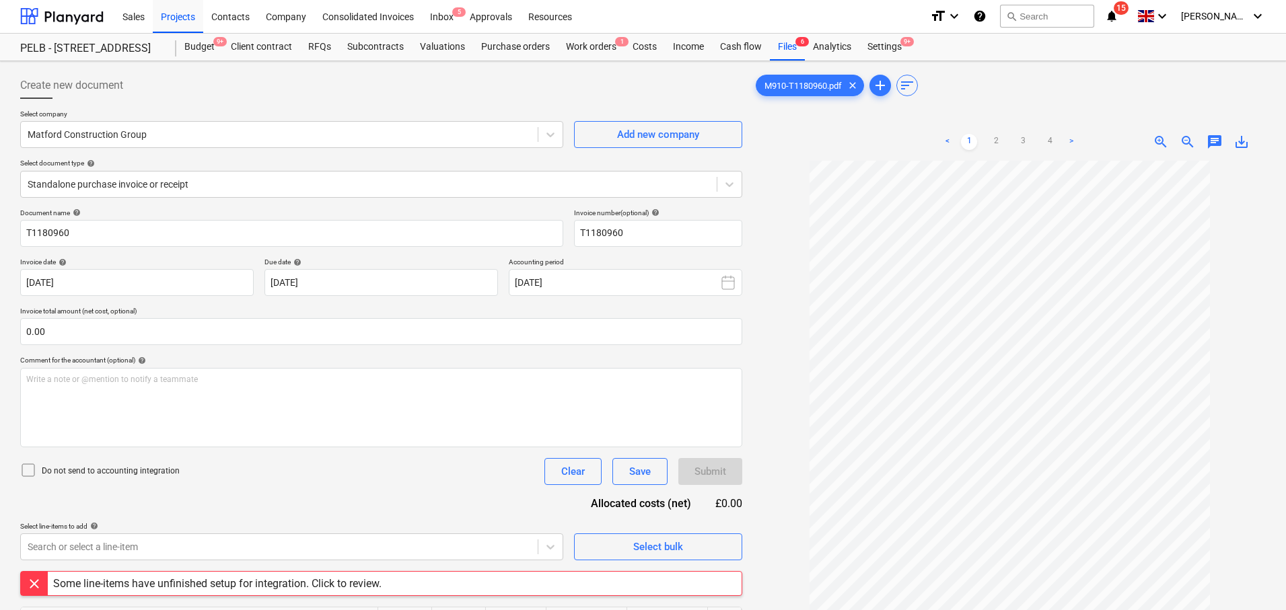
scroll to position [0, 0]
click at [783, 46] on div "Files 6" at bounding box center [787, 47] width 35 height 27
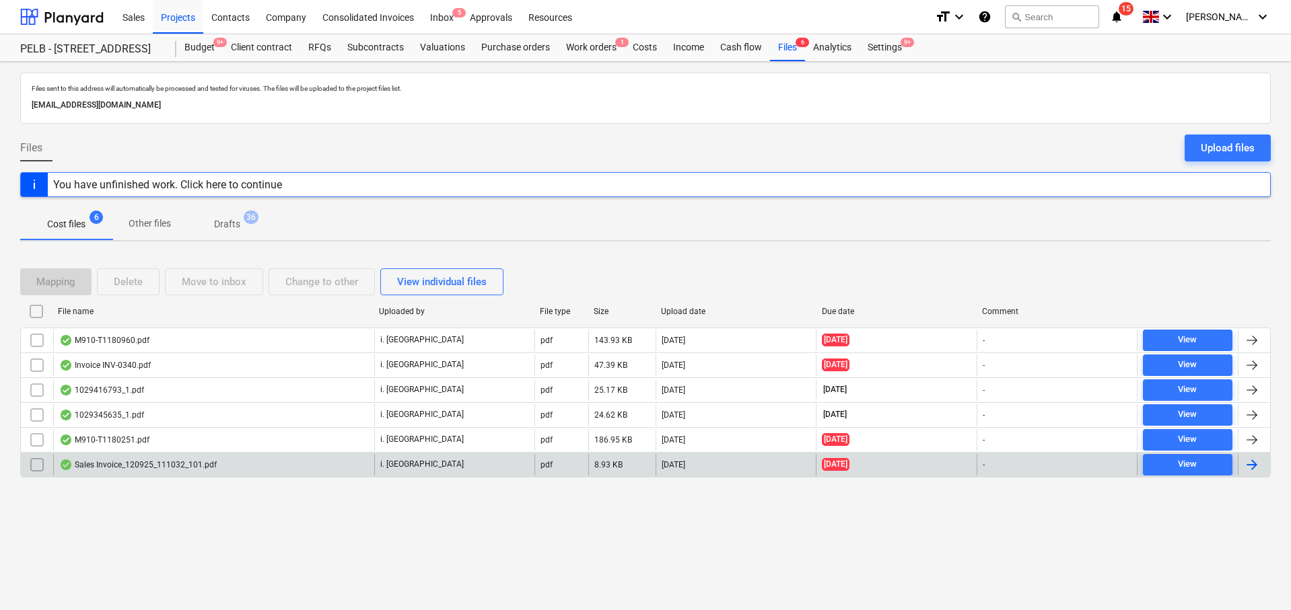
click at [1258, 462] on div at bounding box center [1252, 465] width 16 height 16
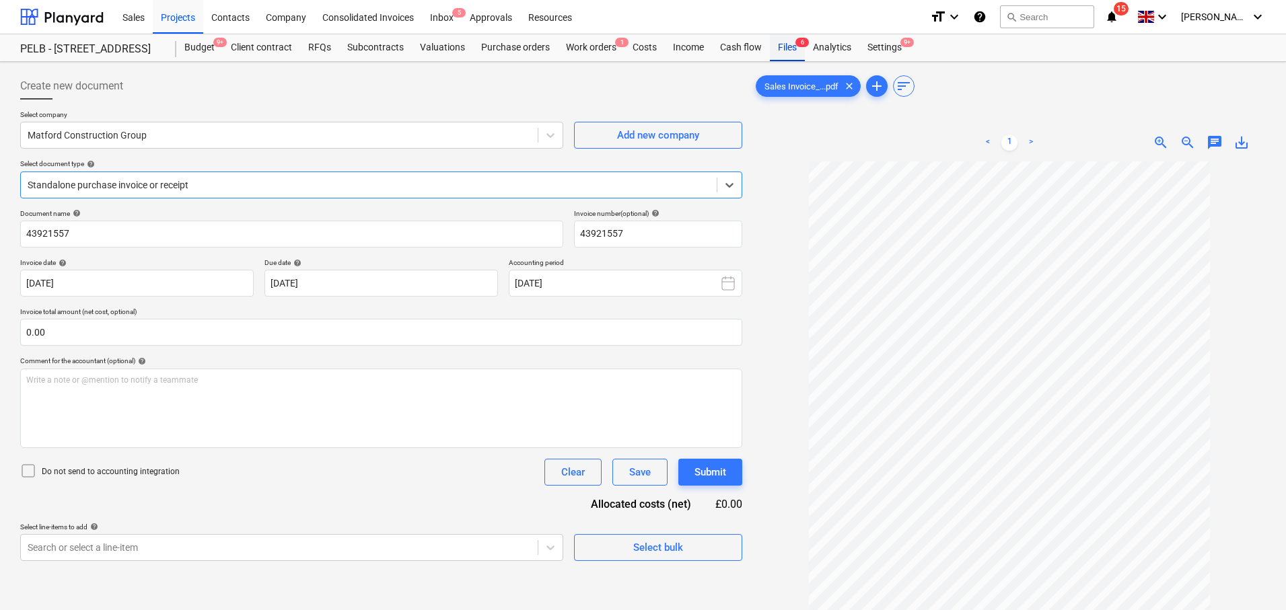
click at [789, 49] on div "Files 6" at bounding box center [787, 47] width 35 height 27
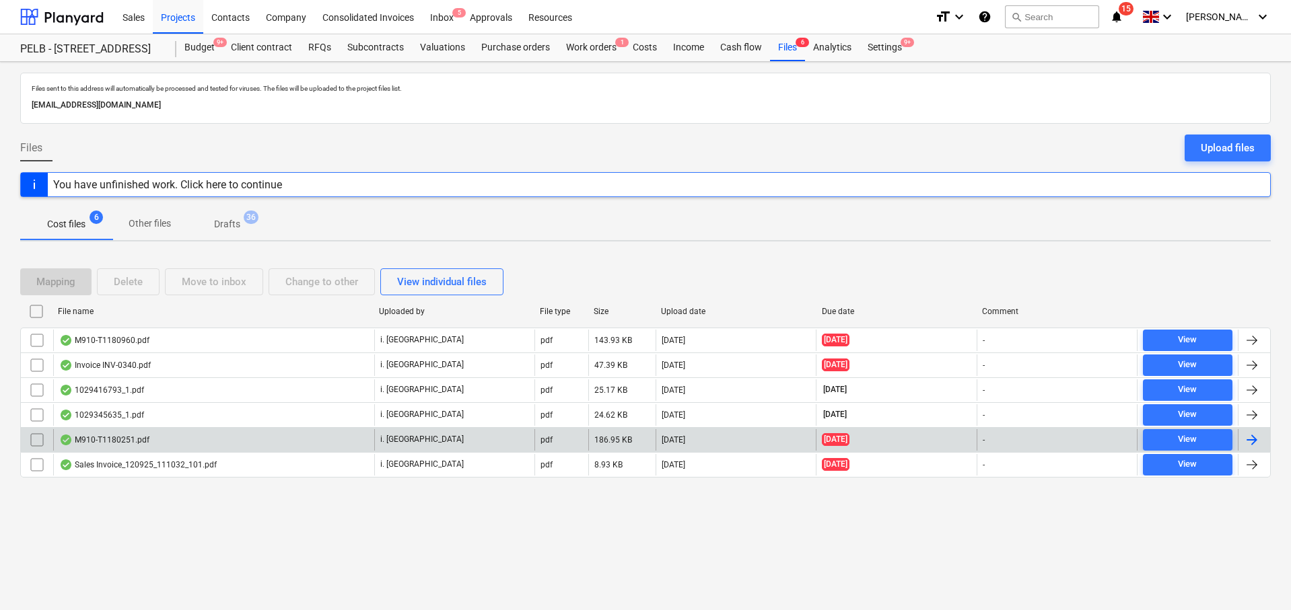
click at [1249, 439] on div at bounding box center [1252, 440] width 16 height 16
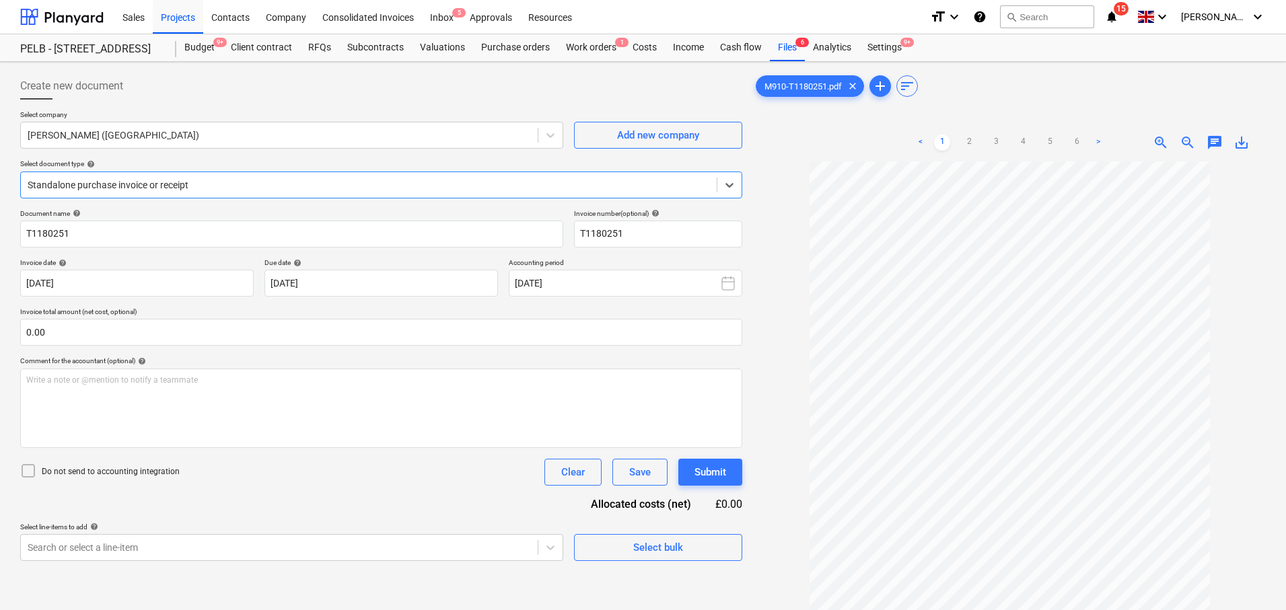
click at [785, 42] on div "Files 6" at bounding box center [787, 47] width 35 height 27
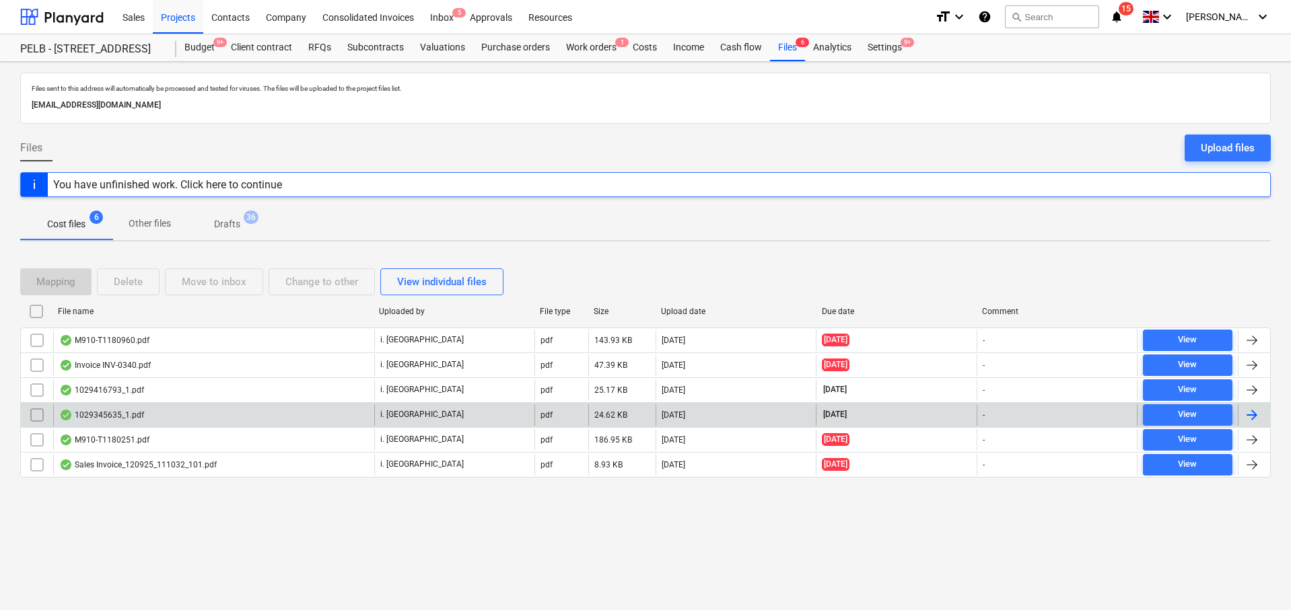
click at [1241, 415] on div at bounding box center [1253, 415] width 32 height 22
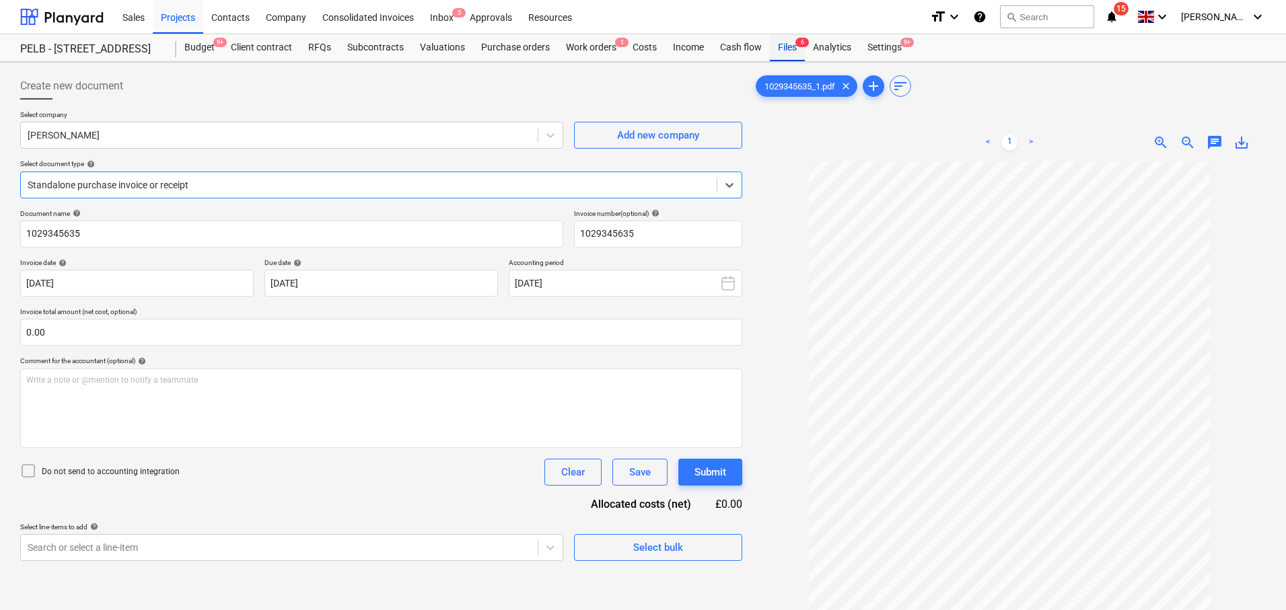
click at [779, 47] on div "Files 6" at bounding box center [787, 47] width 35 height 27
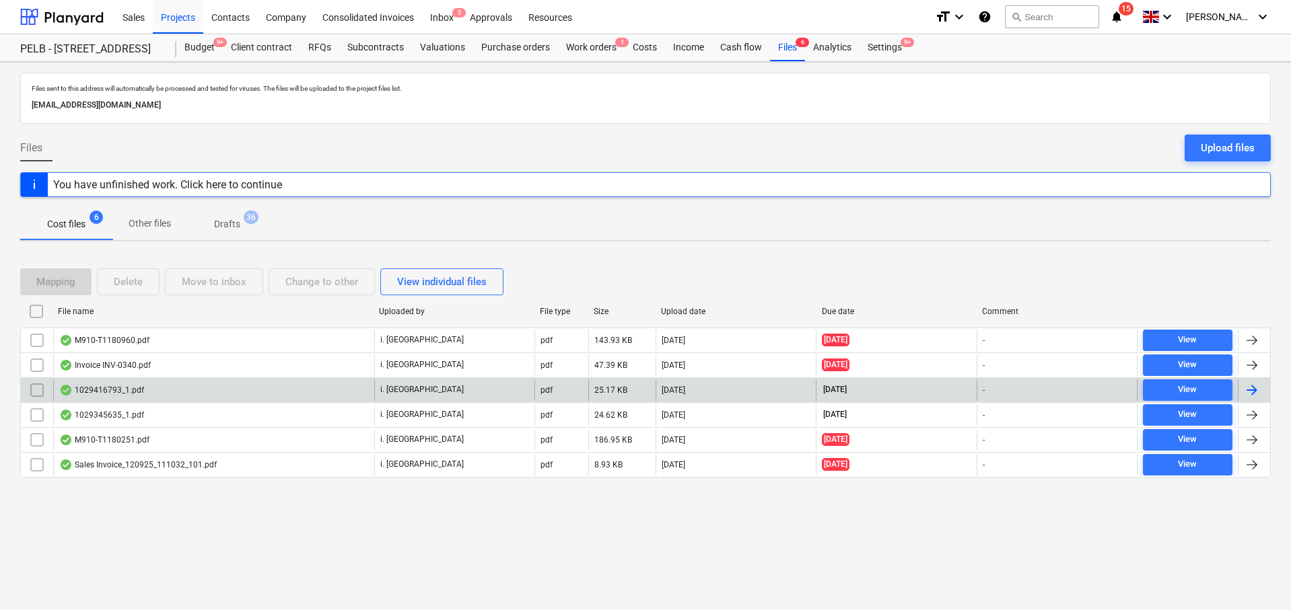
click at [1253, 385] on div at bounding box center [1252, 390] width 16 height 16
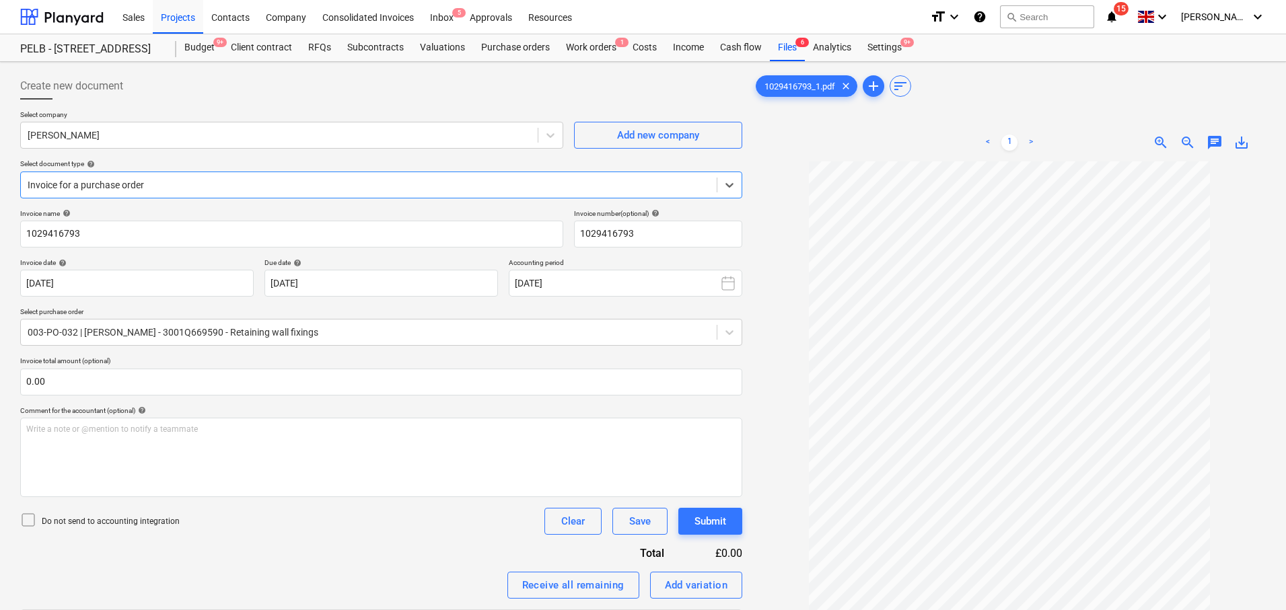
click at [799, 458] on div at bounding box center [1009, 448] width 513 height 573
click at [773, 41] on div "Files 6" at bounding box center [787, 47] width 35 height 27
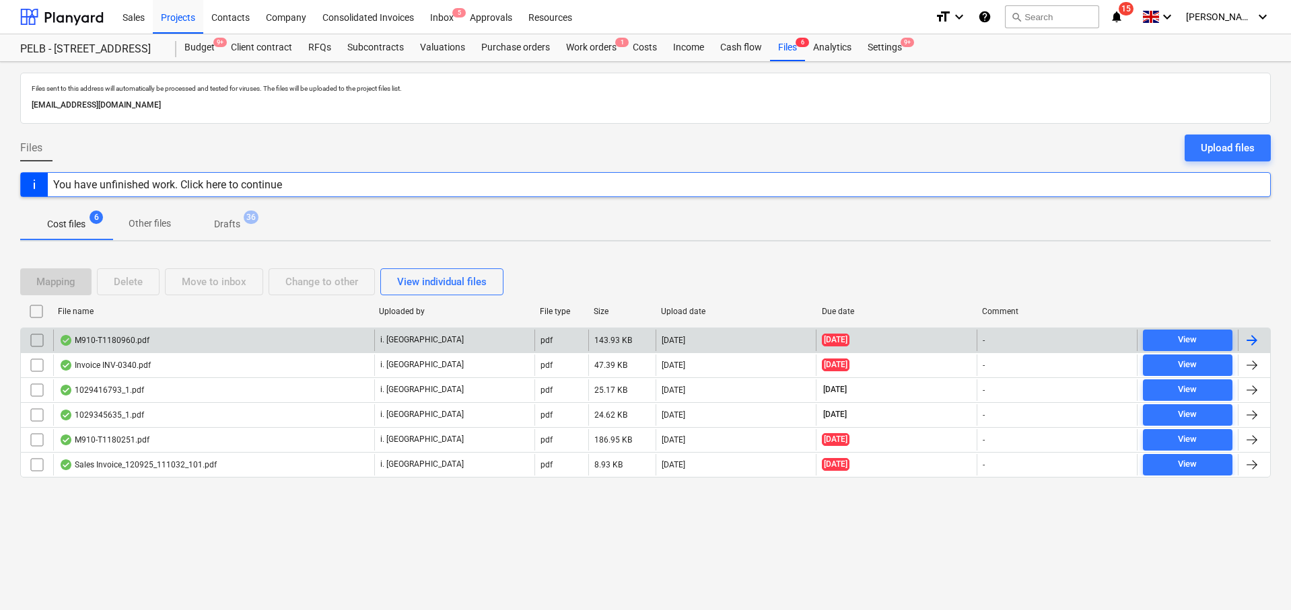
click at [1250, 338] on div at bounding box center [1252, 340] width 16 height 16
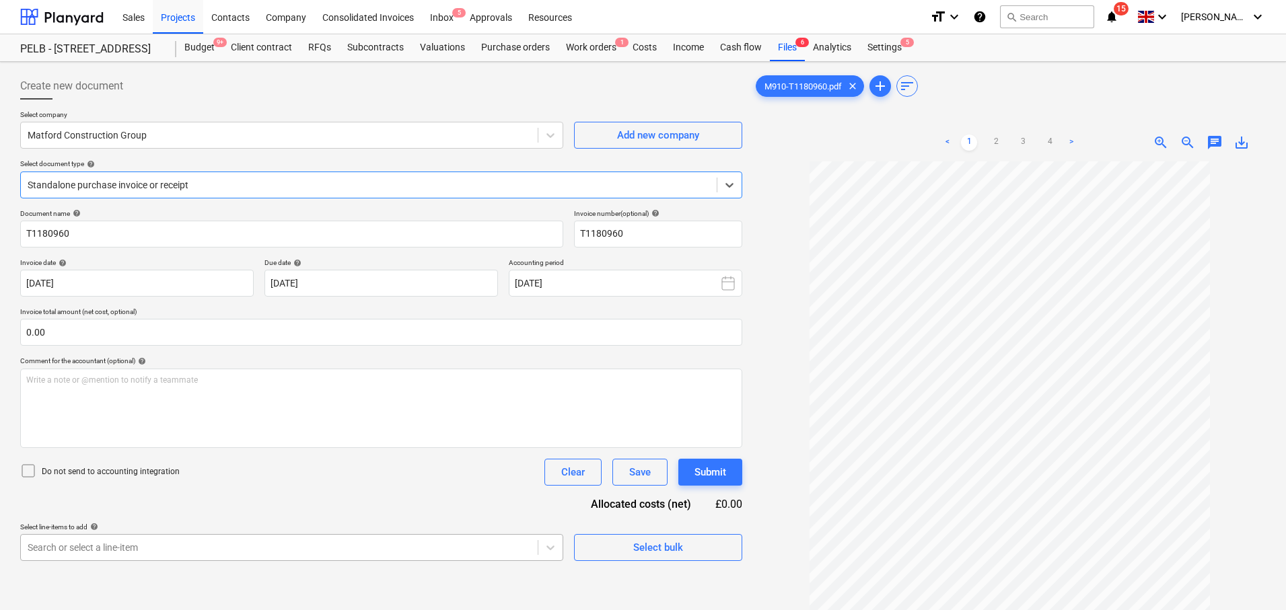
click at [387, 544] on body "Sales Projects Contacts Company Consolidated Invoices Inbox 5 Approvals Resourc…" at bounding box center [643, 305] width 1286 height 610
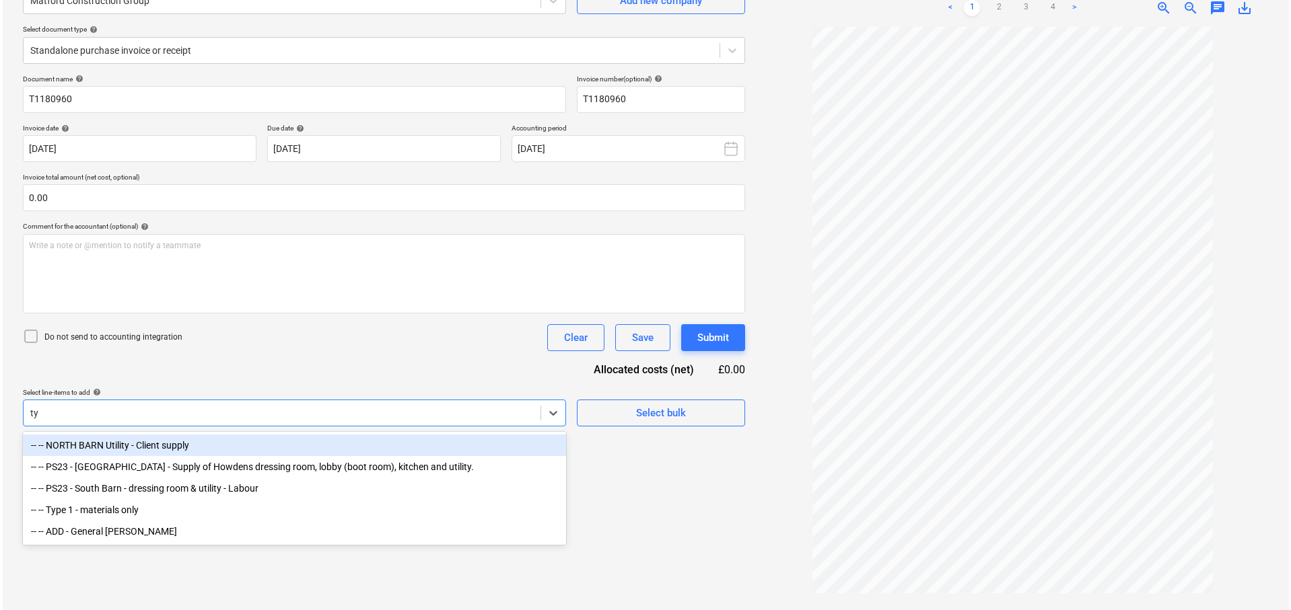
scroll to position [135, 0]
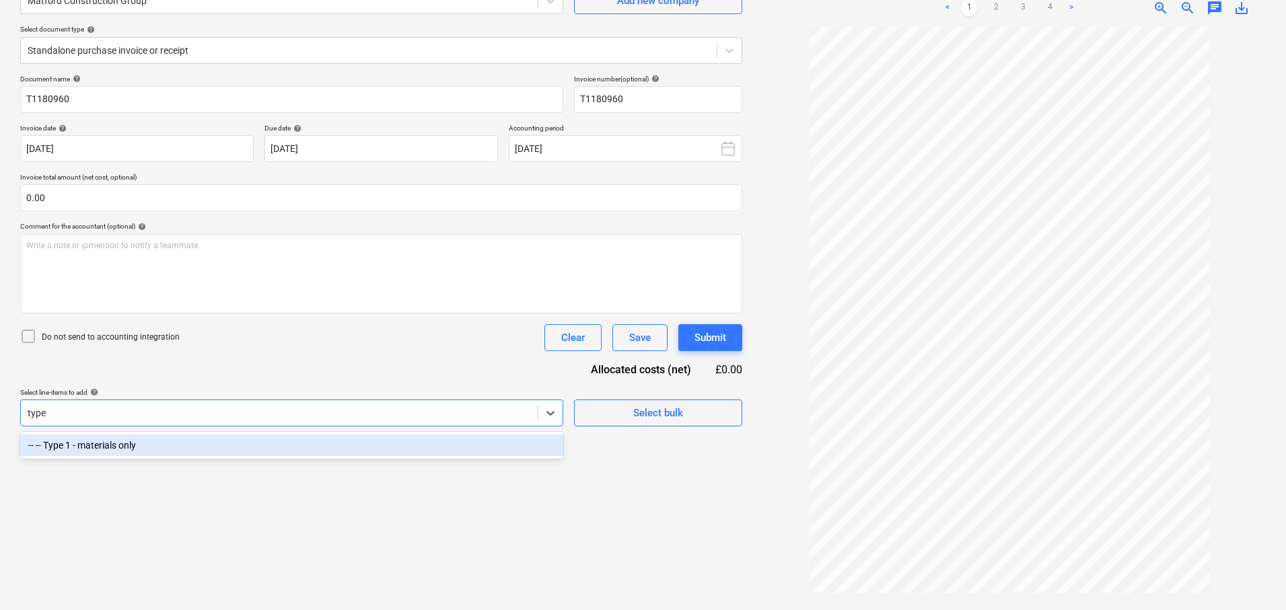
click at [456, 441] on div "-- -- Type 1 - materials only" at bounding box center [291, 446] width 543 height 22
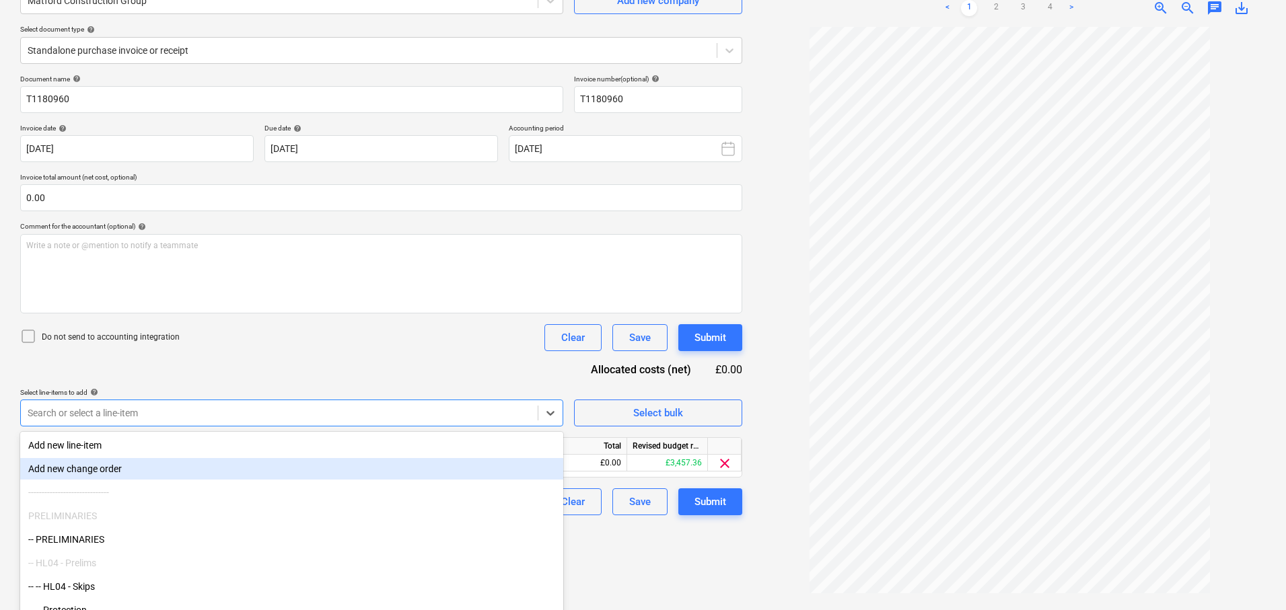
click at [604, 429] on div "Document name help T1180960 Invoice number (optional) help T1180960 Invoice dat…" at bounding box center [381, 295] width 722 height 441
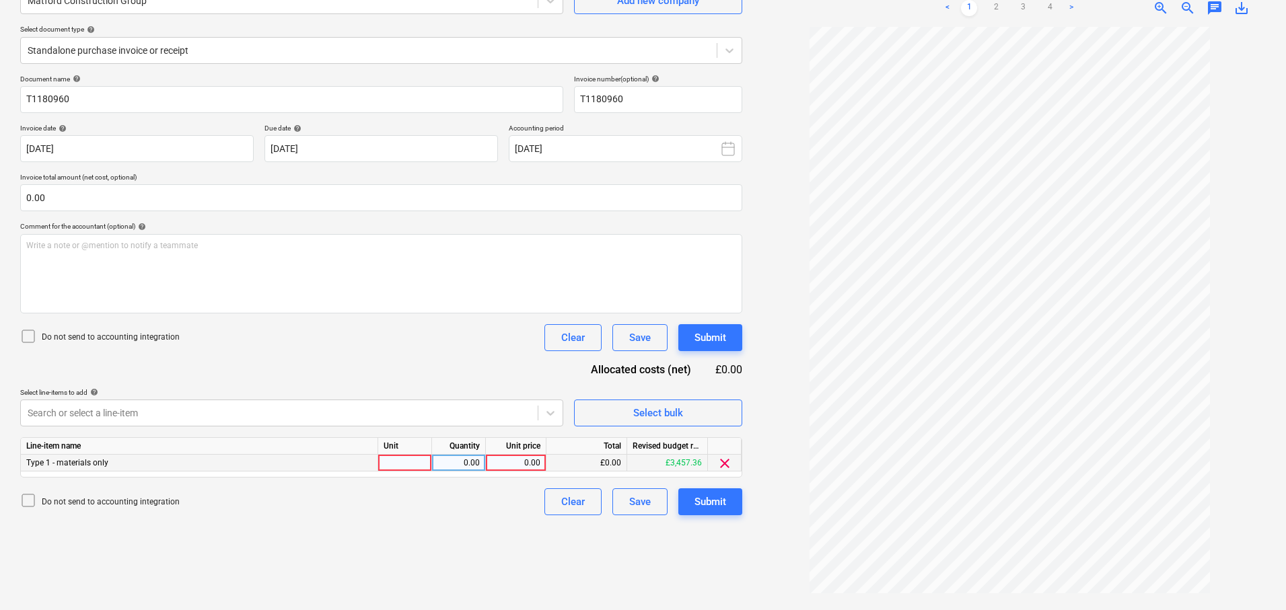
click at [415, 457] on div at bounding box center [405, 463] width 54 height 17
click at [495, 465] on div "0.00" at bounding box center [515, 463] width 49 height 17
click at [470, 465] on div "0.00" at bounding box center [458, 463] width 42 height 17
click at [533, 460] on div "0.00" at bounding box center [515, 463] width 49 height 17
click at [690, 500] on button "Submit" at bounding box center [710, 502] width 64 height 27
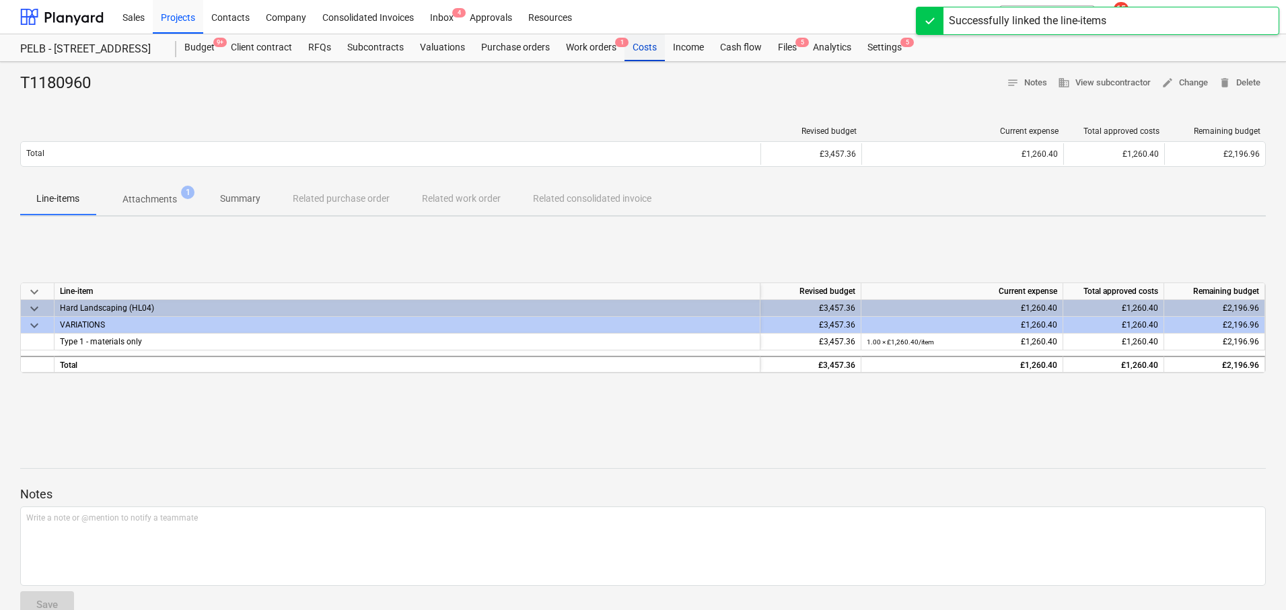
click at [651, 46] on div "Costs" at bounding box center [644, 47] width 40 height 27
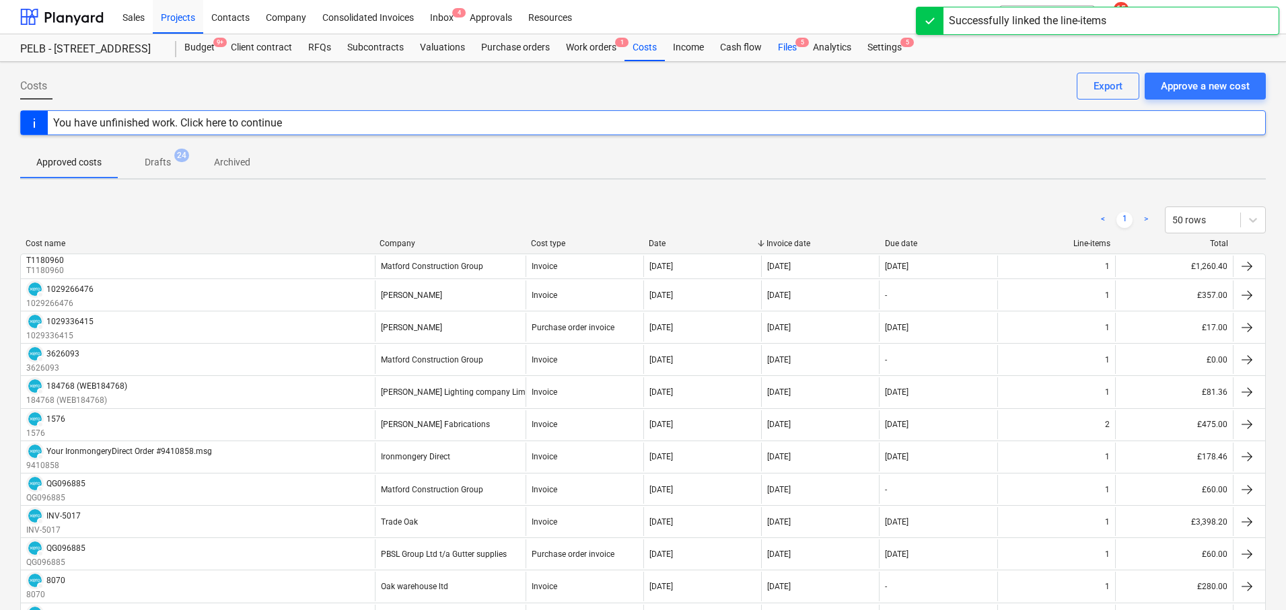
click at [790, 46] on div "Files 5" at bounding box center [787, 47] width 35 height 27
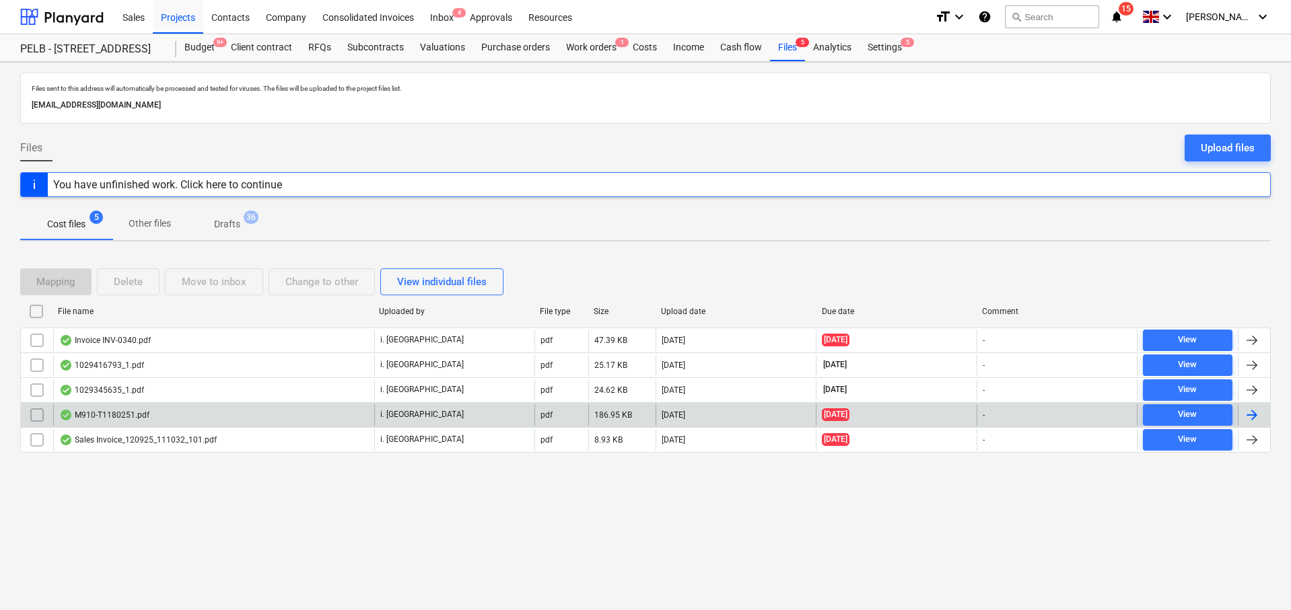
click at [1254, 413] on div at bounding box center [1252, 415] width 16 height 16
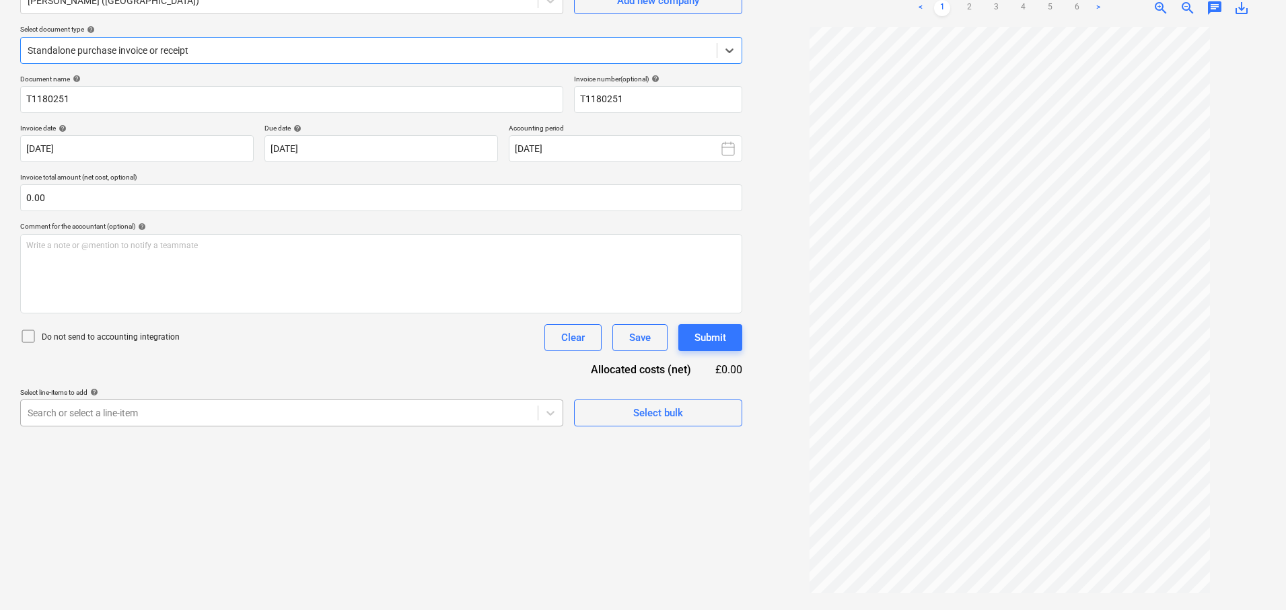
click at [406, 415] on body "Sales Projects Contacts Company Consolidated Invoices Inbox 4 Approvals Resourc…" at bounding box center [643, 170] width 1286 height 610
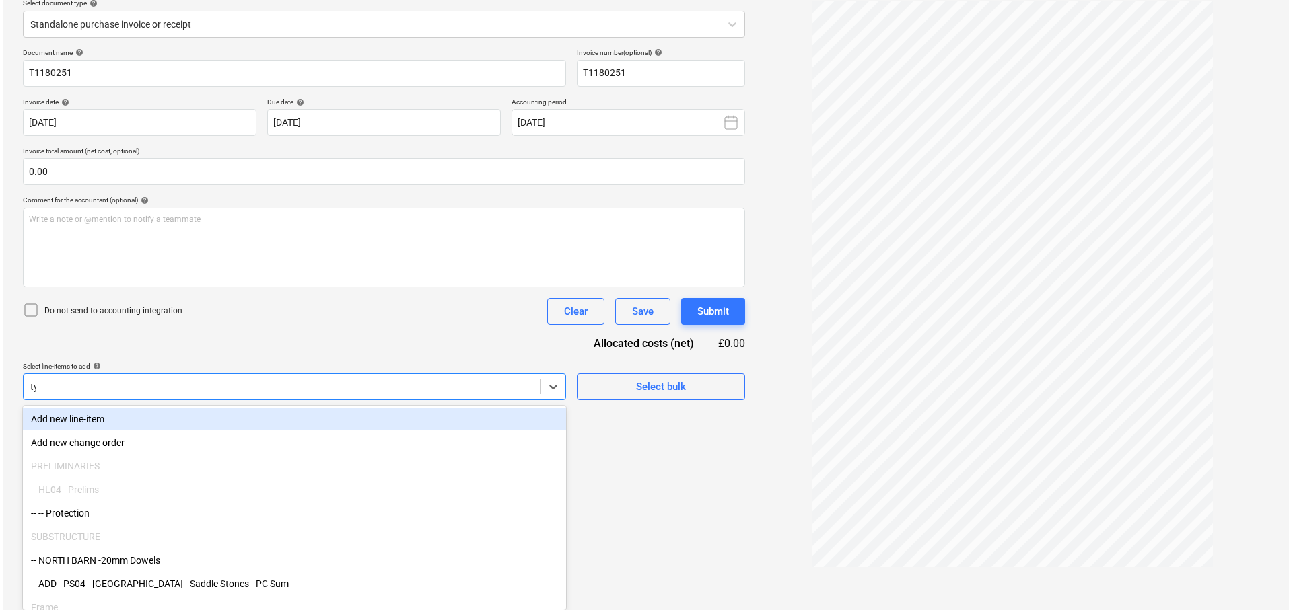
scroll to position [135, 0]
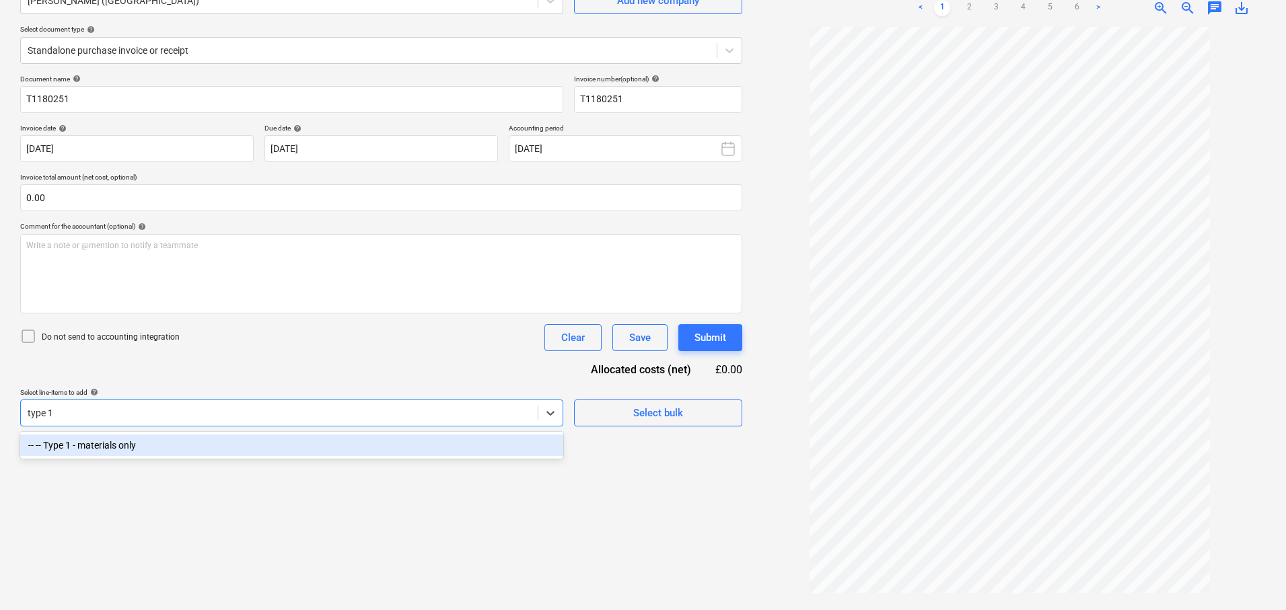
click at [236, 445] on div "-- -- Type 1 - materials only" at bounding box center [291, 446] width 543 height 22
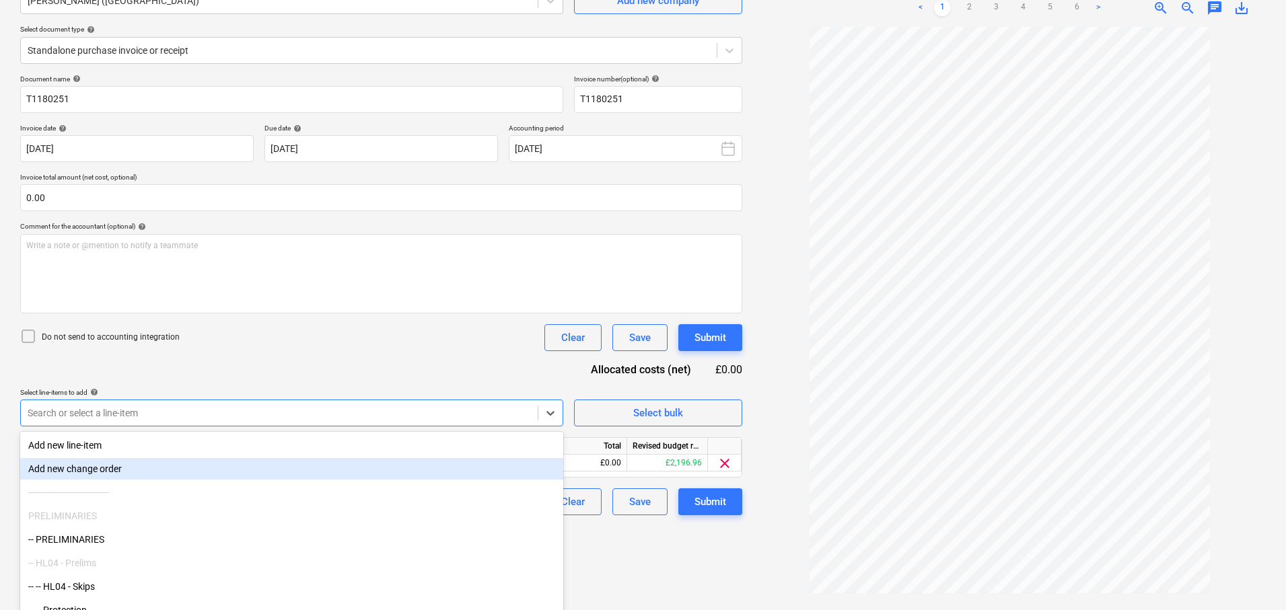
click at [695, 565] on div "Create new document Select company Smith's (Gloucester) Add new company Select …" at bounding box center [381, 269] width 733 height 672
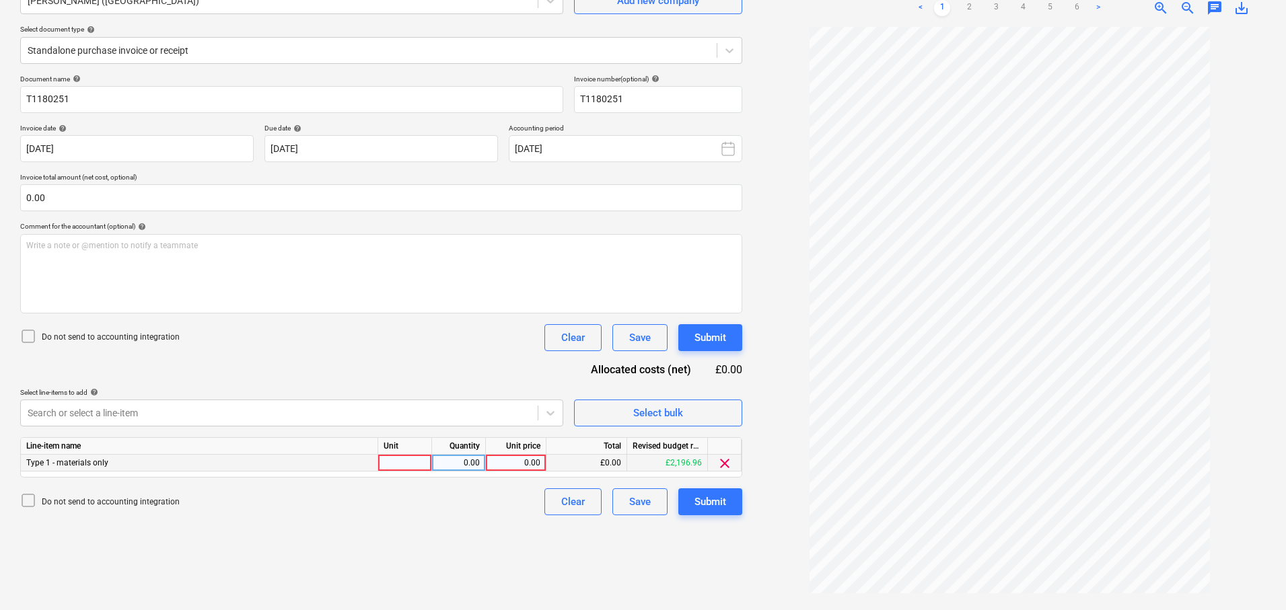
click at [403, 455] on div at bounding box center [405, 463] width 54 height 17
click at [480, 463] on div "0.00" at bounding box center [459, 463] width 54 height 17
click at [533, 460] on div "0.00" at bounding box center [515, 463] width 49 height 17
click at [670, 535] on div "Create new document Select company Smith's (Gloucester) Add new company Select …" at bounding box center [381, 269] width 733 height 672
click at [448, 522] on div "Create new document Select company Smith's (Gloucester) Add new company Select …" at bounding box center [381, 269] width 733 height 672
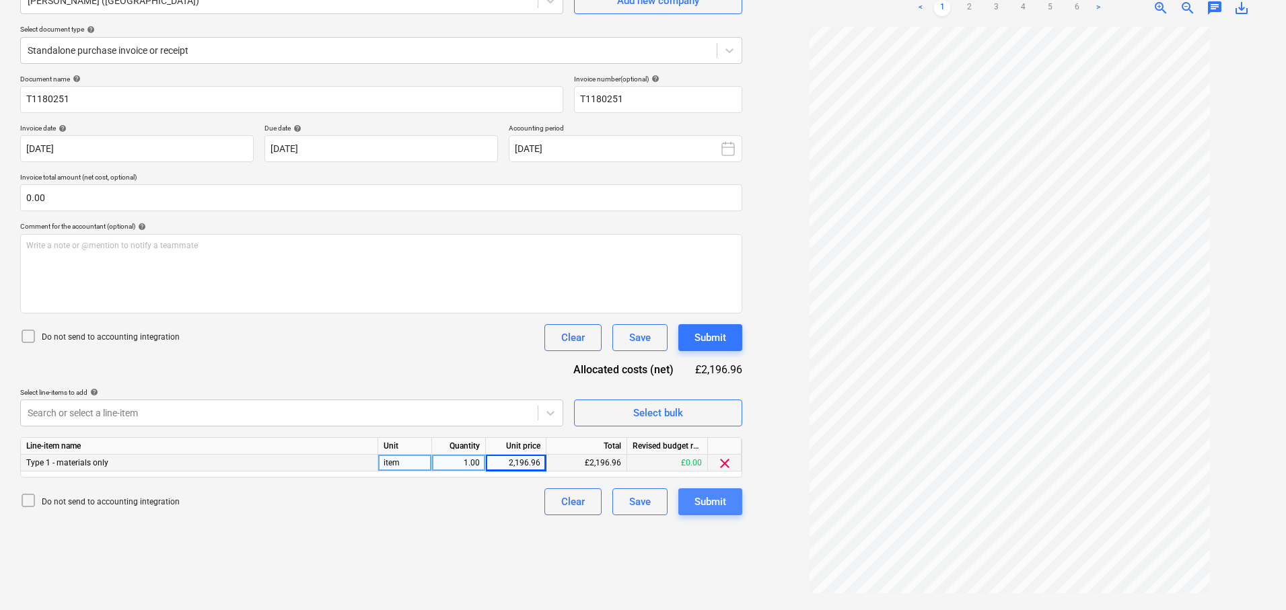
click at [722, 509] on div "Submit" at bounding box center [710, 501] width 32 height 17
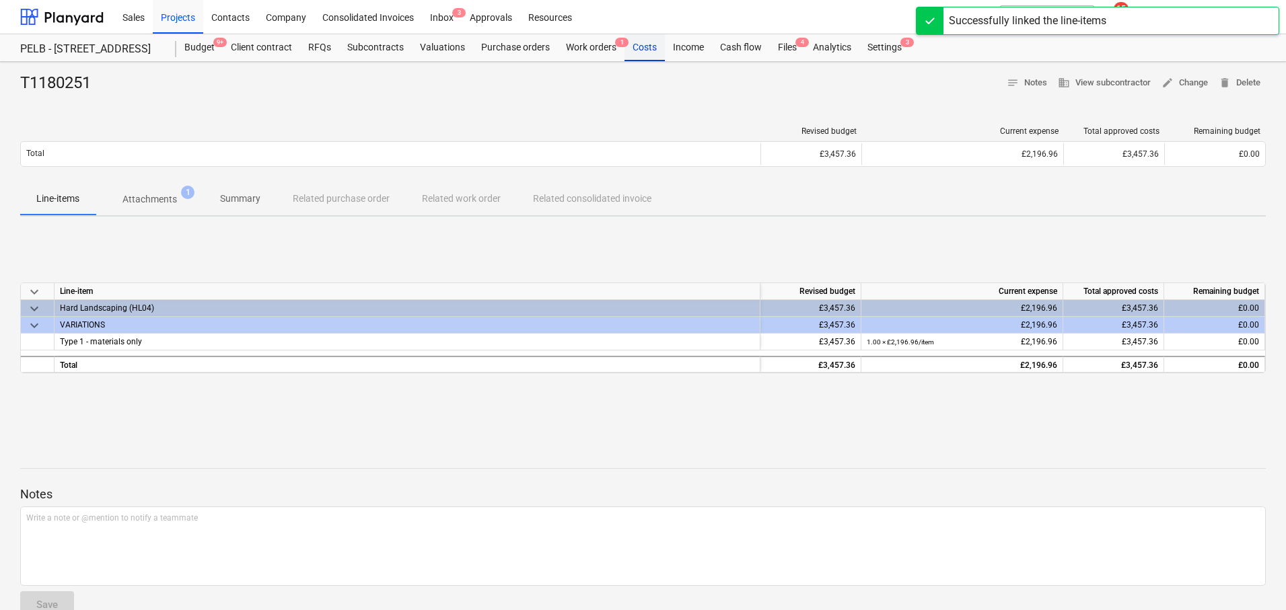
click at [641, 50] on div "Costs" at bounding box center [644, 47] width 40 height 27
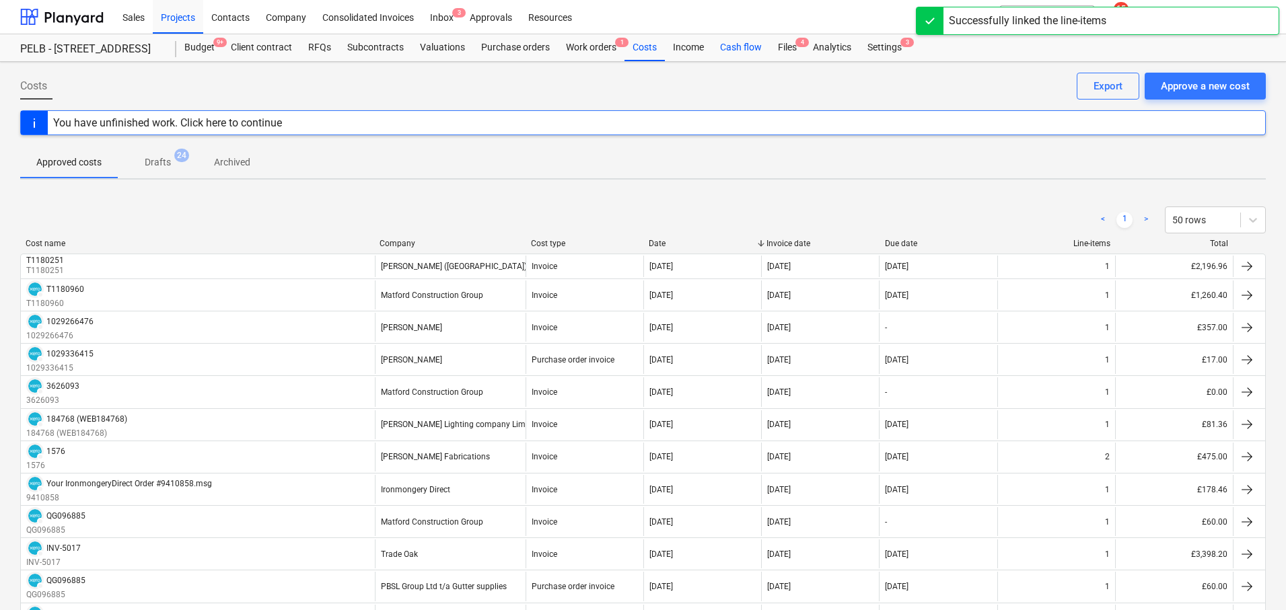
click at [757, 48] on div "Cash flow" at bounding box center [741, 47] width 58 height 27
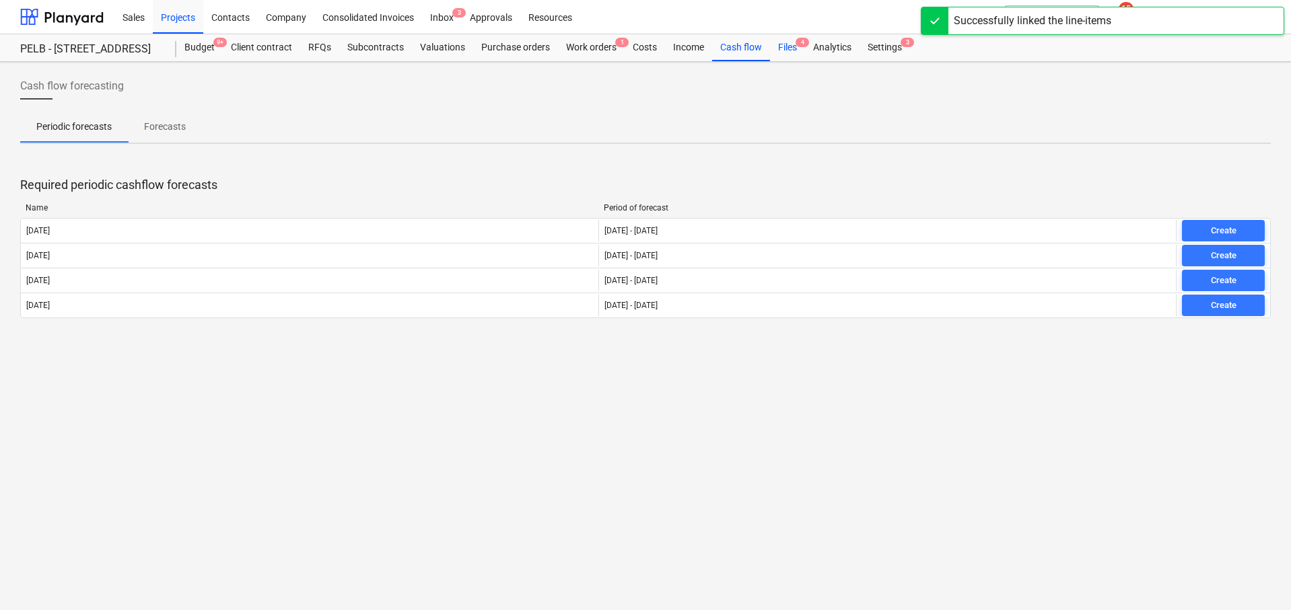
click at [783, 50] on div "Files 4" at bounding box center [787, 47] width 35 height 27
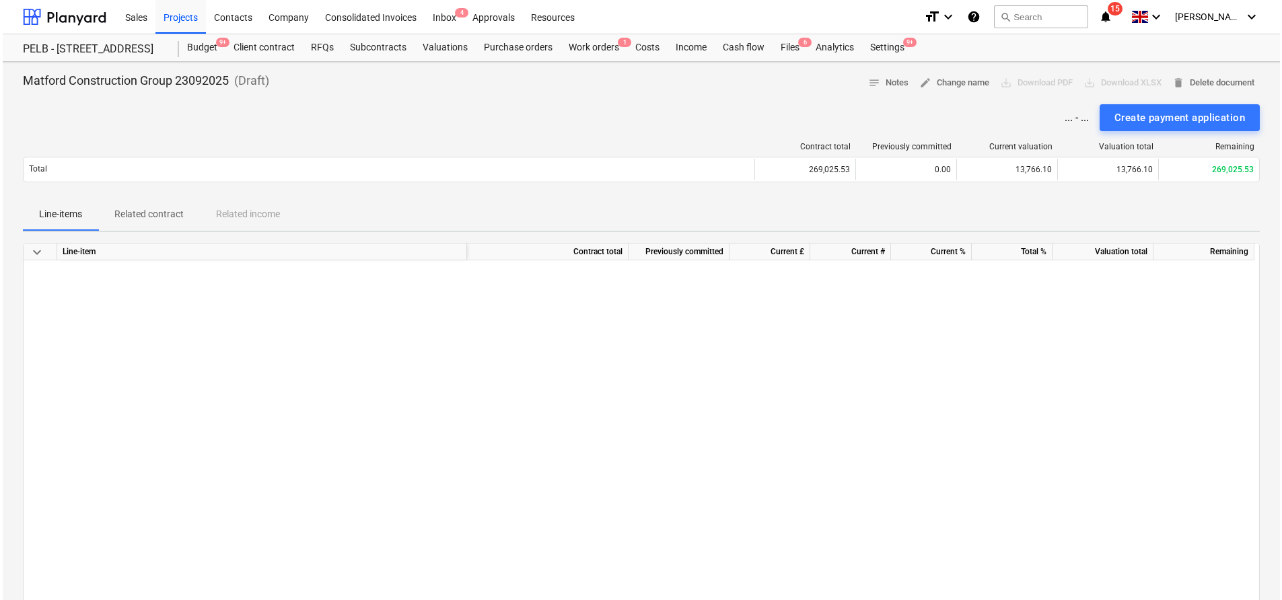
scroll to position [1986, 0]
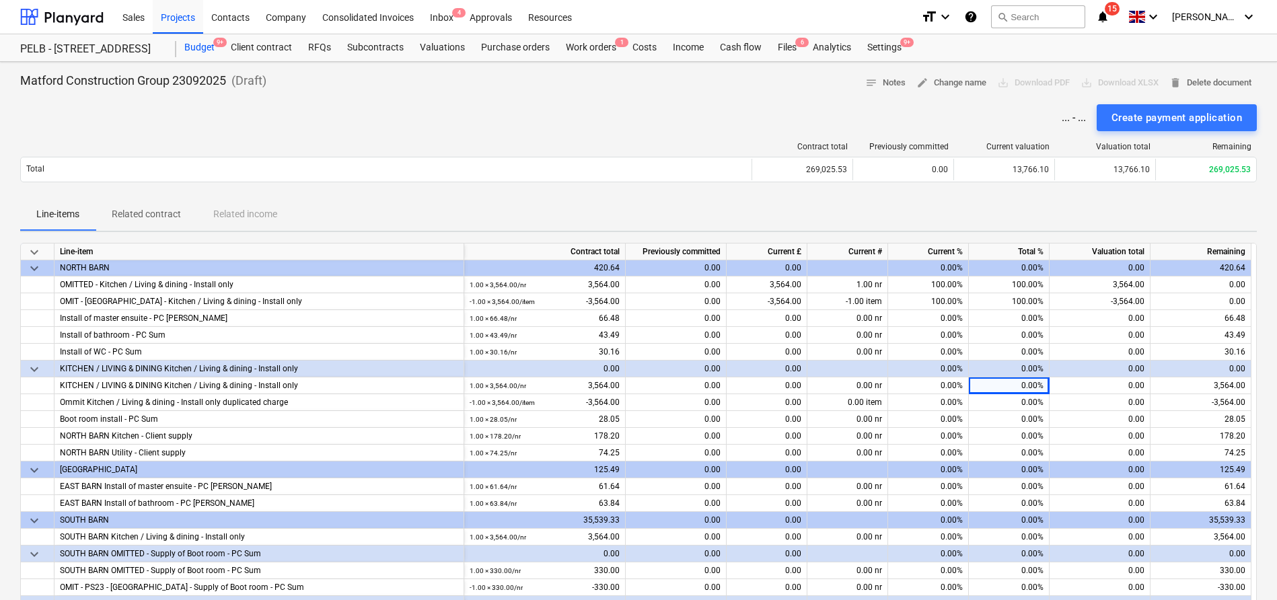
click at [198, 39] on div "Budget 9+" at bounding box center [199, 47] width 46 height 27
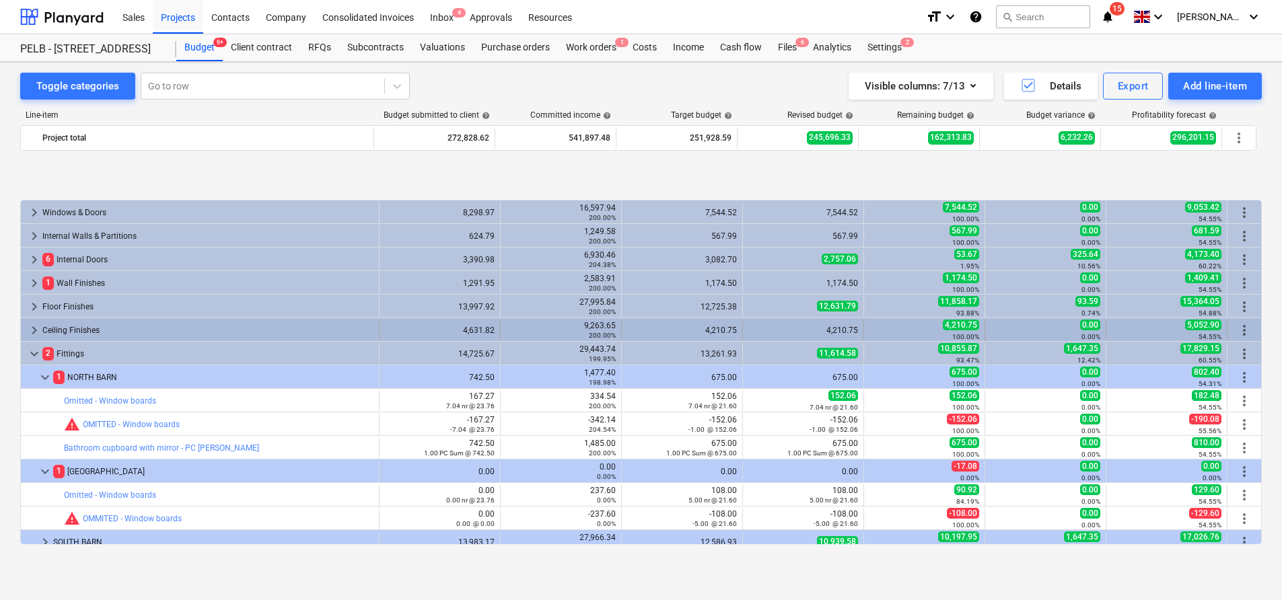
scroll to position [388, 0]
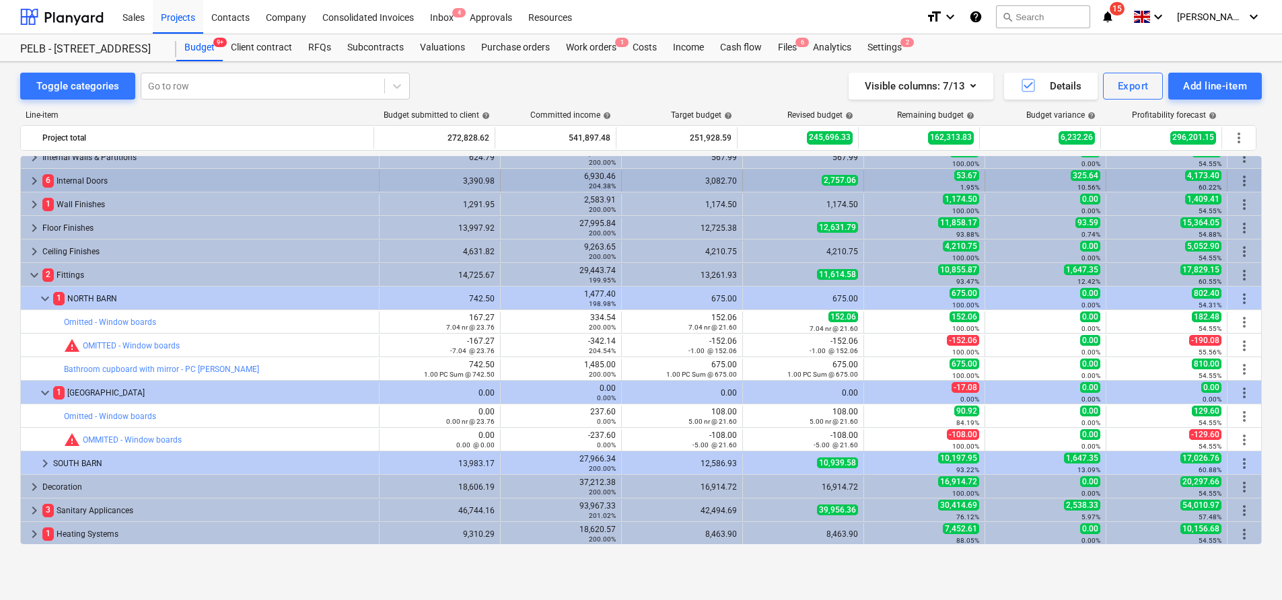
click at [34, 180] on span "keyboard_arrow_right" at bounding box center [34, 181] width 16 height 16
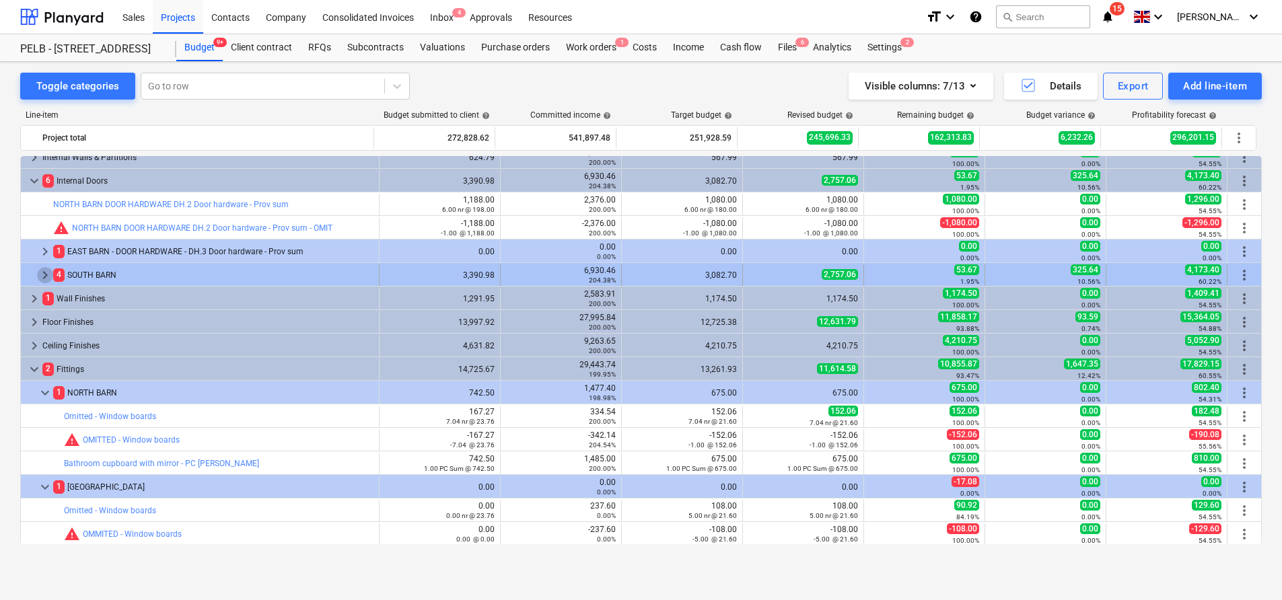
click at [38, 274] on span "keyboard_arrow_right" at bounding box center [45, 275] width 16 height 16
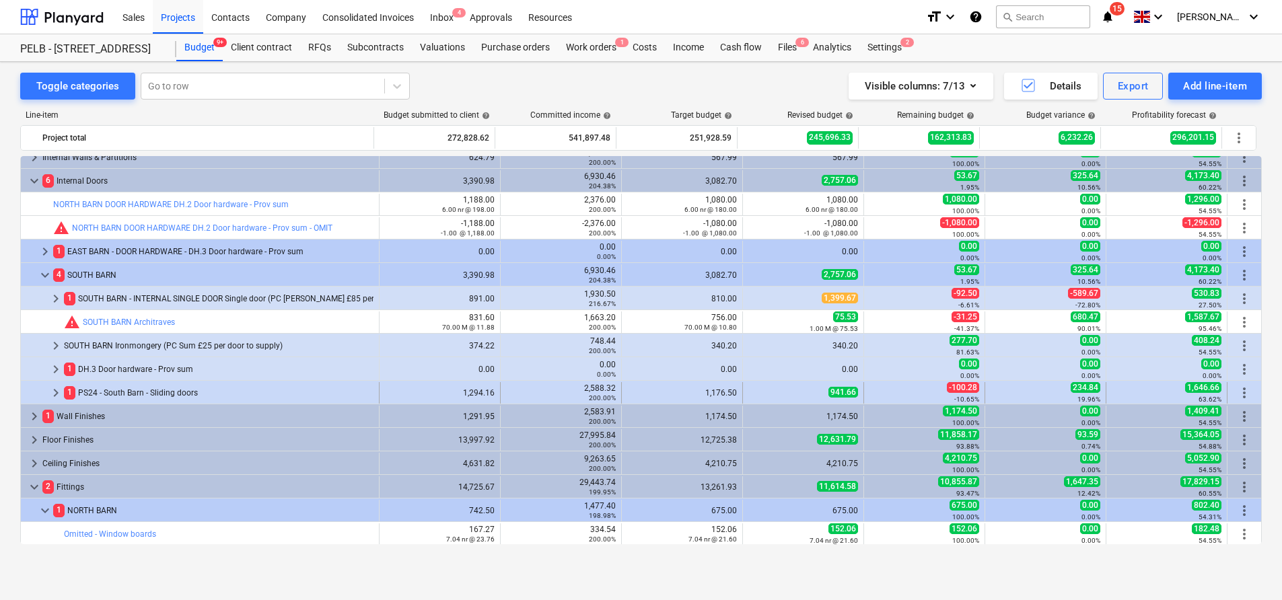
click at [55, 391] on span "keyboard_arrow_right" at bounding box center [56, 393] width 16 height 16
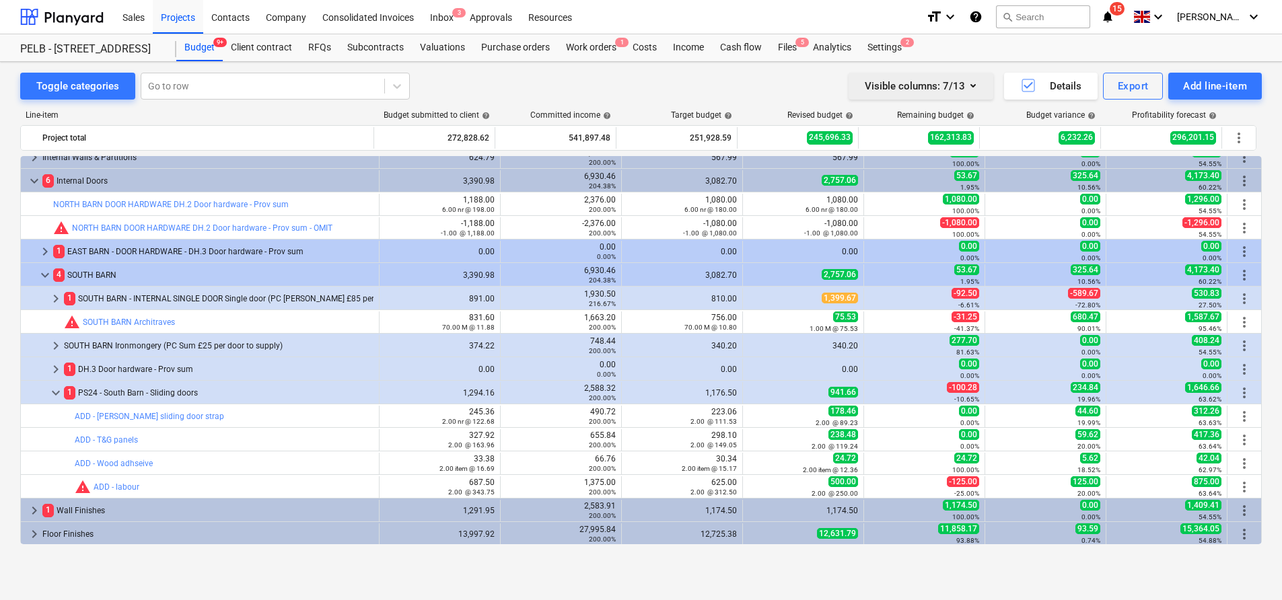
click at [976, 90] on icon "button" at bounding box center [973, 85] width 16 height 16
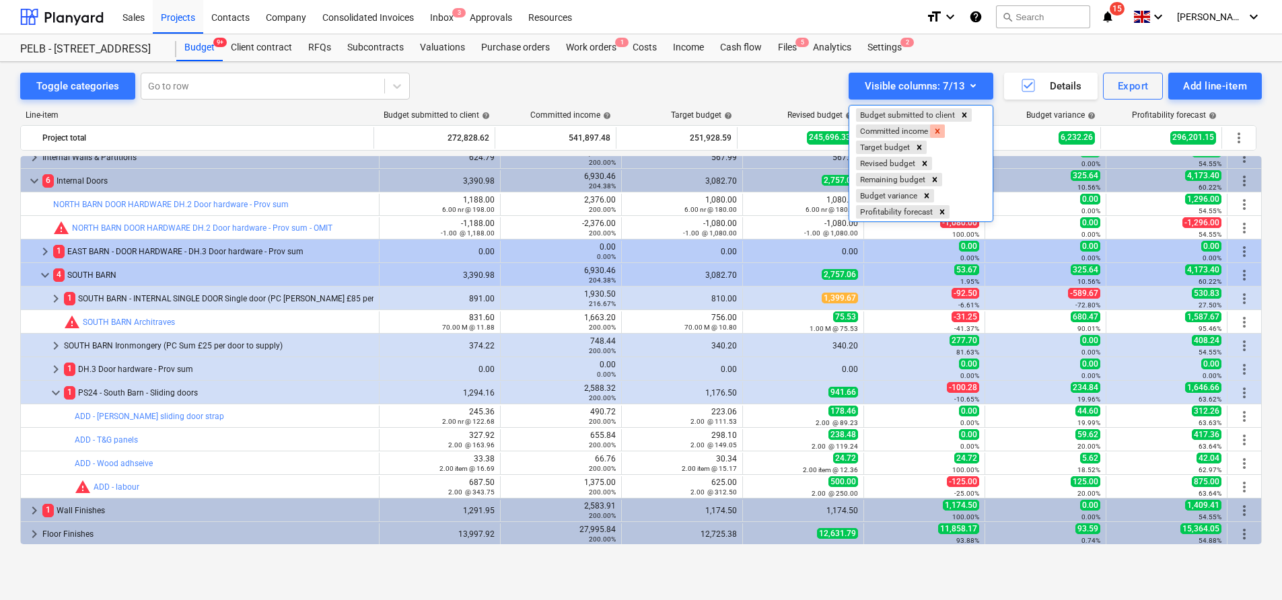
click at [940, 133] on icon "Remove Committed income" at bounding box center [937, 131] width 5 height 5
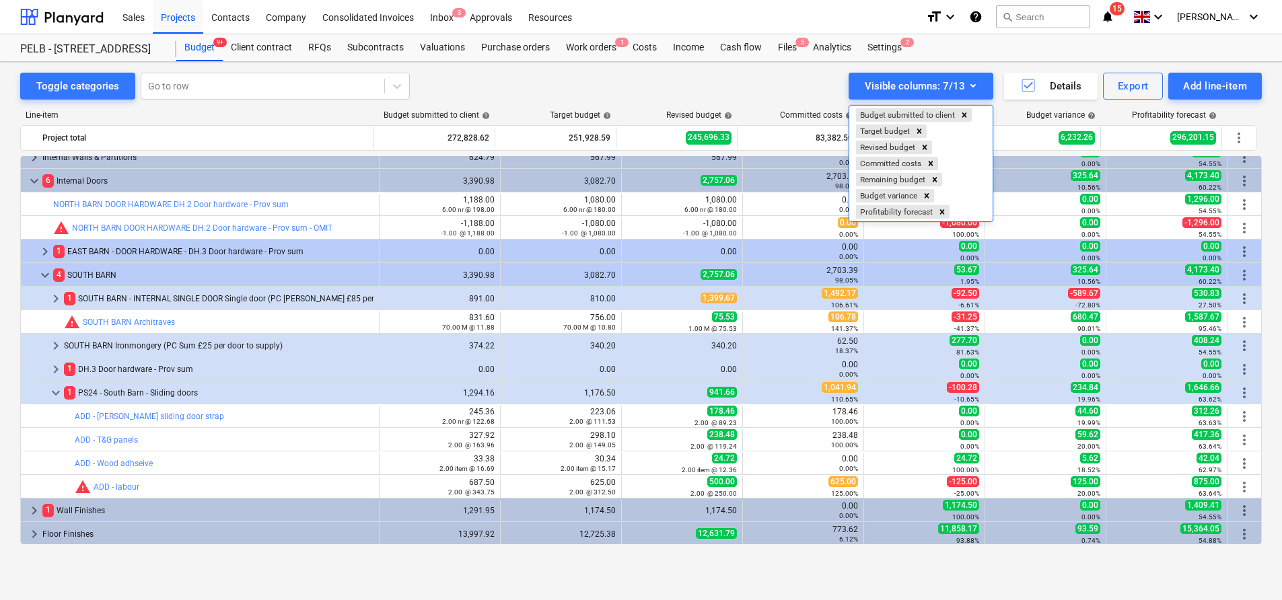
click at [1026, 34] on div at bounding box center [641, 300] width 1282 height 600
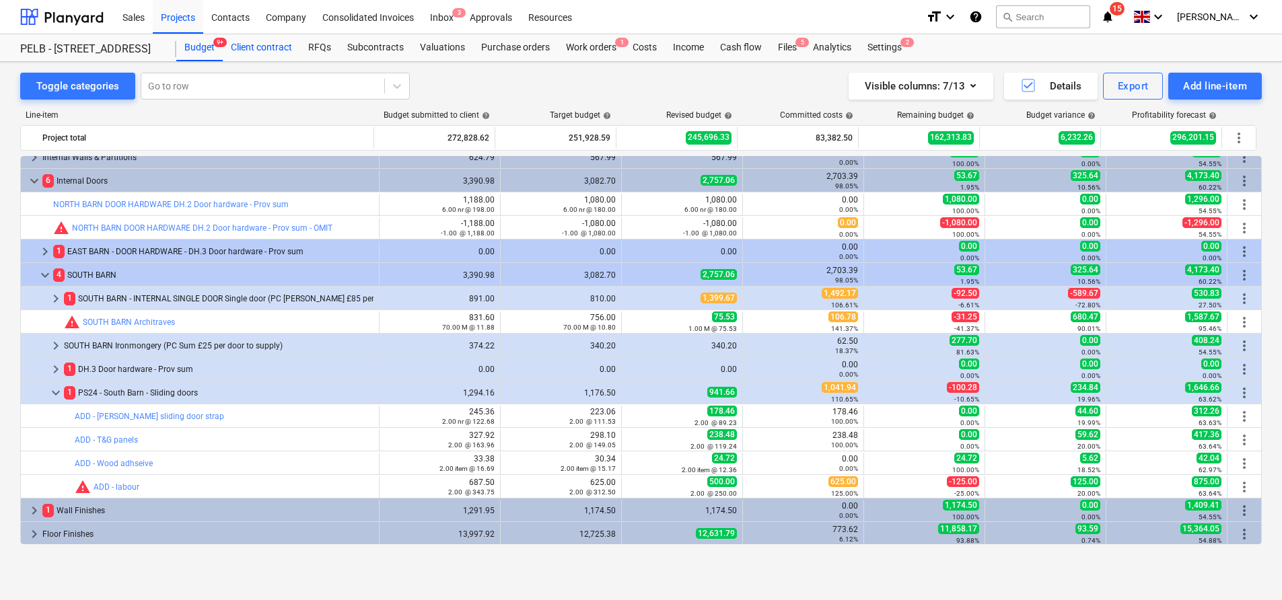
click at [272, 43] on div "Client contract" at bounding box center [261, 47] width 77 height 27
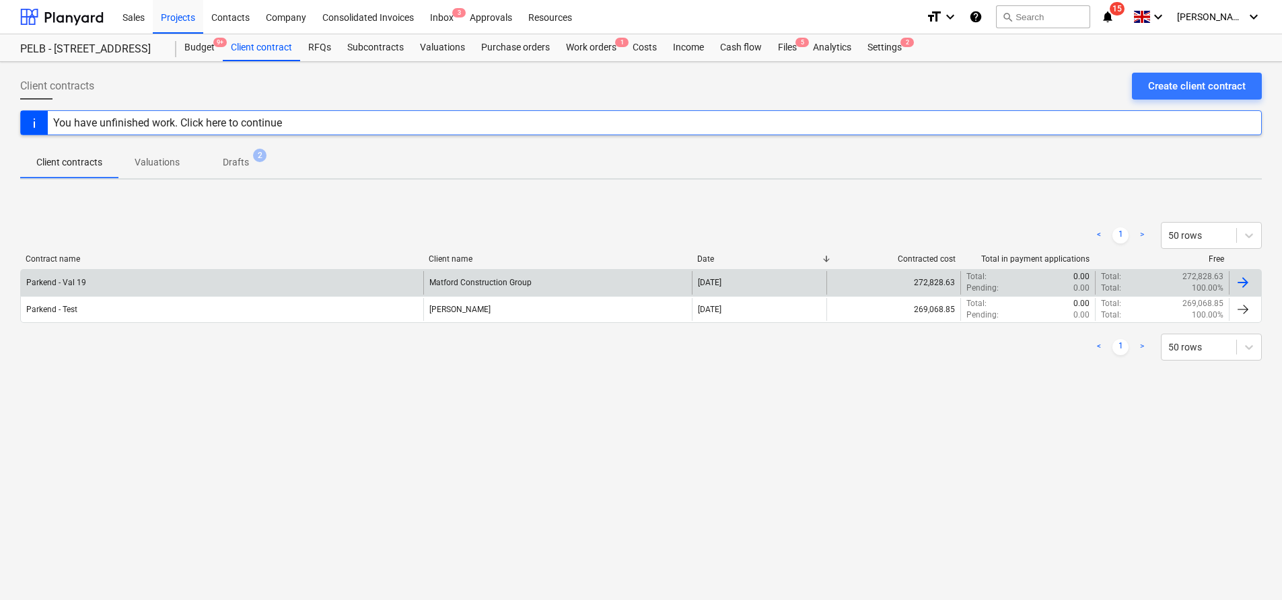
click at [1250, 287] on div at bounding box center [1243, 283] width 16 height 16
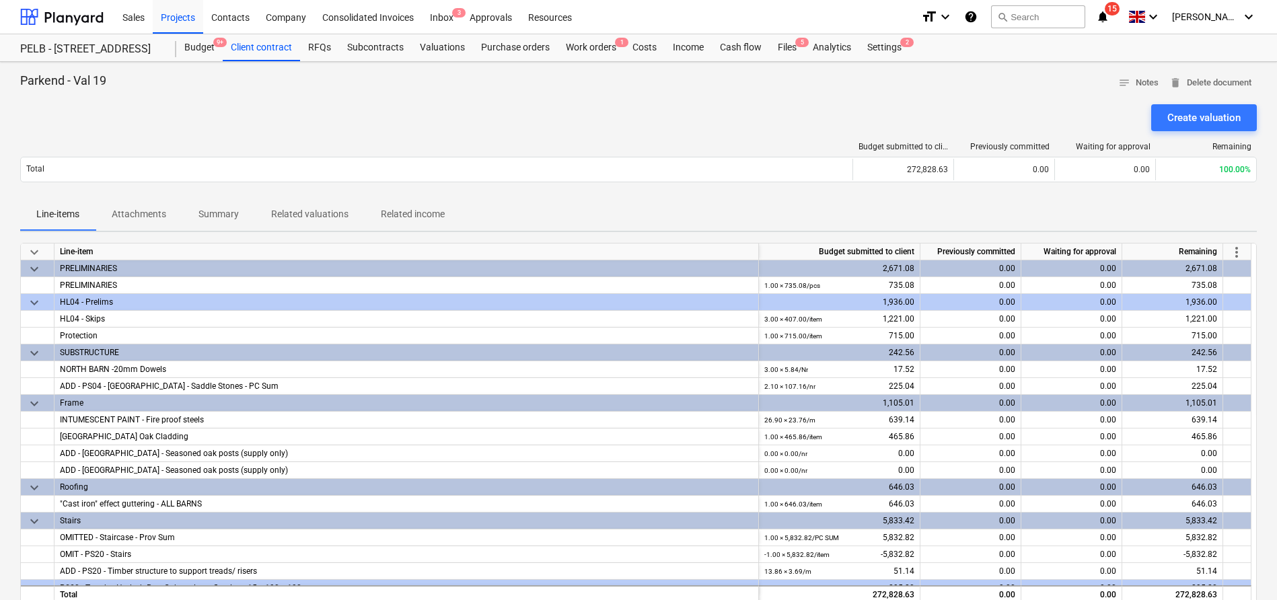
click at [1239, 245] on span "more_vert" at bounding box center [1237, 252] width 16 height 16
click at [1185, 256] on li "Amend line items" at bounding box center [1218, 252] width 104 height 31
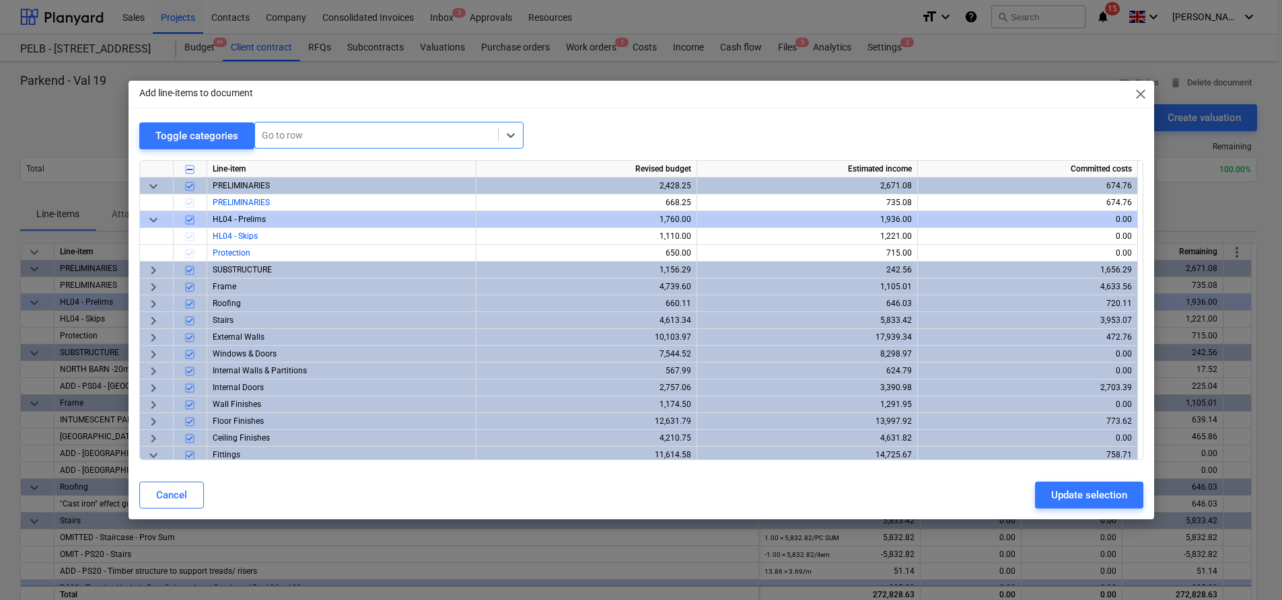
click at [382, 129] on div at bounding box center [376, 135] width 229 height 13
type input "ps24"
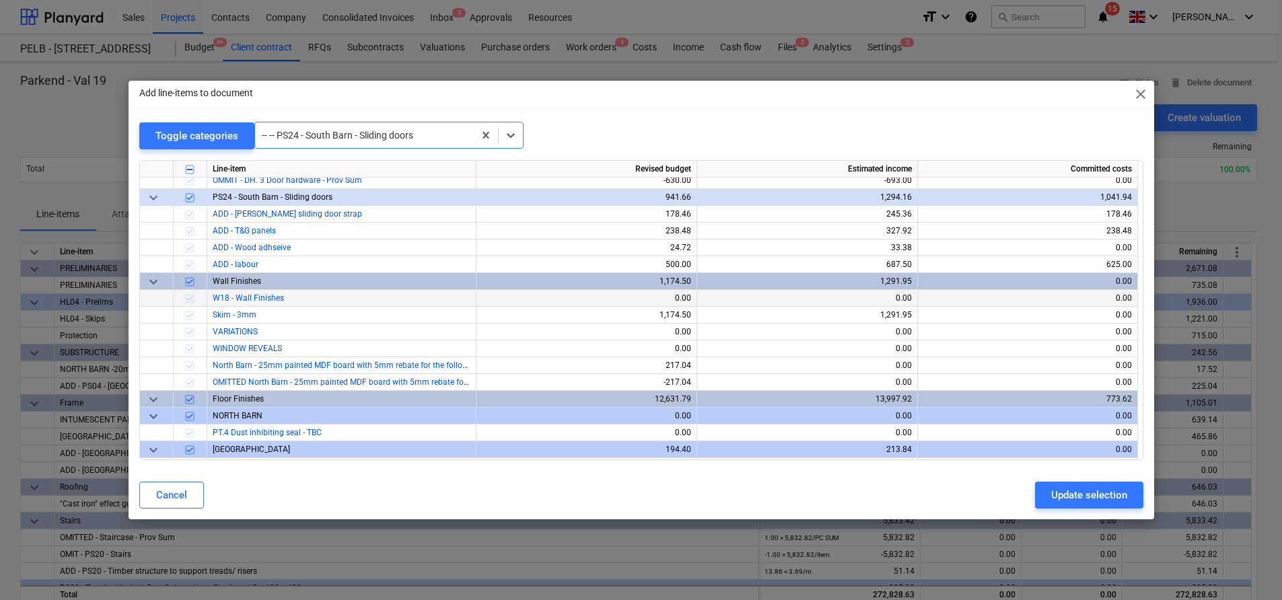
scroll to position [1379, 0]
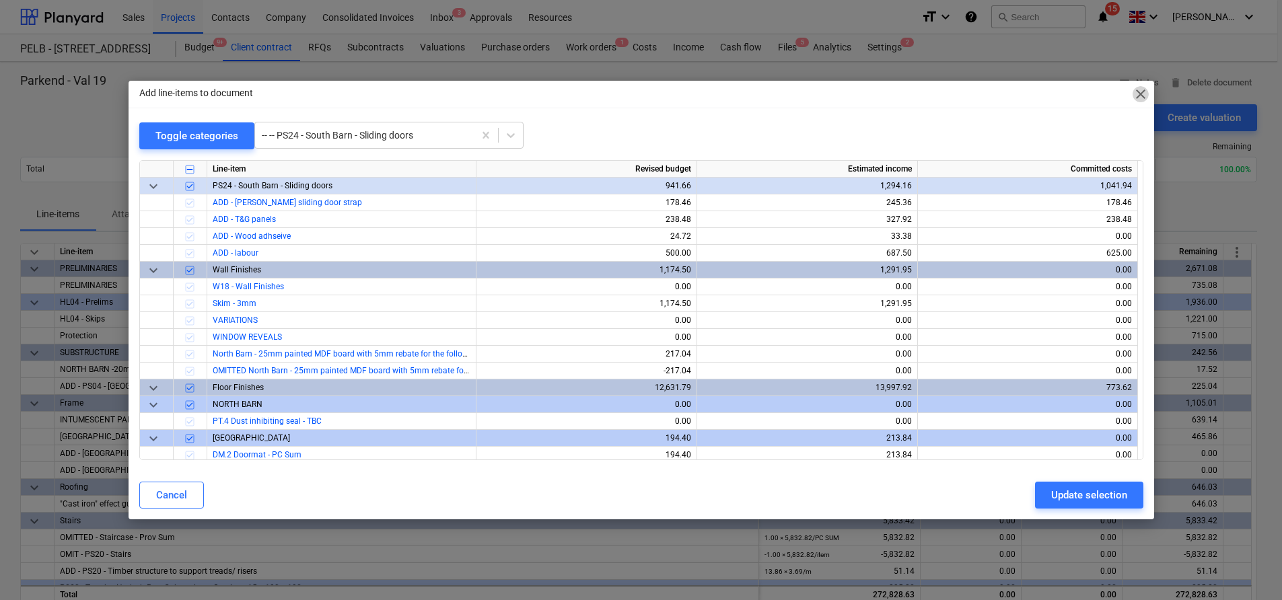
click at [1139, 92] on span "close" at bounding box center [1141, 94] width 16 height 16
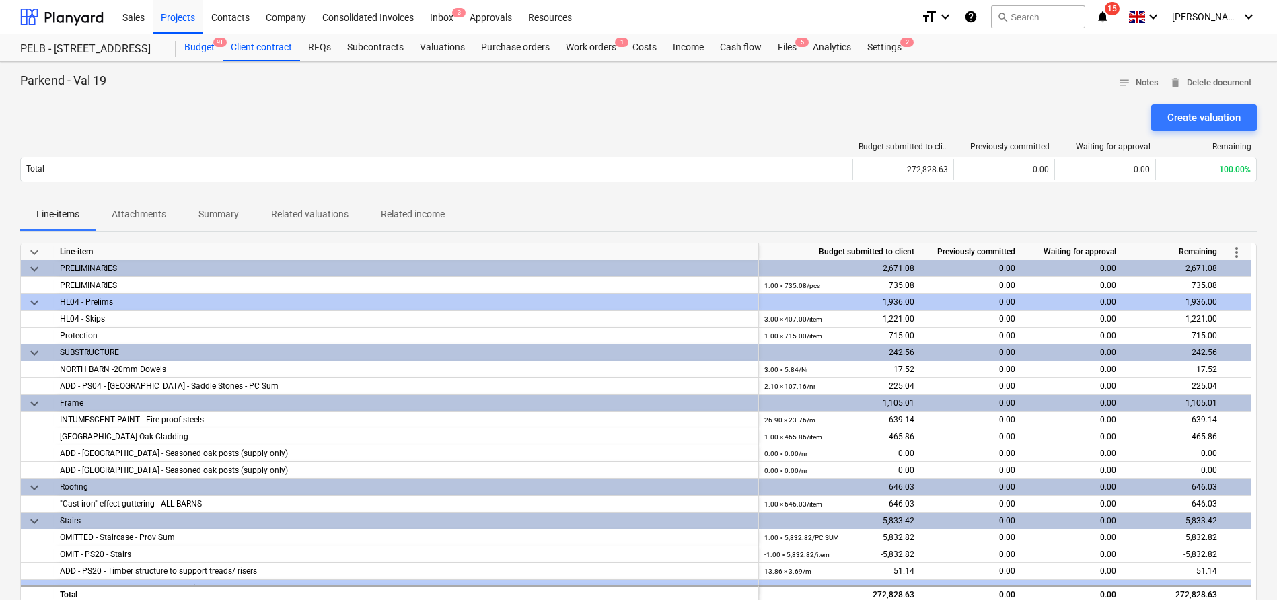
click at [201, 46] on div "Budget 9+" at bounding box center [199, 47] width 46 height 27
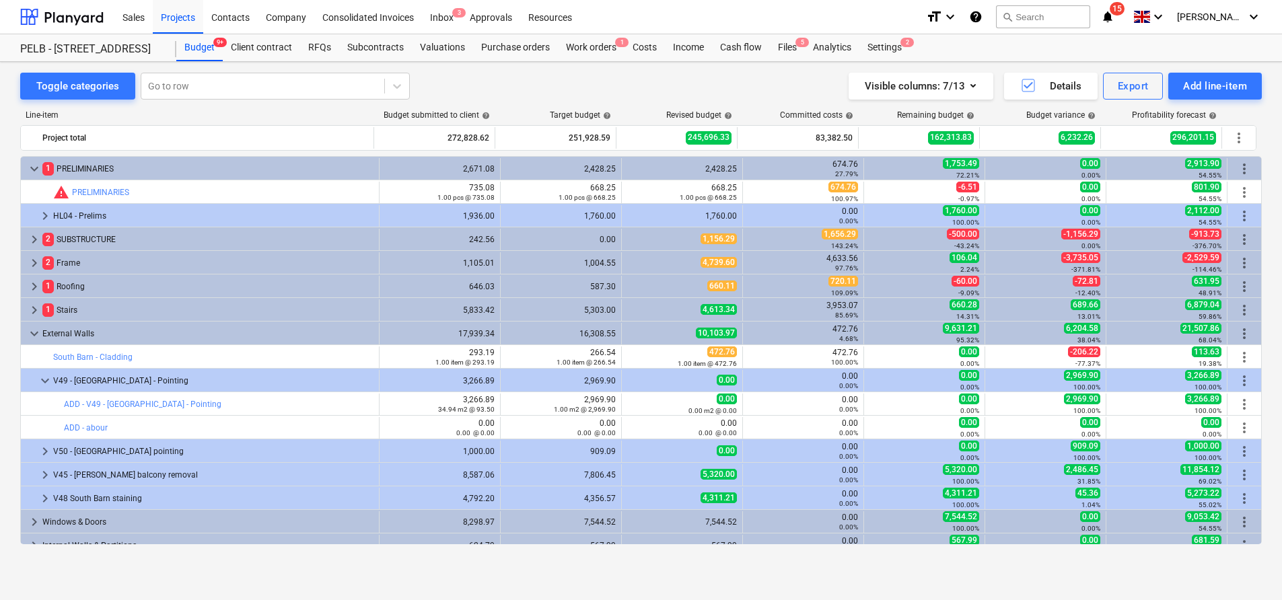
scroll to position [388, 0]
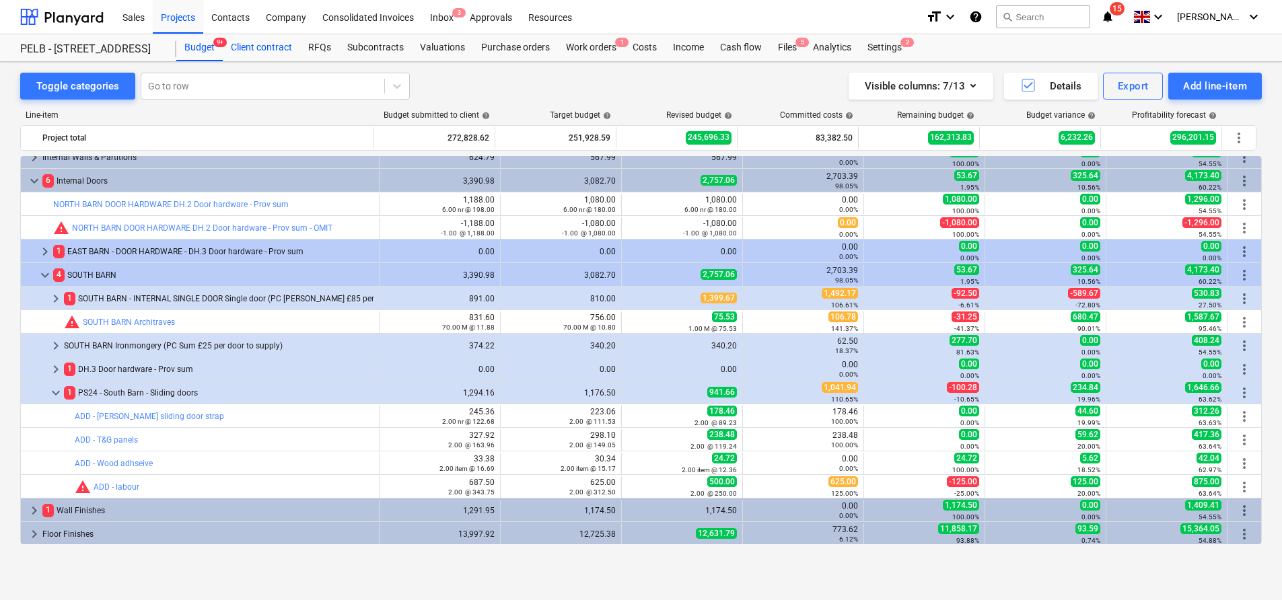
click at [275, 45] on div "Client contract" at bounding box center [261, 47] width 77 height 27
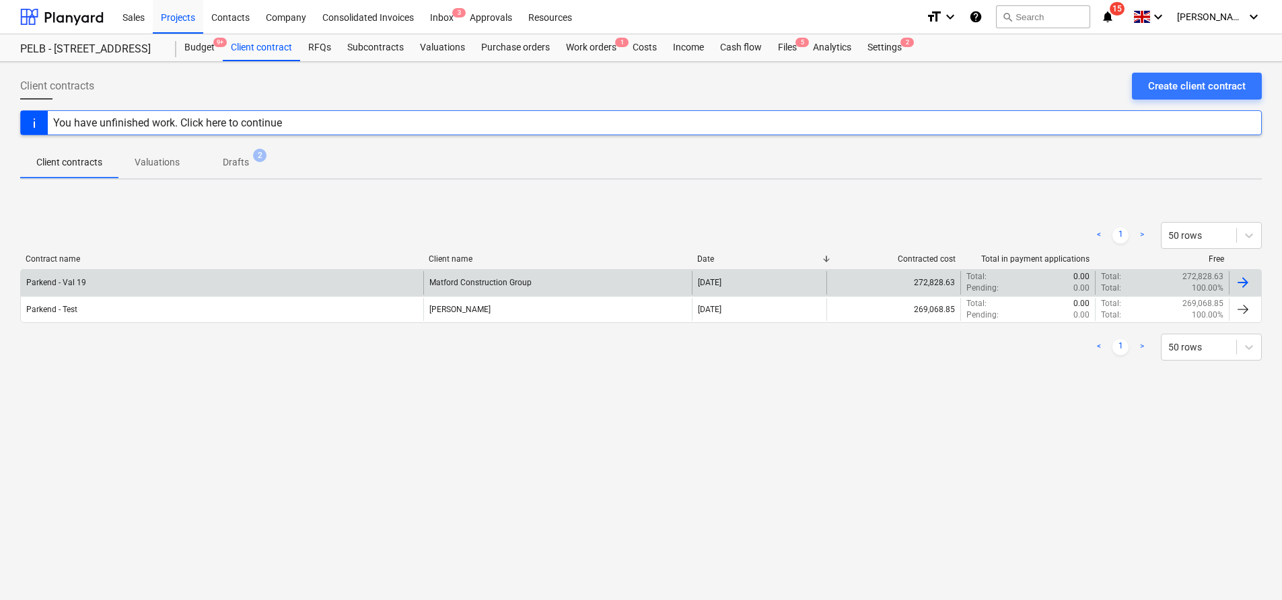
click at [522, 287] on div "Matford Construction Group" at bounding box center [557, 282] width 268 height 23
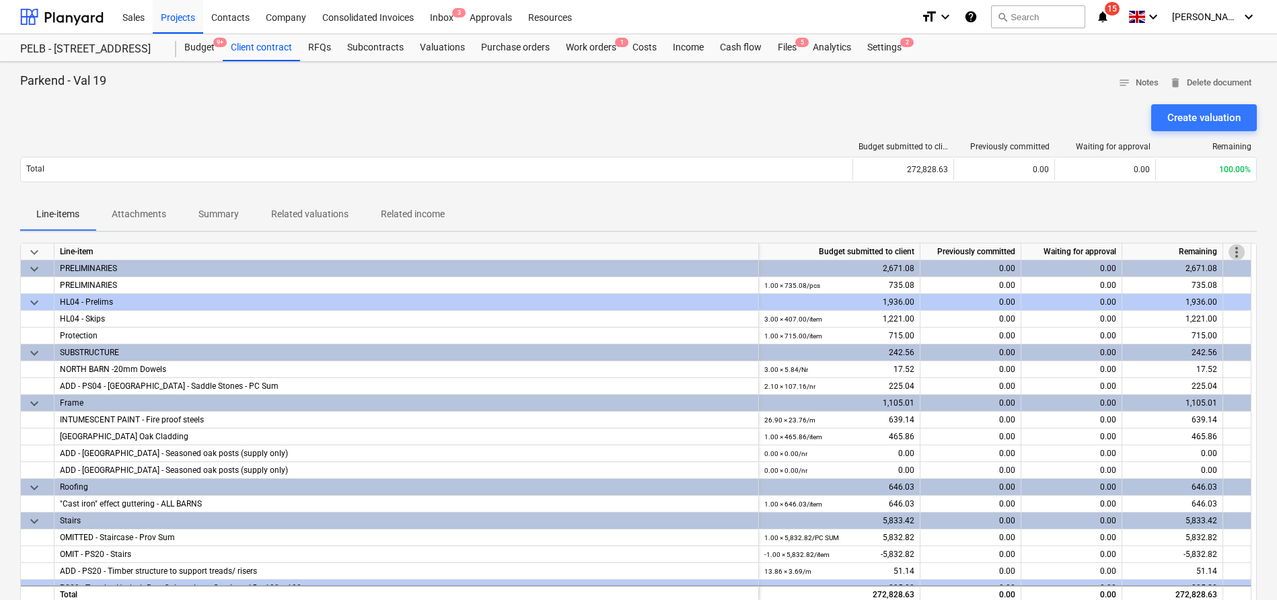
click at [1238, 248] on span "more_vert" at bounding box center [1237, 252] width 16 height 16
click at [1207, 261] on li "Amend line items" at bounding box center [1218, 252] width 104 height 31
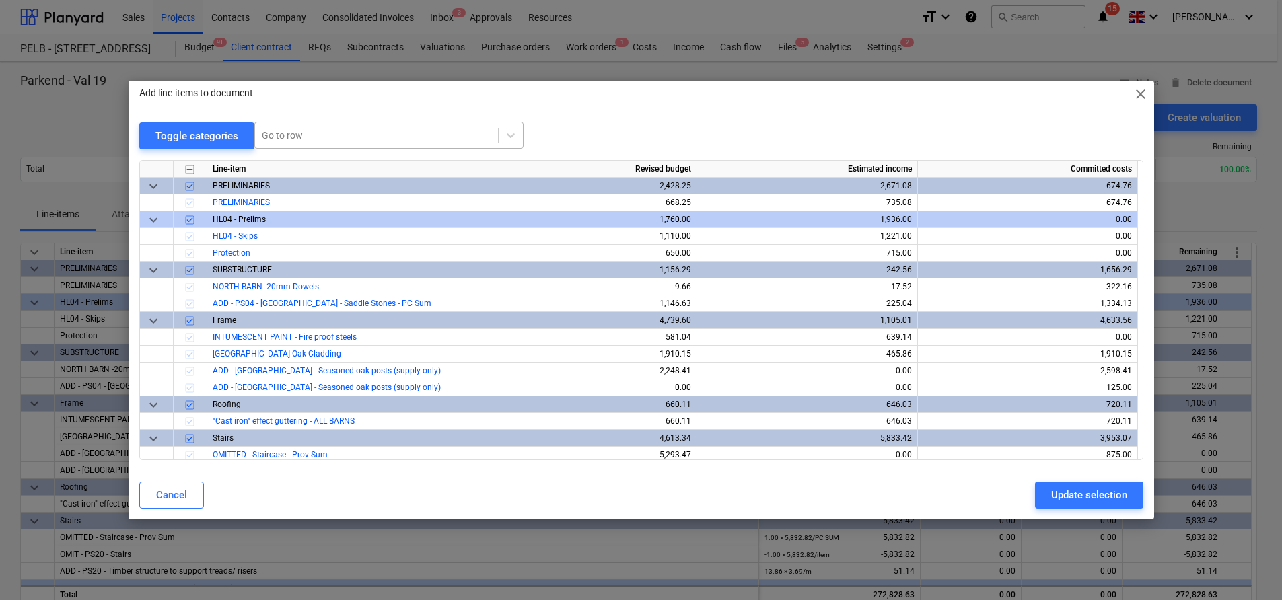
click at [391, 137] on div at bounding box center [376, 135] width 229 height 13
type input "ps24"
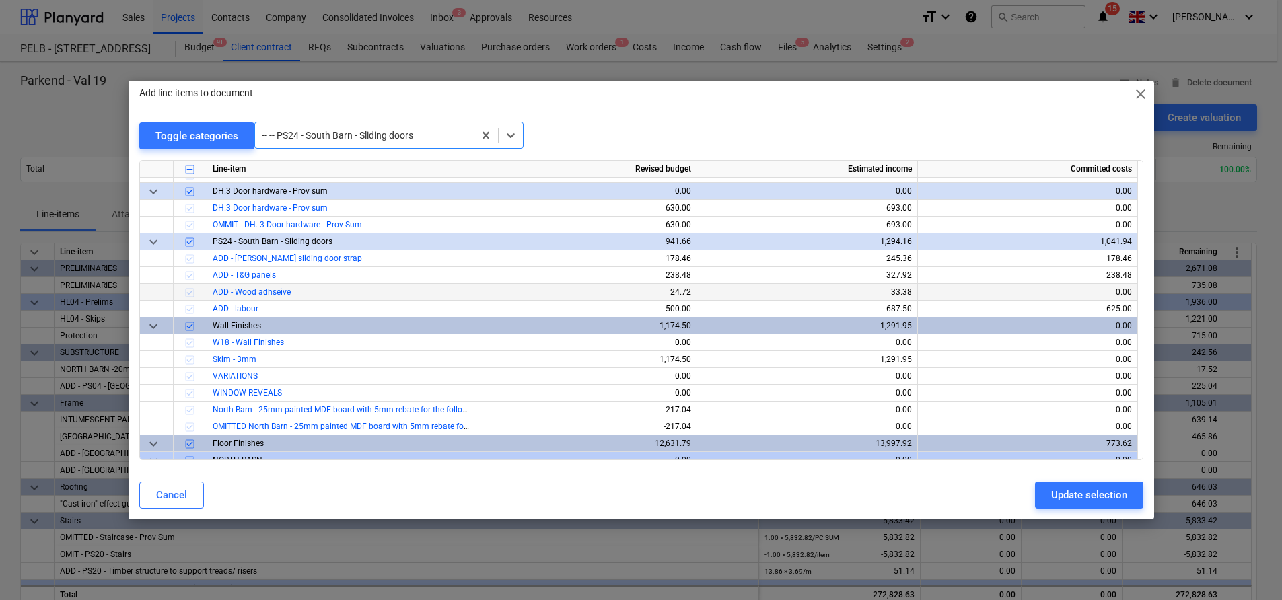
scroll to position [1379, 0]
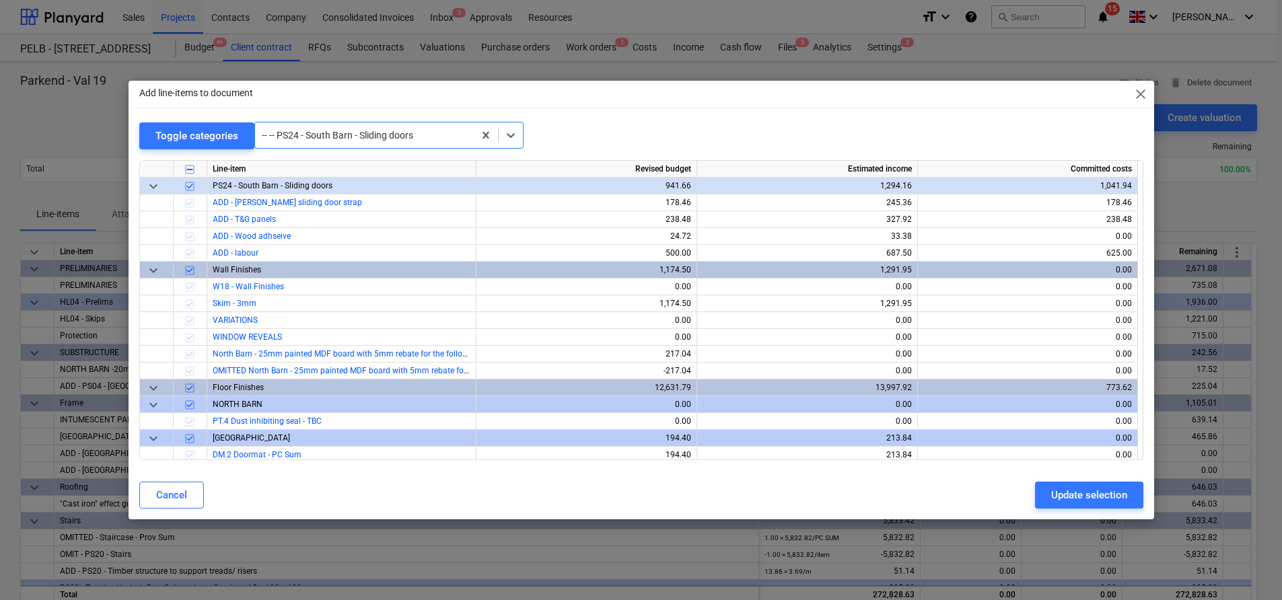
click at [1135, 94] on span "close" at bounding box center [1141, 94] width 16 height 16
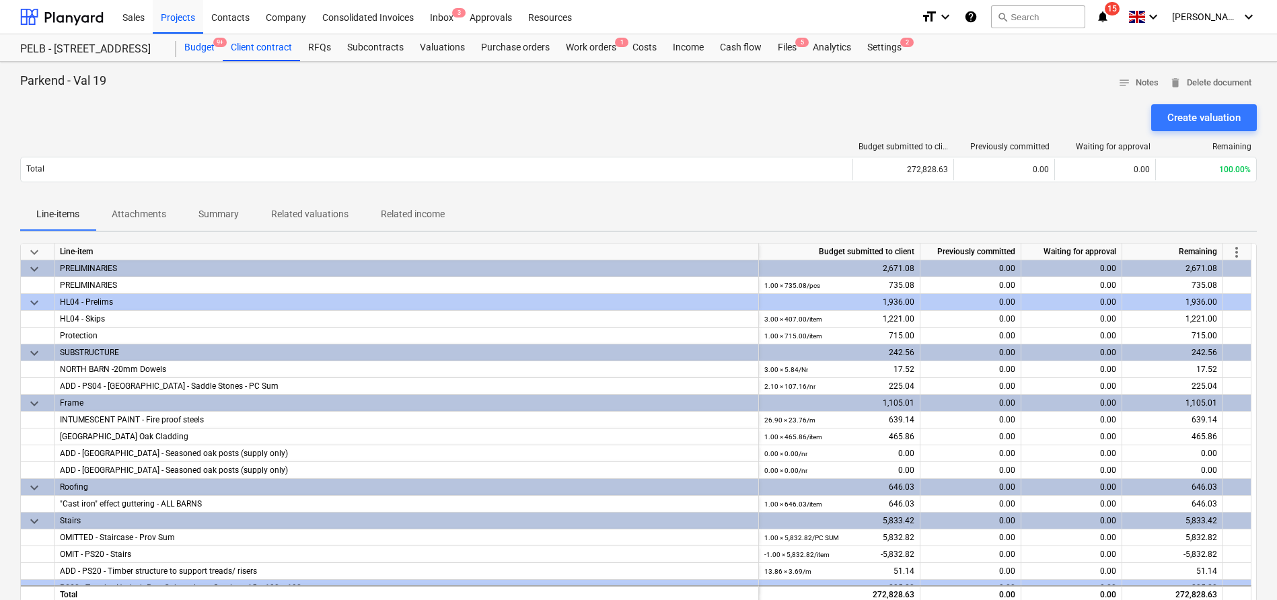
click at [194, 46] on div "Budget 9+" at bounding box center [199, 47] width 46 height 27
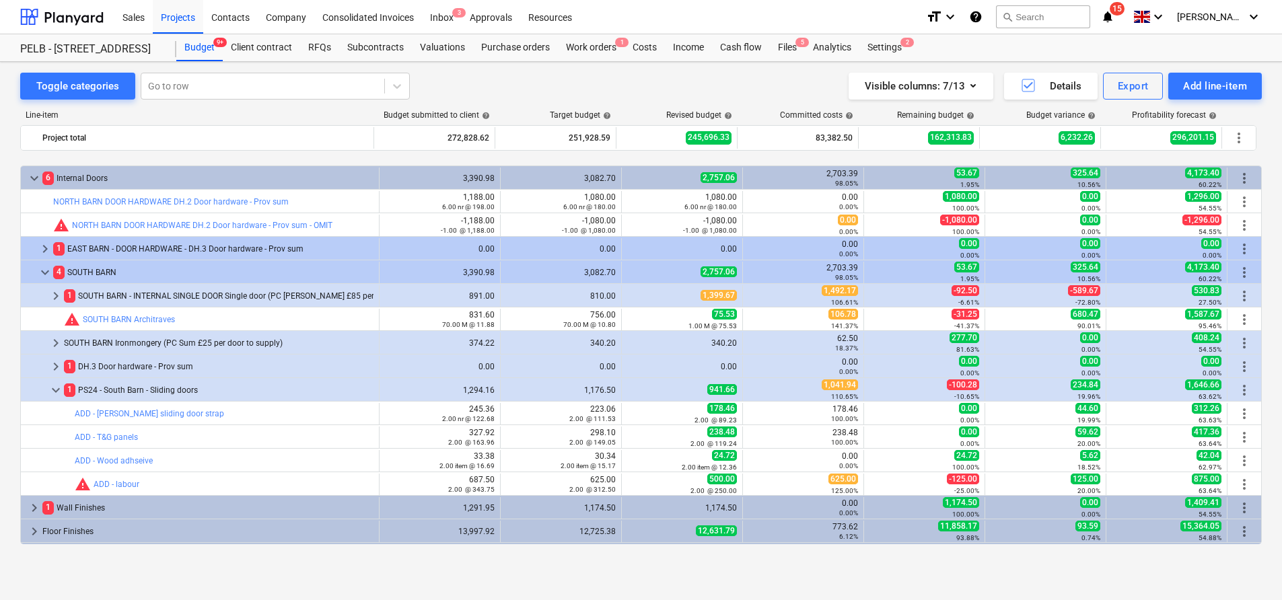
scroll to position [427, 0]
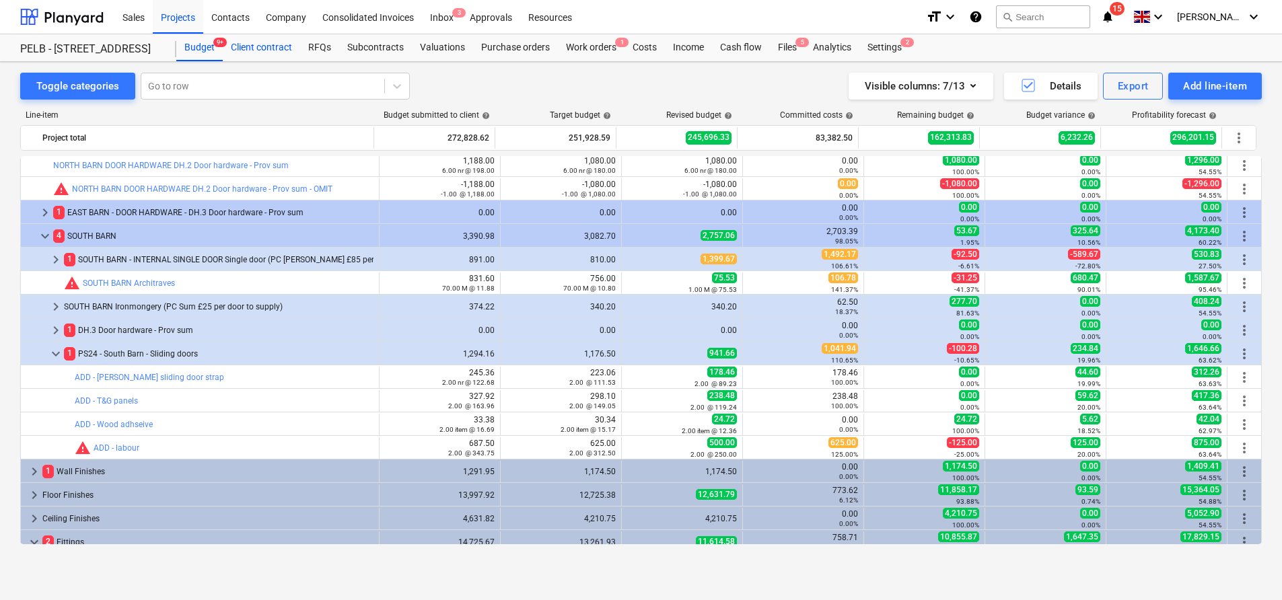
click at [250, 38] on div "Client contract" at bounding box center [261, 47] width 77 height 27
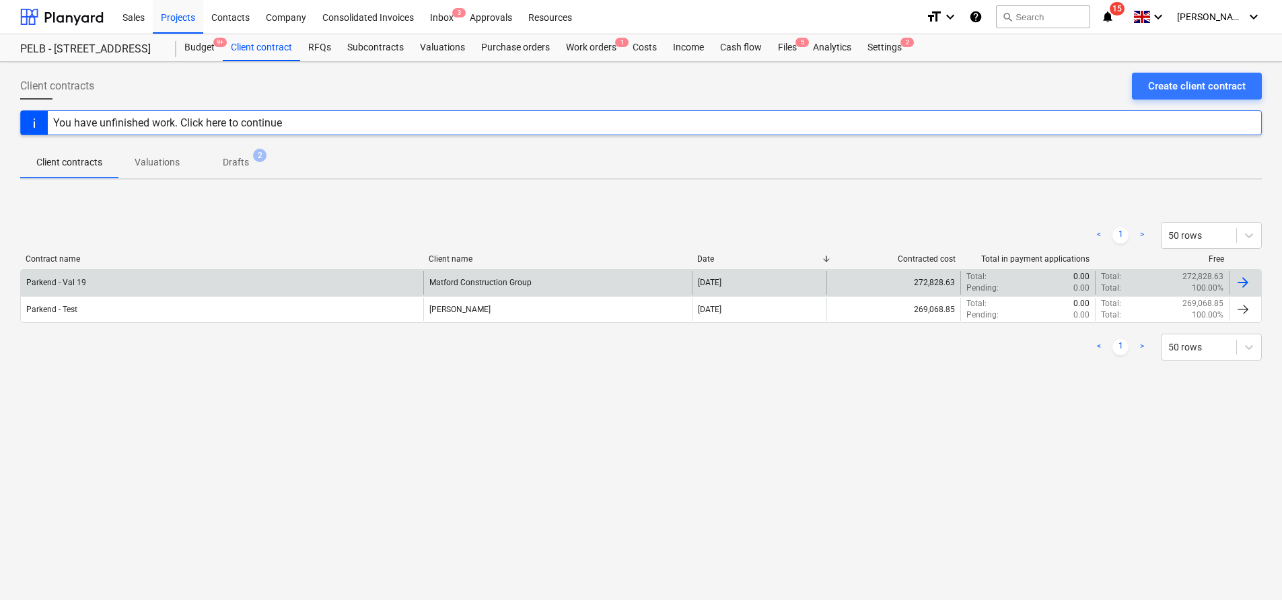
click at [1242, 279] on div at bounding box center [1243, 283] width 16 height 16
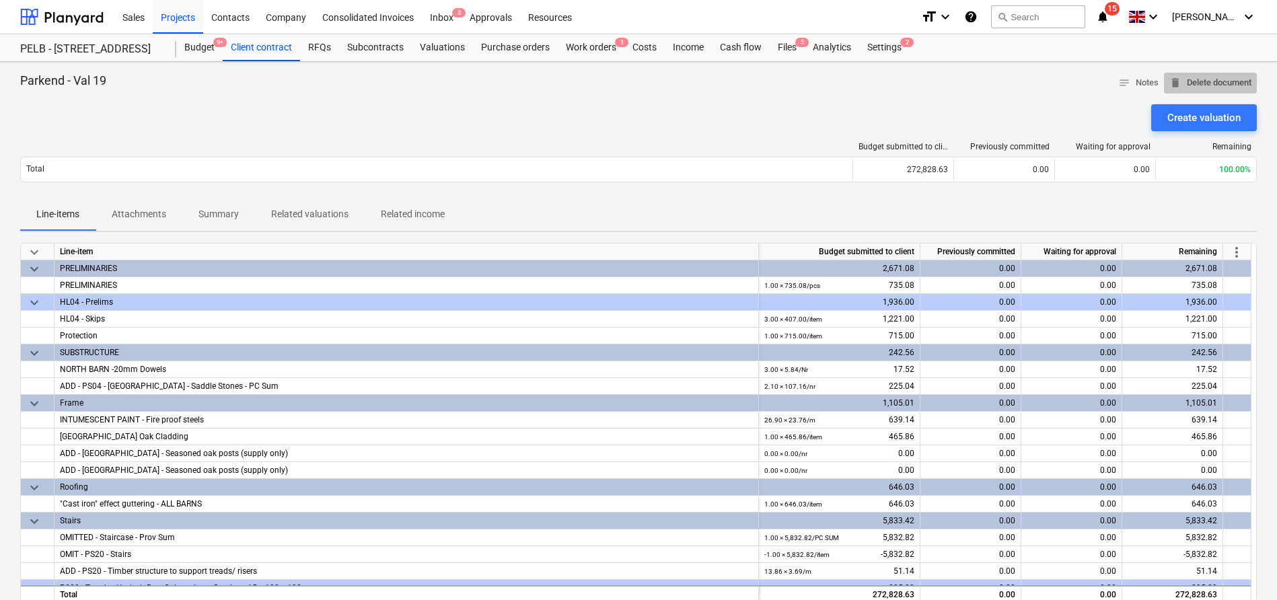
click at [1209, 73] on button "delete Delete document" at bounding box center [1210, 83] width 93 height 21
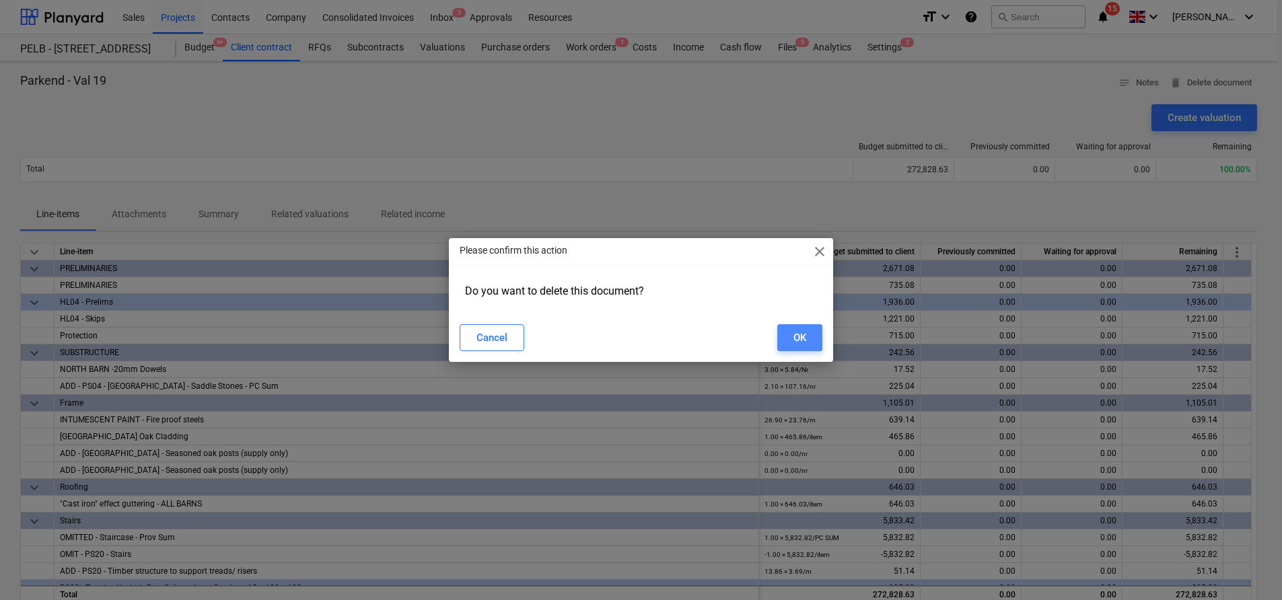
click at [791, 349] on button "OK" at bounding box center [799, 337] width 45 height 27
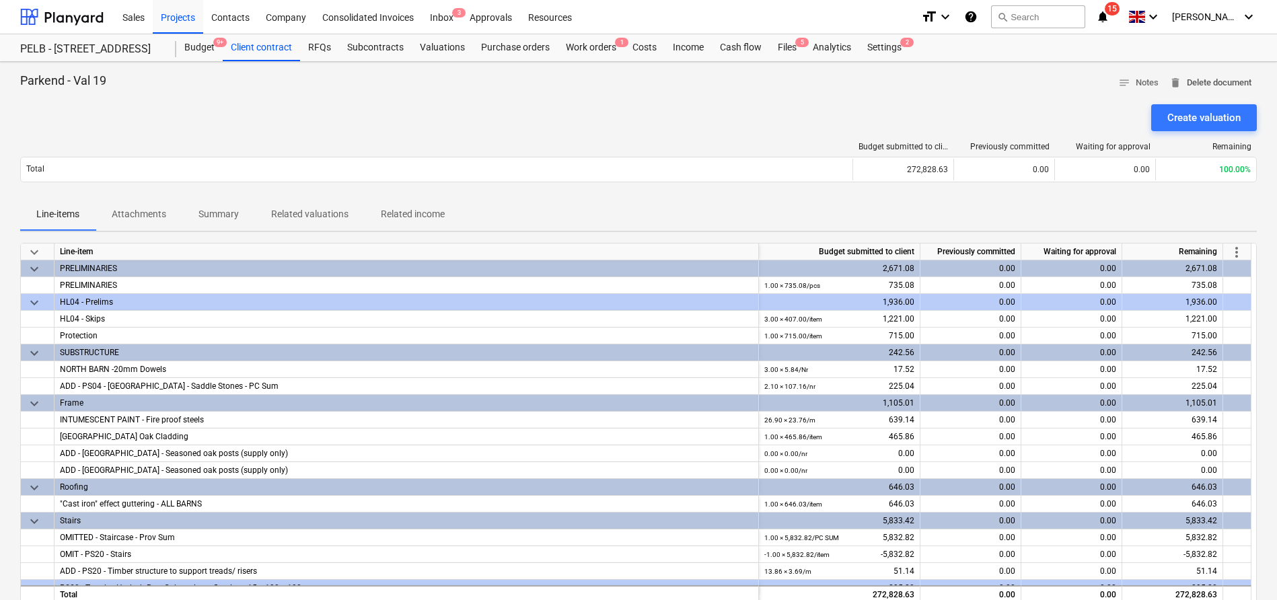
click at [1219, 79] on span "delete Delete document" at bounding box center [1211, 82] width 82 height 15
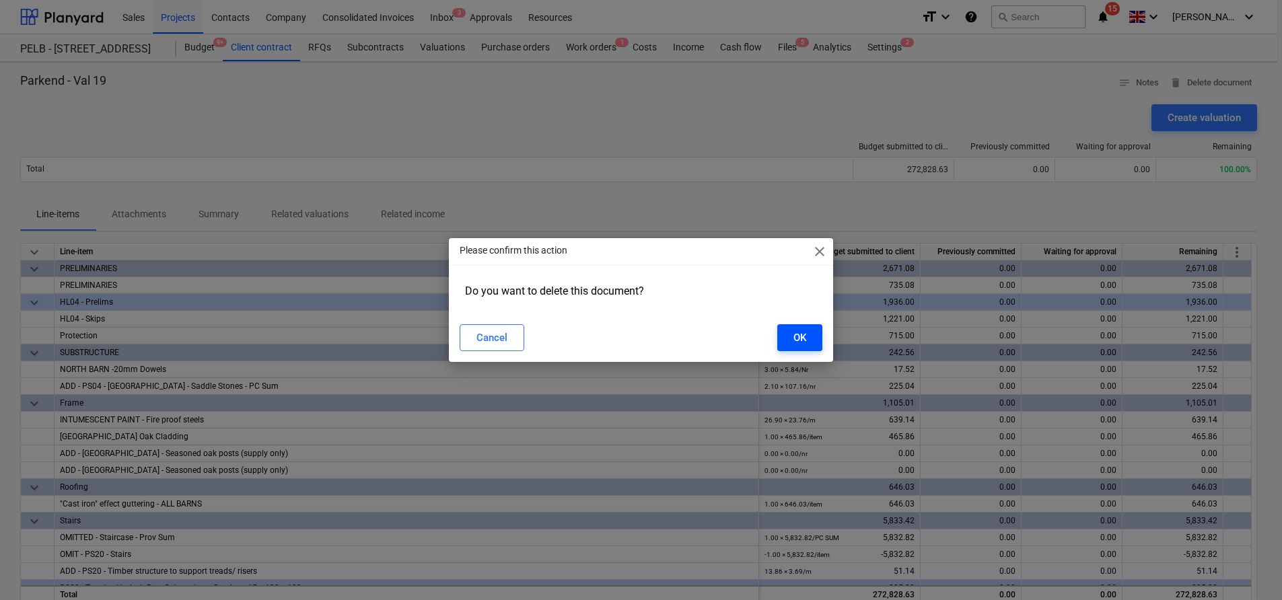
click at [793, 337] on div "OK" at bounding box center [799, 337] width 13 height 17
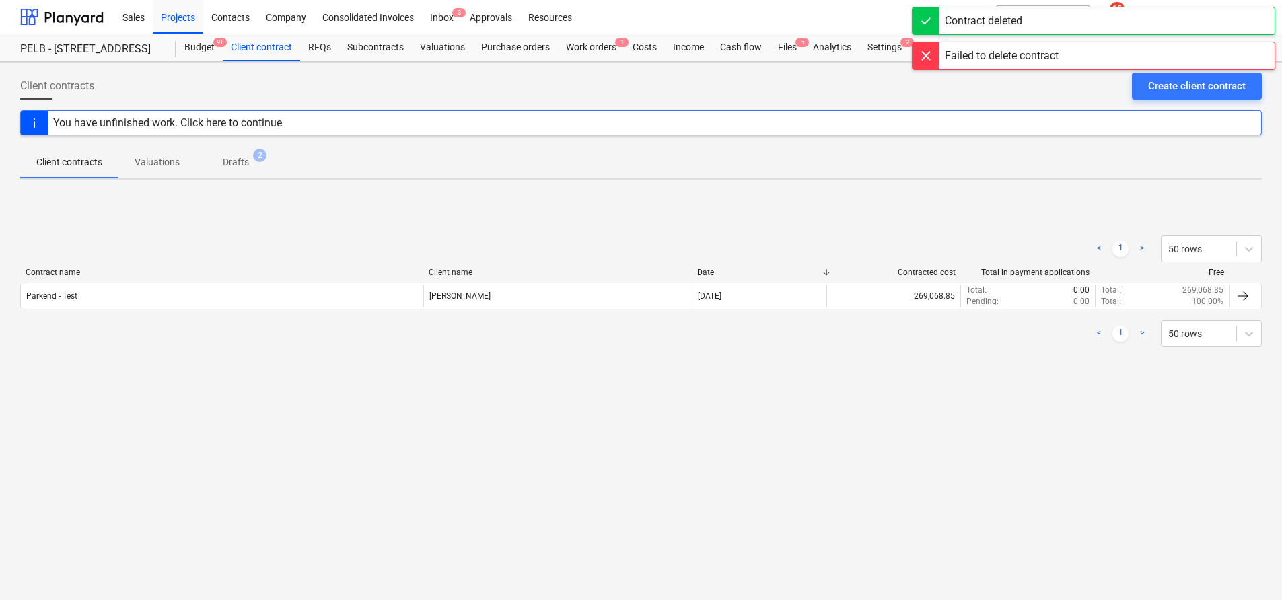
click at [735, 352] on div "< 1 > 50 rows" at bounding box center [641, 334] width 1242 height 38
click at [184, 52] on div "Budget 9+" at bounding box center [199, 47] width 46 height 27
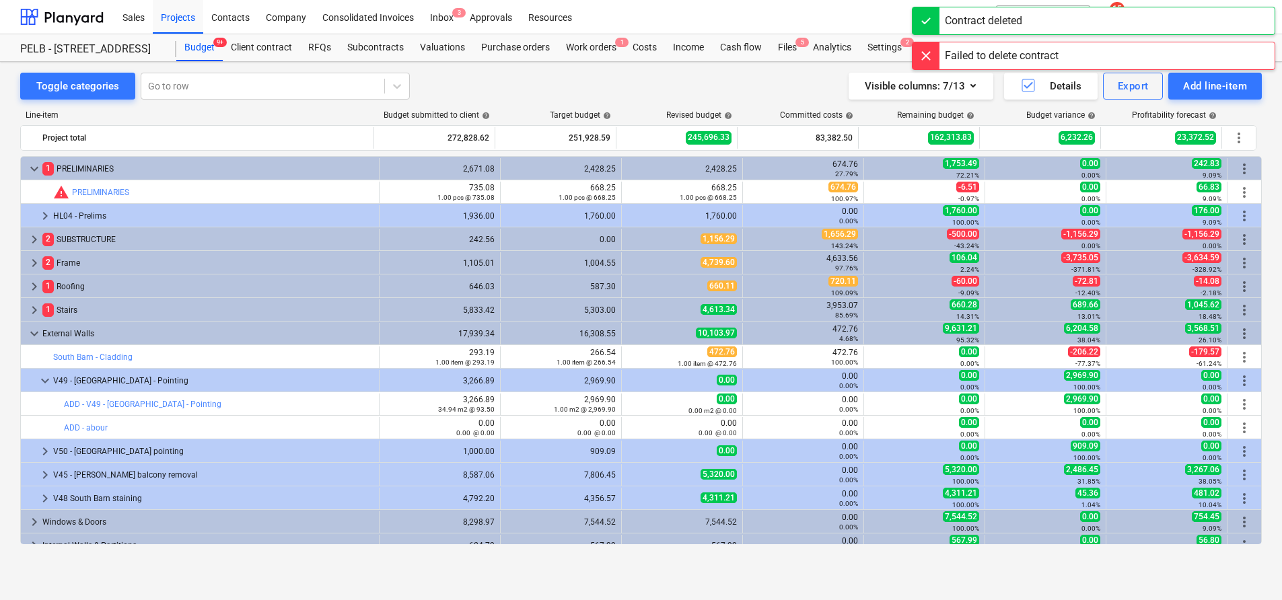
scroll to position [427, 0]
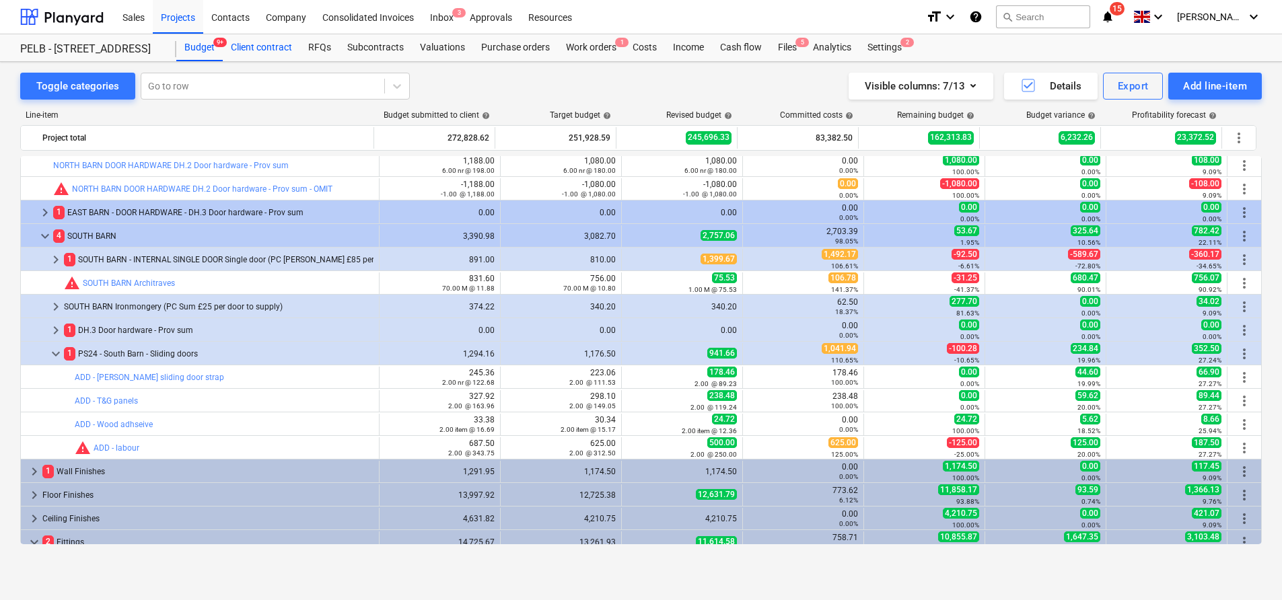
click at [263, 48] on div "Client contract" at bounding box center [261, 47] width 77 height 27
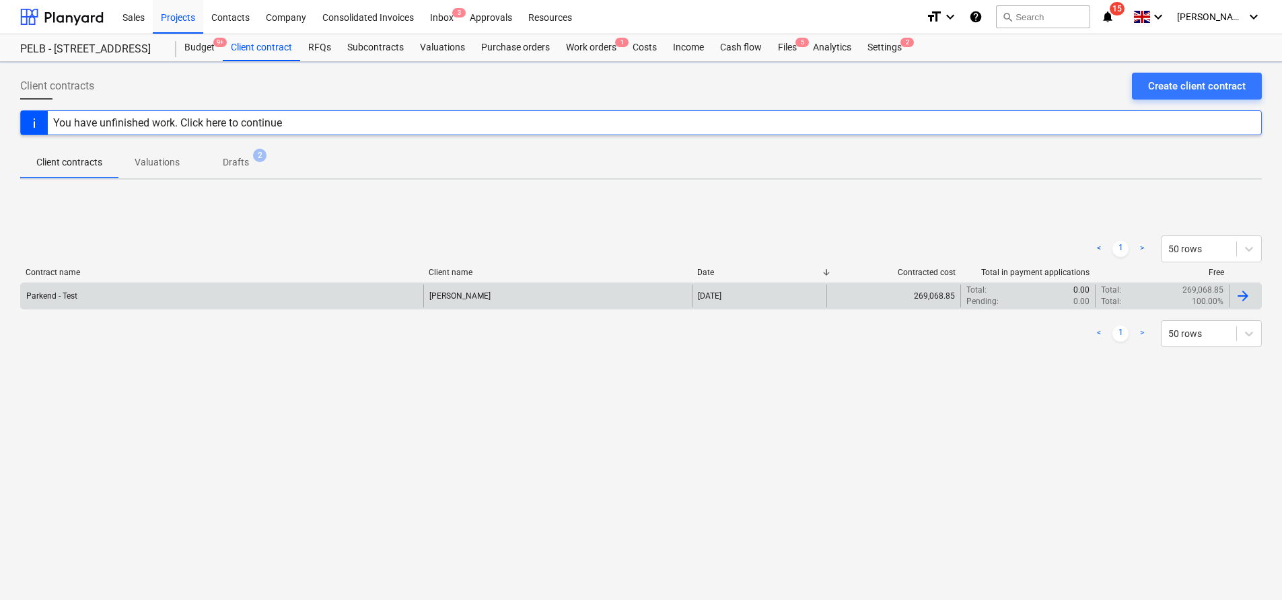
click at [237, 297] on div "Parkend - Test" at bounding box center [222, 296] width 402 height 23
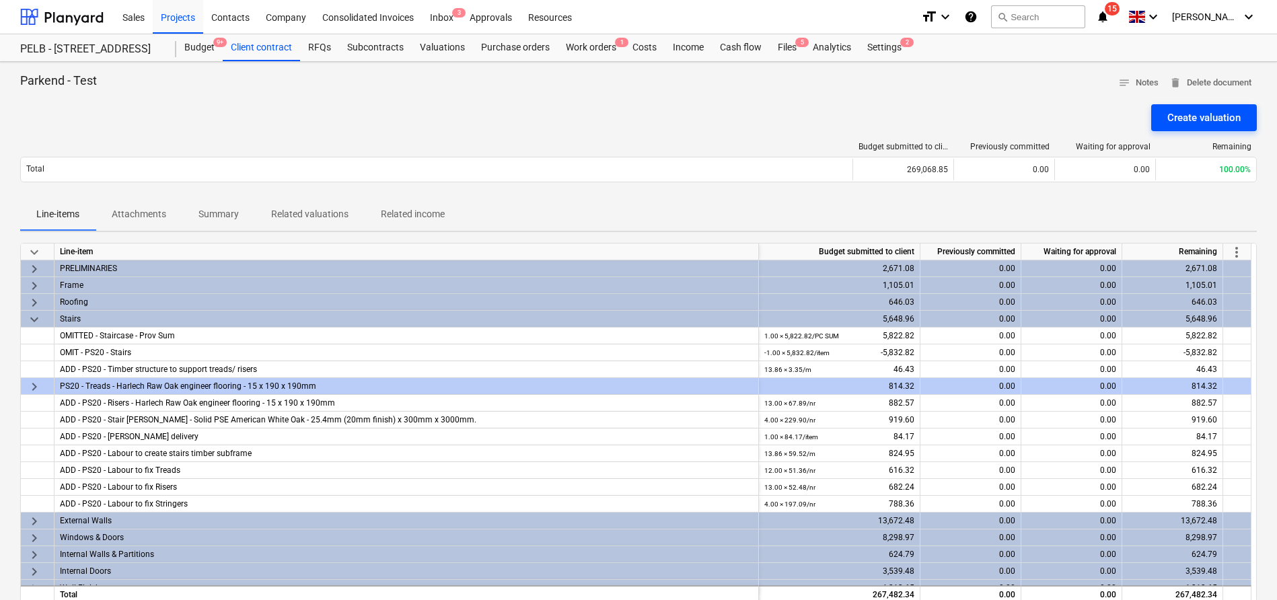
click at [1220, 116] on div "Create valuation" at bounding box center [1204, 117] width 73 height 17
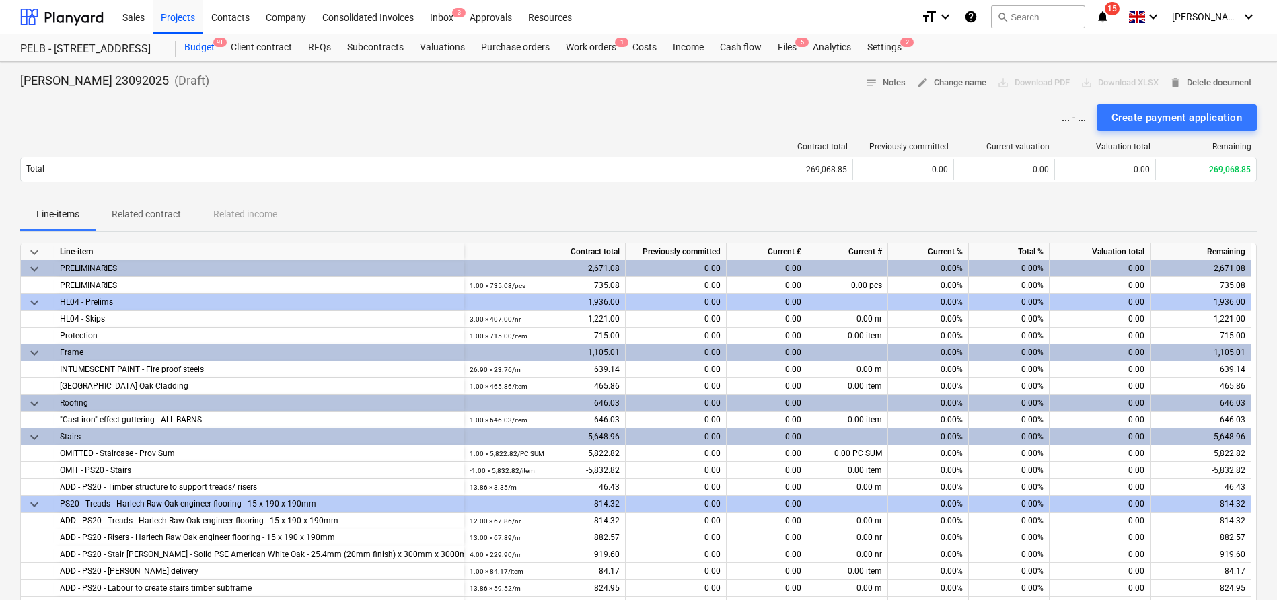
click at [186, 50] on div "Budget 9+" at bounding box center [199, 47] width 46 height 27
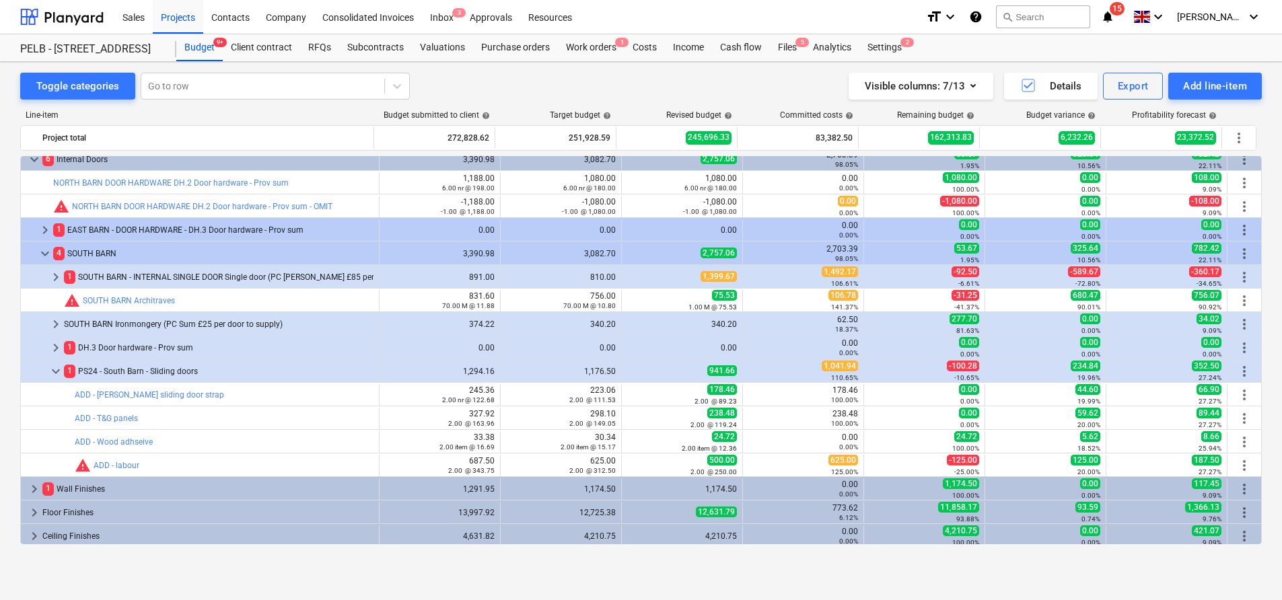
scroll to position [371, 0]
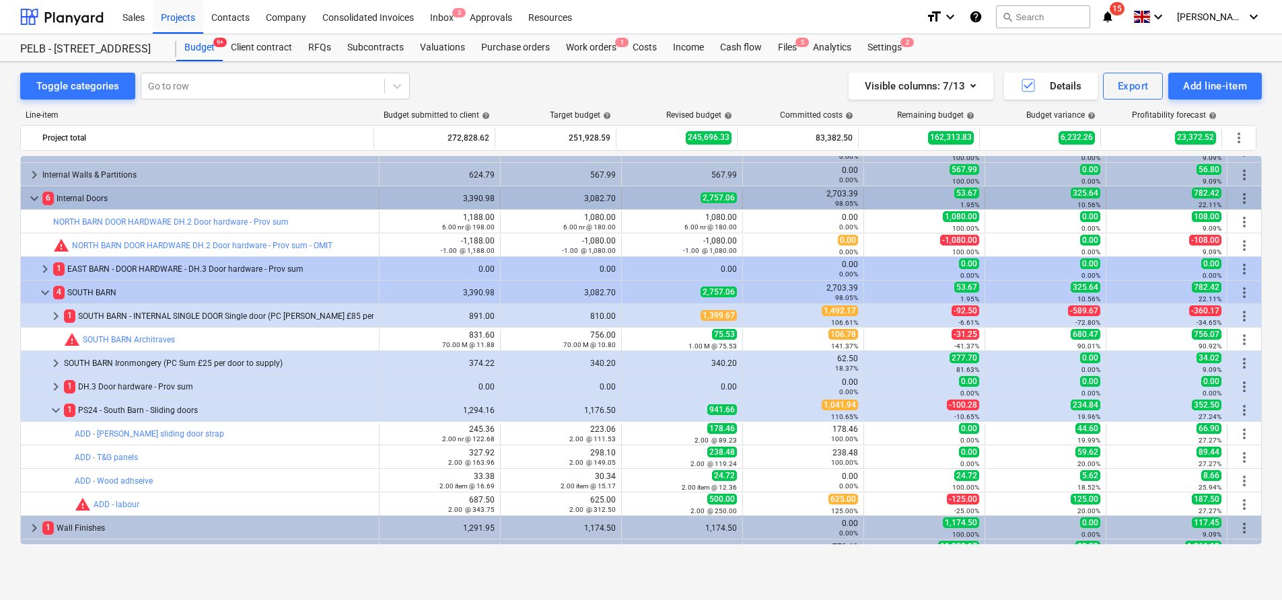
click at [36, 197] on span "keyboard_arrow_down" at bounding box center [34, 198] width 16 height 16
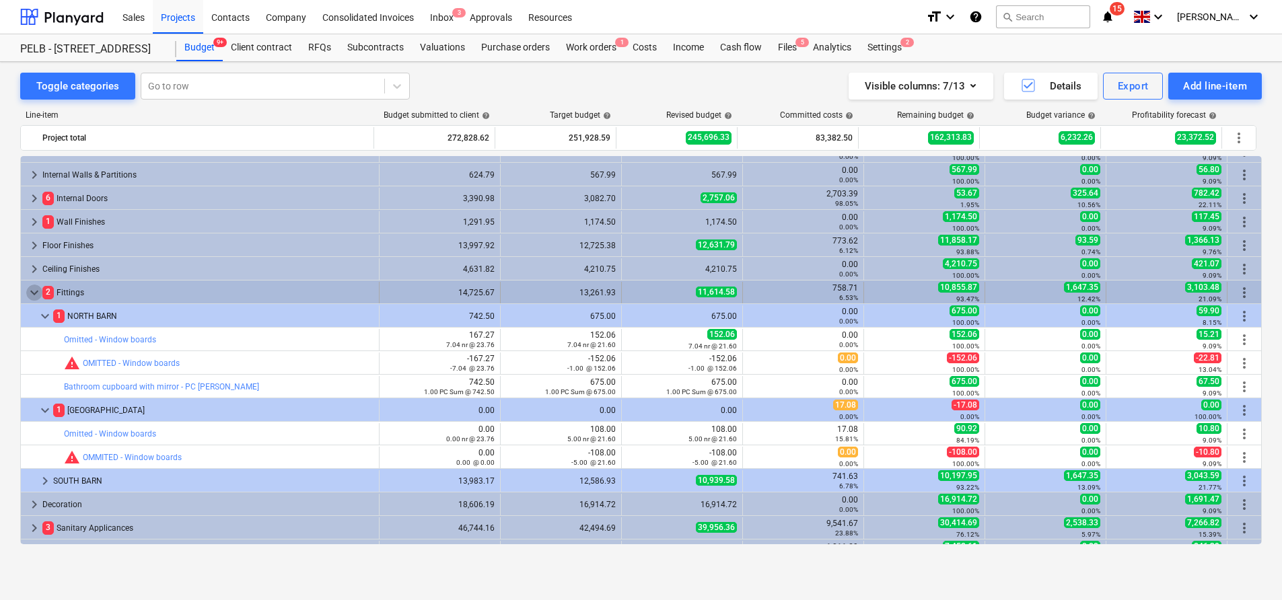
click at [39, 288] on span "keyboard_arrow_down" at bounding box center [34, 293] width 16 height 16
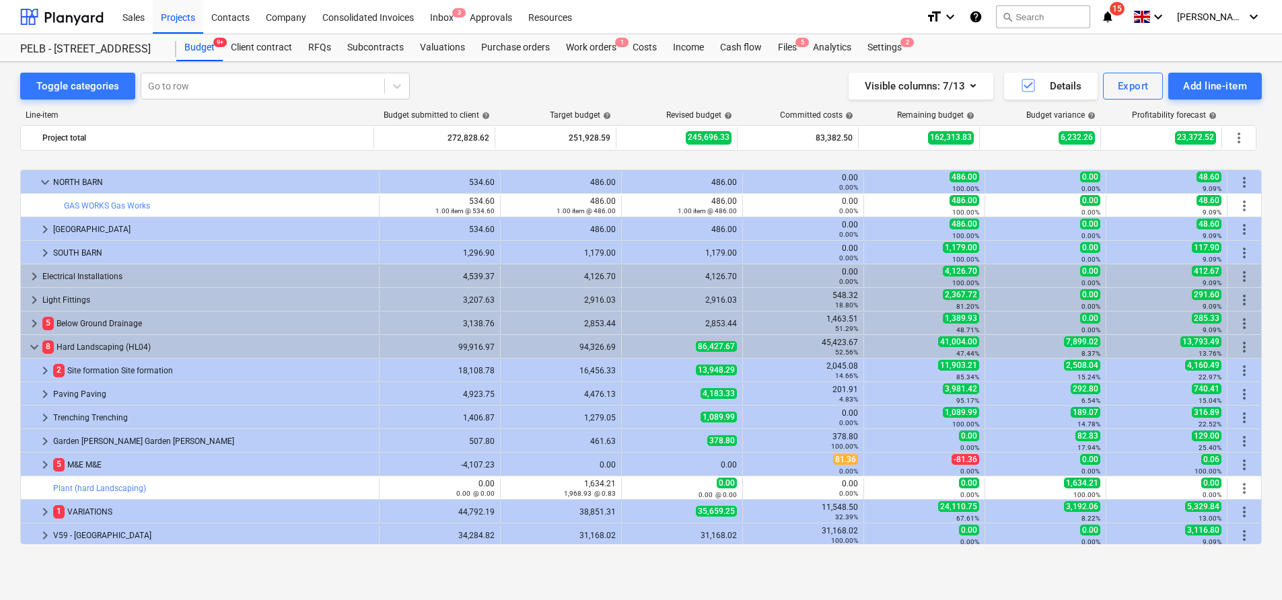
scroll to position [673, 0]
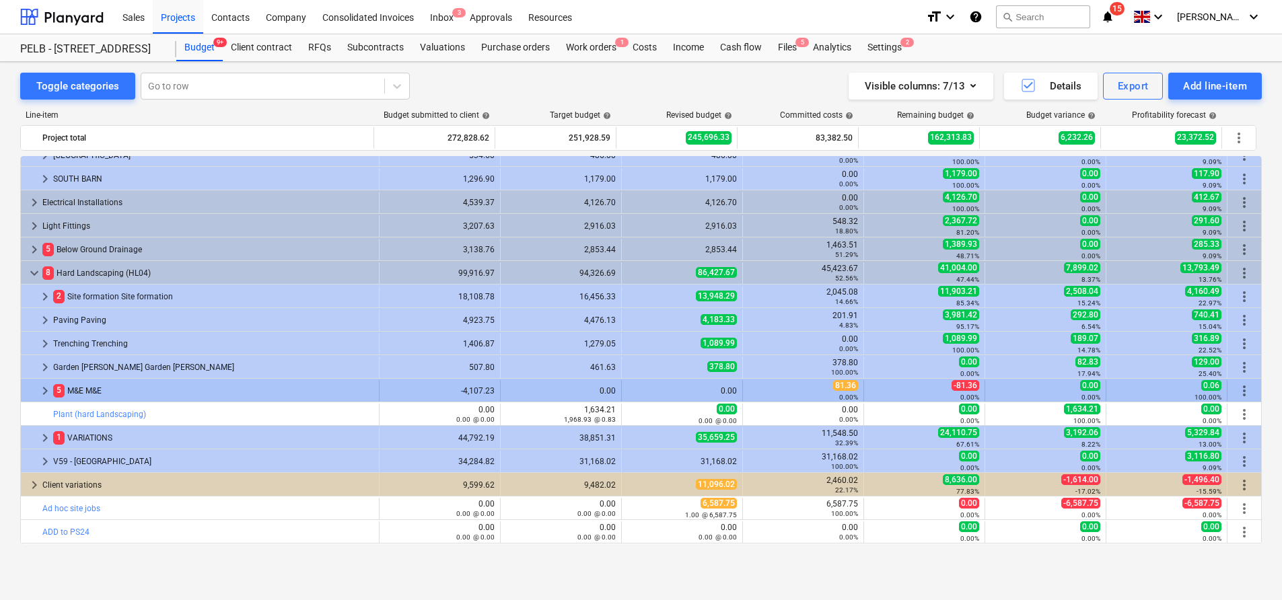
click at [48, 390] on span "keyboard_arrow_right" at bounding box center [45, 391] width 16 height 16
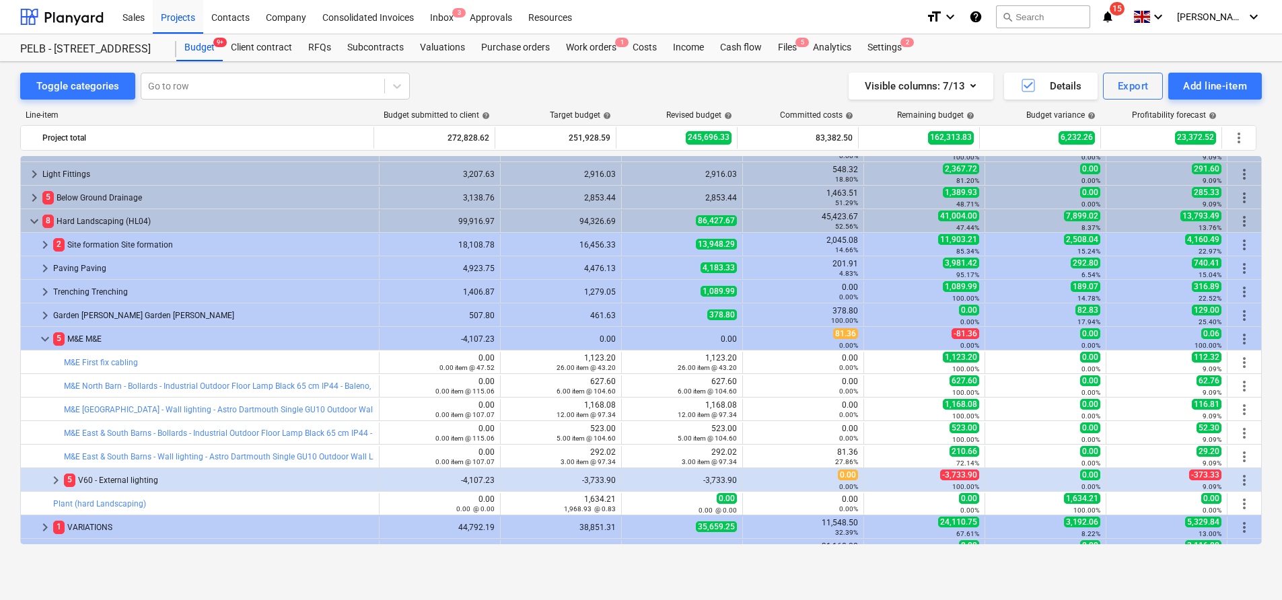
scroll to position [727, 0]
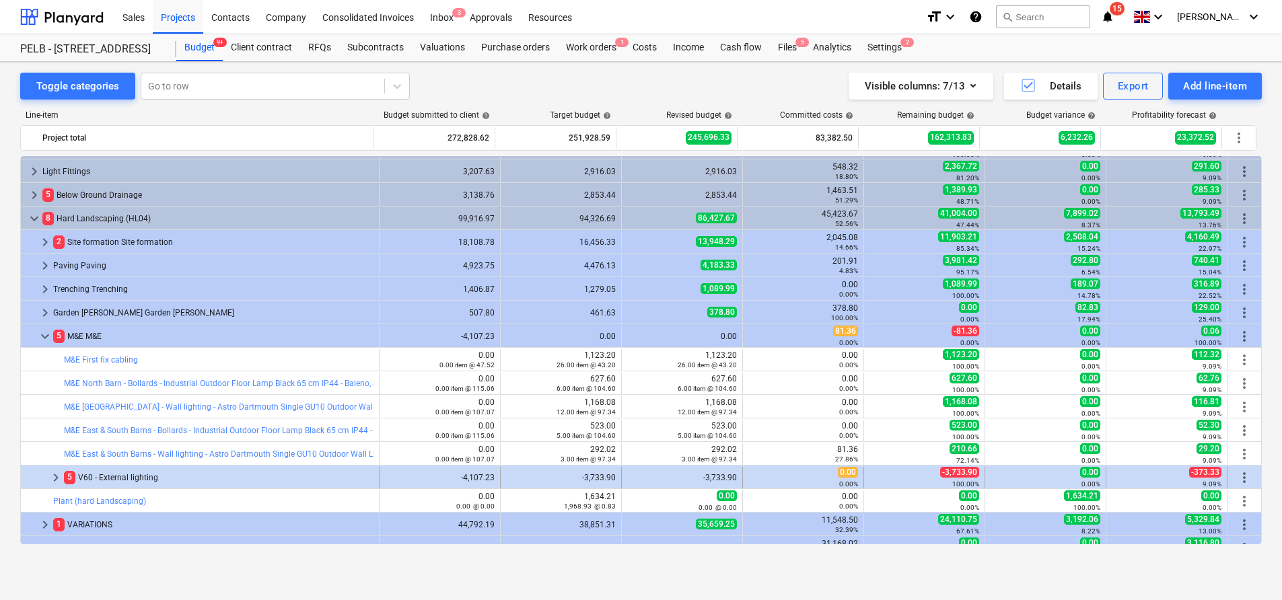
click at [59, 482] on span "keyboard_arrow_right" at bounding box center [56, 478] width 16 height 16
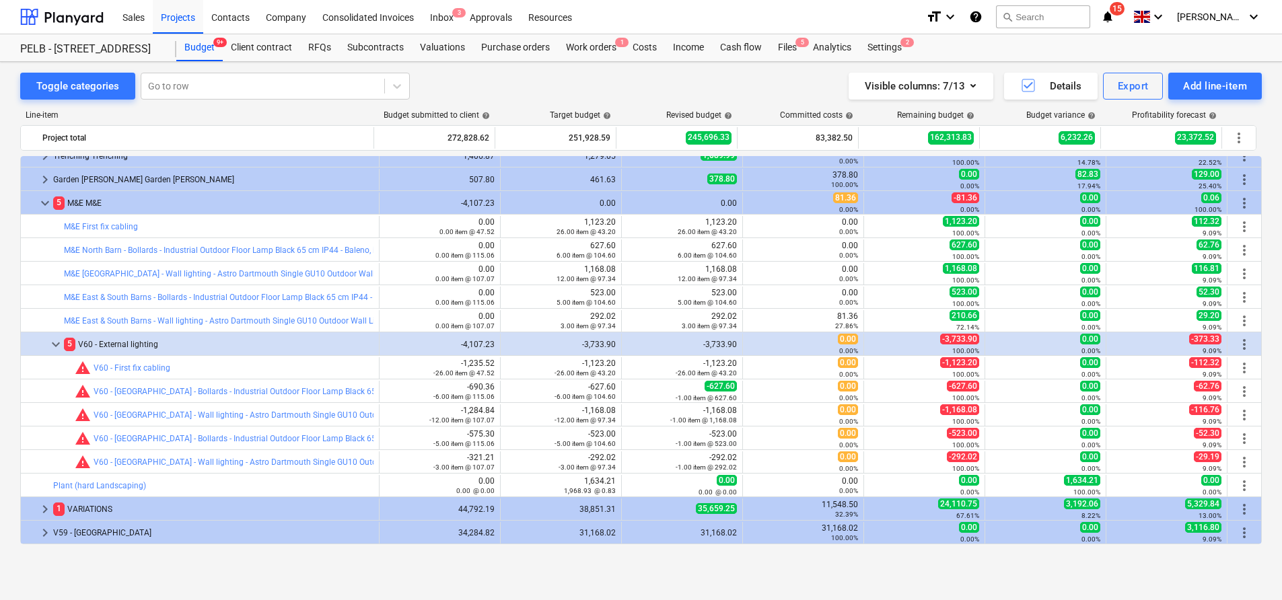
scroll to position [858, 0]
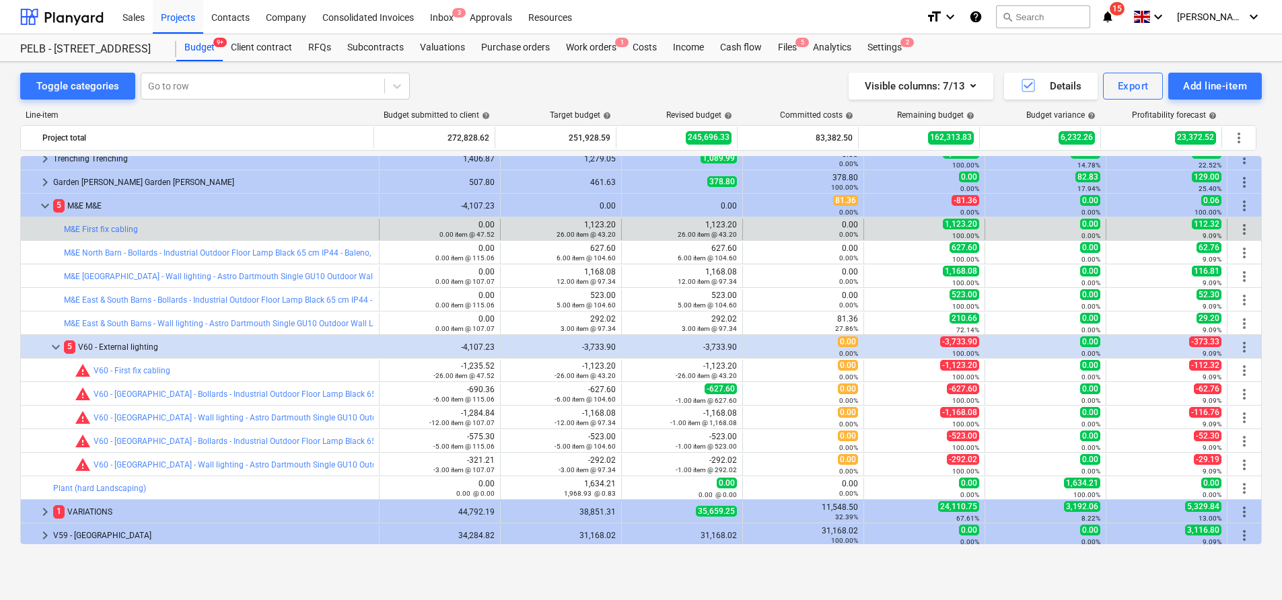
click at [1250, 225] on div "more_vert" at bounding box center [1244, 230] width 23 height 22
click at [1241, 227] on span "more_vert" at bounding box center [1244, 229] width 16 height 16
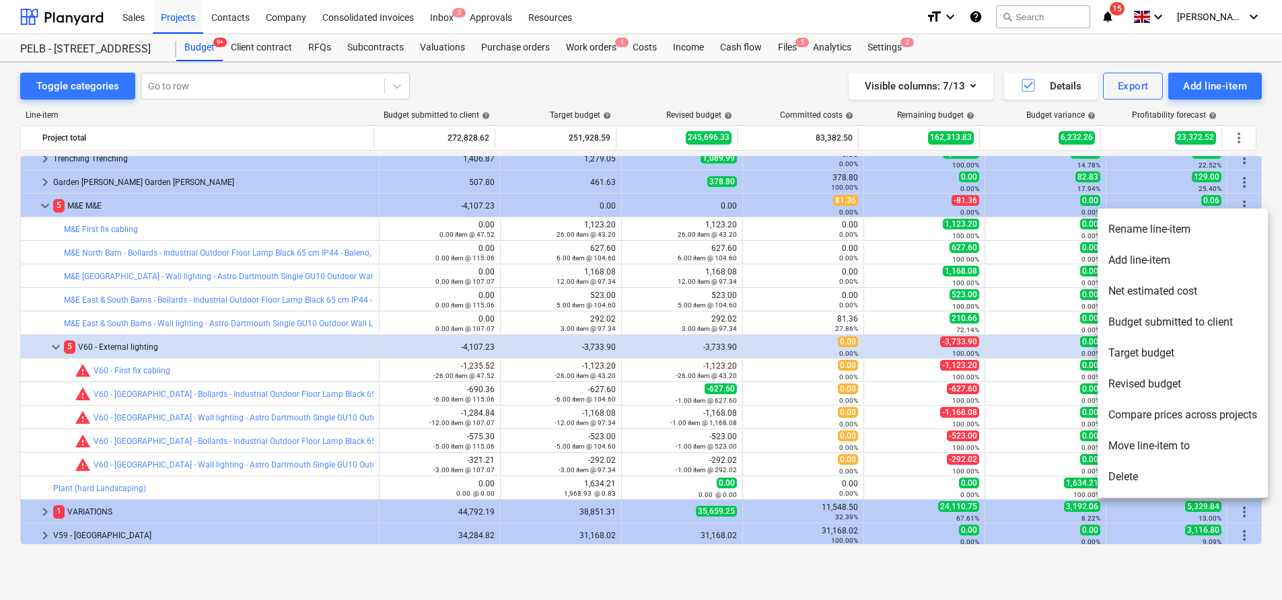
click at [683, 353] on div at bounding box center [641, 300] width 1282 height 600
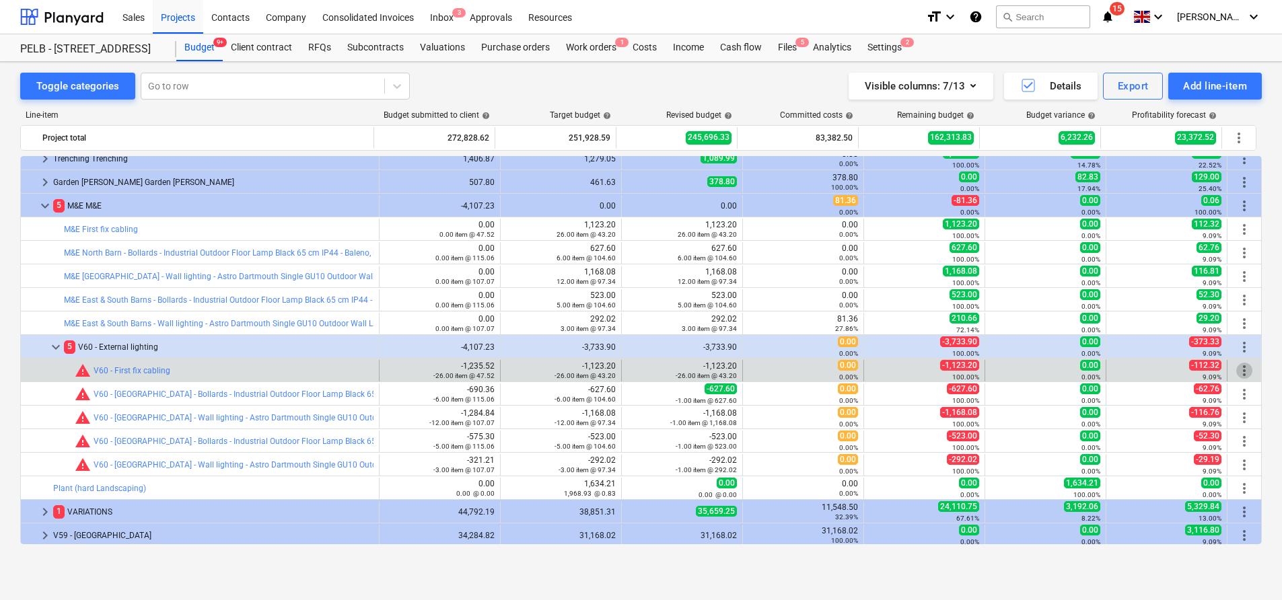
click at [1237, 371] on span "more_vert" at bounding box center [1244, 371] width 16 height 16
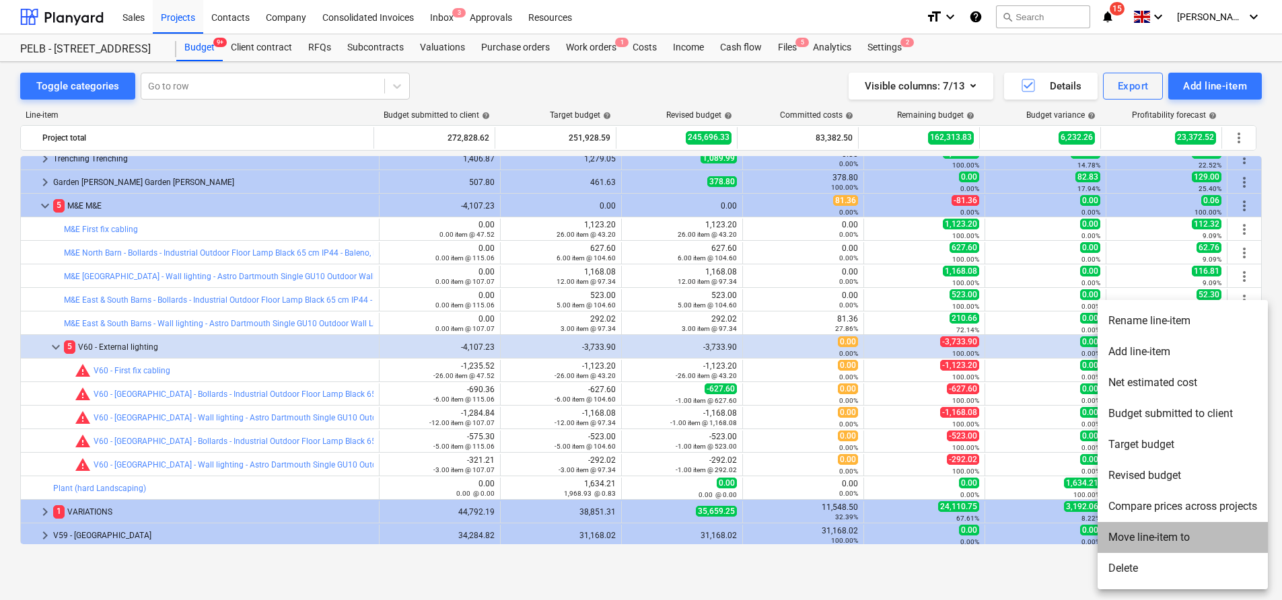
click at [1218, 534] on li "Move line-item to" at bounding box center [1183, 537] width 170 height 31
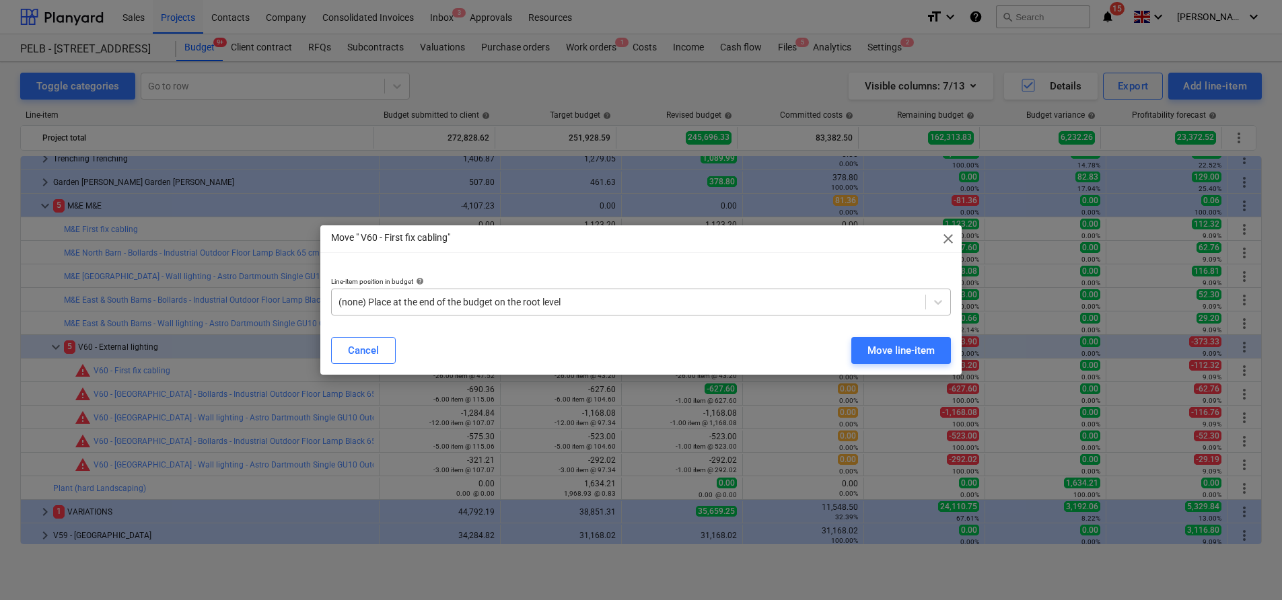
click at [652, 305] on div at bounding box center [628, 301] width 580 height 13
type input "m&"
click at [883, 349] on div "Move line-item" at bounding box center [900, 350] width 67 height 17
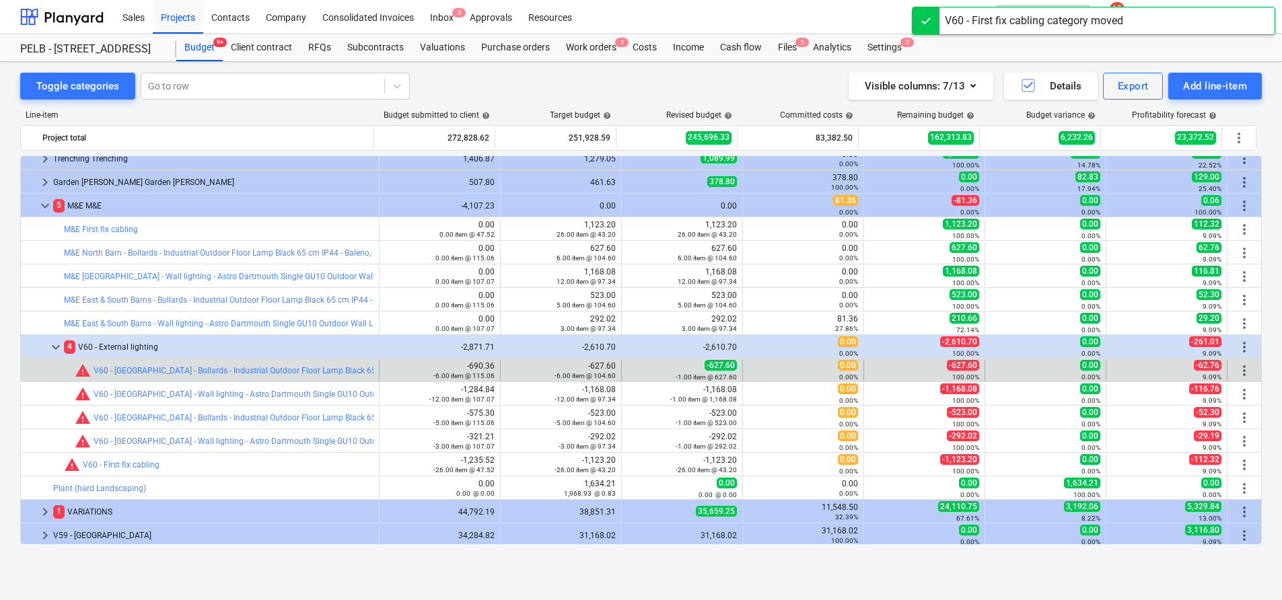
click at [1242, 367] on span "more_vert" at bounding box center [1244, 371] width 16 height 16
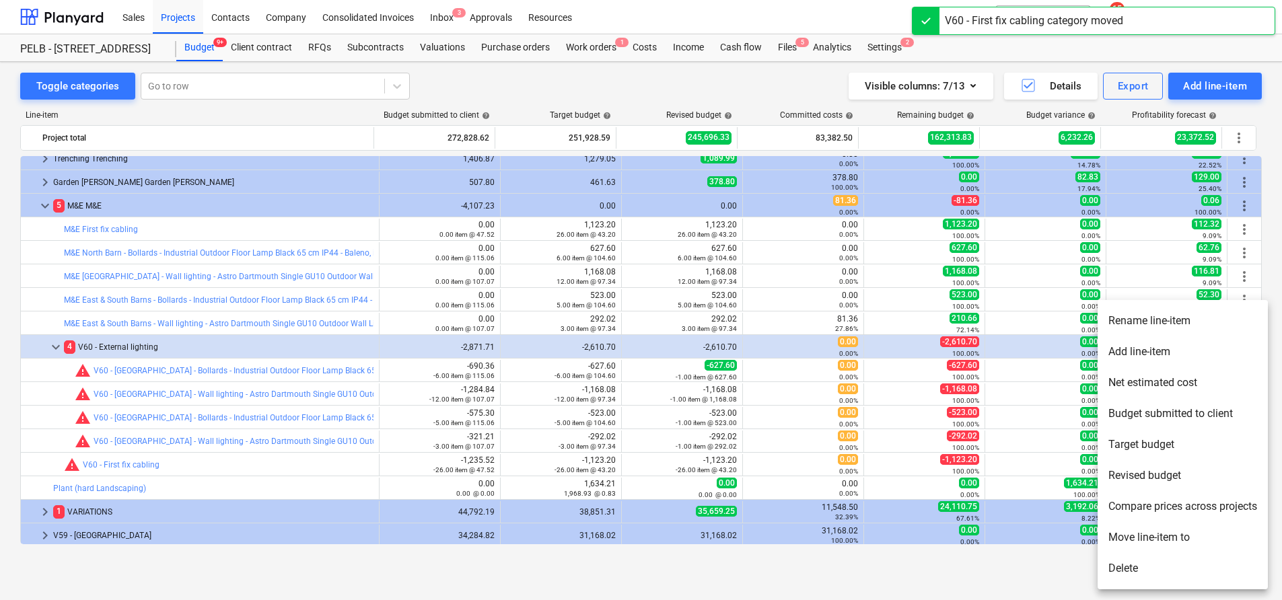
click at [1165, 532] on li "Move line-item to" at bounding box center [1183, 537] width 170 height 31
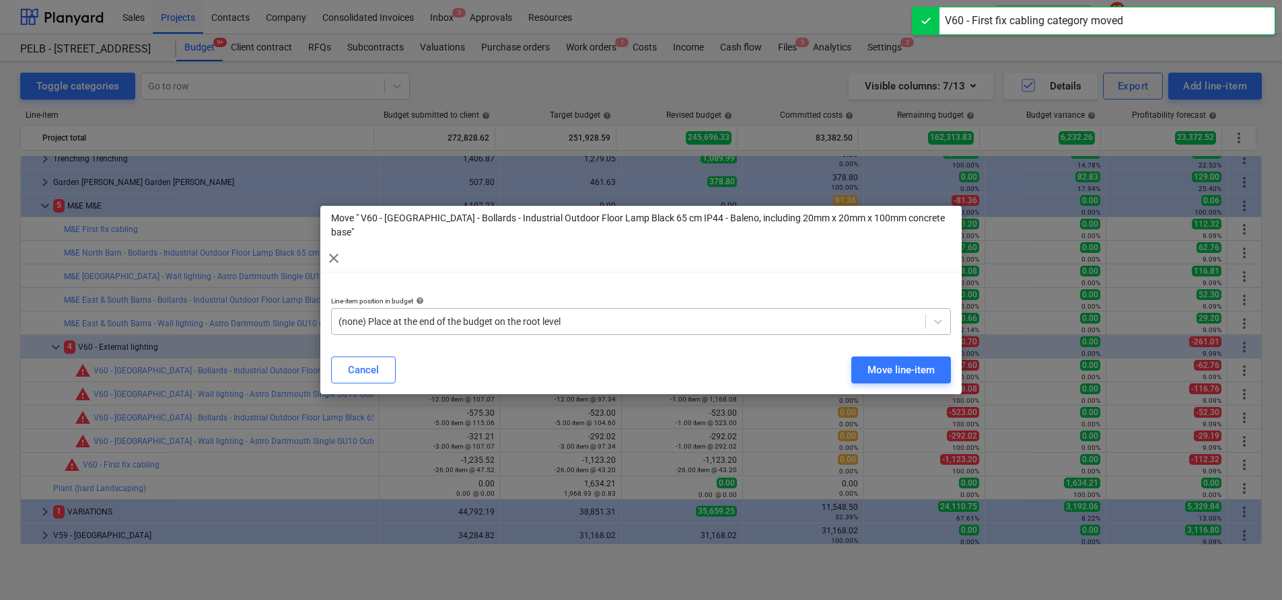
click at [715, 312] on div "(none) Place at the end of the budget on the root level" at bounding box center [629, 321] width 594 height 19
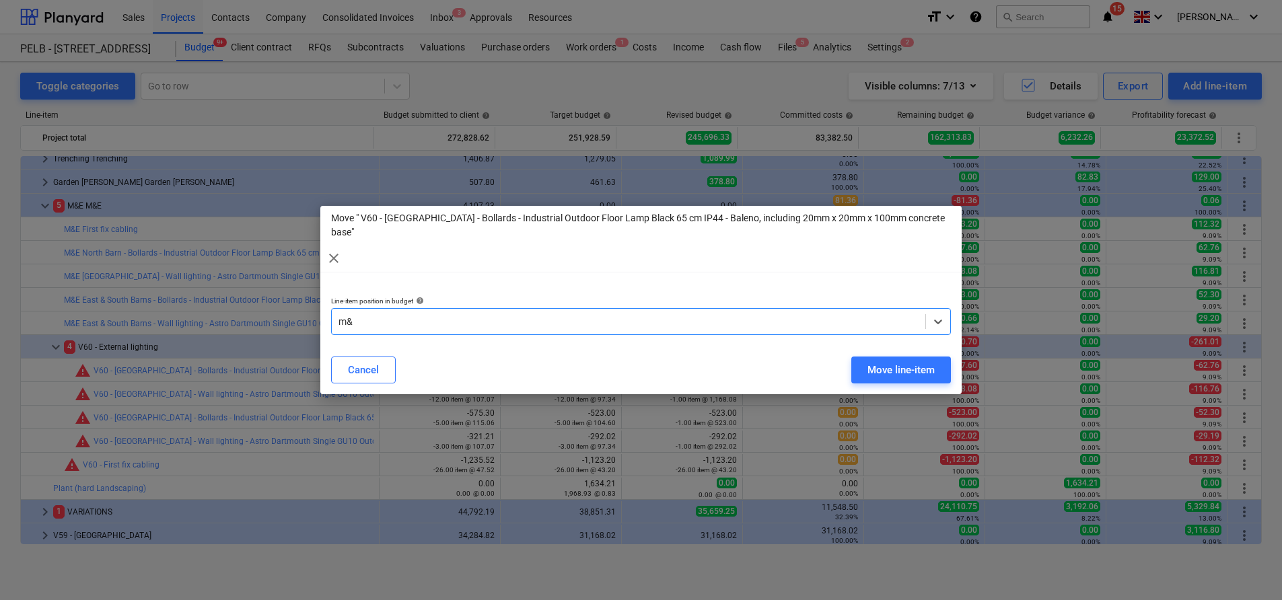
type input "m&e"
click at [882, 361] on div "Move line-item" at bounding box center [900, 369] width 67 height 17
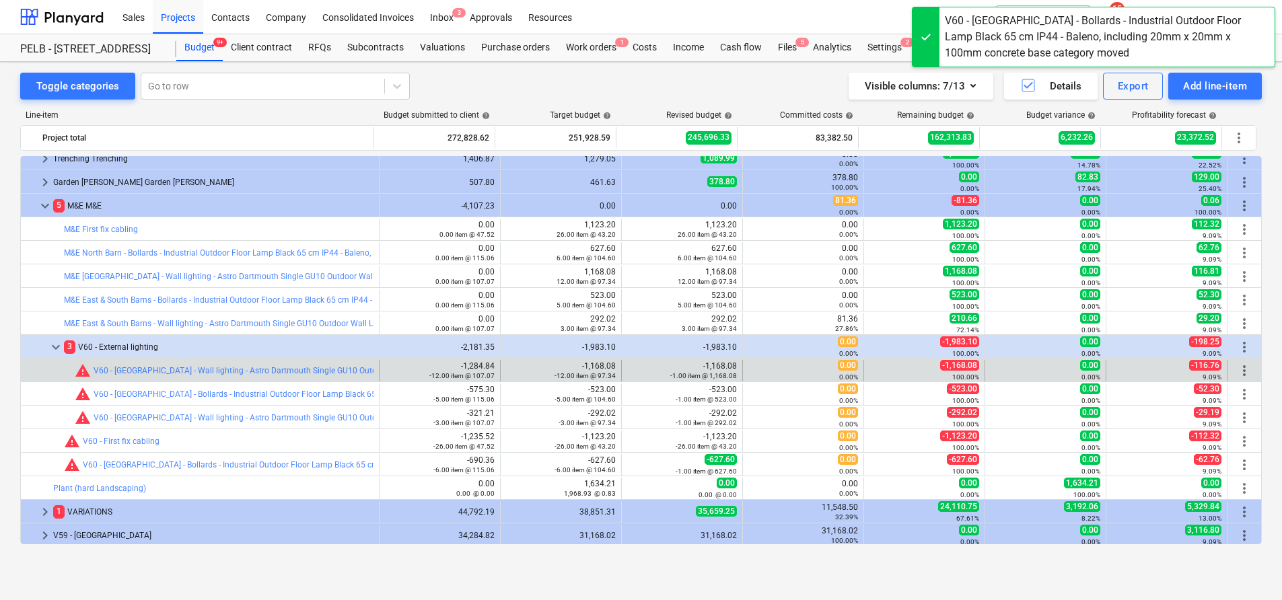
click at [1236, 371] on span "more_vert" at bounding box center [1244, 371] width 16 height 16
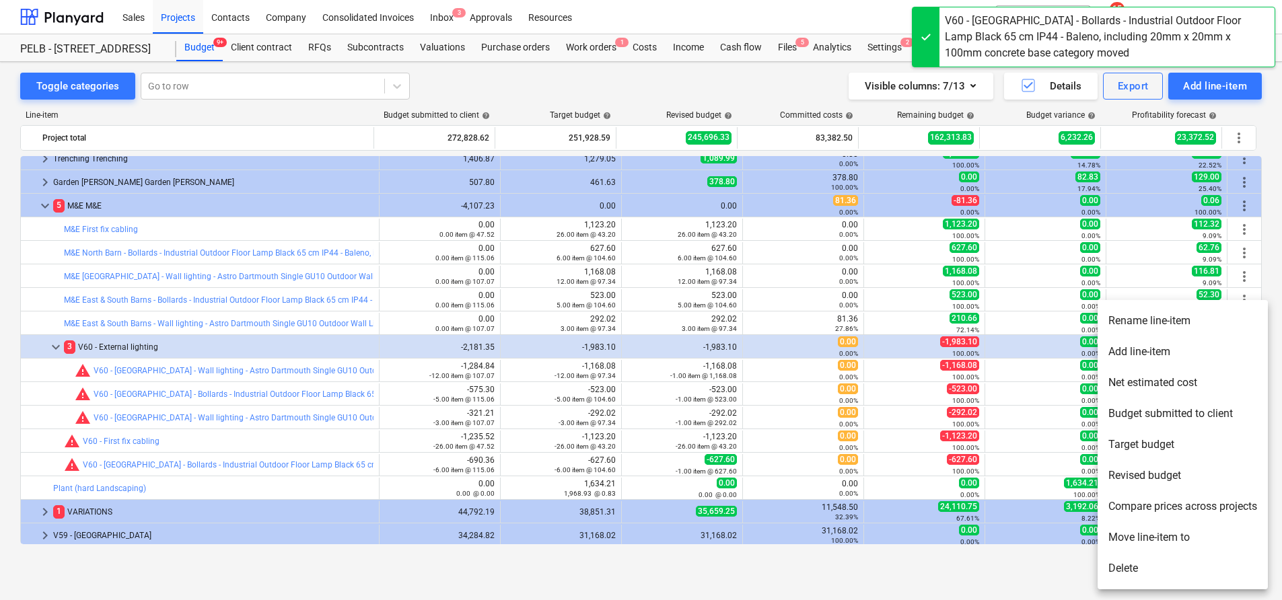
click at [1174, 537] on li "Move line-item to" at bounding box center [1183, 537] width 170 height 31
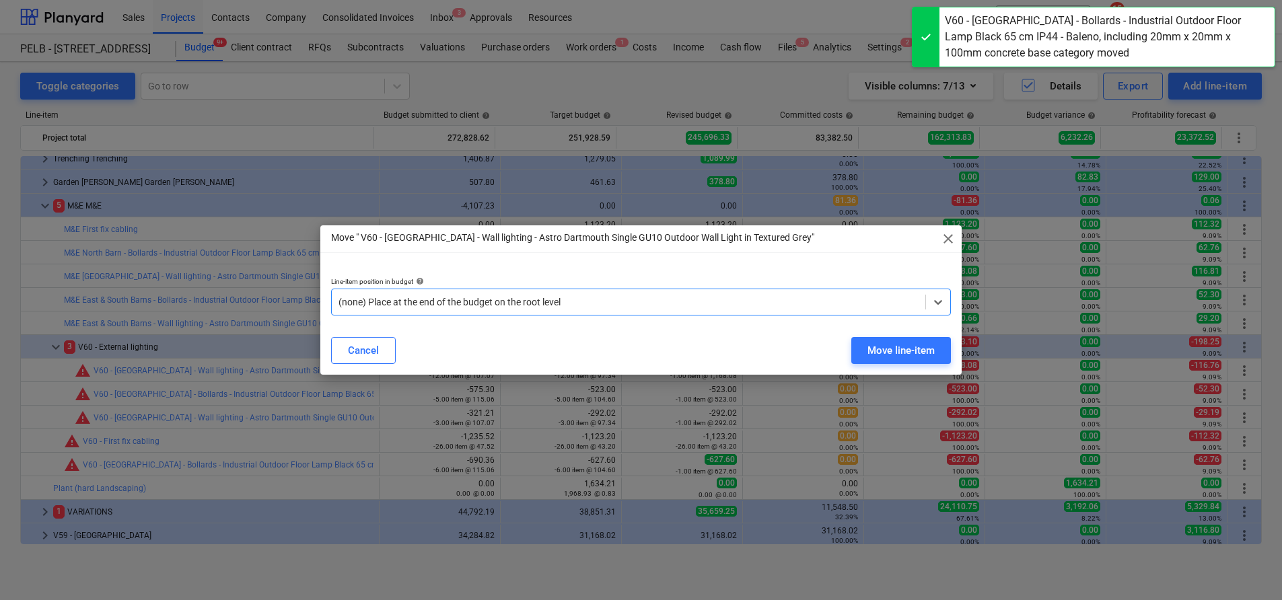
click at [727, 301] on div at bounding box center [628, 301] width 580 height 13
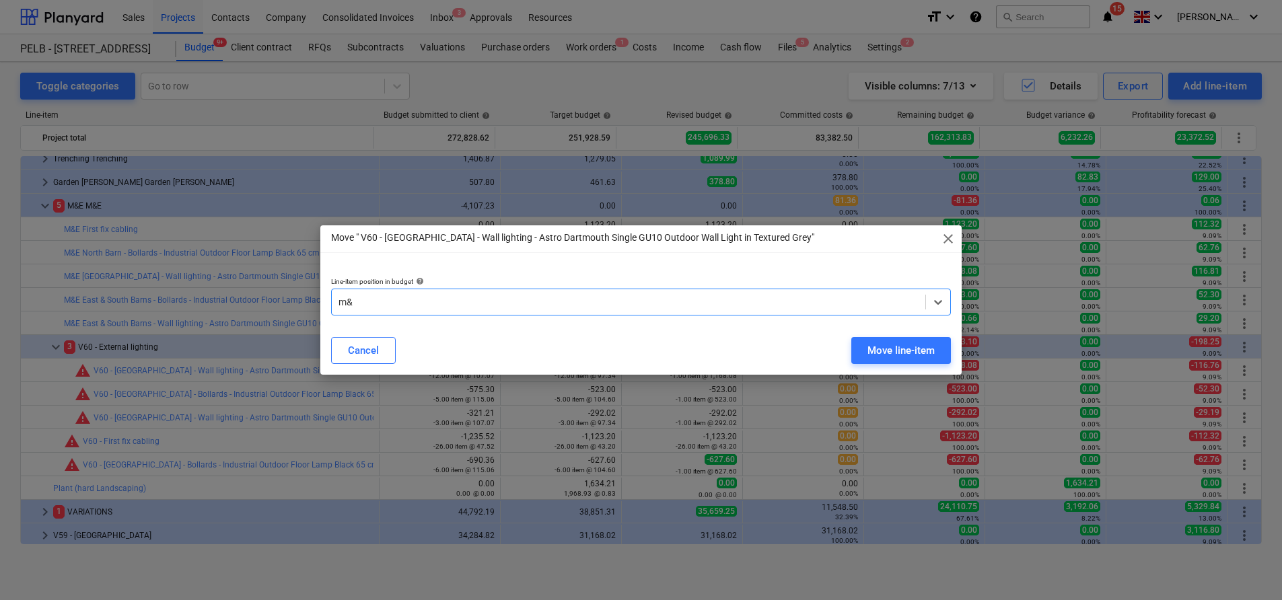
type input "m&e"
click at [917, 358] on div "Move line-item" at bounding box center [900, 350] width 67 height 17
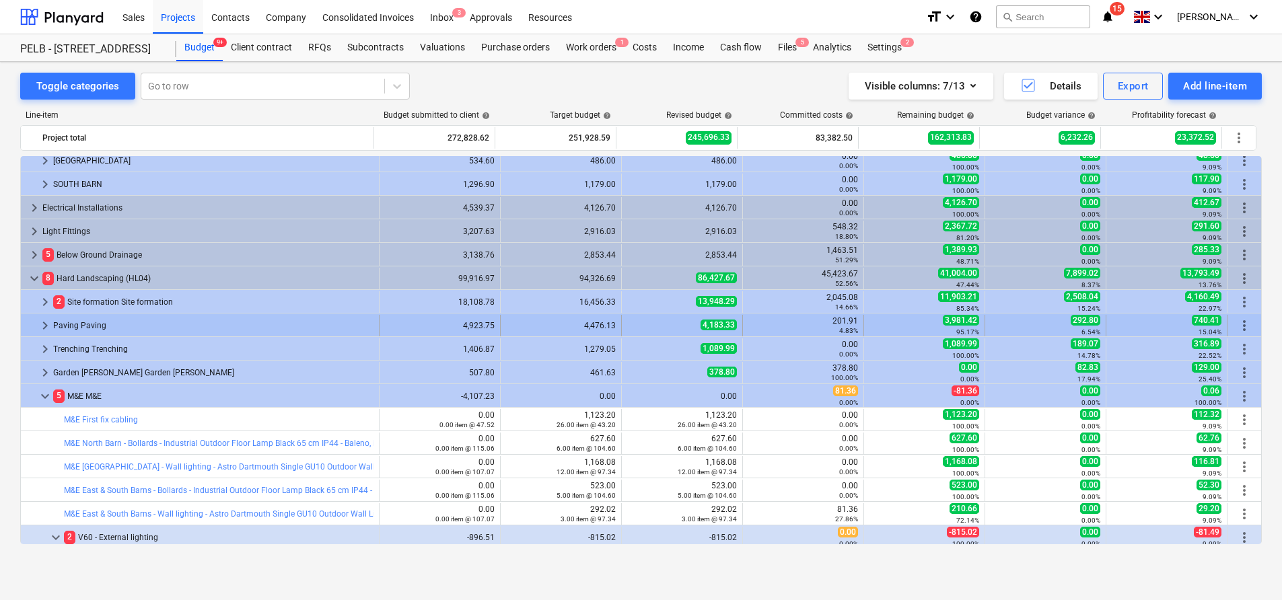
scroll to position [665, 0]
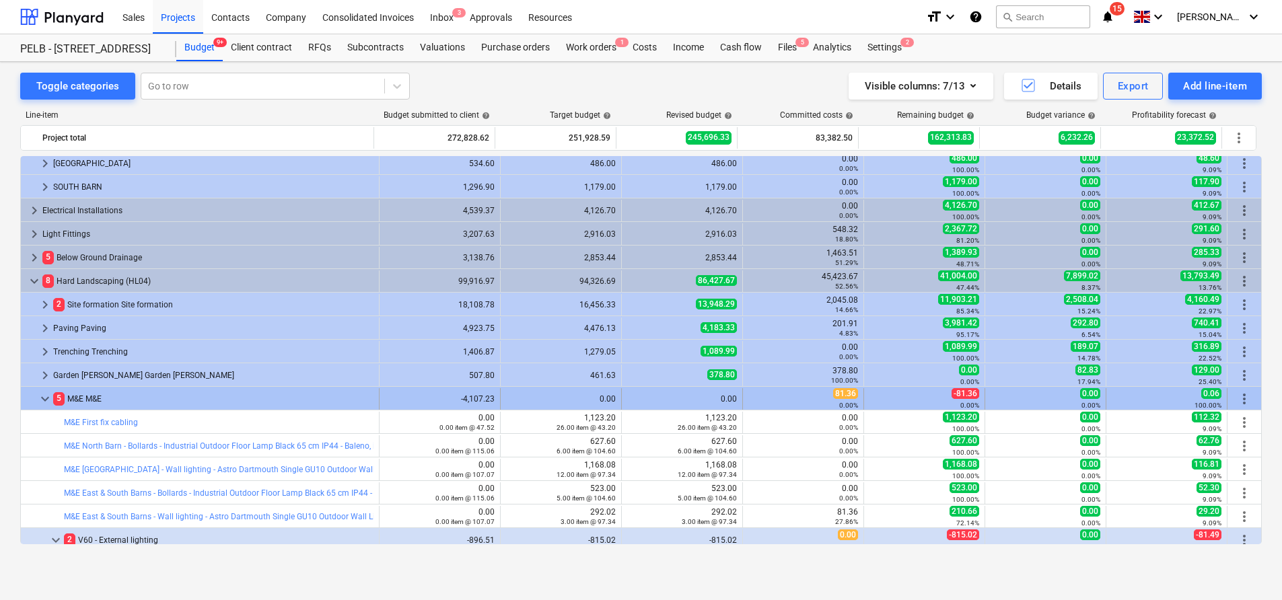
click at [42, 394] on span "keyboard_arrow_down" at bounding box center [45, 399] width 16 height 16
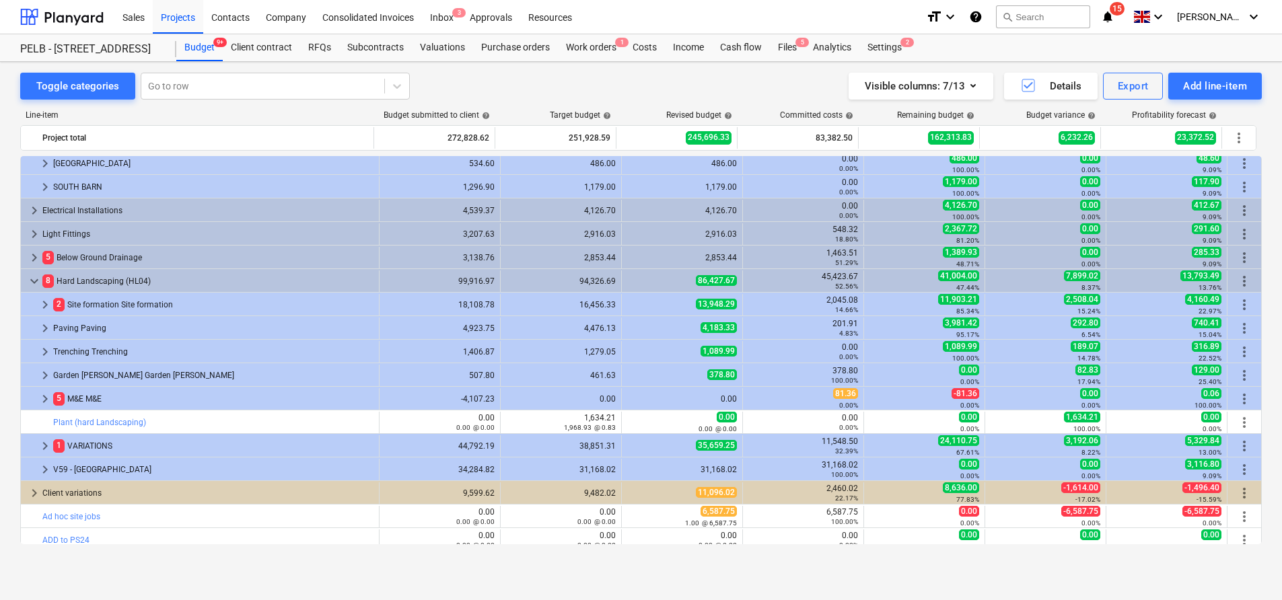
click at [42, 394] on span "keyboard_arrow_right" at bounding box center [45, 399] width 16 height 16
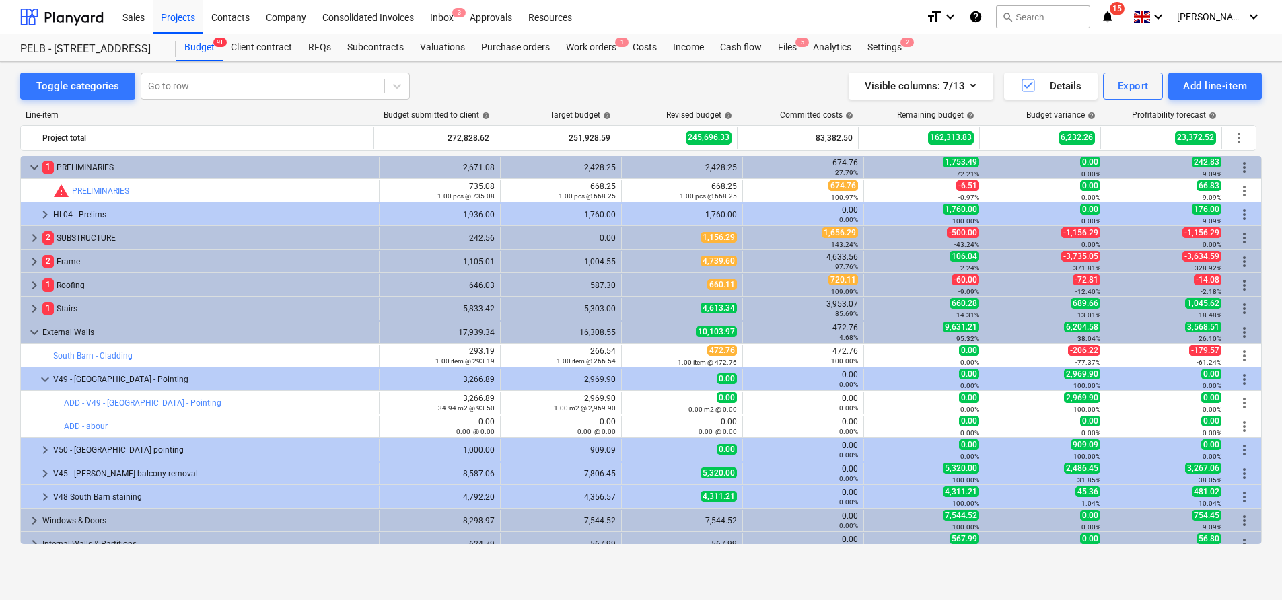
scroll to position [0, 0]
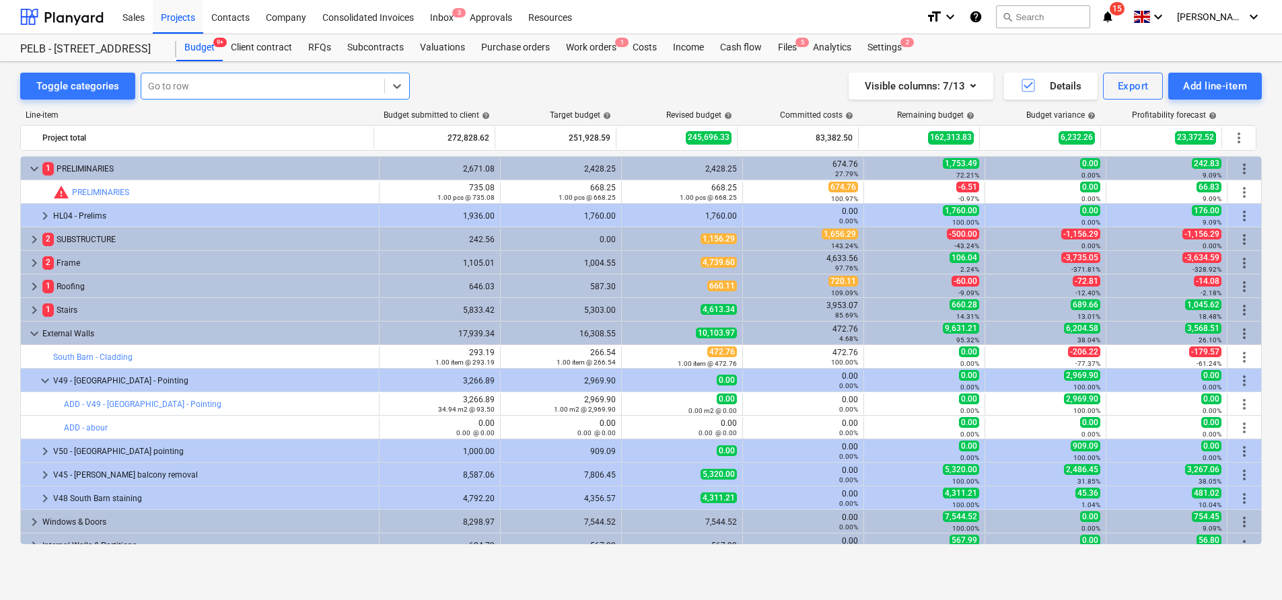
click at [322, 74] on div "Go to row" at bounding box center [275, 86] width 269 height 27
type input "v60"
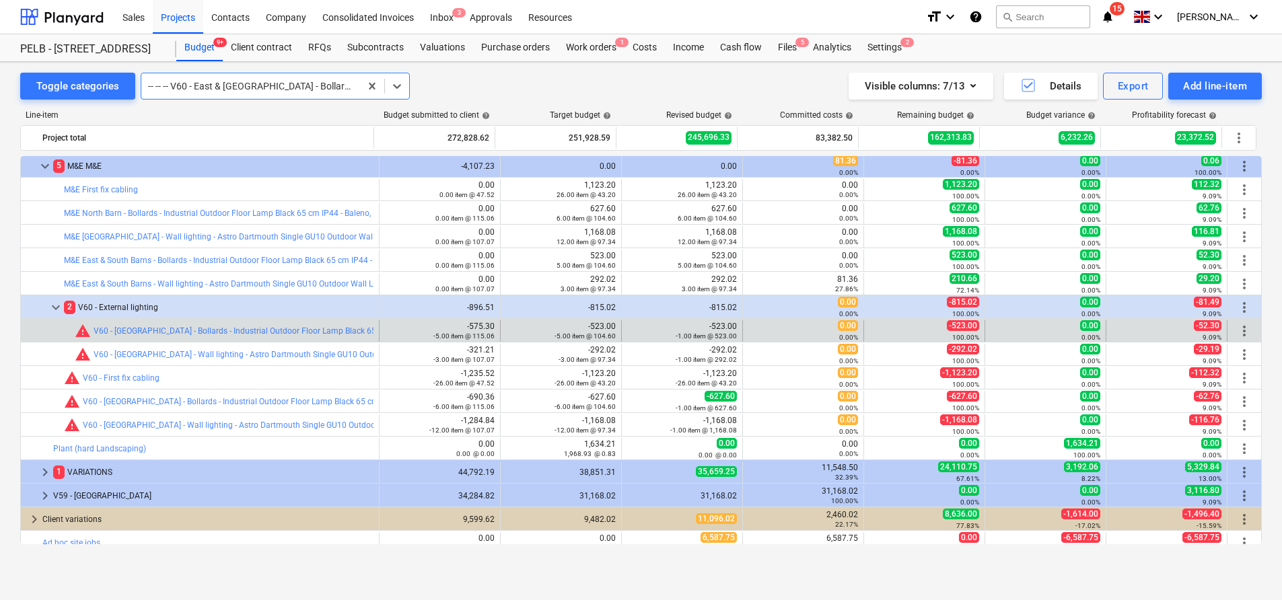
scroll to position [873, 0]
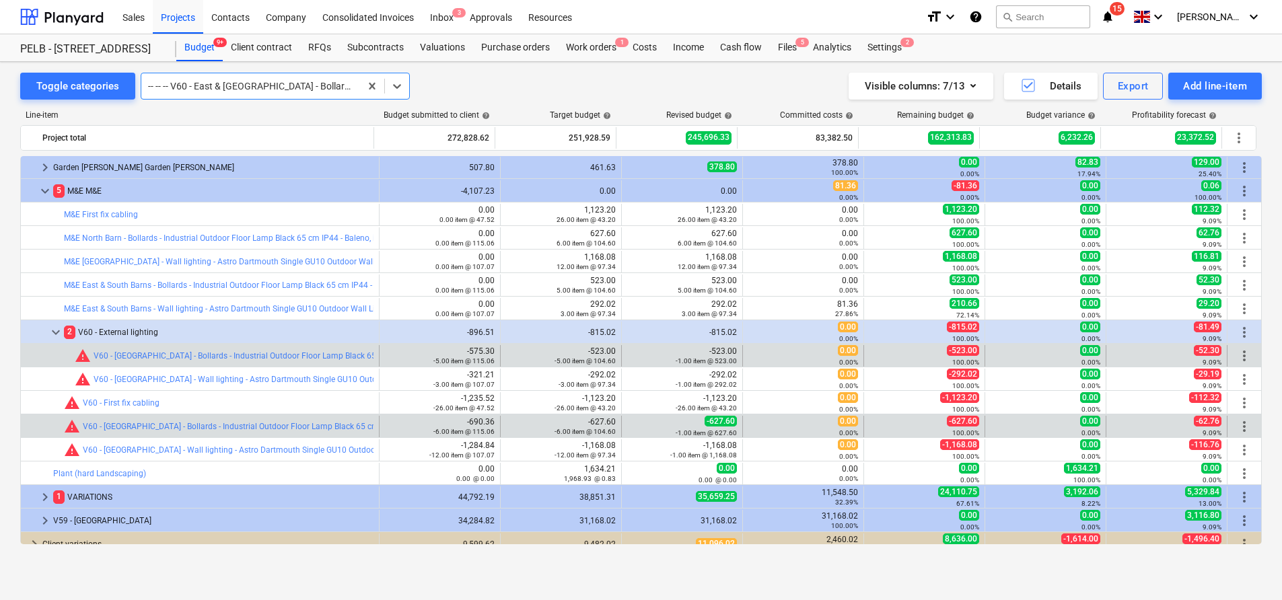
click at [1239, 425] on span "more_vert" at bounding box center [1244, 427] width 16 height 16
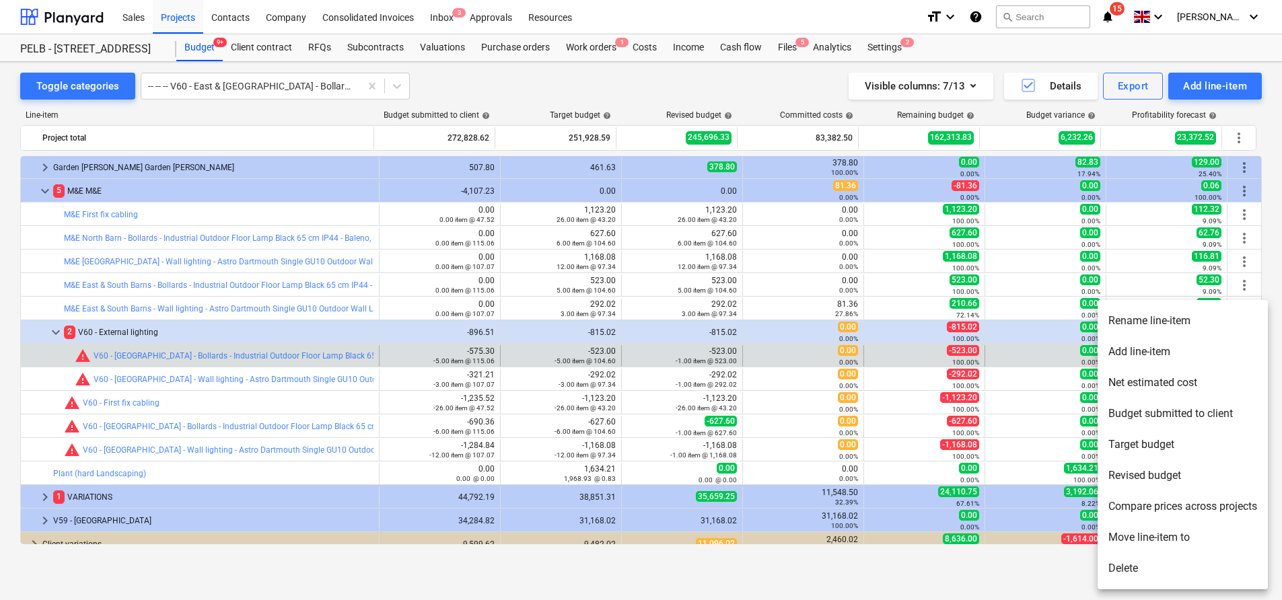
click at [1186, 541] on li "Move line-item to" at bounding box center [1183, 537] width 170 height 31
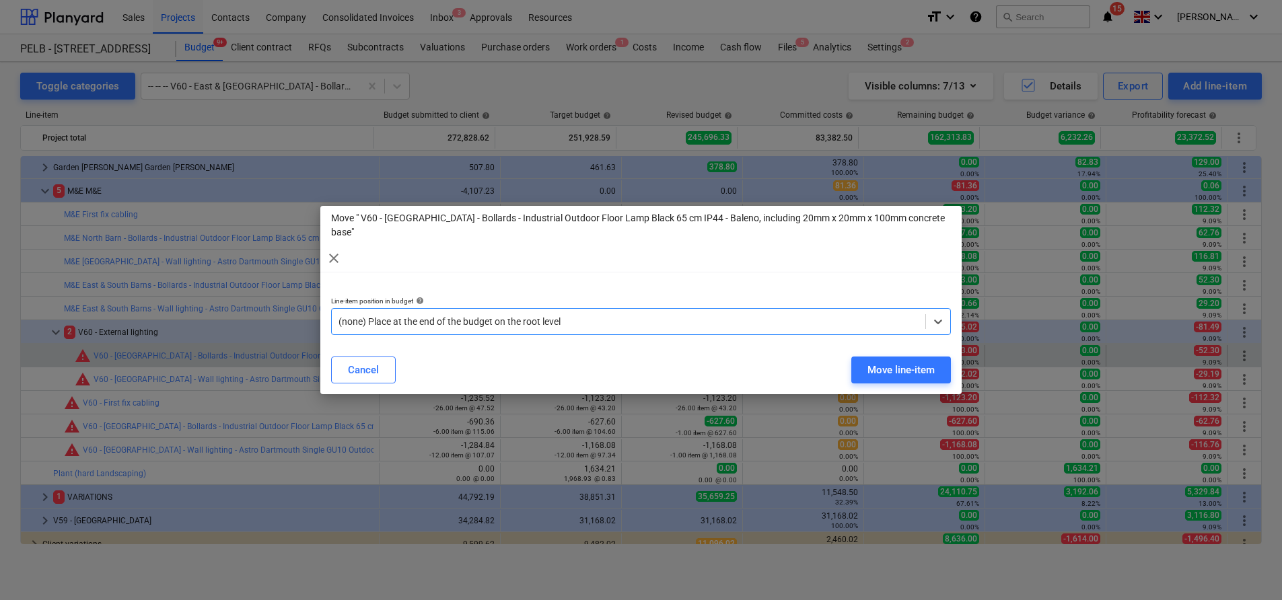
click at [747, 315] on div at bounding box center [628, 321] width 580 height 13
click at [670, 315] on div at bounding box center [628, 321] width 580 height 13
type input "m&e"
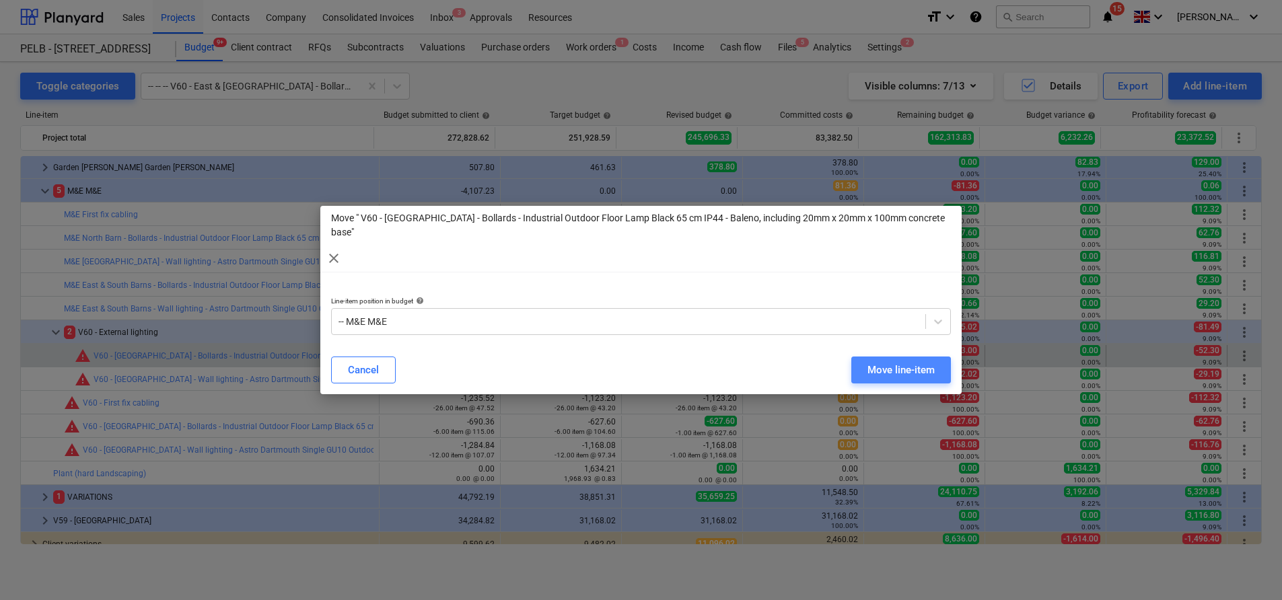
click at [898, 361] on div "Move line-item" at bounding box center [900, 369] width 67 height 17
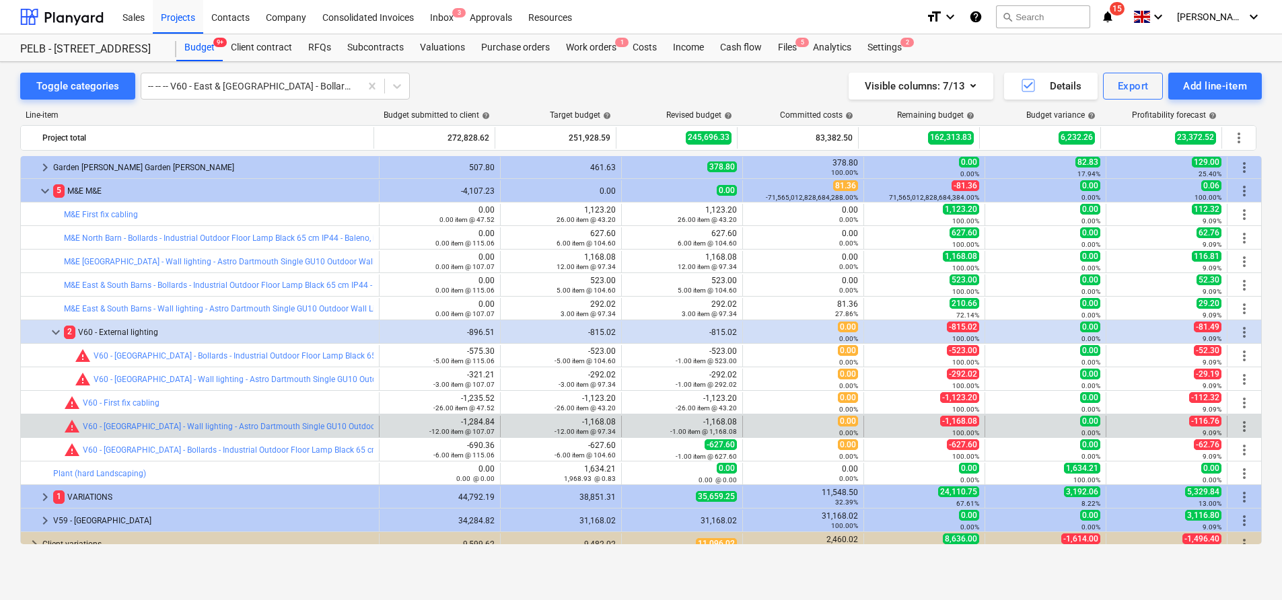
click at [1242, 425] on span "more_vert" at bounding box center [1244, 427] width 16 height 16
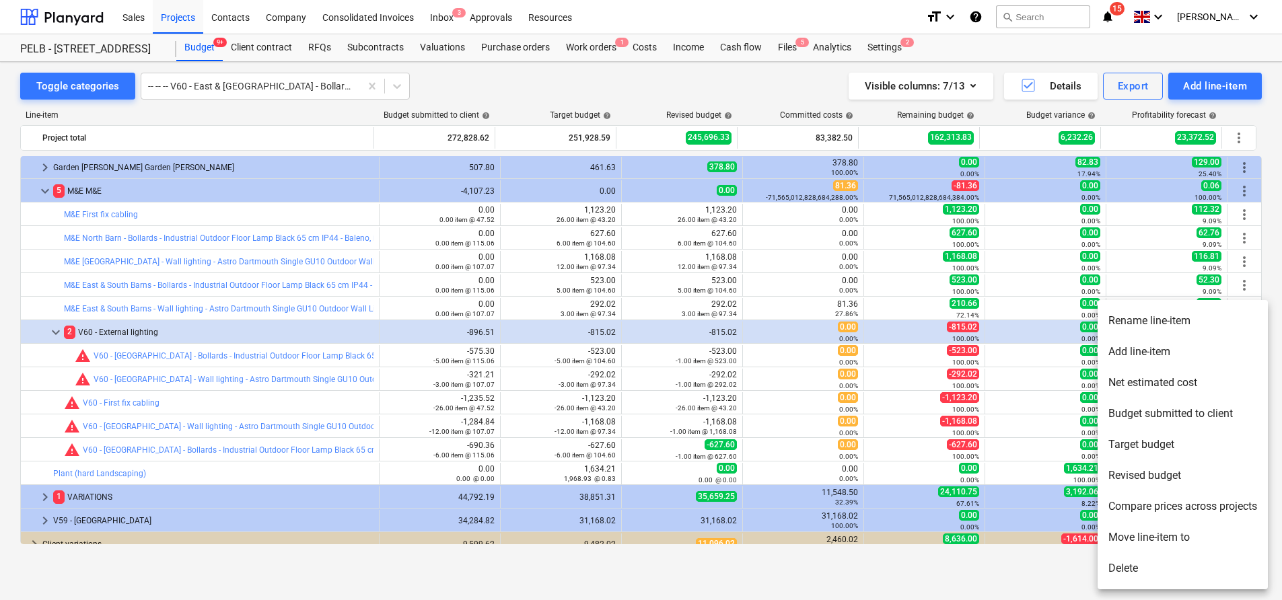
click at [1182, 545] on li "Move line-item to" at bounding box center [1183, 537] width 170 height 31
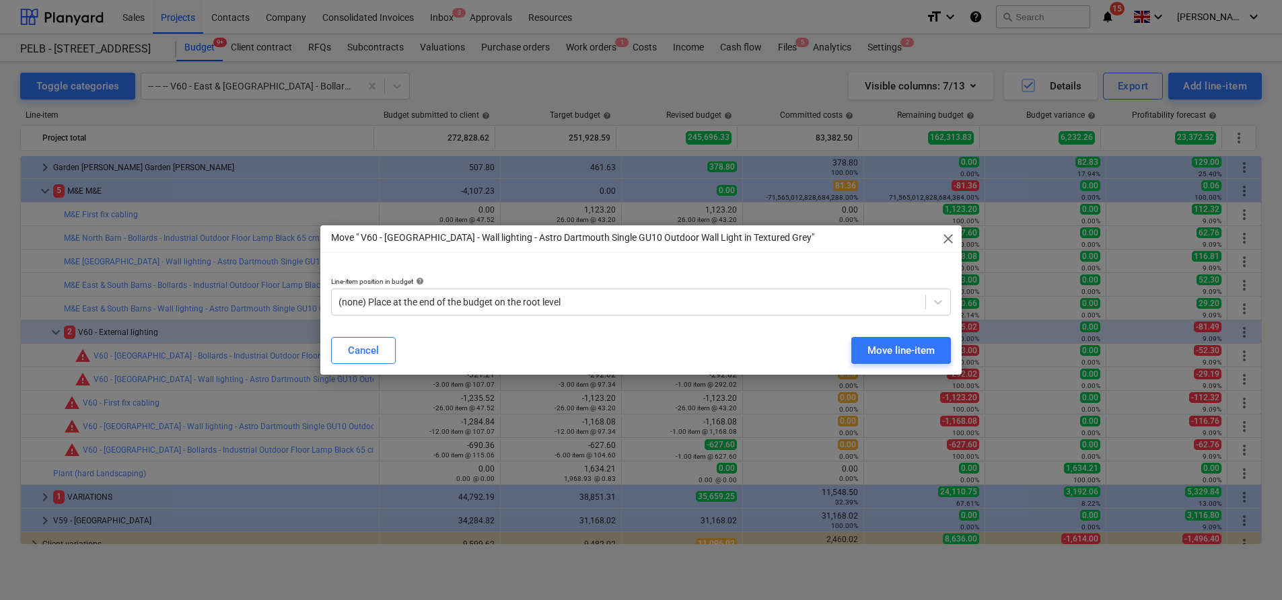
click at [945, 229] on div "Move " V60 - [GEOGRAPHIC_DATA] - Wall lighting - Astro Dartmouth Single GU10 Ou…" at bounding box center [640, 238] width 641 height 27
click at [948, 238] on span "close" at bounding box center [948, 239] width 16 height 16
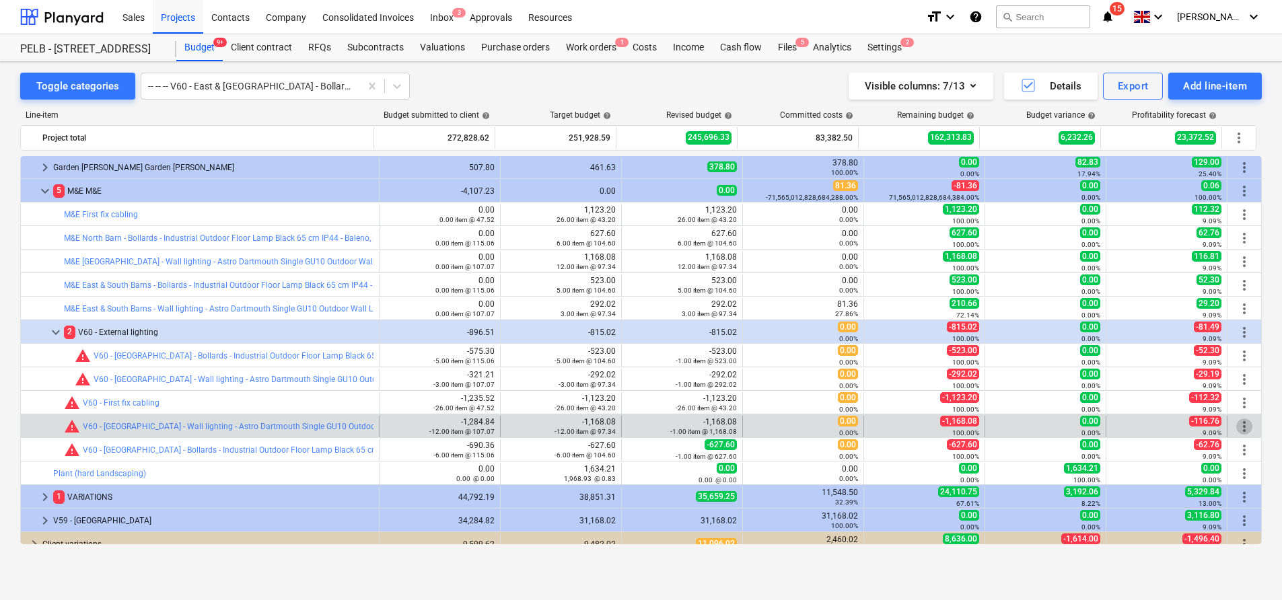
click at [1244, 429] on span "more_vert" at bounding box center [1244, 427] width 16 height 16
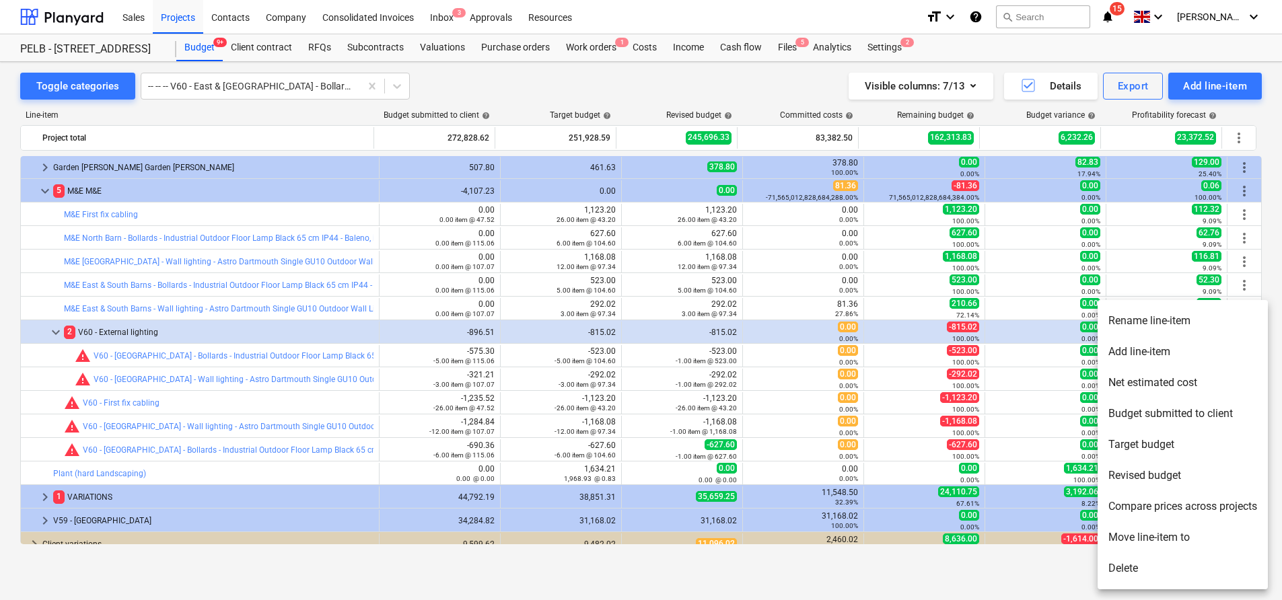
click at [557, 352] on div at bounding box center [641, 300] width 1282 height 600
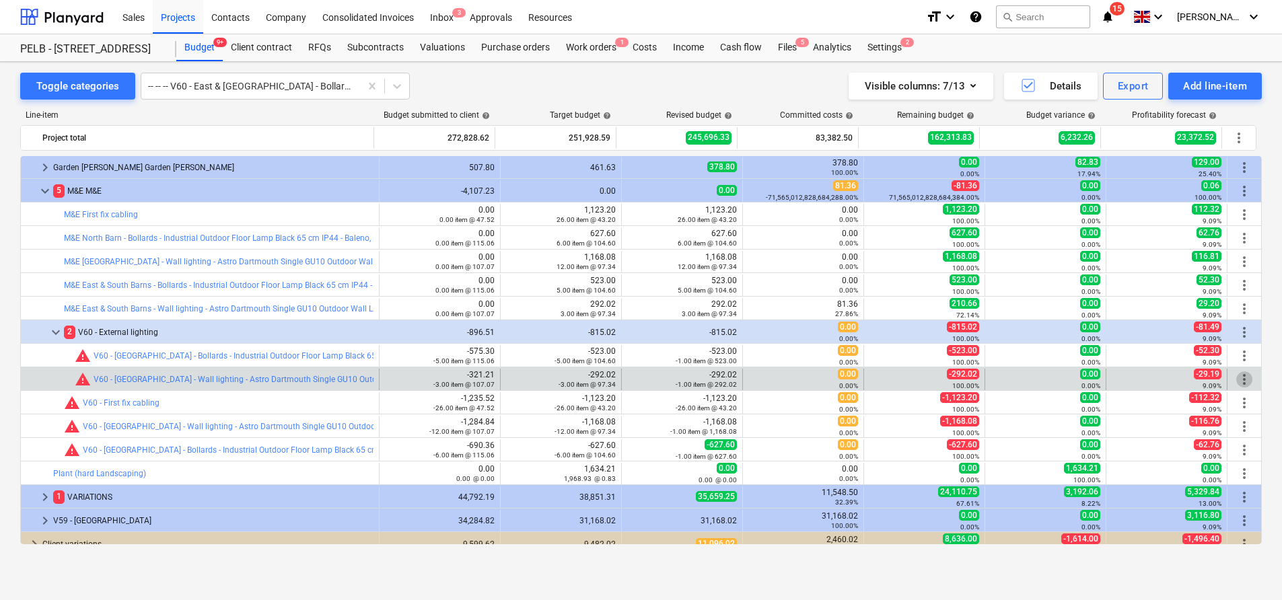
click at [1239, 373] on span "more_vert" at bounding box center [1244, 379] width 16 height 16
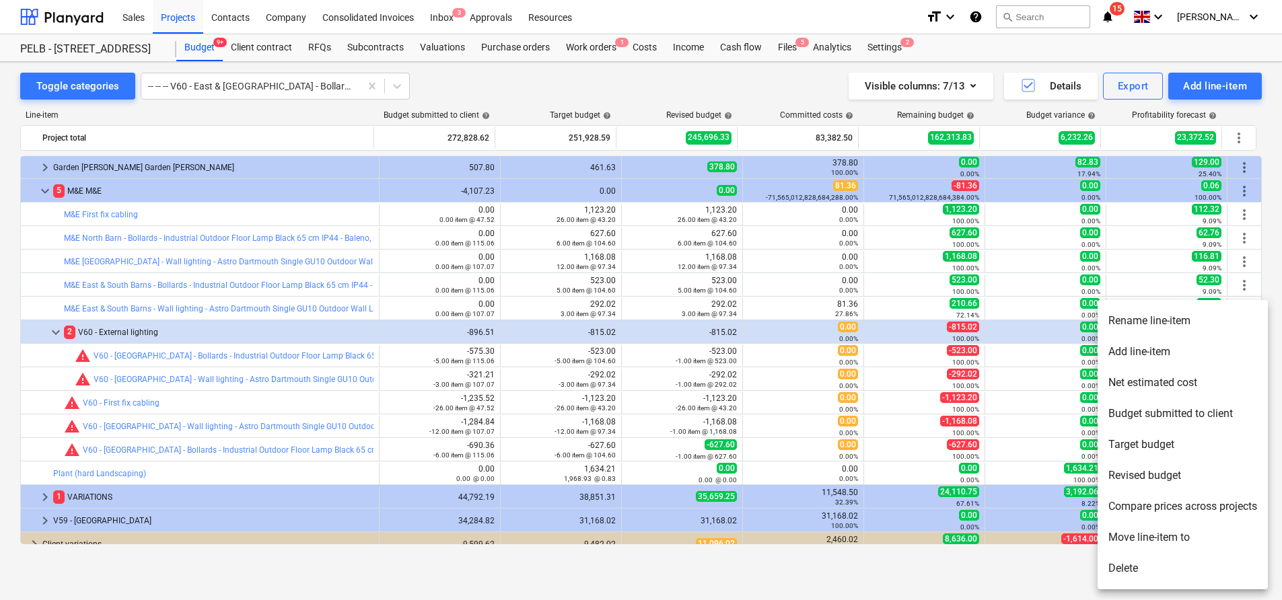
click at [1170, 540] on li "Move line-item to" at bounding box center [1183, 537] width 170 height 31
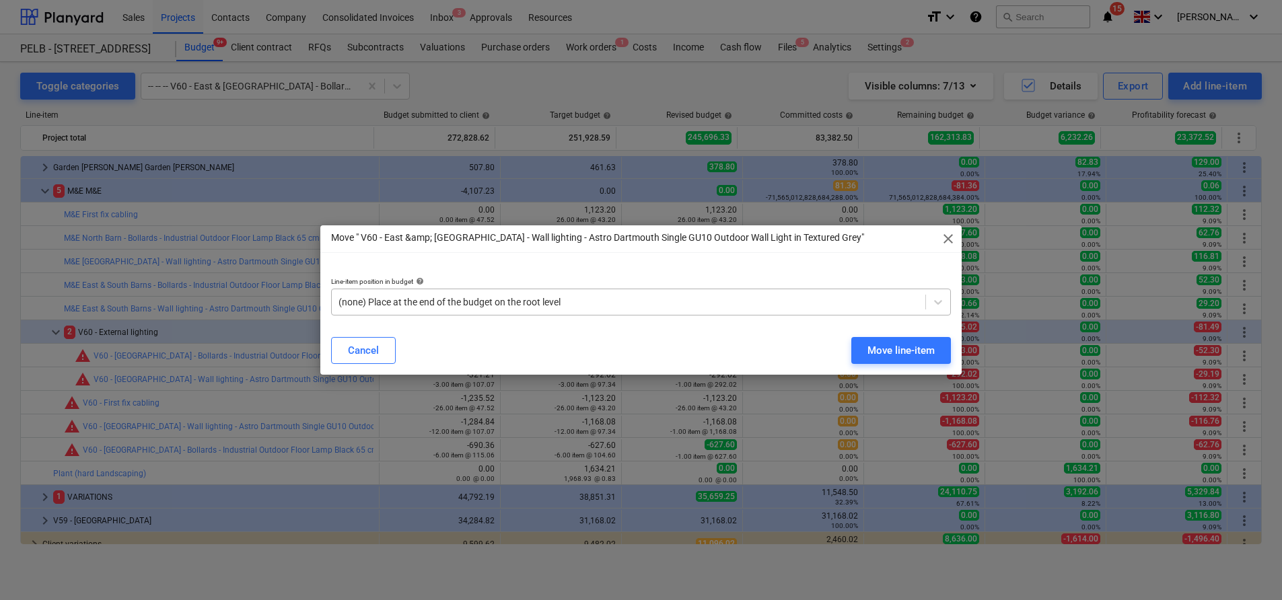
click at [738, 301] on div at bounding box center [628, 301] width 580 height 13
type input "m&e"
click at [909, 349] on div "Move line-item" at bounding box center [900, 350] width 67 height 17
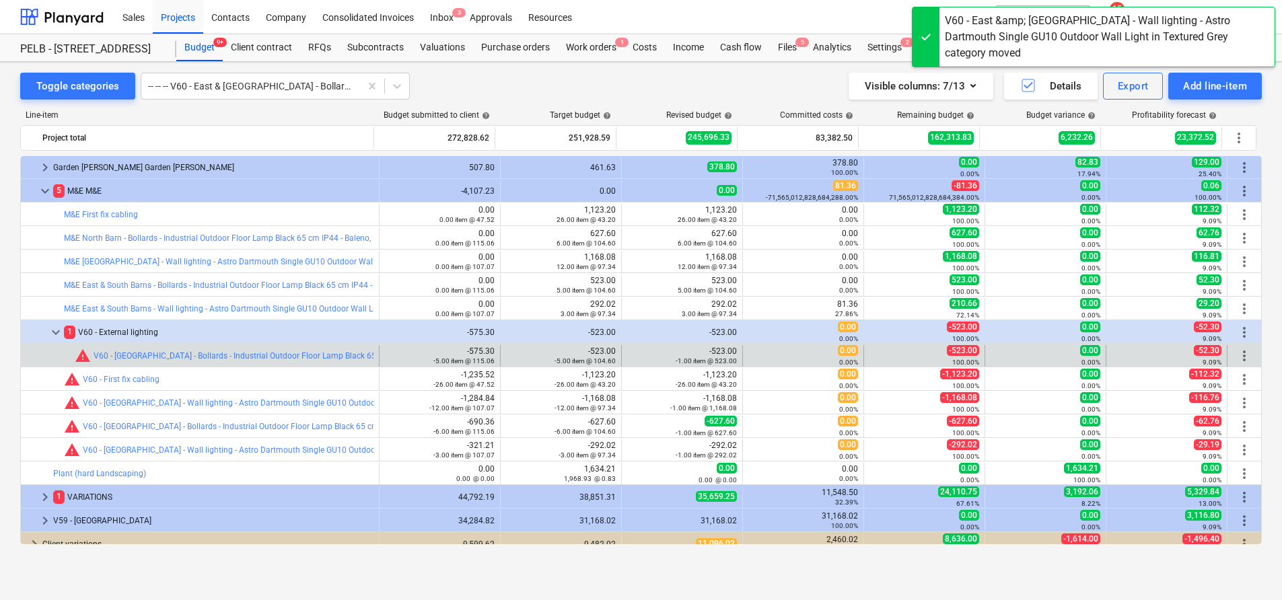
click at [1240, 355] on span "more_vert" at bounding box center [1244, 356] width 16 height 16
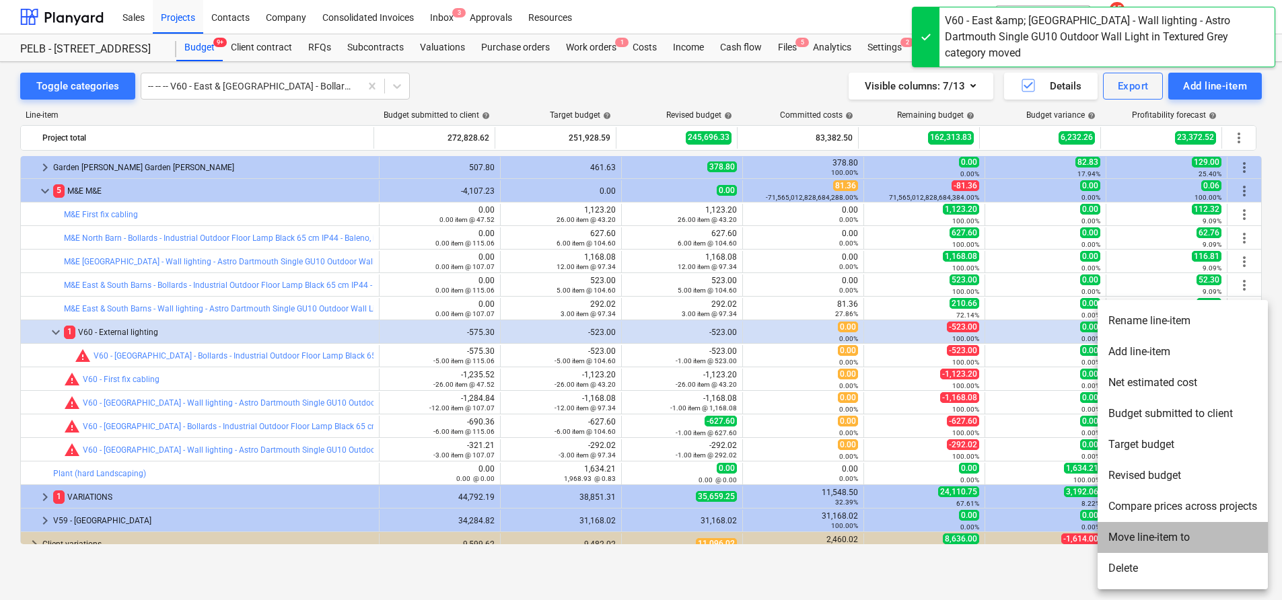
click at [1184, 542] on li "Move line-item to" at bounding box center [1183, 537] width 170 height 31
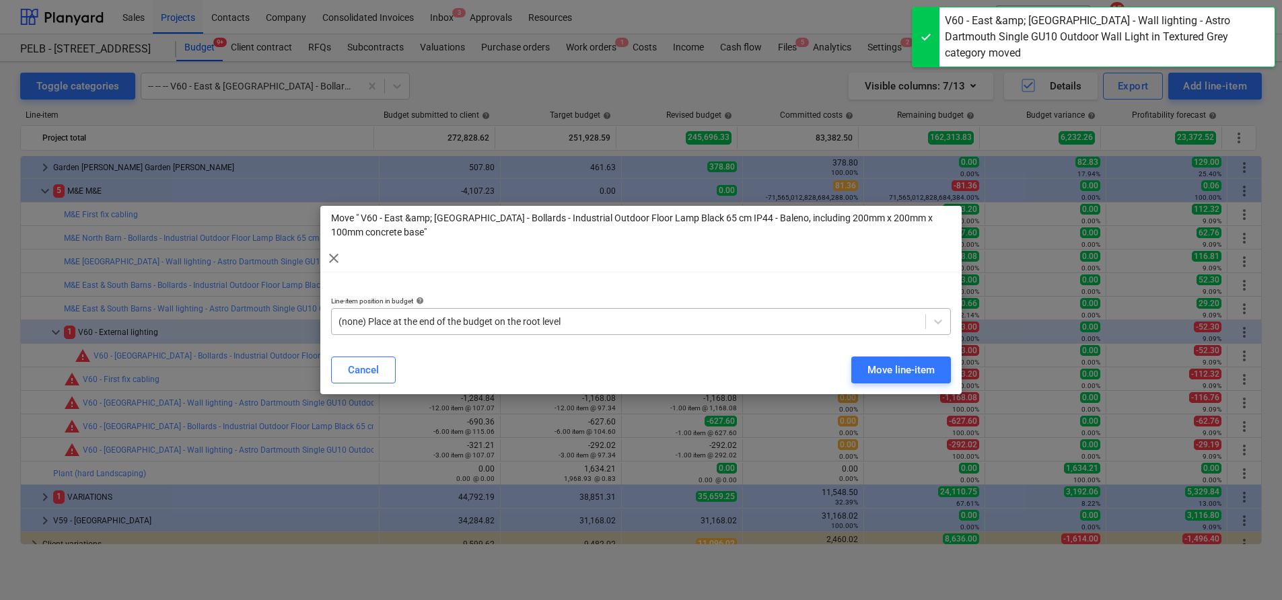
click at [739, 318] on div at bounding box center [628, 321] width 580 height 13
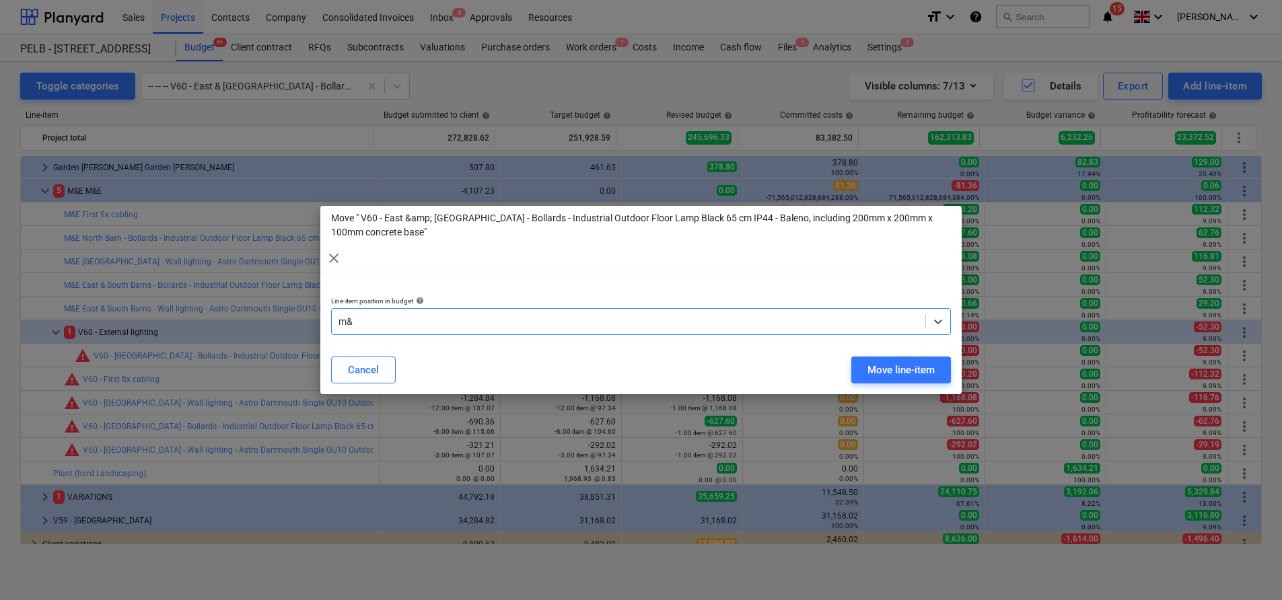
type input "m&e"
click at [889, 371] on div "Move line-item" at bounding box center [900, 369] width 67 height 17
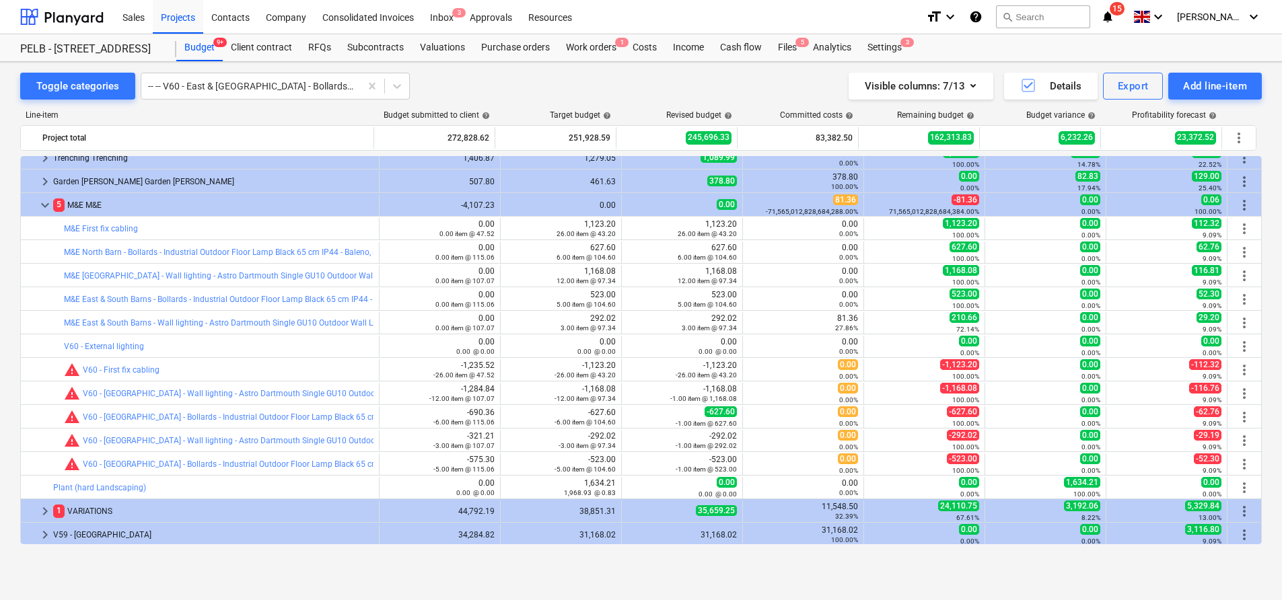
scroll to position [857, 0]
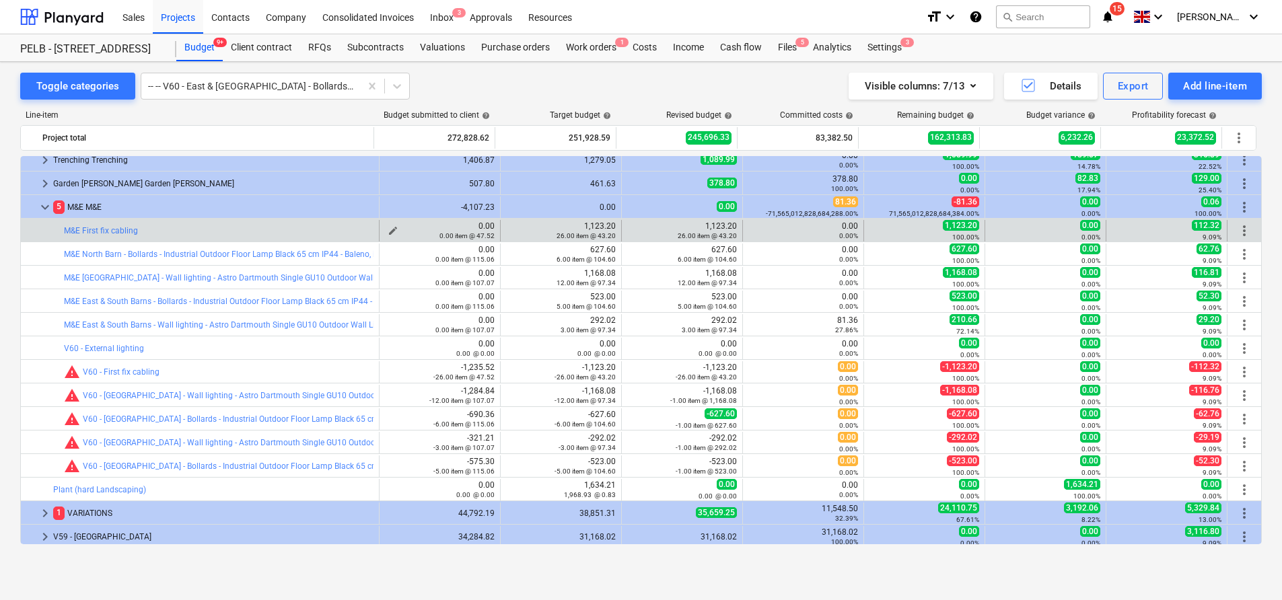
click at [388, 228] on span "edit" at bounding box center [393, 230] width 11 height 11
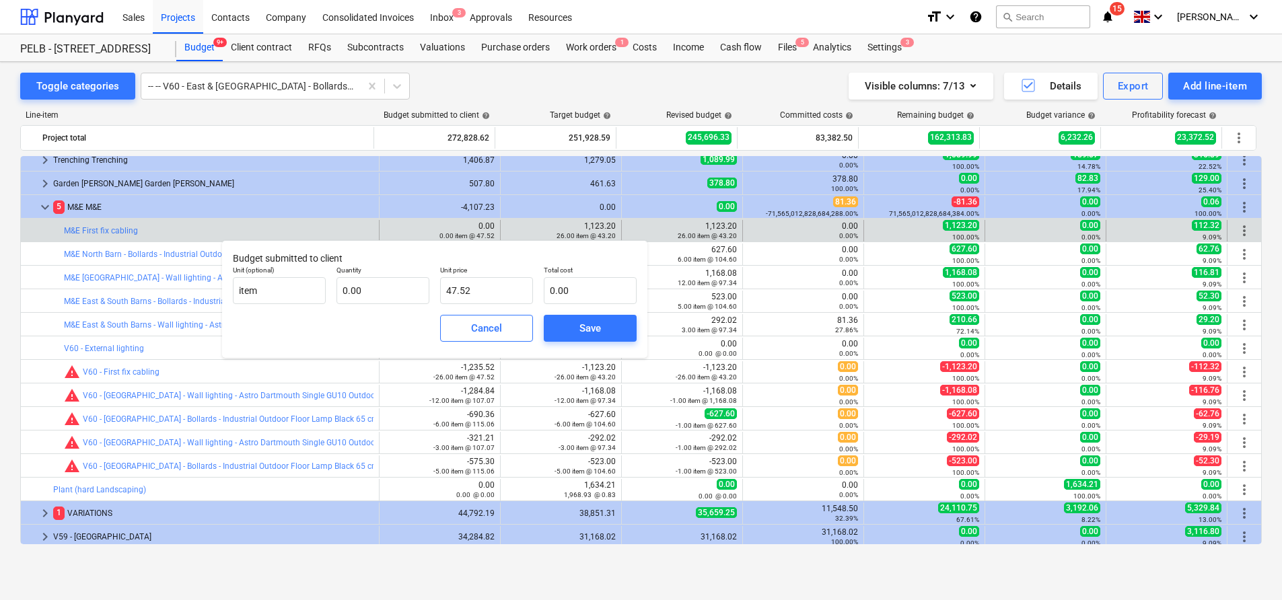
click at [545, 88] on div "Toggle categories -- -- V60 - East & [GEOGRAPHIC_DATA] - Bollards - Industrial …" at bounding box center [641, 86] width 1242 height 27
click at [389, 294] on input "text" at bounding box center [382, 290] width 93 height 27
type input "2"
type input "95.04"
type input "26"
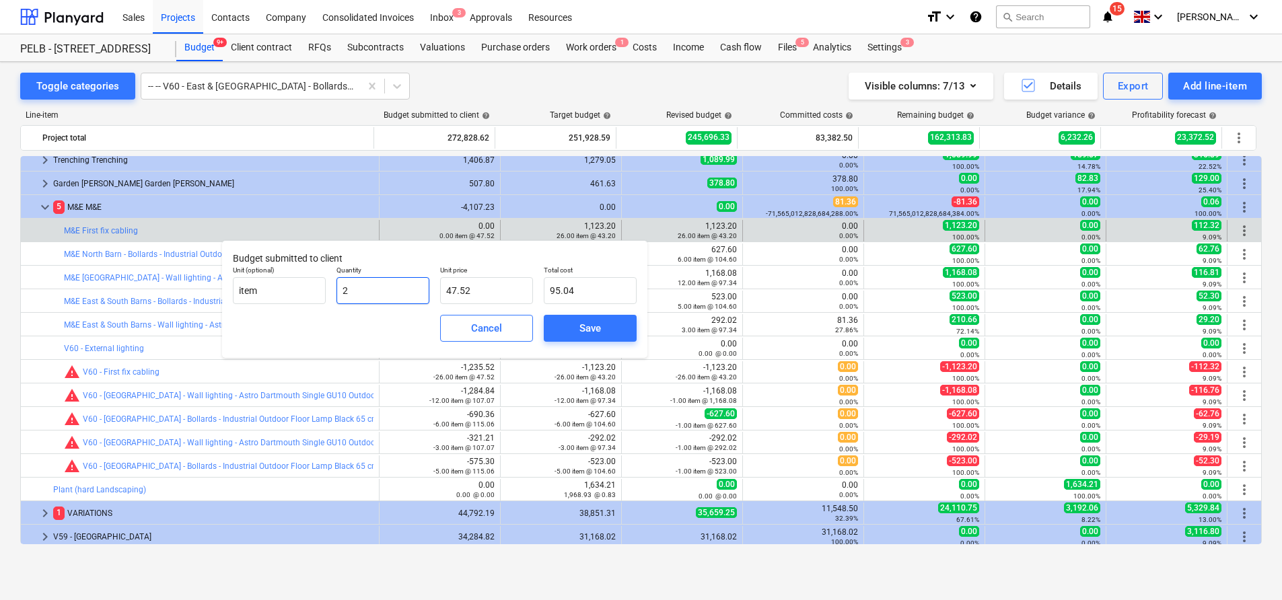
type input "1,235.52"
type input "26.00"
click at [567, 321] on span "Save" at bounding box center [590, 328] width 61 height 17
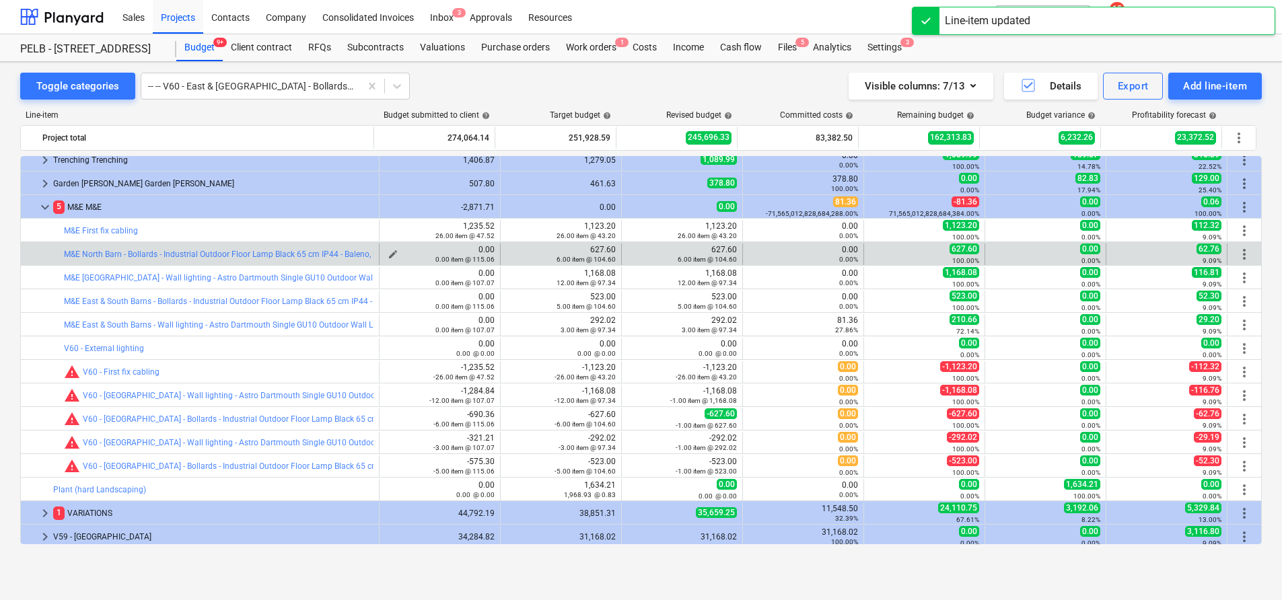
click at [388, 254] on div "0.00 item @ 115.06" at bounding box center [440, 258] width 110 height 9
click at [388, 253] on span "edit" at bounding box center [393, 254] width 11 height 11
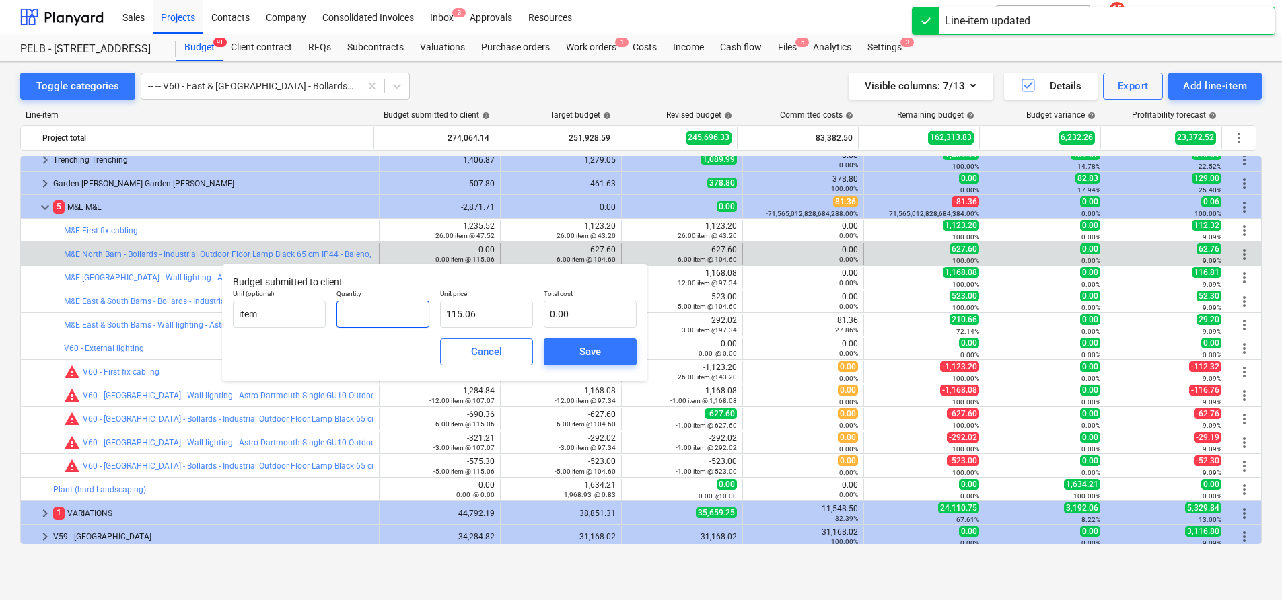
click at [402, 314] on input "text" at bounding box center [382, 314] width 93 height 27
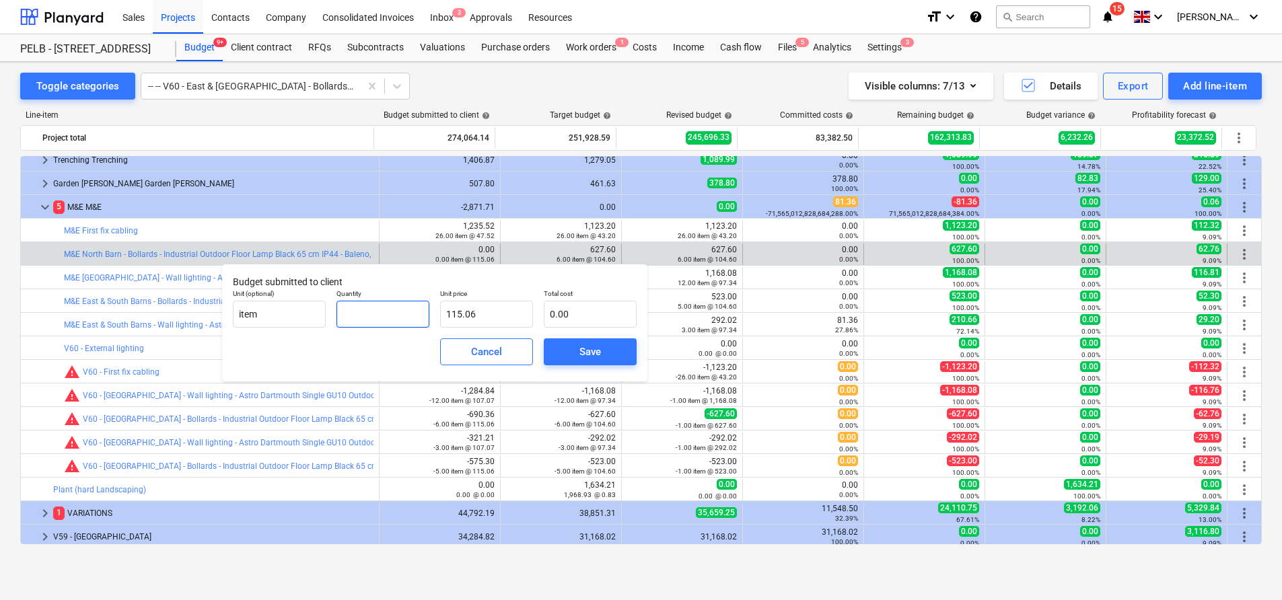
type input "6"
type input "690.36"
type input "6.00"
click at [566, 349] on span "Save" at bounding box center [590, 351] width 61 height 17
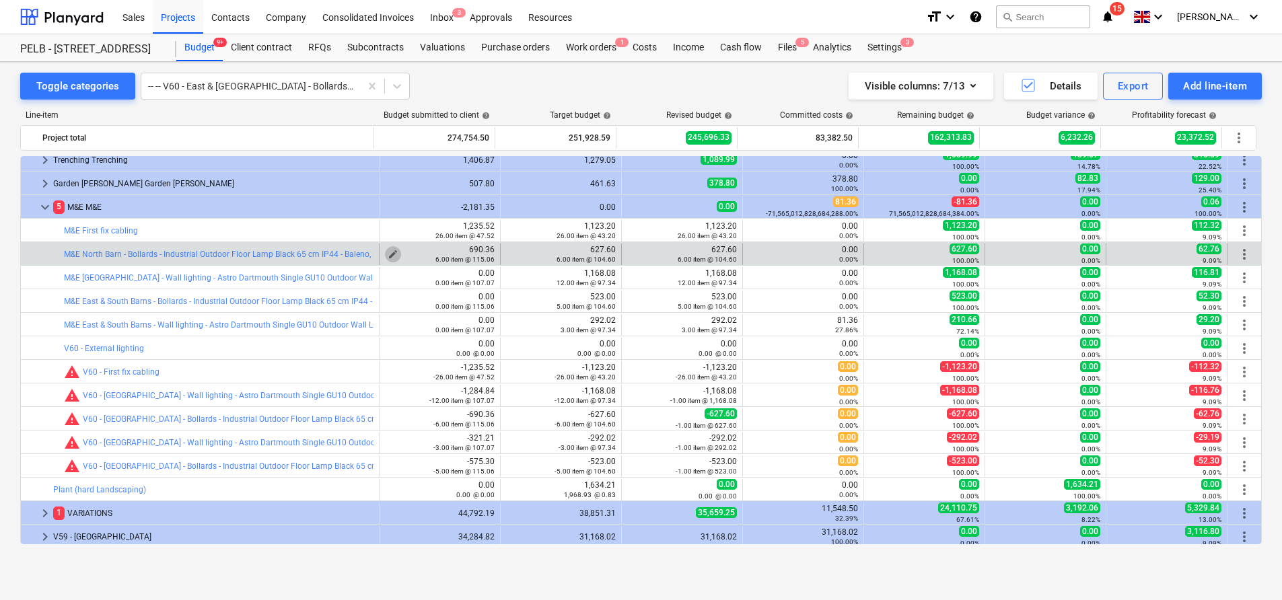
click at [388, 250] on span "edit" at bounding box center [393, 254] width 11 height 11
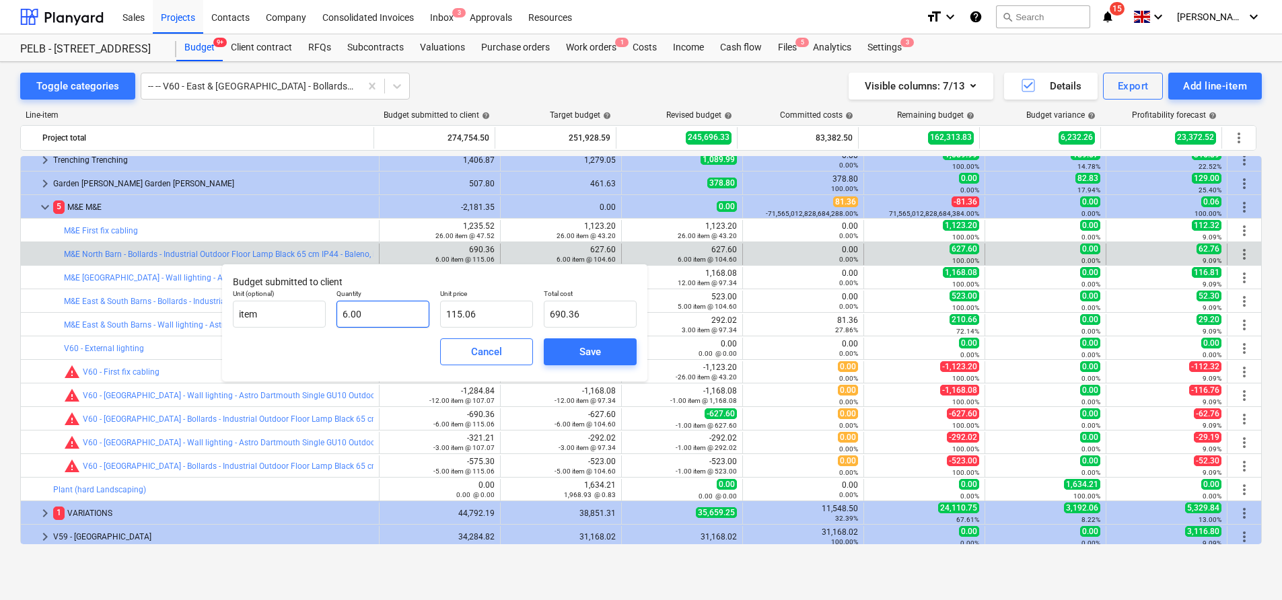
type input "6"
click at [375, 312] on input "6" at bounding box center [382, 314] width 93 height 27
type input "0.00"
type input "1"
type input "115.06"
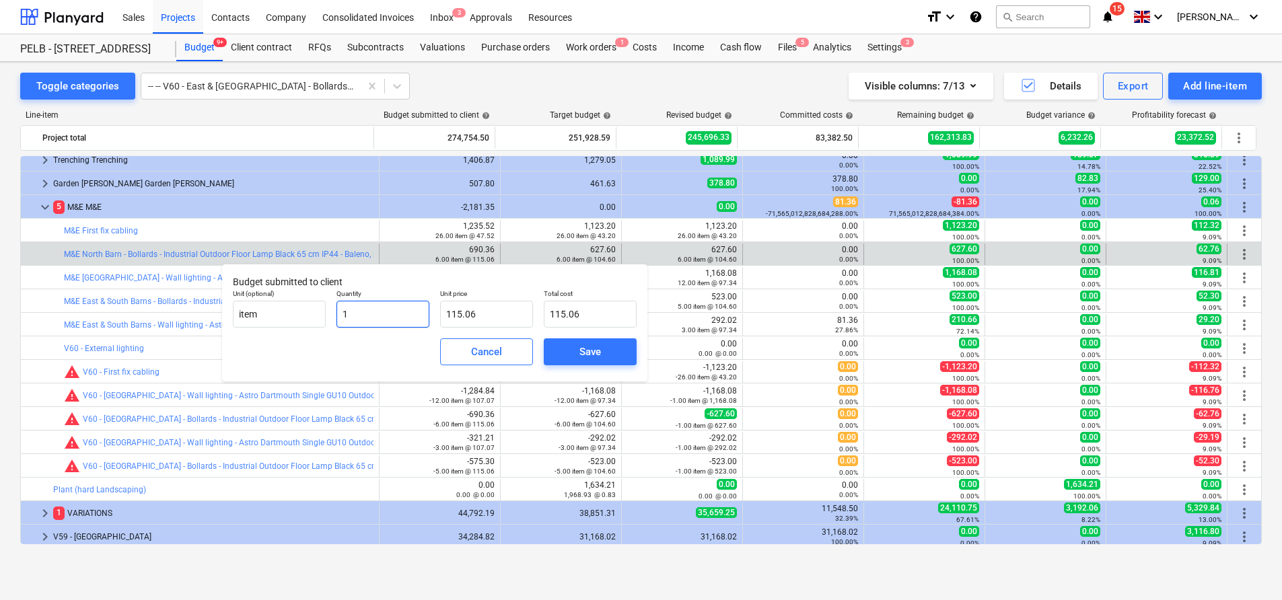
type input "12"
type input "1,380.72"
type input "12.00"
click at [586, 345] on div "Save" at bounding box center [590, 351] width 22 height 17
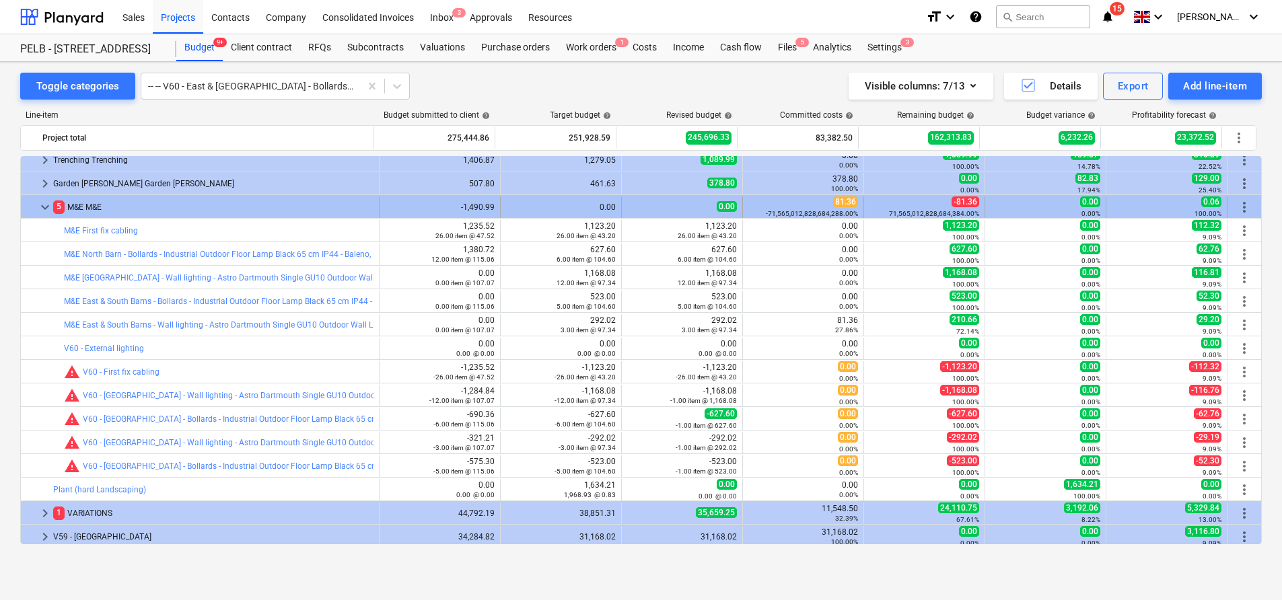
click at [1243, 212] on span "more_vert" at bounding box center [1244, 207] width 16 height 16
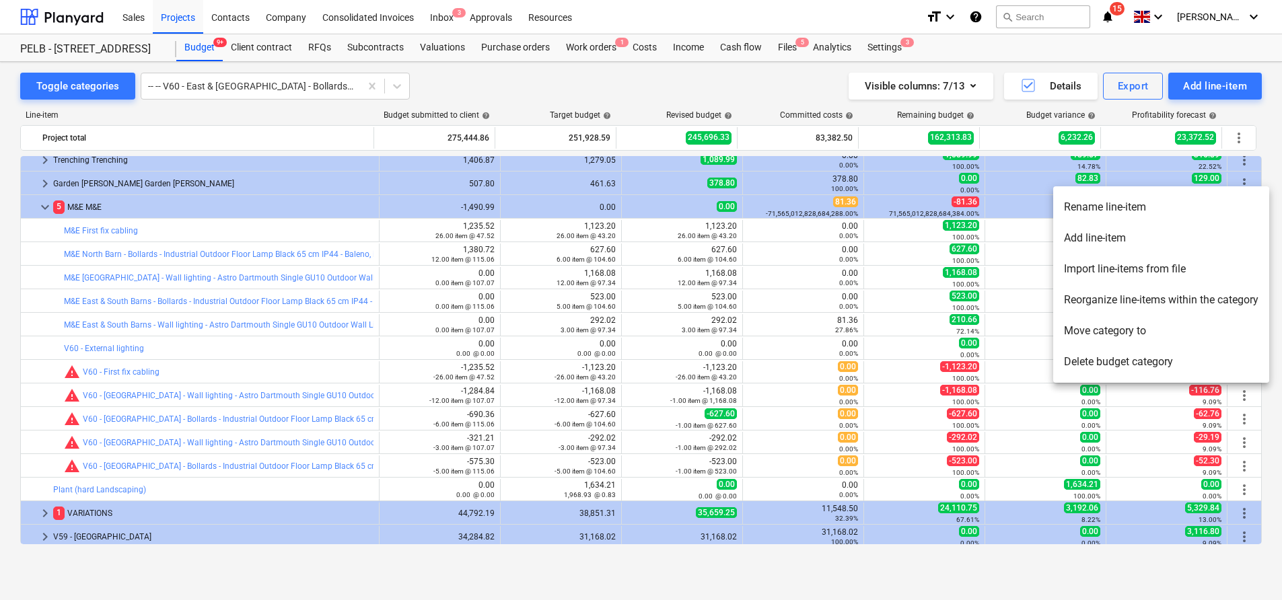
click at [1216, 295] on li "Reorganize line-items within the category" at bounding box center [1161, 300] width 216 height 31
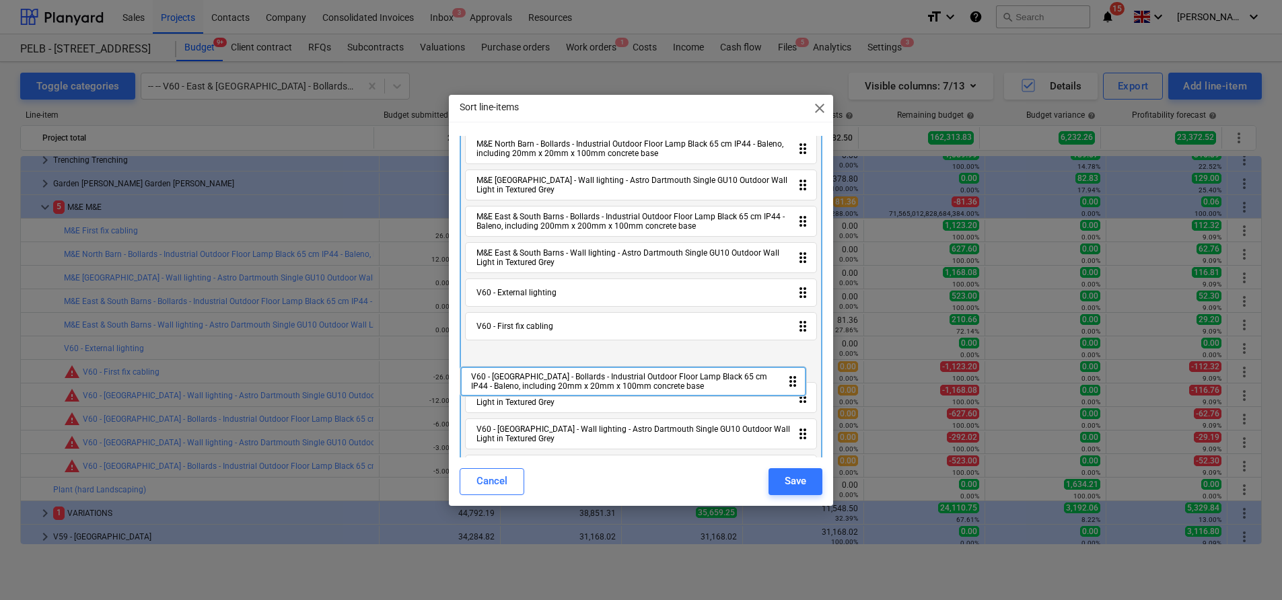
scroll to position [53, 0]
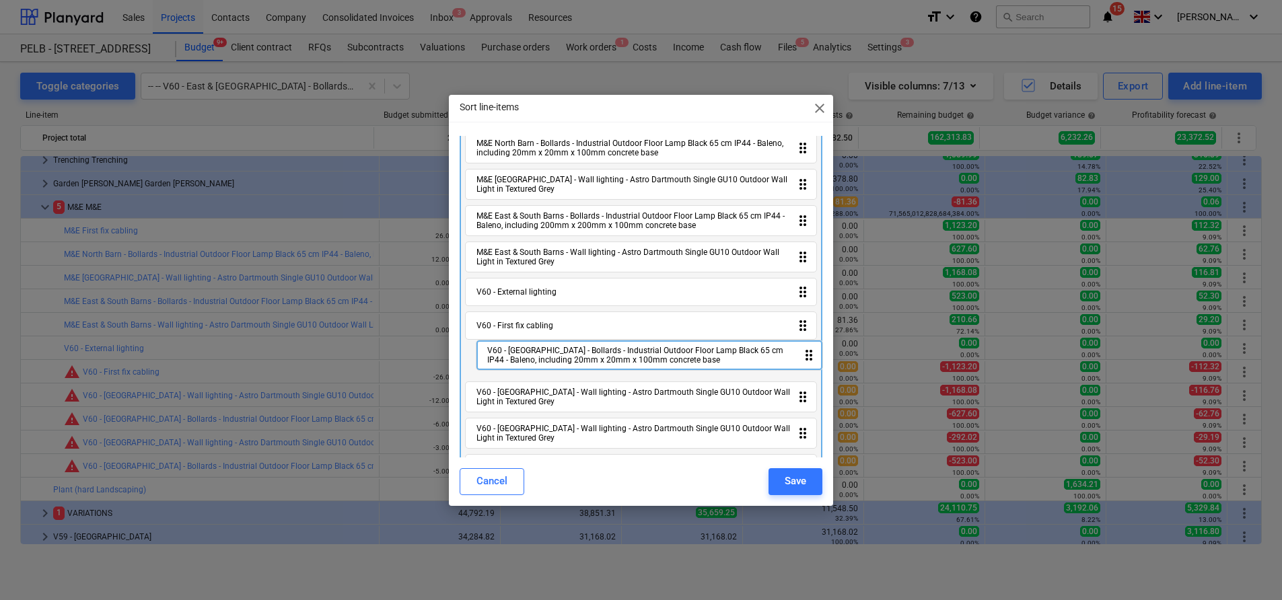
drag, startPoint x: 612, startPoint y: 439, endPoint x: 622, endPoint y: 349, distance: 90.1
click at [622, 349] on div "M&E First fix cabling drag_indicator M&E [GEOGRAPHIC_DATA] - Bollards - Industr…" at bounding box center [641, 295] width 363 height 402
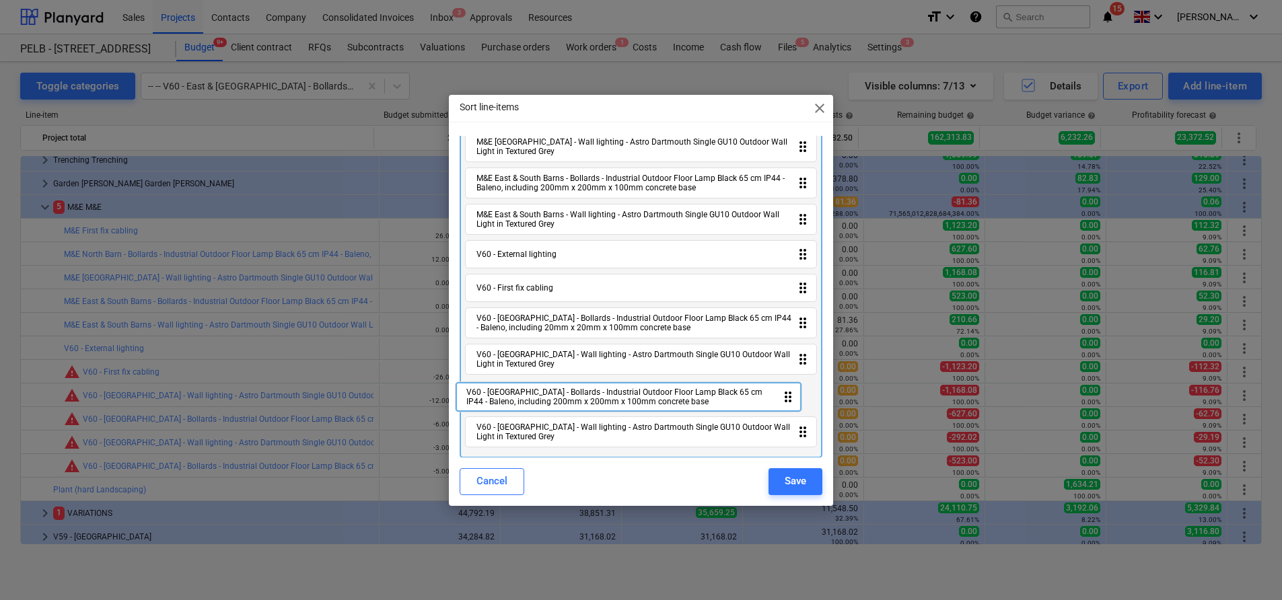
drag, startPoint x: 627, startPoint y: 443, endPoint x: 617, endPoint y: 384, distance: 60.1
click at [617, 384] on div "M&E First fix cabling drag_indicator M&E [GEOGRAPHIC_DATA] - Bollards - Industr…" at bounding box center [641, 257] width 363 height 402
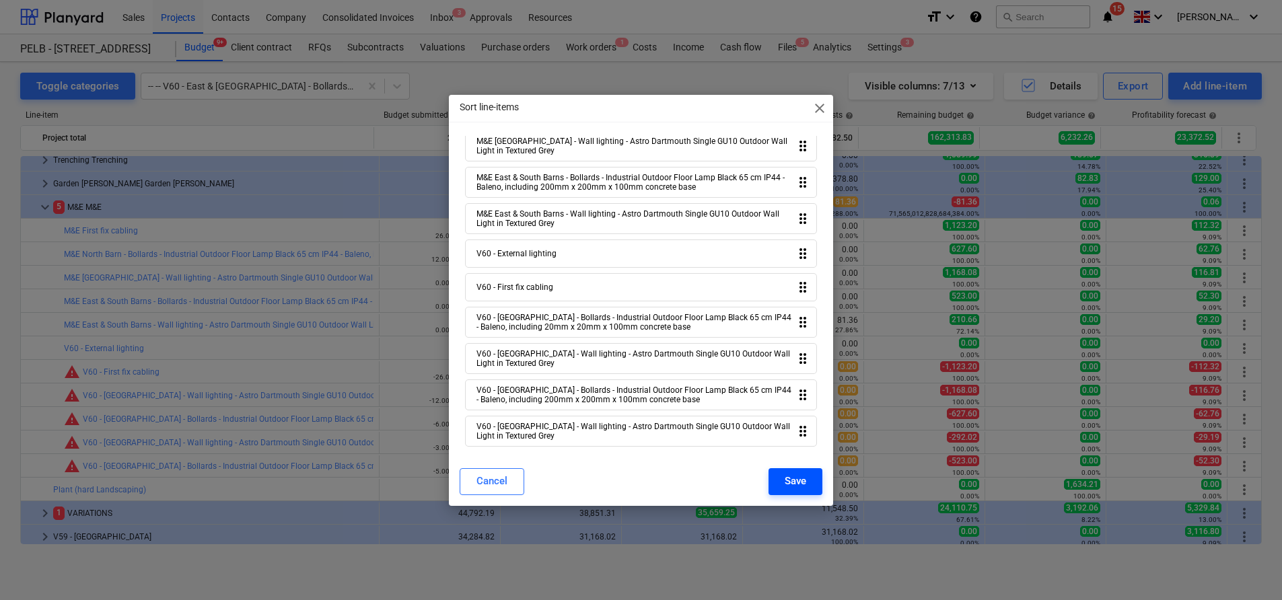
click at [798, 482] on div "Save" at bounding box center [796, 480] width 22 height 17
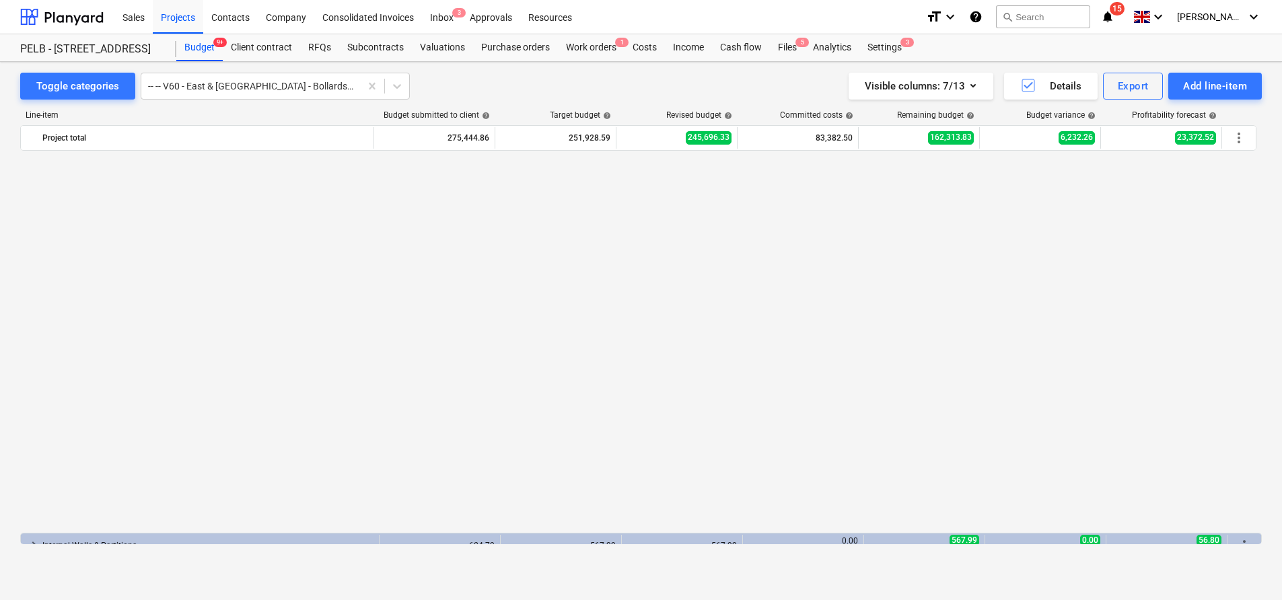
scroll to position [857, 0]
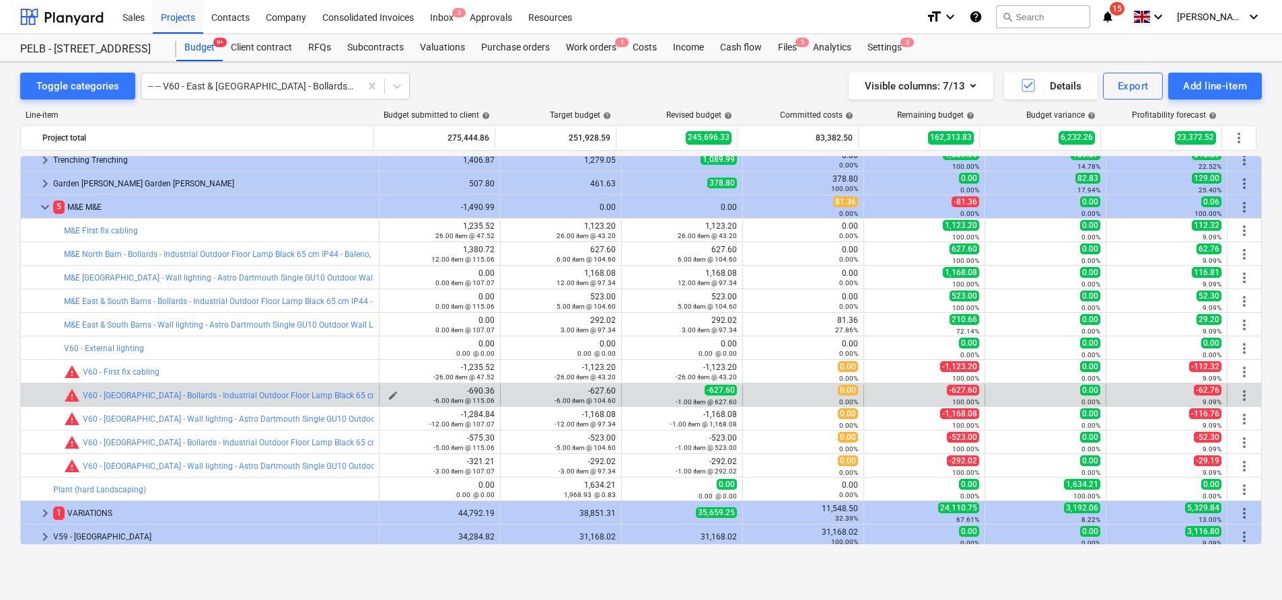
click at [388, 392] on span "edit" at bounding box center [393, 395] width 11 height 11
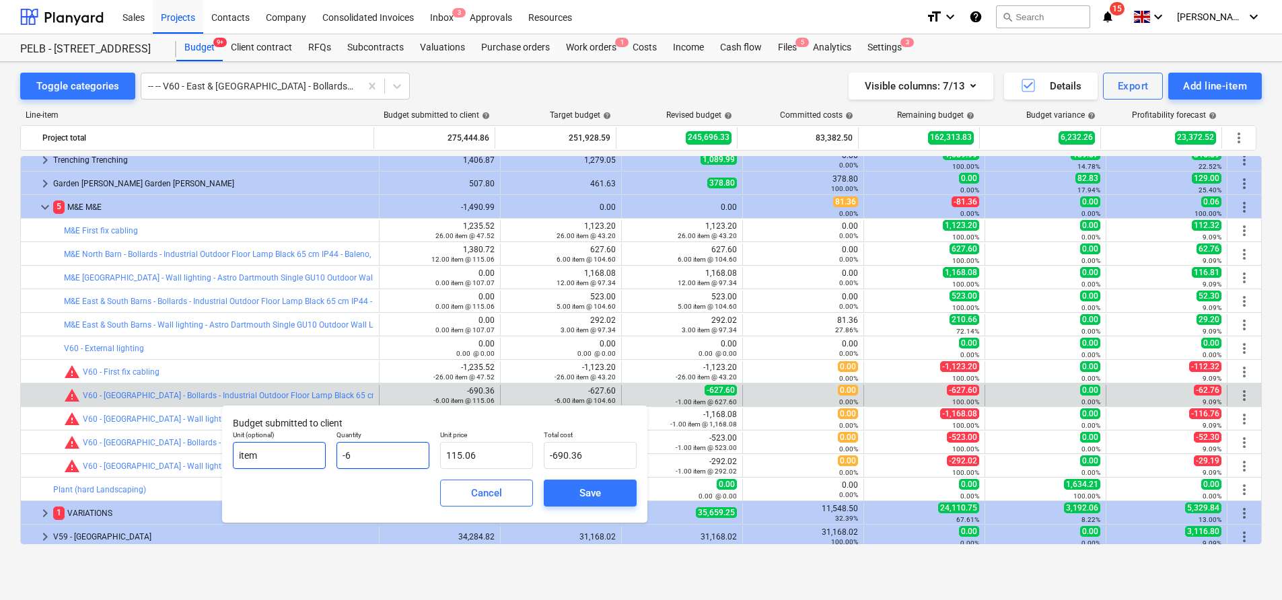
drag, startPoint x: 392, startPoint y: 452, endPoint x: 322, endPoint y: 442, distance: 71.3
click at [322, 442] on div "Unit (optional) item Quantity -6 Unit price 115.06 Total cost -690.36" at bounding box center [434, 449] width 415 height 49
type input "-"
type input "0.00"
type input "-1"
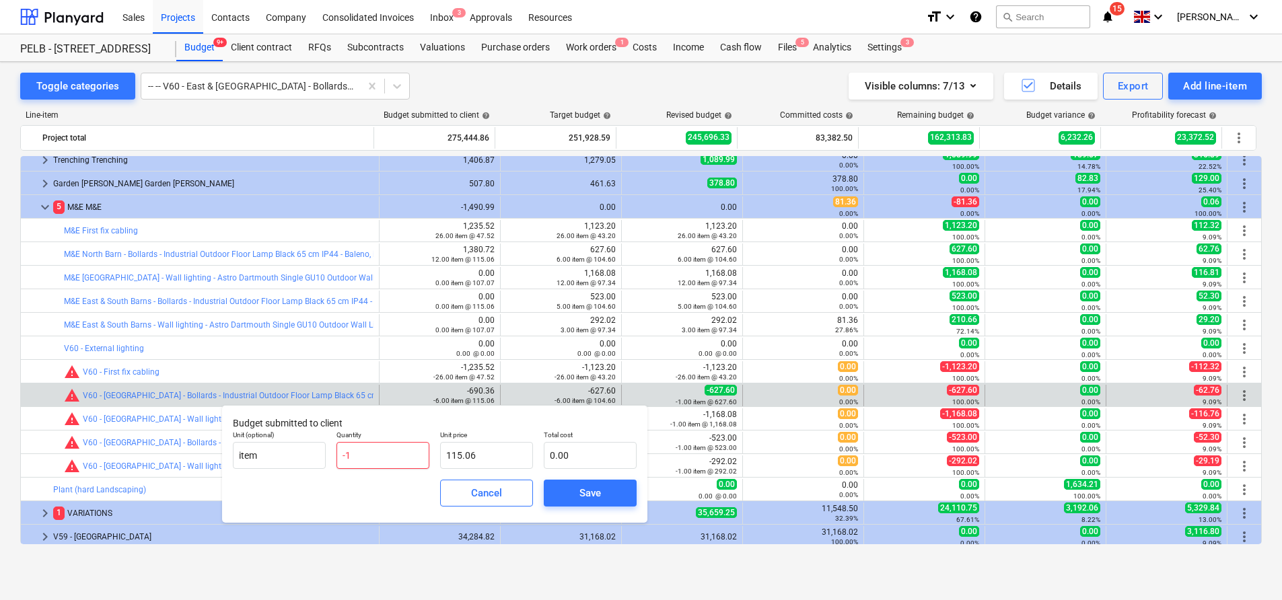
type input "-115.06"
type input "-12"
type input "-1,380.72"
type input "-12.00"
click at [600, 493] on div "Save" at bounding box center [590, 493] width 22 height 17
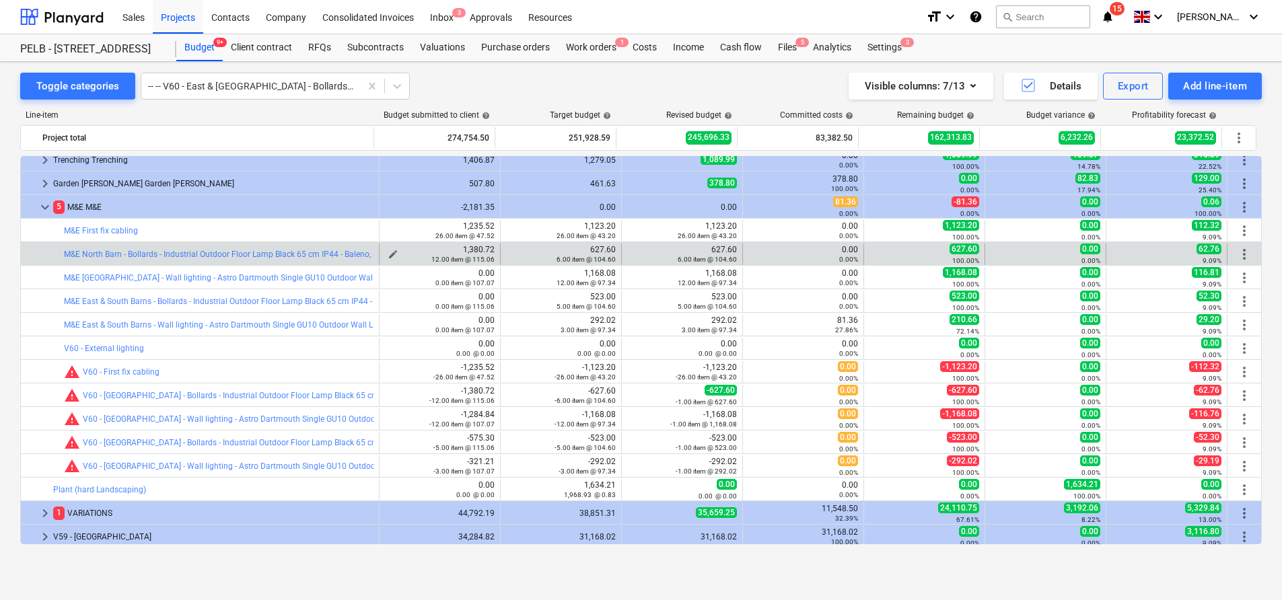
click at [389, 255] on div "12.00 item @ 115.06" at bounding box center [440, 258] width 110 height 9
click at [388, 250] on span "edit" at bounding box center [393, 254] width 11 height 11
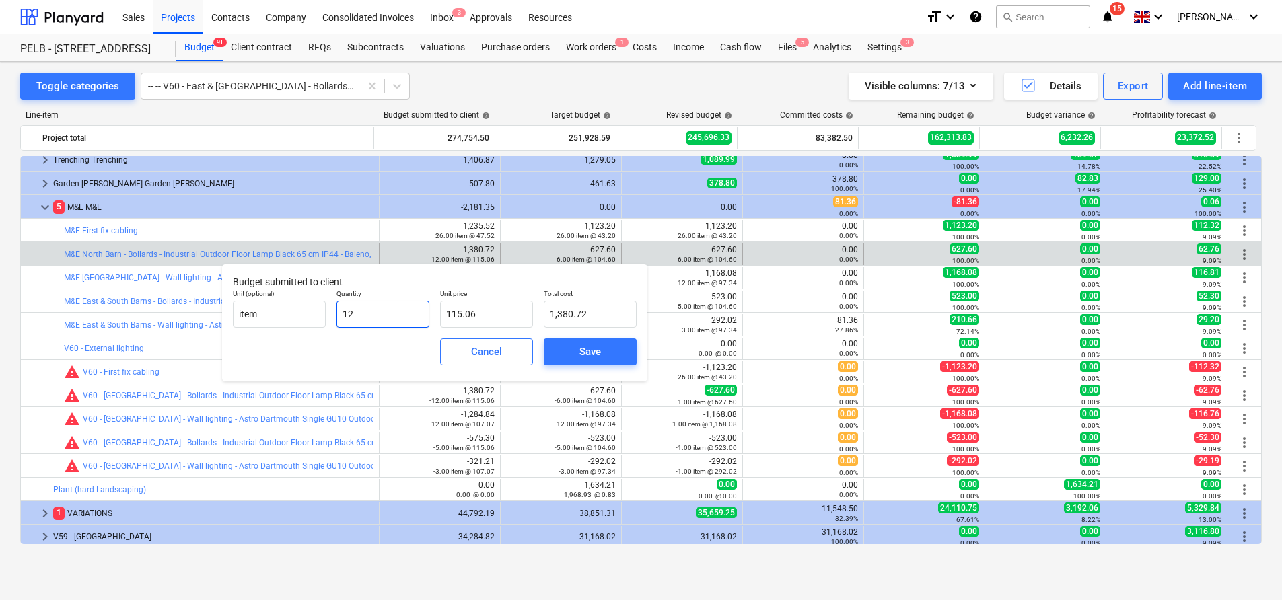
click at [391, 313] on input "12" at bounding box center [382, 314] width 93 height 27
type input "1"
type input "115.06"
type input "0.00"
type input "6"
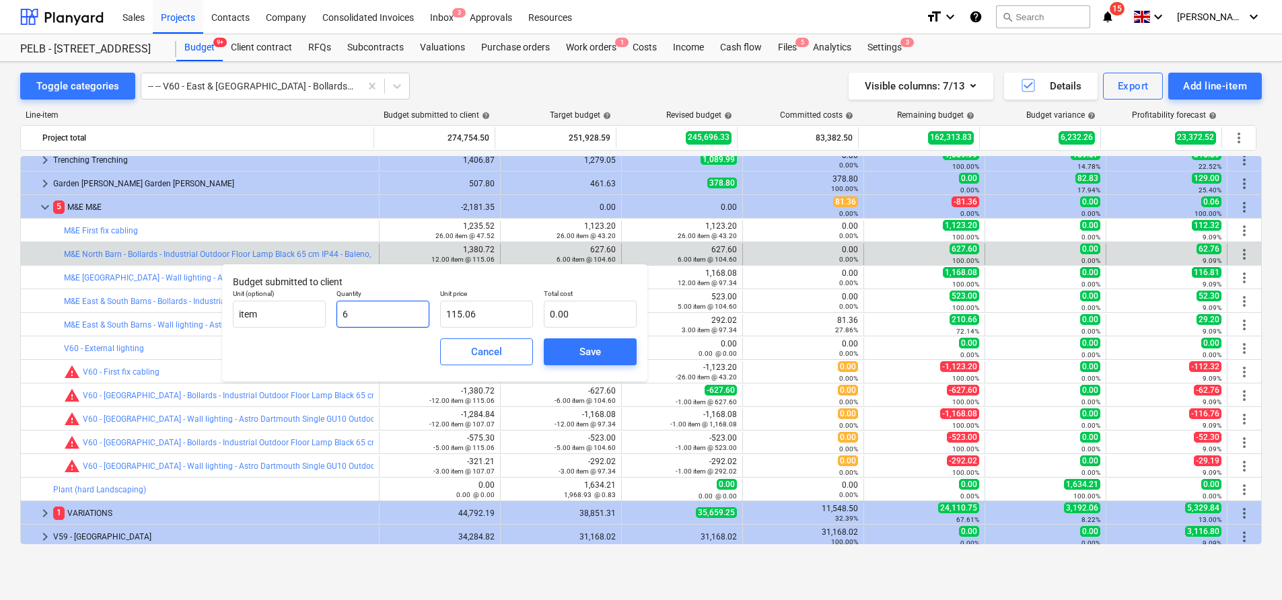
type input "690.36"
type input "6.00"
click at [560, 353] on span "Save" at bounding box center [590, 351] width 61 height 17
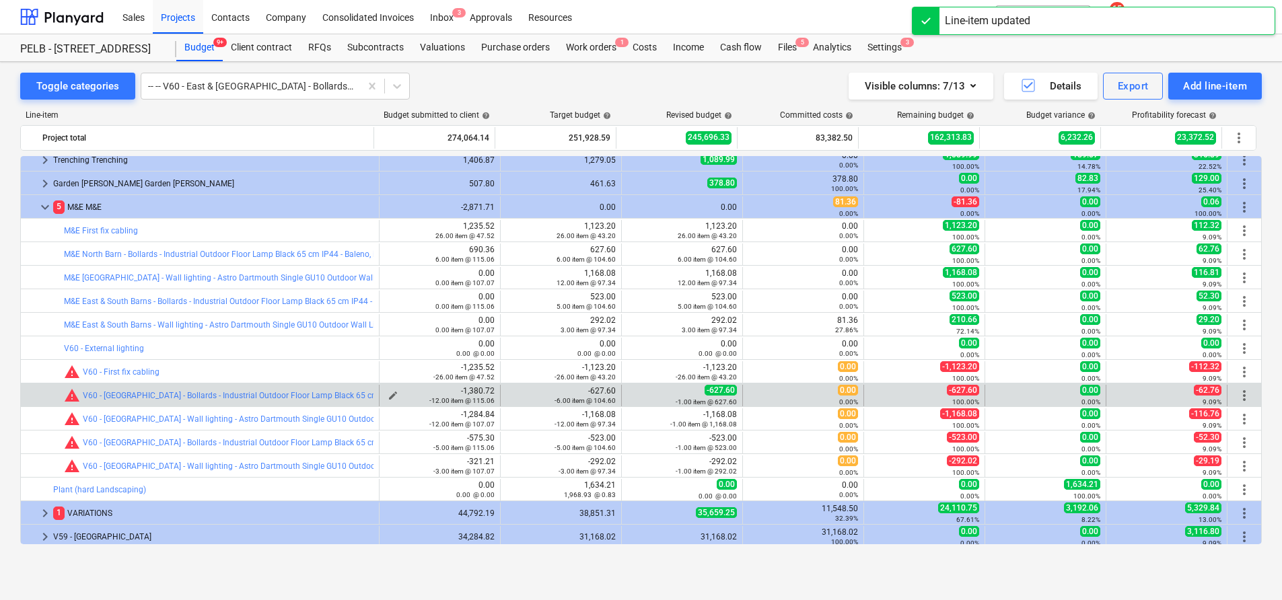
click at [390, 393] on span "edit" at bounding box center [393, 395] width 11 height 11
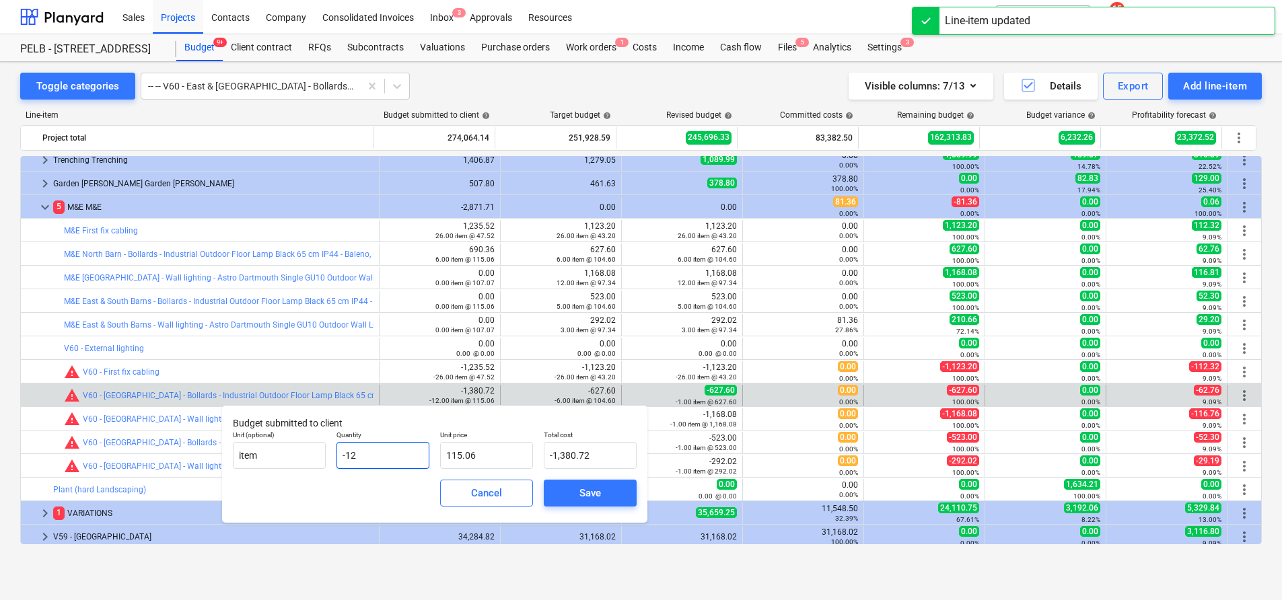
click at [402, 453] on input "-12" at bounding box center [382, 455] width 93 height 27
type input "-1"
type input "-115.06"
type input "-"
type input "0.00"
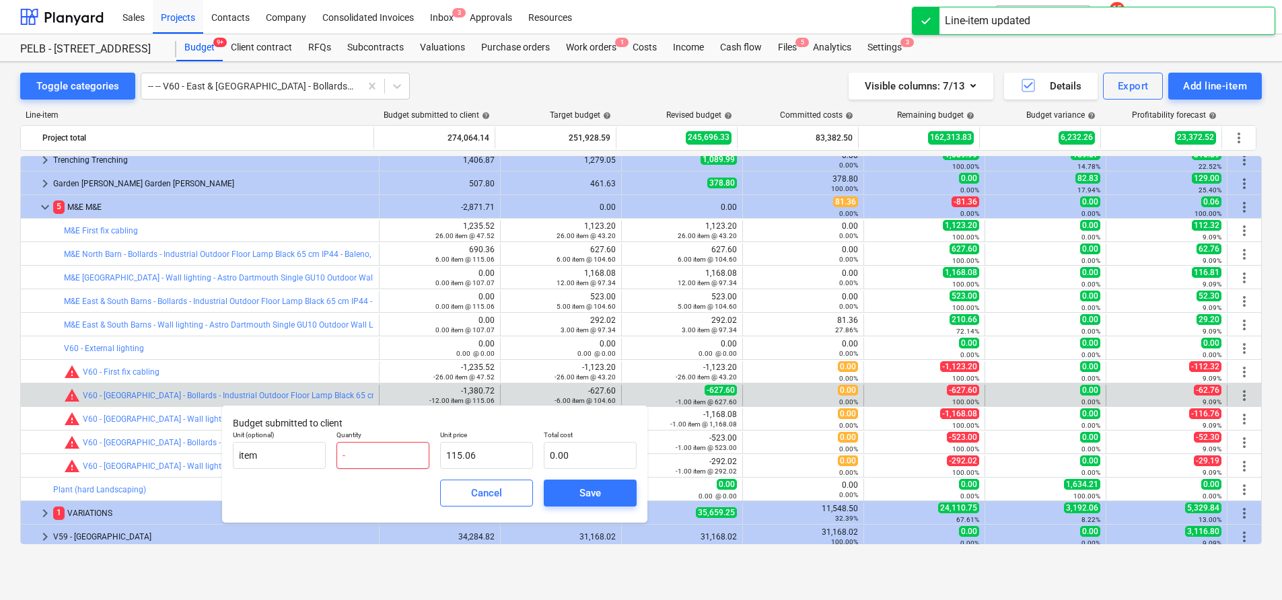
type input "-6"
type input "-690.36"
type input "-6.00"
click at [596, 497] on div "Save" at bounding box center [590, 493] width 22 height 17
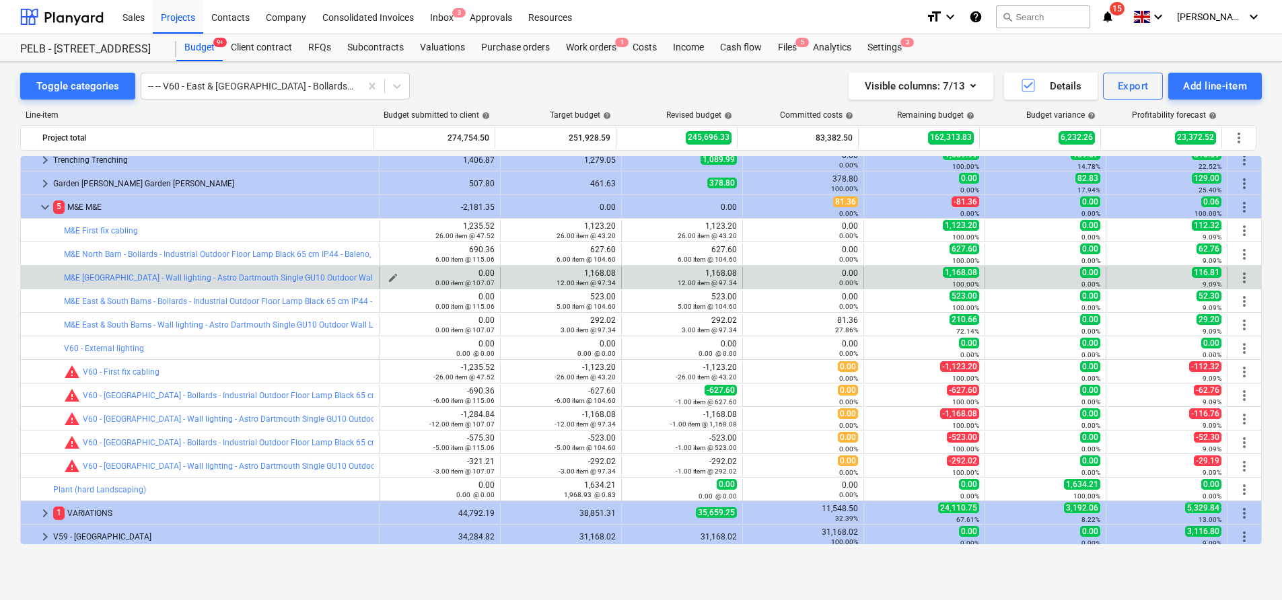
click at [389, 276] on span "edit" at bounding box center [393, 278] width 11 height 11
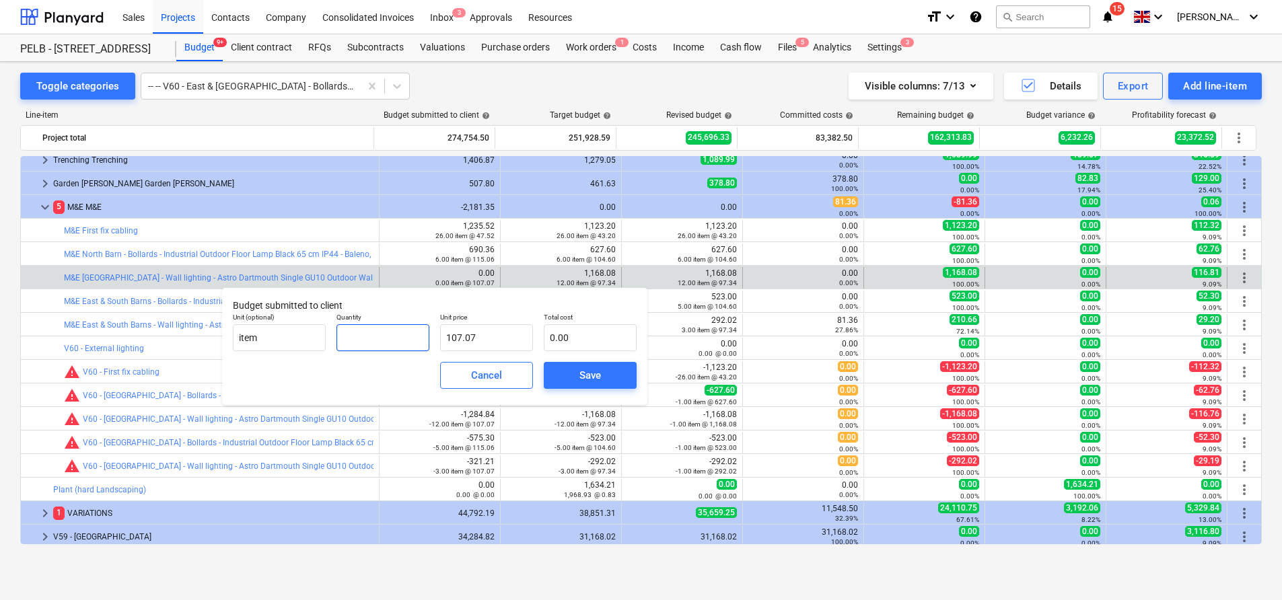
click at [375, 332] on input "text" at bounding box center [382, 337] width 93 height 27
type input "-1"
type input "-107.07"
type input "-12"
type input "-1,284.89"
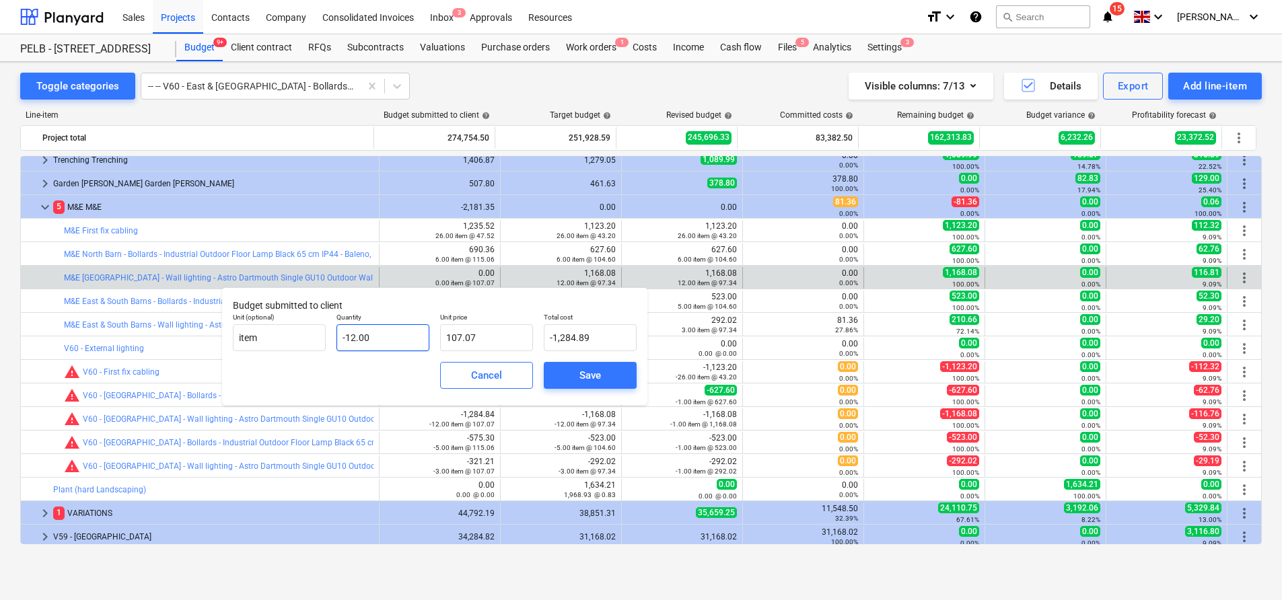
drag, startPoint x: 585, startPoint y: 369, endPoint x: 341, endPoint y: 330, distance: 246.6
click at [341, 330] on div "Budget submitted to client Unit (optional) item Quantity -12.00 Unit price 107.…" at bounding box center [434, 346] width 425 height 118
click at [349, 334] on input "-12" at bounding box center [382, 337] width 93 height 27
type input "12"
type input "1,284.89"
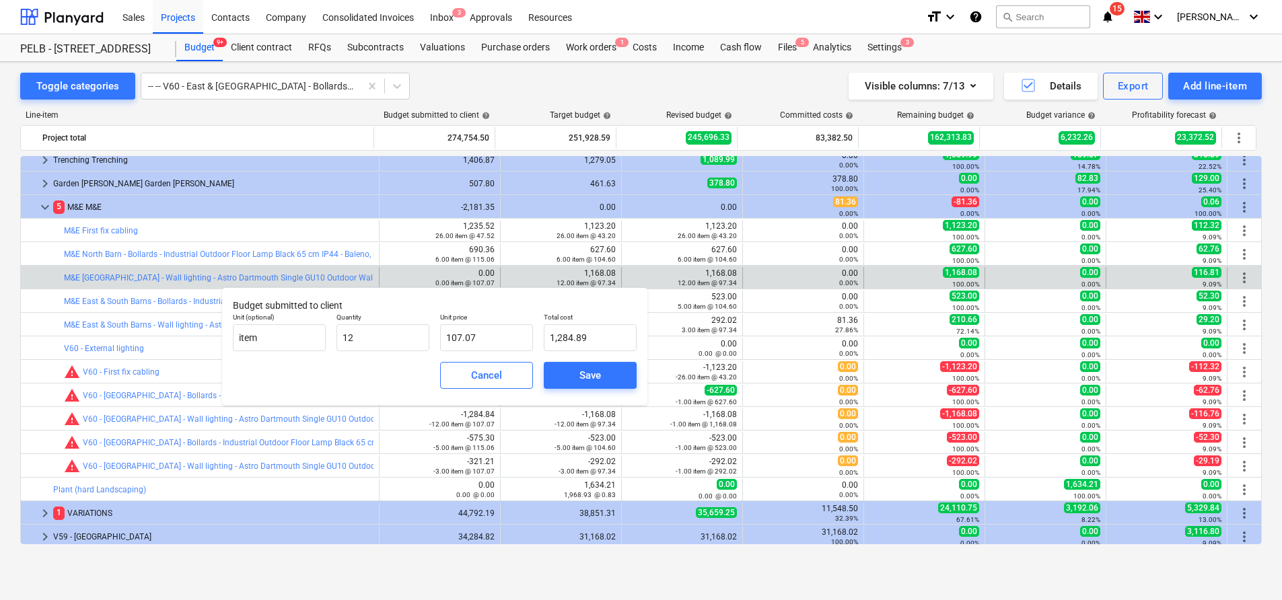
type input "12.00"
click at [597, 359] on div "Save" at bounding box center [590, 376] width 104 height 38
click at [596, 367] on div "Save" at bounding box center [590, 375] width 22 height 17
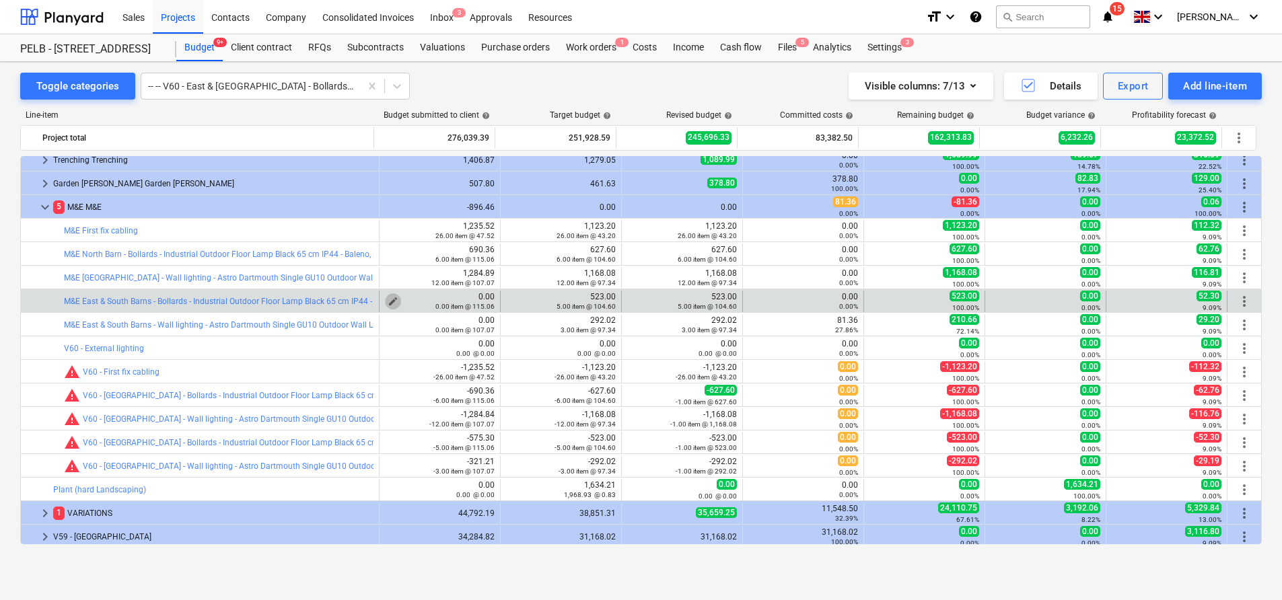
click at [390, 298] on span "edit" at bounding box center [393, 301] width 11 height 11
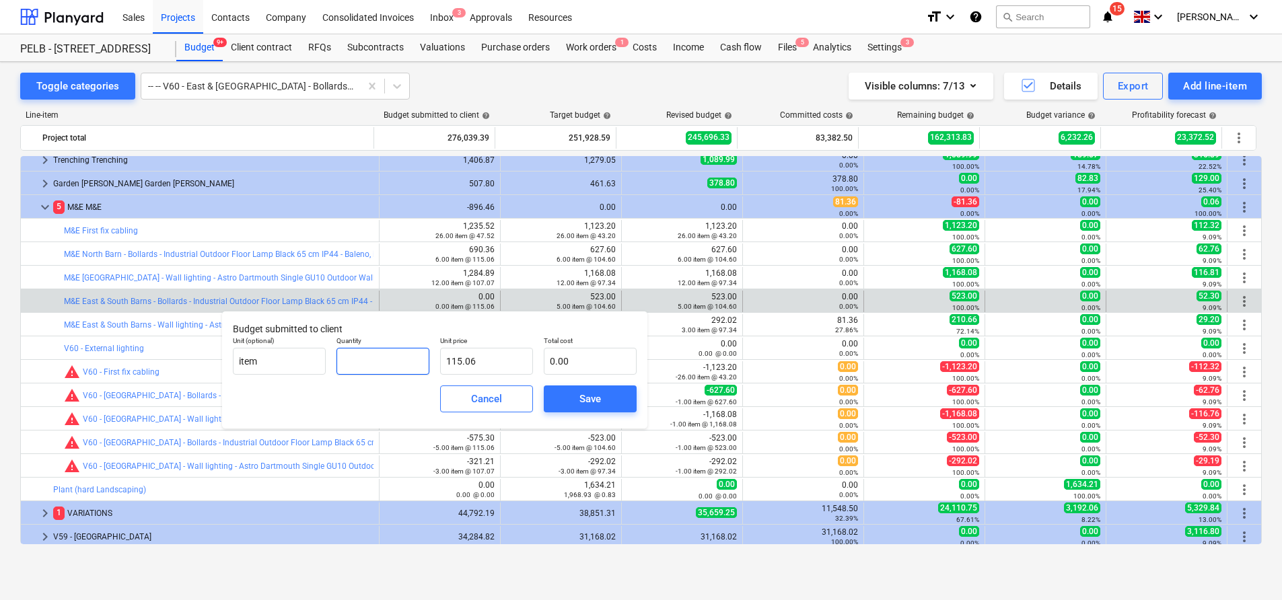
click at [417, 355] on input "text" at bounding box center [382, 361] width 93 height 27
type input "5"
type input "575.30"
type input "5.00"
click at [580, 400] on div "Save" at bounding box center [590, 398] width 22 height 17
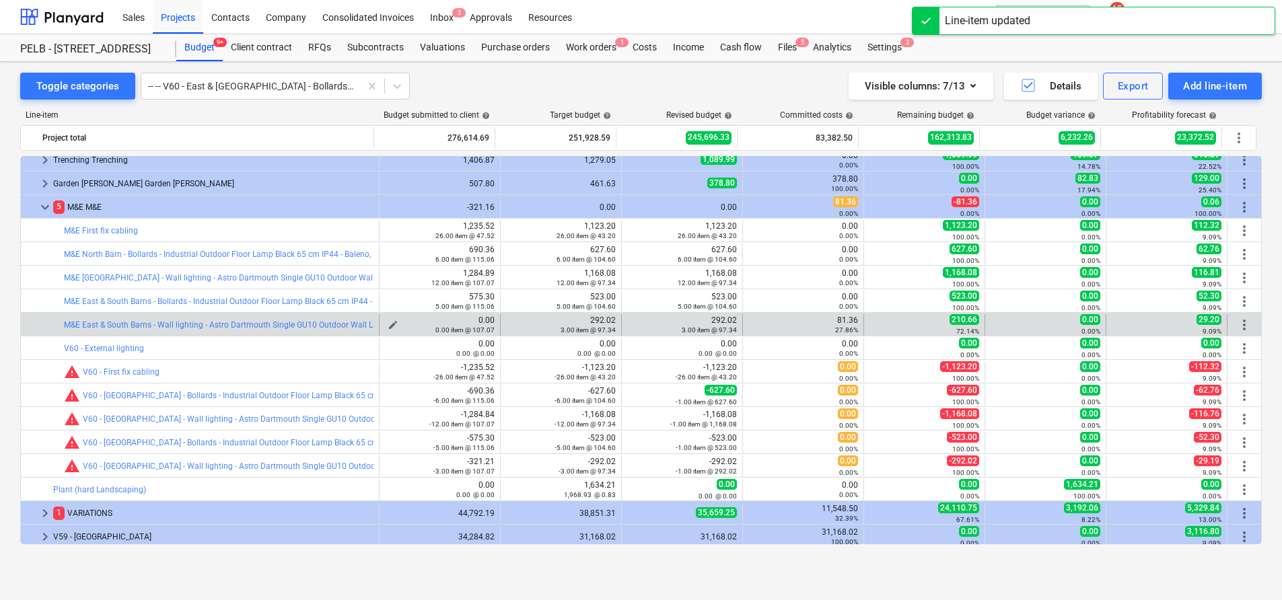
click at [388, 325] on div "0.00 item @ 107.07" at bounding box center [440, 329] width 110 height 9
click at [392, 325] on div "0.00 item @ 107.07" at bounding box center [440, 329] width 110 height 9
click at [388, 321] on span "edit" at bounding box center [393, 325] width 11 height 11
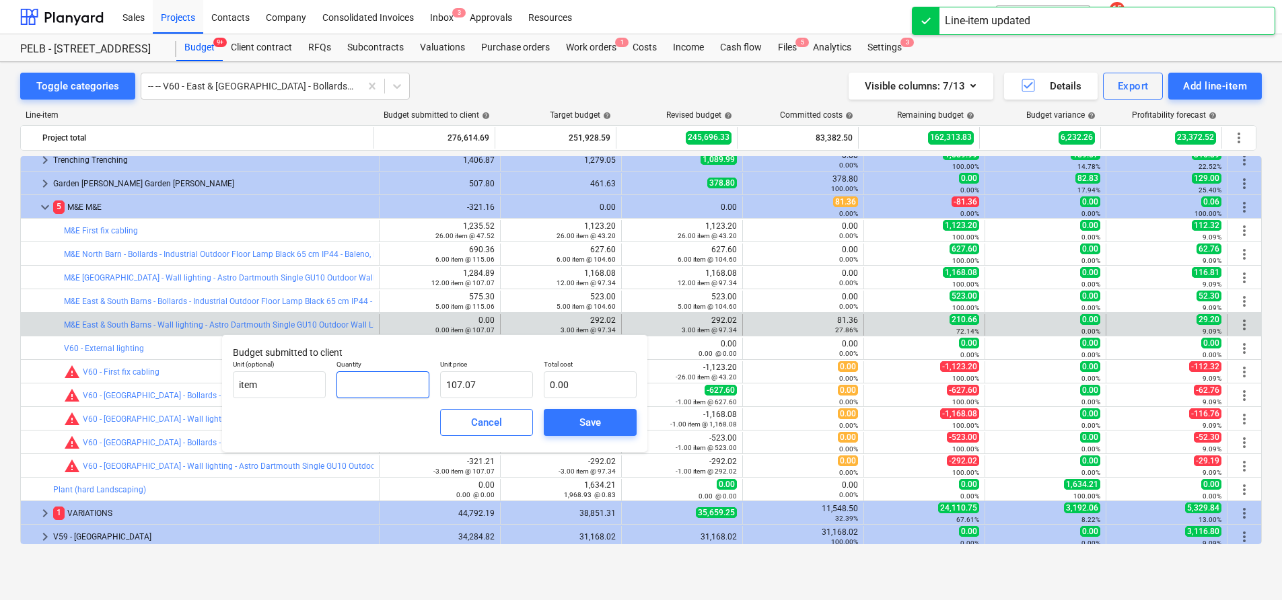
click at [405, 386] on input "text" at bounding box center [382, 384] width 93 height 27
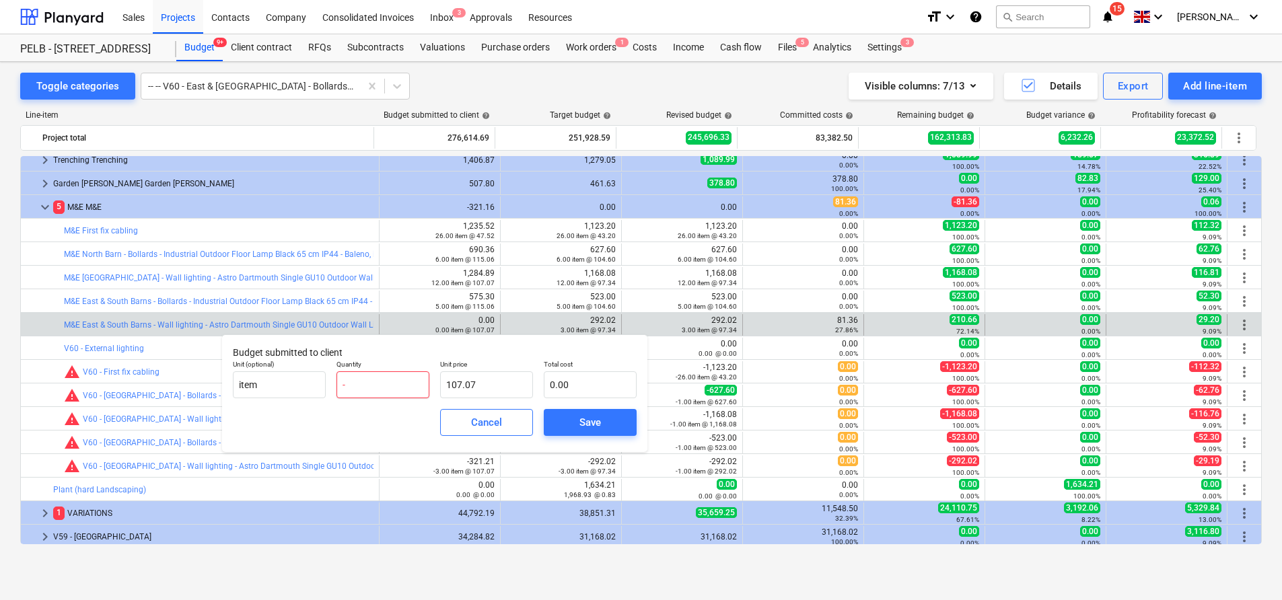
type input "-3"
type input "-321.22"
type input "-32"
type input "-3,426.37"
type input "-321"
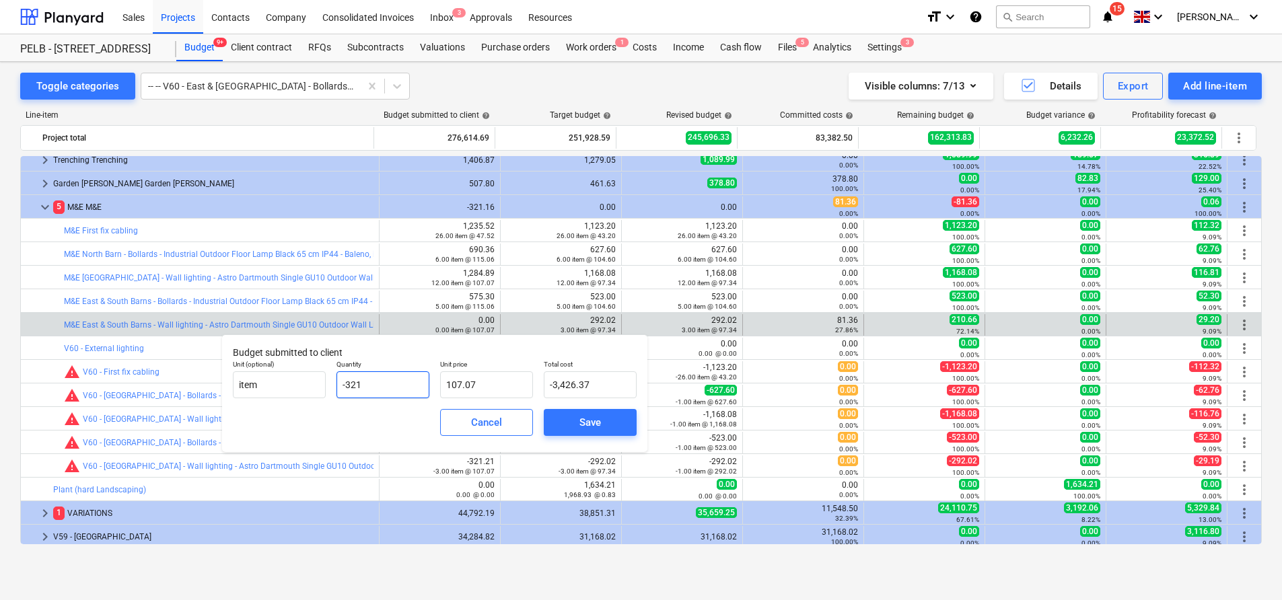
type input "-34,370.75"
type input "-321.2"
type input "-34,392.17"
type input "-321.21"
type input "-34,393.24"
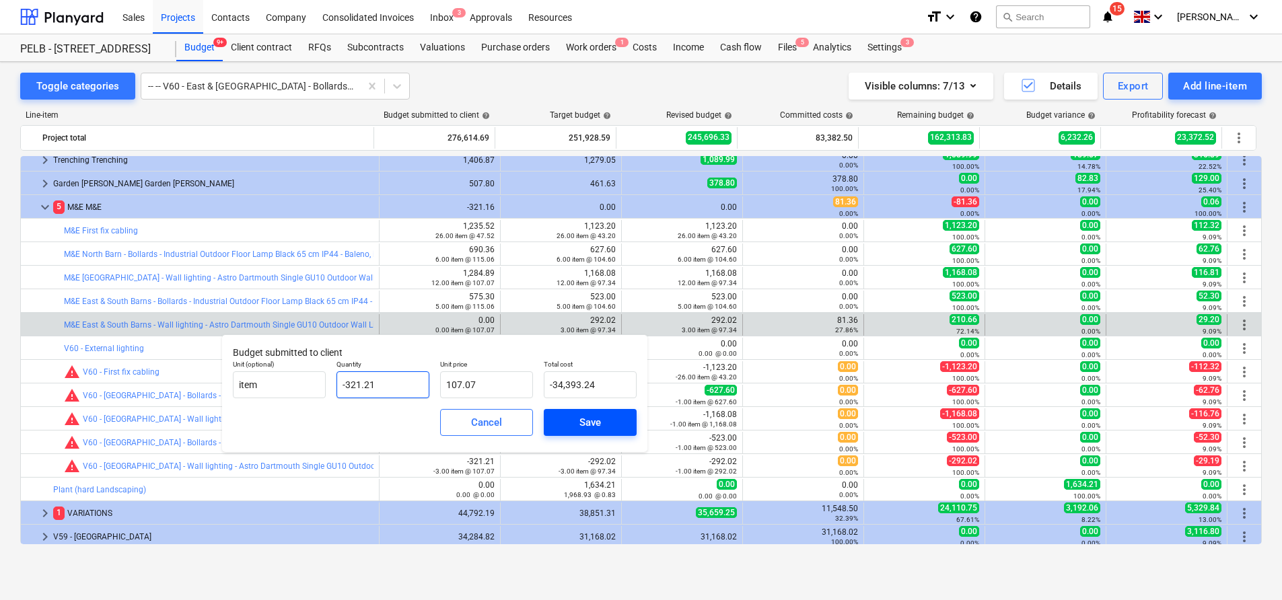
type input "-321.21"
click at [594, 423] on div "Save" at bounding box center [590, 422] width 22 height 17
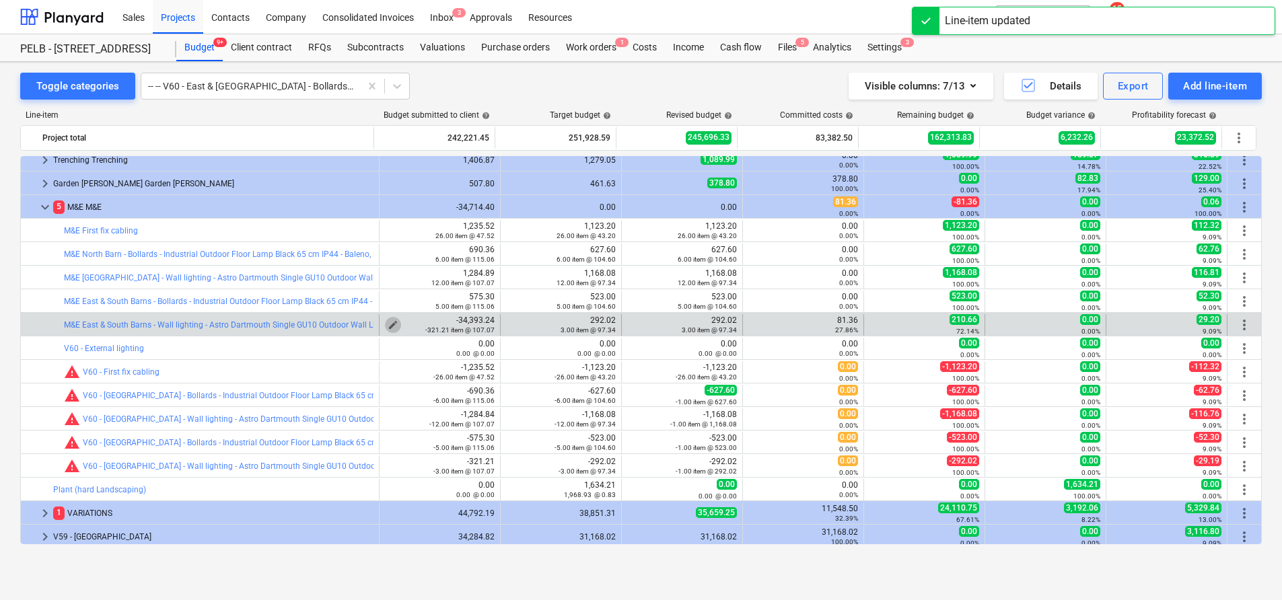
click at [388, 323] on span "edit" at bounding box center [393, 325] width 11 height 11
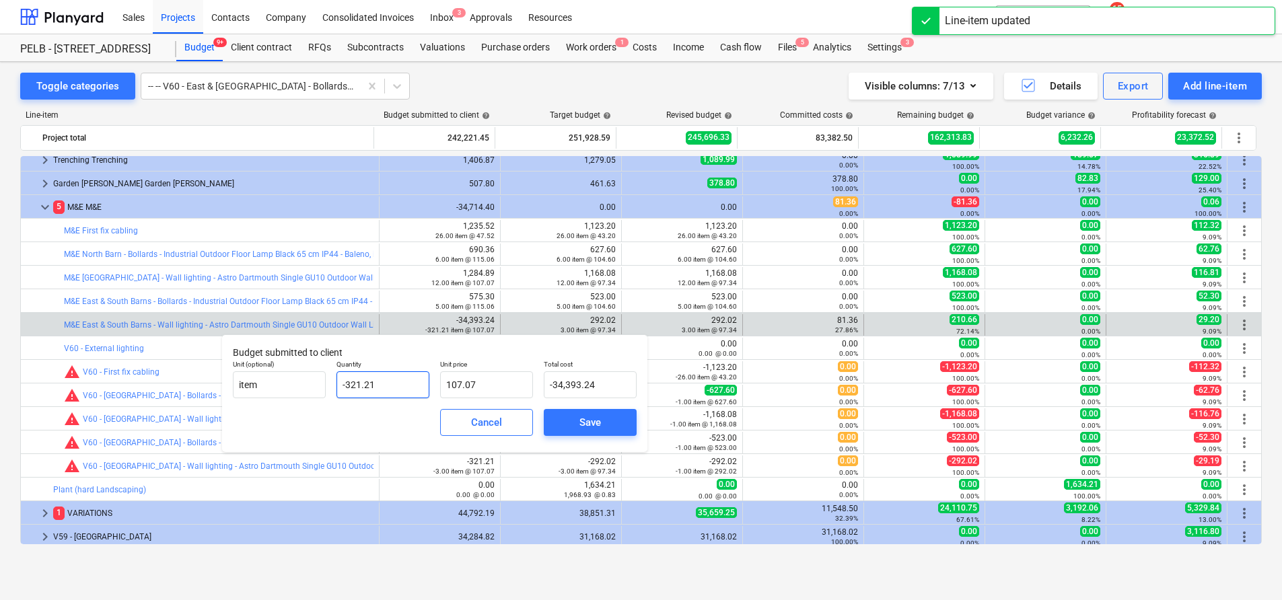
click at [410, 390] on input "-321.21" at bounding box center [382, 384] width 93 height 27
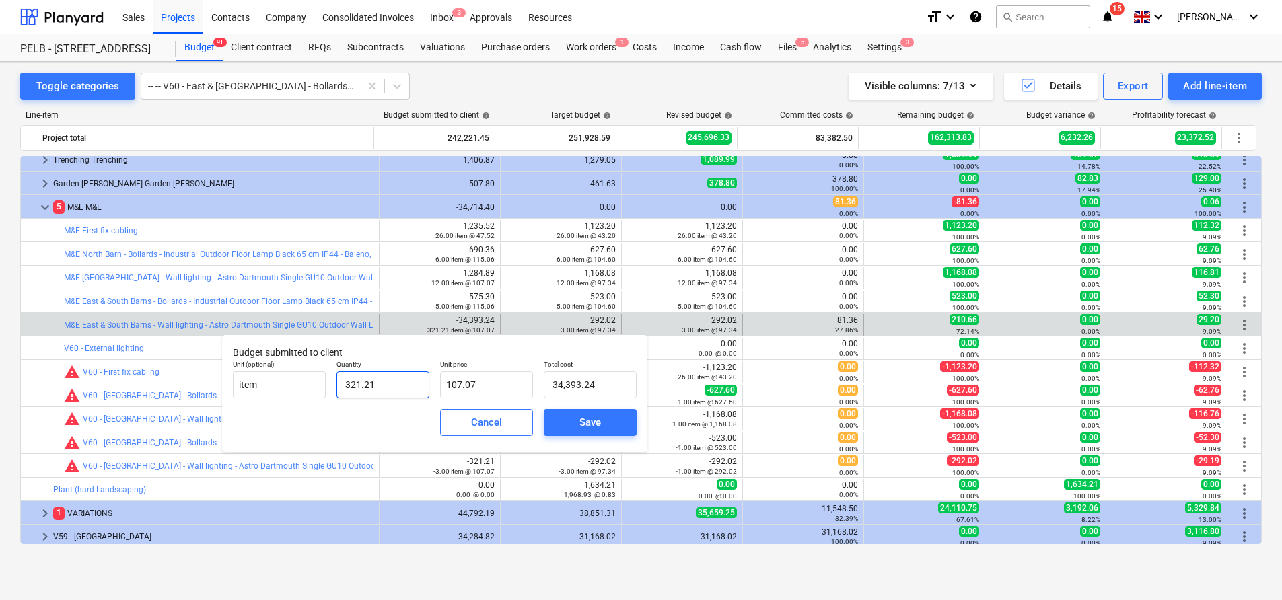
type input "-321.2"
type input "-34,392.17"
type input "-321."
type input "-34,370.75"
type input "-32"
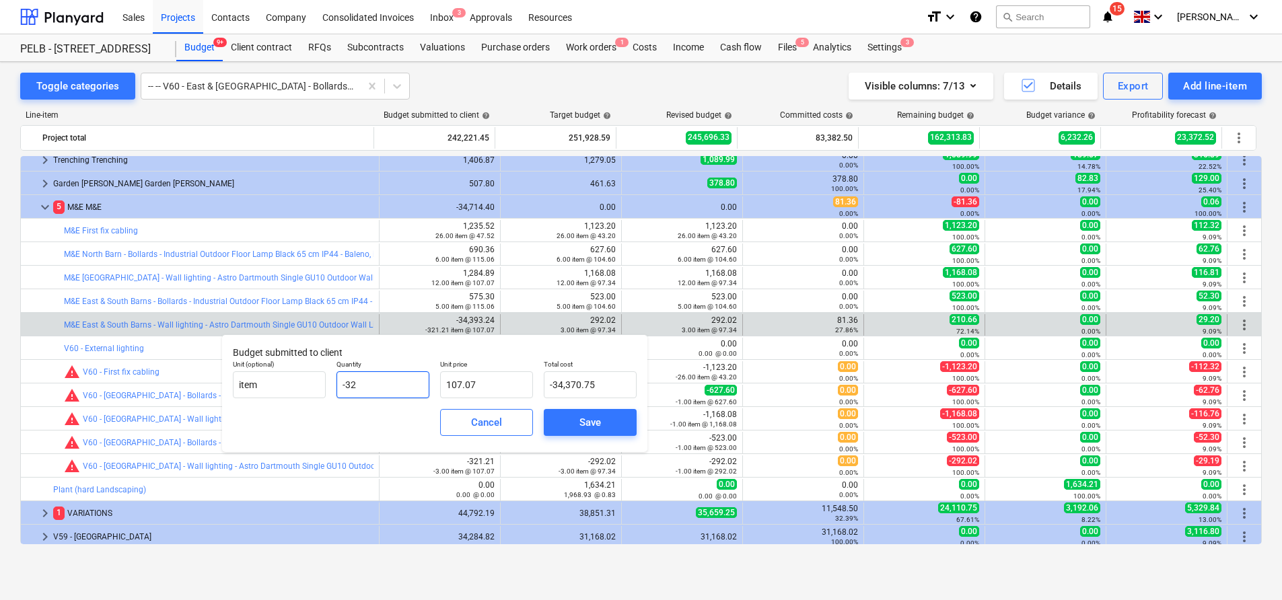
type input "-3,426.37"
type input "-3"
type input "-321.22"
type input "-3.00"
click at [618, 419] on span "Save" at bounding box center [590, 422] width 61 height 17
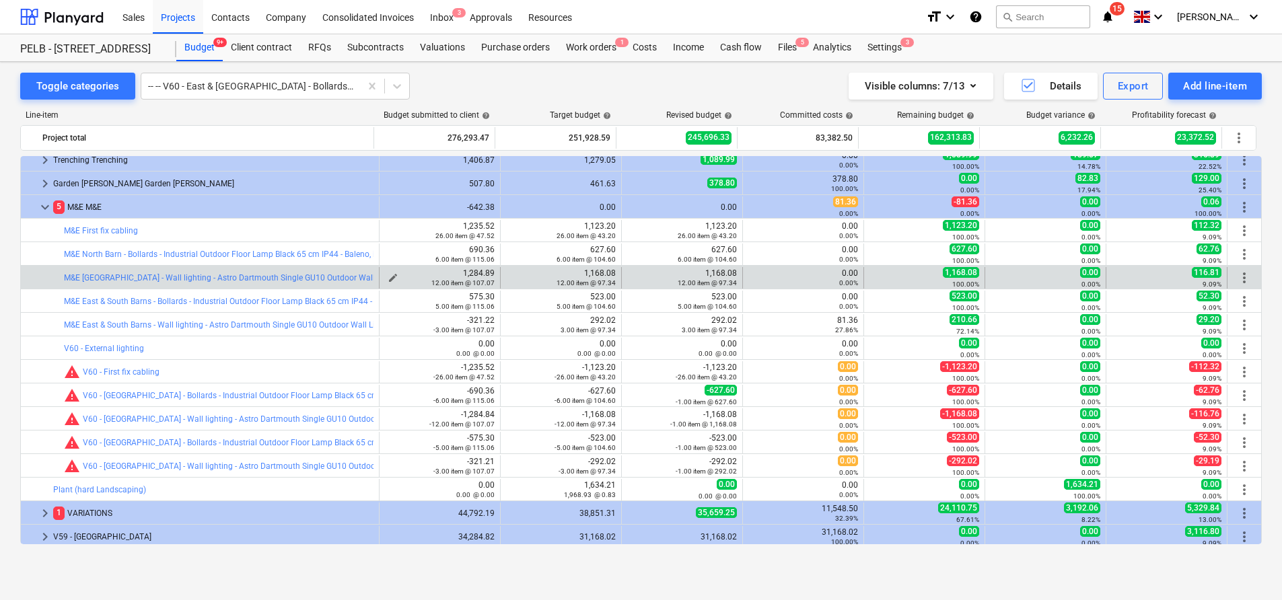
click at [388, 275] on span "edit" at bounding box center [393, 278] width 11 height 11
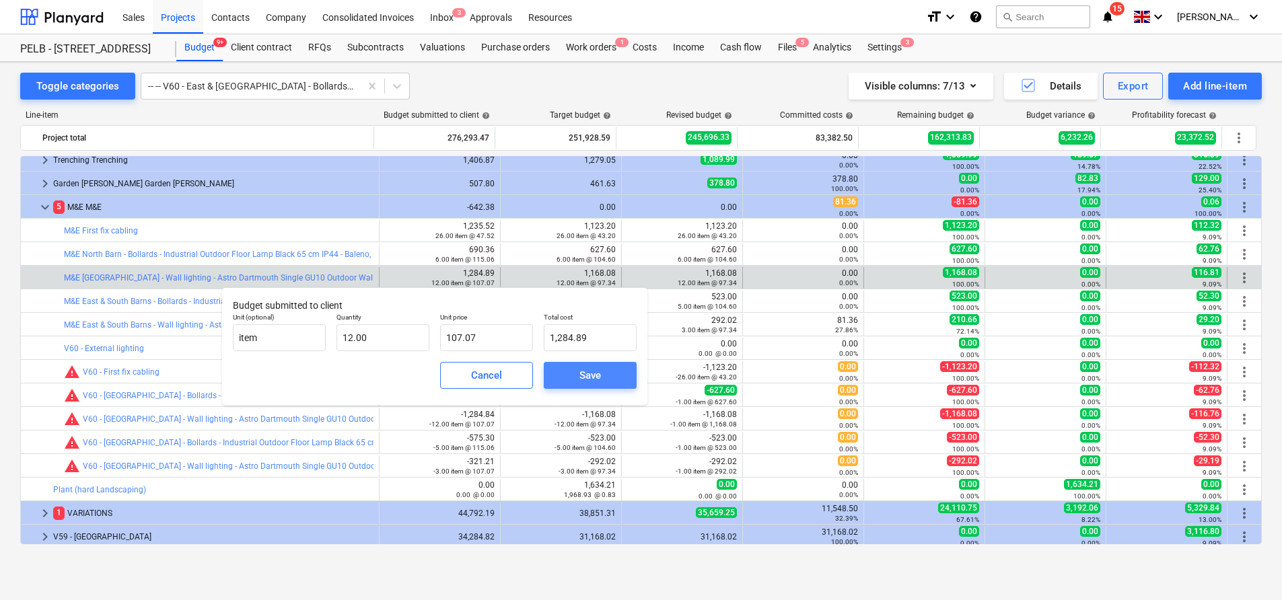
click at [577, 374] on span "Save" at bounding box center [590, 375] width 61 height 17
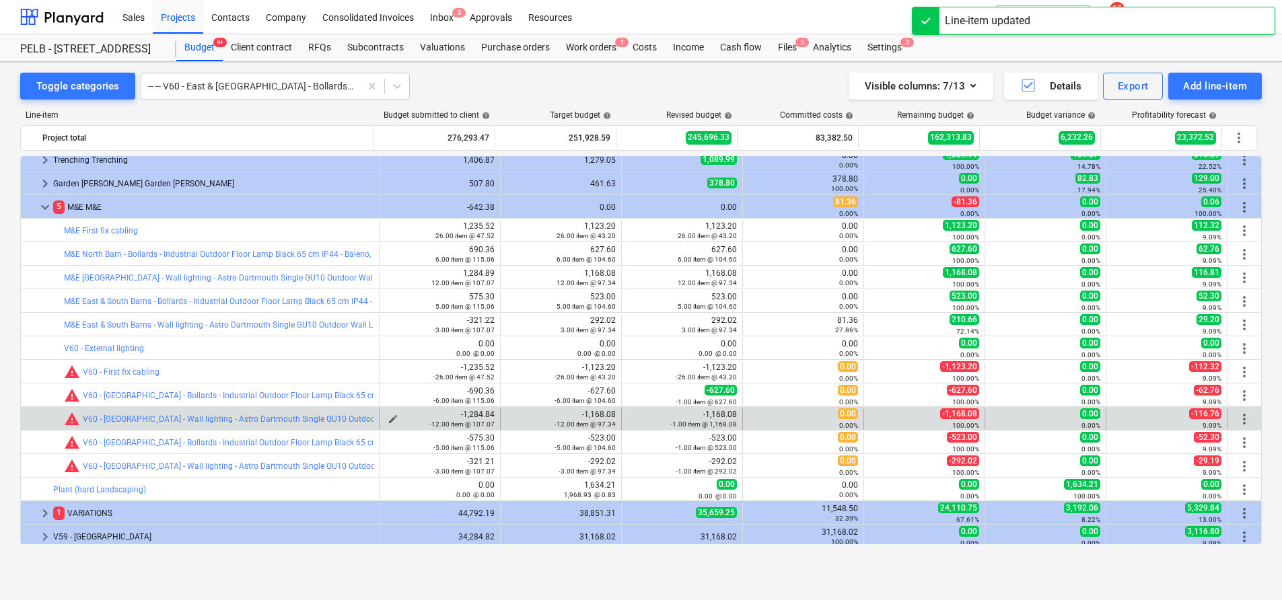
click at [385, 420] on div "-12.00 item @ 107.07" at bounding box center [440, 423] width 110 height 9
click at [389, 419] on div "-12.00 item @ 107.07" at bounding box center [440, 423] width 110 height 9
click at [390, 417] on span "edit" at bounding box center [393, 419] width 11 height 11
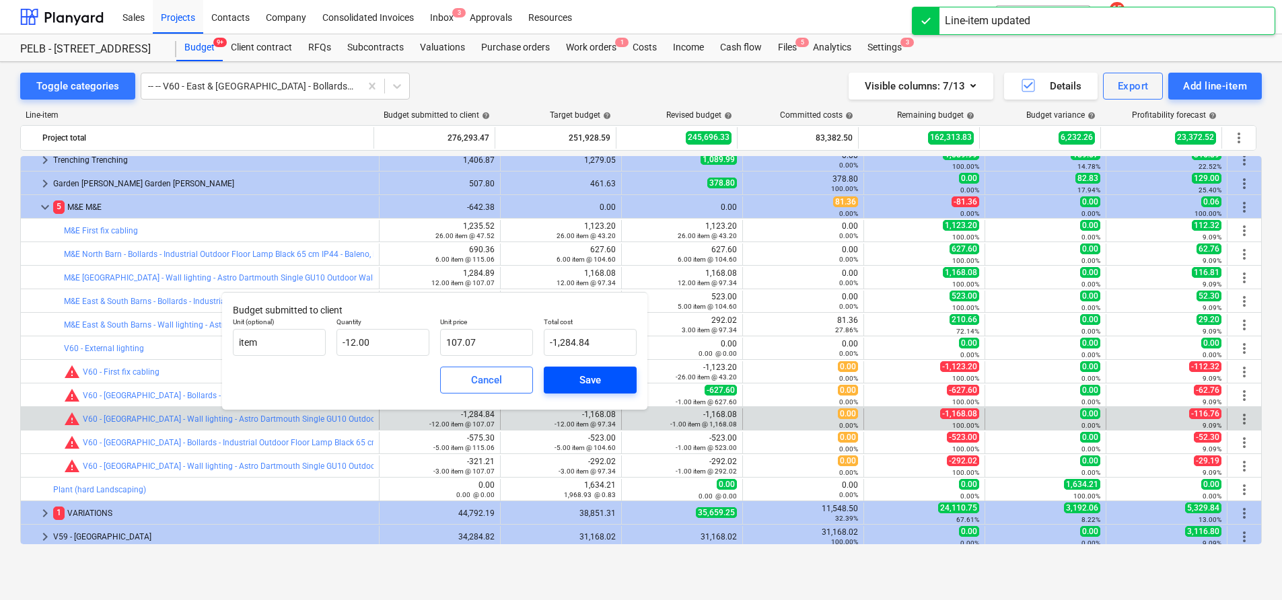
click at [580, 384] on div "Save" at bounding box center [590, 379] width 22 height 17
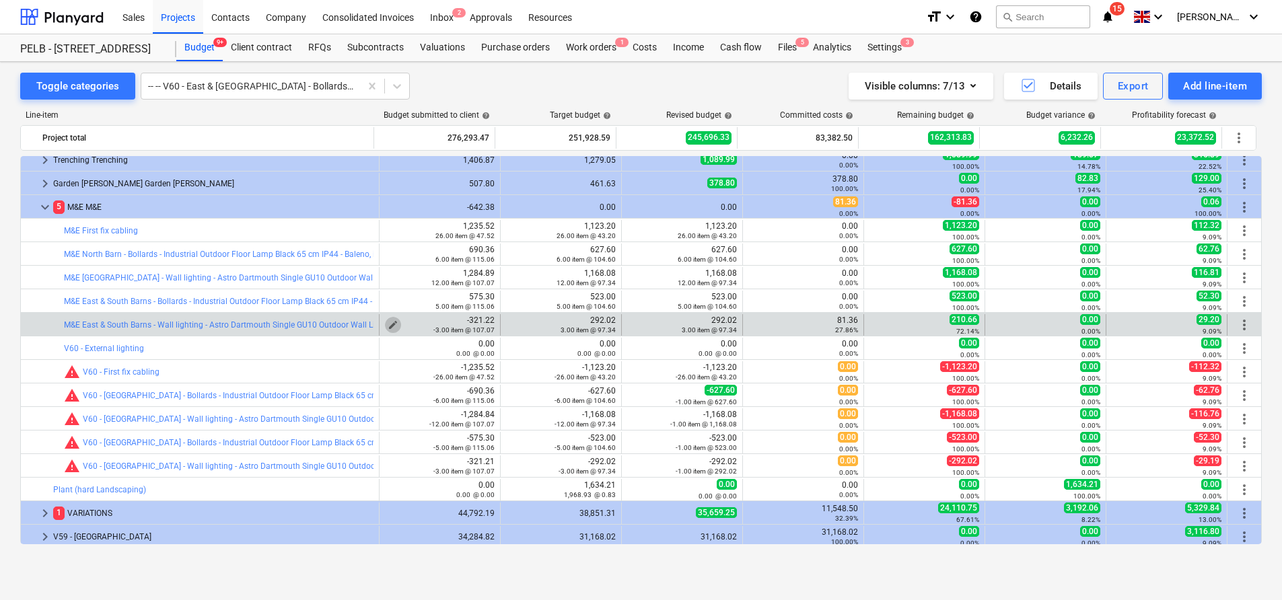
click at [390, 324] on span "edit" at bounding box center [393, 325] width 11 height 11
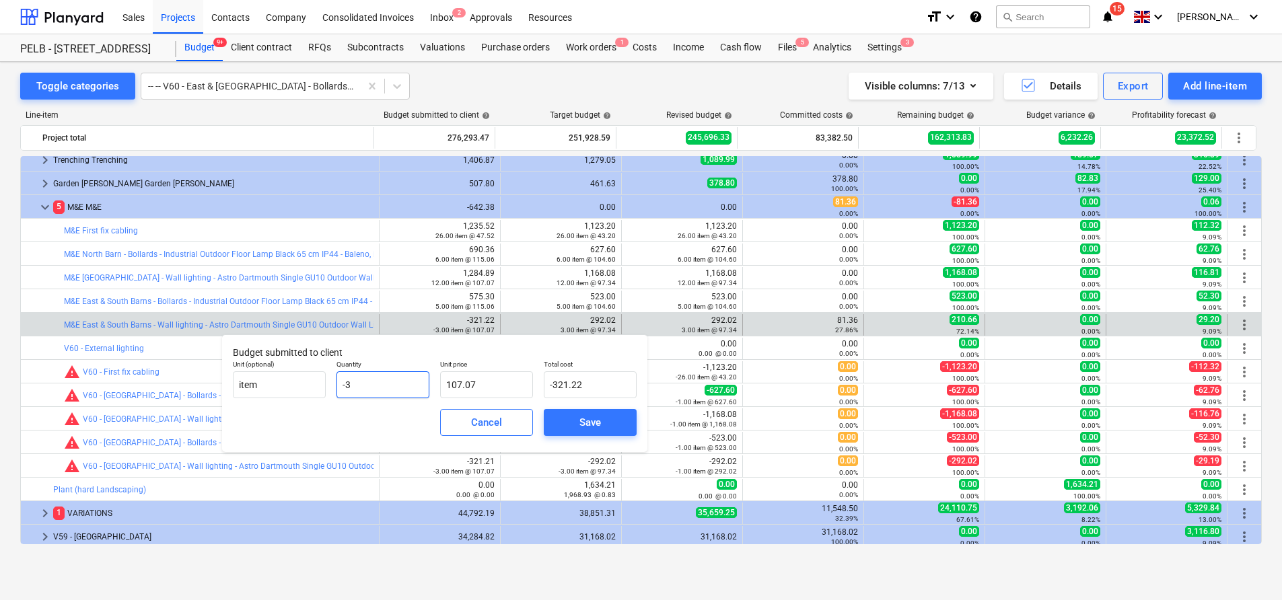
click at [347, 389] on input "-3" at bounding box center [382, 384] width 93 height 27
type input "3"
type input "321.22"
type input "3.00"
click at [555, 423] on button "Save" at bounding box center [590, 422] width 93 height 27
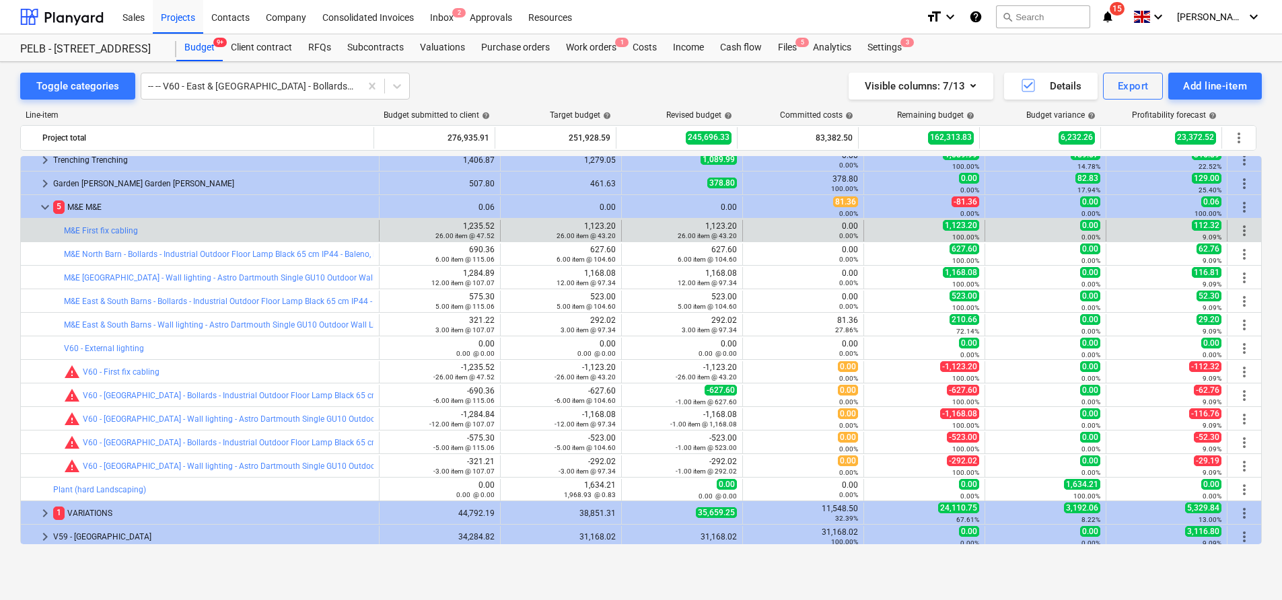
click at [1236, 229] on span "more_vert" at bounding box center [1244, 231] width 16 height 16
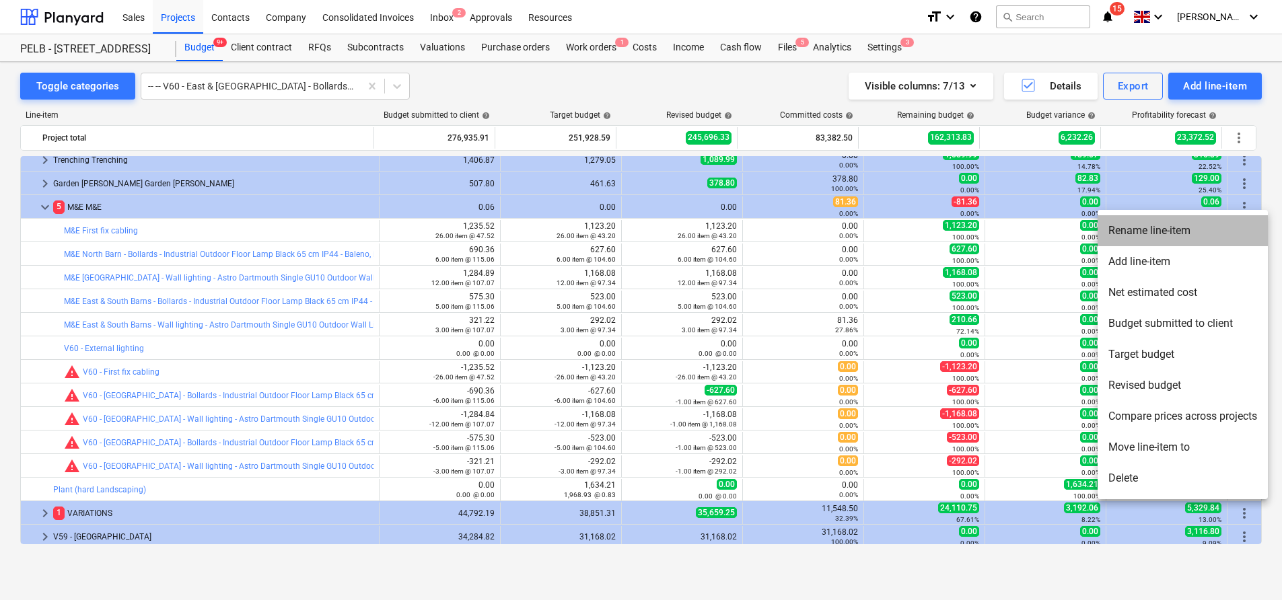
click at [1192, 236] on li "Rename line-item" at bounding box center [1183, 230] width 170 height 31
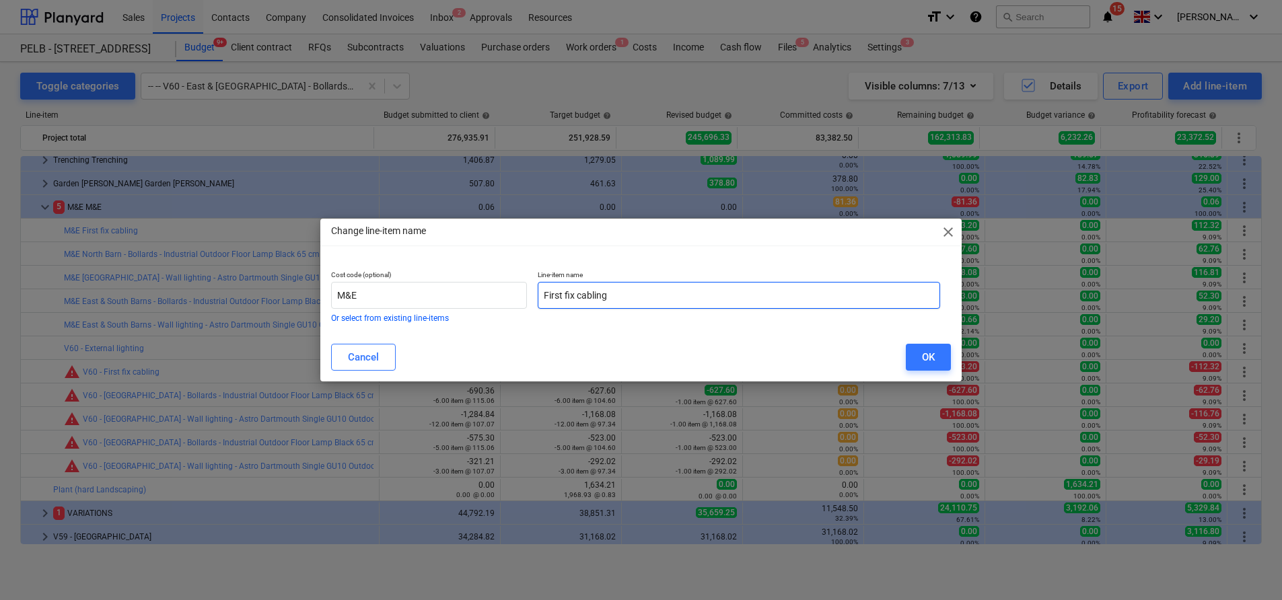
click at [542, 291] on input "First fix cabling" at bounding box center [739, 295] width 402 height 27
drag, startPoint x: 589, startPoint y: 293, endPoint x: 532, endPoint y: 299, distance: 56.8
click at [532, 299] on div "Line-item name OMITTED - First fix cabling" at bounding box center [738, 296] width 413 height 63
type input "OMITTED - First fix cabling"
click at [927, 358] on div "OK" at bounding box center [928, 357] width 13 height 17
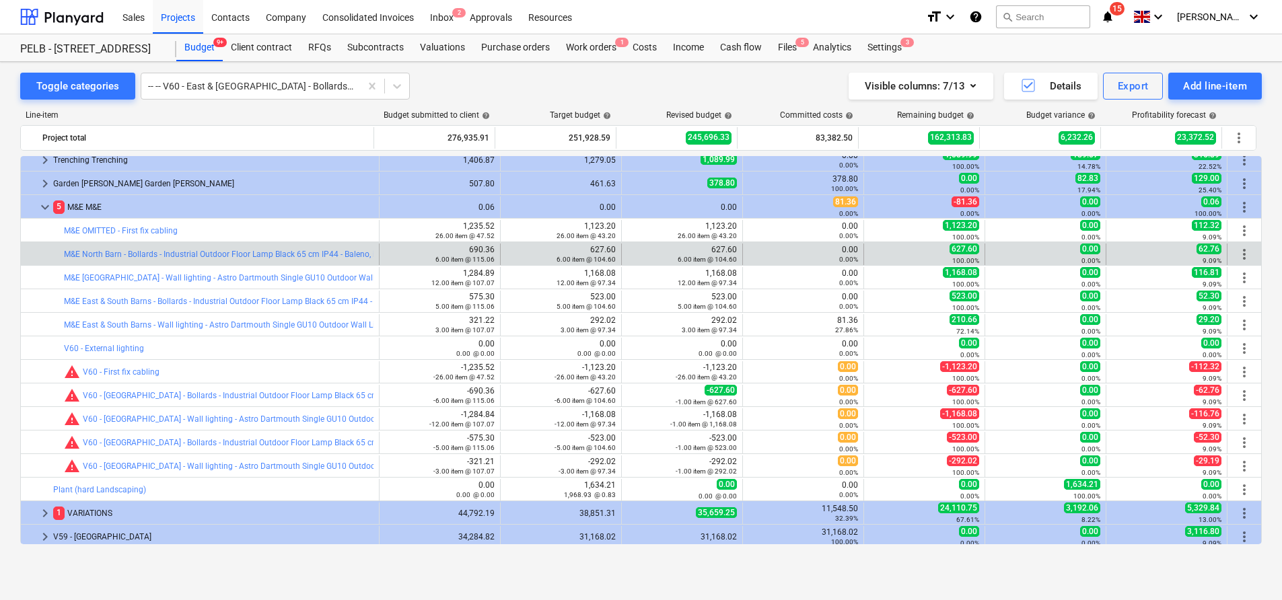
click at [1243, 252] on span "more_vert" at bounding box center [1244, 254] width 16 height 16
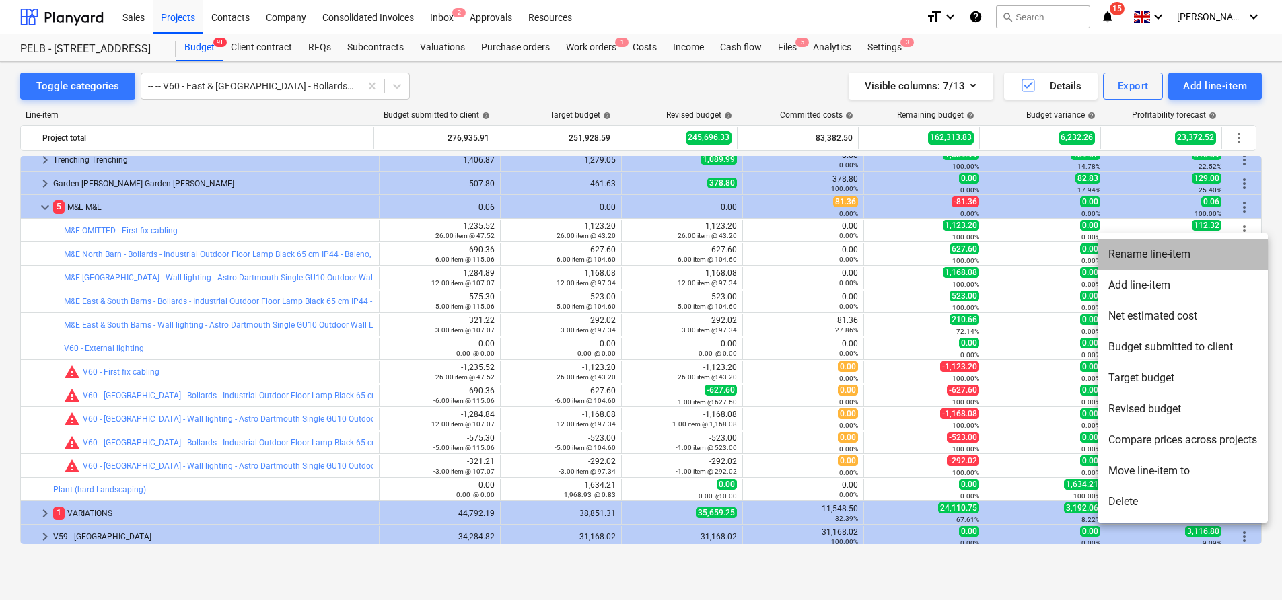
click at [1205, 250] on li "Rename line-item" at bounding box center [1183, 254] width 170 height 31
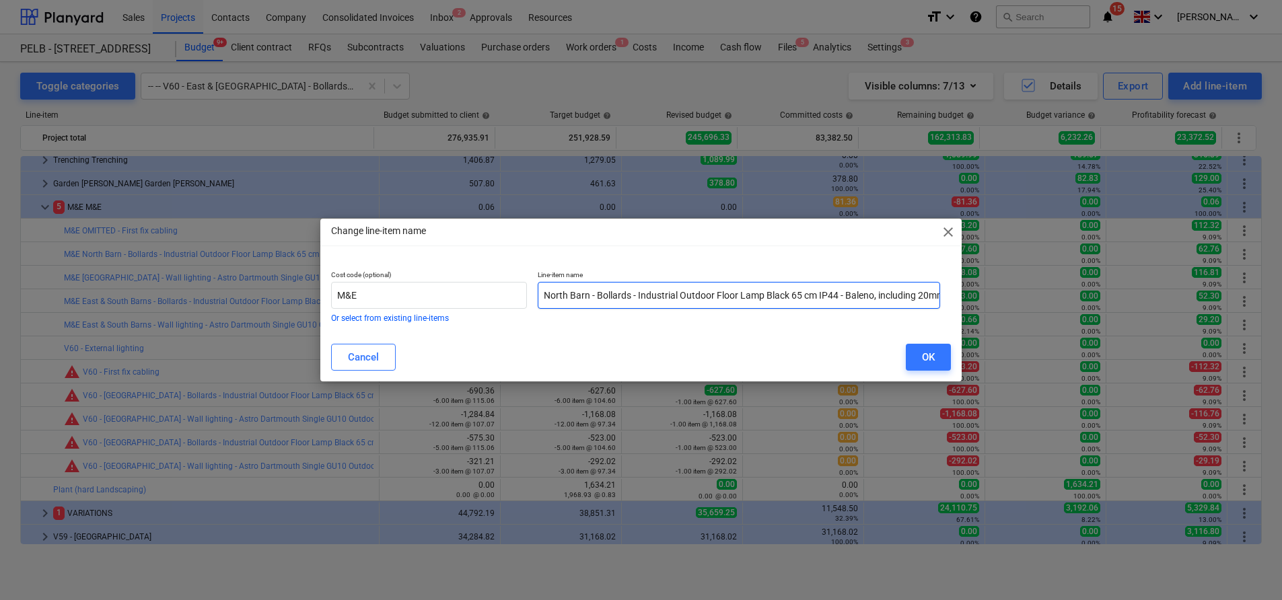
click at [546, 289] on input "North Barn - Bollards - Industrial Outdoor Floor Lamp Black 65 cm IP44 - Baleno…" at bounding box center [739, 295] width 402 height 27
paste input "OMITTED -"
type input "OMITTED - [GEOGRAPHIC_DATA] - Bollards - Industrial Outdoor Floor Lamp Black 65…"
click at [908, 346] on button "OK" at bounding box center [928, 357] width 45 height 27
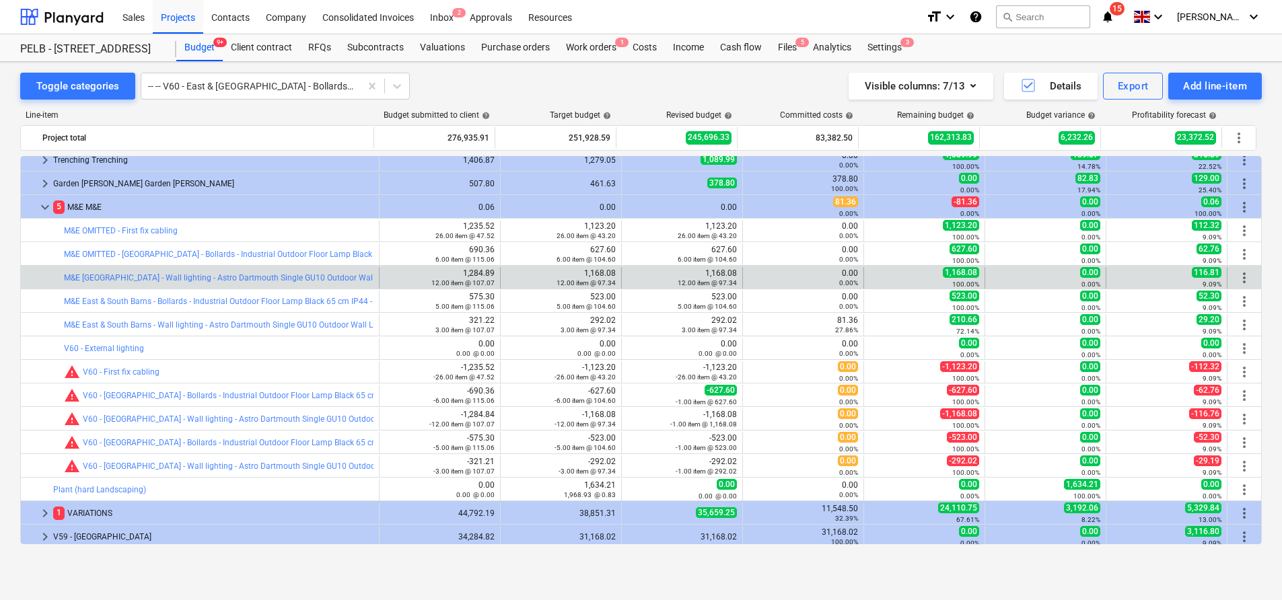
click at [1236, 275] on span "more_vert" at bounding box center [1244, 278] width 16 height 16
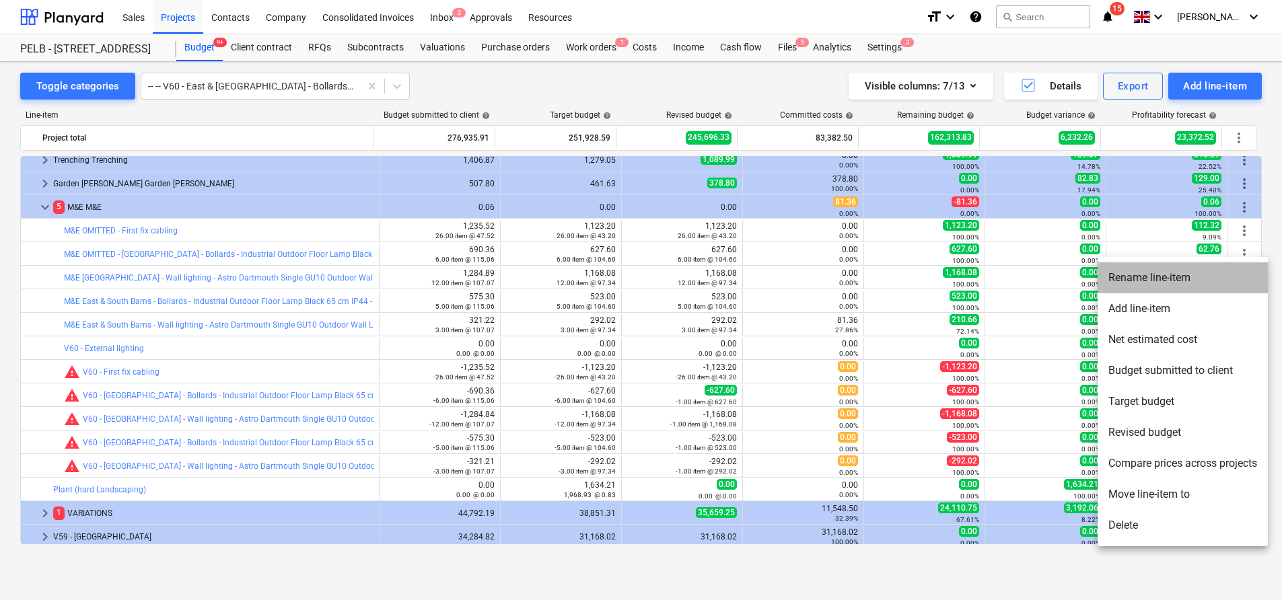
drag, startPoint x: 1209, startPoint y: 281, endPoint x: 1190, endPoint y: 280, distance: 18.9
click at [1209, 281] on li "Rename line-item" at bounding box center [1183, 277] width 170 height 31
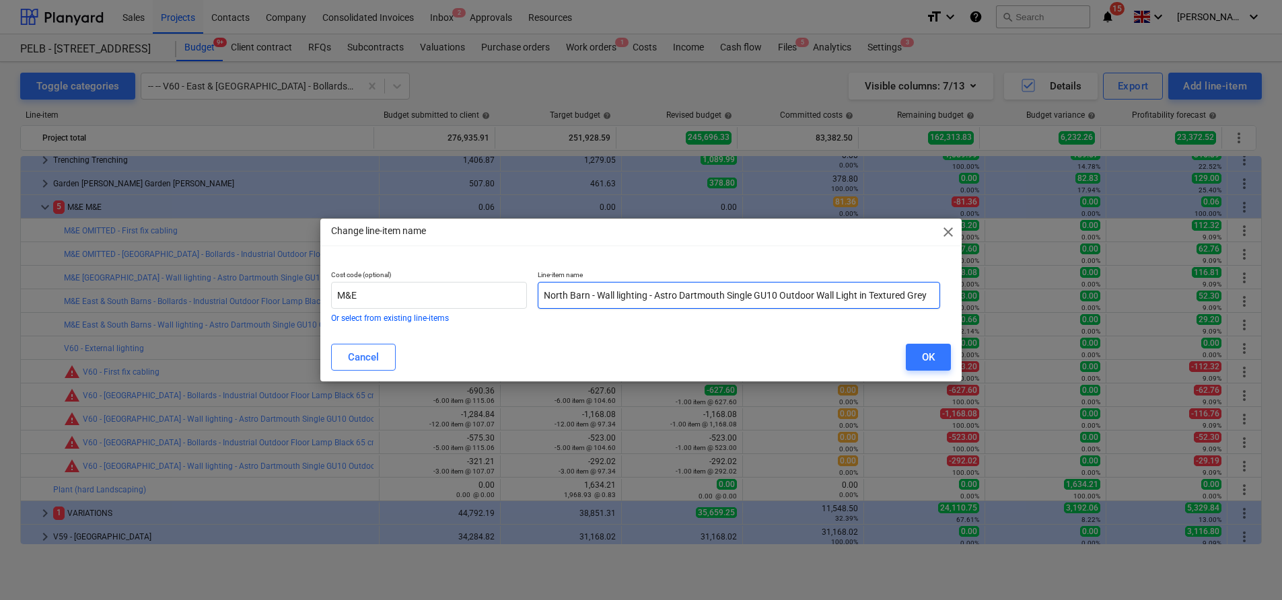
click at [548, 297] on input "North Barn - Wall lighting - Astro Dartmouth Single GU10 Outdoor Wall Light in …" at bounding box center [739, 295] width 402 height 27
click at [543, 292] on input "North Barn - Wall lighting - Astro Dartmouth Single GU10 Outdoor Wall Light in …" at bounding box center [739, 295] width 402 height 27
paste input "OMITTED -"
type input "OMITTED - [GEOGRAPHIC_DATA] - Wall lighting - Astro Dartmouth Single GU10 Outdo…"
click at [922, 351] on div "OK" at bounding box center [928, 357] width 13 height 17
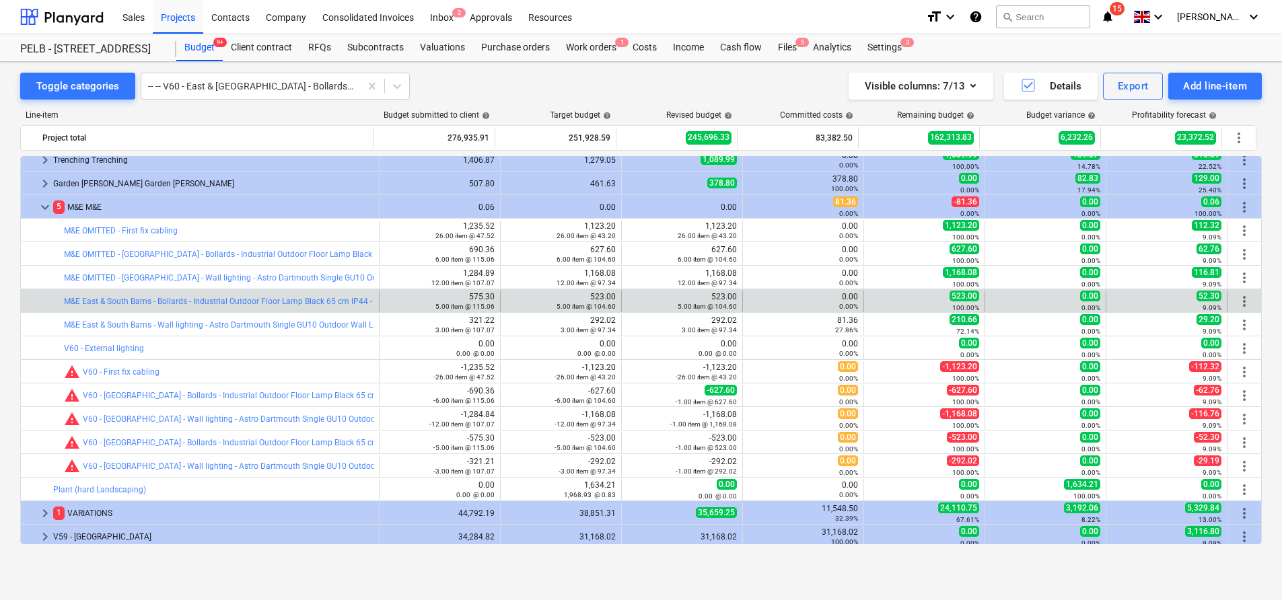
click at [1244, 300] on span "more_vert" at bounding box center [1244, 301] width 16 height 16
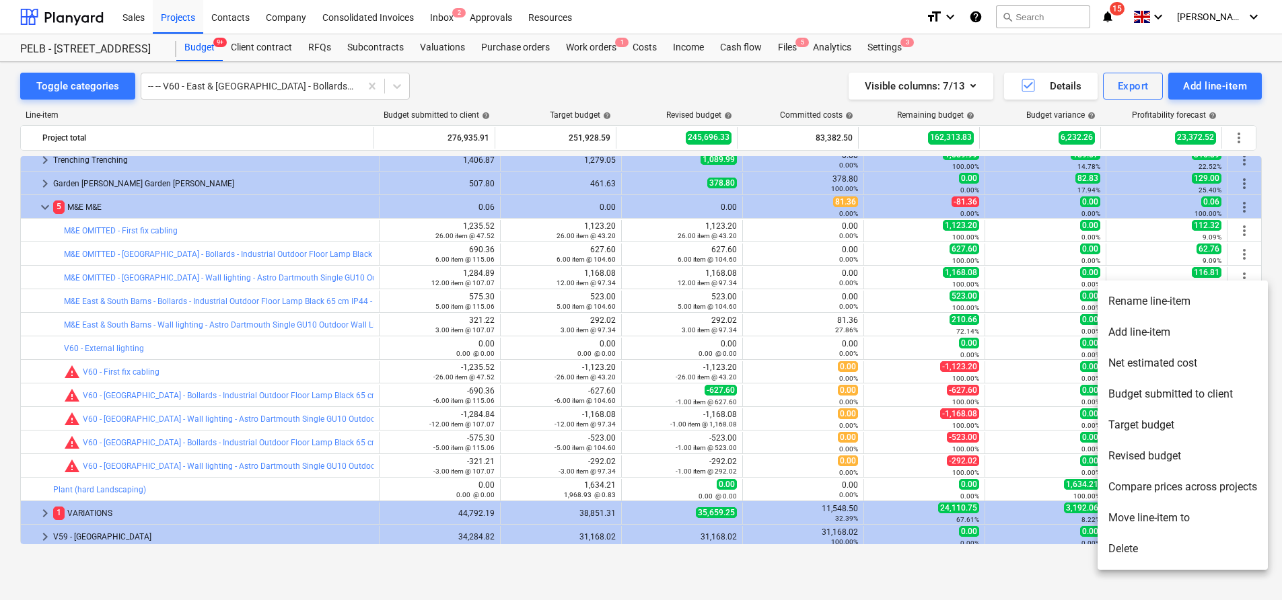
click at [1165, 297] on li "Rename line-item" at bounding box center [1183, 301] width 170 height 31
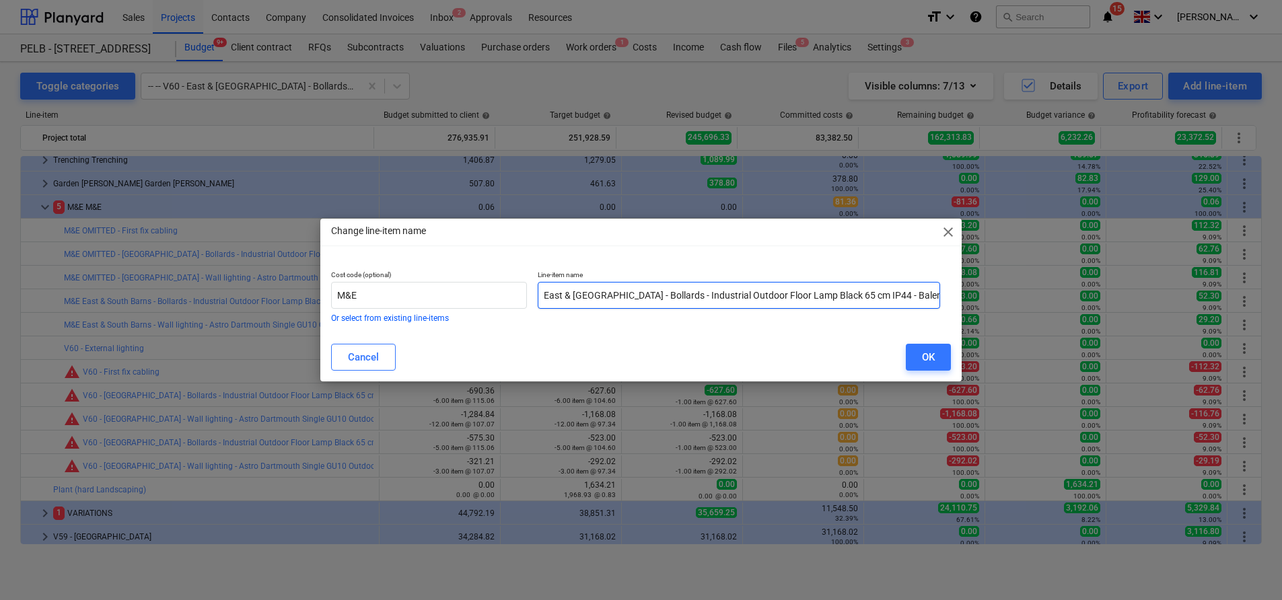
click at [546, 291] on input "East & [GEOGRAPHIC_DATA] - Bollards - Industrial Outdoor Floor Lamp Black 65 cm…" at bounding box center [739, 295] width 402 height 27
click at [545, 293] on input "East & [GEOGRAPHIC_DATA] - Bollards - Industrial Outdoor Floor Lamp Black 65 cm…" at bounding box center [739, 295] width 402 height 27
paste input "OMITTED -"
type input "OMITTED - East & [GEOGRAPHIC_DATA] - Bollards - Industrial Outdoor Floor Lamp B…"
click at [947, 354] on button "OK" at bounding box center [928, 357] width 45 height 27
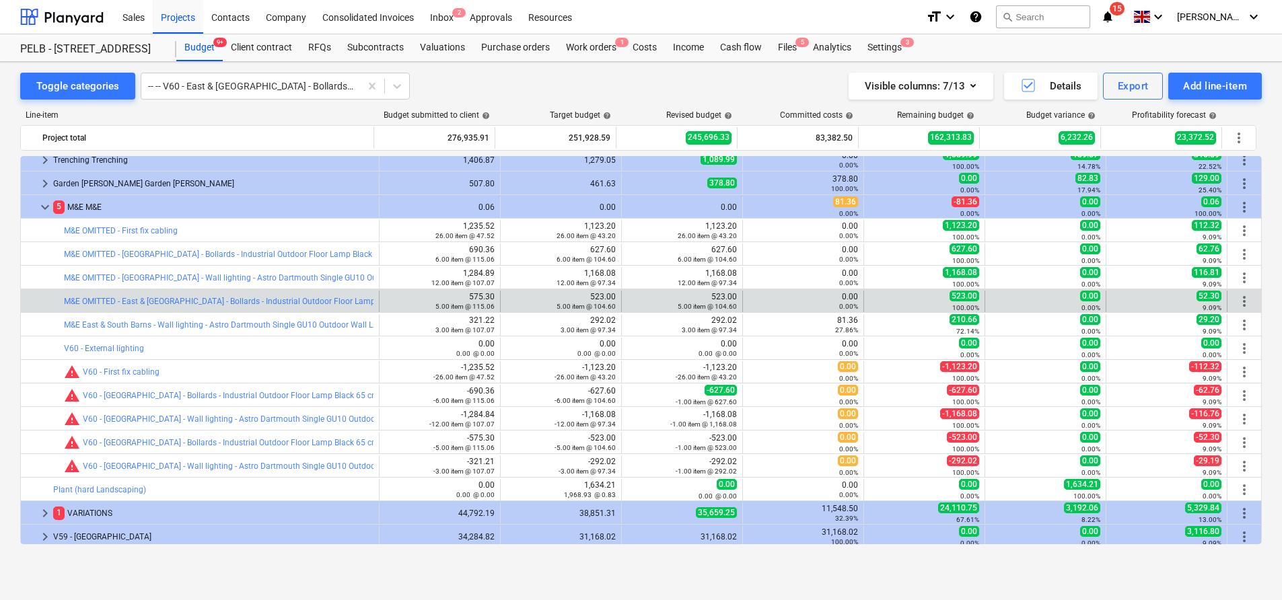
click at [1241, 297] on span "more_vert" at bounding box center [1244, 301] width 16 height 16
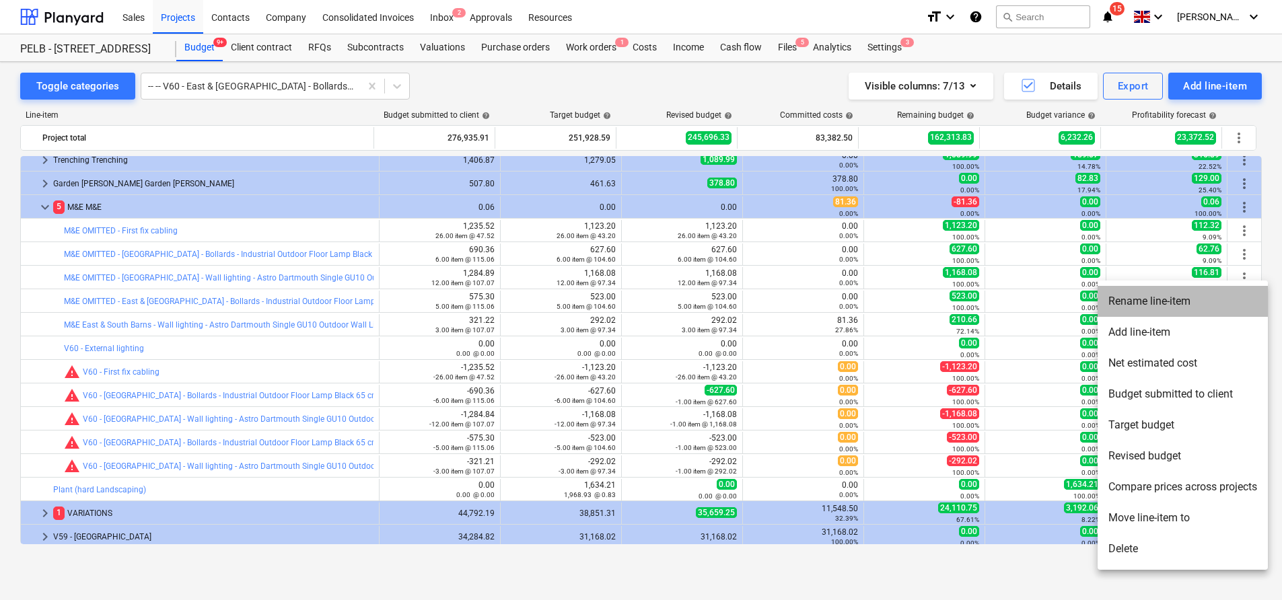
click at [1147, 299] on li "Rename line-item" at bounding box center [1183, 301] width 170 height 31
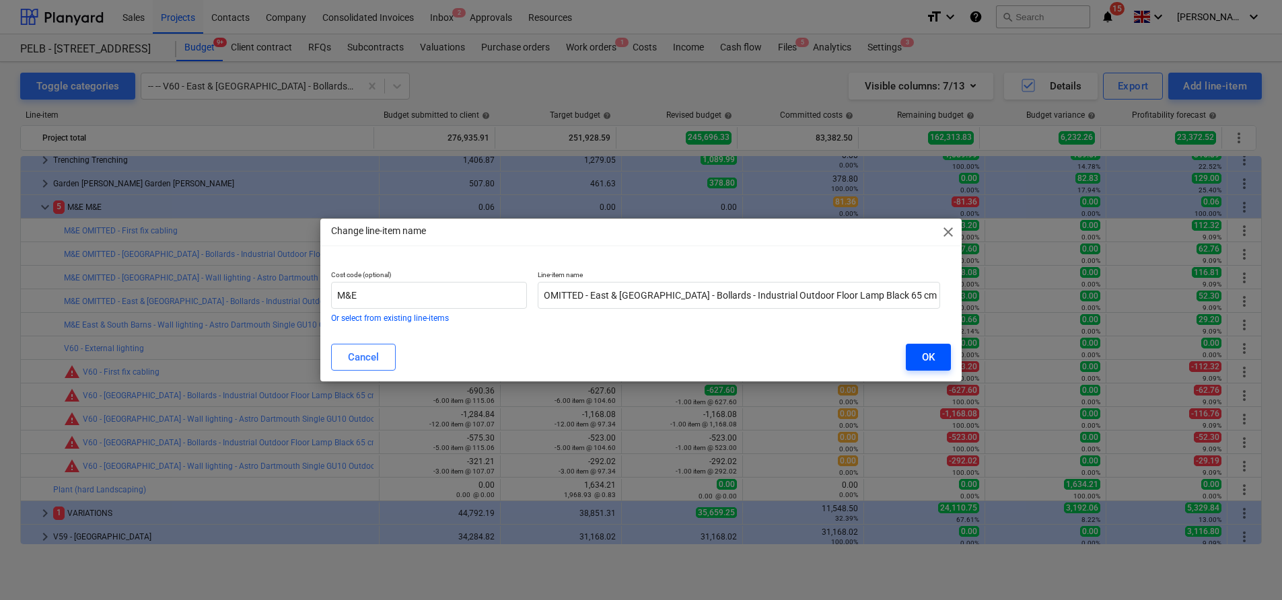
click at [912, 346] on button "OK" at bounding box center [928, 357] width 45 height 27
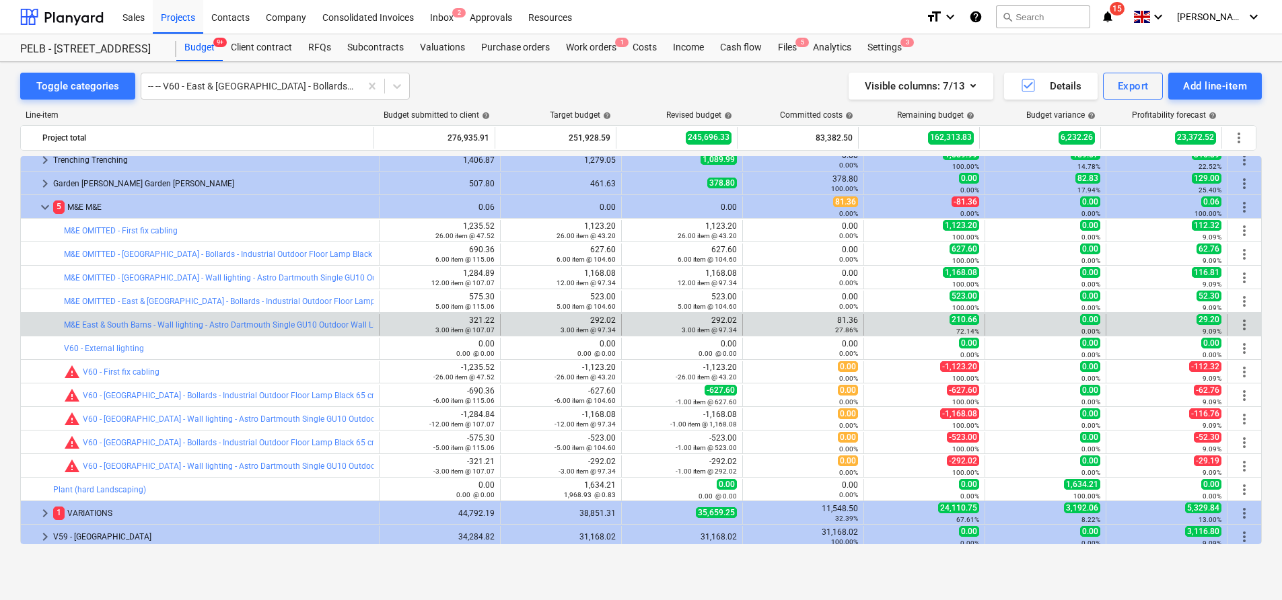
click at [1248, 327] on div "more_vert" at bounding box center [1244, 325] width 23 height 22
click at [1242, 324] on span "more_vert" at bounding box center [1244, 325] width 16 height 16
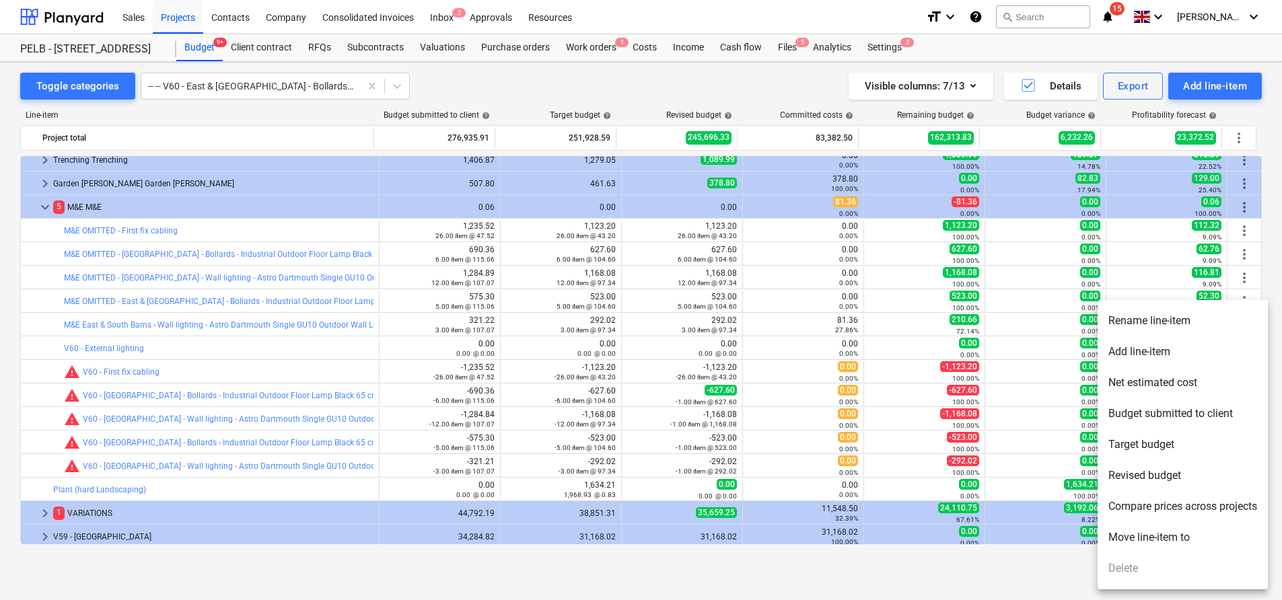
click at [1155, 324] on li "Rename line-item" at bounding box center [1183, 321] width 170 height 31
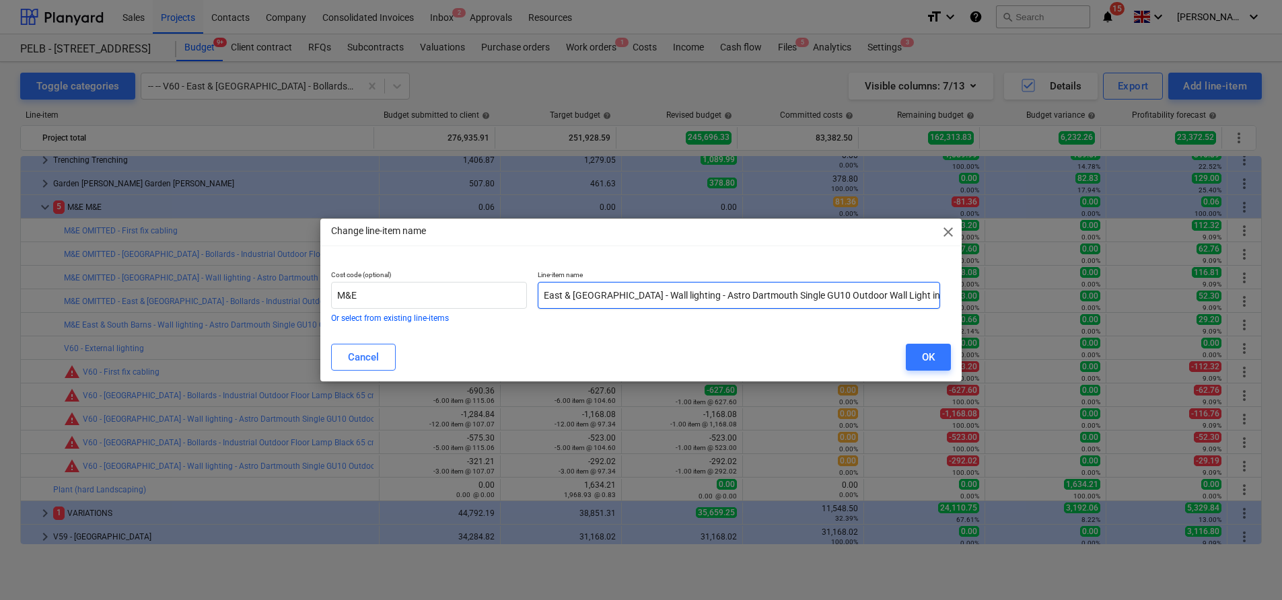
click at [548, 291] on input "East & [GEOGRAPHIC_DATA] - Wall lighting - Astro Dartmouth Single GU10 Outdoor …" at bounding box center [739, 295] width 402 height 27
click at [543, 293] on input "East & [GEOGRAPHIC_DATA] - Wall lighting - Astro Dartmouth Single GU10 Outdoor …" at bounding box center [739, 295] width 402 height 27
paste input "OMITTED -"
type input "OMITTED -[GEOGRAPHIC_DATA] - Wall lighting - Astro Dartmouth Single GU10 Outdoo…"
click at [920, 355] on button "OK" at bounding box center [928, 357] width 45 height 27
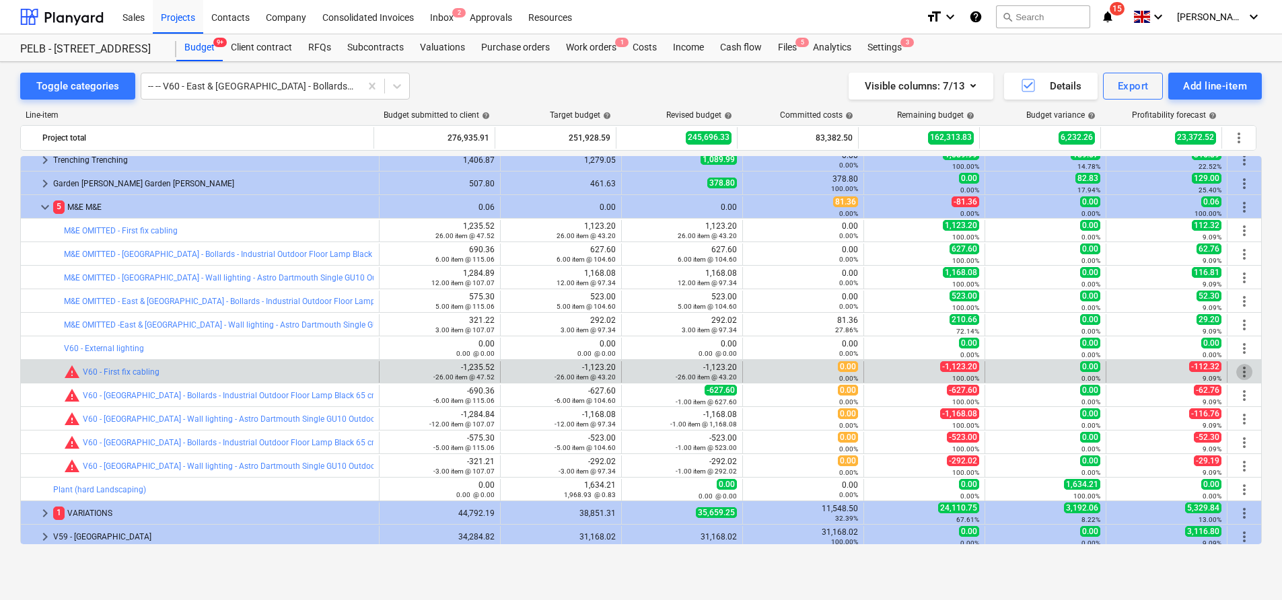
click at [1240, 370] on span "more_vert" at bounding box center [1244, 372] width 16 height 16
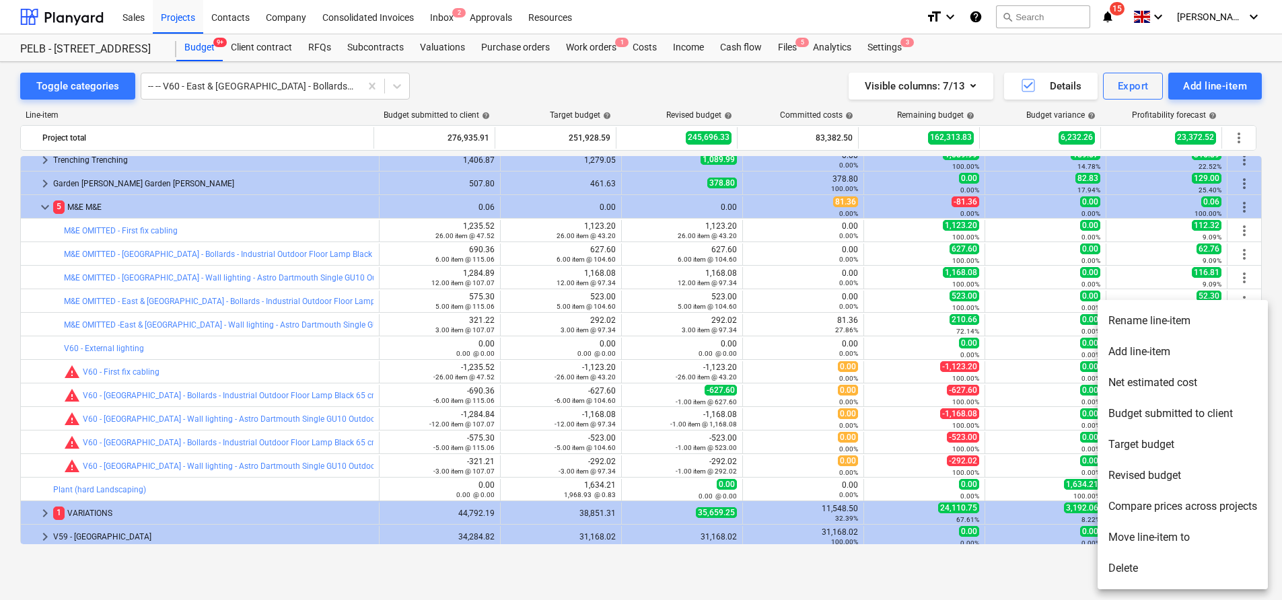
click at [1190, 328] on li "Rename line-item" at bounding box center [1183, 321] width 170 height 31
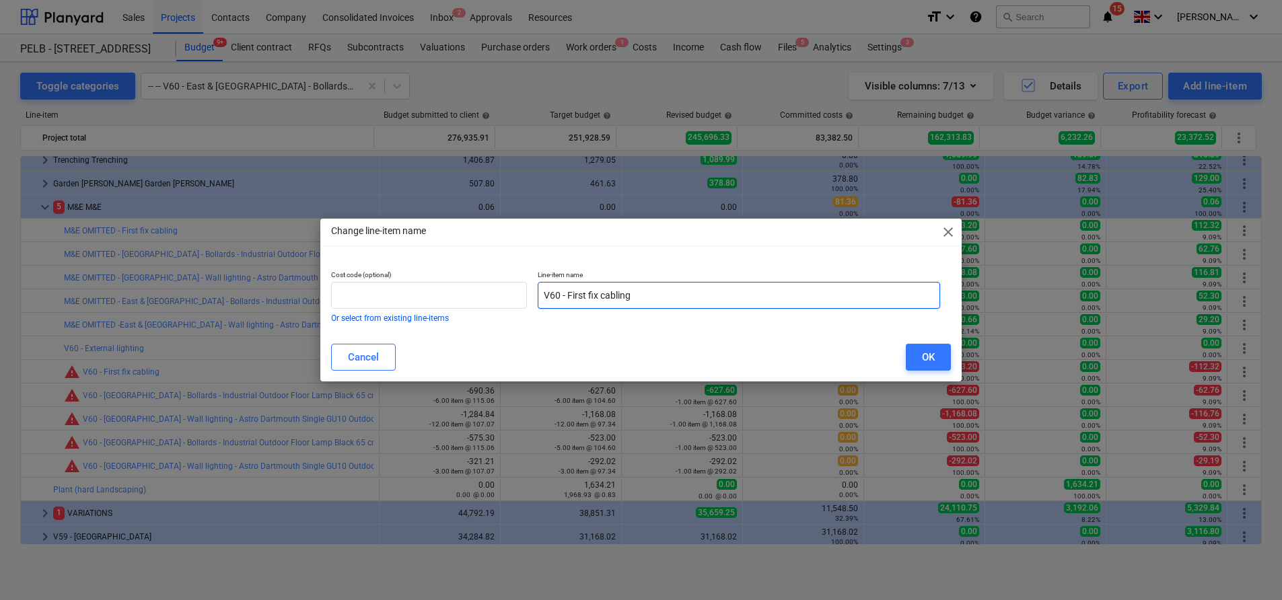
click at [542, 288] on input "V60 - First fix cabling" at bounding box center [739, 295] width 402 height 27
paste input "OMITTED -"
drag, startPoint x: 585, startPoint y: 294, endPoint x: 571, endPoint y: 296, distance: 14.3
click at [567, 293] on input "OMITTED - V60 - First fix cabling" at bounding box center [739, 295] width 402 height 27
drag, startPoint x: 571, startPoint y: 294, endPoint x: 530, endPoint y: 296, distance: 40.4
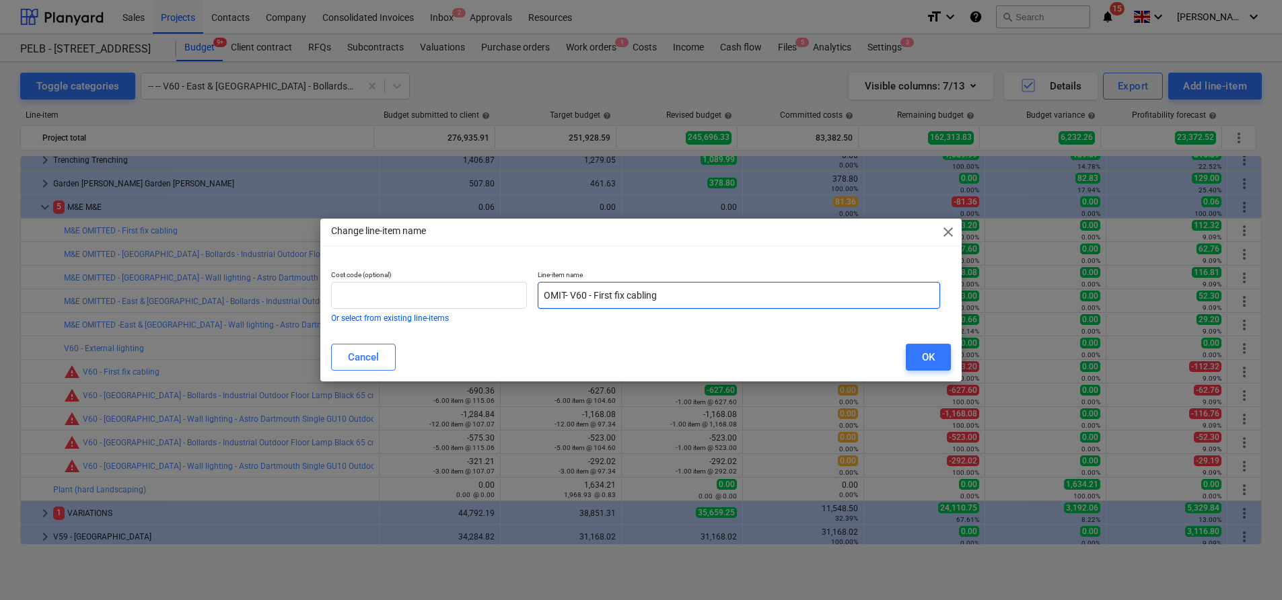
click at [530, 296] on div "Cost code (optional) Or select from existing line-items Line-item name OMIT- V6…" at bounding box center [636, 296] width 620 height 63
paste input "[PERSON_NAME] -"
drag, startPoint x: 571, startPoint y: 296, endPoint x: 525, endPoint y: 296, distance: 45.8
click at [525, 296] on div "Cost code (optional) Or select from existing line-items Line-item name OMIT - V…" at bounding box center [636, 296] width 620 height 63
type input "OMIT - V60 - First fix cabling"
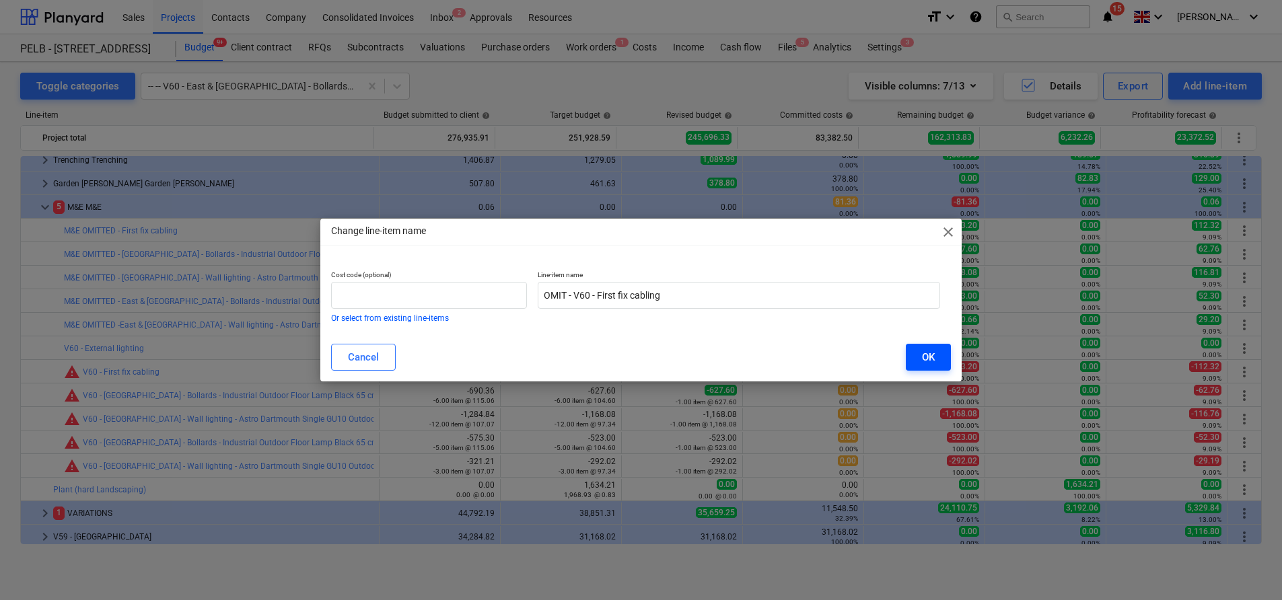
click at [909, 358] on button "OK" at bounding box center [928, 357] width 45 height 27
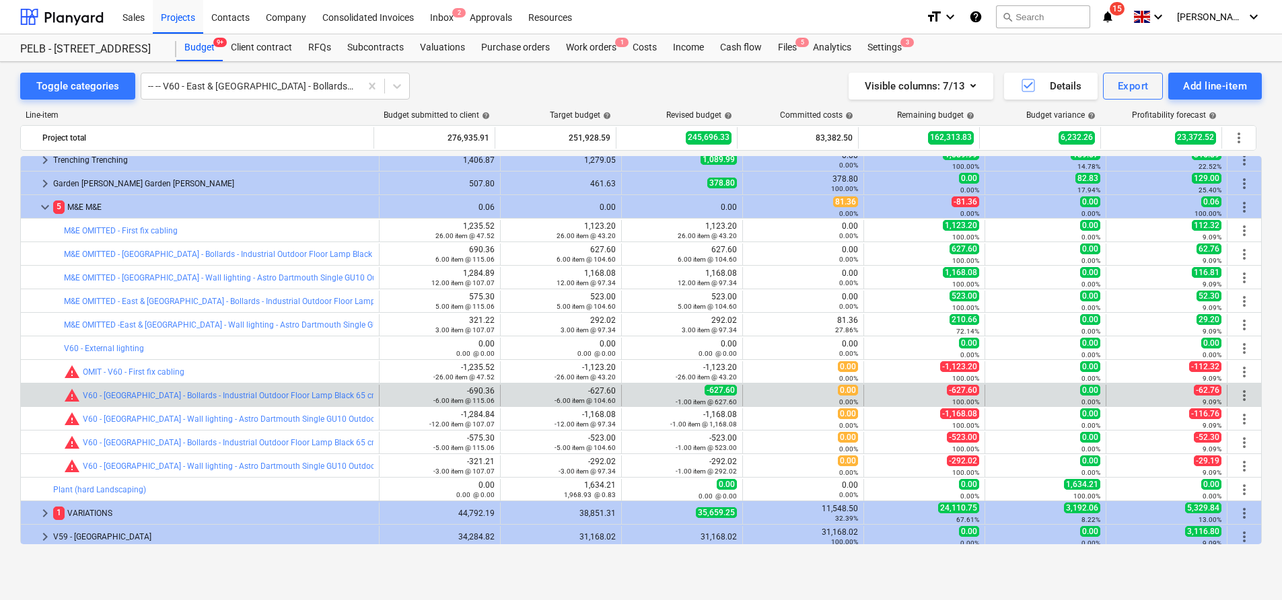
click at [1248, 392] on div "more_vert" at bounding box center [1244, 396] width 23 height 22
click at [1240, 393] on span "more_vert" at bounding box center [1244, 396] width 16 height 16
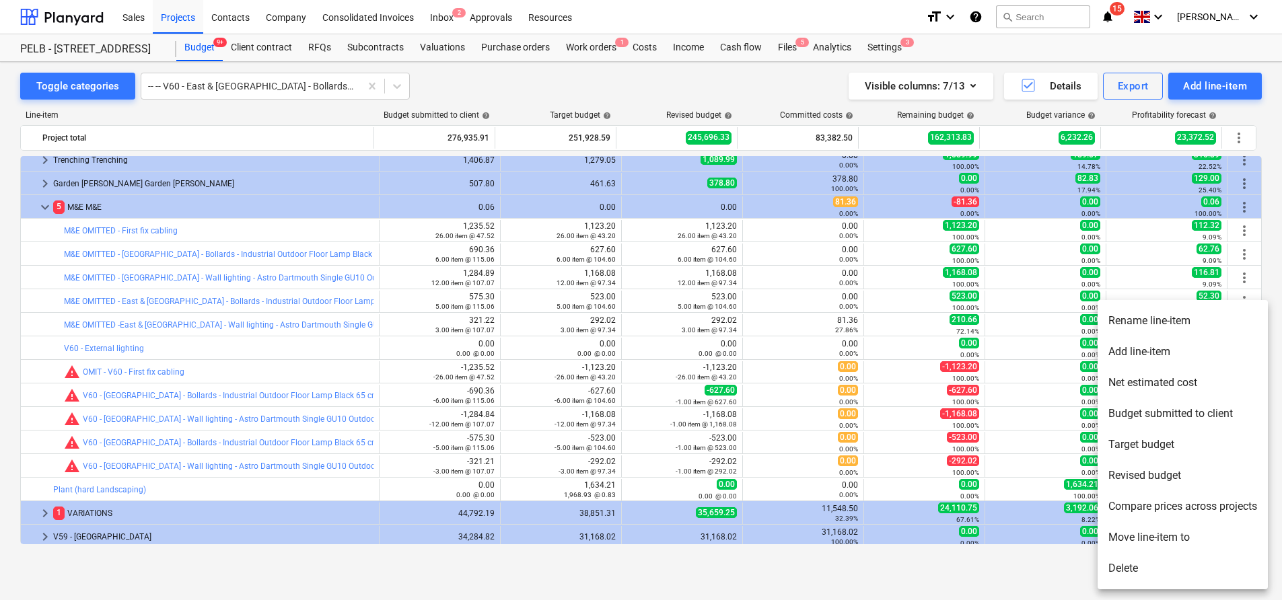
drag, startPoint x: 1168, startPoint y: 328, endPoint x: 1117, endPoint y: 330, distance: 50.5
click at [1168, 328] on li "Rename line-item" at bounding box center [1183, 321] width 170 height 31
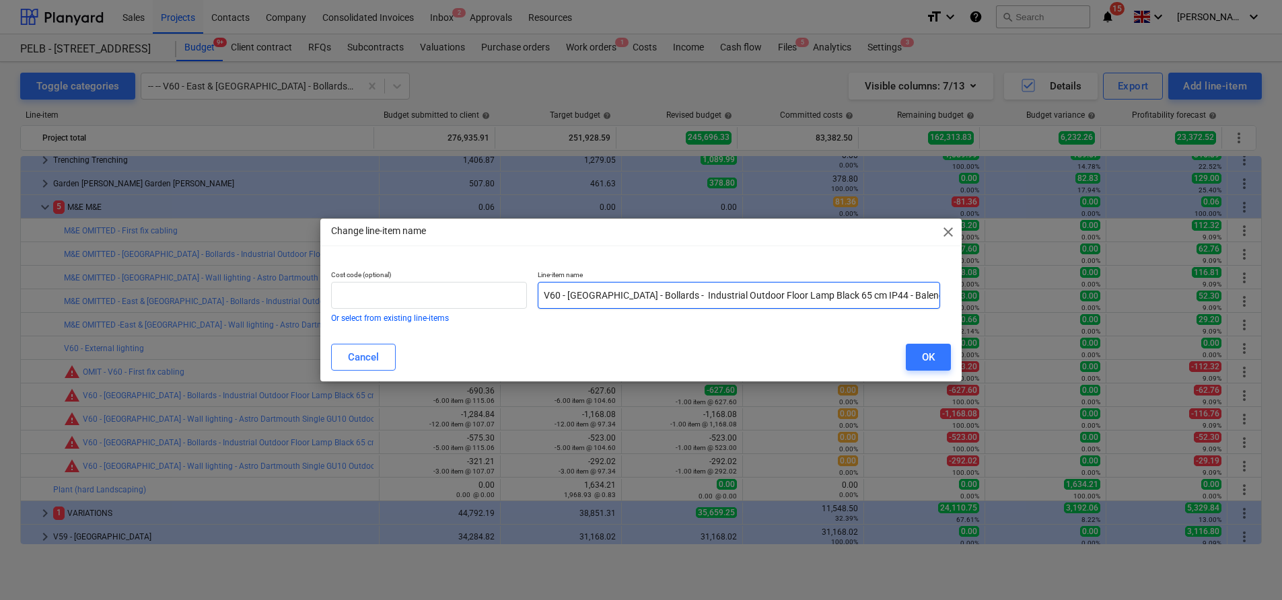
click at [542, 297] on input "V60 - [GEOGRAPHIC_DATA] - Bollards - Industrial Outdoor Floor Lamp Black 65 cm …" at bounding box center [739, 295] width 402 height 27
paste input "OMIT -"
type input "OMIT -V60 - [GEOGRAPHIC_DATA] - Bollards - Industrial Outdoor Floor Lamp Black …"
click at [925, 357] on div "OK" at bounding box center [928, 357] width 13 height 17
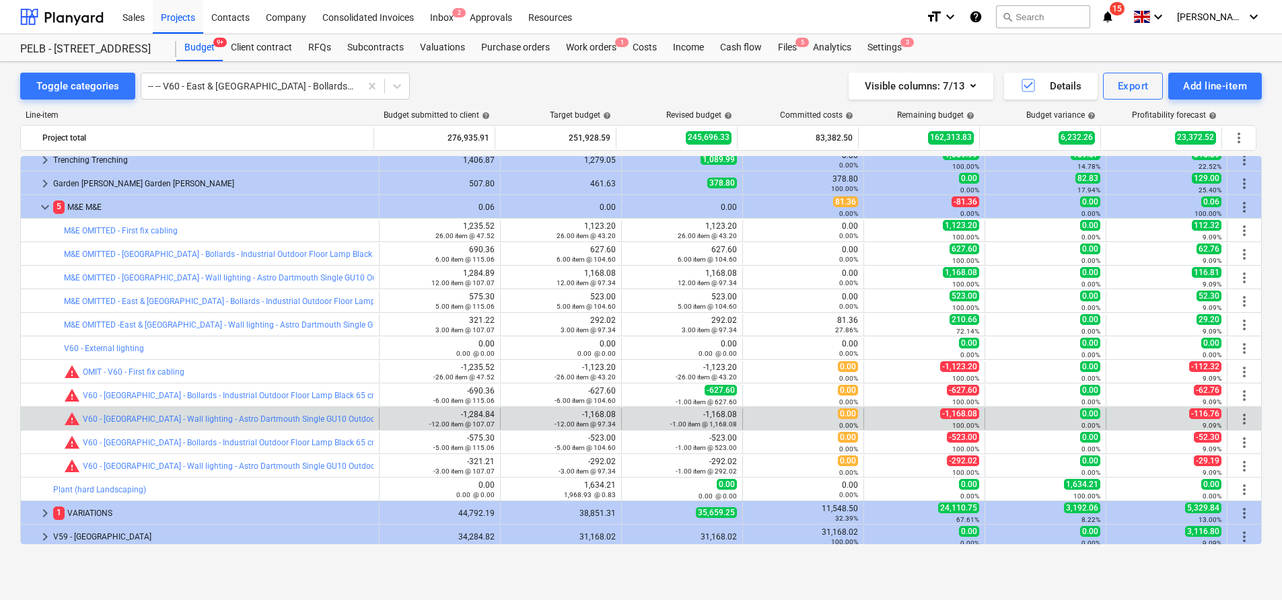
click at [1236, 419] on span "more_vert" at bounding box center [1244, 419] width 16 height 16
click at [1243, 419] on span "more_vert" at bounding box center [1244, 419] width 16 height 16
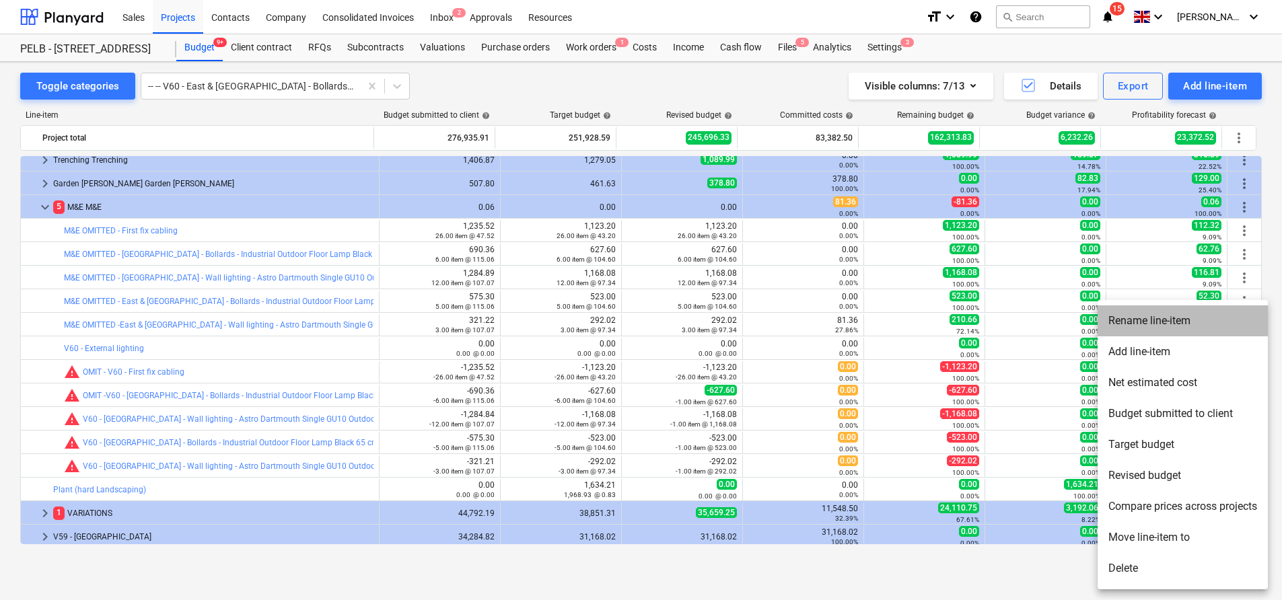
click at [1147, 323] on li "Rename line-item" at bounding box center [1183, 321] width 170 height 31
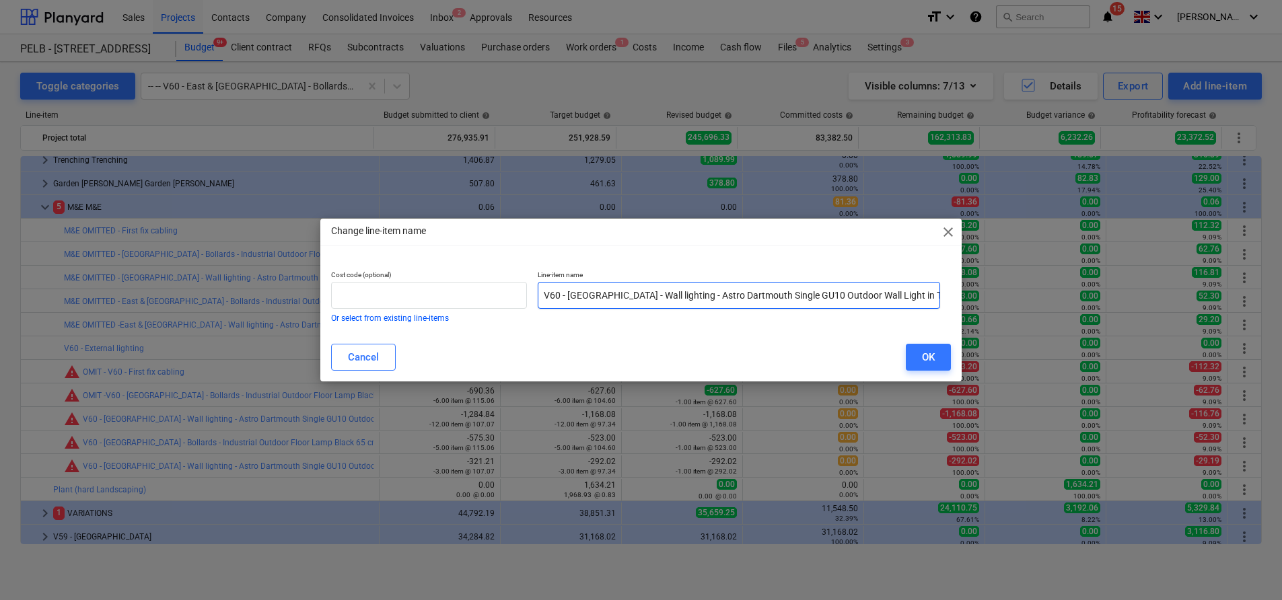
click at [540, 295] on input "V60 - [GEOGRAPHIC_DATA] - Wall lighting - Astro Dartmouth Single GU10 Outdoor W…" at bounding box center [739, 295] width 402 height 27
paste input "OMIT -"
type input "OMIT -V60 - [GEOGRAPHIC_DATA] - Wall lighting - Astro Dartmouth Single GU10 Out…"
click at [936, 357] on button "OK" at bounding box center [928, 357] width 45 height 27
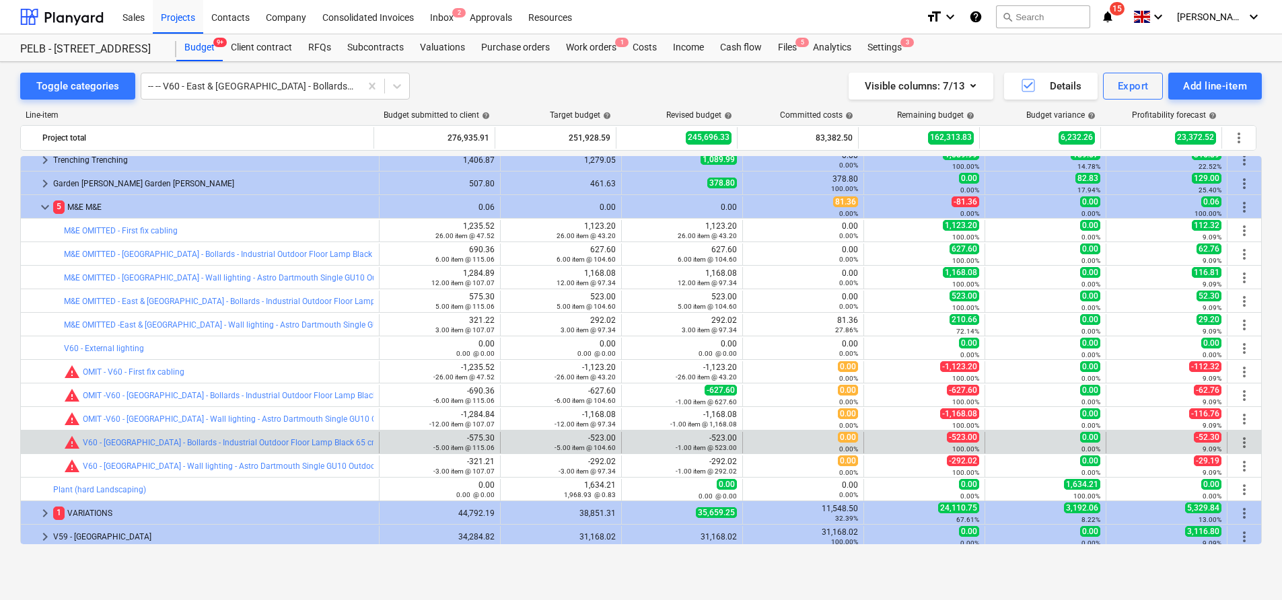
click at [1236, 442] on span "more_vert" at bounding box center [1244, 443] width 16 height 16
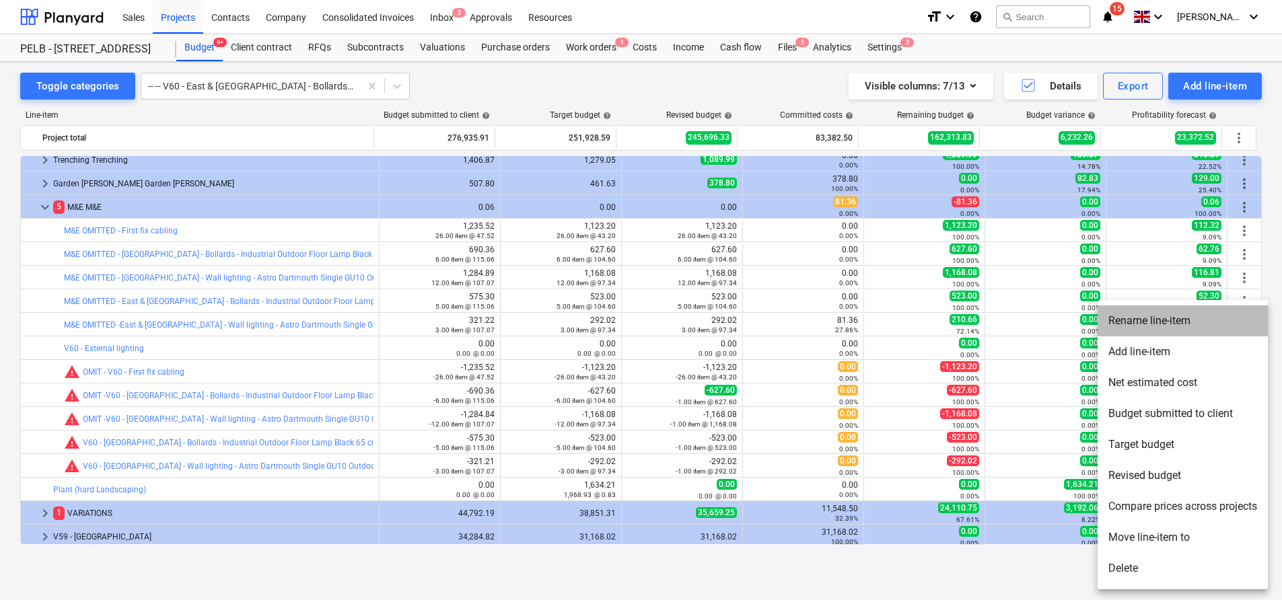
click at [1131, 329] on li "Rename line-item" at bounding box center [1183, 321] width 170 height 31
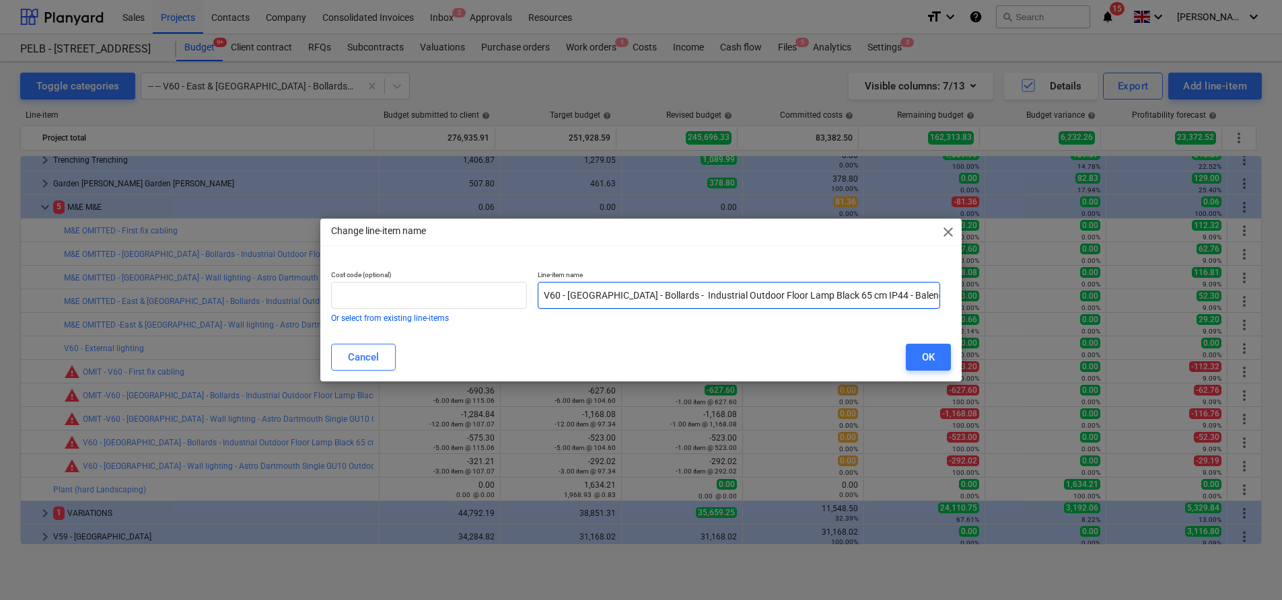
click at [544, 293] on input "V60 - [GEOGRAPHIC_DATA] - Bollards - Industrial Outdoor Floor Lamp Black 65 cm …" at bounding box center [739, 295] width 402 height 27
paste input "OMIT -"
type input "OMIT -V60 - East & [GEOGRAPHIC_DATA] - Bollards - Industrial Outdoor Floor Lamp…"
click at [919, 354] on button "OK" at bounding box center [928, 357] width 45 height 27
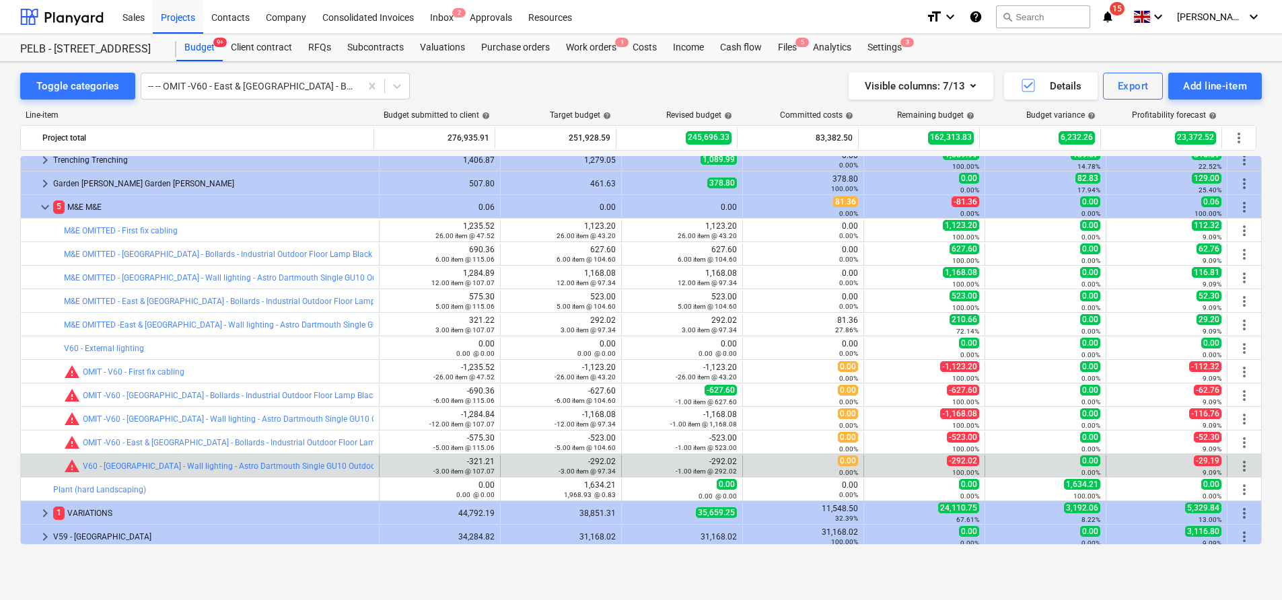
click at [1243, 460] on span "more_vert" at bounding box center [1244, 466] width 16 height 16
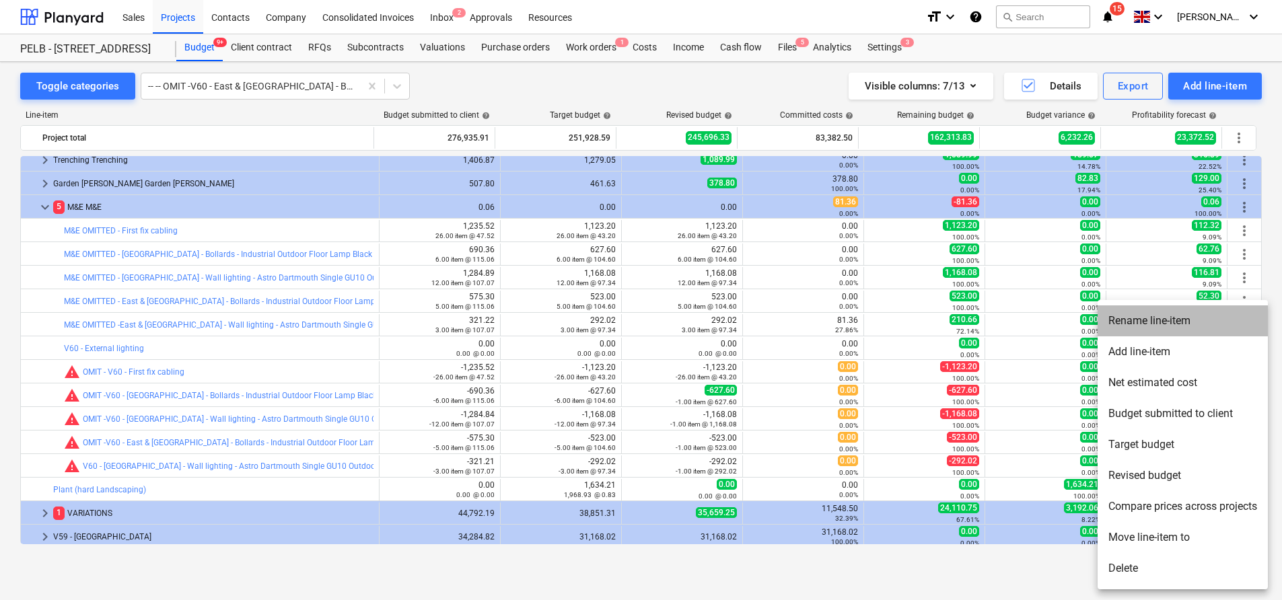
click at [1143, 320] on li "Rename line-item" at bounding box center [1183, 321] width 170 height 31
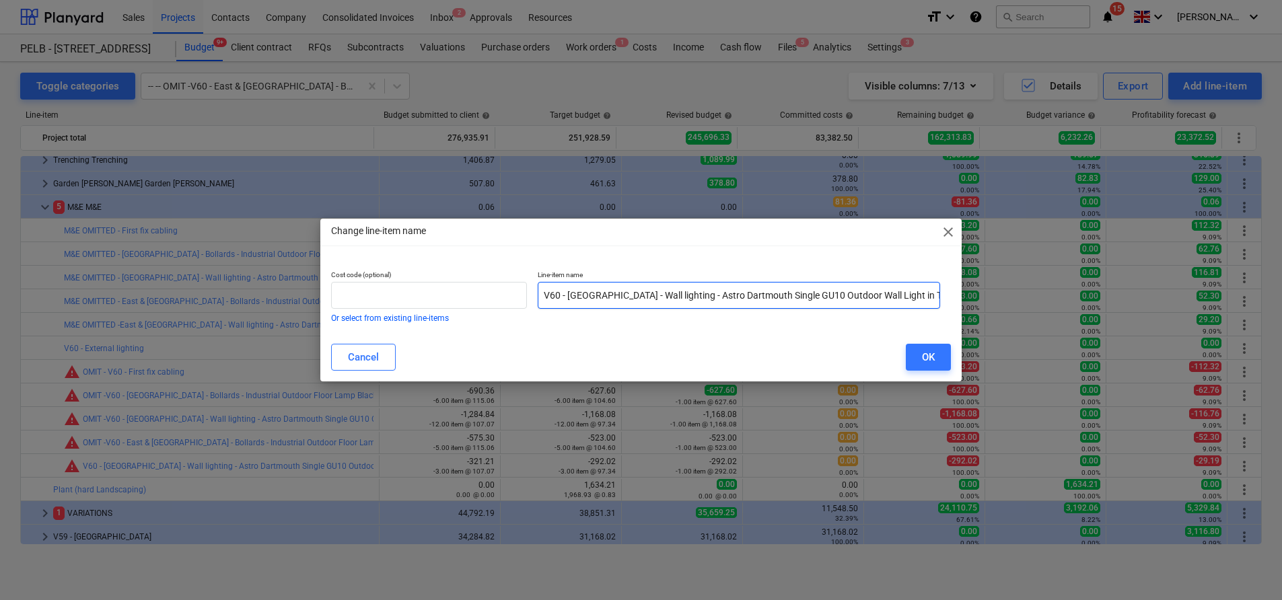
click at [544, 297] on input "V60 - [GEOGRAPHIC_DATA] - Wall lighting - Astro Dartmouth Single GU10 Outdoor W…" at bounding box center [739, 295] width 402 height 27
paste input "OMIT -"
type input "OMIT -V60 - East & [GEOGRAPHIC_DATA] - Wall lighting - Astro Dartmouth Single G…"
click at [929, 354] on div "OK" at bounding box center [928, 357] width 13 height 17
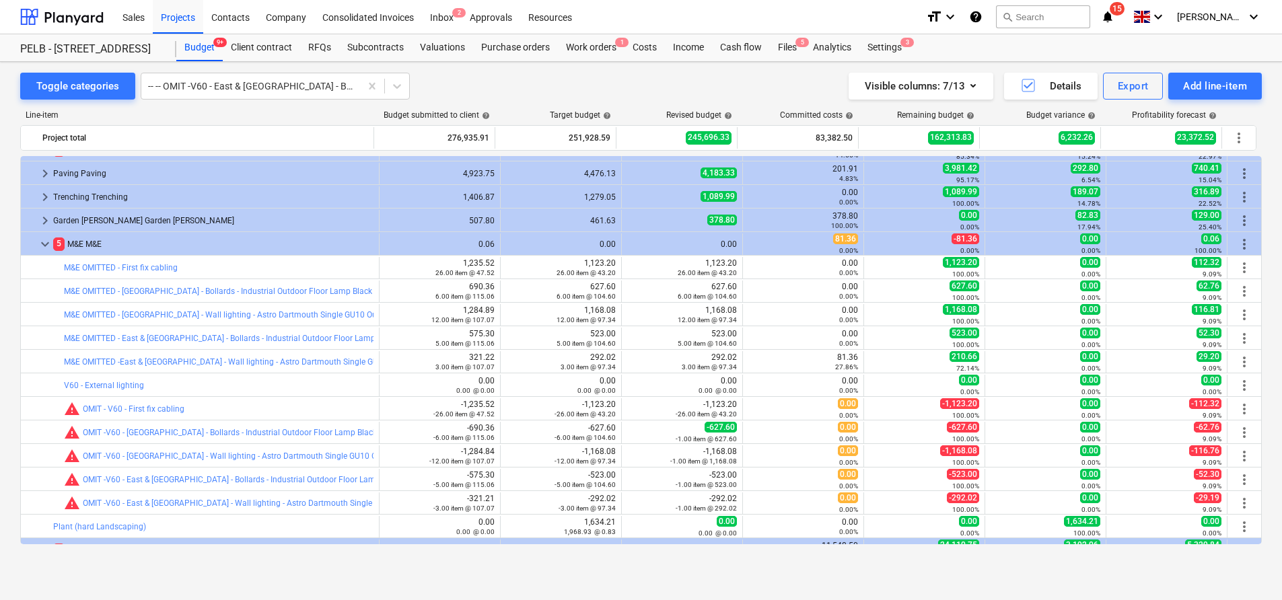
scroll to position [821, 0]
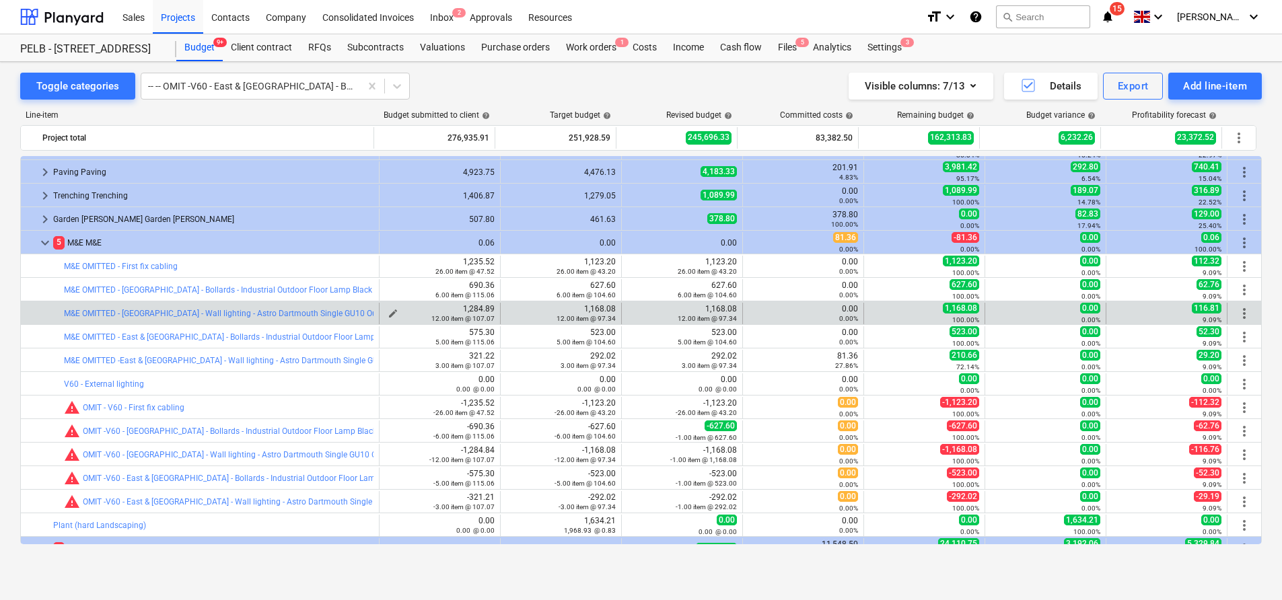
click at [386, 314] on div "12.00 item @ 107.07" at bounding box center [440, 318] width 110 height 9
click at [394, 310] on button "edit" at bounding box center [393, 314] width 16 height 16
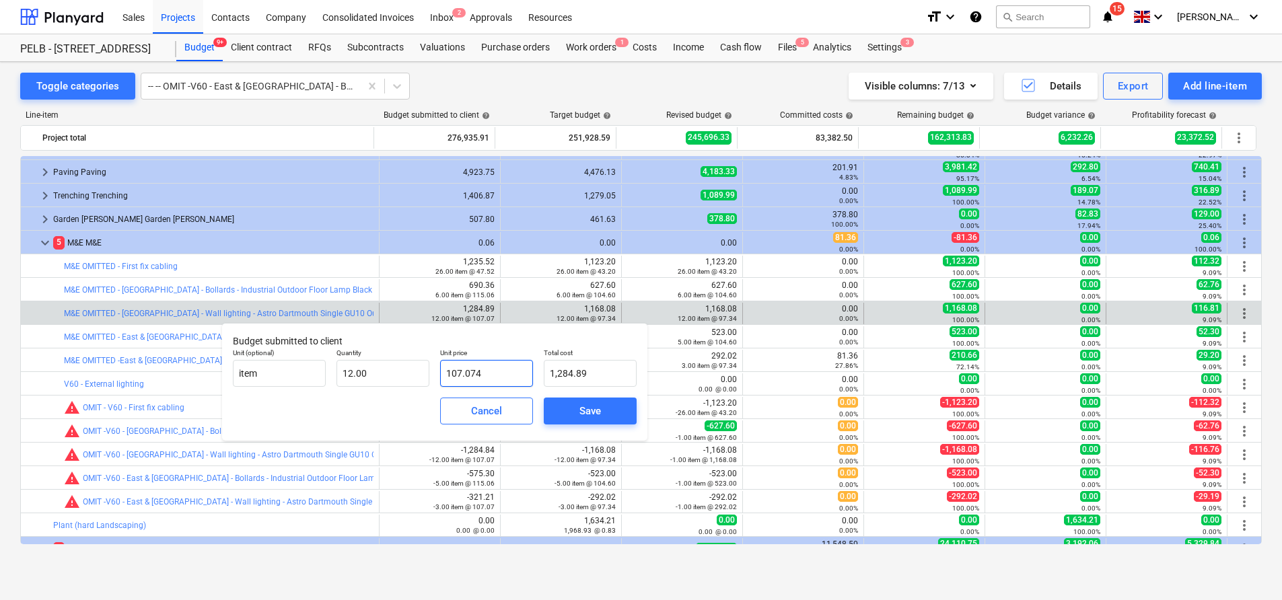
click at [518, 373] on input "107.074" at bounding box center [486, 373] width 93 height 27
type input "107.07"
type input "1,284.84"
type input "107.07"
click at [581, 403] on div "Save" at bounding box center [590, 410] width 22 height 17
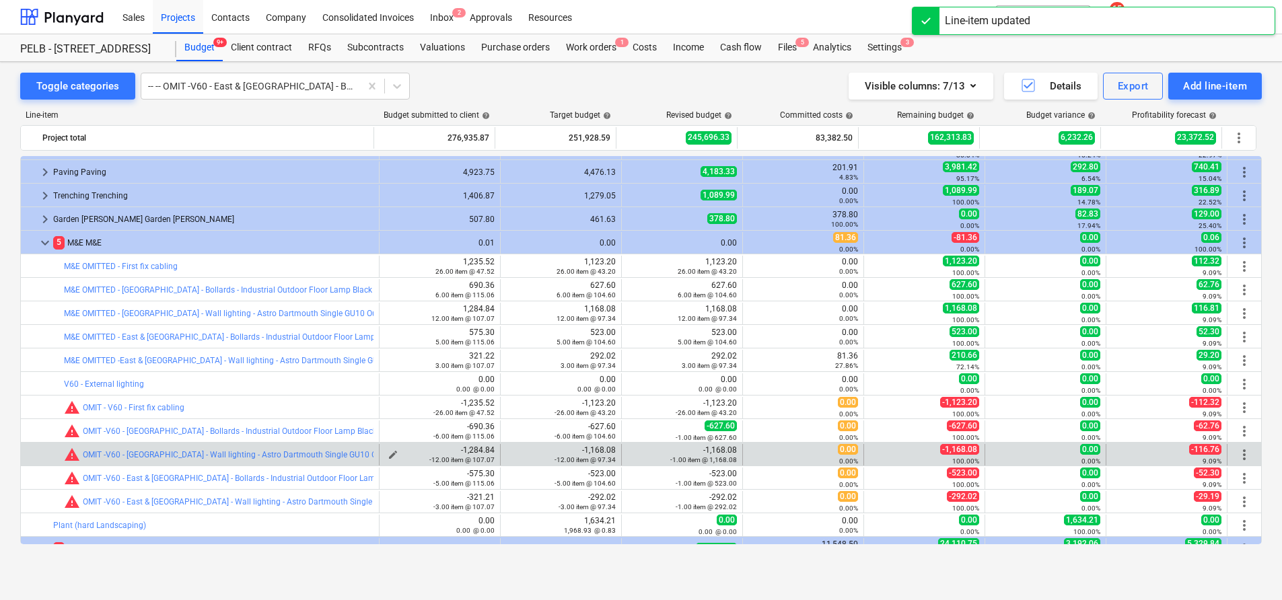
click at [392, 455] on div "-12.00 item @ 107.07" at bounding box center [440, 459] width 110 height 9
click at [385, 447] on div "edit" at bounding box center [393, 455] width 16 height 16
click at [388, 452] on span "edit" at bounding box center [393, 455] width 11 height 11
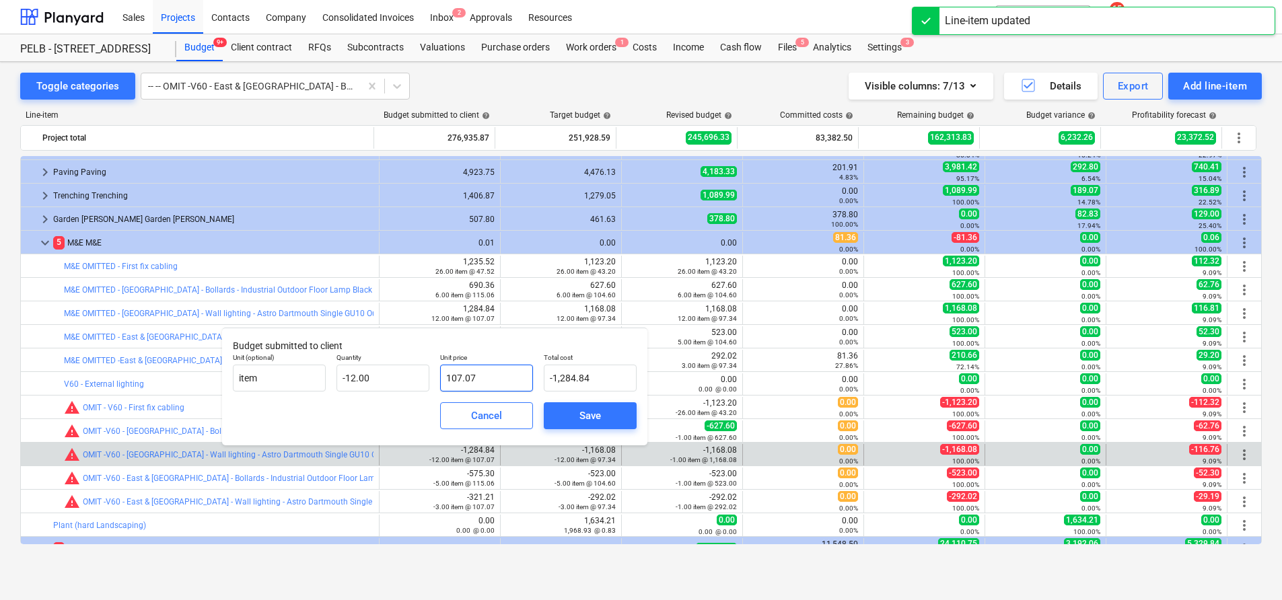
click at [480, 363] on p "Unit price" at bounding box center [486, 358] width 93 height 11
click at [489, 375] on input "107.07" at bounding box center [486, 378] width 93 height 27
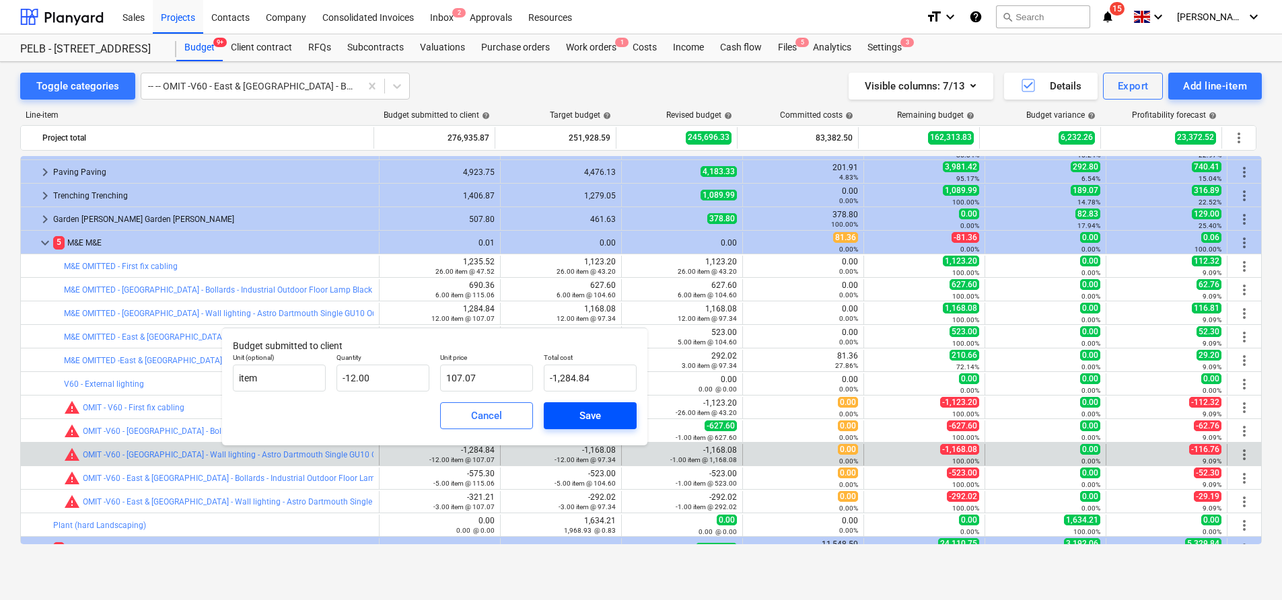
click at [596, 419] on div "Save" at bounding box center [590, 415] width 22 height 17
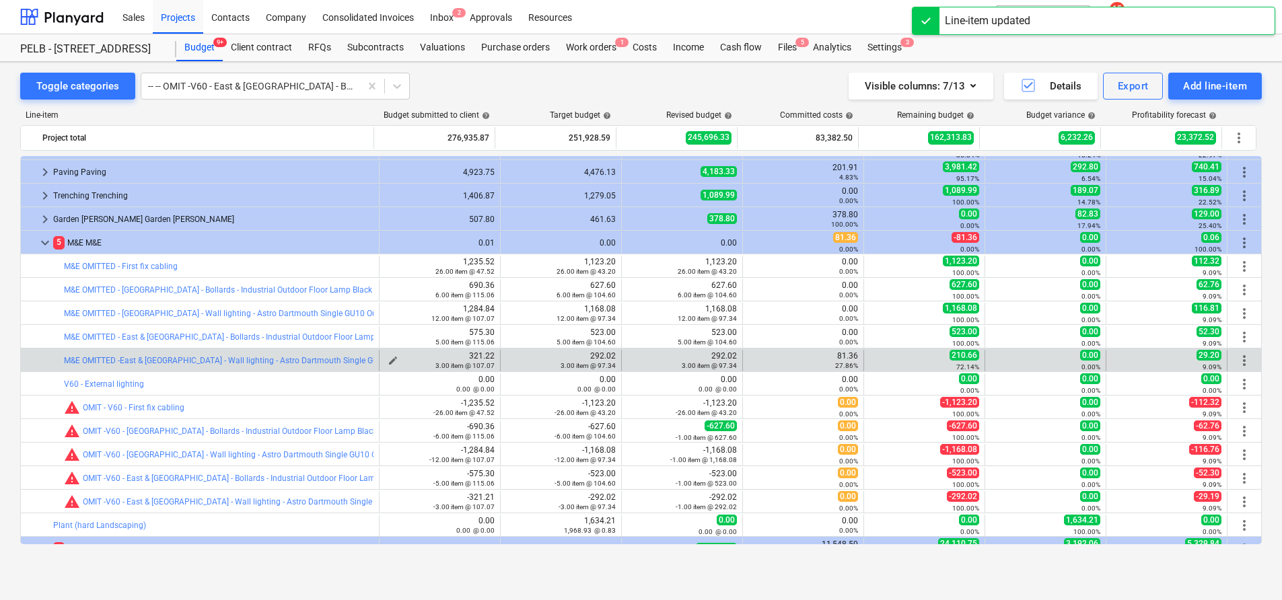
click at [389, 359] on span "edit" at bounding box center [393, 360] width 11 height 11
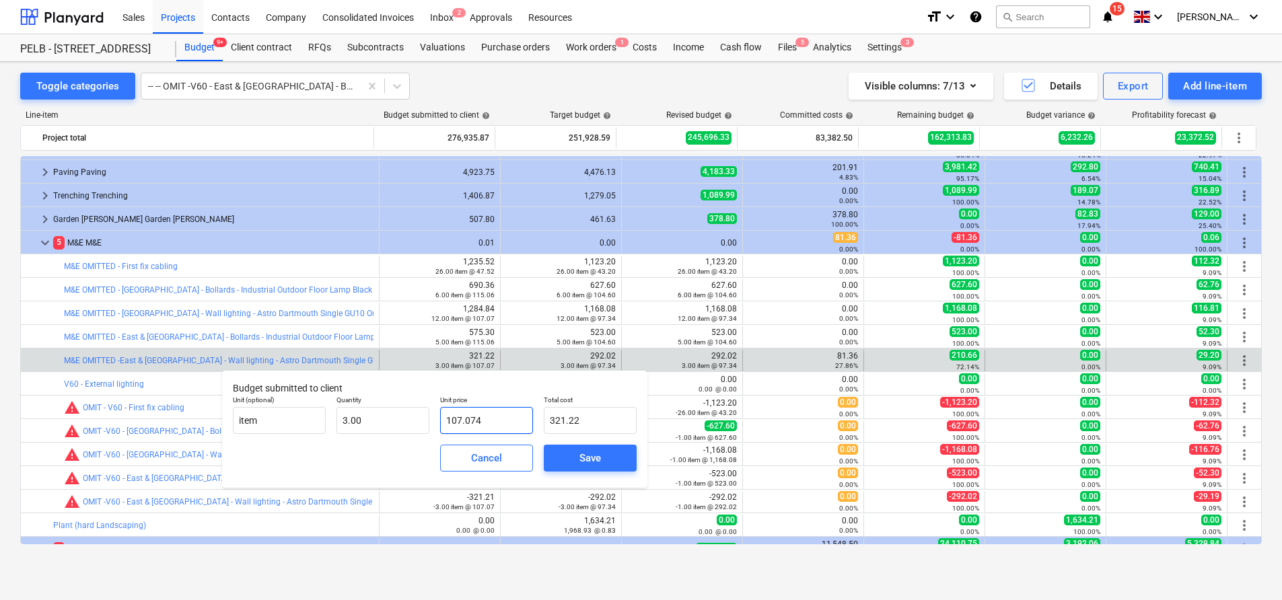
click at [495, 429] on input "107.074" at bounding box center [486, 420] width 93 height 27
type input "107.07"
type input "321.21"
type input "107.07"
click at [561, 448] on button "Save" at bounding box center [590, 458] width 93 height 27
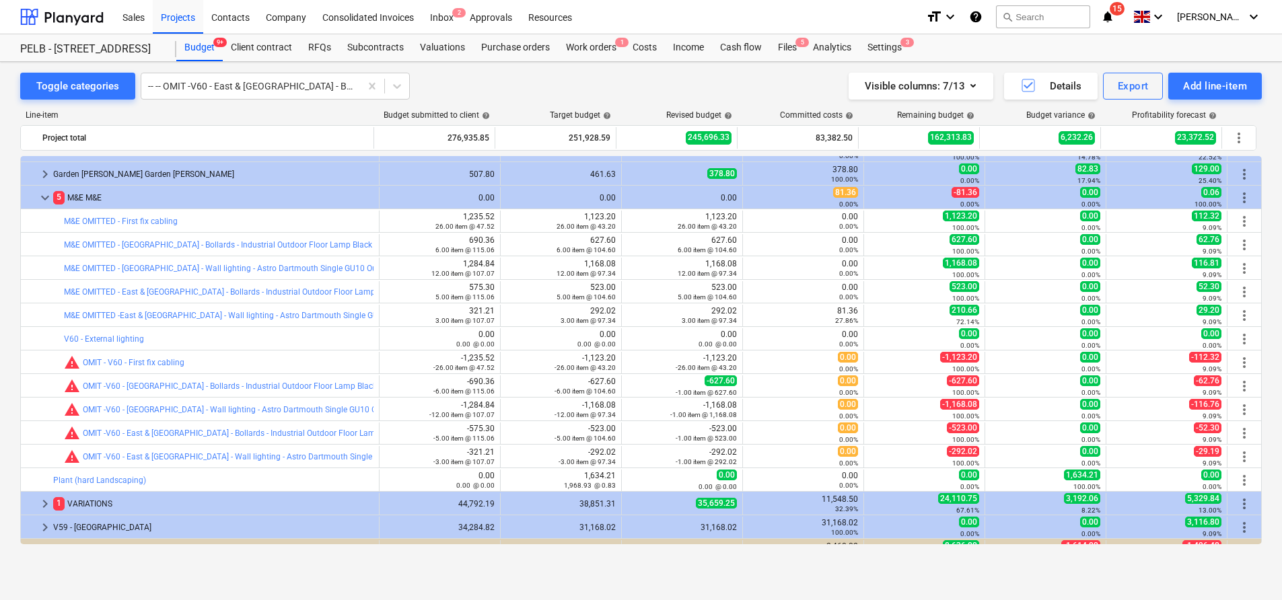
scroll to position [855, 0]
